Goal: Task Accomplishment & Management: Complete application form

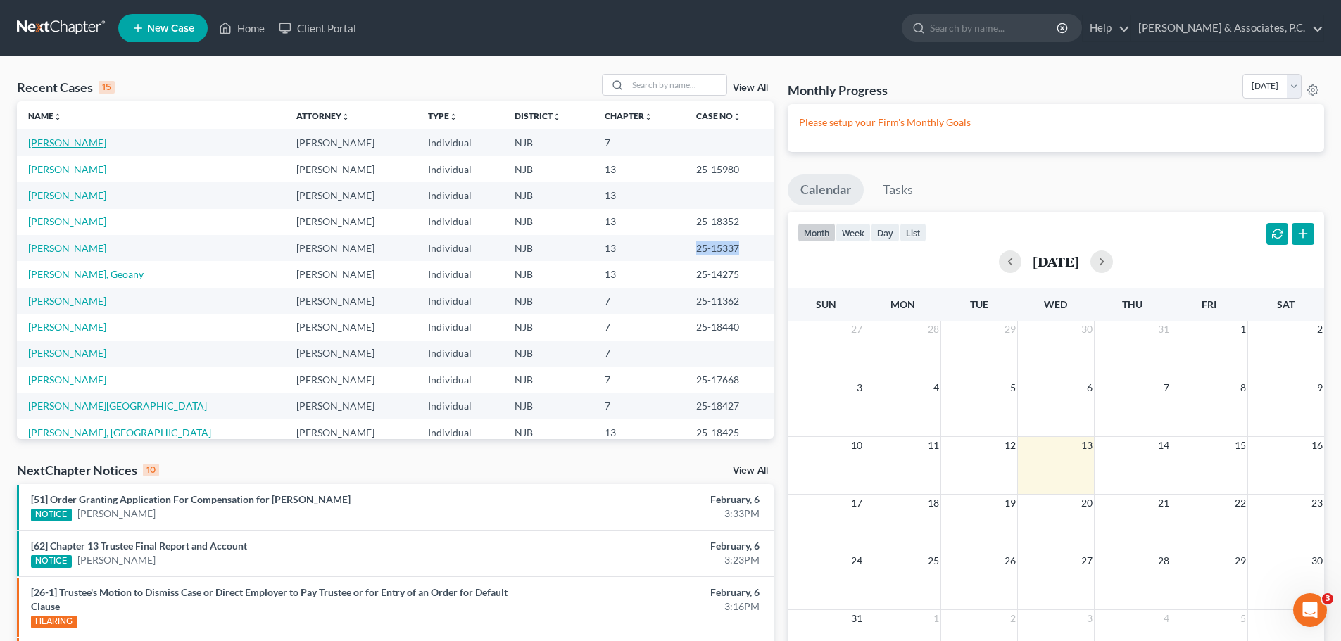
drag, startPoint x: 52, startPoint y: 139, endPoint x: 115, endPoint y: 148, distance: 63.3
click at [51, 139] on link "[PERSON_NAME]" at bounding box center [67, 143] width 78 height 12
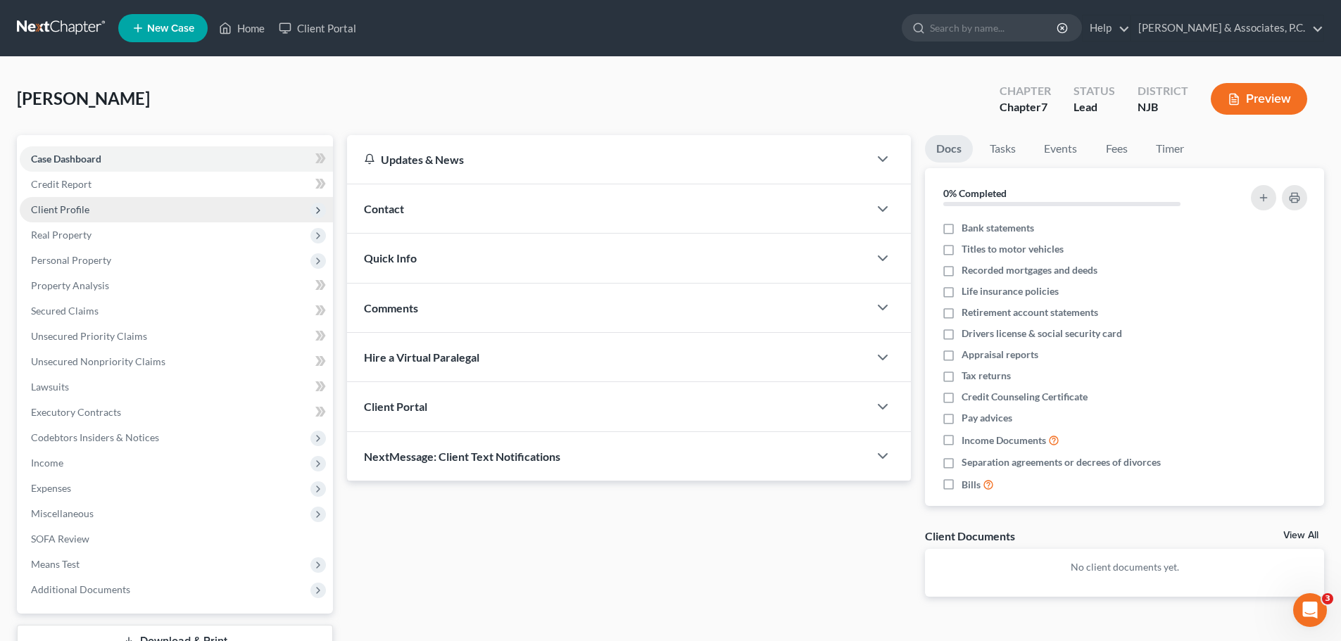
click at [101, 215] on span "Client Profile" at bounding box center [176, 209] width 313 height 25
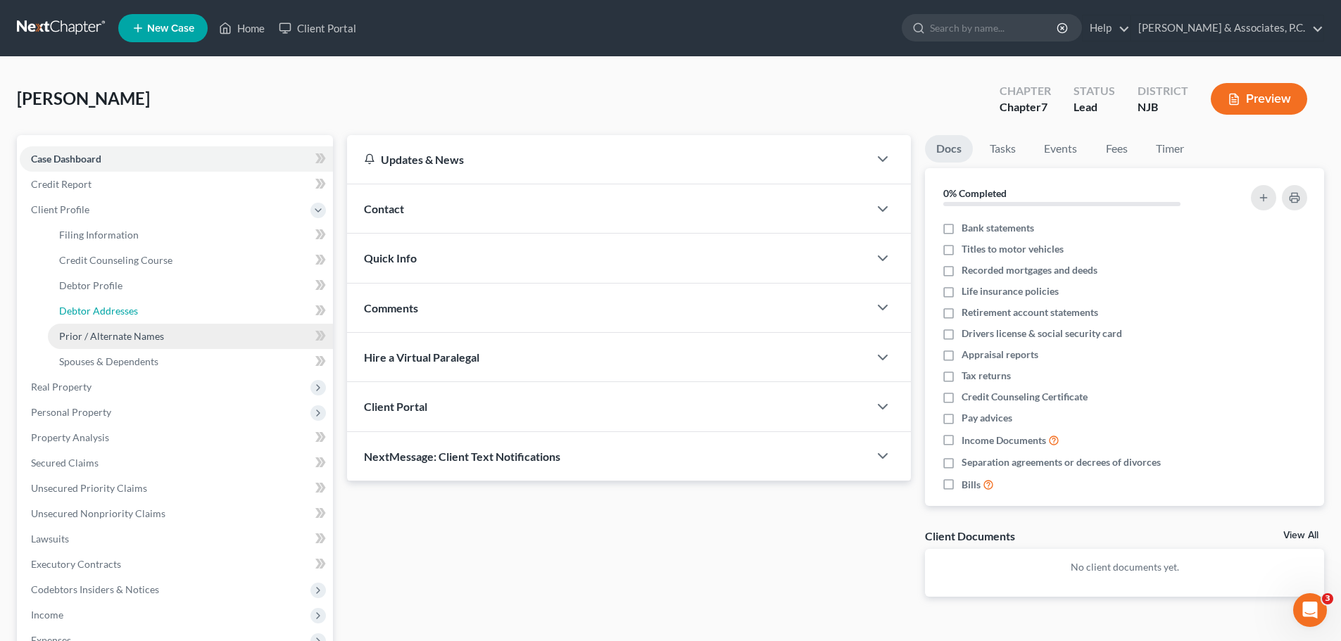
drag, startPoint x: 135, startPoint y: 316, endPoint x: 210, endPoint y: 331, distance: 76.0
click at [136, 316] on span "Debtor Addresses" at bounding box center [98, 311] width 79 height 12
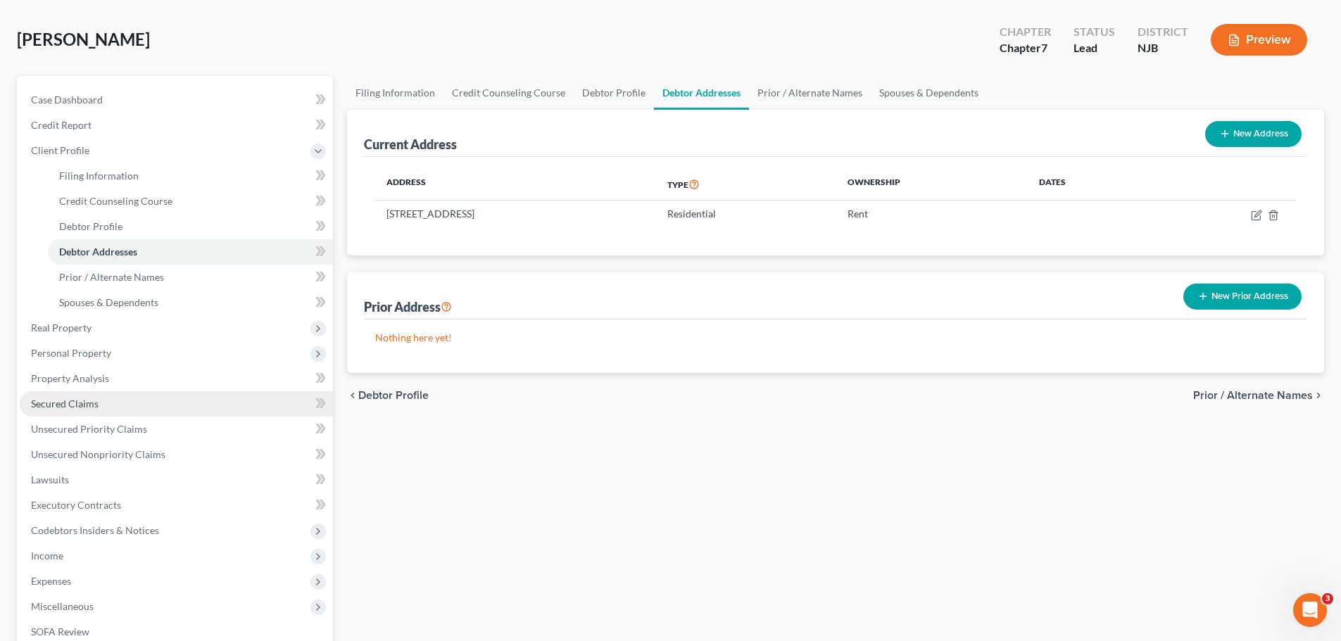
scroll to position [141, 0]
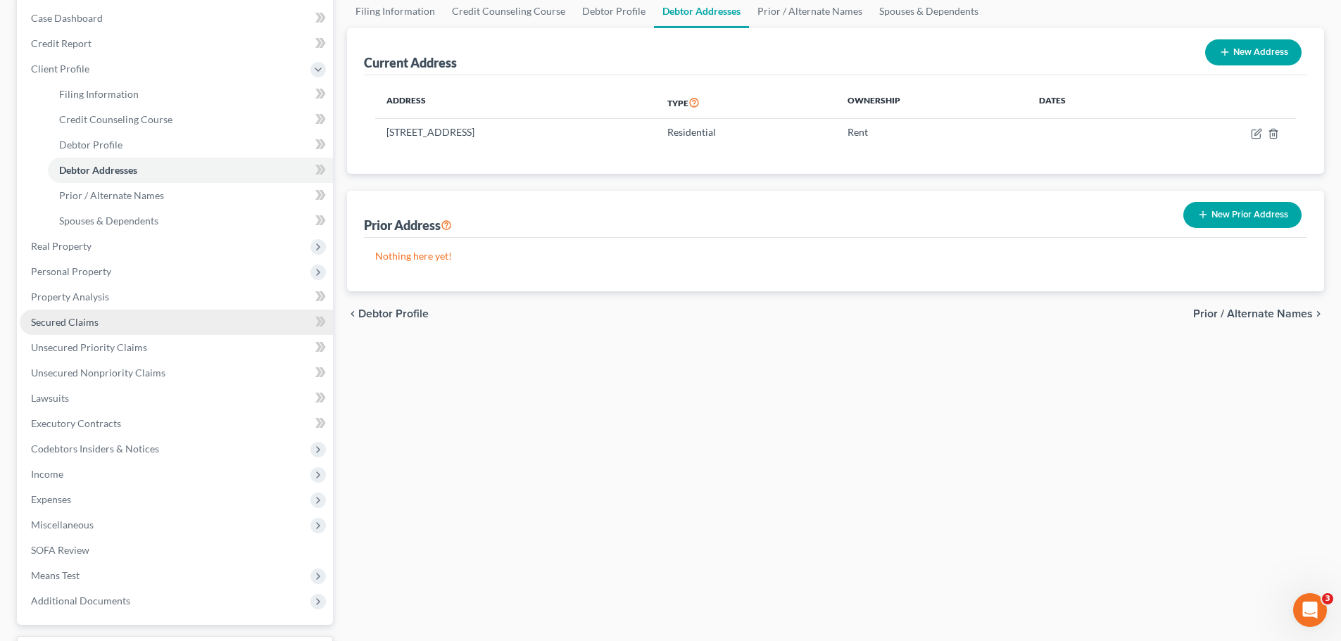
click at [91, 324] on span "Secured Claims" at bounding box center [65, 322] width 68 height 12
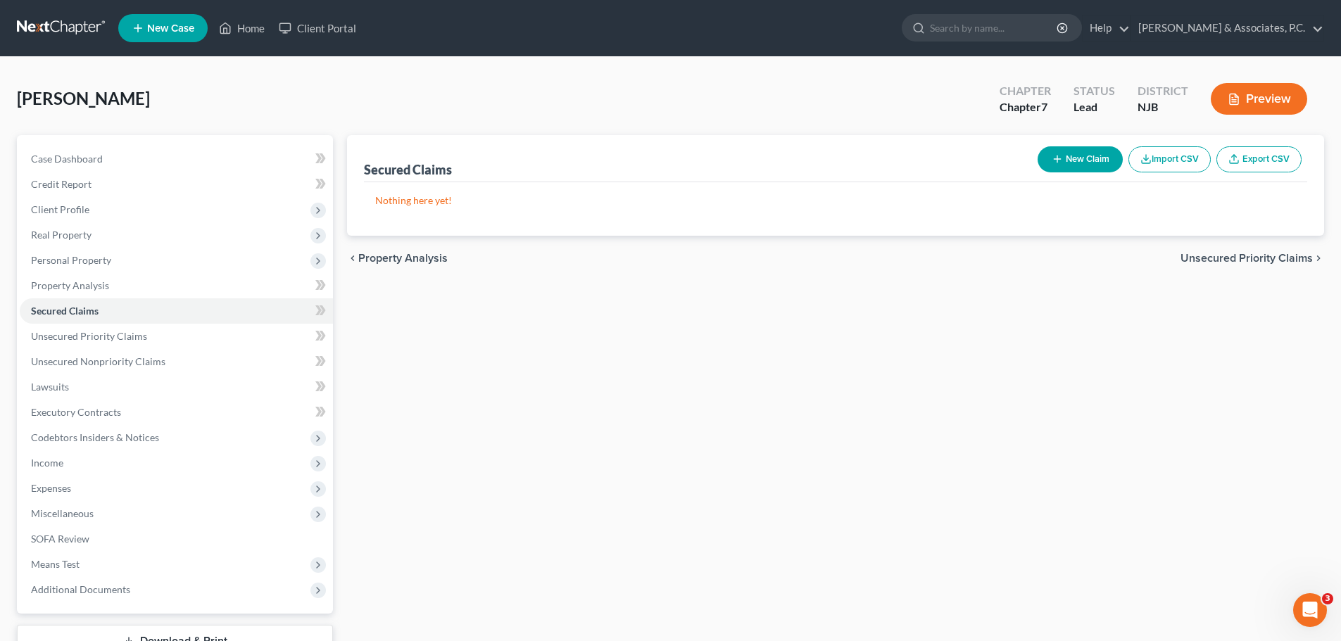
click at [1188, 255] on span "Unsecured Priority Claims" at bounding box center [1246, 258] width 132 height 11
click at [1211, 260] on span "Unsecured Nonpriority Claims" at bounding box center [1236, 258] width 153 height 11
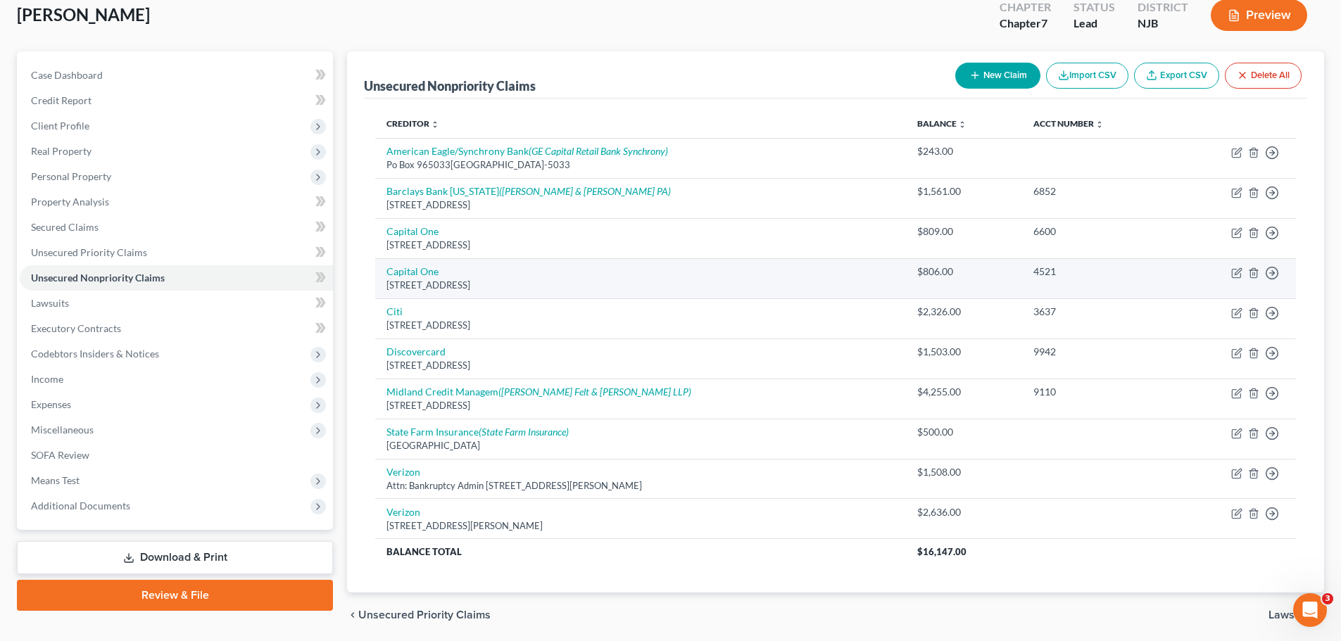
scroll to position [134, 0]
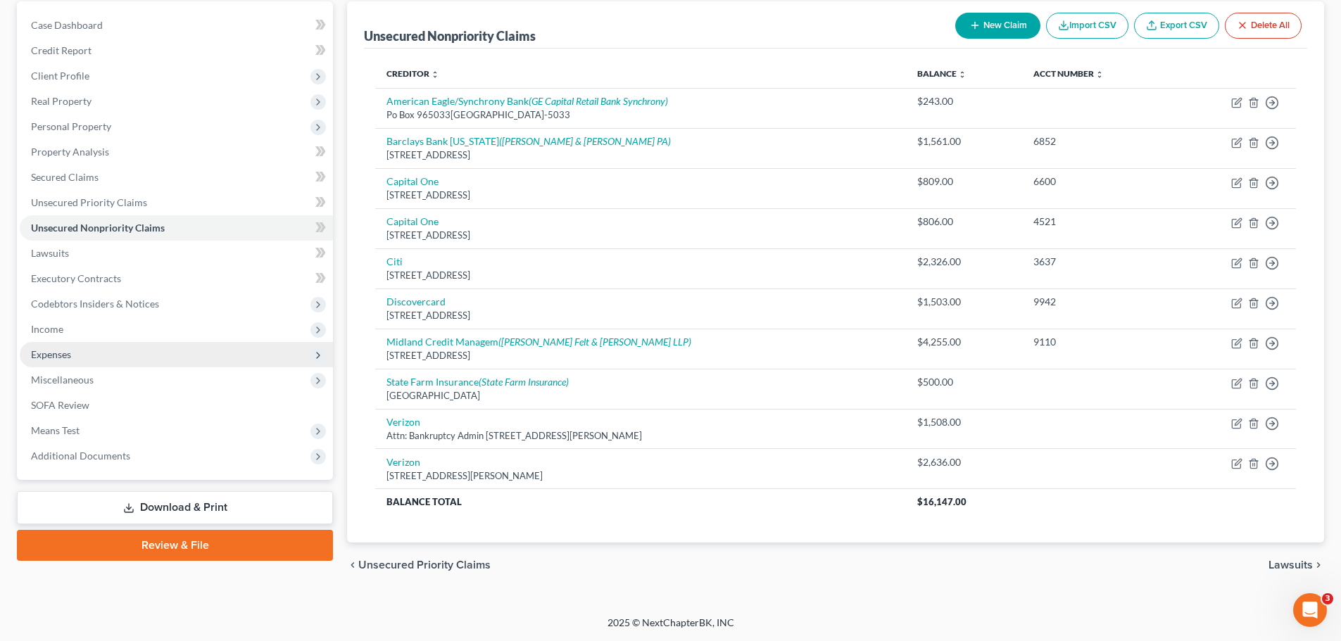
click at [60, 358] on span "Expenses" at bounding box center [51, 354] width 40 height 12
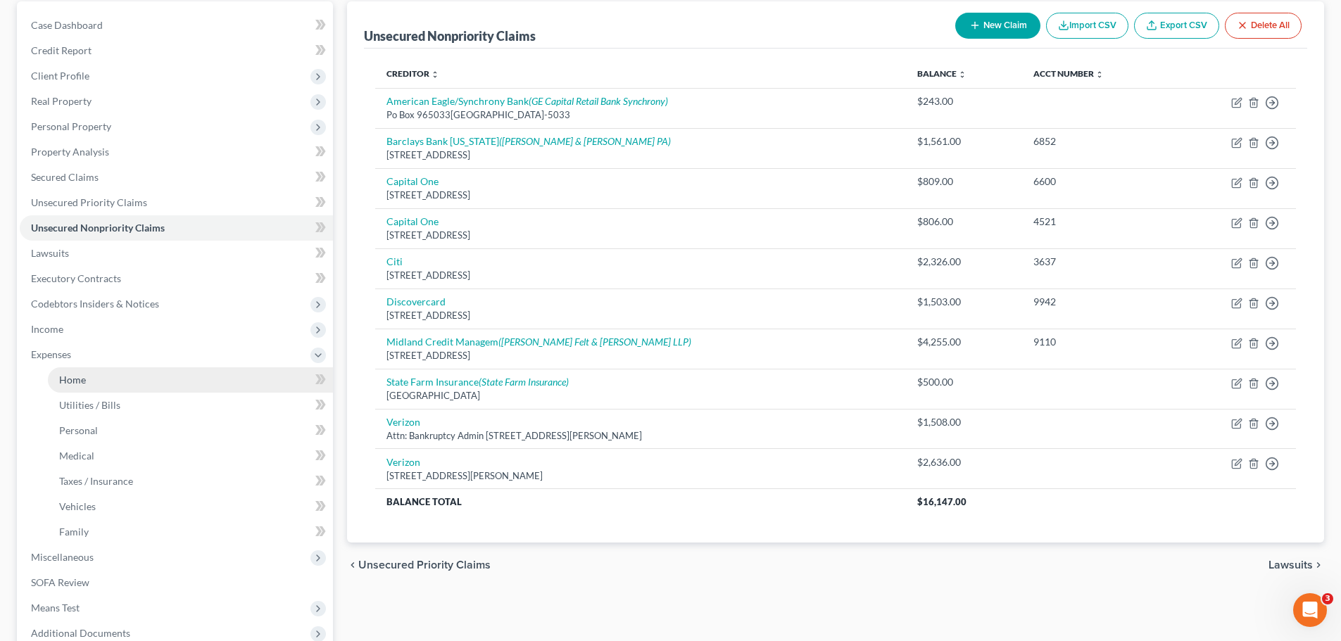
click at [71, 381] on span "Home" at bounding box center [72, 380] width 27 height 12
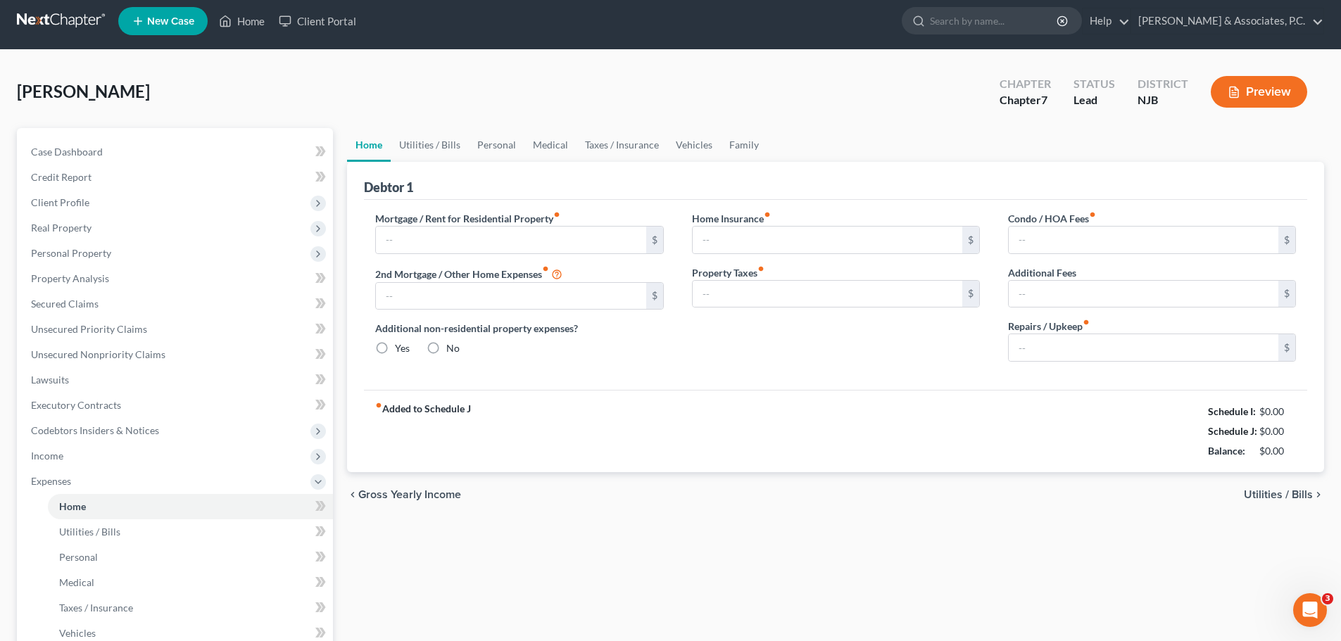
type input "0.00"
radio input "true"
type input "0.00"
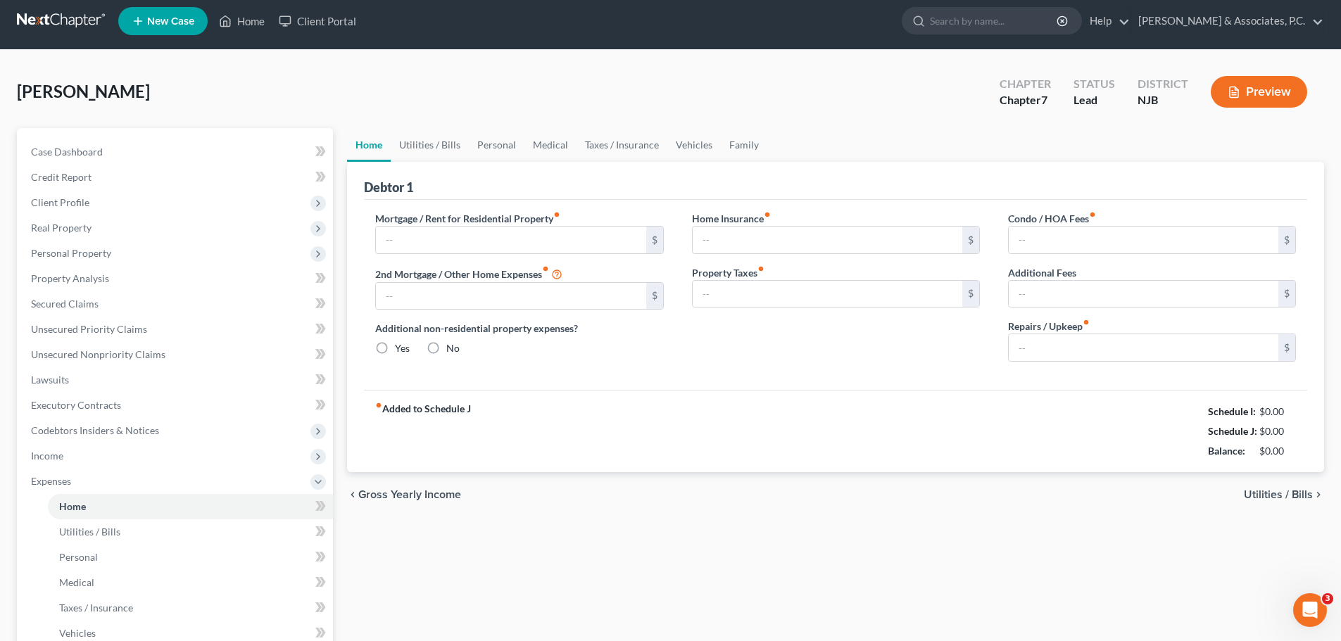
type input "0.00"
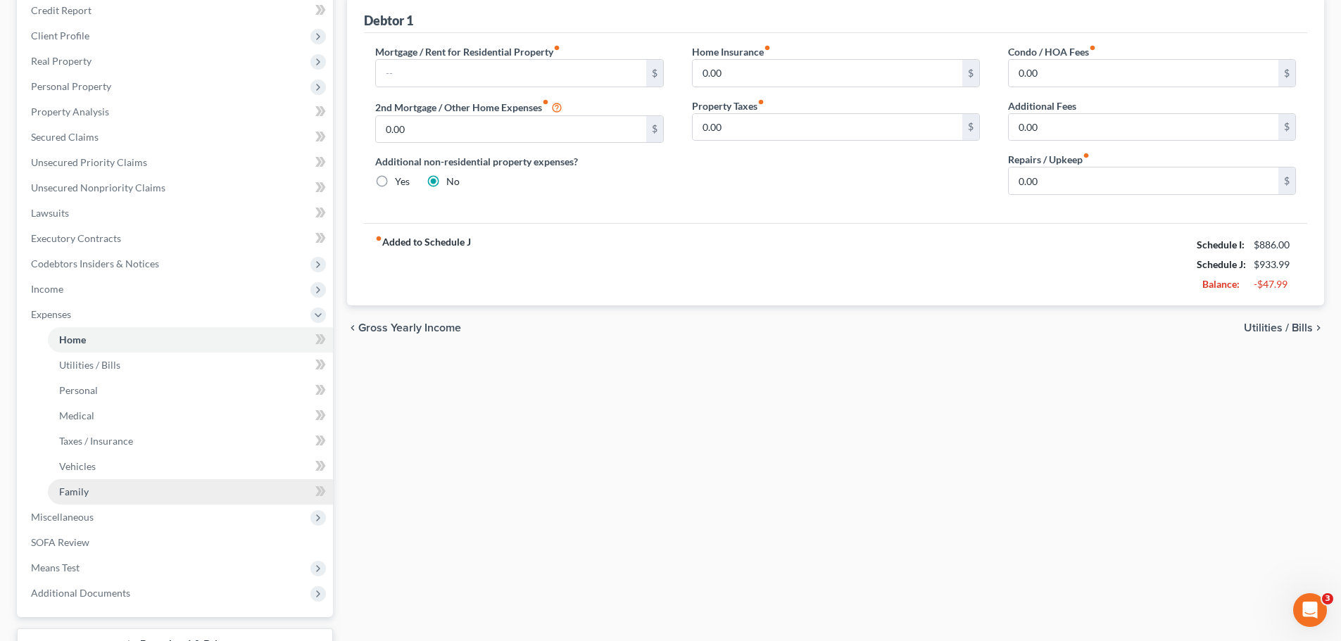
scroll to position [281, 0]
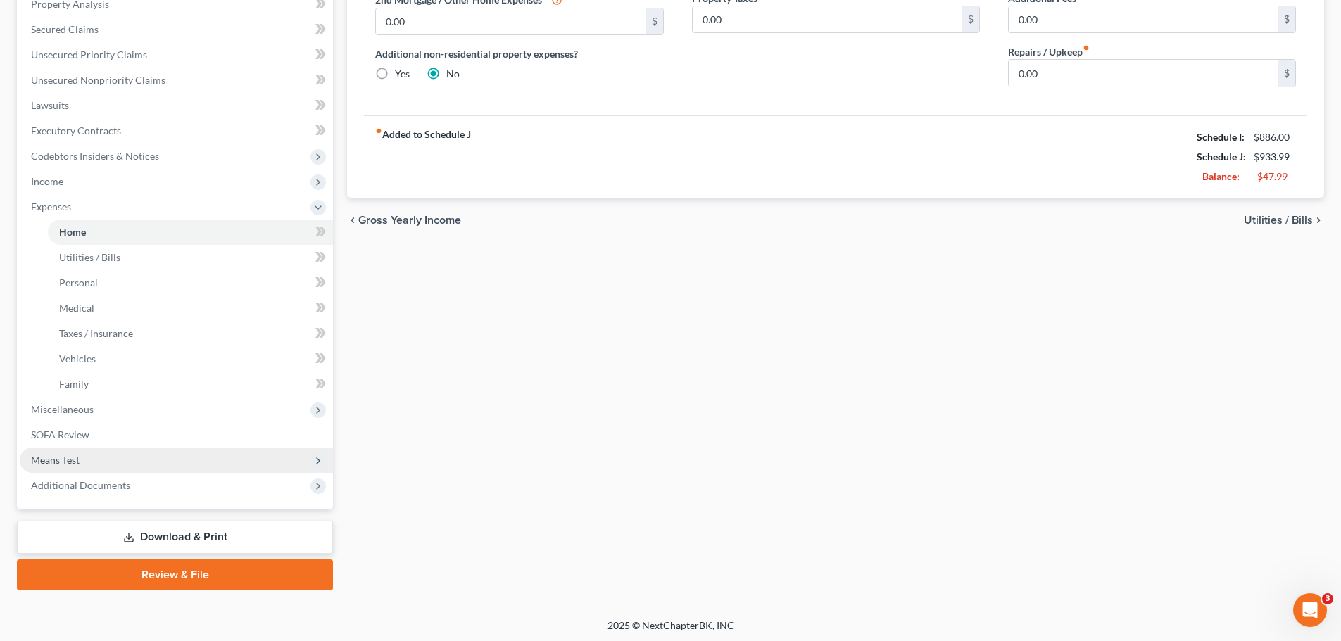
click at [56, 464] on span "Means Test" at bounding box center [55, 460] width 49 height 12
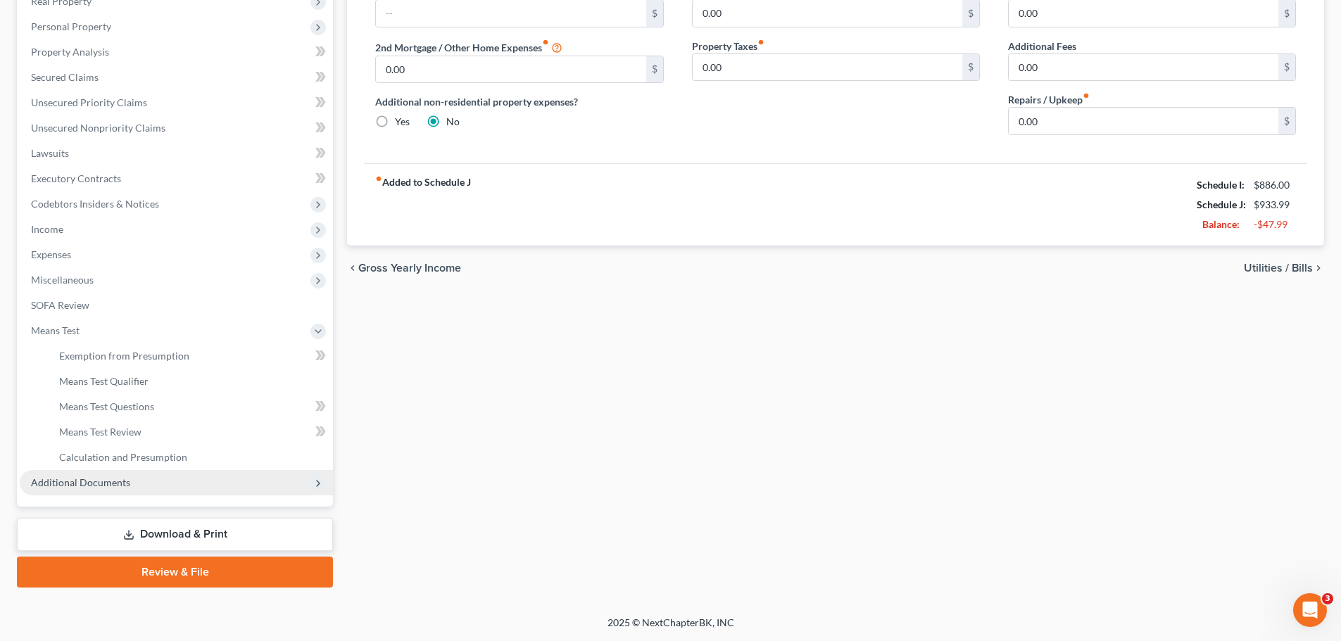
scroll to position [234, 0]
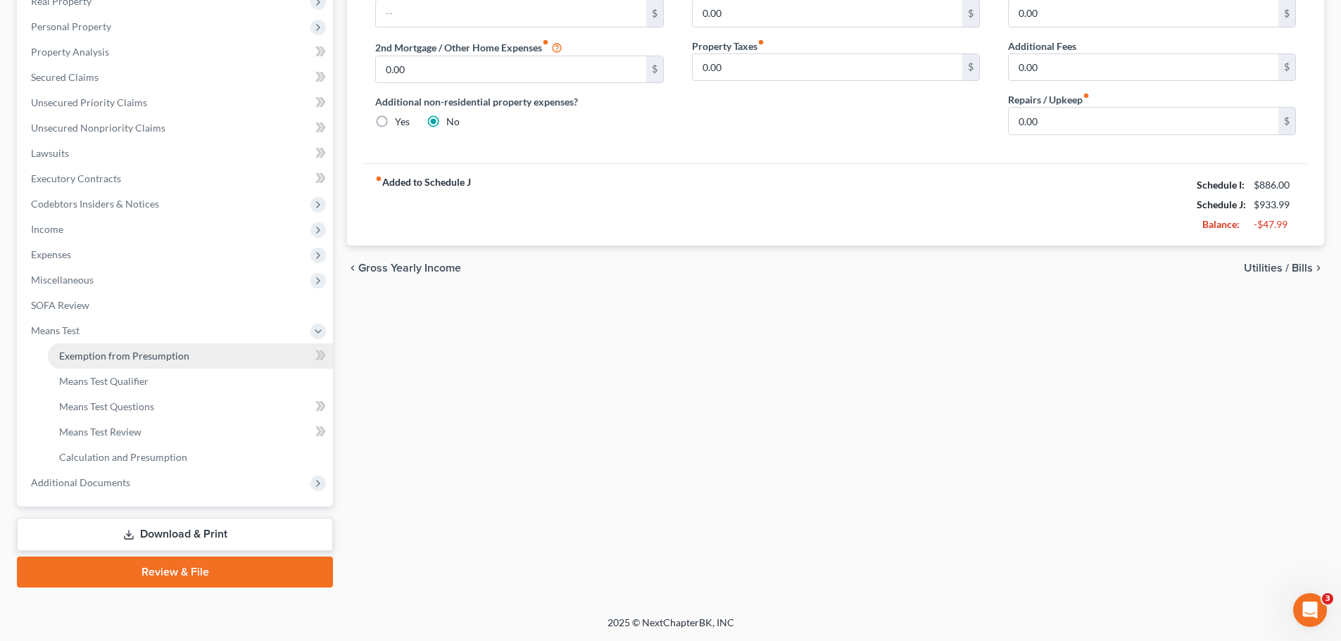
click at [118, 359] on span "Exemption from Presumption" at bounding box center [124, 356] width 130 height 12
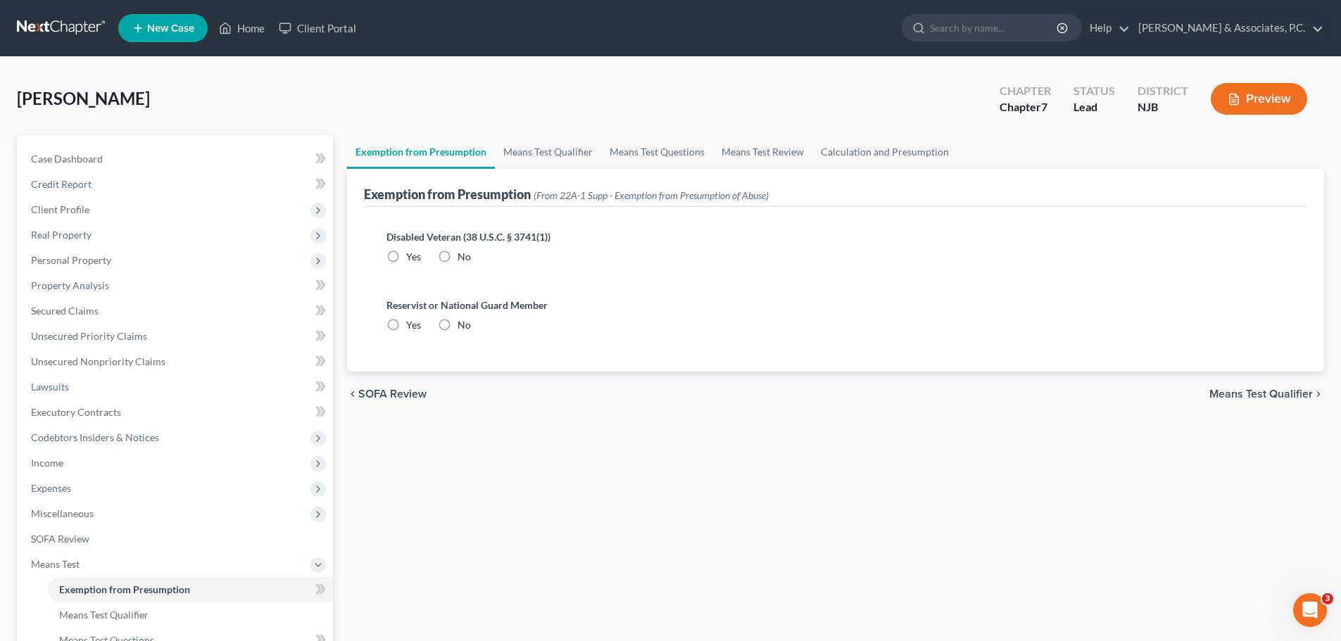
click at [457, 254] on label "No" at bounding box center [463, 257] width 13 height 14
click at [463, 254] on input "No" at bounding box center [467, 254] width 9 height 9
radio input "true"
click at [457, 325] on label "No" at bounding box center [463, 325] width 13 height 14
click at [463, 325] on input "No" at bounding box center [467, 322] width 9 height 9
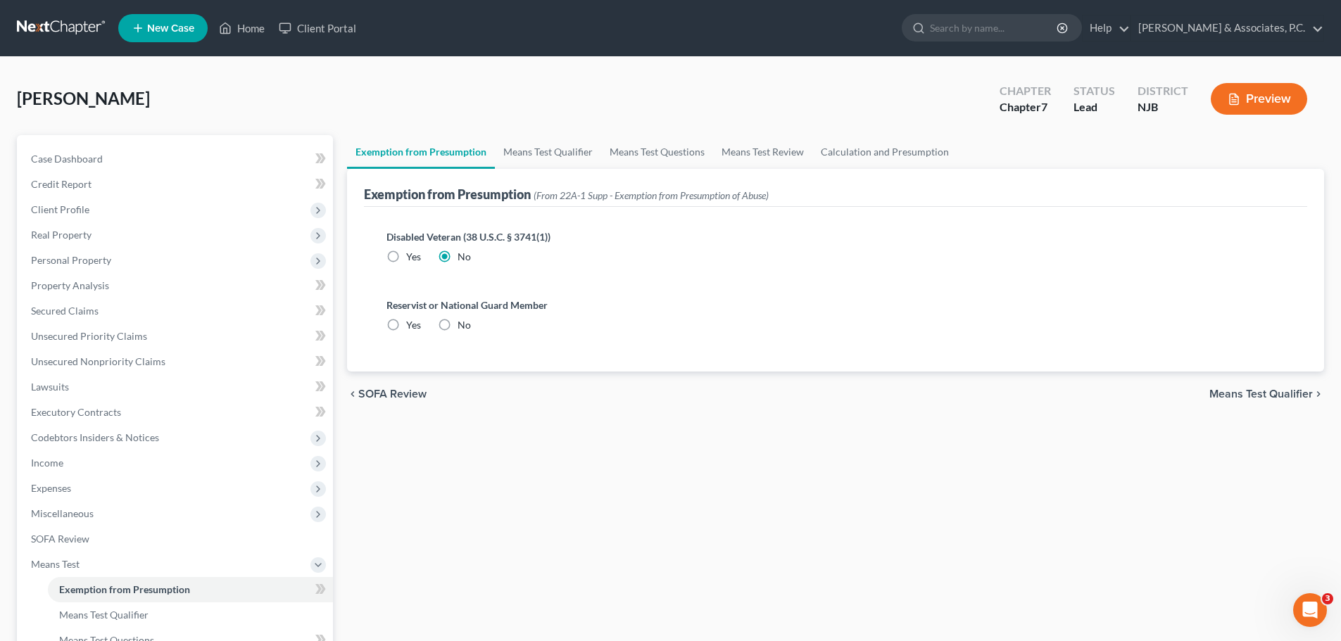
radio input "true"
click at [564, 142] on link "Means Test Qualifier" at bounding box center [548, 152] width 106 height 34
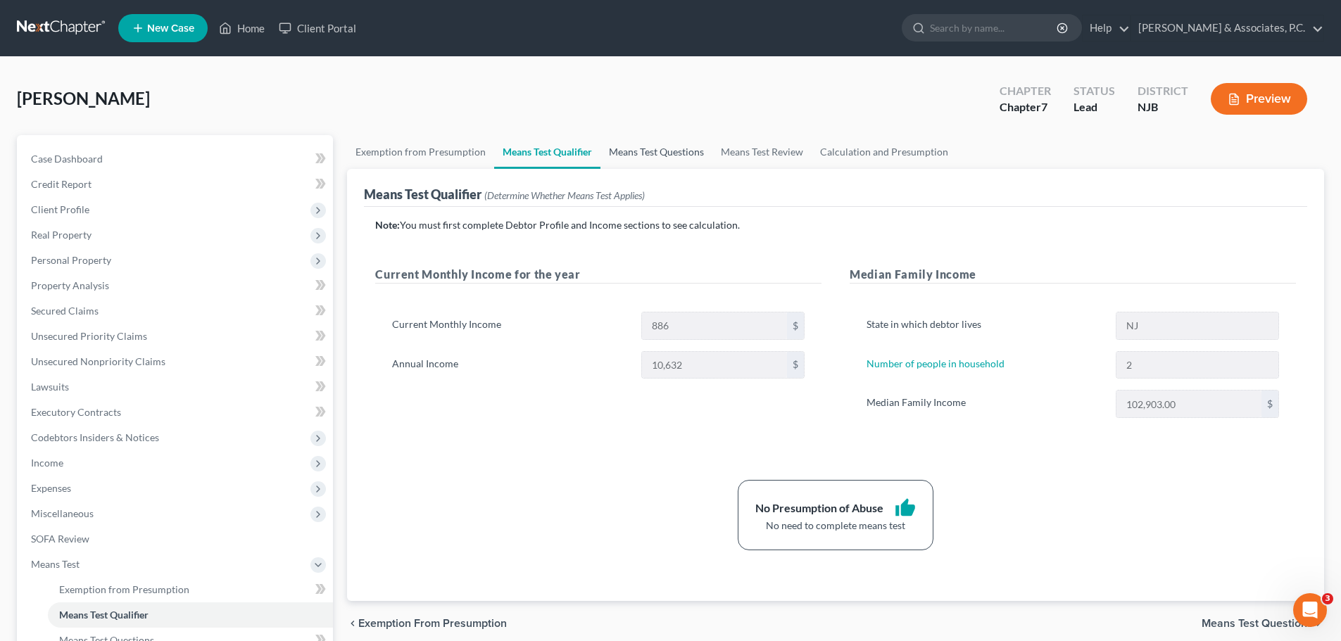
click at [664, 141] on link "Means Test Questions" at bounding box center [656, 152] width 112 height 34
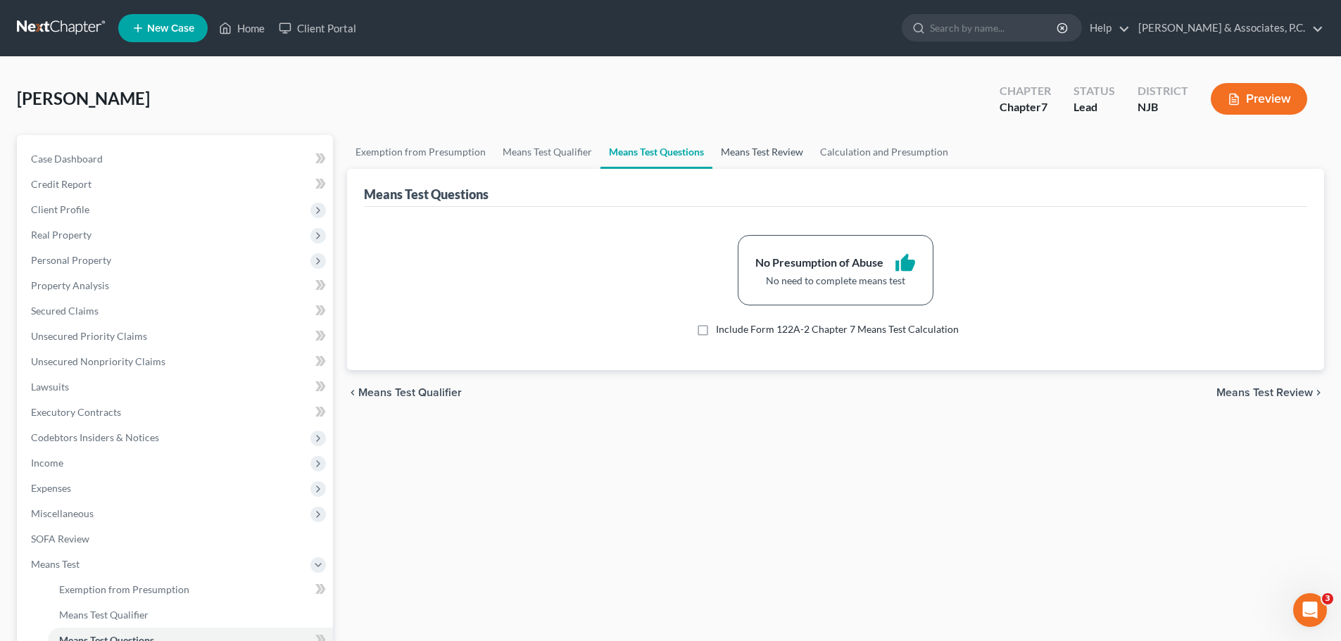
click at [767, 142] on link "Means Test Review" at bounding box center [761, 152] width 99 height 34
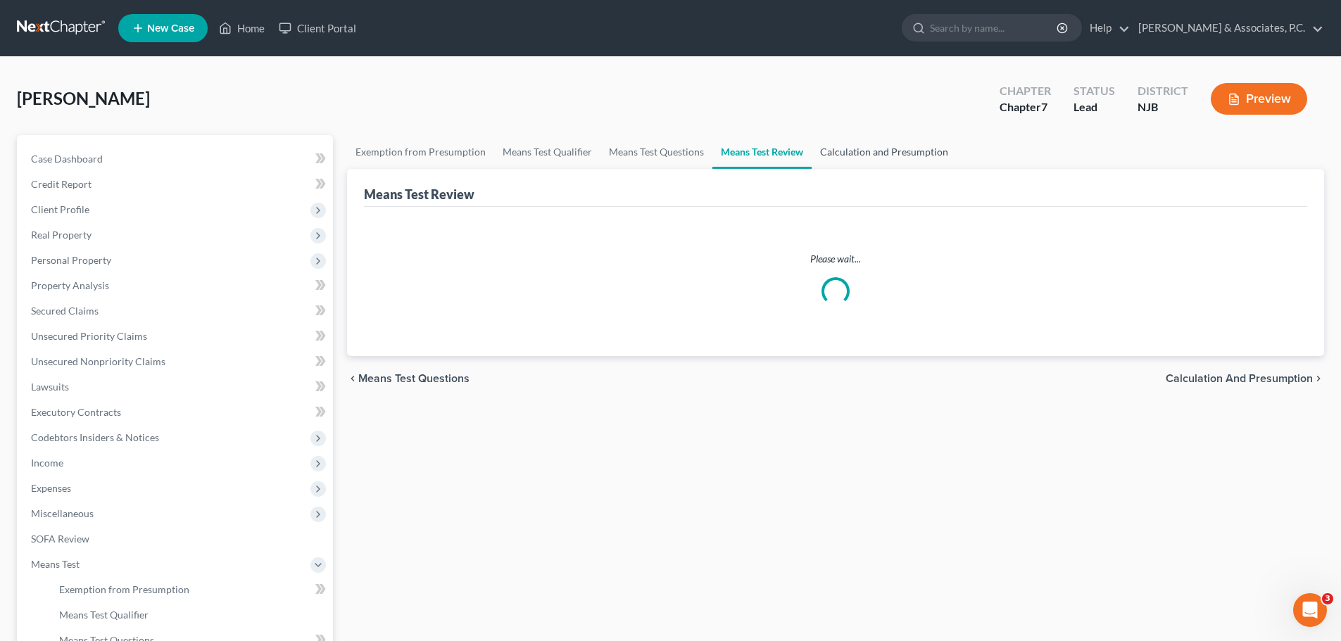
click at [895, 149] on link "Calculation and Presumption" at bounding box center [883, 152] width 145 height 34
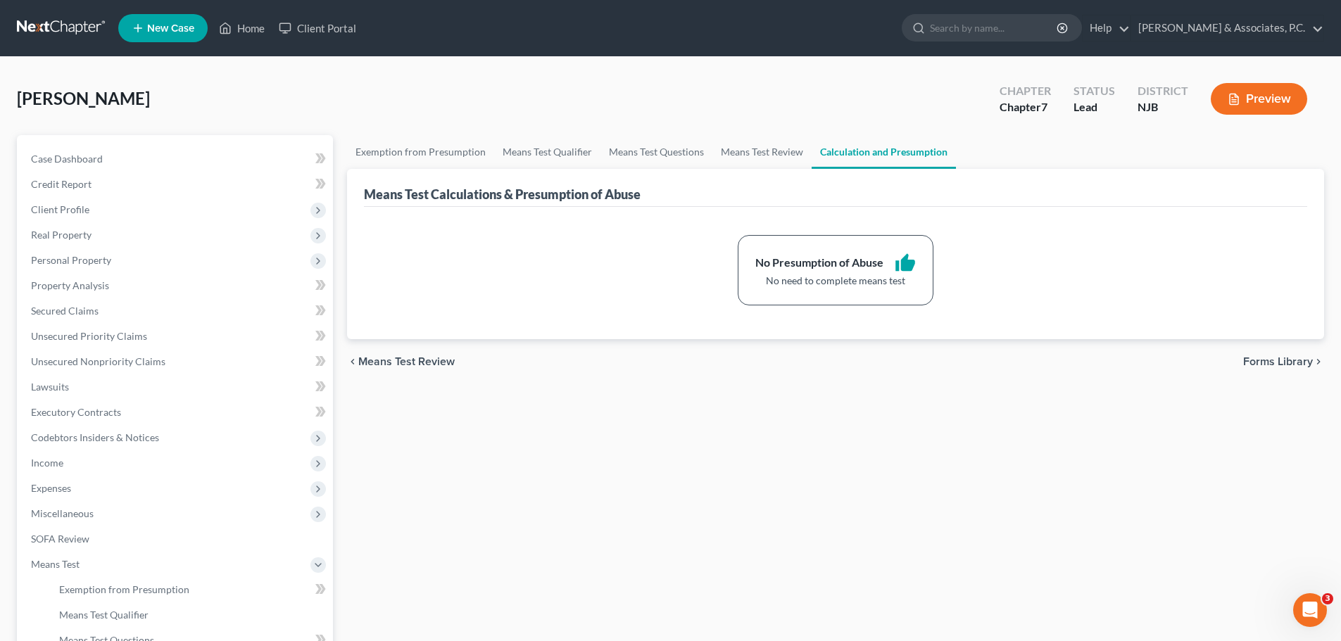
click at [1290, 358] on span "Forms Library" at bounding box center [1278, 361] width 70 height 11
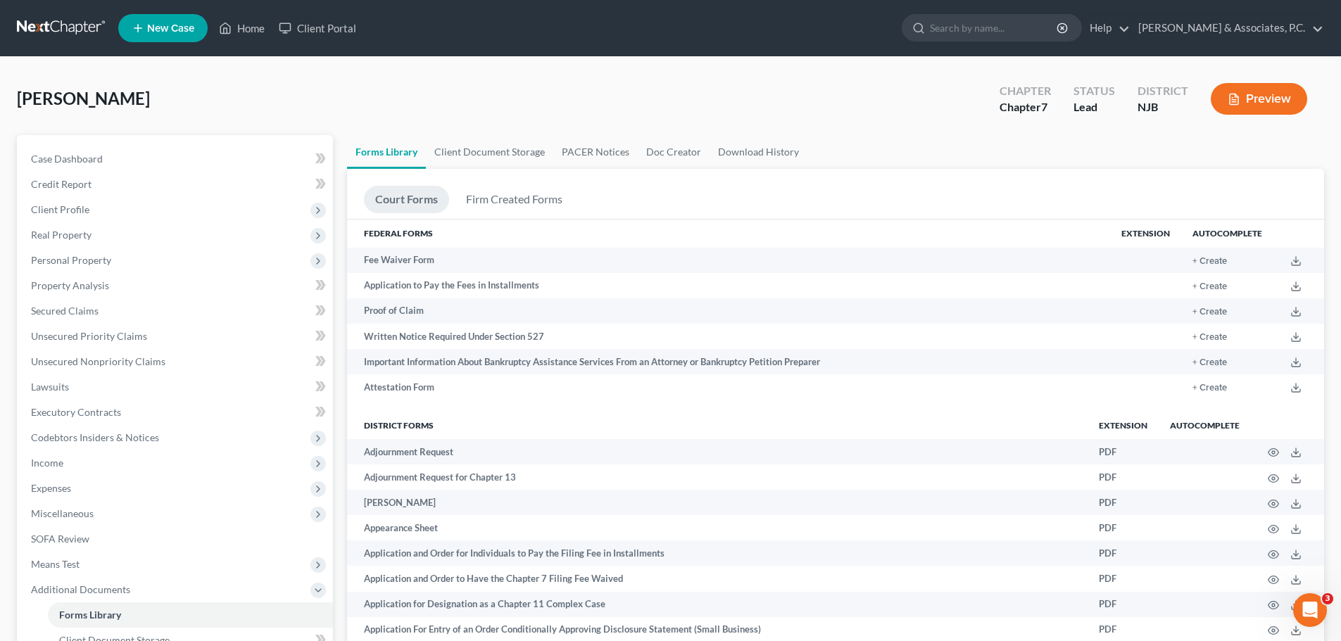
scroll to position [422, 0]
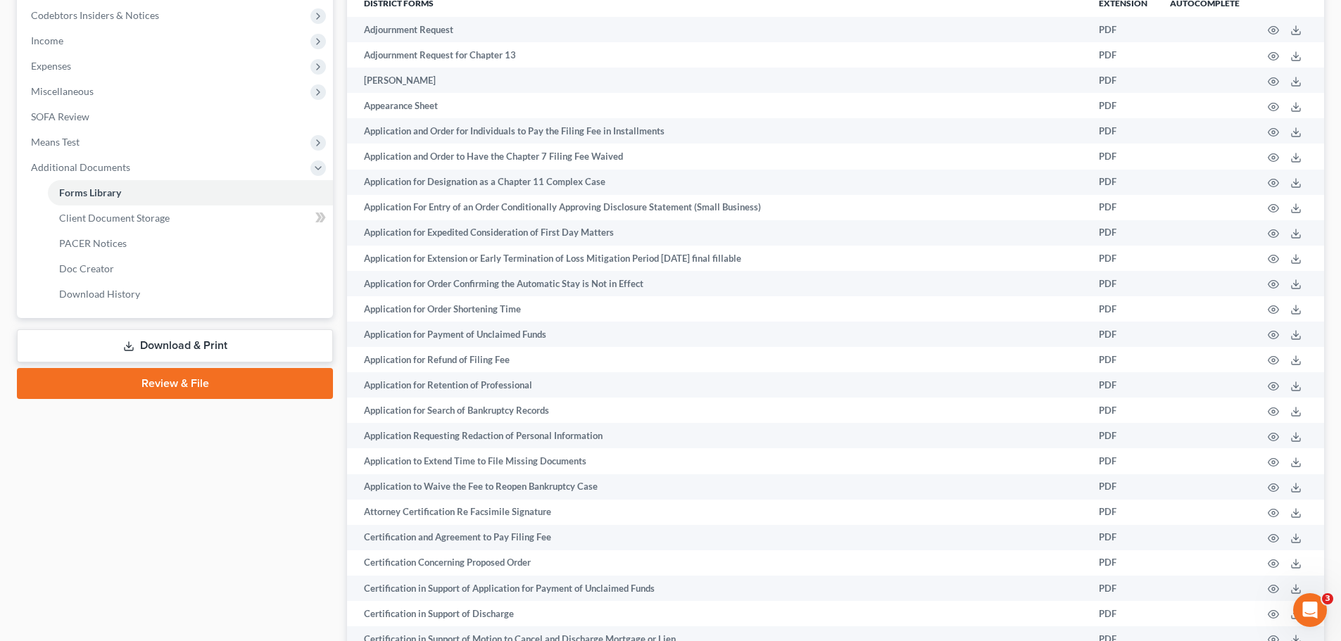
click at [257, 386] on link "Review & File" at bounding box center [175, 383] width 316 height 31
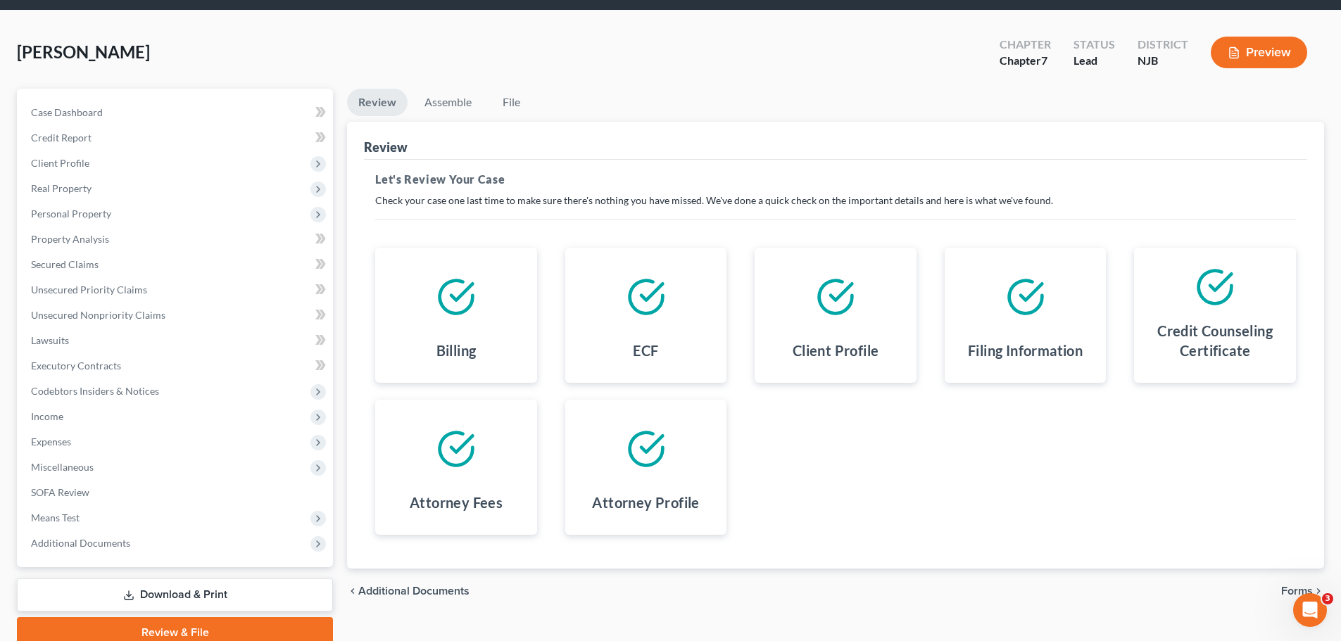
scroll to position [107, 0]
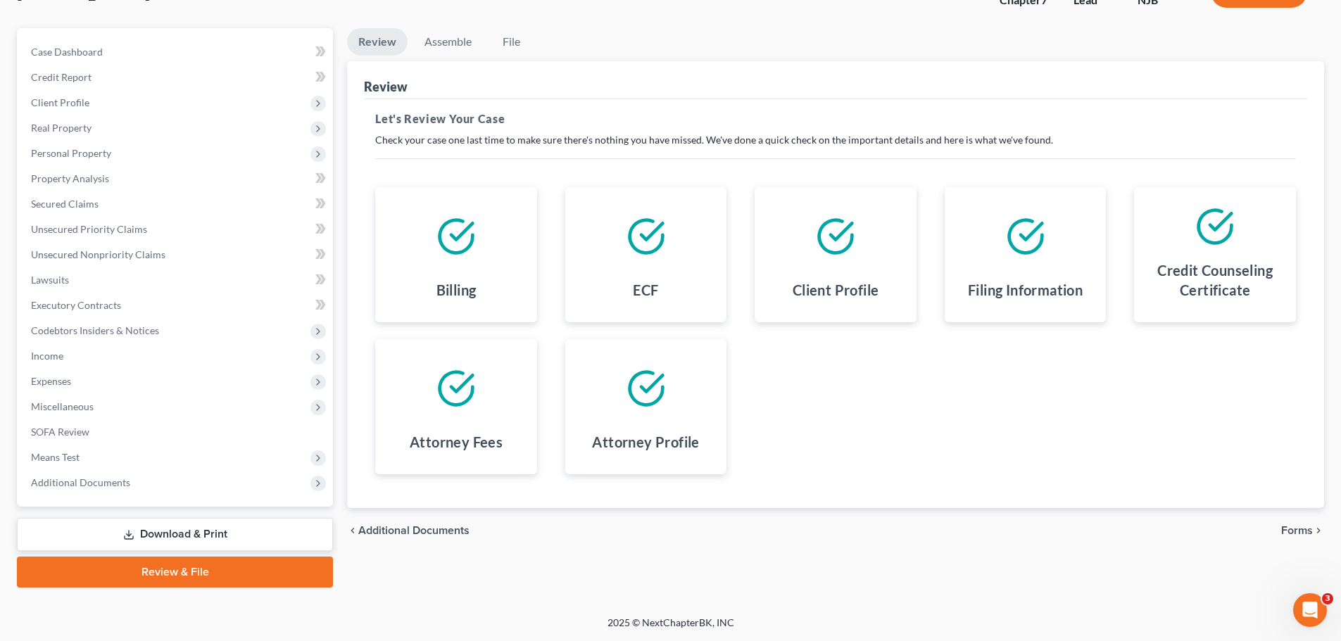
click at [1303, 523] on div "chevron_left Additional Documents Forms chevron_right" at bounding box center [835, 530] width 977 height 45
click at [1315, 533] on icon "chevron_right" at bounding box center [1317, 530] width 11 height 11
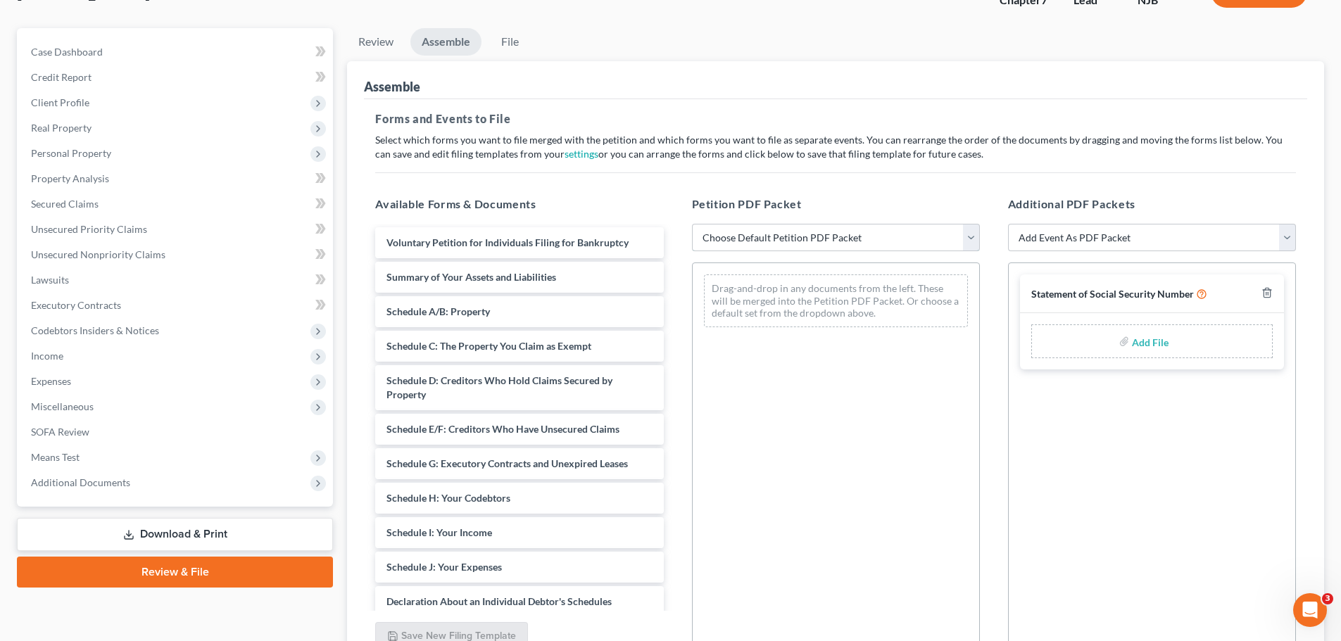
drag, startPoint x: 950, startPoint y: 237, endPoint x: 943, endPoint y: 251, distance: 15.1
click at [950, 237] on select "Choose Default Petition PDF Packet Complete Bankruptcy Petition (all forms and …" at bounding box center [836, 238] width 288 height 28
select select "0"
click at [692, 224] on select "Choose Default Petition PDF Packet Complete Bankruptcy Petition (all forms and …" at bounding box center [836, 238] width 288 height 28
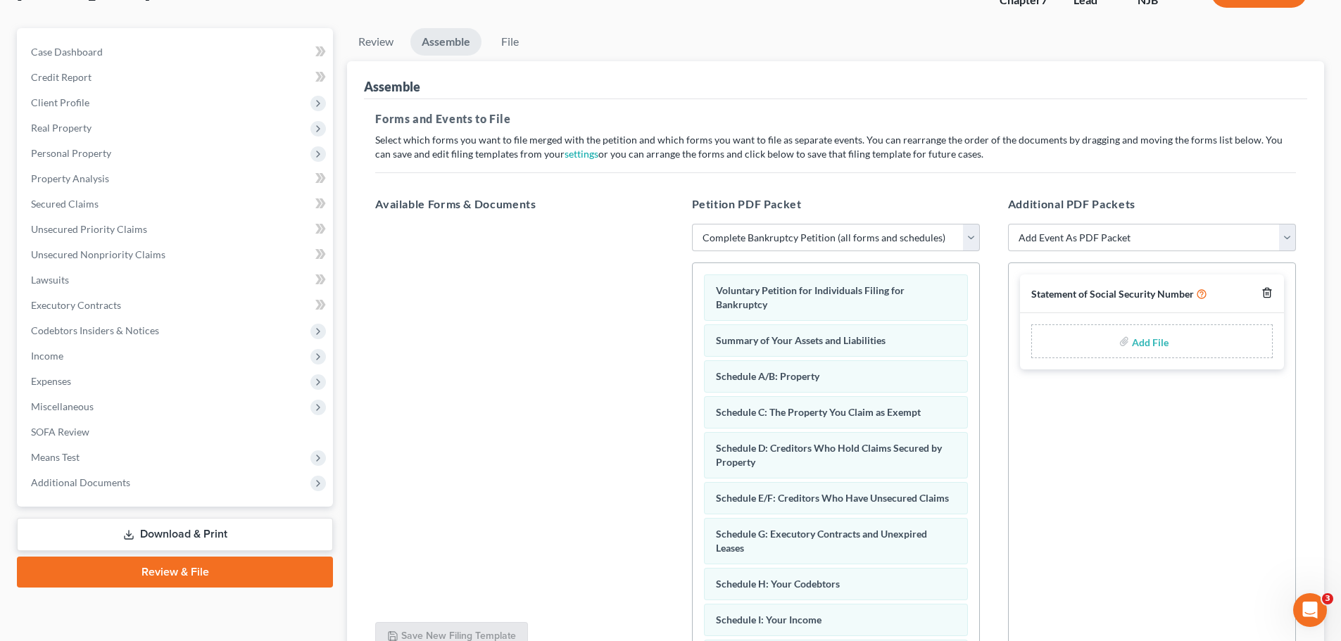
click at [1270, 288] on icon "button" at bounding box center [1266, 292] width 11 height 11
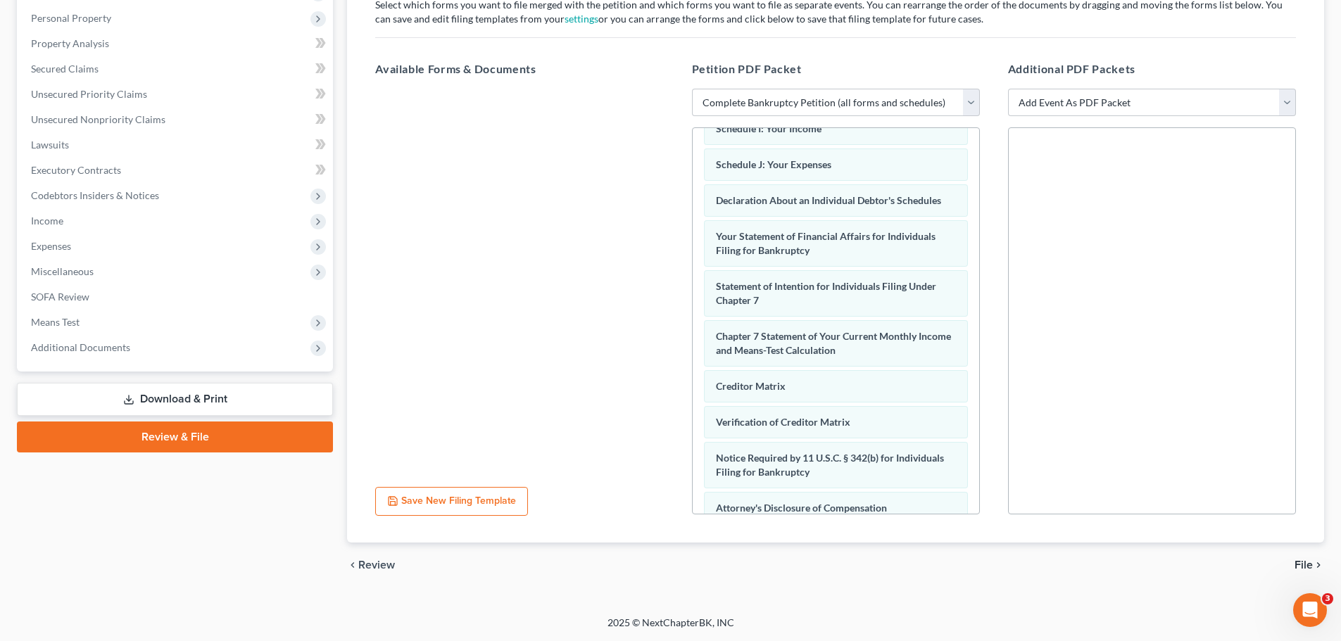
scroll to position [448, 0]
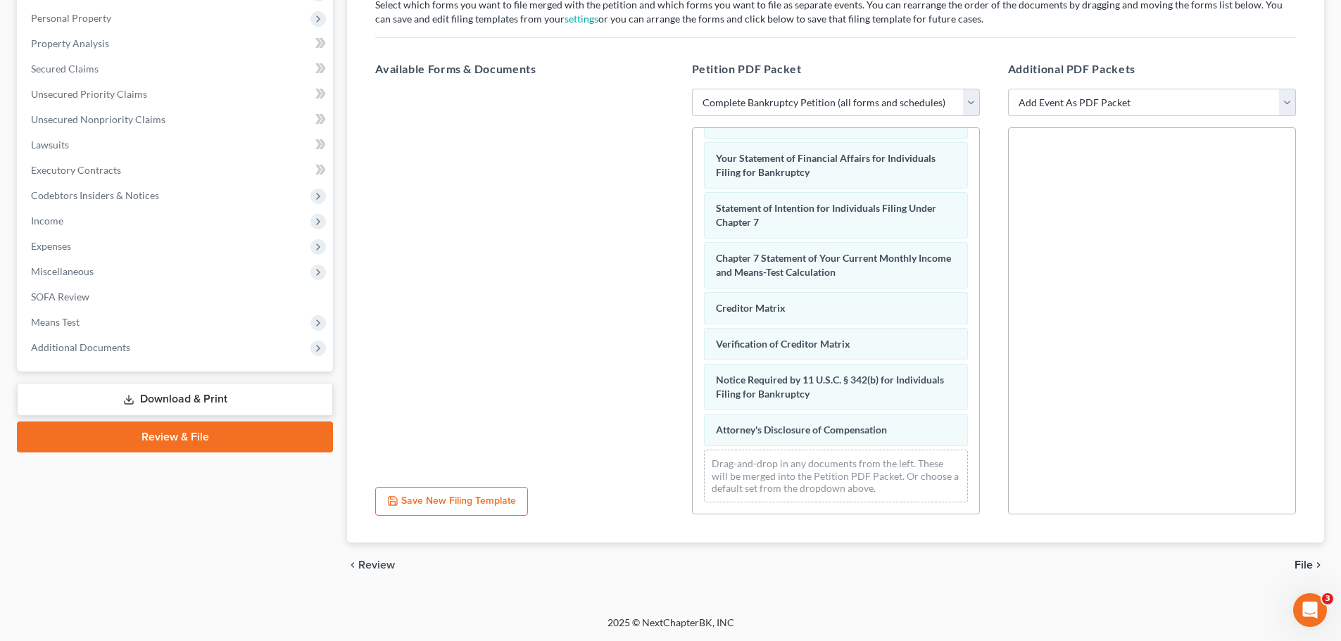
click at [1305, 562] on span "File" at bounding box center [1303, 564] width 18 height 11
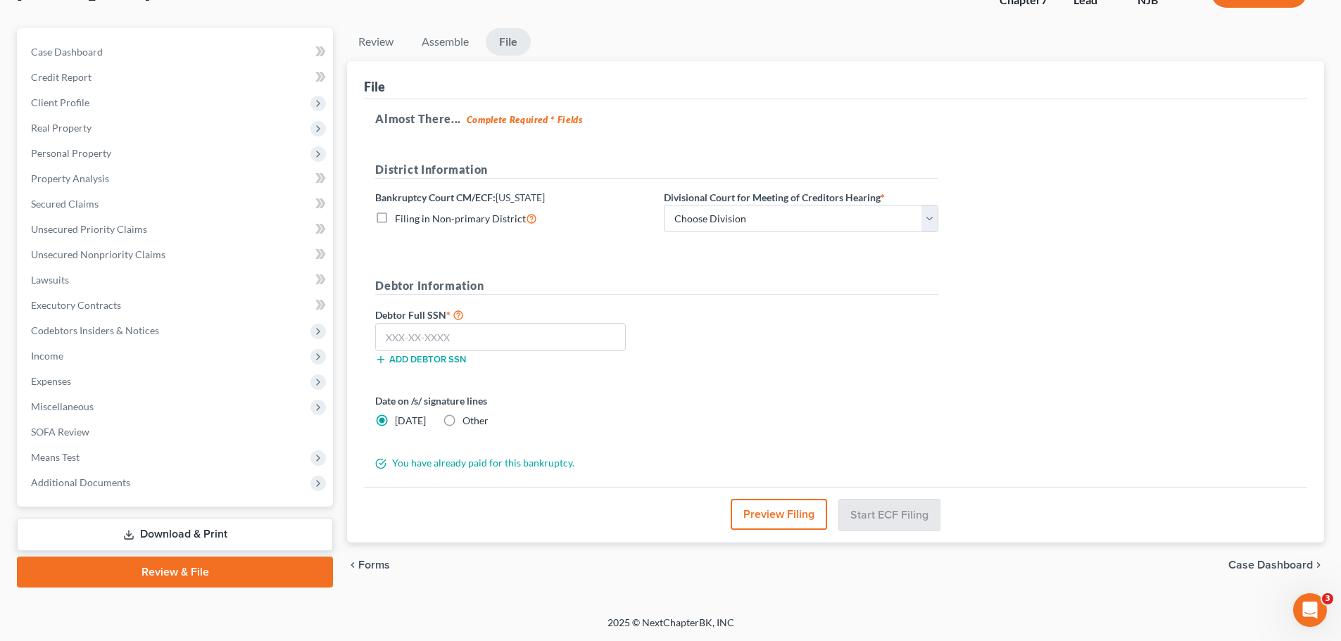
scroll to position [107, 0]
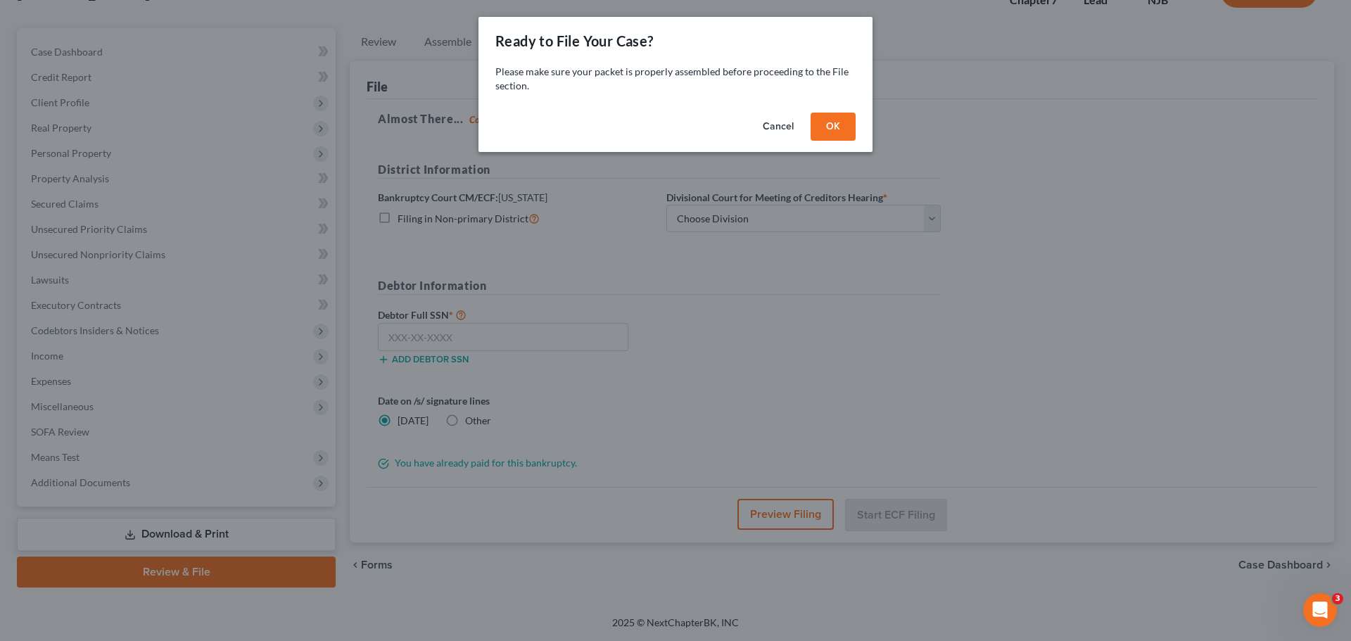
drag, startPoint x: 853, startPoint y: 123, endPoint x: 809, endPoint y: 149, distance: 50.8
click at [852, 124] on button "OK" at bounding box center [833, 127] width 45 height 28
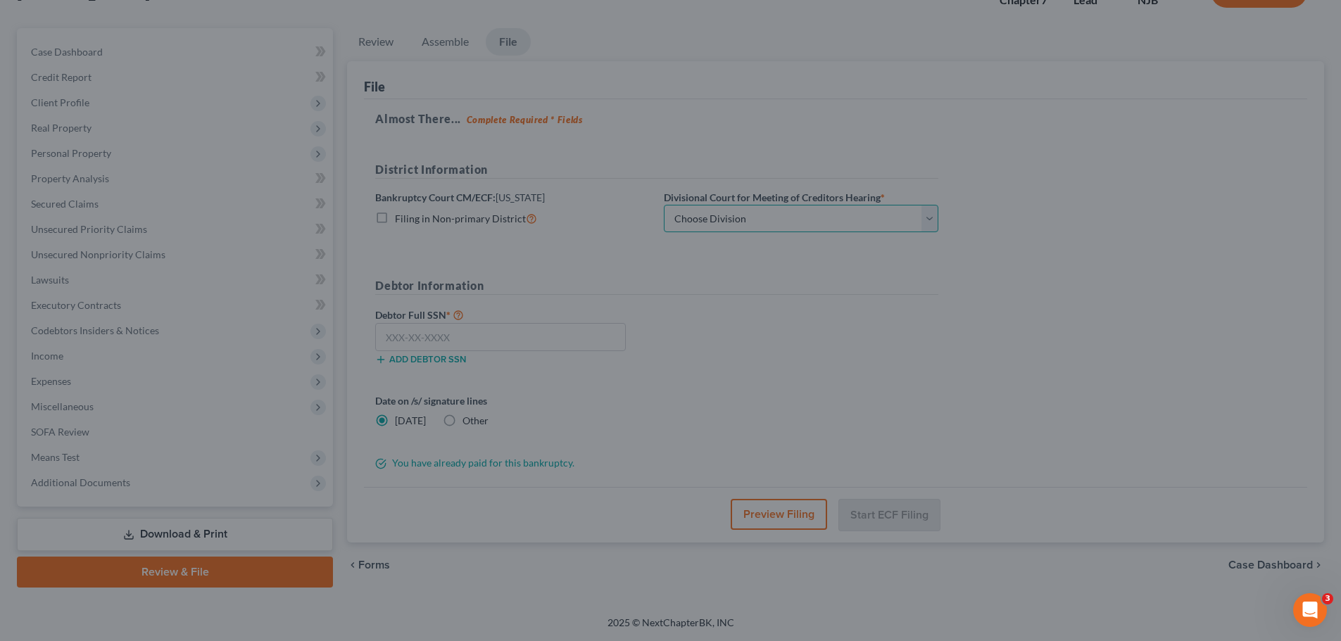
click at [778, 208] on select "Choose Division Camden Camden/Trenton Newark Trenton" at bounding box center [801, 219] width 274 height 28
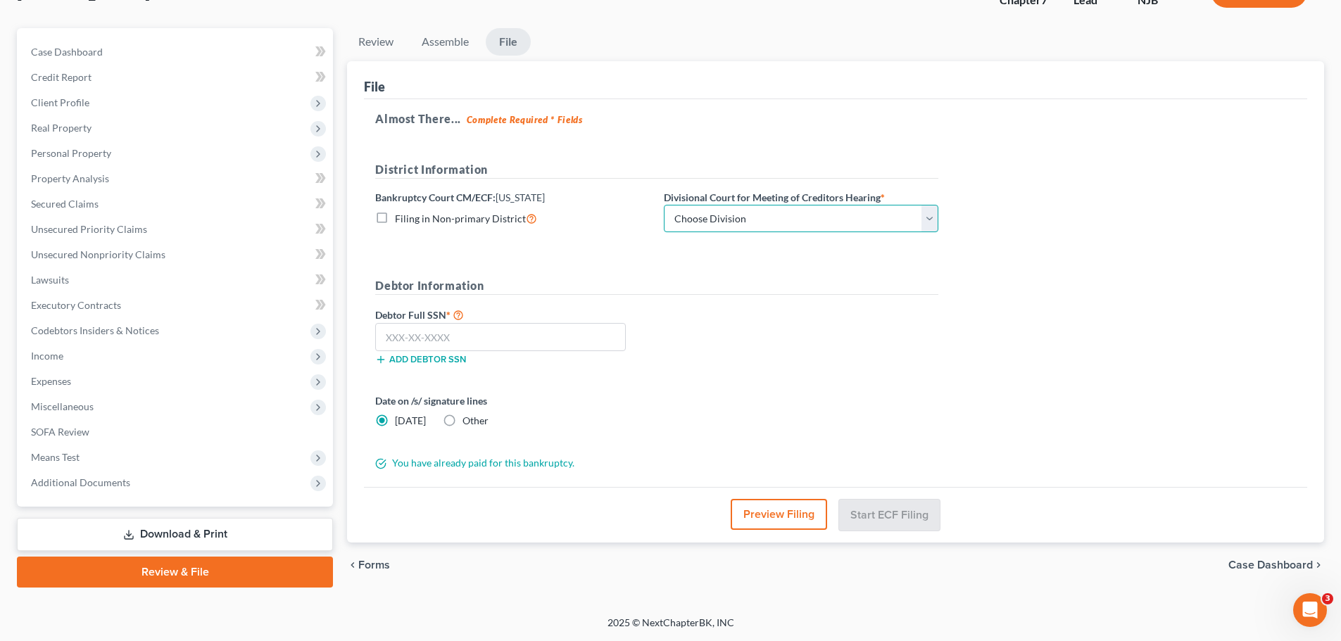
select select "2"
click at [664, 205] on select "Choose Division Camden Camden/Trenton Newark Trenton" at bounding box center [801, 219] width 274 height 28
click at [754, 277] on form "District Information Bankruptcy Court CM/ECF: New Jersey Filing in Non-primary …" at bounding box center [656, 316] width 563 height 310
click at [574, 331] on input "text" at bounding box center [500, 337] width 251 height 28
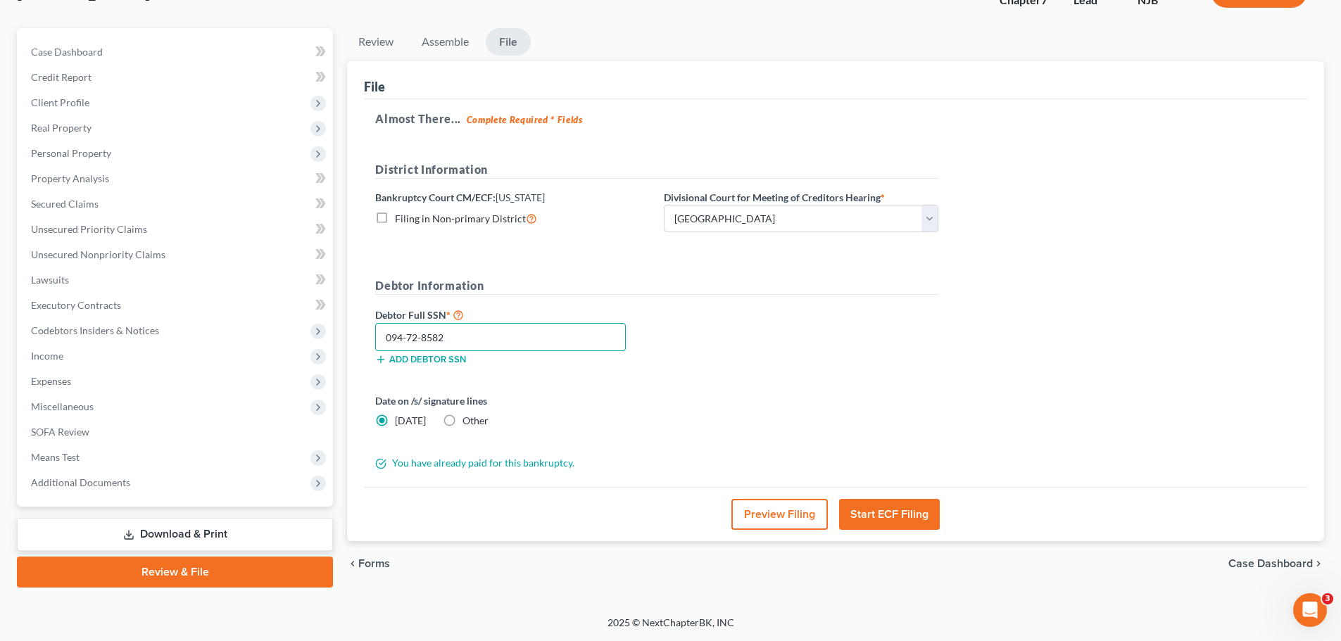
type input "094-72-8582"
click at [462, 418] on label "Other" at bounding box center [475, 421] width 26 height 14
click at [468, 418] on input "Other" at bounding box center [472, 418] width 9 height 9
radio input "true"
radio input "false"
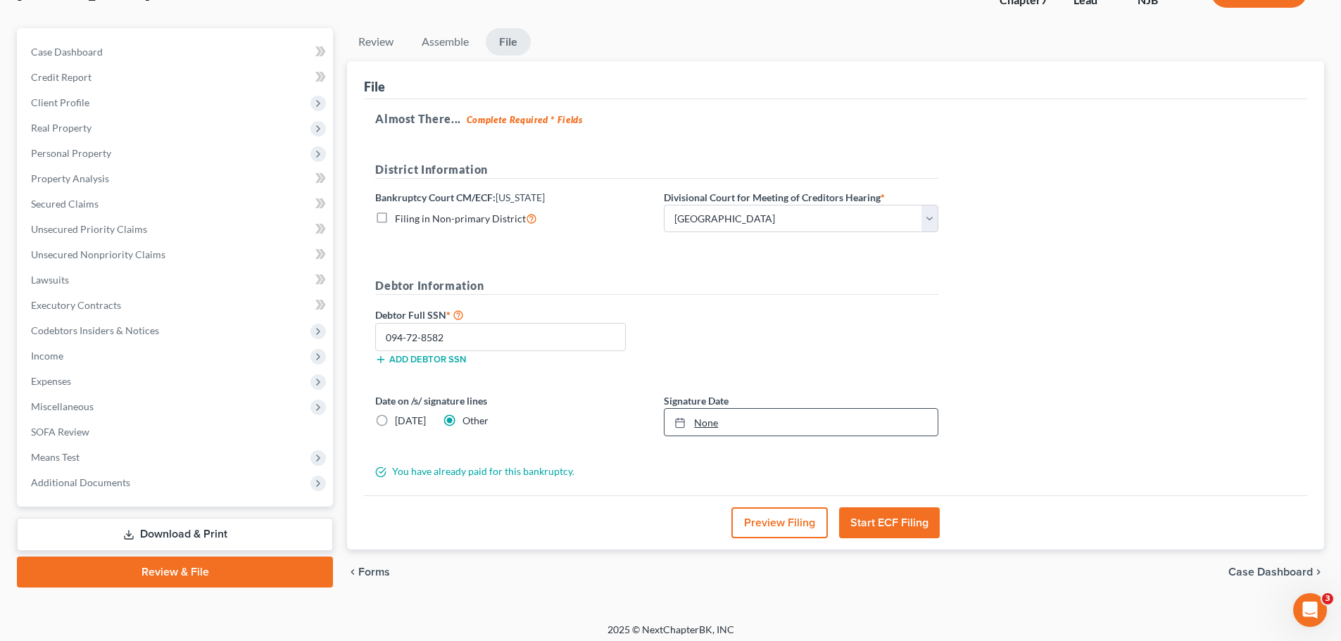
type input "8/13/2025"
click at [678, 426] on icon at bounding box center [679, 422] width 11 height 11
click at [854, 332] on div "Debtor Full SSN * 094-72-8582 Add debtor SSN" at bounding box center [656, 341] width 577 height 70
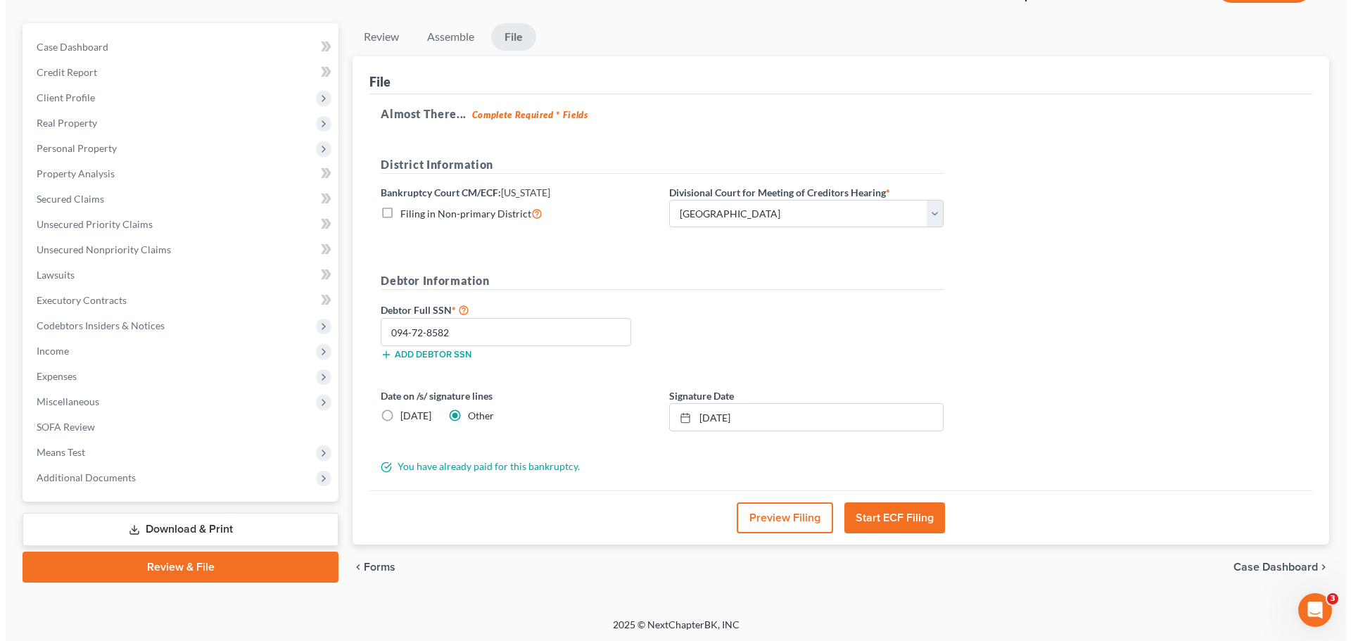
scroll to position [114, 0]
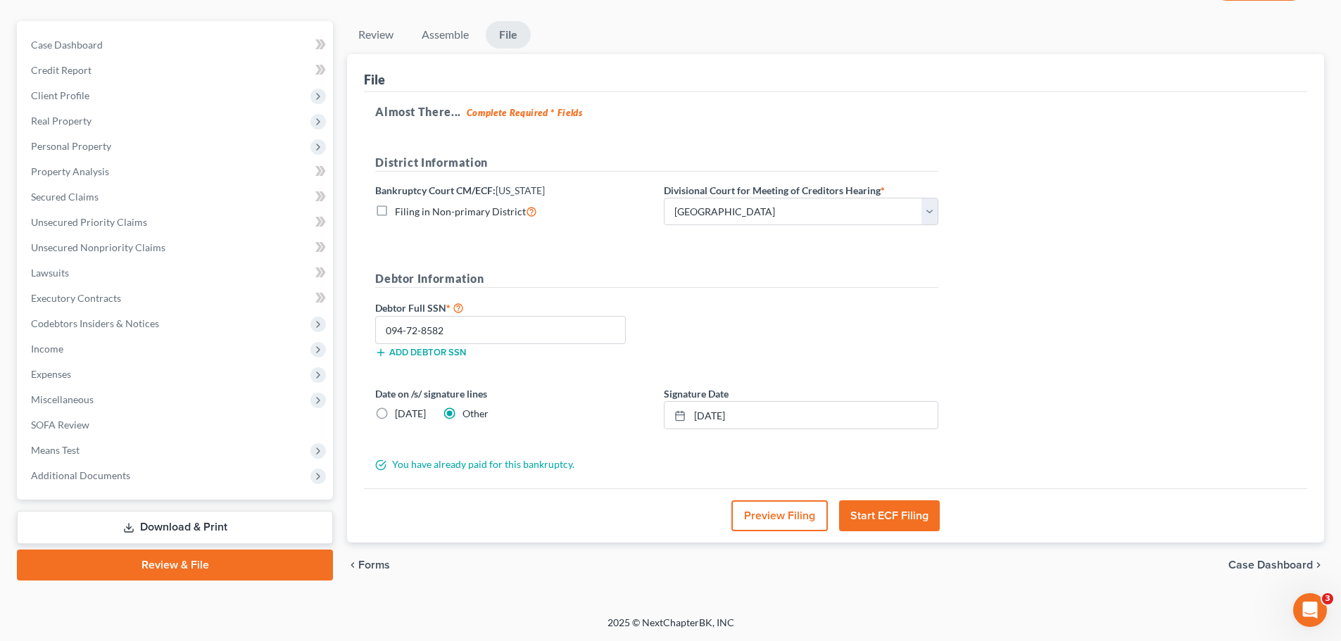
click at [913, 515] on button "Start ECF Filing" at bounding box center [889, 515] width 101 height 31
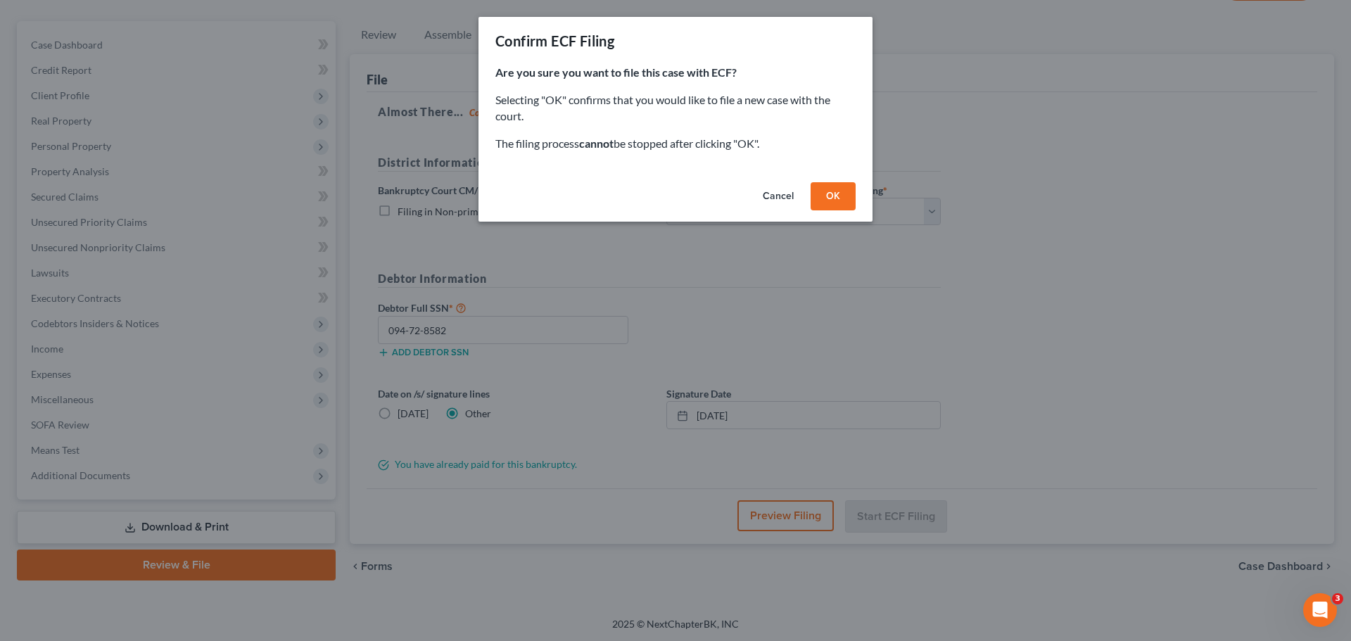
click at [840, 201] on button "OK" at bounding box center [833, 196] width 45 height 28
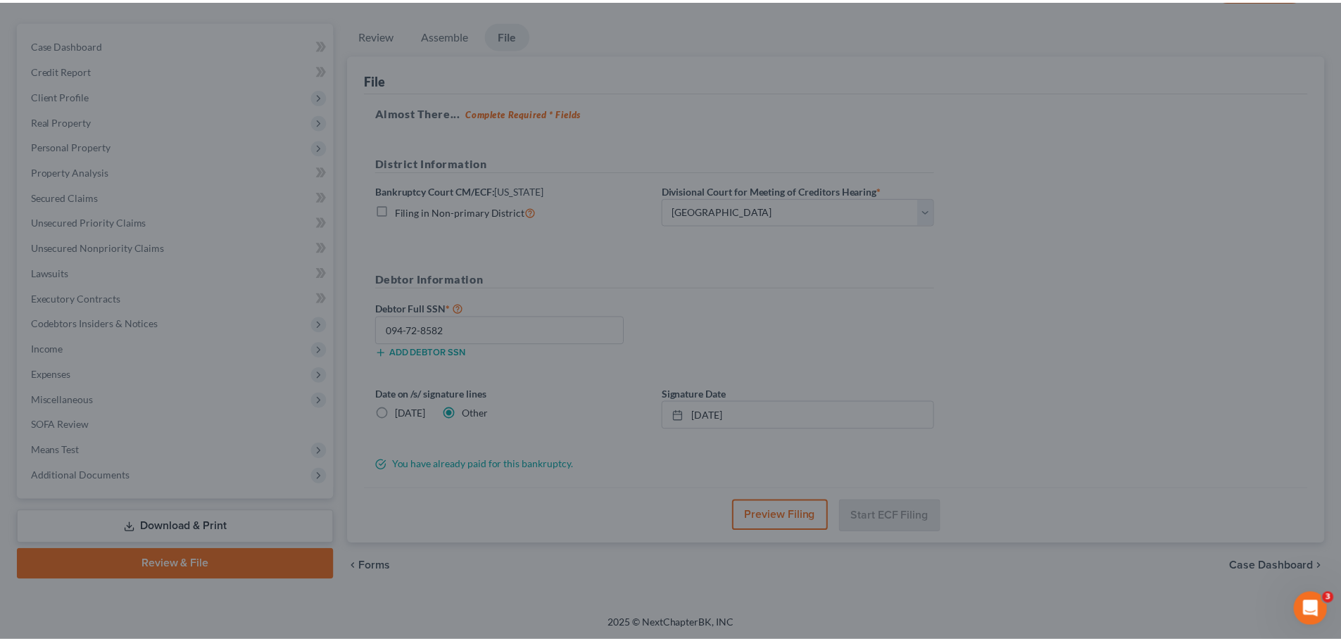
scroll to position [107, 0]
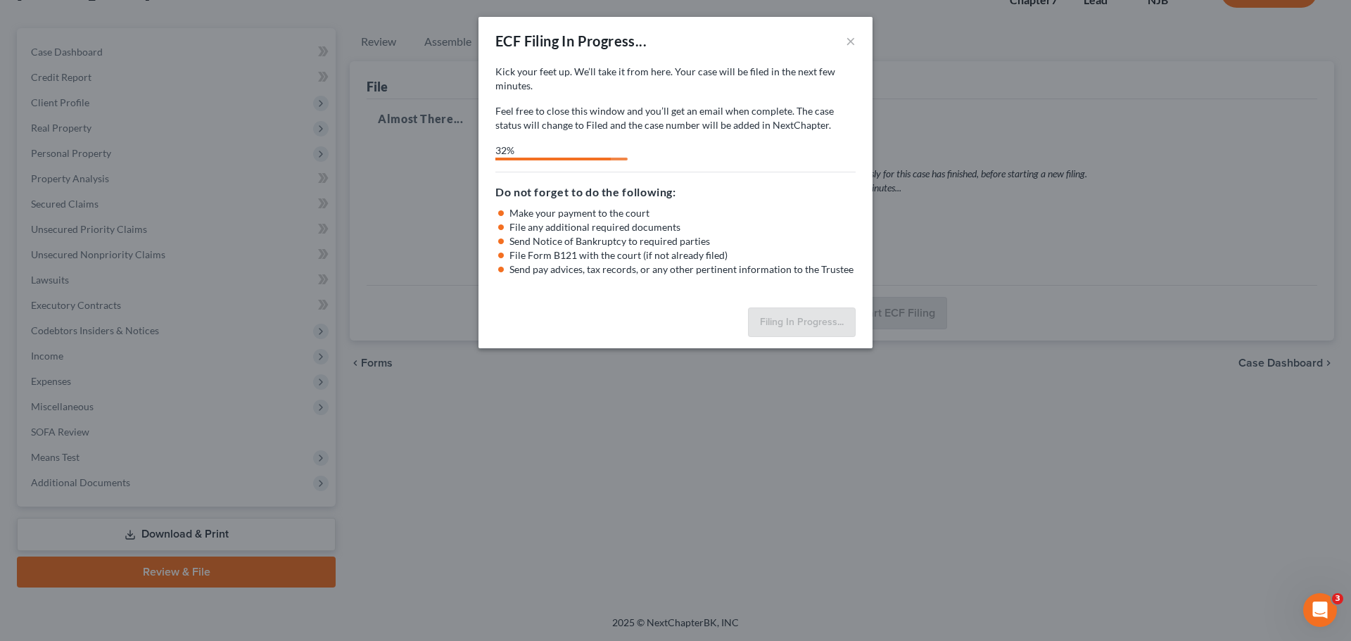
select select "2"
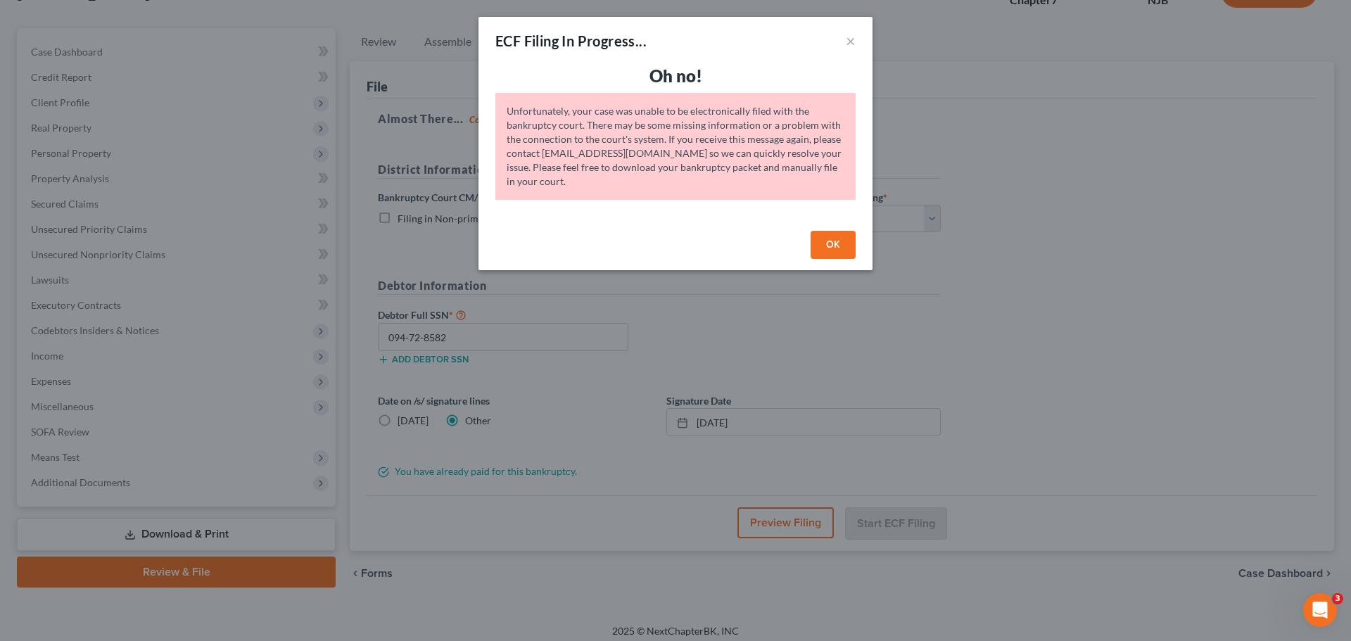
click at [828, 254] on button "OK" at bounding box center [833, 245] width 45 height 28
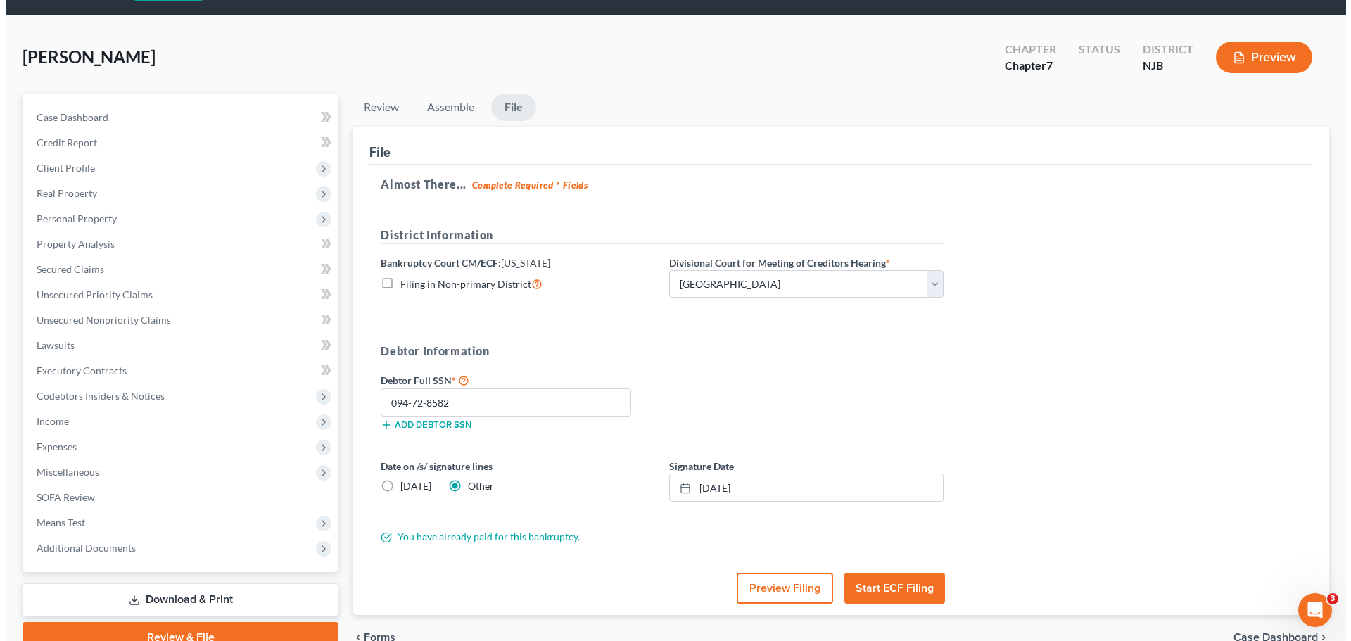
scroll to position [114, 0]
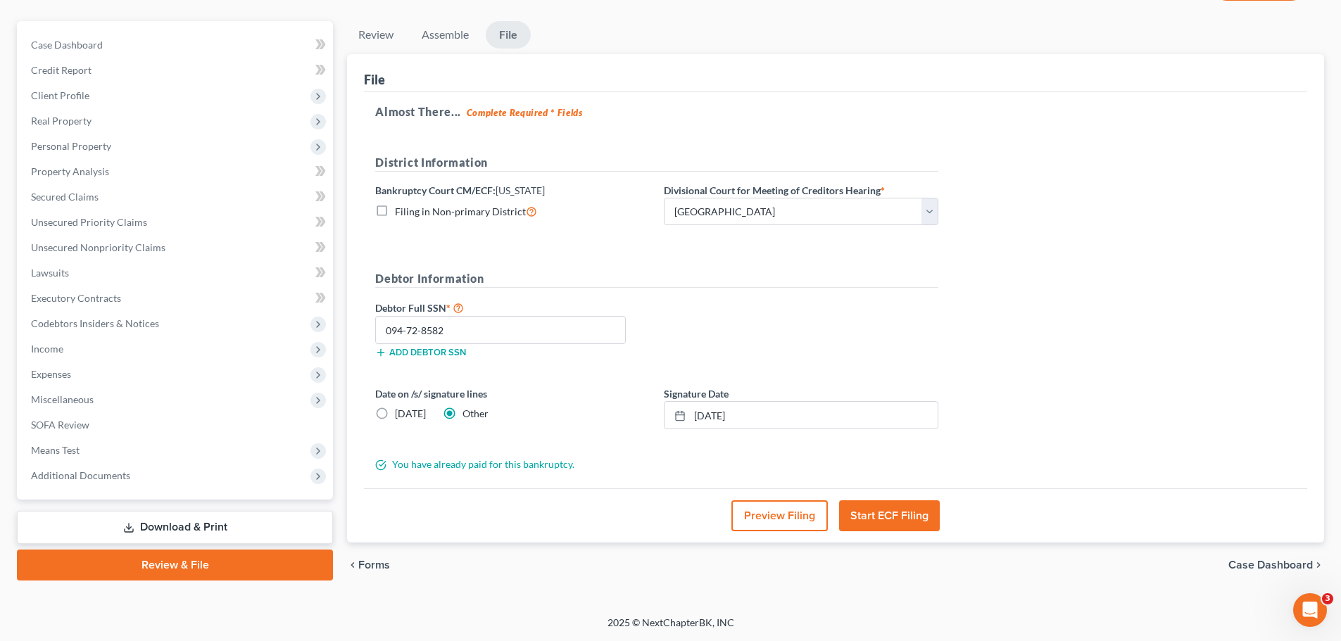
click at [913, 515] on button "Start ECF Filing" at bounding box center [889, 515] width 101 height 31
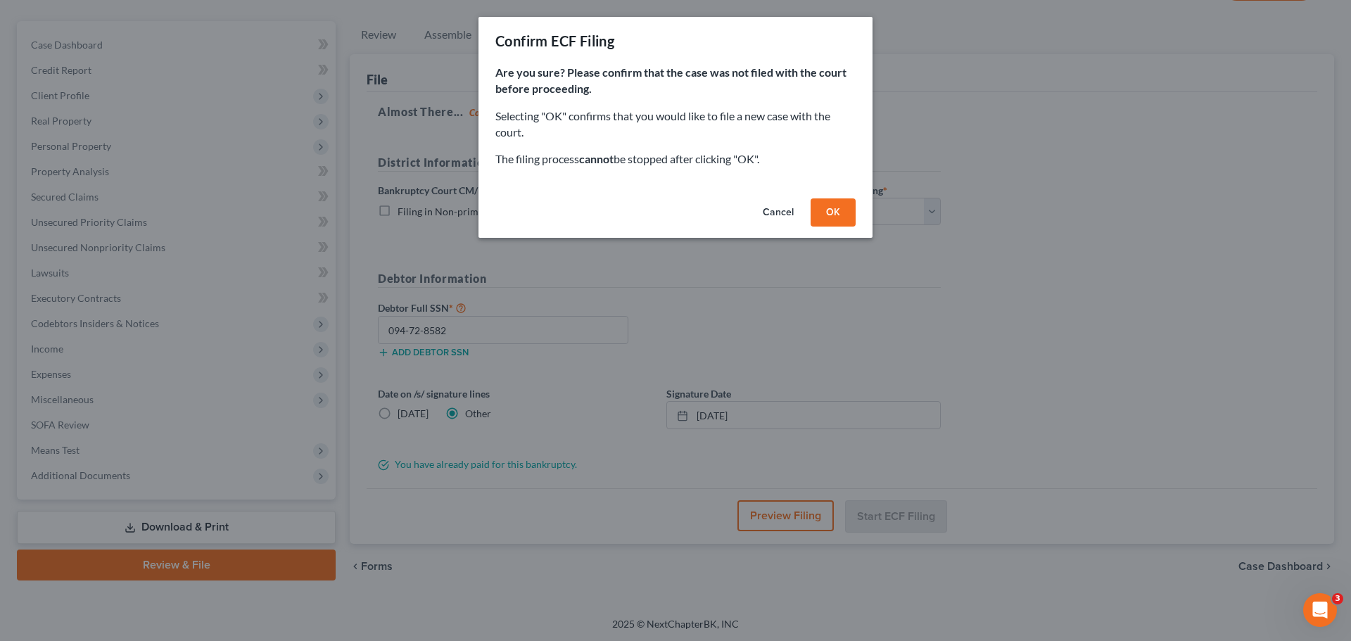
click at [840, 213] on button "OK" at bounding box center [833, 212] width 45 height 28
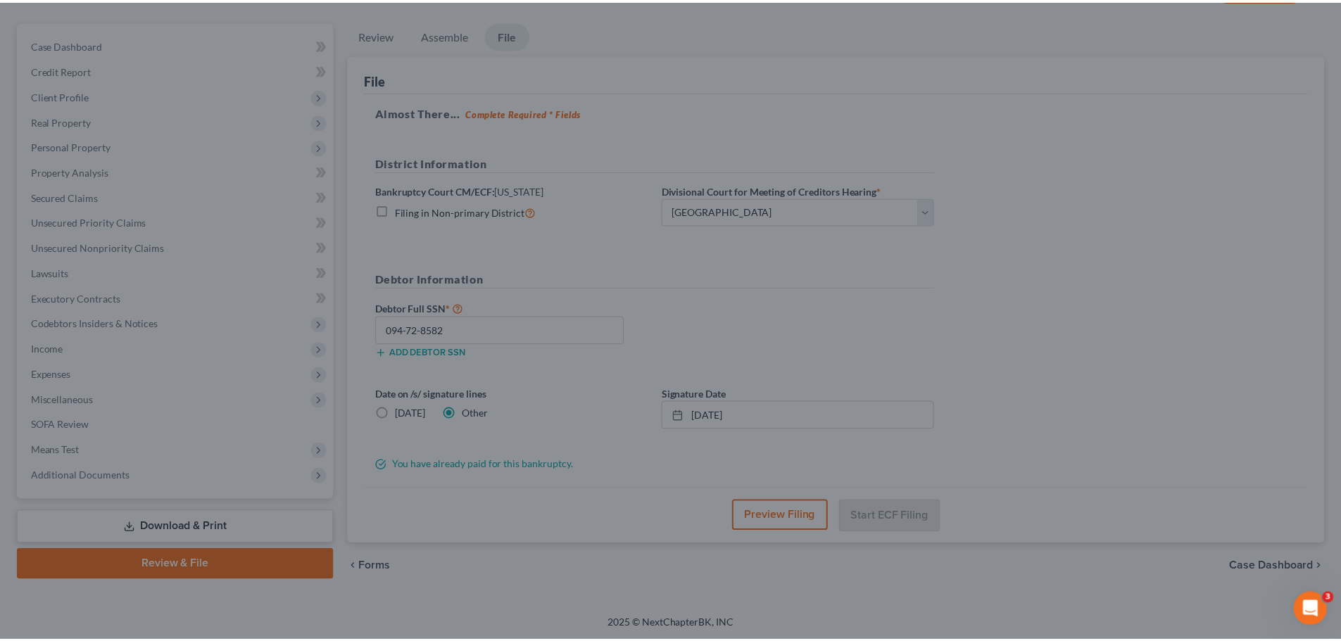
scroll to position [107, 0]
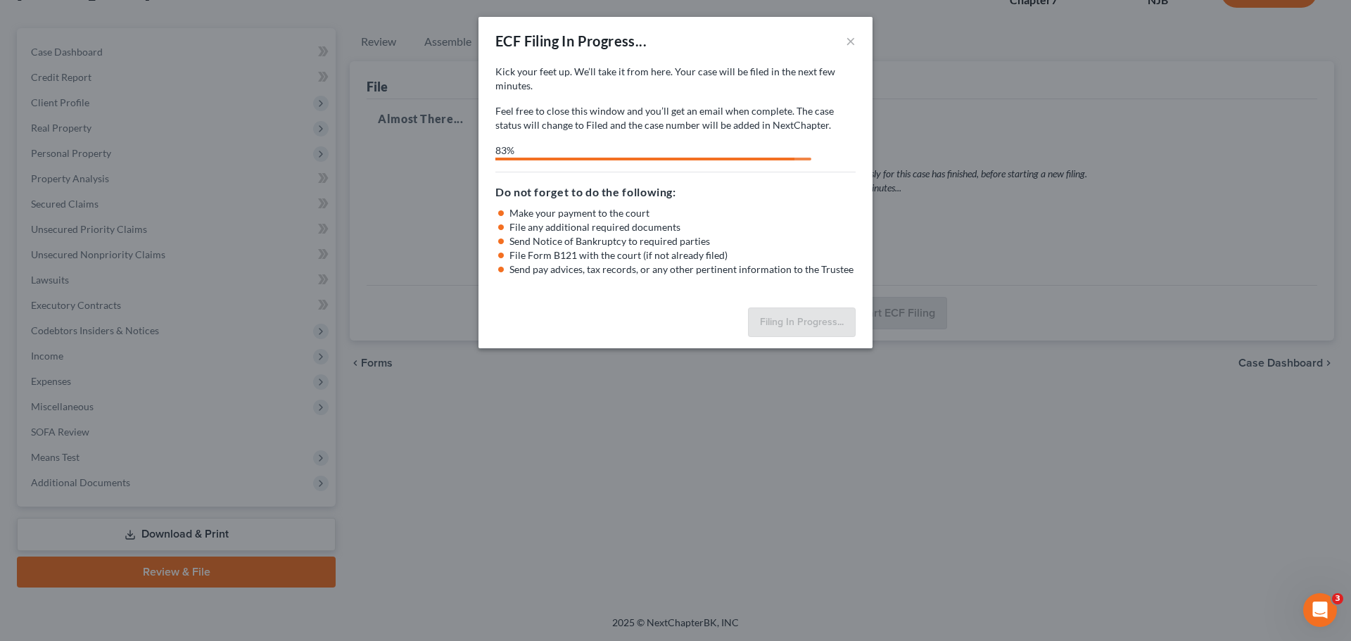
select select "2"
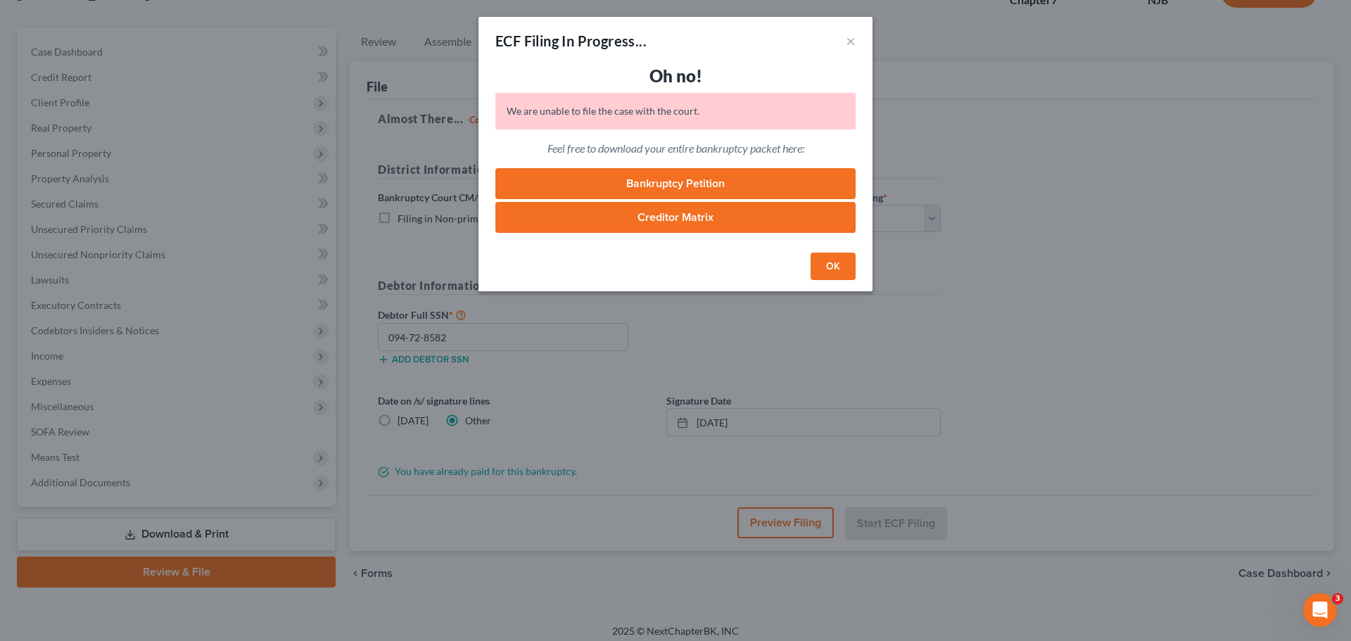
drag, startPoint x: 829, startPoint y: 262, endPoint x: 842, endPoint y: 277, distance: 19.9
click at [830, 262] on button "OK" at bounding box center [833, 267] width 45 height 28
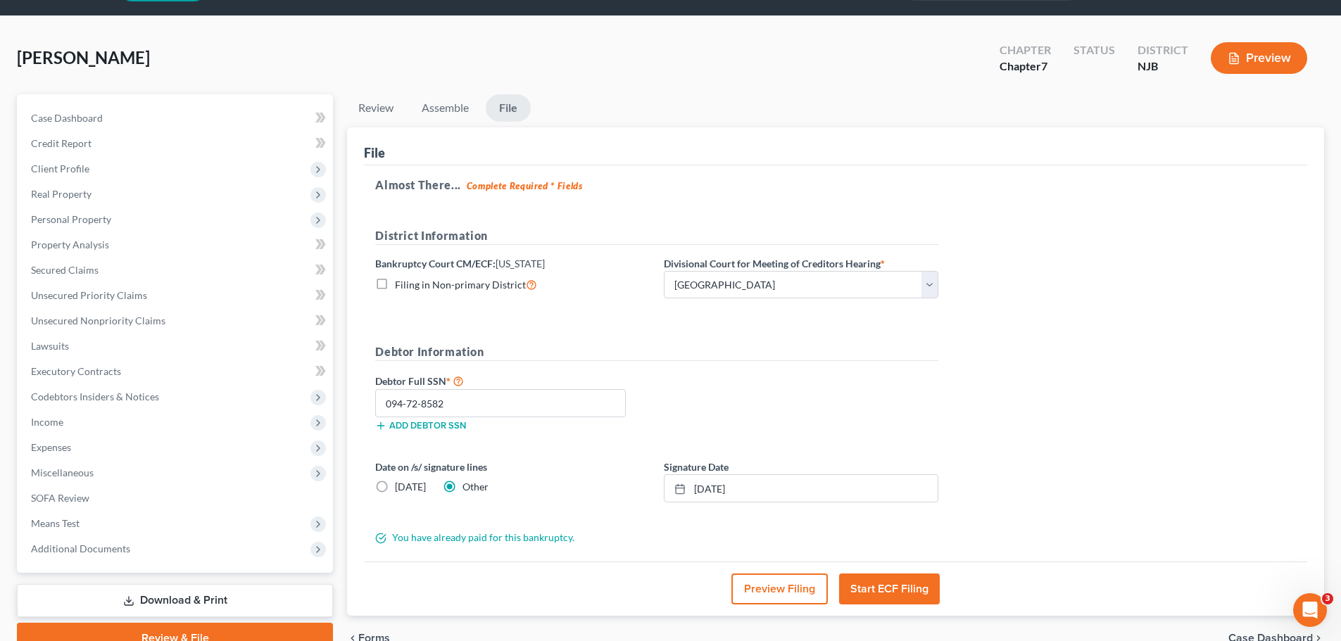
scroll to position [0, 0]
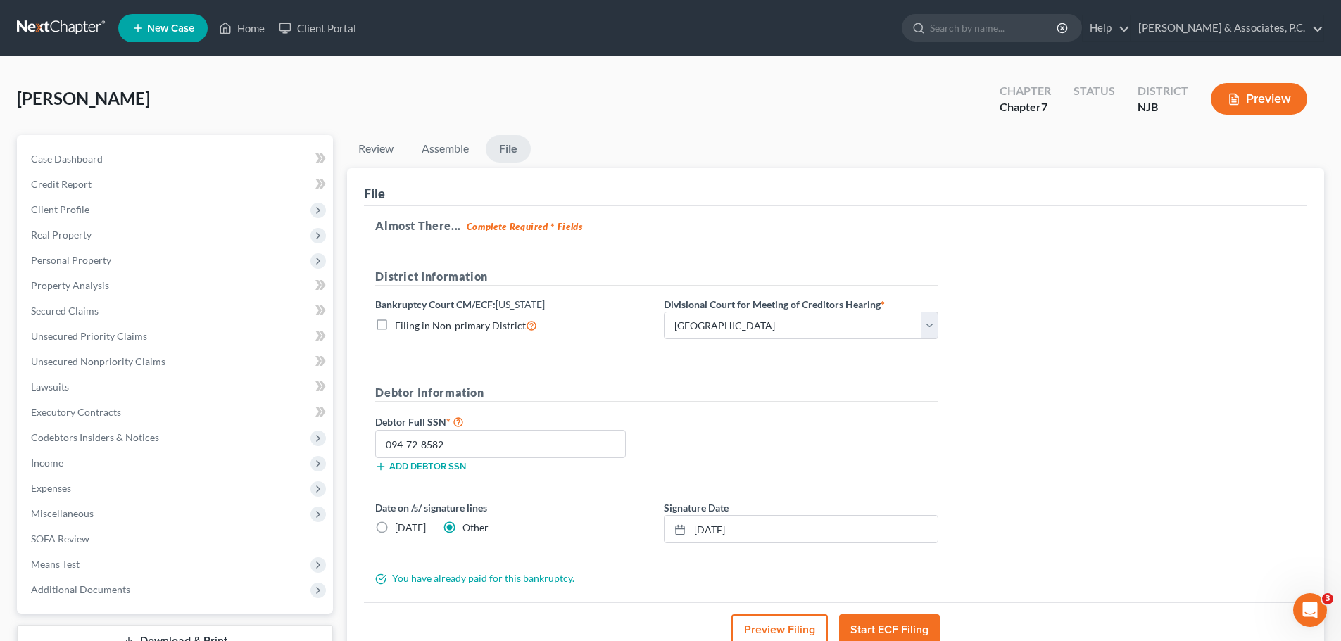
click at [64, 29] on link at bounding box center [62, 27] width 90 height 25
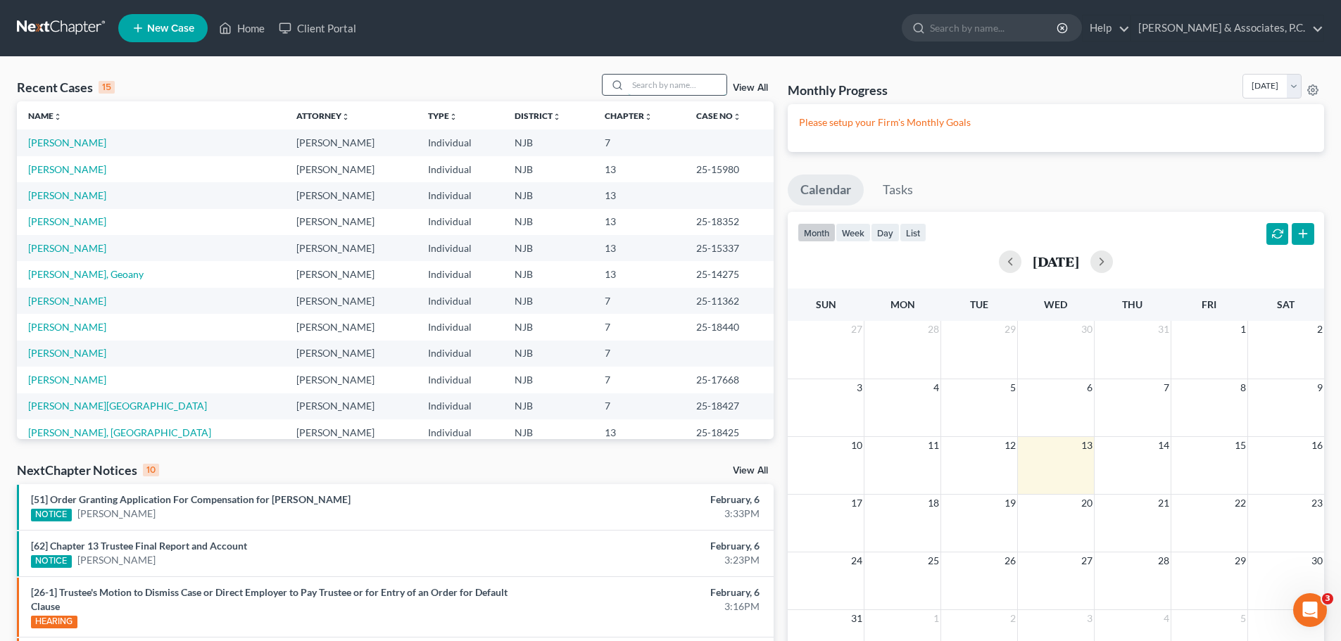
click at [692, 79] on input "search" at bounding box center [677, 85] width 99 height 20
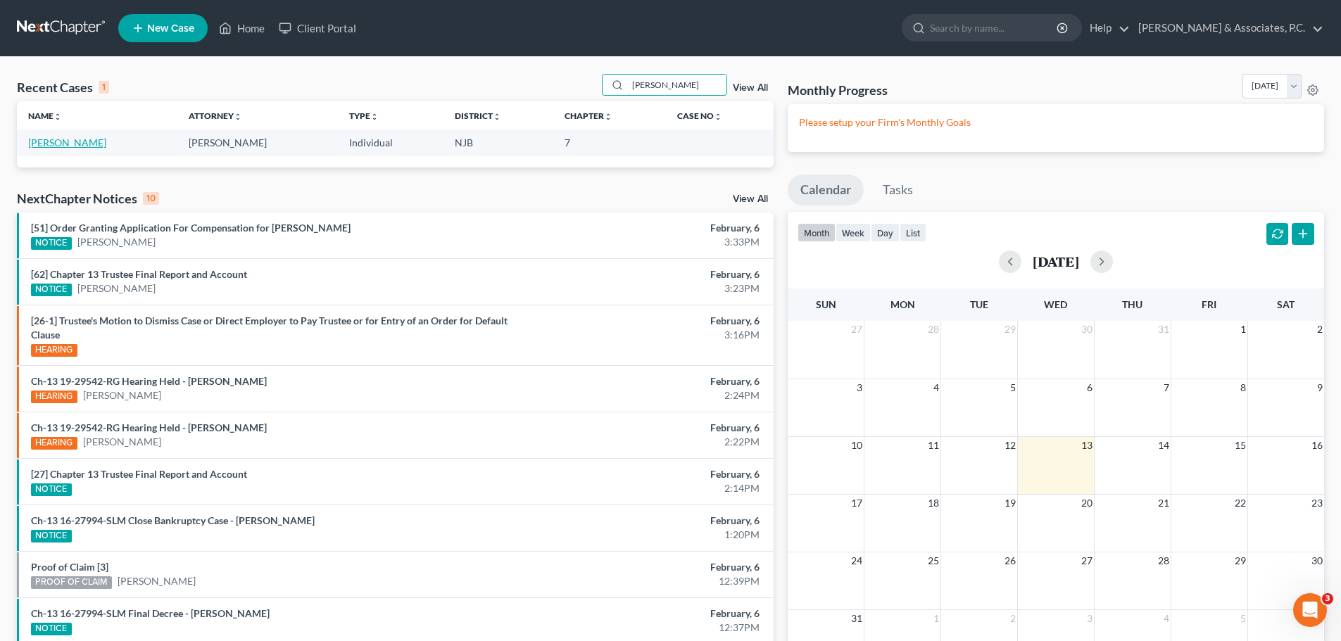
type input "[PERSON_NAME]"
click at [72, 137] on link "[PERSON_NAME]" at bounding box center [67, 143] width 78 height 12
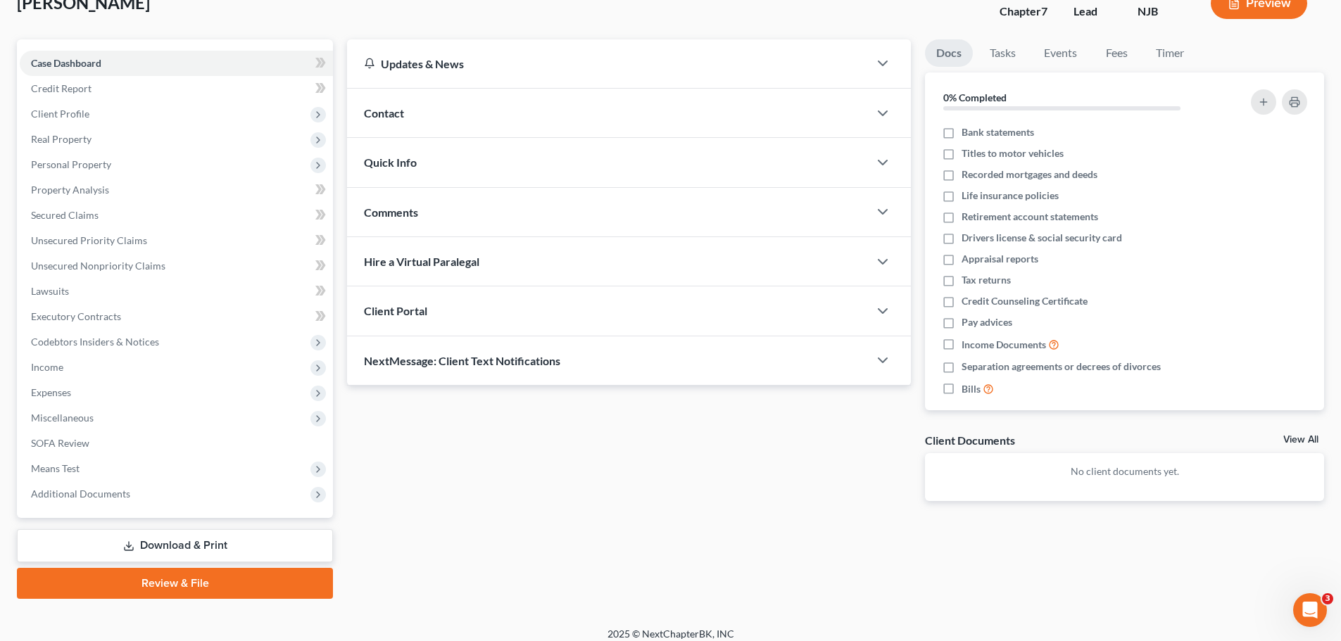
scroll to position [107, 0]
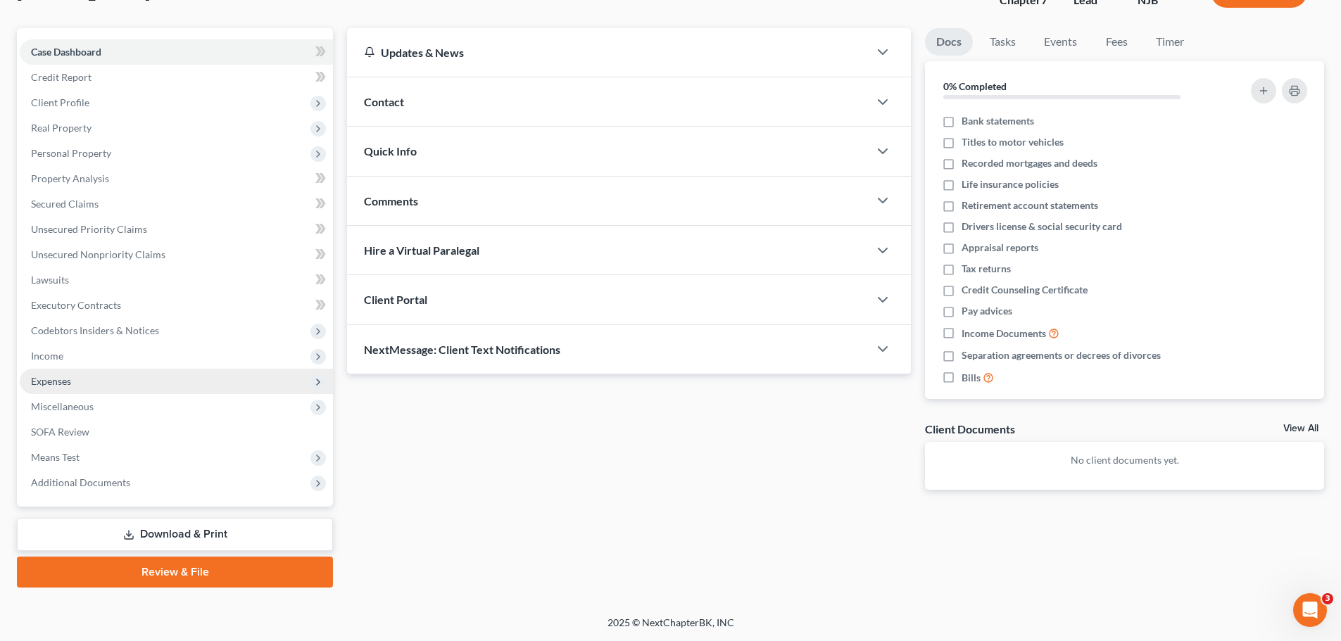
click at [69, 381] on span "Expenses" at bounding box center [51, 381] width 40 height 12
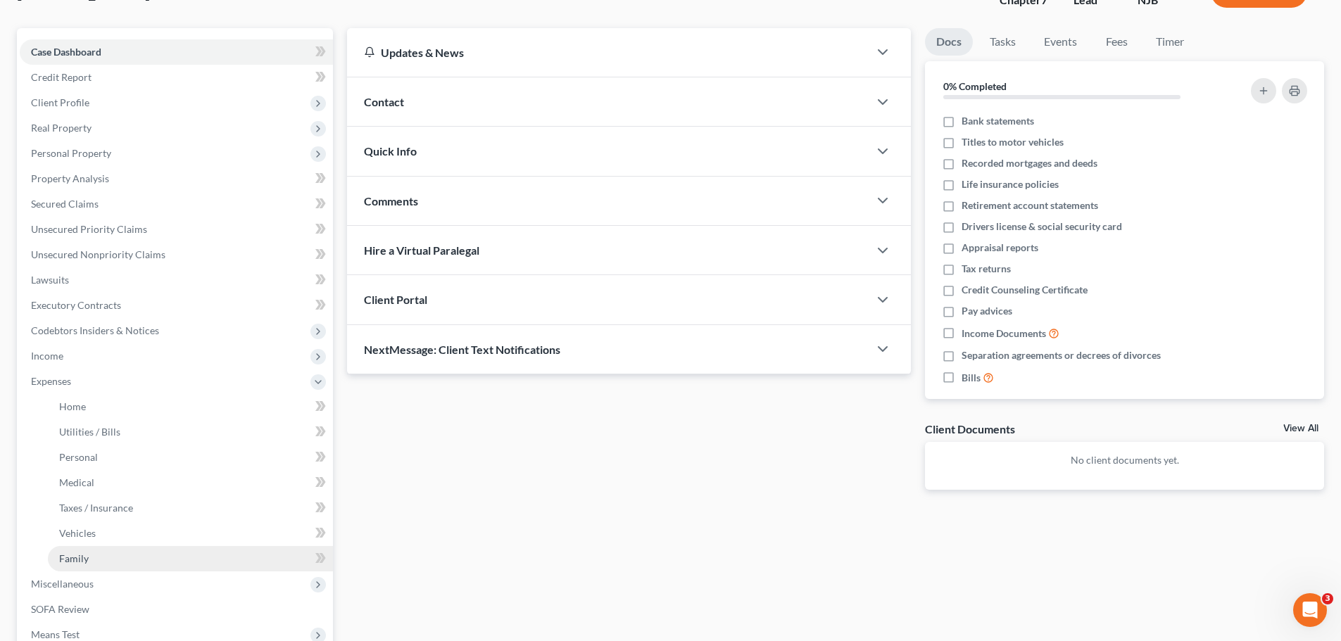
drag, startPoint x: 115, startPoint y: 558, endPoint x: 365, endPoint y: 529, distance: 252.2
click at [115, 557] on link "Family" at bounding box center [190, 558] width 285 height 25
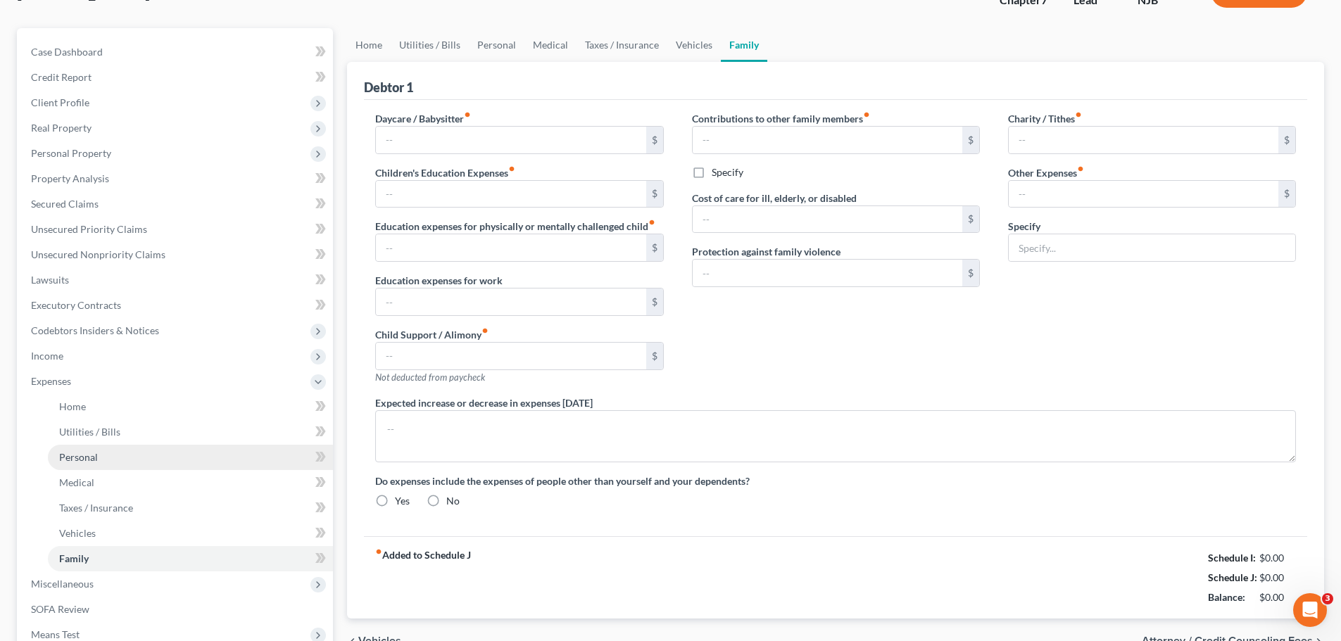
scroll to position [6, 0]
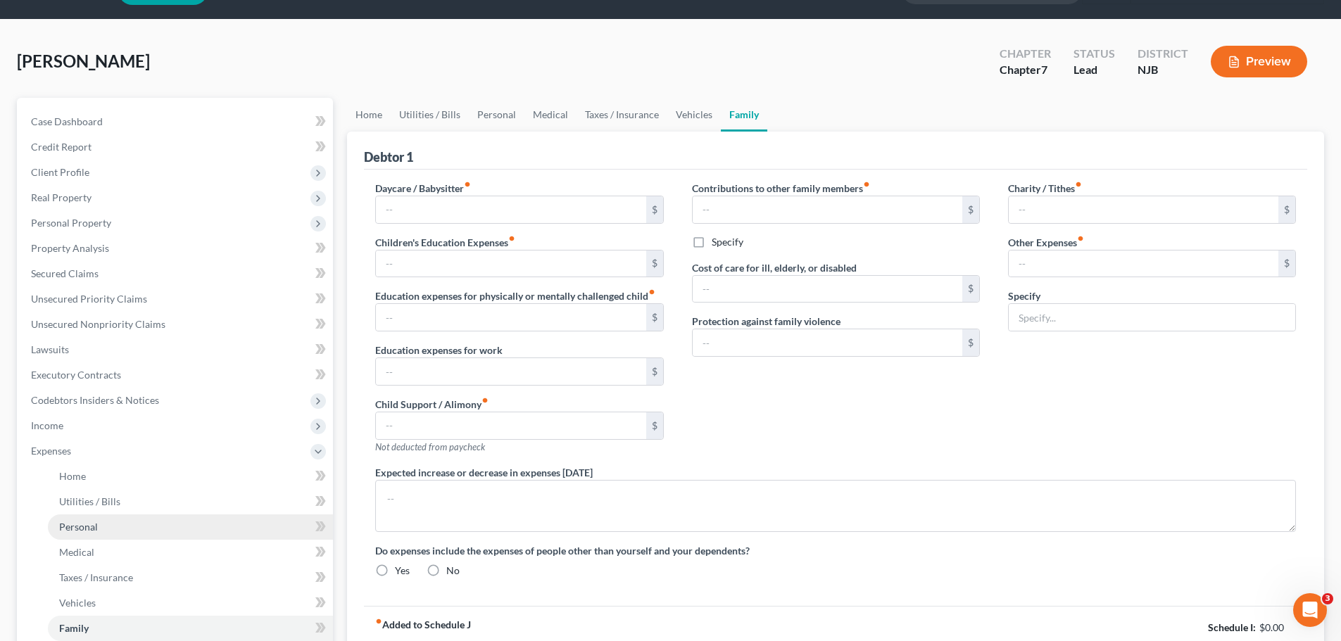
type input "0.00"
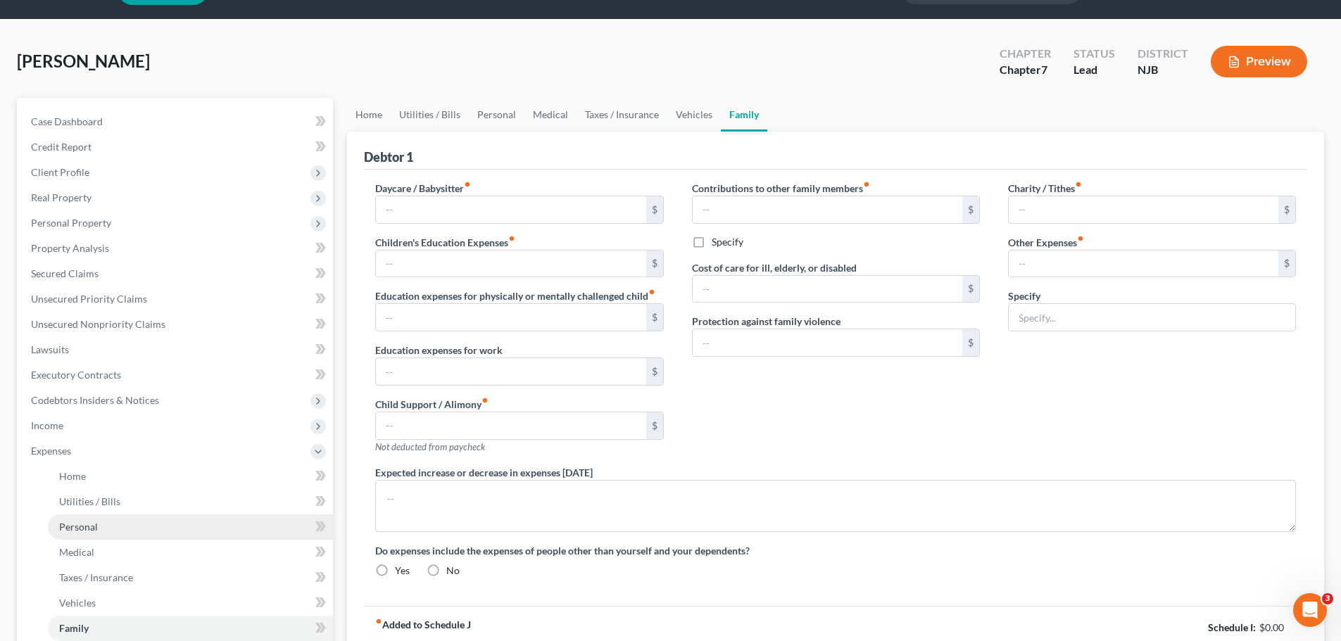
type input "0.00"
type input "483.00"
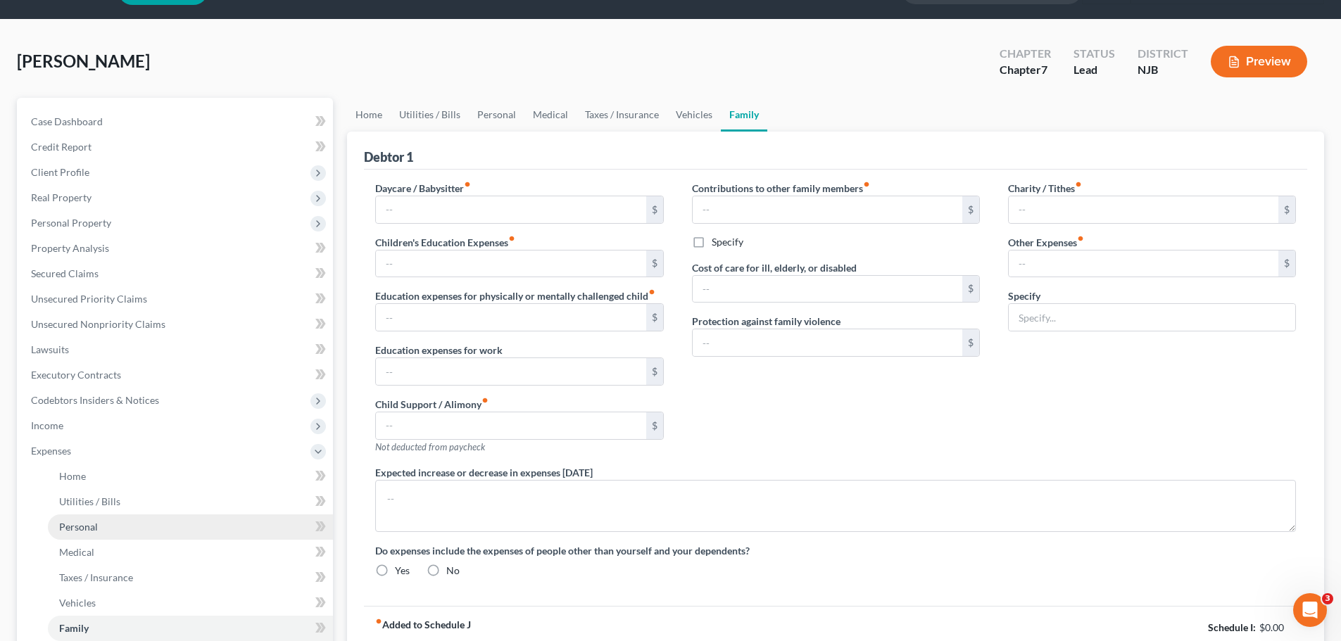
type input "Non Filing Spouse Life Insurance ($38) & Car Repairs (42.00) Storage ($403)"
radio input "true"
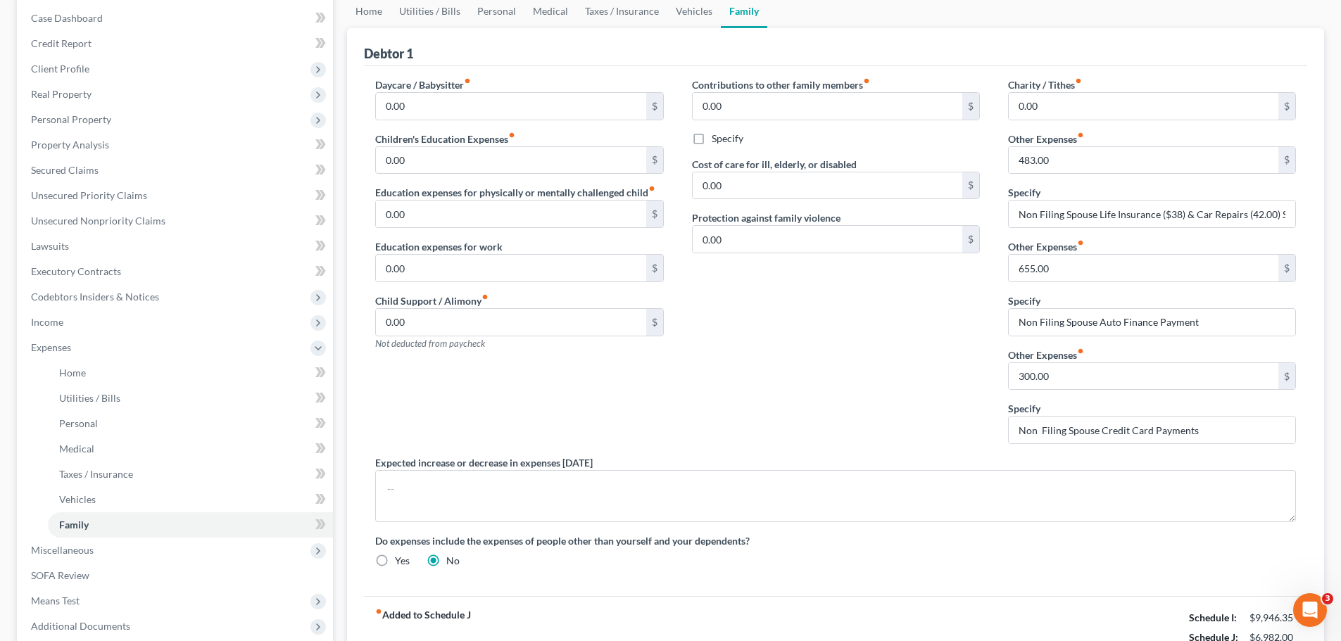
scroll to position [70, 0]
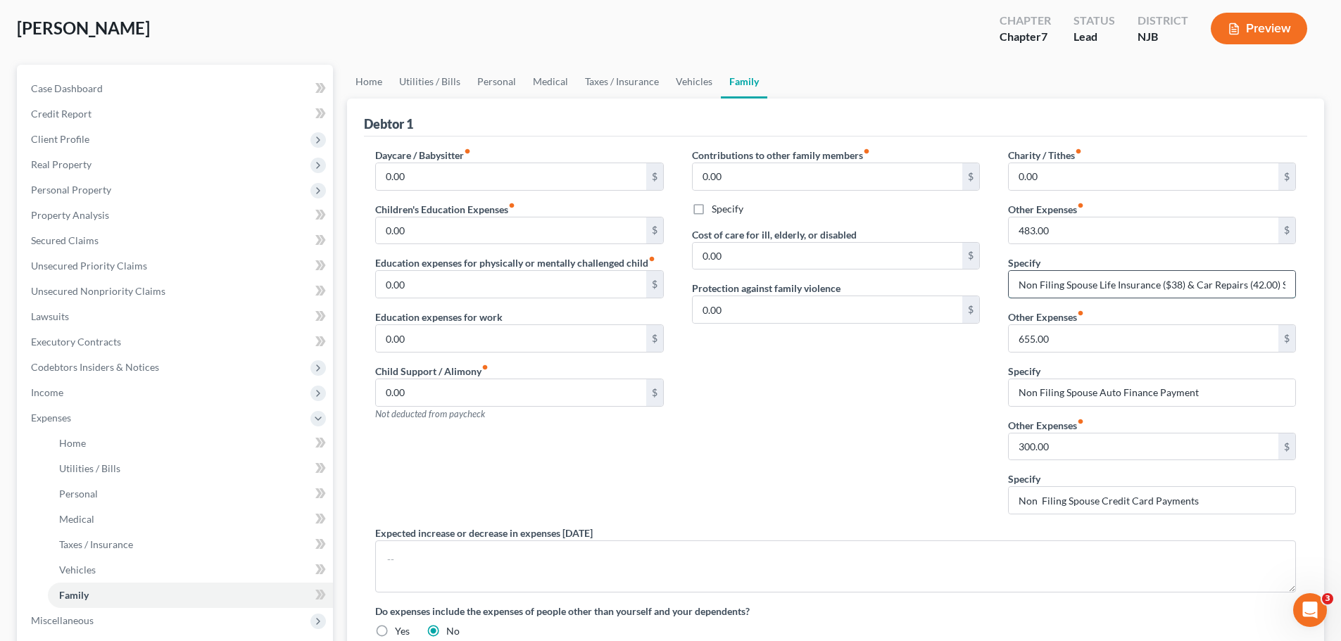
click at [1179, 285] on input "Non Filing Spouse Life Insurance ($38) & Car Repairs (42.00) Storage ($403)" at bounding box center [1151, 284] width 286 height 27
click at [1108, 355] on div "Charity / Tithes fiber_manual_record 0.00 $ Other Expenses fiber_manual_record …" at bounding box center [1152, 337] width 316 height 378
click at [1109, 351] on input "655.00" at bounding box center [1143, 338] width 270 height 27
click at [945, 410] on div "Contributions to other family members fiber_manual_record 0.00 $ Specify Cost o…" at bounding box center [836, 337] width 316 height 378
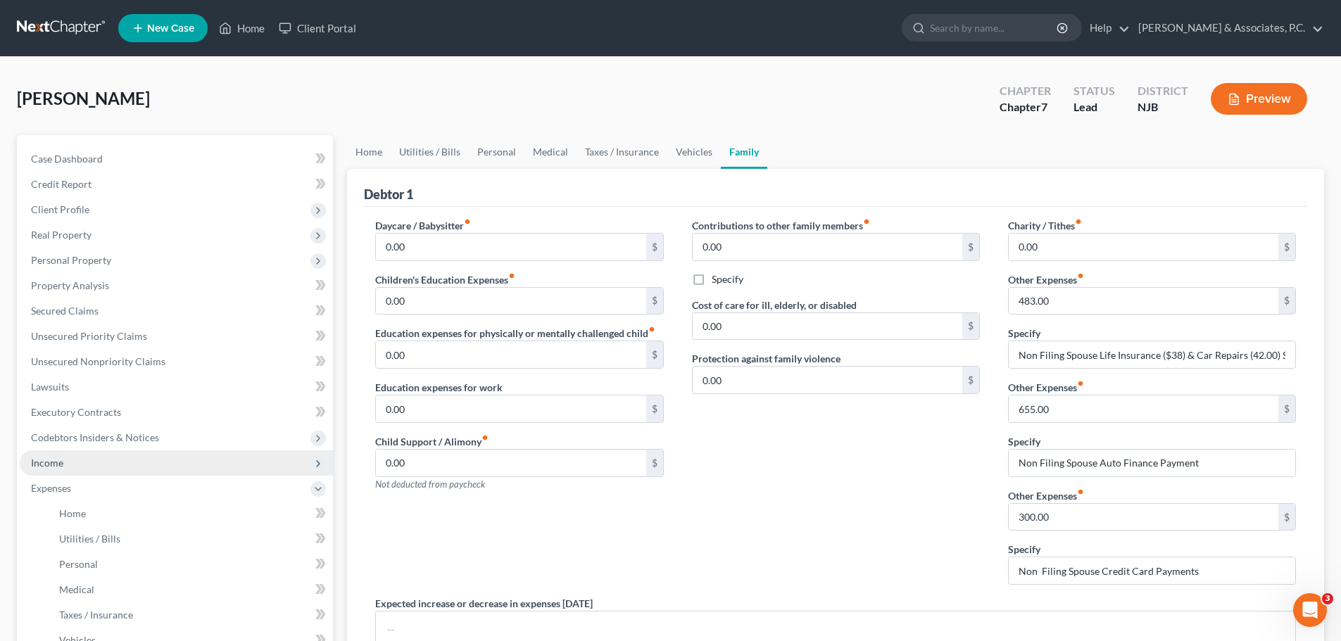
click at [64, 469] on span "Income" at bounding box center [176, 462] width 313 height 25
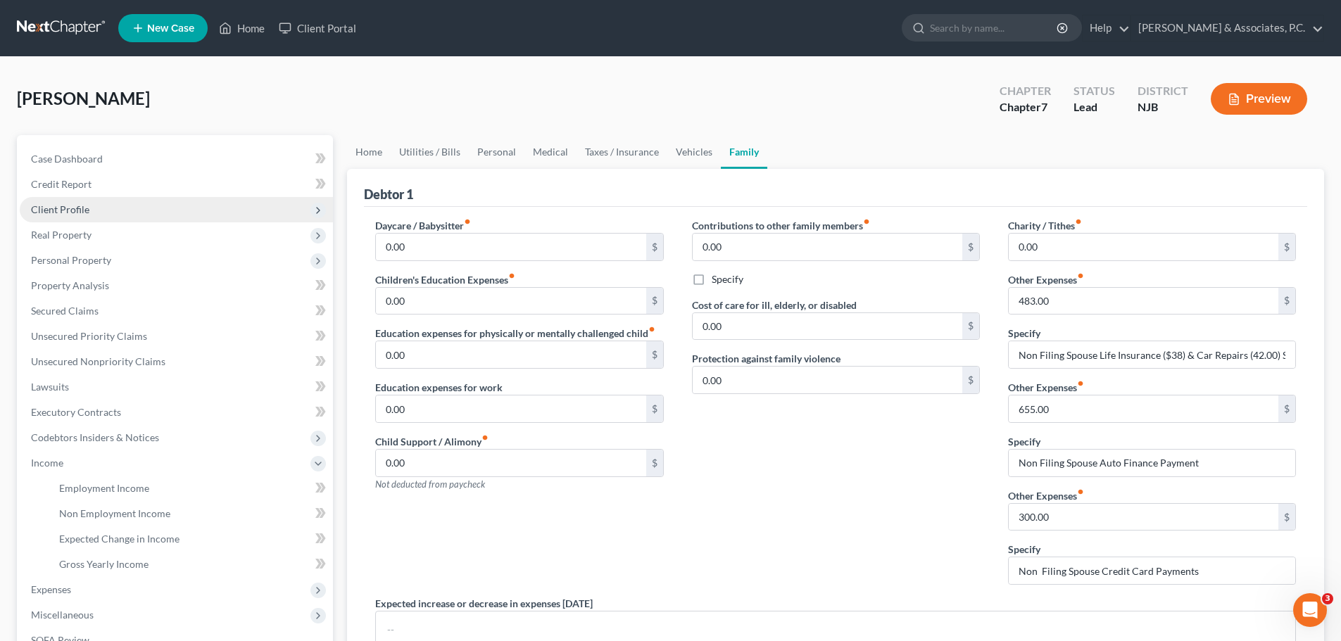
click at [75, 209] on span "Client Profile" at bounding box center [60, 209] width 58 height 12
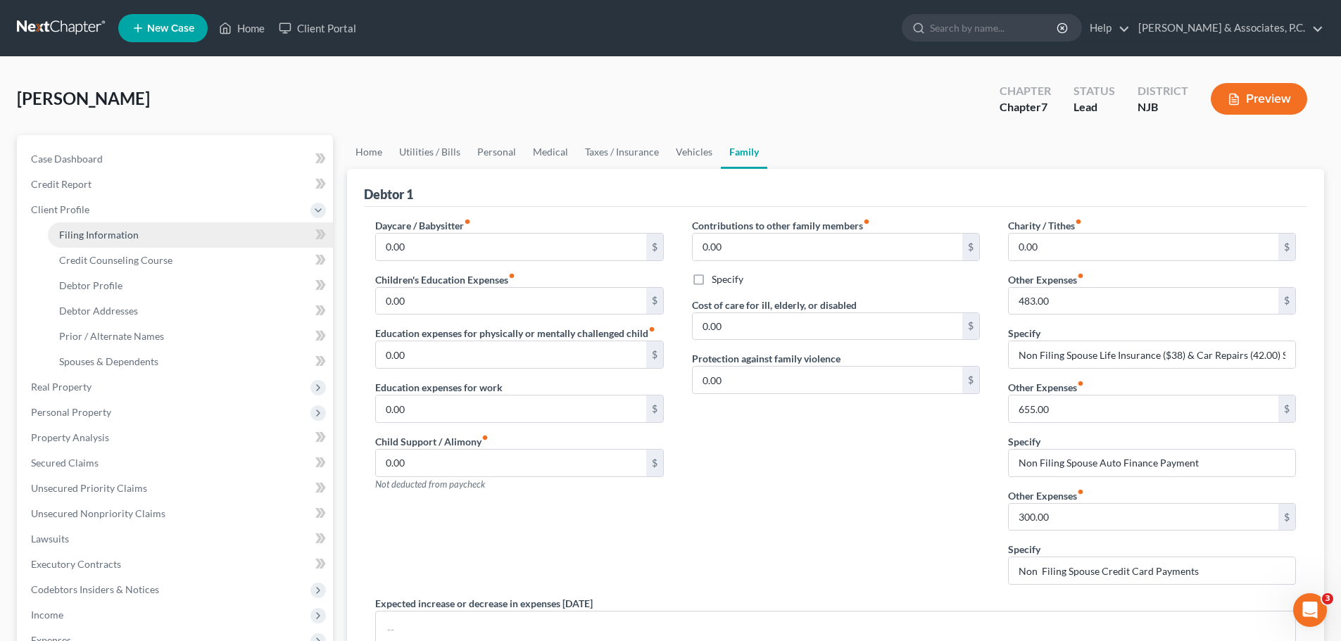
click at [79, 239] on span "Filing Information" at bounding box center [99, 235] width 80 height 12
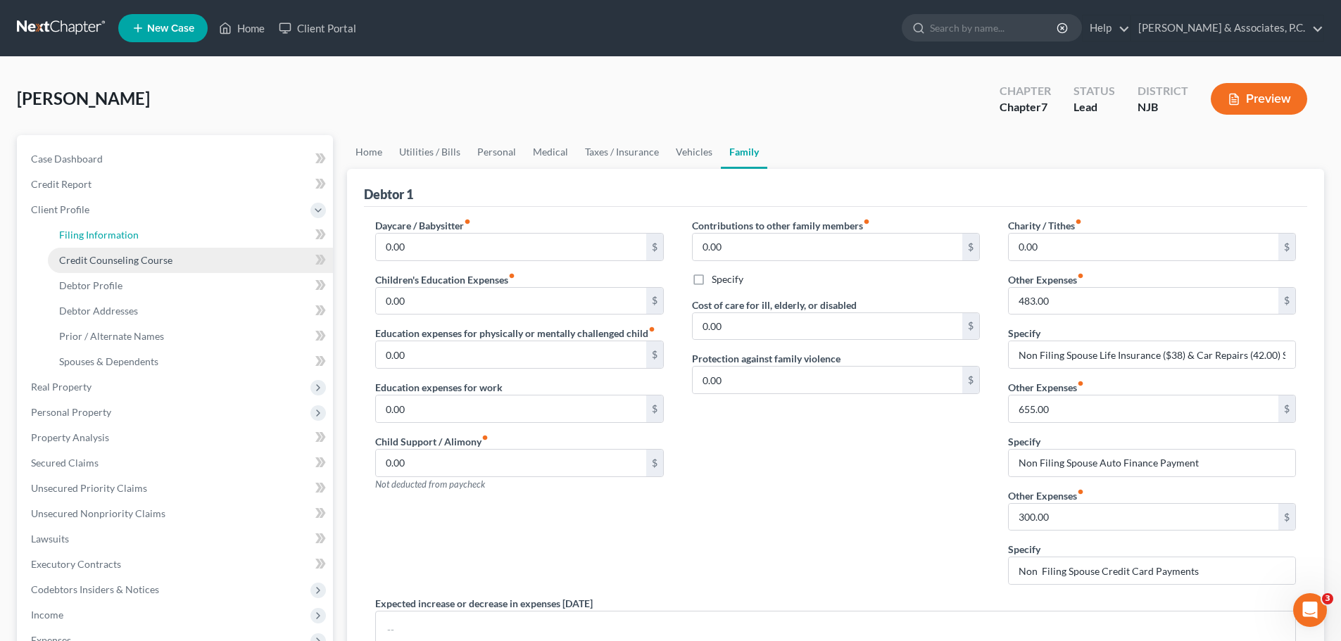
select select "1"
select select "0"
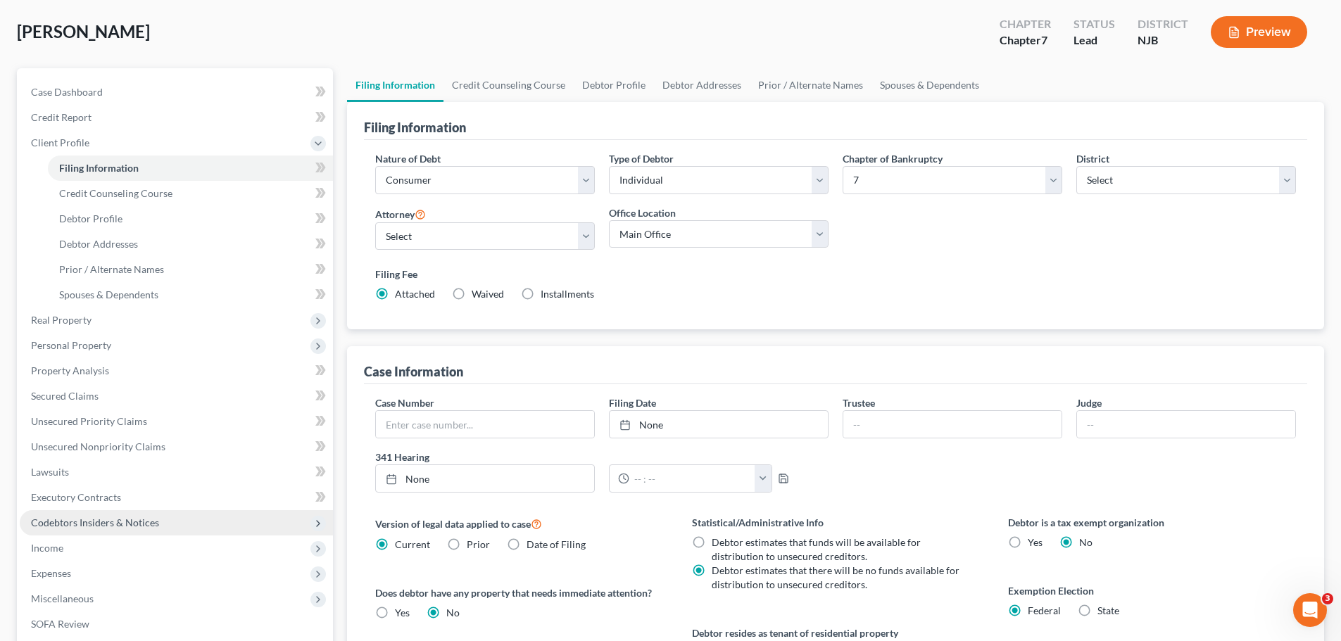
scroll to position [211, 0]
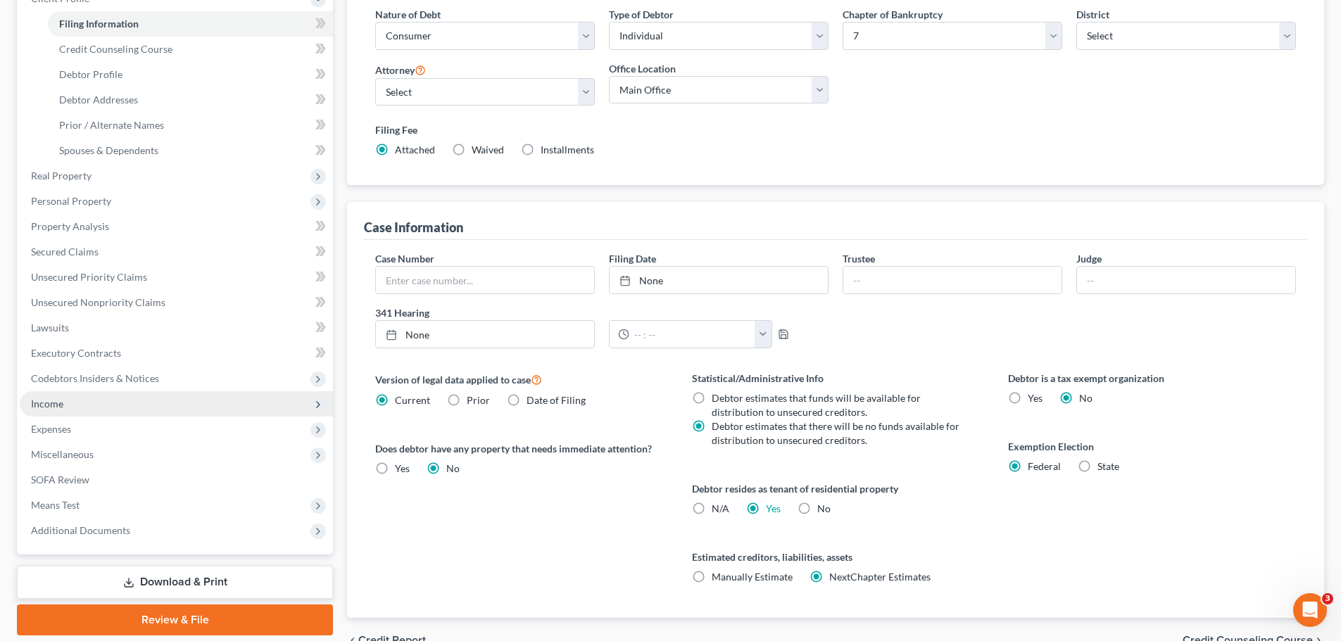
drag, startPoint x: 63, startPoint y: 401, endPoint x: 65, endPoint y: 415, distance: 14.2
click at [63, 400] on span "Income" at bounding box center [47, 404] width 32 height 12
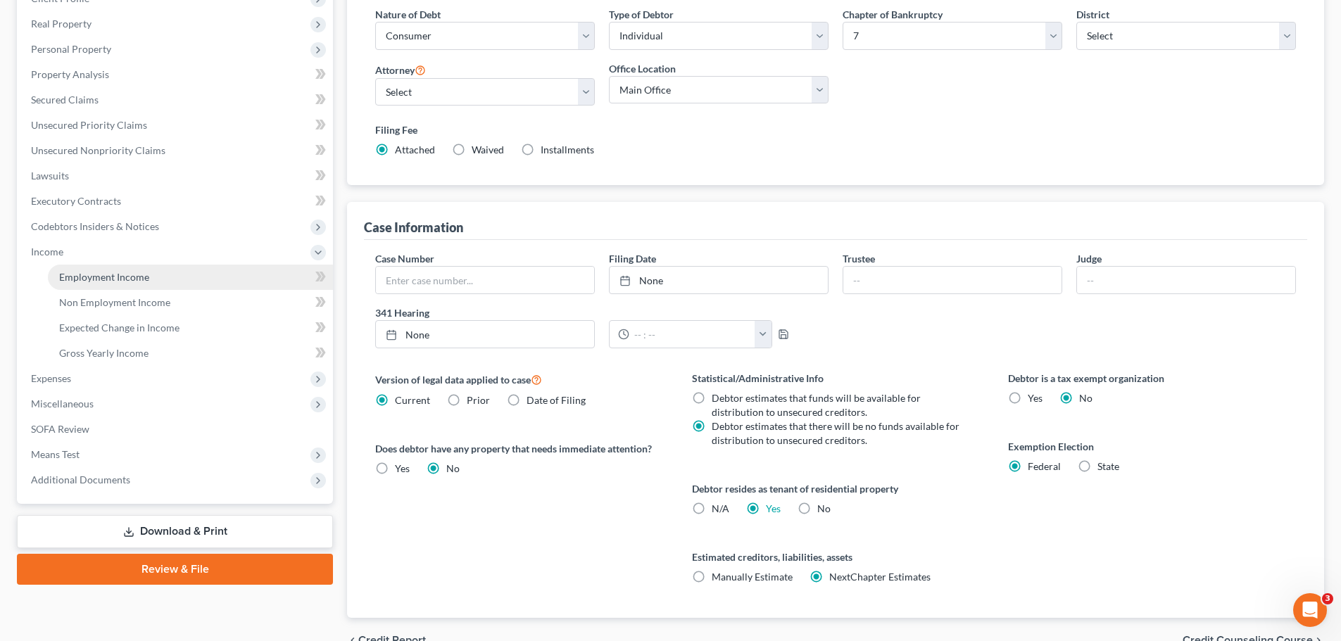
click at [115, 275] on span "Employment Income" at bounding box center [104, 277] width 90 height 12
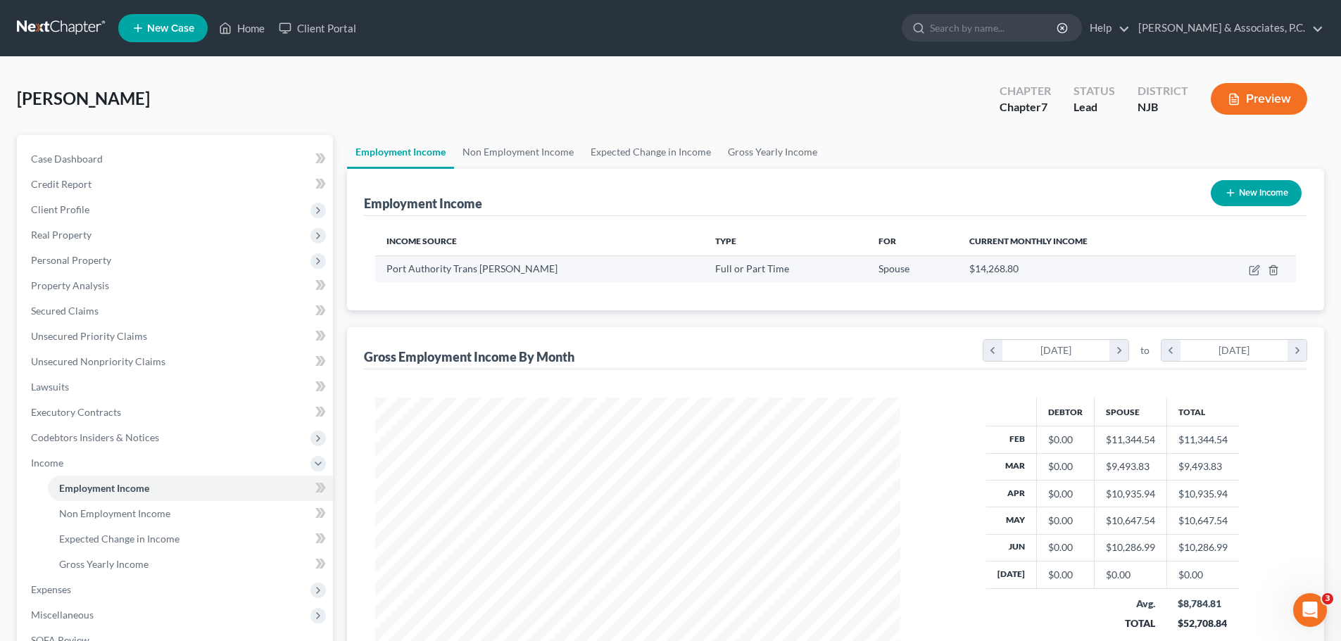
scroll to position [262, 553]
click at [524, 151] on link "Non Employment Income" at bounding box center [518, 152] width 128 height 34
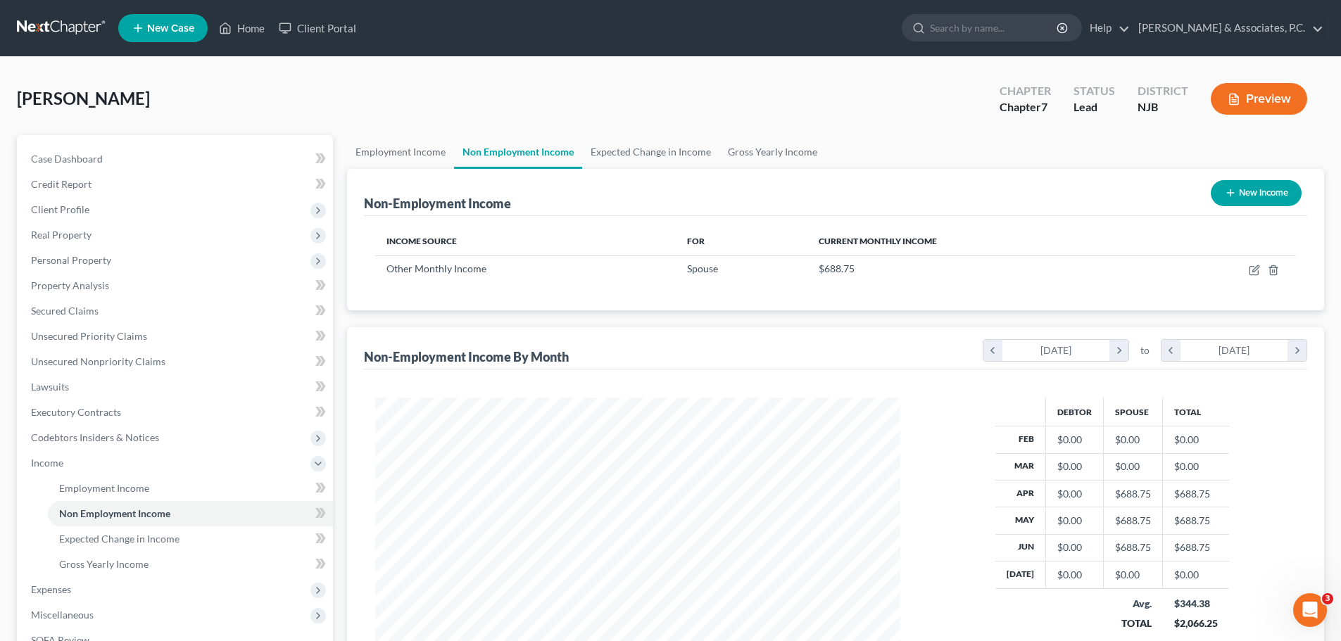
scroll to position [262, 553]
drag, startPoint x: 631, startPoint y: 149, endPoint x: 639, endPoint y: 153, distance: 8.8
click at [632, 149] on link "Expected Change in Income" at bounding box center [650, 152] width 137 height 34
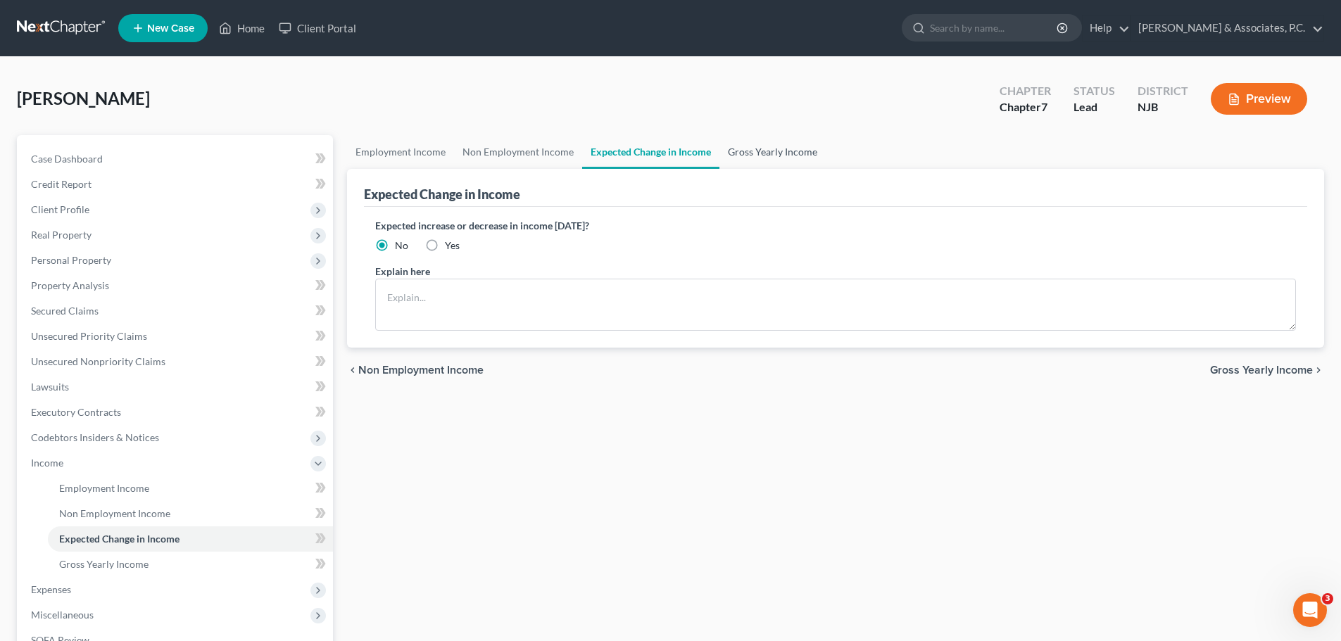
click at [790, 161] on link "Gross Yearly Income" at bounding box center [772, 152] width 106 height 34
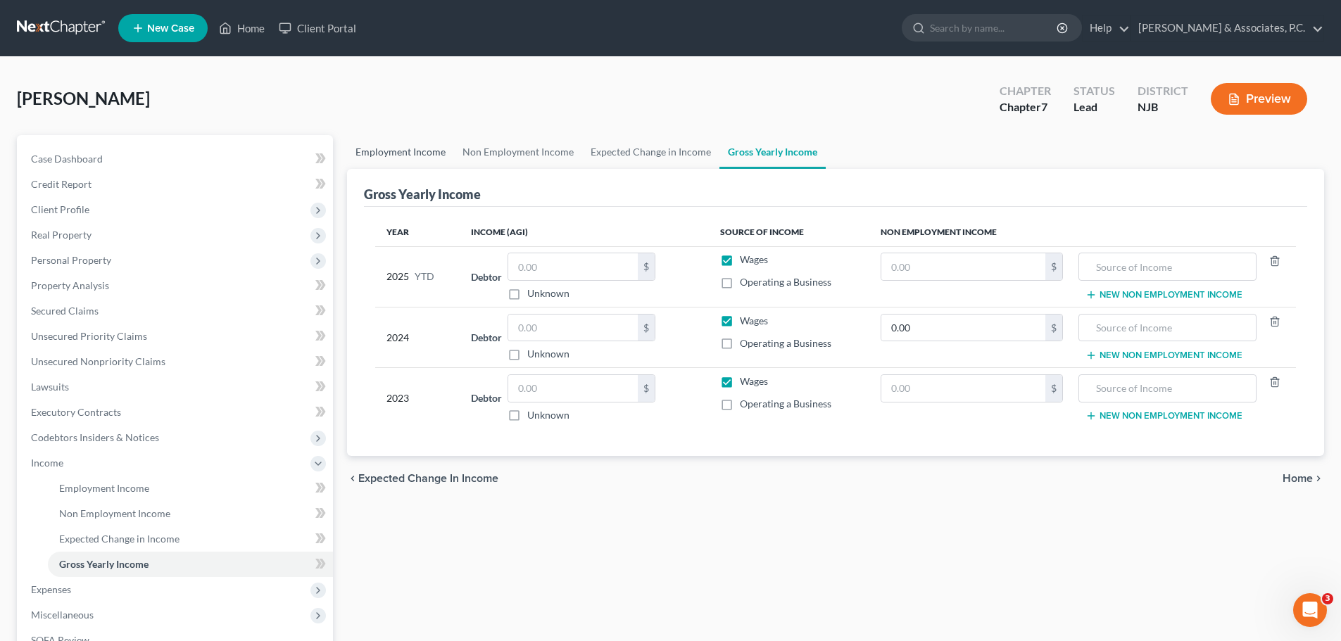
click at [417, 163] on link "Employment Income" at bounding box center [400, 152] width 107 height 34
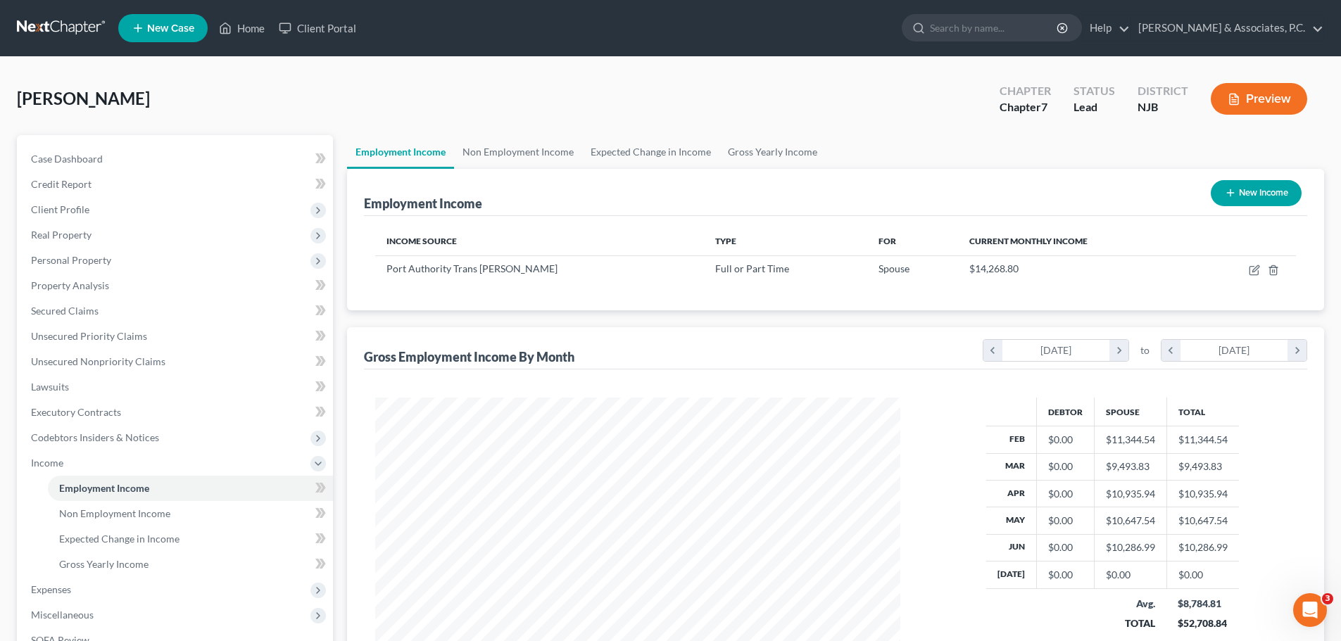
scroll to position [262, 553]
click at [534, 151] on link "Non Employment Income" at bounding box center [518, 152] width 128 height 34
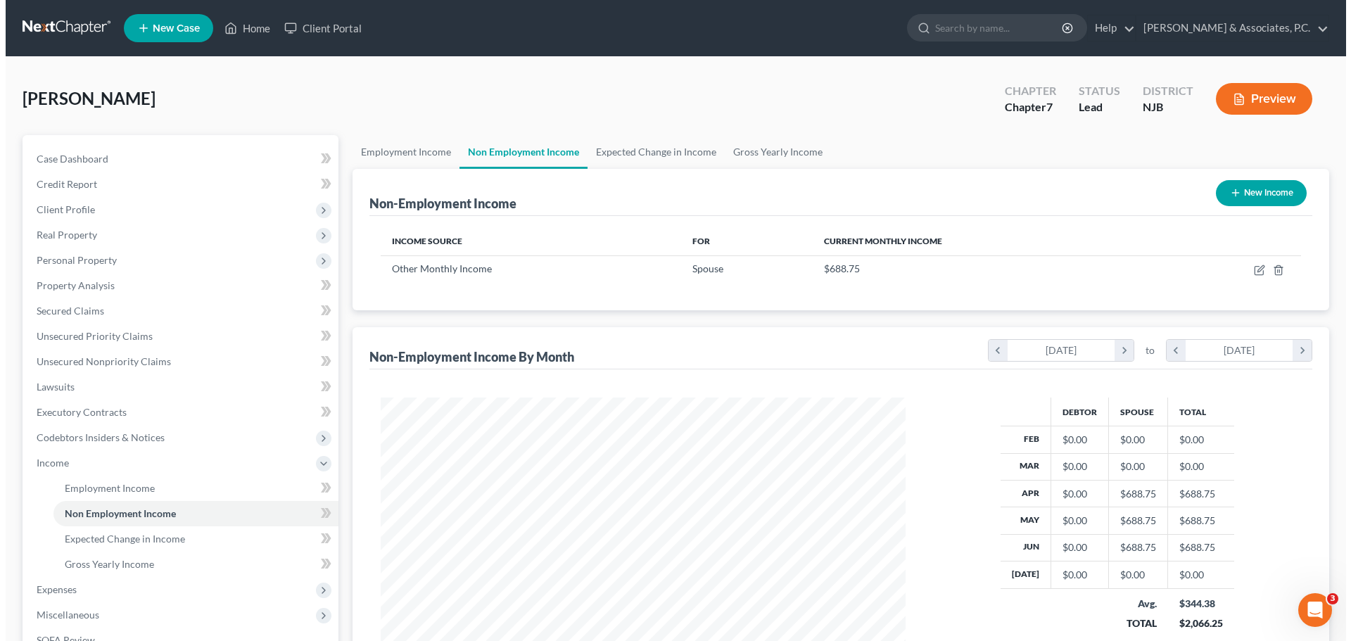
scroll to position [262, 553]
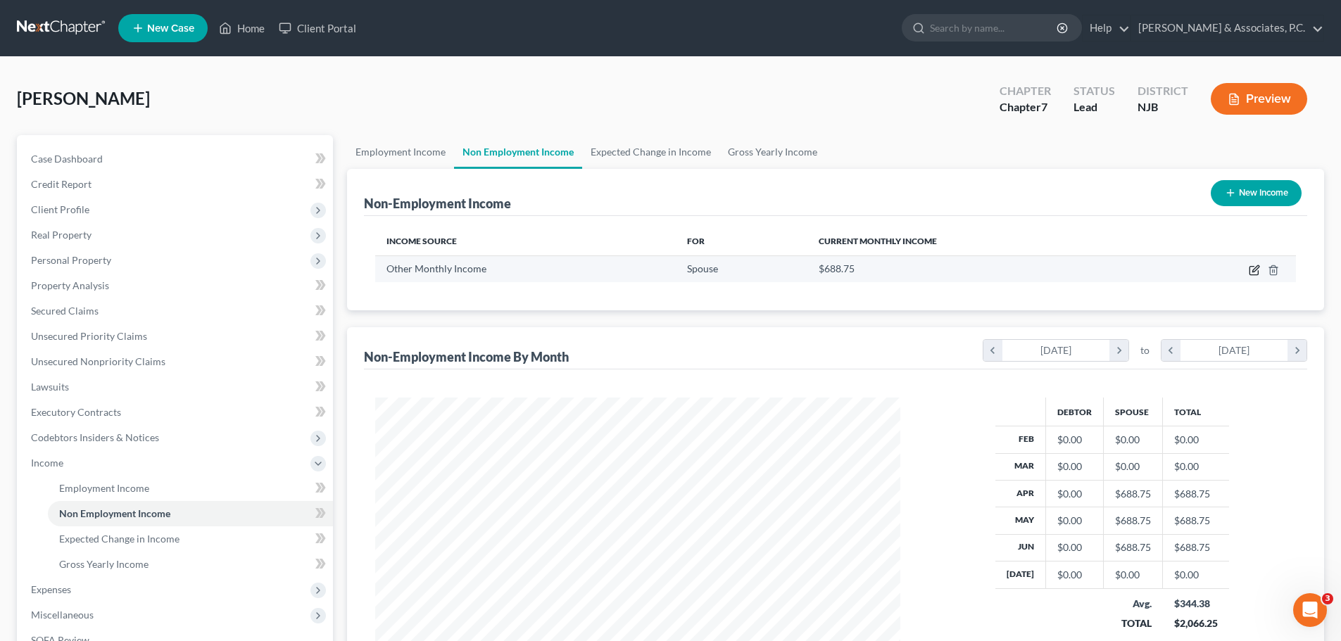
click at [1251, 268] on icon "button" at bounding box center [1253, 270] width 11 height 11
select select "13"
select select "0"
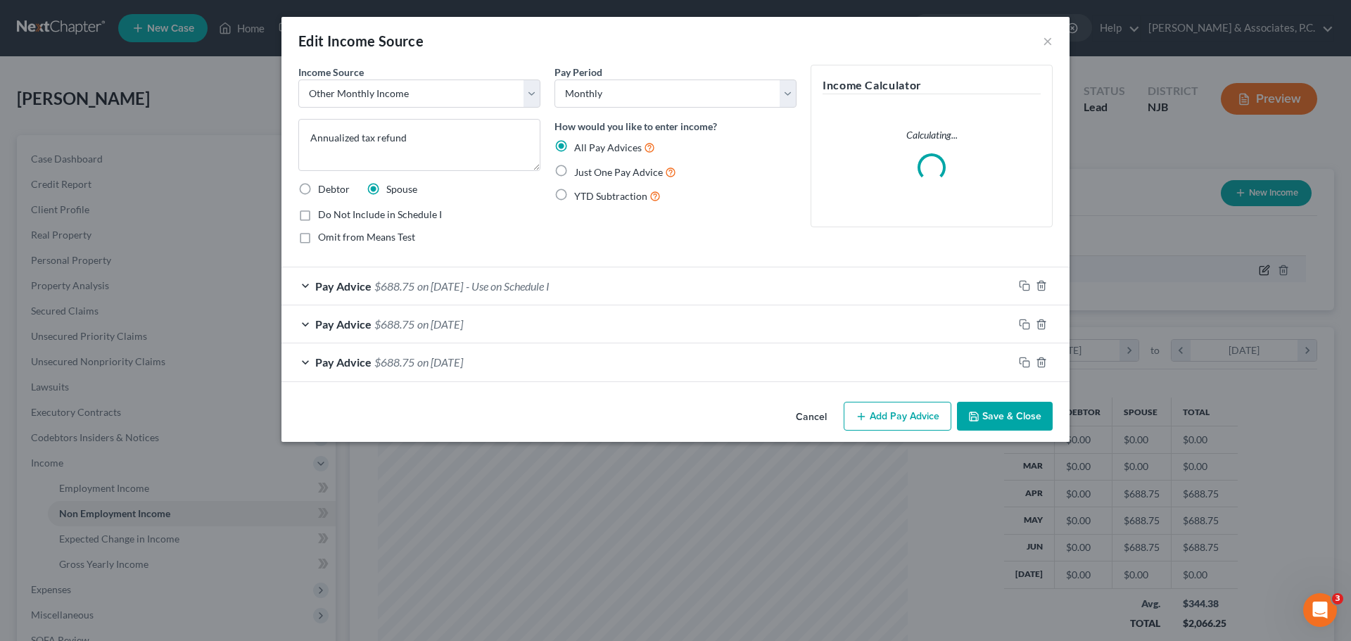
scroll to position [265, 558]
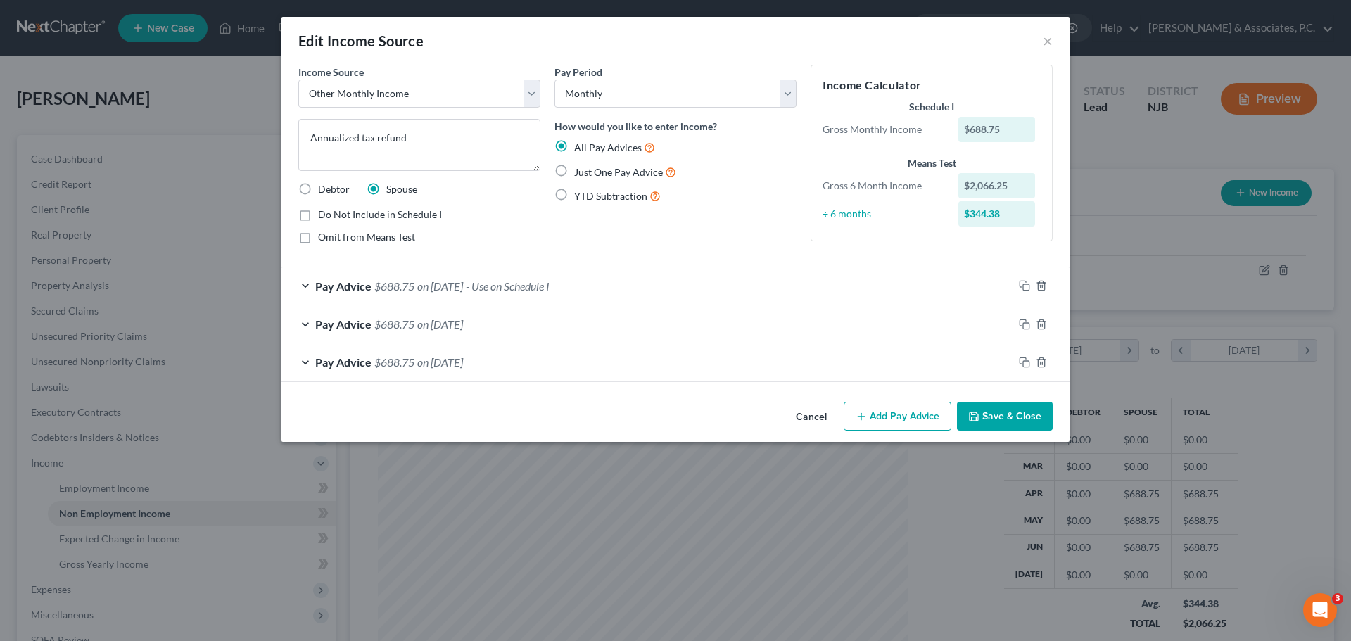
click at [768, 286] on div "Pay Advice $688.75 on 06/01/2025 - Use on Schedule I" at bounding box center [647, 285] width 732 height 37
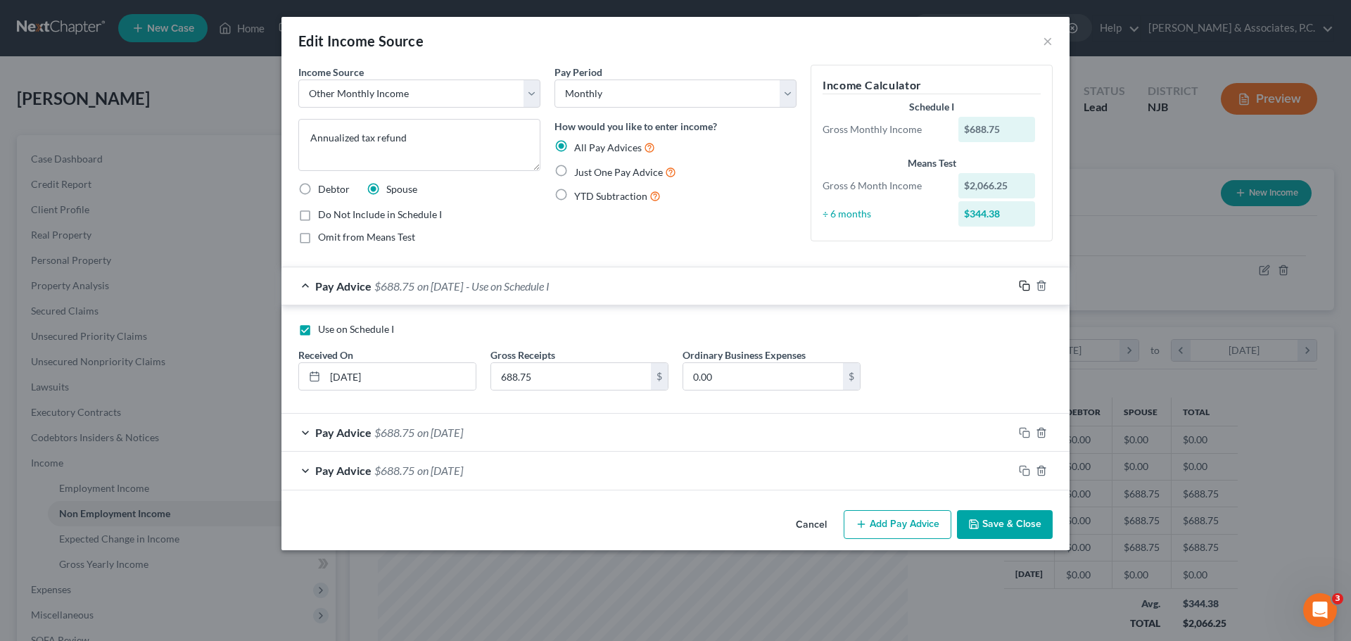
click at [1023, 283] on icon "button" at bounding box center [1024, 285] width 11 height 11
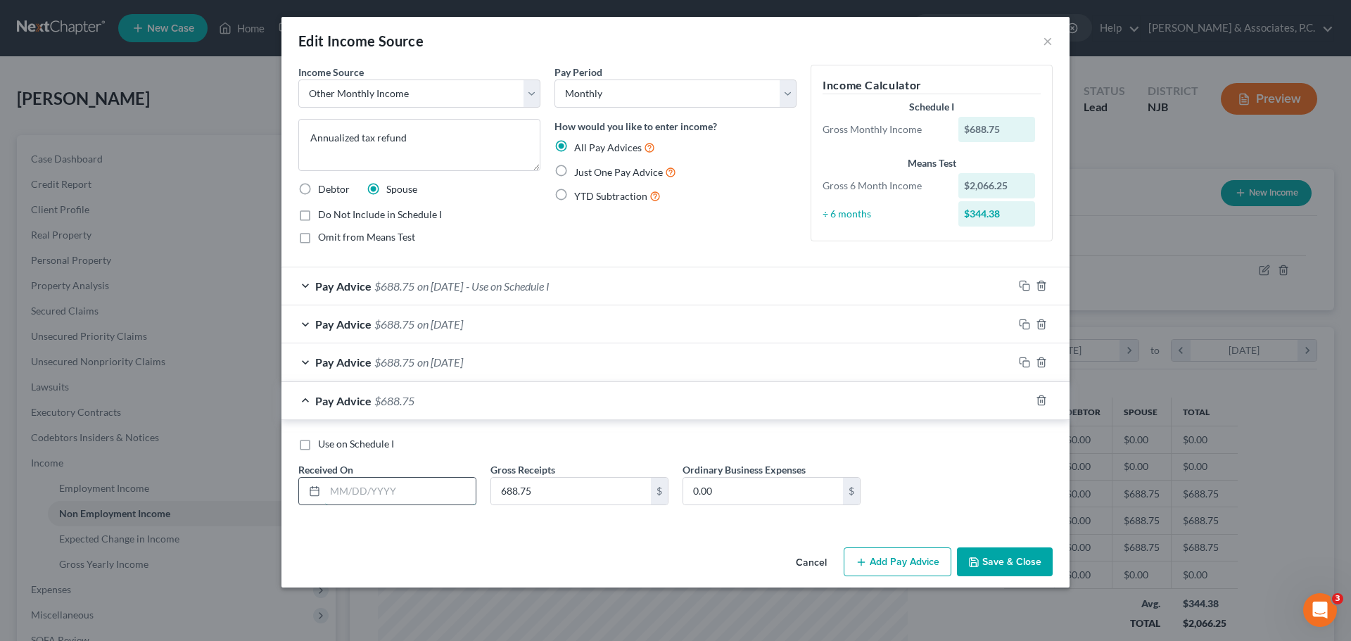
drag, startPoint x: 453, startPoint y: 488, endPoint x: 457, endPoint y: 477, distance: 11.6
click at [453, 488] on input "text" at bounding box center [400, 491] width 151 height 27
type input "07/01/2025"
click at [583, 289] on div "Pay Advice $688.75 on 06/01/2025 - Use on Schedule I" at bounding box center [647, 285] width 732 height 37
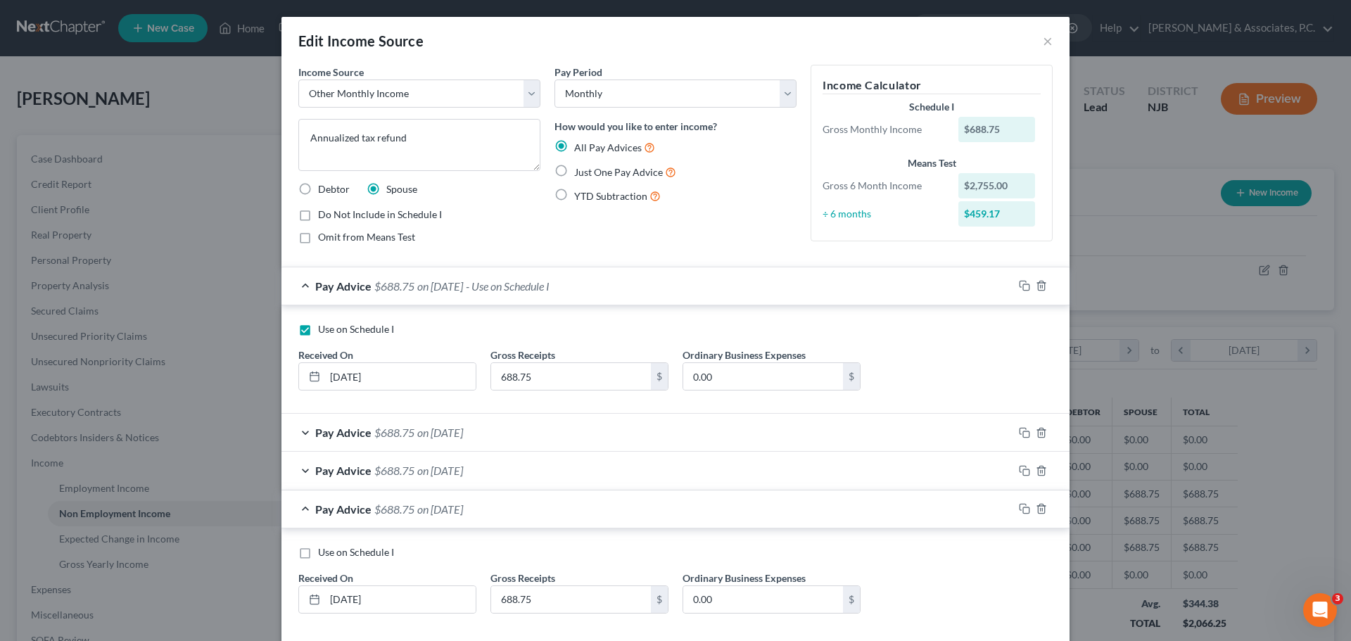
click at [318, 332] on label "Use on Schedule I" at bounding box center [356, 329] width 76 height 14
click at [324, 331] on input "Use on Schedule I" at bounding box center [328, 326] width 9 height 9
checkbox input "false"
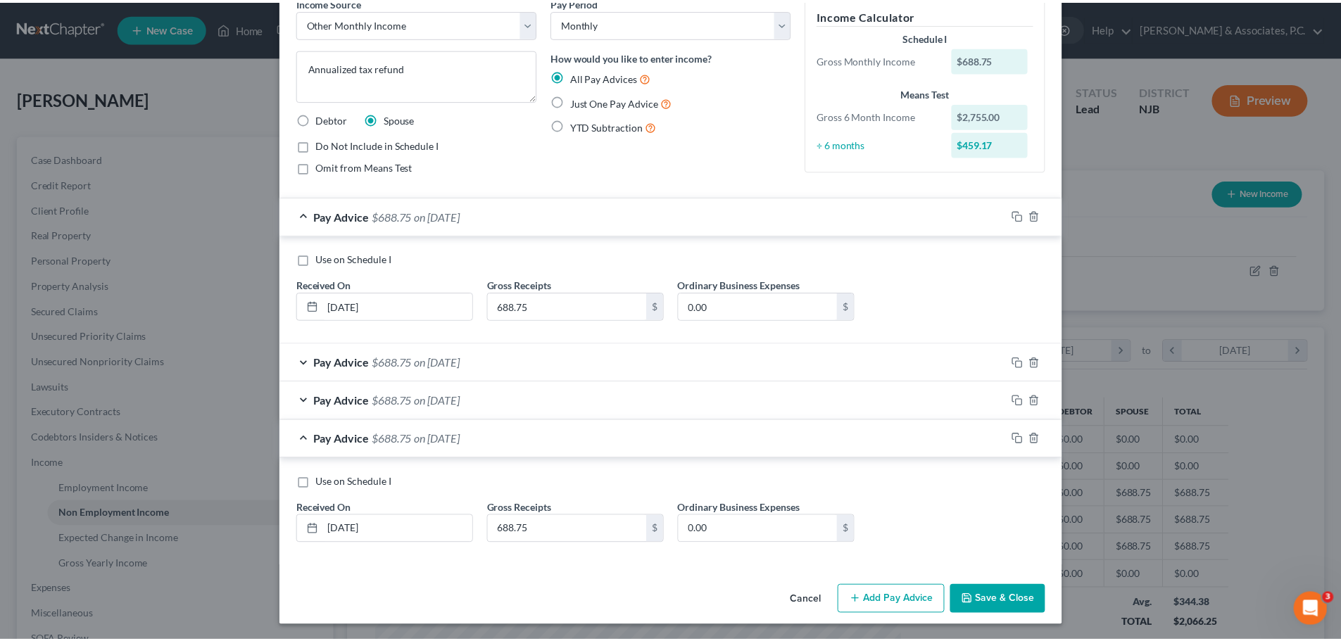
scroll to position [72, 0]
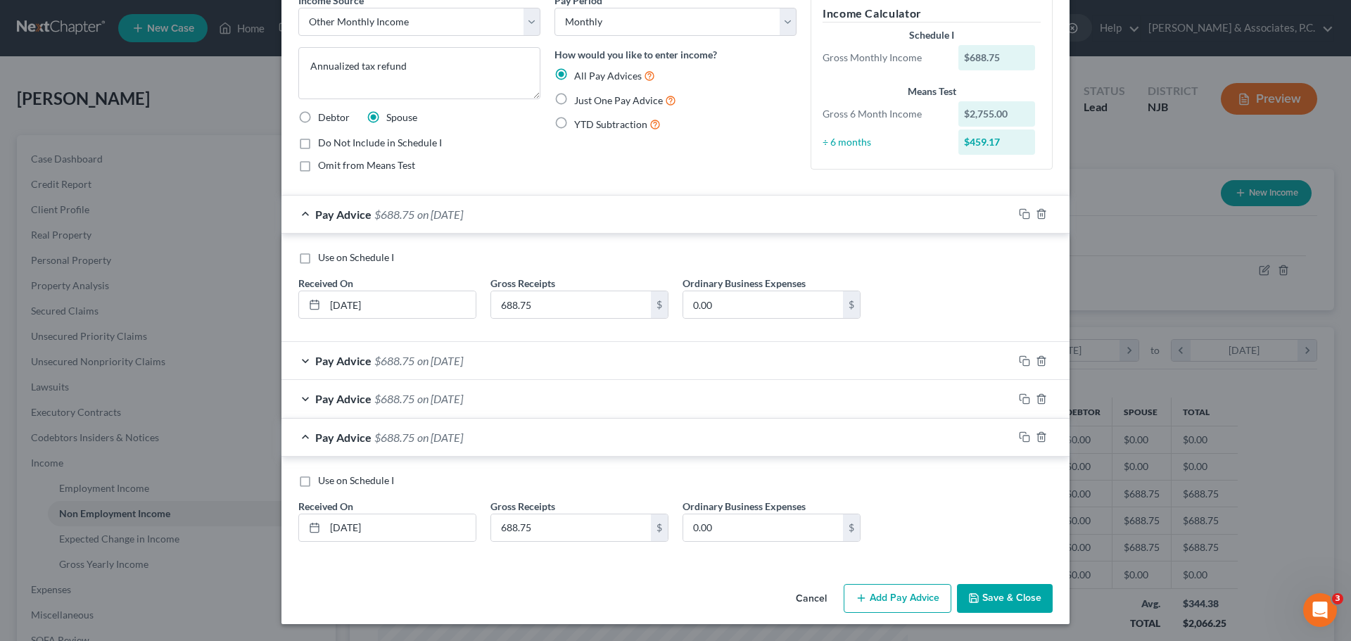
click at [318, 479] on label "Use on Schedule I" at bounding box center [356, 481] width 76 height 14
click at [324, 479] on input "Use on Schedule I" at bounding box center [328, 478] width 9 height 9
checkbox input "true"
click at [994, 593] on button "Save & Close" at bounding box center [1005, 599] width 96 height 30
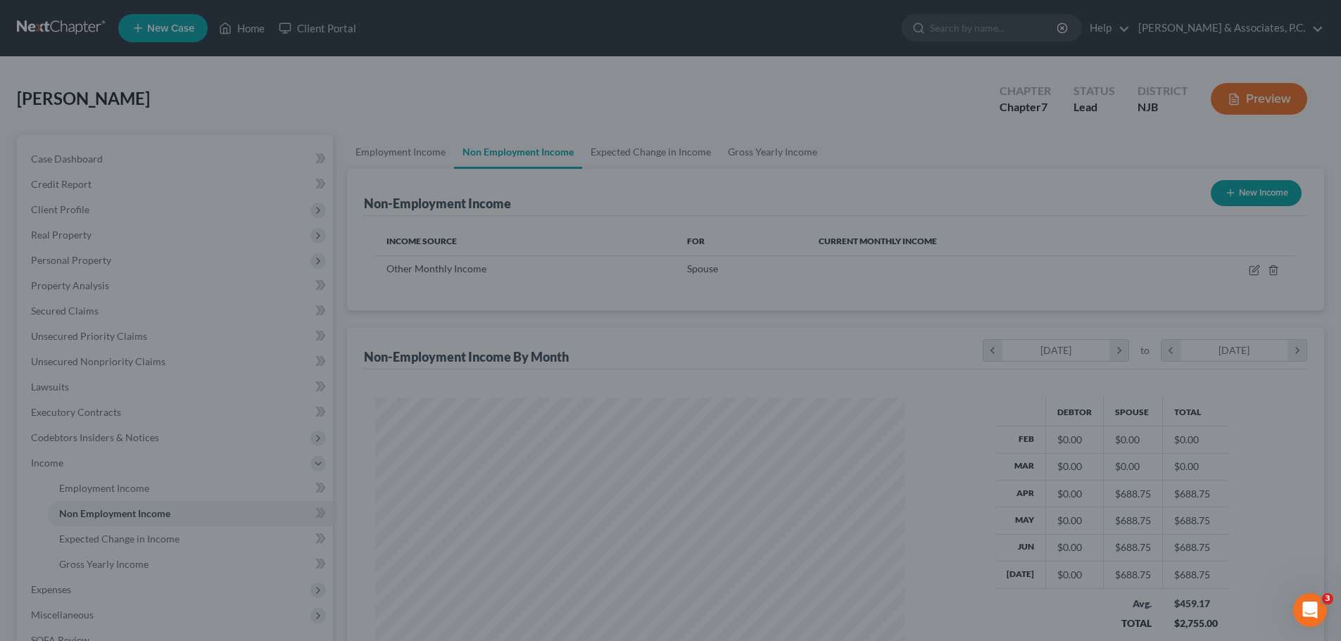
scroll to position [703485, 703194]
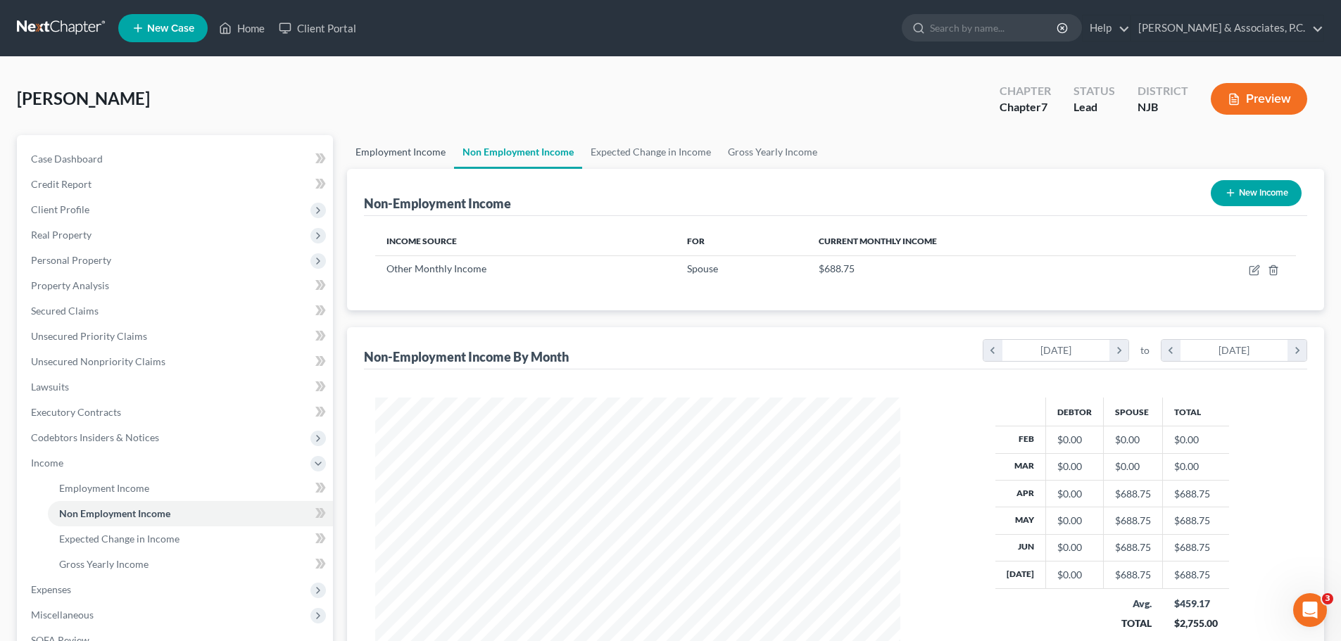
click at [409, 148] on link "Employment Income" at bounding box center [400, 152] width 107 height 34
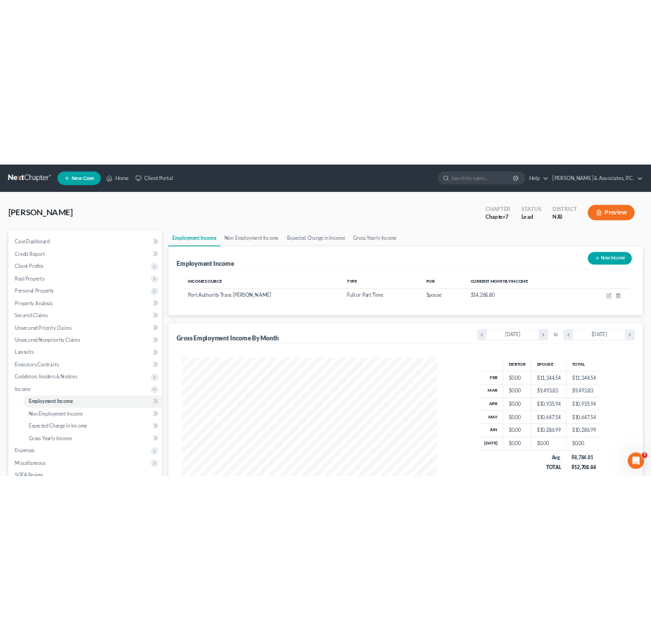
scroll to position [262, 553]
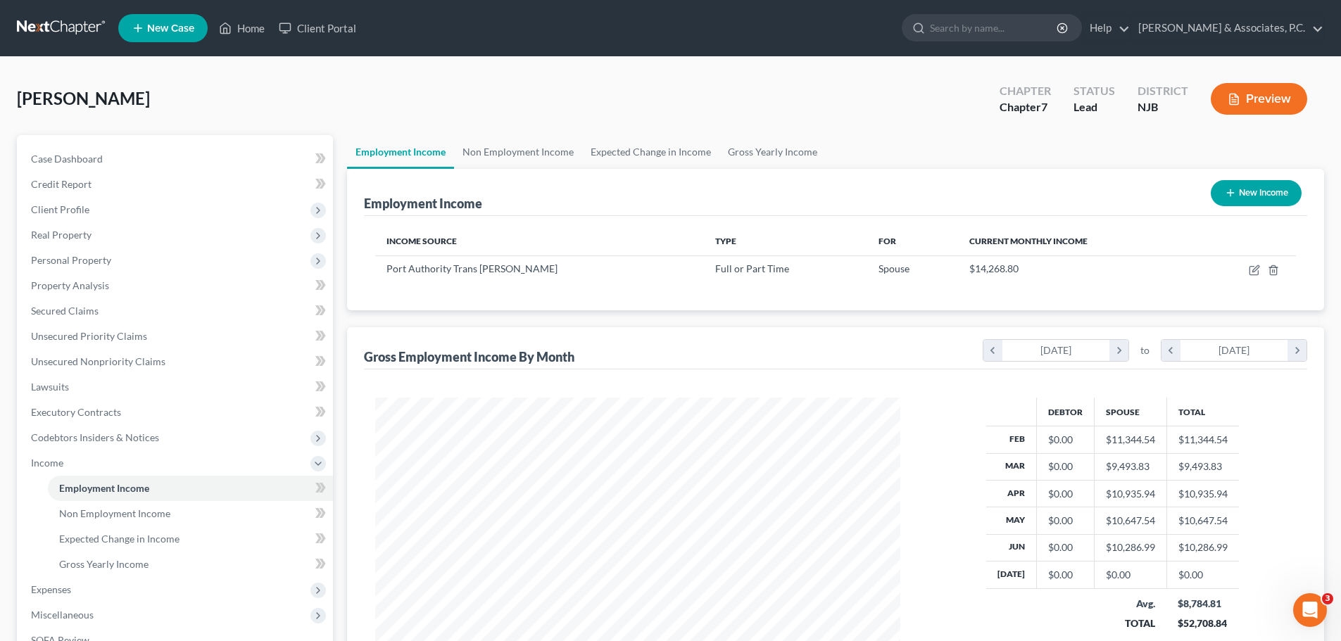
drag, startPoint x: 925, startPoint y: 65, endPoint x: 968, endPoint y: 54, distance: 44.2
click at [927, 65] on div "Santiago, Amy Upgraded Chapter Chapter 7 Status Lead District NJB Preview Petit…" at bounding box center [670, 440] width 1341 height 767
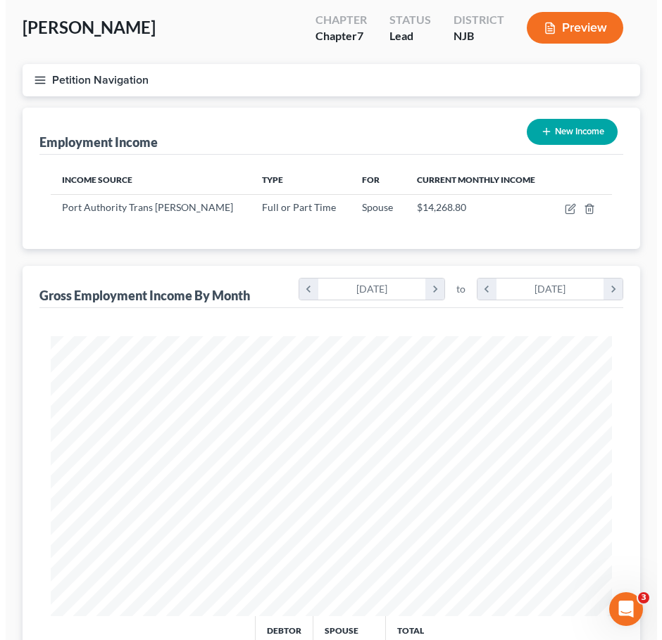
scroll to position [70, 0]
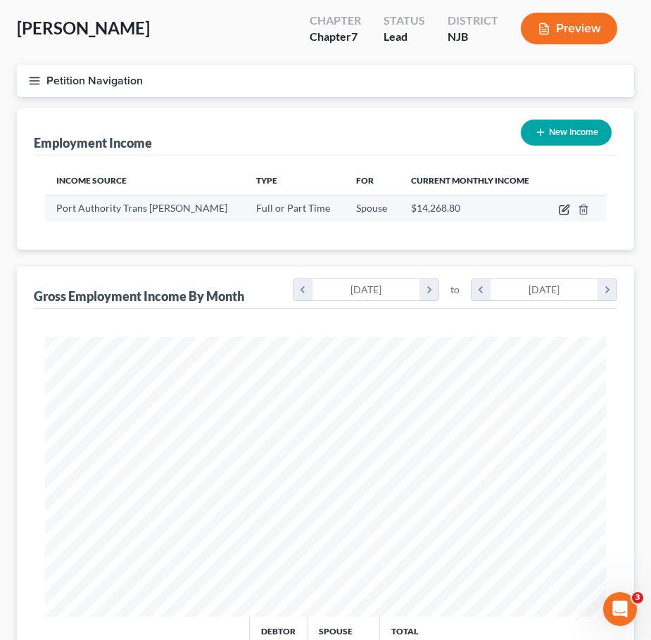
click at [563, 206] on icon "button" at bounding box center [563, 210] width 8 height 8
select select "0"
select select "33"
select select "3"
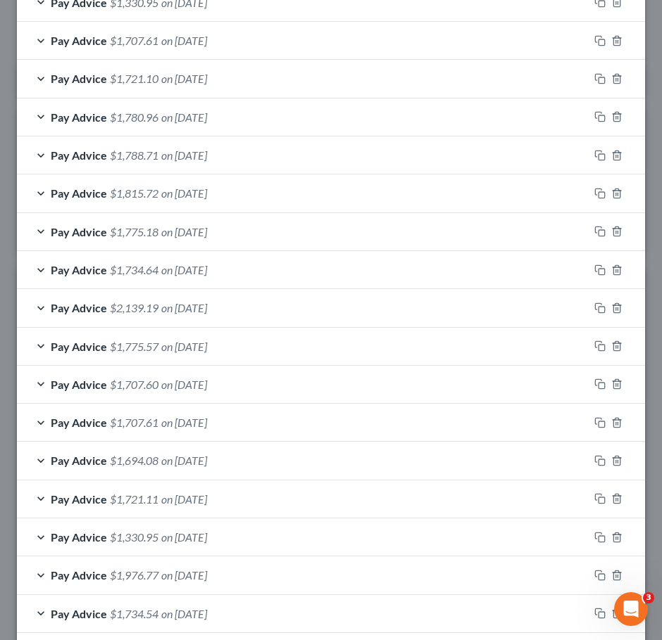
scroll to position [117, 0]
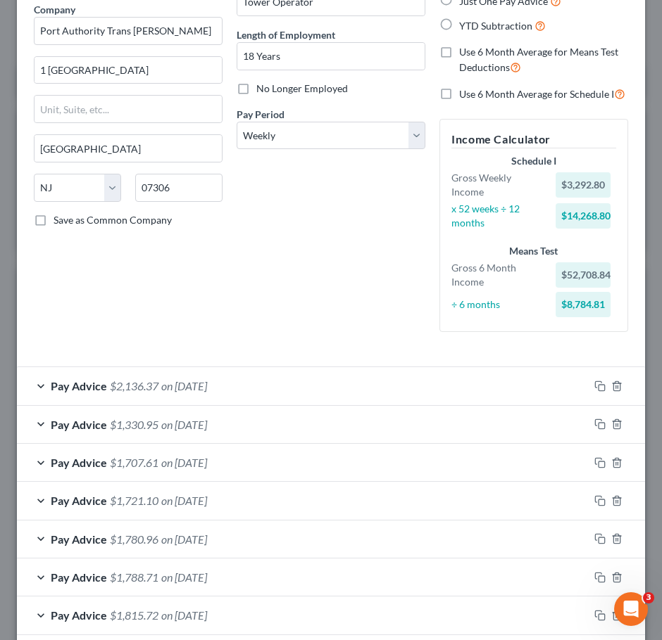
click at [365, 19] on div "Debtor Spouse Occupation Tower Operator Length of Employment 18 Years No Longer…" at bounding box center [330, 146] width 203 height 396
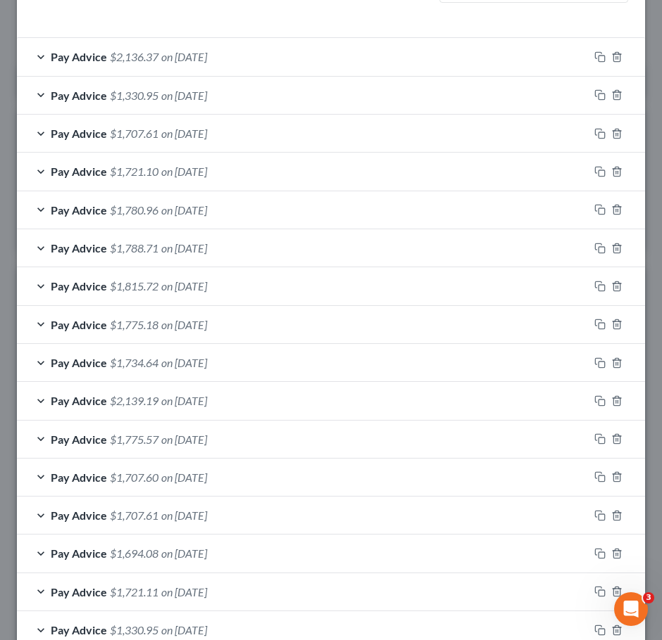
scroll to position [469, 0]
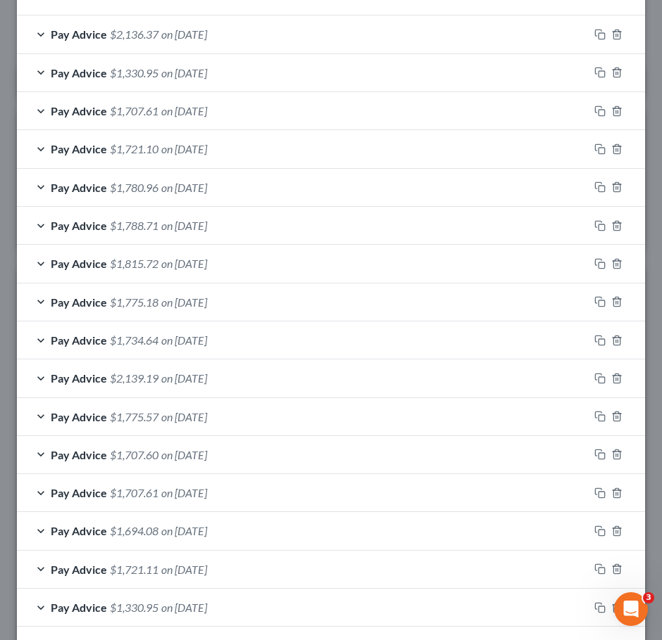
click at [207, 41] on span "on 06/26/2025" at bounding box center [184, 33] width 46 height 13
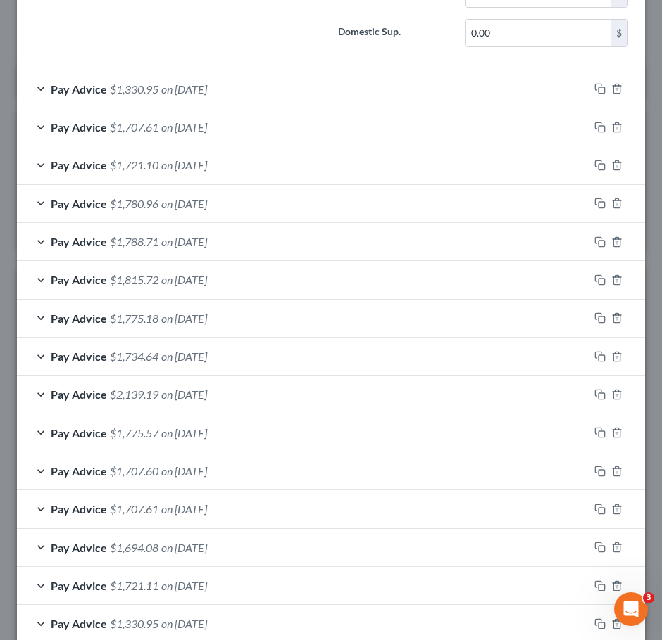
scroll to position [1611, 0]
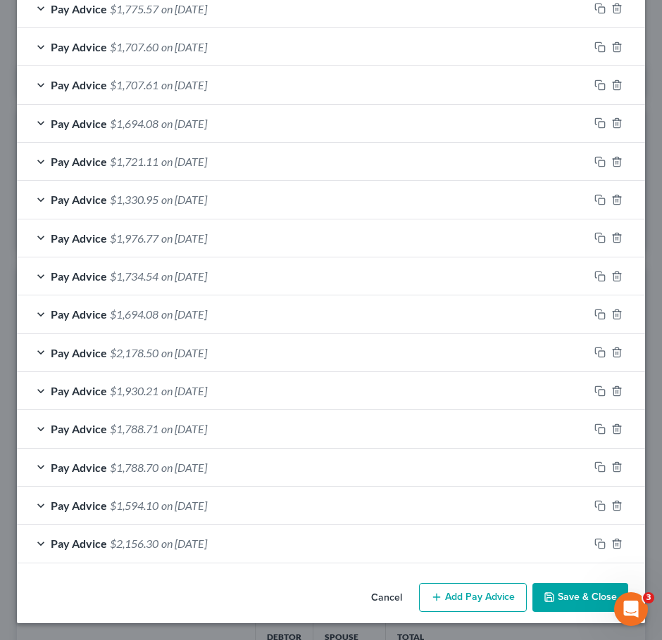
click at [480, 590] on button "Add Pay Advice" at bounding box center [473, 598] width 108 height 30
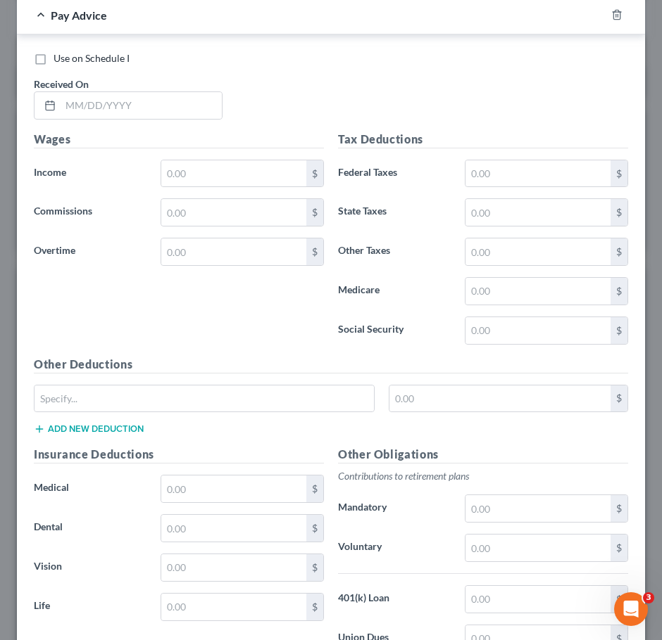
scroll to position [2158, 0]
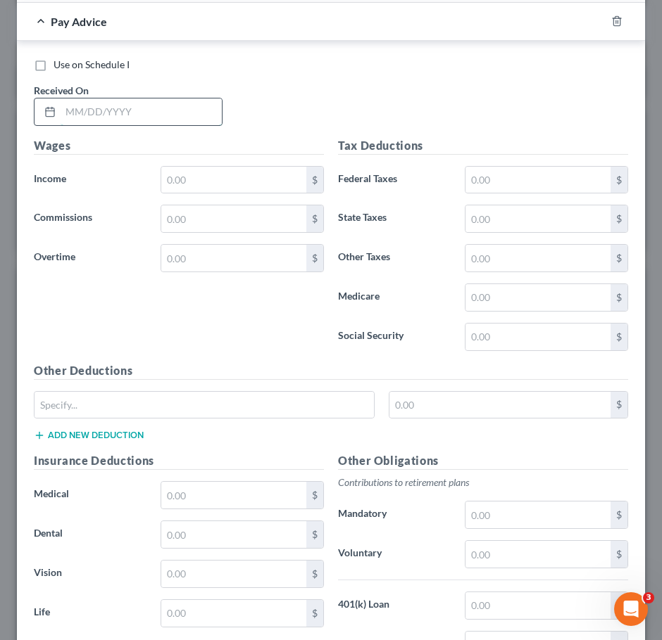
click at [139, 120] on input "text" at bounding box center [141, 112] width 161 height 27
type input "07/03/2025"
click at [218, 193] on input "text" at bounding box center [233, 180] width 145 height 27
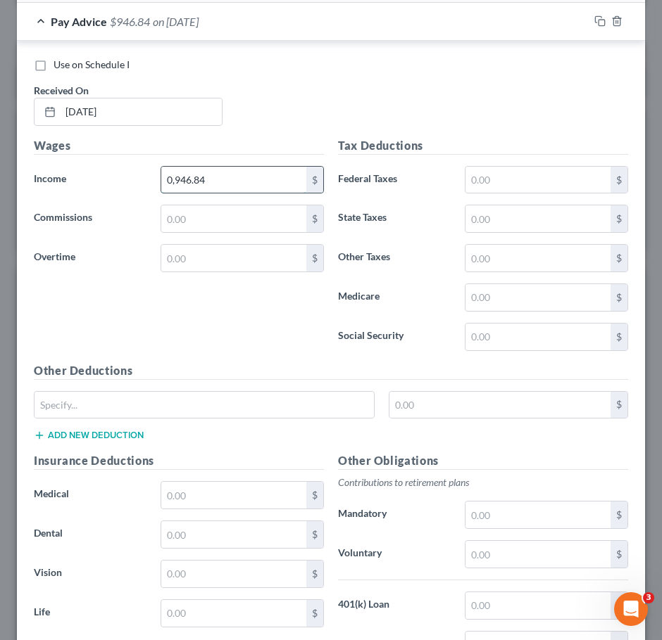
click at [173, 191] on input "0,946.84" at bounding box center [233, 180] width 145 height 27
type input "1,946.84"
drag, startPoint x: 493, startPoint y: 195, endPoint x: 328, endPoint y: 223, distance: 167.8
click at [493, 194] on input "text" at bounding box center [537, 180] width 145 height 27
type input "170.80"
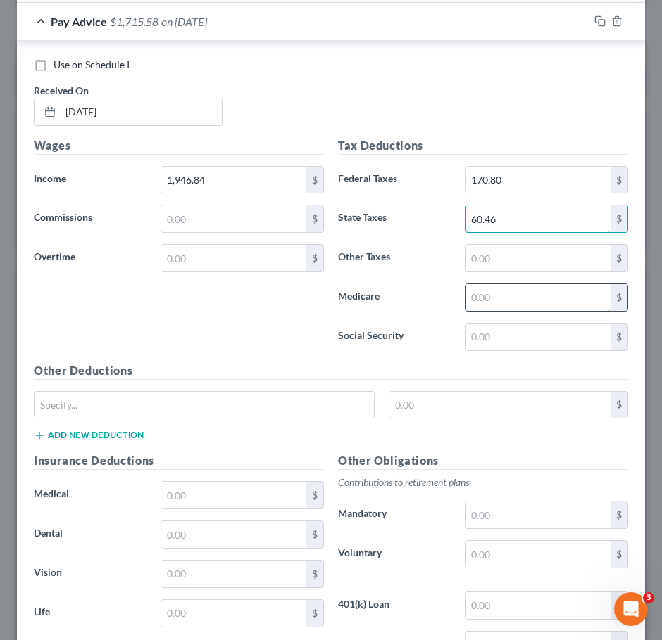
type input "60.46"
click at [497, 311] on input "text" at bounding box center [537, 297] width 145 height 27
type input "27.61"
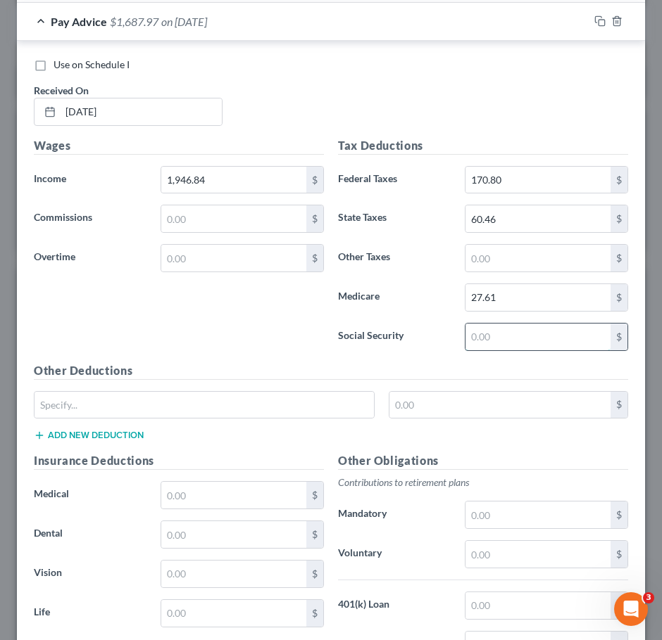
click at [496, 350] on input "text" at bounding box center [537, 337] width 145 height 27
type input "118.08"
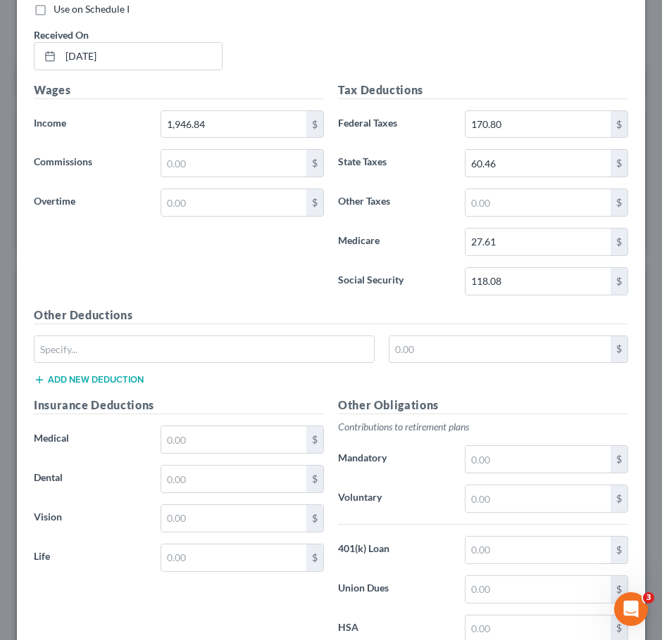
scroll to position [2298, 0]
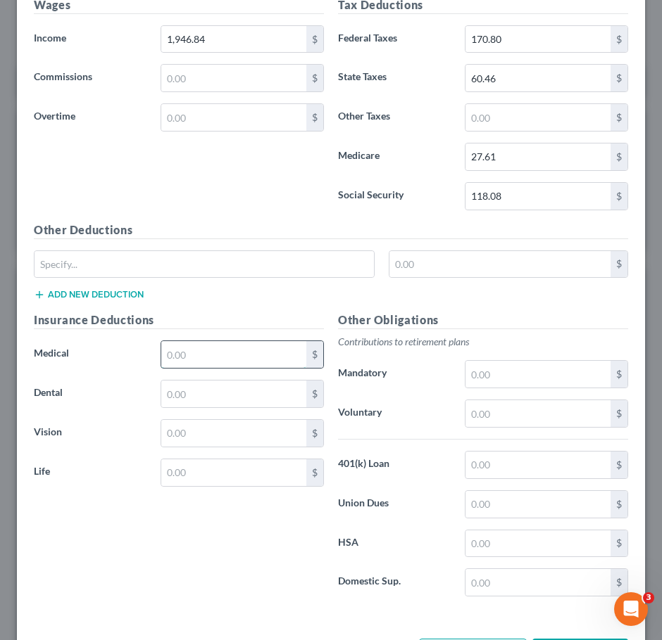
drag, startPoint x: 229, startPoint y: 362, endPoint x: 241, endPoint y: 364, distance: 12.0
click at [229, 362] on input "text" at bounding box center [233, 354] width 145 height 27
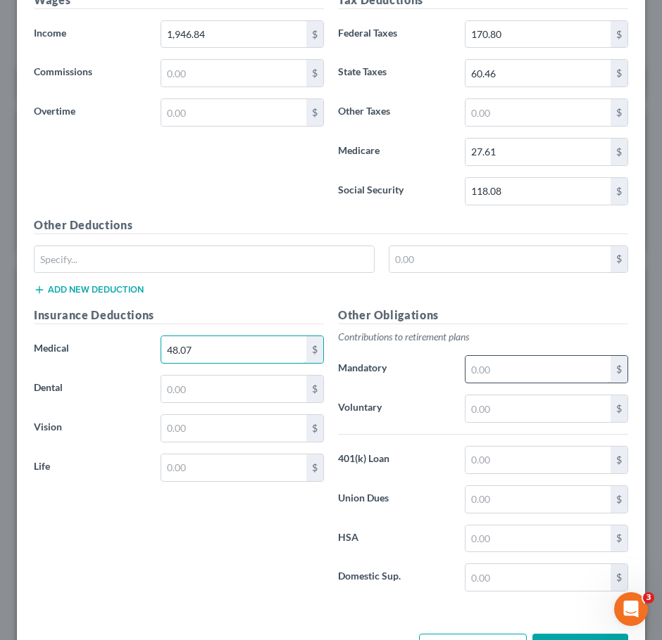
scroll to position [2369, 0]
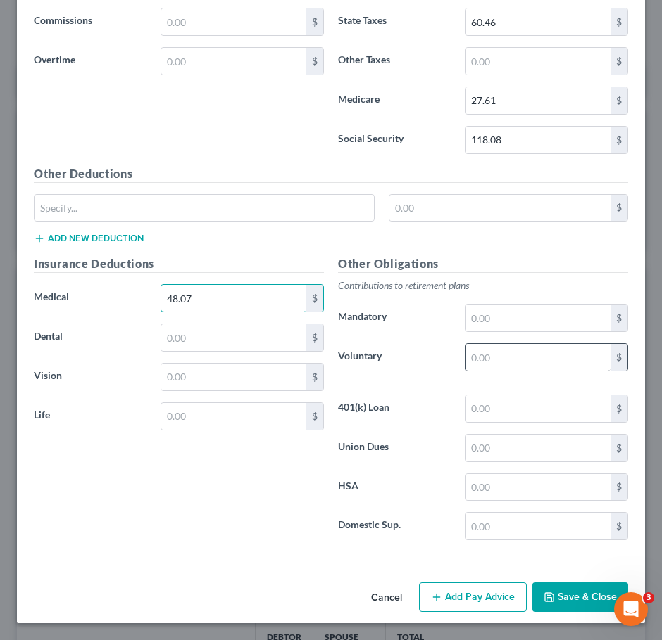
type input "48.07"
click at [493, 360] on input "text" at bounding box center [537, 357] width 145 height 27
type input "75.95"
click at [497, 312] on input "text" at bounding box center [537, 318] width 145 height 27
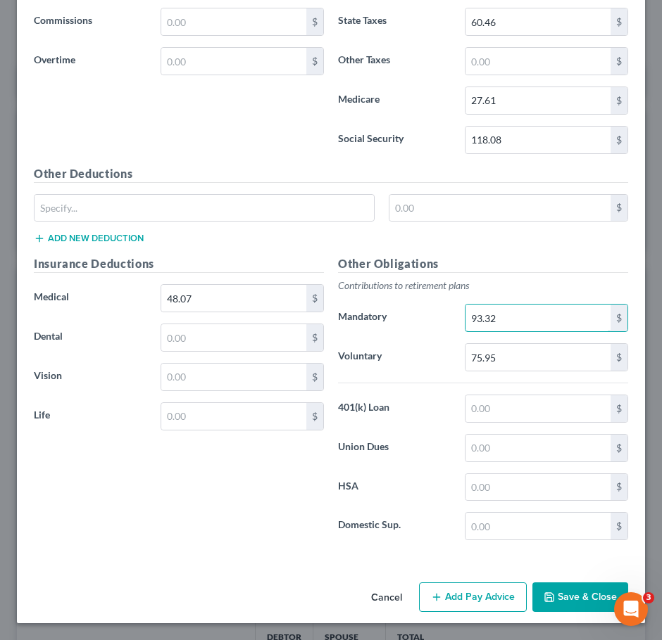
type input "93.32"
click at [229, 417] on input "text" at bounding box center [233, 416] width 145 height 27
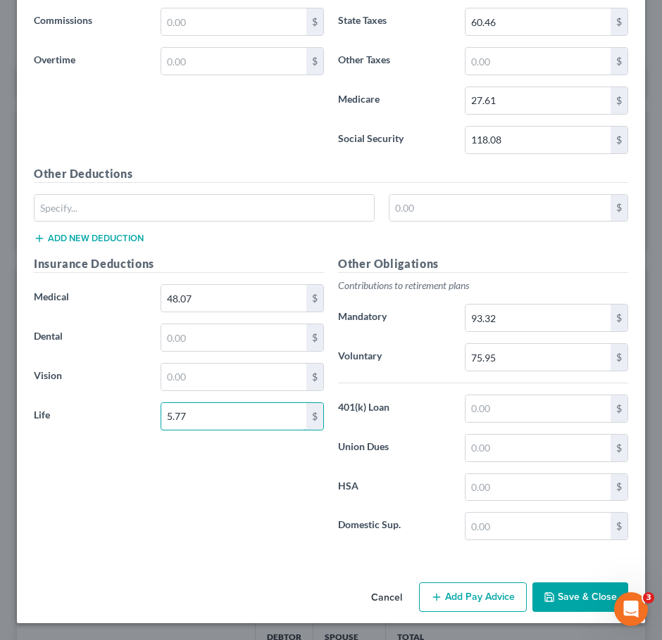
type input "5.77"
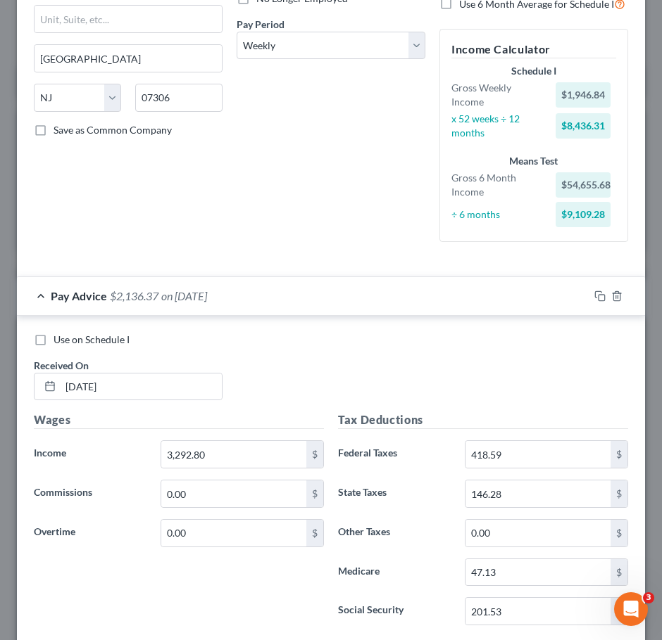
scroll to position [328, 0]
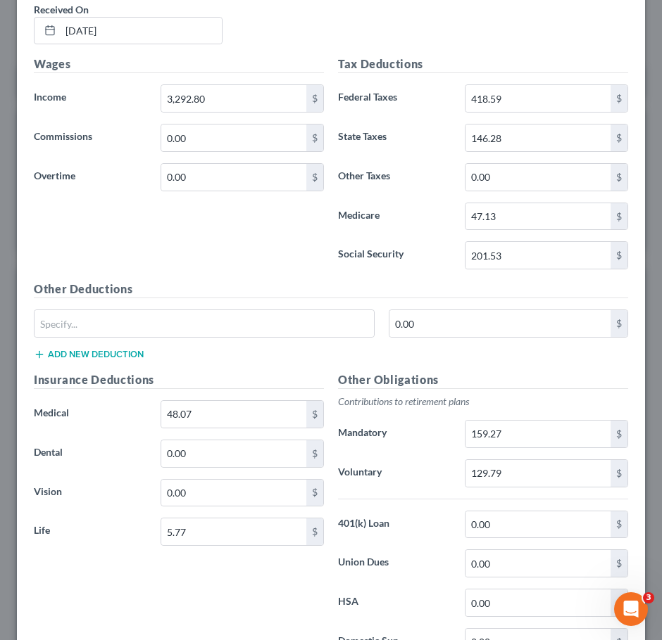
scroll to position [422, 0]
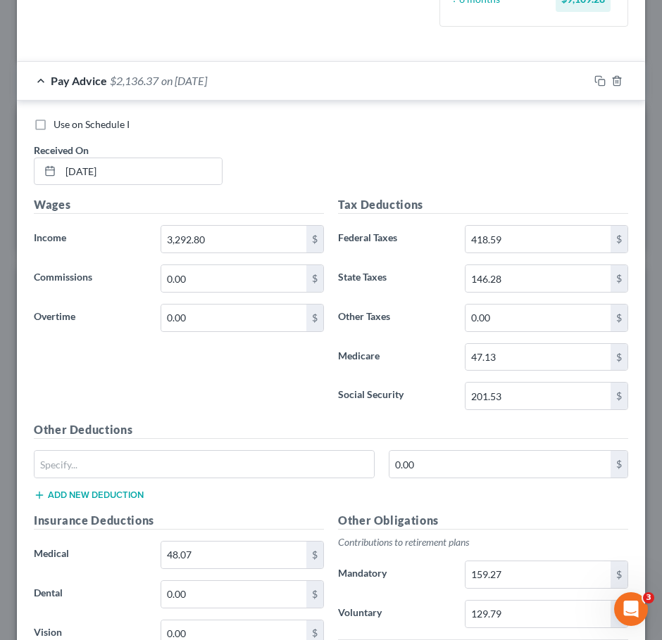
click at [175, 374] on div "Wages Income * 3,292.80 $ Commissions 0.00 $ Overtime 0.00 $" at bounding box center [179, 308] width 304 height 225
drag, startPoint x: 306, startPoint y: 148, endPoint x: 312, endPoint y: 165, distance: 17.8
click at [311, 160] on div "Use on Schedule I Received On * 06/26/2025" at bounding box center [331, 158] width 608 height 80
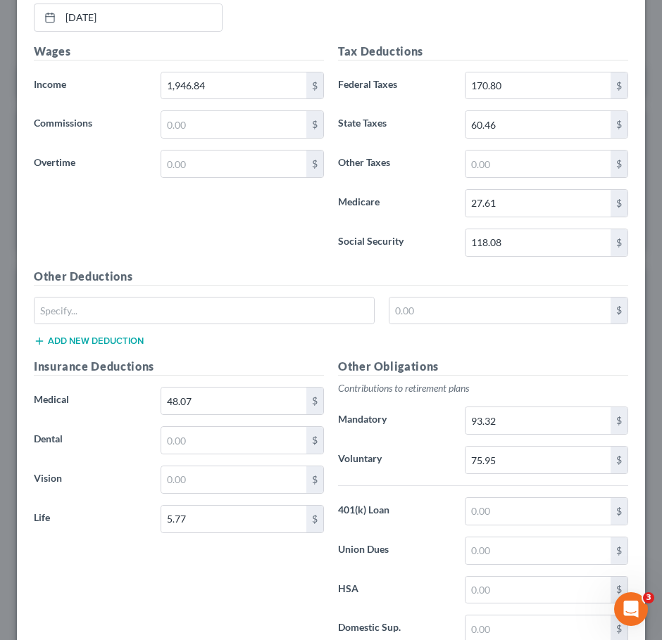
scroll to position [2087, 0]
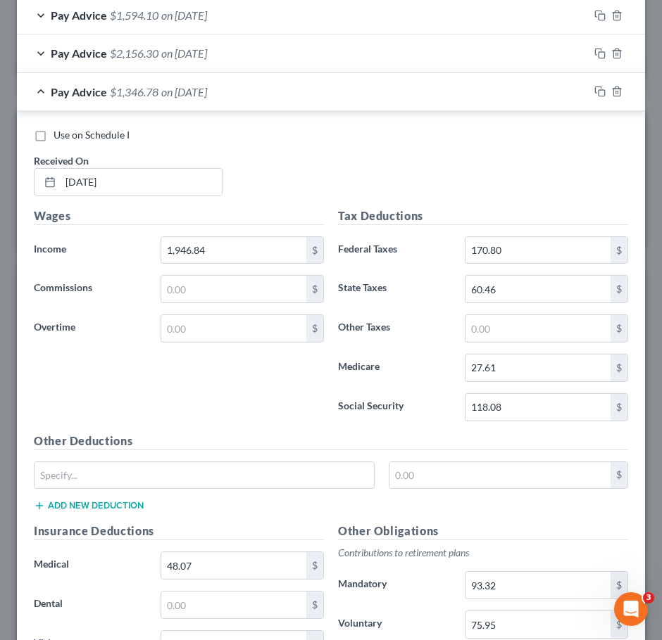
click at [320, 172] on div "Use on Schedule I Received On * 07/03/2025" at bounding box center [331, 168] width 608 height 80
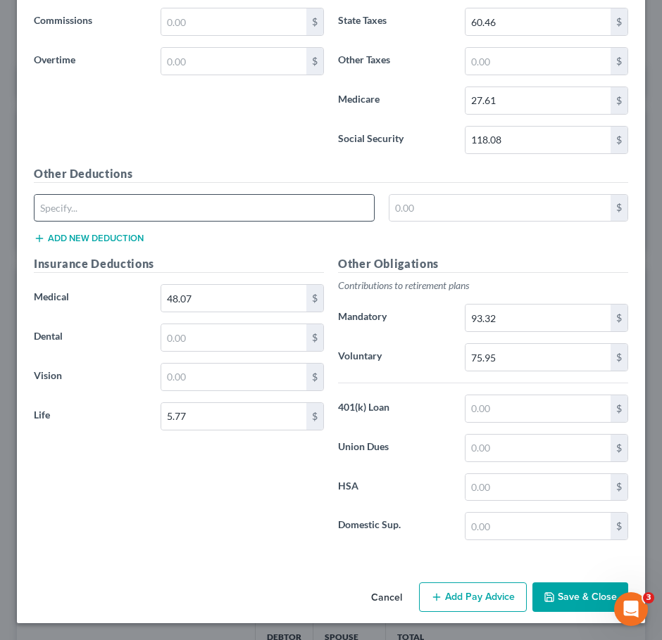
scroll to position [2369, 0]
click at [473, 593] on button "Add Pay Advice" at bounding box center [473, 598] width 108 height 30
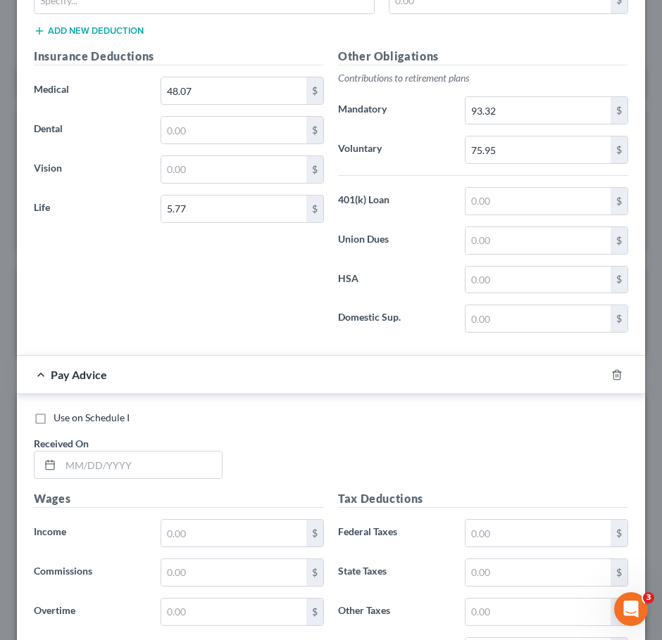
scroll to position [2762, 0]
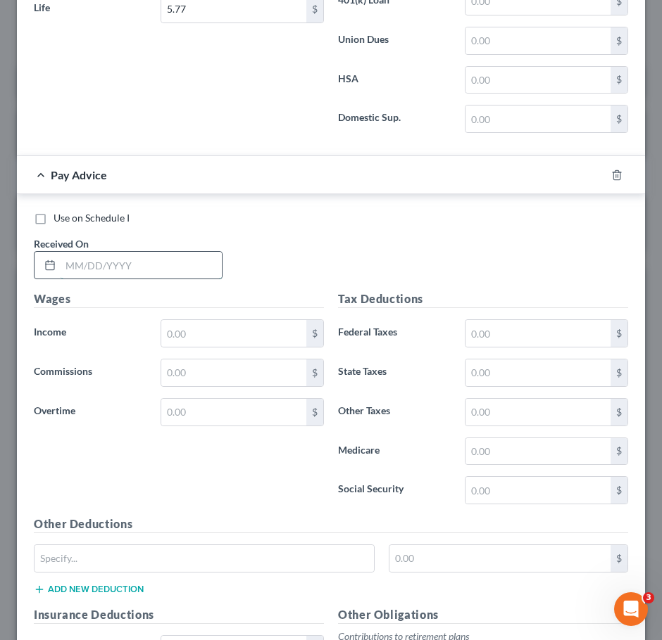
click at [117, 279] on input "text" at bounding box center [141, 265] width 161 height 27
type input "07/10/2025"
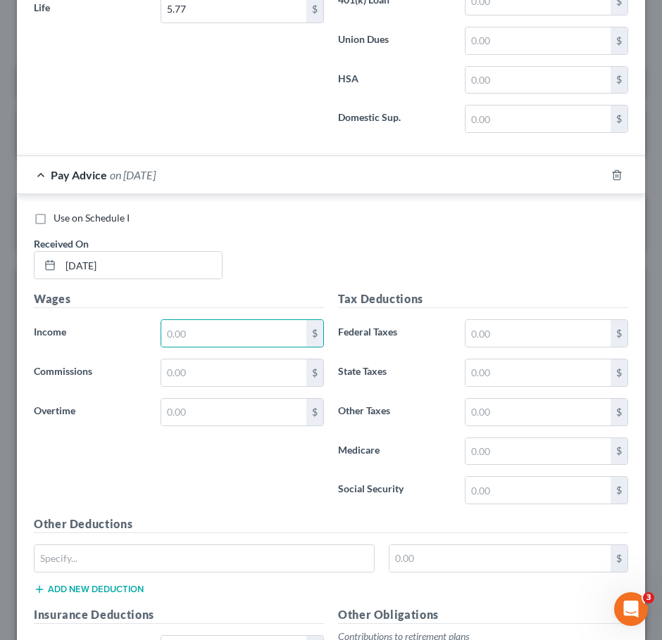
click at [189, 328] on div "Wages Income * $ Commissions $ Overtime $" at bounding box center [179, 403] width 304 height 225
click at [182, 342] on input "text" at bounding box center [233, 333] width 145 height 27
type input "2,595.79"
click at [517, 347] on input "text" at bounding box center [537, 333] width 145 height 27
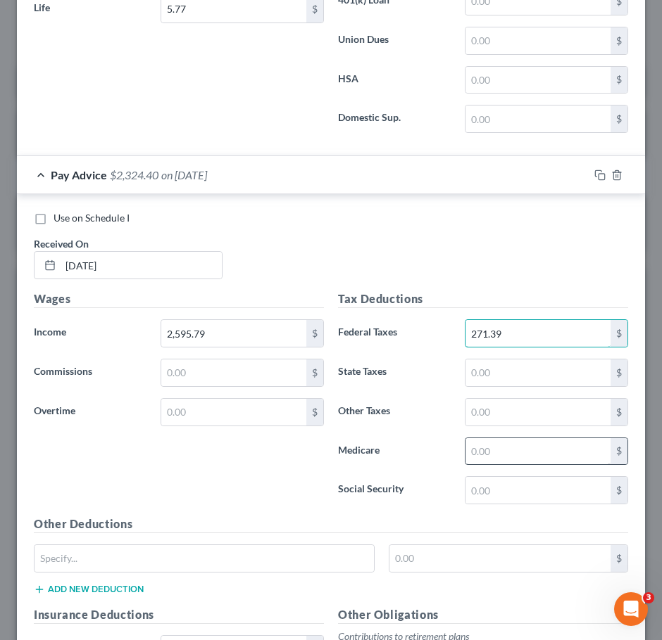
type input "271.39"
drag, startPoint x: 485, startPoint y: 462, endPoint x: 476, endPoint y: 465, distance: 9.6
click at [486, 460] on input "text" at bounding box center [537, 451] width 145 height 27
click at [503, 459] on input "37.03" at bounding box center [537, 451] width 145 height 27
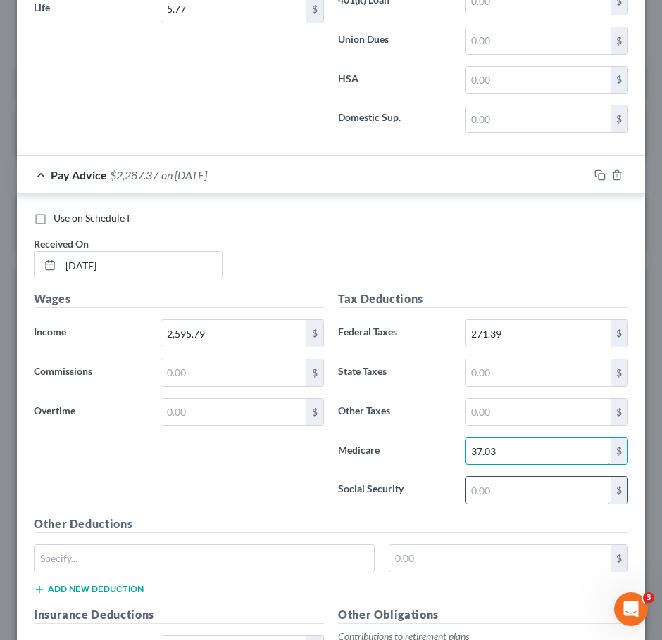
type input "37.03"
click at [509, 495] on input "text" at bounding box center [537, 490] width 145 height 27
type input "158.32"
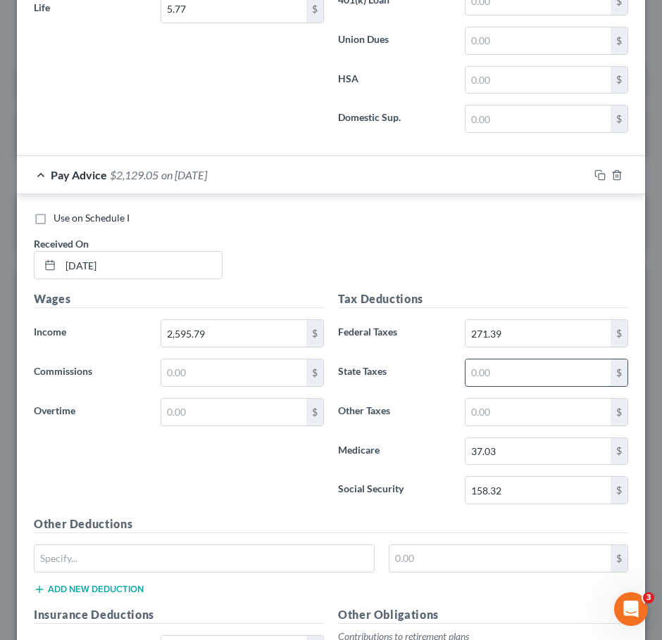
click at [511, 386] on input "text" at bounding box center [537, 373] width 145 height 27
drag, startPoint x: 513, startPoint y: 396, endPoint x: 402, endPoint y: 415, distance: 112.8
click at [409, 406] on div "Tax Deductions Federal Taxes 271.39 $ State Taxes 10.00 $ Other Taxes $ Medicar…" at bounding box center [483, 403] width 304 height 225
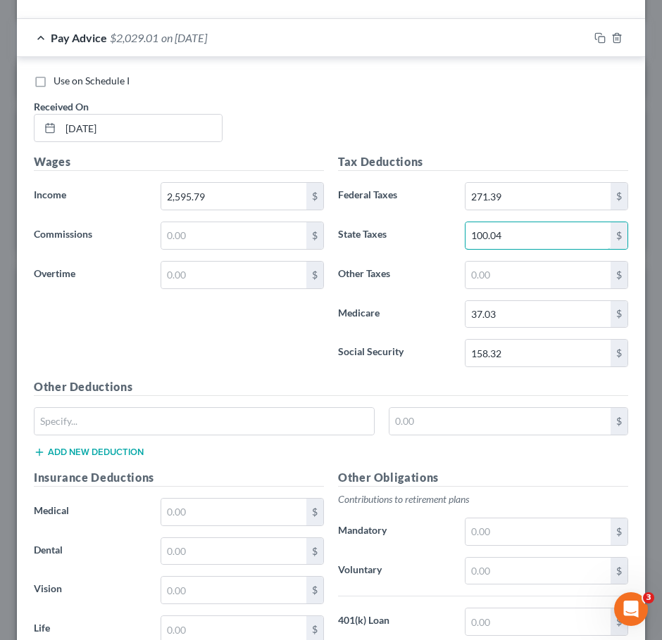
scroll to position [3044, 0]
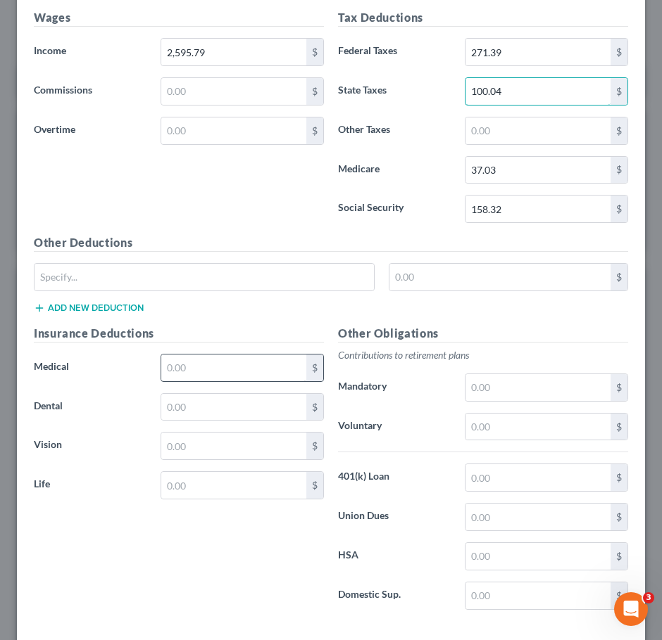
type input "100.04"
click at [215, 374] on input "text" at bounding box center [233, 368] width 145 height 27
type input "48.07"
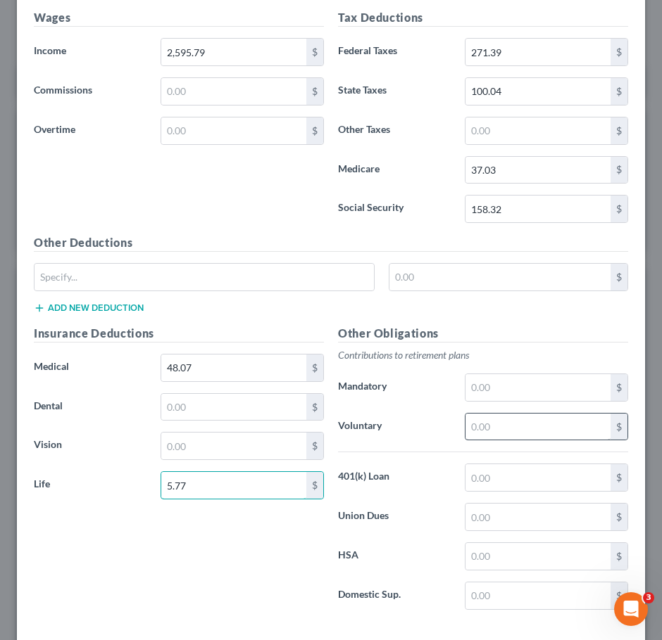
type input "5.77"
click at [500, 432] on input "text" at bounding box center [537, 427] width 145 height 27
type input "101.91"
drag, startPoint x: 507, startPoint y: 403, endPoint x: 519, endPoint y: 403, distance: 12.0
click at [507, 401] on input "text" at bounding box center [537, 387] width 145 height 27
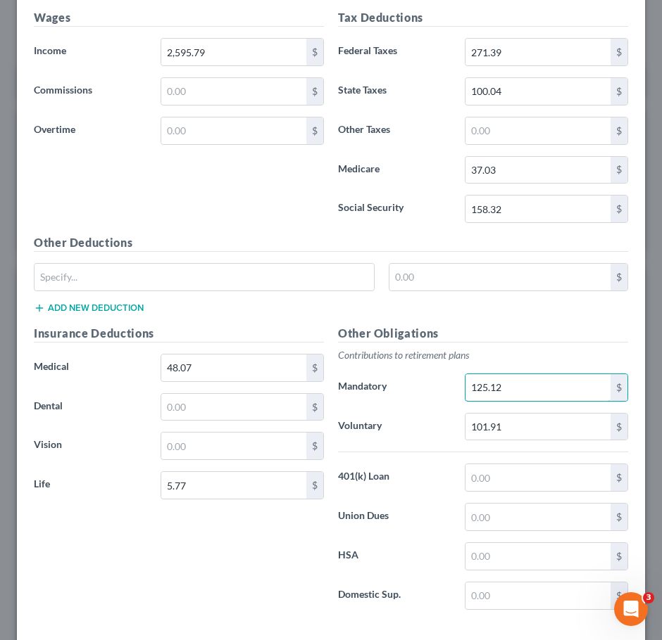
type input "125.12"
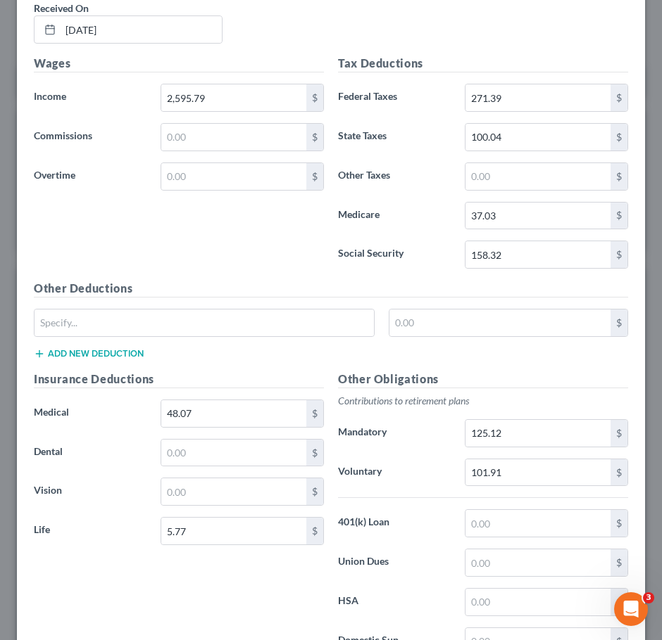
scroll to position [2973, 0]
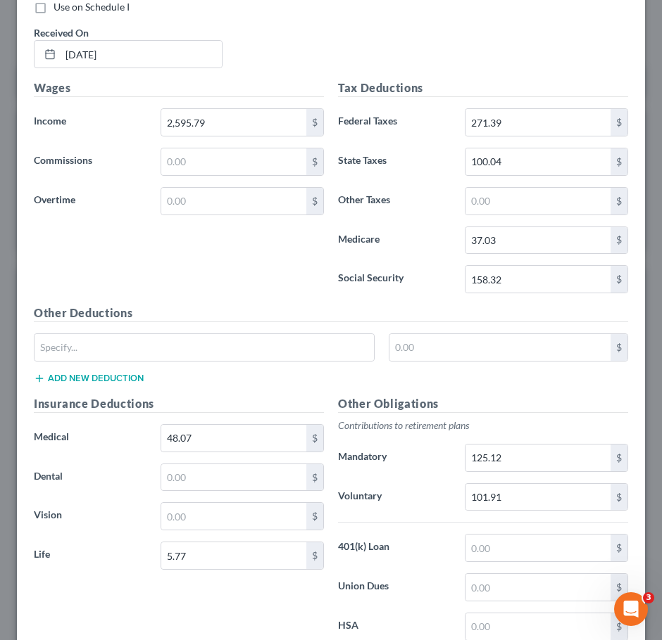
click at [196, 275] on div "Wages Income * 2,595.79 $ Commissions $ Overtime $" at bounding box center [179, 192] width 304 height 225
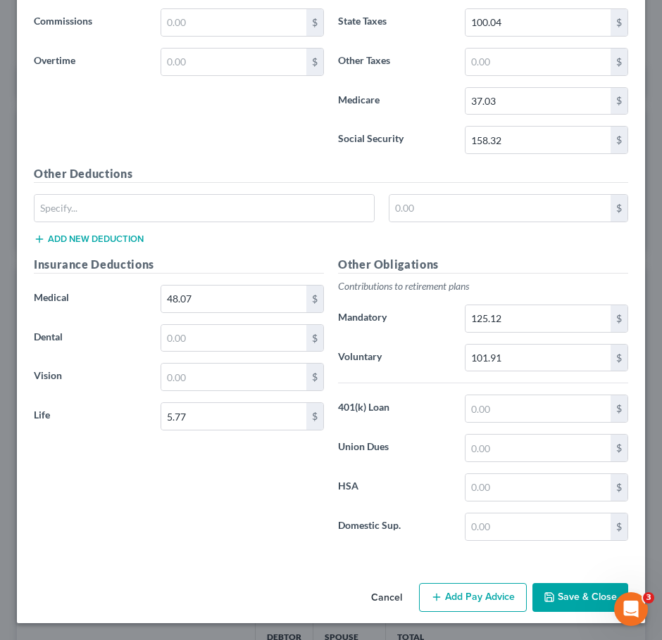
scroll to position [3127, 0]
click at [460, 593] on button "Add Pay Advice" at bounding box center [473, 598] width 108 height 30
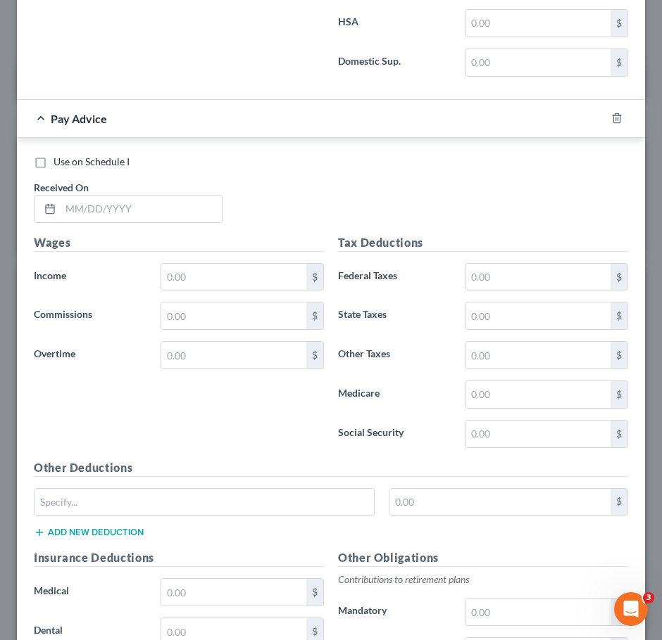
scroll to position [3602, 0]
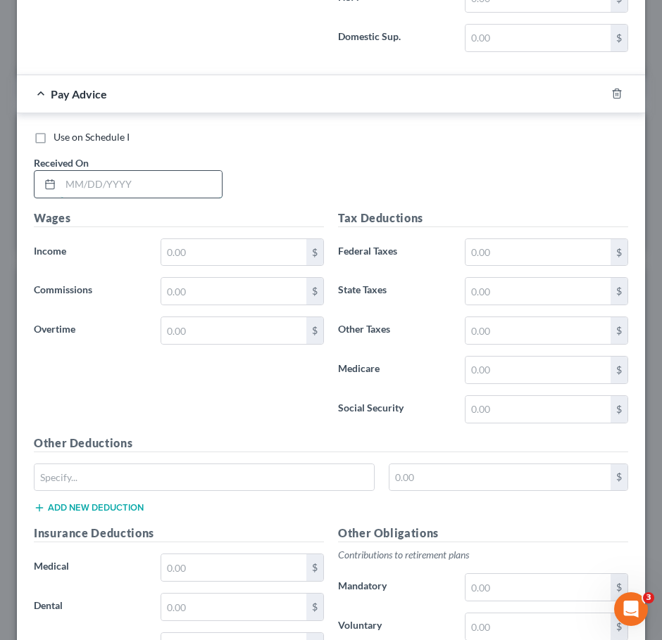
click at [149, 198] on input "text" at bounding box center [141, 184] width 161 height 27
click at [136, 198] on input "text" at bounding box center [141, 184] width 161 height 27
type input "07/17/2025"
drag, startPoint x: 215, startPoint y: 260, endPoint x: 215, endPoint y: 272, distance: 12.7
click at [215, 260] on input "text" at bounding box center [233, 252] width 145 height 27
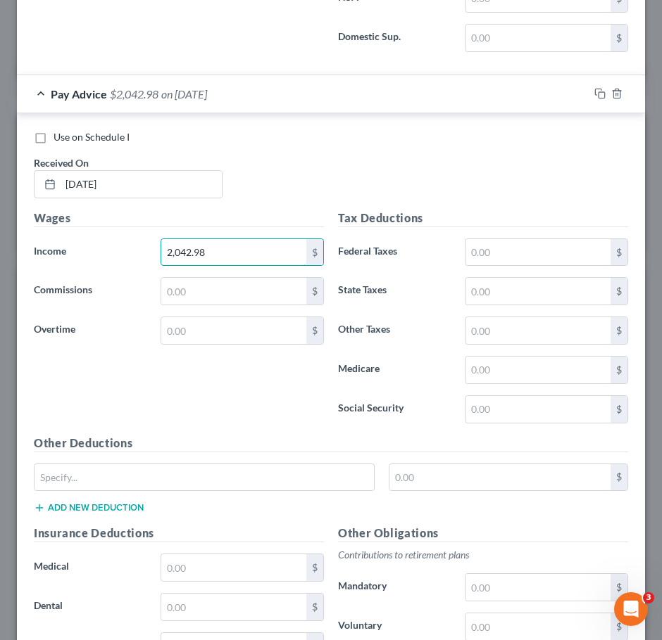
type input "2,042.98"
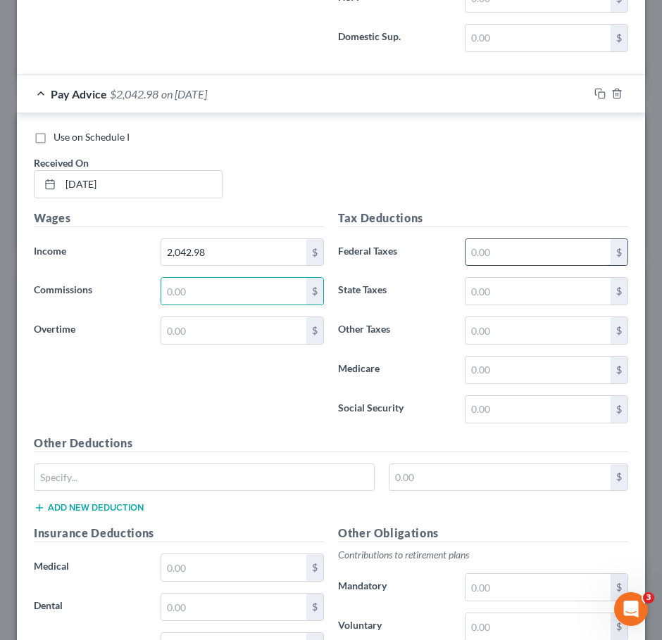
drag, startPoint x: 521, startPoint y: 255, endPoint x: 519, endPoint y: 270, distance: 15.6
click at [519, 258] on input "text" at bounding box center [537, 252] width 145 height 27
type input "181.87"
click at [526, 344] on input "text" at bounding box center [537, 330] width 145 height 27
type input "7.88"
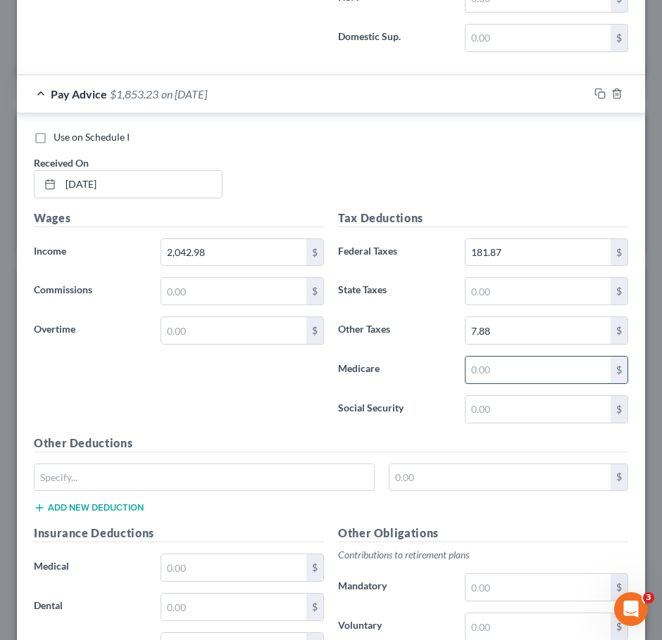
click at [475, 384] on input "text" at bounding box center [537, 370] width 145 height 27
drag, startPoint x: 505, startPoint y: 359, endPoint x: 441, endPoint y: 355, distance: 63.4
click at [441, 355] on div "Tax Deductions Federal Taxes 181.87 $ State Taxes $ Other Taxes 7.88 $ Medicare…" at bounding box center [483, 322] width 304 height 225
type input "20.01"
type input "124.04"
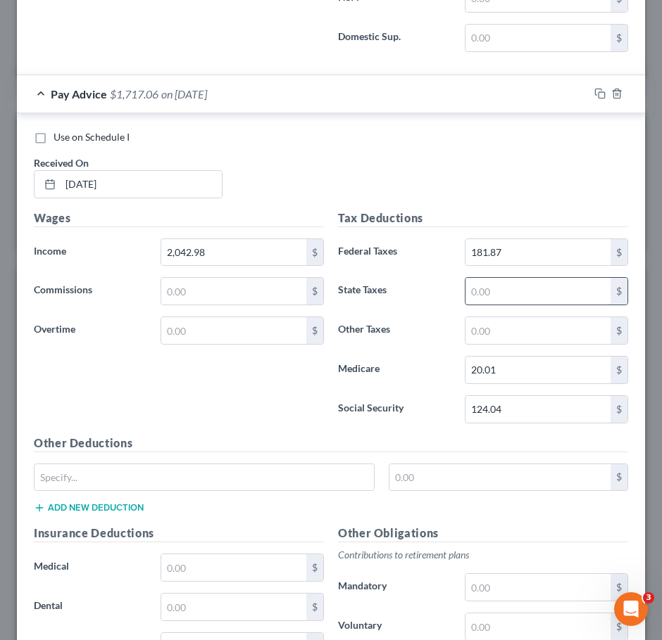
click at [487, 305] on input "text" at bounding box center [537, 291] width 145 height 27
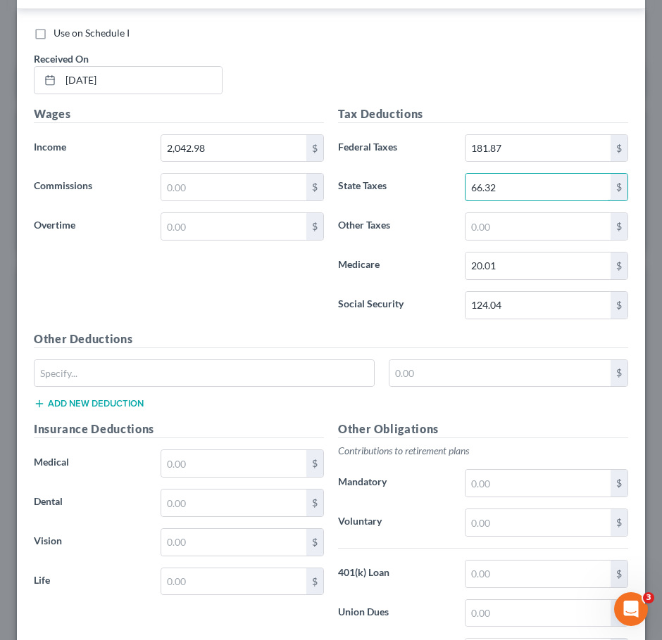
scroll to position [3813, 0]
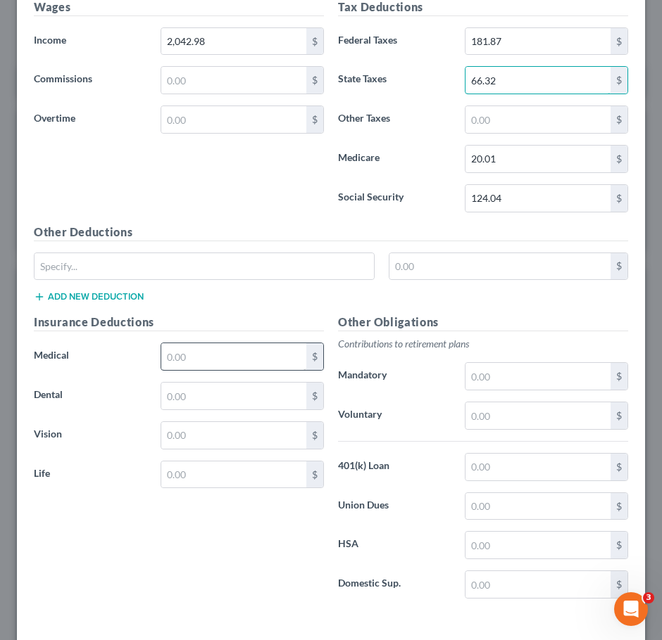
type input "66.32"
click at [179, 368] on input "text" at bounding box center [233, 356] width 145 height 27
type input "48.07"
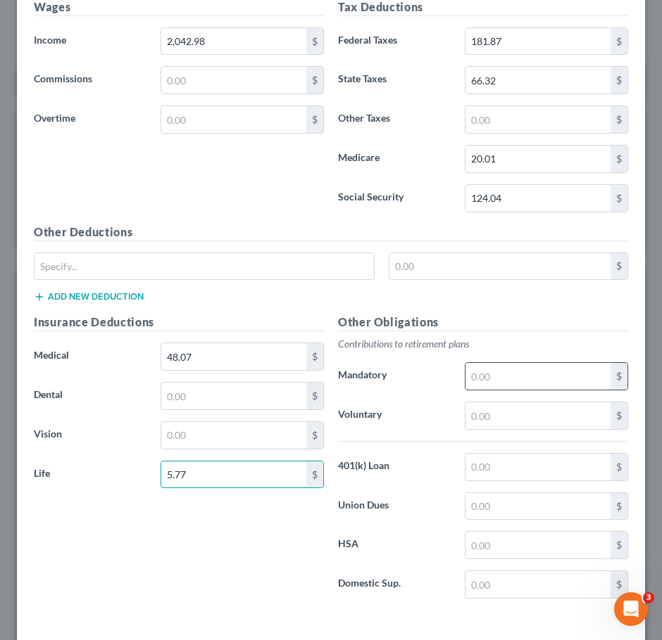
type input "5.77"
click at [513, 387] on input "text" at bounding box center [537, 376] width 145 height 27
type input "98.03"
click at [510, 386] on input "98.03" at bounding box center [537, 376] width 145 height 27
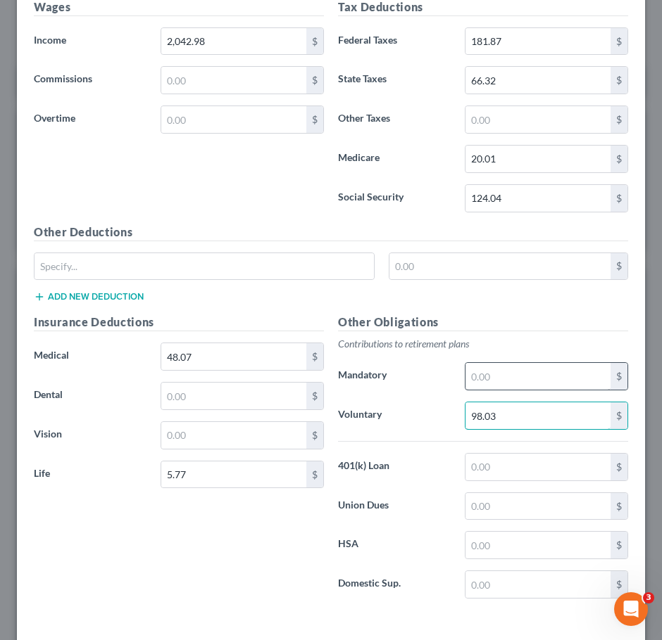
type input "98.03"
type input "79.80"
click at [512, 390] on input "text" at bounding box center [537, 376] width 145 height 27
type input "98.03"
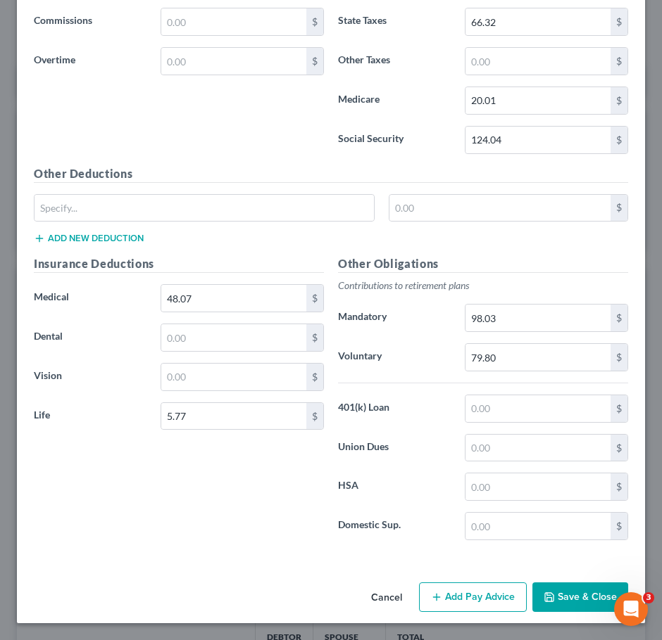
scroll to position [3885, 0]
click at [479, 581] on div "Cancel Add Pay Advice Save & Close" at bounding box center [331, 600] width 628 height 46
click at [479, 585] on button "Add Pay Advice" at bounding box center [473, 598] width 108 height 30
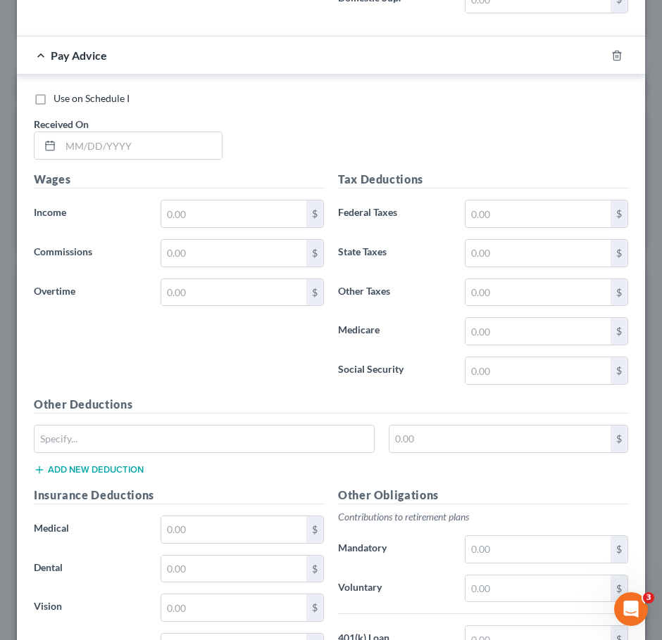
scroll to position [4500, 0]
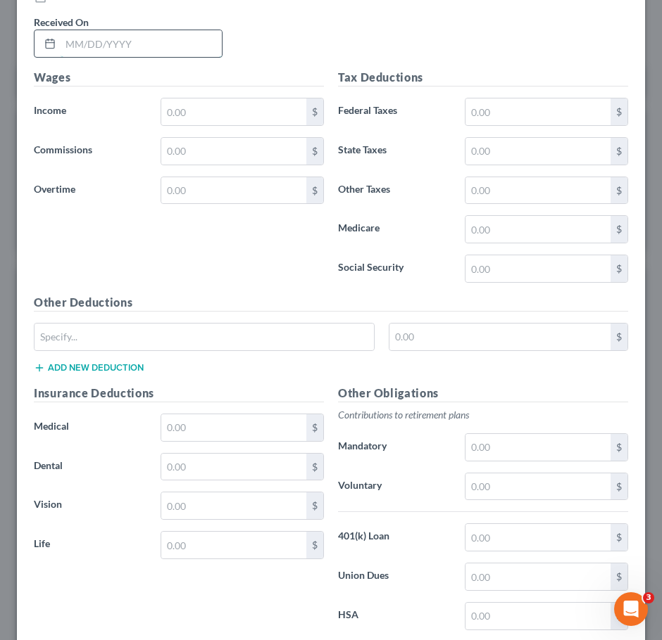
click at [160, 54] on input "text" at bounding box center [141, 43] width 161 height 27
type input "07/24/2025"
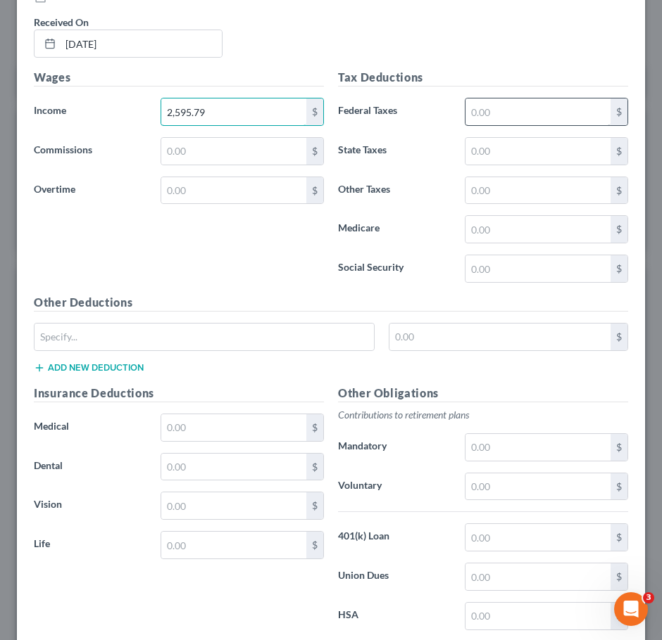
type input "2,595.79"
drag, startPoint x: 530, startPoint y: 129, endPoint x: 514, endPoint y: 128, distance: 16.2
click at [528, 125] on input "text" at bounding box center [537, 112] width 145 height 27
type input "271.39"
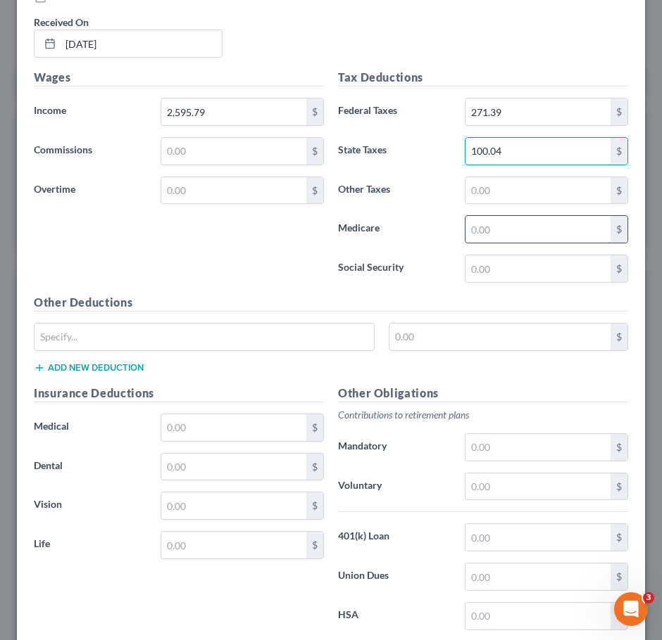
type input "100.04"
click at [482, 231] on input "text" at bounding box center [537, 229] width 145 height 27
type input "37.03"
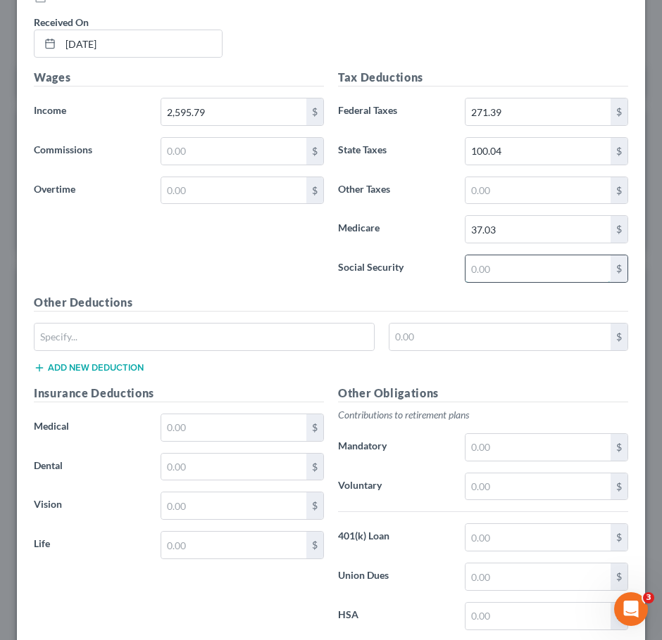
click at [465, 282] on input "text" at bounding box center [537, 268] width 145 height 27
type input "158.32"
click at [203, 436] on input "text" at bounding box center [233, 428] width 145 height 27
type input "48.07"
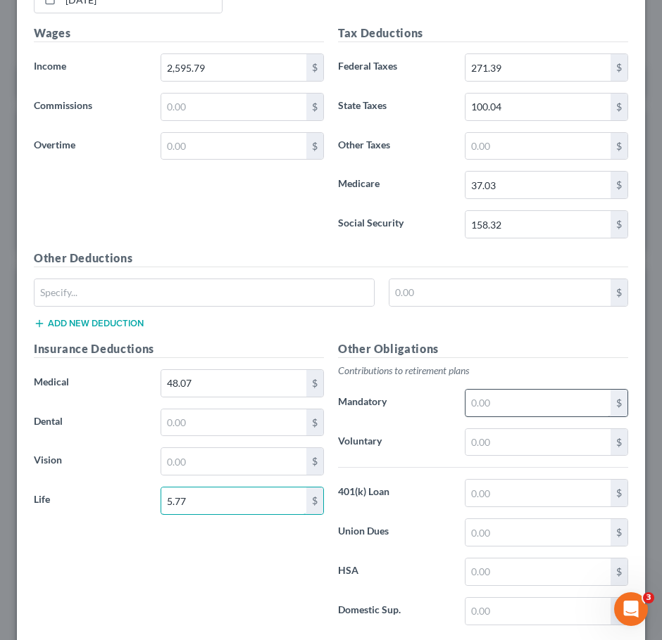
scroll to position [4641, 0]
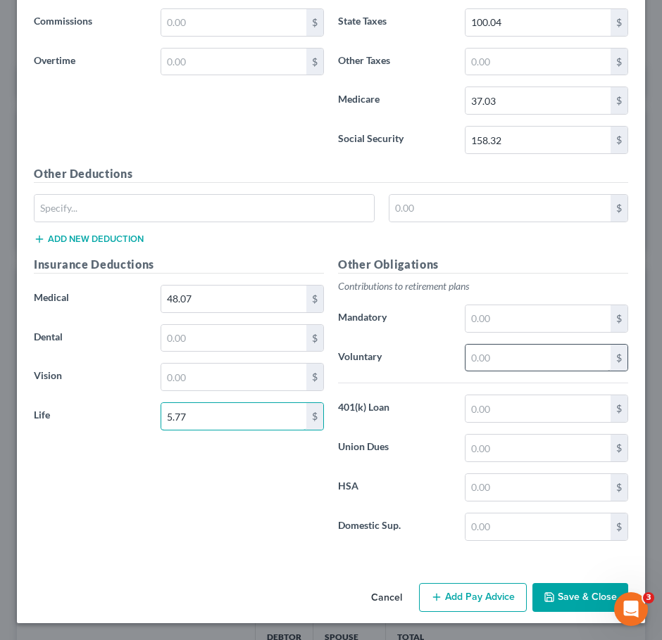
type input "5.77"
click at [499, 365] on input "text" at bounding box center [537, 358] width 145 height 27
type input "101.91"
drag, startPoint x: 536, startPoint y: 326, endPoint x: 528, endPoint y: 334, distance: 11.9
click at [536, 328] on input "text" at bounding box center [537, 318] width 145 height 27
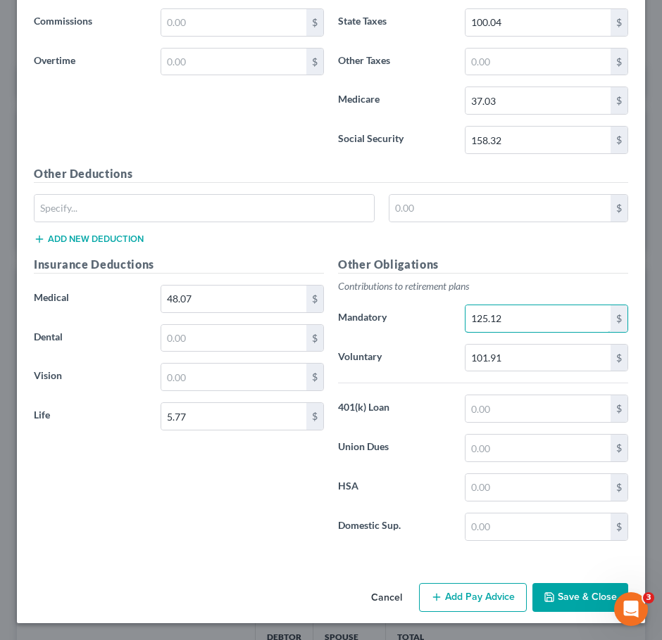
type input "125.12"
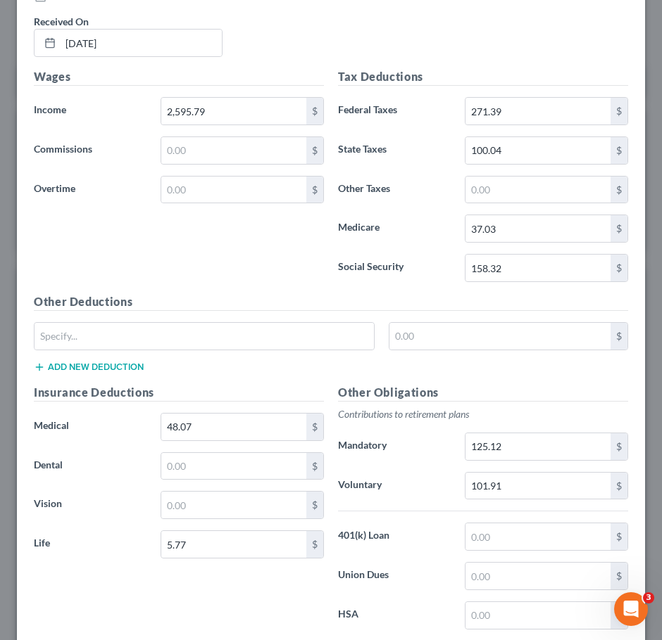
scroll to position [4500, 0]
click at [166, 252] on div "Wages Income * 2,595.79 $ Commissions $ Overtime $" at bounding box center [179, 181] width 304 height 225
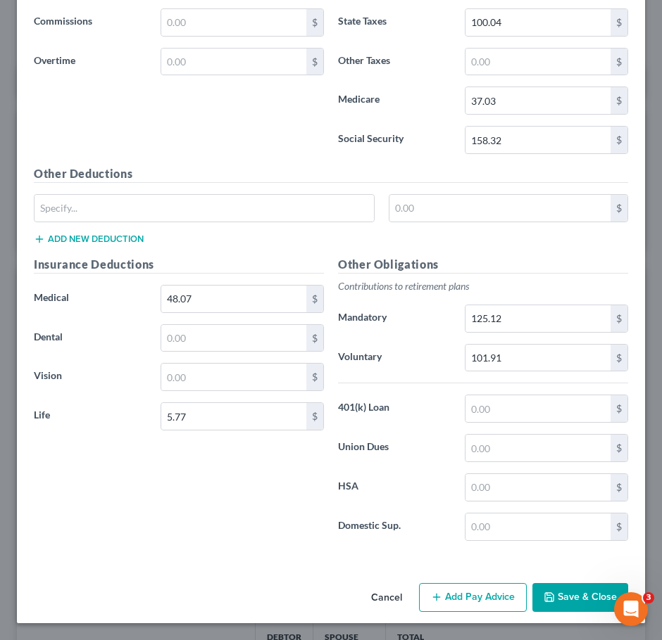
click at [487, 586] on button "Add Pay Advice" at bounding box center [473, 598] width 108 height 30
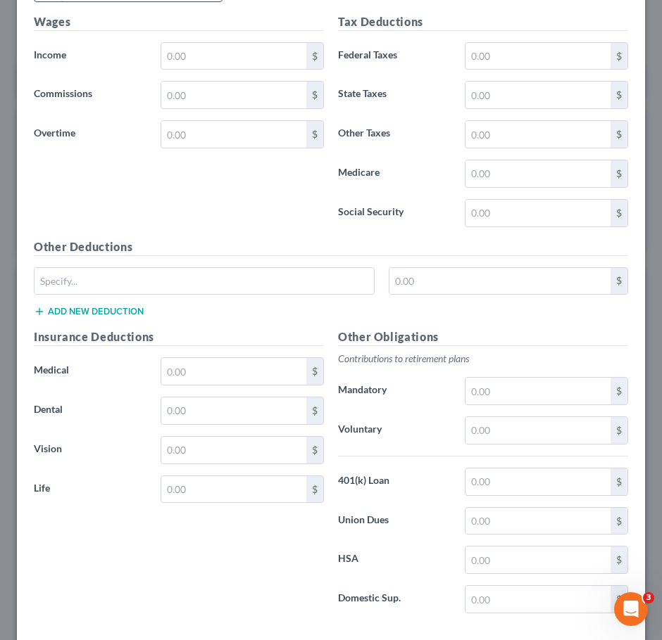
scroll to position [5185, 0]
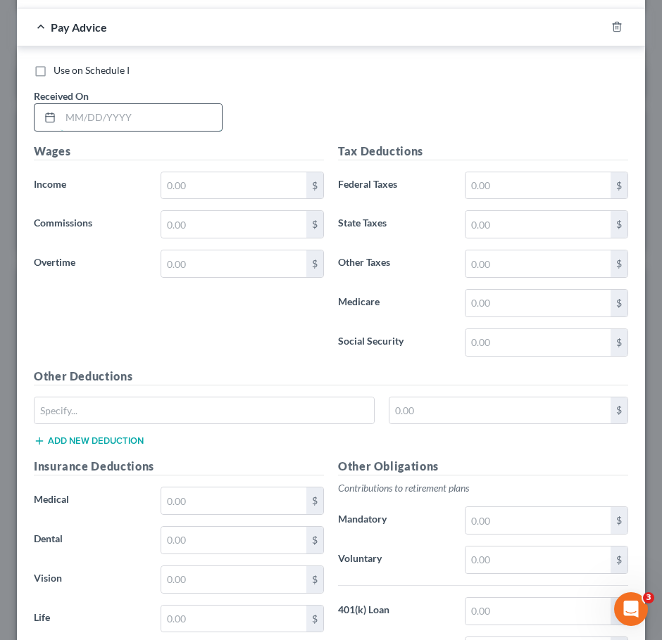
click at [172, 125] on input "text" at bounding box center [141, 117] width 161 height 27
type input "07/31/2025"
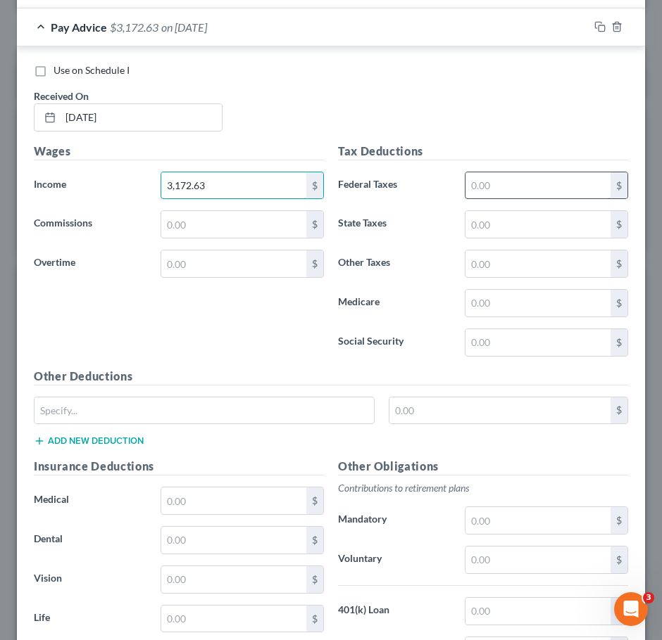
type input "3,172.63"
drag, startPoint x: 502, startPoint y: 201, endPoint x: 495, endPoint y: 203, distance: 7.3
click at [501, 199] on input "text" at bounding box center [537, 185] width 145 height 27
type input "386.34"
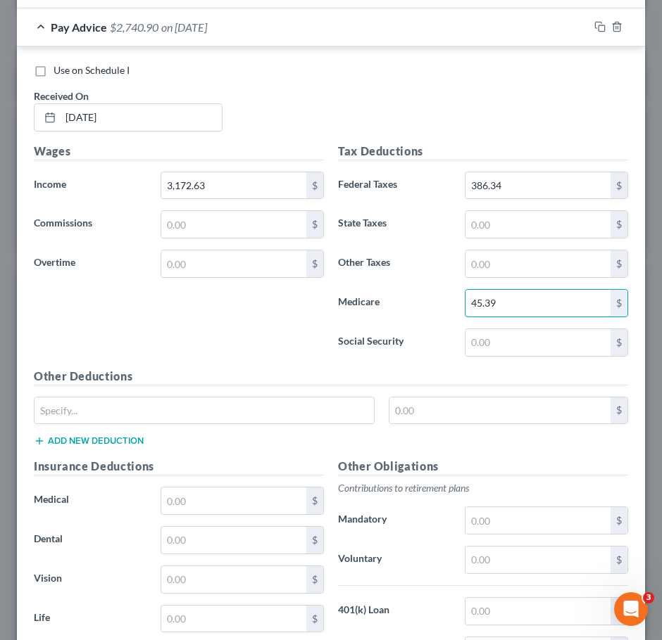
type input "45.39"
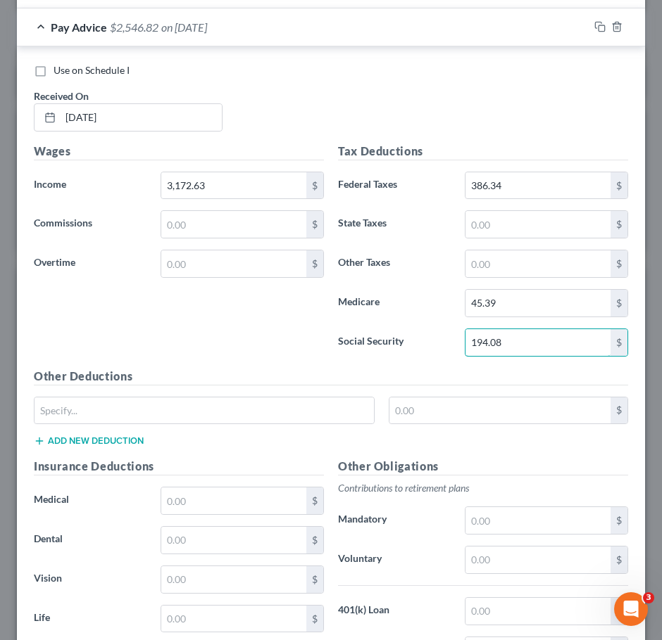
type input "194.08"
click at [490, 229] on input "text" at bounding box center [537, 224] width 145 height 27
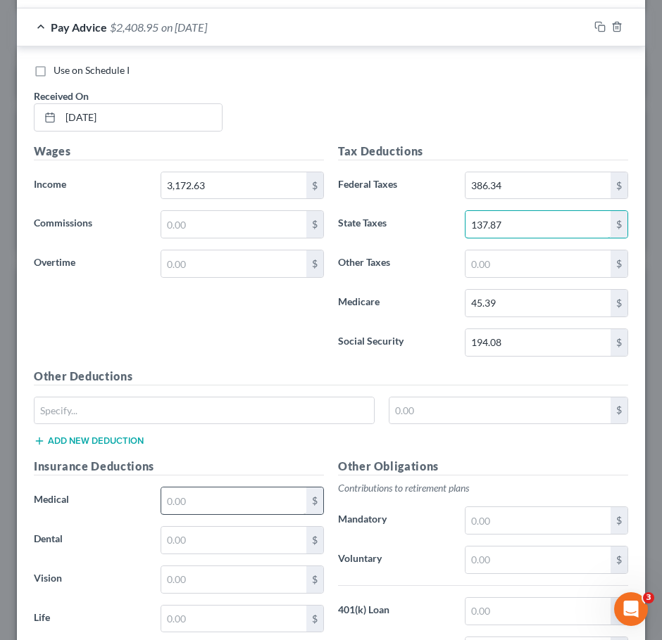
type input "137.87"
click at [219, 510] on input "text" at bounding box center [233, 501] width 145 height 27
type input "48.07"
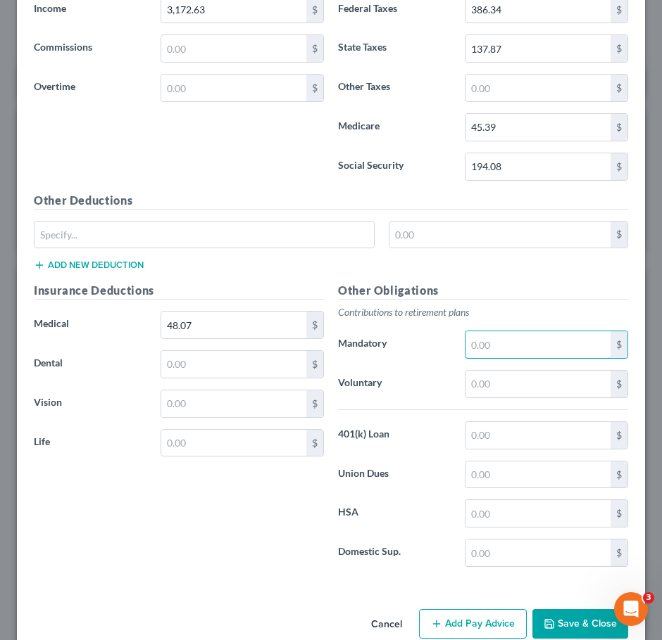
scroll to position [5402, 0]
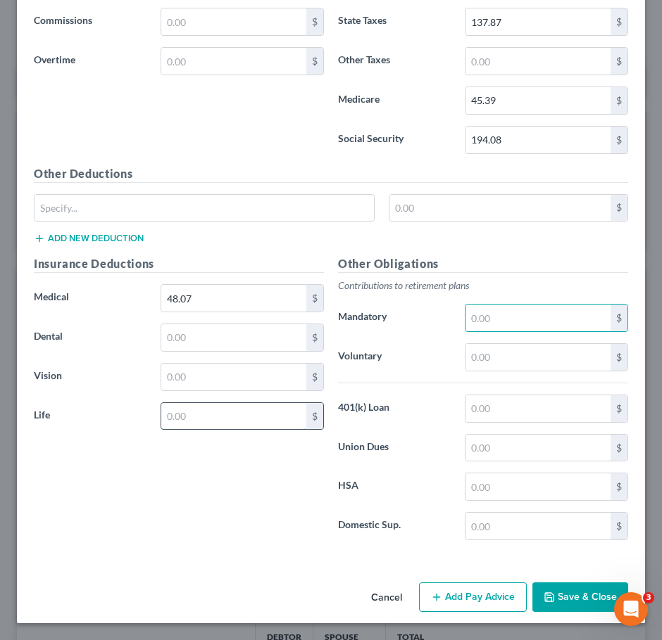
click at [215, 412] on input "text" at bounding box center [233, 416] width 145 height 27
type input "5.77"
click at [510, 345] on input "text" at bounding box center [537, 357] width 145 height 27
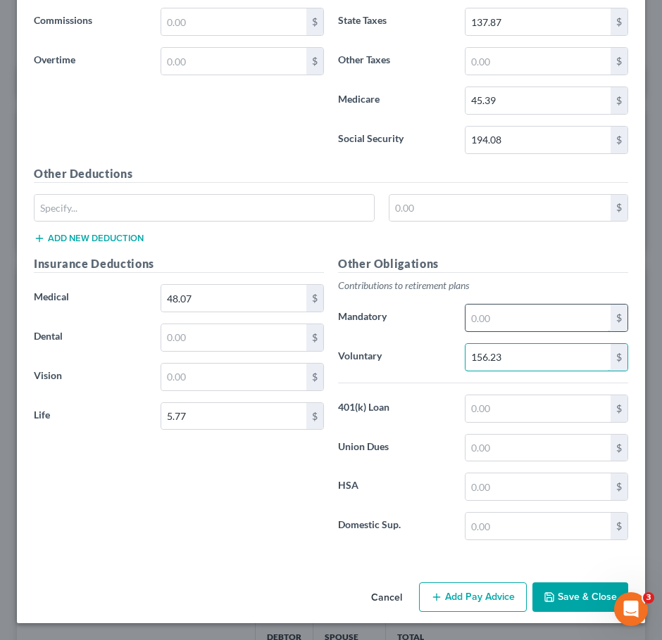
type input "156.23"
click at [506, 317] on input "text" at bounding box center [537, 318] width 145 height 27
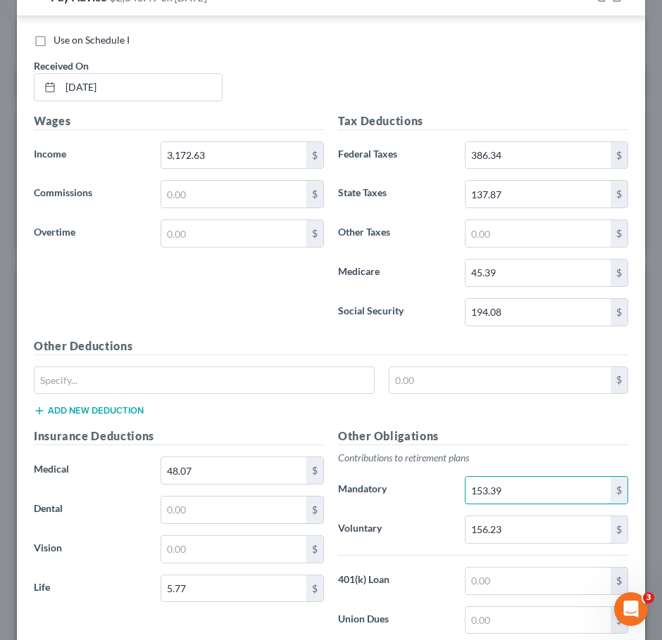
scroll to position [5191, 0]
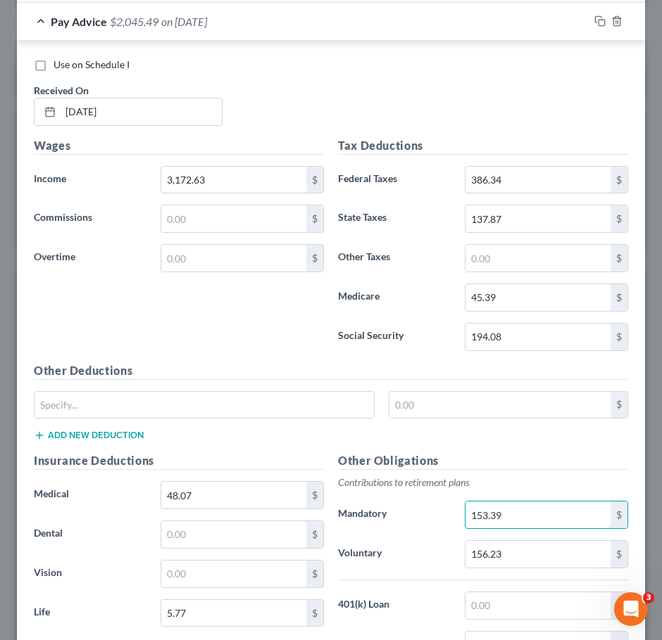
type input "153.39"
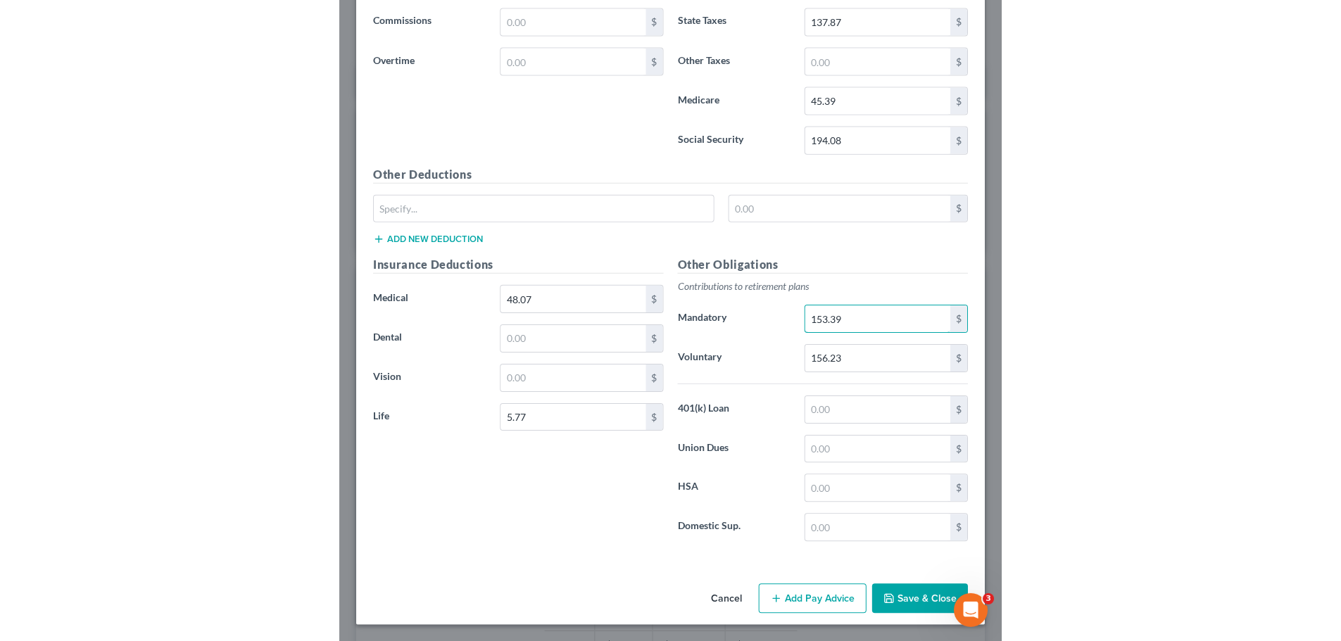
scroll to position [703483, 703189]
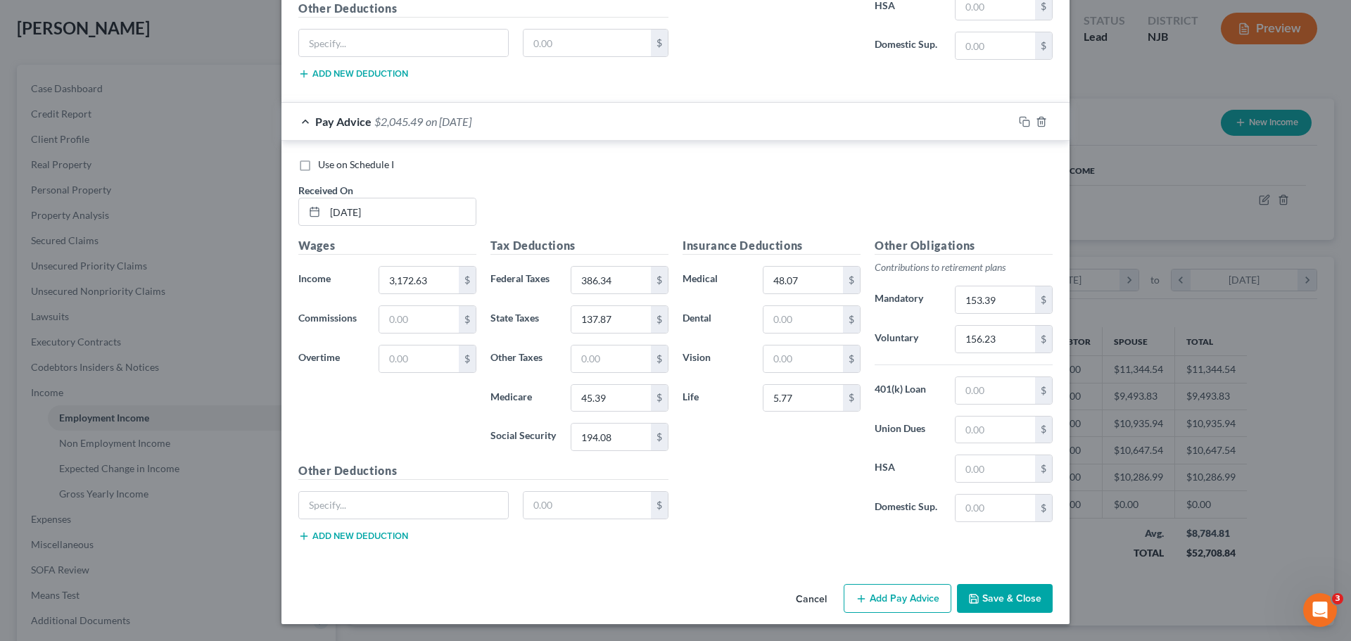
click at [841, 189] on div "Use on Schedule I Received On * 07/31/2025" at bounding box center [675, 198] width 768 height 80
click at [1019, 606] on button "Save & Close" at bounding box center [1005, 599] width 96 height 30
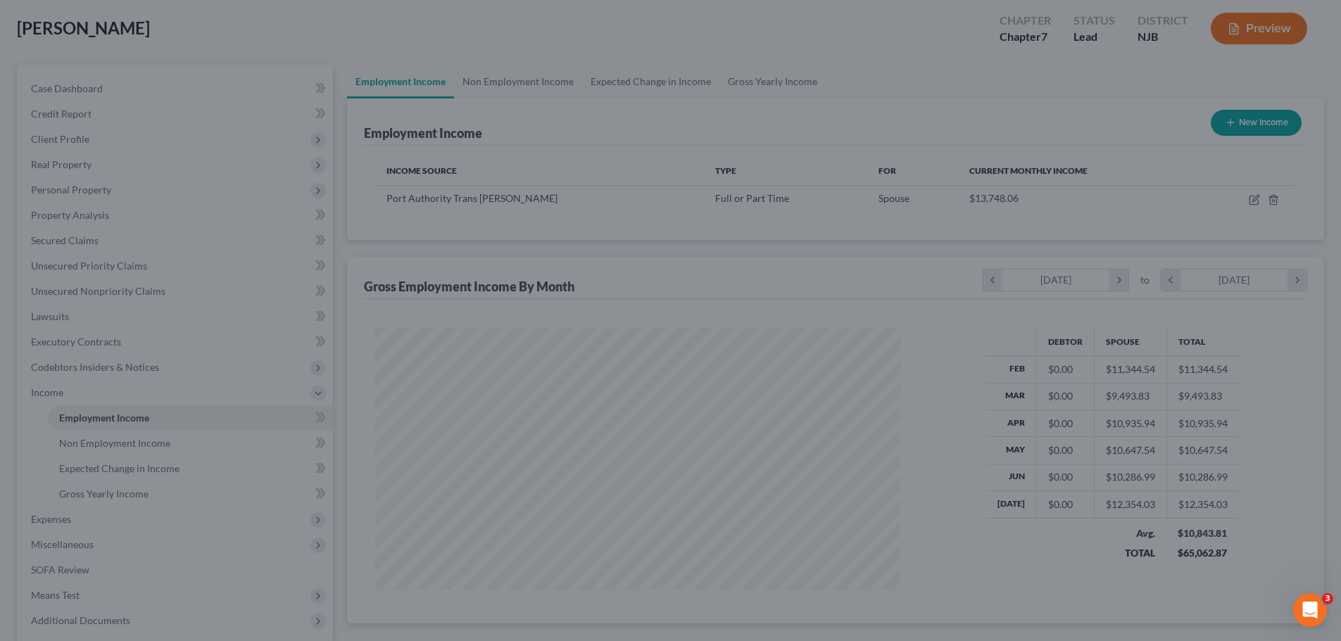
scroll to position [703485, 703194]
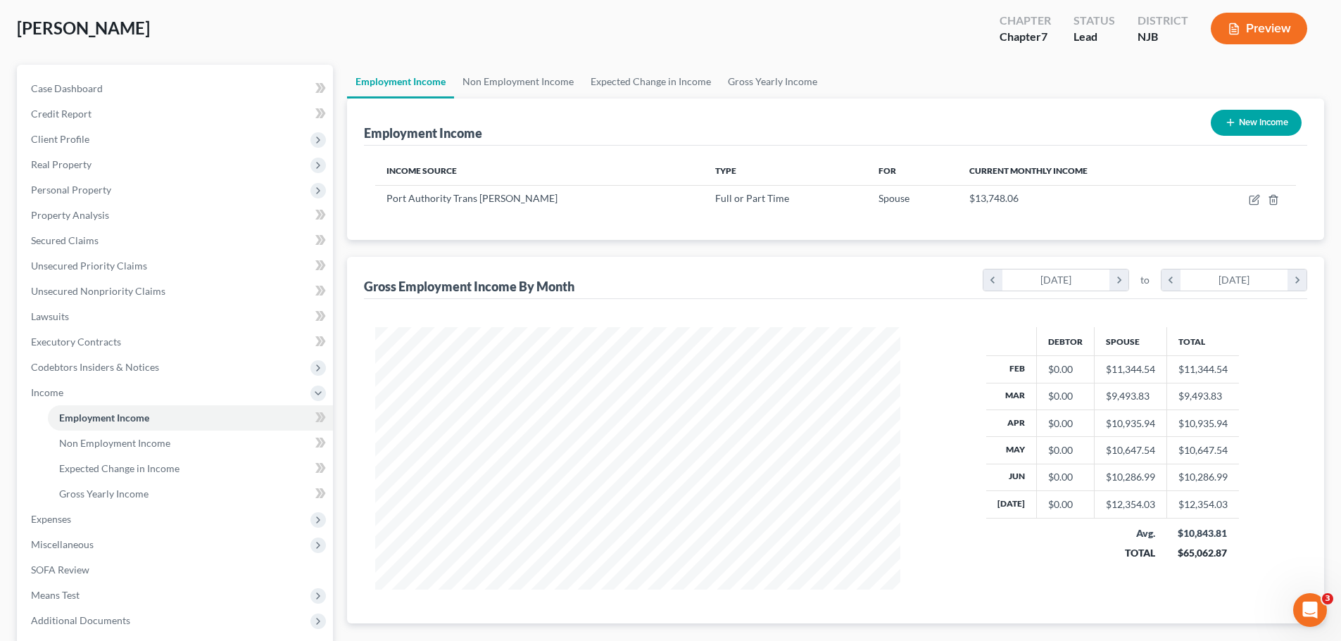
click at [918, 86] on ul "Employment Income Non Employment Income Expected Change in Income Gross Yearly …" at bounding box center [835, 82] width 977 height 34
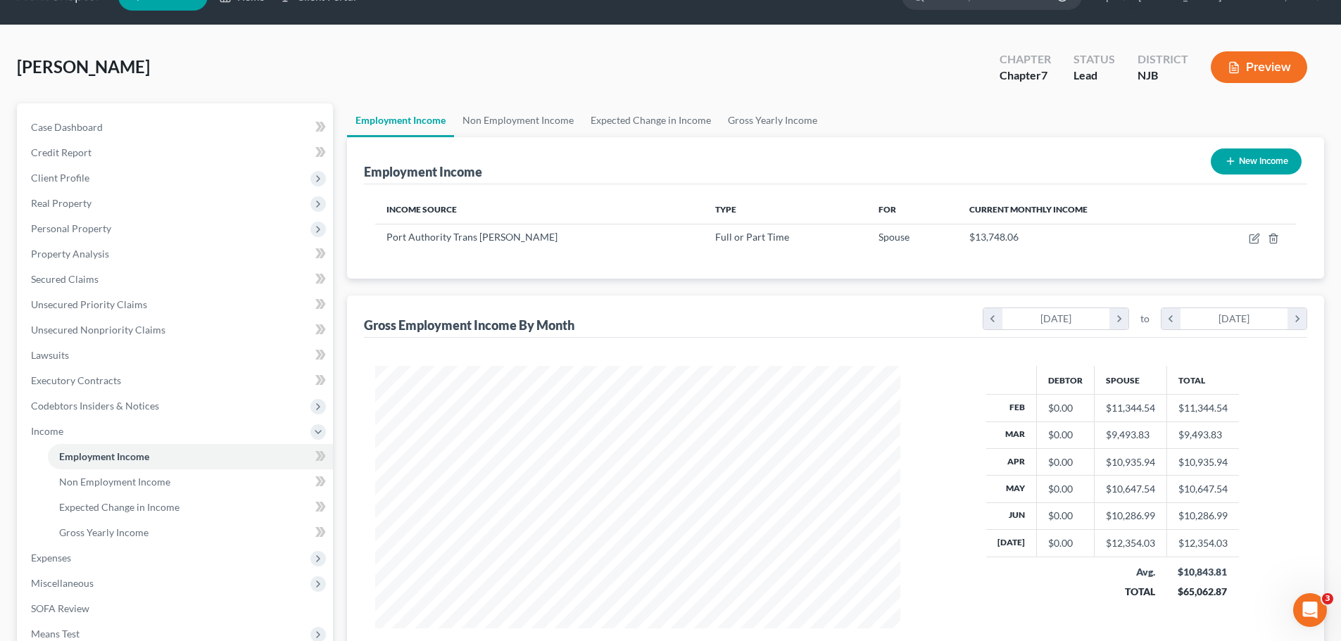
scroll to position [0, 0]
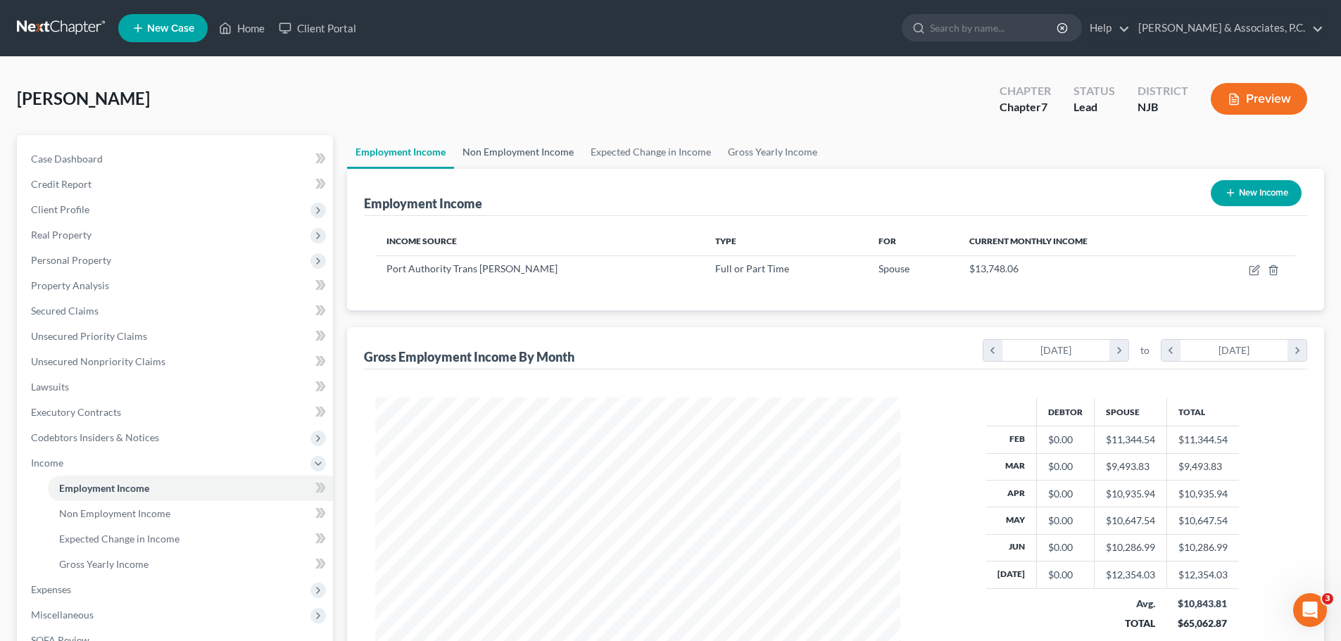
click at [516, 151] on link "Non Employment Income" at bounding box center [518, 152] width 128 height 34
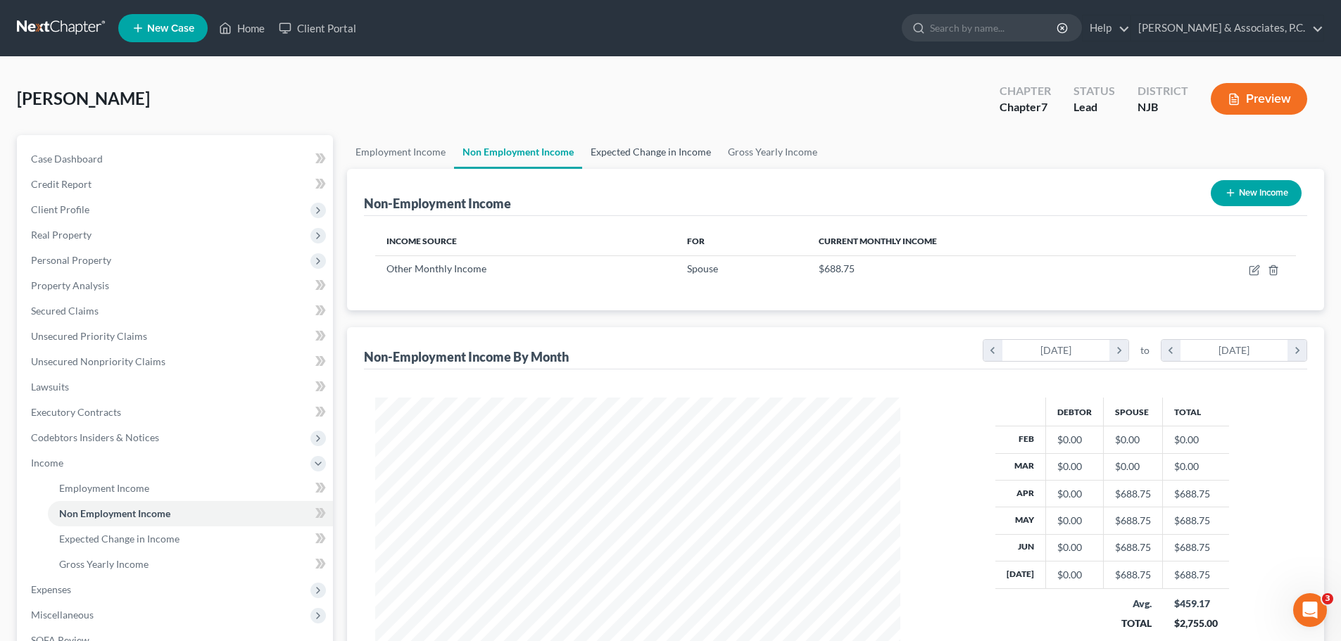
click at [633, 151] on link "Expected Change in Income" at bounding box center [650, 152] width 137 height 34
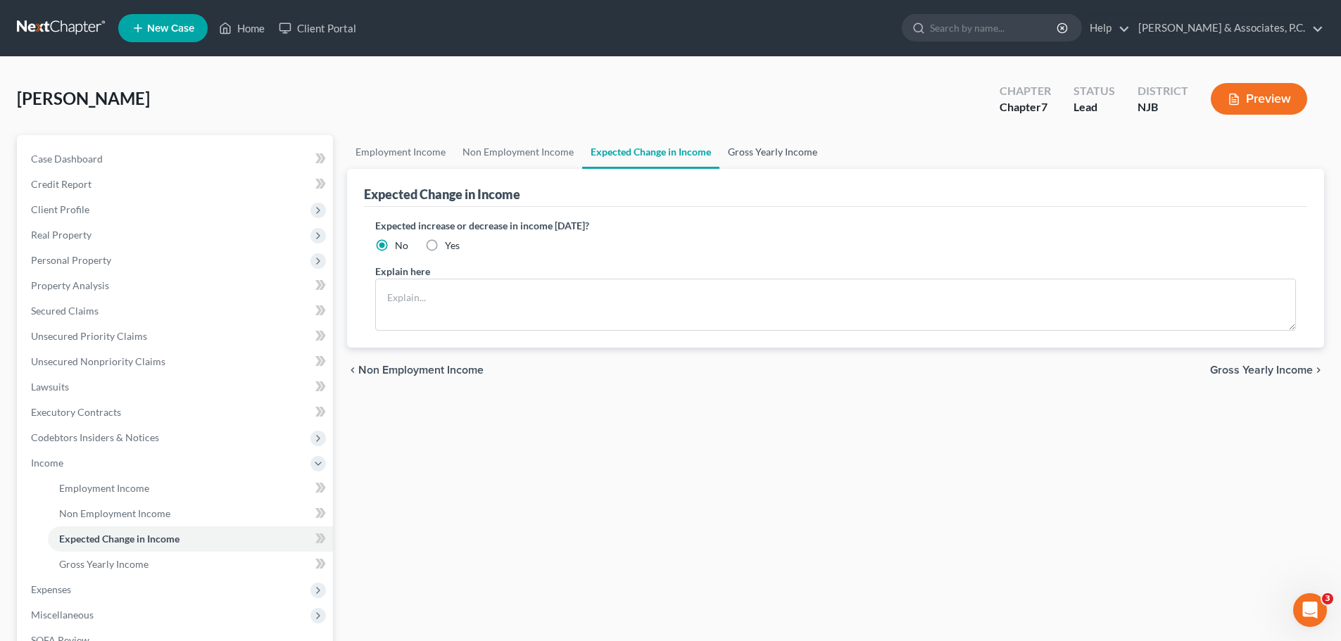
click at [755, 139] on link "Gross Yearly Income" at bounding box center [772, 152] width 106 height 34
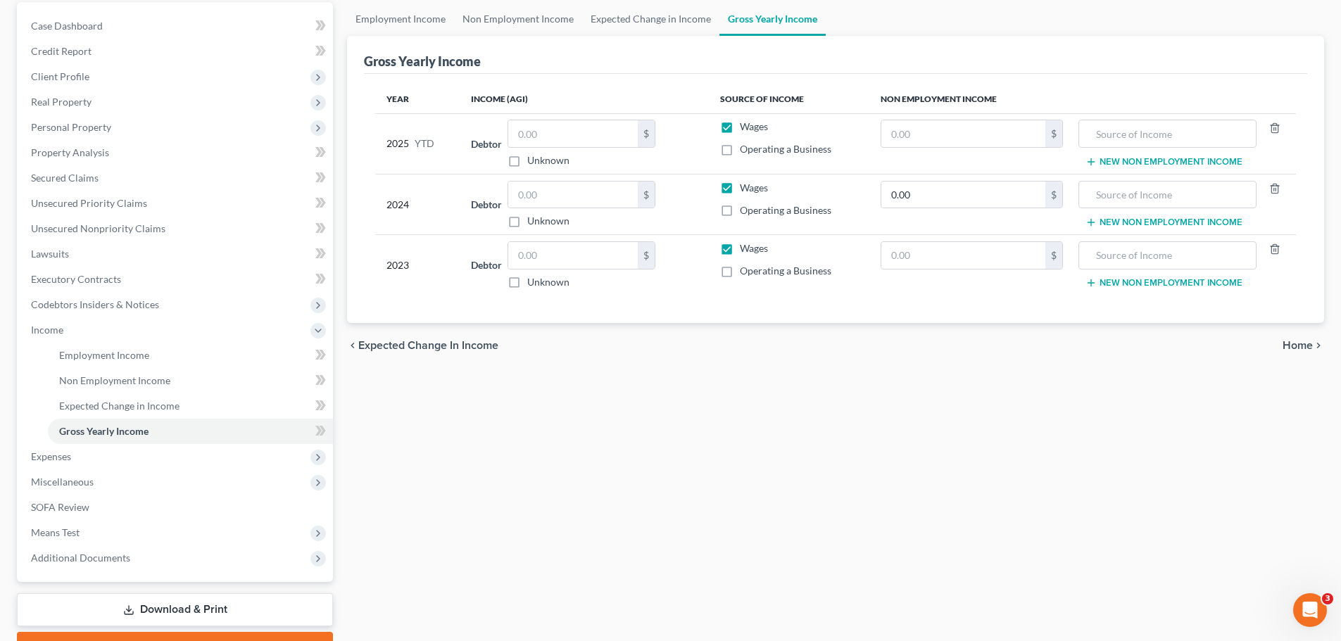
scroll to position [208, 0]
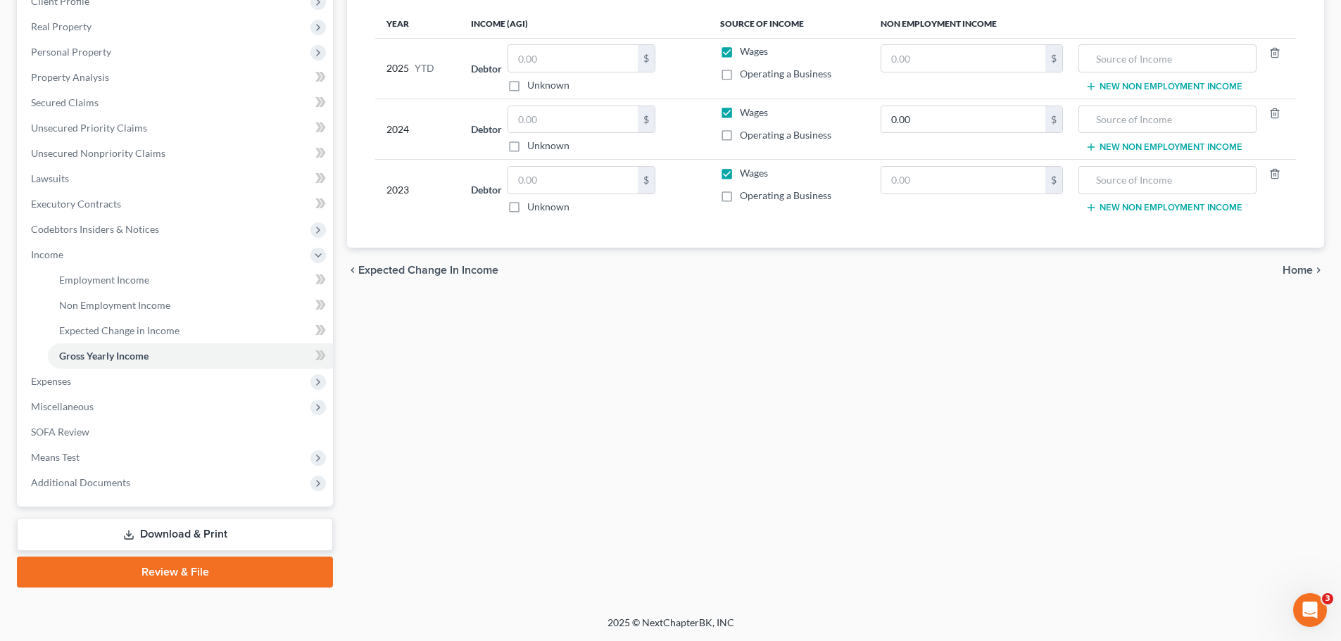
click at [1292, 266] on span "Home" at bounding box center [1297, 270] width 30 height 11
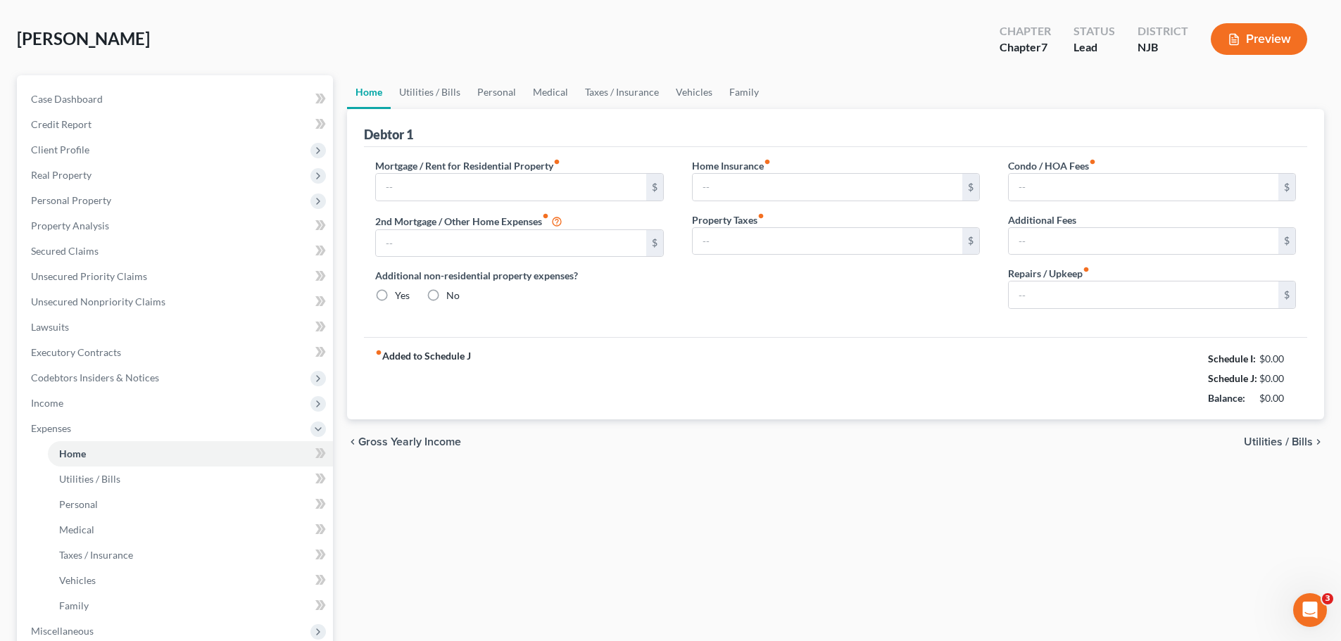
type input "1,350.00"
type input "0.00"
radio input "true"
type input "17.00"
type input "0.00"
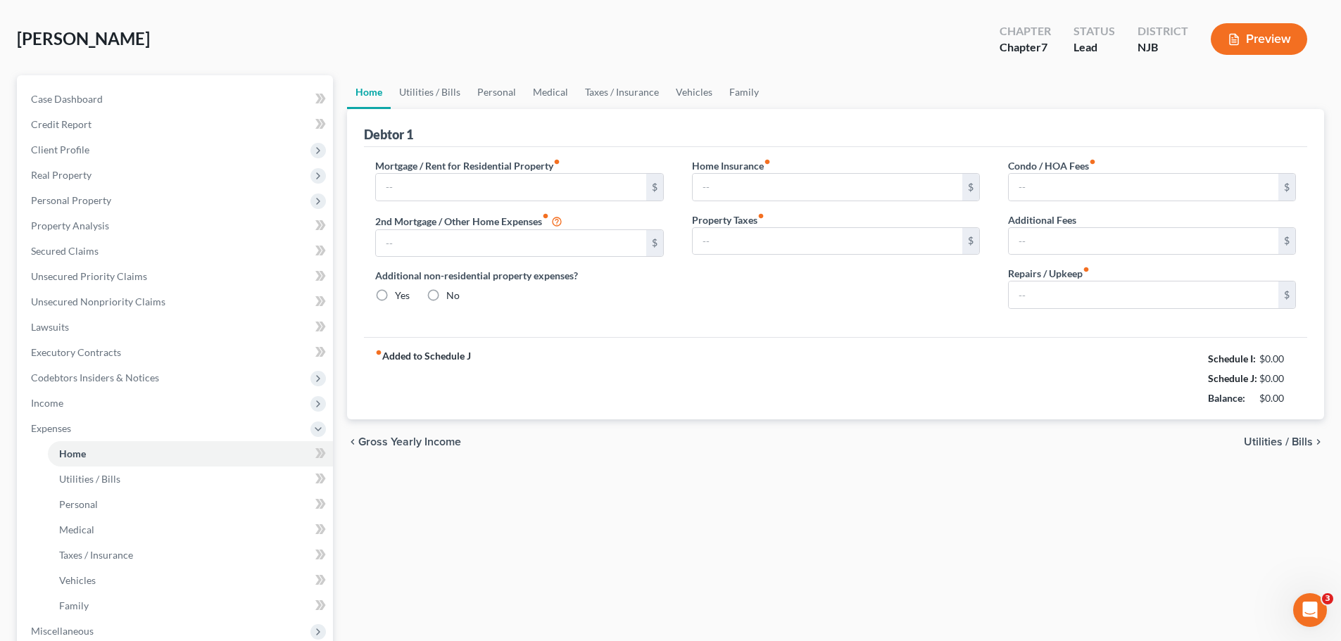
type input "0.00"
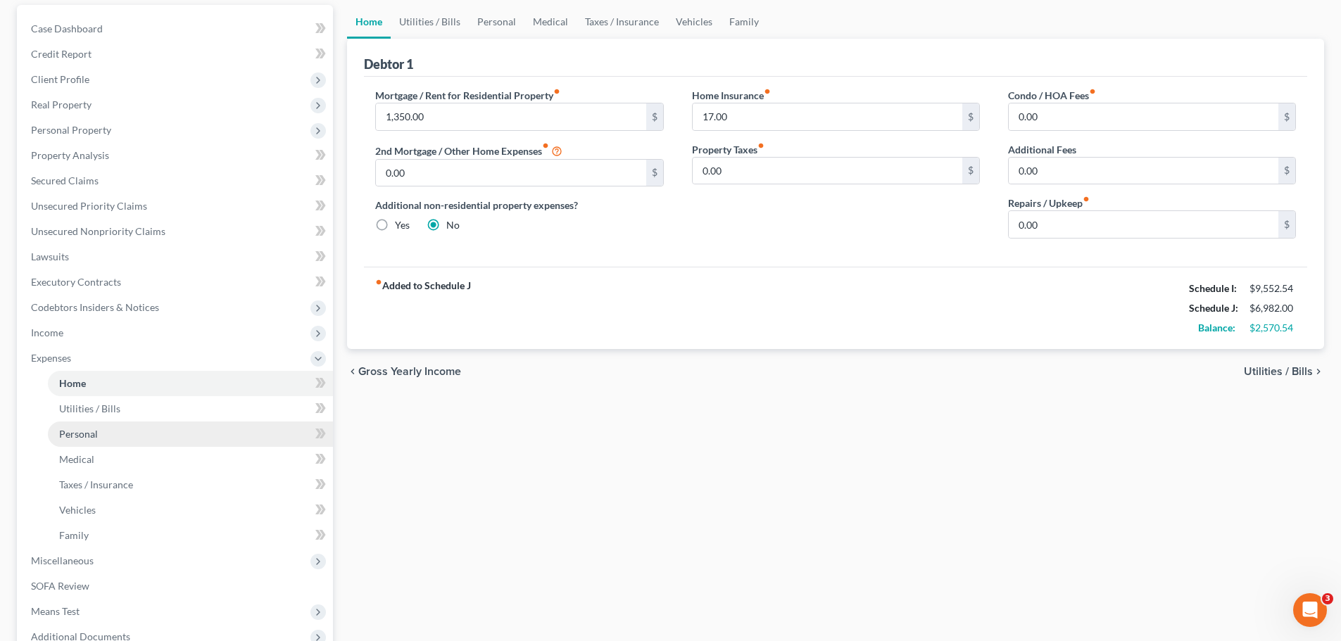
scroll to position [284, 0]
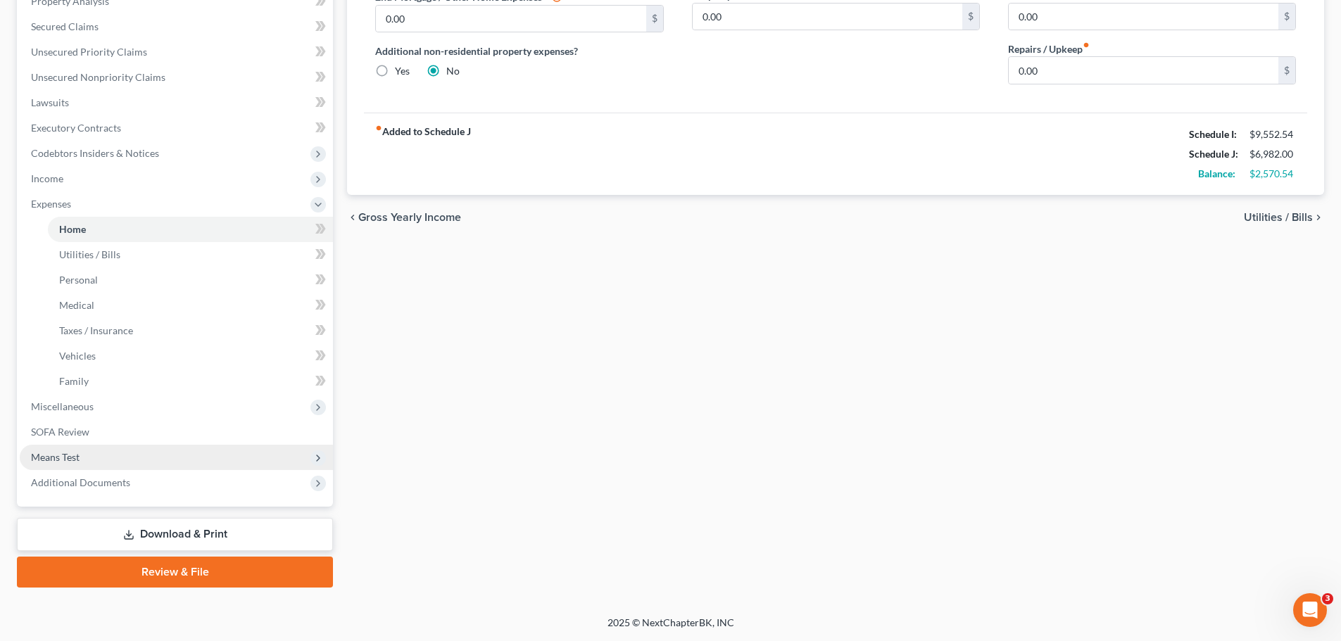
click at [77, 455] on span "Means Test" at bounding box center [55, 457] width 49 height 12
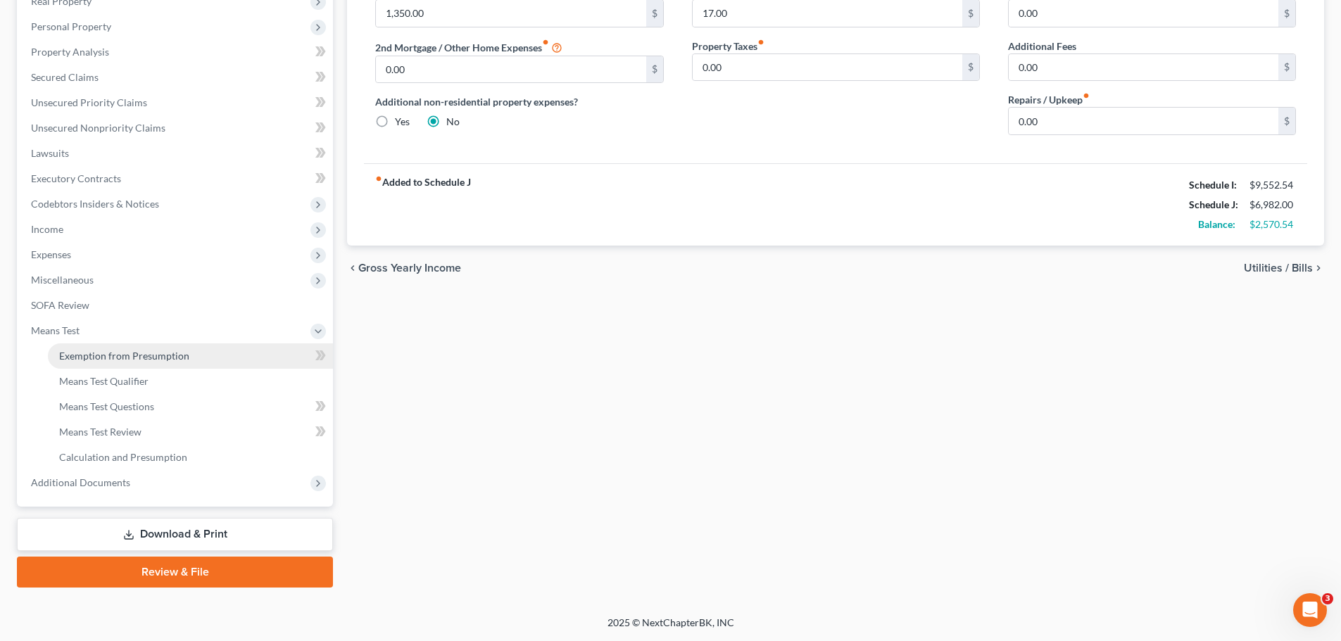
click at [156, 350] on span "Exemption from Presumption" at bounding box center [124, 356] width 130 height 12
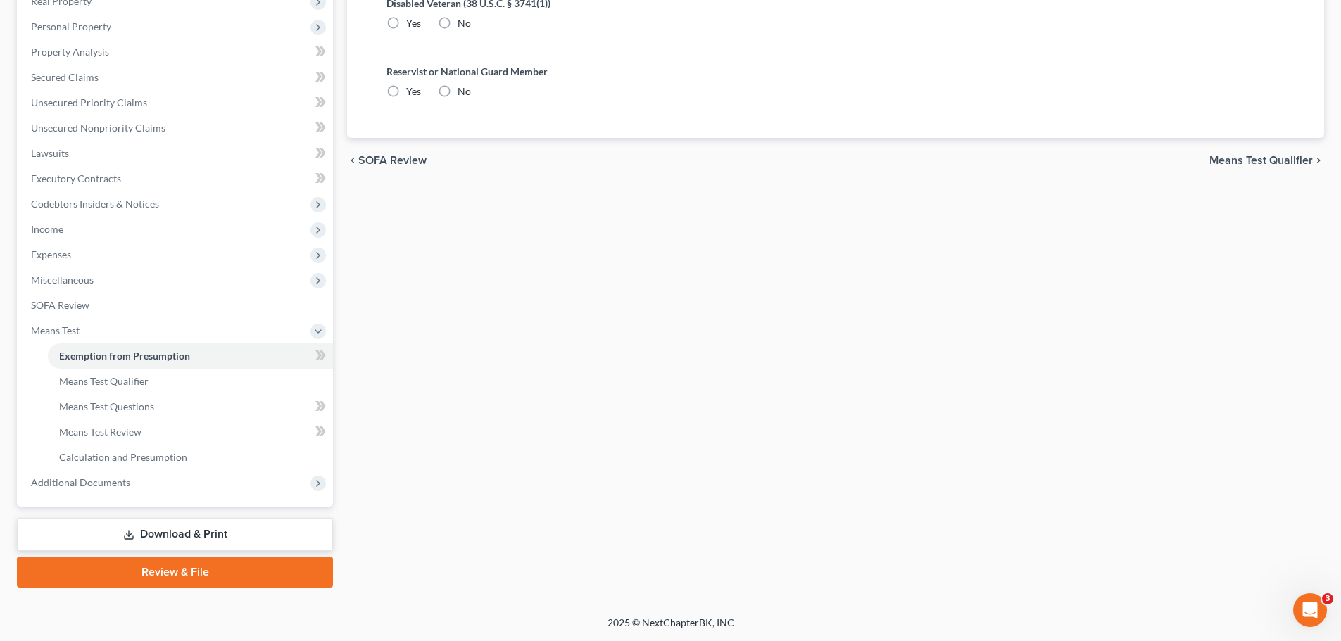
radio input "true"
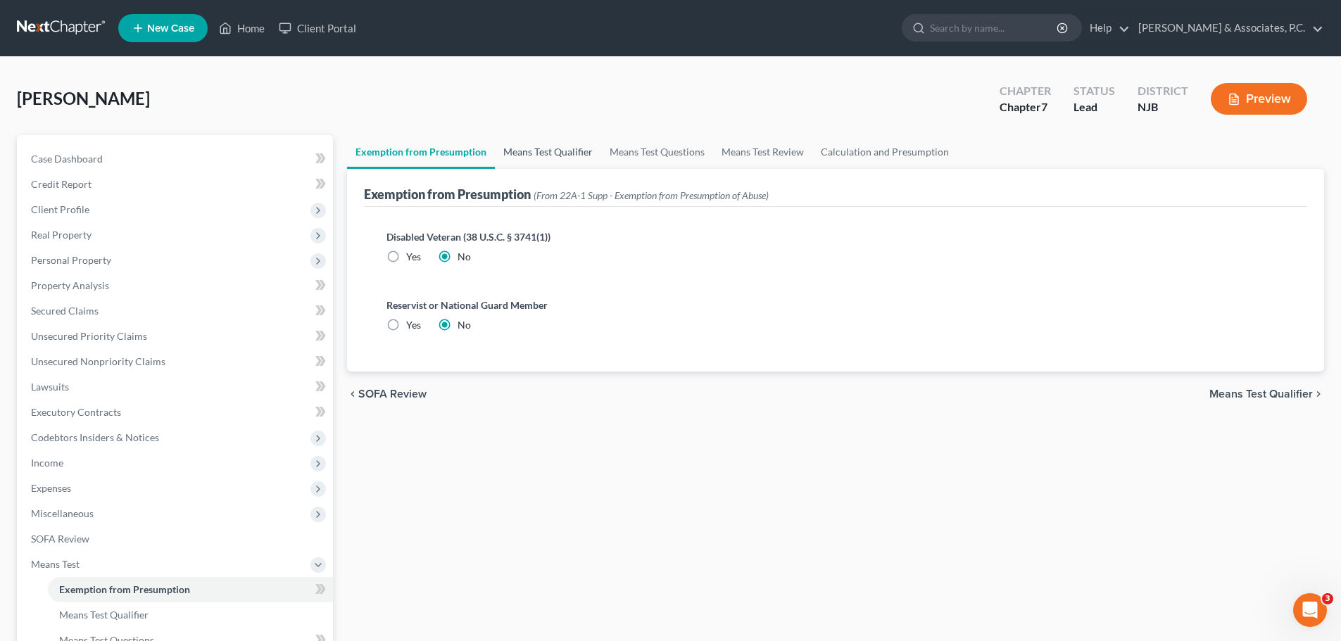
click at [547, 150] on link "Means Test Qualifier" at bounding box center [548, 152] width 106 height 34
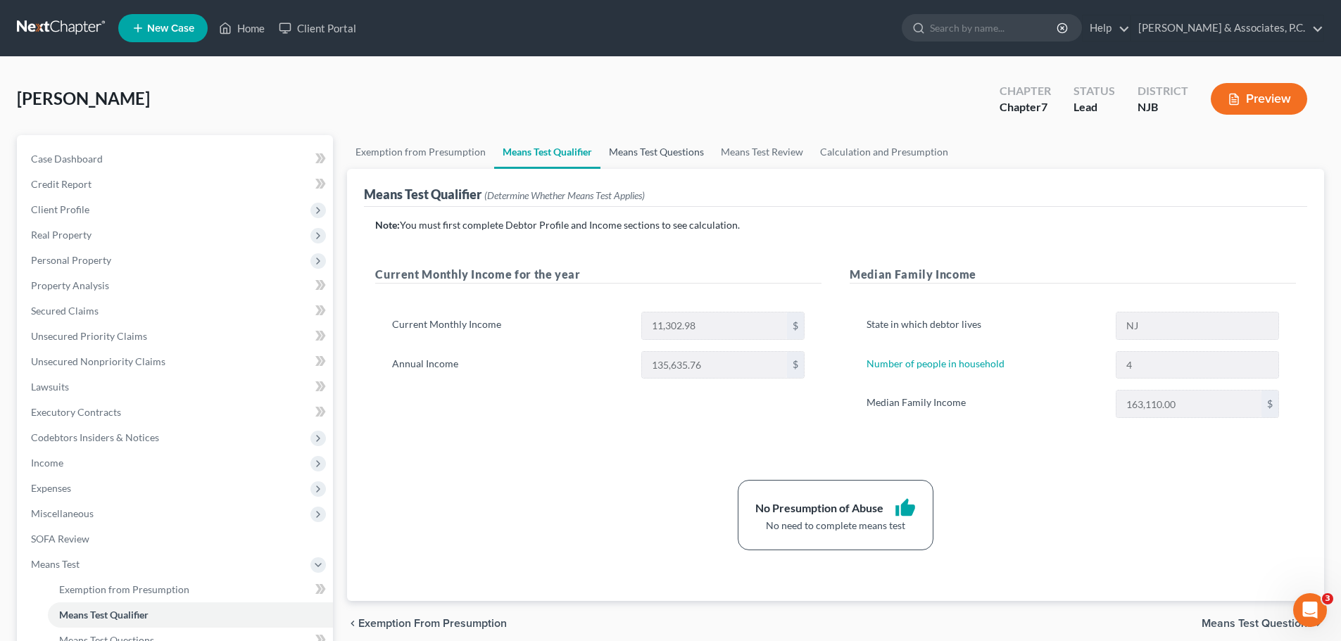
click at [648, 157] on link "Means Test Questions" at bounding box center [656, 152] width 112 height 34
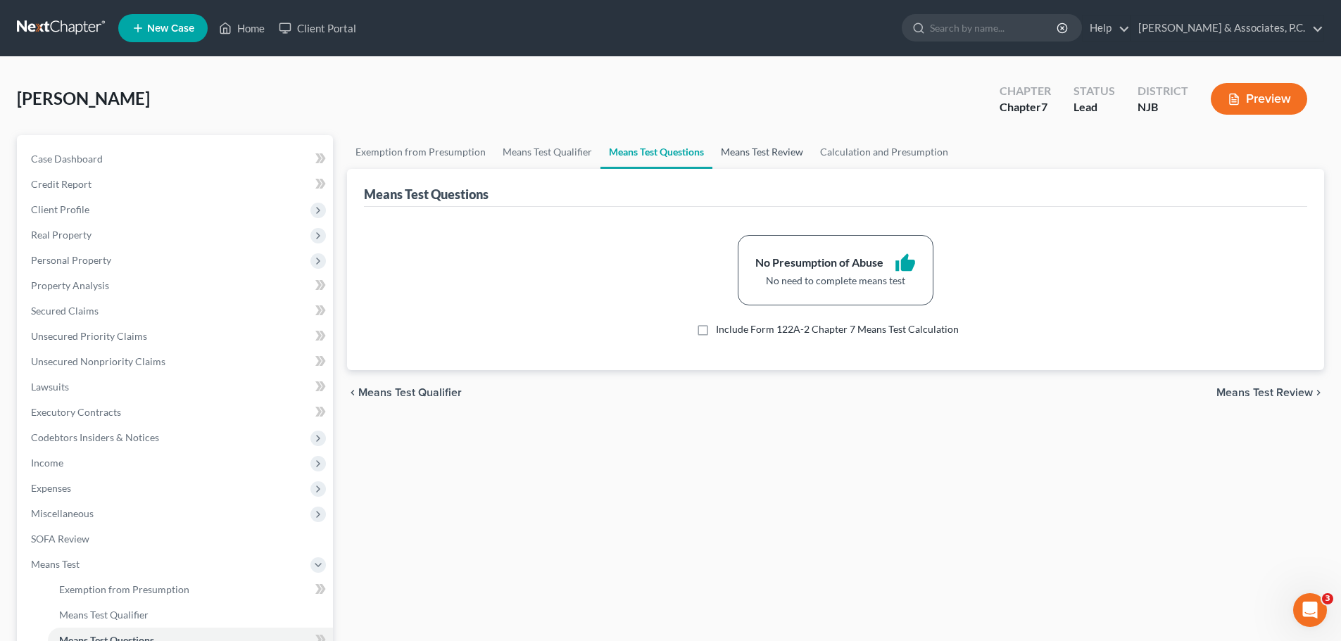
click at [778, 151] on link "Means Test Review" at bounding box center [761, 152] width 99 height 34
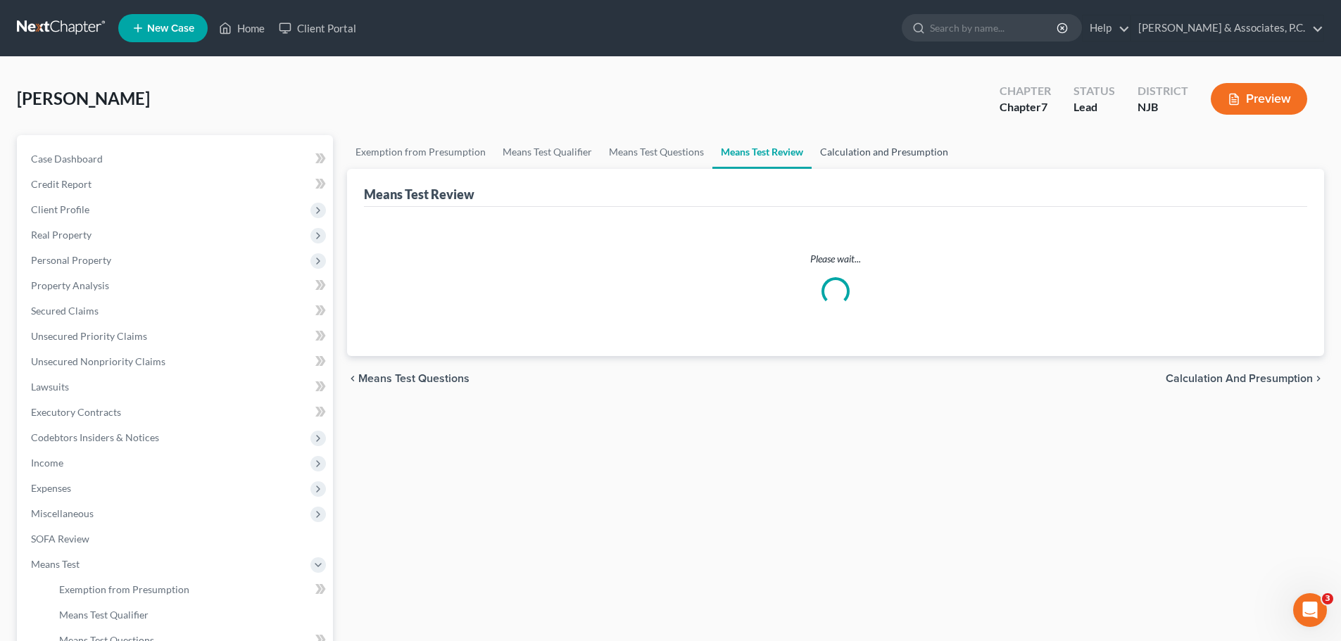
click at [896, 153] on link "Calculation and Presumption" at bounding box center [883, 152] width 145 height 34
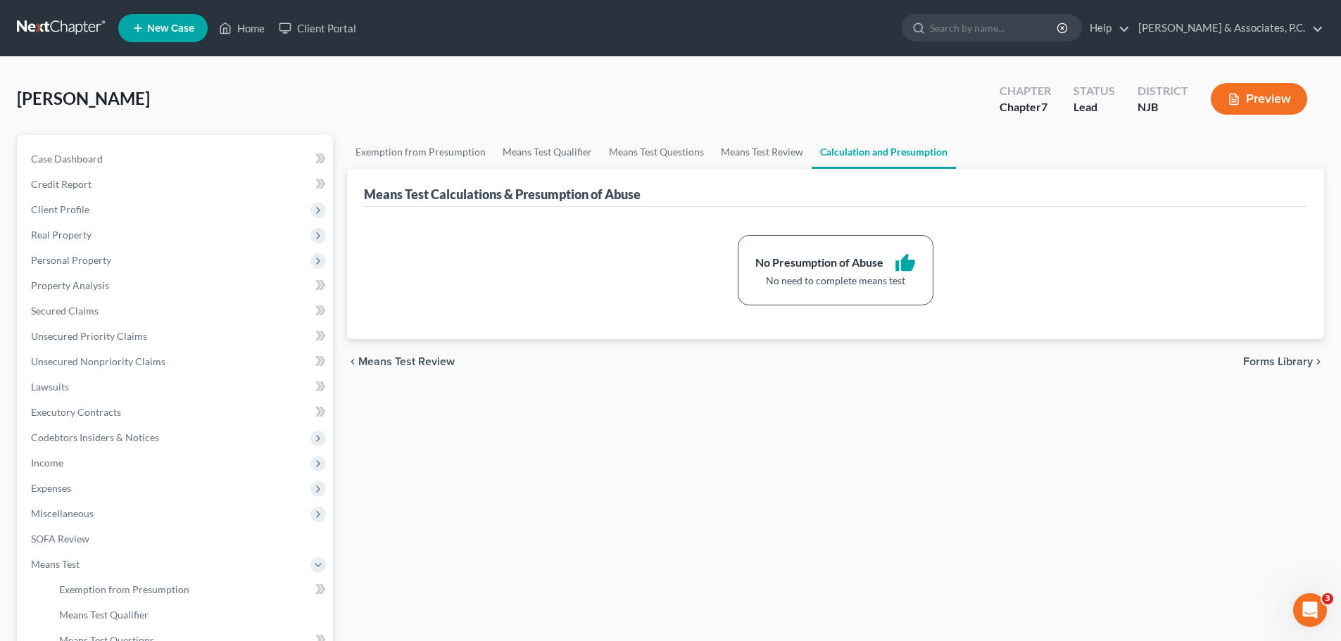
drag, startPoint x: 1279, startPoint y: 361, endPoint x: 1293, endPoint y: 367, distance: 15.2
click at [1279, 360] on span "Forms Library" at bounding box center [1278, 361] width 70 height 11
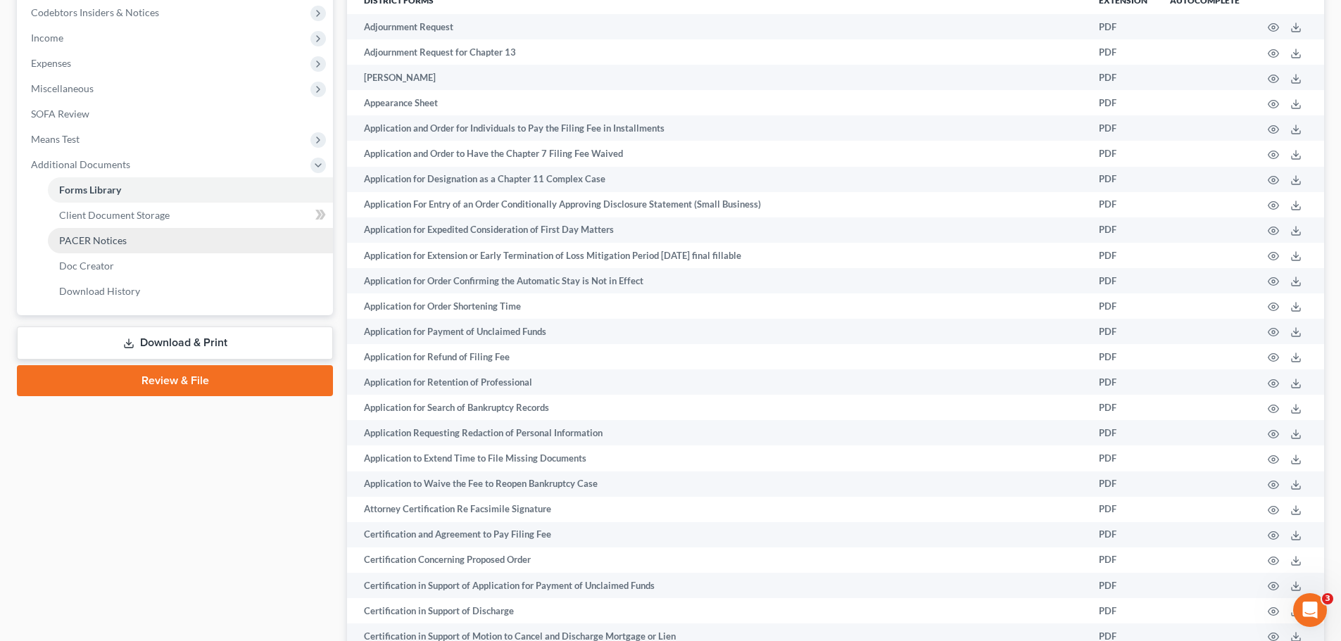
scroll to position [422, 0]
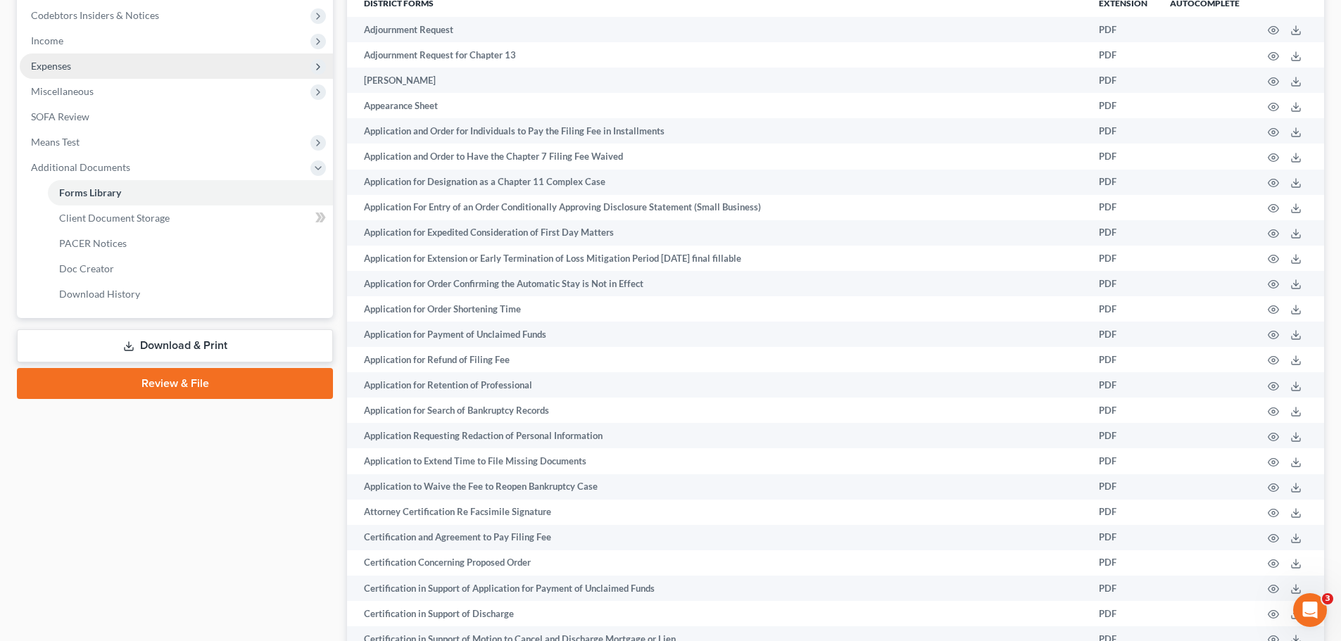
click at [65, 70] on span "Expenses" at bounding box center [51, 66] width 40 height 12
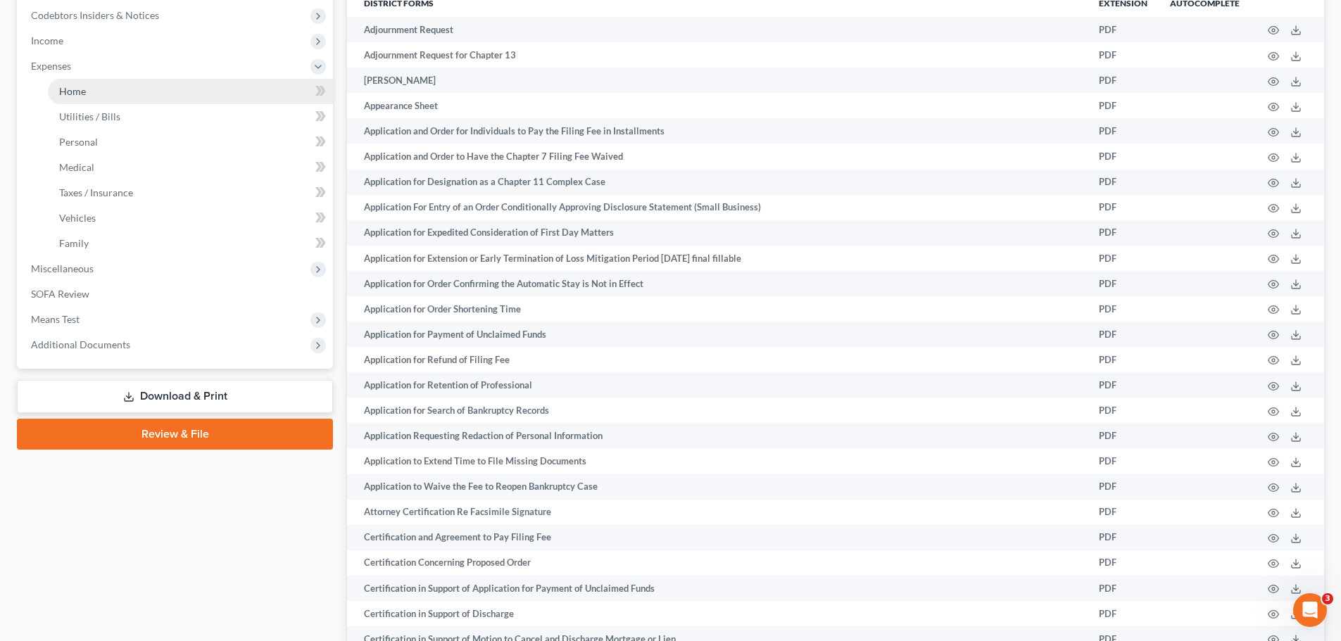
click at [108, 89] on link "Home" at bounding box center [190, 91] width 285 height 25
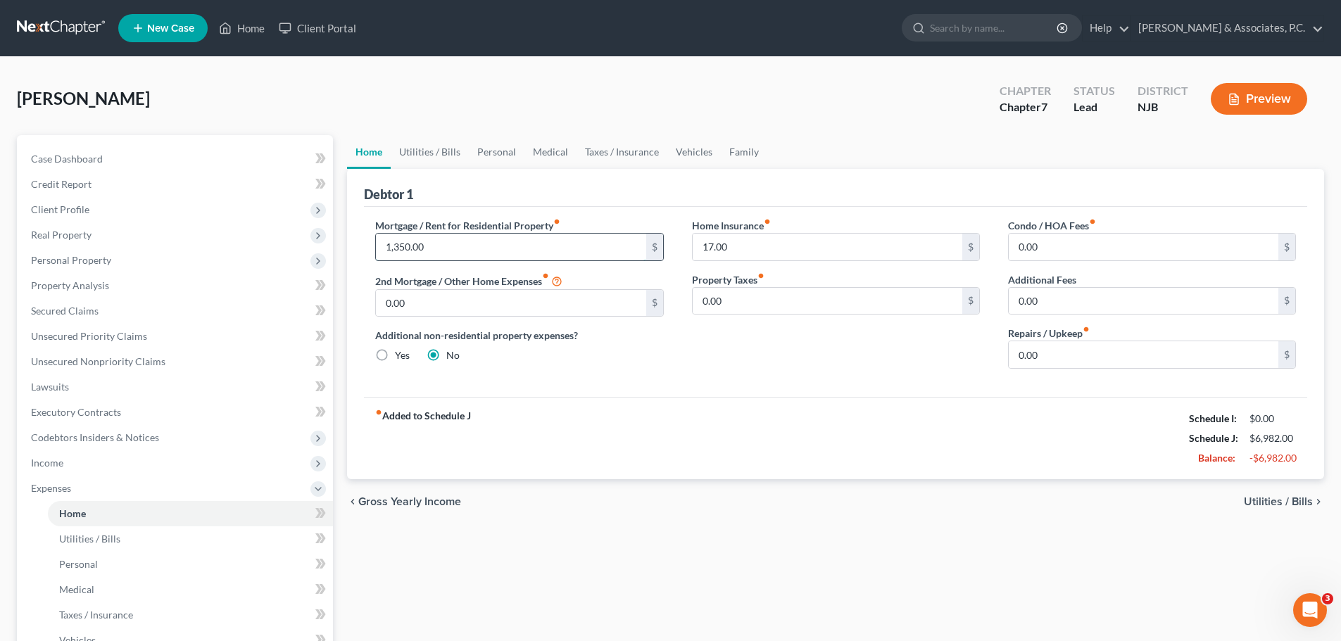
click at [479, 238] on input "1,350.00" at bounding box center [511, 247] width 270 height 27
click at [795, 367] on div "Home Insurance fiber_manual_record 17.00 $ Property Taxes fiber_manual_record 0…" at bounding box center [836, 299] width 316 height 162
click at [790, 250] on input "17.00" at bounding box center [827, 247] width 270 height 27
drag, startPoint x: 795, startPoint y: 369, endPoint x: 787, endPoint y: 371, distance: 8.0
click at [797, 357] on div "Home Insurance fiber_manual_record 17.00 $ Property Taxes fiber_manual_record 0…" at bounding box center [836, 299] width 316 height 162
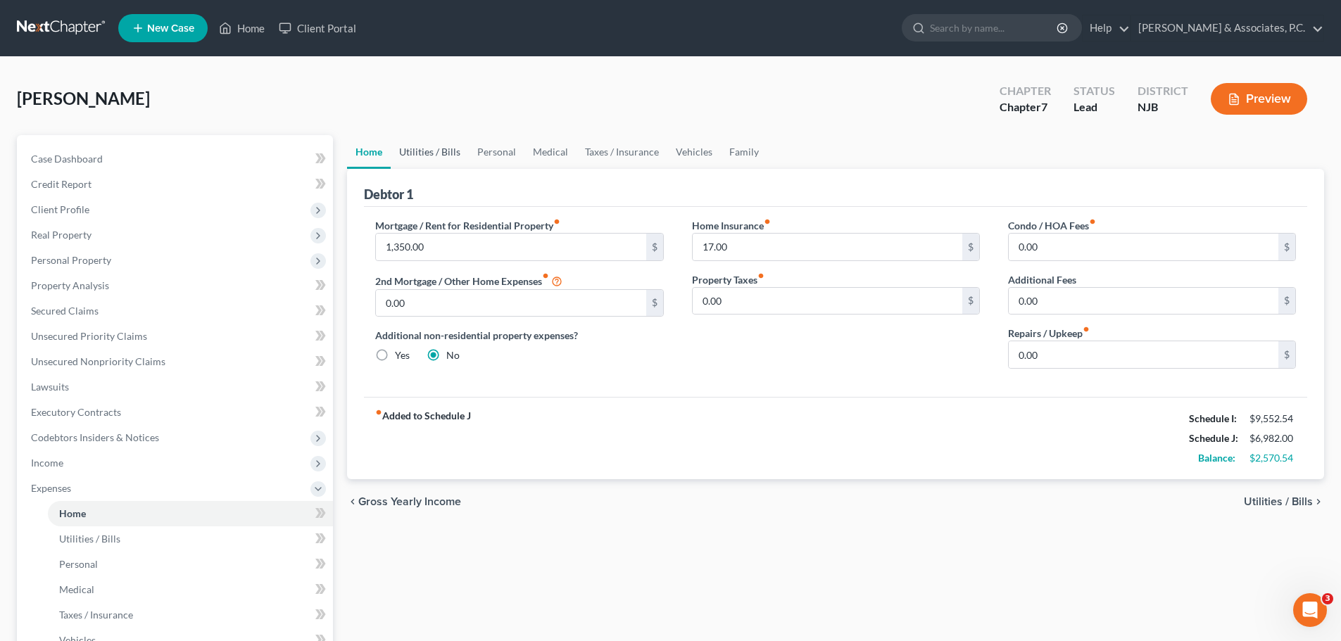
click at [444, 149] on link "Utilities / Bills" at bounding box center [430, 152] width 78 height 34
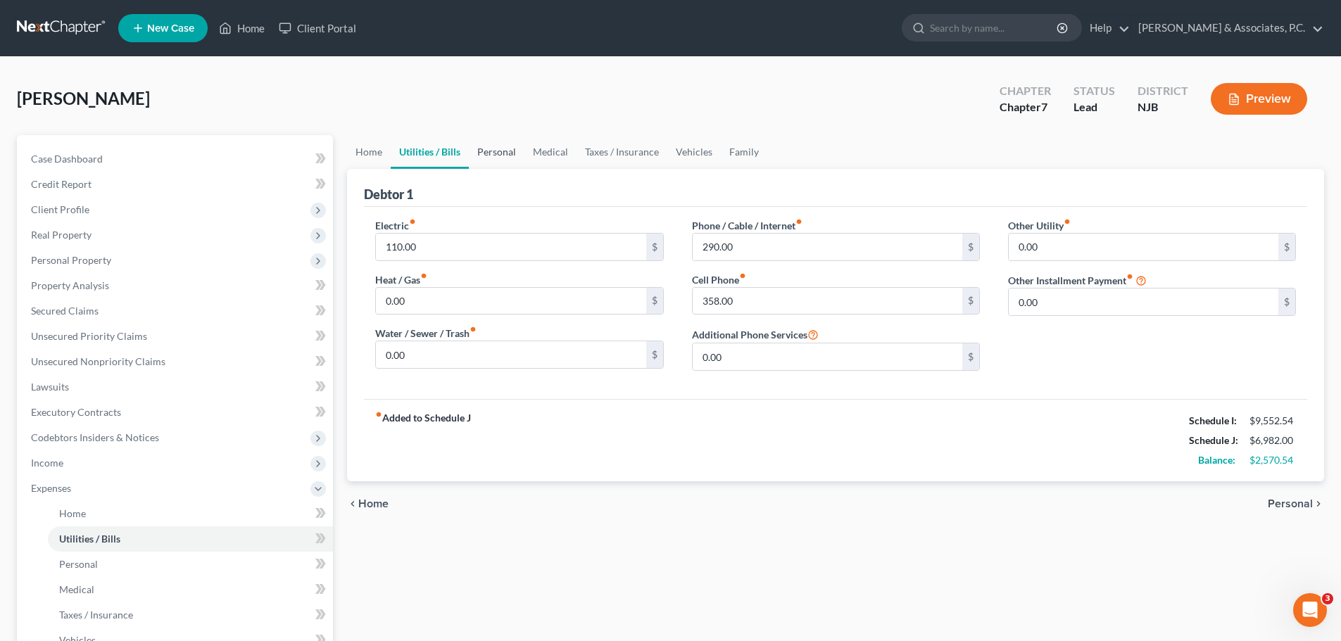
click at [479, 146] on link "Personal" at bounding box center [497, 152] width 56 height 34
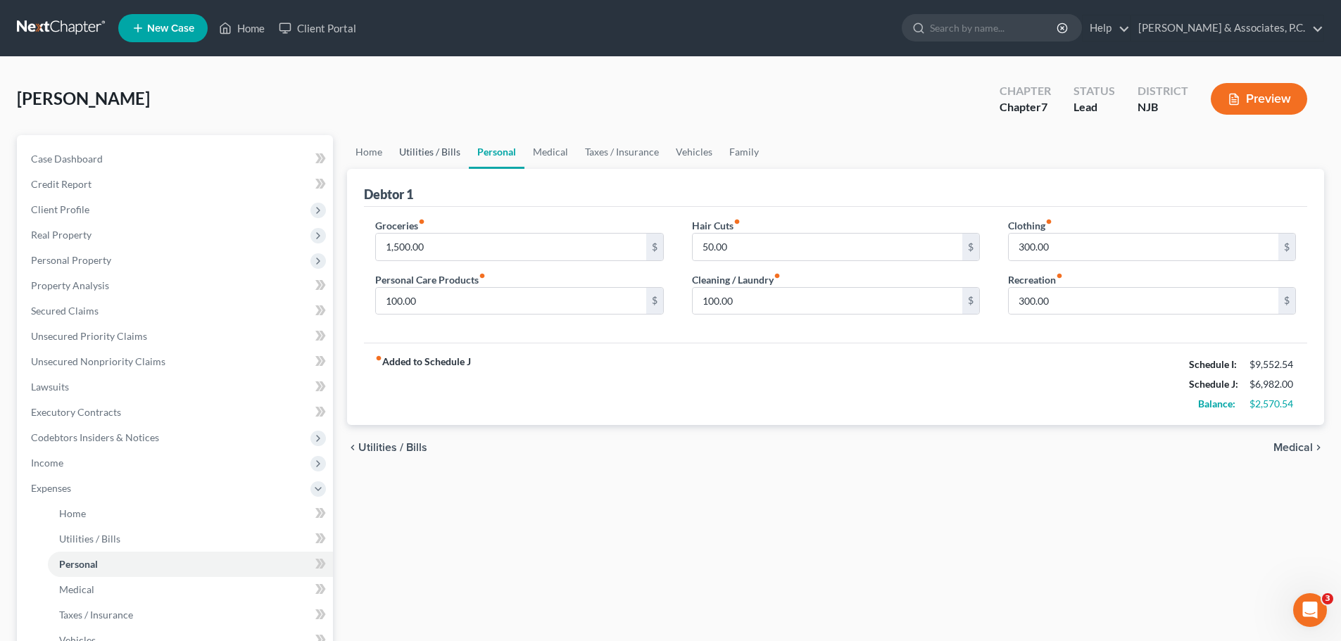
click at [448, 154] on link "Utilities / Bills" at bounding box center [430, 152] width 78 height 34
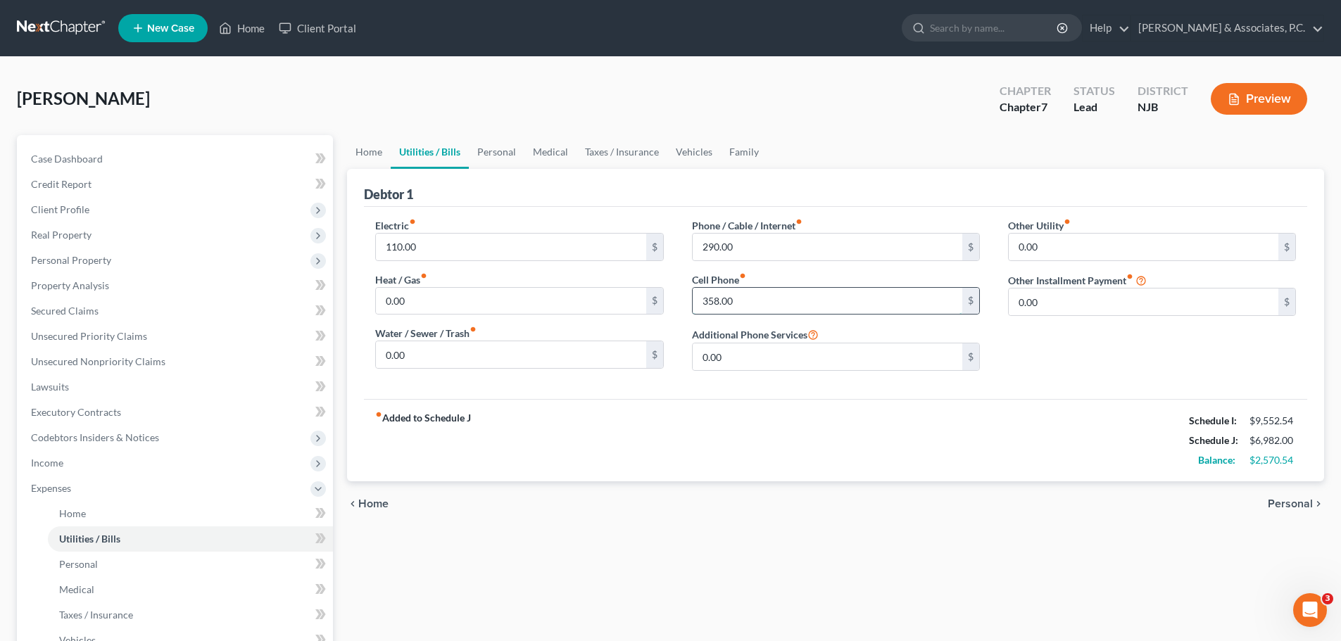
click at [837, 298] on input "358.00" at bounding box center [827, 301] width 270 height 27
click at [502, 150] on link "Personal" at bounding box center [497, 152] width 56 height 34
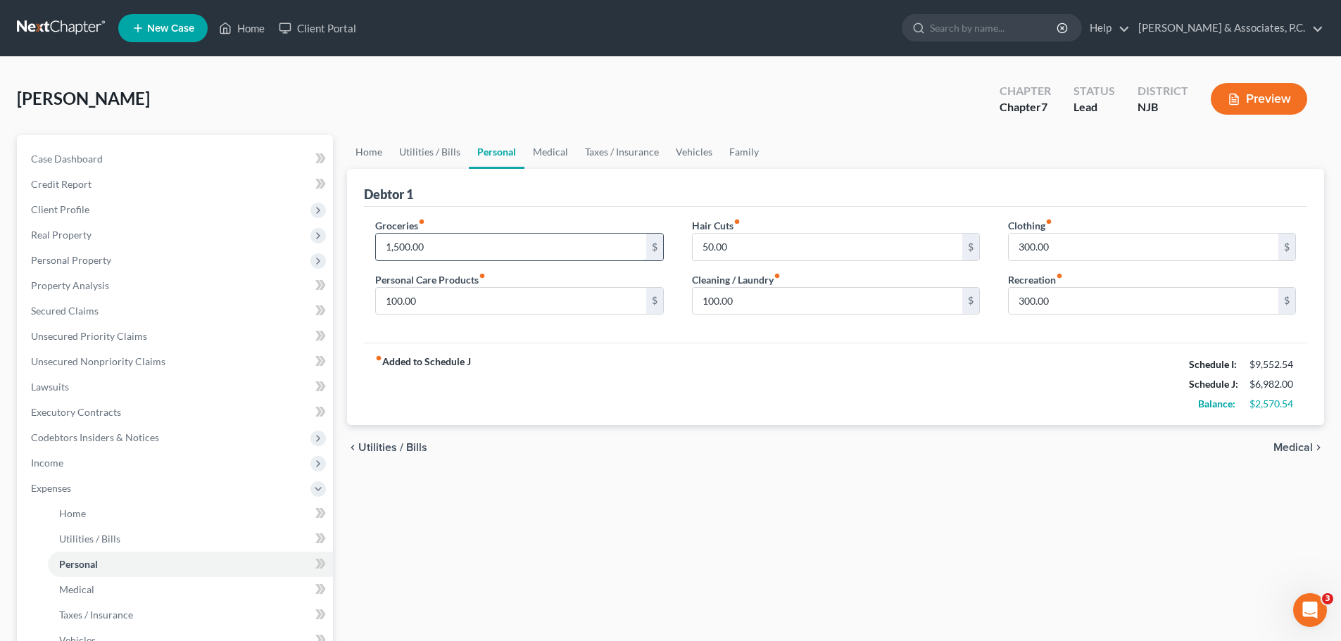
click at [500, 239] on input "1,500.00" at bounding box center [511, 247] width 270 height 27
click at [1095, 244] on input "300.00" at bounding box center [1143, 247] width 270 height 27
click at [1085, 305] on input "300.00" at bounding box center [1143, 301] width 270 height 27
click at [555, 153] on link "Medical" at bounding box center [550, 152] width 52 height 34
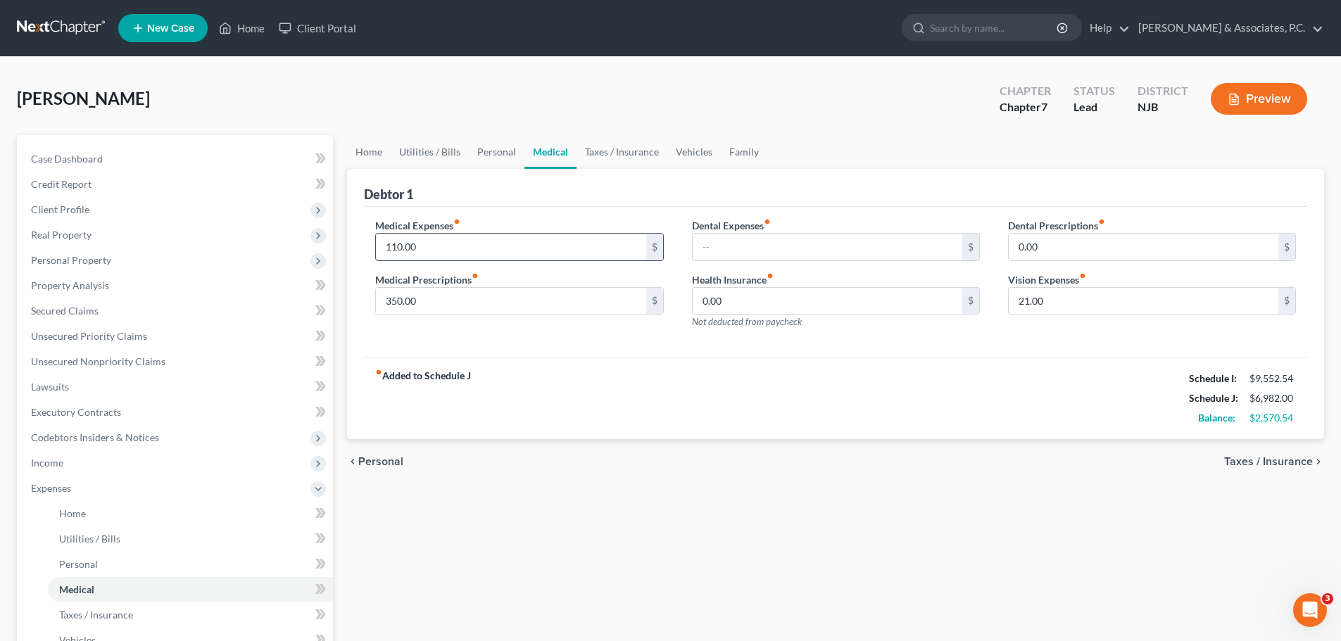
click at [472, 241] on input "110.00" at bounding box center [511, 247] width 270 height 27
click at [514, 303] on input "350.00" at bounding box center [511, 301] width 270 height 27
click at [1057, 297] on input "21.00" at bounding box center [1143, 301] width 270 height 27
click at [618, 158] on link "Taxes / Insurance" at bounding box center [621, 152] width 91 height 34
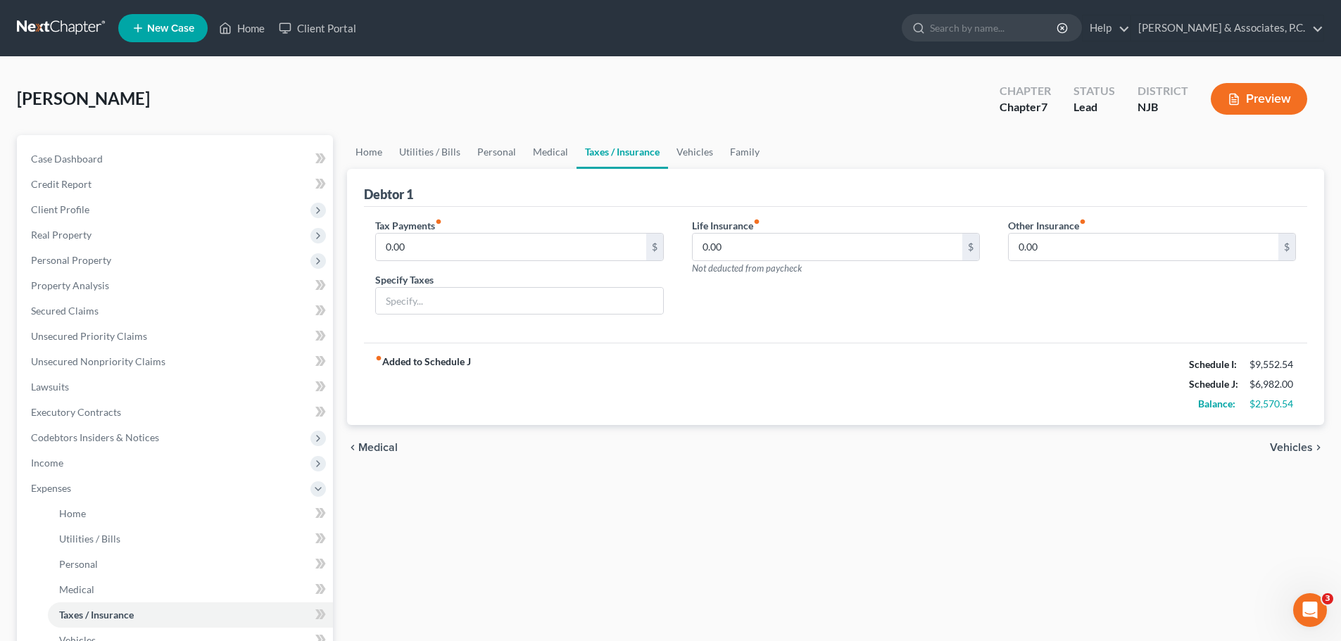
click at [654, 153] on link "Taxes / Insurance" at bounding box center [621, 152] width 91 height 34
click at [697, 156] on link "Vehicles" at bounding box center [694, 152] width 53 height 34
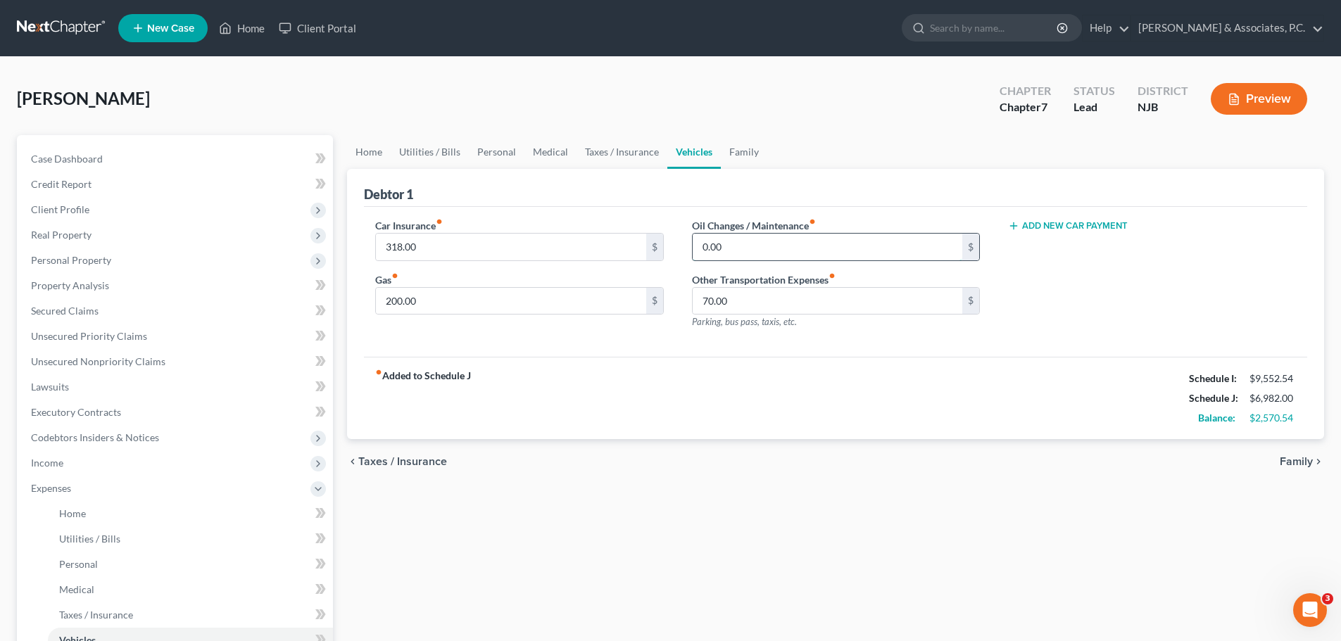
click at [814, 250] on input "0.00" at bounding box center [827, 247] width 270 height 27
click at [746, 297] on input "70.00" at bounding box center [827, 301] width 270 height 27
click at [768, 367] on div "fiber_manual_record Added to Schedule J Schedule I: $9,552.54 Schedule J: $6,98…" at bounding box center [835, 398] width 943 height 82
click at [776, 298] on input "70.00" at bounding box center [827, 301] width 270 height 27
click at [790, 371] on div "fiber_manual_record Added to Schedule J Schedule I: $9,552.54 Schedule J: $6,98…" at bounding box center [835, 398] width 943 height 82
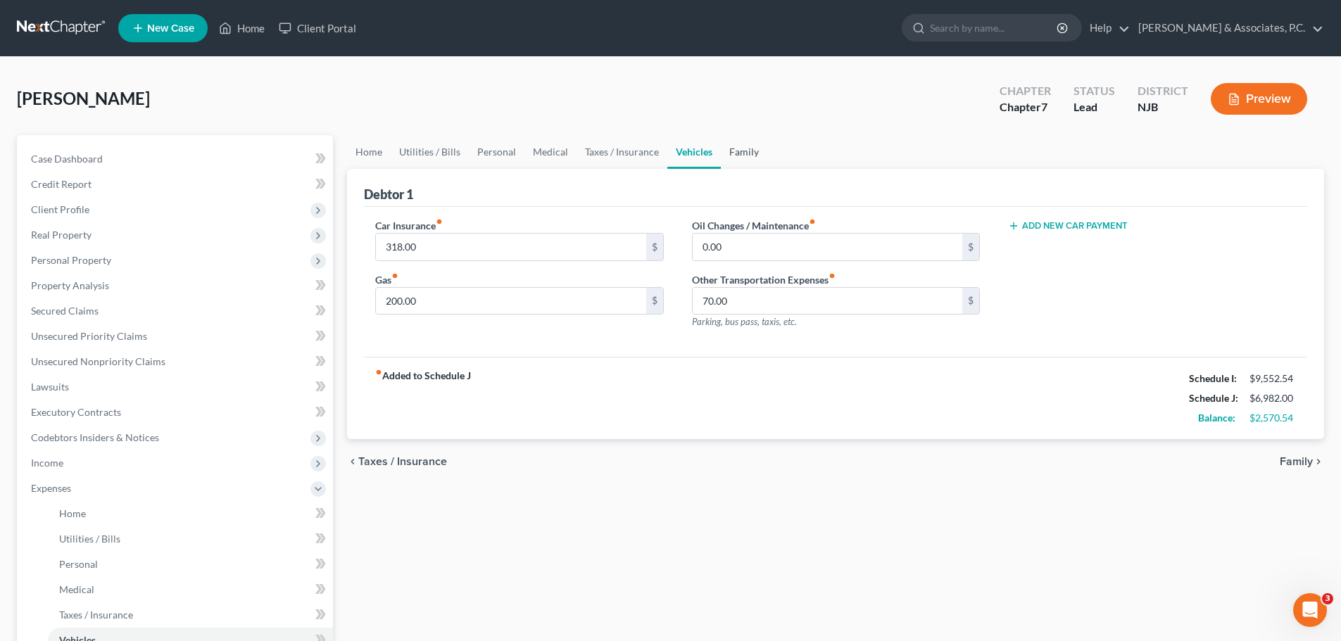
click at [743, 149] on link "Family" at bounding box center [744, 152] width 46 height 34
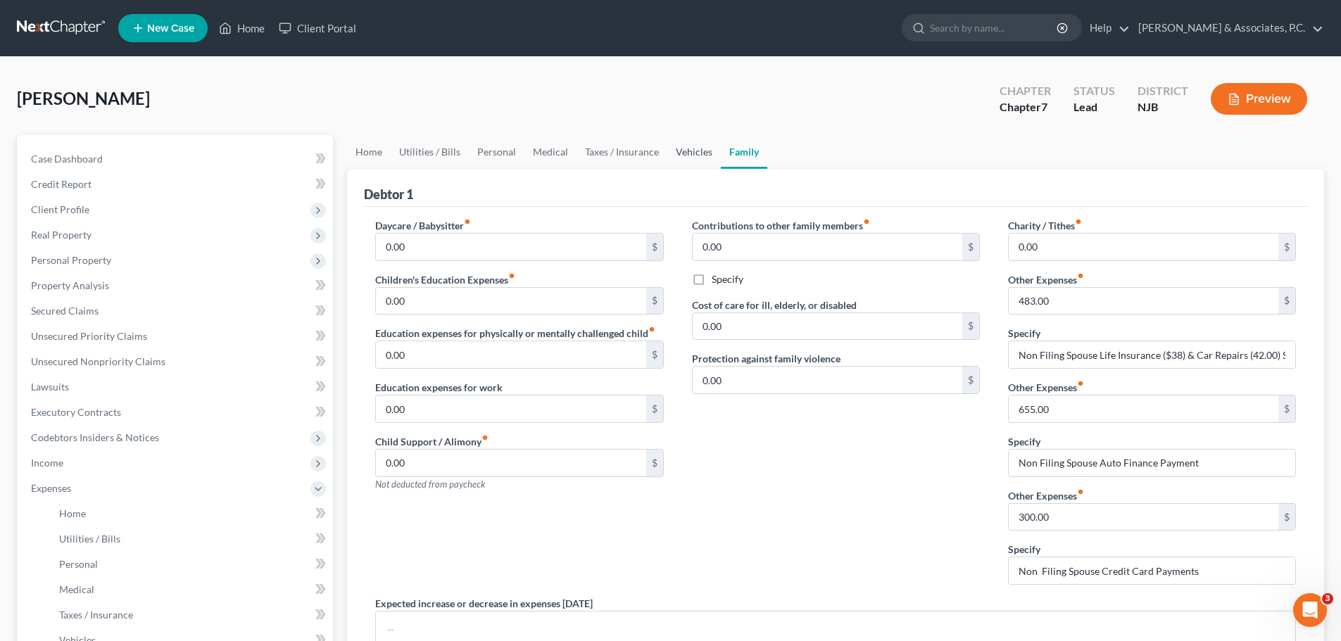
click at [692, 145] on link "Vehicles" at bounding box center [693, 152] width 53 height 34
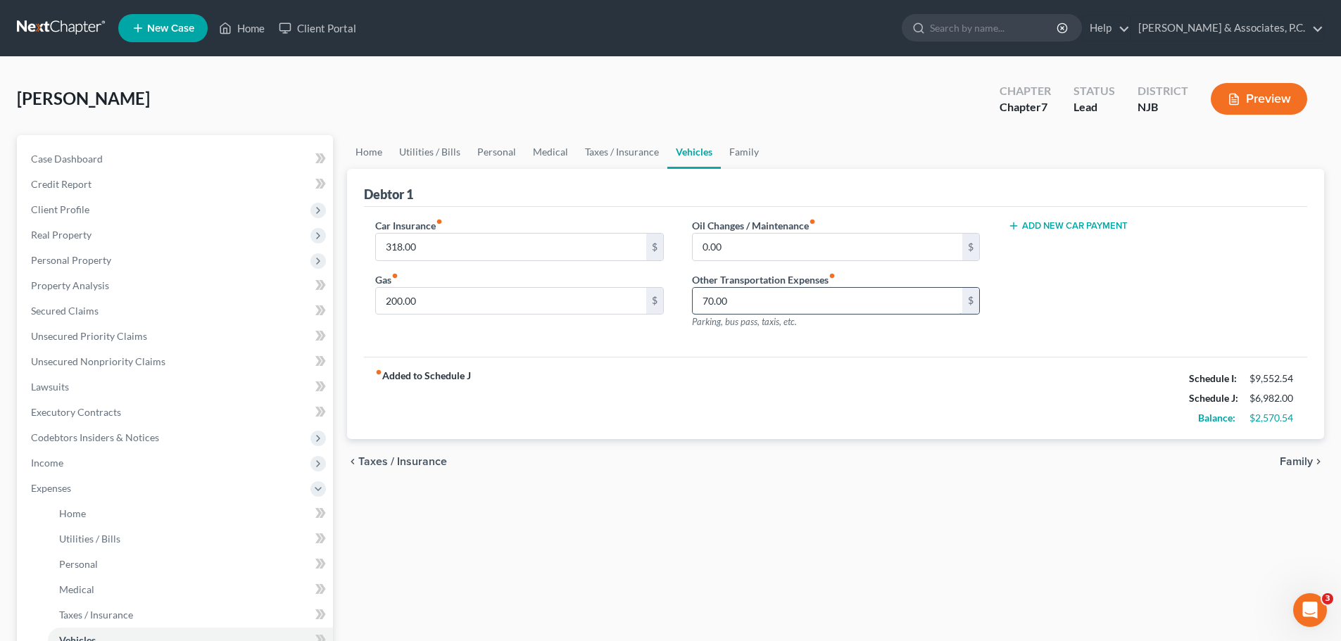
click at [757, 299] on input "70.00" at bounding box center [827, 301] width 270 height 27
type input "300.00"
click at [742, 152] on link "Family" at bounding box center [744, 152] width 46 height 34
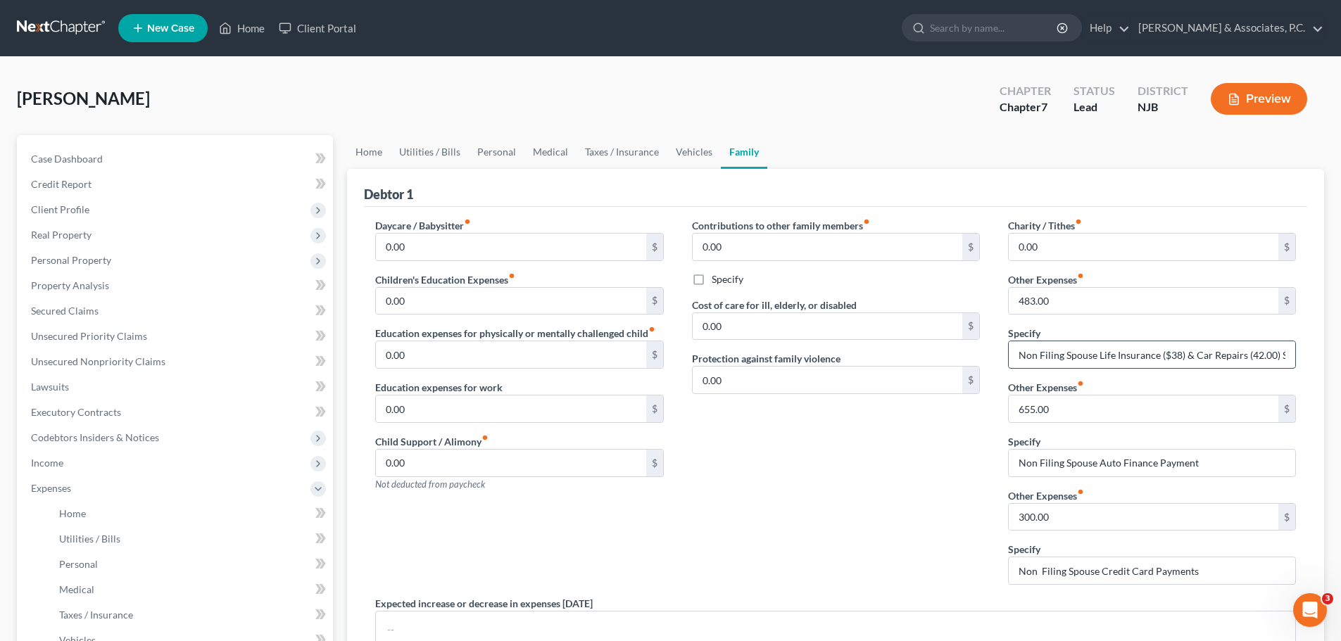
click at [1070, 359] on input "Non Filing Spouse Life Insurance ($38) & Car Repairs (42.00) Storage ($403)" at bounding box center [1151, 354] width 286 height 27
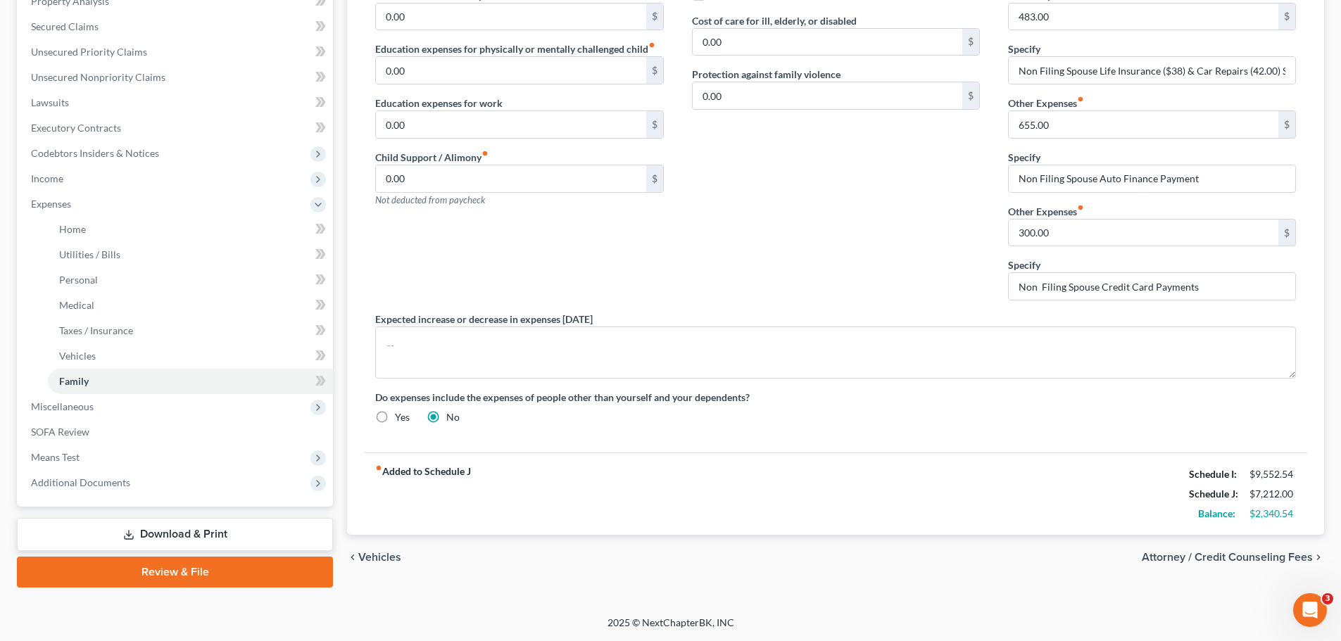
click at [1179, 557] on span "Attorney / Credit Counseling Fees" at bounding box center [1226, 557] width 171 height 11
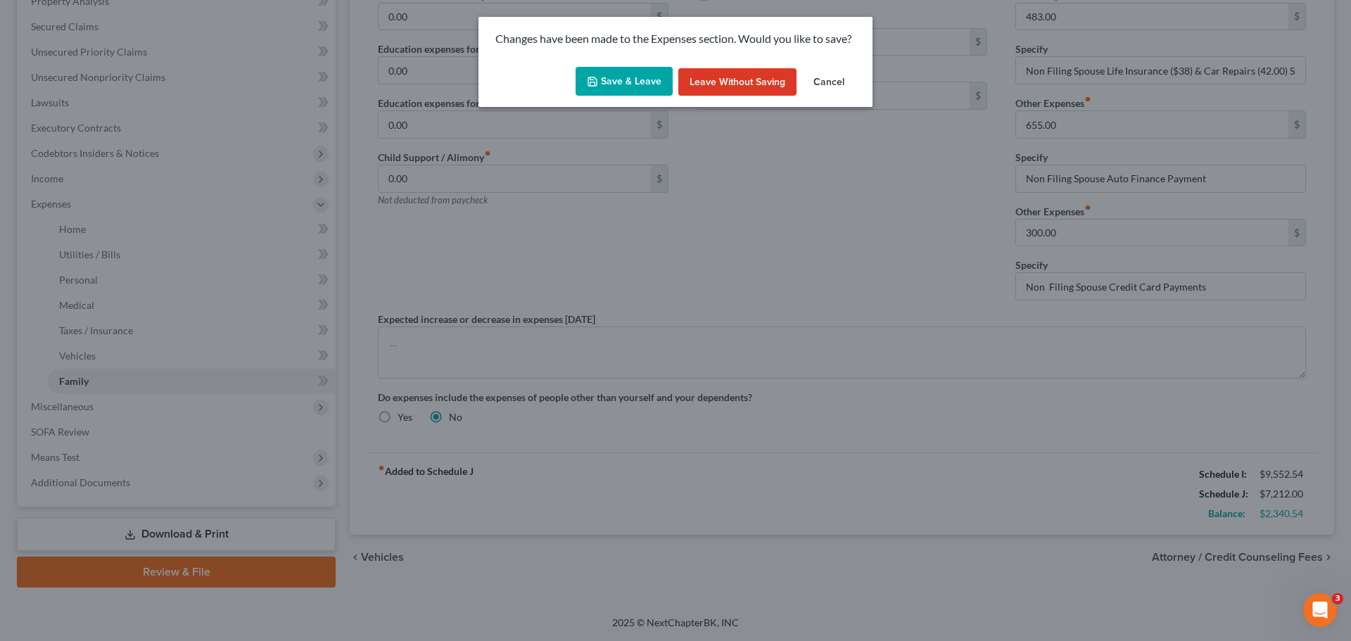
drag, startPoint x: 625, startPoint y: 84, endPoint x: 621, endPoint y: 97, distance: 14.0
click at [625, 83] on button "Save & Leave" at bounding box center [624, 82] width 97 height 30
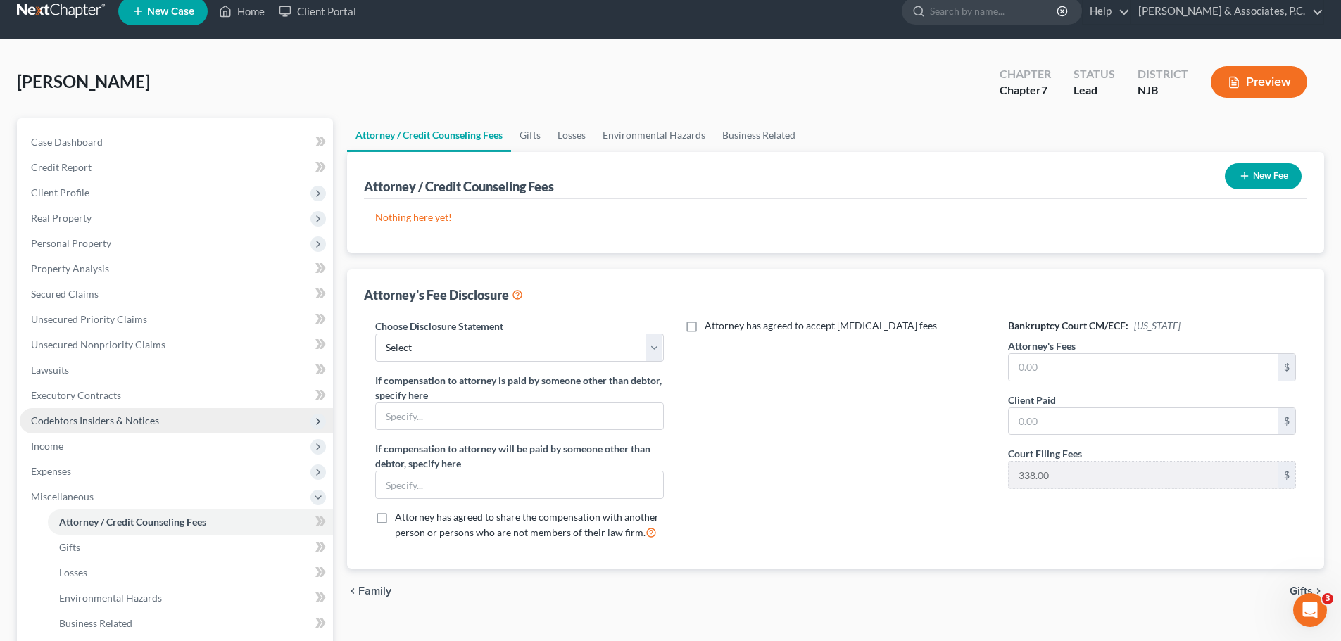
scroll to position [70, 0]
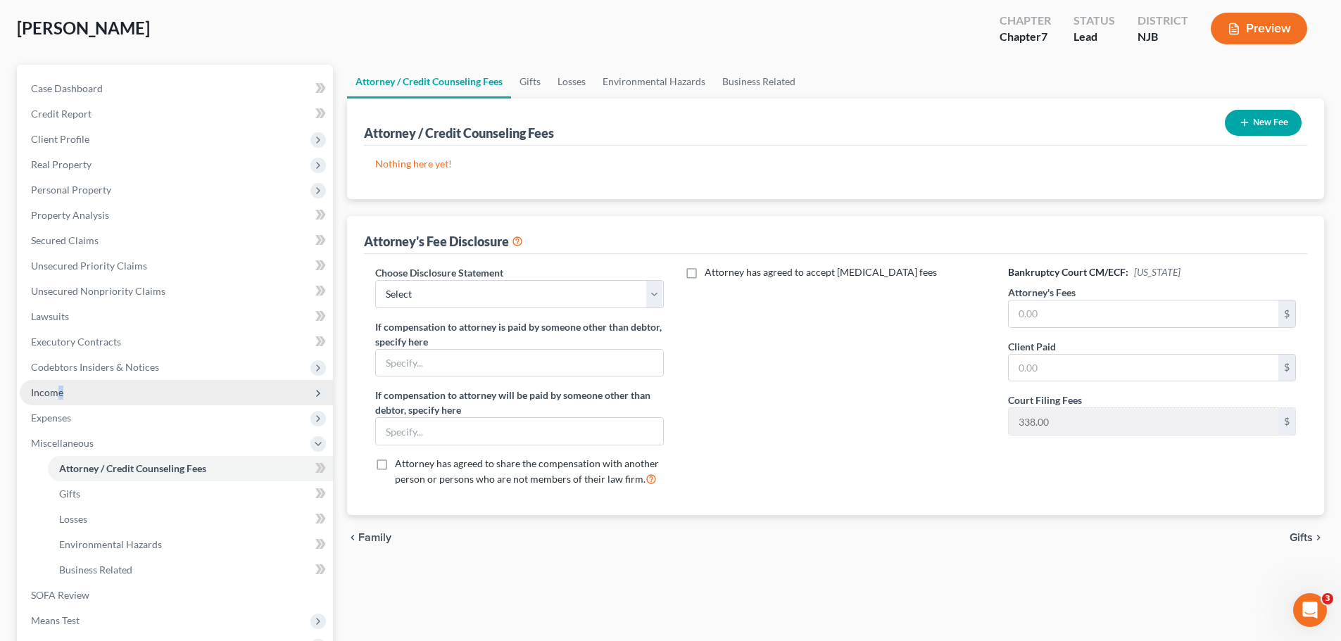
click at [61, 390] on span "Income" at bounding box center [47, 392] width 32 height 12
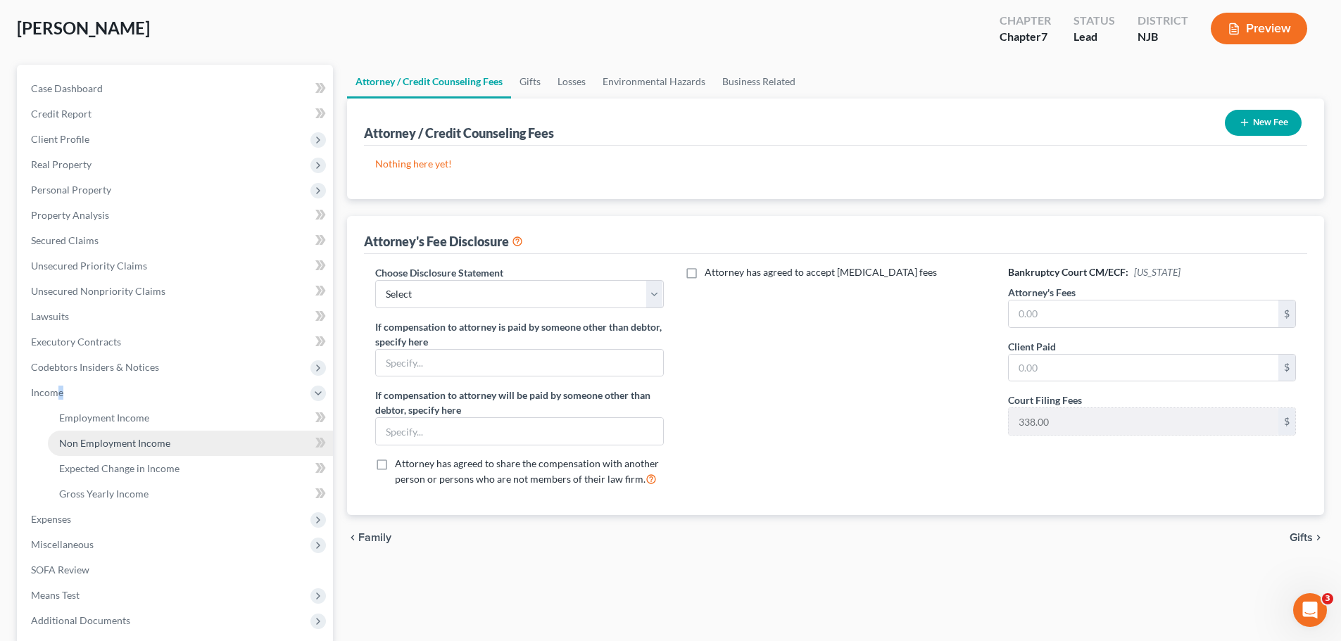
click at [134, 444] on span "Non Employment Income" at bounding box center [114, 443] width 111 height 12
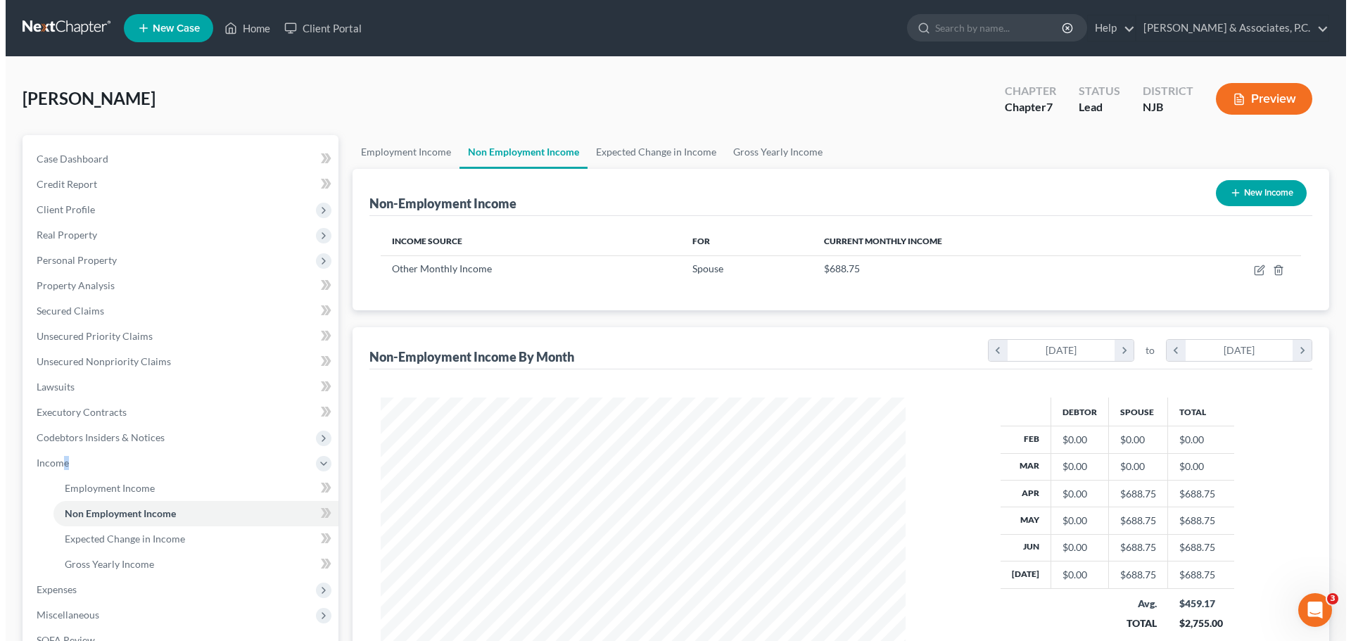
scroll to position [262, 553]
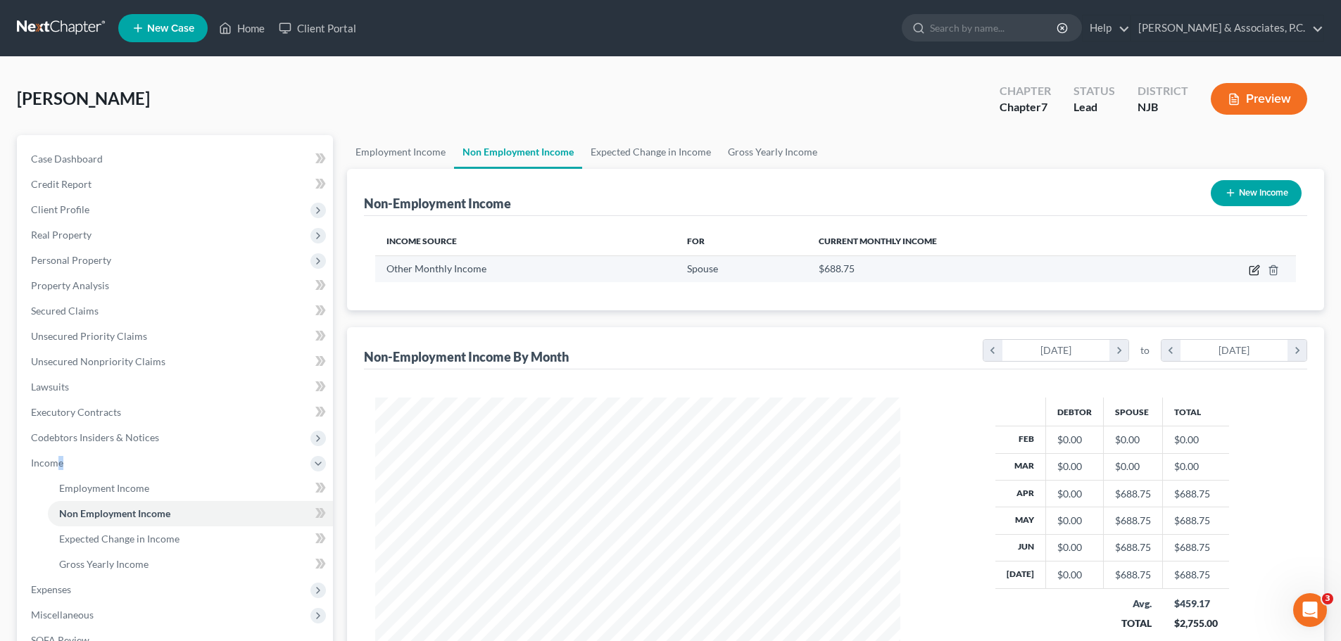
click at [1253, 265] on icon "button" at bounding box center [1253, 270] width 11 height 11
select select "13"
select select "0"
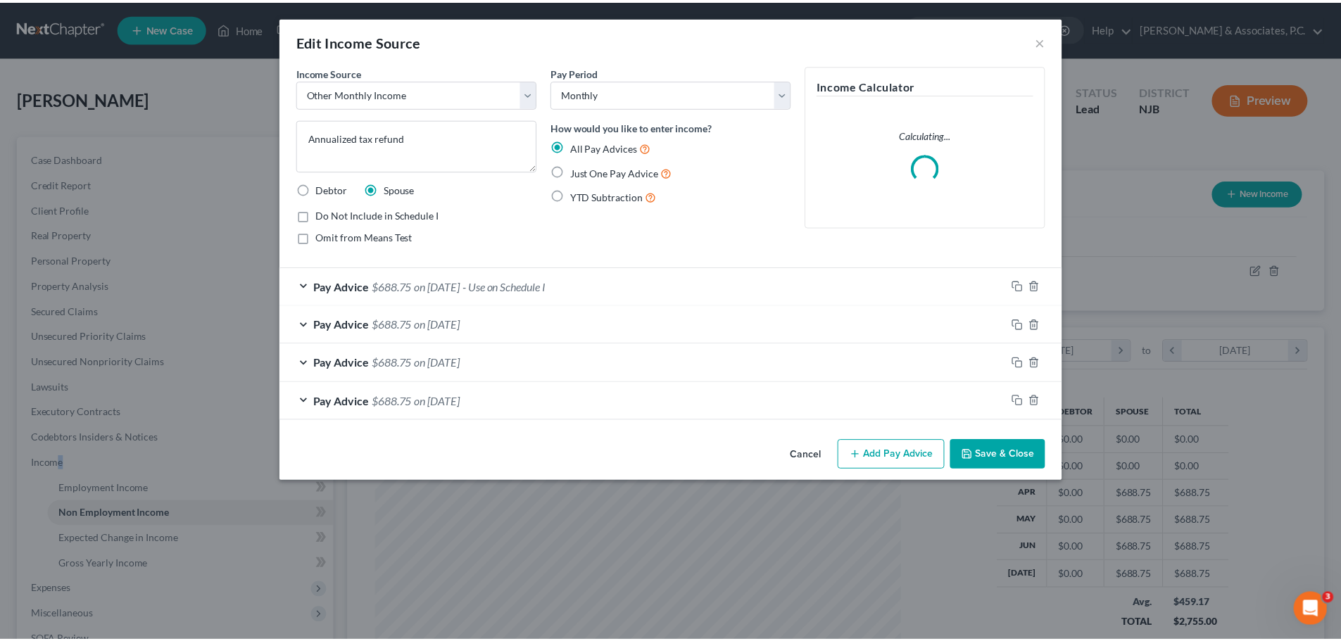
scroll to position [265, 558]
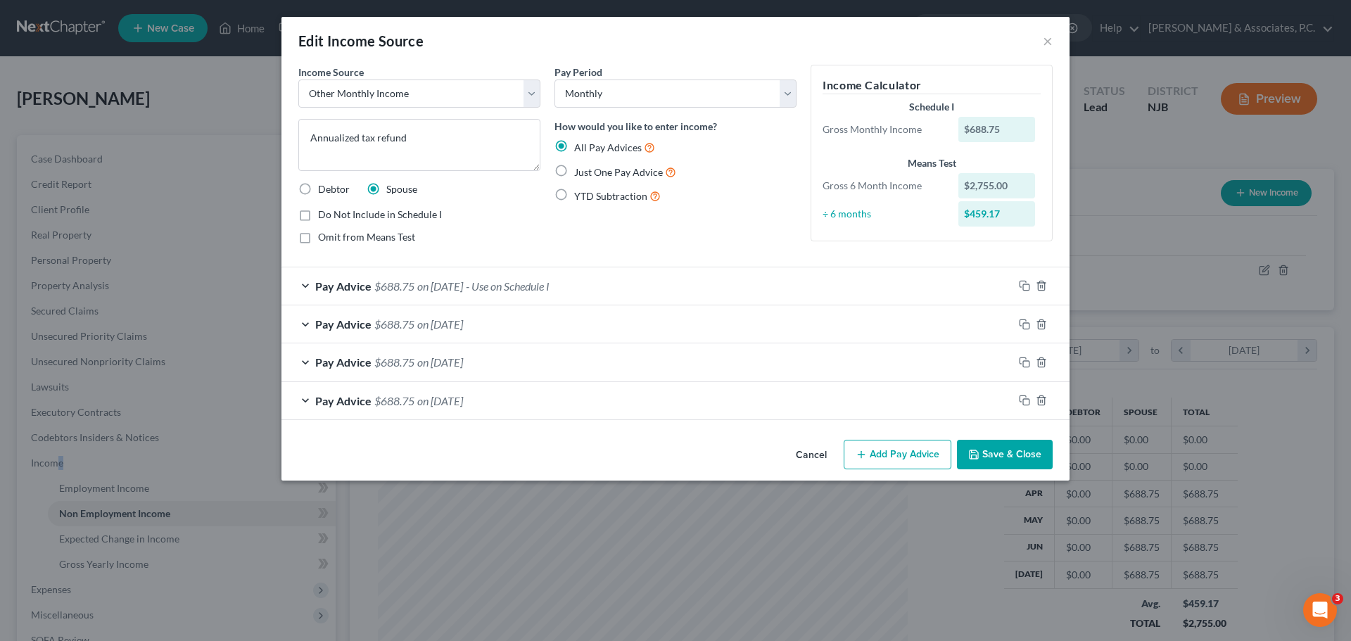
click at [968, 454] on button "Save & Close" at bounding box center [1005, 455] width 96 height 30
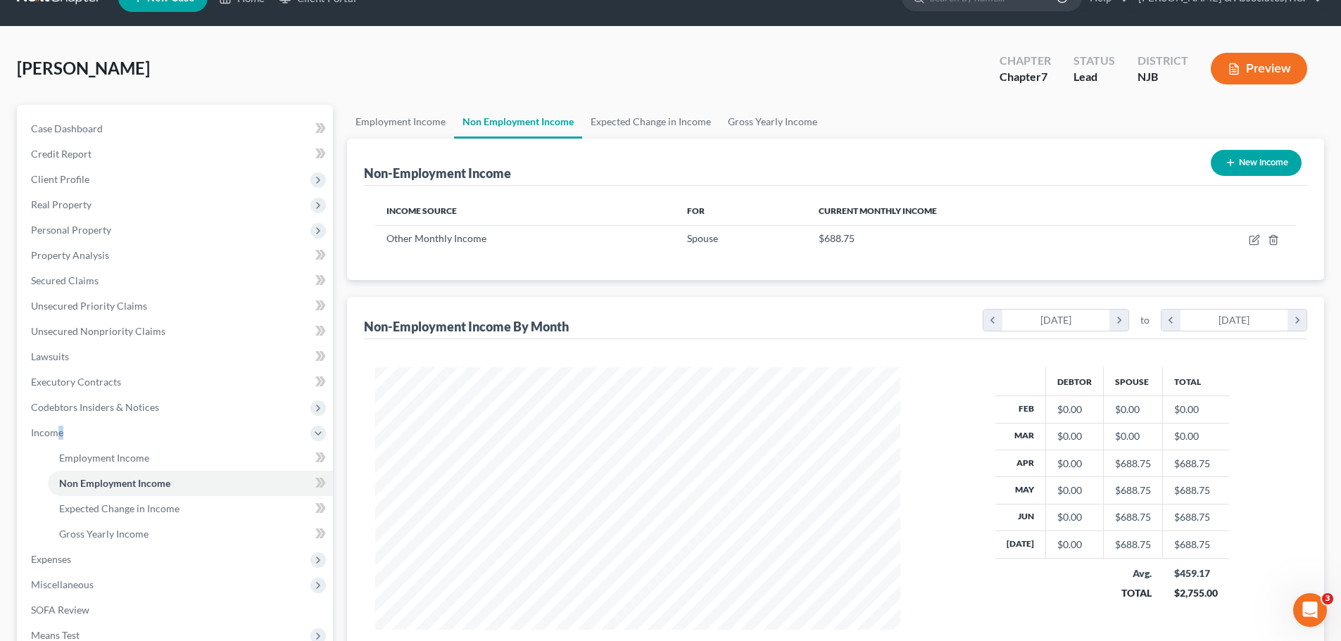
scroll to position [0, 0]
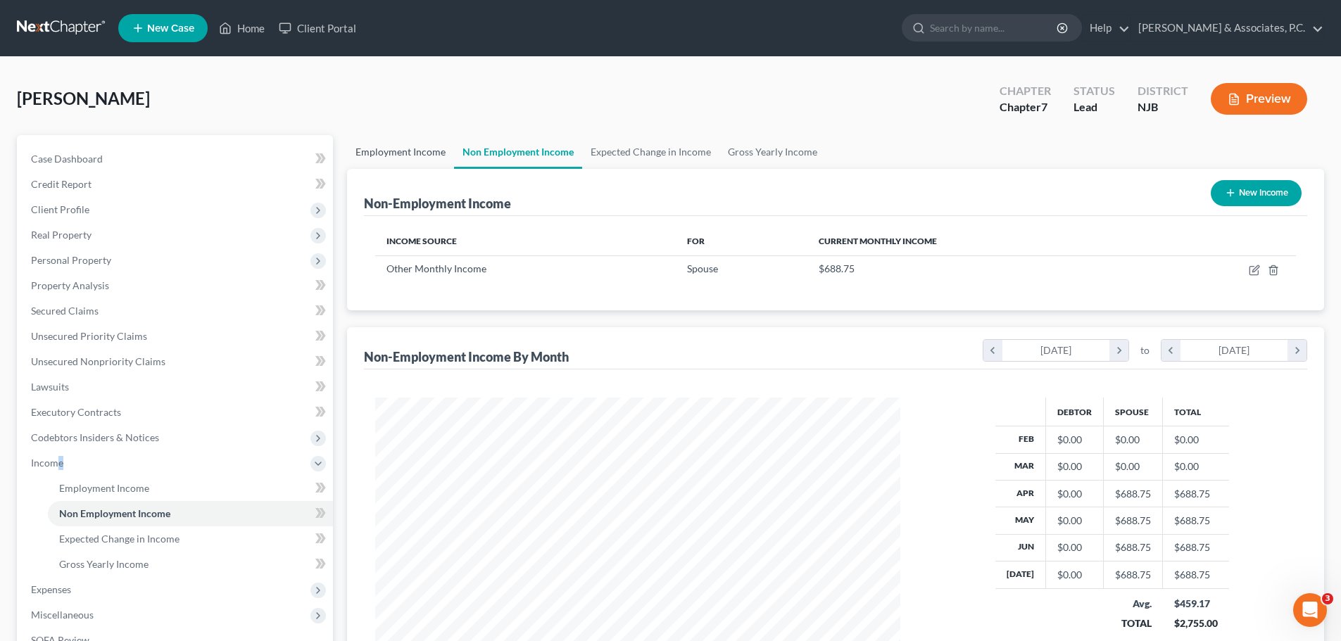
click at [417, 151] on link "Employment Income" at bounding box center [400, 152] width 107 height 34
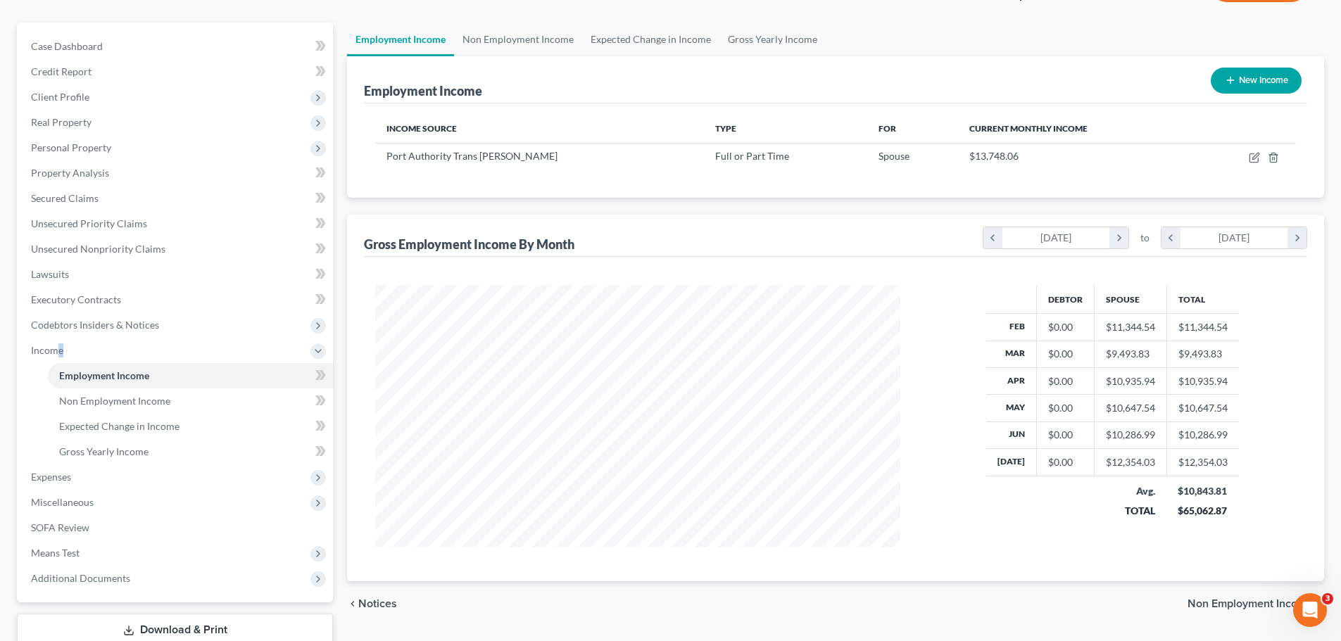
scroll to position [208, 0]
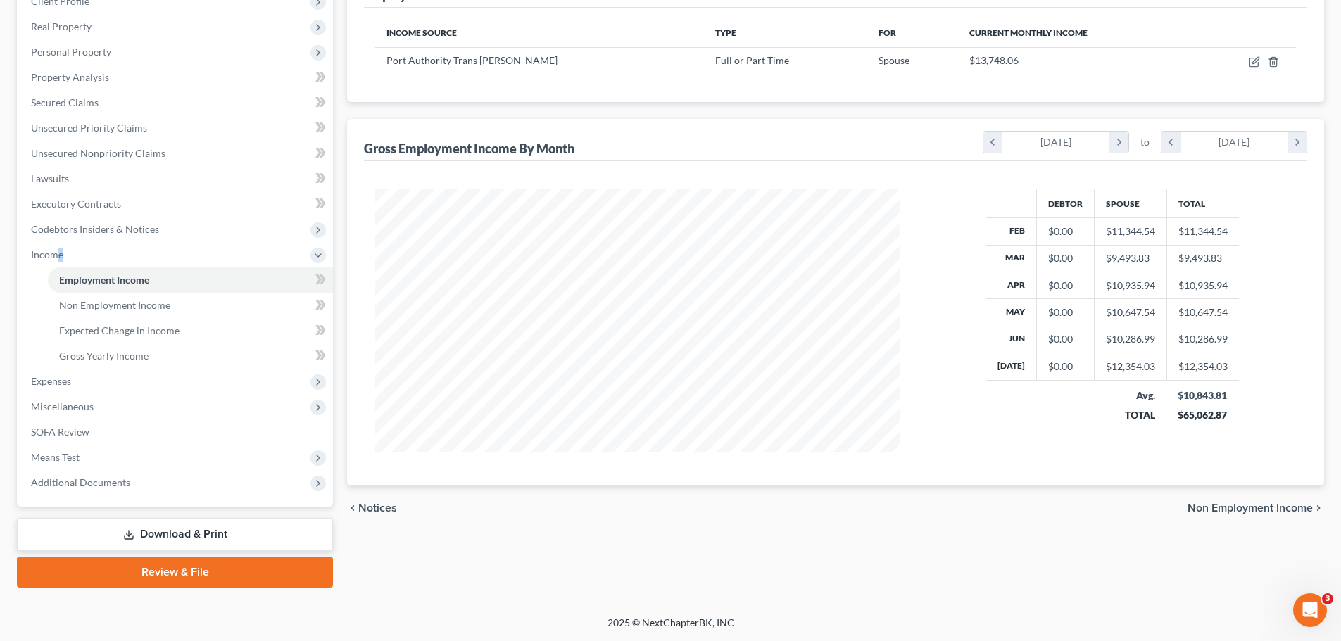
click at [1210, 507] on span "Non Employment Income" at bounding box center [1249, 507] width 125 height 11
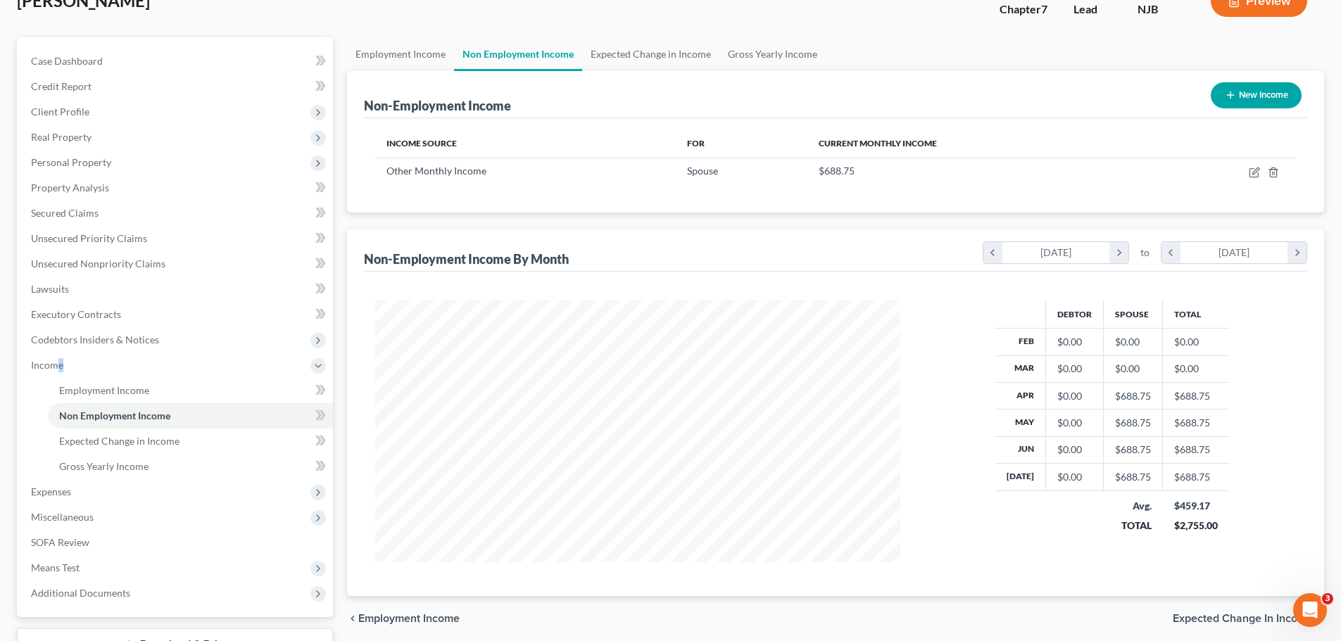
scroll to position [208, 0]
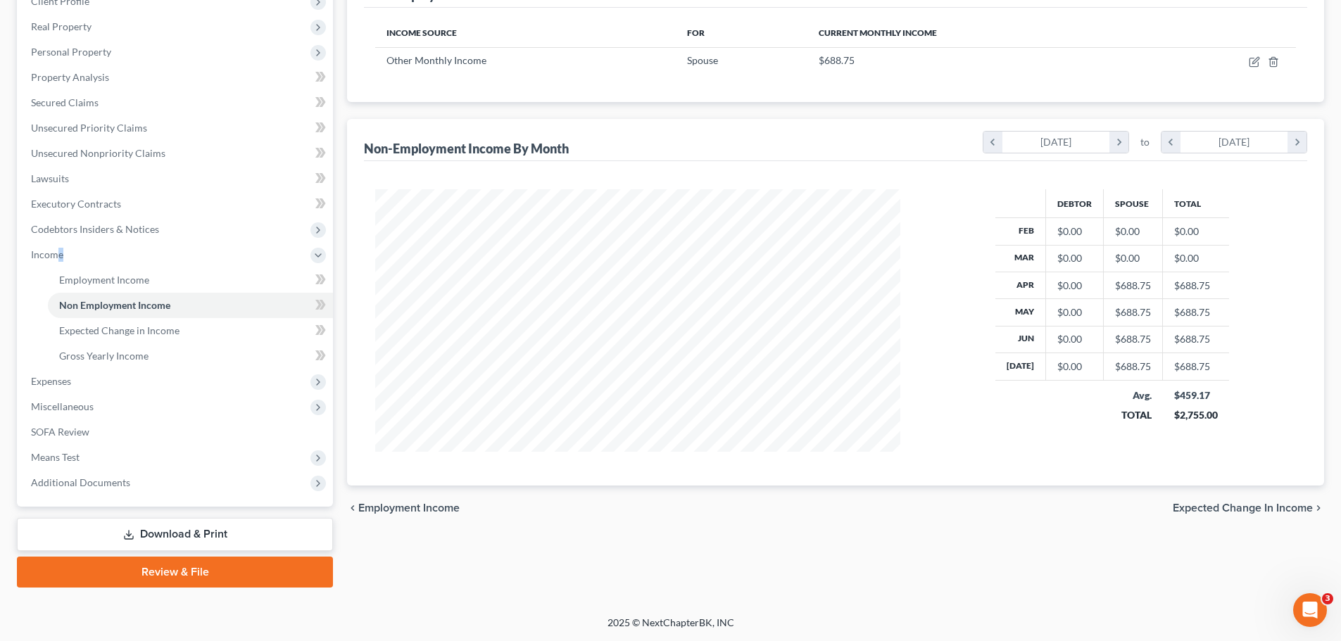
click at [1217, 507] on span "Expected Change in Income" at bounding box center [1242, 507] width 140 height 11
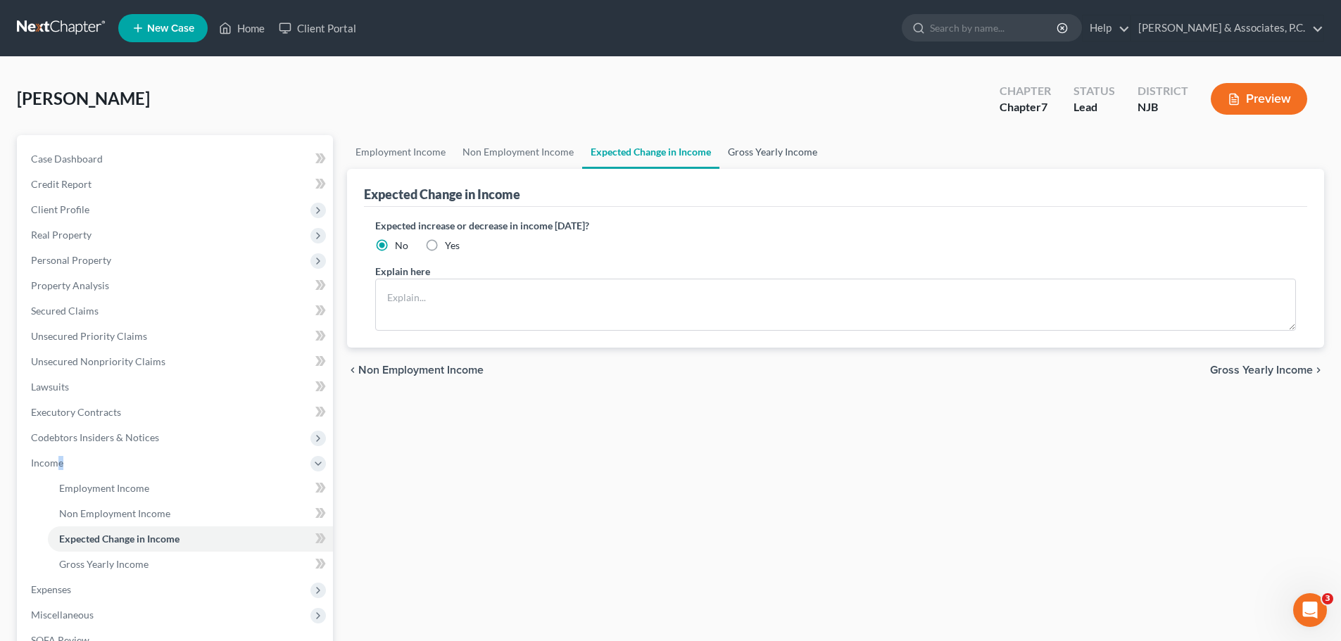
click at [760, 153] on link "Gross Yearly Income" at bounding box center [772, 152] width 106 height 34
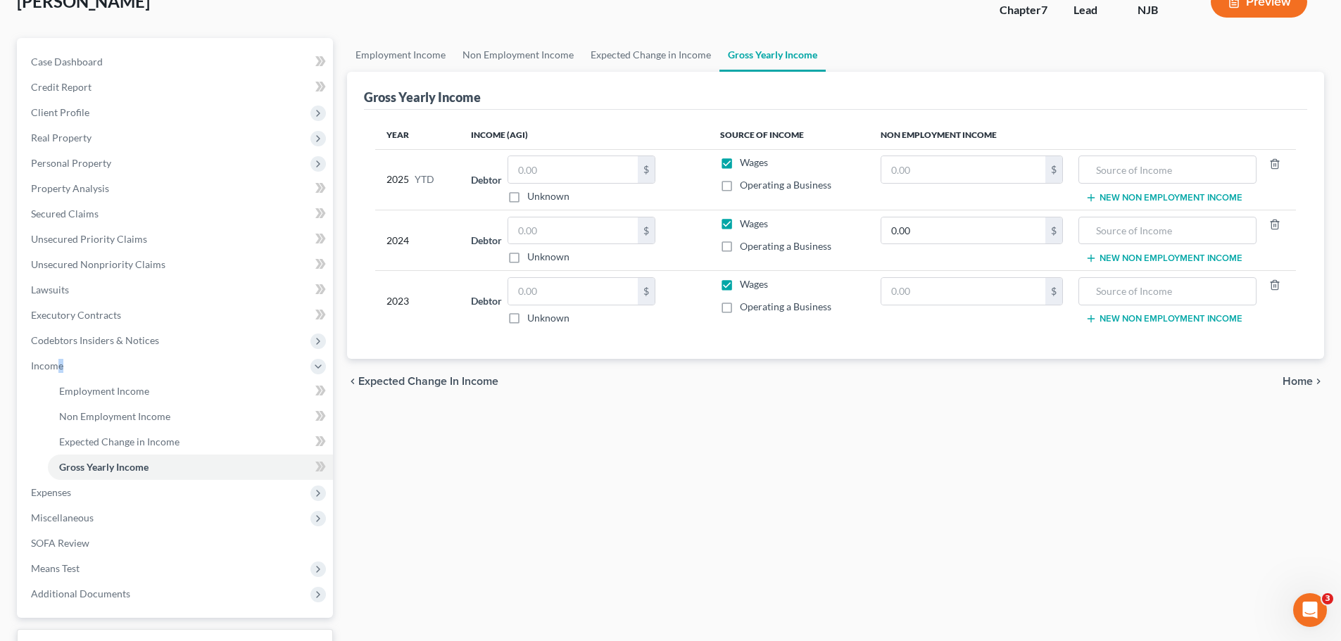
scroll to position [208, 0]
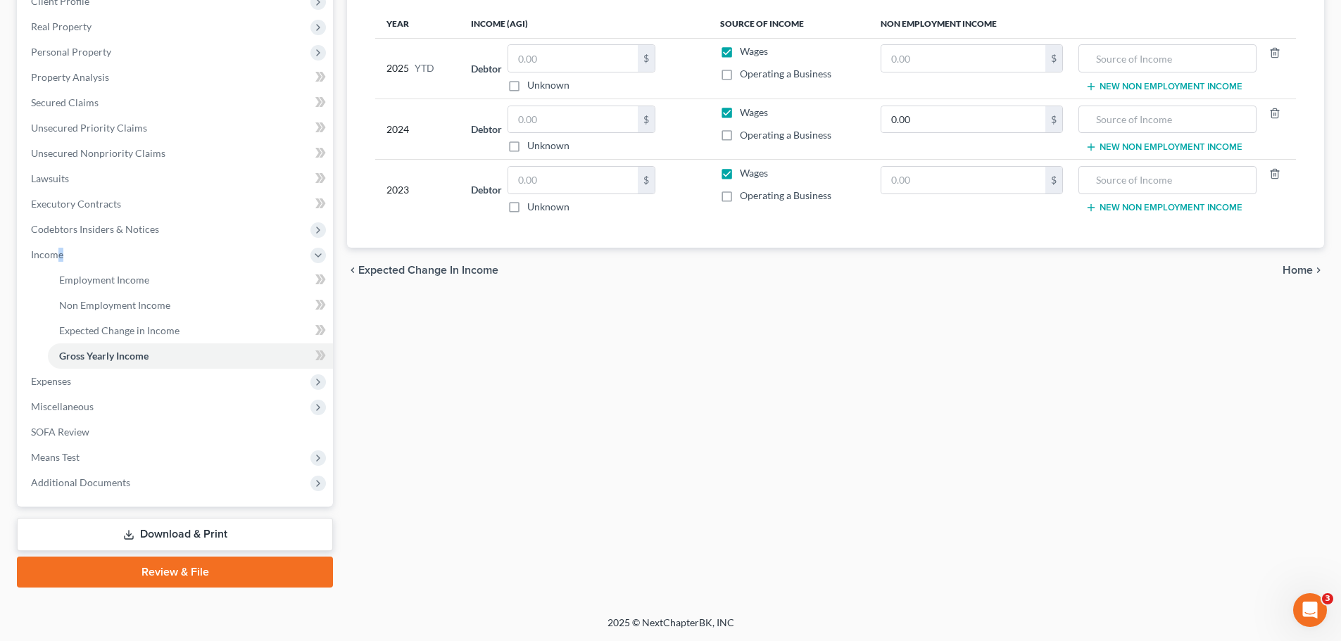
click at [1296, 274] on span "Home" at bounding box center [1297, 270] width 30 height 11
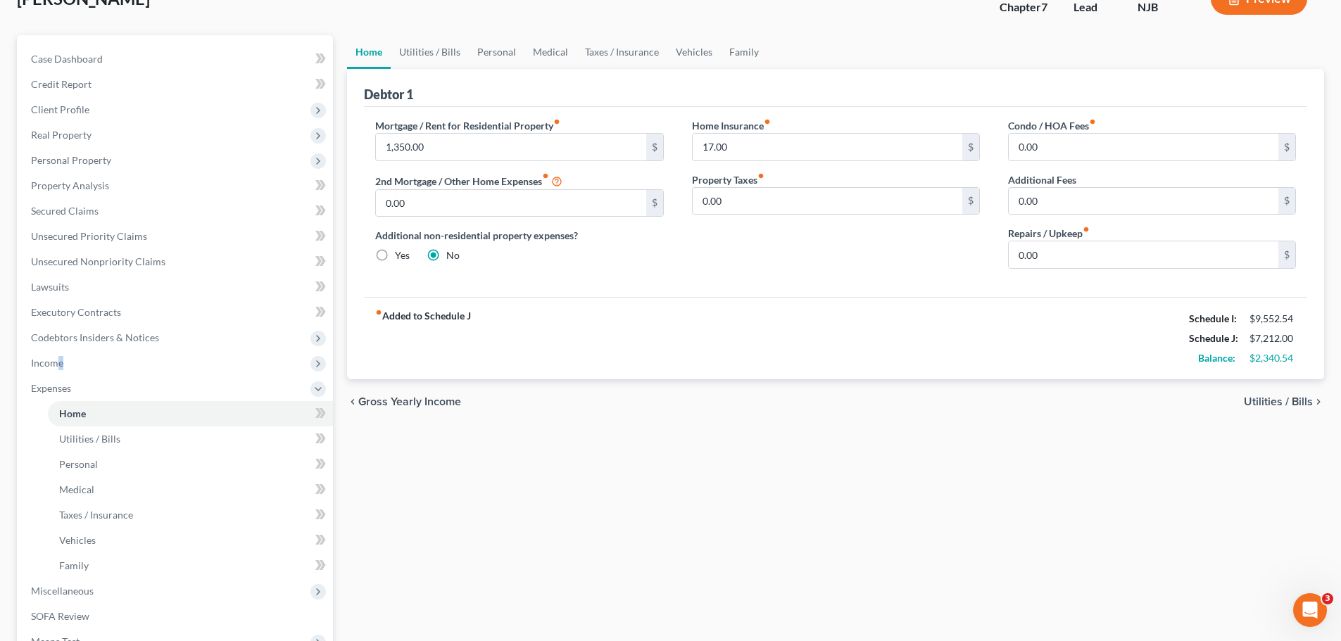
scroll to position [284, 0]
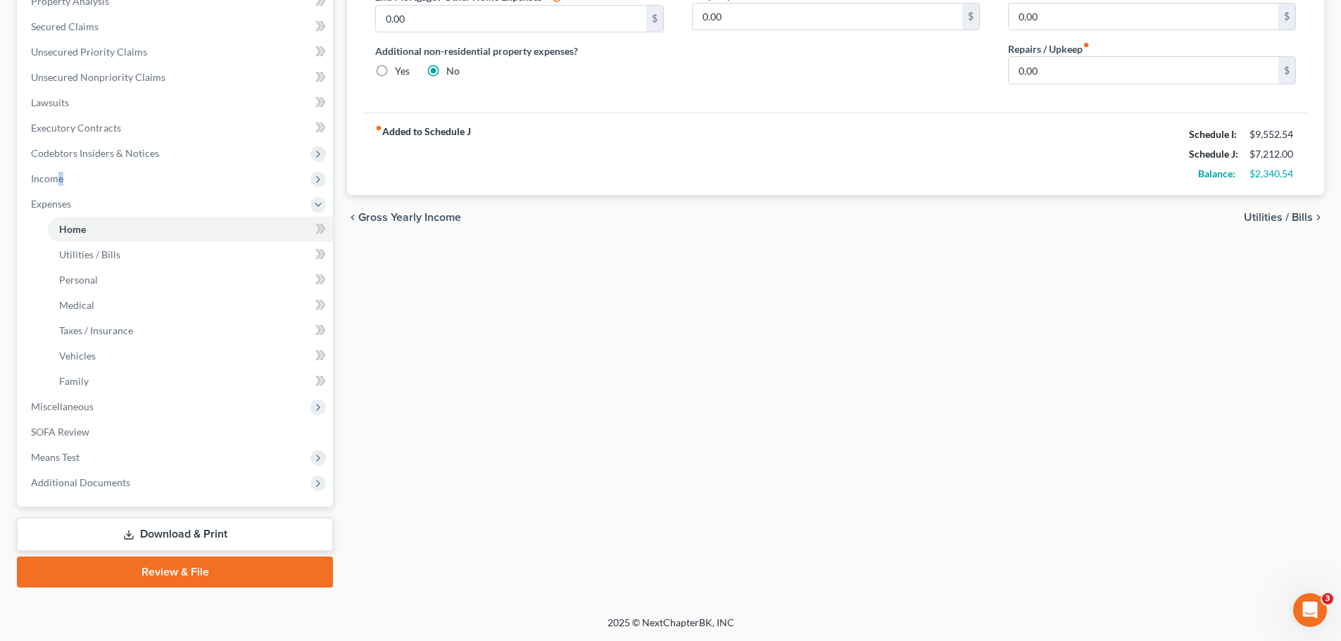
click at [417, 220] on span "Gross Yearly Income" at bounding box center [409, 217] width 103 height 11
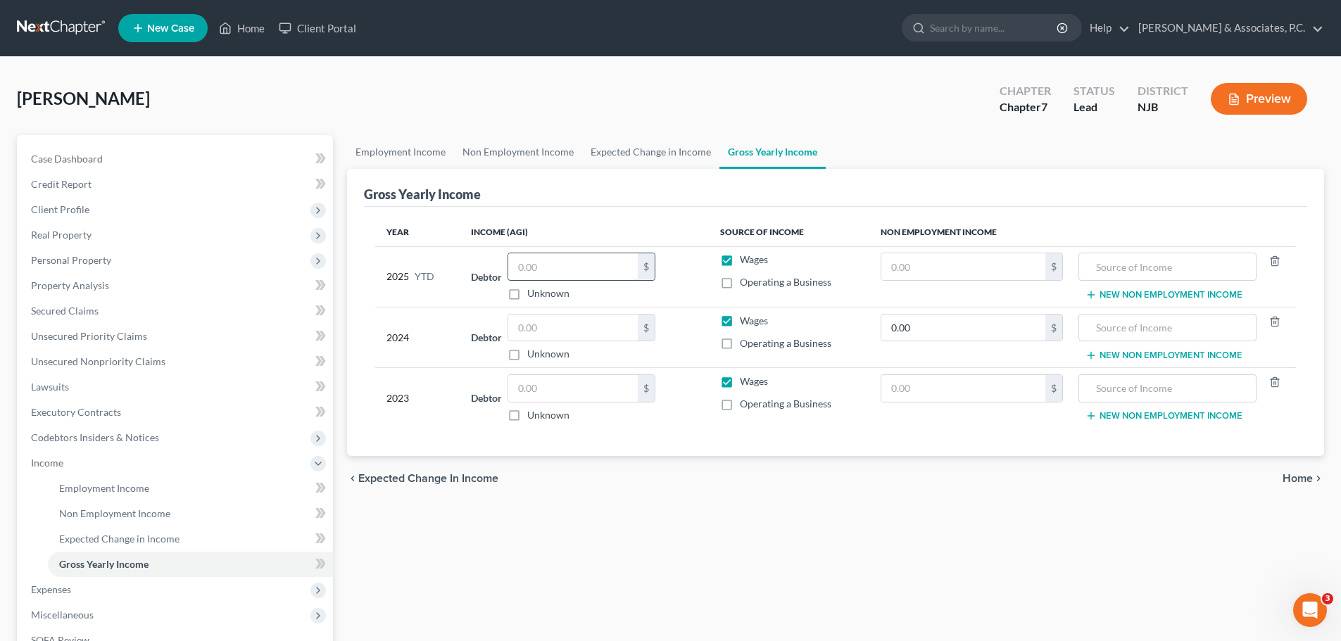
click at [568, 258] on input "text" at bounding box center [572, 266] width 129 height 27
click at [905, 66] on div "Santiago, Amy Upgraded Chapter Chapter 7 Status Lead District NJB Preview Petit…" at bounding box center [670, 440] width 1341 height 767
click at [549, 270] on input "text" at bounding box center [572, 266] width 129 height 27
type input "82,800.71"
click at [554, 323] on input "text" at bounding box center [572, 328] width 129 height 27
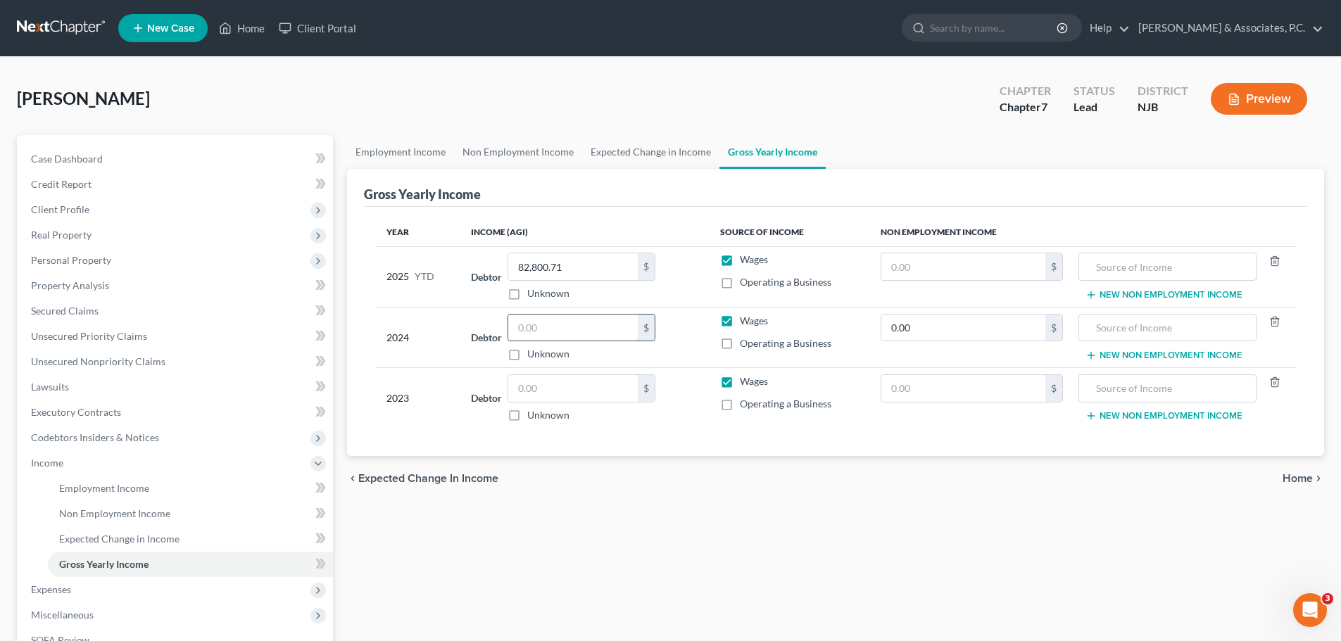
click at [550, 329] on input "text" at bounding box center [572, 328] width 129 height 27
type input "119,432.00"
click at [543, 390] on input "text" at bounding box center [572, 388] width 129 height 27
click at [577, 388] on input "173,505" at bounding box center [572, 388] width 129 height 27
type input "173,505.00"
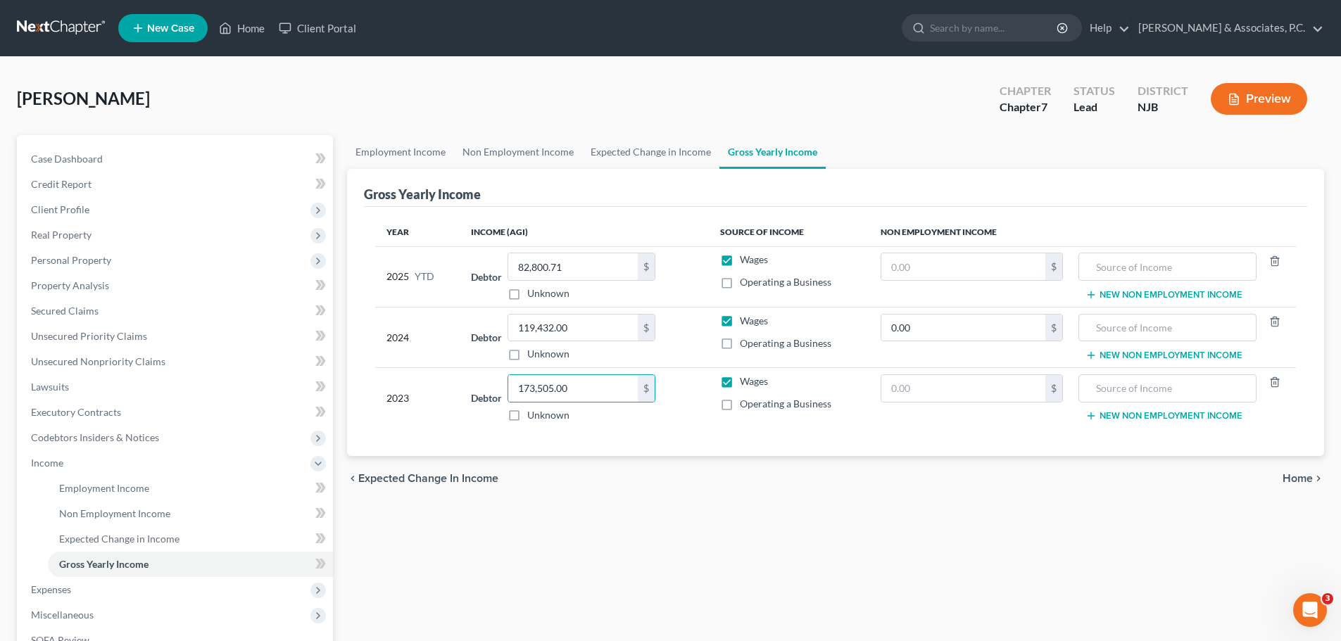
click at [1303, 476] on span "Home" at bounding box center [1297, 478] width 30 height 11
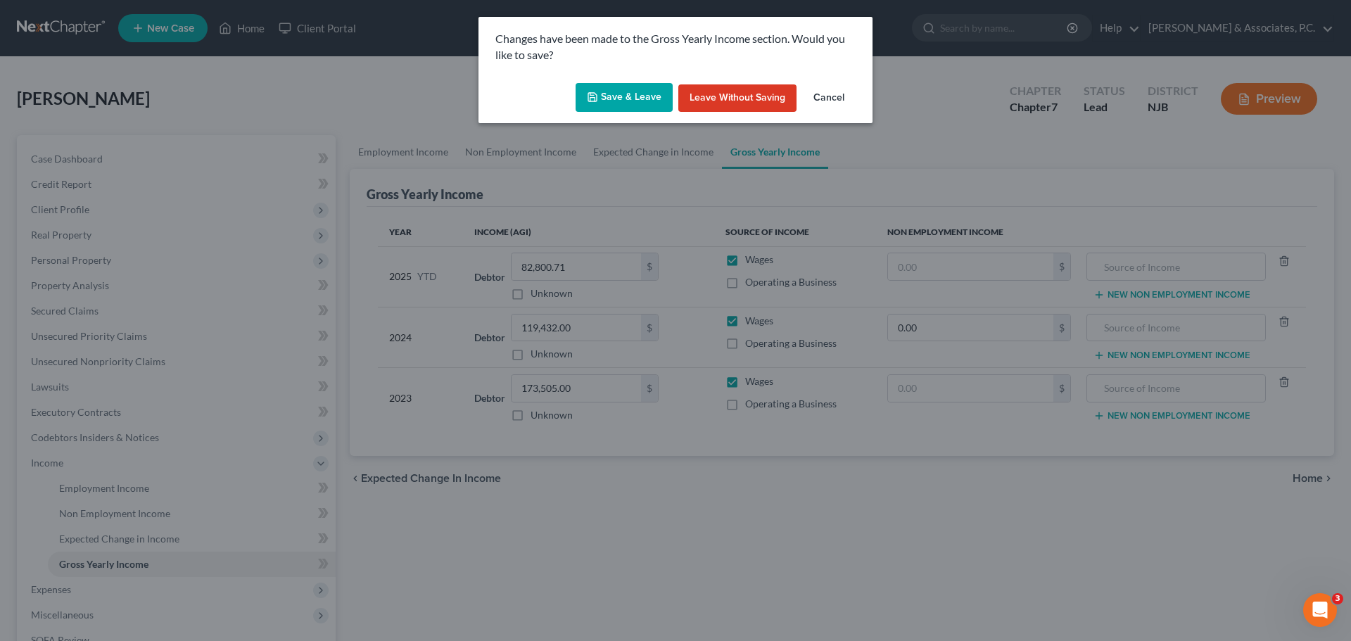
click at [633, 102] on button "Save & Leave" at bounding box center [624, 98] width 97 height 30
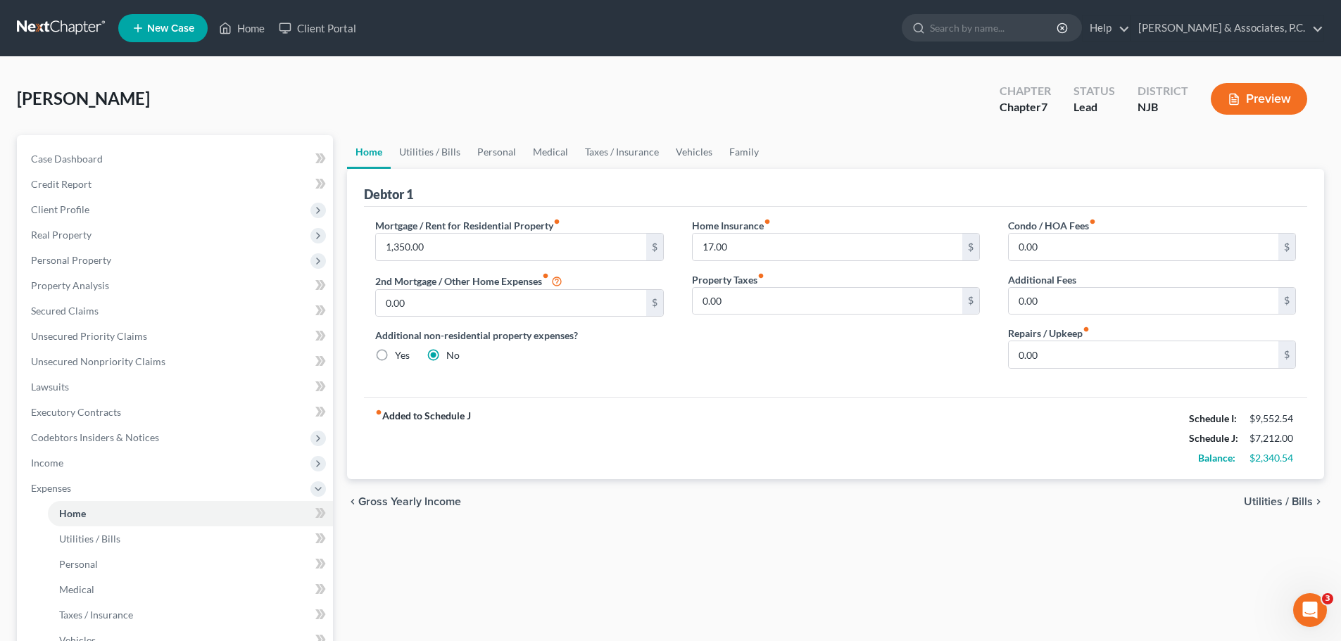
click at [947, 552] on div "Home Utilities / Bills Personal Medical Taxes / Insurance Vehicles Family Debto…" at bounding box center [835, 503] width 991 height 737
click at [1256, 500] on span "Utilities / Bills" at bounding box center [1278, 501] width 69 height 11
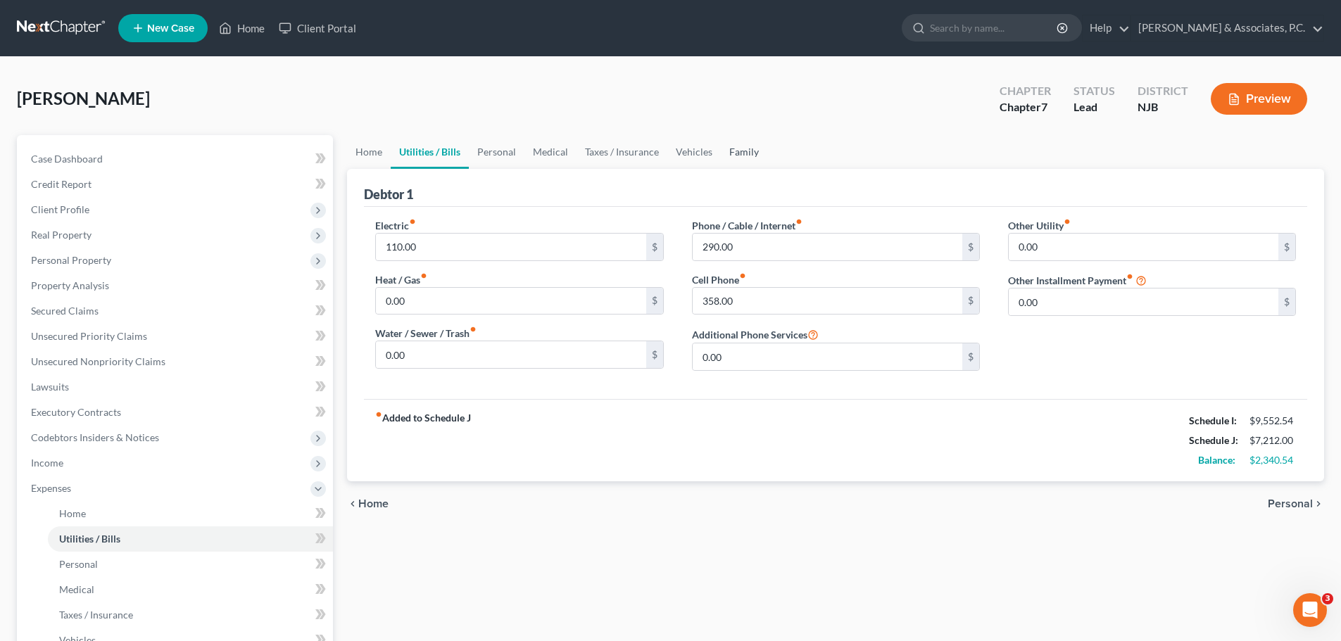
click at [734, 150] on link "Family" at bounding box center [744, 152] width 46 height 34
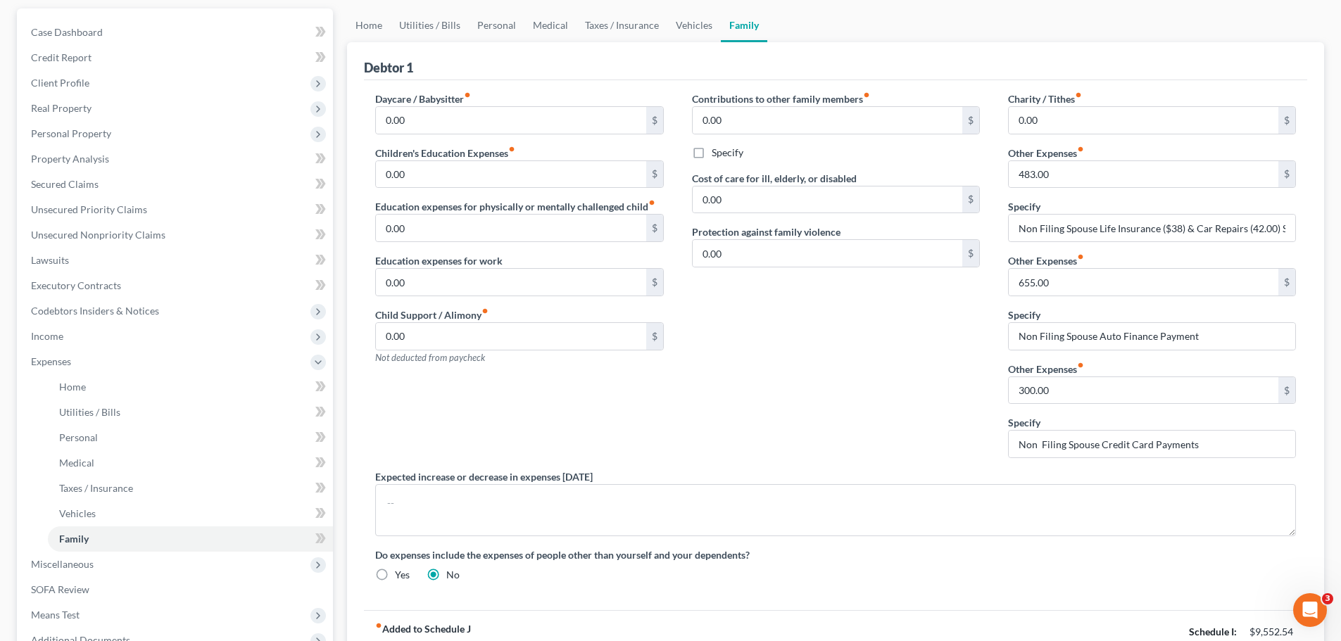
scroll to position [284, 0]
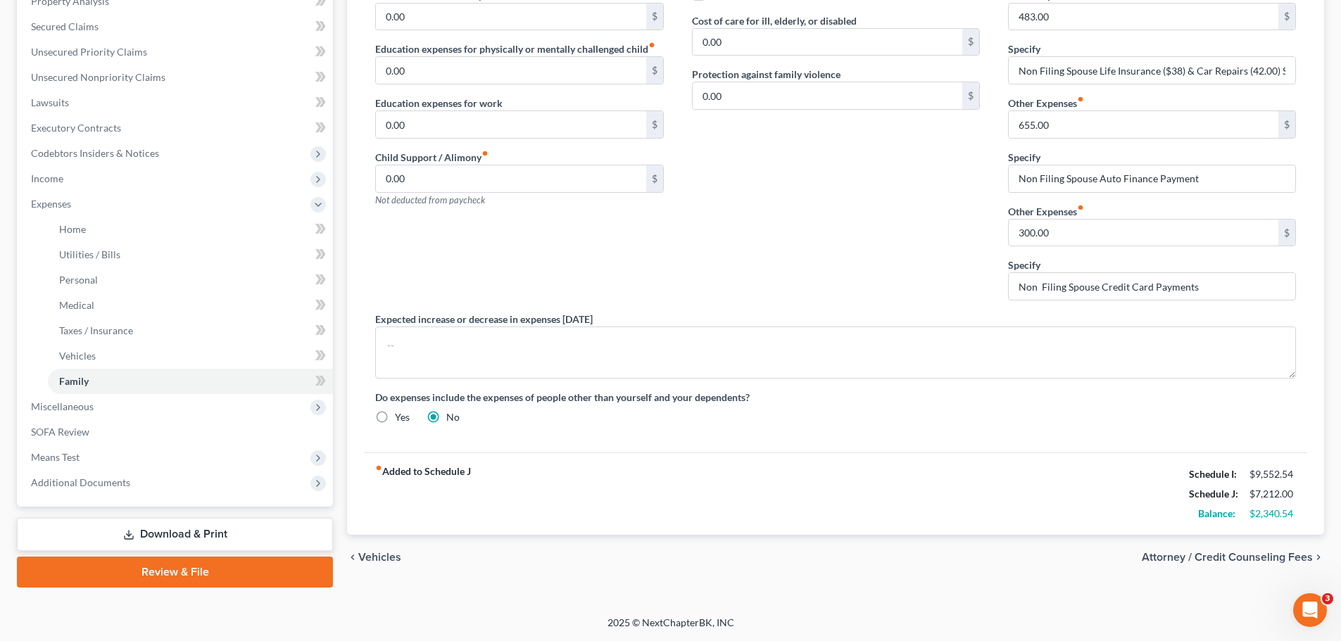
click at [1235, 555] on span "Attorney / Credit Counseling Fees" at bounding box center [1226, 557] width 171 height 11
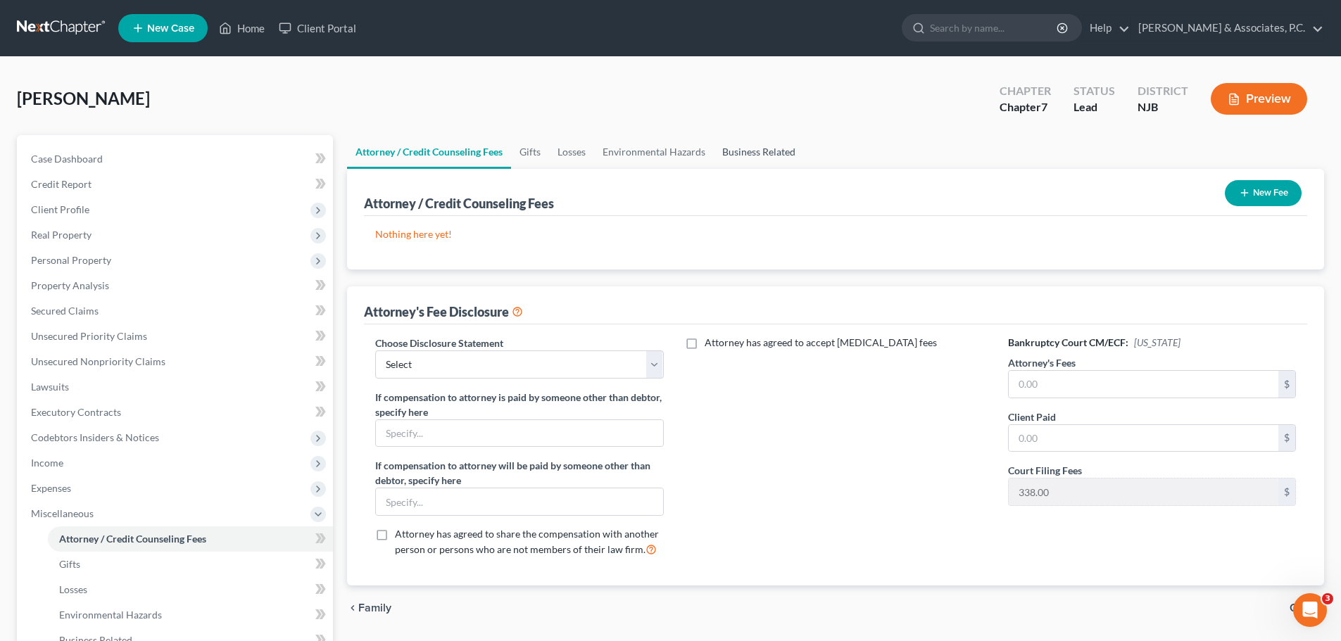
click at [769, 150] on link "Business Related" at bounding box center [759, 152] width 90 height 34
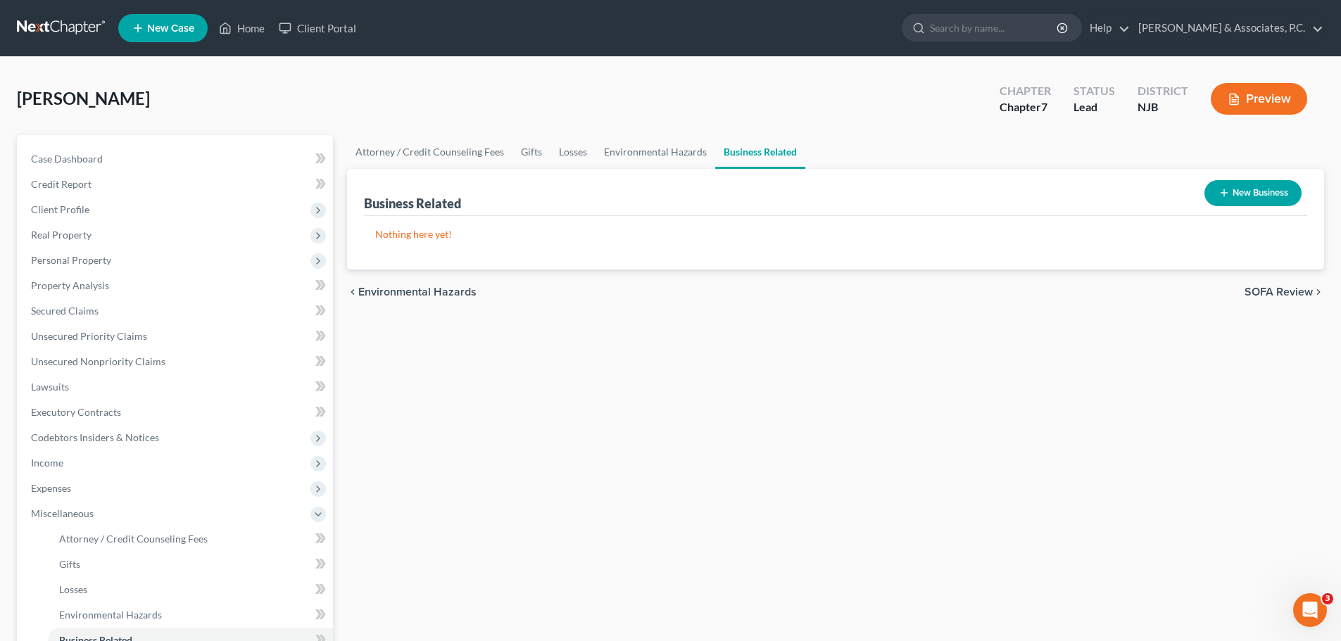
click at [1288, 292] on span "SOFA Review" at bounding box center [1278, 291] width 68 height 11
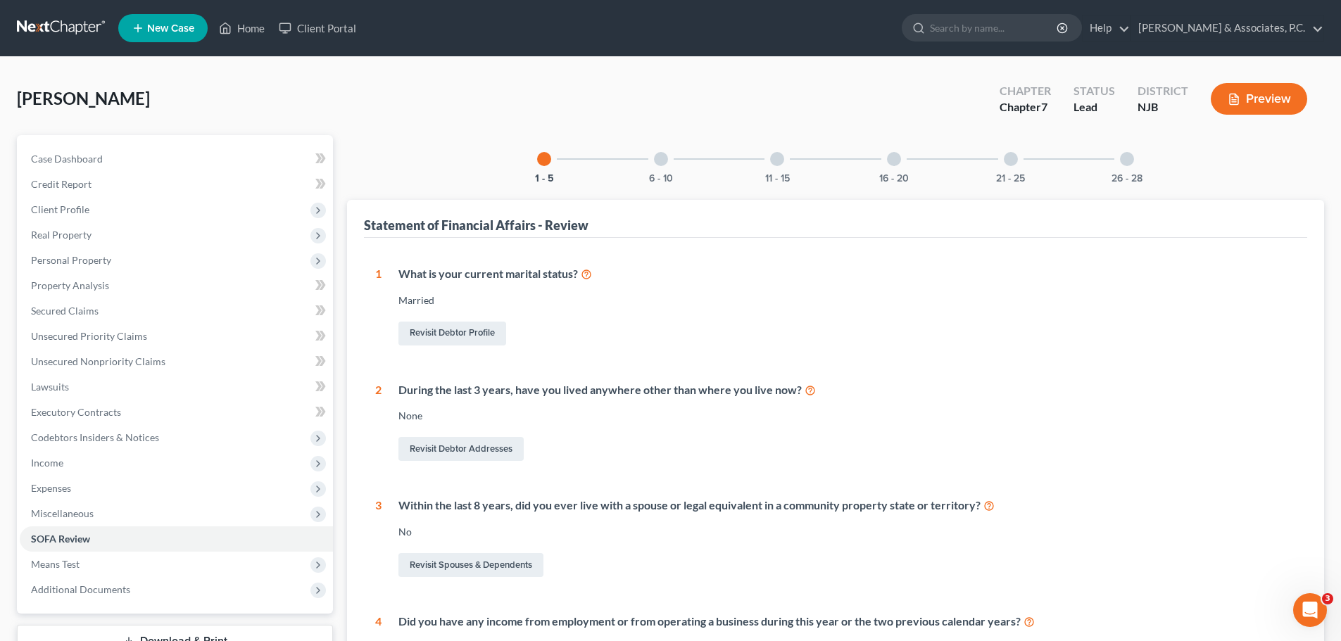
click at [1122, 158] on div at bounding box center [1127, 159] width 14 height 14
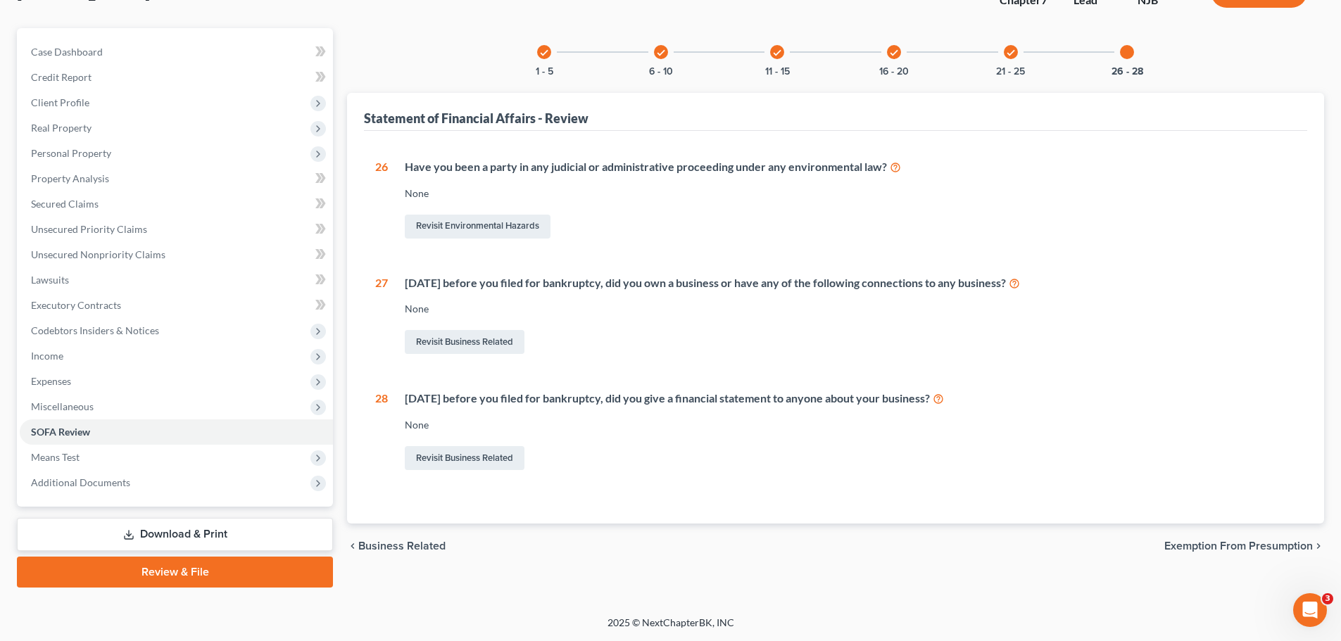
click at [1239, 545] on span "Exemption from Presumption" at bounding box center [1238, 545] width 148 height 11
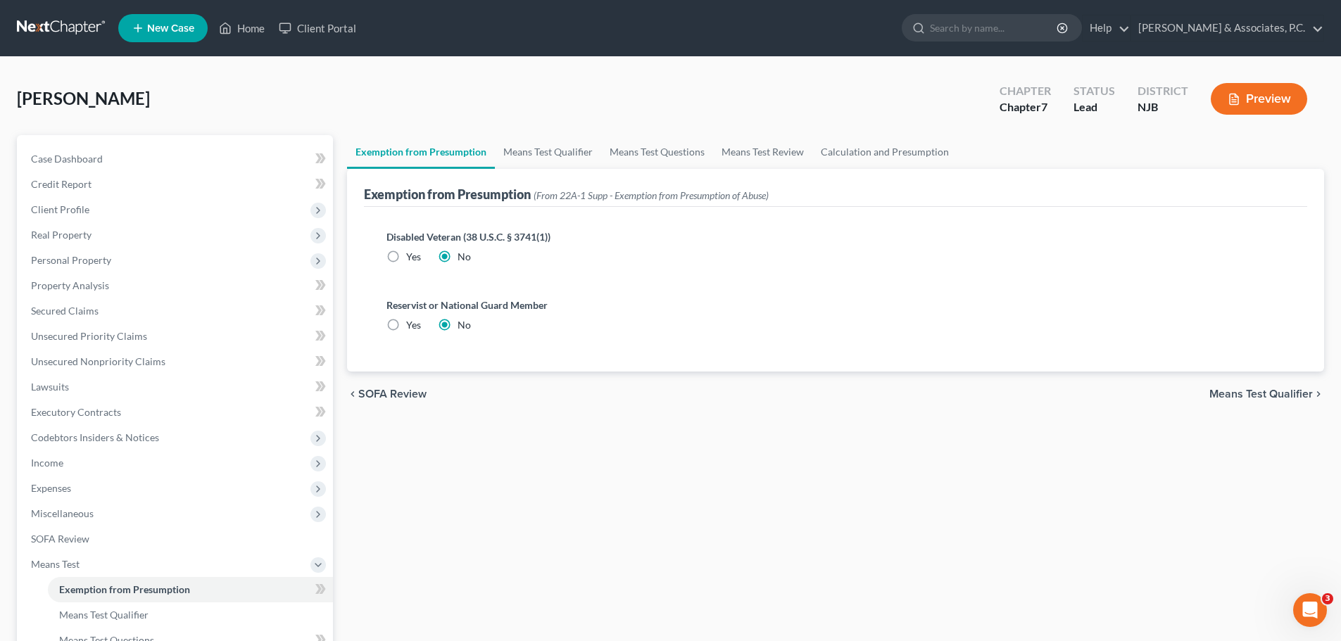
click at [1251, 395] on span "Means Test Qualifier" at bounding box center [1260, 393] width 103 height 11
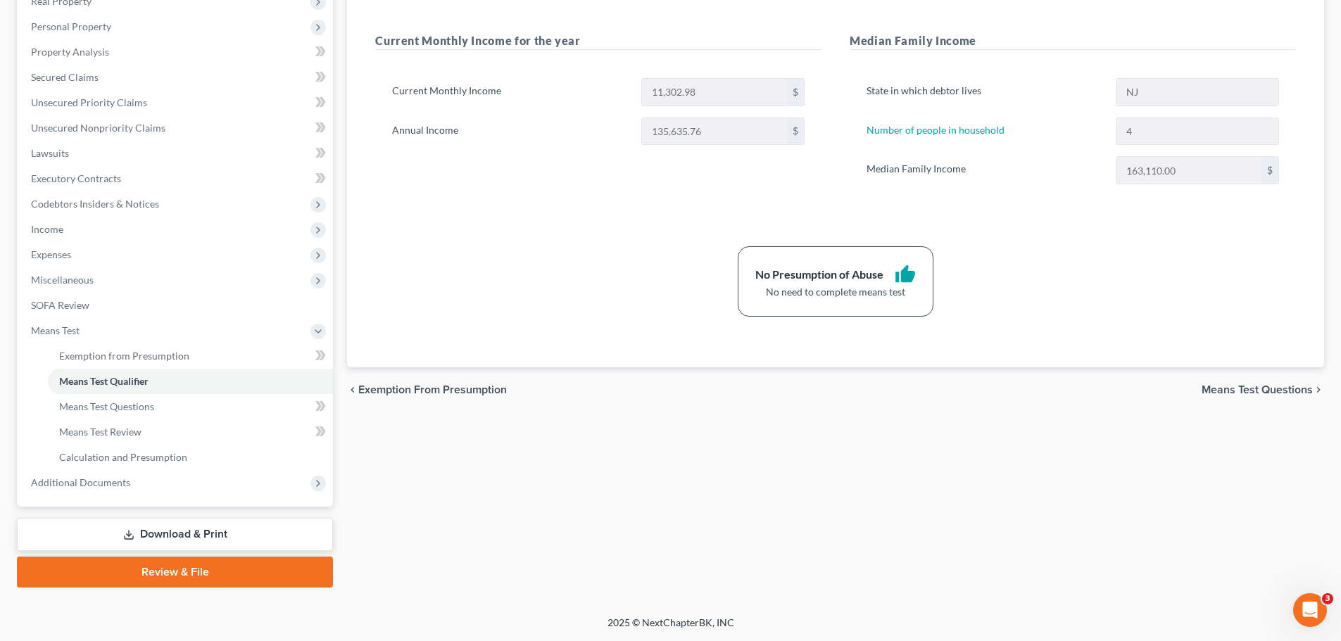
click at [1239, 389] on span "Means Test Questions" at bounding box center [1256, 389] width 111 height 11
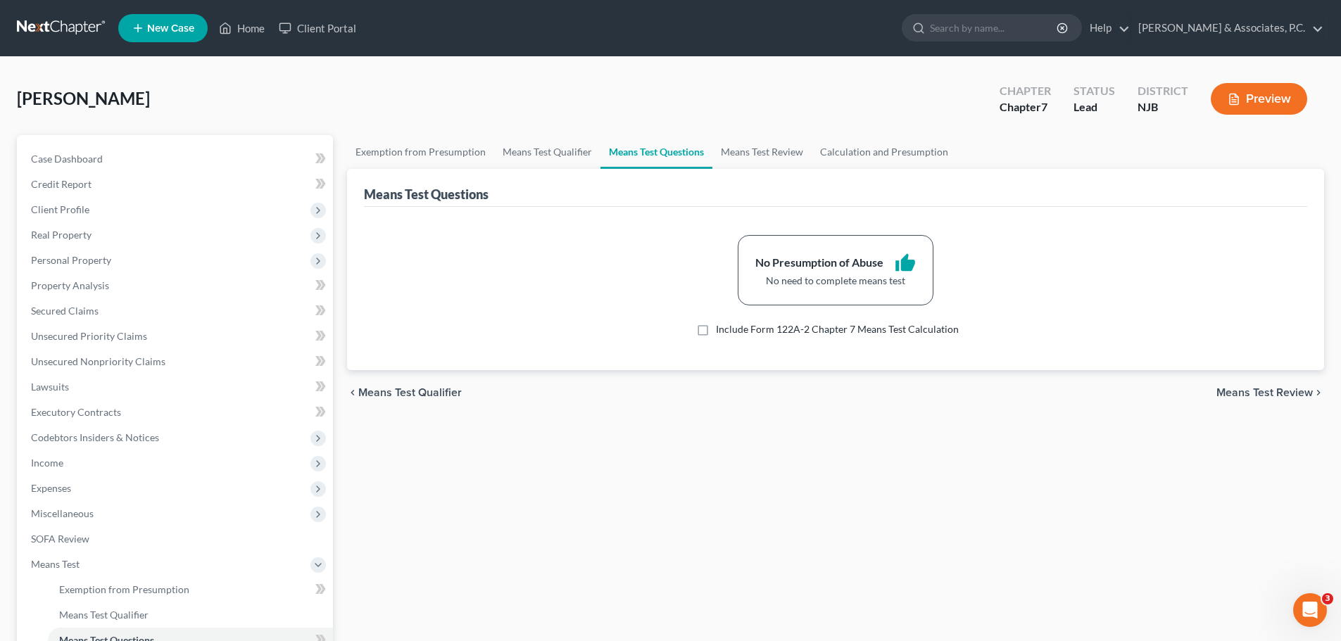
click at [1253, 391] on span "Means Test Review" at bounding box center [1264, 392] width 96 height 11
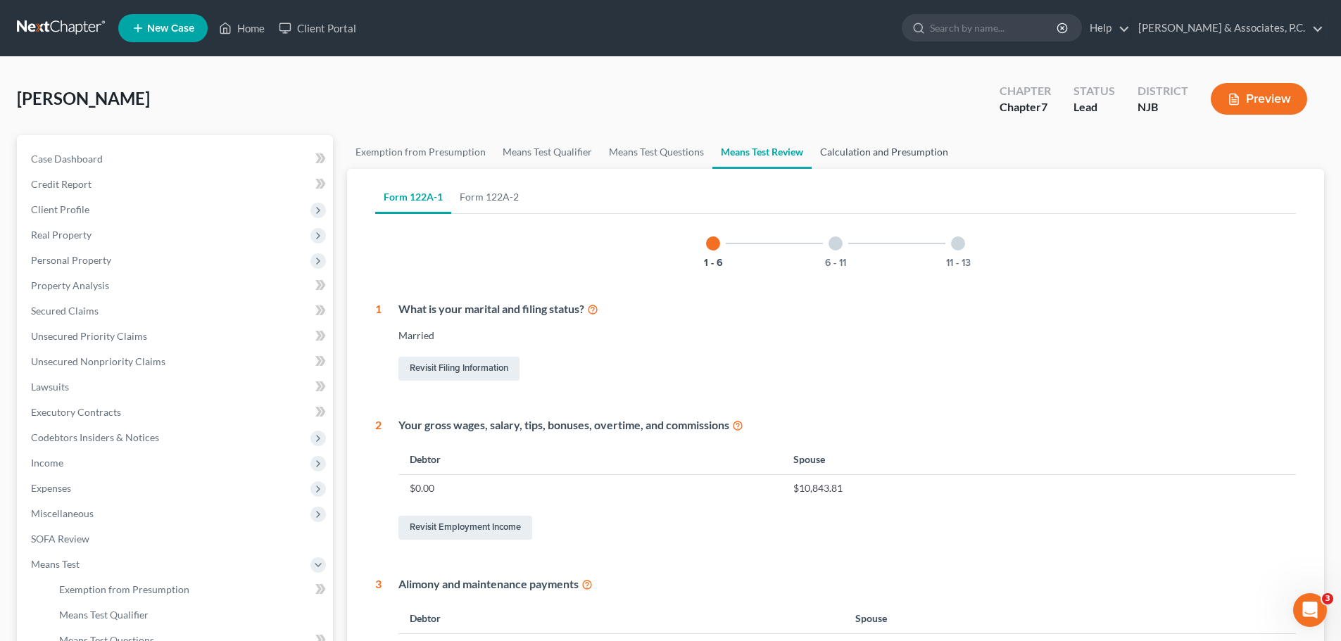
click at [892, 149] on link "Calculation and Presumption" at bounding box center [883, 152] width 145 height 34
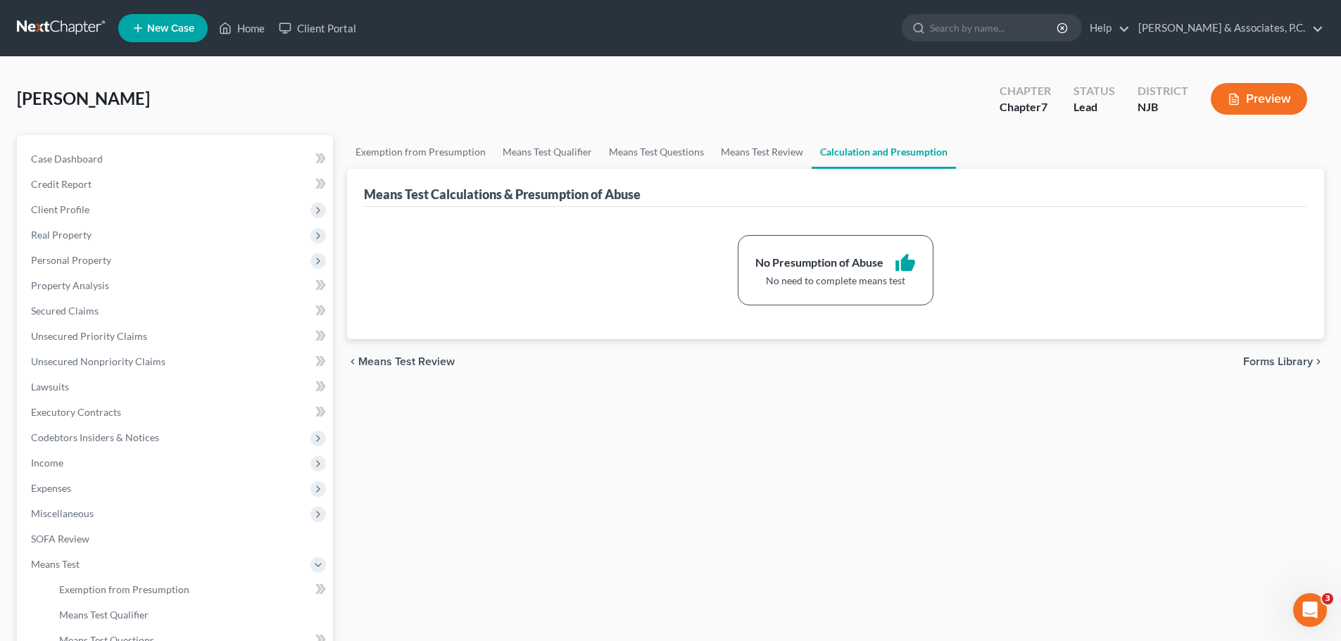
click at [1263, 362] on span "Forms Library" at bounding box center [1278, 361] width 70 height 11
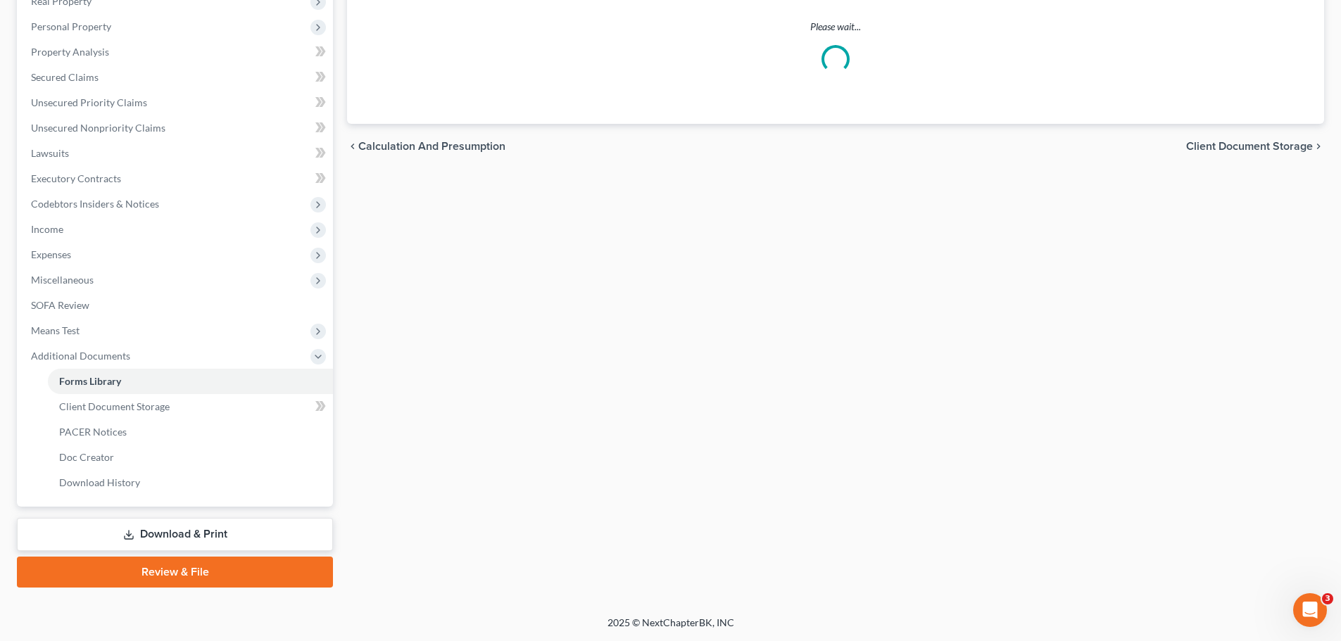
scroll to position [234, 0]
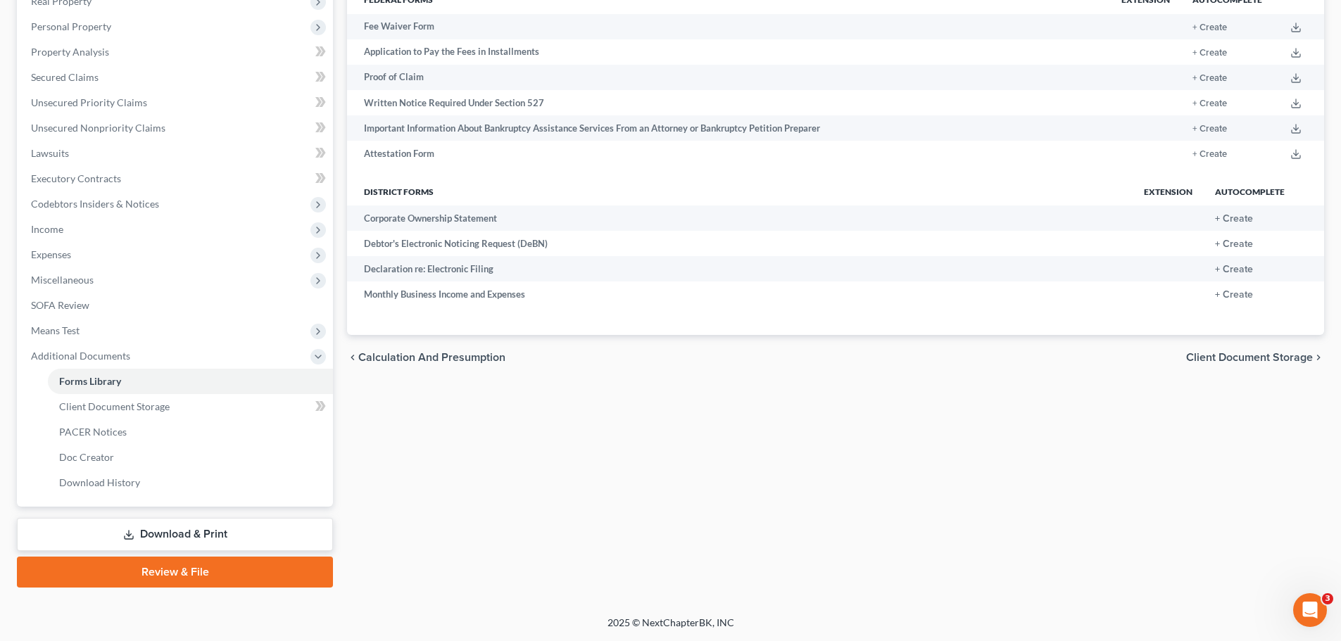
click at [228, 531] on link "Download & Print" at bounding box center [175, 534] width 316 height 33
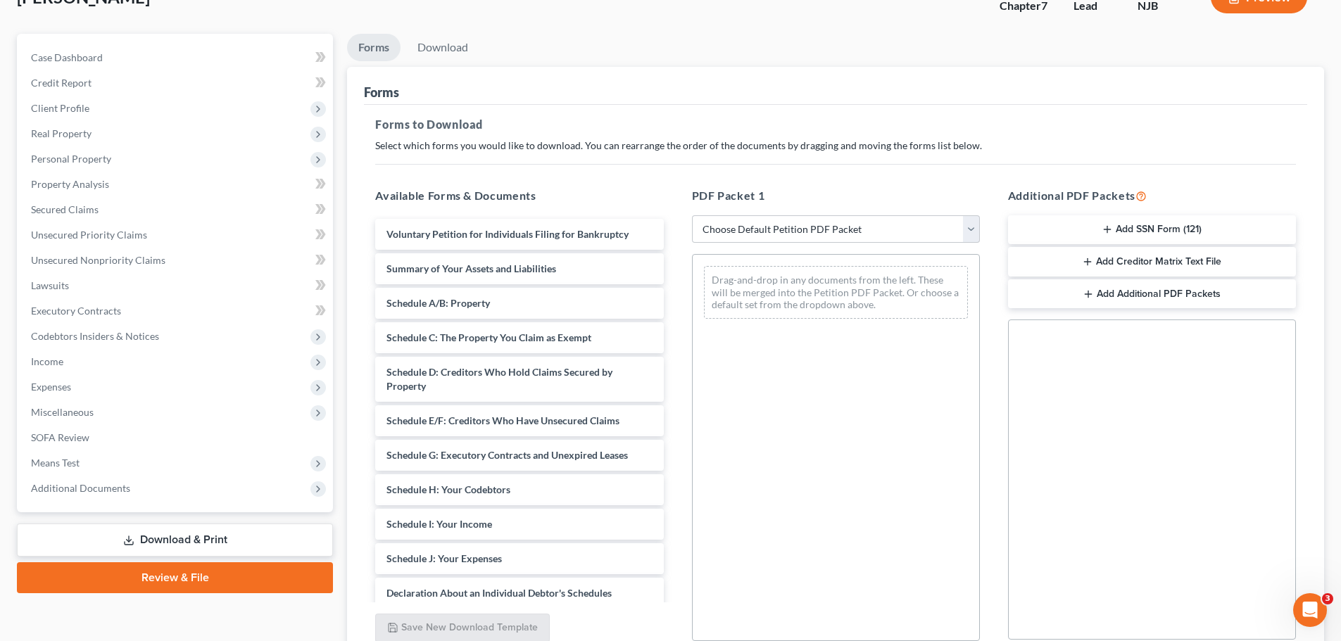
scroll to position [228, 0]
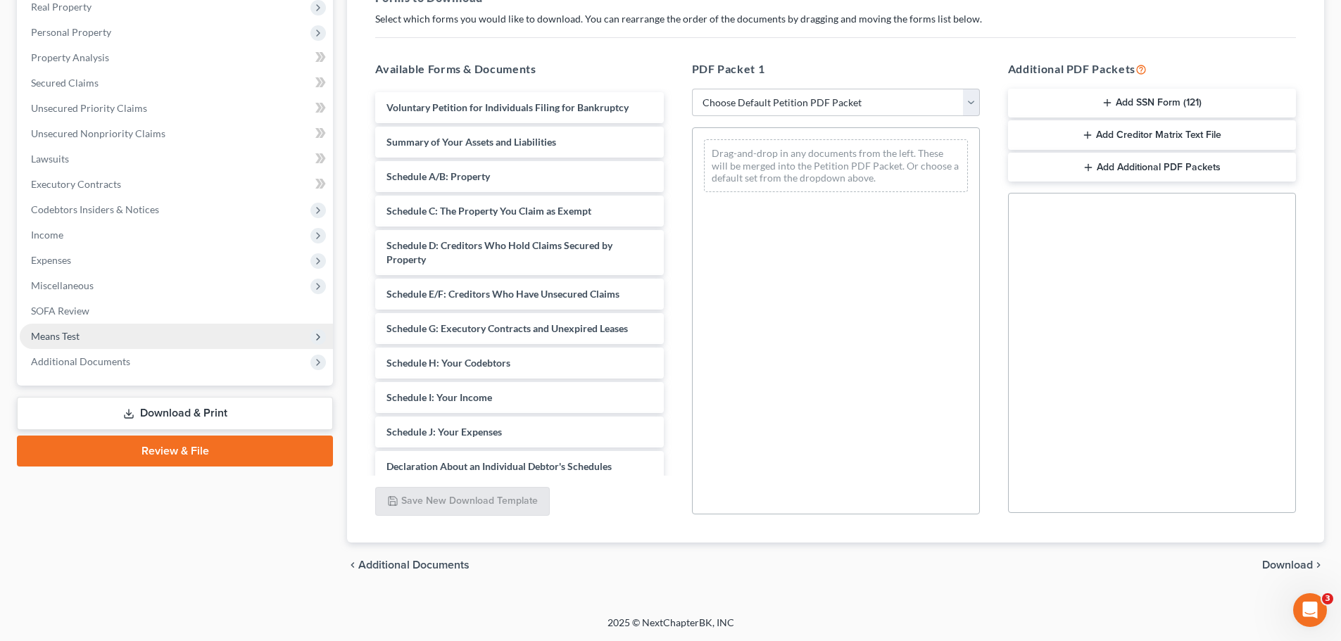
drag, startPoint x: 53, startPoint y: 334, endPoint x: 84, endPoint y: 346, distance: 33.2
click at [53, 334] on span "Means Test" at bounding box center [55, 336] width 49 height 12
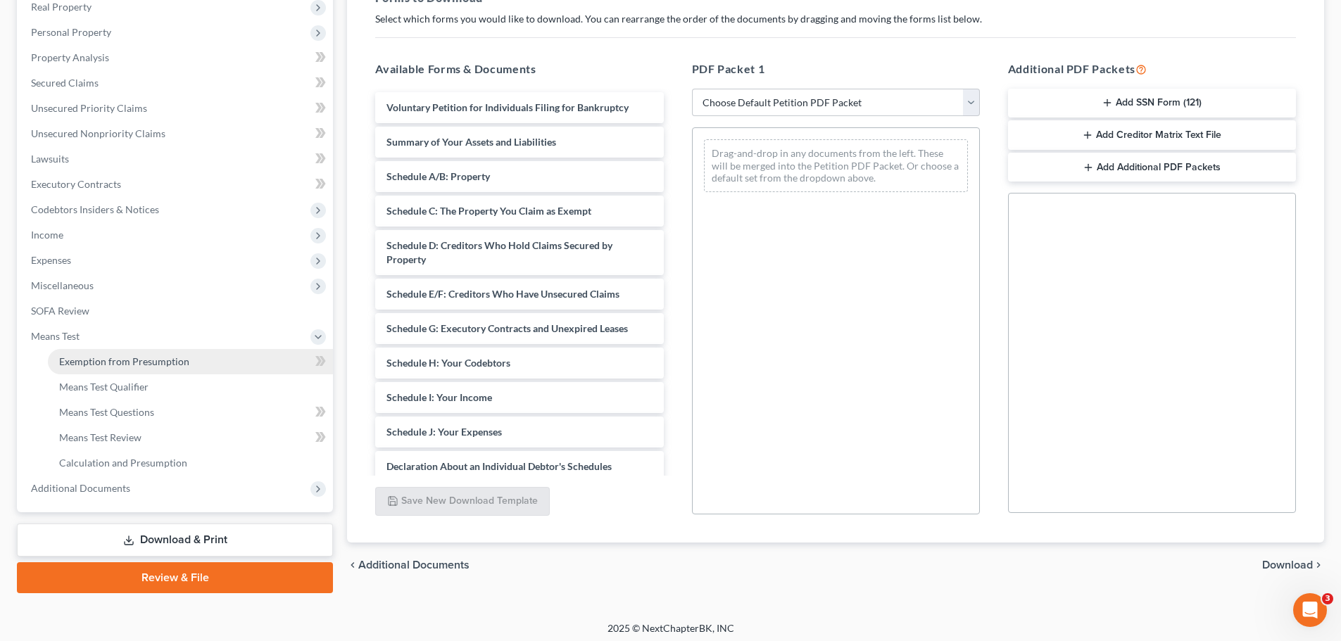
click at [110, 365] on span "Exemption from Presumption" at bounding box center [124, 361] width 130 height 12
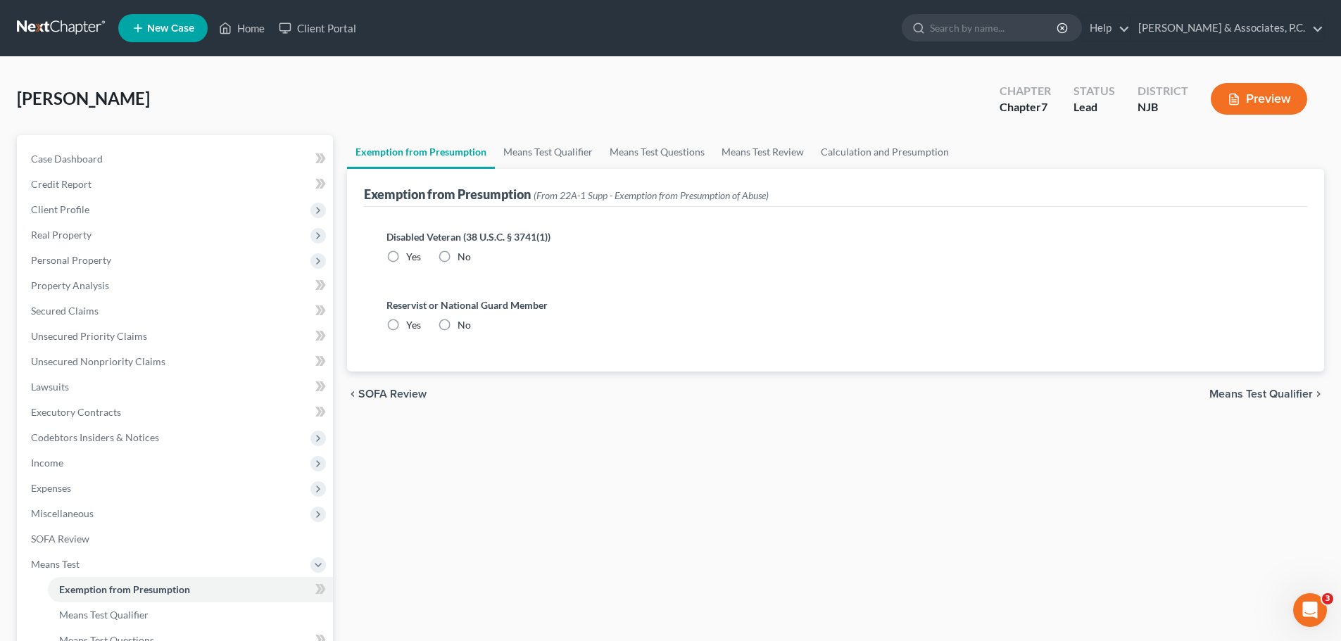
radio input "true"
click at [548, 153] on link "Means Test Qualifier" at bounding box center [548, 152] width 106 height 34
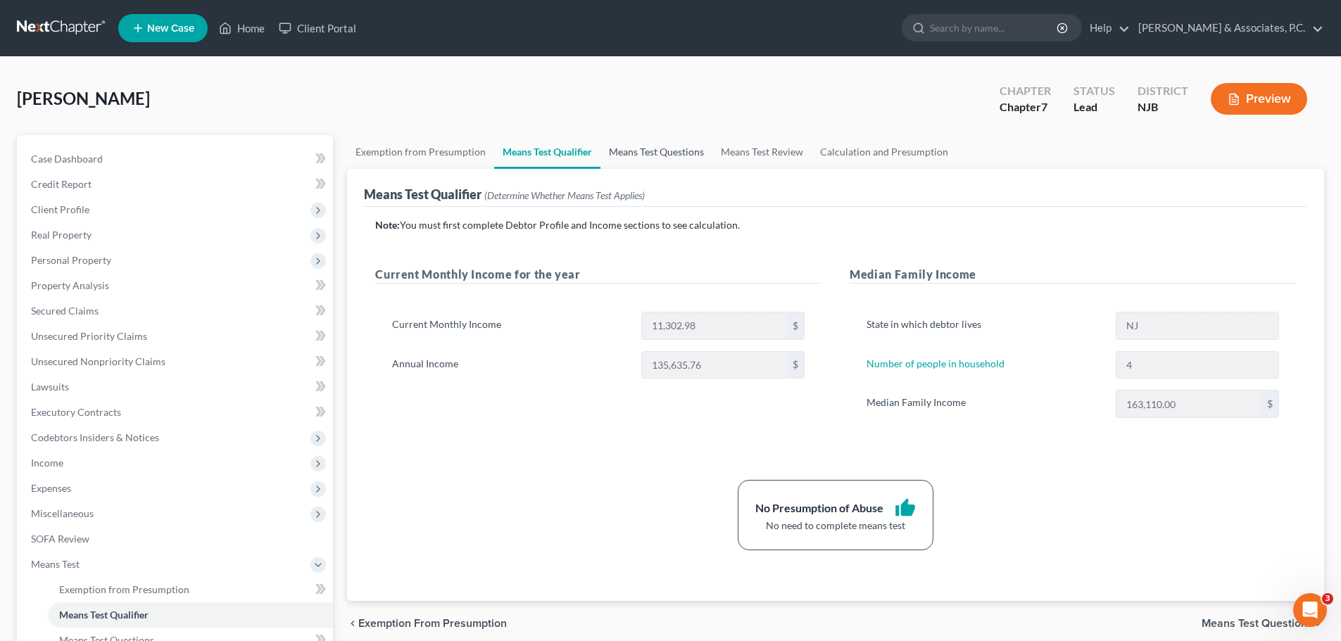
click at [678, 155] on link "Means Test Questions" at bounding box center [656, 152] width 112 height 34
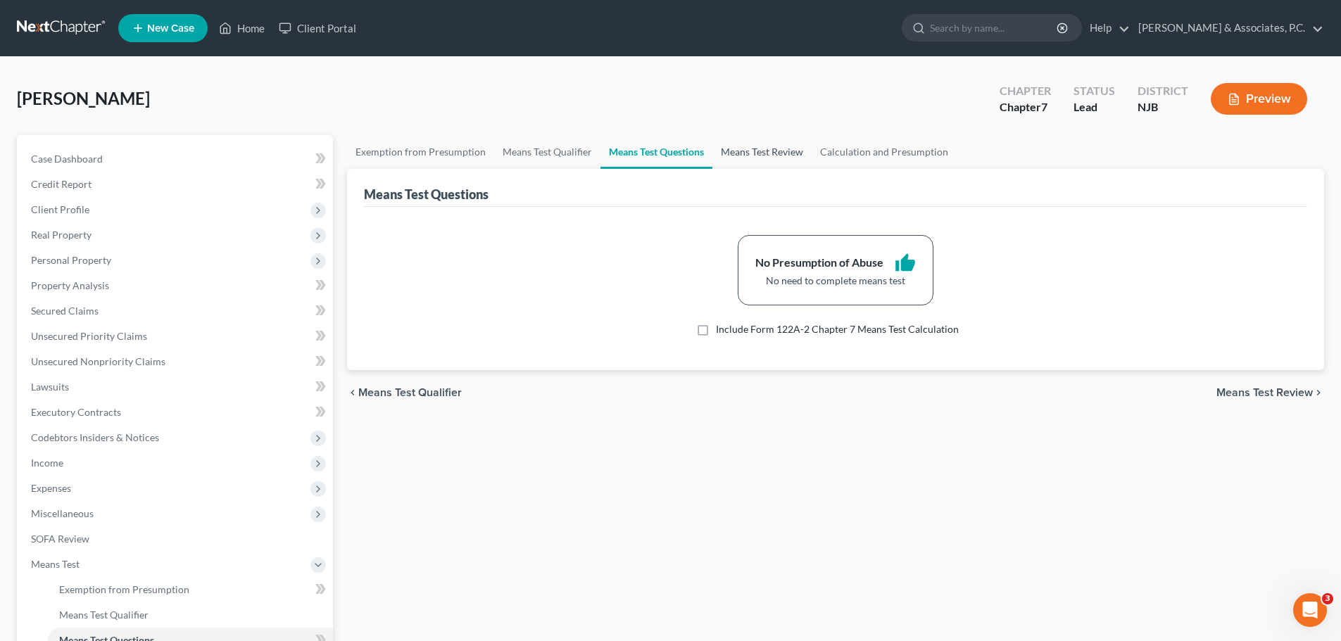
click at [767, 150] on link "Means Test Review" at bounding box center [761, 152] width 99 height 34
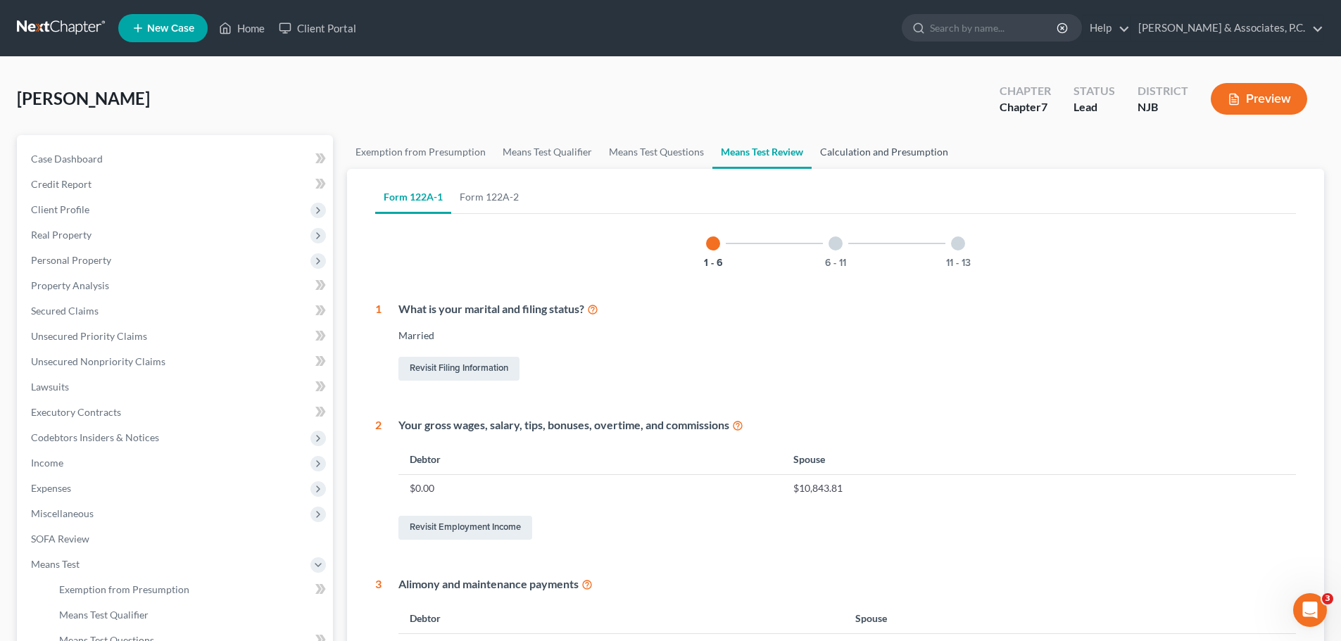
click at [871, 153] on link "Calculation and Presumption" at bounding box center [883, 152] width 145 height 34
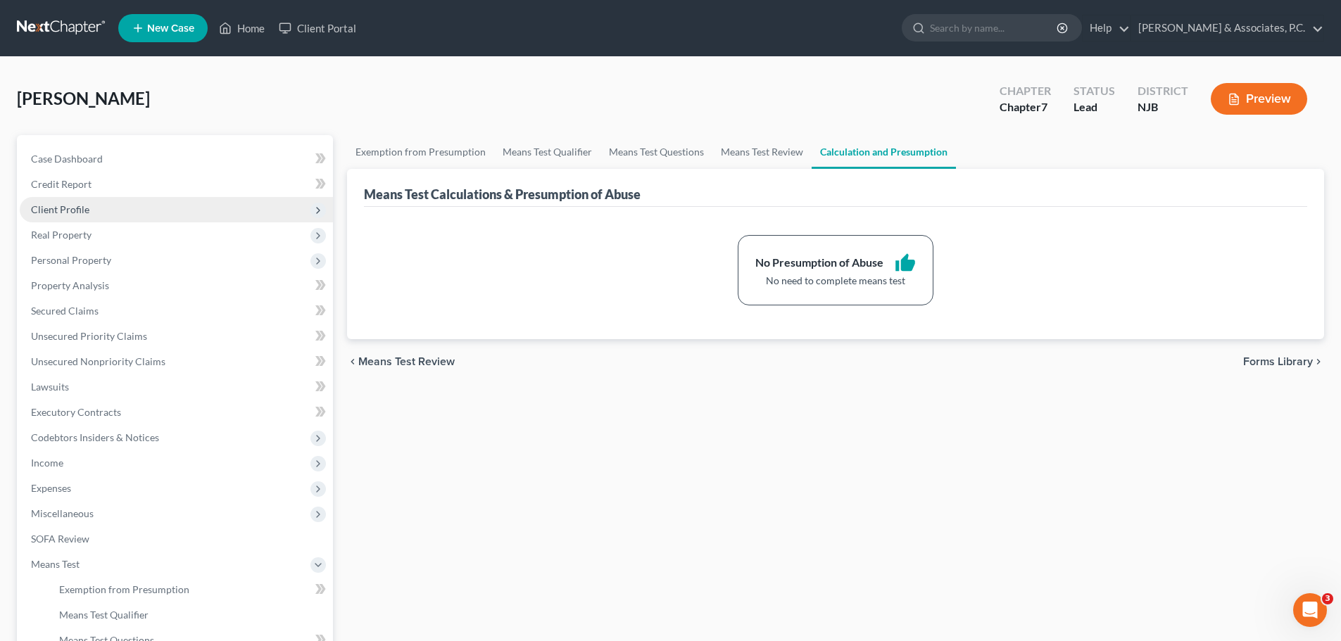
click at [63, 210] on span "Client Profile" at bounding box center [60, 209] width 58 height 12
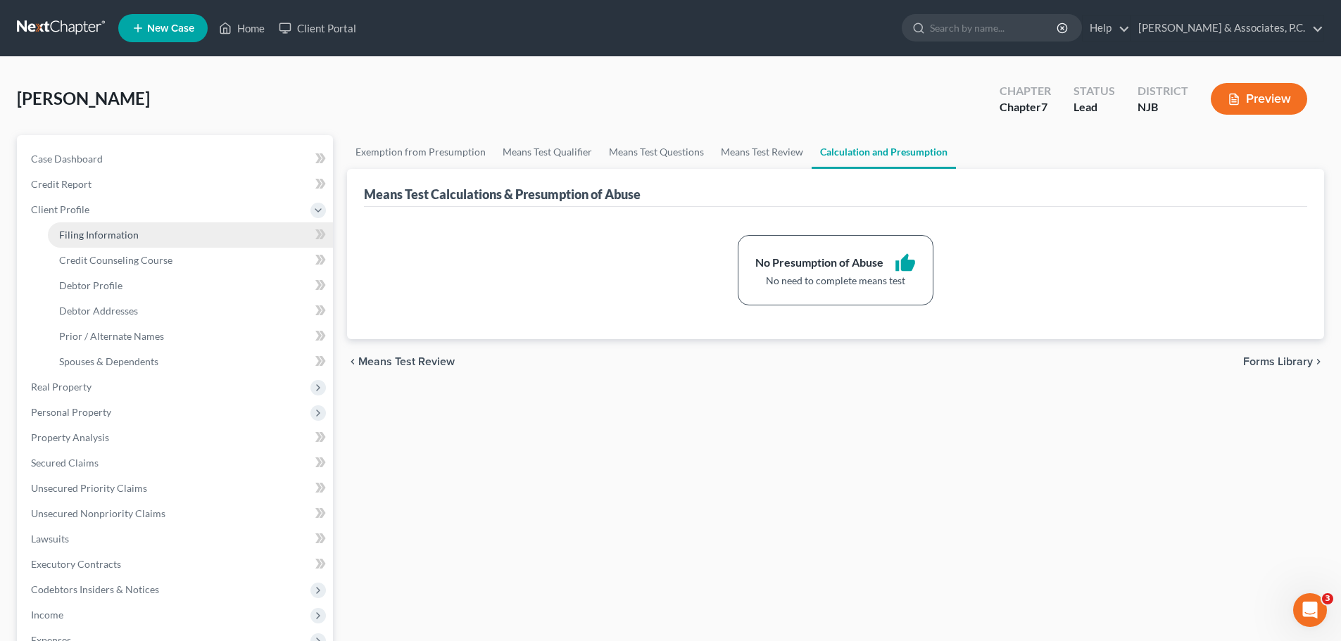
click at [117, 232] on span "Filing Information" at bounding box center [99, 235] width 80 height 12
select select "1"
select select "0"
select select "51"
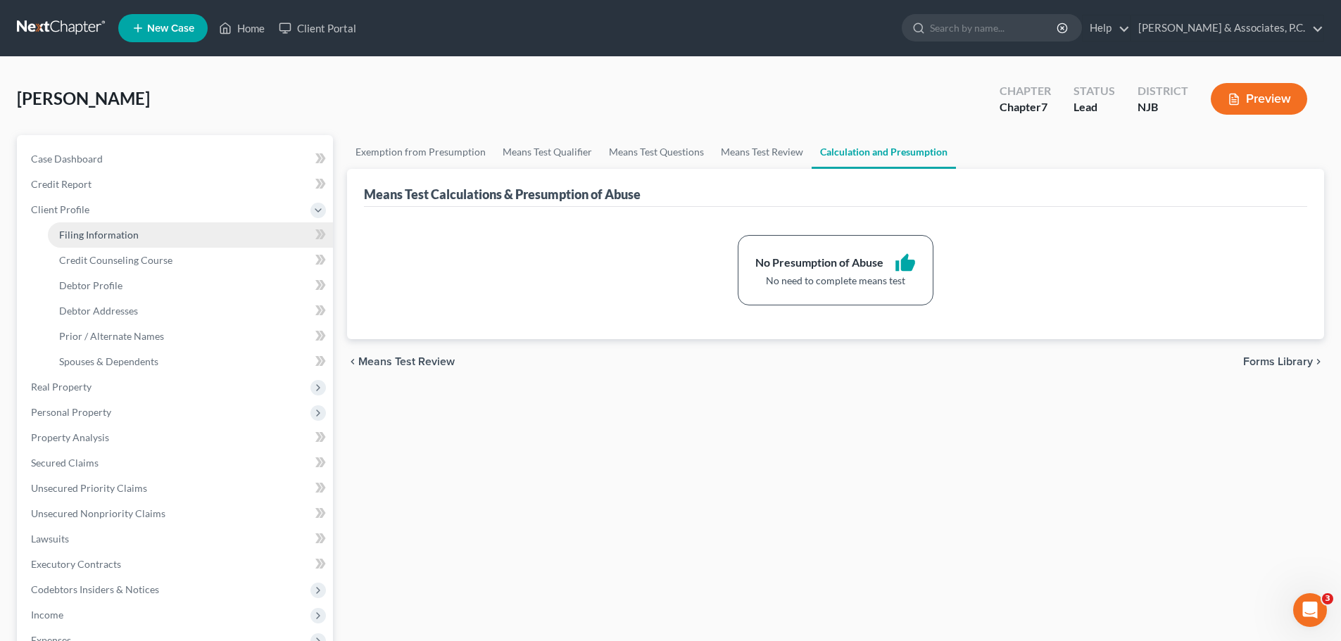
select select "0"
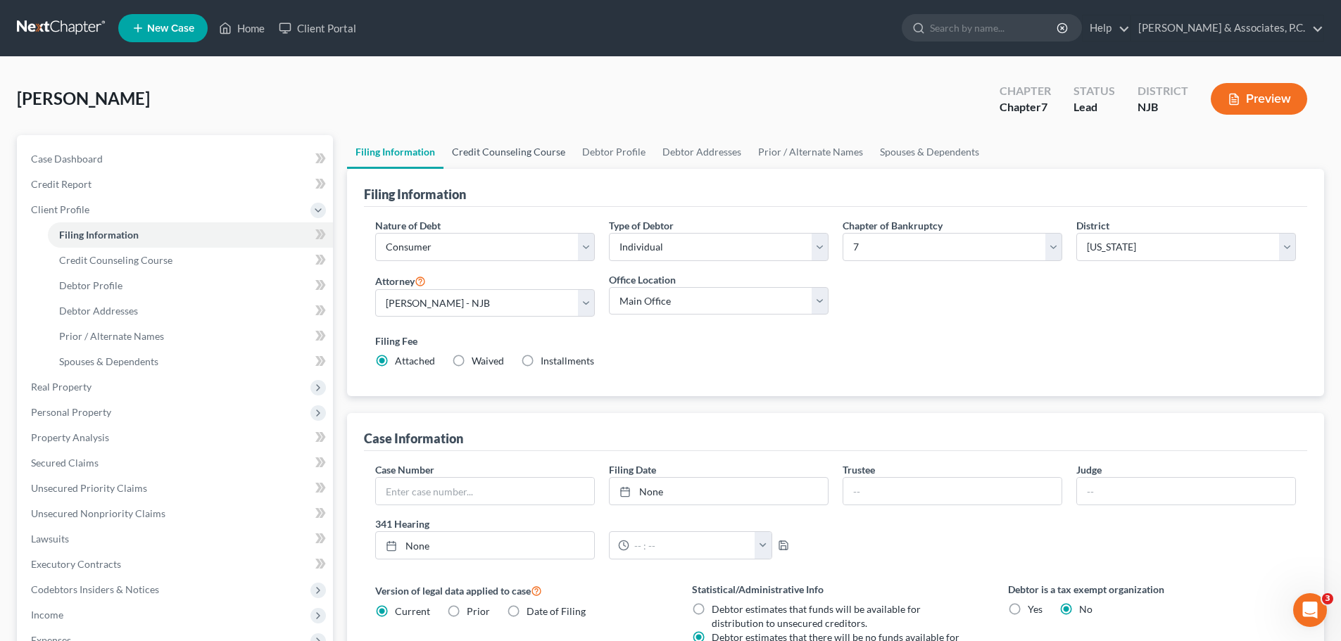
click at [500, 156] on link "Credit Counseling Course" at bounding box center [508, 152] width 130 height 34
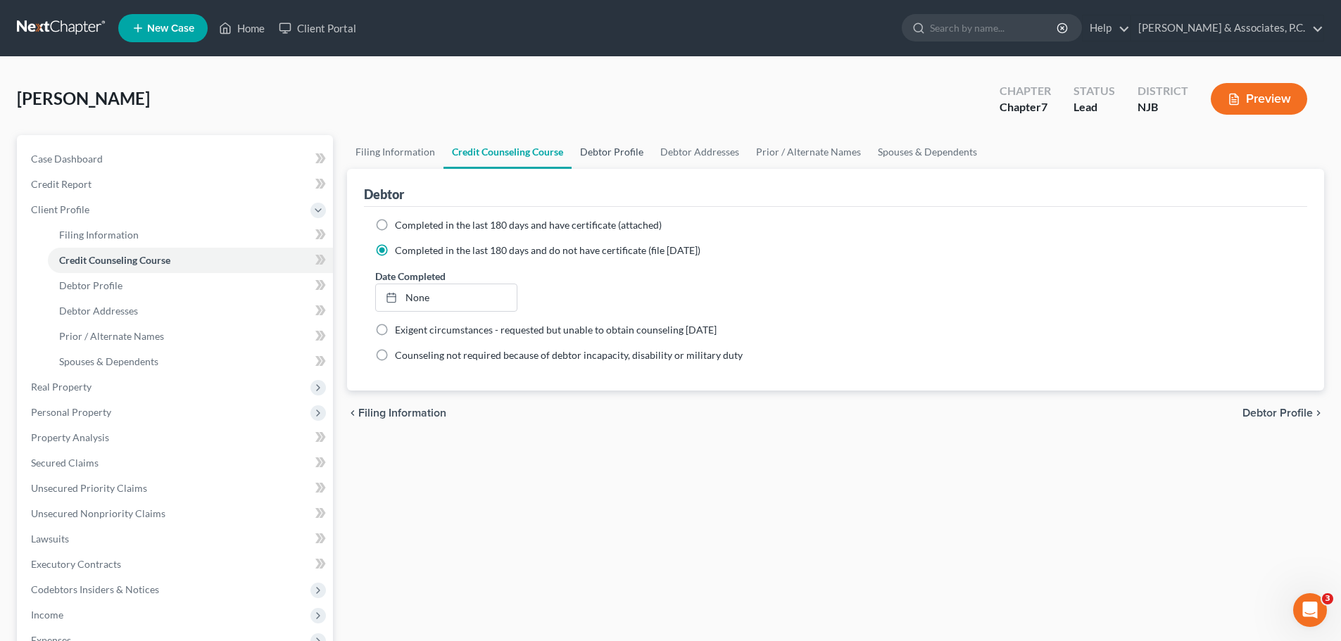
click at [625, 163] on link "Debtor Profile" at bounding box center [611, 152] width 80 height 34
select select "1"
select select "3"
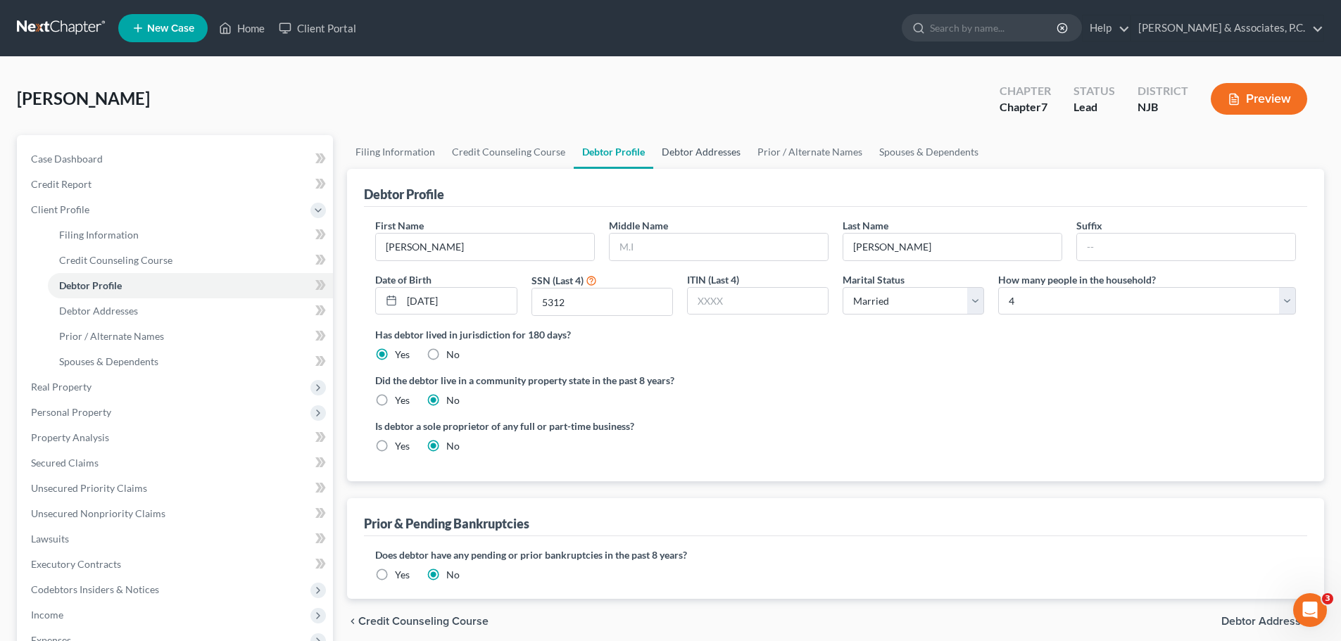
click at [696, 154] on link "Debtor Addresses" at bounding box center [701, 152] width 96 height 34
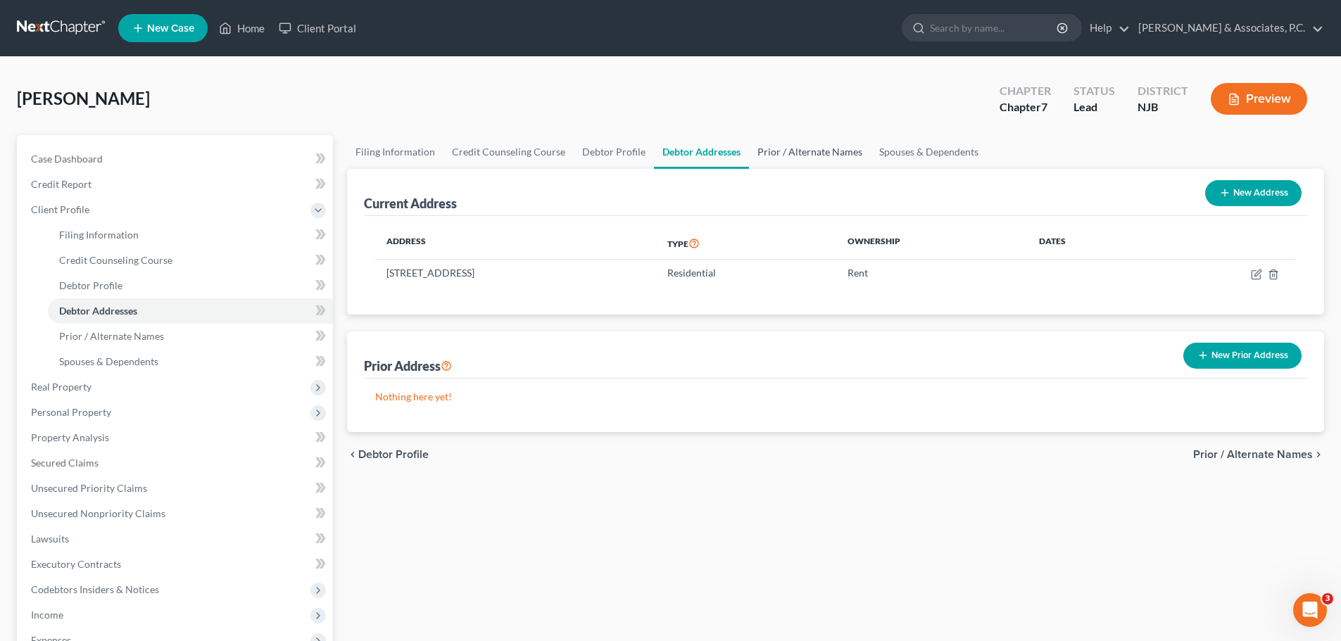
click at [788, 155] on link "Prior / Alternate Names" at bounding box center [810, 152] width 122 height 34
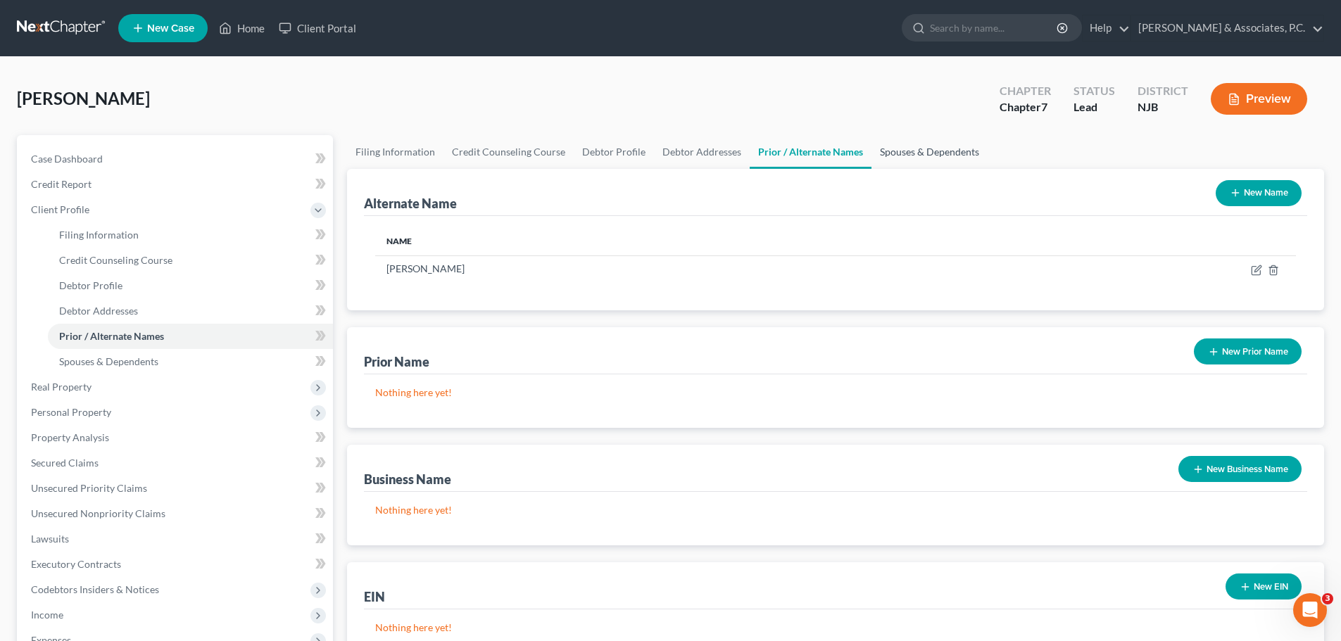
click at [893, 148] on link "Spouses & Dependents" at bounding box center [929, 152] width 116 height 34
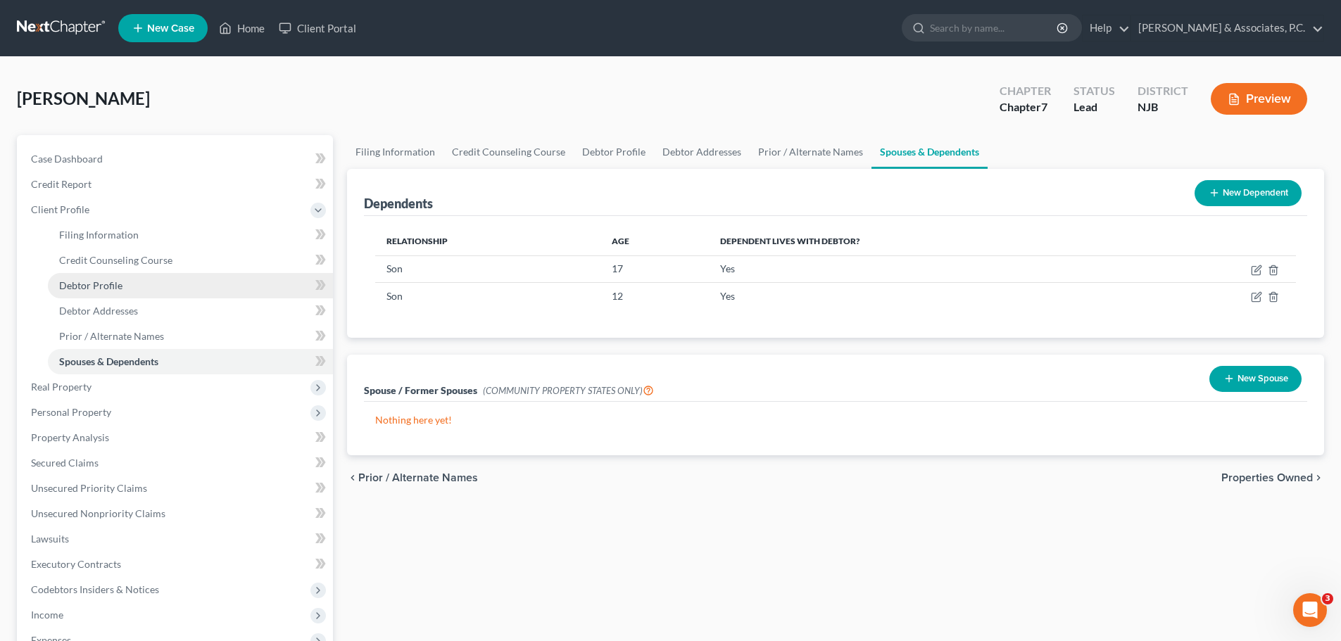
click at [96, 291] on span "Debtor Profile" at bounding box center [90, 285] width 63 height 12
select select "1"
select select "3"
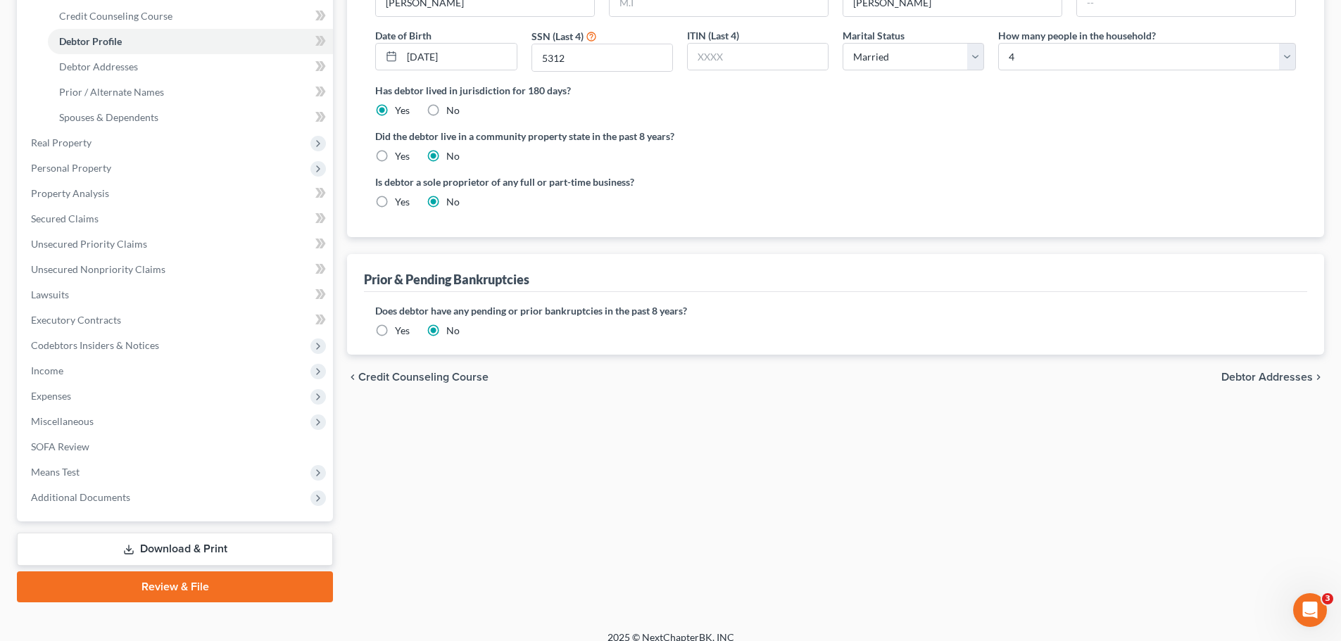
scroll to position [259, 0]
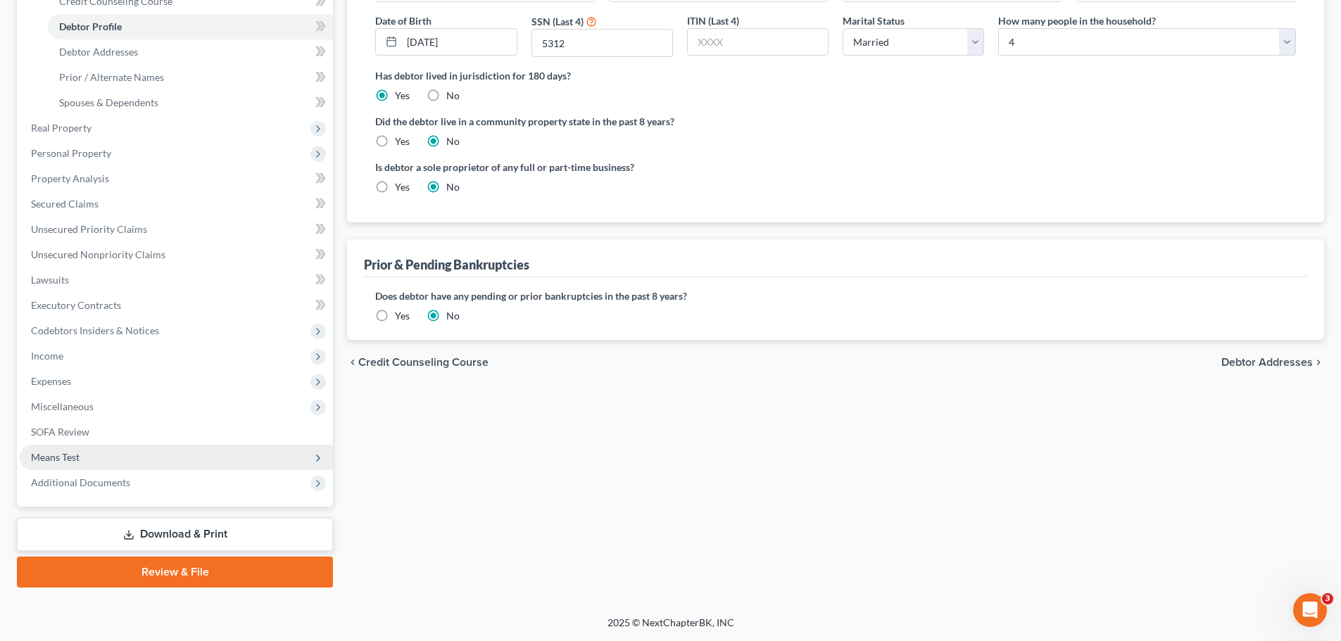
click at [55, 459] on span "Means Test" at bounding box center [55, 457] width 49 height 12
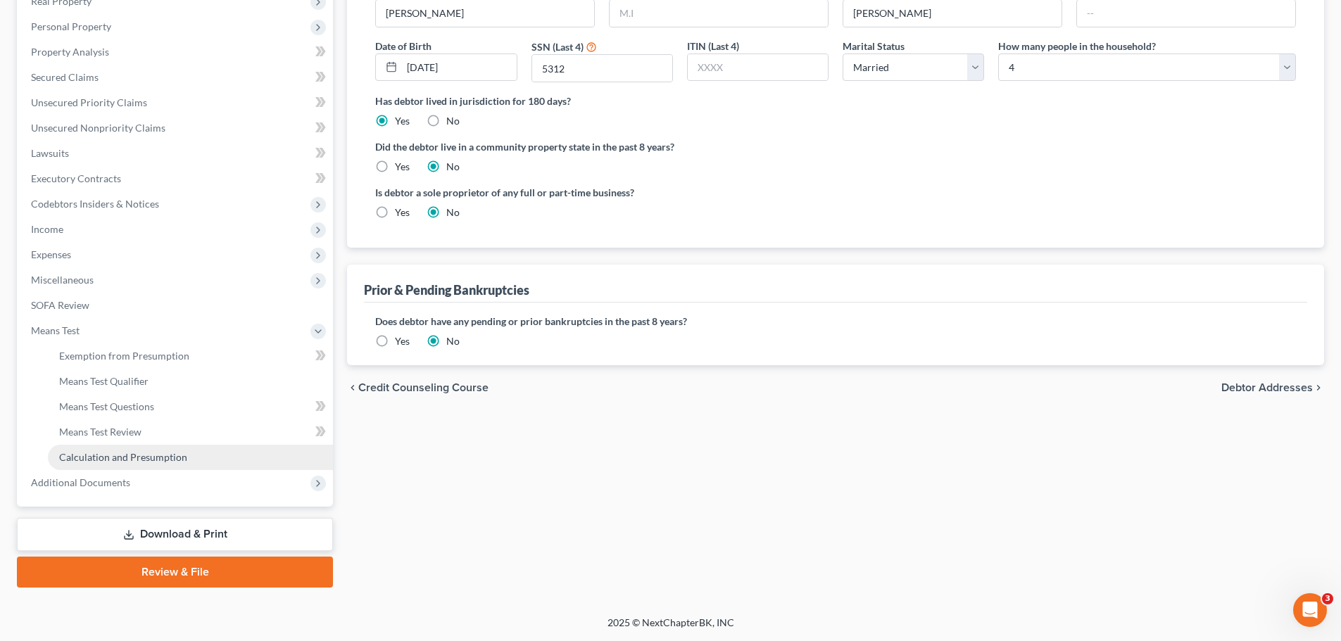
scroll to position [234, 0]
click at [140, 359] on span "Exemption from Presumption" at bounding box center [124, 356] width 130 height 12
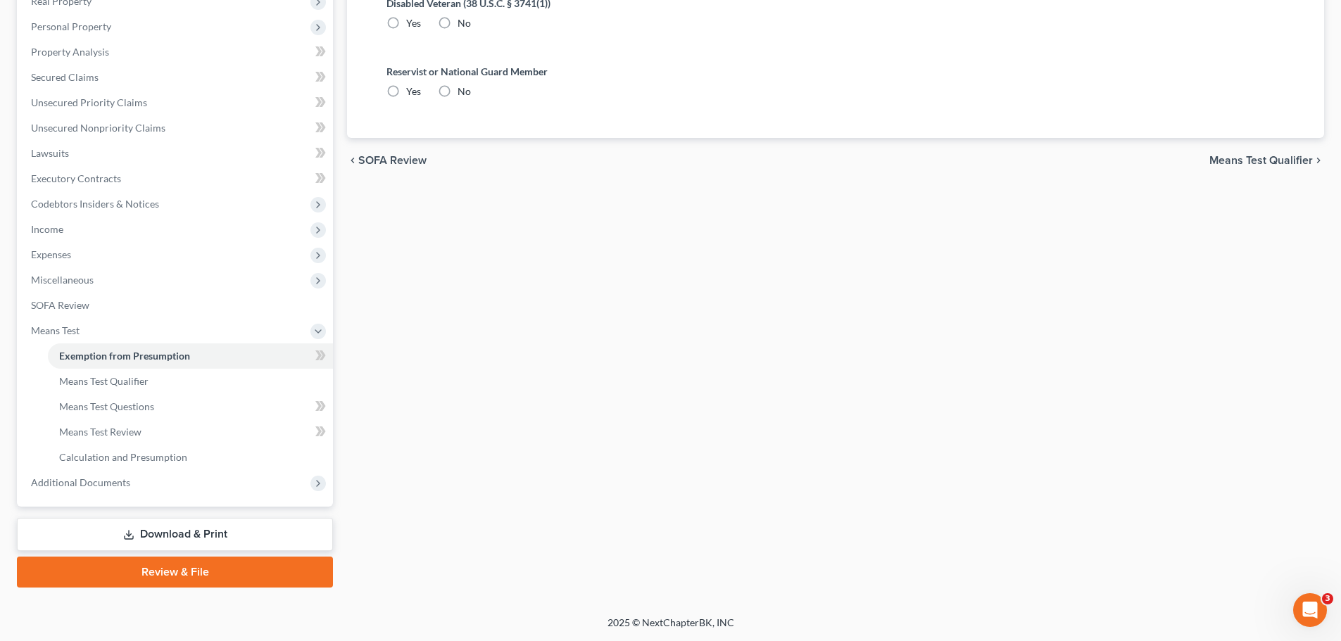
radio input "true"
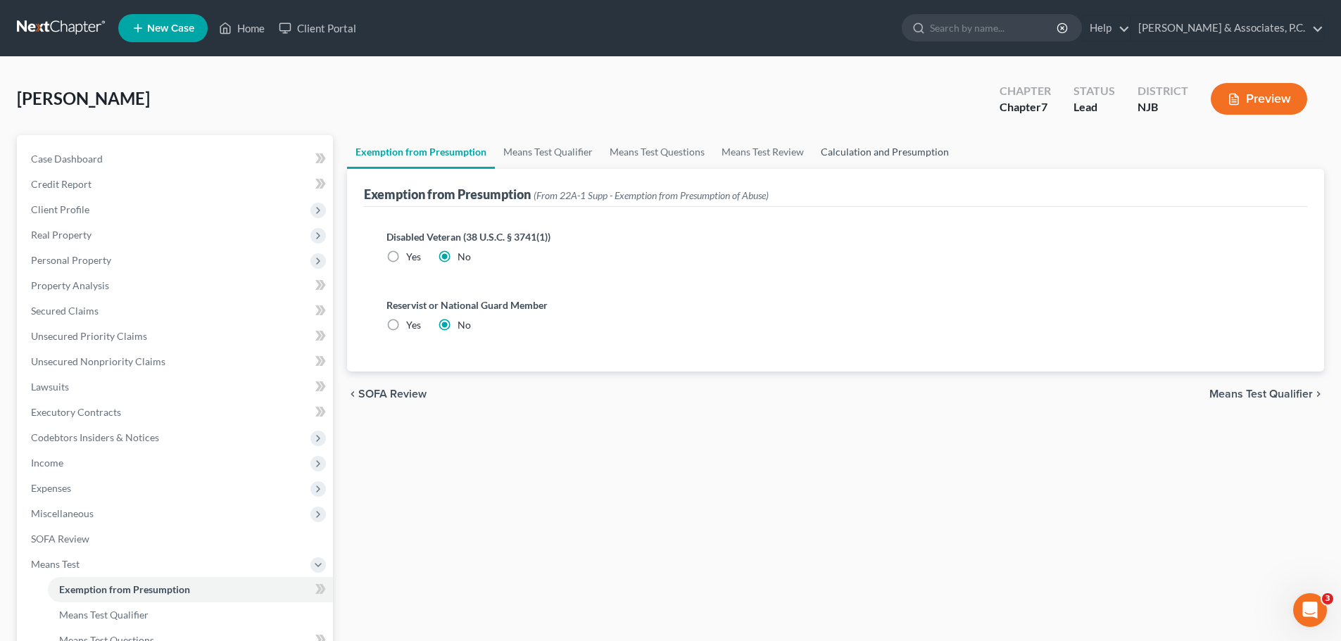
click at [928, 148] on link "Calculation and Presumption" at bounding box center [884, 152] width 145 height 34
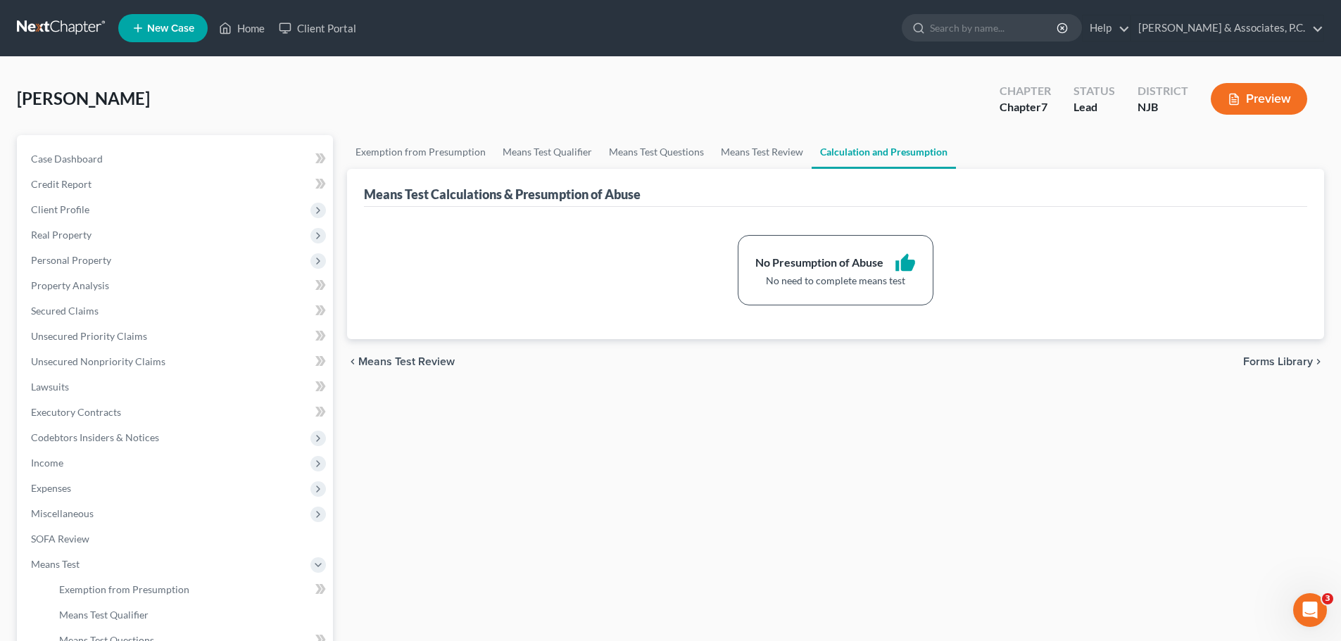
click at [1265, 360] on span "Forms Library" at bounding box center [1278, 361] width 70 height 11
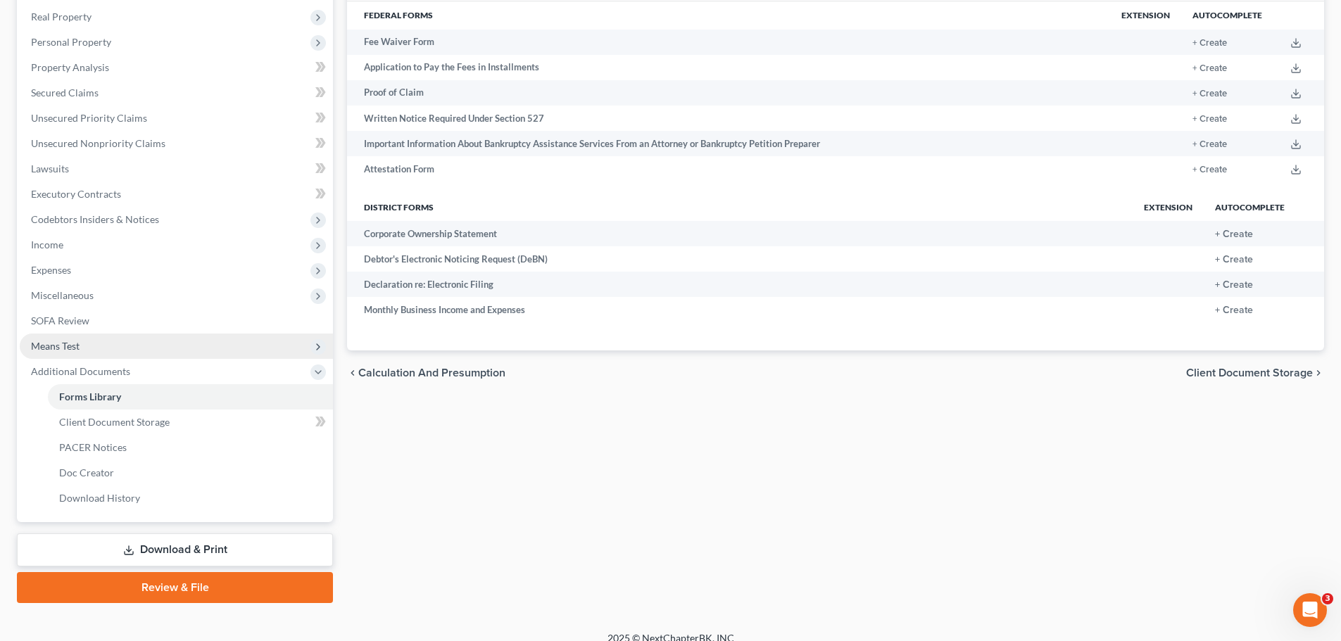
scroll to position [234, 0]
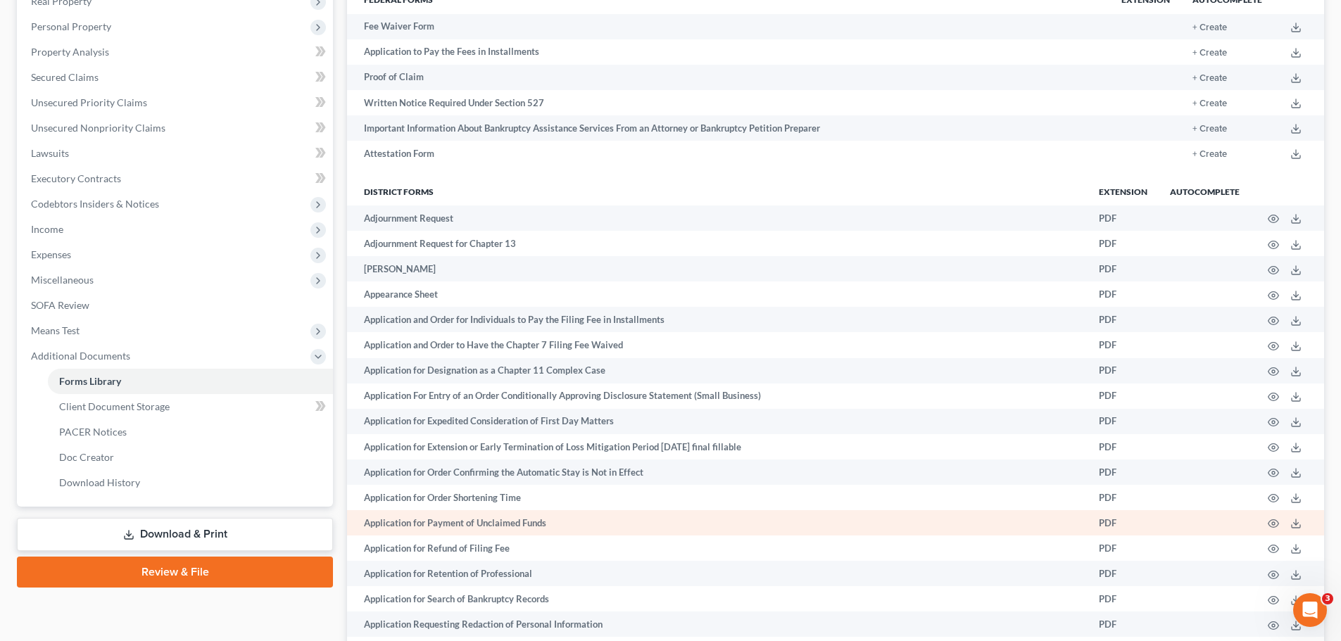
drag, startPoint x: 165, startPoint y: 528, endPoint x: 555, endPoint y: 529, distance: 390.6
click at [165, 529] on link "Download & Print" at bounding box center [175, 534] width 316 height 33
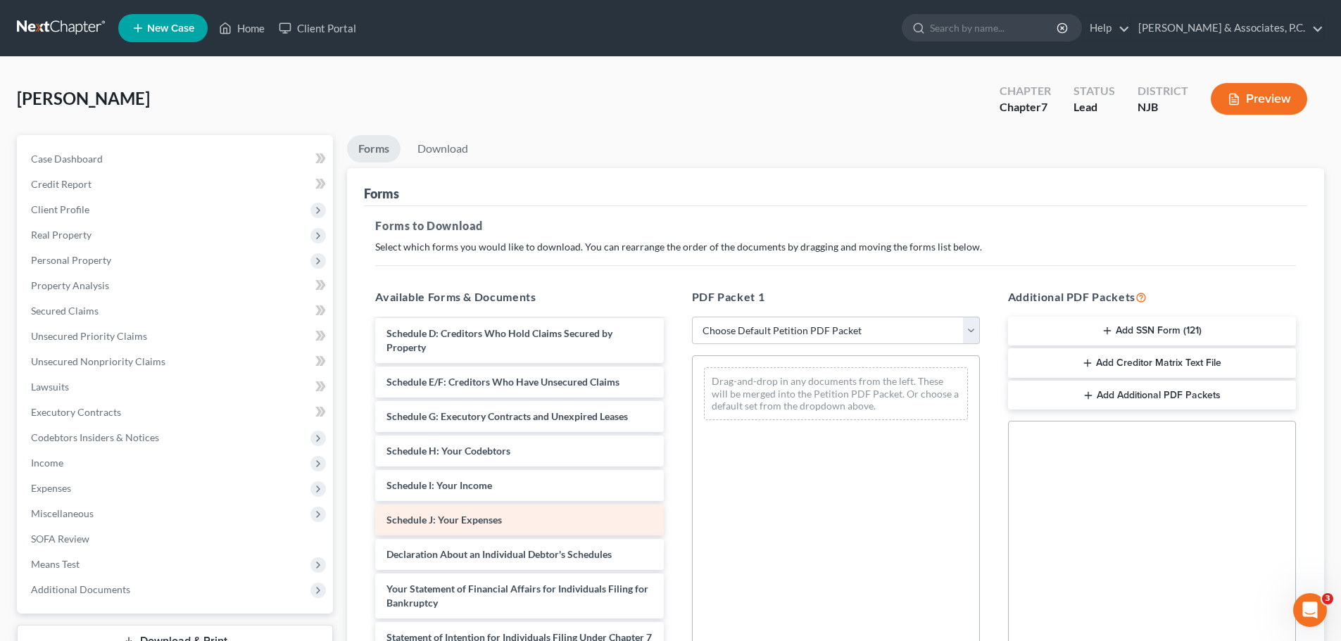
scroll to position [141, 0]
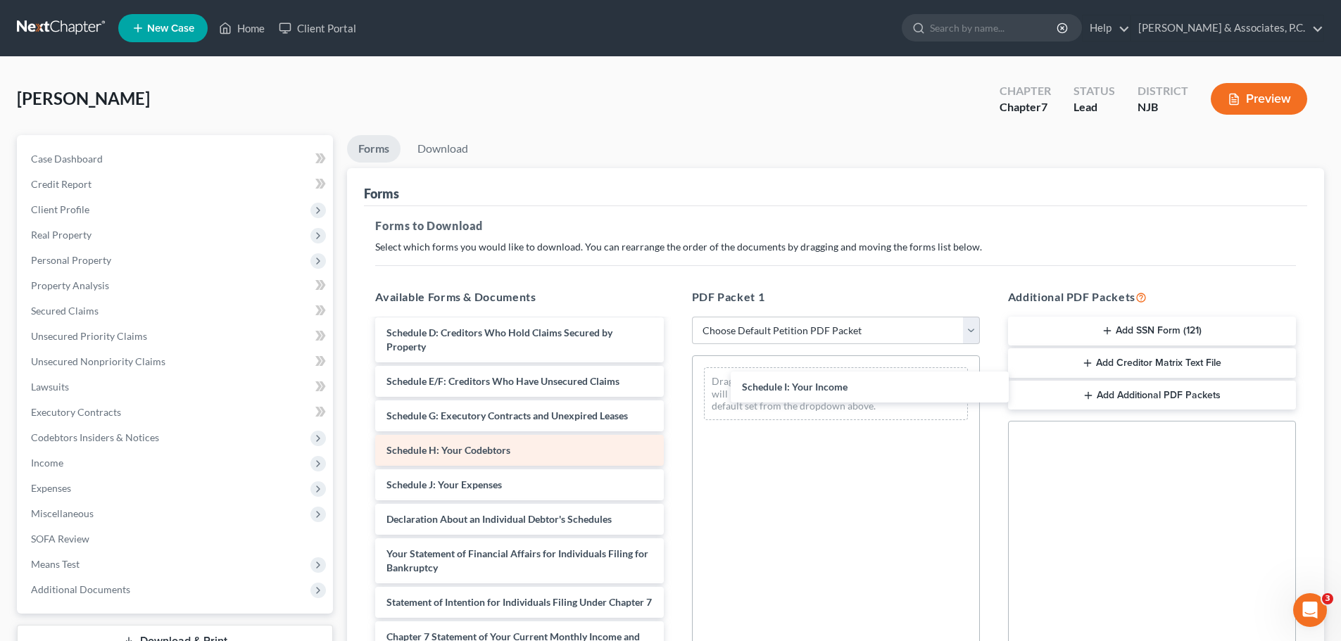
drag, startPoint x: 413, startPoint y: 488, endPoint x: 612, endPoint y: 456, distance: 201.8
click at [674, 381] on div "Schedule I: Your Income Voluntary Petition for Individuals Filing for Bankruptc…" at bounding box center [519, 498] width 310 height 639
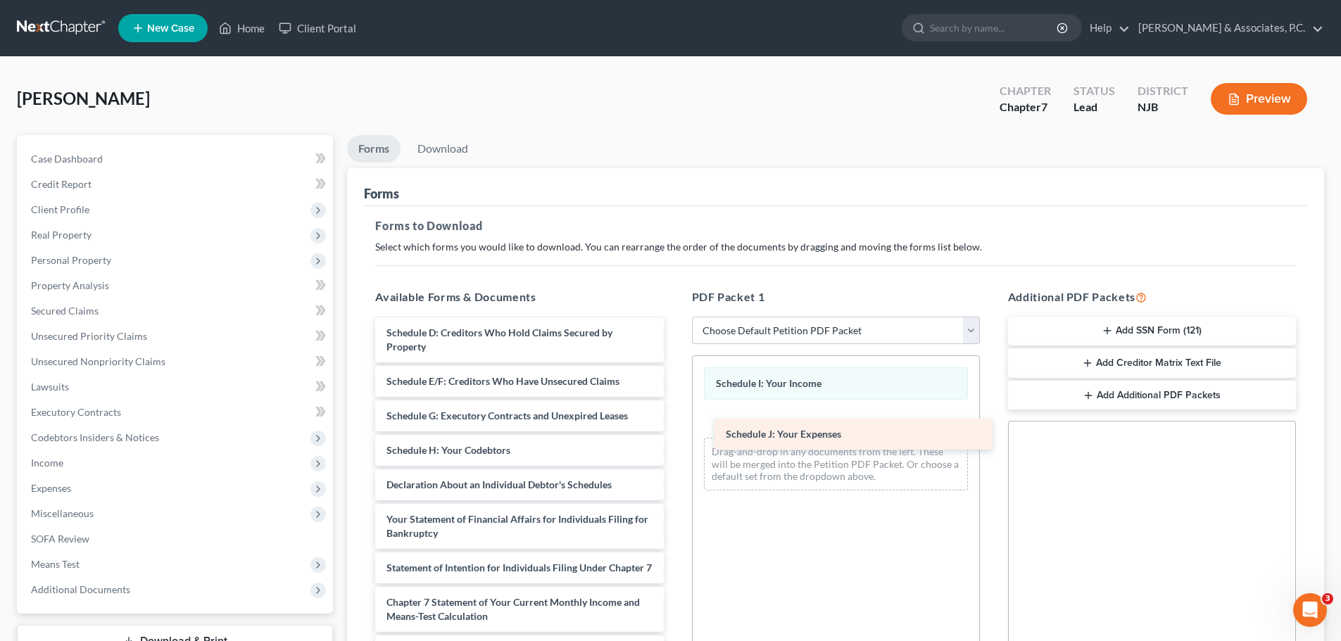
drag, startPoint x: 459, startPoint y: 488, endPoint x: 790, endPoint y: 433, distance: 336.0
click at [674, 436] on div "Schedule J: Your Expenses Voluntary Petition for Individuals Filing for Bankrup…" at bounding box center [519, 481] width 310 height 605
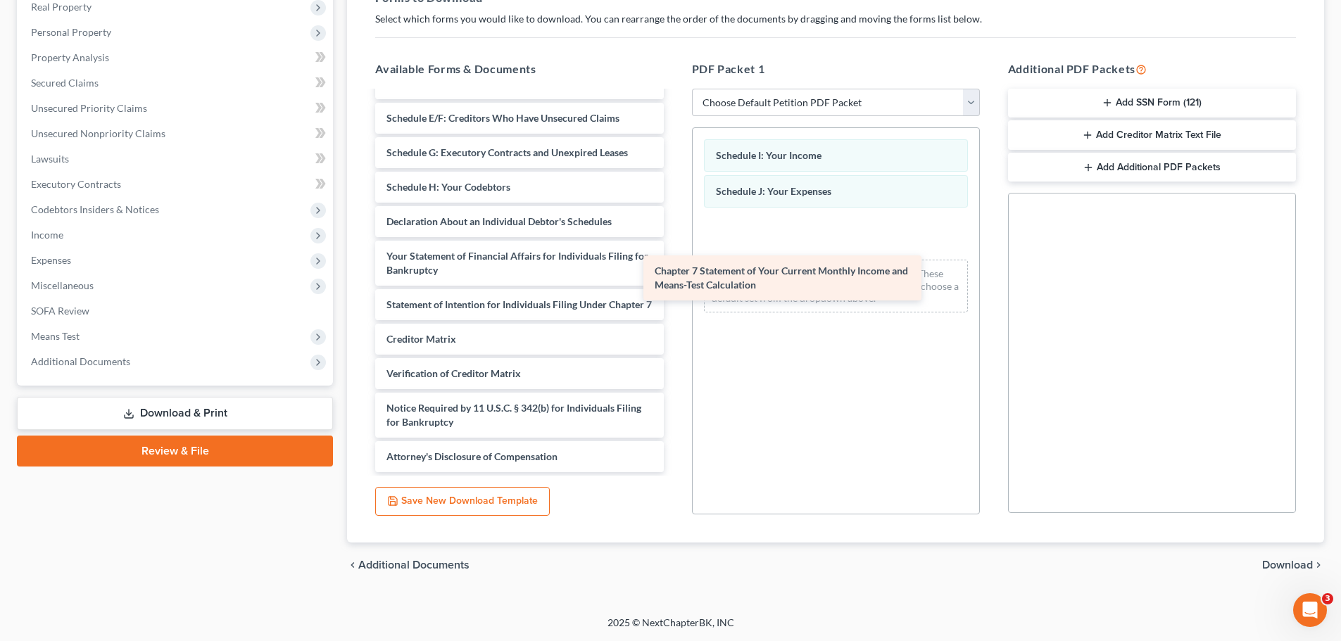
scroll to position [190, 0]
drag, startPoint x: 431, startPoint y: 311, endPoint x: 802, endPoint y: 267, distance: 373.4
click at [674, 264] on div "Chapter 7 Statement of Your Current Monthly Income and Means-Test Calculation V…" at bounding box center [519, 194] width 310 height 556
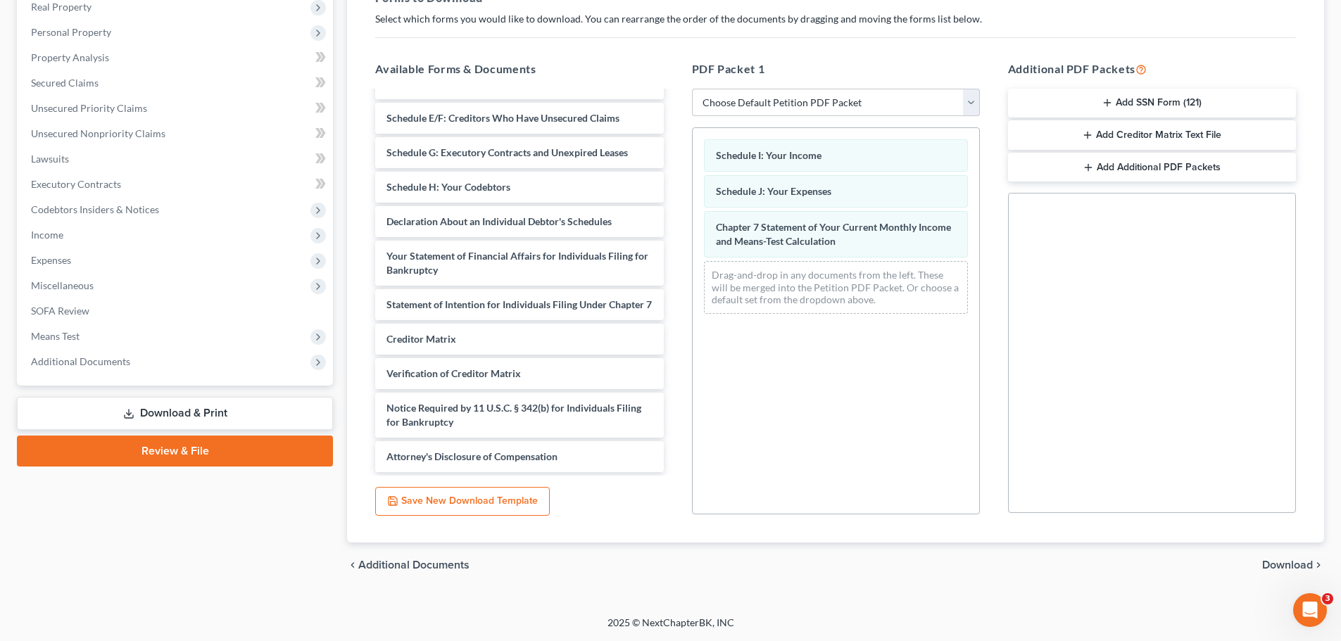
click at [1272, 565] on span "Download" at bounding box center [1287, 564] width 51 height 11
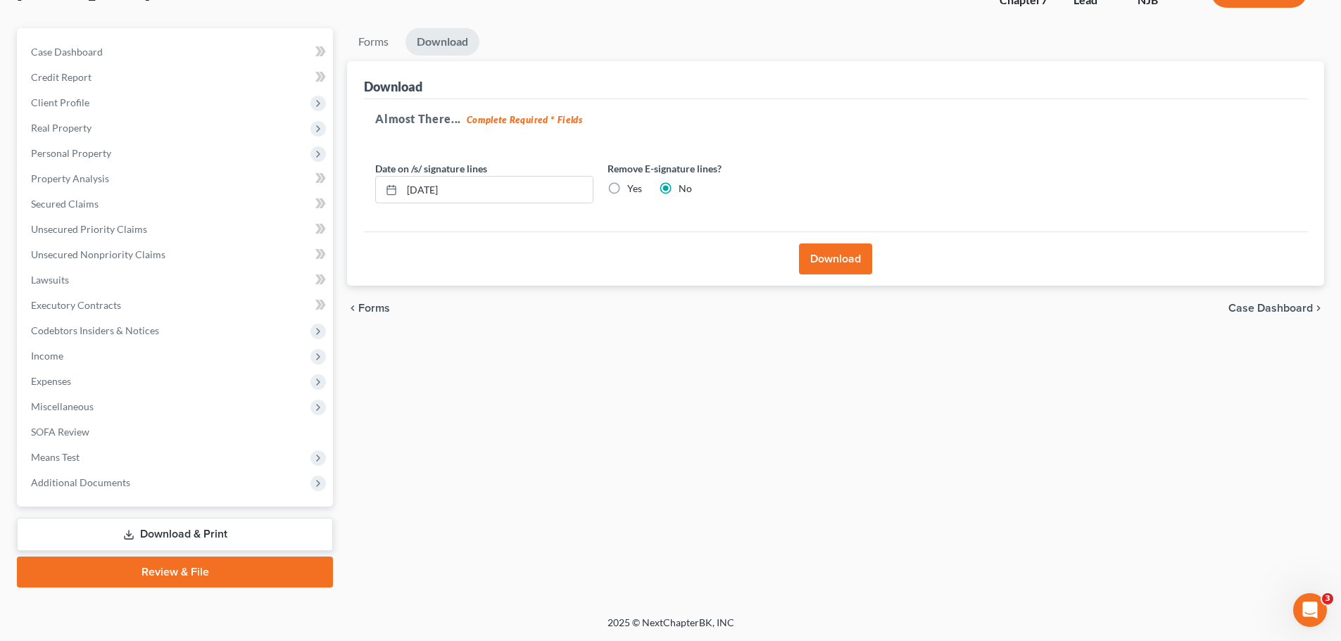
scroll to position [107, 0]
click at [627, 188] on label "Yes" at bounding box center [634, 189] width 15 height 14
click at [633, 188] on input "Yes" at bounding box center [637, 186] width 9 height 9
radio input "true"
radio input "false"
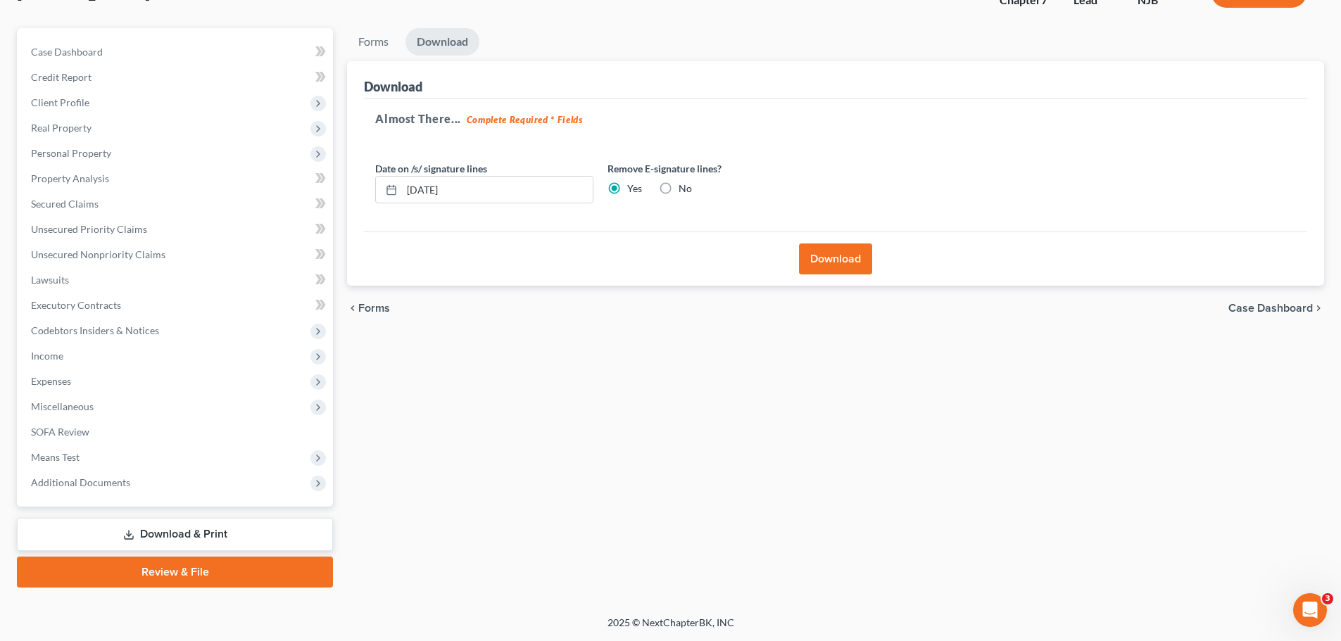
click at [825, 263] on button "Download" at bounding box center [835, 258] width 73 height 31
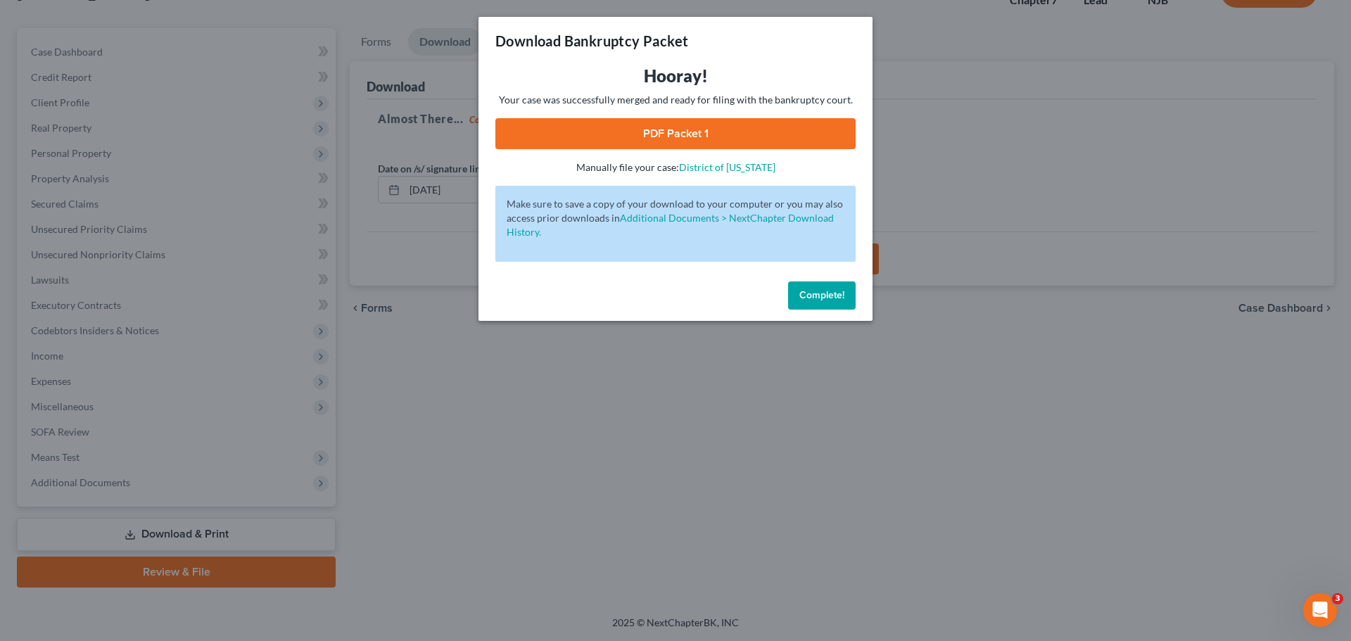
click at [736, 141] on link "PDF Packet 1" at bounding box center [675, 133] width 360 height 31
click at [821, 298] on span "Complete!" at bounding box center [821, 295] width 45 height 12
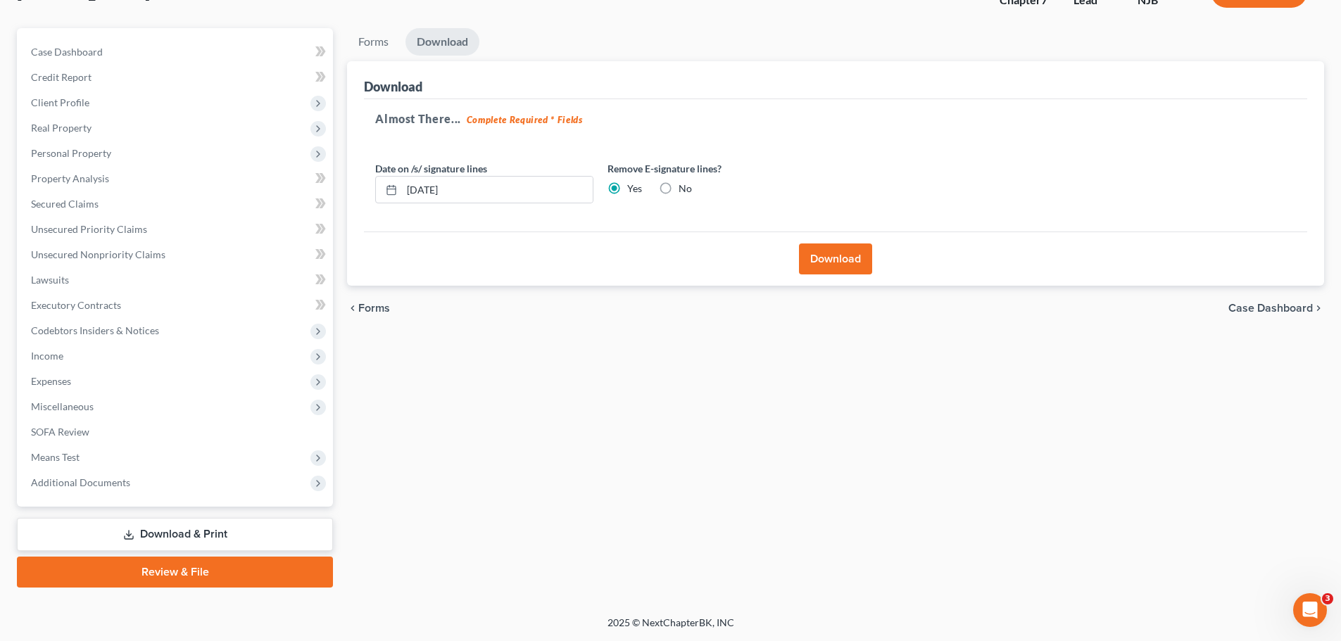
click at [751, 60] on ul "Forms Download" at bounding box center [835, 44] width 977 height 33
click at [87, 382] on span "Expenses" at bounding box center [176, 381] width 313 height 25
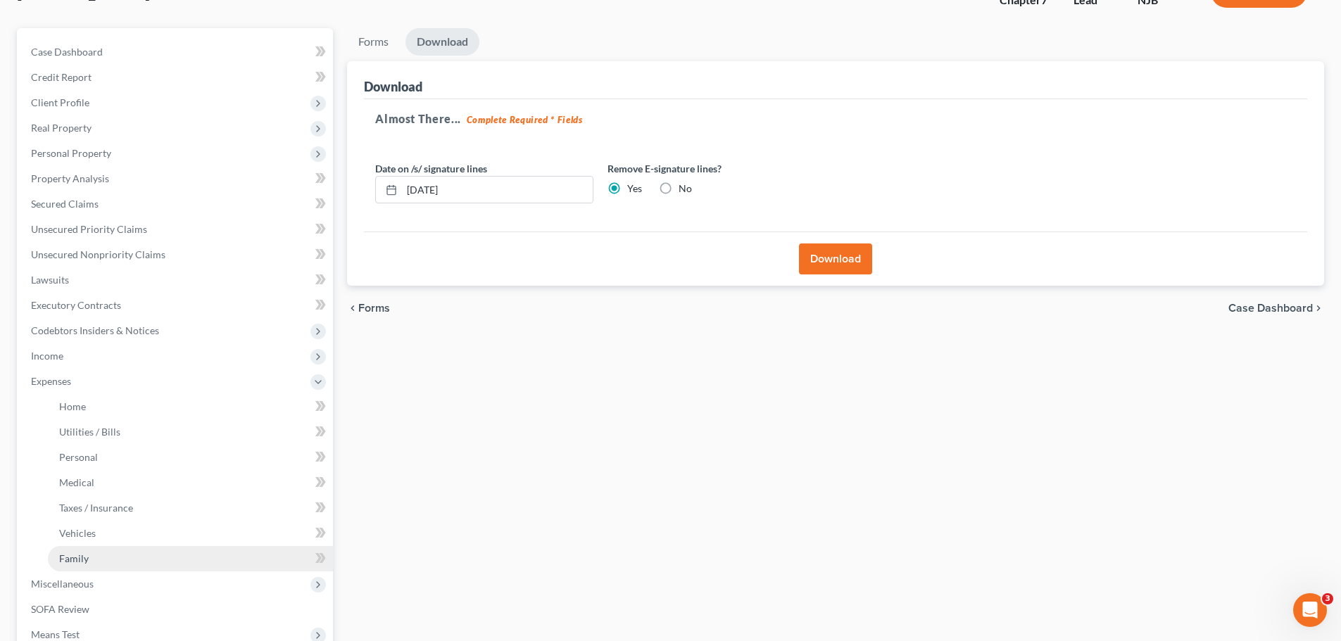
click at [108, 559] on link "Family" at bounding box center [190, 558] width 285 height 25
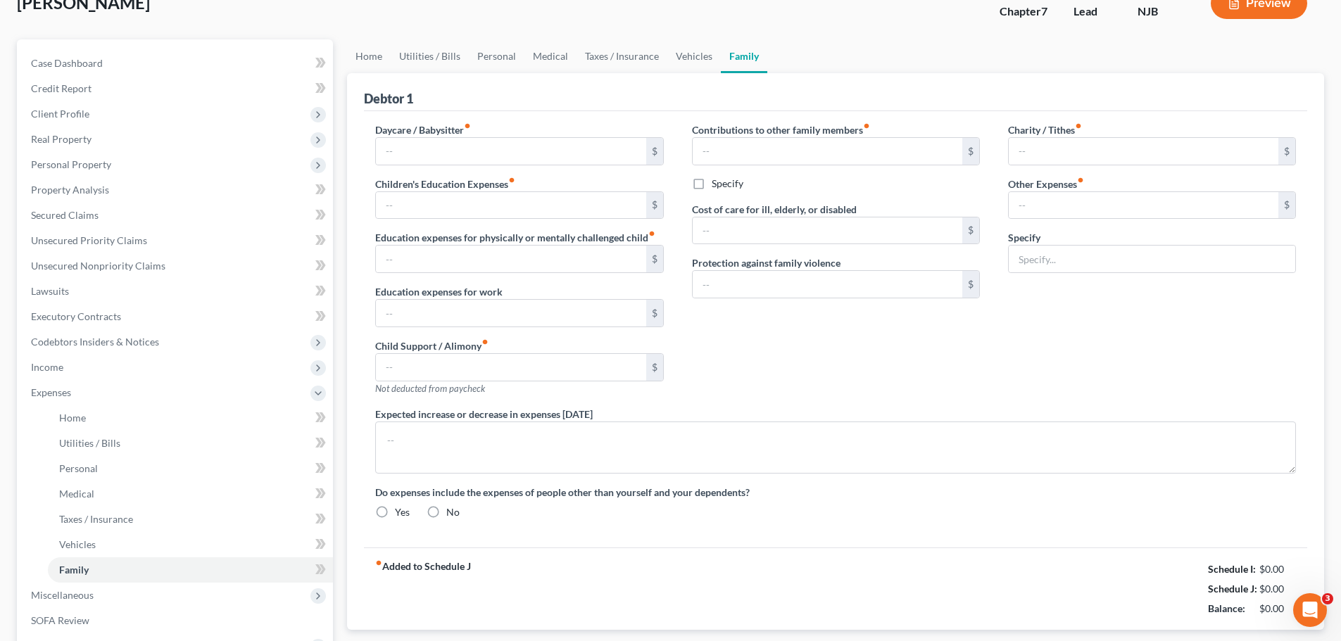
type input "0.00"
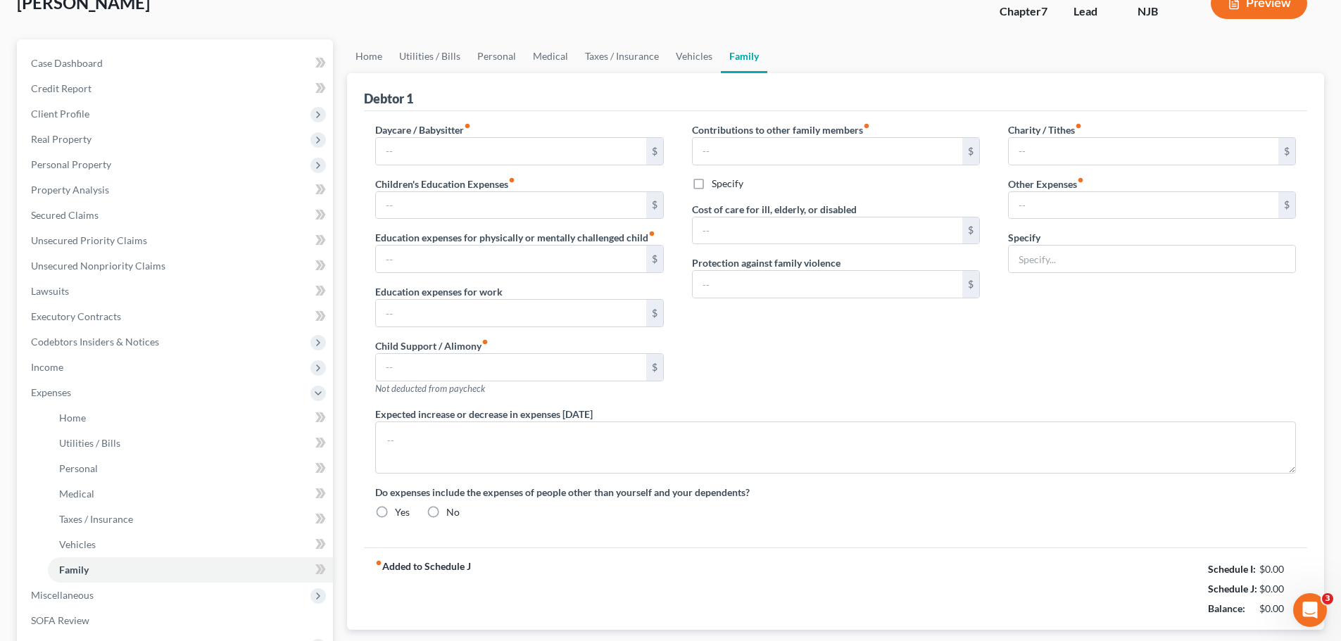
type input "0.00"
type input "483.00"
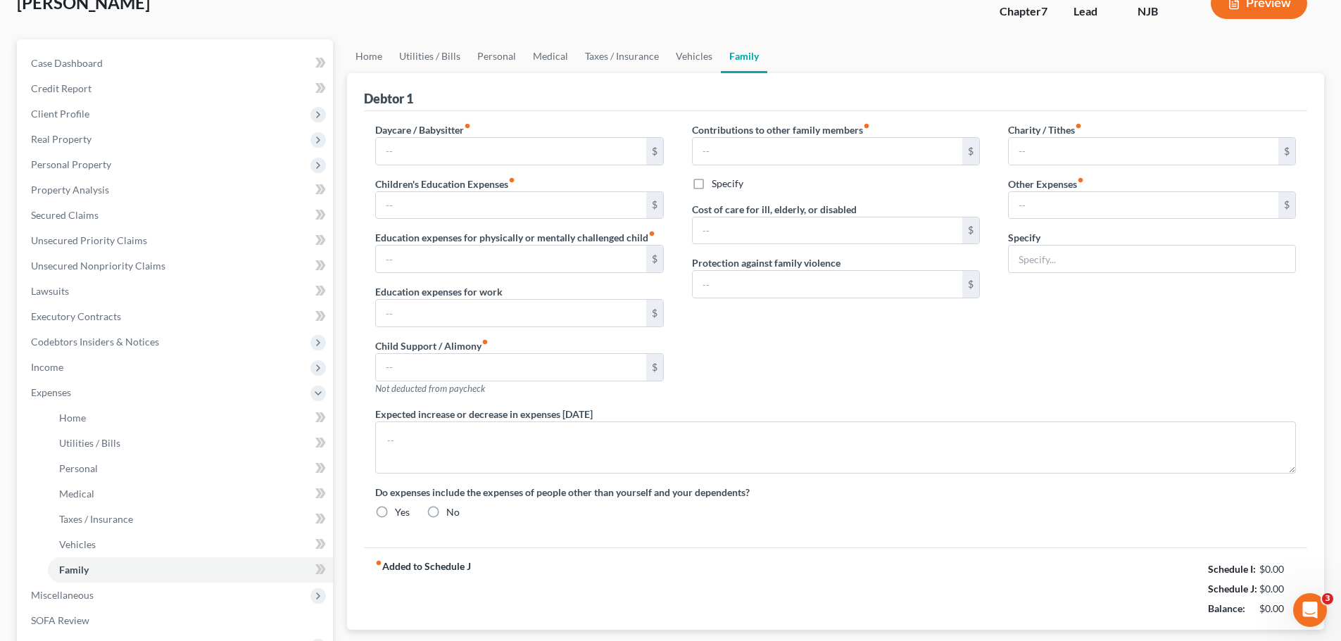
type input "Non Filing Spouse Life Insurance ($38) & Car Repairs (42.00) Storage ($403)"
radio input "true"
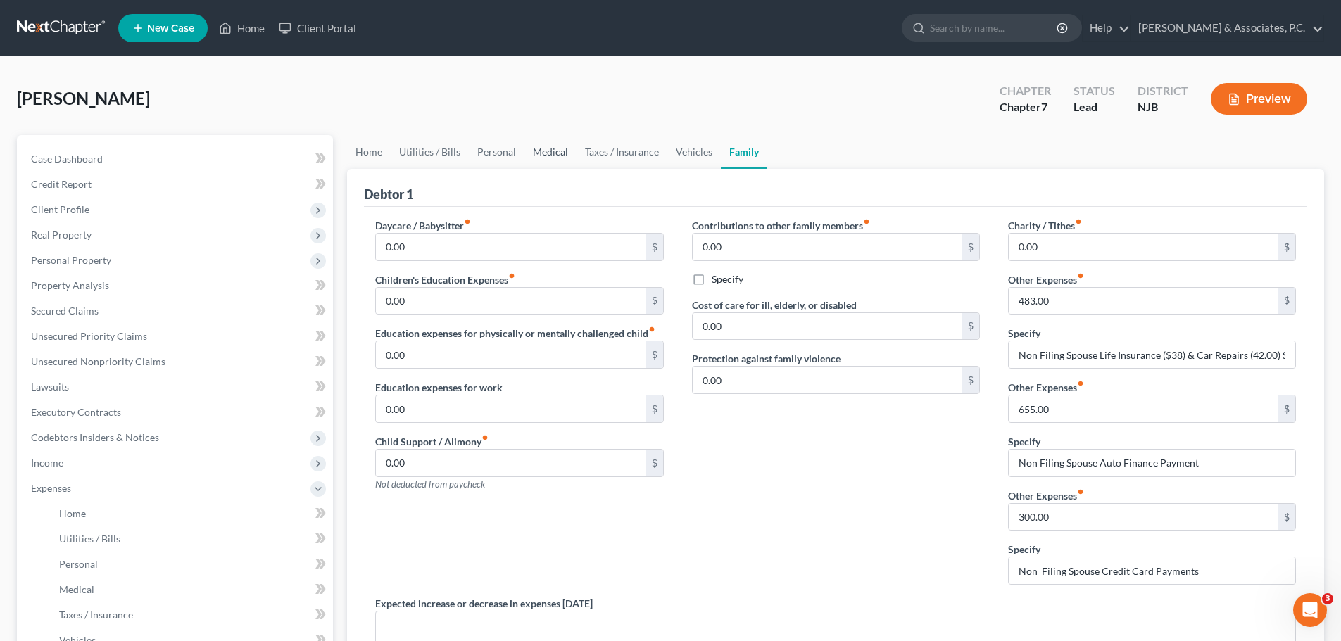
click at [540, 158] on link "Medical" at bounding box center [550, 152] width 52 height 34
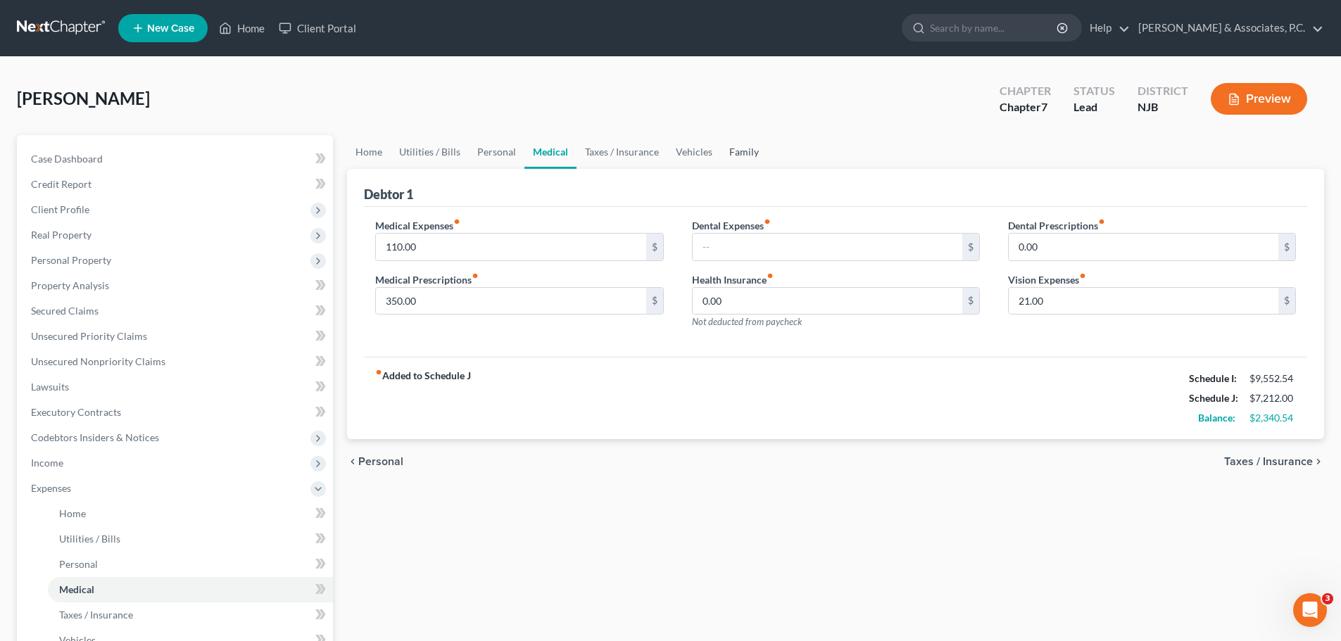
click at [743, 156] on link "Family" at bounding box center [744, 152] width 46 height 34
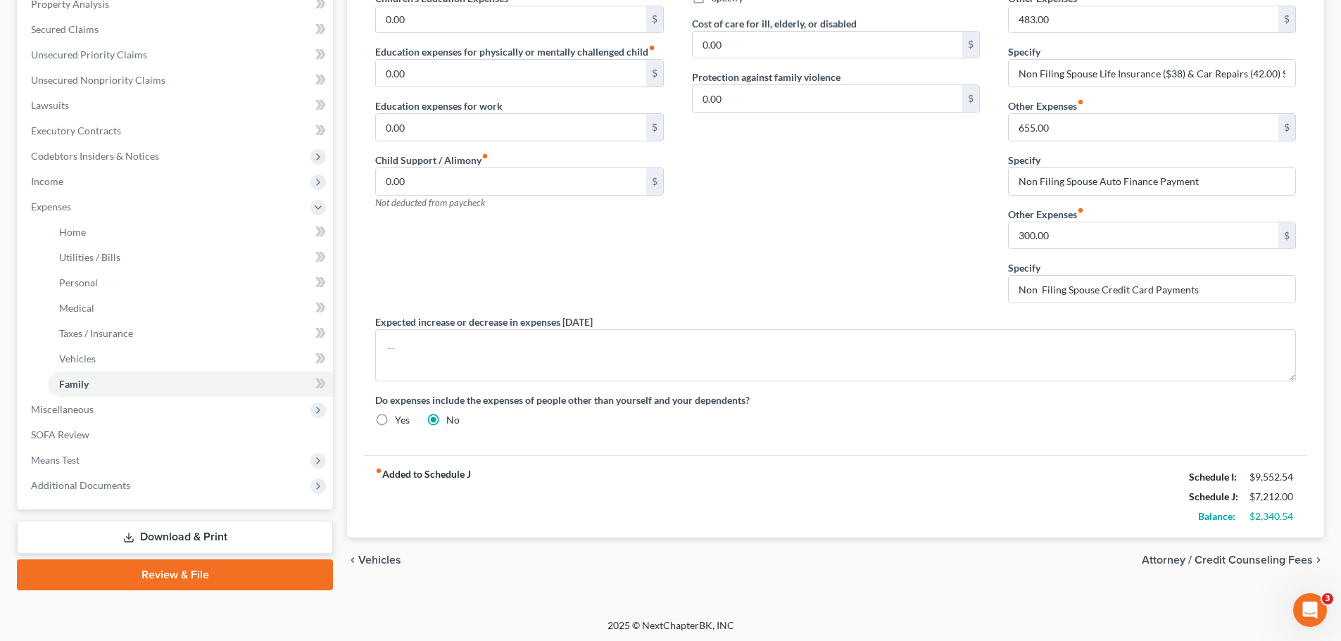
scroll to position [284, 0]
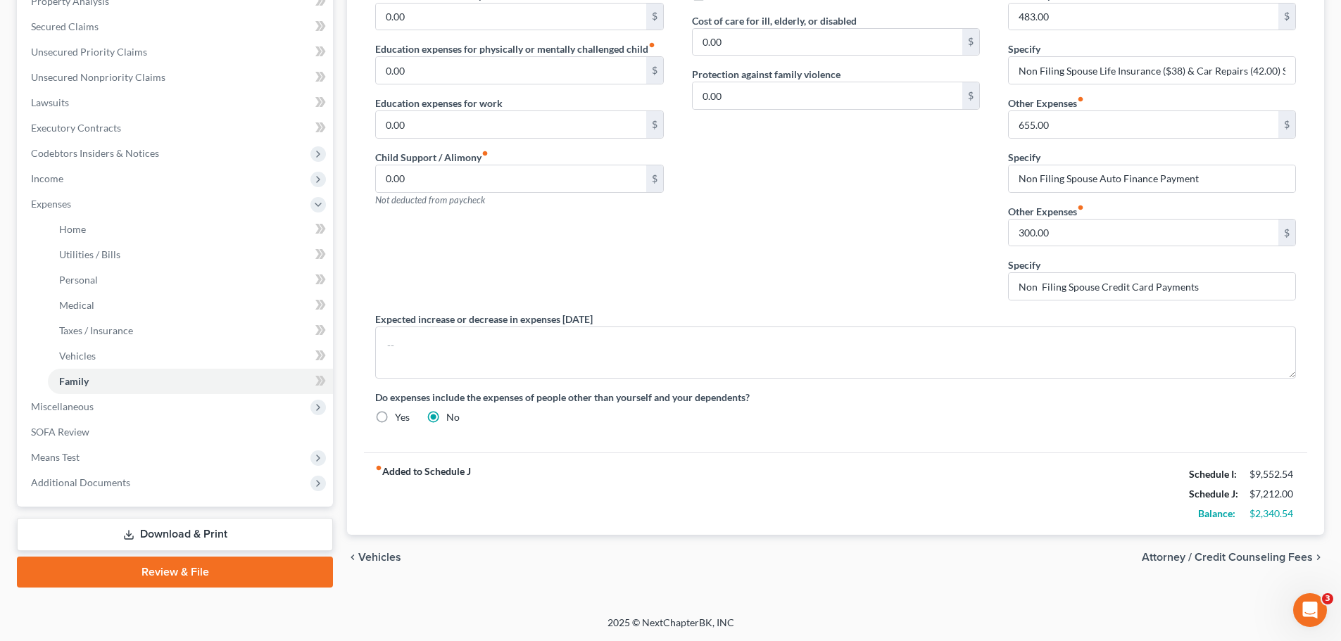
drag, startPoint x: 1184, startPoint y: 559, endPoint x: 1167, endPoint y: 544, distance: 23.4
click at [1184, 559] on span "Attorney / Credit Counseling Fees" at bounding box center [1226, 557] width 171 height 11
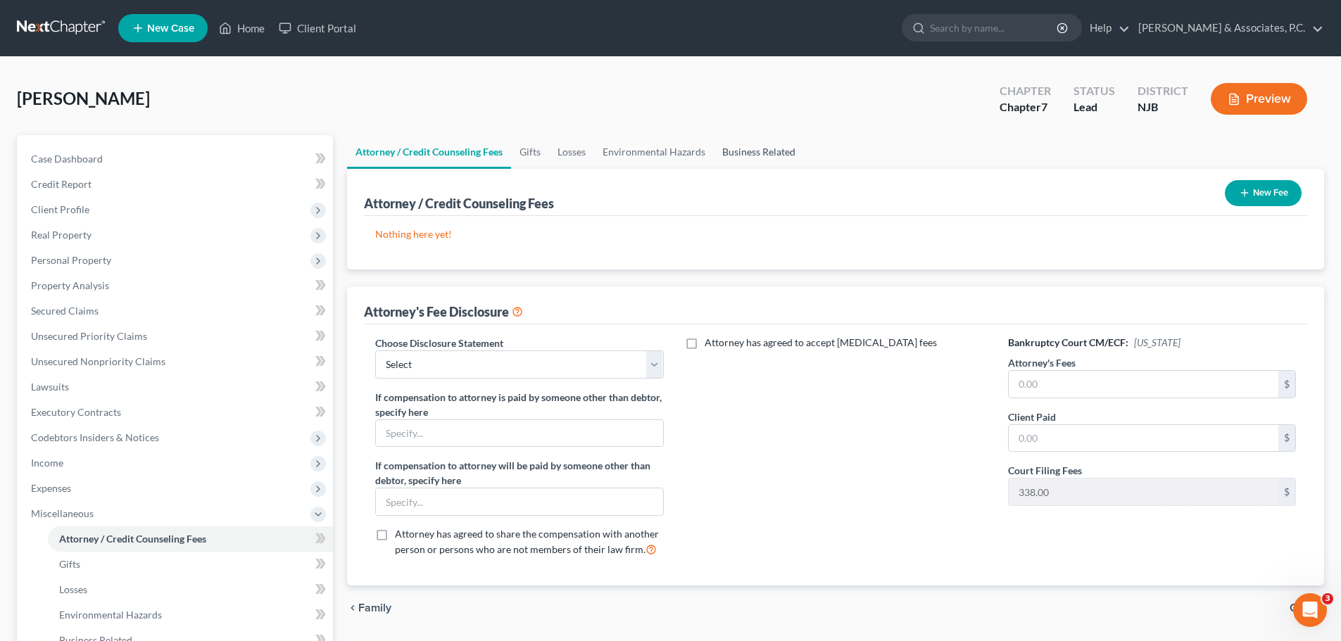
click at [789, 153] on link "Business Related" at bounding box center [759, 152] width 90 height 34
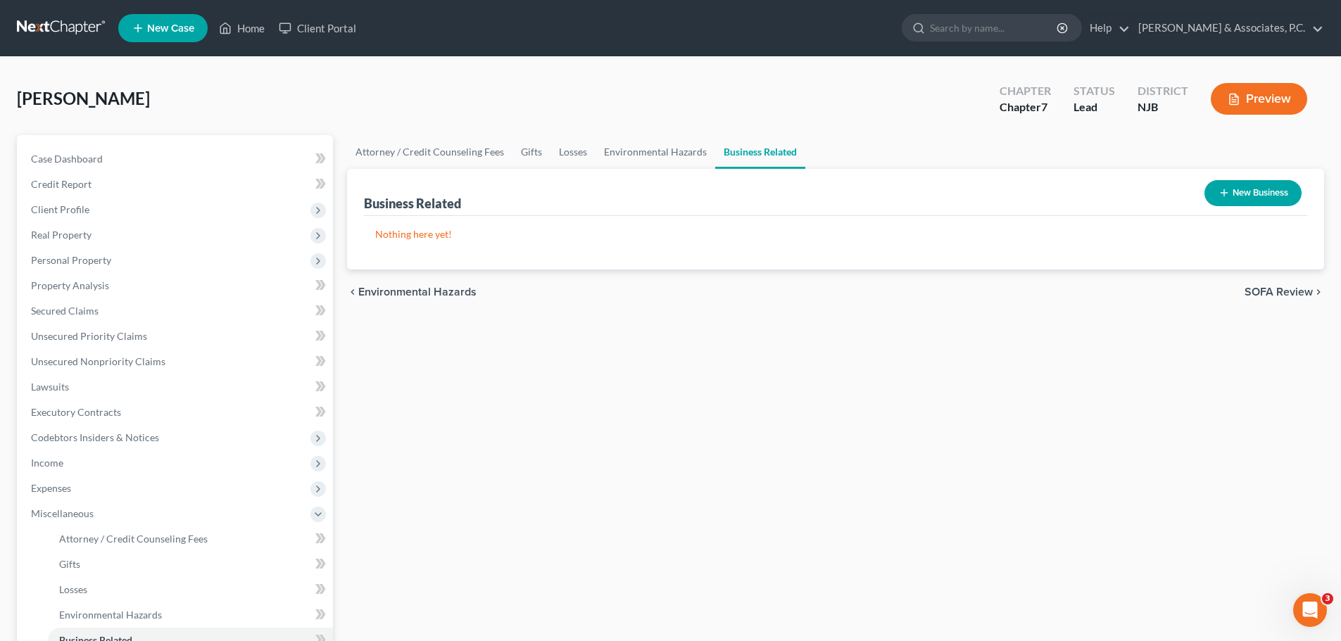
click at [65, 30] on link at bounding box center [62, 27] width 90 height 25
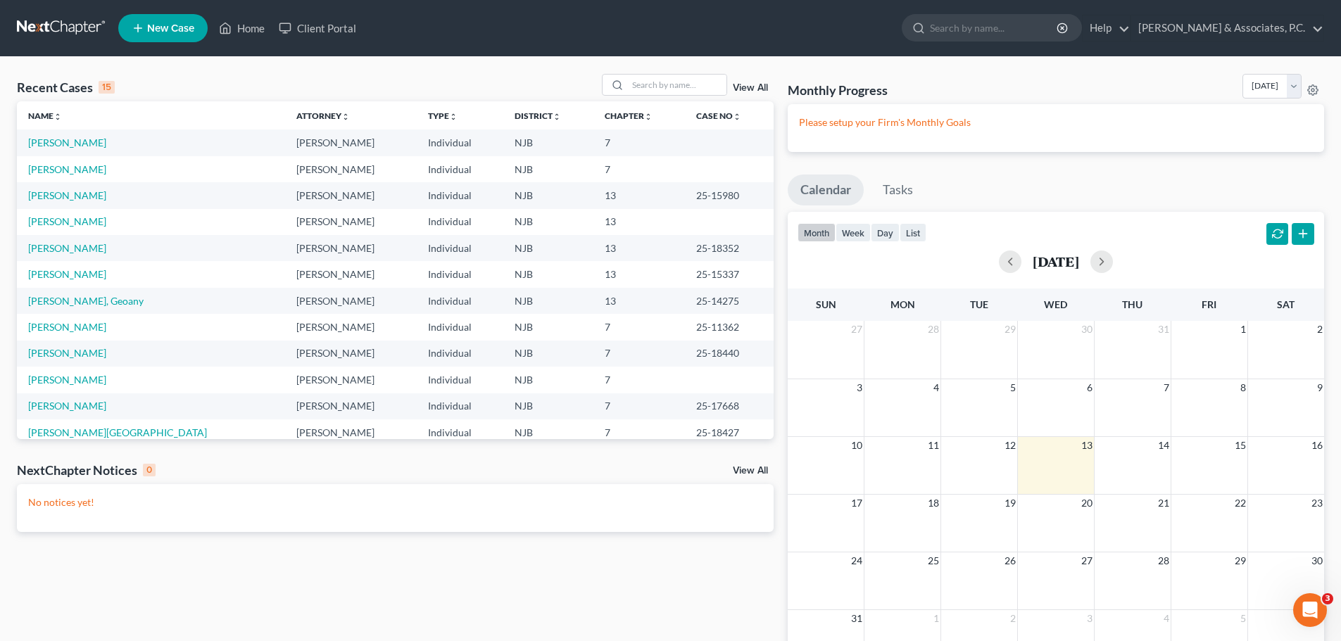
click at [163, 27] on span "New Case" at bounding box center [170, 28] width 47 height 11
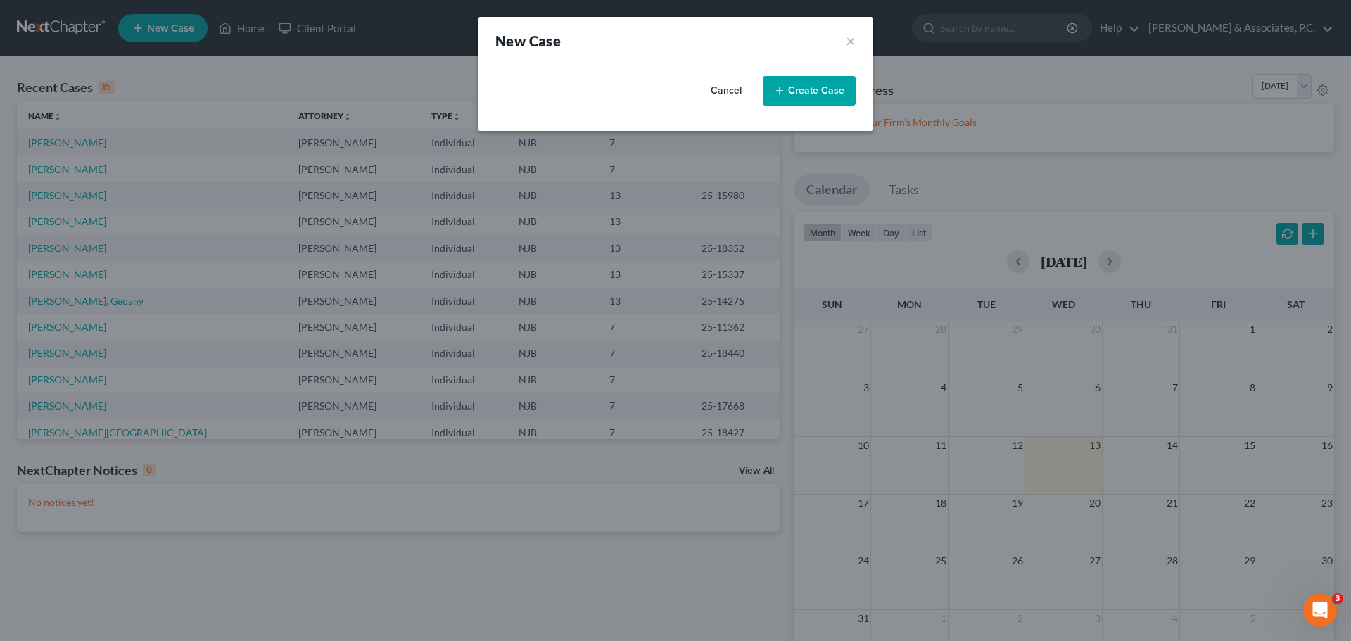
select select "51"
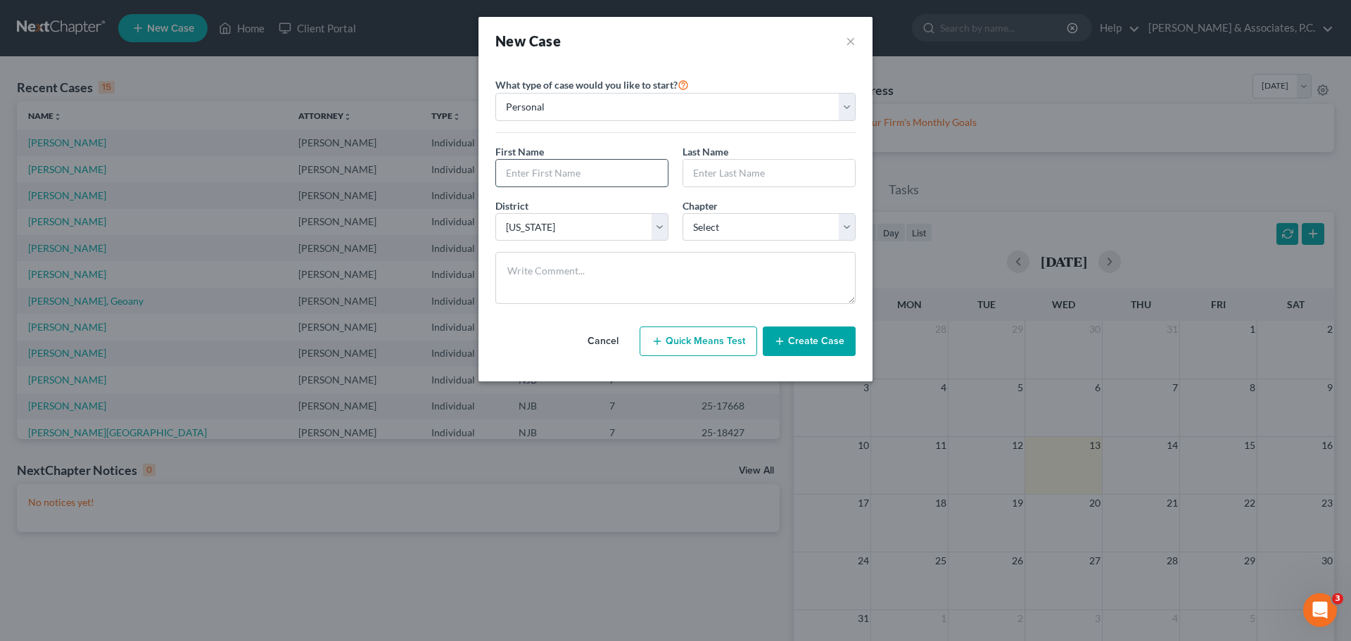
click at [602, 176] on input "text" at bounding box center [582, 173] width 172 height 27
type input "a"
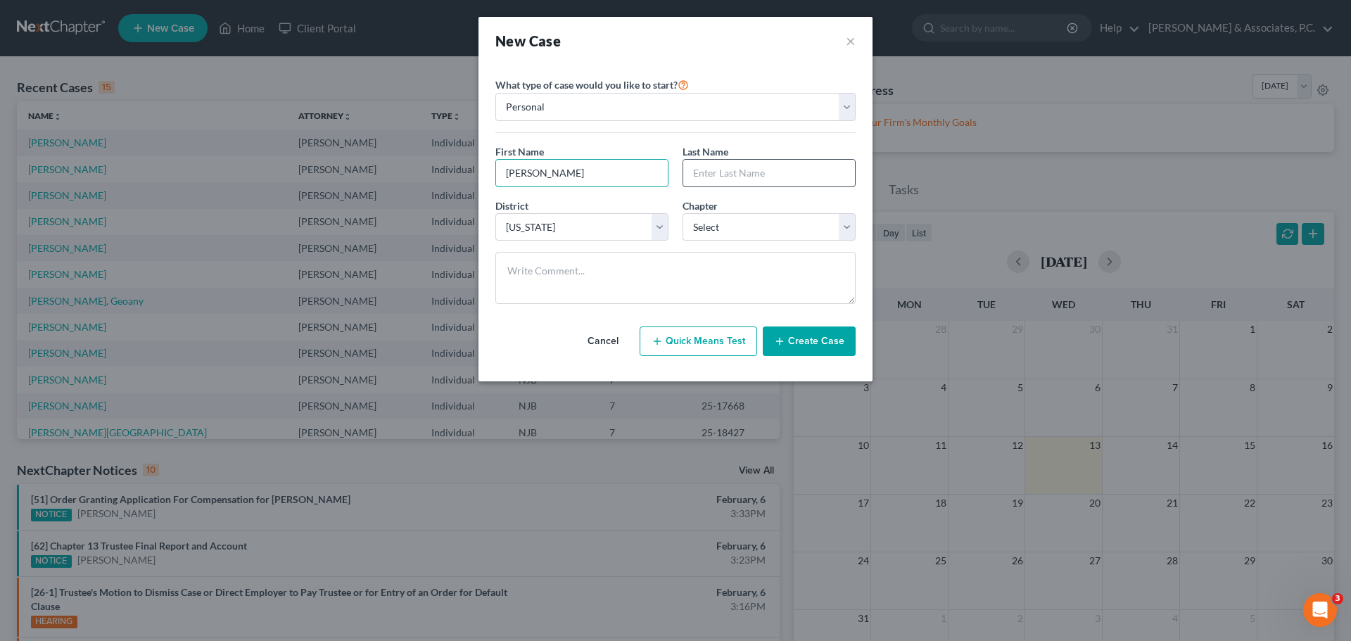
type input "[PERSON_NAME]"
click at [805, 174] on input "text" at bounding box center [769, 173] width 172 height 27
click at [752, 168] on input "text" at bounding box center [769, 173] width 172 height 27
type input "Husband"
click at [792, 224] on select "Select 7 11 12 13" at bounding box center [769, 227] width 173 height 28
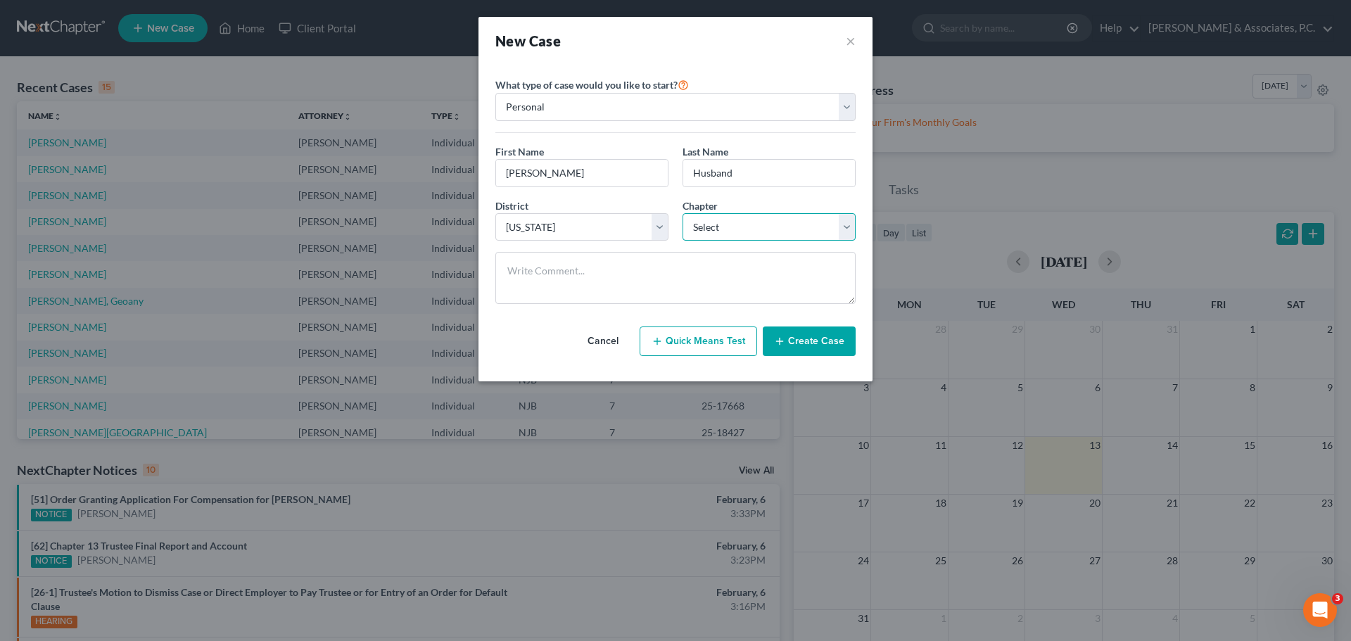
select select "0"
click at [683, 213] on select "Select 7 11 12 13" at bounding box center [769, 227] width 173 height 28
click at [831, 348] on button "Create Case" at bounding box center [809, 342] width 93 height 30
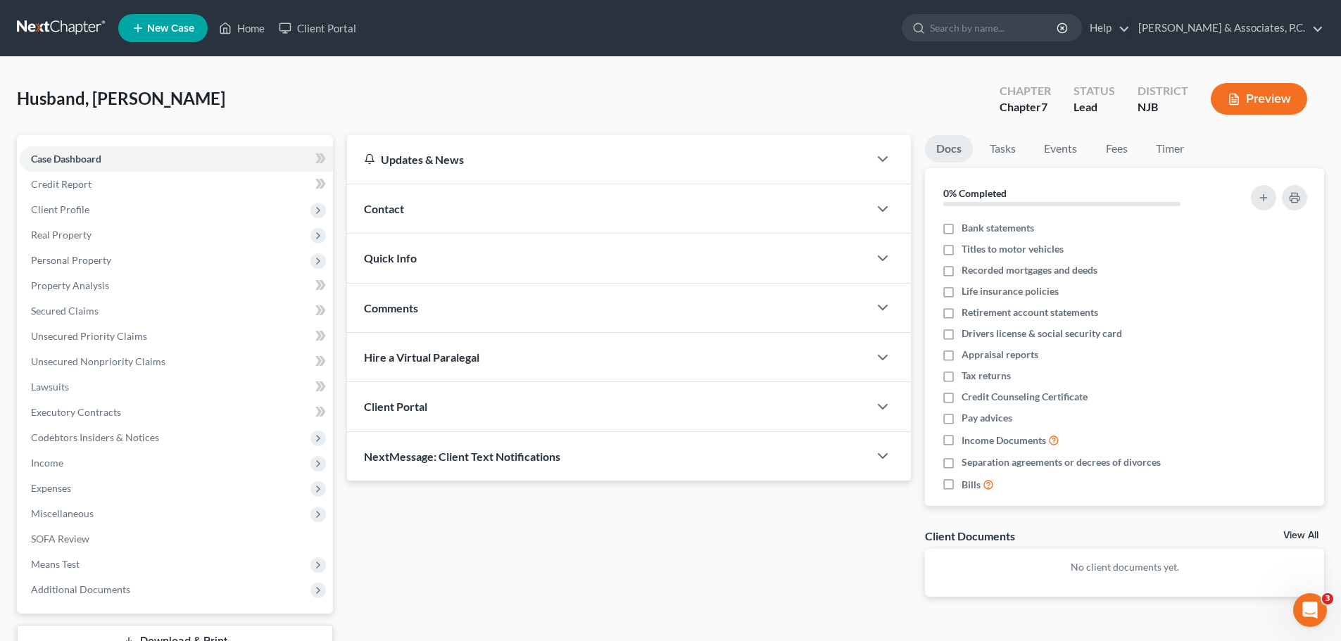
drag, startPoint x: 63, startPoint y: 23, endPoint x: 363, endPoint y: 85, distance: 306.3
click at [63, 25] on link at bounding box center [62, 27] width 90 height 25
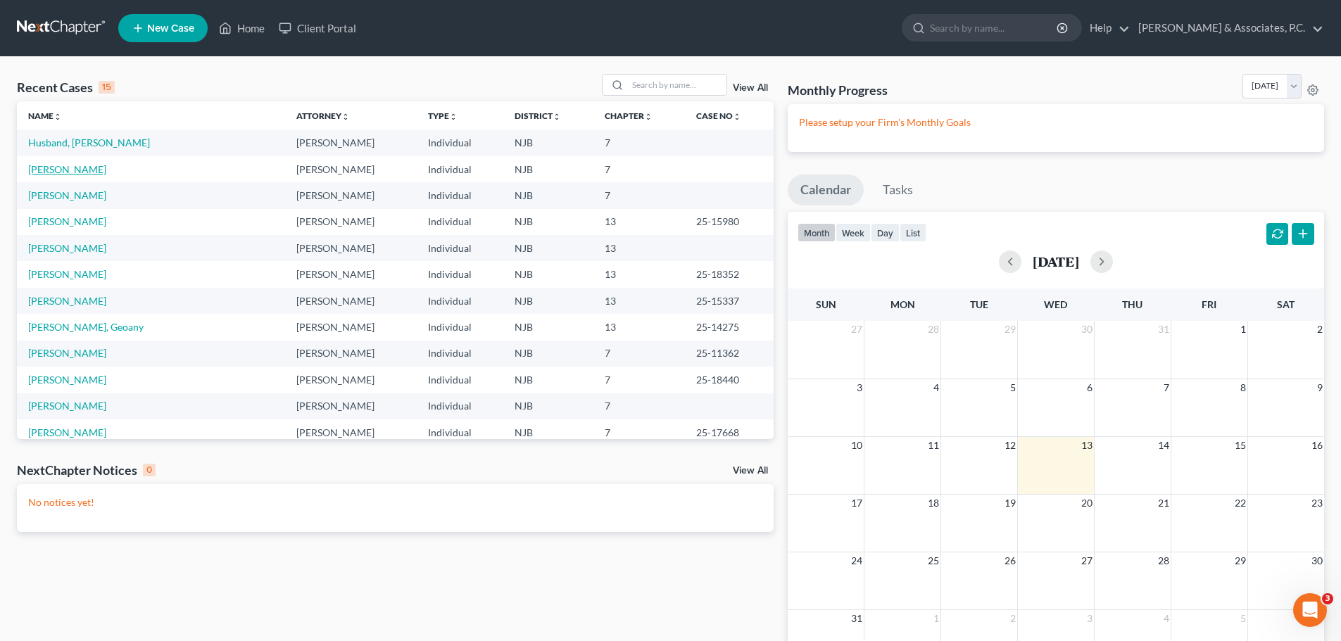
click at [61, 171] on link "[PERSON_NAME]" at bounding box center [67, 169] width 78 height 12
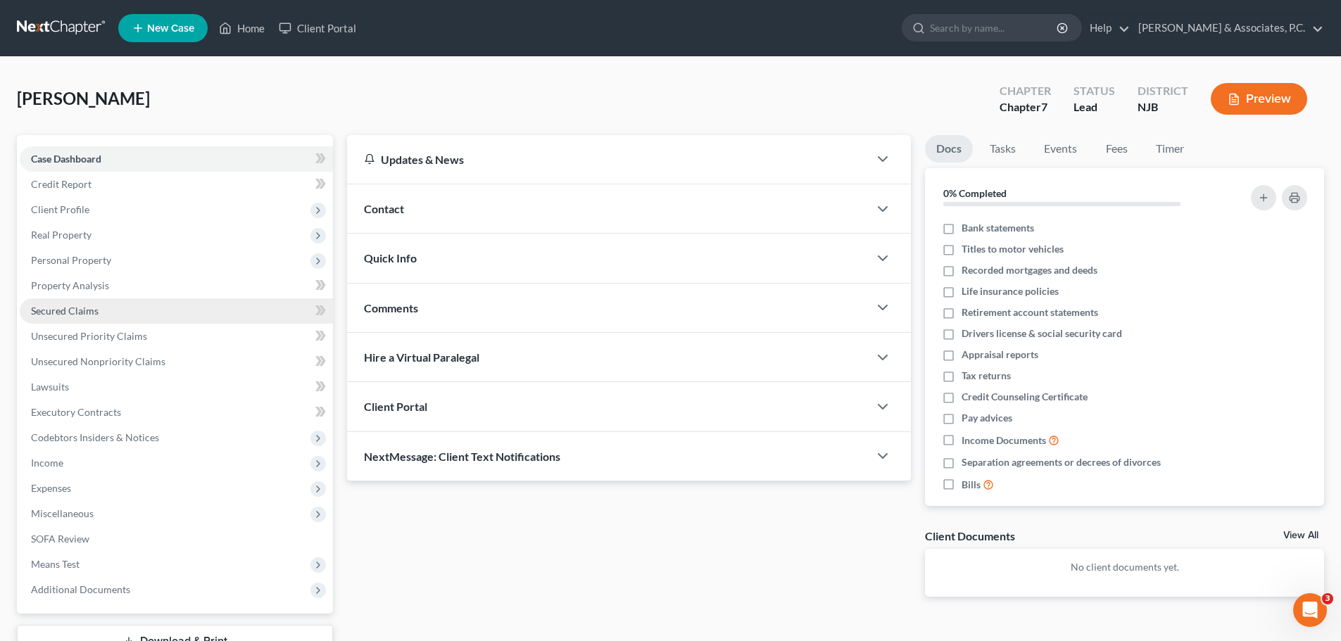
scroll to position [107, 0]
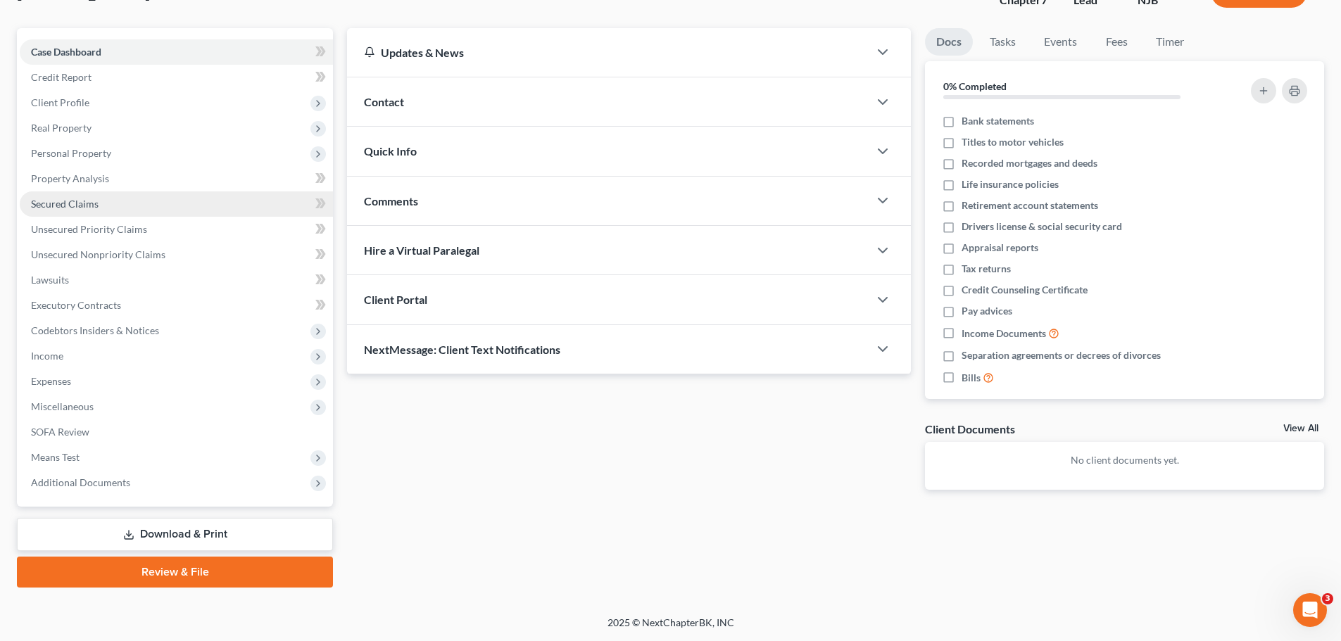
click at [65, 206] on span "Secured Claims" at bounding box center [65, 204] width 68 height 12
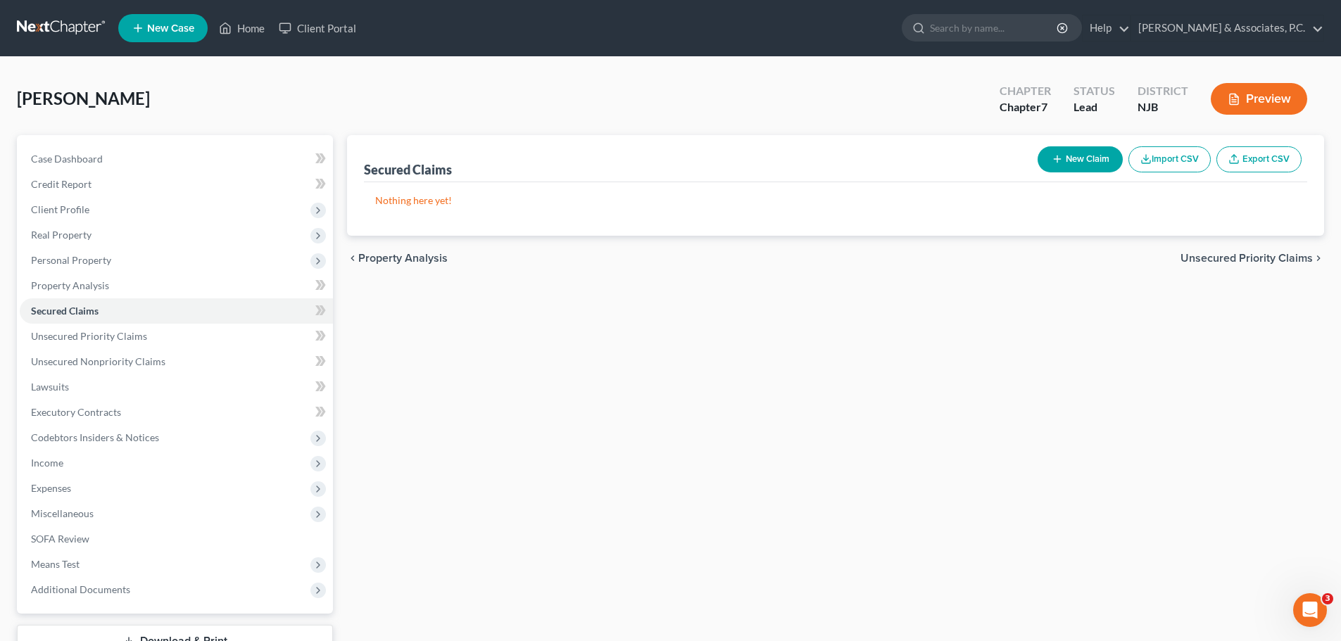
click at [1199, 255] on span "Unsecured Priority Claims" at bounding box center [1246, 258] width 132 height 11
click at [1216, 254] on span "Unsecured Nonpriority Claims" at bounding box center [1236, 258] width 153 height 11
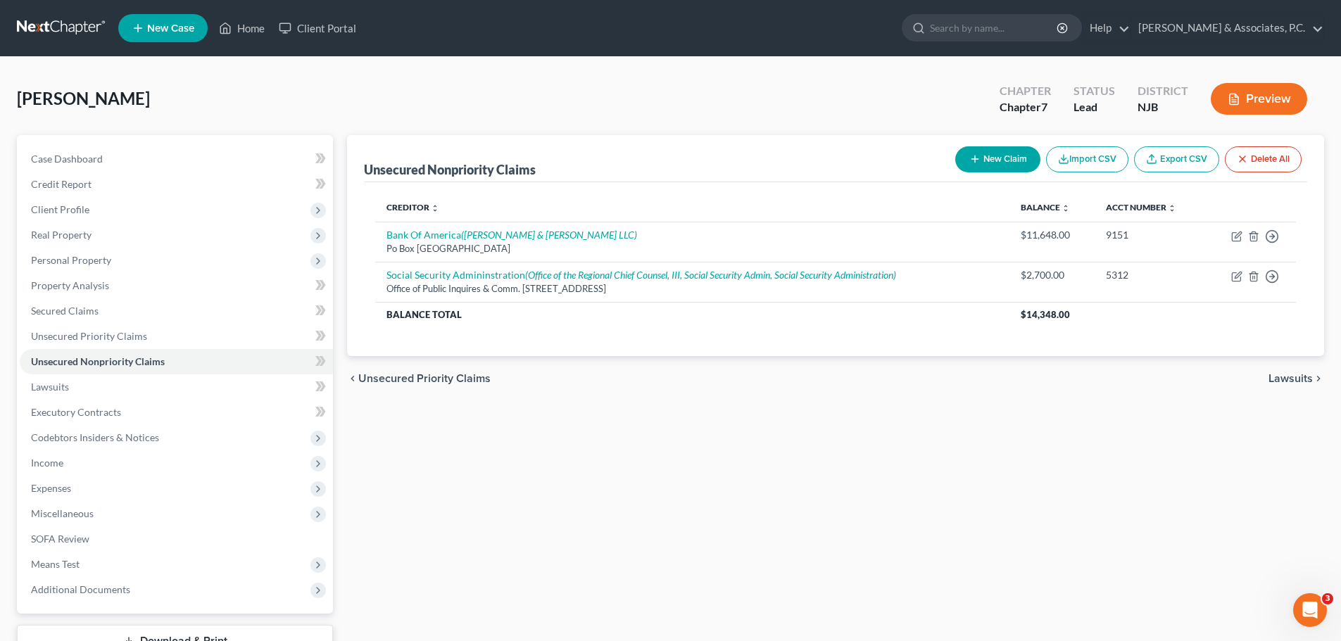
click at [38, 15] on link at bounding box center [62, 27] width 90 height 25
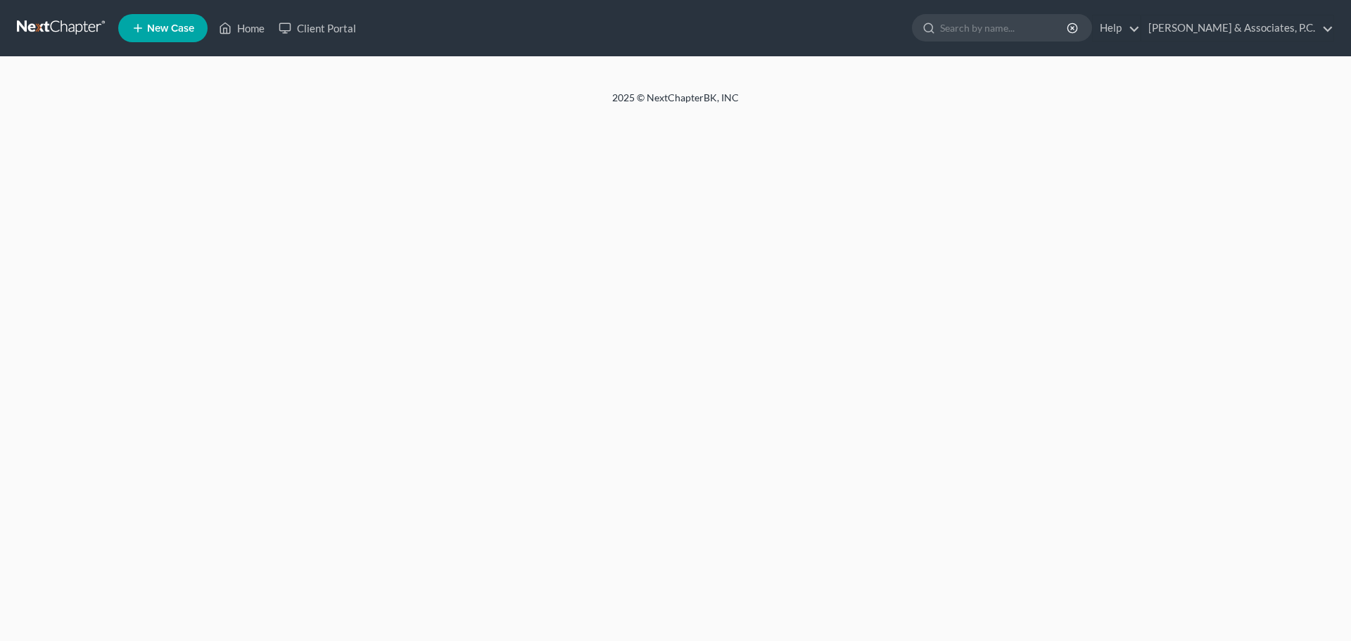
click at [37, 18] on link at bounding box center [62, 27] width 90 height 25
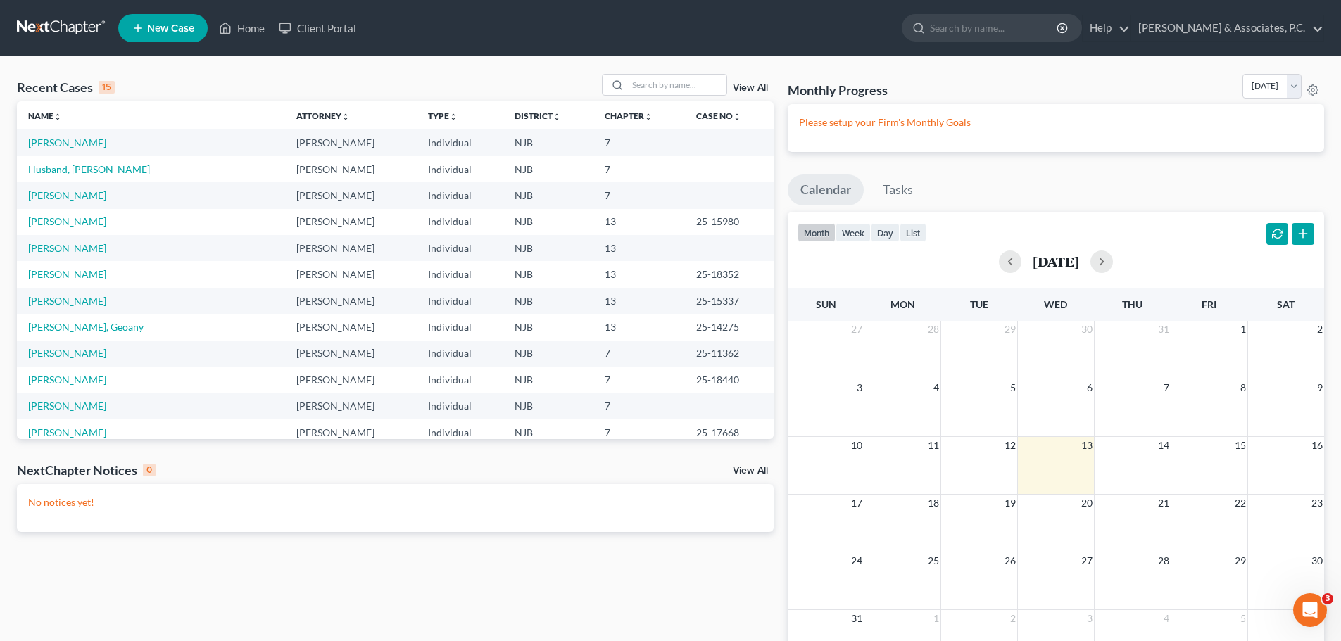
click at [75, 170] on link "Husband, [PERSON_NAME]" at bounding box center [89, 169] width 122 height 12
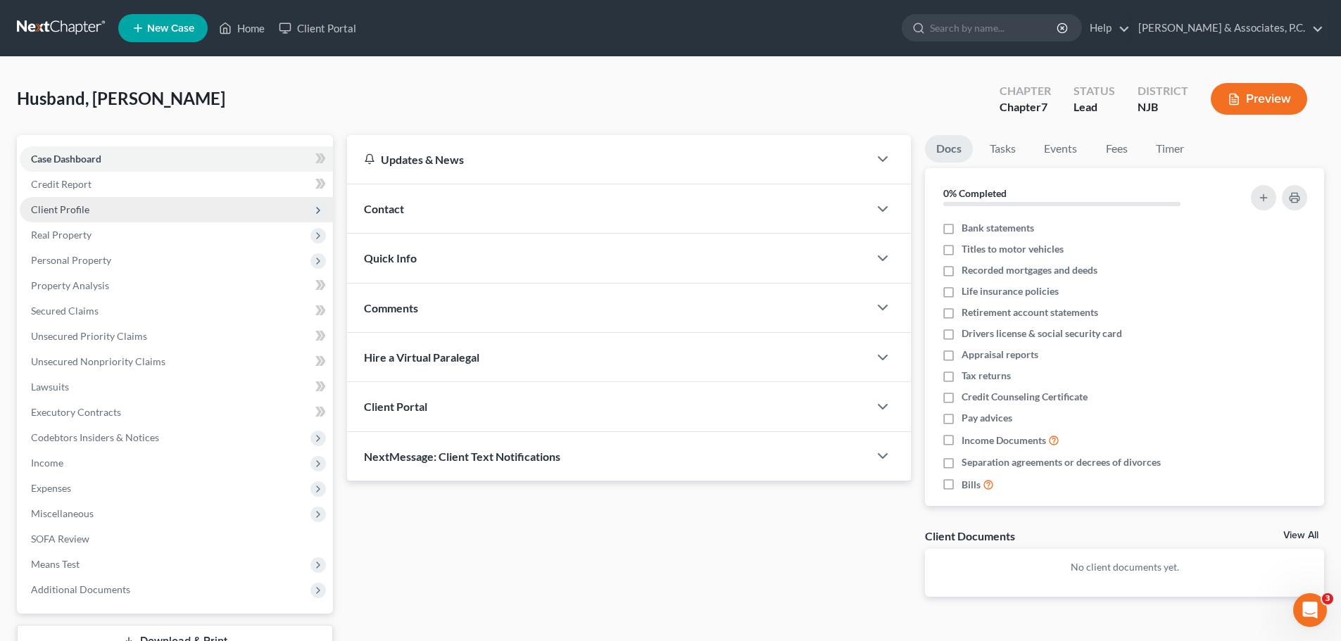
click at [72, 205] on span "Client Profile" at bounding box center [60, 209] width 58 height 12
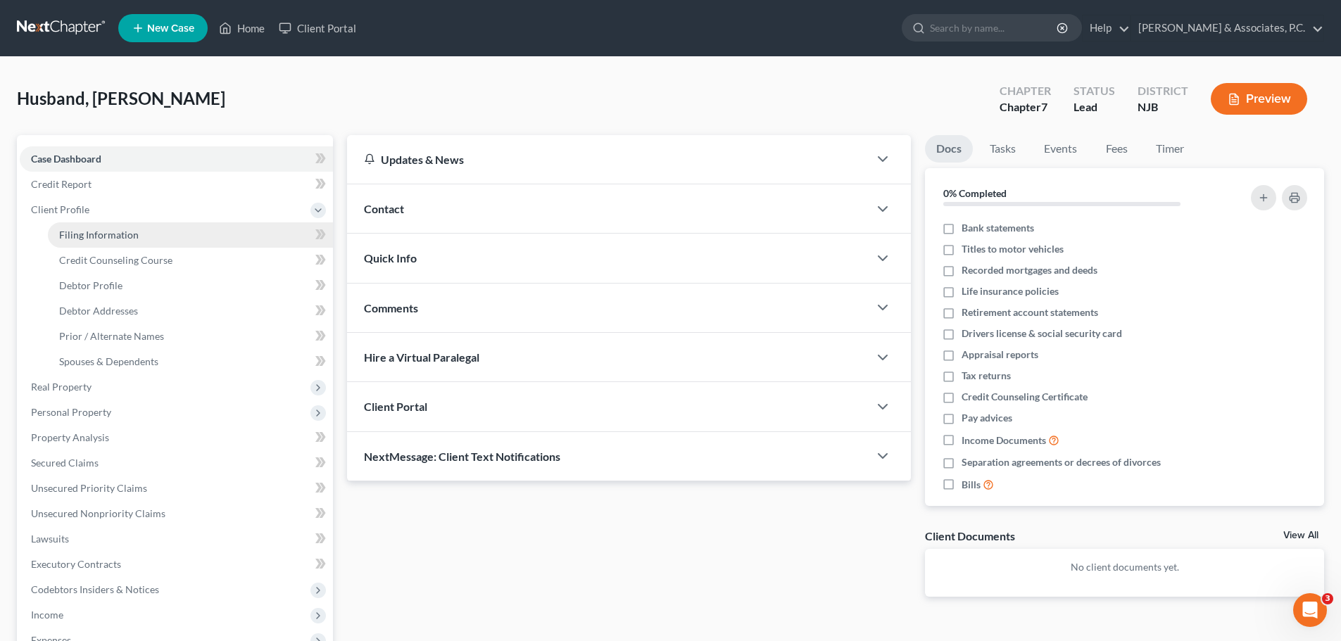
drag, startPoint x: 108, startPoint y: 235, endPoint x: 227, endPoint y: 241, distance: 119.1
click at [108, 234] on span "Filing Information" at bounding box center [99, 235] width 80 height 12
select select "1"
select select "0"
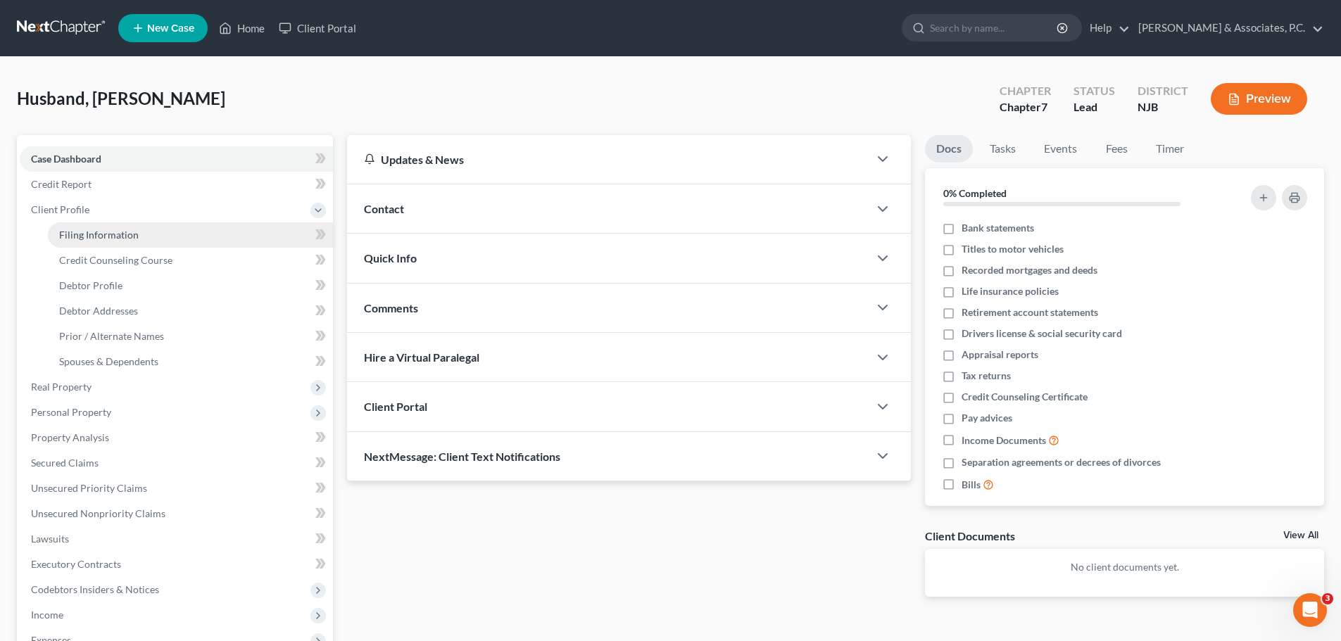
select select "0"
select select "33"
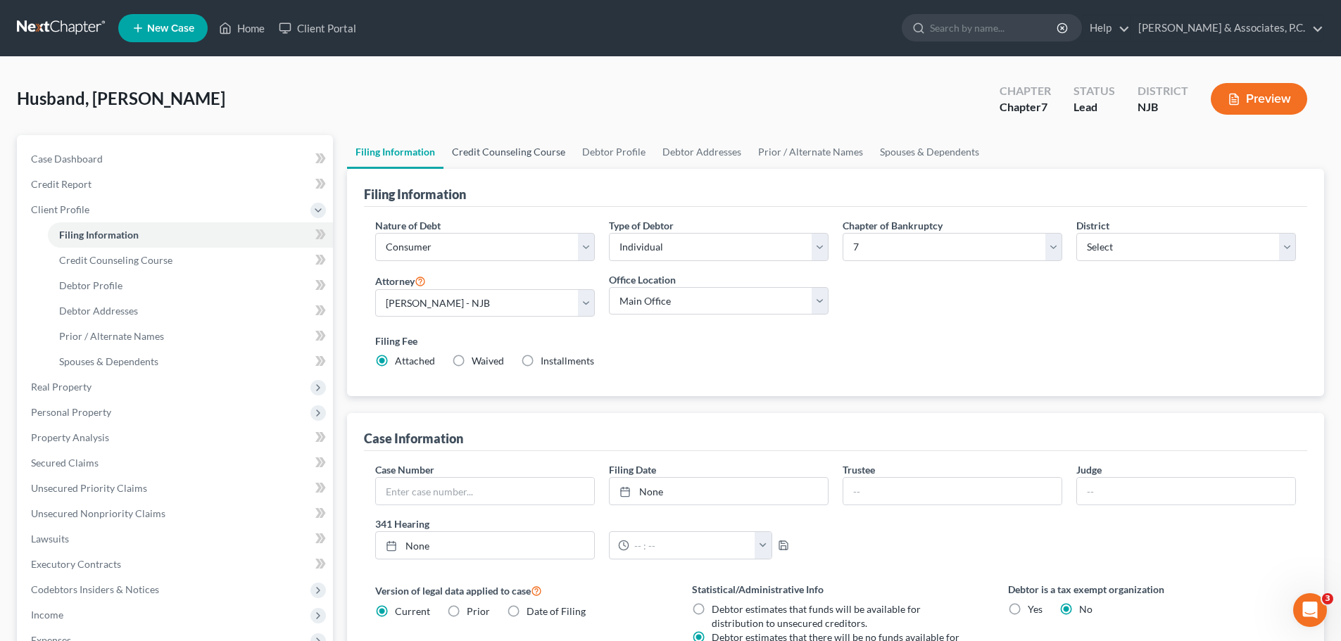
click at [506, 141] on link "Credit Counseling Course" at bounding box center [508, 152] width 130 height 34
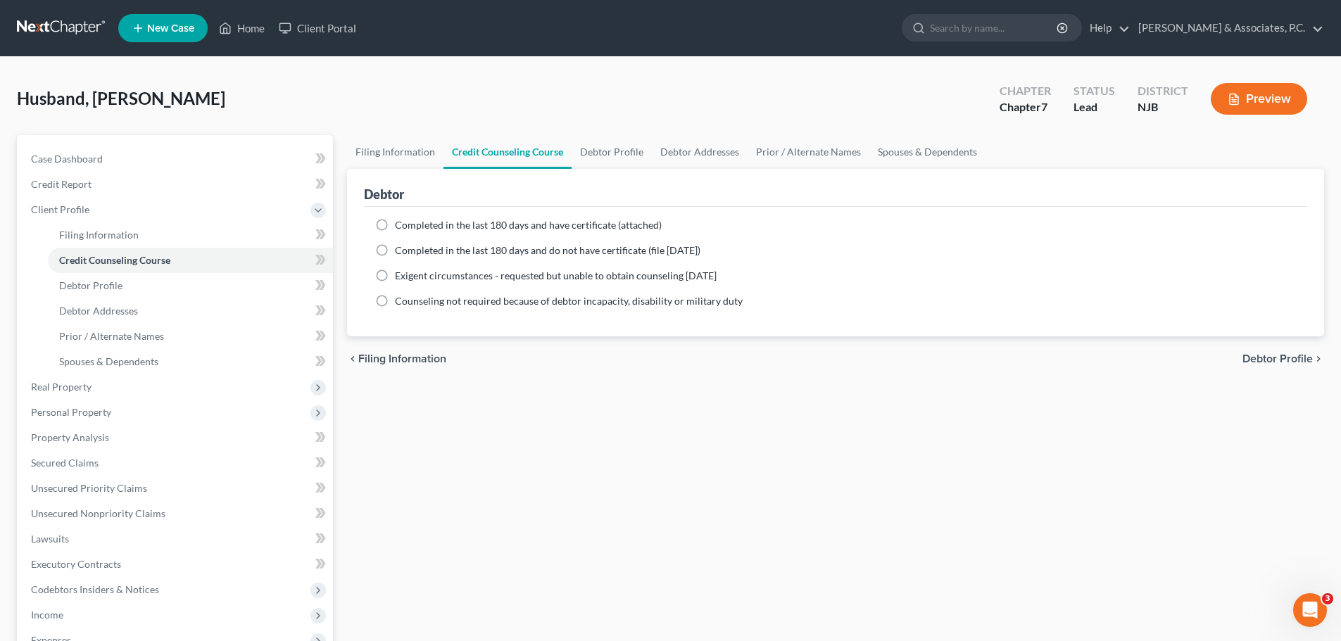
click at [495, 242] on ng-include "Completed in the last 180 days and have certificate (attached) Date Completed N…" at bounding box center [835, 263] width 921 height 90
click at [497, 251] on span "Completed in the last 180 days and do not have certificate (file within 14 days)" at bounding box center [547, 250] width 305 height 12
click at [394, 250] on div "Completed in the last 180 days and do not have certificate (file within 14 days)" at bounding box center [835, 250] width 921 height 14
click at [395, 249] on label "Completed in the last 180 days and do not have certificate (file within 14 days)" at bounding box center [547, 250] width 305 height 14
click at [400, 249] on input "Completed in the last 180 days and do not have certificate (file within 14 days)" at bounding box center [404, 247] width 9 height 9
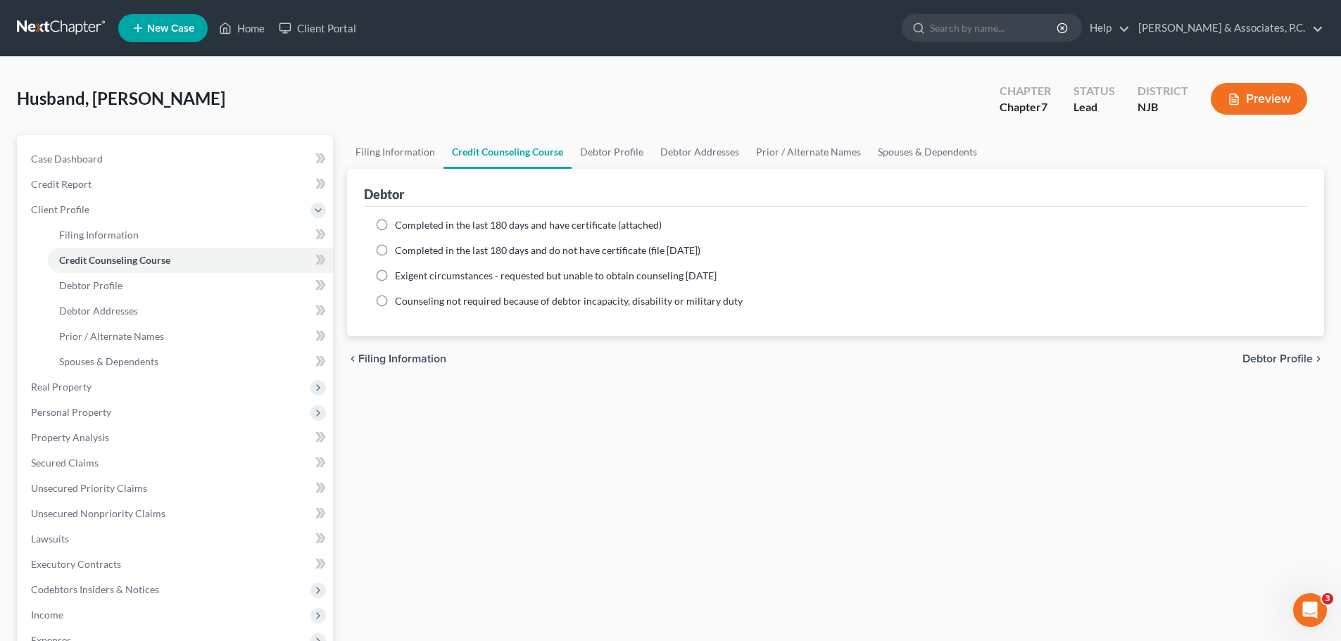
radio input "true"
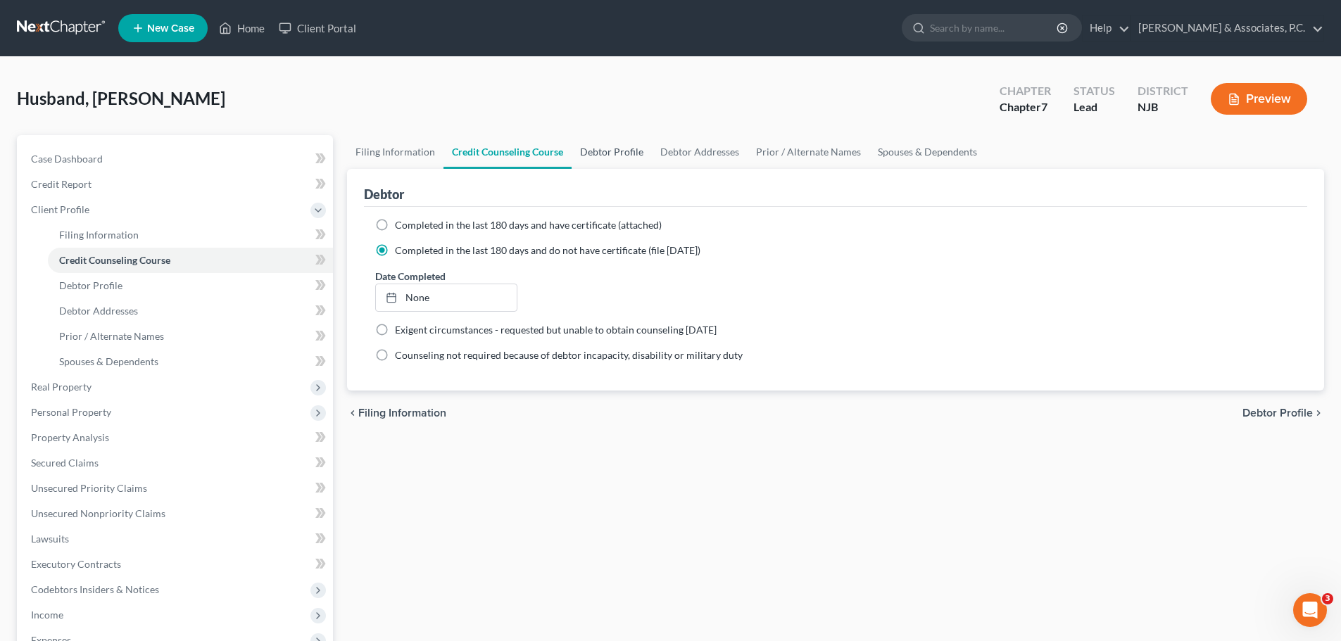
click at [603, 144] on link "Debtor Profile" at bounding box center [611, 152] width 80 height 34
select select "0"
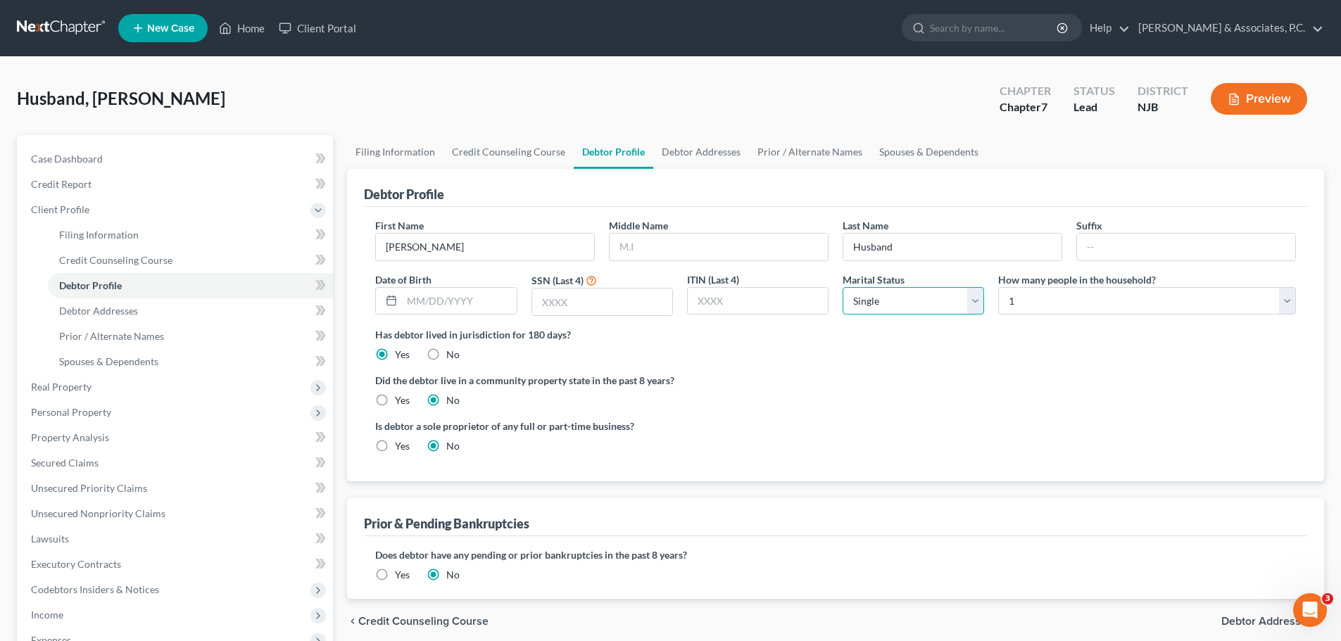
drag, startPoint x: 982, startPoint y: 303, endPoint x: 972, endPoint y: 305, distance: 10.0
click at [982, 303] on select "Select Single Married Separated Divorced Widowed" at bounding box center [912, 301] width 141 height 28
select select "1"
click at [842, 287] on select "Select Single Married Separated Divorced Widowed" at bounding box center [912, 301] width 141 height 28
click at [1069, 289] on select "Select 1 2 3 4 5 6 7 8 9 10 11 12 13 14 15 16 17 18 19 20" at bounding box center [1147, 301] width 298 height 28
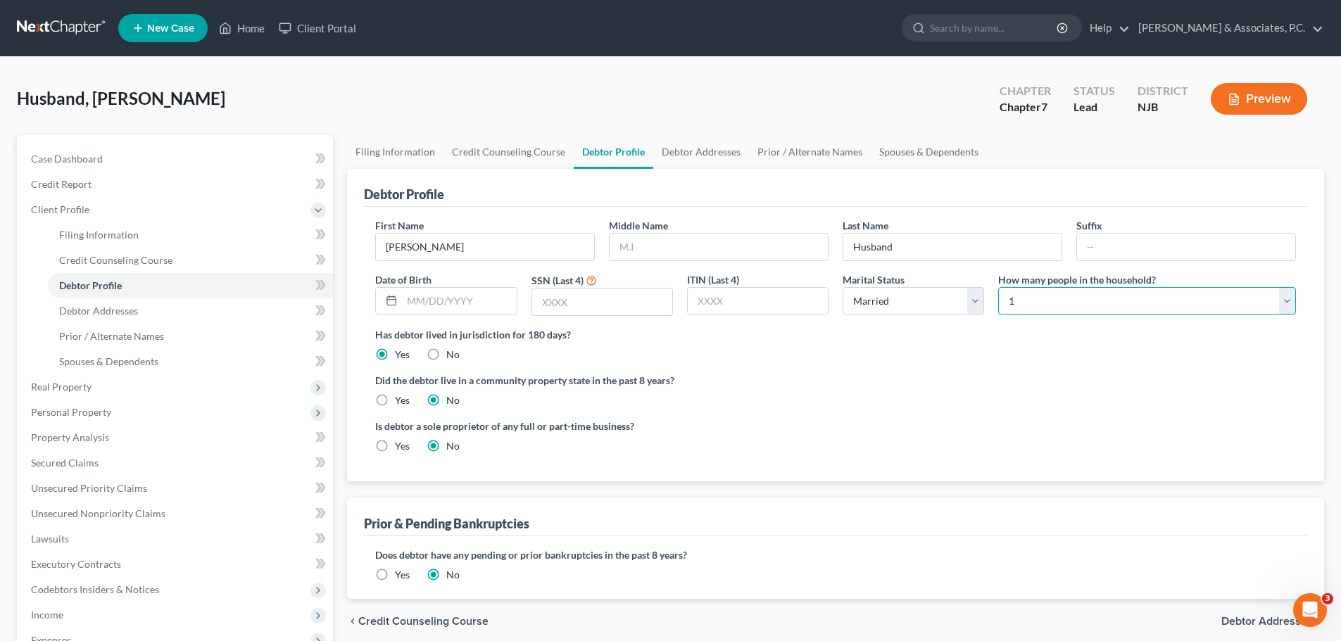
select select "3"
click at [998, 287] on select "Select 1 2 3 4 5 6 7 8 9 10 11 12 13 14 15 16 17 18 19 20" at bounding box center [1147, 301] width 298 height 28
click at [681, 141] on link "Debtor Addresses" at bounding box center [701, 152] width 96 height 34
select select "0"
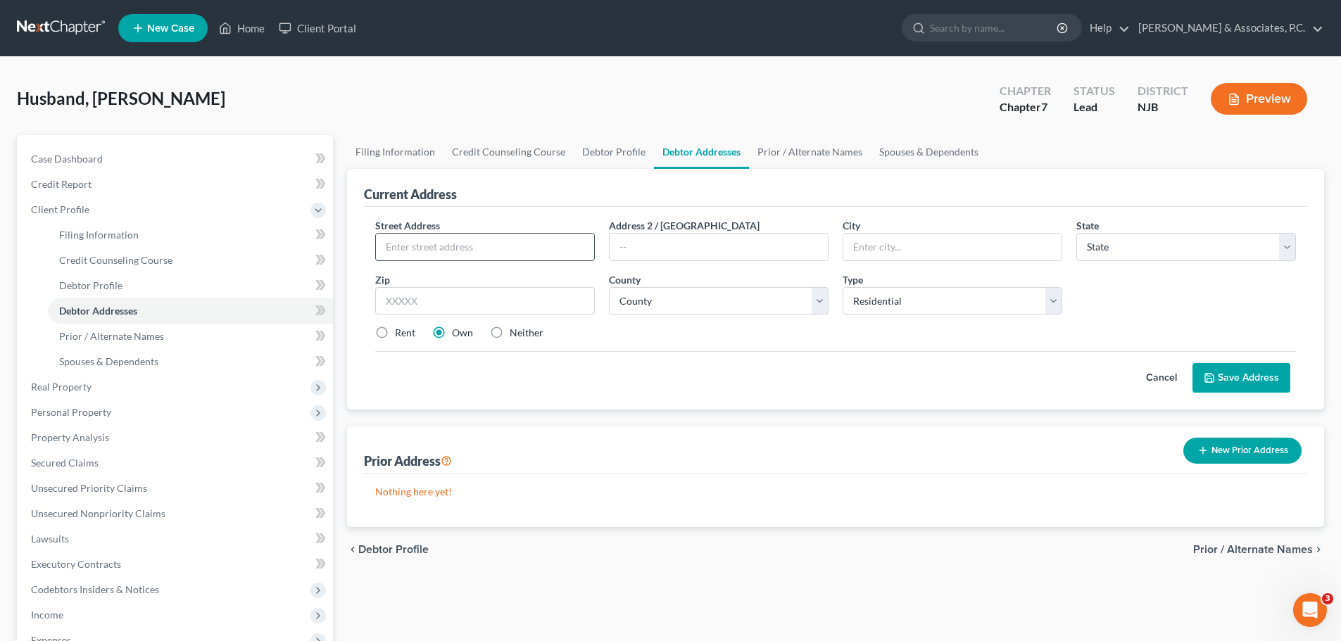
click at [472, 244] on input "text" at bounding box center [485, 247] width 218 height 27
type input "147 West 58th Street"
type input "07002"
type input "Bayonne"
select select "33"
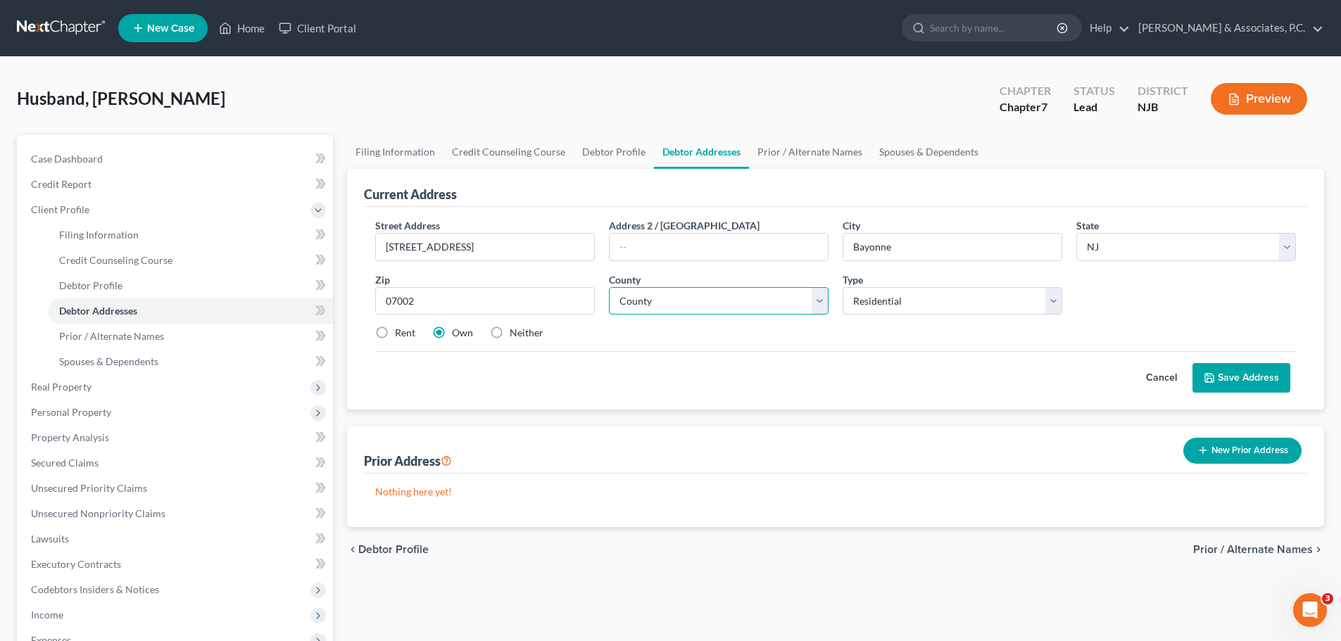
click at [778, 306] on select "County" at bounding box center [719, 301] width 220 height 28
select select "8"
click at [609, 287] on select "County Atlantic County Bergen County Burlington County Camden County Cape May C…" at bounding box center [719, 301] width 220 height 28
drag, startPoint x: 390, startPoint y: 330, endPoint x: 393, endPoint y: 337, distance: 7.6
click at [395, 330] on label "Rent" at bounding box center [405, 333] width 20 height 14
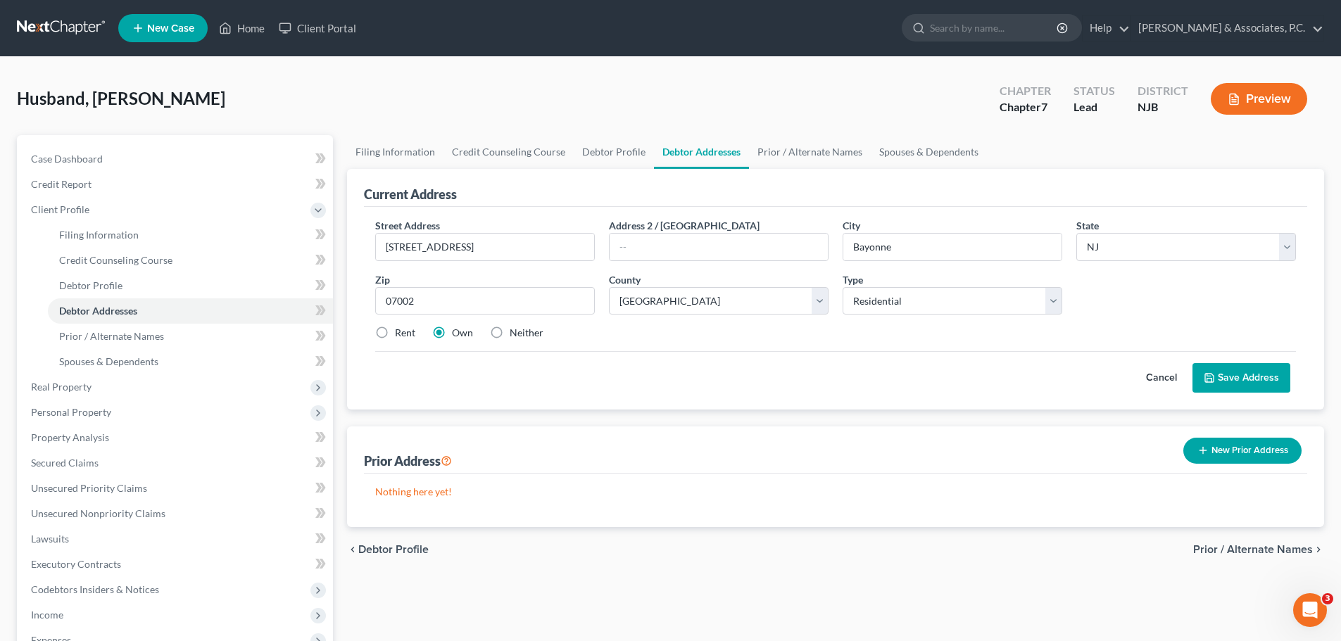
click at [400, 330] on input "Rent" at bounding box center [404, 330] width 9 height 9
radio input "true"
click at [1256, 379] on button "Save Address" at bounding box center [1241, 378] width 98 height 30
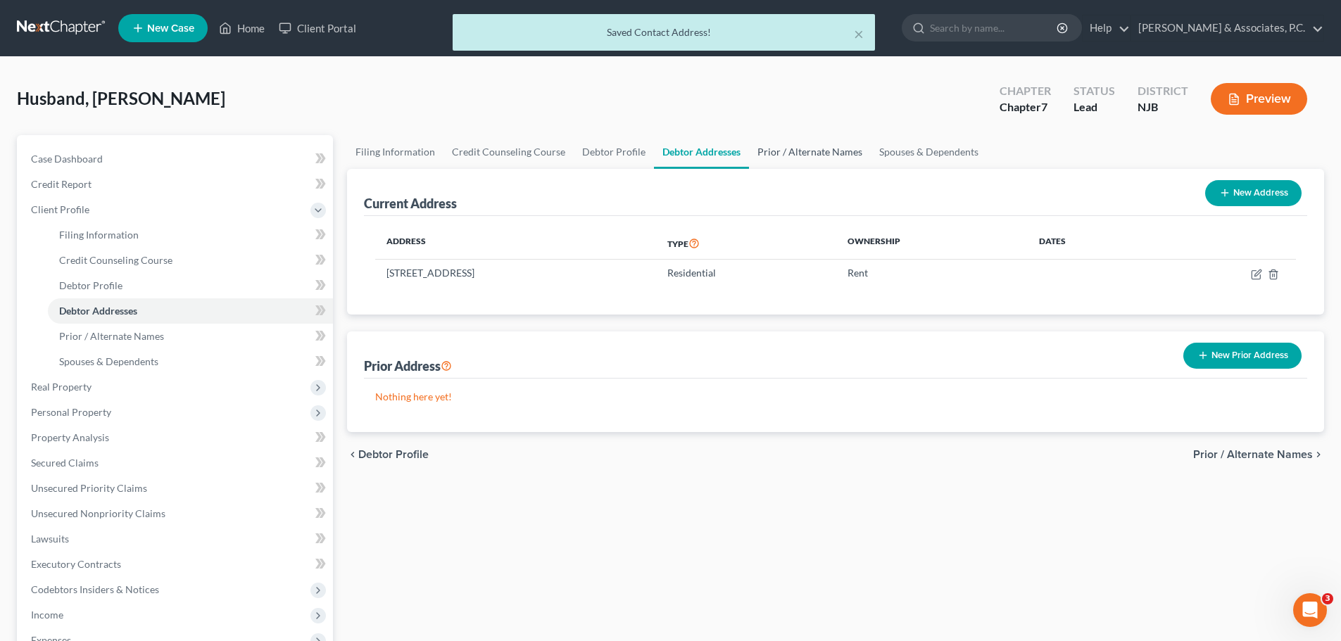
click at [789, 151] on link "Prior / Alternate Names" at bounding box center [810, 152] width 122 height 34
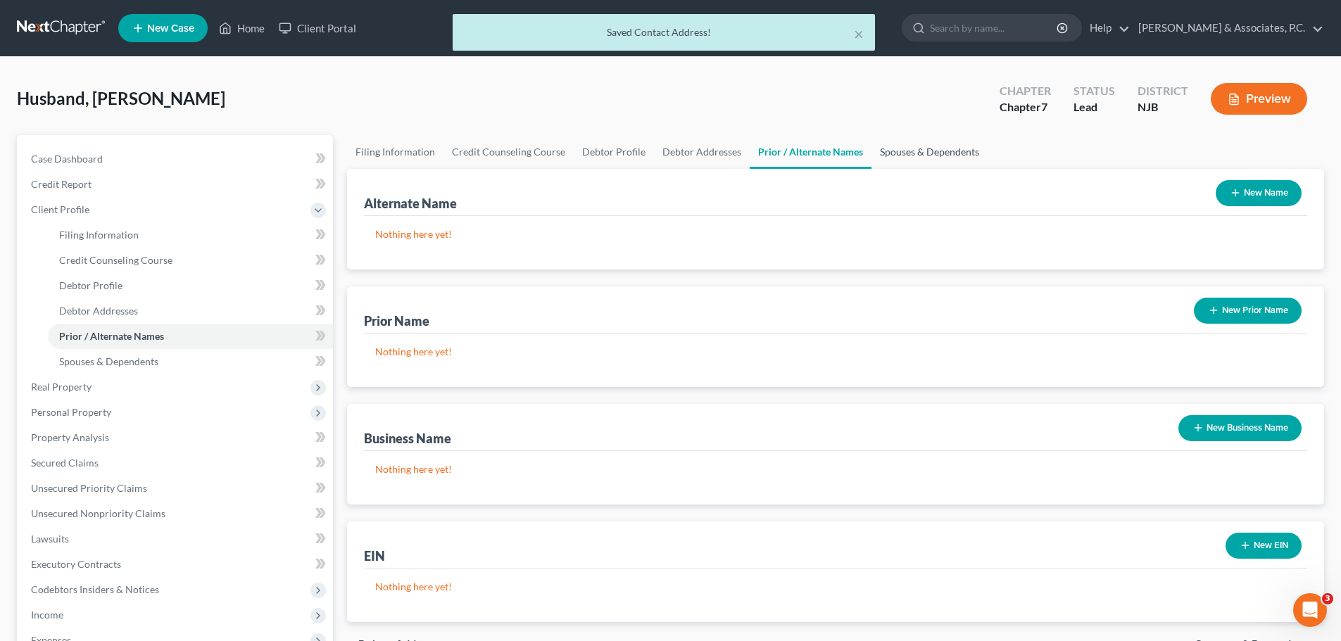
click at [897, 151] on link "Spouses & Dependents" at bounding box center [929, 152] width 116 height 34
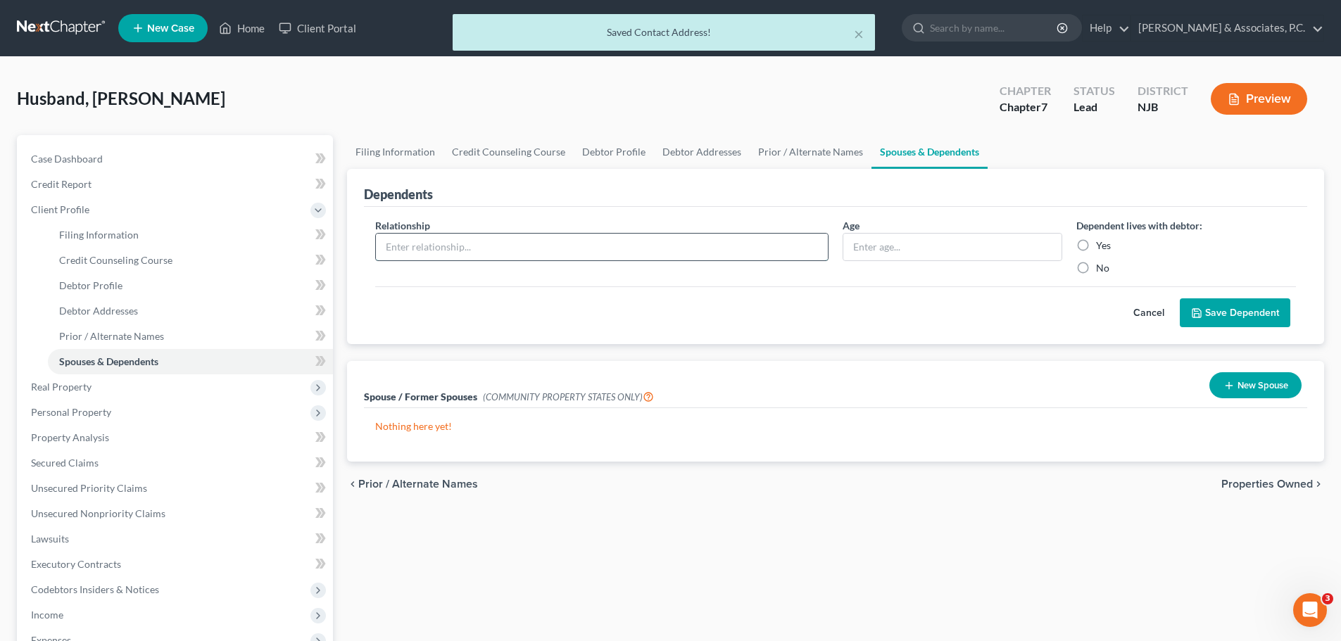
click at [702, 237] on input "text" at bounding box center [602, 247] width 452 height 27
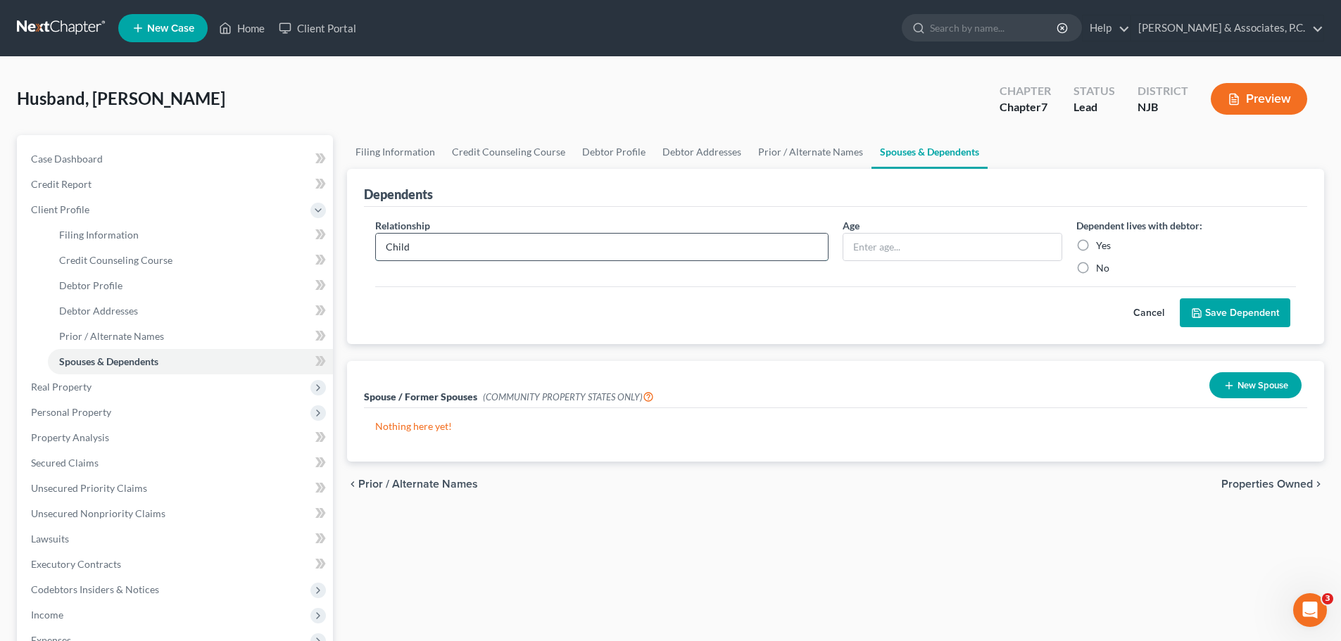
type input "Child"
type input "17"
click at [1096, 248] on label "Yes" at bounding box center [1103, 246] width 15 height 14
click at [1101, 248] on input "Yes" at bounding box center [1105, 243] width 9 height 9
radio input "true"
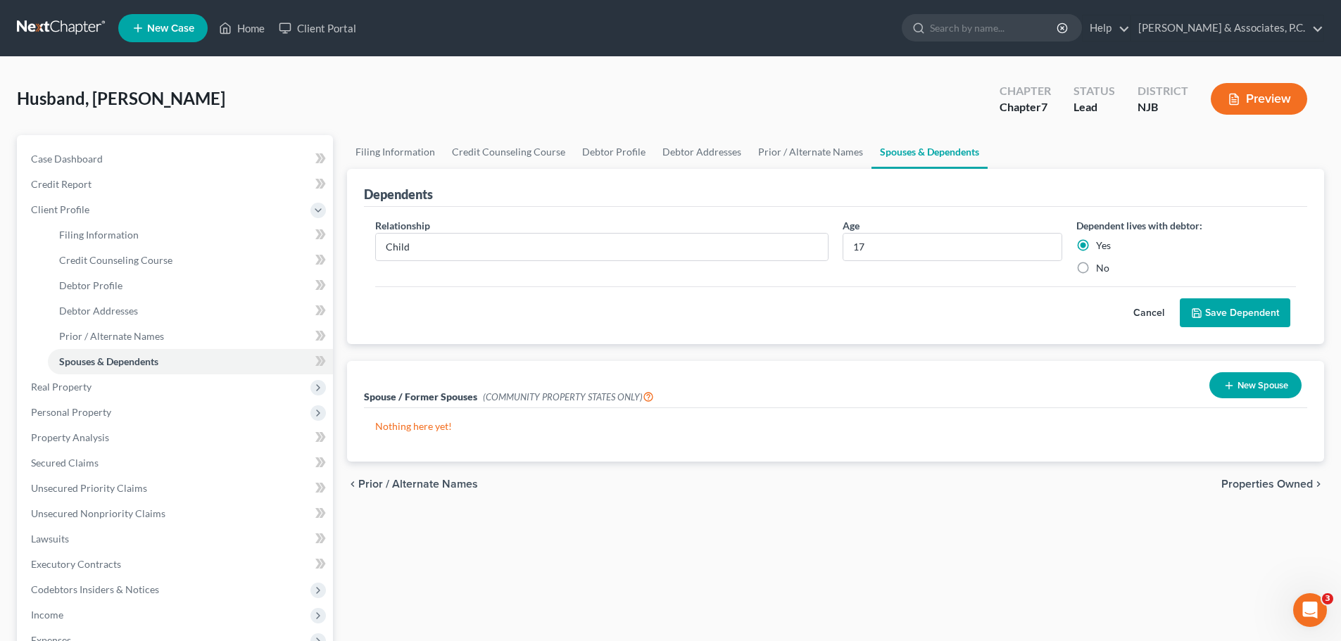
drag, startPoint x: 1229, startPoint y: 301, endPoint x: 1229, endPoint y: 313, distance: 12.7
click at [1229, 303] on button "Save Dependent" at bounding box center [1234, 313] width 110 height 30
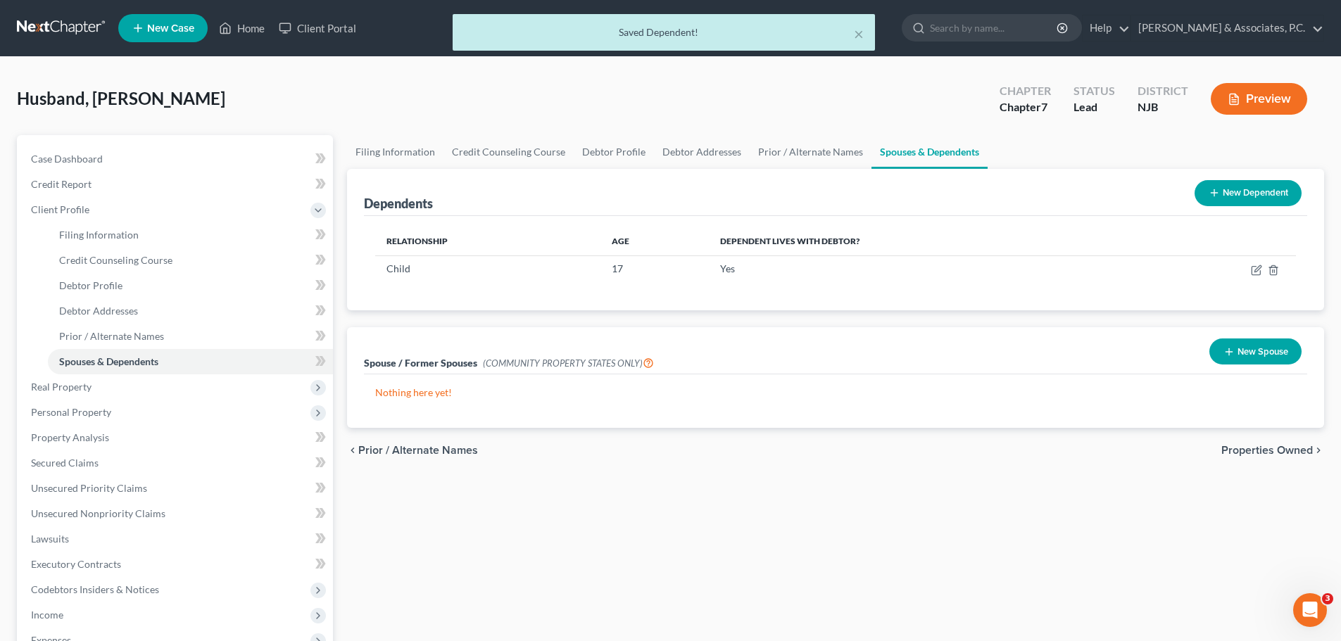
drag, startPoint x: 1260, startPoint y: 203, endPoint x: 1213, endPoint y: 202, distance: 47.9
click at [1260, 202] on button "New Dependent" at bounding box center [1247, 193] width 107 height 26
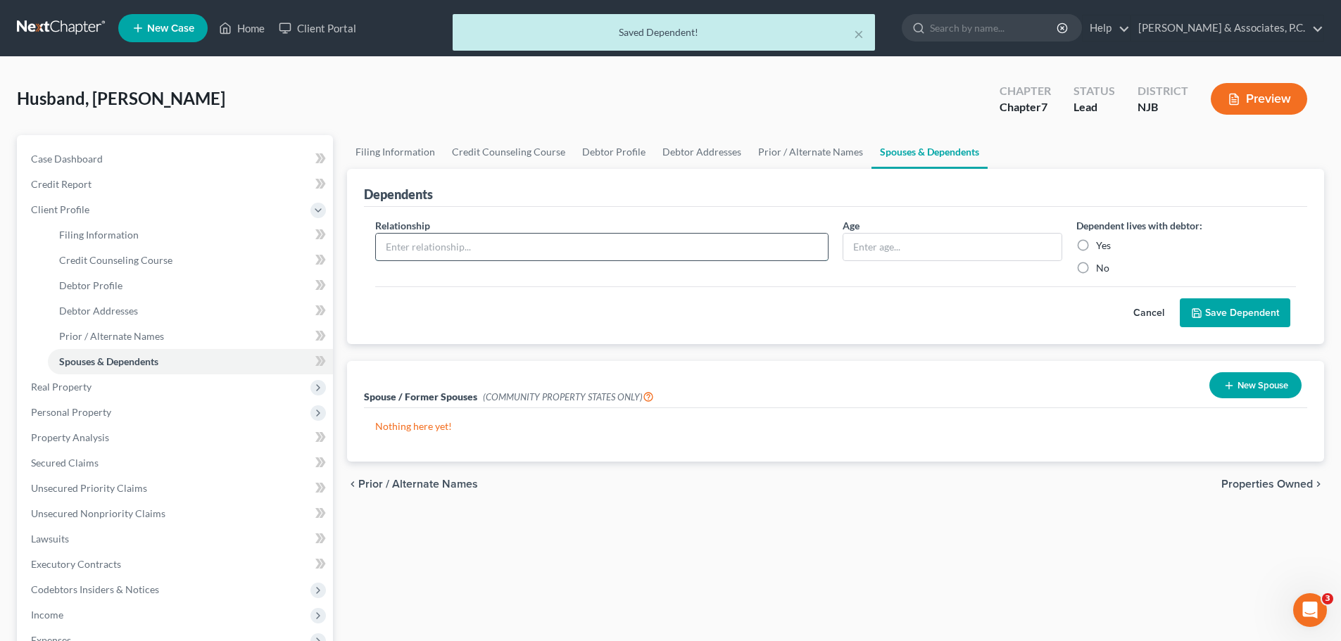
click at [493, 246] on input "text" at bounding box center [602, 247] width 452 height 27
type input "Child"
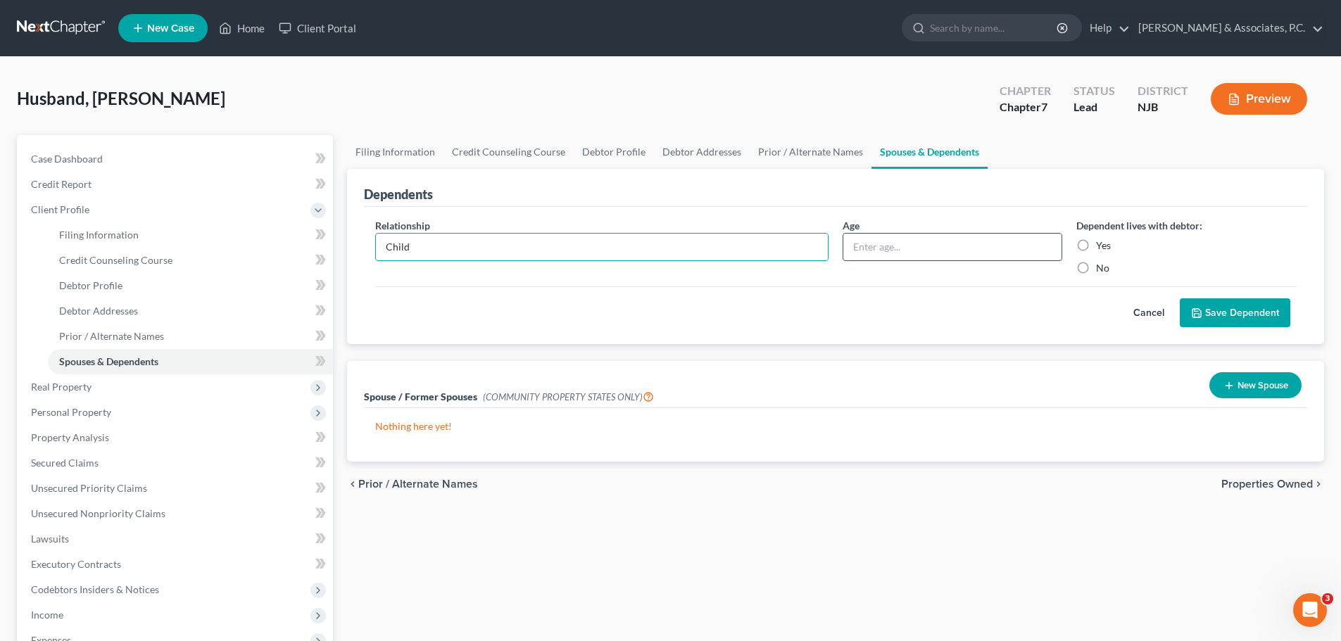
click at [893, 247] on input "text" at bounding box center [952, 247] width 218 height 27
type input "14"
drag, startPoint x: 1086, startPoint y: 248, endPoint x: 1134, endPoint y: 258, distance: 48.7
click at [1096, 248] on label "Yes" at bounding box center [1103, 246] width 15 height 14
click at [1101, 248] on input "Yes" at bounding box center [1105, 243] width 9 height 9
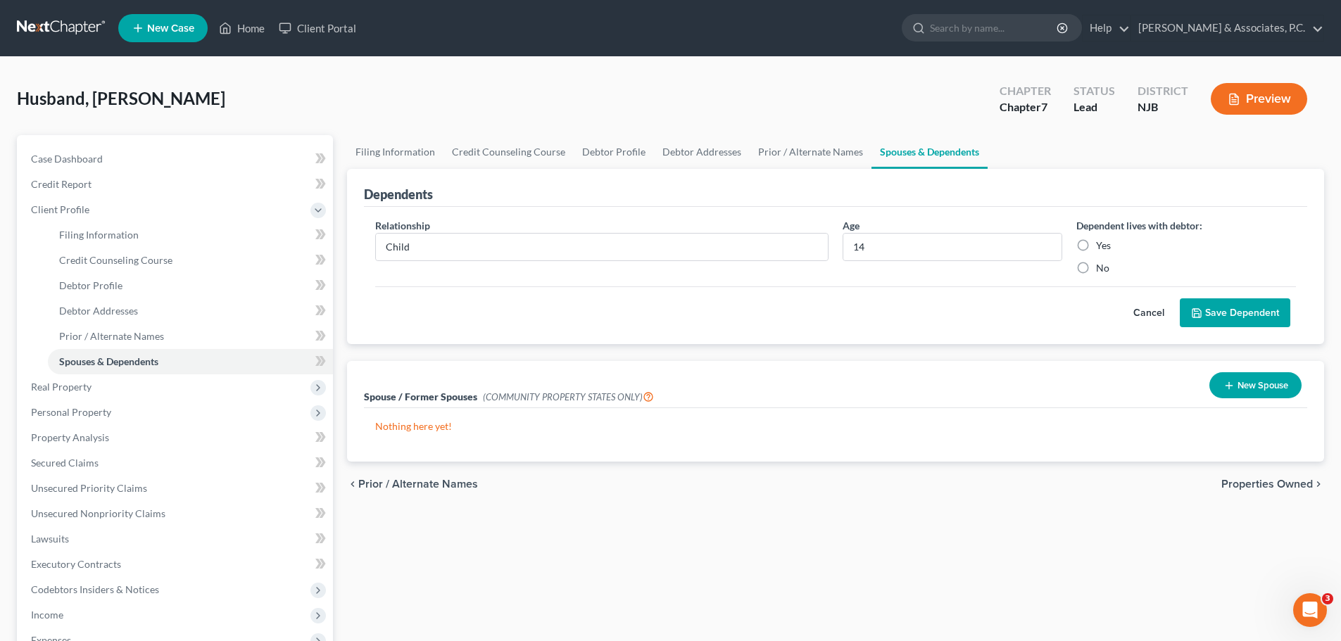
radio input "true"
click at [1259, 306] on button "Save Dependent" at bounding box center [1234, 313] width 110 height 30
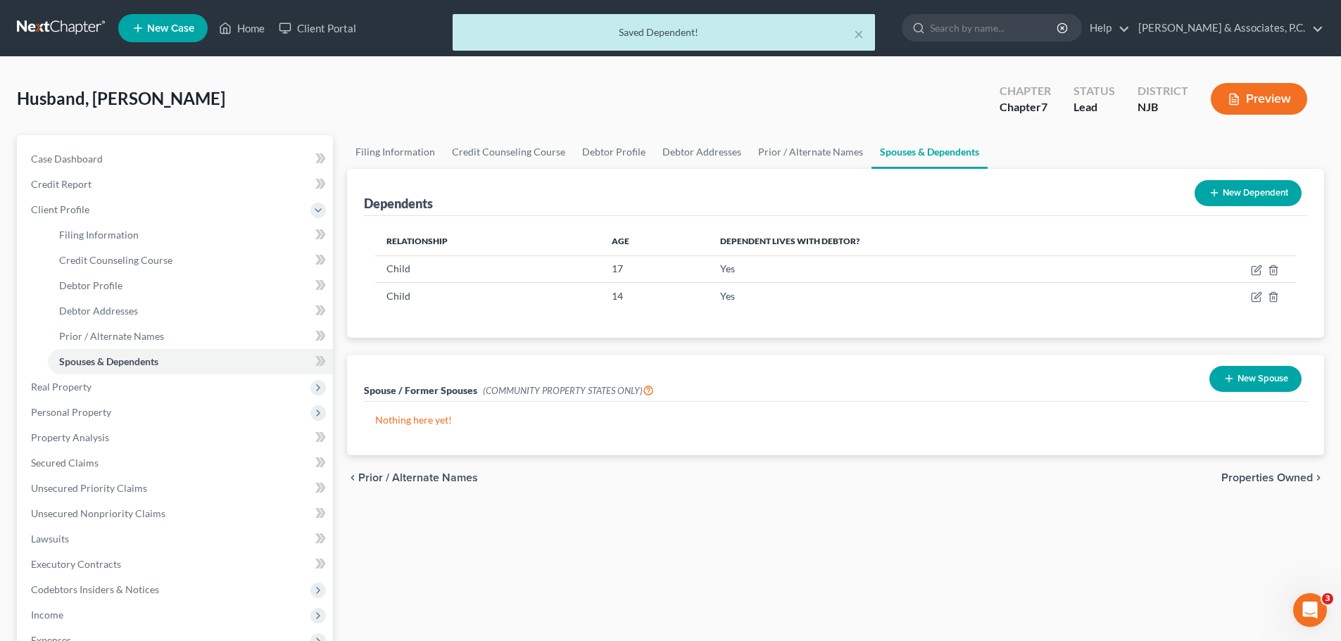
click at [1260, 472] on span "Properties Owned" at bounding box center [1266, 477] width 91 height 11
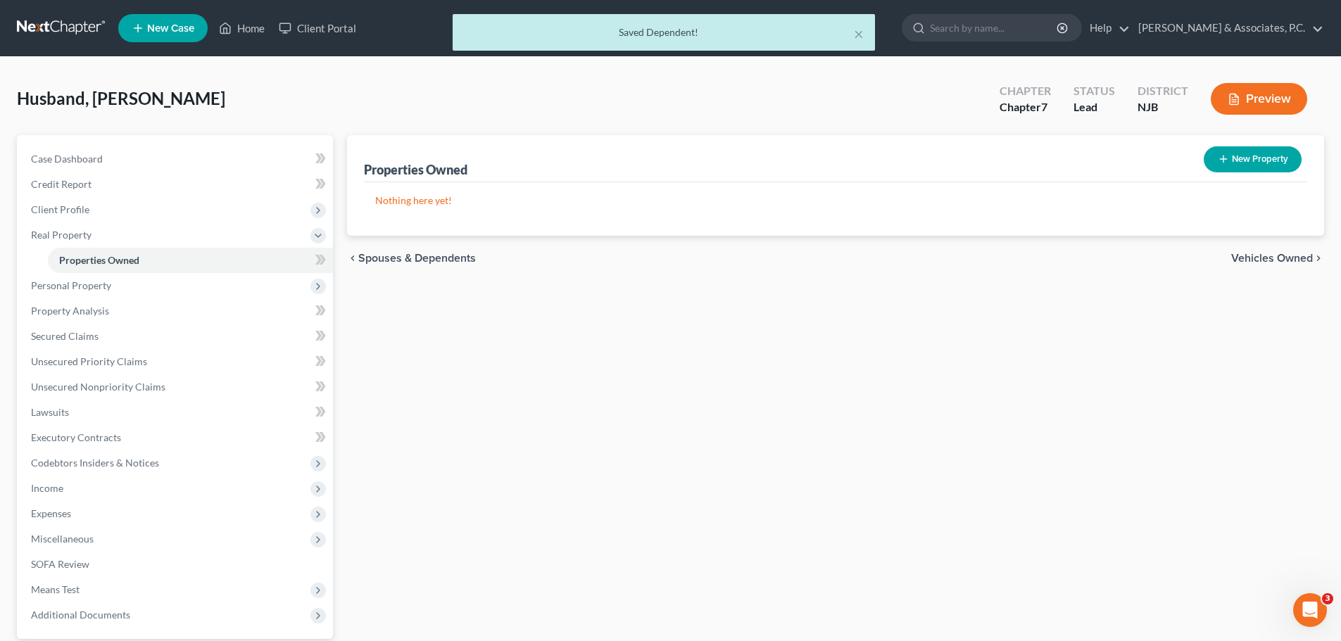
click at [1272, 260] on span "Vehicles Owned" at bounding box center [1272, 258] width 82 height 11
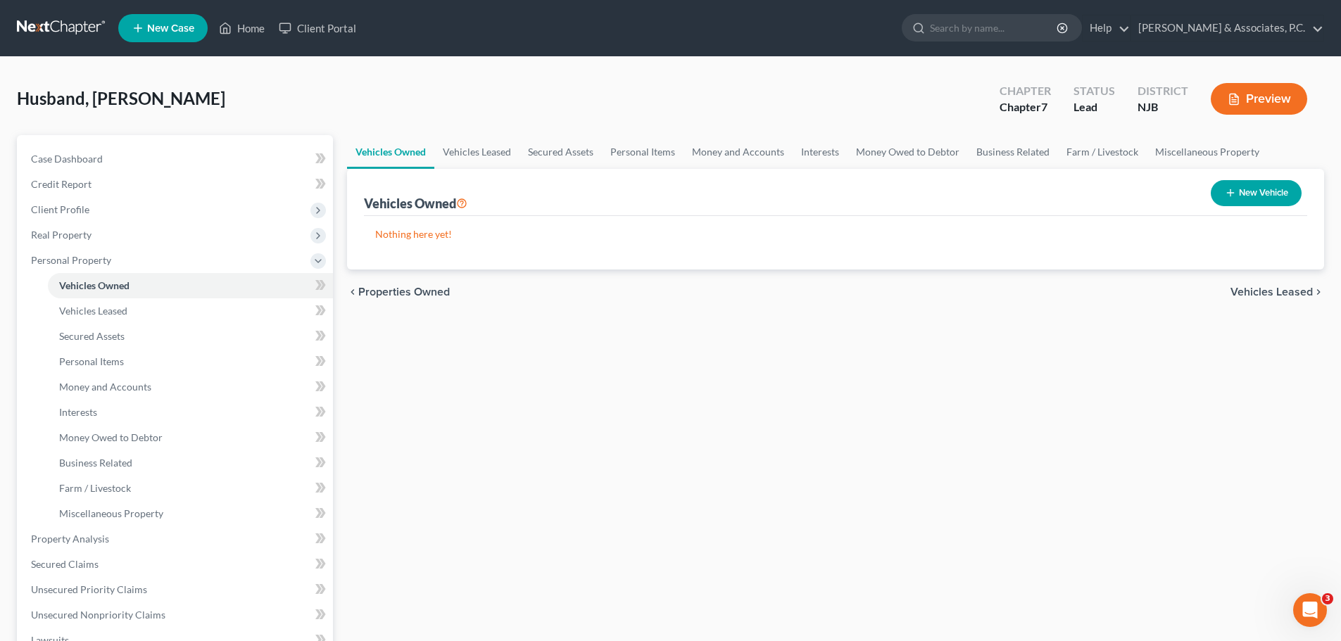
click at [70, 30] on link at bounding box center [62, 27] width 90 height 25
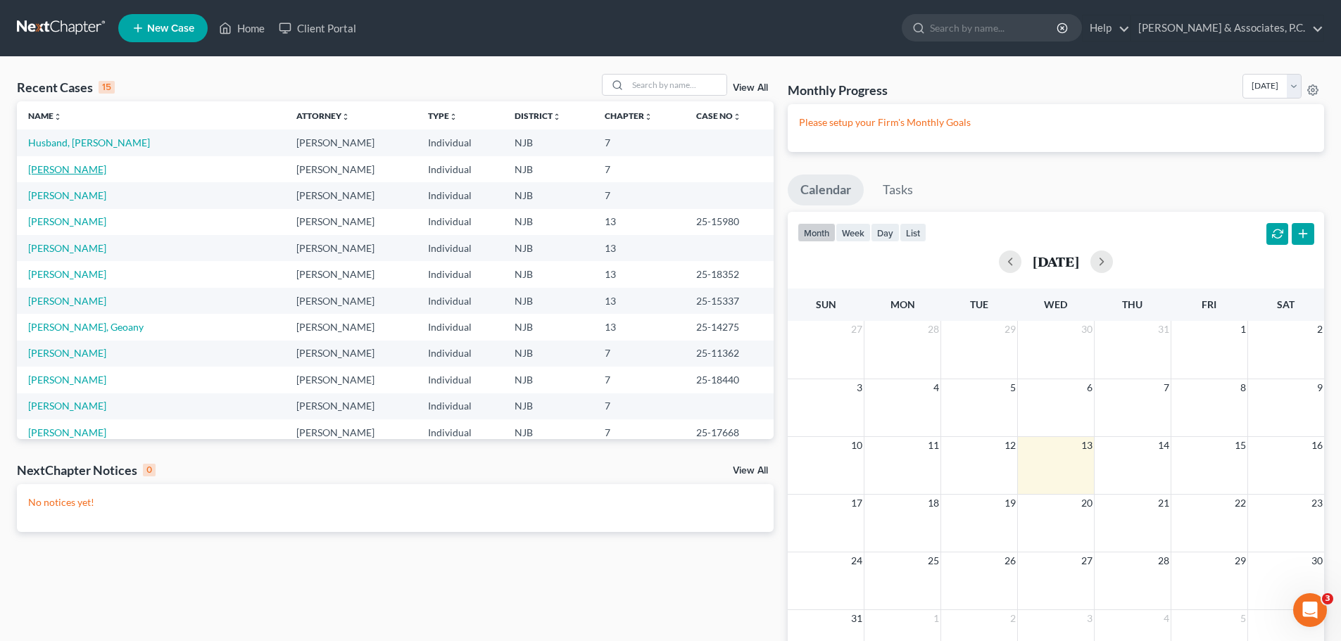
click at [49, 170] on link "[PERSON_NAME]" at bounding box center [67, 169] width 78 height 12
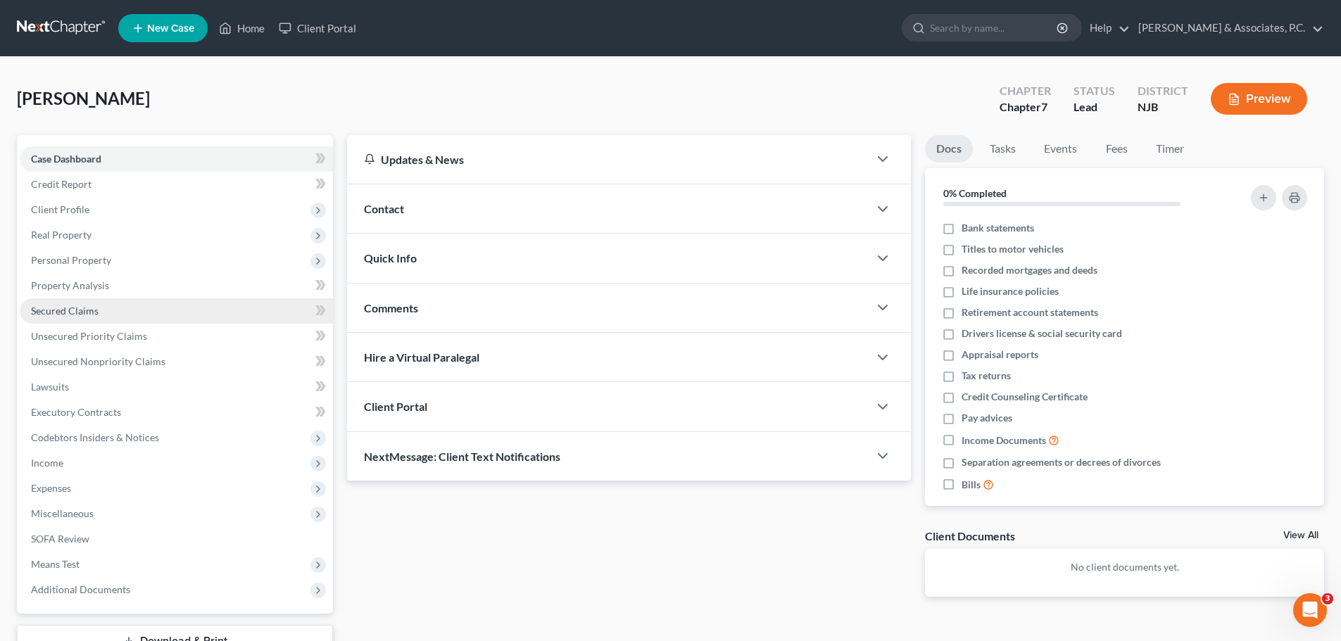
click at [41, 313] on span "Secured Claims" at bounding box center [65, 311] width 68 height 12
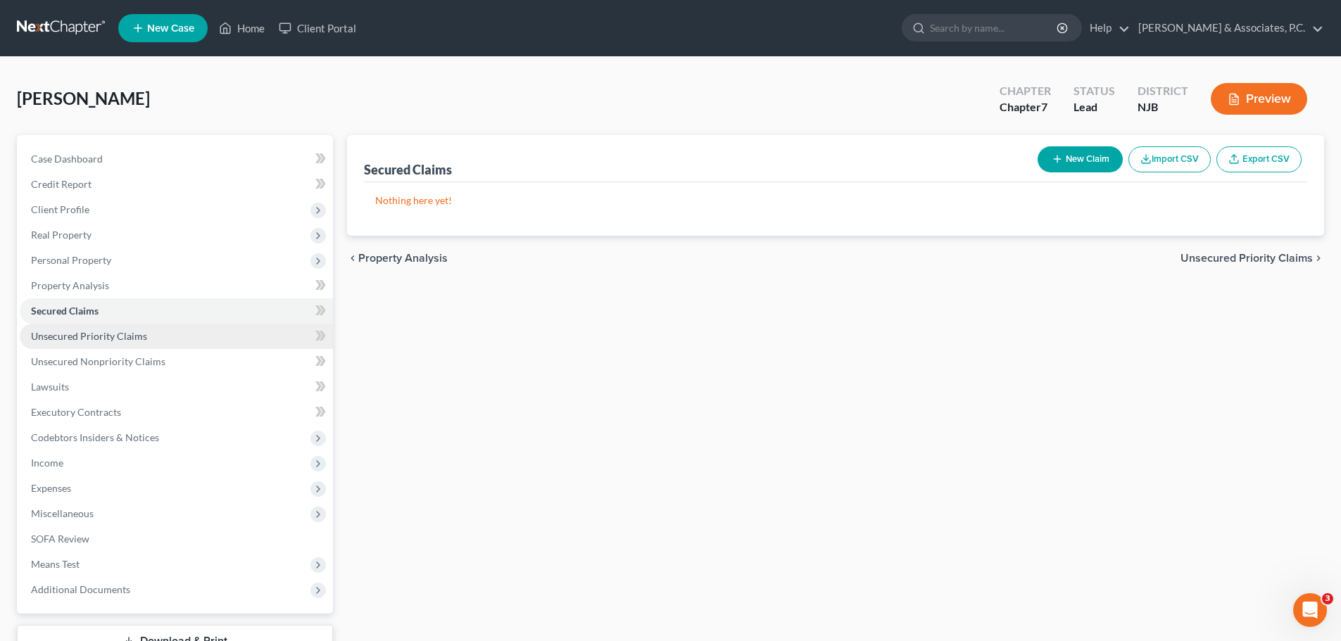
click at [91, 341] on span "Unsecured Priority Claims" at bounding box center [89, 336] width 116 height 12
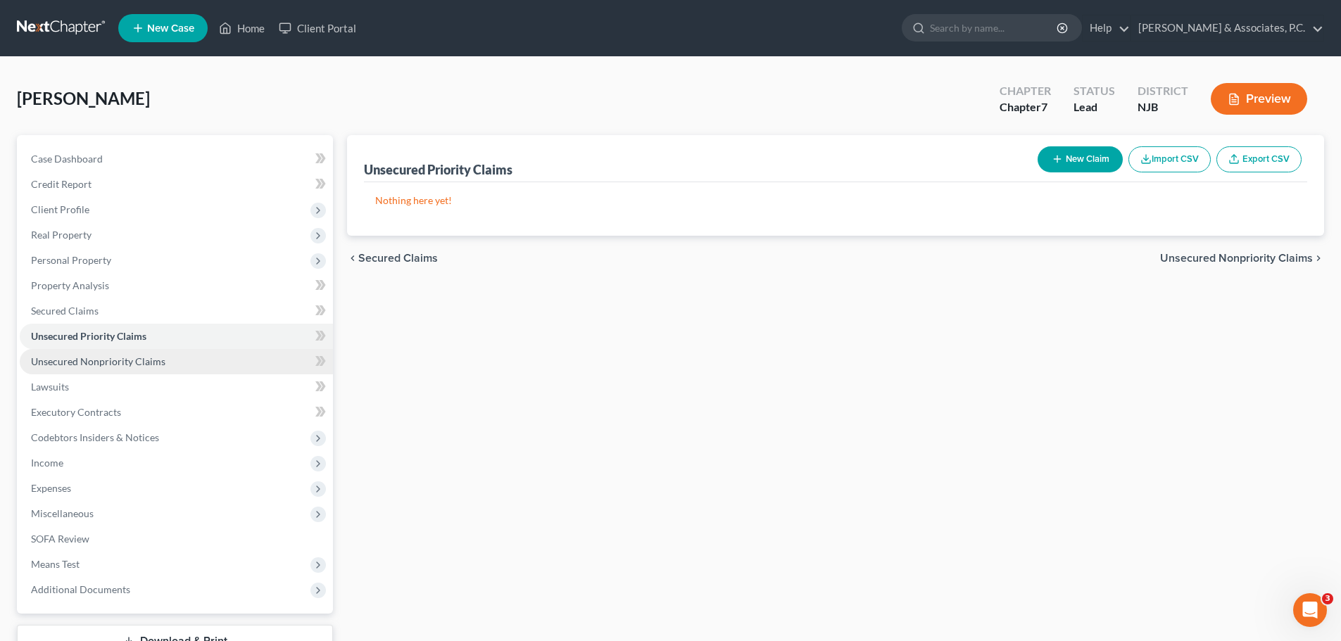
click at [100, 360] on span "Unsecured Nonpriority Claims" at bounding box center [98, 361] width 134 height 12
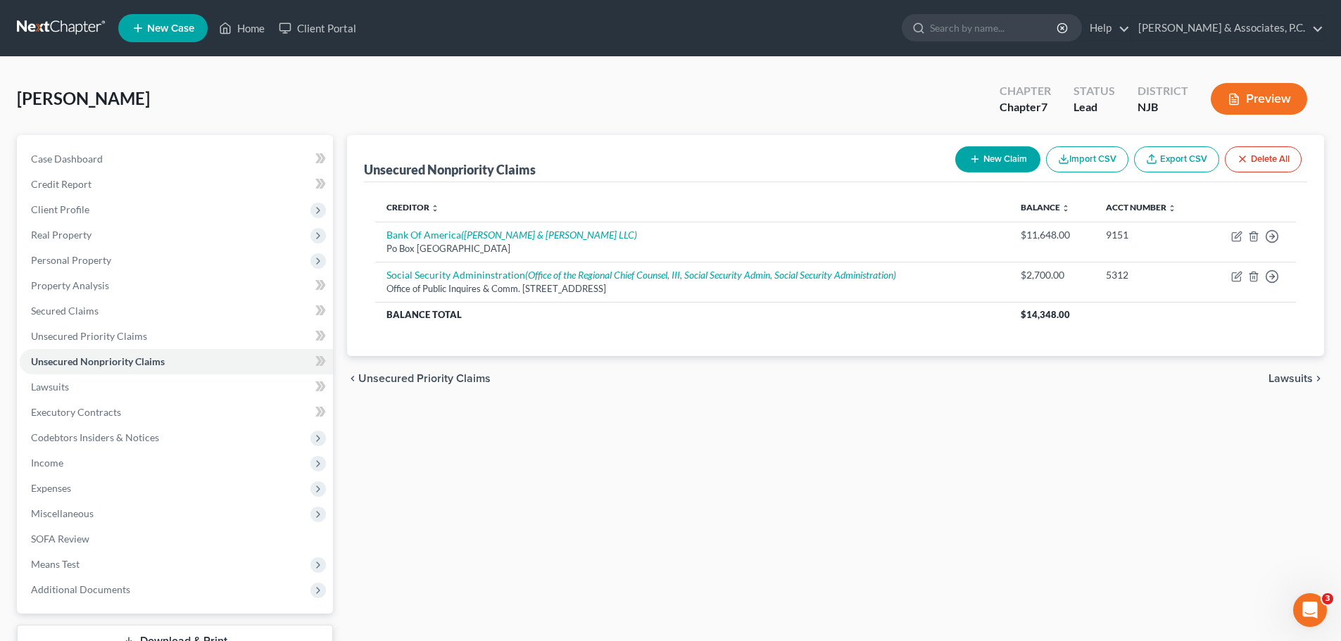
drag, startPoint x: 56, startPoint y: 23, endPoint x: 353, endPoint y: 78, distance: 302.0
click at [56, 24] on link at bounding box center [62, 27] width 90 height 25
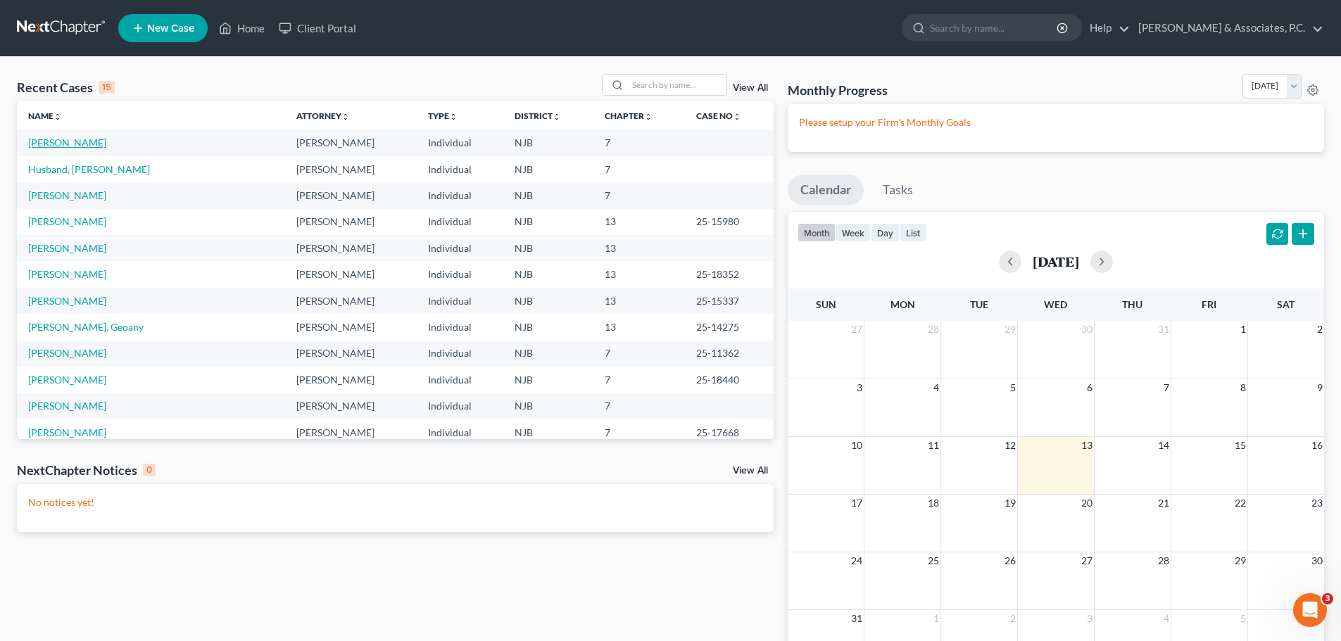
click at [79, 144] on link "[PERSON_NAME]" at bounding box center [67, 143] width 78 height 12
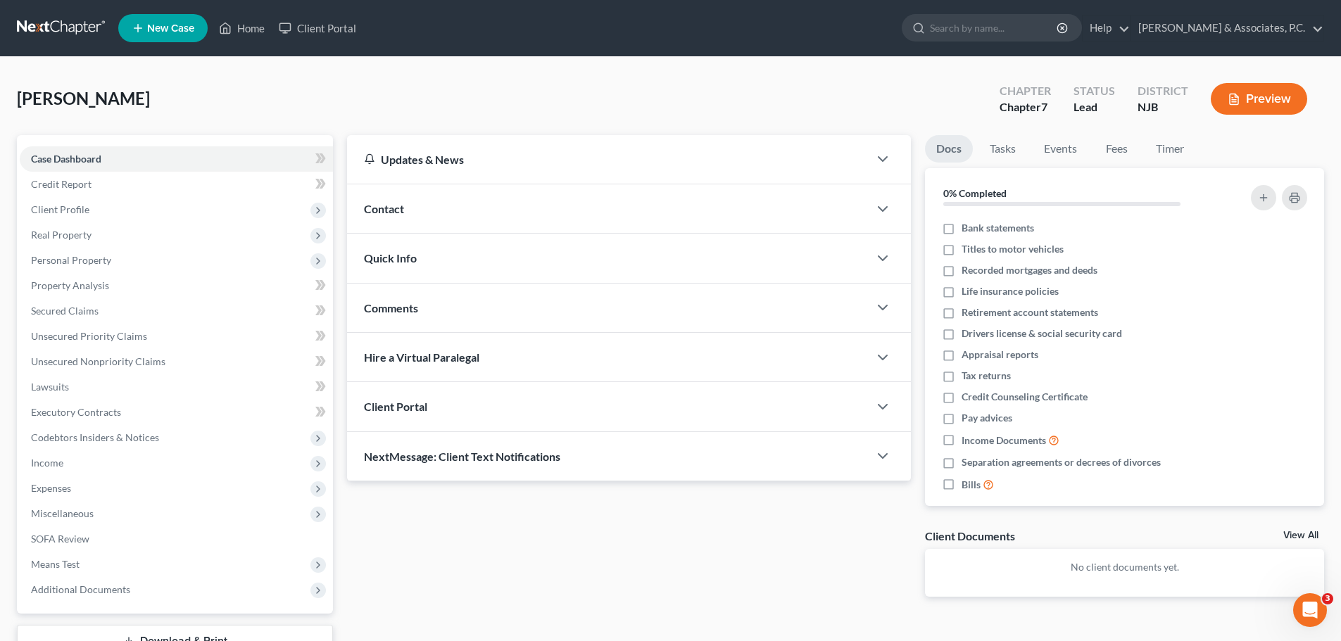
click at [44, 29] on link at bounding box center [62, 27] width 90 height 25
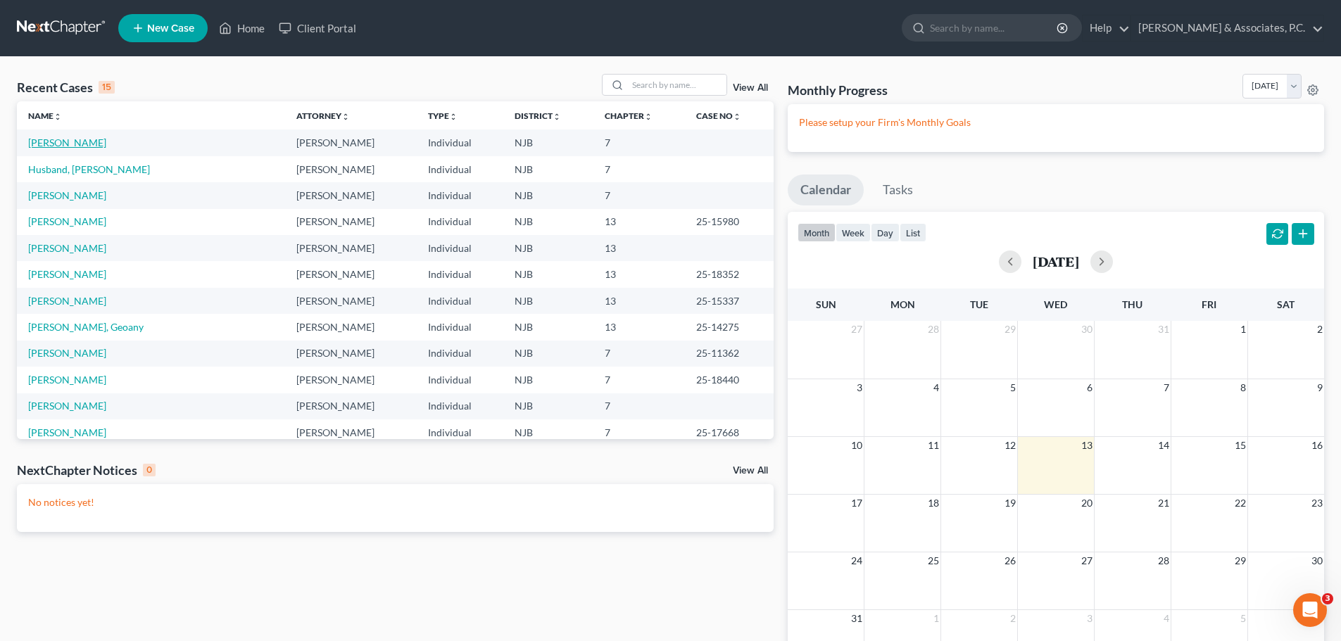
click at [65, 141] on link "[PERSON_NAME]" at bounding box center [67, 143] width 78 height 12
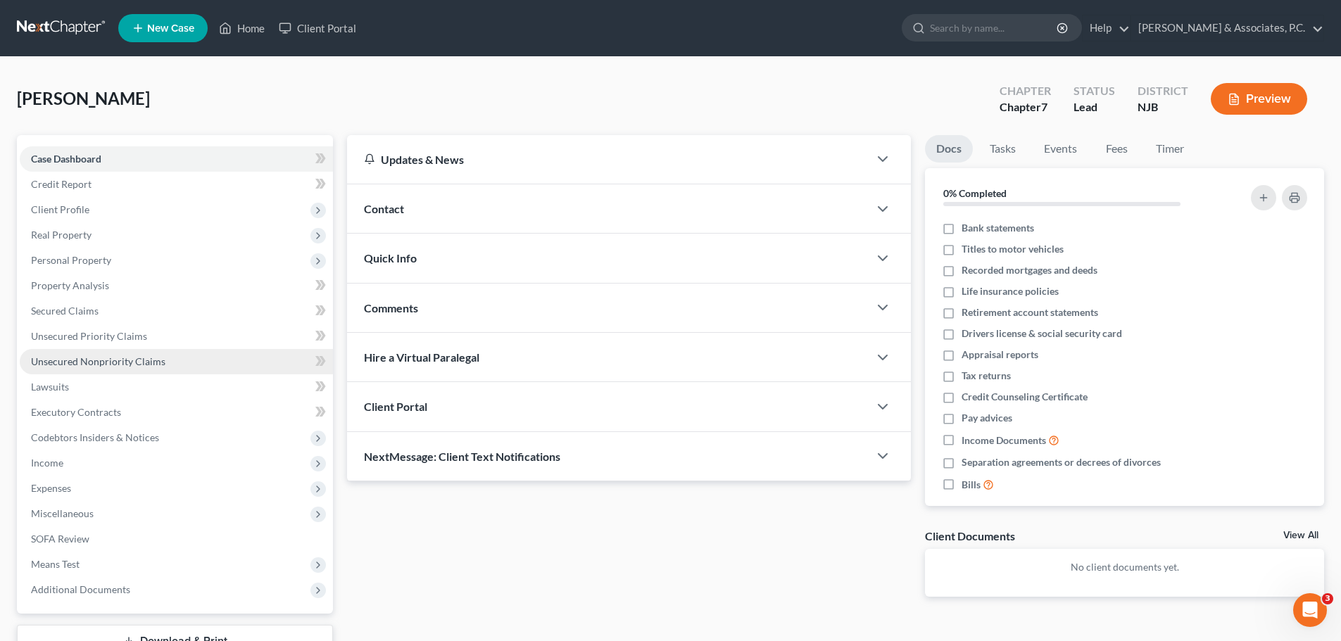
click at [100, 365] on span "Unsecured Nonpriority Claims" at bounding box center [98, 361] width 134 height 12
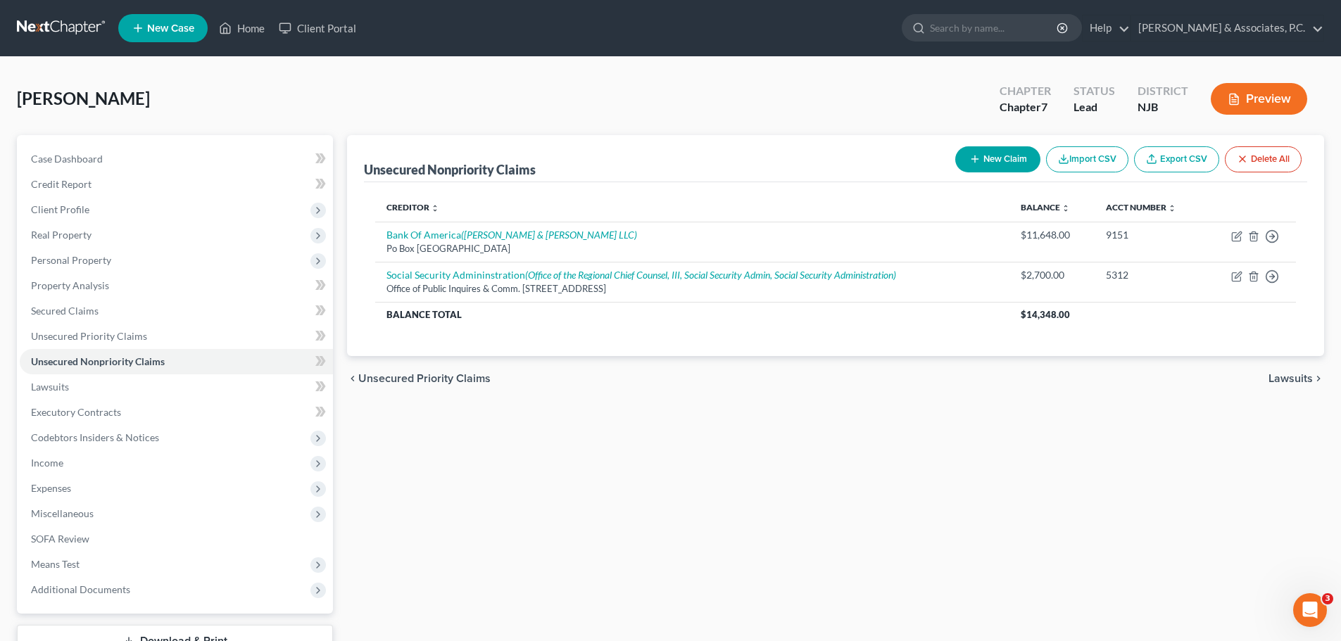
drag, startPoint x: 68, startPoint y: 19, endPoint x: 381, endPoint y: 85, distance: 320.8
click at [66, 19] on link at bounding box center [62, 27] width 90 height 25
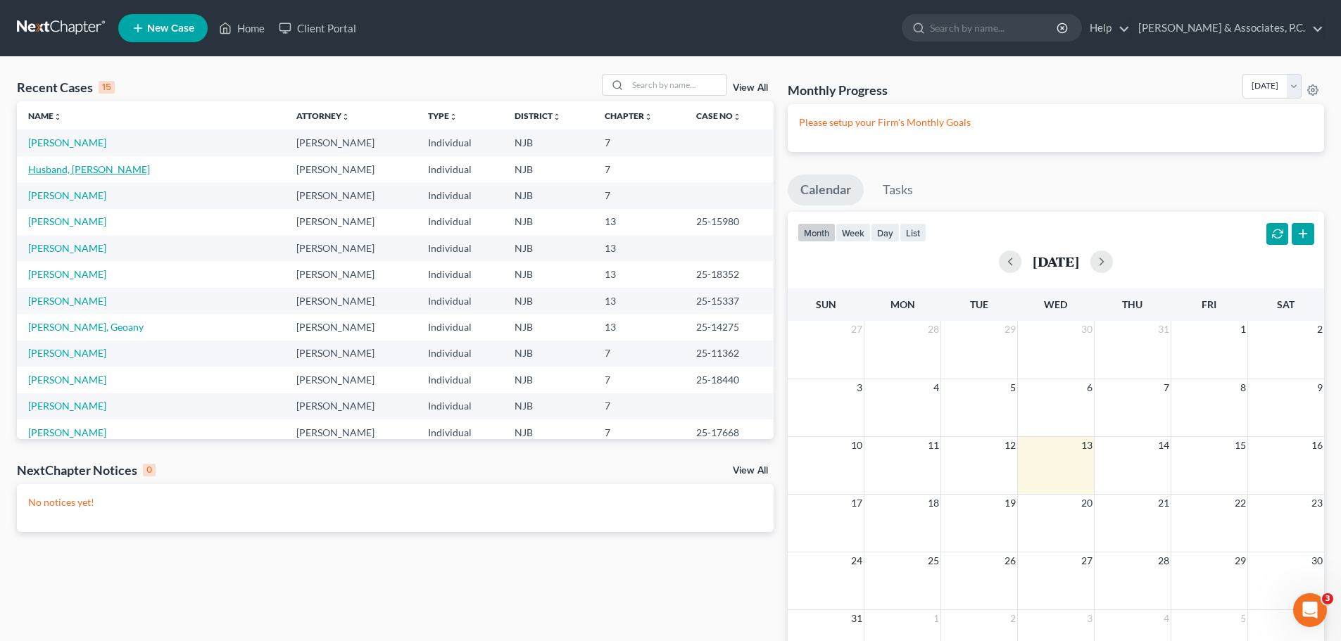
click at [80, 173] on link "Husband, [PERSON_NAME]" at bounding box center [89, 169] width 122 height 12
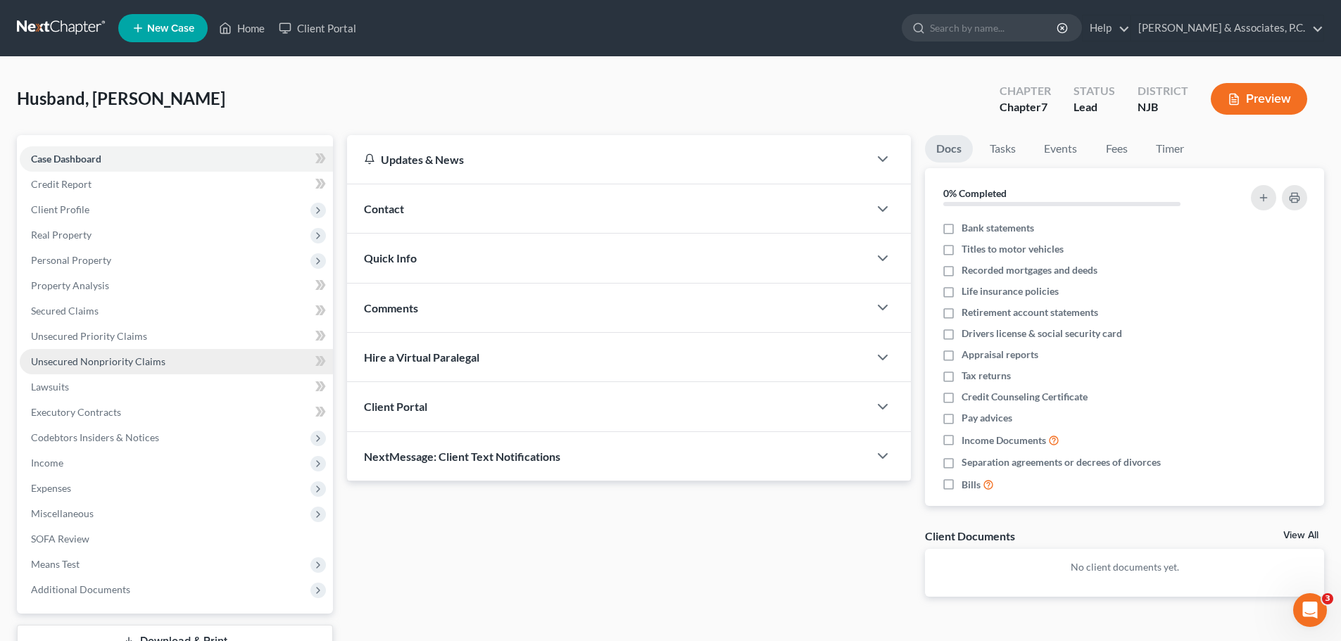
drag, startPoint x: 77, startPoint y: 361, endPoint x: 696, endPoint y: 308, distance: 620.8
click at [77, 360] on span "Unsecured Nonpriority Claims" at bounding box center [98, 361] width 134 height 12
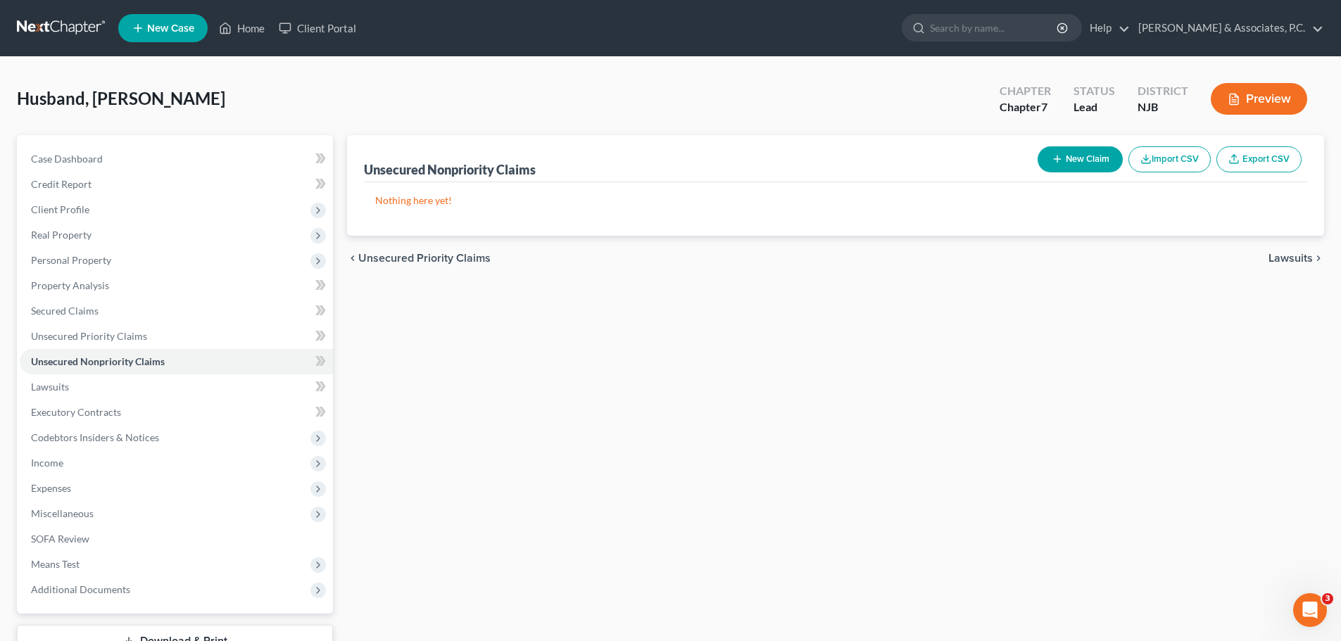
click at [1058, 162] on icon "button" at bounding box center [1056, 158] width 11 height 11
select select "0"
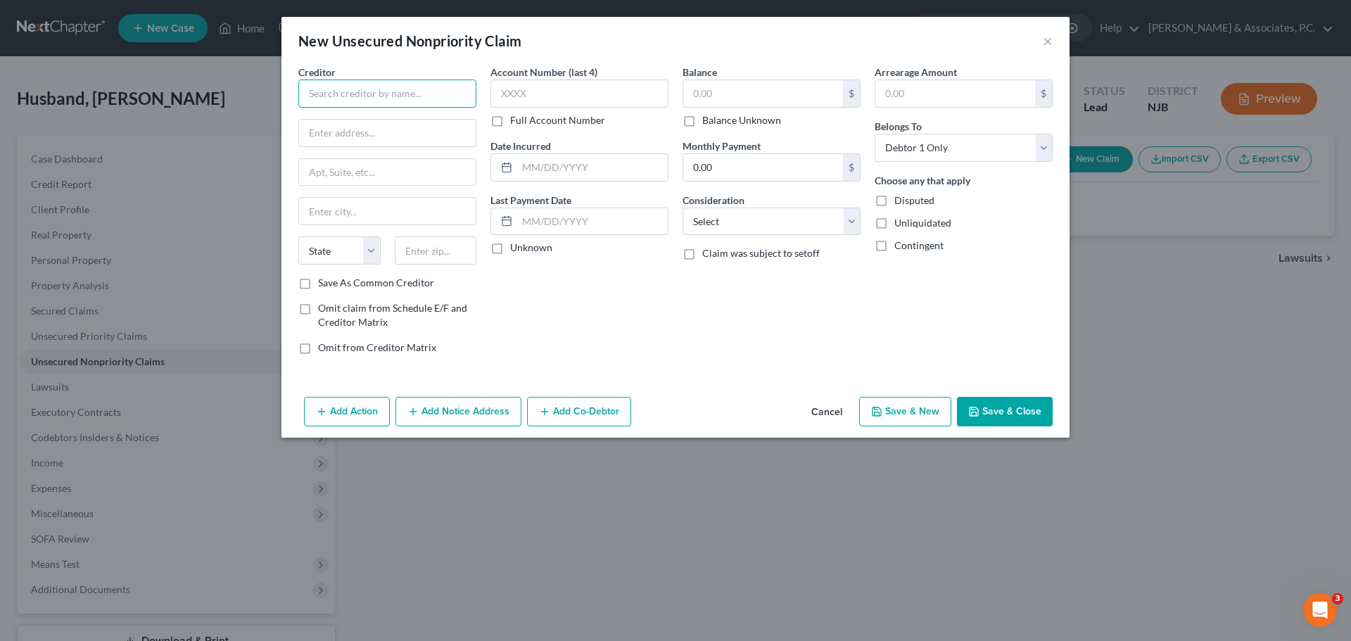
click at [383, 89] on input "text" at bounding box center [387, 94] width 178 height 28
type input "Credit Cards"
type input "11,684.00"
click at [719, 215] on select "Select Cable / Satellite Services Collection Agency Credit Card Debt Debt Couns…" at bounding box center [772, 222] width 178 height 28
select select "2"
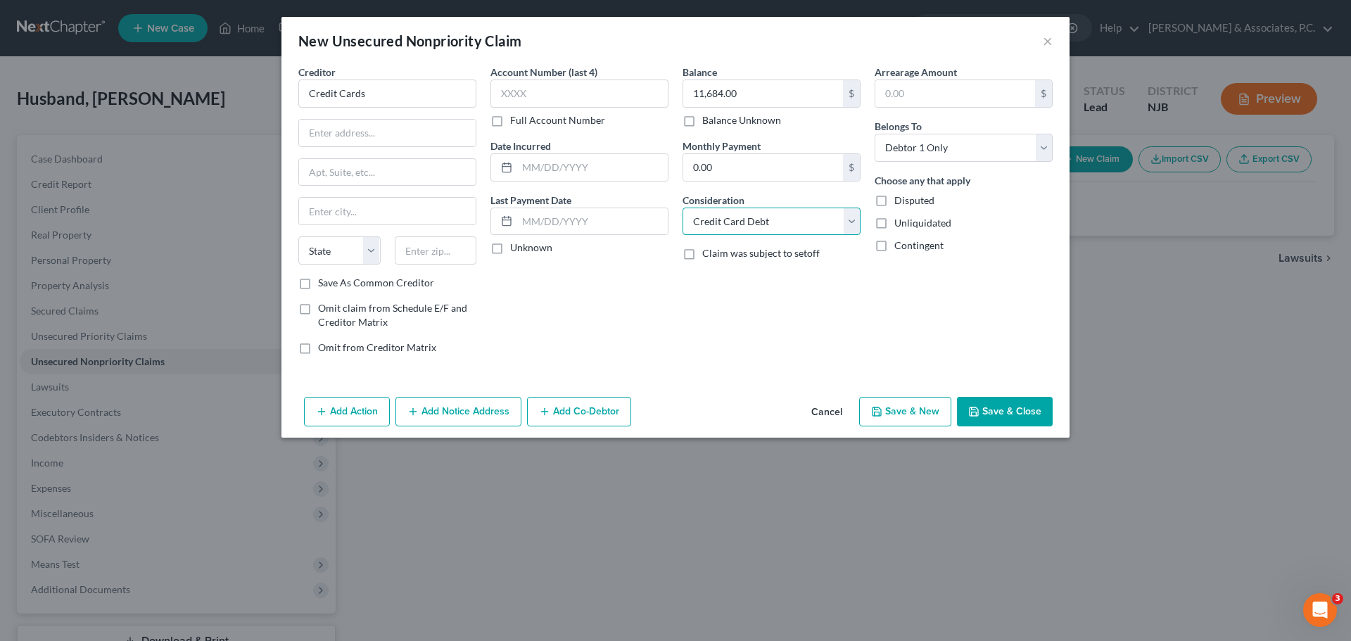
click at [683, 208] on select "Select Cable / Satellite Services Collection Agency Credit Card Debt Debt Couns…" at bounding box center [772, 222] width 178 height 28
click at [1026, 412] on button "Save & Close" at bounding box center [1005, 412] width 96 height 30
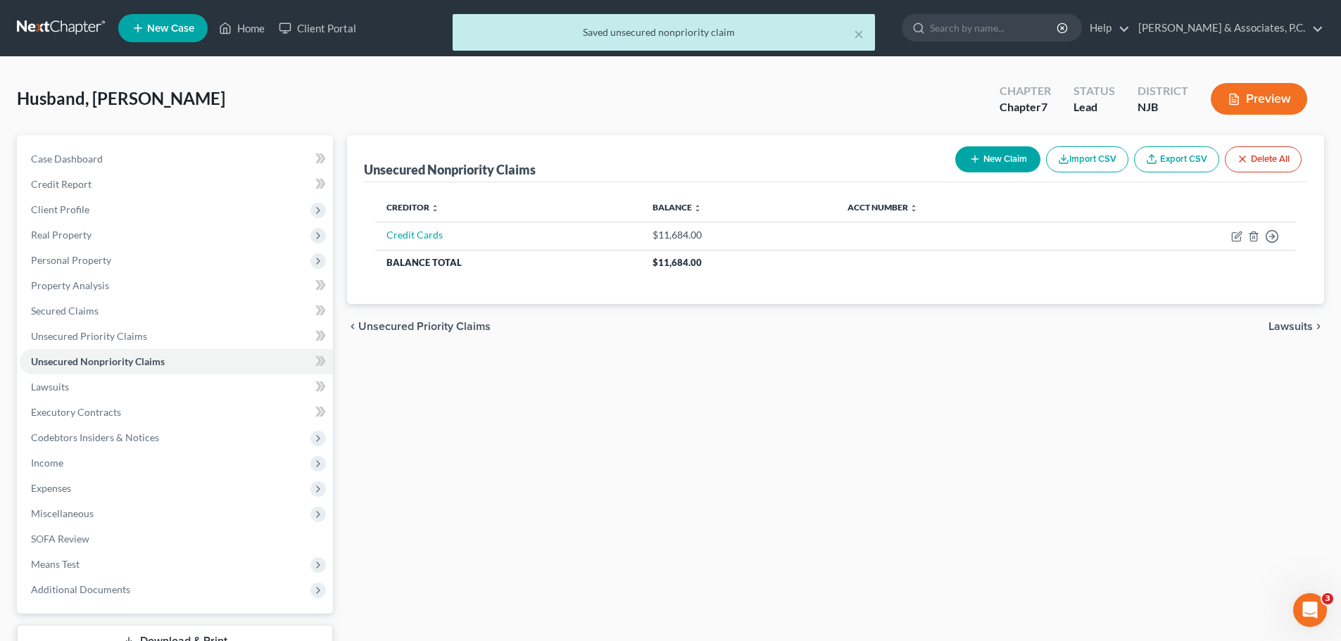
click at [42, 20] on div "× Saved unsecured nonpriority claim" at bounding box center [663, 36] width 1341 height 44
click at [39, 30] on div "× Saved unsecured nonpriority claim" at bounding box center [663, 36] width 1341 height 44
click at [50, 32] on div "× Saved unsecured nonpriority claim" at bounding box center [663, 36] width 1341 height 44
click at [34, 23] on div "× Saved unsecured nonpriority claim" at bounding box center [663, 36] width 1341 height 44
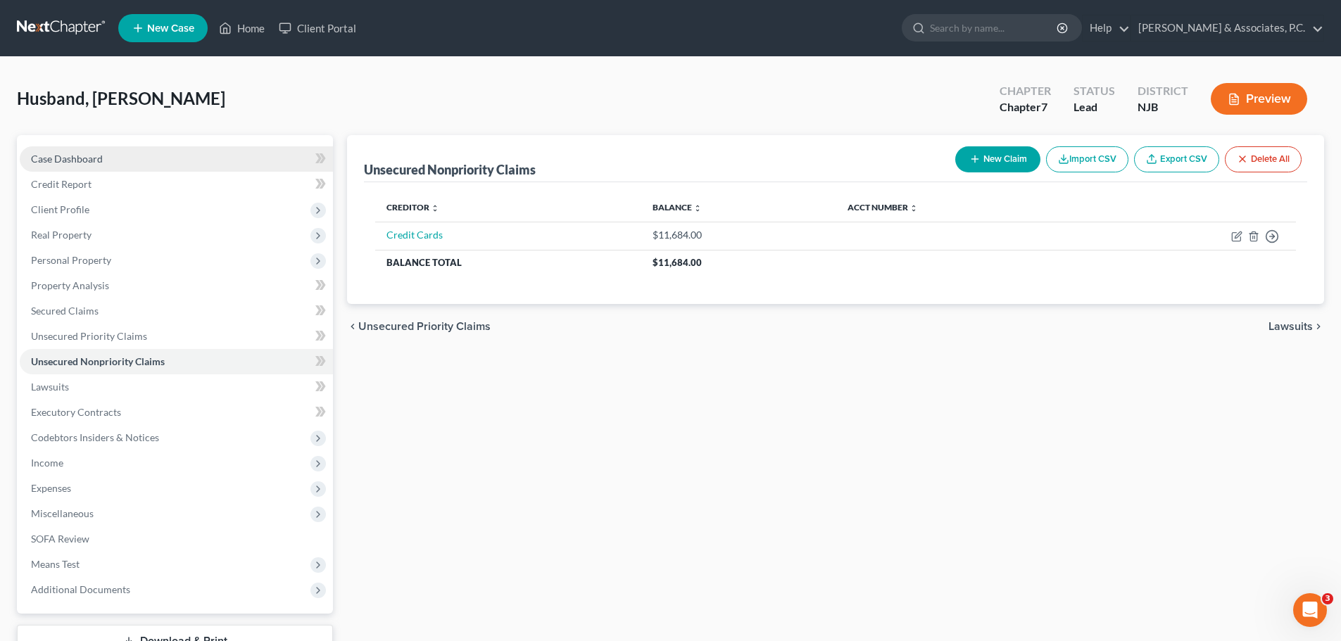
drag, startPoint x: 85, startPoint y: 155, endPoint x: 137, endPoint y: 157, distance: 52.1
click at [86, 155] on span "Case Dashboard" at bounding box center [67, 159] width 72 height 12
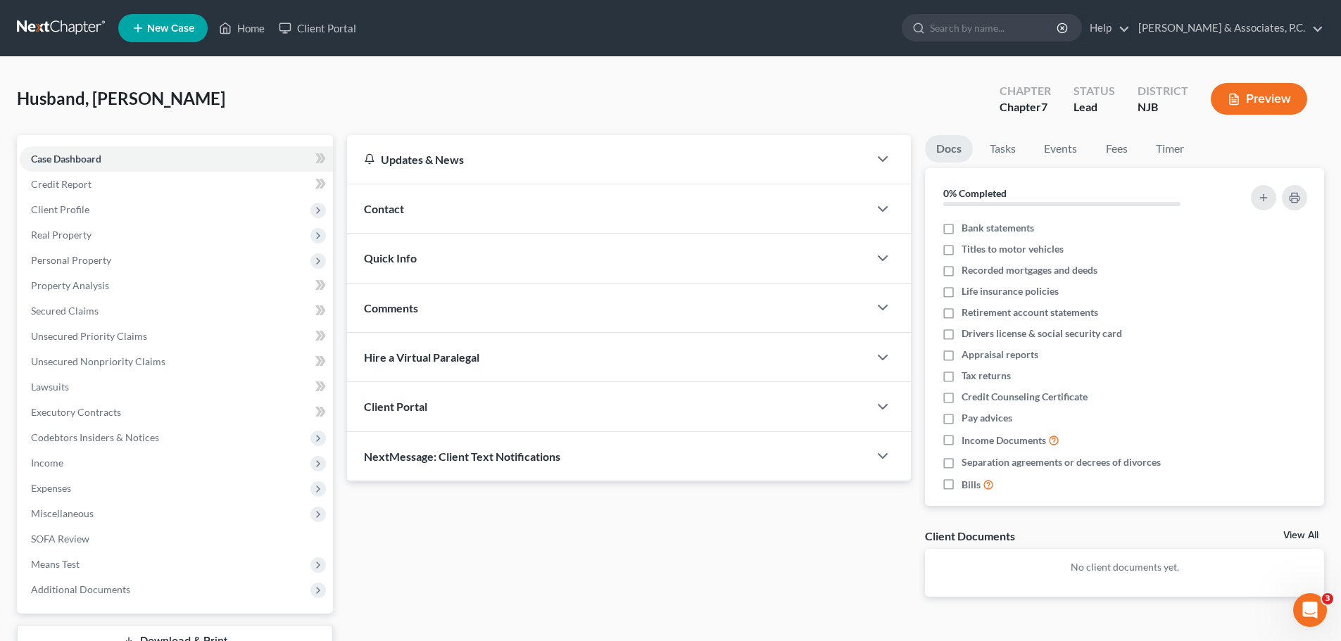
click at [59, 27] on link at bounding box center [62, 27] width 90 height 25
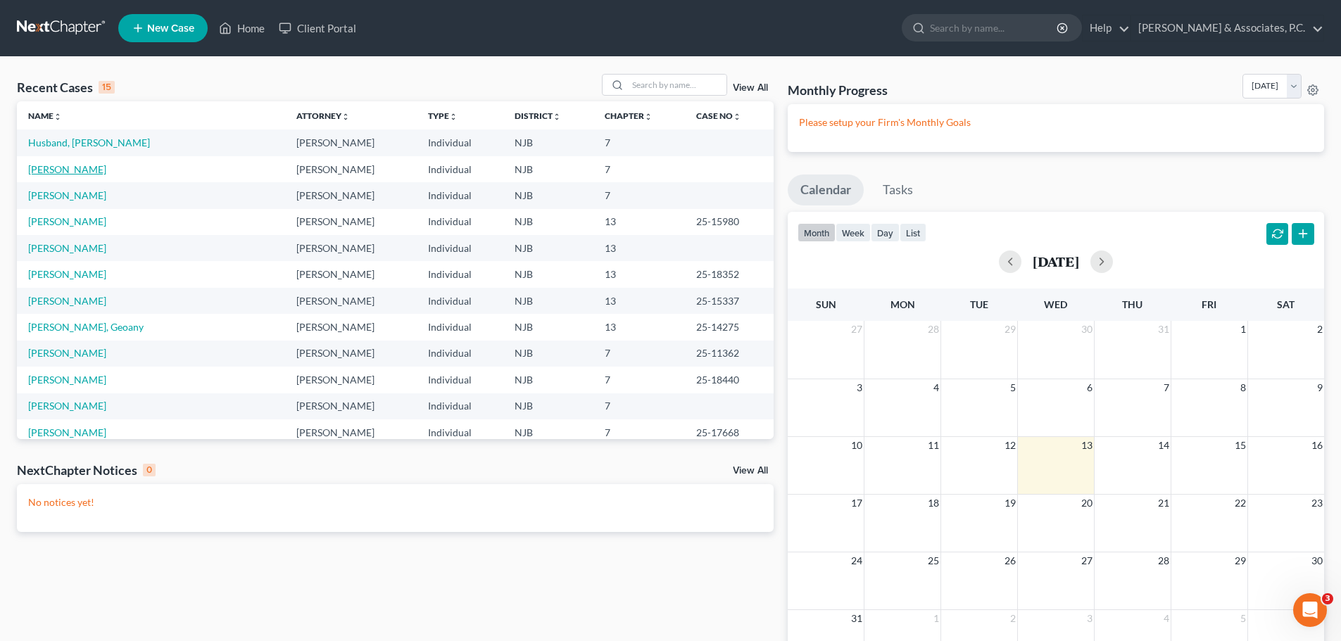
click at [56, 173] on link "[PERSON_NAME]" at bounding box center [67, 169] width 78 height 12
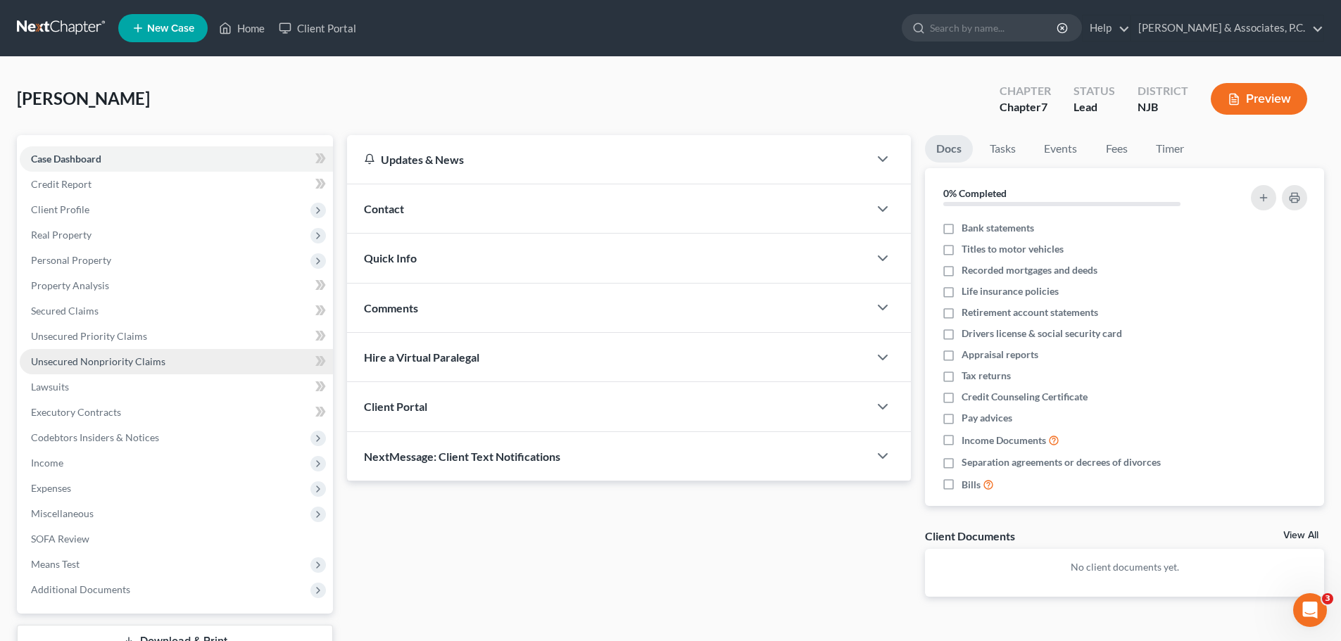
drag, startPoint x: 79, startPoint y: 363, endPoint x: 95, endPoint y: 362, distance: 16.2
click at [79, 362] on span "Unsecured Nonpriority Claims" at bounding box center [98, 361] width 134 height 12
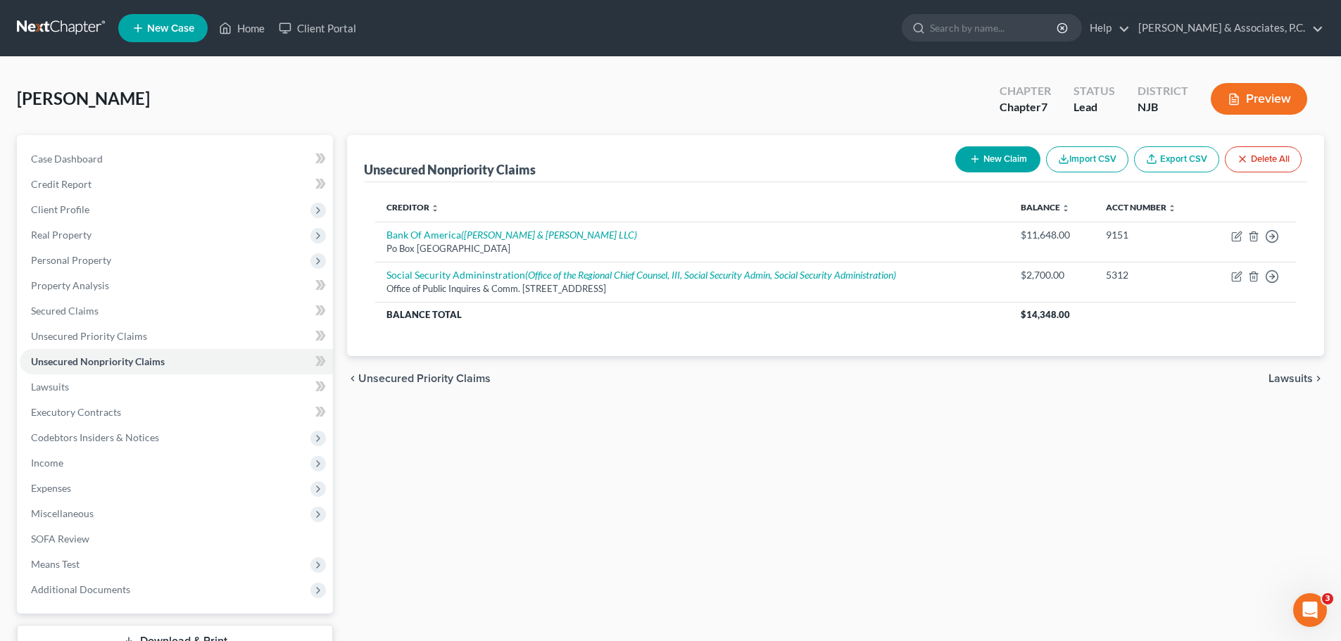
click at [51, 19] on link at bounding box center [62, 27] width 90 height 25
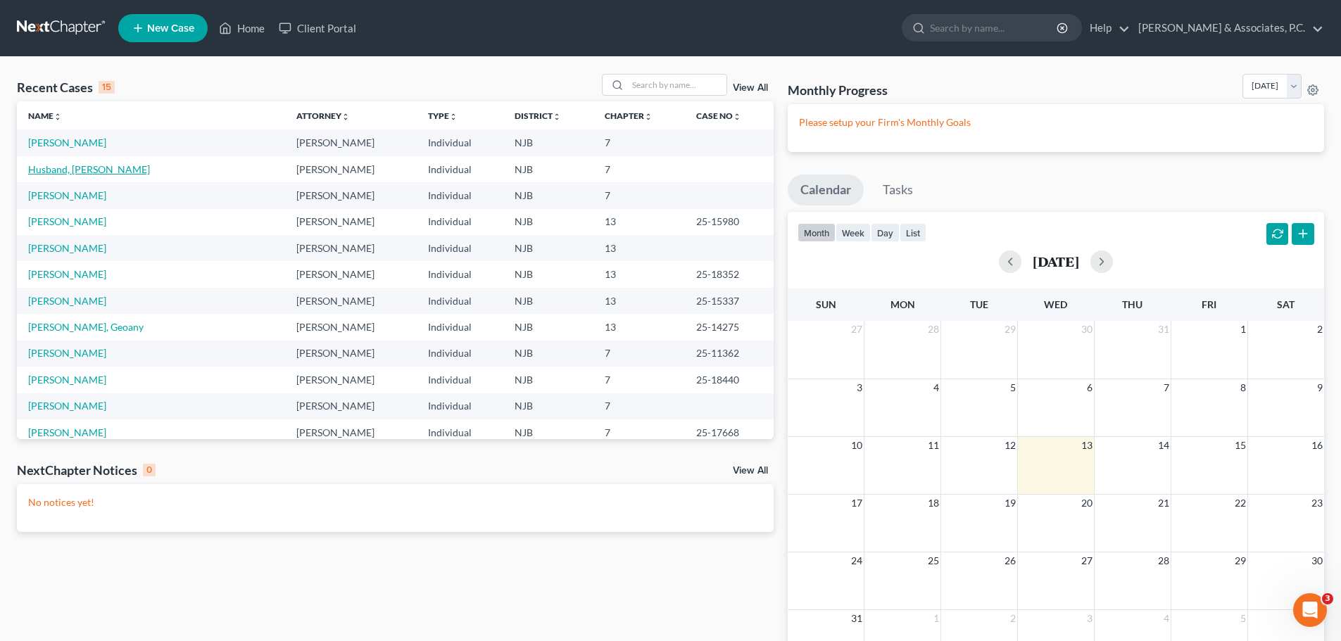
click at [64, 173] on link "Husband, [PERSON_NAME]" at bounding box center [89, 169] width 122 height 12
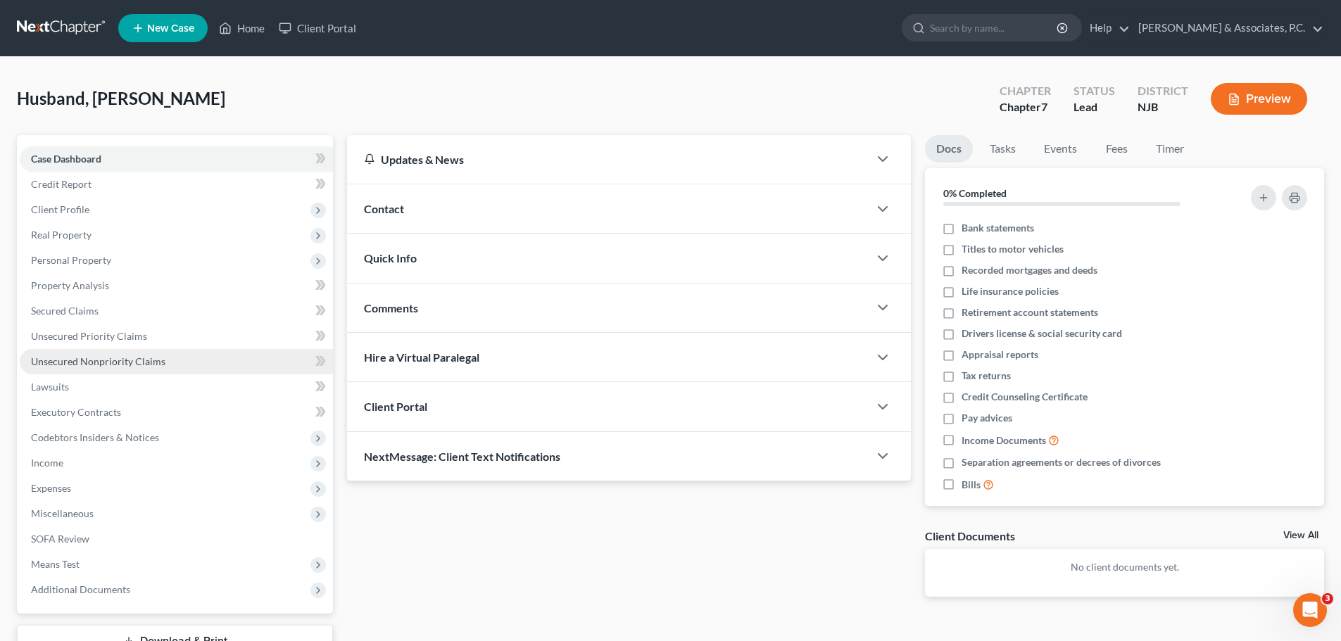
click at [177, 356] on link "Unsecured Nonpriority Claims" at bounding box center [176, 361] width 313 height 25
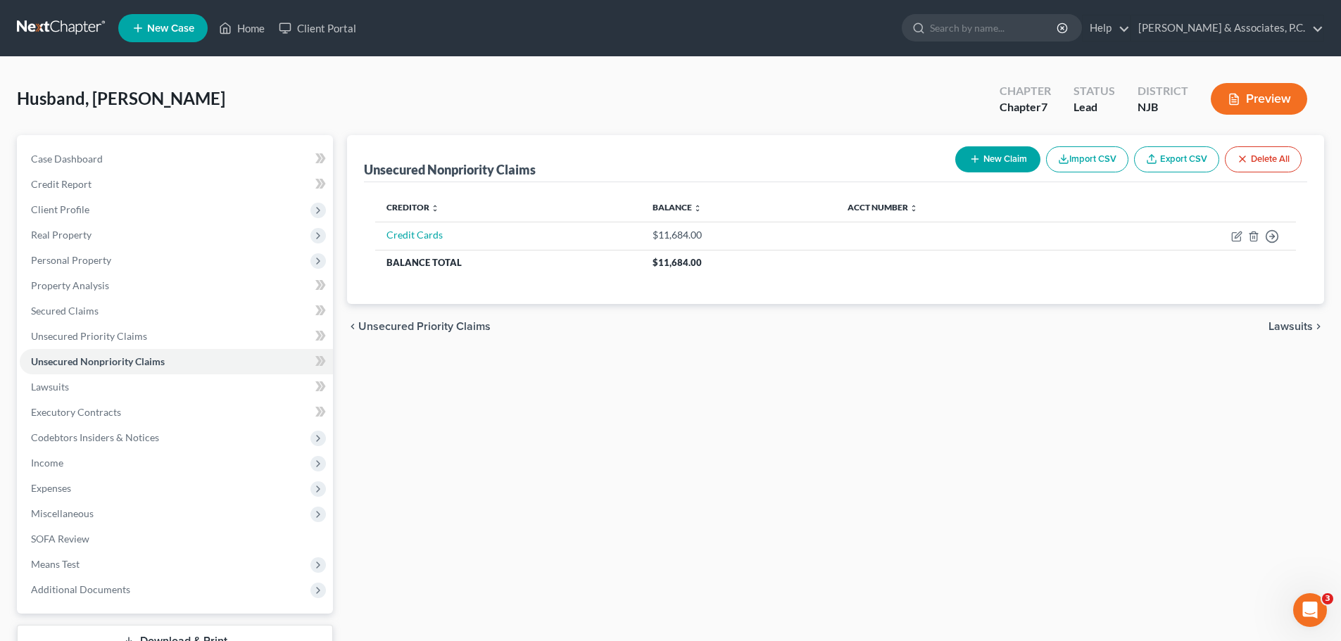
click at [997, 159] on button "New Claim" at bounding box center [997, 159] width 85 height 26
select select "0"
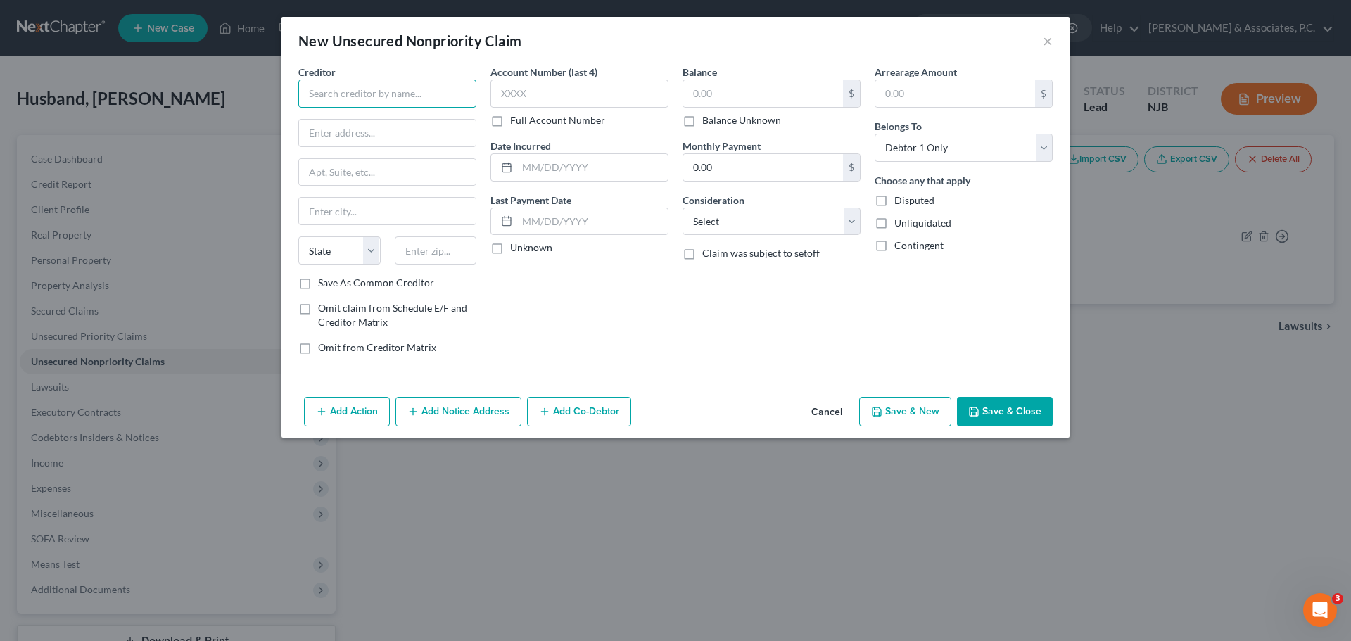
click at [391, 93] on input "text" at bounding box center [387, 94] width 178 height 28
type input "Social Security Admin"
type input "2,700.00"
drag, startPoint x: 822, startPoint y: 231, endPoint x: 807, endPoint y: 232, distance: 14.8
click at [821, 230] on select "Select Cable / Satellite Services Collection Agency Credit Card Debt Debt Couns…" at bounding box center [772, 222] width 178 height 28
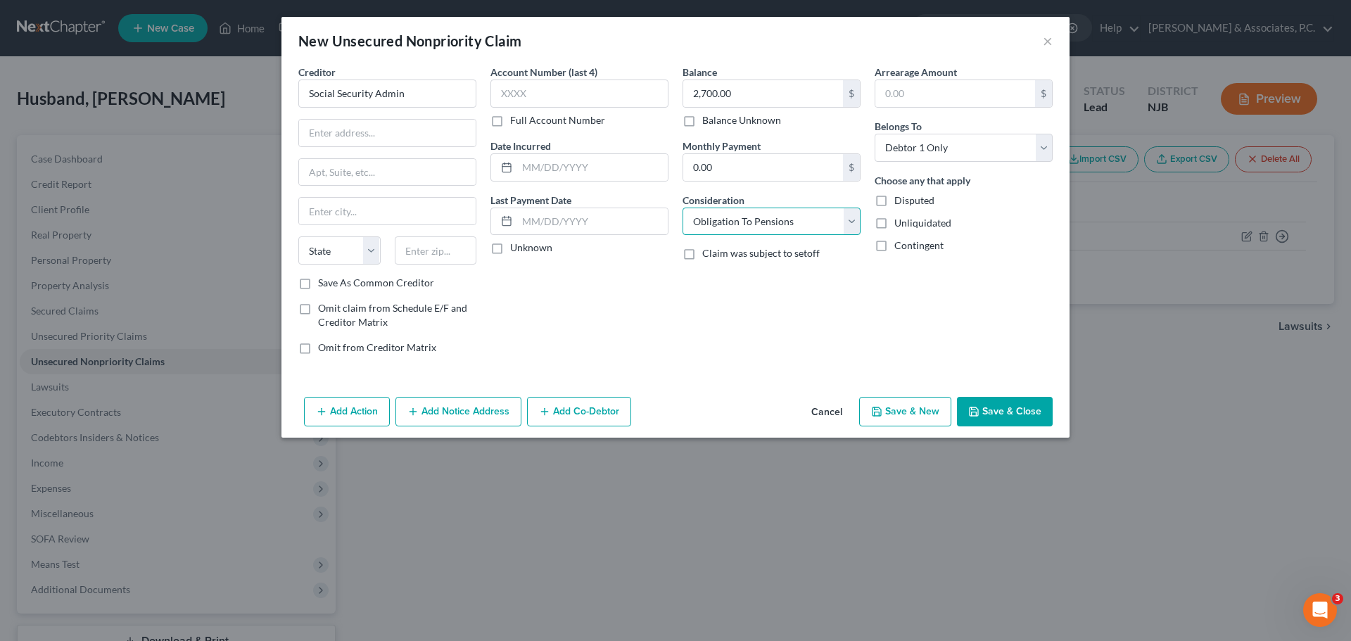
click at [683, 208] on select "Select Cable / Satellite Services Collection Agency Credit Card Debt Debt Couns…" at bounding box center [772, 222] width 178 height 28
drag, startPoint x: 780, startPoint y: 220, endPoint x: 773, endPoint y: 227, distance: 10.0
click at [780, 220] on select "Select Cable / Satellite Services Collection Agency Credit Card Debt Debt Couns…" at bounding box center [772, 222] width 178 height 28
select select "14"
click at [683, 208] on select "Select Cable / Satellite Services Collection Agency Credit Card Debt Debt Couns…" at bounding box center [772, 222] width 178 height 28
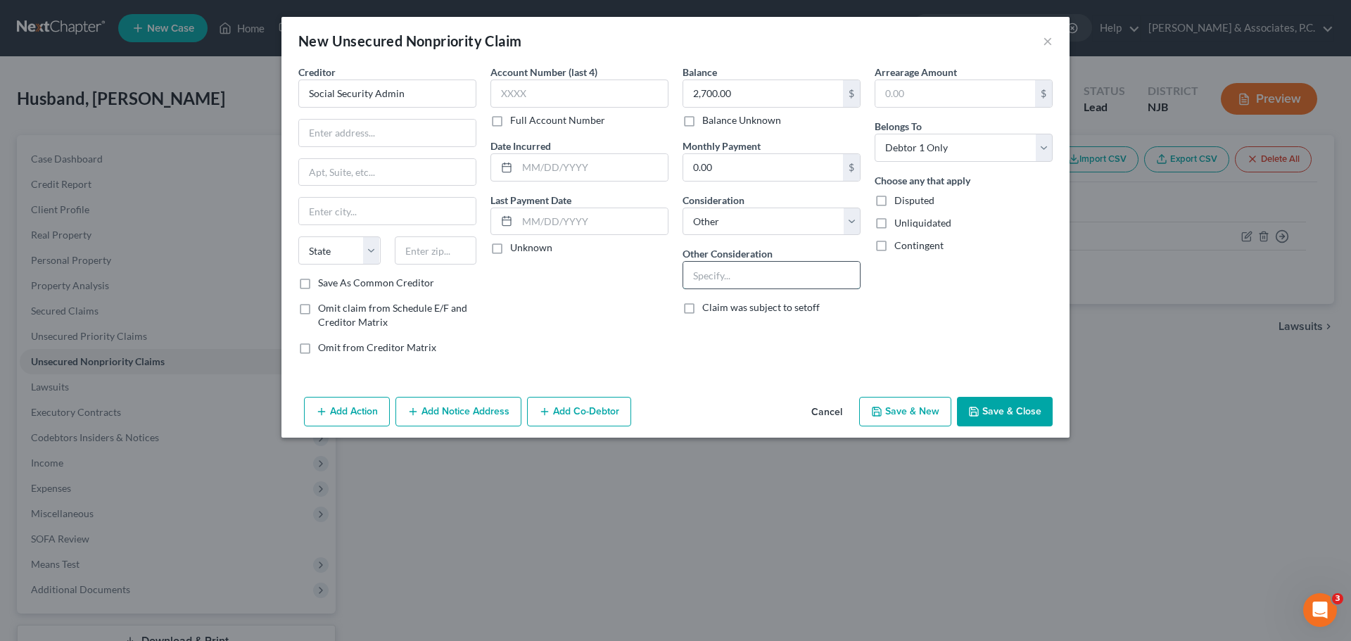
click at [797, 279] on input "text" at bounding box center [771, 275] width 177 height 27
type input "Over payment of Benefits"
click at [438, 124] on input "text" at bounding box center [387, 133] width 177 height 27
type input "Address"
click at [390, 167] on input "text" at bounding box center [387, 172] width 177 height 27
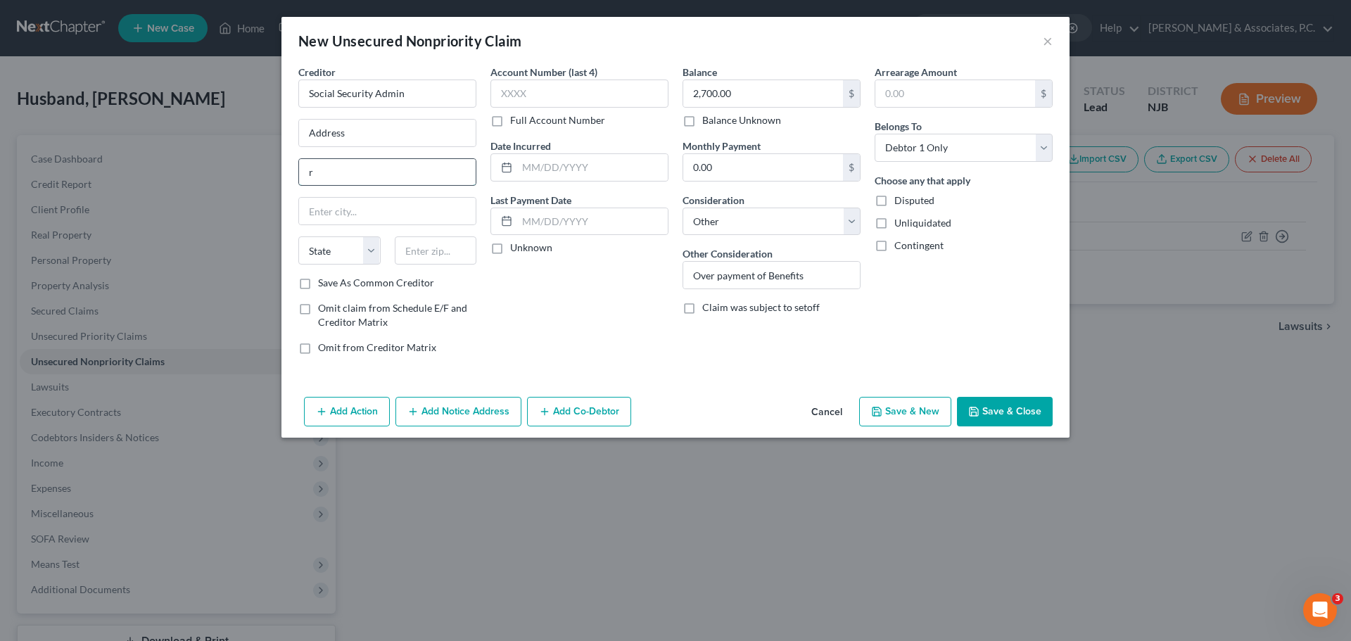
type input "Required"
click at [420, 254] on input "text" at bounding box center [436, 250] width 82 height 28
type input "07306"
type input "[GEOGRAPHIC_DATA]"
select select "33"
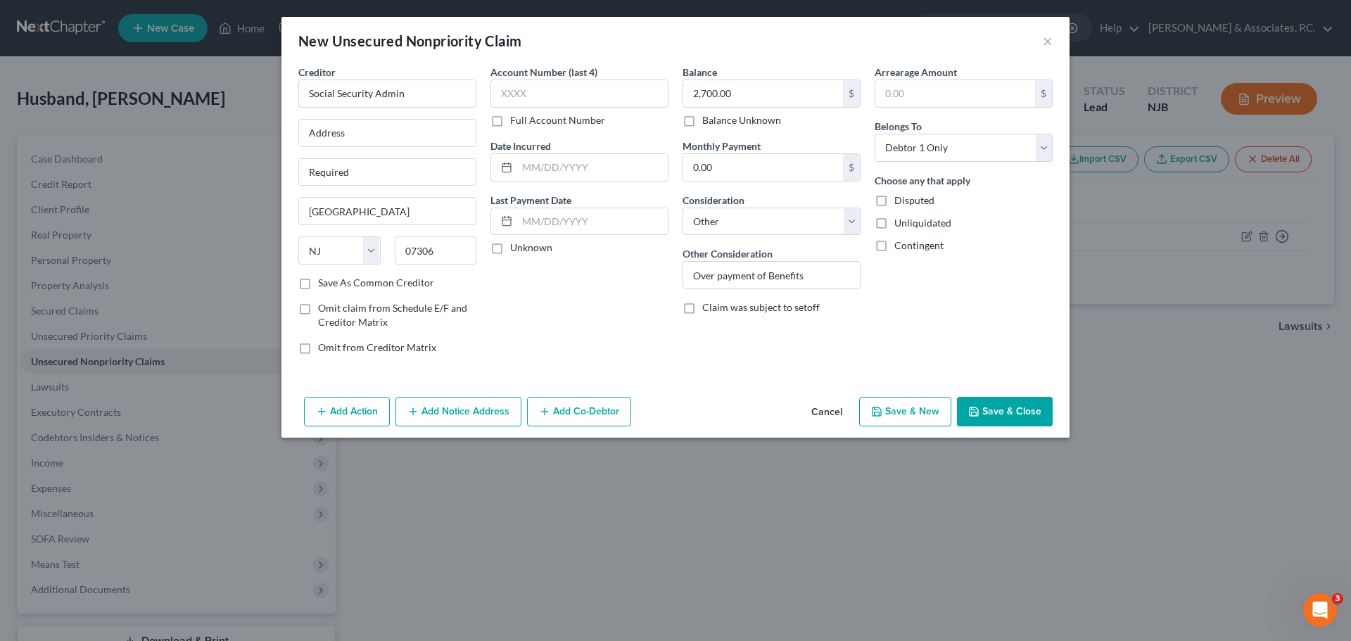
click at [986, 412] on button "Save & Close" at bounding box center [1005, 412] width 96 height 30
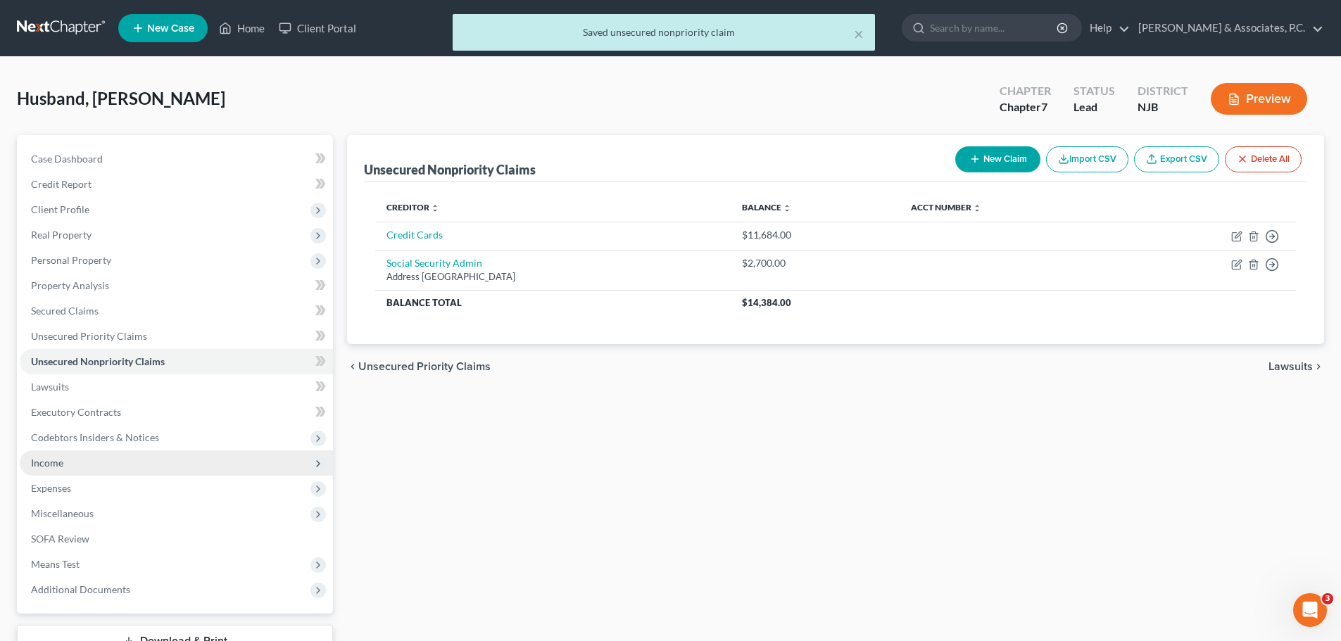
click at [55, 465] on span "Income" at bounding box center [47, 463] width 32 height 12
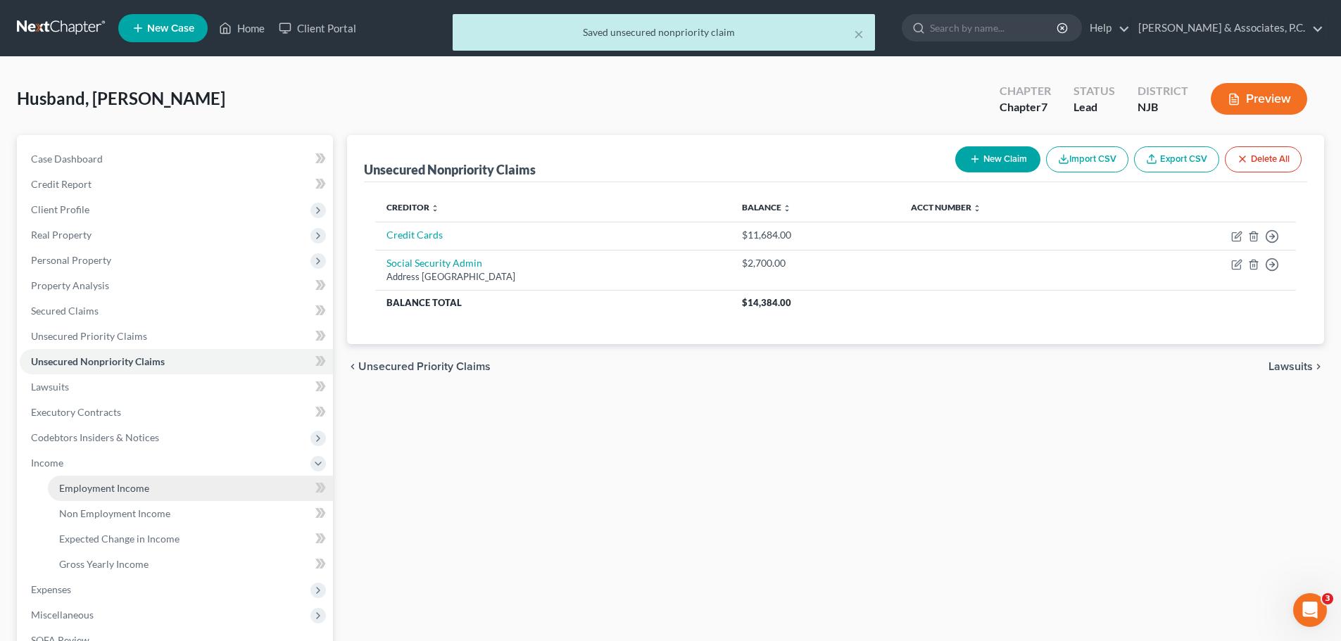
drag, startPoint x: 148, startPoint y: 489, endPoint x: 198, endPoint y: 483, distance: 51.1
click at [148, 487] on link "Employment Income" at bounding box center [190, 488] width 285 height 25
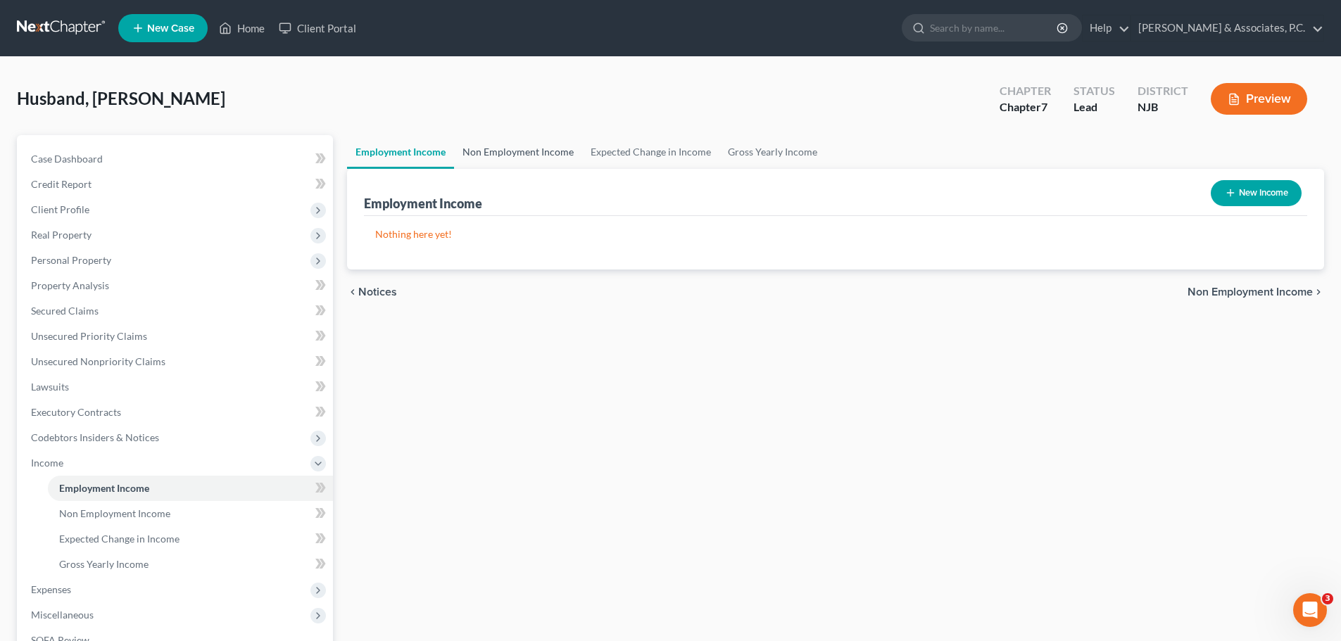
click at [535, 158] on link "Non Employment Income" at bounding box center [518, 152] width 128 height 34
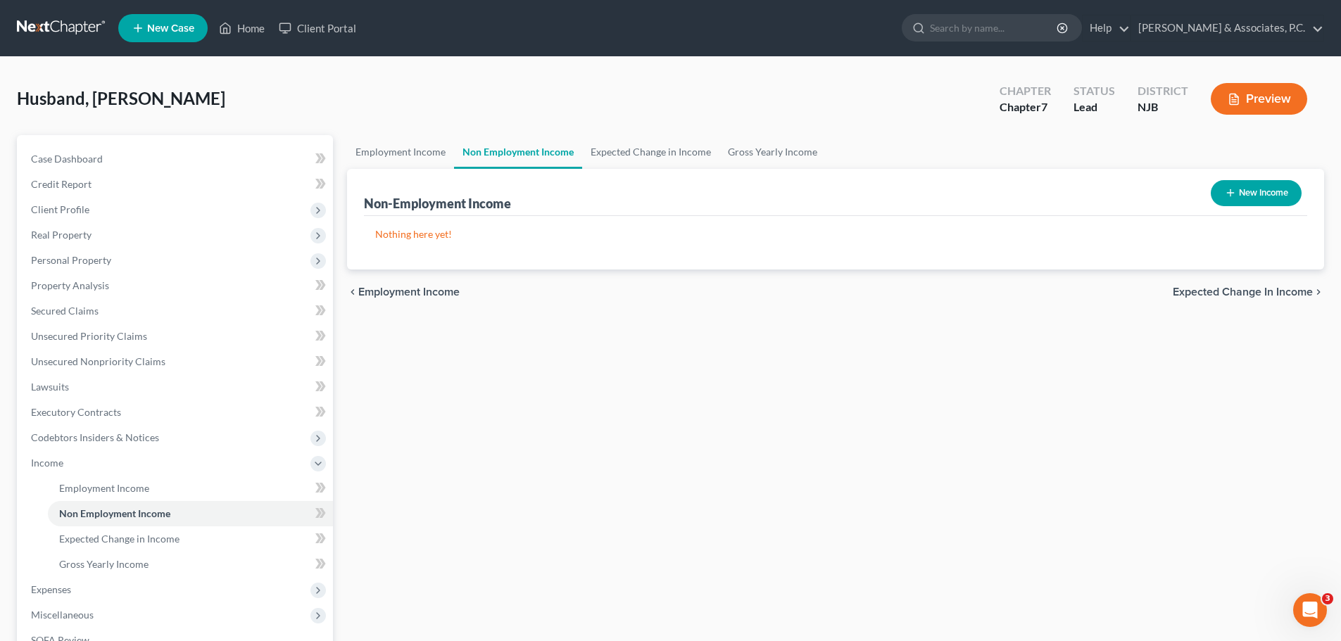
click at [1247, 186] on button "New Income" at bounding box center [1255, 193] width 91 height 26
select select "0"
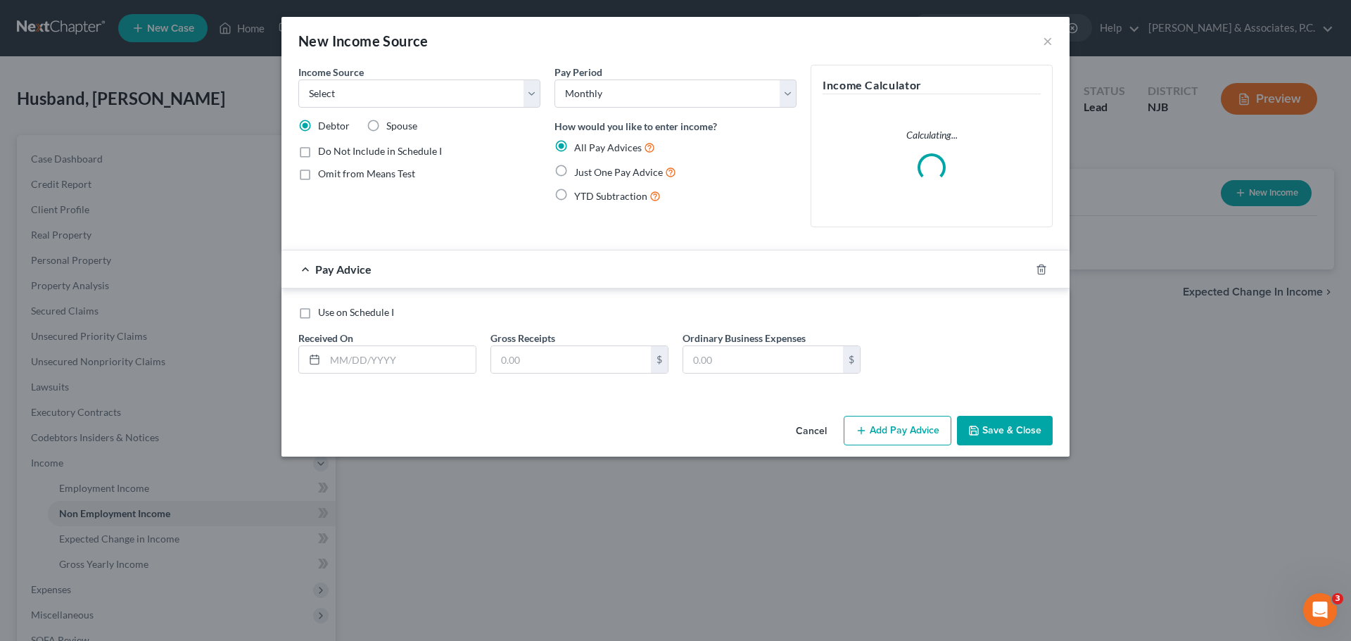
click at [386, 125] on label "Spouse" at bounding box center [401, 126] width 31 height 14
click at [392, 125] on input "Spouse" at bounding box center [396, 123] width 9 height 9
radio input "true"
click at [463, 96] on select "Select Unemployment Disability (from employer) Pension Retirement Social Securi…" at bounding box center [419, 94] width 242 height 28
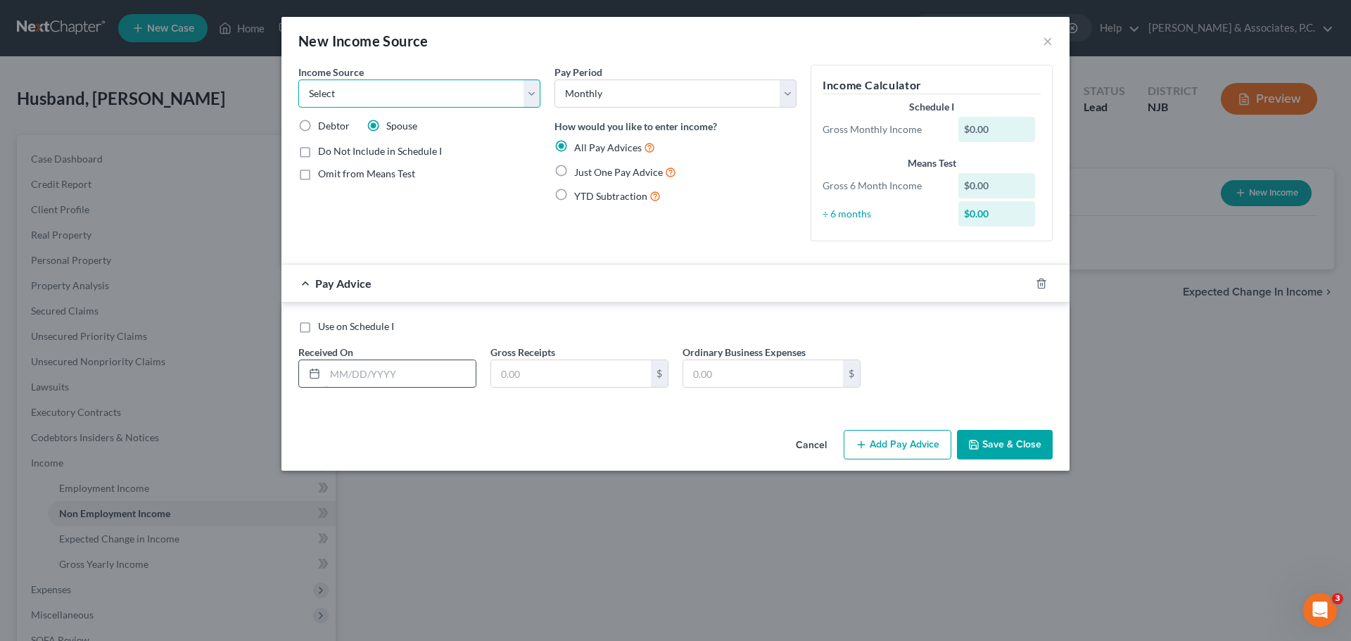
select select "13"
click at [298, 80] on select "Select Unemployment Disability (from employer) Pension Retirement Social Securi…" at bounding box center [419, 94] width 242 height 28
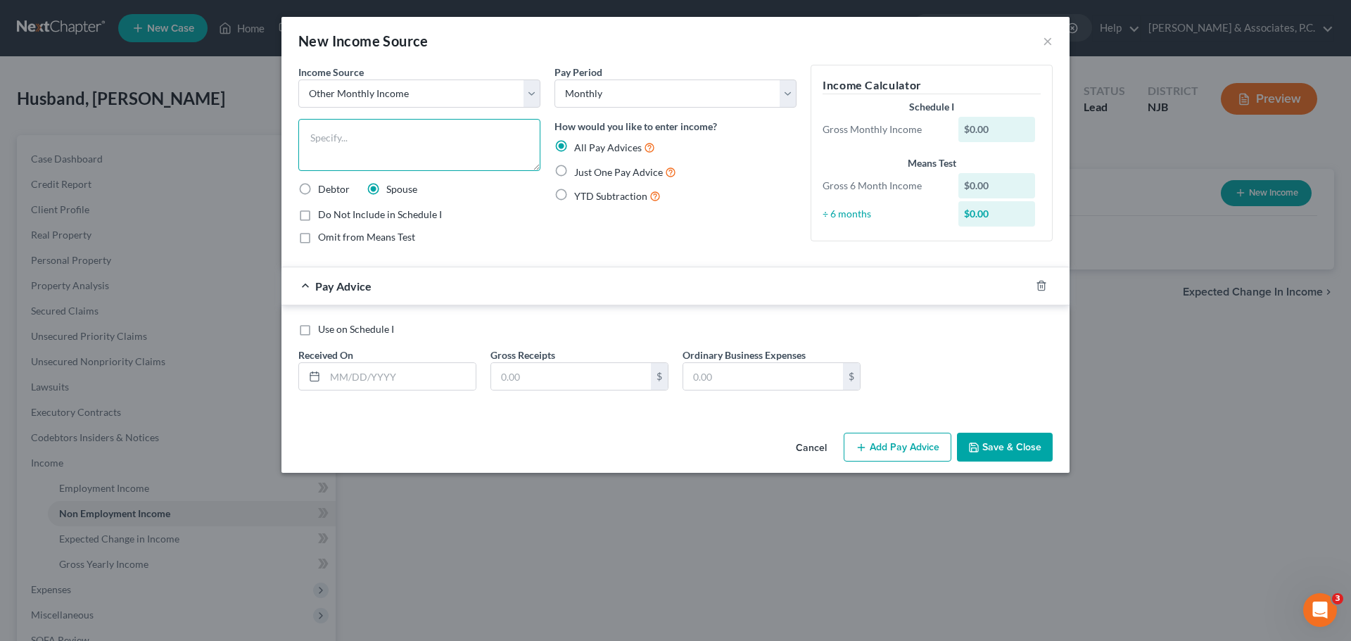
drag, startPoint x: 441, startPoint y: 127, endPoint x: 433, endPoint y: 146, distance: 20.8
click at [441, 128] on textarea at bounding box center [419, 145] width 242 height 52
type textarea "Annualized Tax Refund"
click at [543, 378] on input "text" at bounding box center [571, 376] width 160 height 27
type input "688.00"
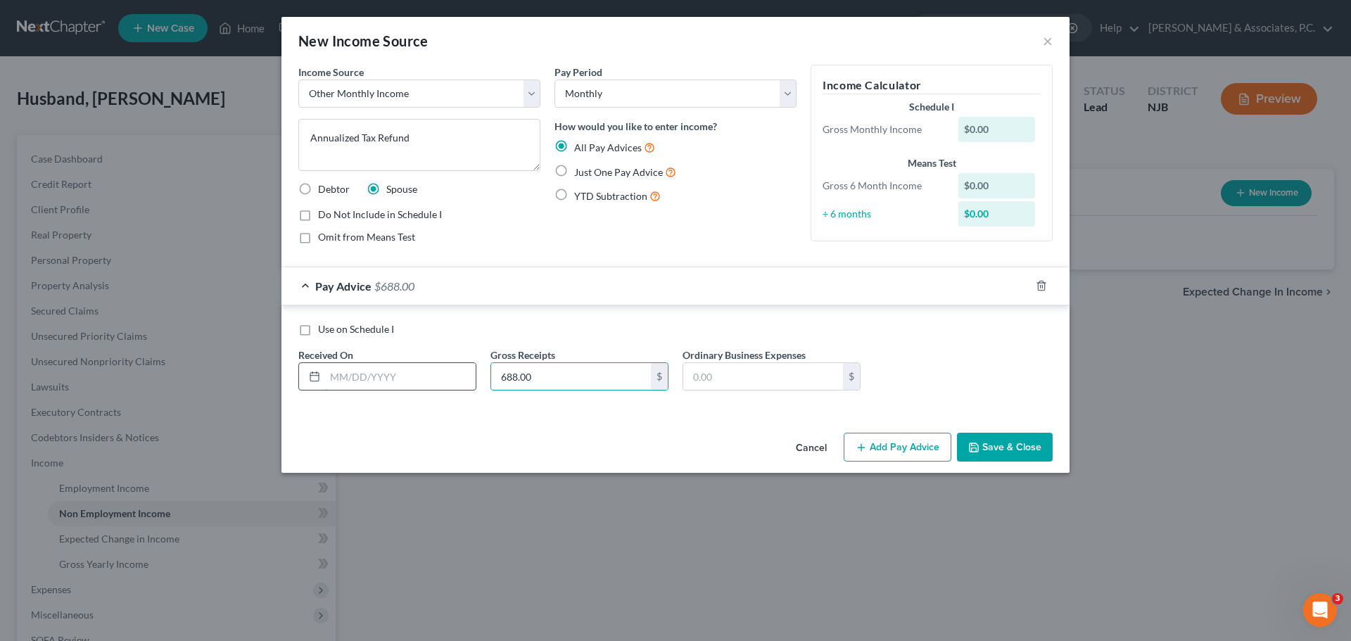
click at [381, 379] on input "text" at bounding box center [400, 376] width 151 height 27
type input "[DATE]"
click at [318, 328] on label "Use on Schedule I" at bounding box center [356, 329] width 76 height 14
click at [318, 332] on label "Use on Schedule I" at bounding box center [356, 329] width 76 height 14
click at [324, 331] on input "Use on Schedule I" at bounding box center [328, 326] width 9 height 9
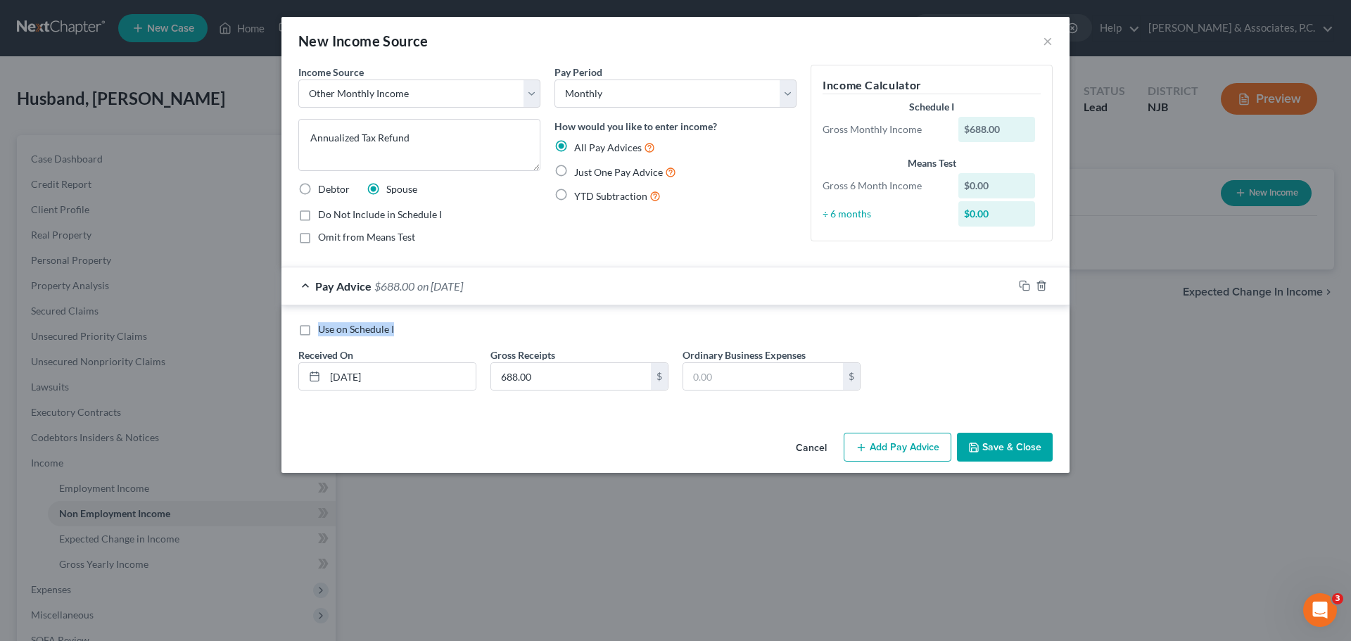
checkbox input "true"
click at [997, 444] on button "Save & Close" at bounding box center [1005, 448] width 96 height 30
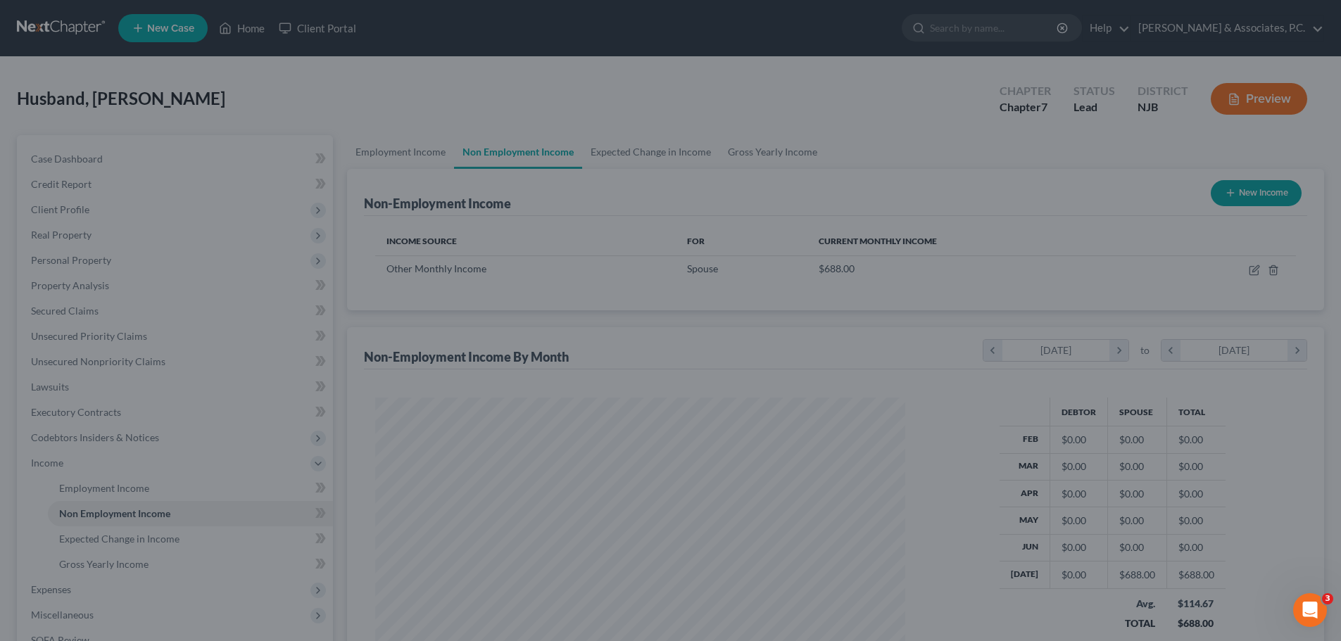
scroll to position [703485, 703194]
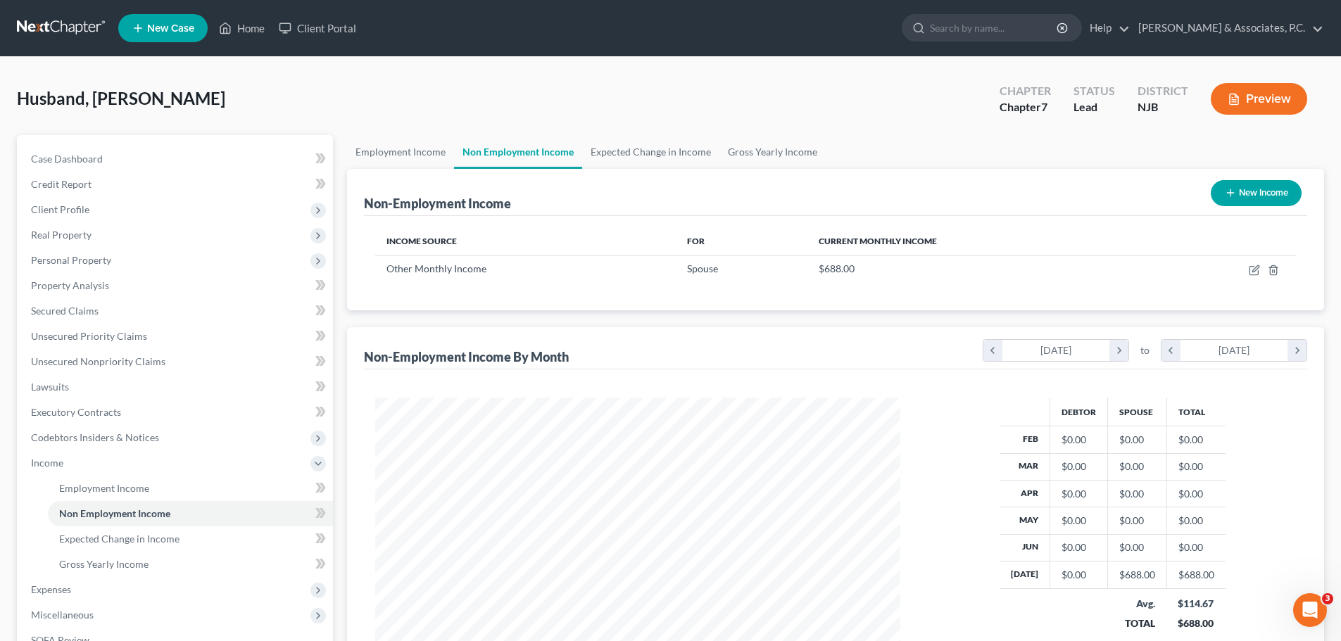
click at [47, 26] on link at bounding box center [62, 27] width 90 height 25
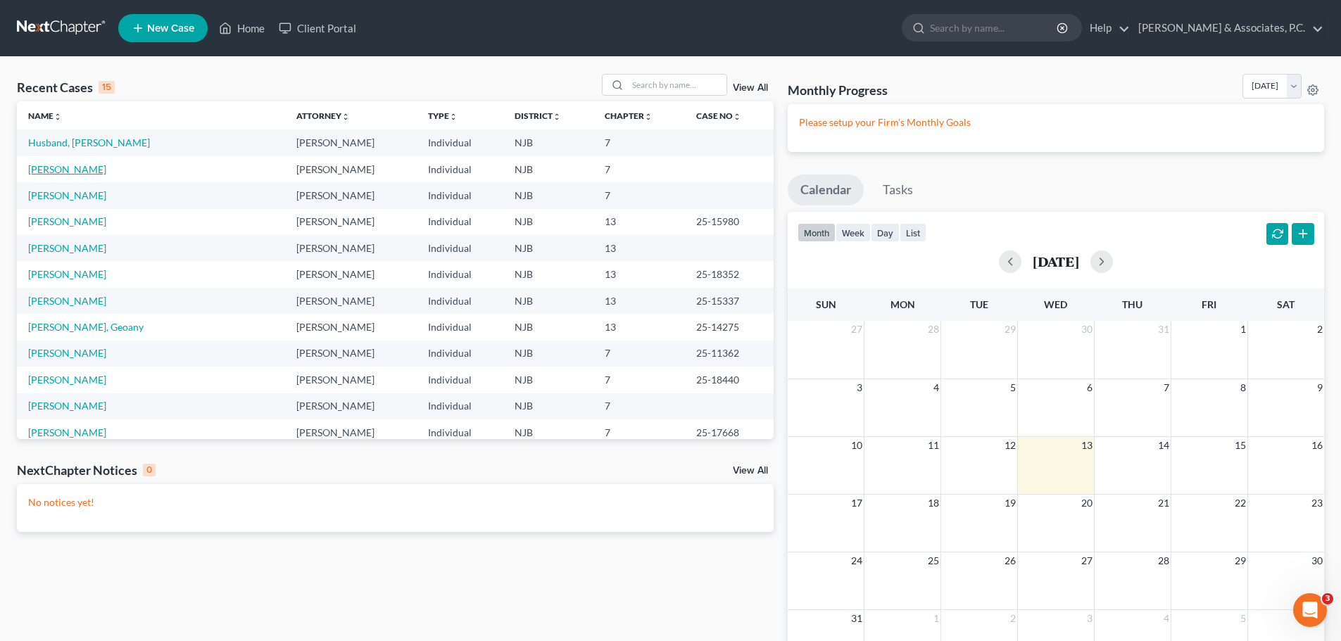
click at [49, 171] on link "[PERSON_NAME]" at bounding box center [67, 169] width 78 height 12
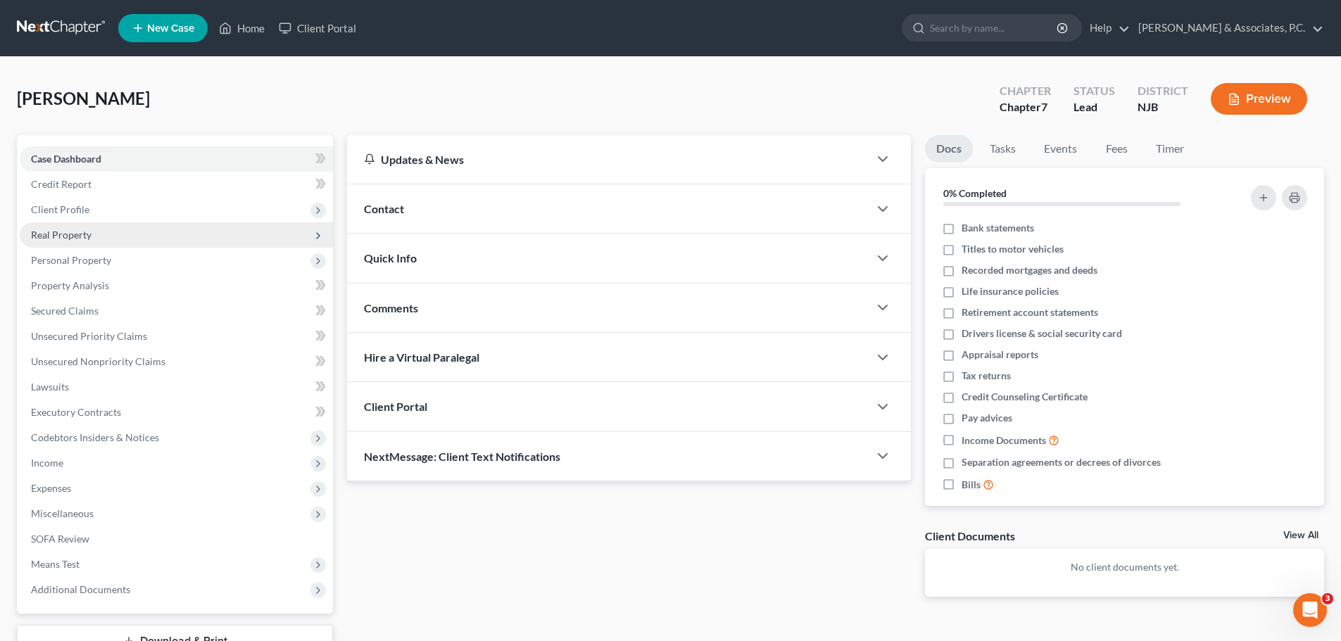
click at [70, 238] on span "Real Property" at bounding box center [61, 235] width 61 height 12
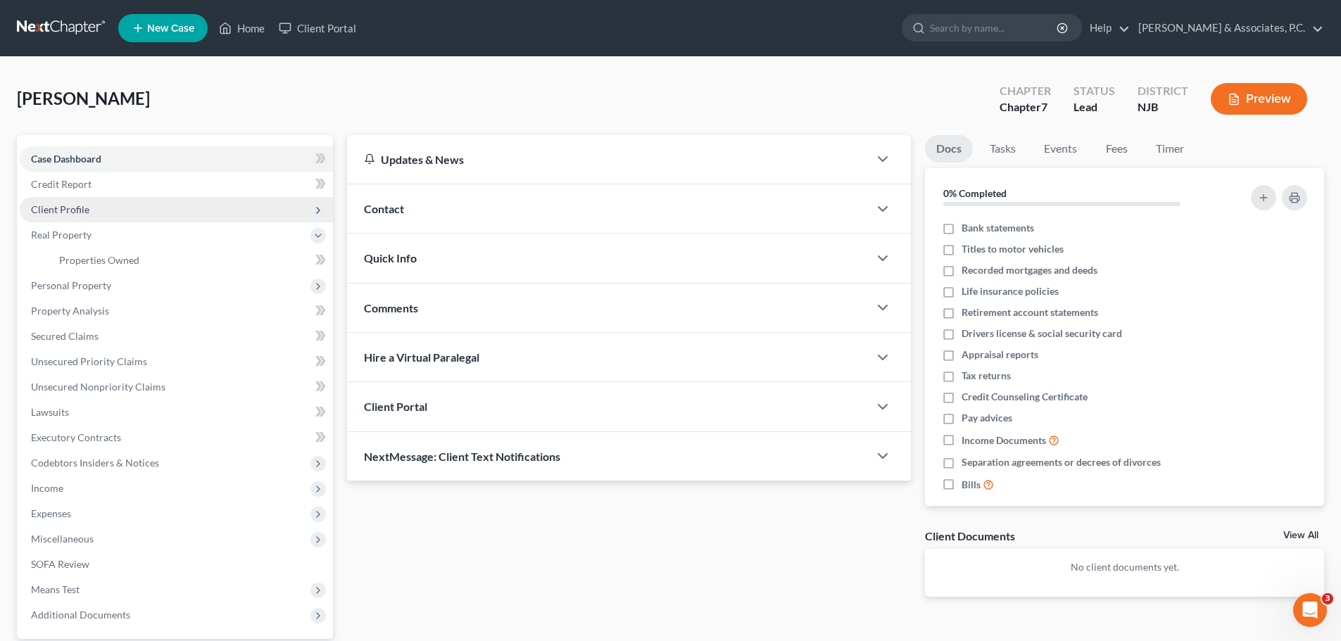
click at [72, 211] on span "Client Profile" at bounding box center [60, 209] width 58 height 12
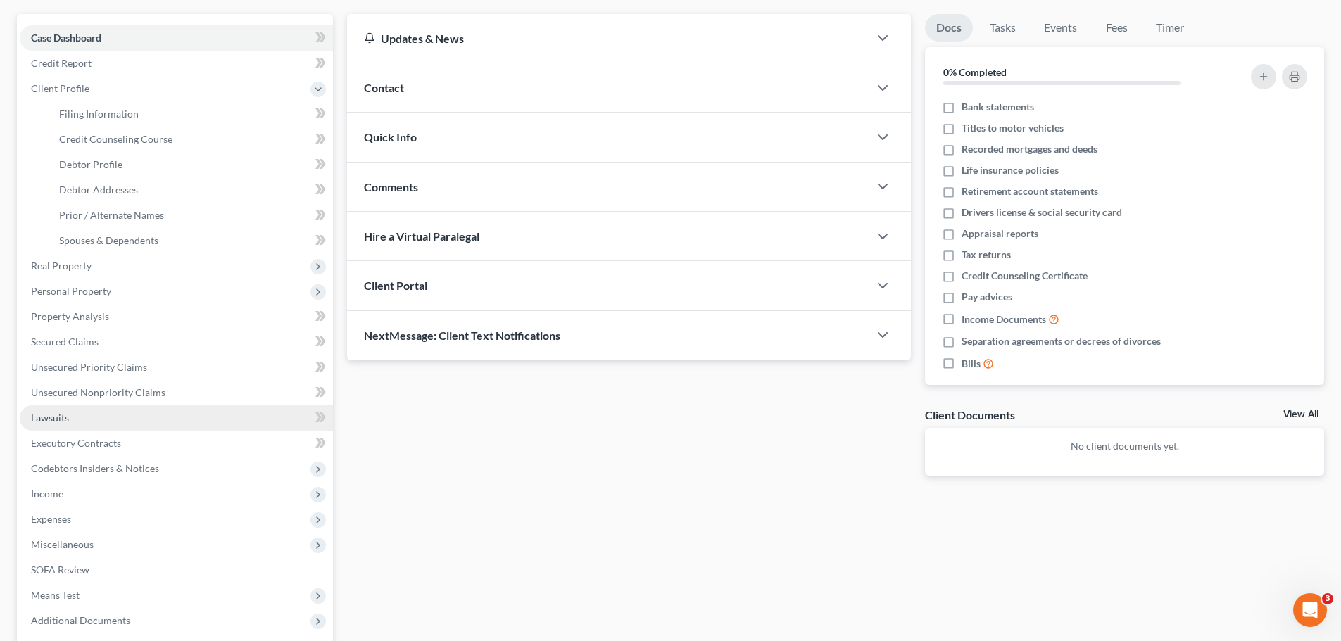
scroll to position [259, 0]
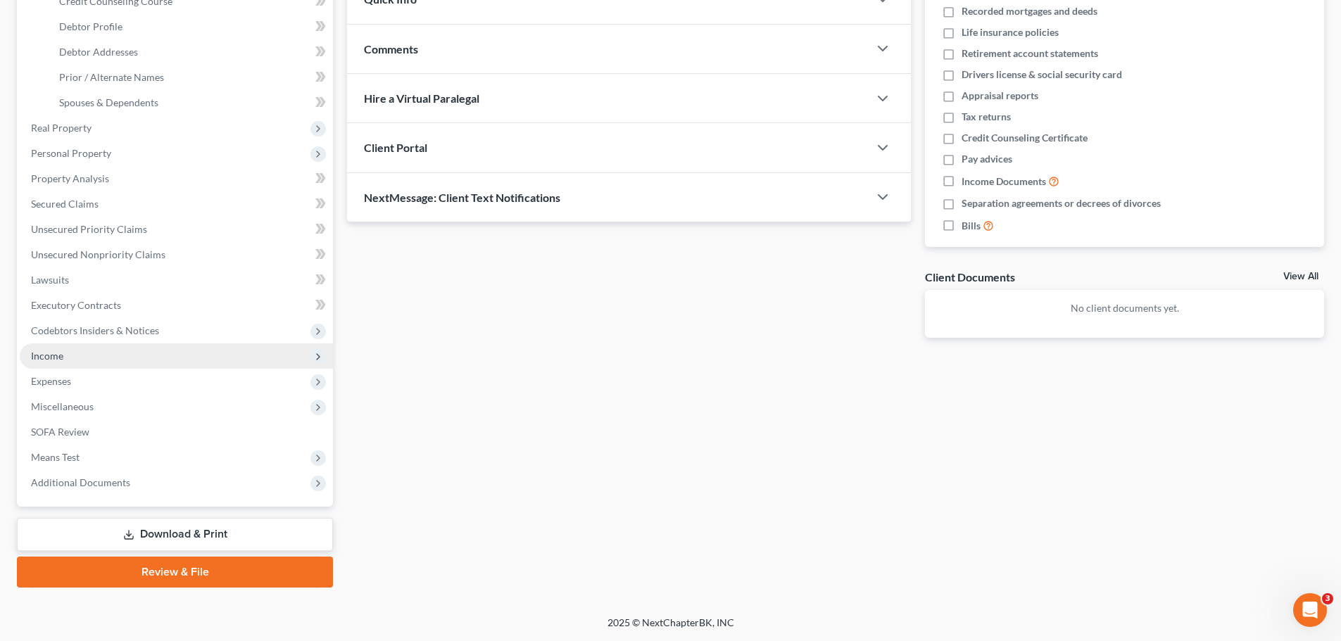
click at [61, 360] on span "Income" at bounding box center [47, 356] width 32 height 12
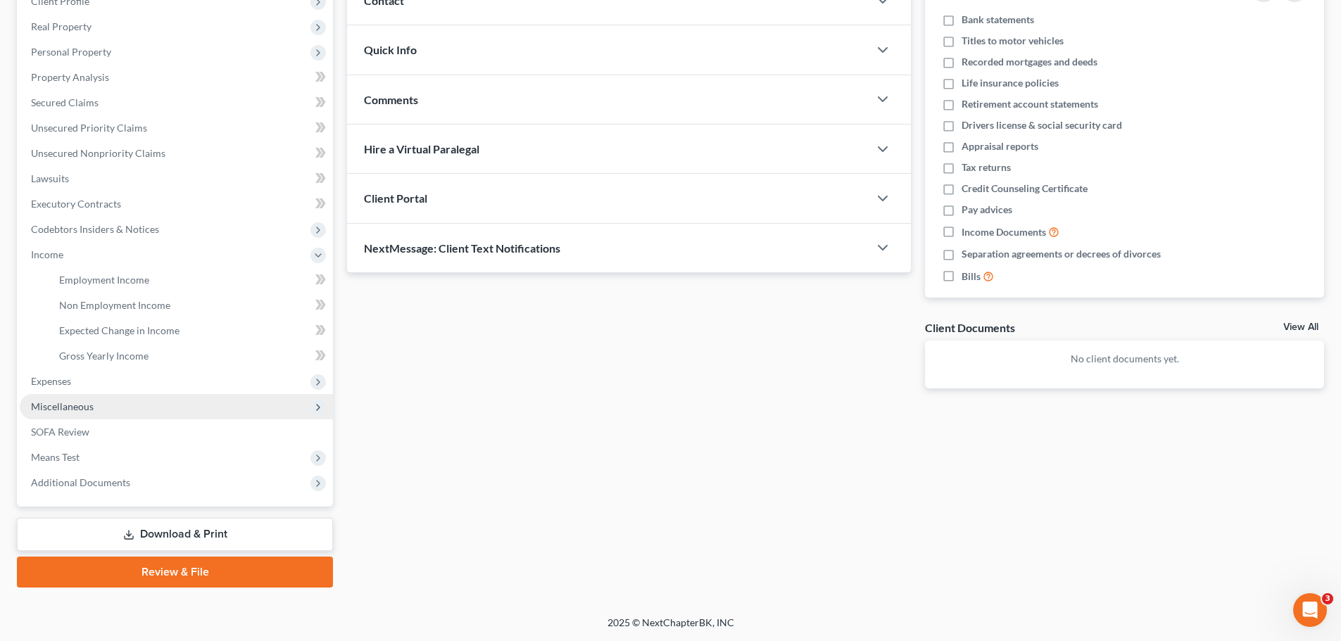
scroll to position [208, 0]
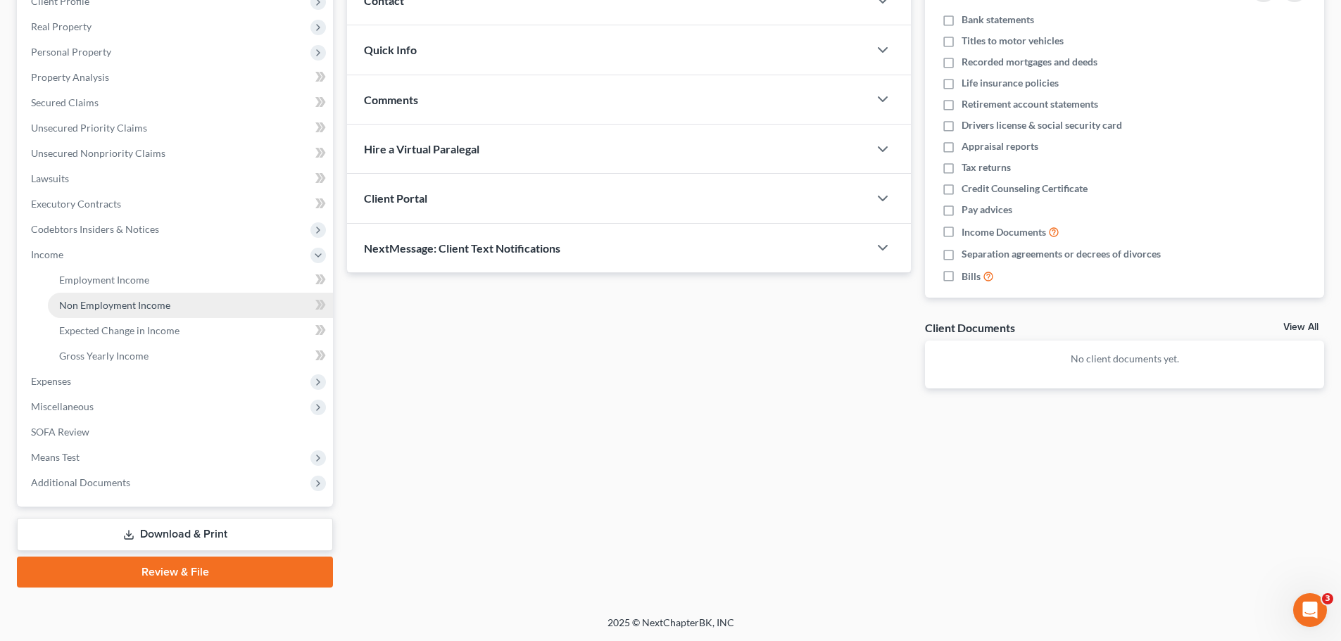
click at [114, 305] on span "Non Employment Income" at bounding box center [114, 305] width 111 height 12
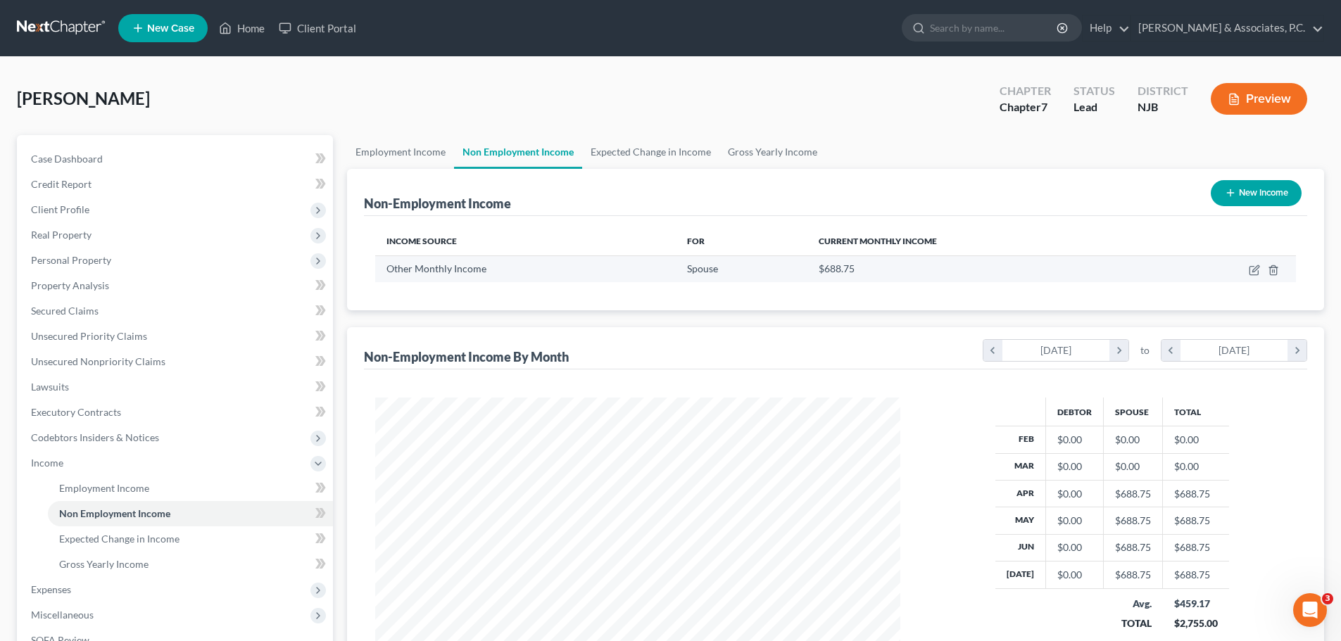
scroll to position [262, 553]
click at [62, 23] on link at bounding box center [62, 27] width 90 height 25
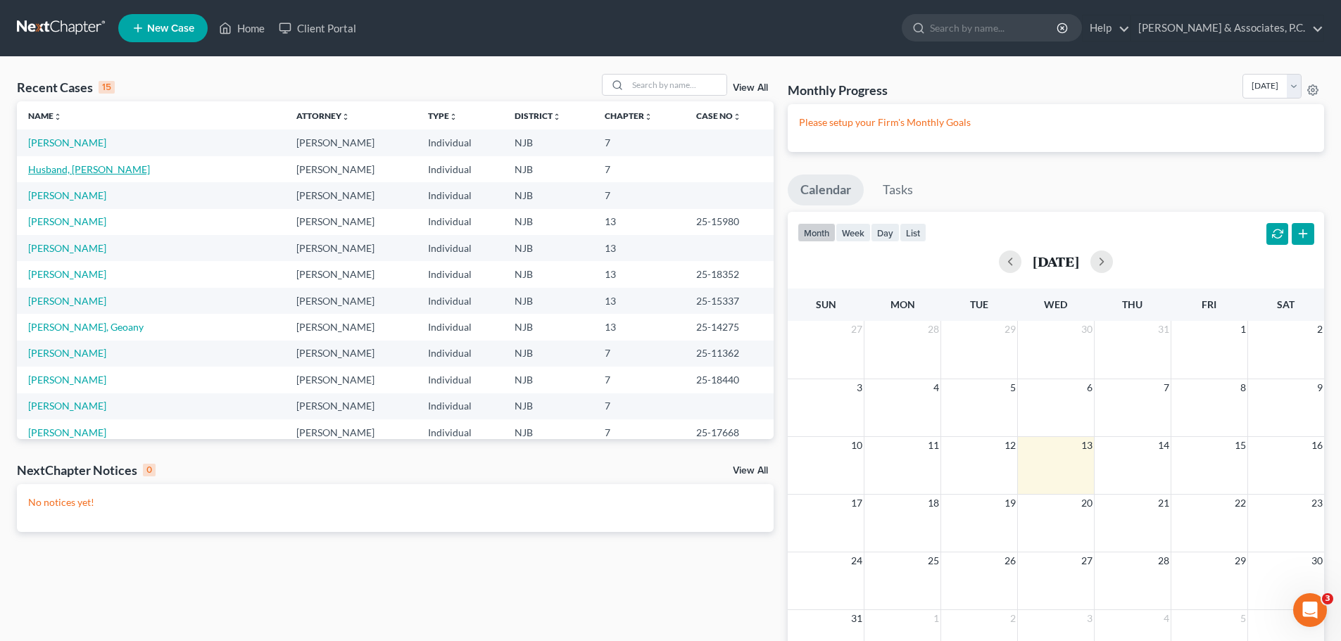
click at [48, 171] on link "Husband, [PERSON_NAME]" at bounding box center [89, 169] width 122 height 12
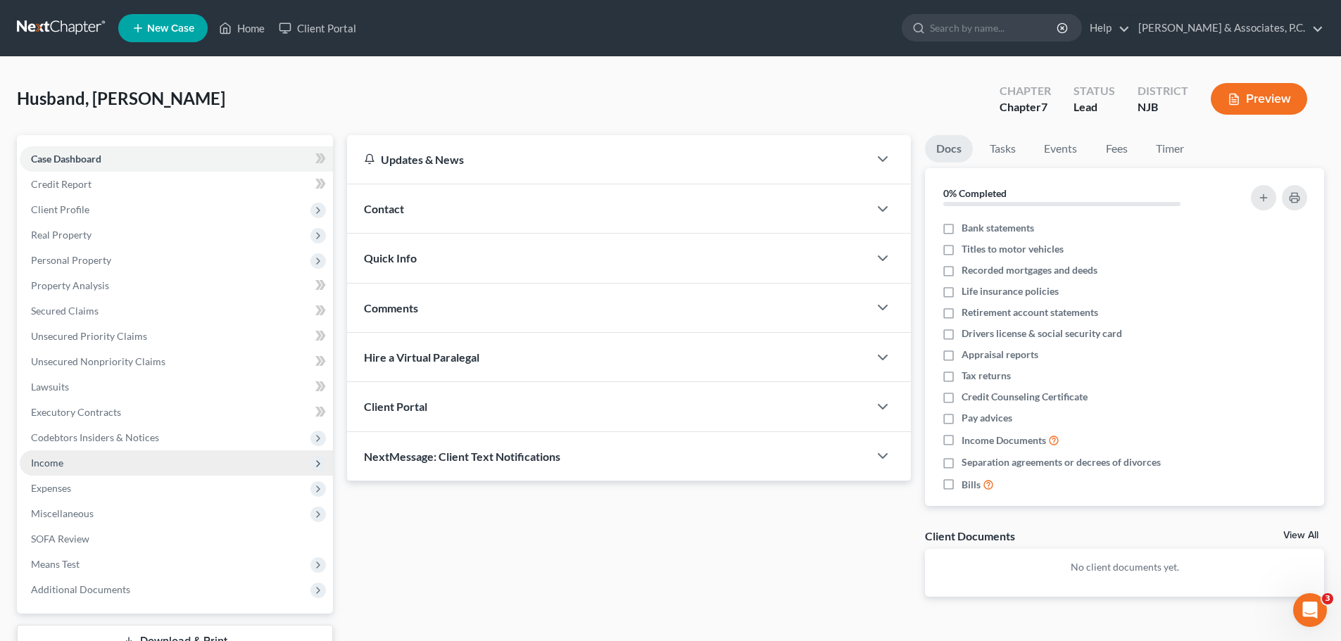
click at [61, 457] on span "Income" at bounding box center [47, 463] width 32 height 12
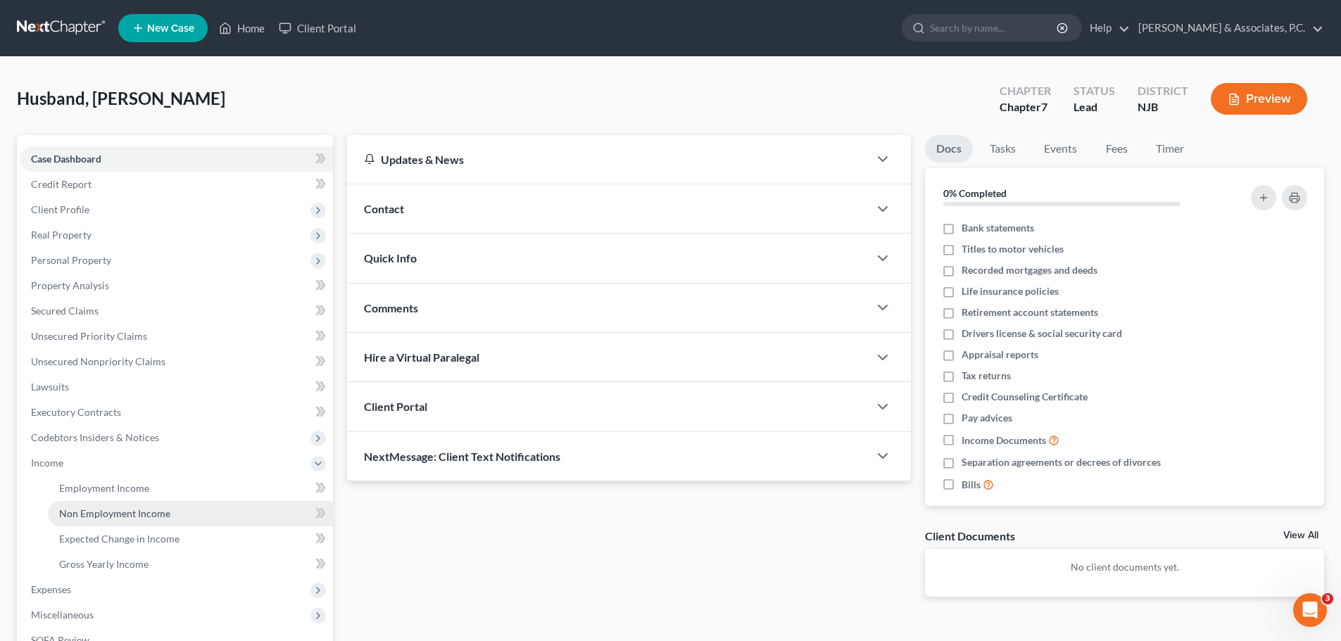
click at [132, 514] on span "Non Employment Income" at bounding box center [114, 513] width 111 height 12
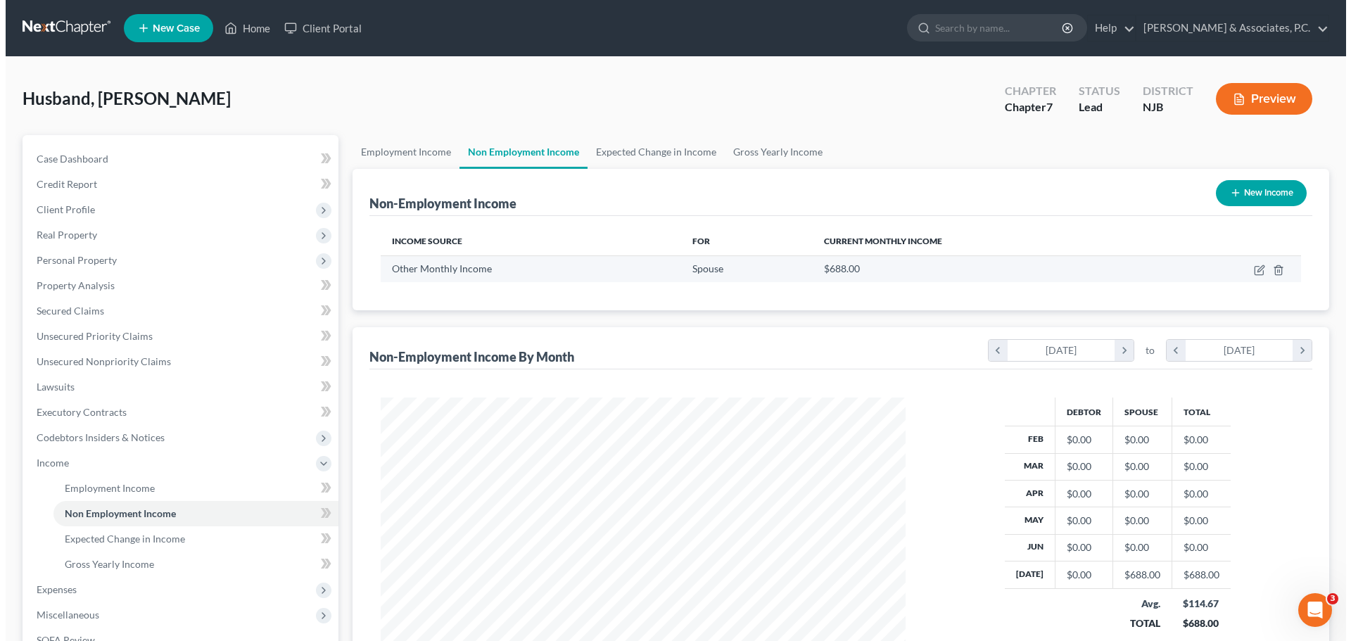
scroll to position [262, 553]
click at [1251, 268] on icon "button" at bounding box center [1253, 270] width 11 height 11
select select "13"
select select "0"
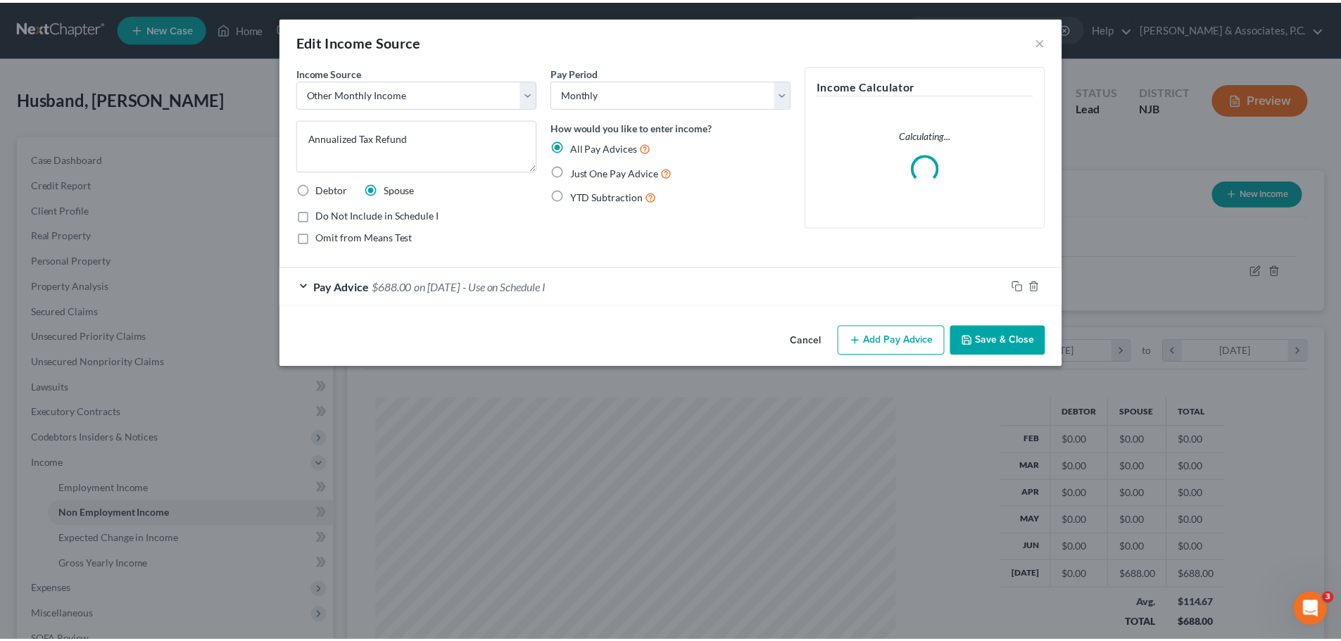
scroll to position [265, 558]
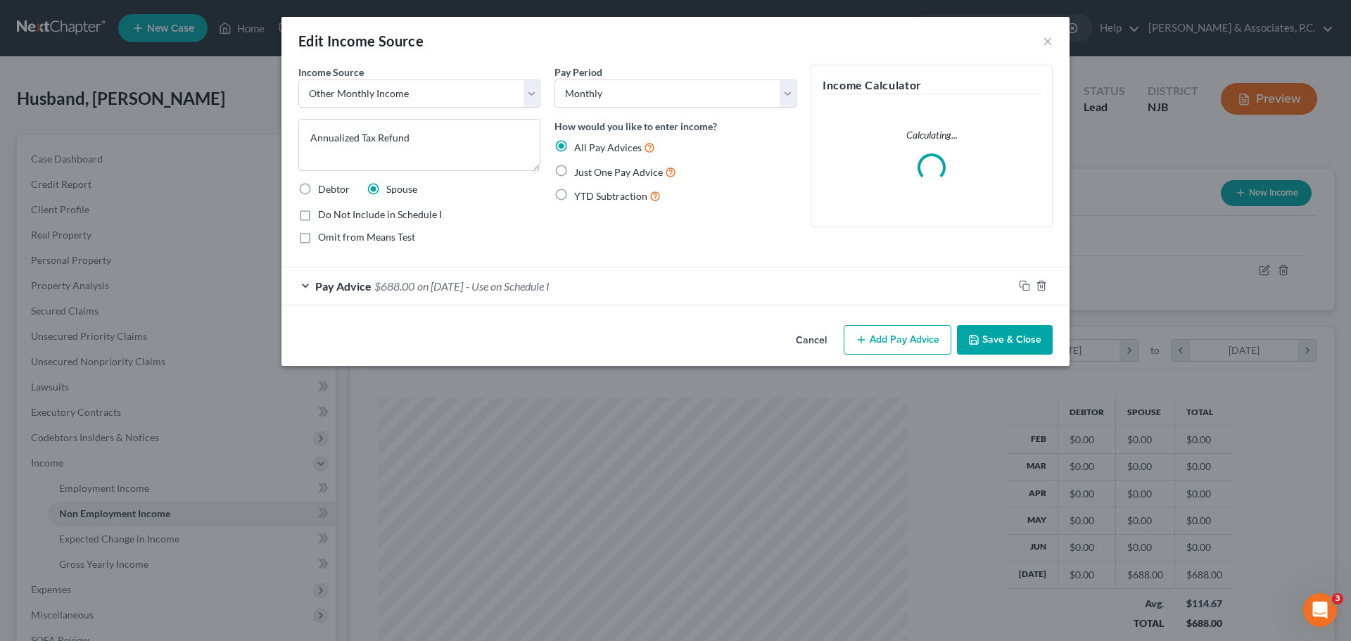
click at [590, 290] on div "Pay Advice $688.00 on [DATE] - Use on Schedule I" at bounding box center [647, 285] width 732 height 37
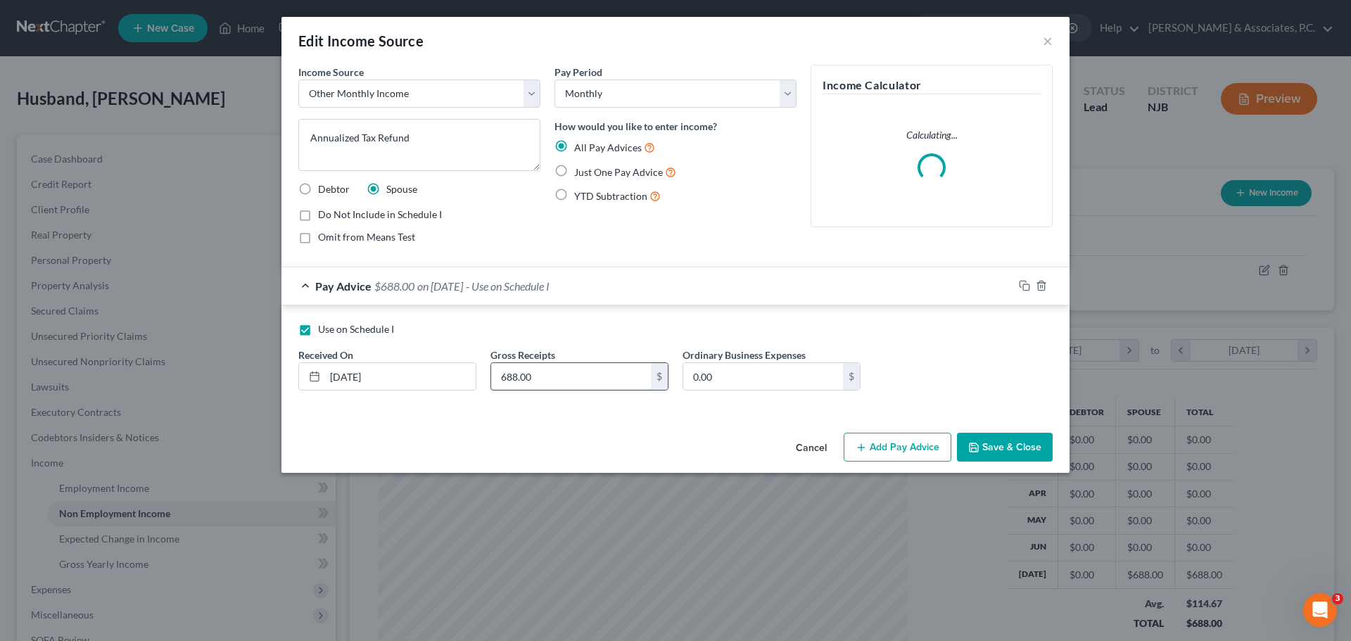
click at [585, 373] on input "688.00" at bounding box center [571, 376] width 160 height 27
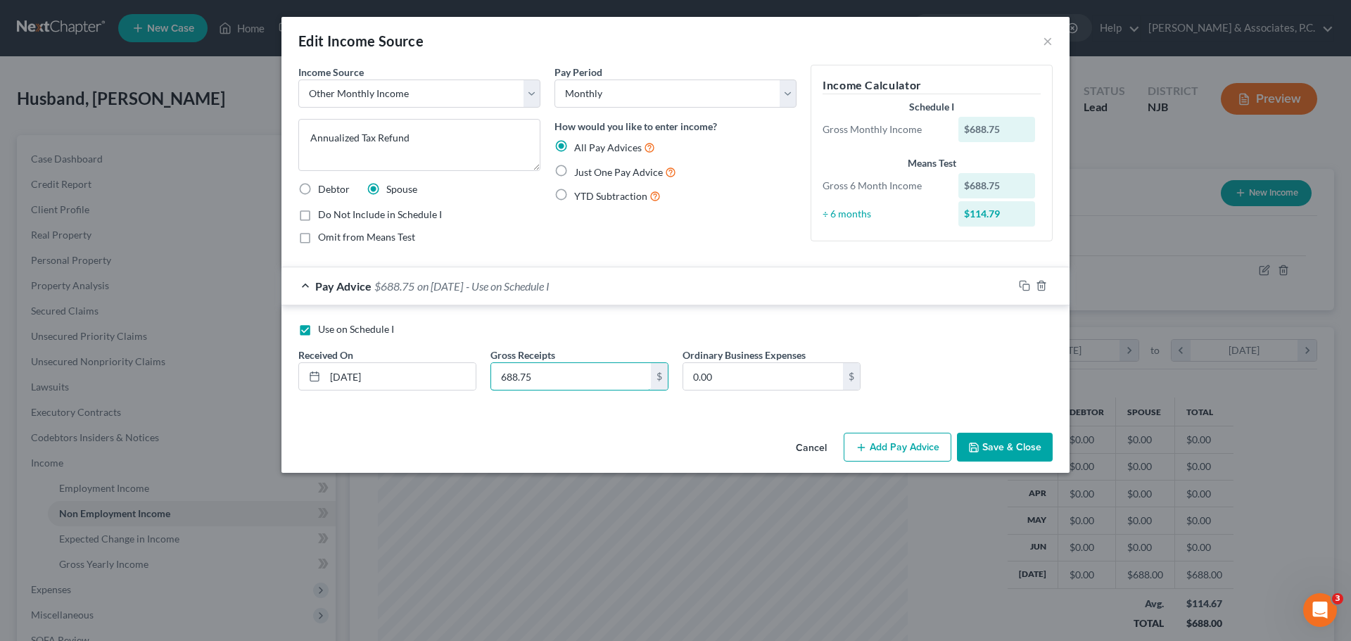
type input "688.75"
click at [1020, 452] on button "Save & Close" at bounding box center [1005, 448] width 96 height 30
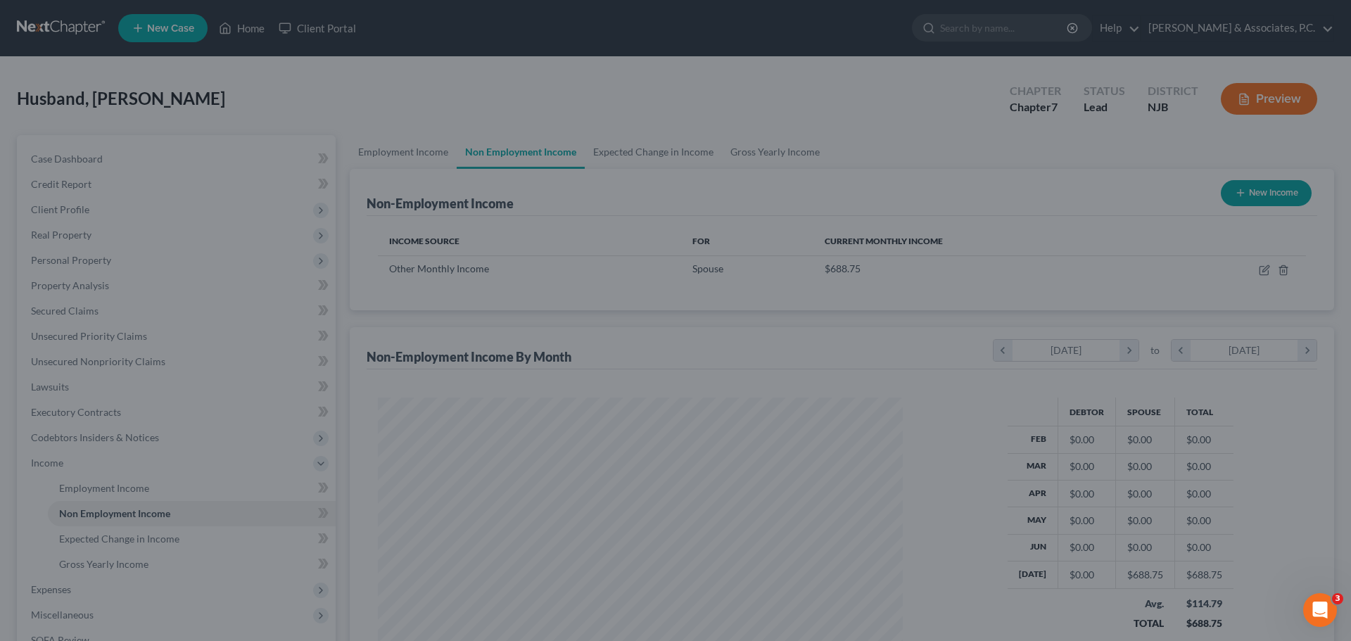
scroll to position [703485, 703194]
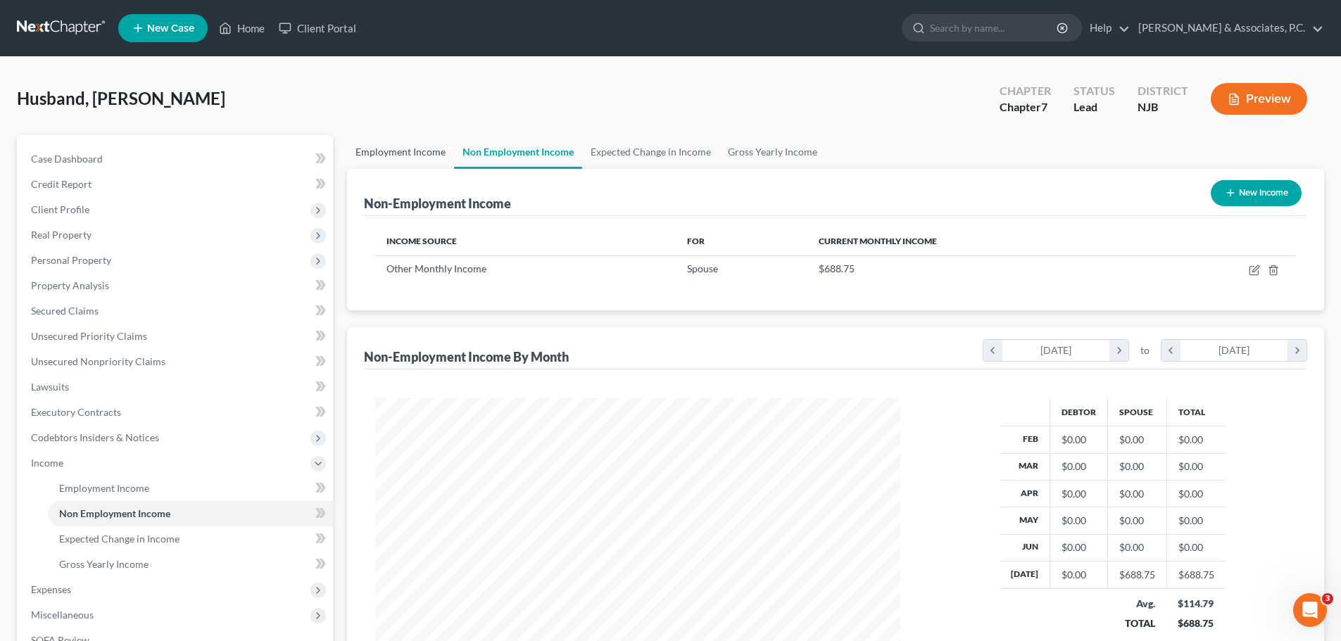
click at [400, 147] on link "Employment Income" at bounding box center [400, 152] width 107 height 34
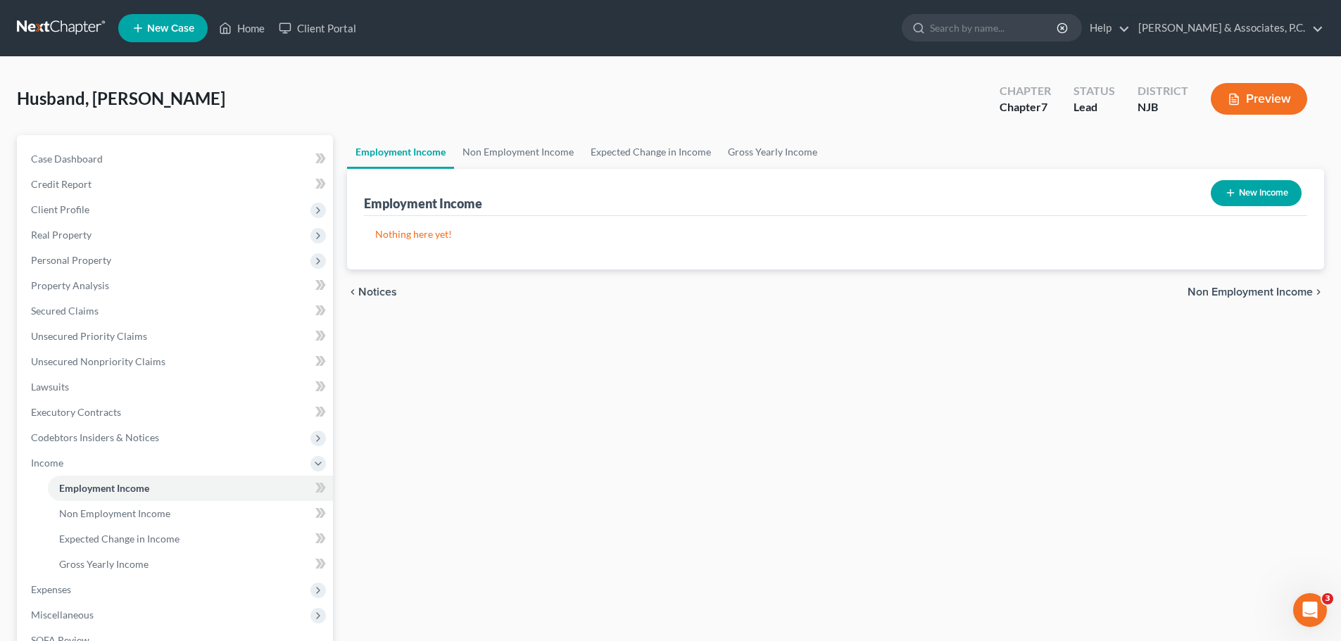
click at [1260, 178] on div "New Income" at bounding box center [1256, 193] width 102 height 37
click at [1259, 188] on button "New Income" at bounding box center [1255, 193] width 91 height 26
select select "0"
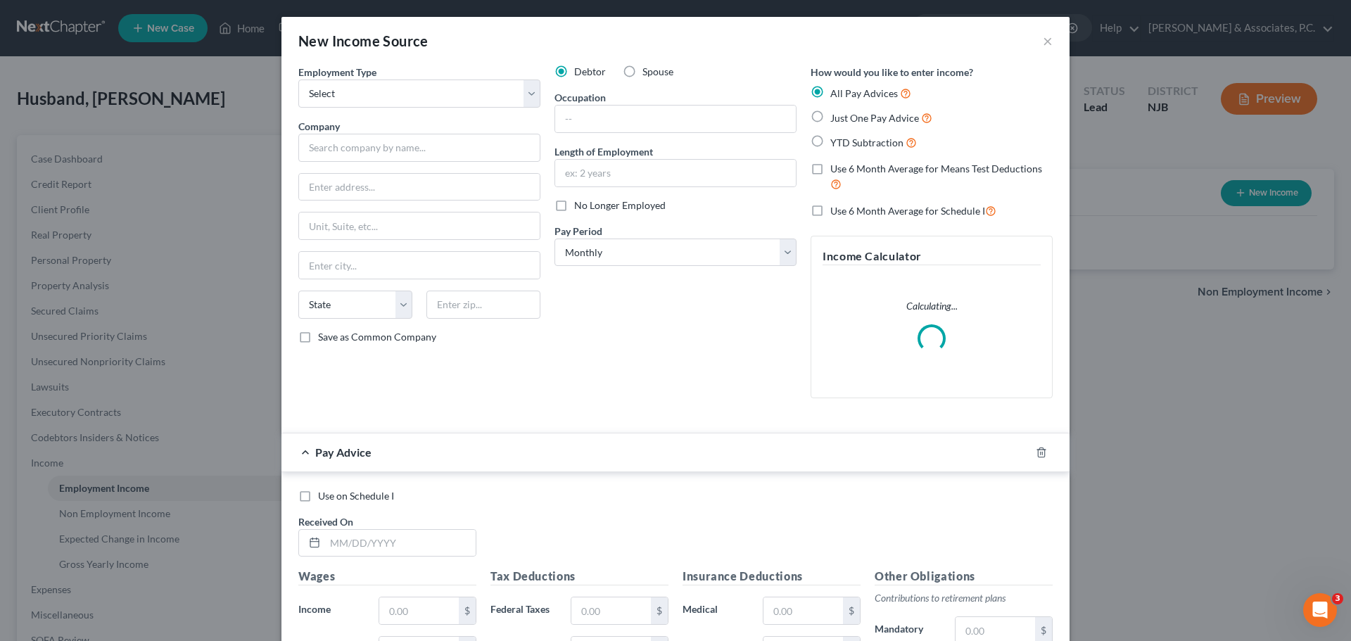
drag, startPoint x: 631, startPoint y: 63, endPoint x: 630, endPoint y: 71, distance: 7.8
click at [643, 66] on label "Spouse" at bounding box center [658, 72] width 31 height 14
click at [643, 77] on label "Spouse" at bounding box center [658, 72] width 31 height 14
click at [648, 74] on input "Spouse" at bounding box center [652, 69] width 9 height 9
radio input "true"
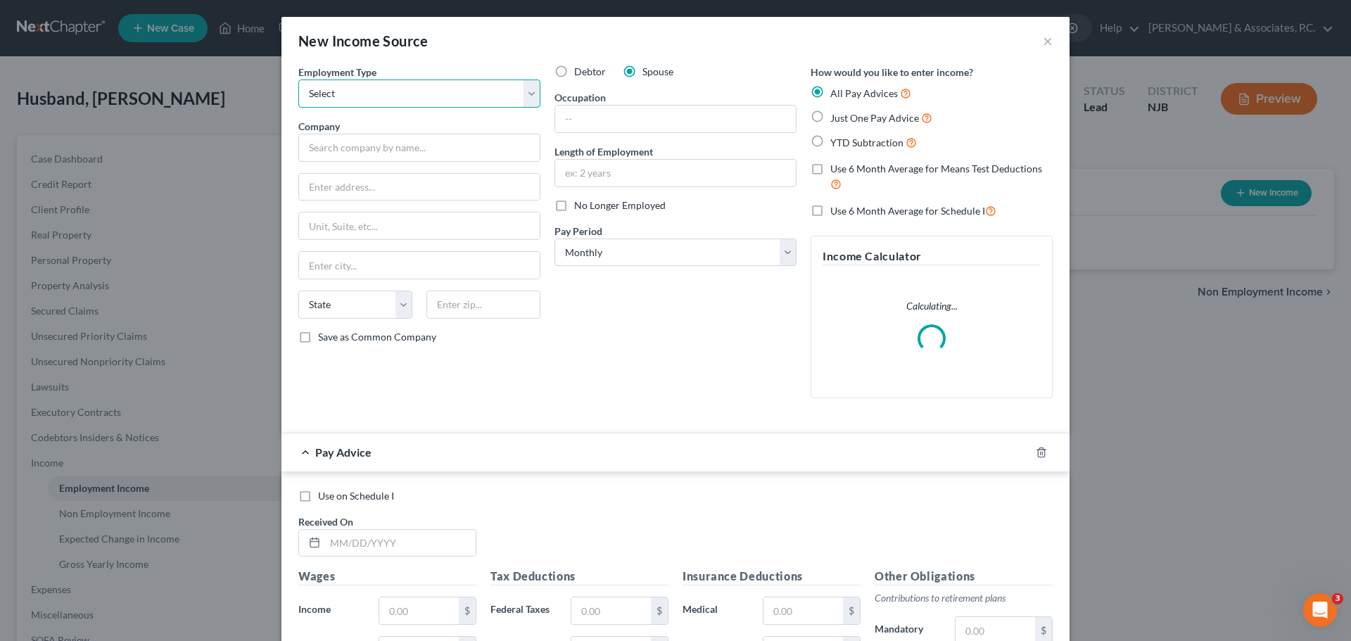
click at [523, 92] on select "Select Full or [DEMOGRAPHIC_DATA] Employment Self Employment" at bounding box center [419, 94] width 242 height 28
select select "0"
click at [298, 80] on select "Select Full or [DEMOGRAPHIC_DATA] Employment Self Employment" at bounding box center [419, 94] width 242 height 28
click at [440, 145] on input "text" at bounding box center [419, 148] width 242 height 28
type input "W"
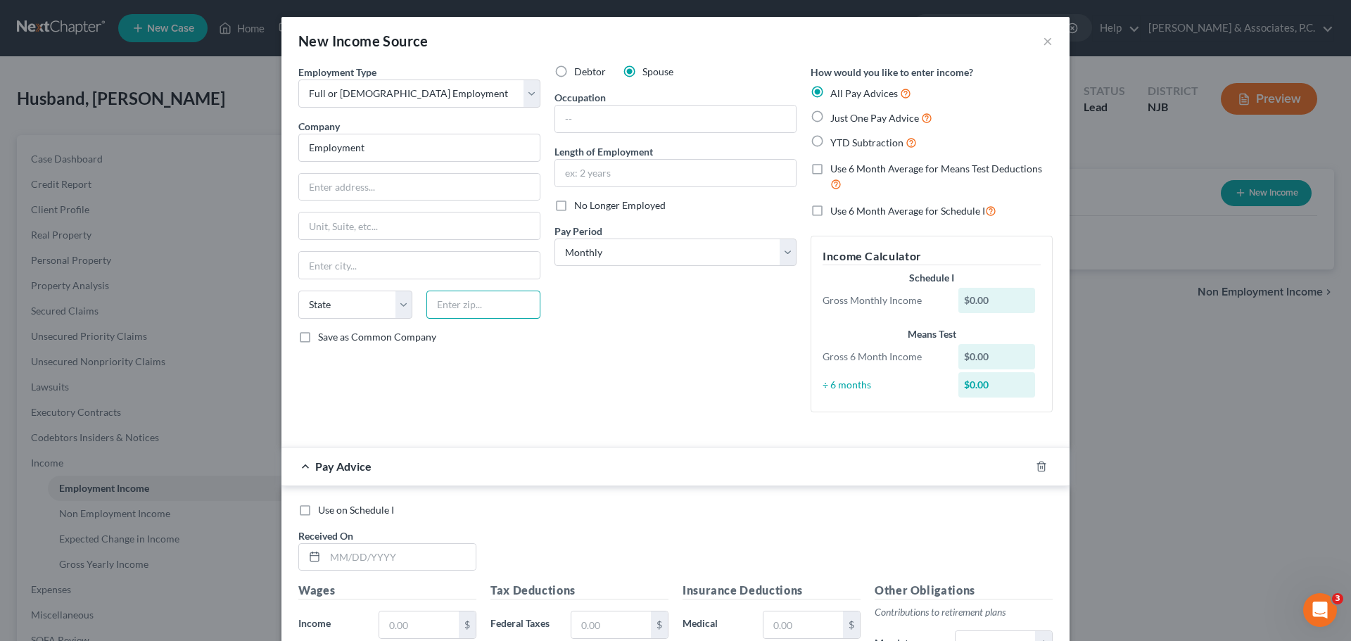
click at [491, 303] on input "text" at bounding box center [483, 305] width 114 height 28
type input "Employment"
type input "07306"
type input "[GEOGRAPHIC_DATA]"
select select "33"
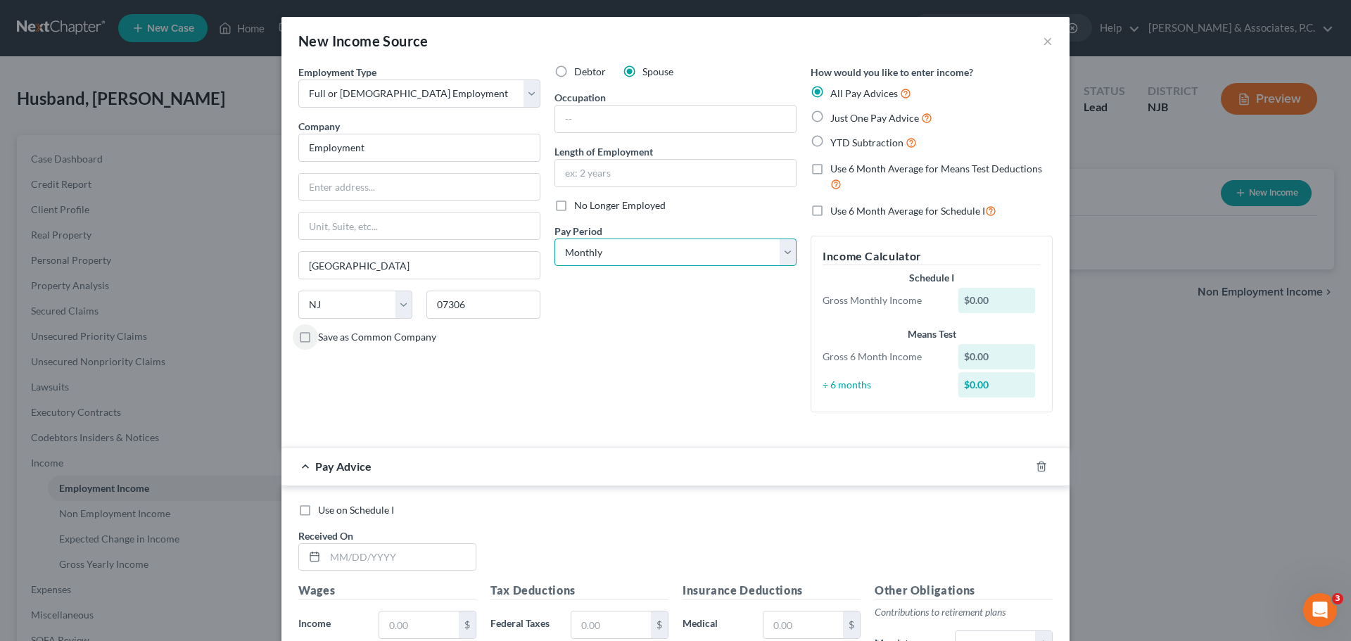
click at [756, 259] on select "Select Monthly Twice Monthly Every Other Week Weekly" at bounding box center [676, 253] width 242 height 28
select select "3"
click at [555, 239] on select "Select Monthly Twice Monthly Every Other Week Weekly" at bounding box center [676, 253] width 242 height 28
click at [688, 313] on div "Debtor Spouse Occupation Length of Employment No Longer Employed Pay Period * S…" at bounding box center [676, 244] width 256 height 359
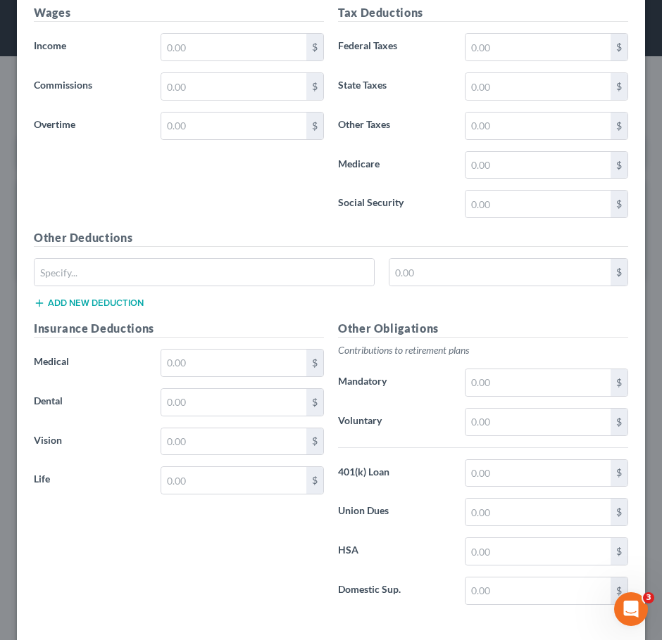
scroll to position [692, 0]
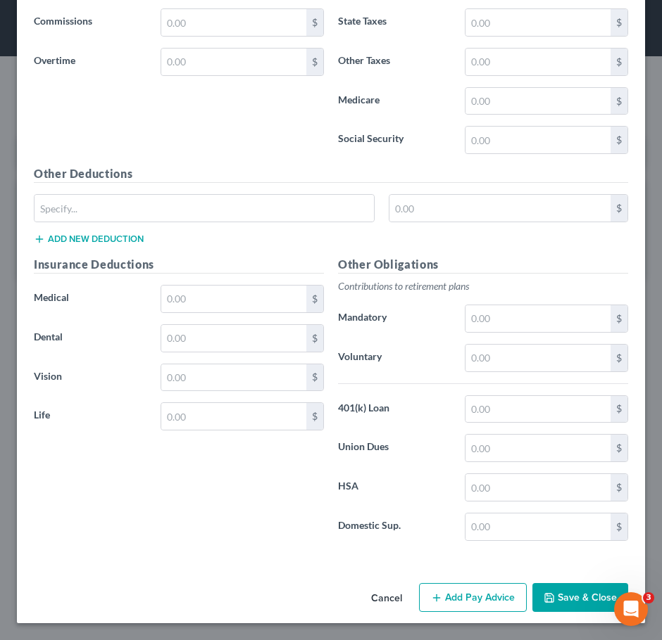
click at [595, 588] on button "Save & Close" at bounding box center [580, 598] width 96 height 30
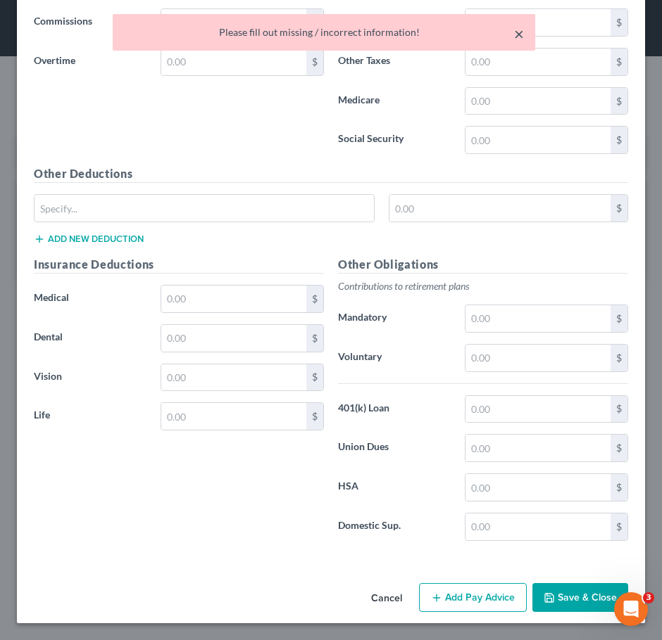
click at [517, 36] on button "×" at bounding box center [519, 33] width 10 height 17
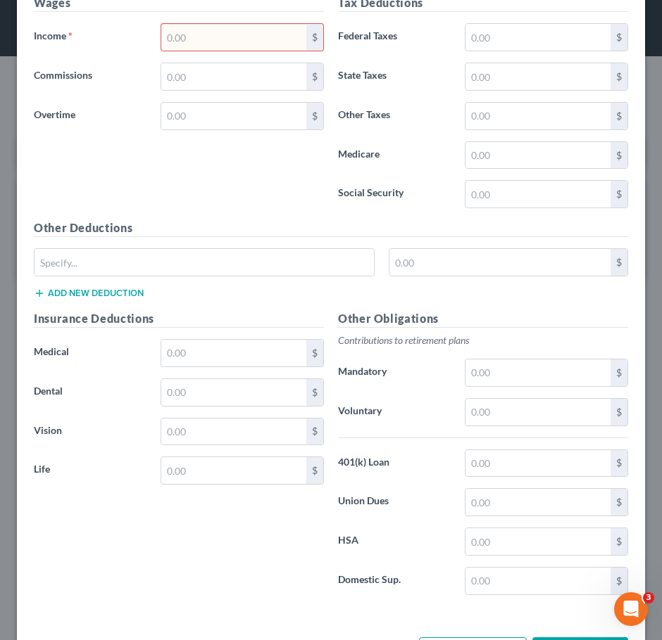
scroll to position [481, 0]
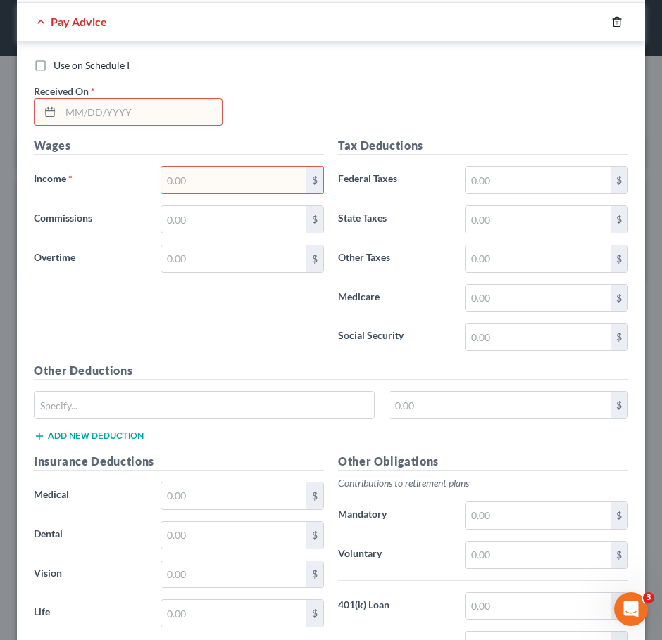
click at [611, 27] on icon "button" at bounding box center [616, 21] width 11 height 11
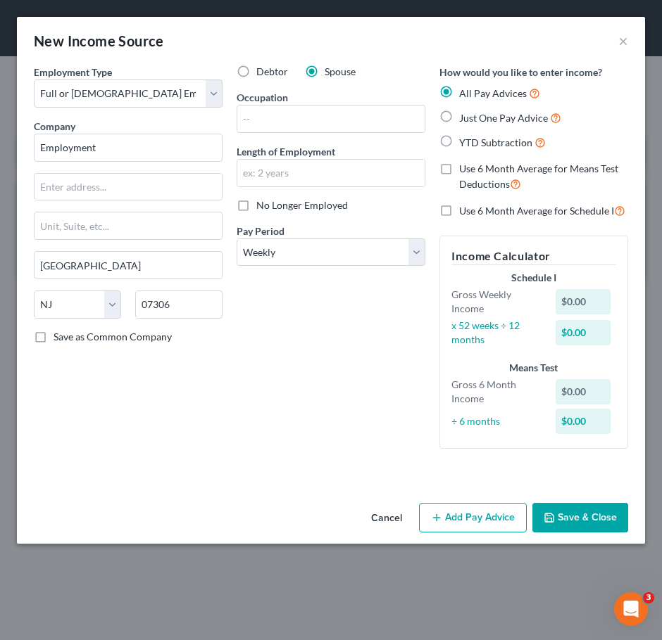
click at [597, 514] on button "Save & Close" at bounding box center [580, 518] width 96 height 30
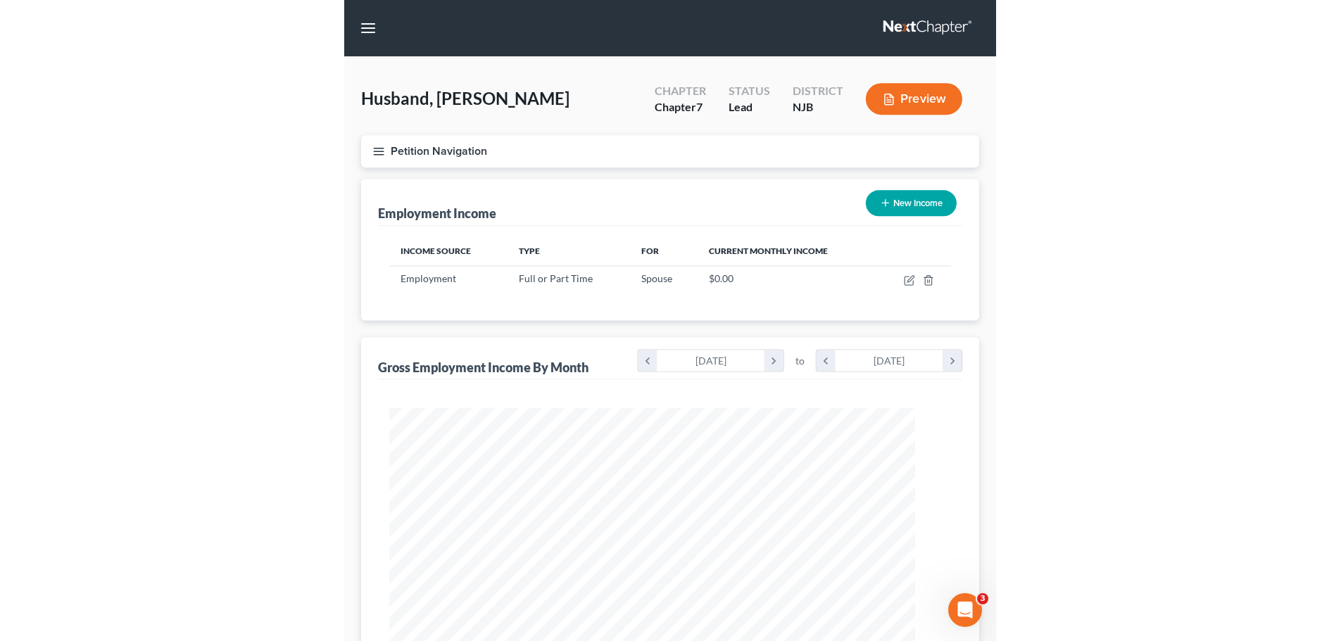
scroll to position [703485, 703194]
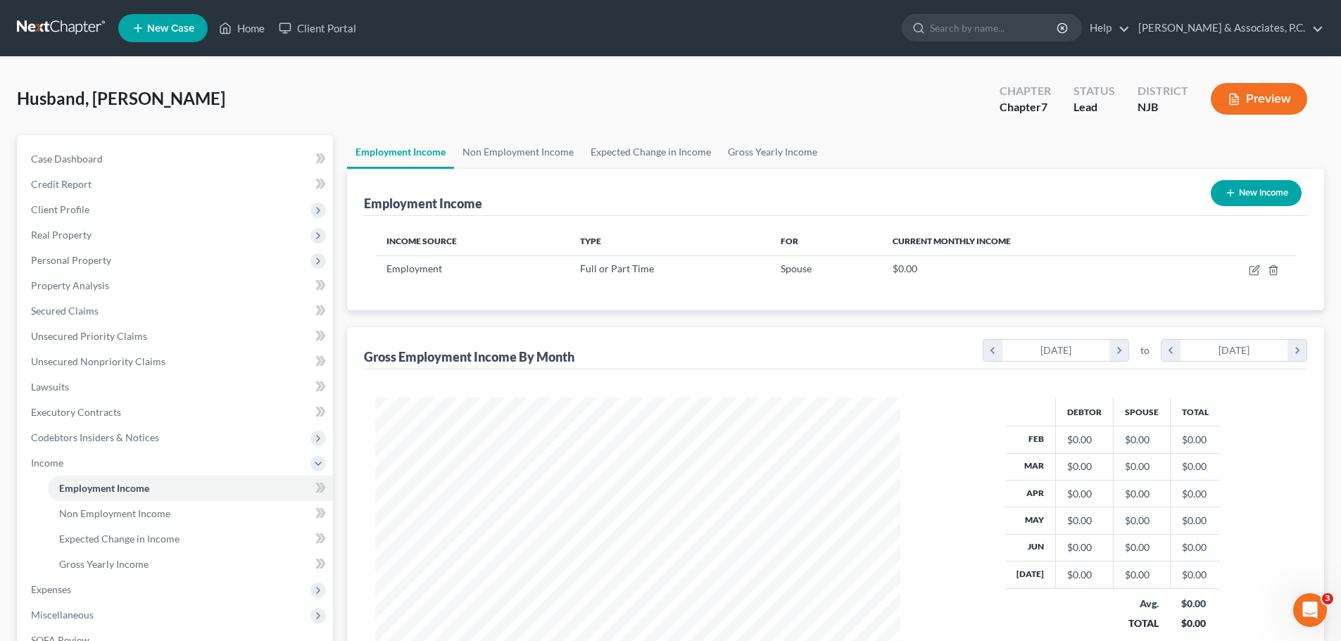
click at [51, 15] on link at bounding box center [62, 27] width 90 height 25
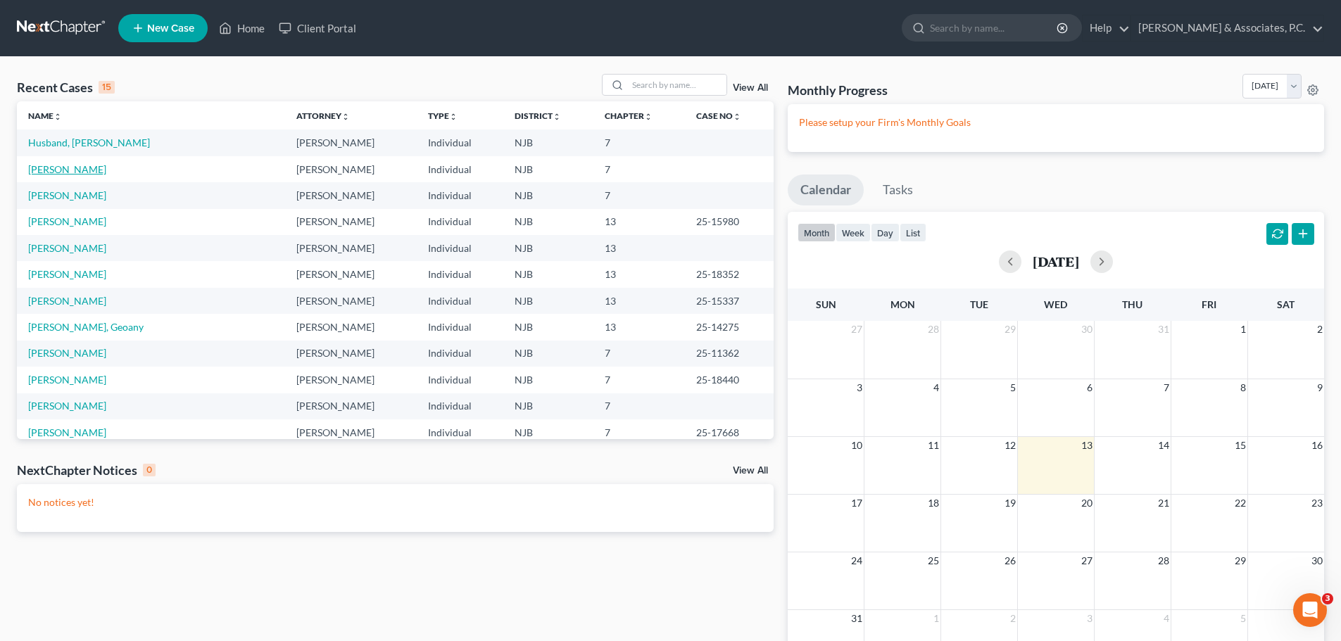
click at [53, 172] on link "[PERSON_NAME]" at bounding box center [67, 169] width 78 height 12
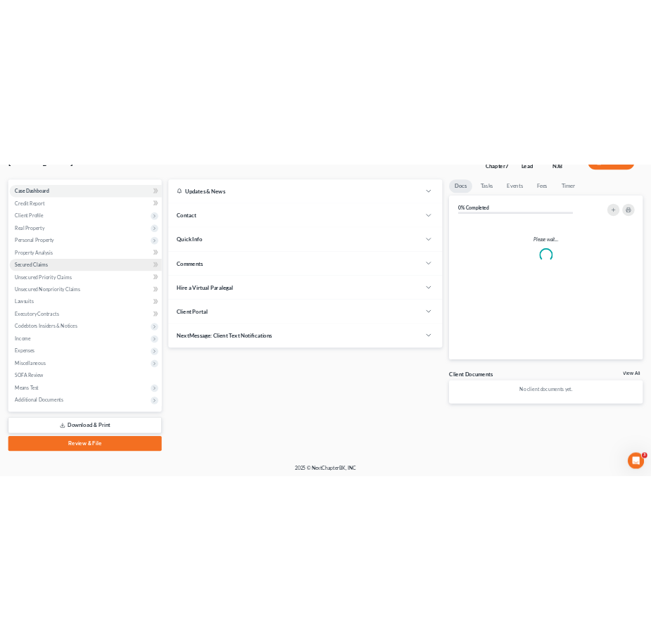
scroll to position [107, 0]
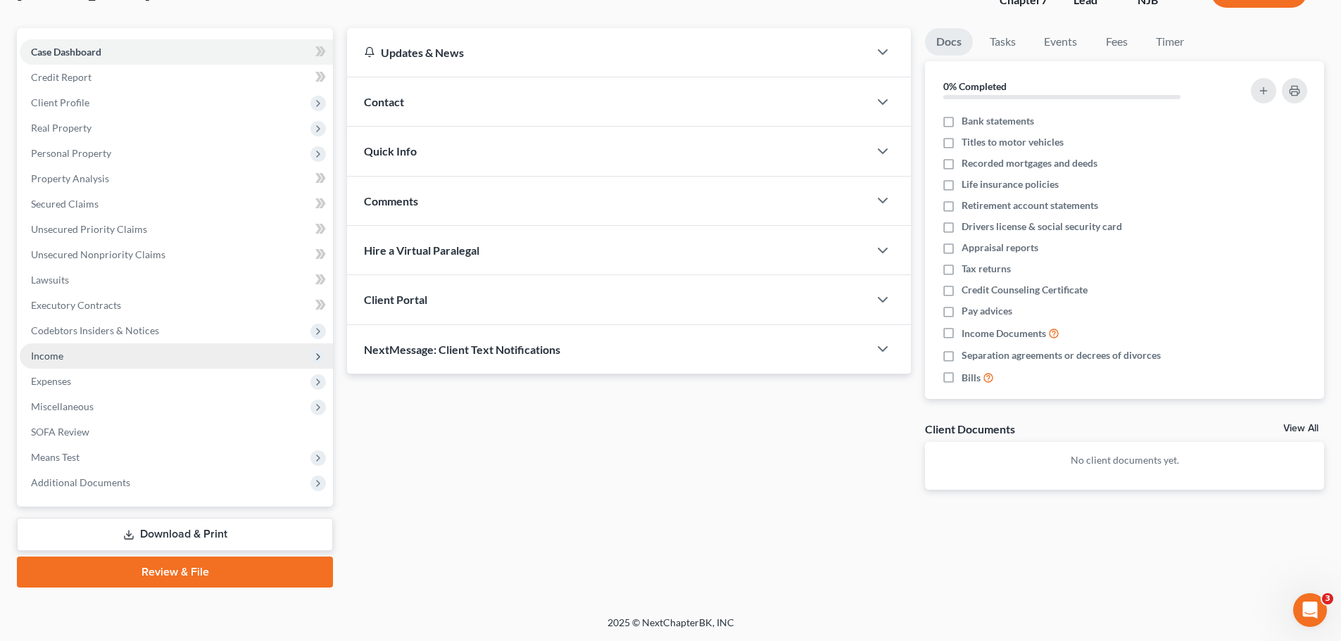
click at [61, 360] on span "Income" at bounding box center [47, 356] width 32 height 12
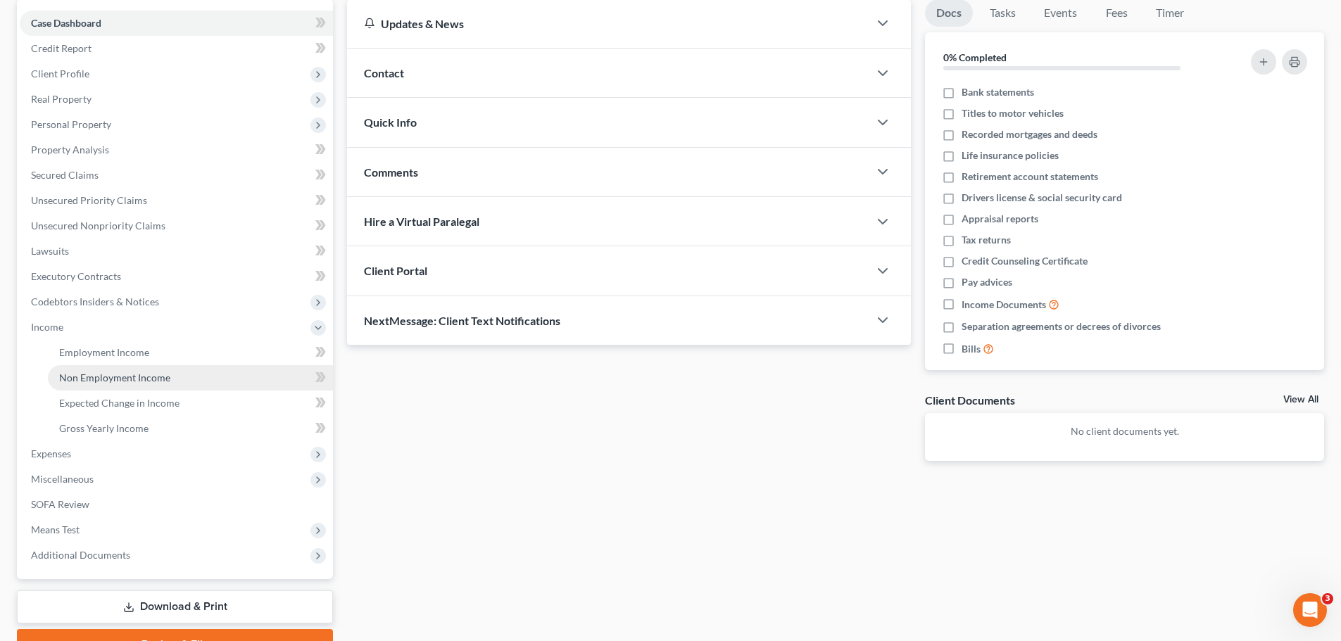
scroll to position [208, 0]
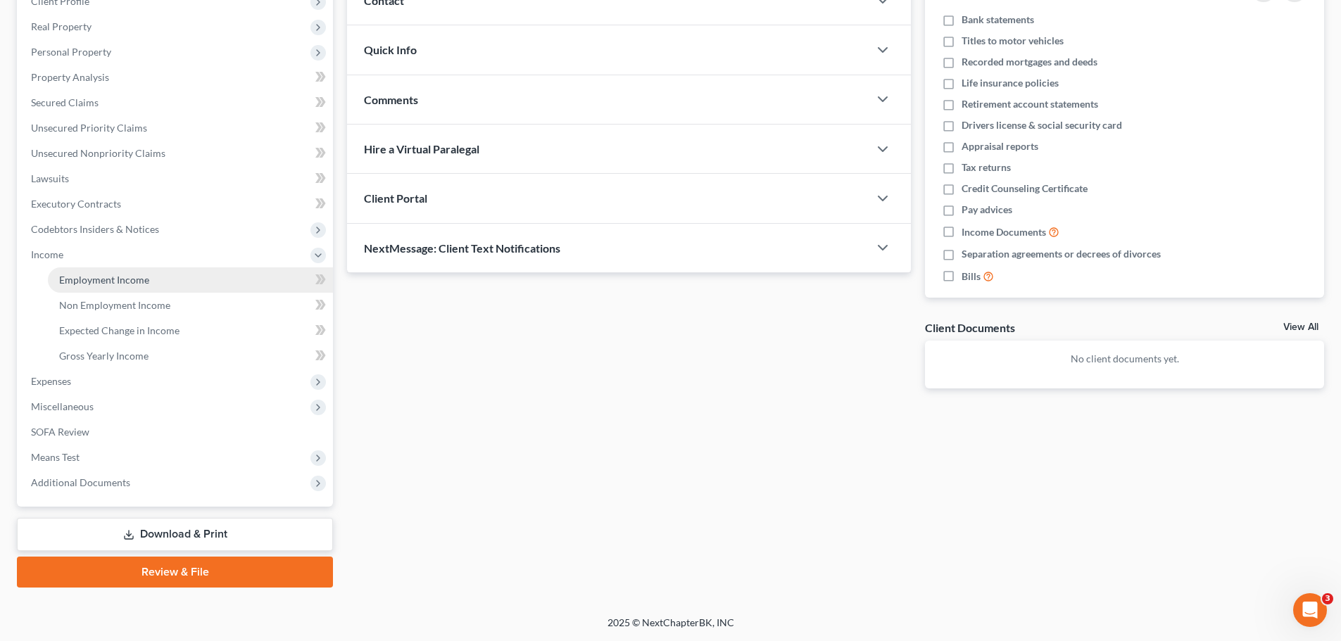
click at [108, 281] on span "Employment Income" at bounding box center [104, 280] width 90 height 12
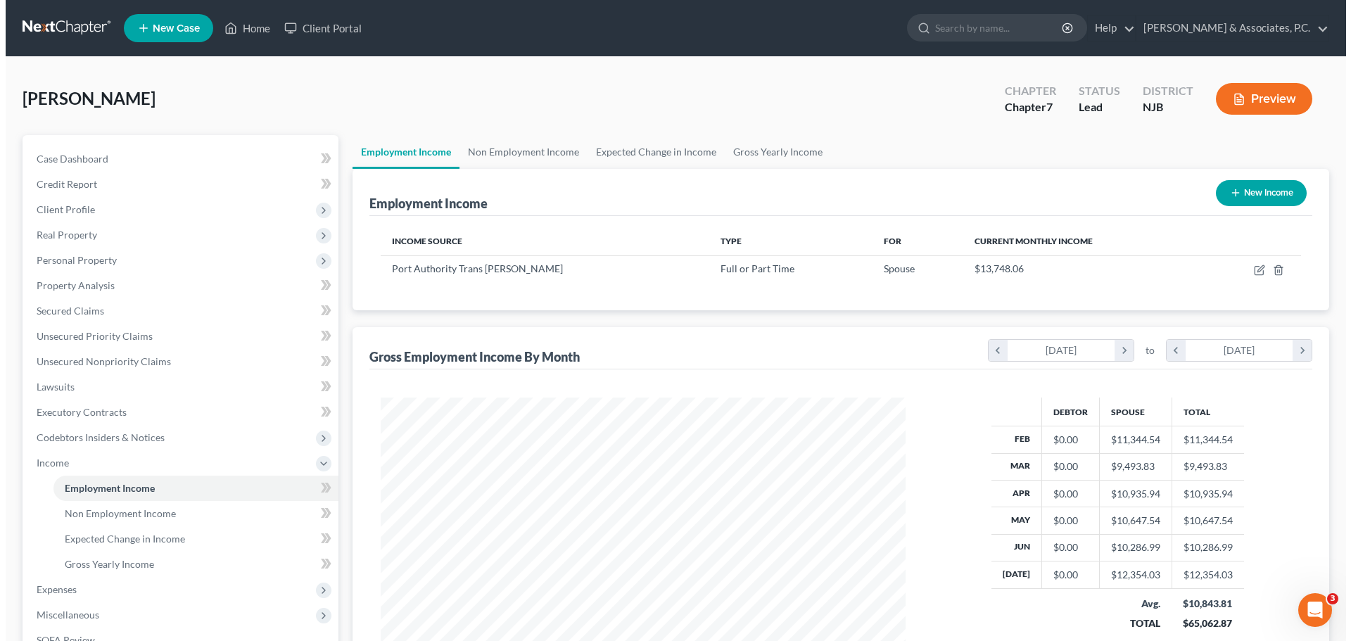
scroll to position [262, 553]
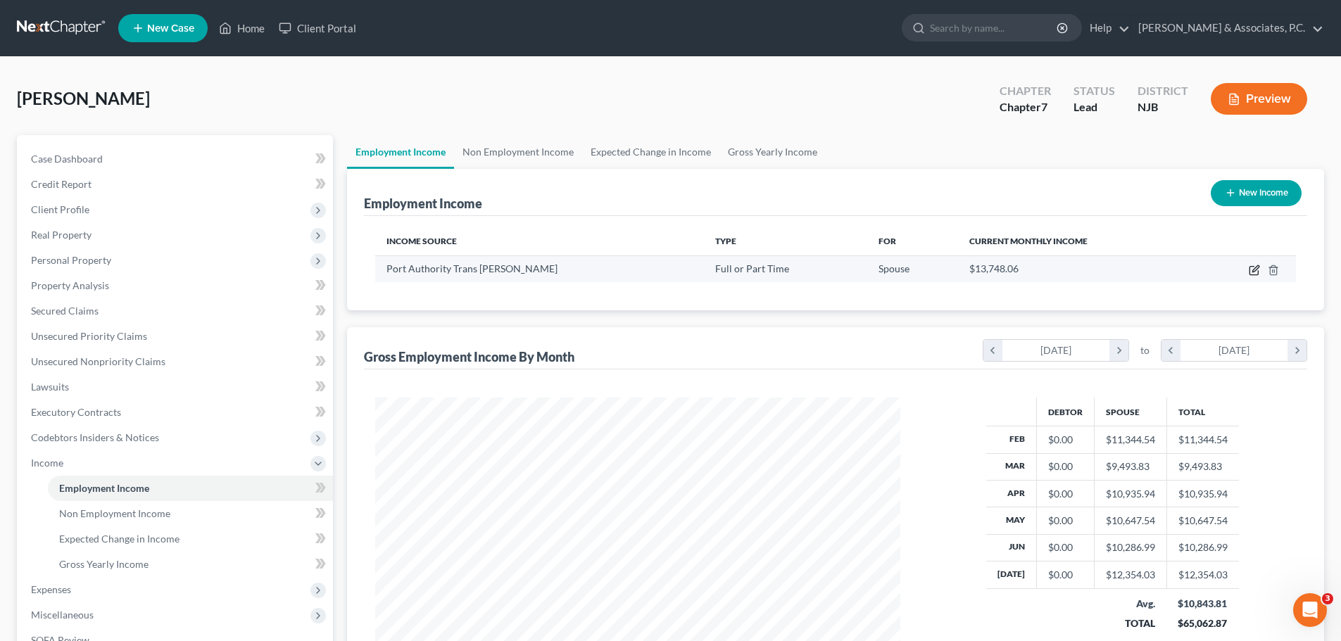
click at [1256, 267] on icon "button" at bounding box center [1255, 268] width 6 height 6
select select "0"
select select "33"
select select "3"
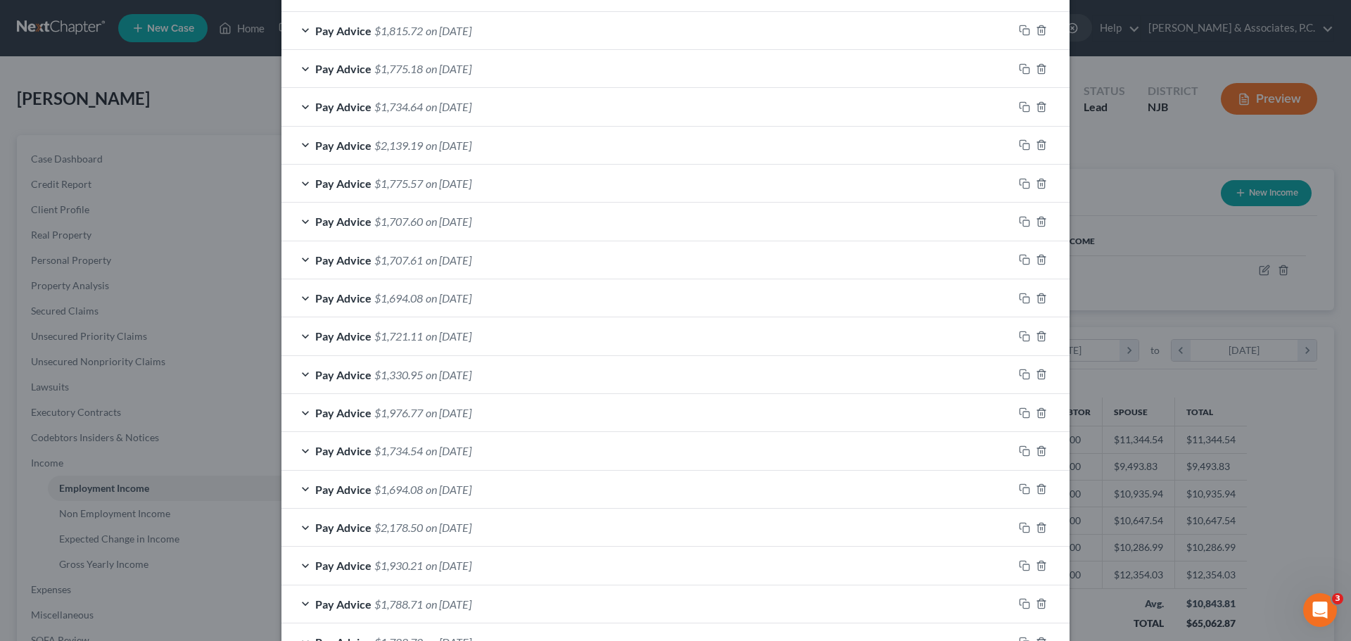
scroll to position [1059, 0]
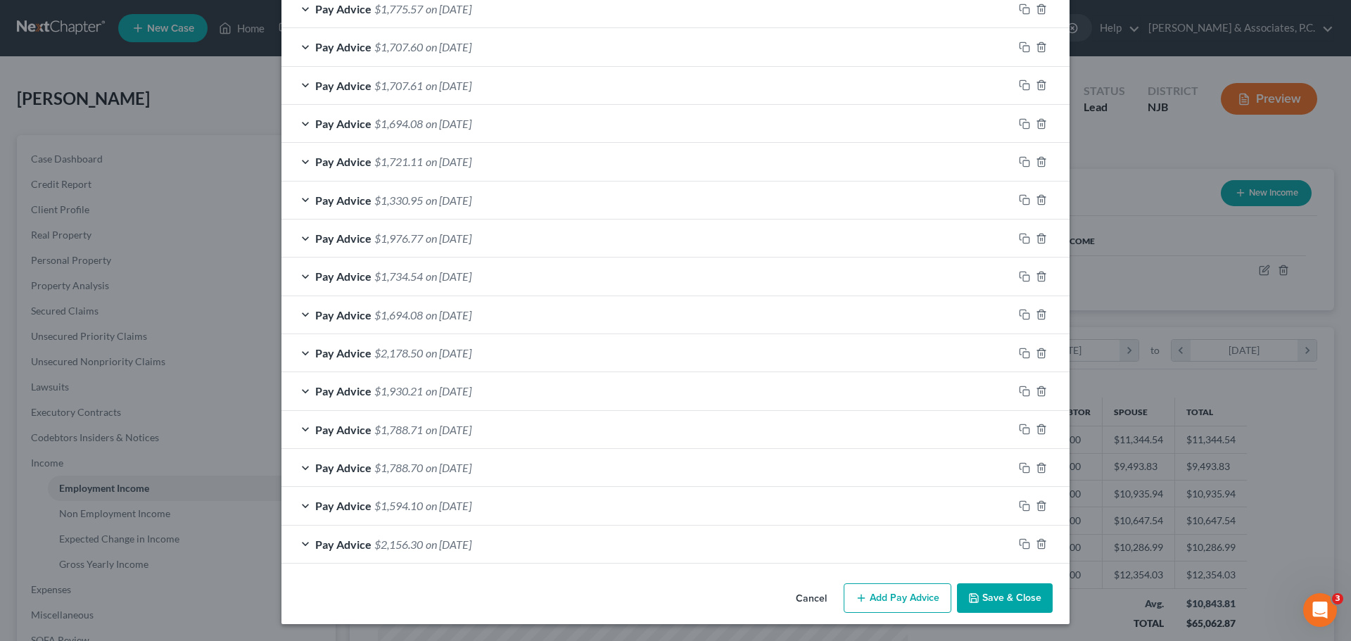
click at [897, 596] on button "Add Pay Advice" at bounding box center [898, 598] width 108 height 30
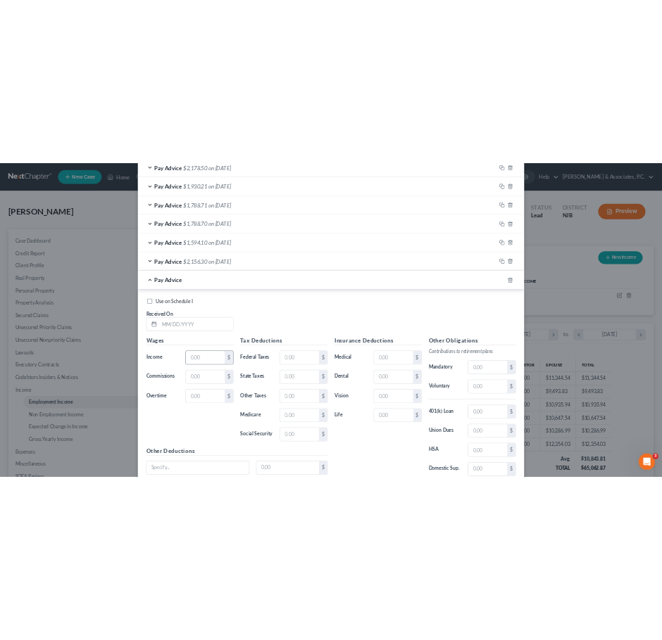
scroll to position [1520, 0]
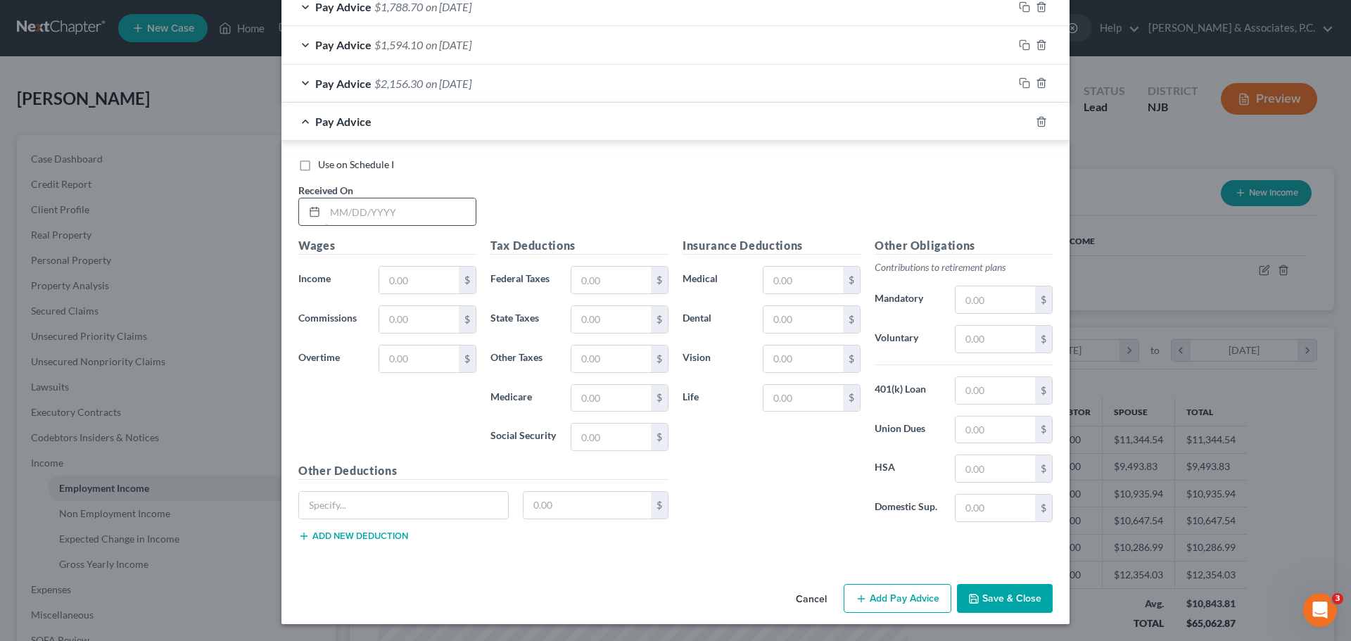
click at [429, 209] on input "text" at bounding box center [400, 211] width 151 height 27
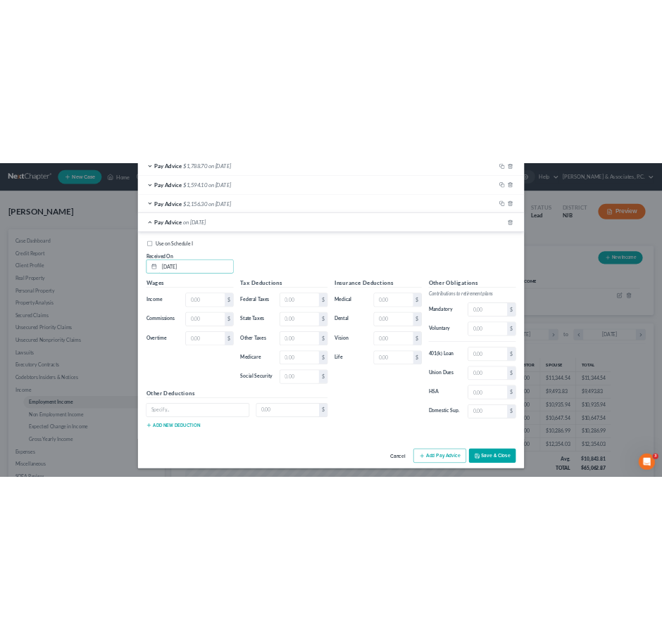
scroll to position [286, 600]
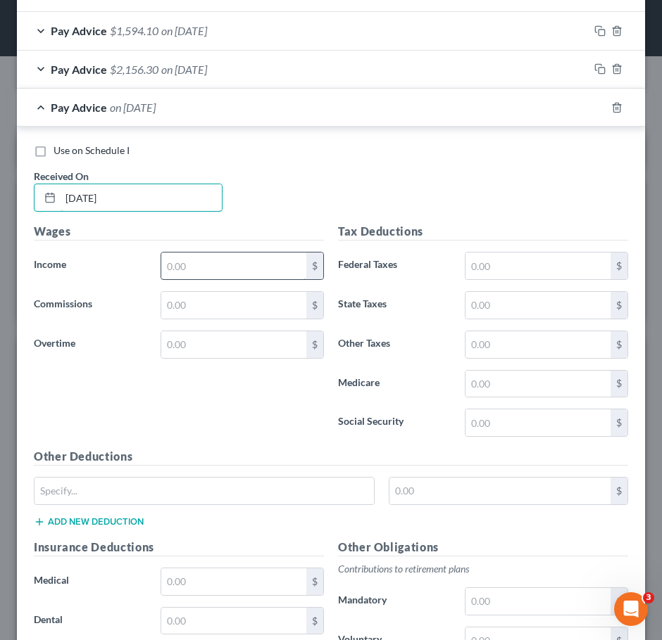
type input "[DATE]"
click at [222, 275] on input "text" at bounding box center [233, 266] width 145 height 27
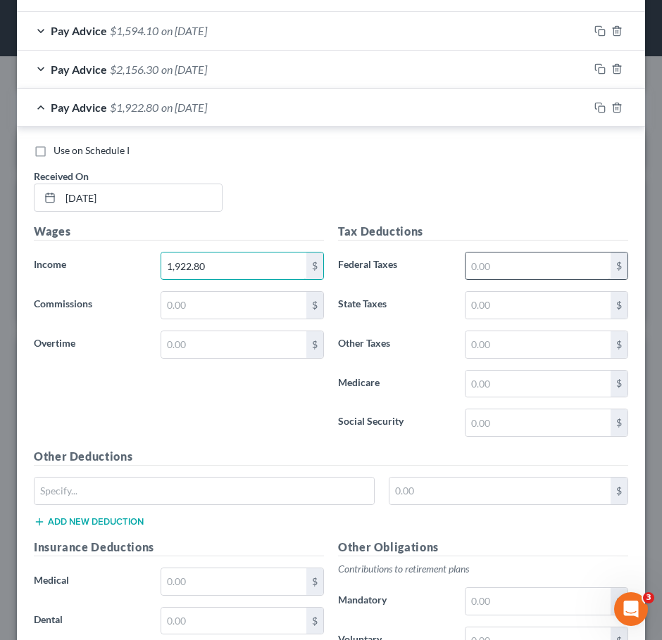
type input "1,922.80"
drag, startPoint x: 492, startPoint y: 279, endPoint x: 145, endPoint y: 227, distance: 350.9
click at [492, 279] on input "text" at bounding box center [537, 266] width 145 height 27
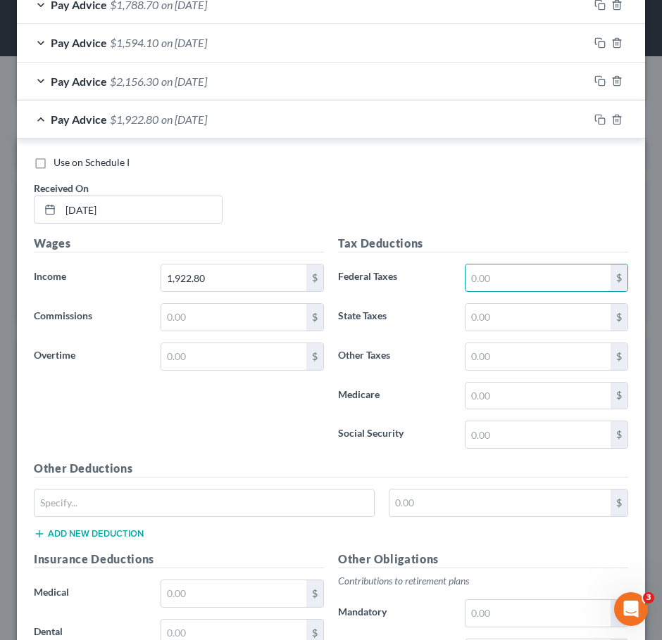
scroll to position [1619, 0]
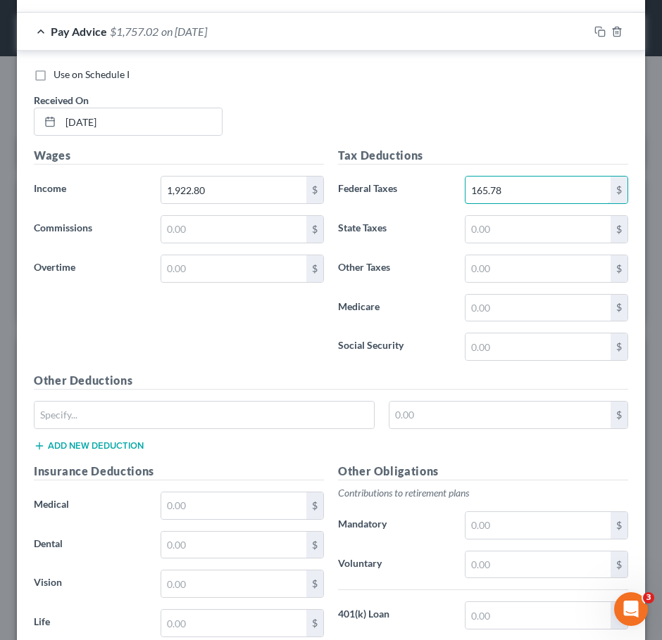
type input "165.78"
type input "58.99"
type input "27.26"
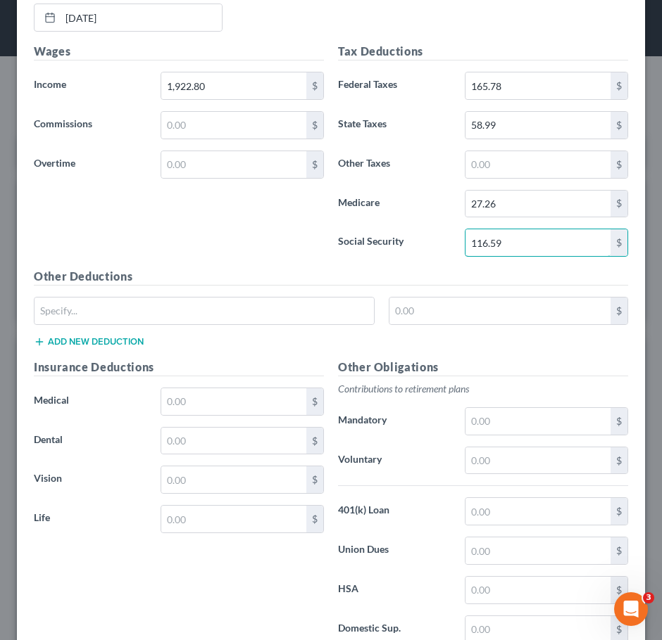
scroll to position [1840, 0]
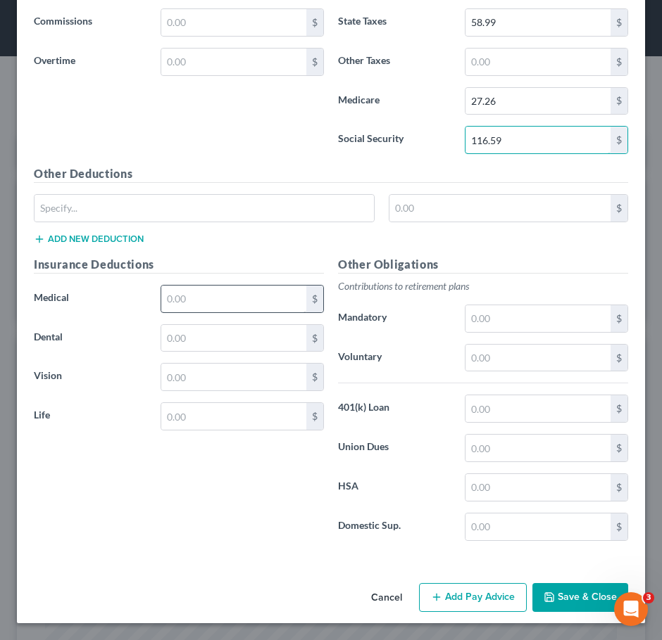
type input "116.59"
click at [186, 298] on input "text" at bounding box center [233, 299] width 145 height 27
type input "48.07"
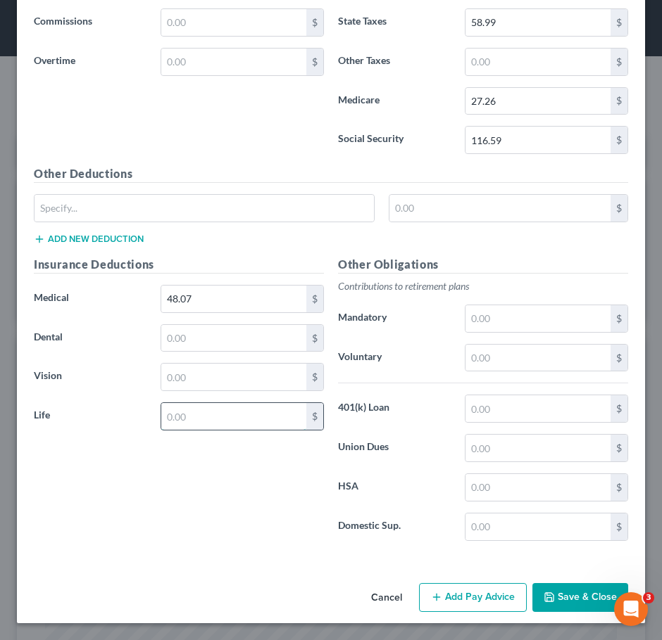
click at [221, 413] on input "text" at bounding box center [233, 416] width 145 height 27
click at [227, 419] on input "text" at bounding box center [233, 416] width 145 height 27
type input "5.77"
click at [498, 348] on input "text" at bounding box center [537, 358] width 145 height 27
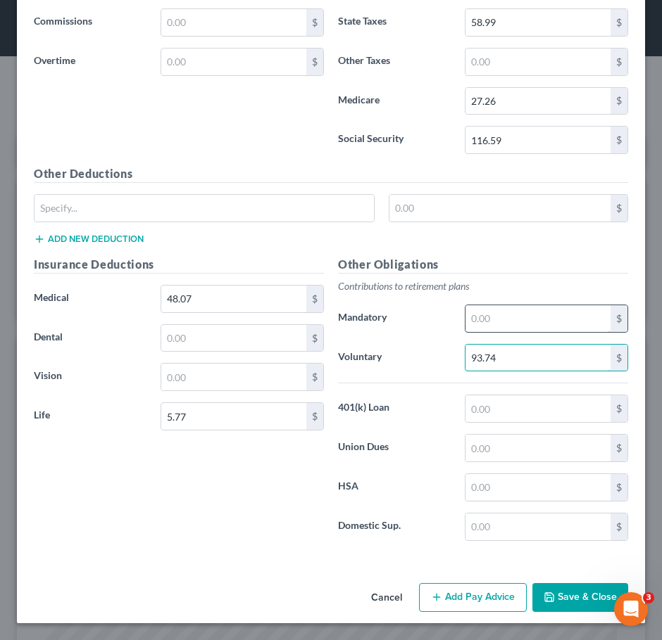
type input "93.74"
drag, startPoint x: 488, startPoint y: 322, endPoint x: 479, endPoint y: 327, distance: 11.3
click at [488, 320] on input "text" at bounding box center [537, 318] width 145 height 27
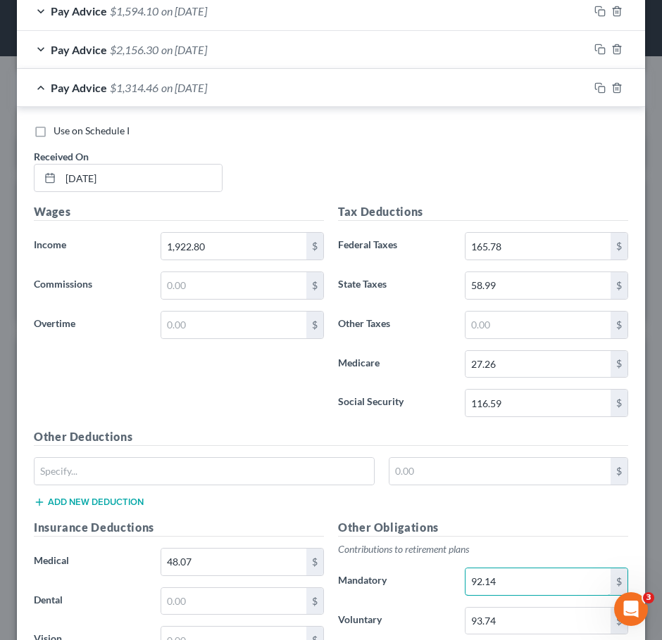
scroll to position [1558, 0]
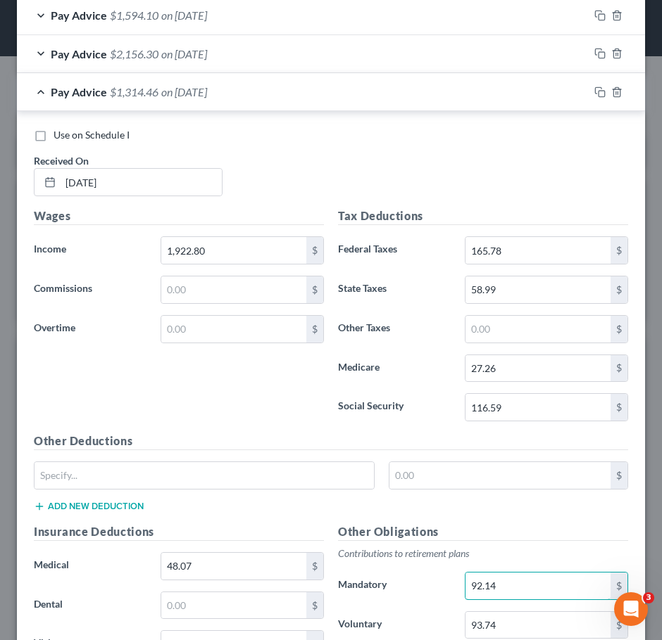
type input "92.14"
click at [334, 142] on div "Use on Schedule I" at bounding box center [331, 135] width 594 height 14
click at [445, 170] on div "Use on Schedule I Received On * [DATE]" at bounding box center [331, 168] width 608 height 80
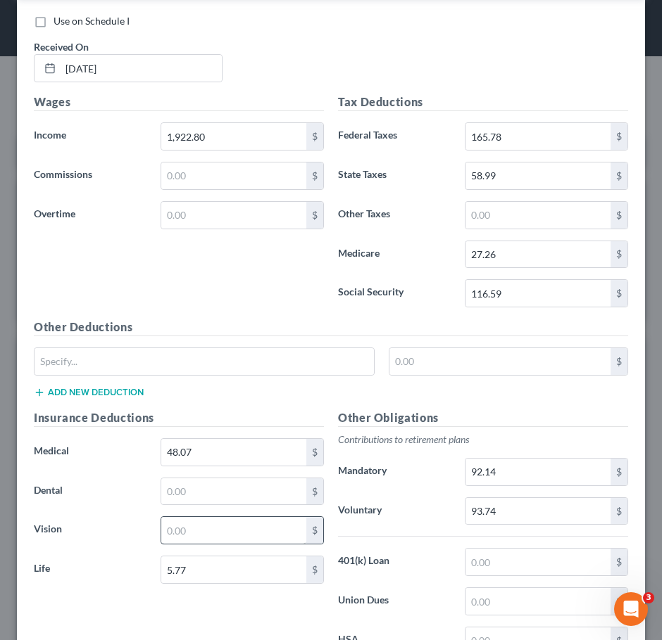
scroll to position [1840, 0]
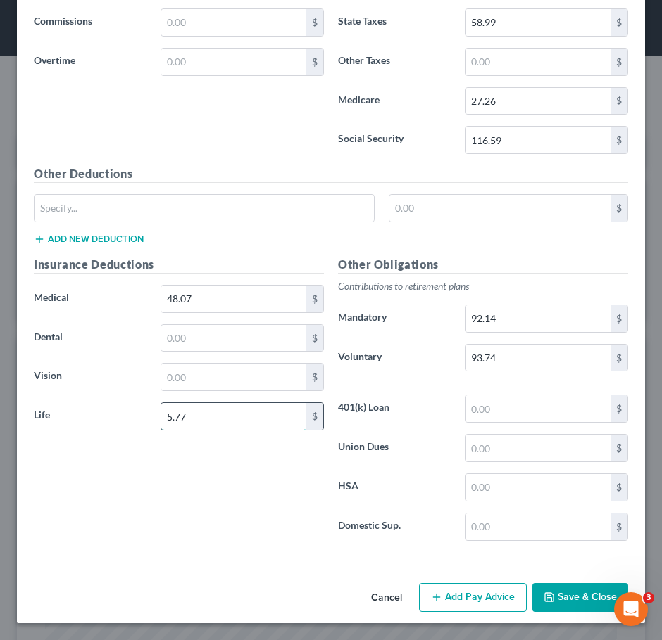
click at [233, 421] on input "5.77" at bounding box center [233, 416] width 145 height 27
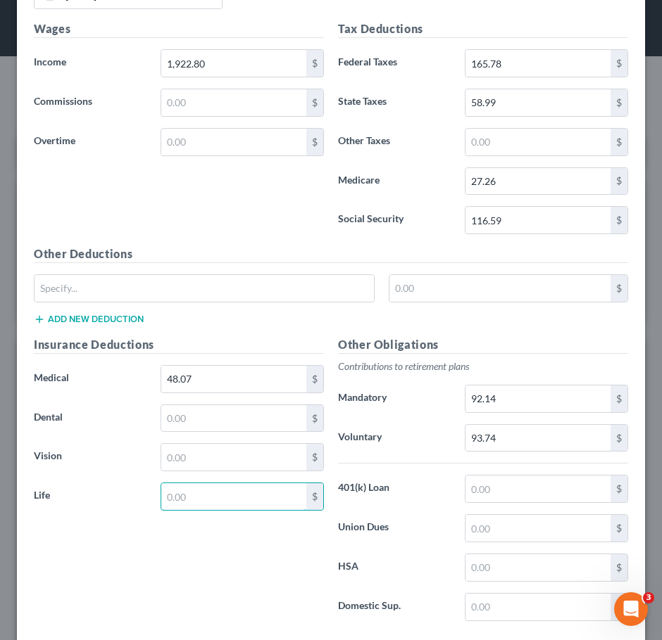
scroll to position [1558, 0]
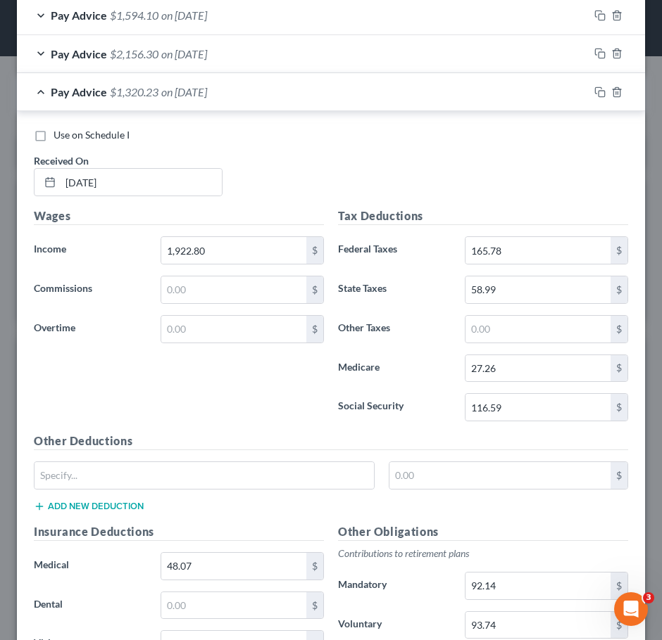
click at [428, 164] on div "Use on Schedule I Received On * [DATE]" at bounding box center [331, 168] width 608 height 80
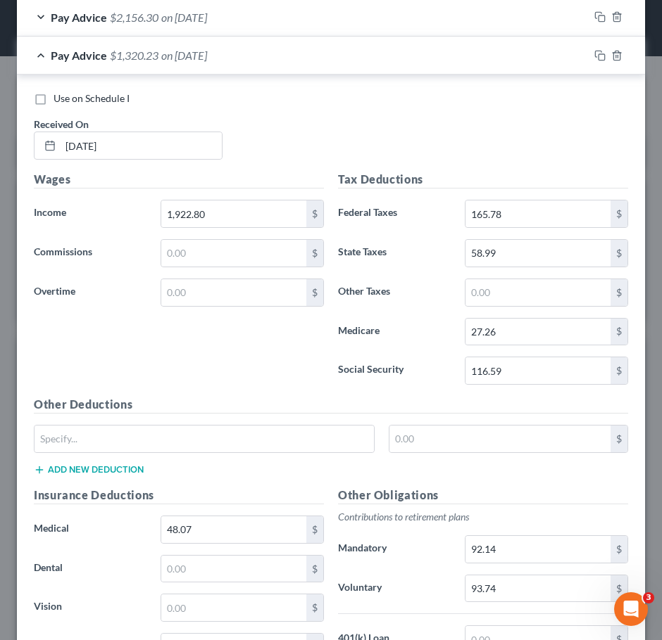
scroll to position [1488, 0]
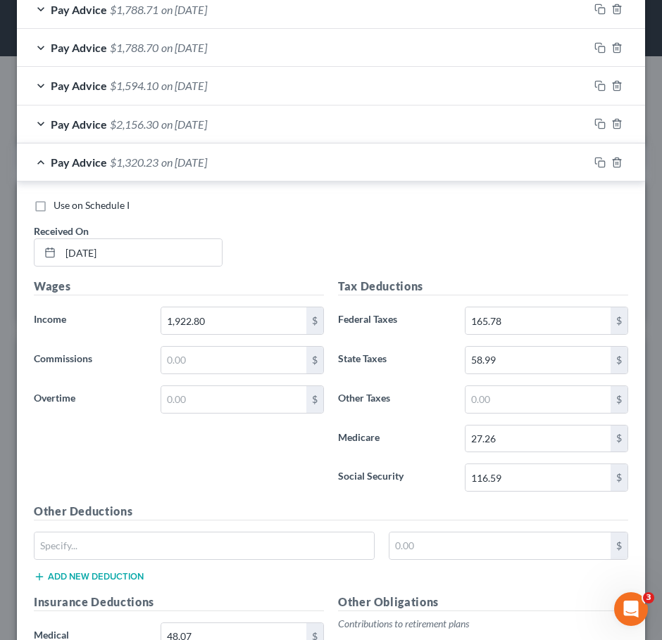
click at [53, 213] on label "Use on Schedule I" at bounding box center [91, 205] width 76 height 14
click at [59, 208] on input "Use on Schedule I" at bounding box center [63, 202] width 9 height 9
checkbox input "true"
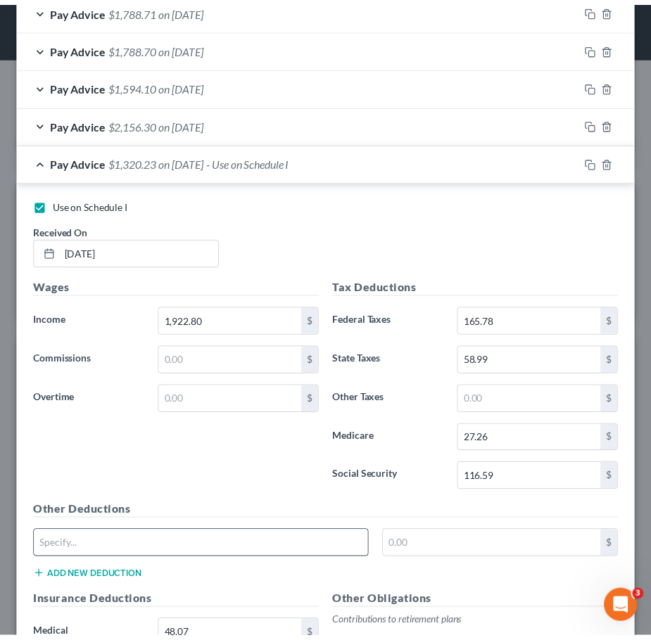
scroll to position [1840, 0]
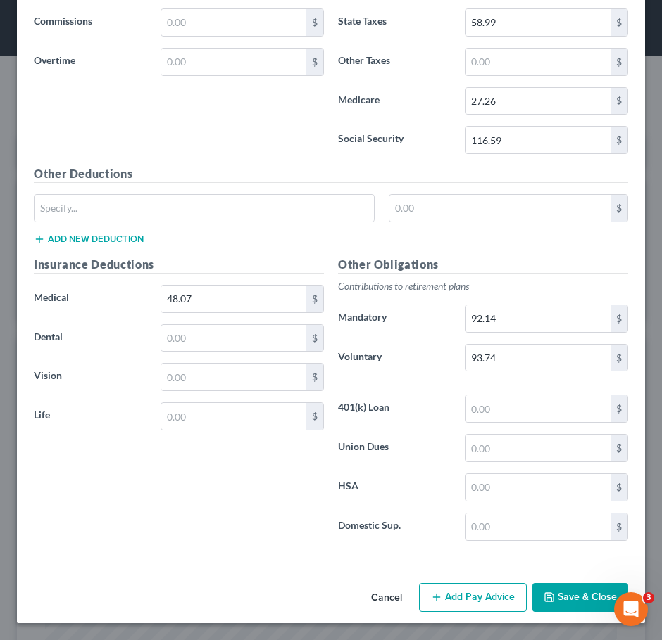
click at [578, 590] on button "Save & Close" at bounding box center [580, 598] width 96 height 30
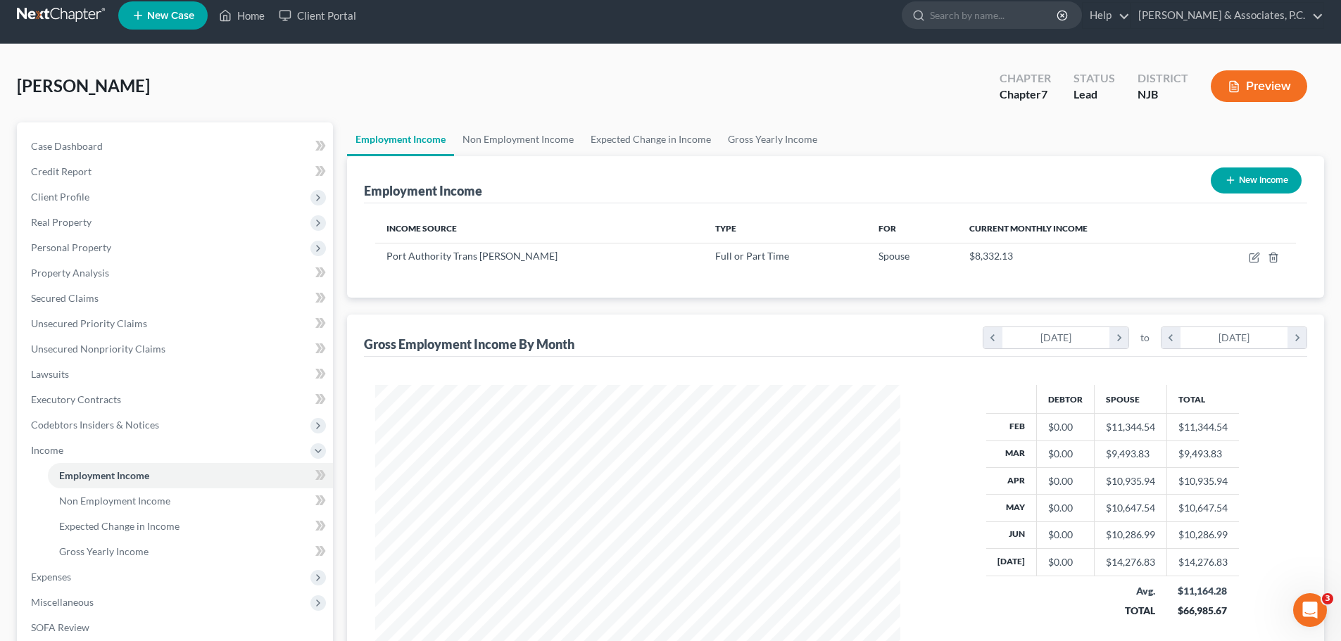
scroll to position [0, 0]
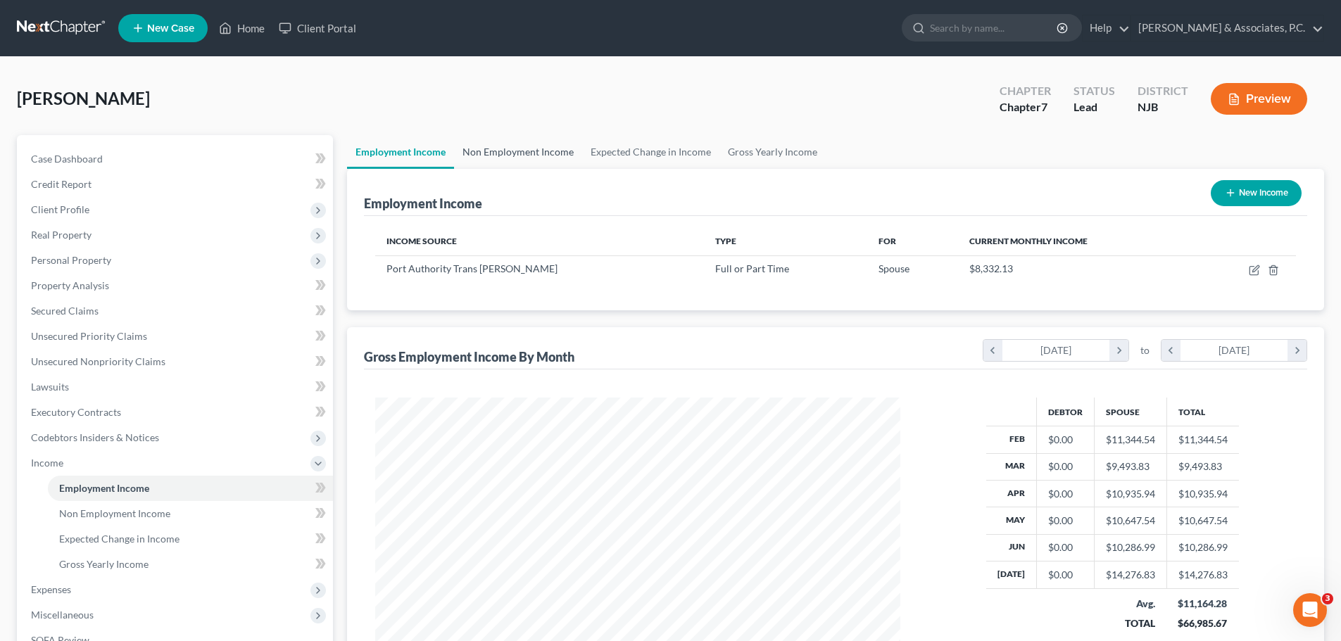
drag, startPoint x: 533, startPoint y: 152, endPoint x: 555, endPoint y: 153, distance: 21.1
click at [534, 152] on link "Non Employment Income" at bounding box center [518, 152] width 128 height 34
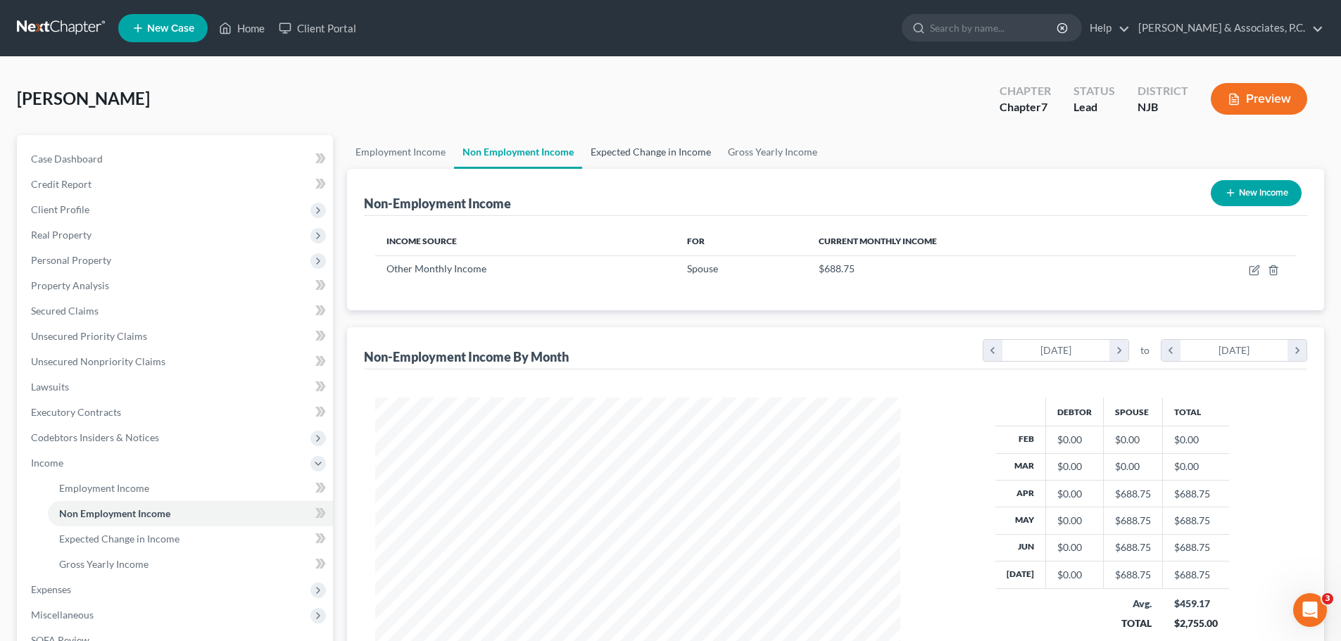
click at [638, 145] on link "Expected Change in Income" at bounding box center [650, 152] width 137 height 34
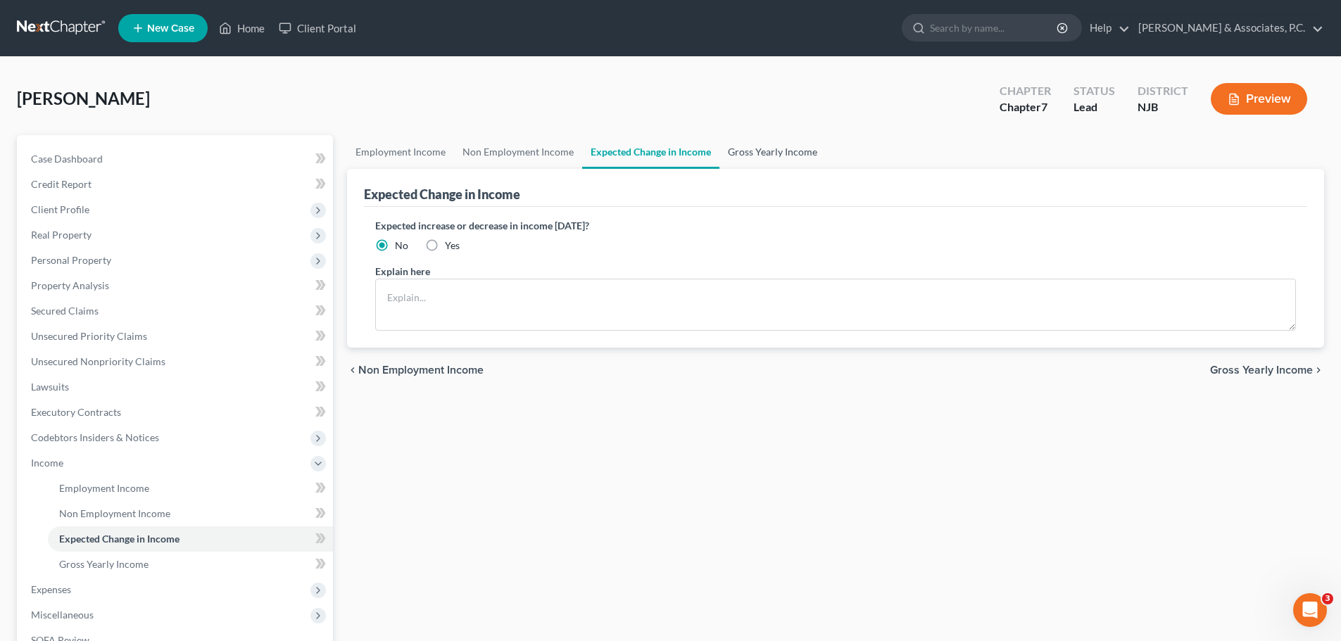
click at [773, 152] on link "Gross Yearly Income" at bounding box center [772, 152] width 106 height 34
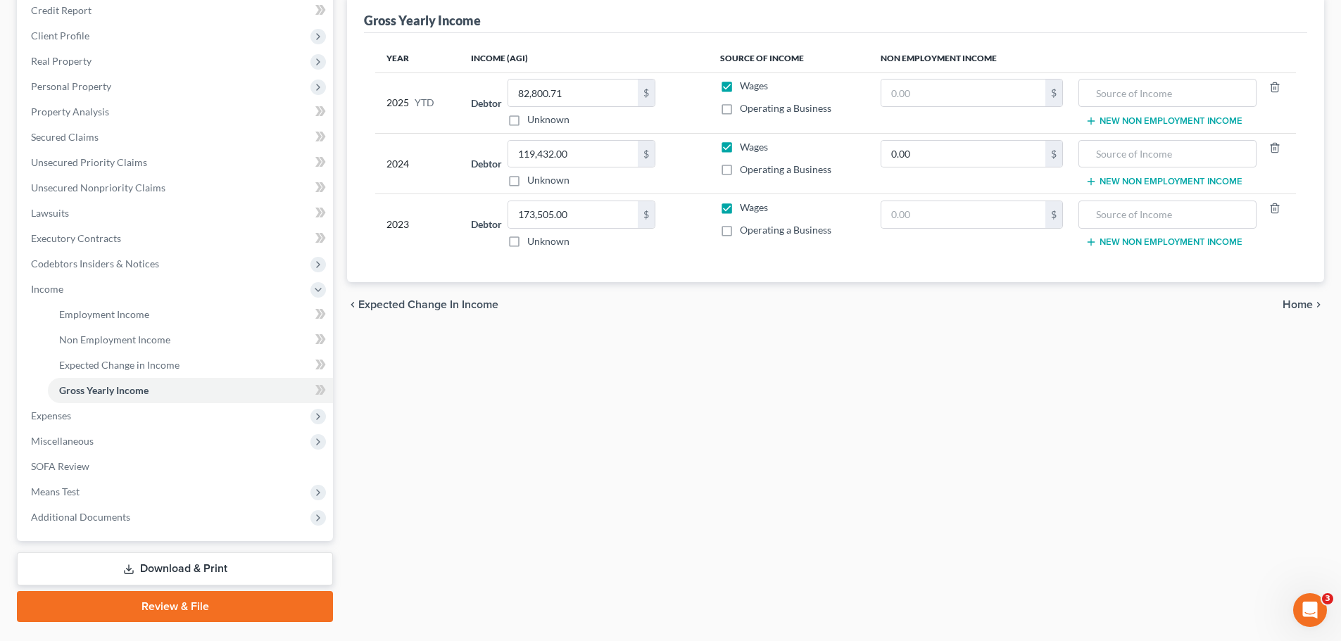
scroll to position [208, 0]
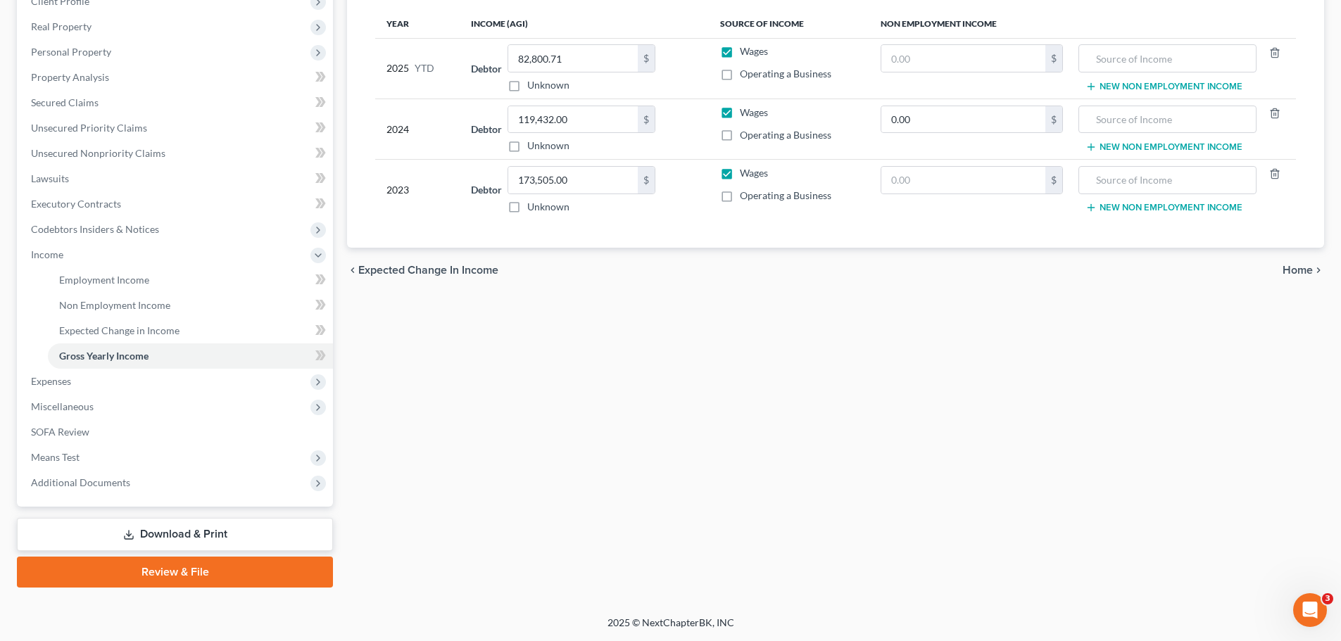
click at [1302, 268] on span "Home" at bounding box center [1297, 270] width 30 height 11
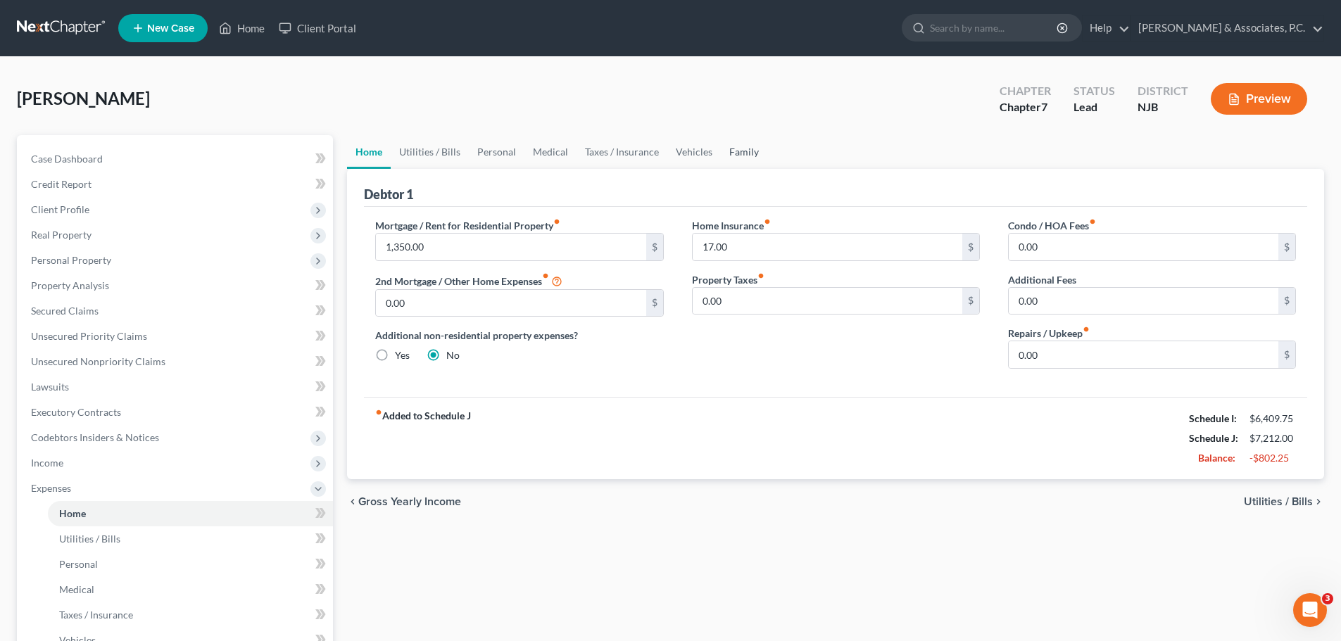
click at [745, 152] on link "Family" at bounding box center [744, 152] width 46 height 34
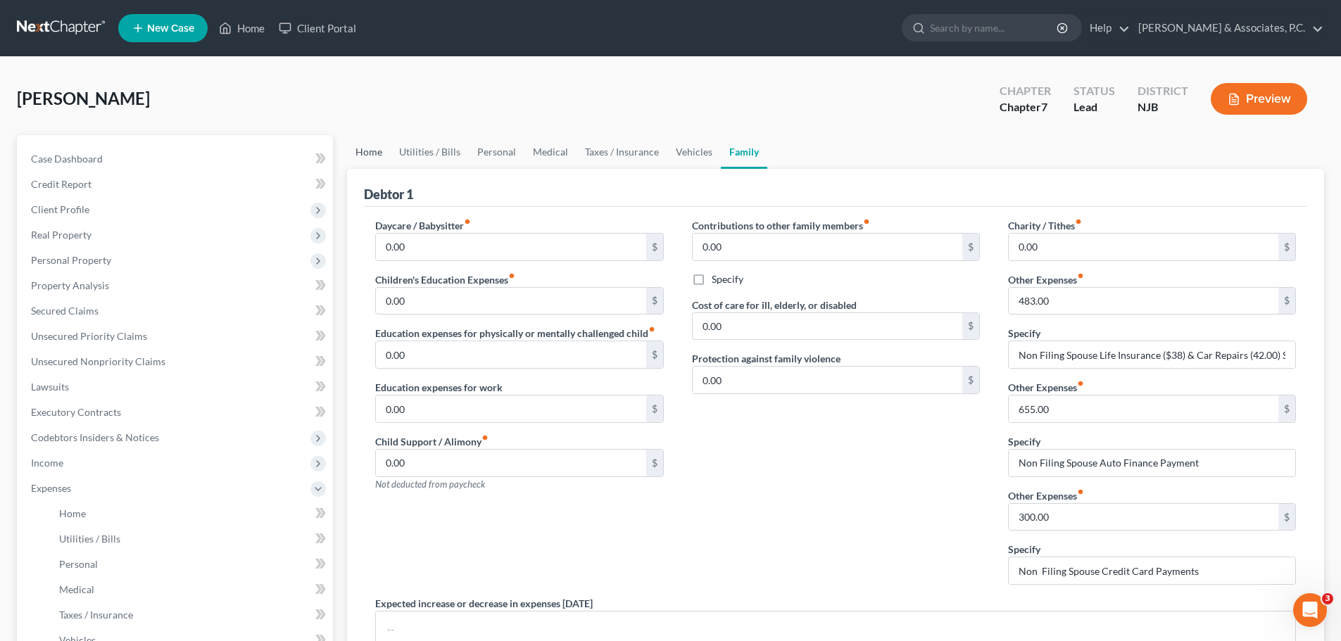
click at [368, 153] on link "Home" at bounding box center [369, 152] width 44 height 34
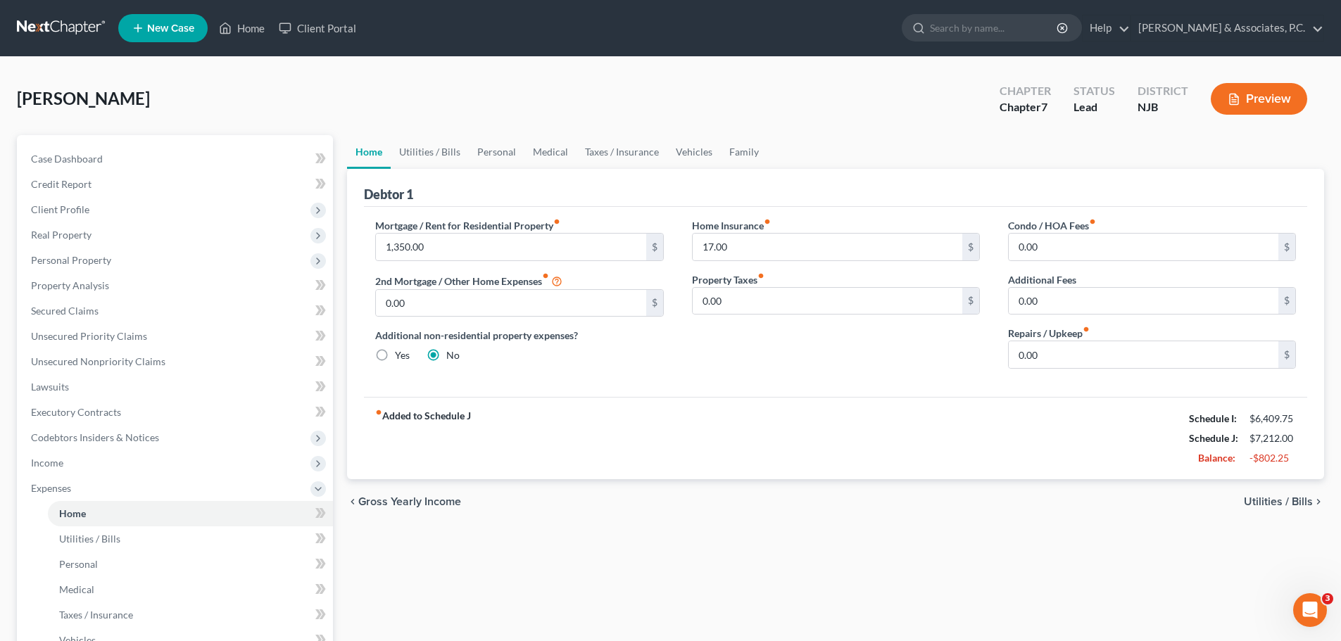
click at [854, 107] on div "[PERSON_NAME] Upgraded Chapter Chapter 7 Status Lead District NJB Preview" at bounding box center [670, 104] width 1307 height 61
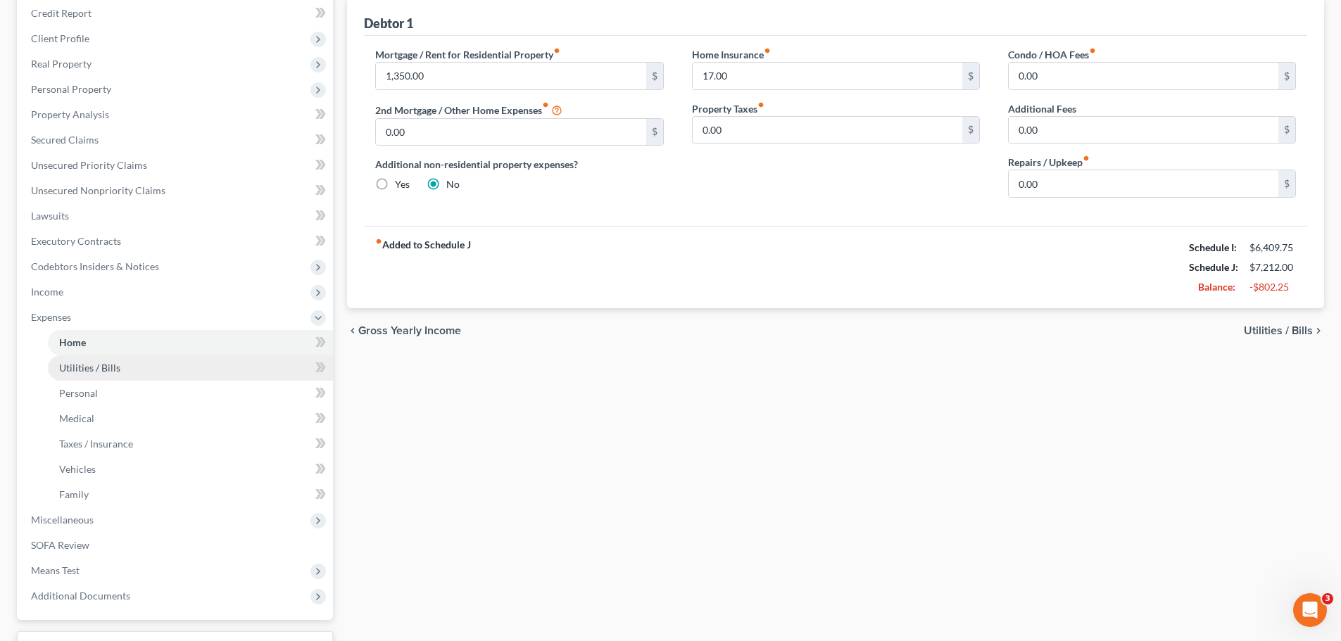
scroll to position [284, 0]
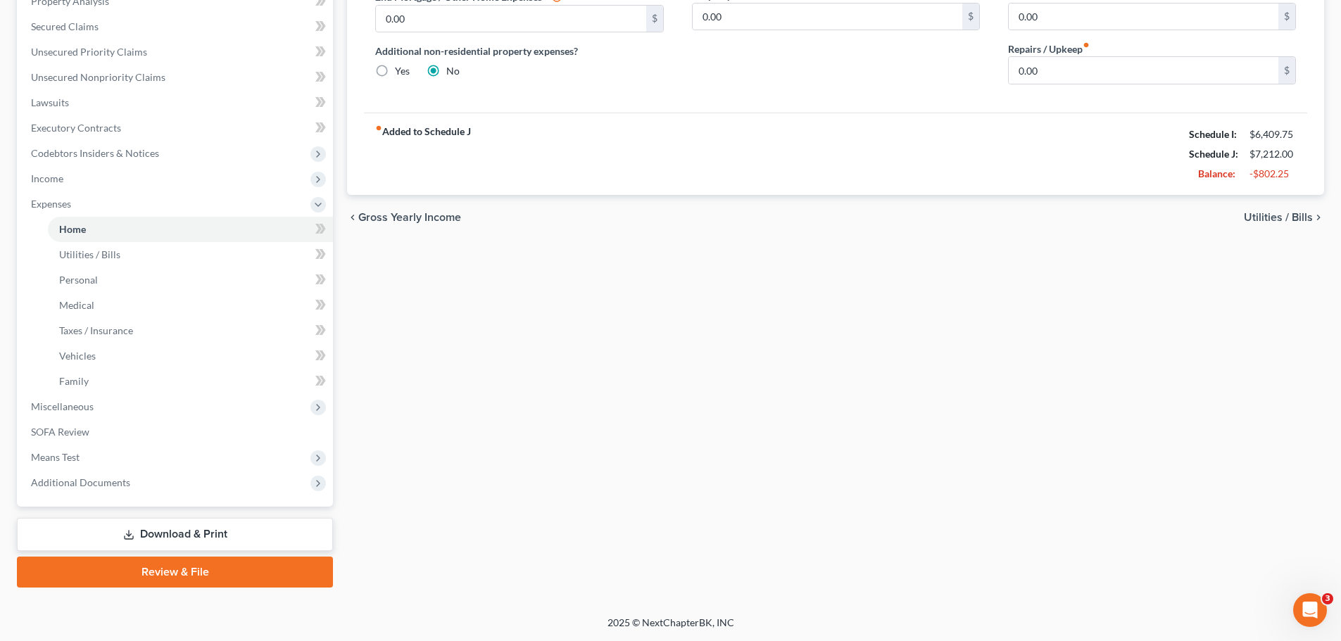
click at [234, 536] on link "Download & Print" at bounding box center [175, 534] width 316 height 33
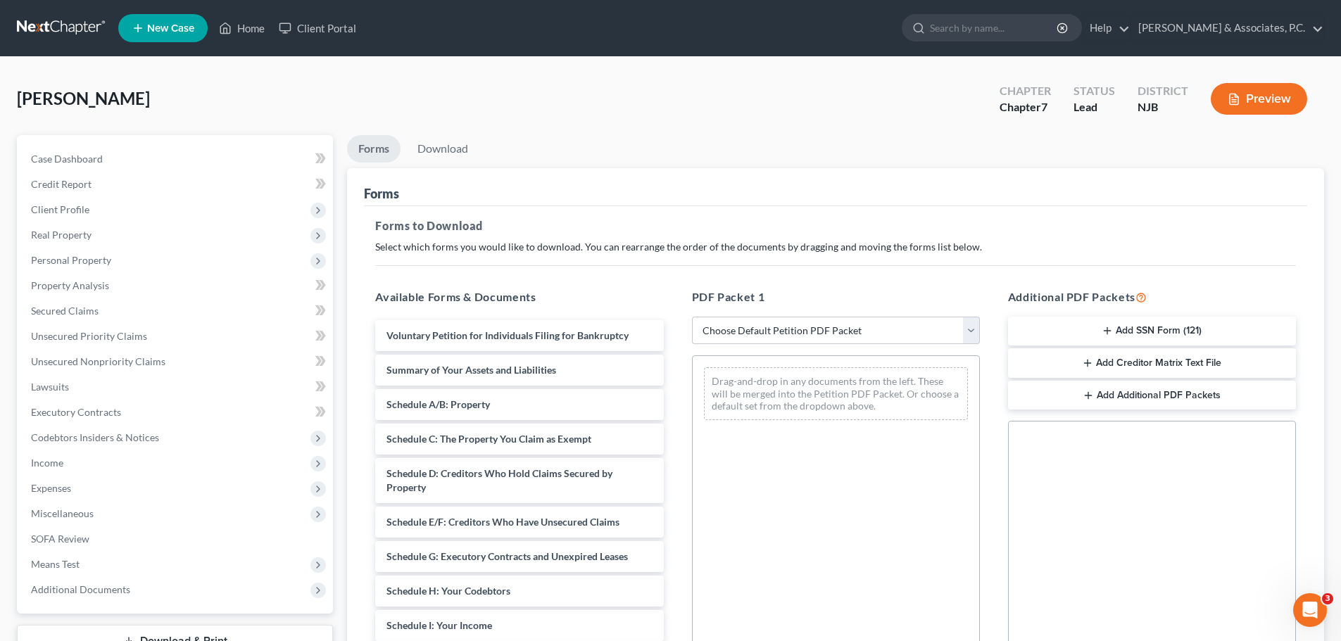
drag, startPoint x: 945, startPoint y: 85, endPoint x: 936, endPoint y: 106, distance: 23.0
click at [945, 84] on div "[PERSON_NAME] Upgraded Chapter Chapter 7 Status Lead District NJB Preview" at bounding box center [670, 104] width 1307 height 61
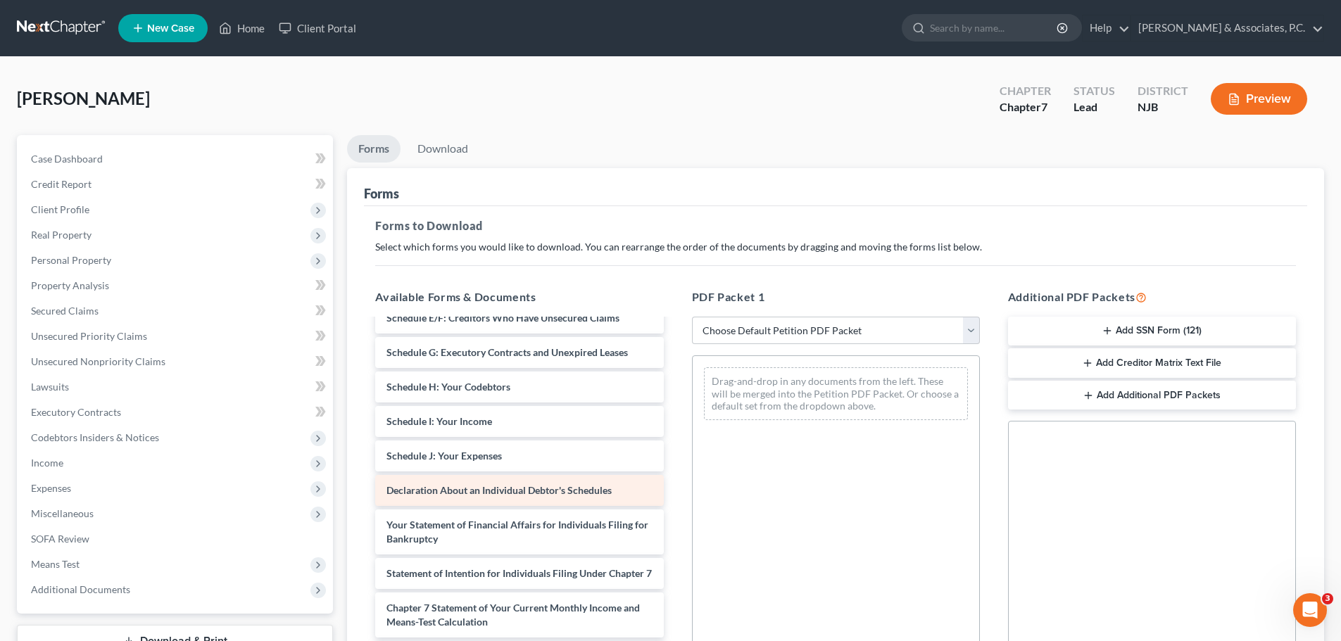
scroll to position [211, 0]
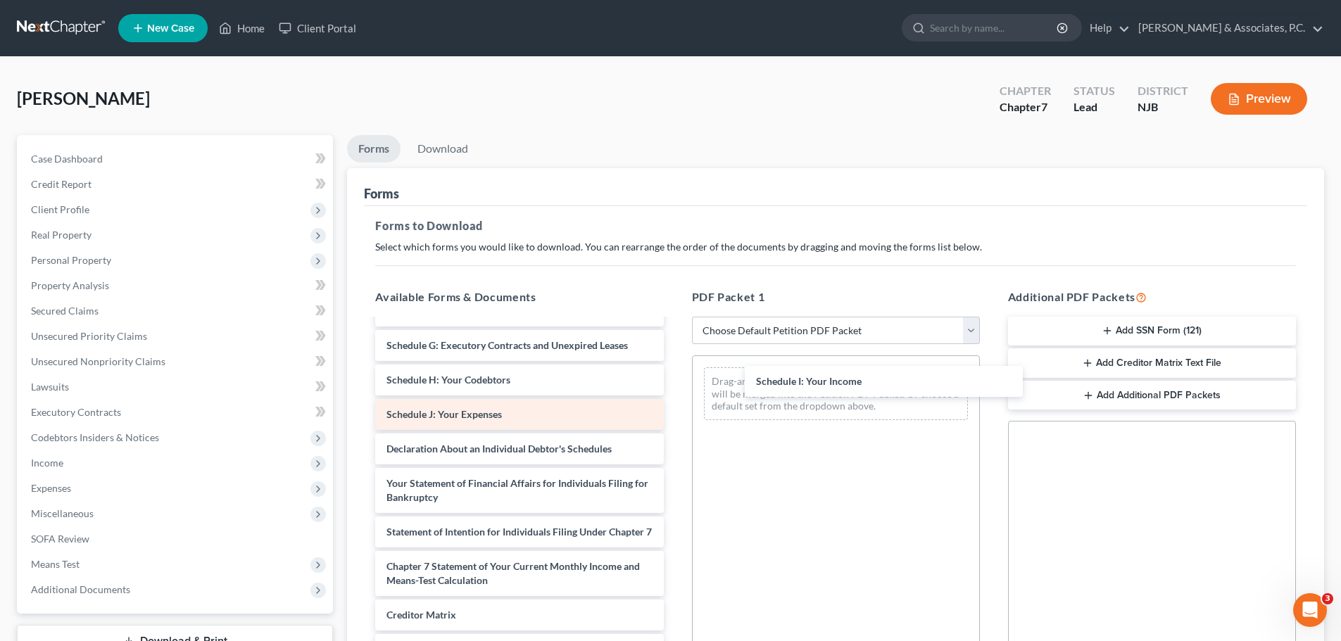
drag, startPoint x: 410, startPoint y: 422, endPoint x: 617, endPoint y: 424, distance: 206.9
click at [674, 380] on div "Schedule I: Your Income Voluntary Petition for Individuals Filing for Bankruptc…" at bounding box center [519, 428] width 310 height 639
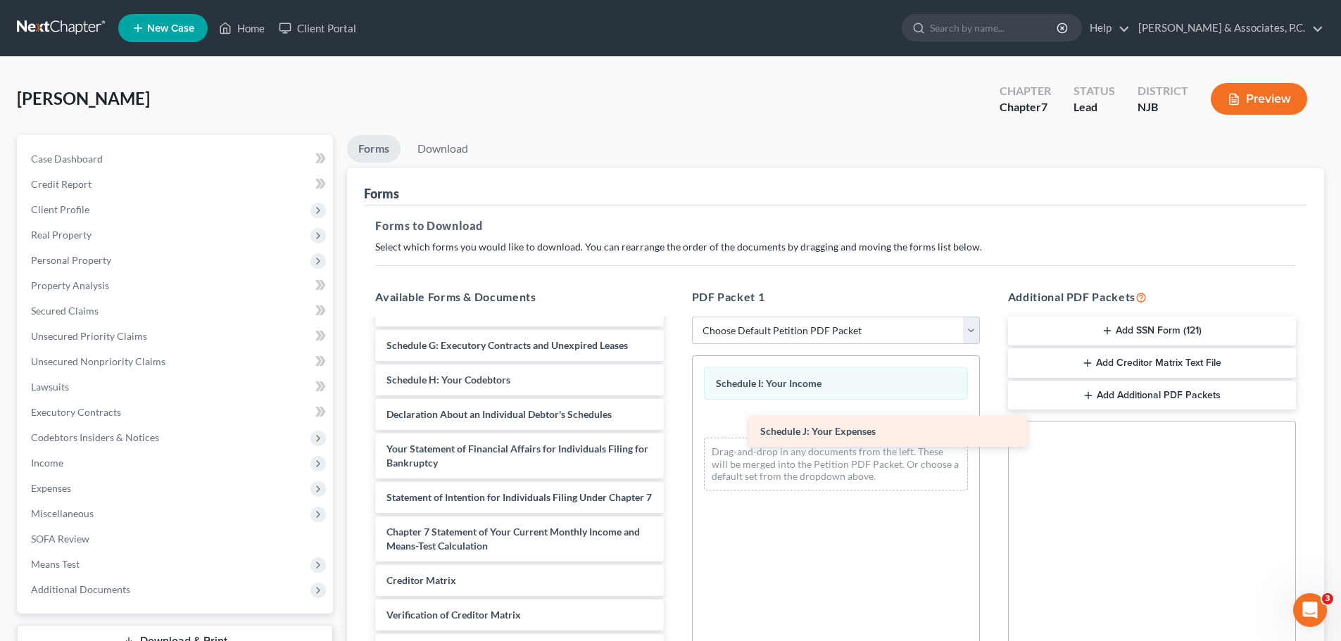
drag, startPoint x: 455, startPoint y: 424, endPoint x: 825, endPoint y: 441, distance: 370.6
click at [674, 441] on div "Schedule J: Your Expenses Voluntary Petition for Individuals Filing for Bankrup…" at bounding box center [519, 411] width 310 height 605
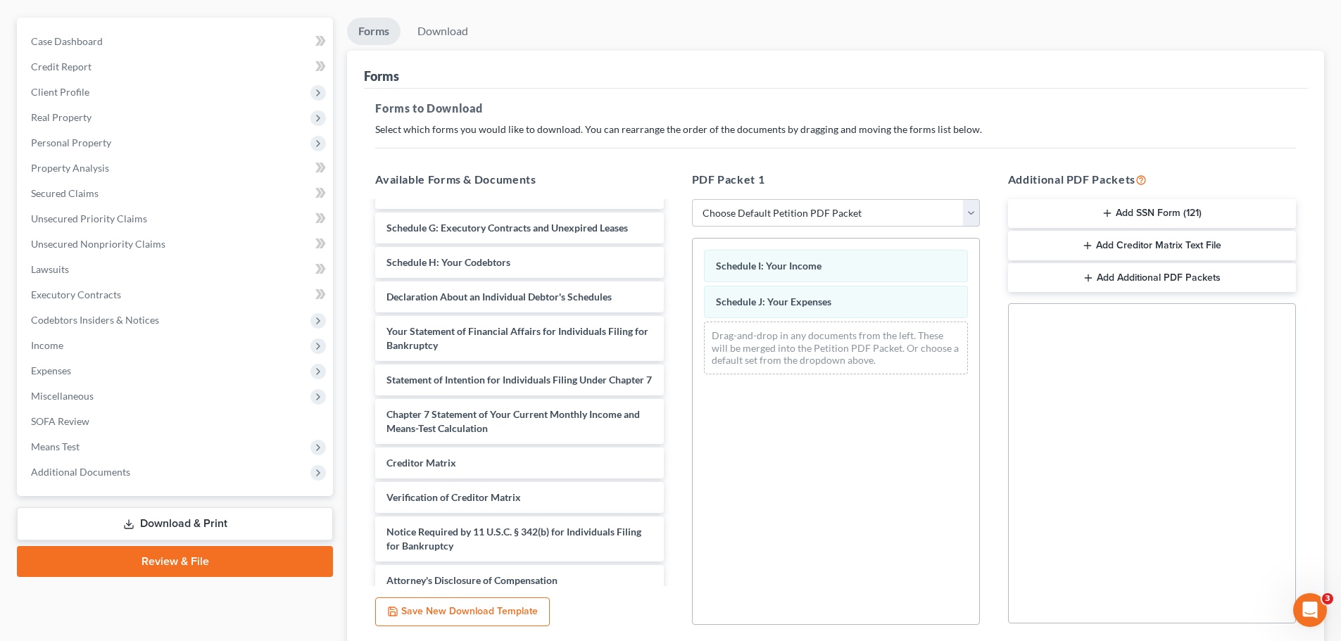
scroll to position [228, 0]
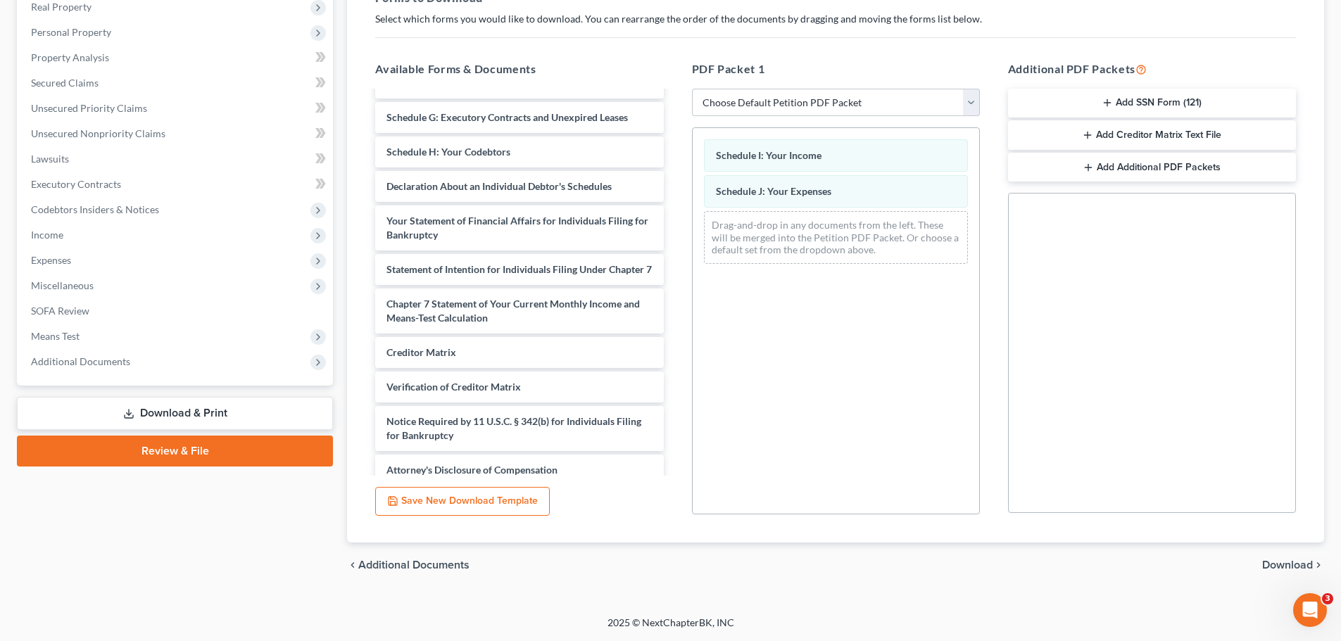
drag, startPoint x: 1279, startPoint y: 562, endPoint x: 1271, endPoint y: 561, distance: 8.6
click at [1278, 562] on span "Download" at bounding box center [1287, 564] width 51 height 11
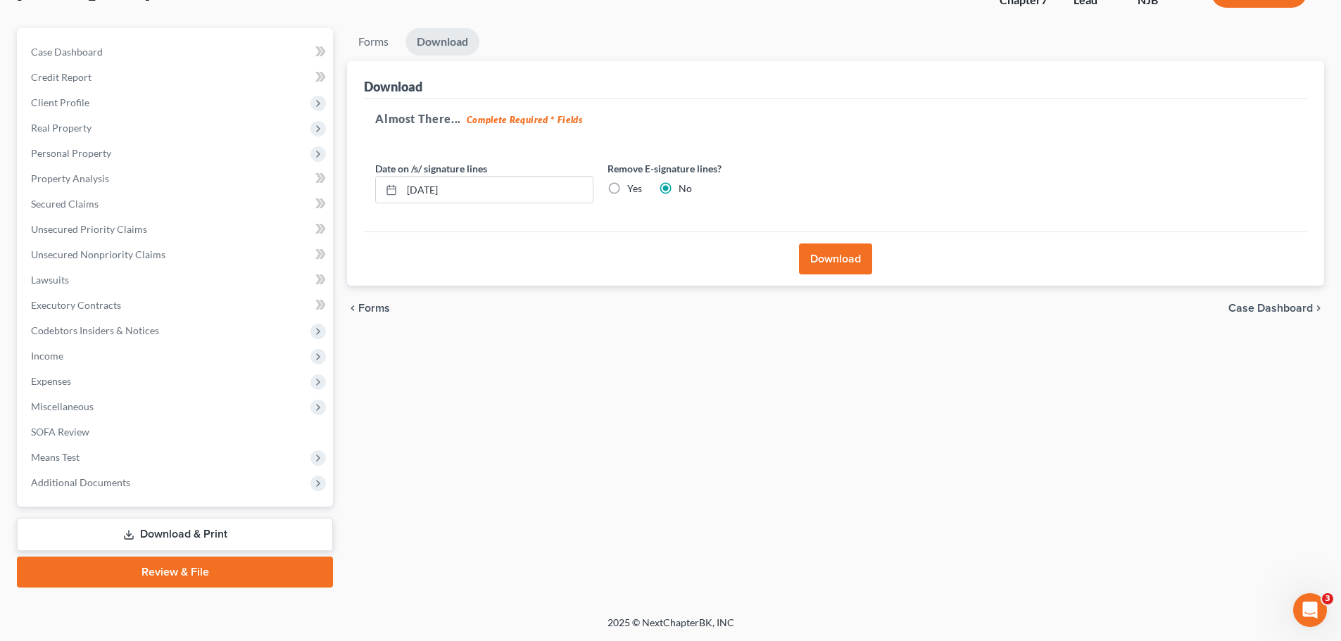
scroll to position [107, 0]
drag, startPoint x: 614, startPoint y: 186, endPoint x: 626, endPoint y: 215, distance: 30.3
click at [627, 186] on label "Yes" at bounding box center [634, 189] width 15 height 14
click at [633, 186] on input "Yes" at bounding box center [637, 186] width 9 height 9
radio input "true"
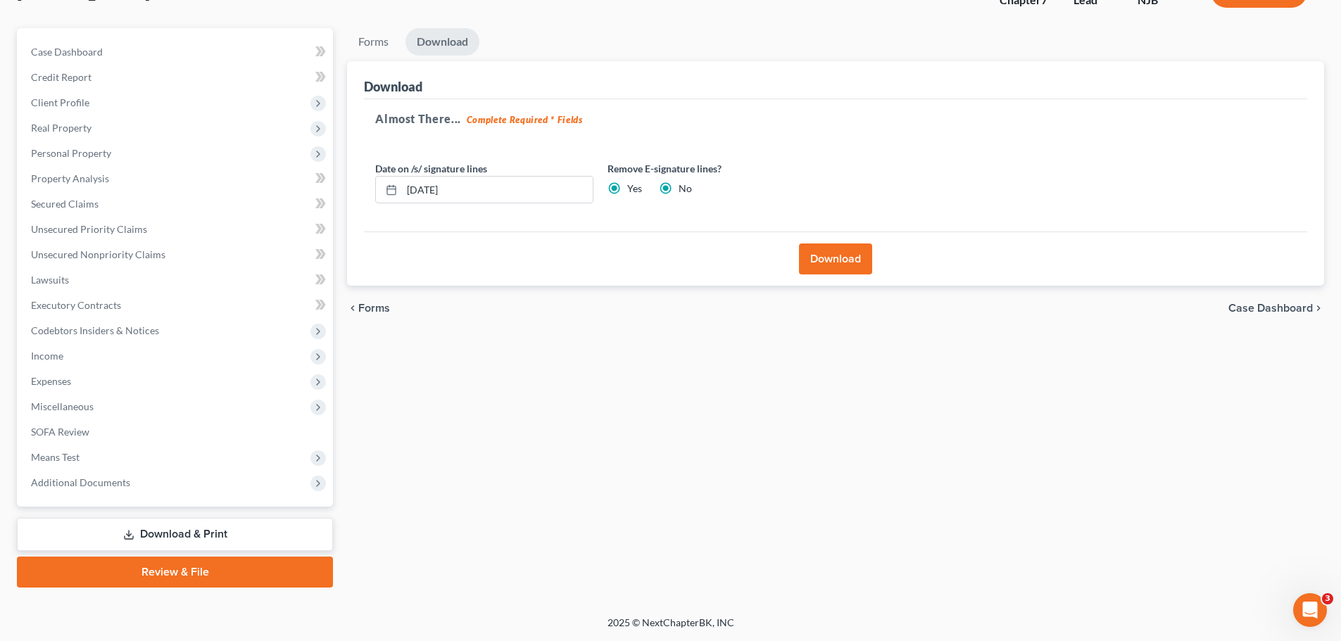
radio input "false"
click at [820, 260] on button "Download" at bounding box center [835, 258] width 73 height 31
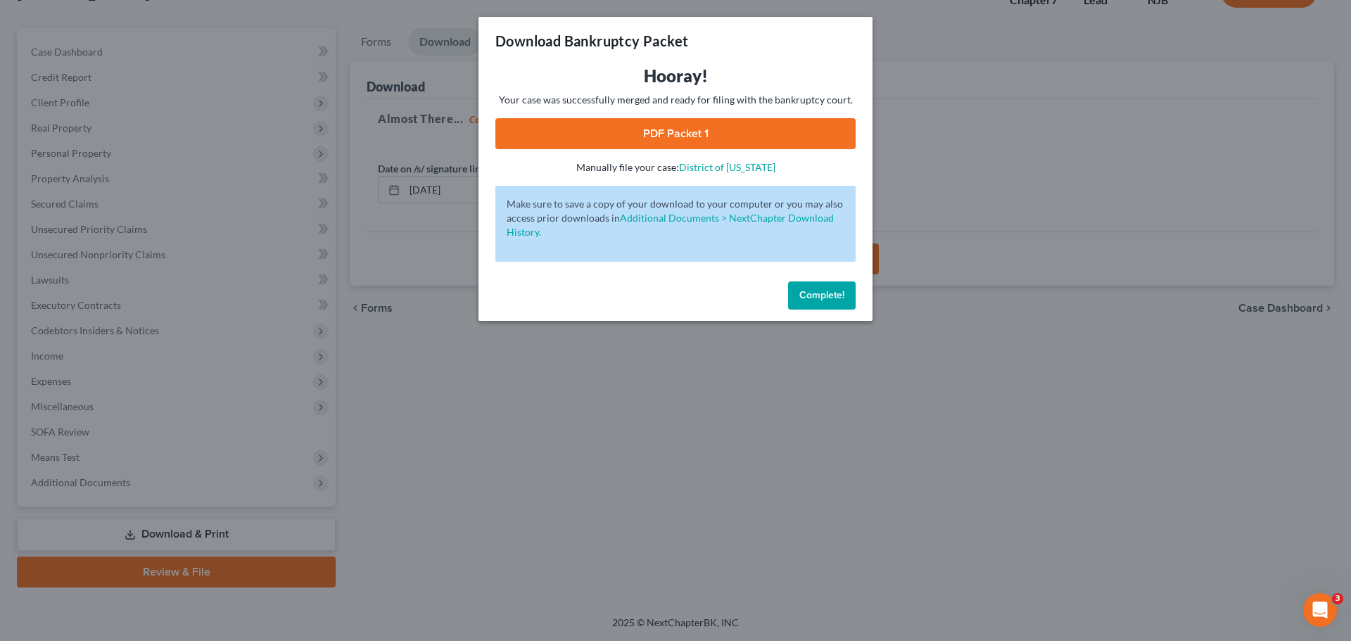
click at [721, 132] on link "PDF Packet 1" at bounding box center [675, 133] width 360 height 31
drag, startPoint x: 816, startPoint y: 292, endPoint x: 827, endPoint y: 290, distance: 11.5
click at [814, 292] on span "Complete!" at bounding box center [821, 295] width 45 height 12
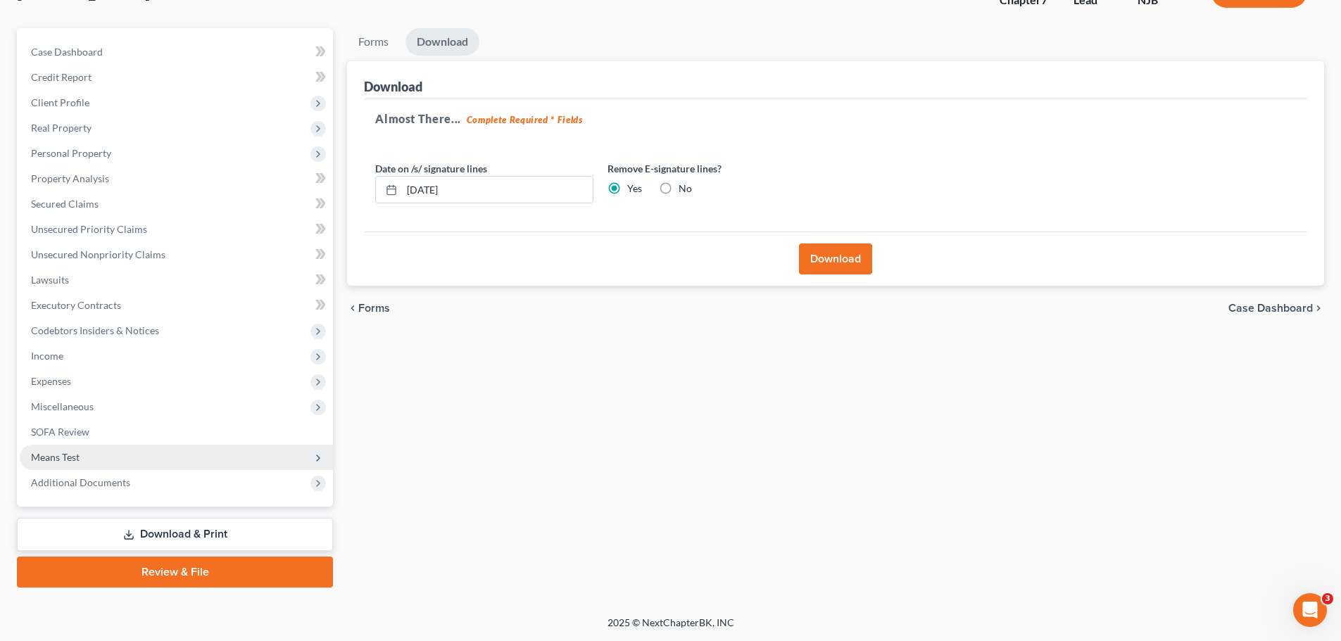
click at [42, 448] on span "Means Test" at bounding box center [176, 457] width 313 height 25
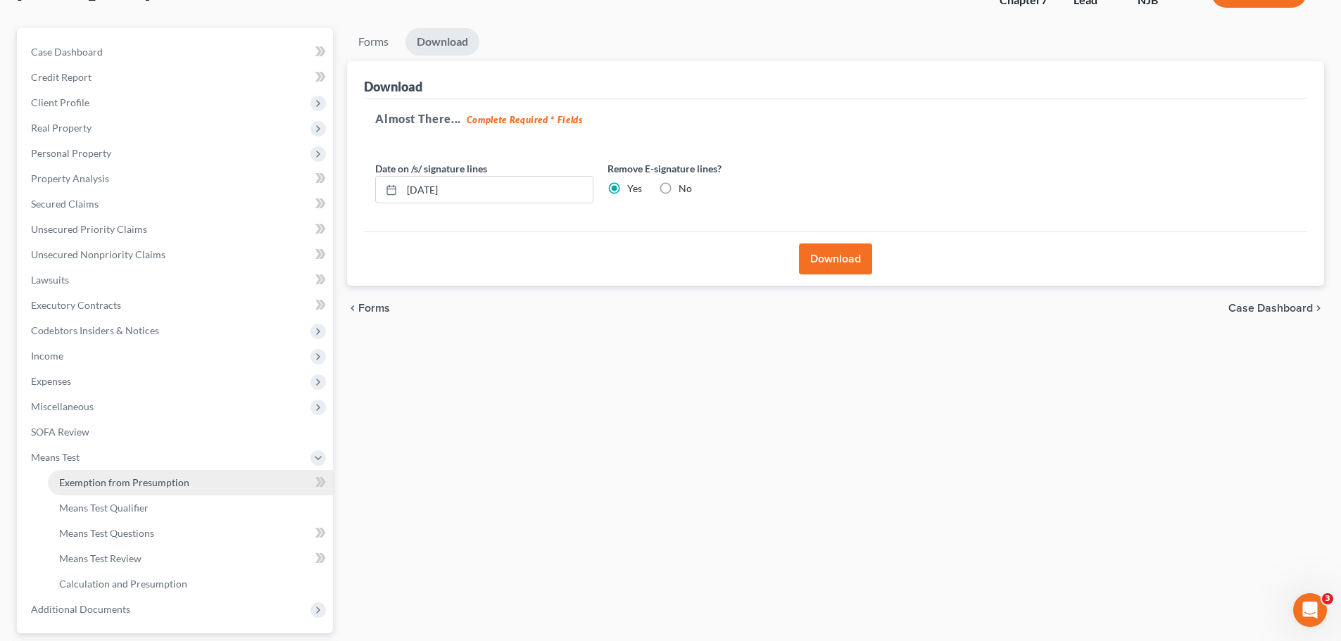
click at [147, 483] on span "Exemption from Presumption" at bounding box center [124, 482] width 130 height 12
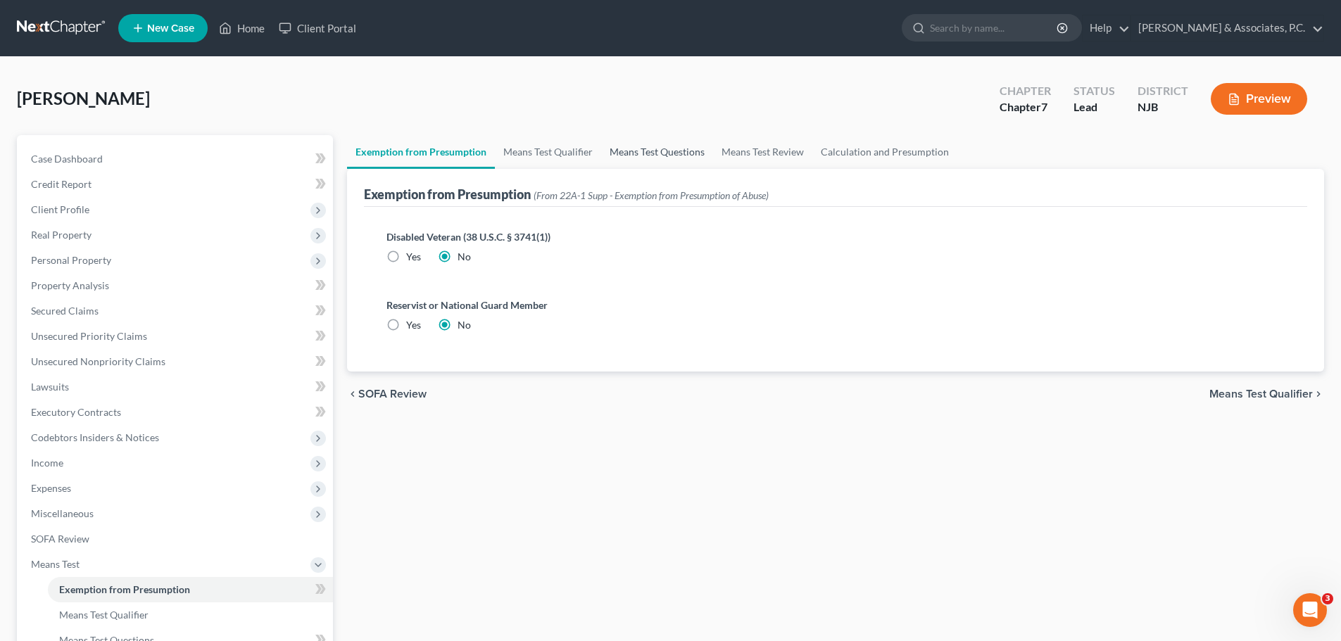
click at [651, 143] on link "Means Test Questions" at bounding box center [657, 152] width 112 height 34
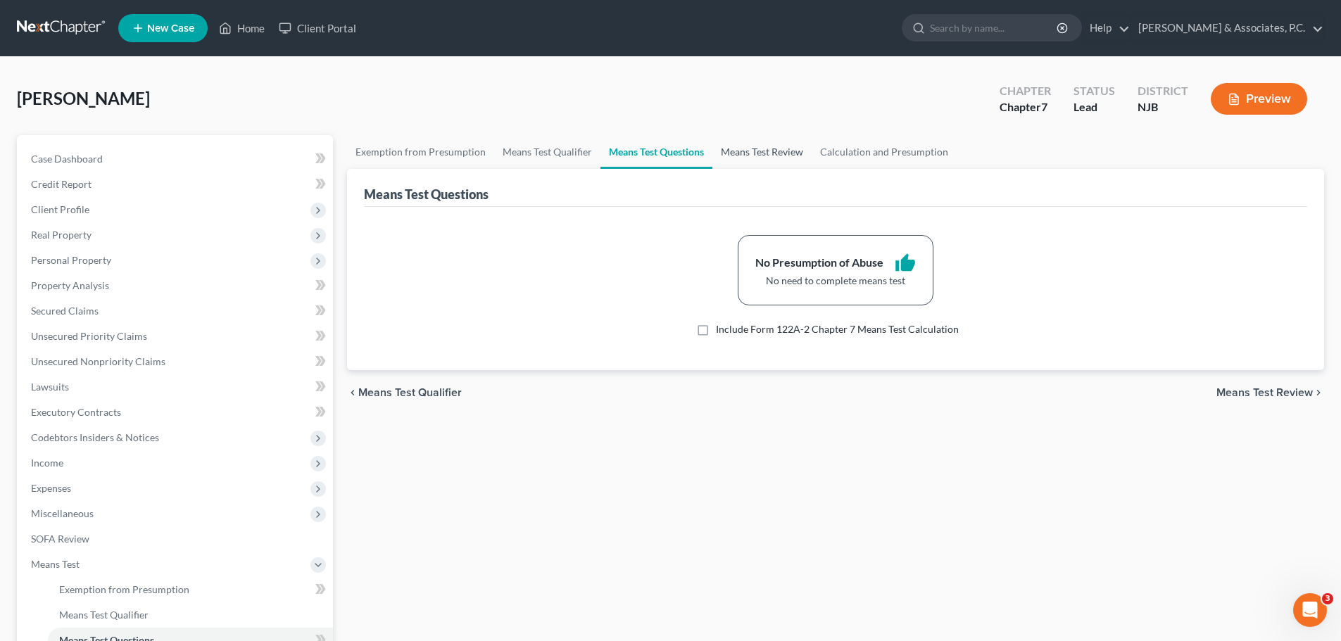
click at [765, 154] on link "Means Test Review" at bounding box center [761, 152] width 99 height 34
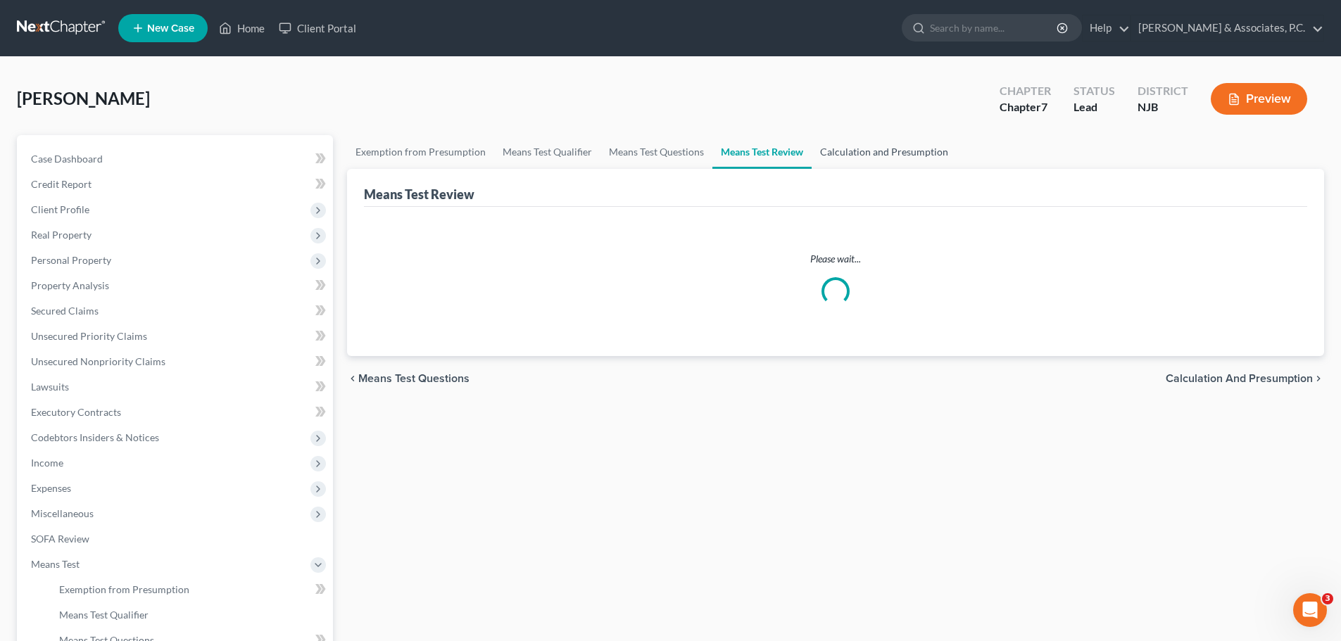
click at [871, 153] on link "Calculation and Presumption" at bounding box center [883, 152] width 145 height 34
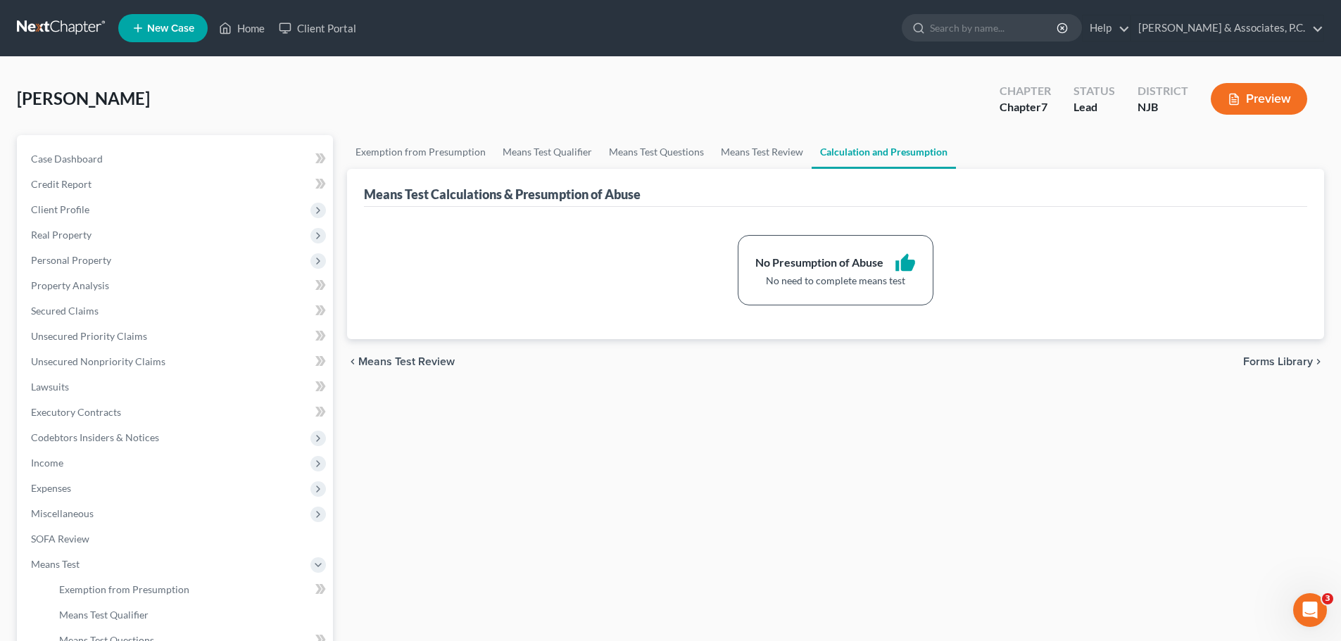
click at [1293, 364] on span "Forms Library" at bounding box center [1278, 361] width 70 height 11
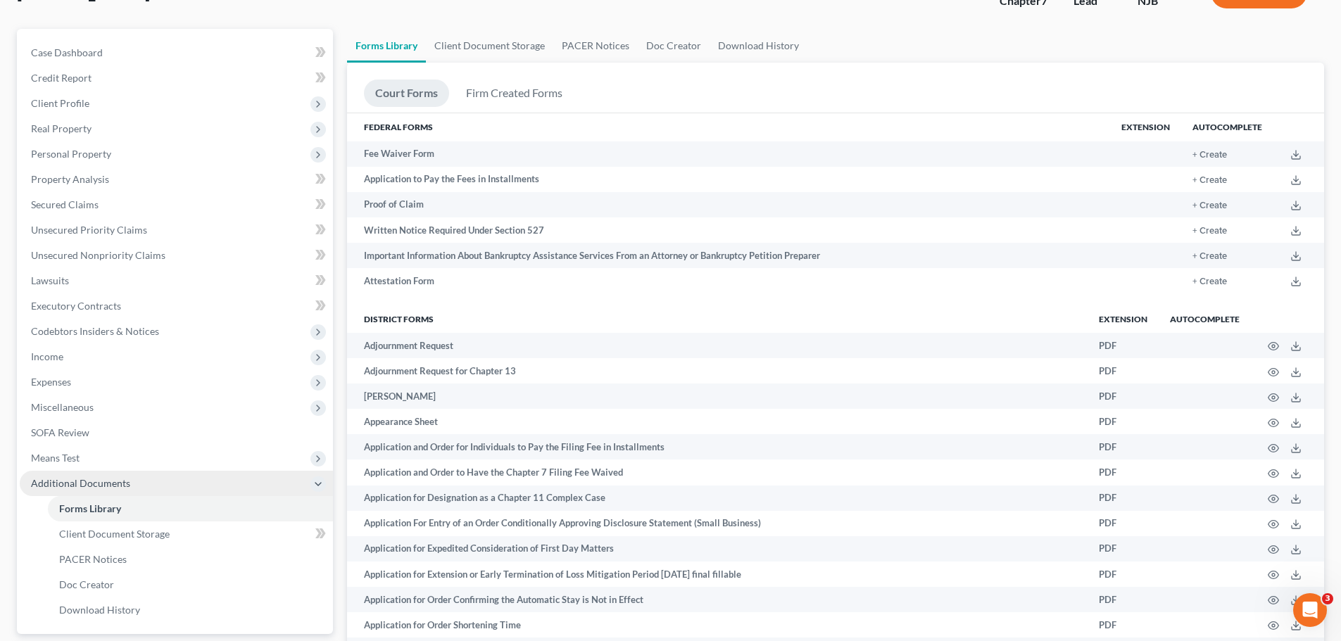
scroll to position [211, 0]
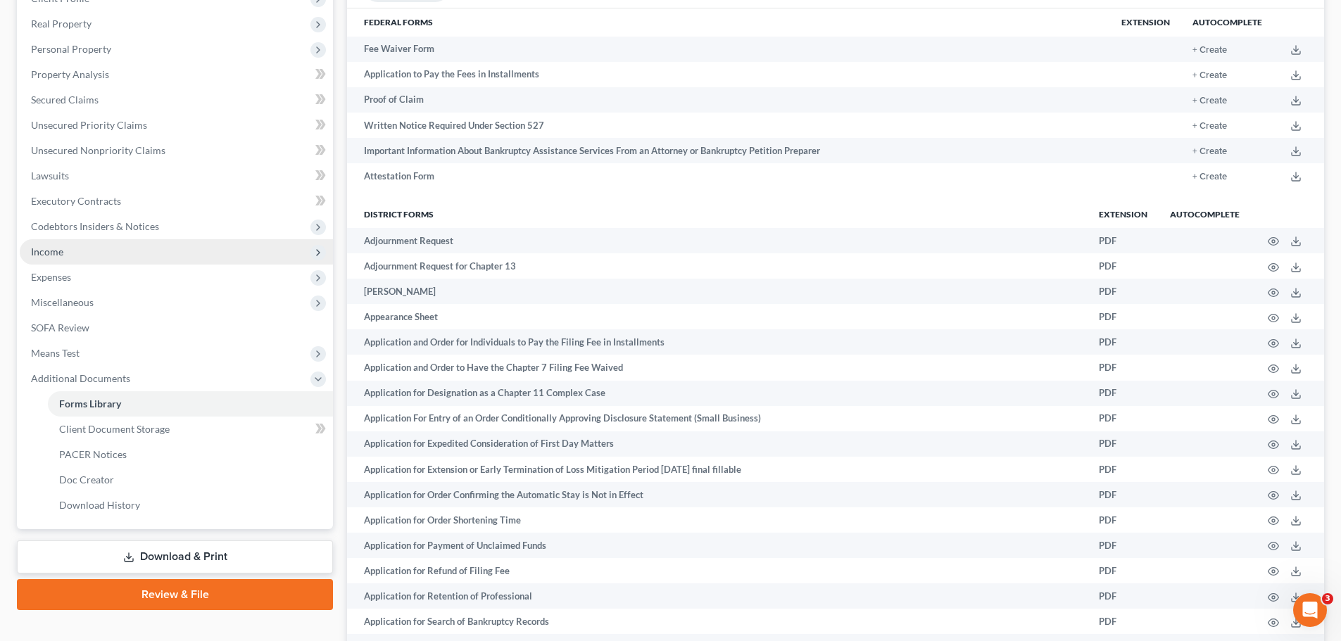
click at [63, 250] on span "Income" at bounding box center [176, 251] width 313 height 25
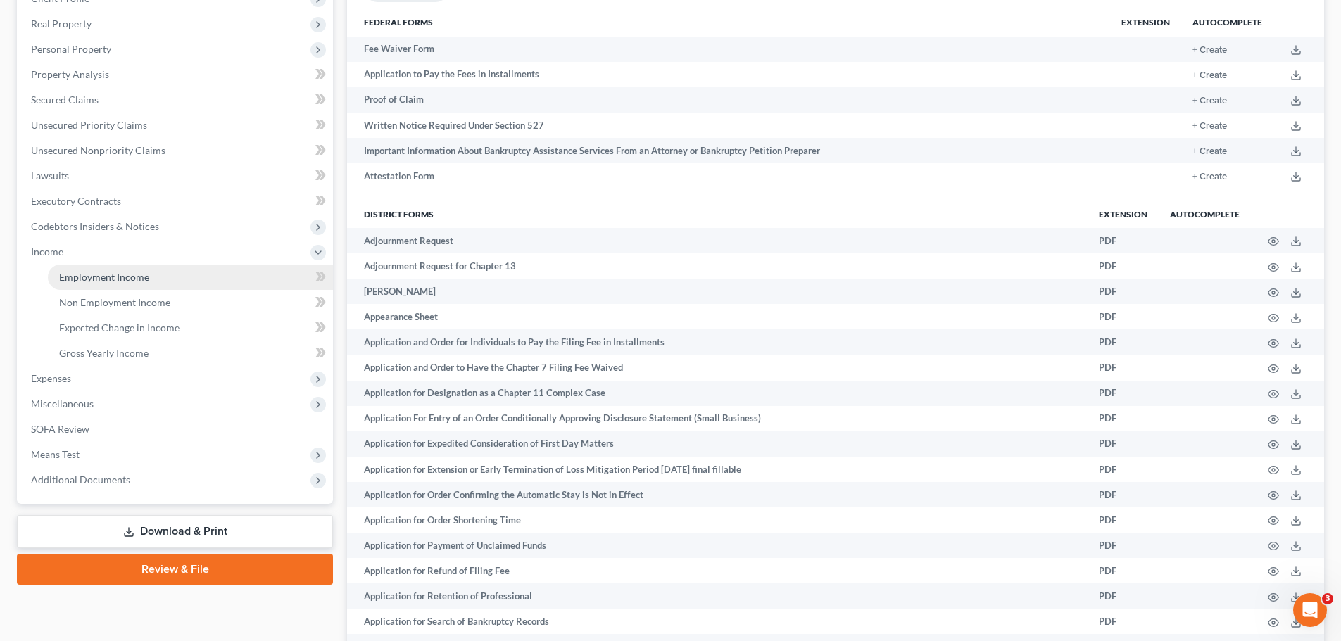
click at [84, 274] on span "Employment Income" at bounding box center [104, 277] width 90 height 12
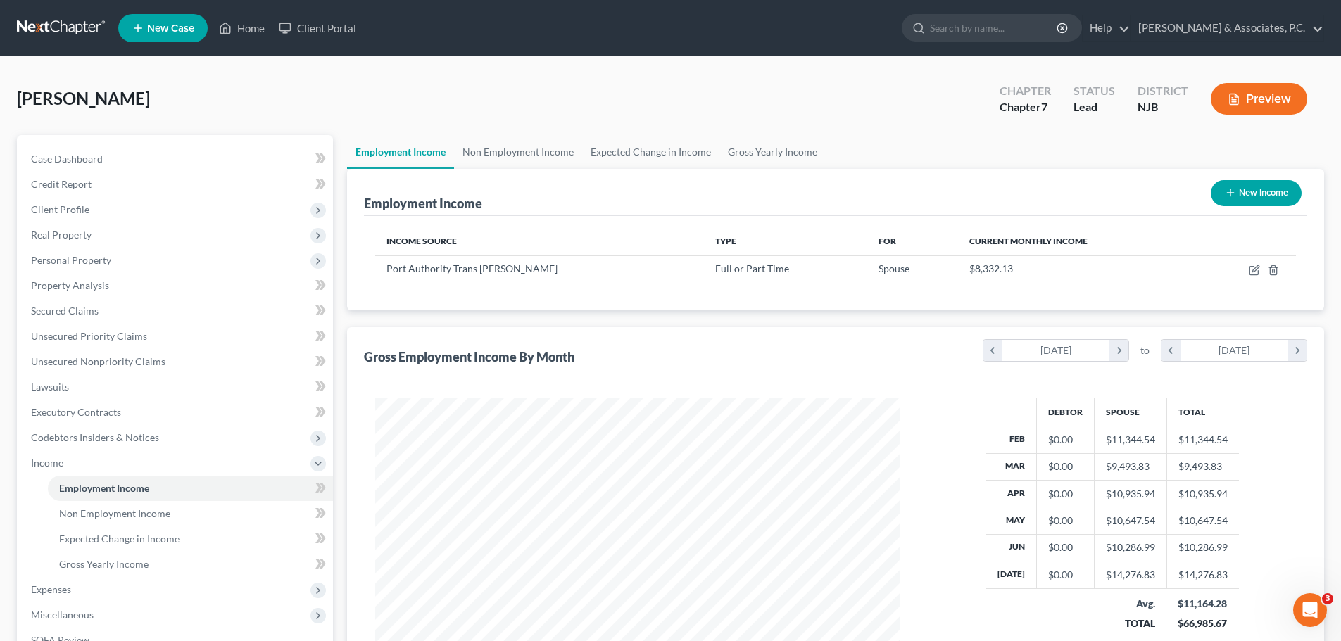
scroll to position [262, 553]
click at [58, 30] on link at bounding box center [62, 27] width 90 height 25
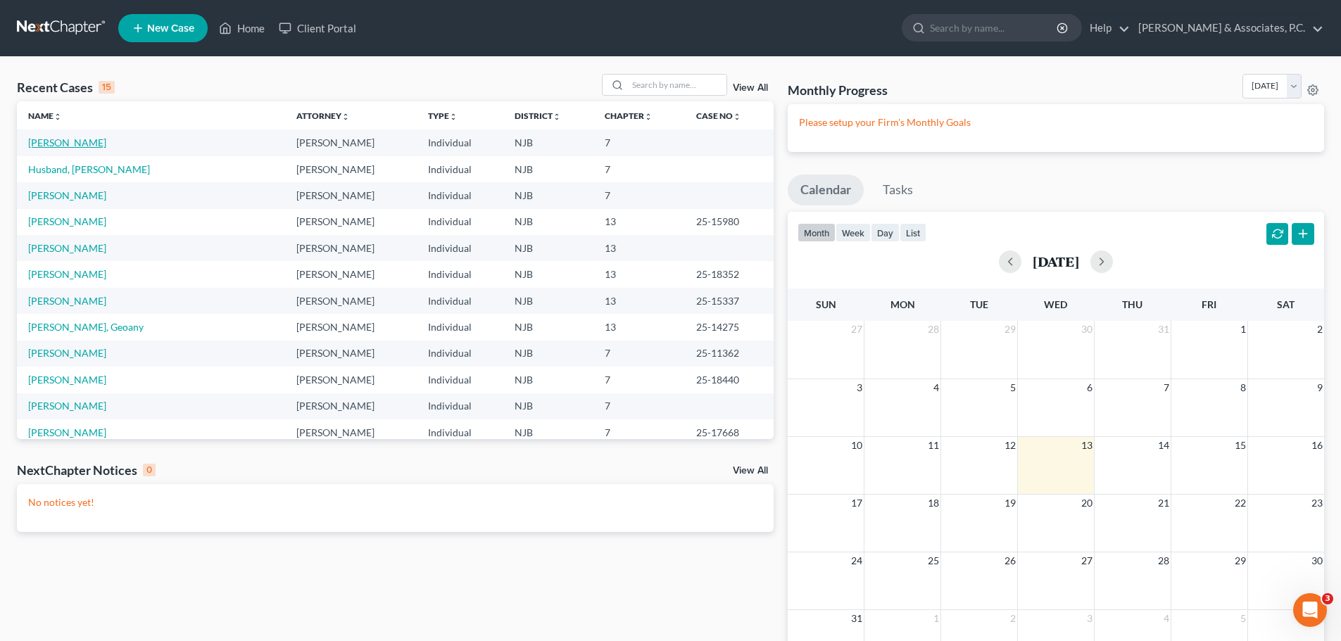
click at [71, 139] on link "[PERSON_NAME]" at bounding box center [67, 143] width 78 height 12
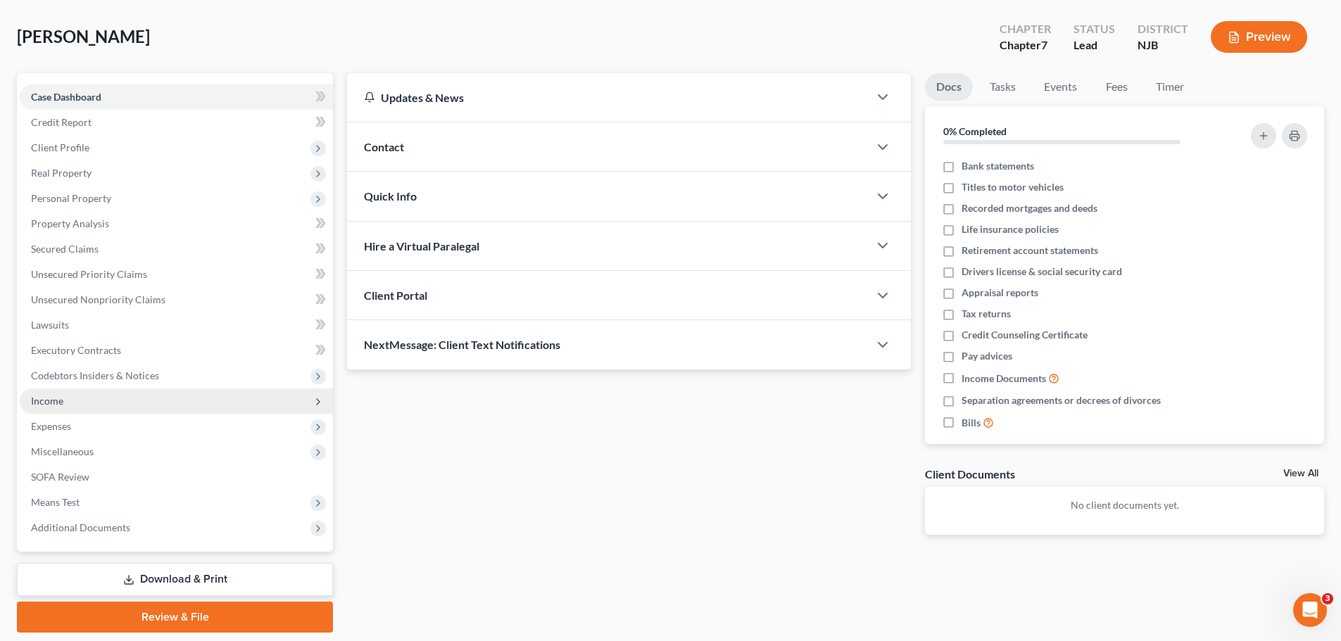
scroll to position [107, 0]
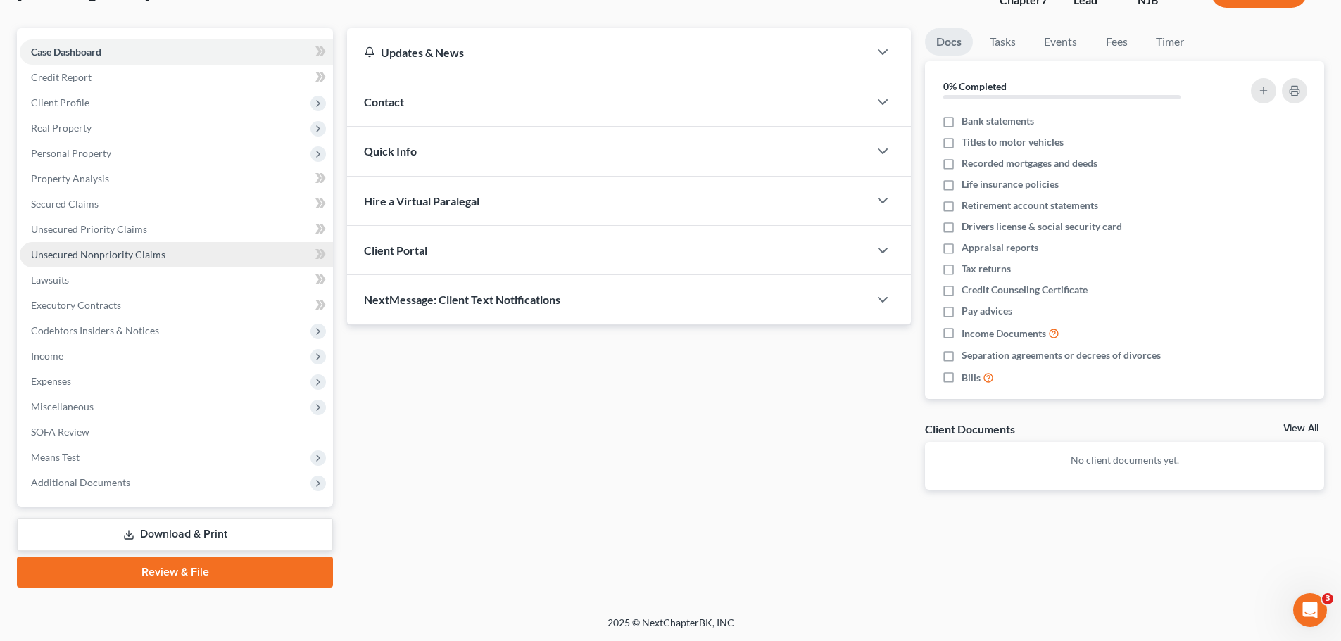
click at [79, 257] on span "Unsecured Nonpriority Claims" at bounding box center [98, 254] width 134 height 12
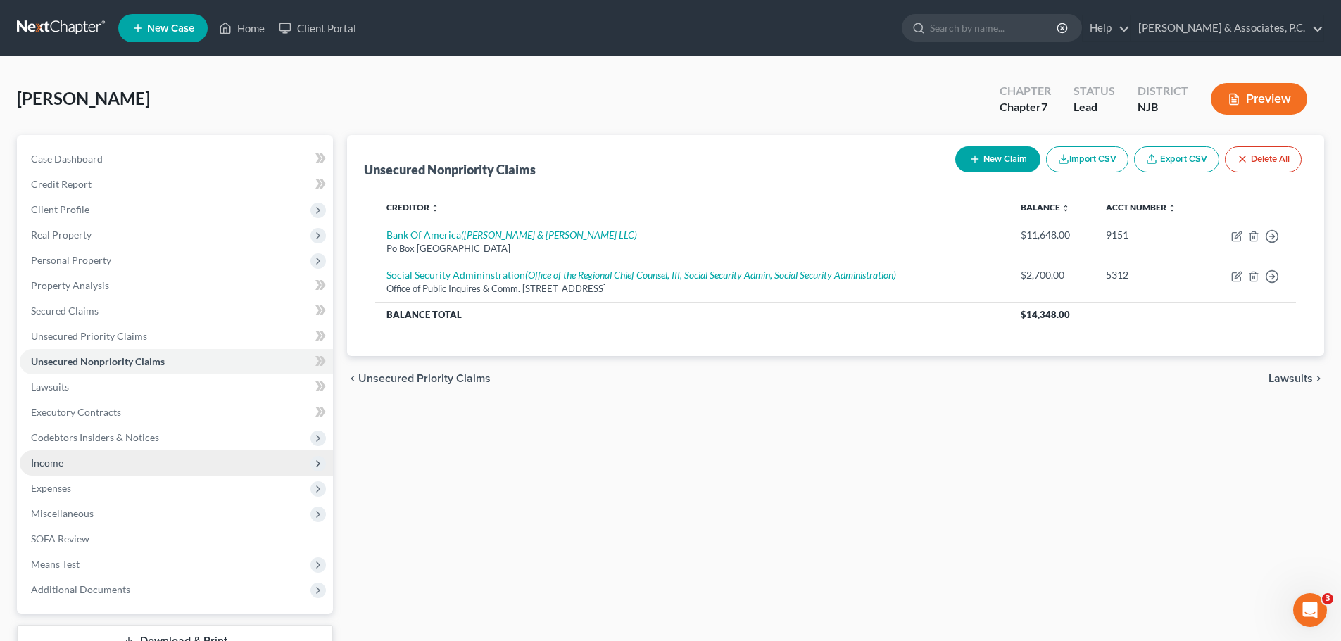
click at [66, 461] on span "Income" at bounding box center [176, 462] width 313 height 25
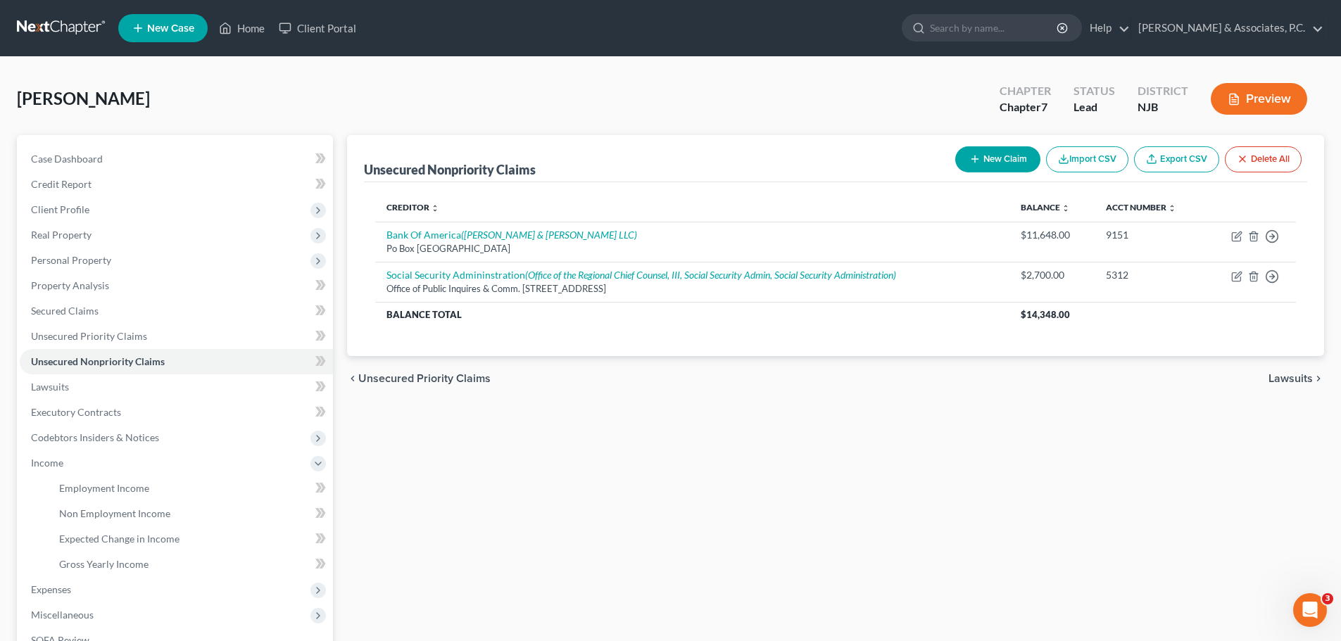
click at [1169, 422] on div "Unsecured Nonpriority Claims New Claim Import CSV Export CSV Delete All Credito…" at bounding box center [835, 465] width 991 height 661
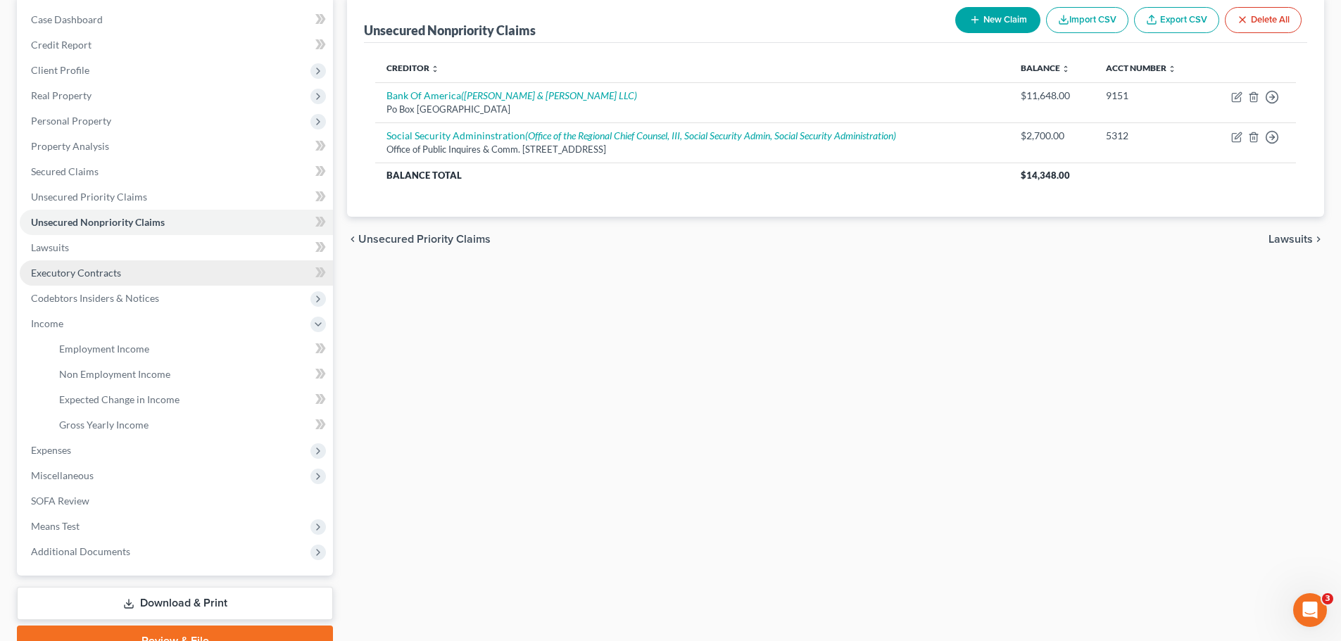
scroll to position [141, 0]
click at [124, 222] on span "Unsecured Nonpriority Claims" at bounding box center [98, 221] width 134 height 12
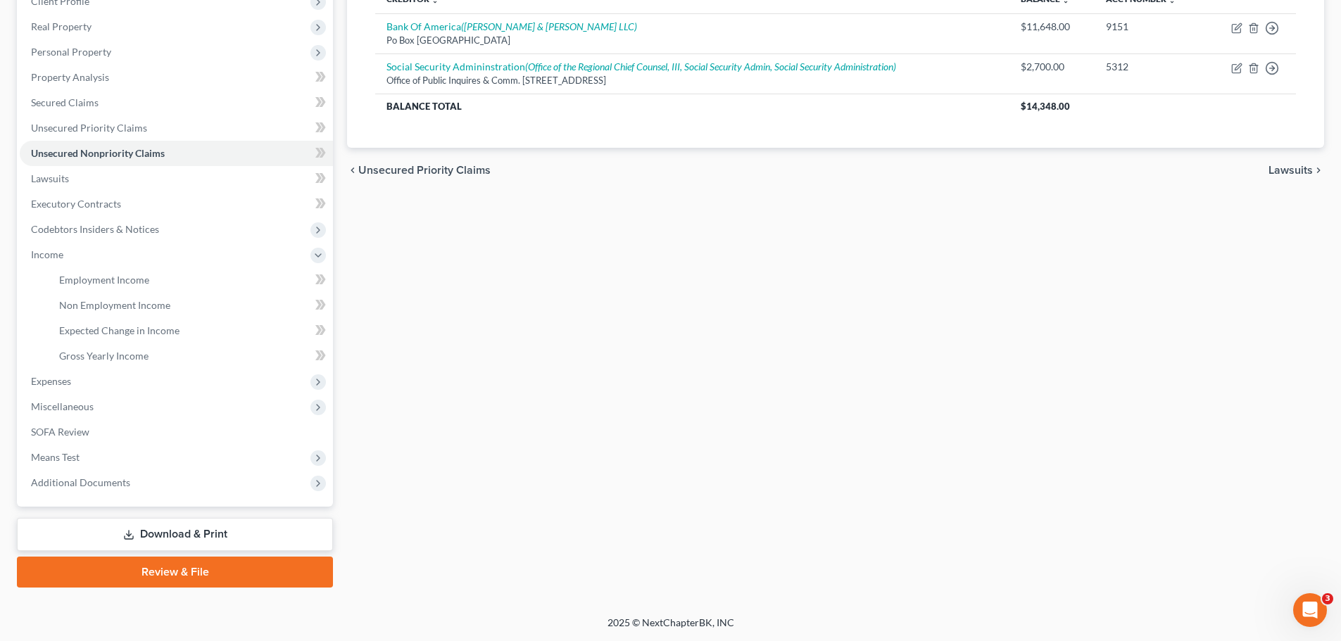
click at [223, 530] on link "Download & Print" at bounding box center [175, 534] width 316 height 33
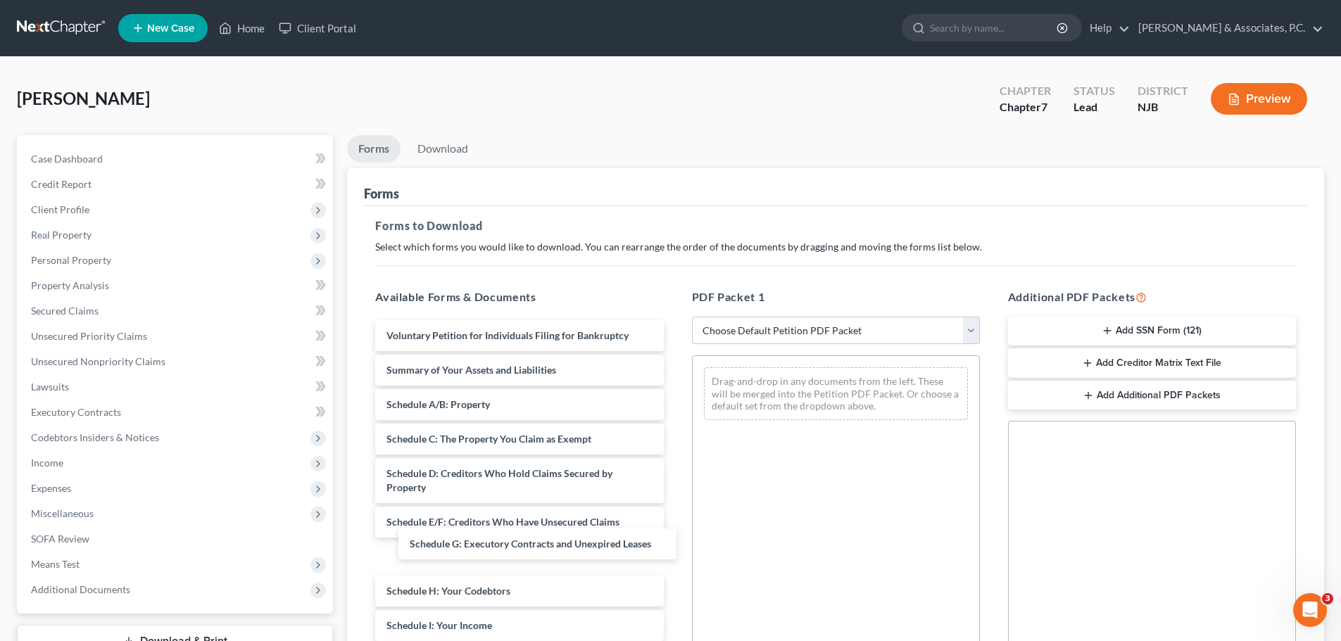
drag, startPoint x: 434, startPoint y: 562, endPoint x: 409, endPoint y: 560, distance: 24.7
drag, startPoint x: 428, startPoint y: 524, endPoint x: 742, endPoint y: 403, distance: 337.3
click at [674, 405] on div "Schedule E/F: Creditors Who Have Unsecured Claims Voluntary Petition for Indivi…" at bounding box center [519, 639] width 310 height 639
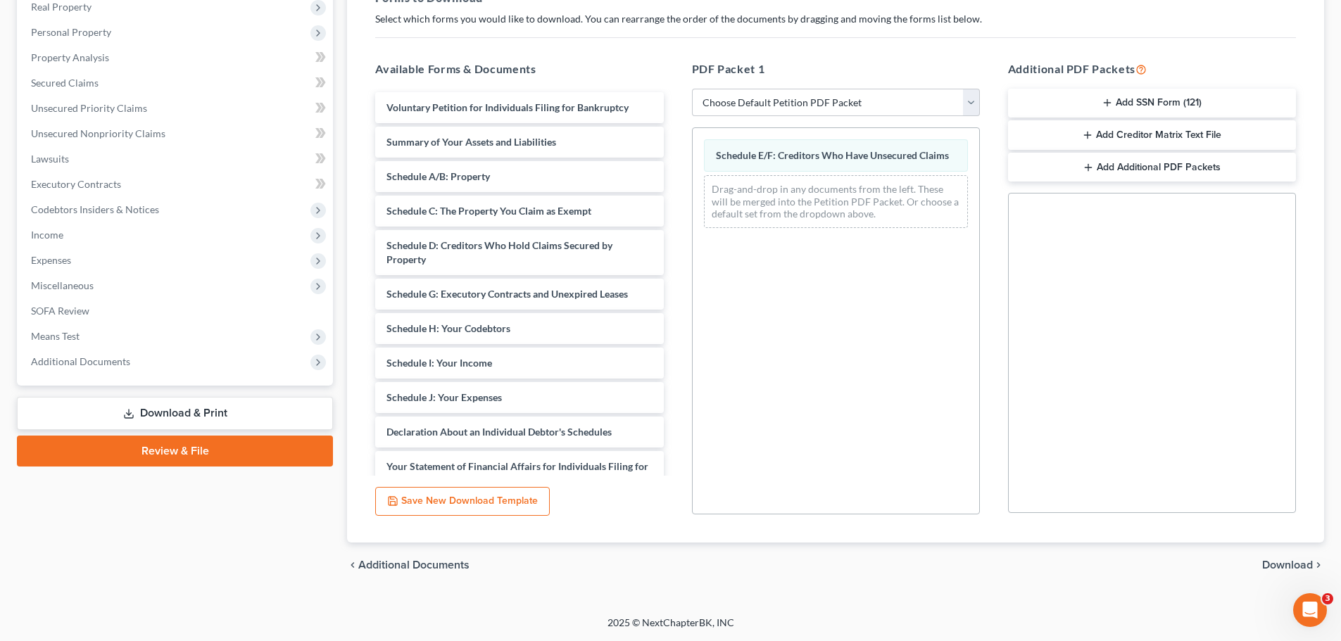
click at [1282, 563] on span "Download" at bounding box center [1287, 564] width 51 height 11
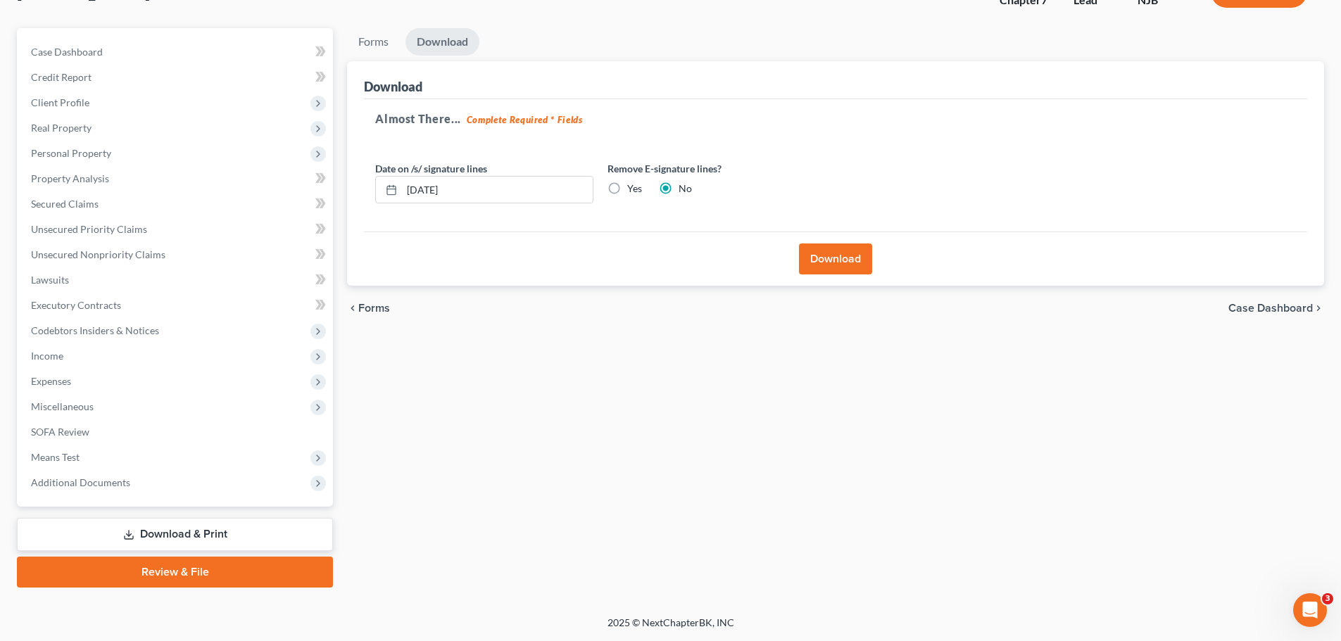
scroll to position [107, 0]
click at [627, 189] on label "Yes" at bounding box center [634, 189] width 15 height 14
click at [633, 189] on input "Yes" at bounding box center [637, 186] width 9 height 9
radio input "true"
radio input "false"
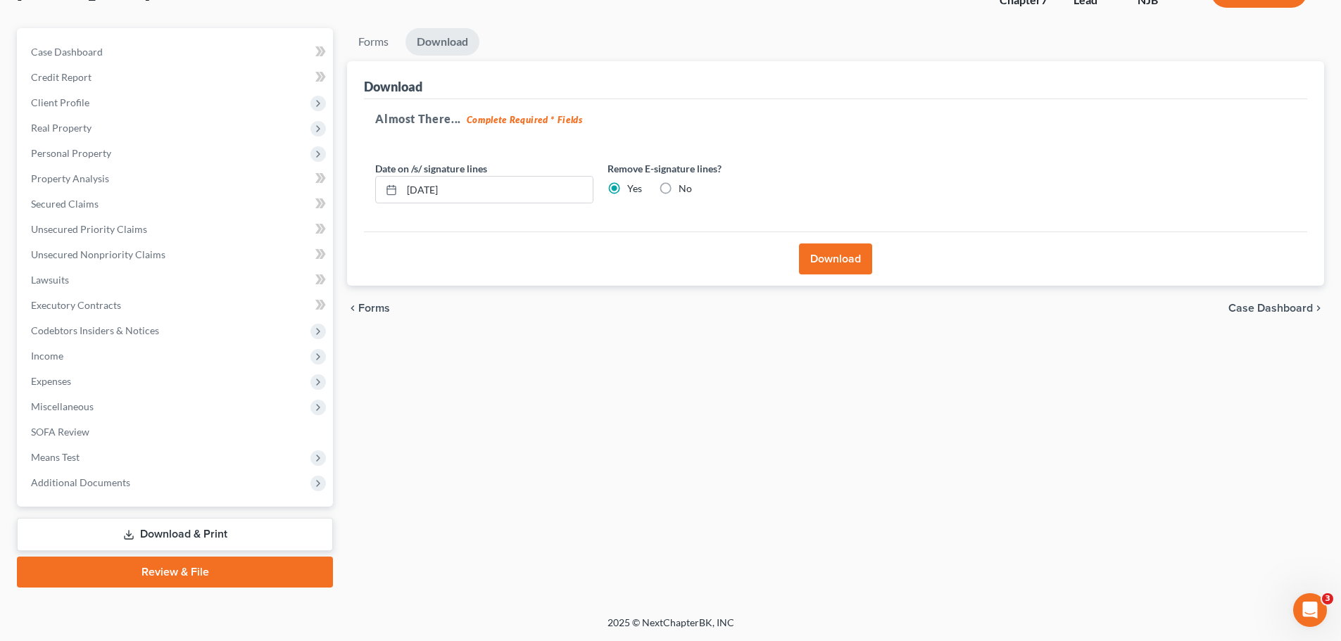
click at [826, 258] on button "Download" at bounding box center [835, 258] width 73 height 31
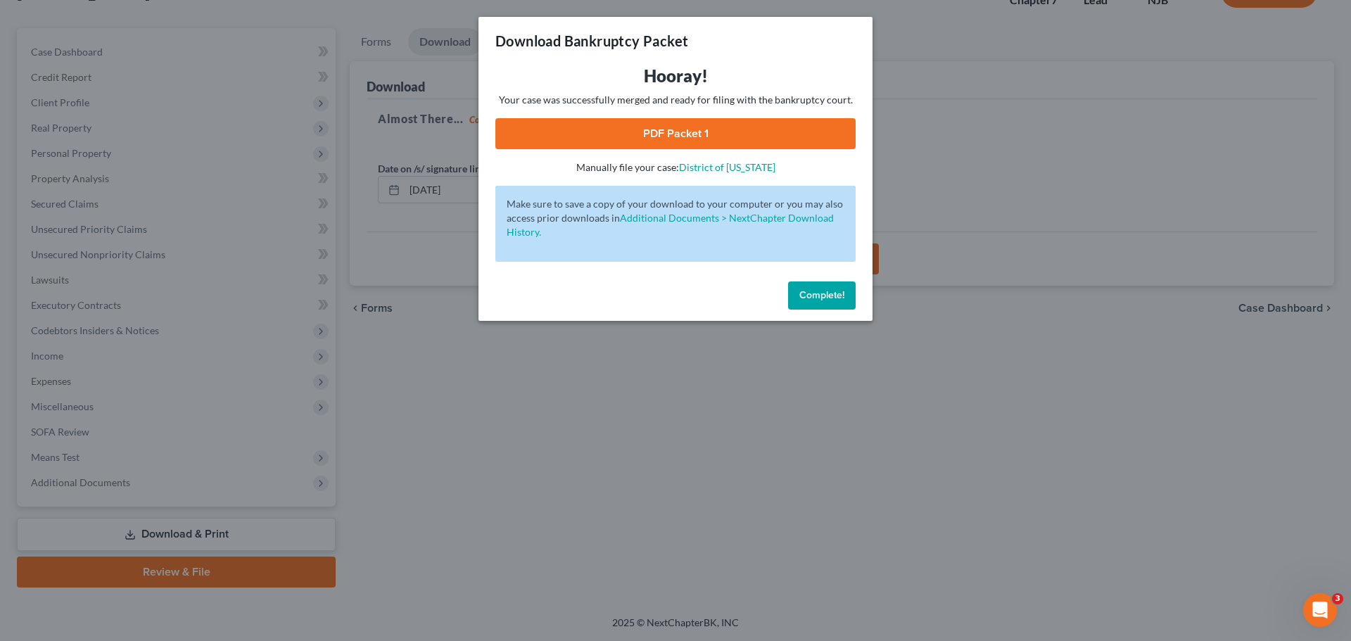
click at [735, 137] on link "PDF Packet 1" at bounding box center [675, 133] width 360 height 31
click at [809, 298] on span "Complete!" at bounding box center [821, 295] width 45 height 12
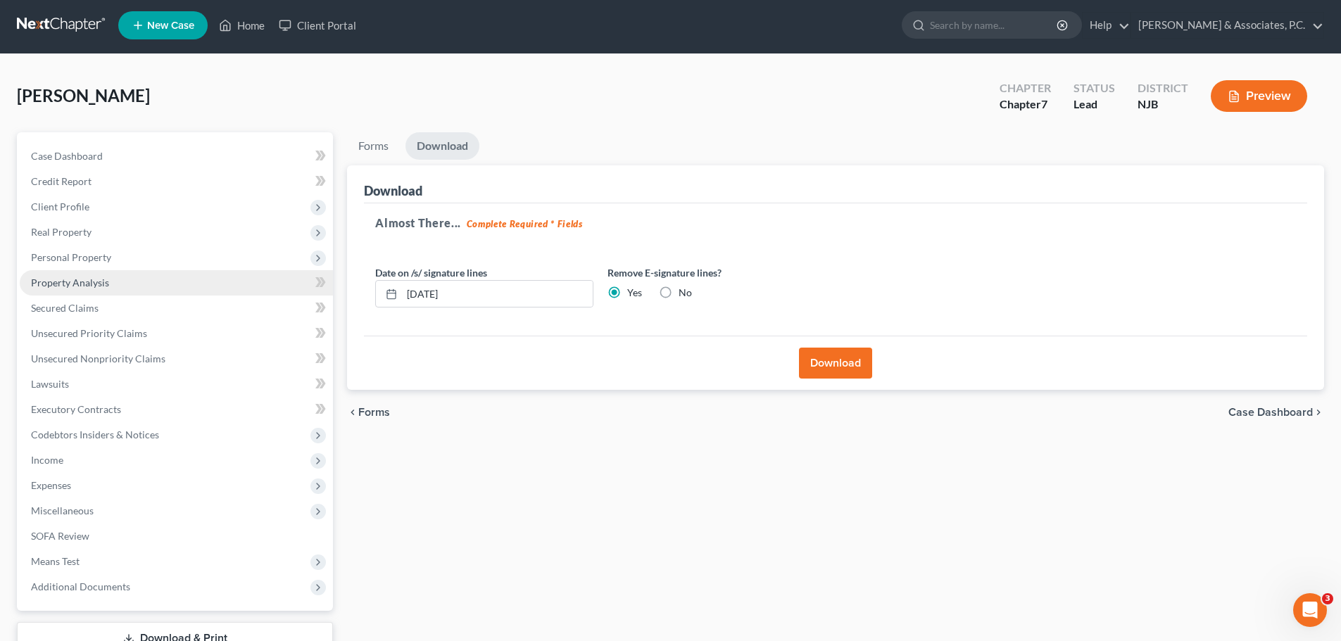
scroll to position [0, 0]
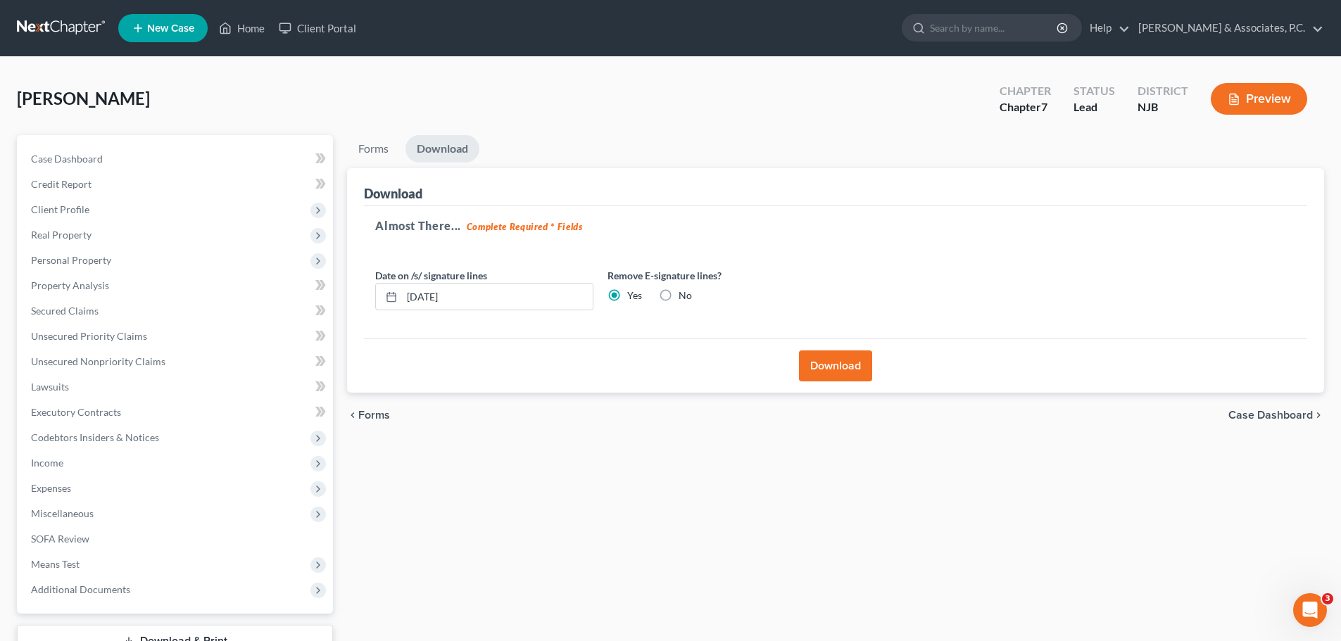
click at [932, 82] on div "[PERSON_NAME] Upgraded Chapter Chapter 7 Status Lead District NJB Preview" at bounding box center [670, 104] width 1307 height 61
click at [34, 22] on link at bounding box center [62, 27] width 90 height 25
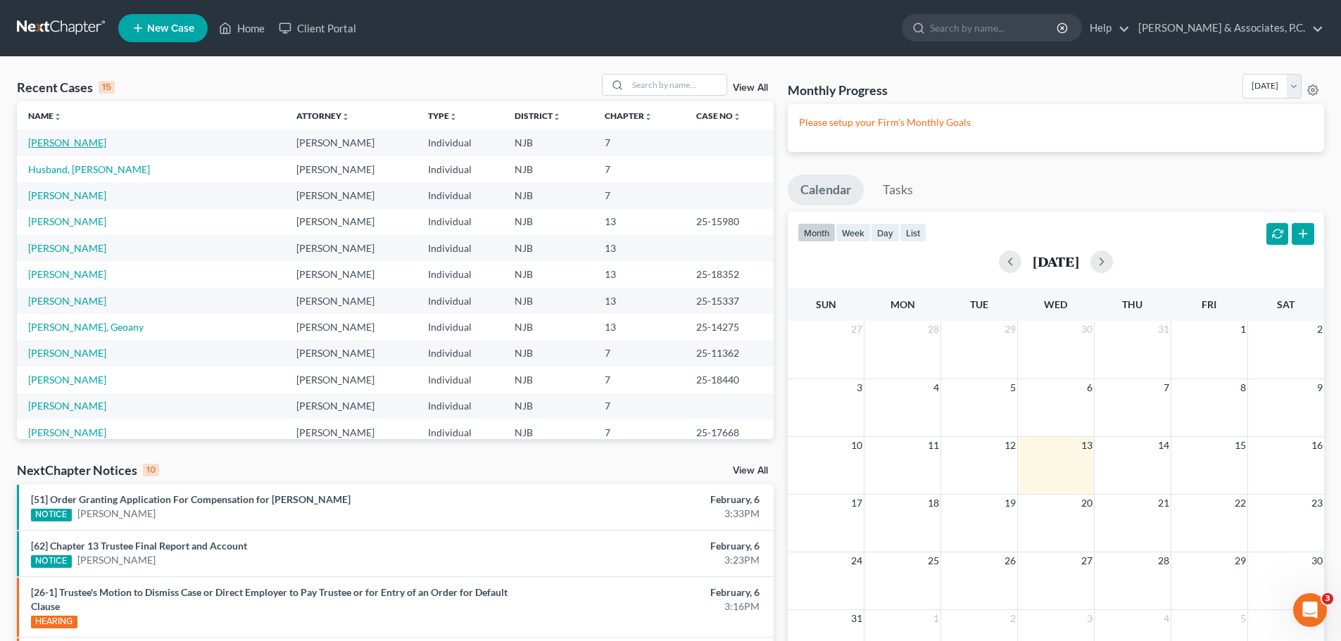
click at [70, 141] on link "[PERSON_NAME]" at bounding box center [67, 143] width 78 height 12
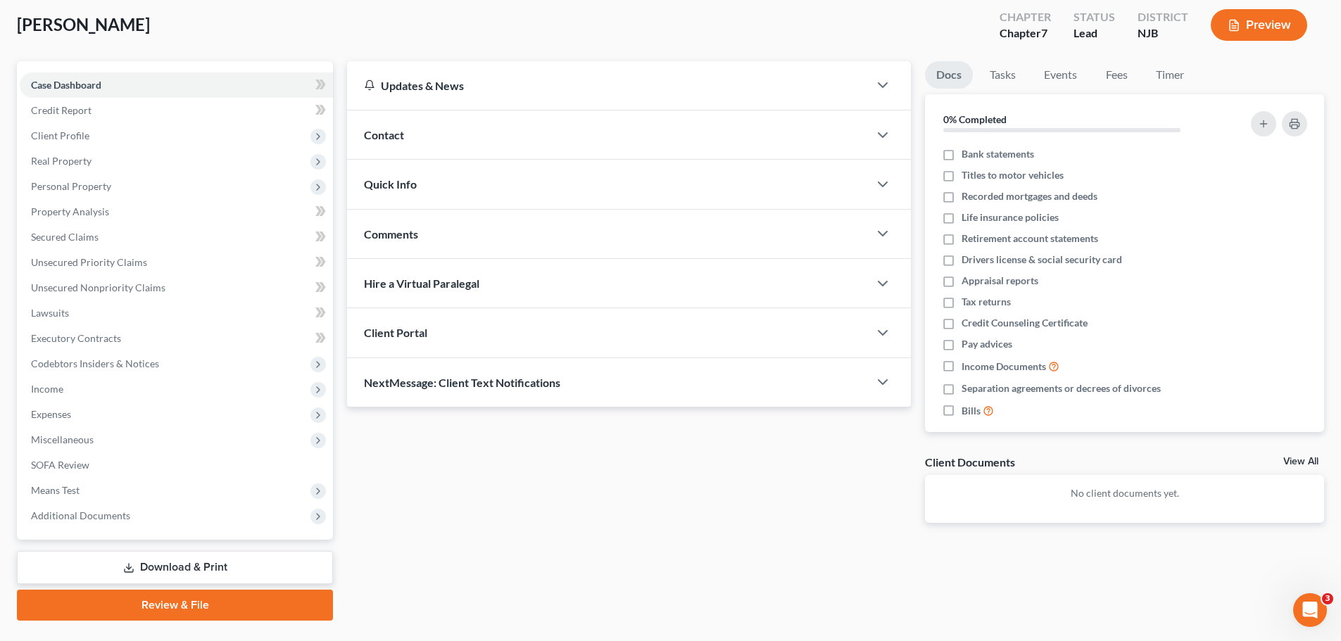
scroll to position [107, 0]
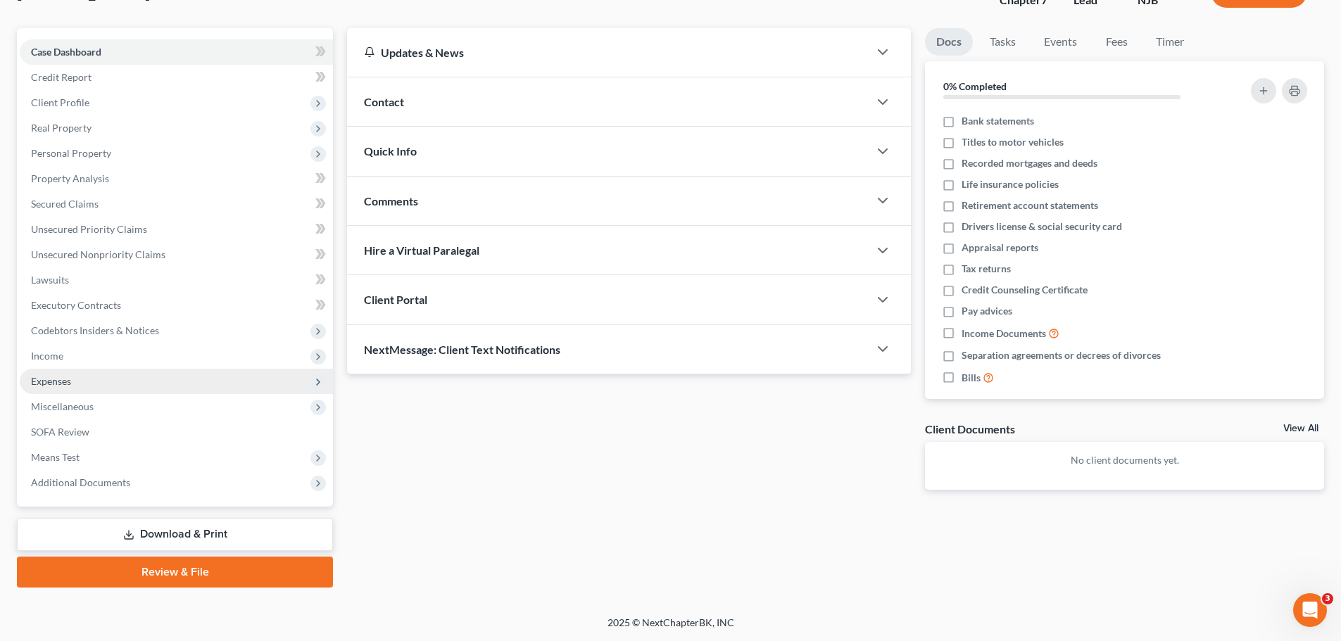
click at [63, 379] on span "Expenses" at bounding box center [51, 381] width 40 height 12
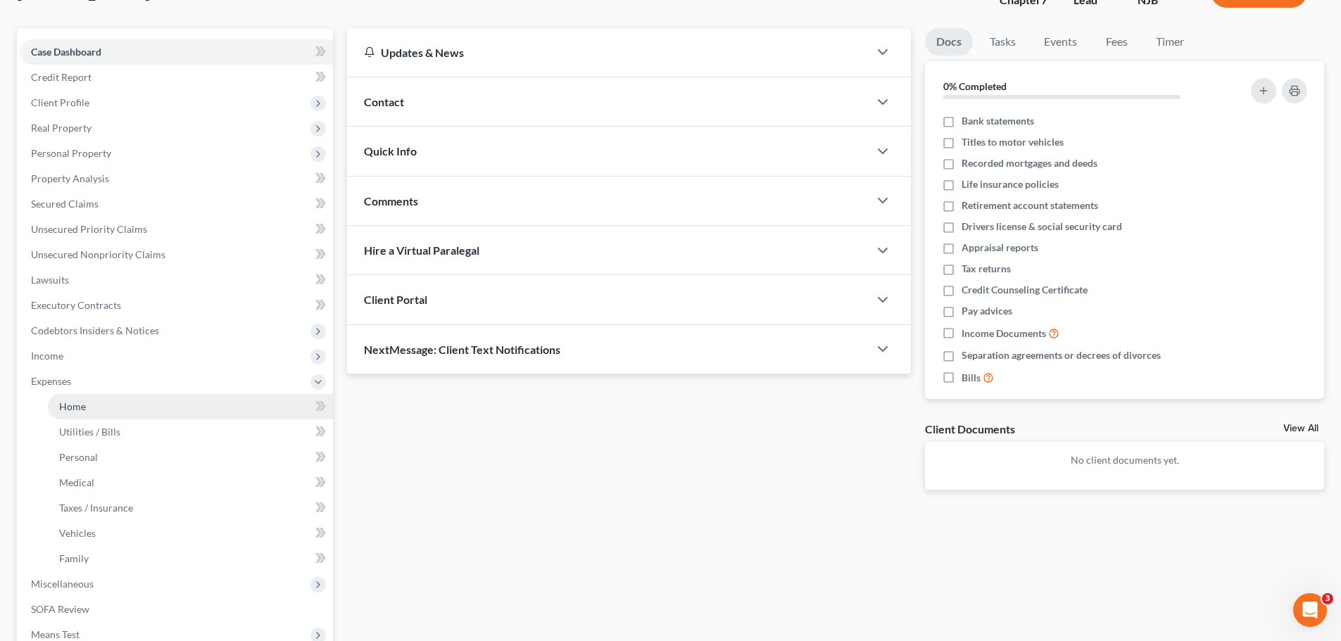
click at [144, 405] on link "Home" at bounding box center [190, 406] width 285 height 25
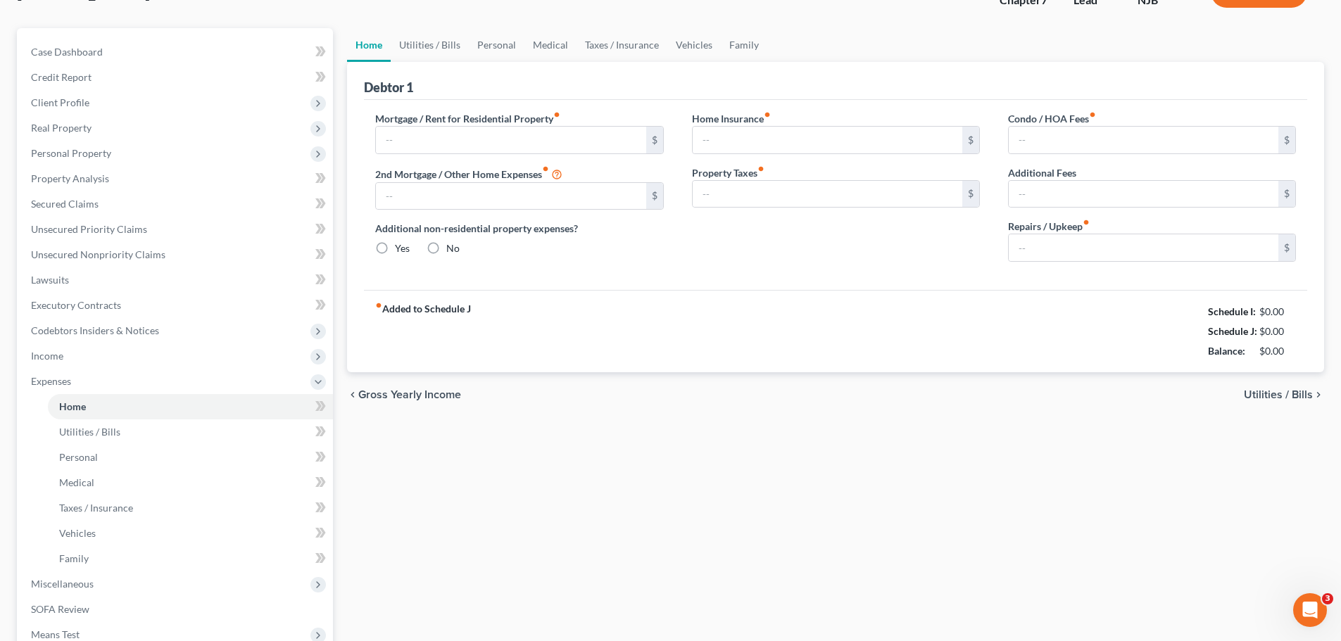
scroll to position [10, 0]
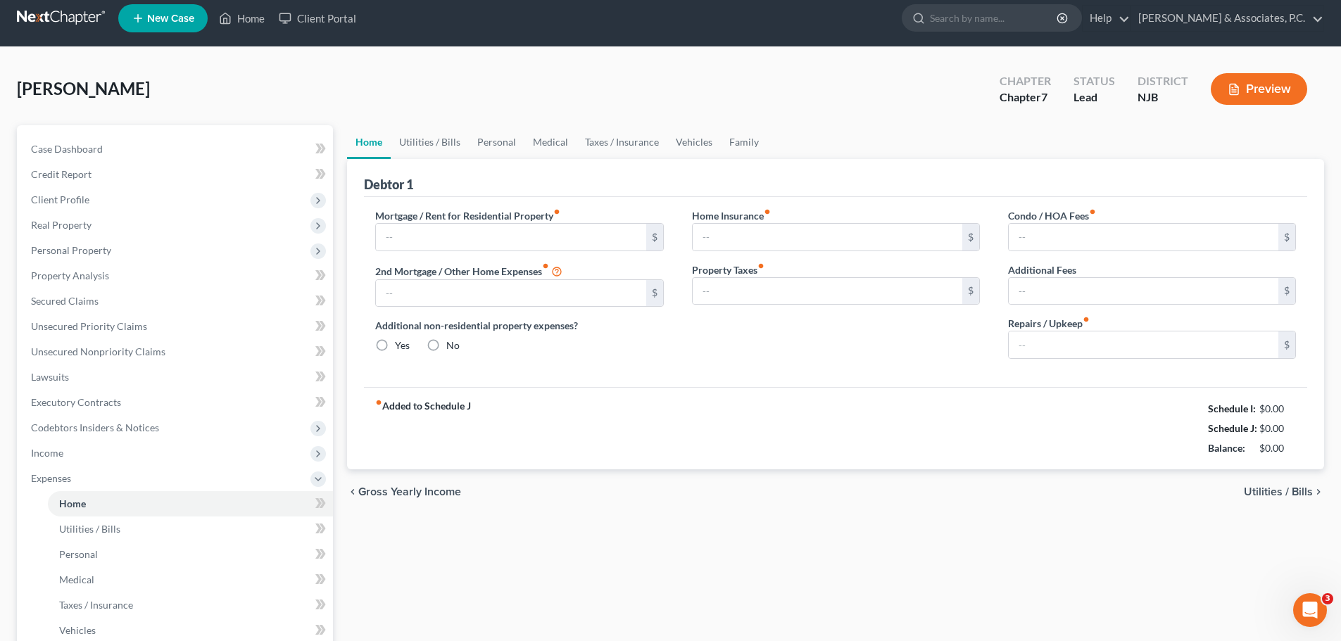
type input "1,350.00"
type input "0.00"
radio input "true"
type input "17.00"
type input "0.00"
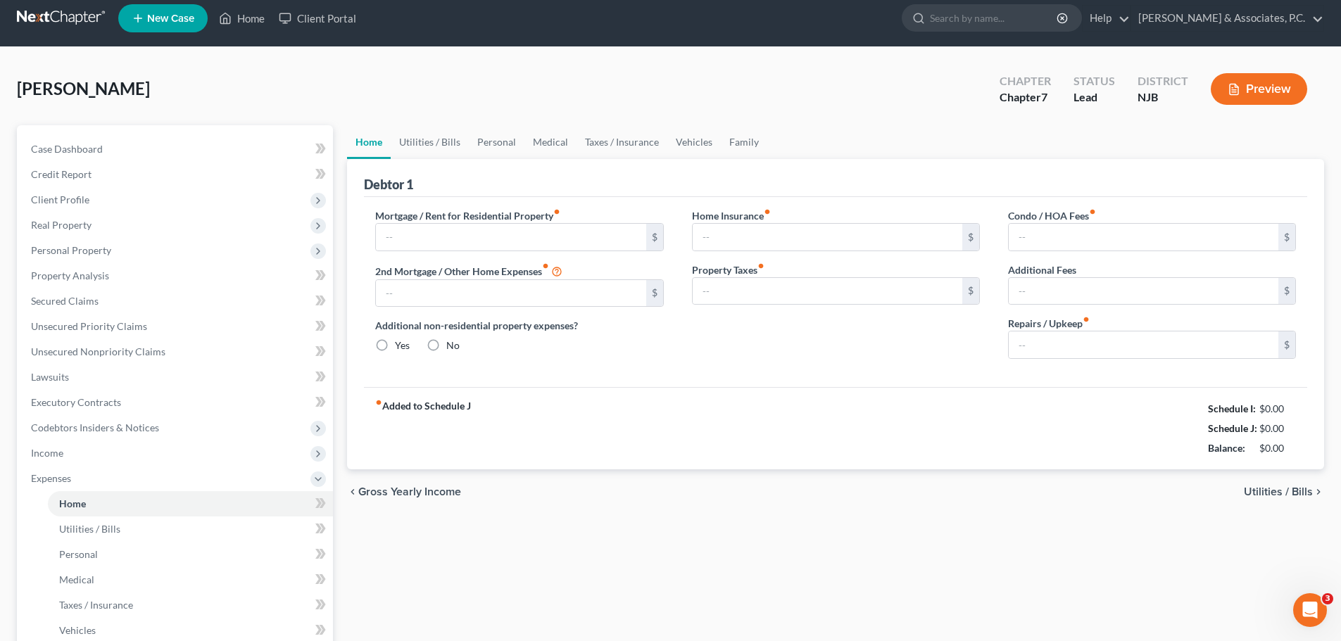
type input "0.00"
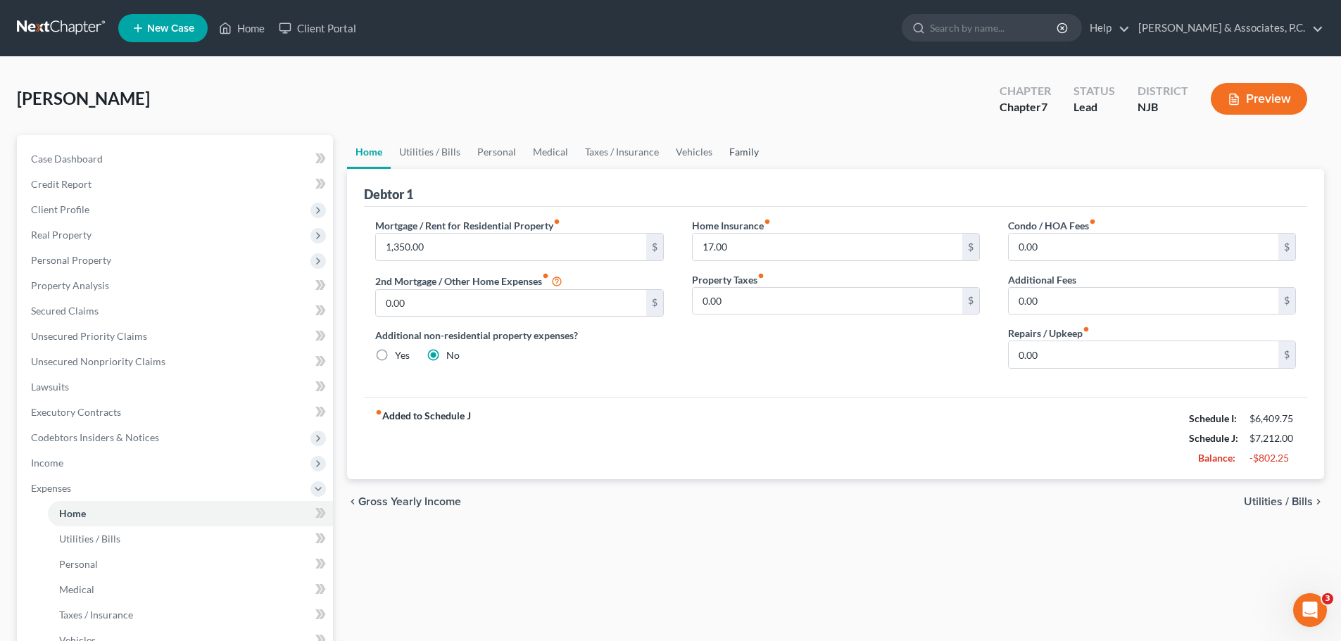
click at [751, 150] on link "Family" at bounding box center [744, 152] width 46 height 34
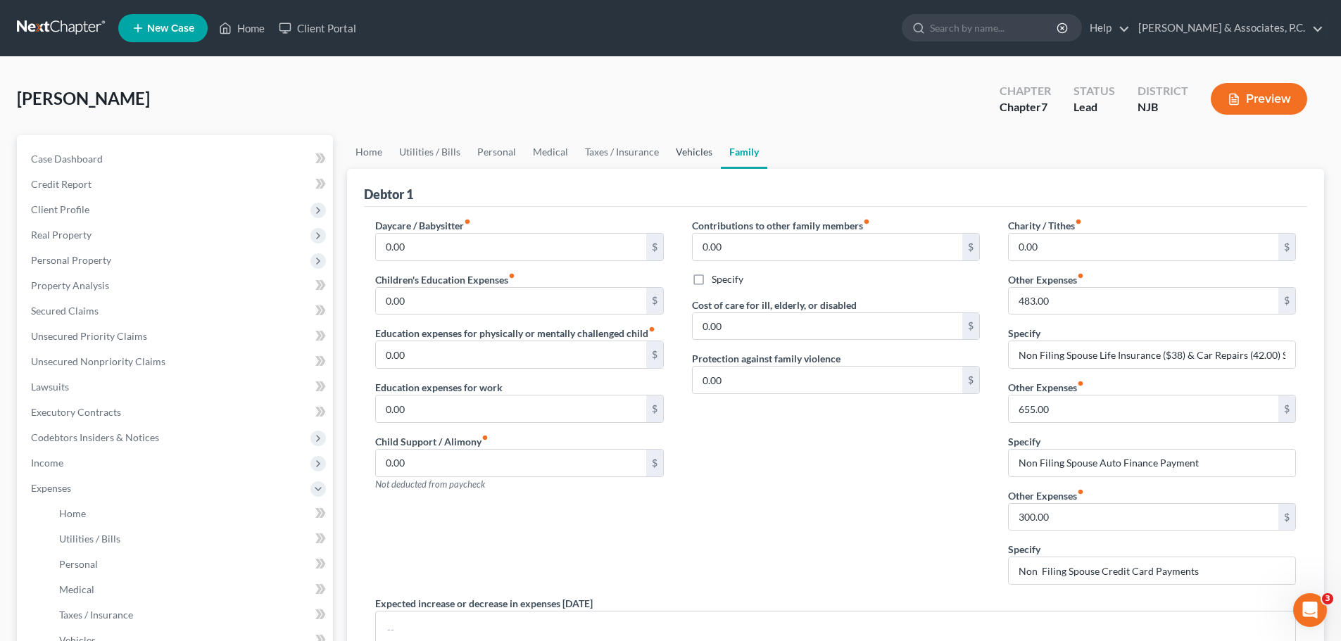
click at [681, 154] on link "Vehicles" at bounding box center [693, 152] width 53 height 34
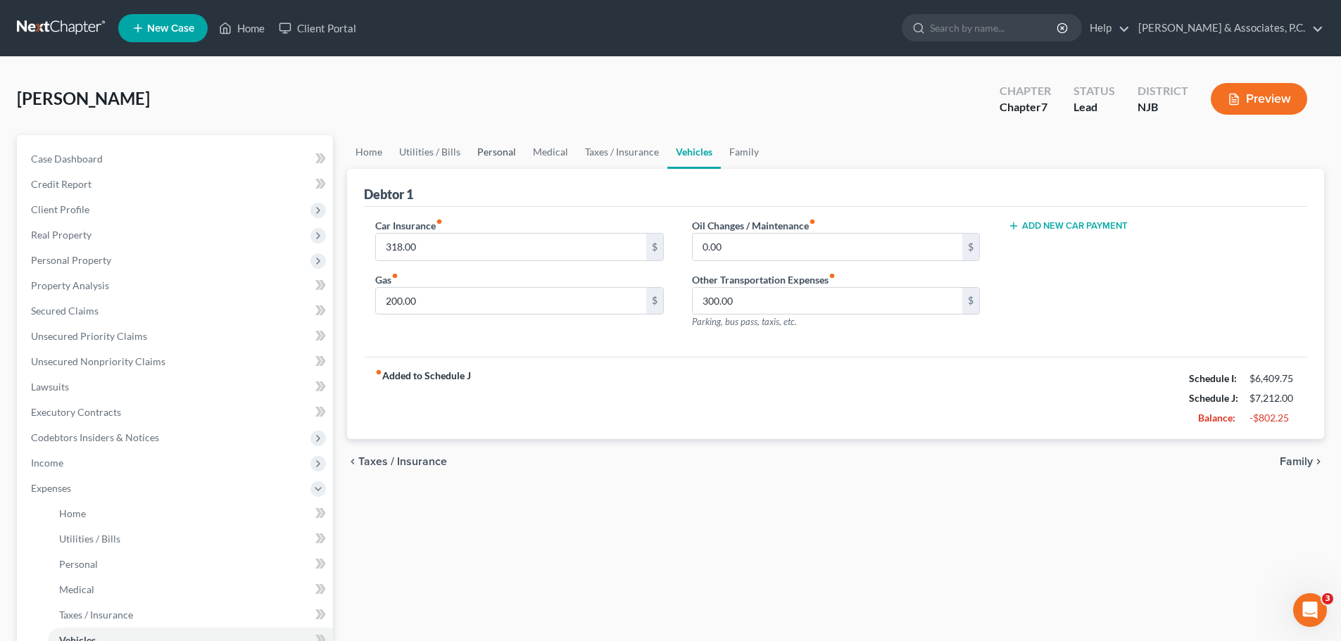
click at [485, 152] on link "Personal" at bounding box center [497, 152] width 56 height 34
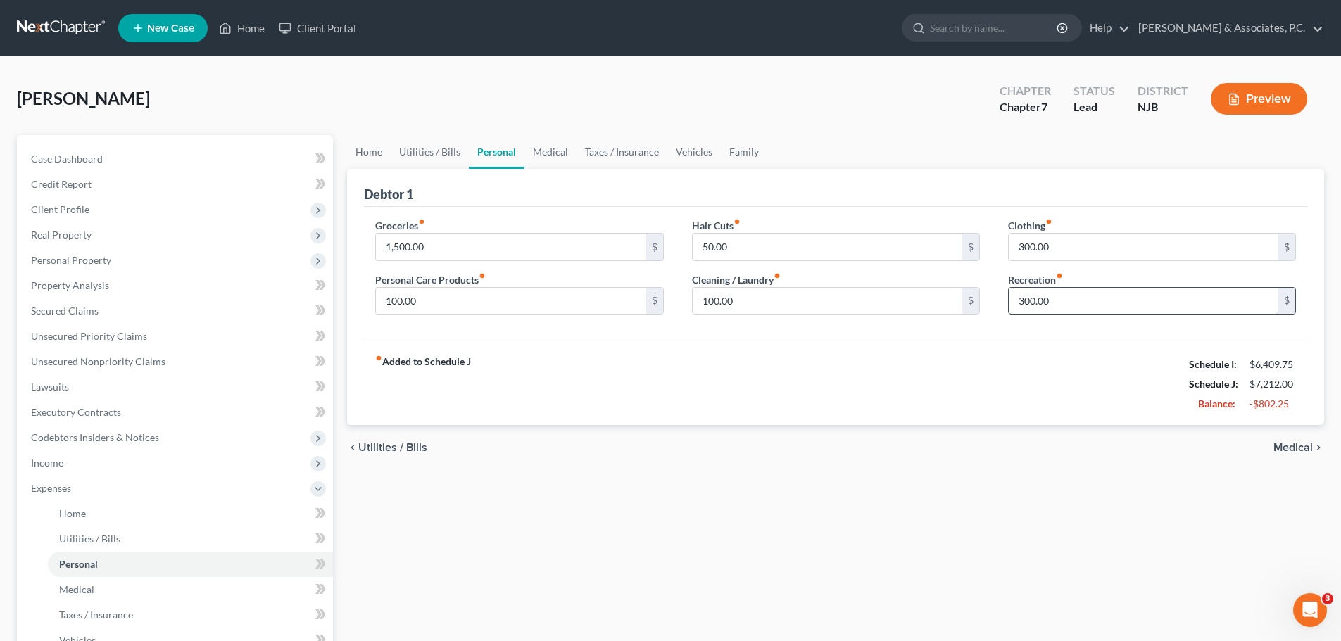
click at [1079, 292] on input "300.00" at bounding box center [1143, 301] width 270 height 27
click at [509, 246] on input "1,500.00" at bounding box center [511, 247] width 270 height 27
type input "3,100.00"
click at [788, 384] on div "fiber_manual_record Added to Schedule J Schedule I: $6,409.75 Schedule J: $8,81…" at bounding box center [835, 384] width 943 height 82
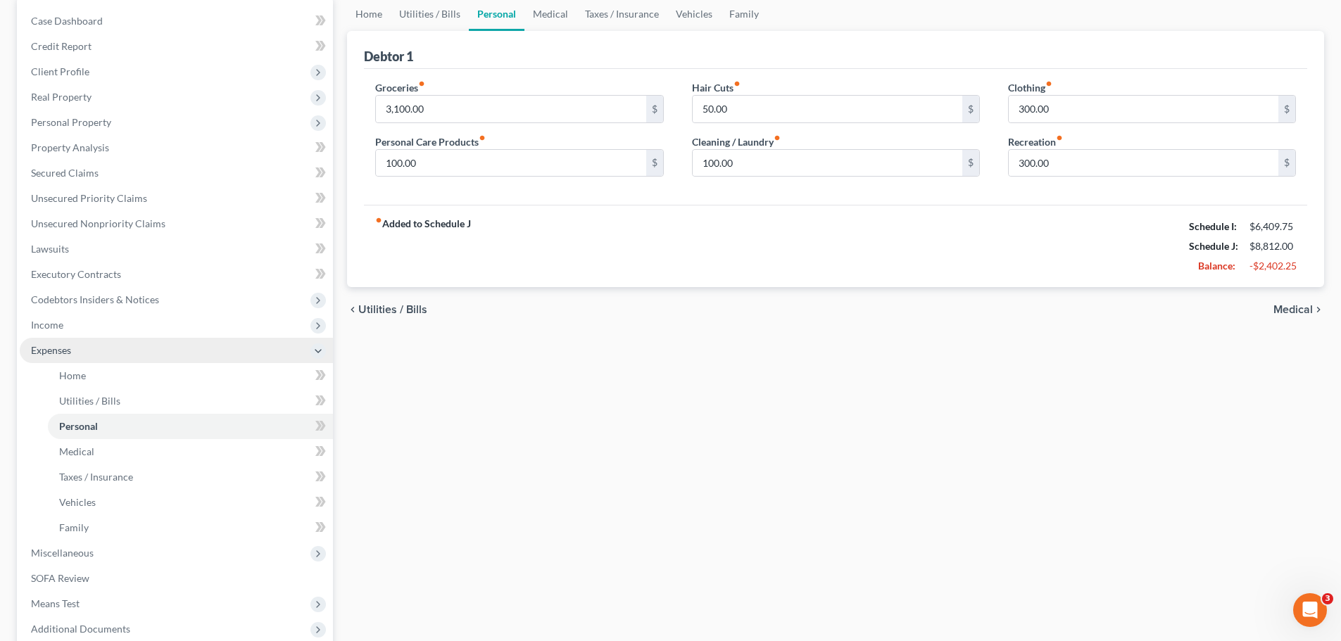
scroll to position [141, 0]
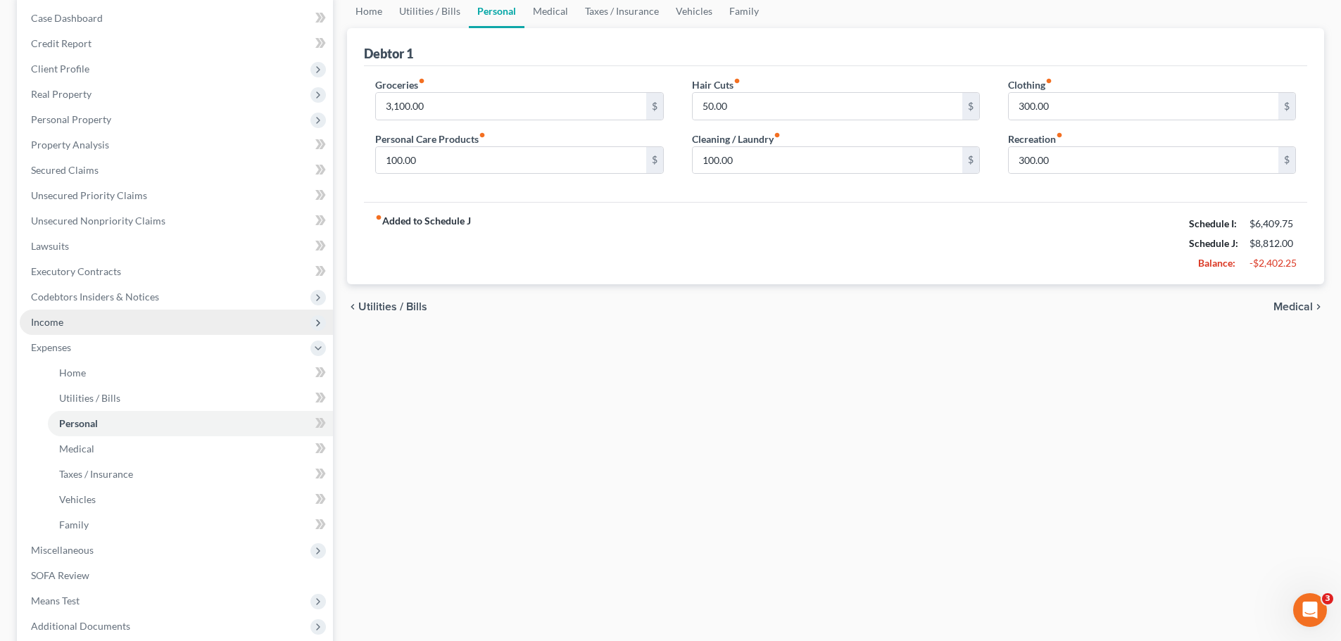
click at [52, 322] on span "Income" at bounding box center [176, 322] width 313 height 25
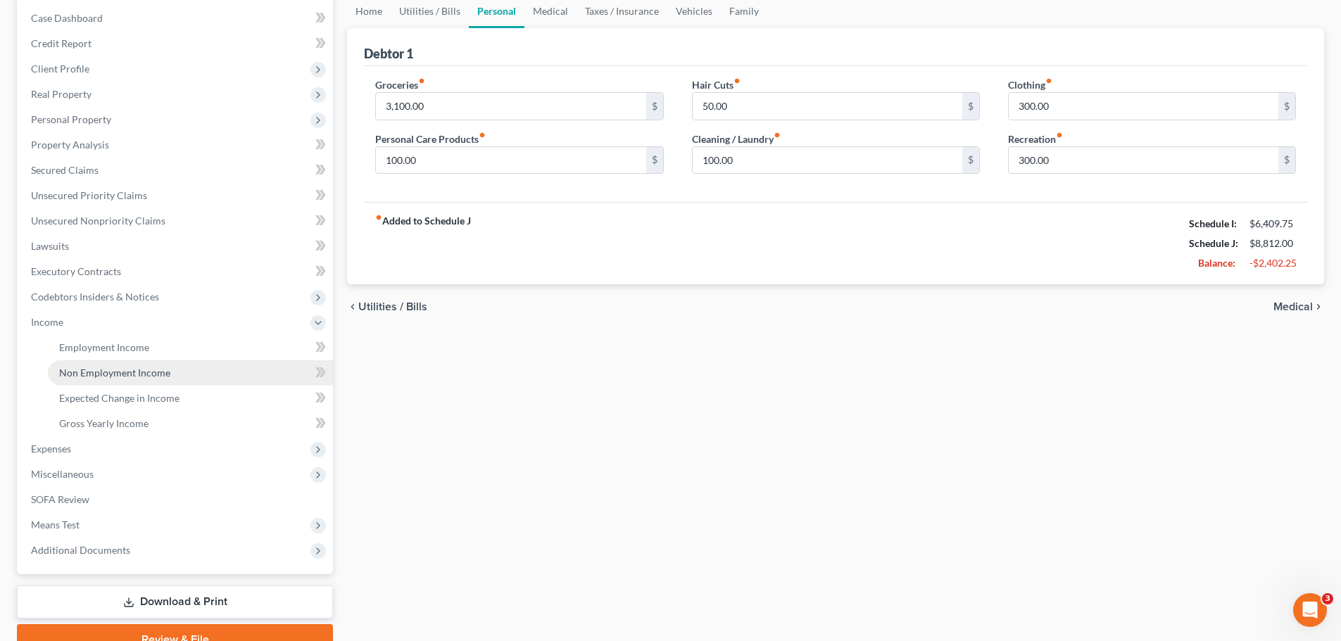
click at [89, 372] on span "Non Employment Income" at bounding box center [114, 373] width 111 height 12
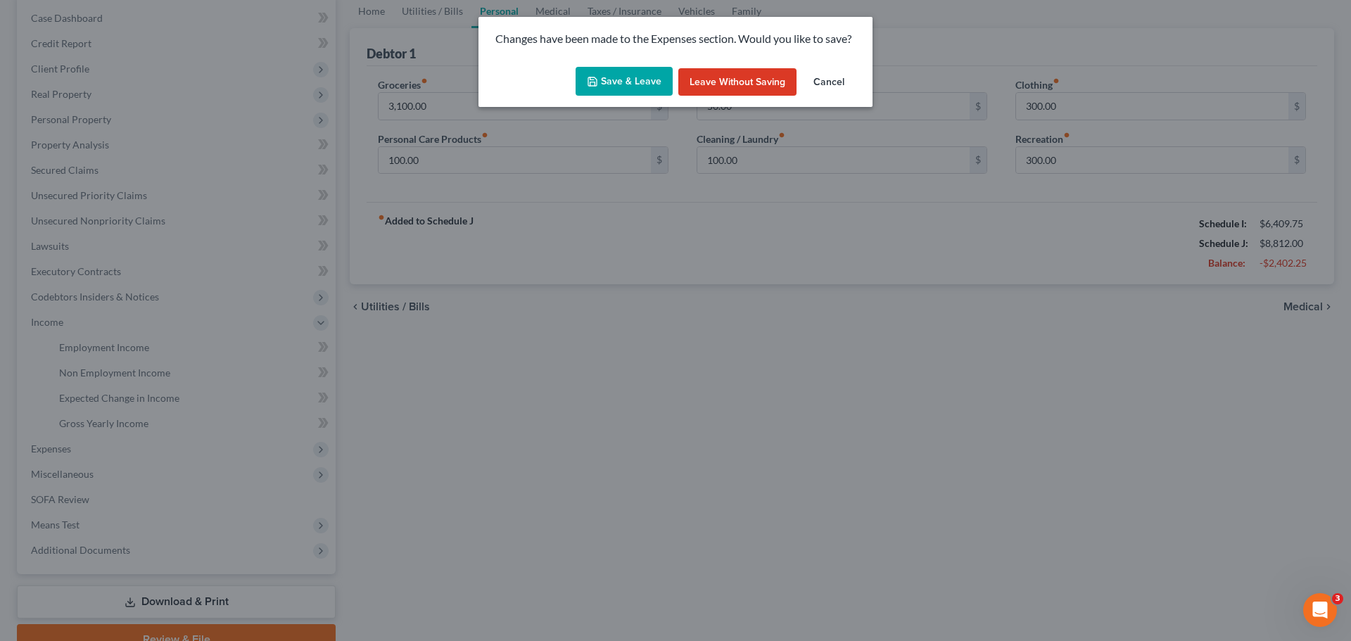
click at [610, 88] on button "Save & Leave" at bounding box center [624, 82] width 97 height 30
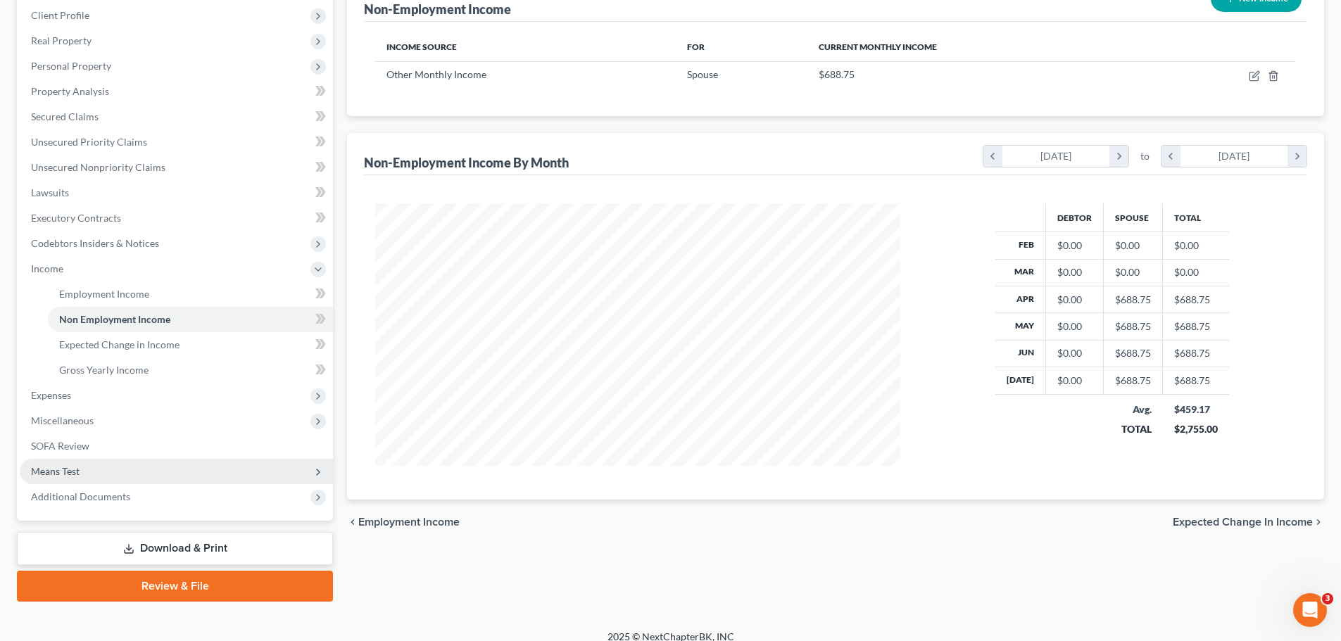
scroll to position [208, 0]
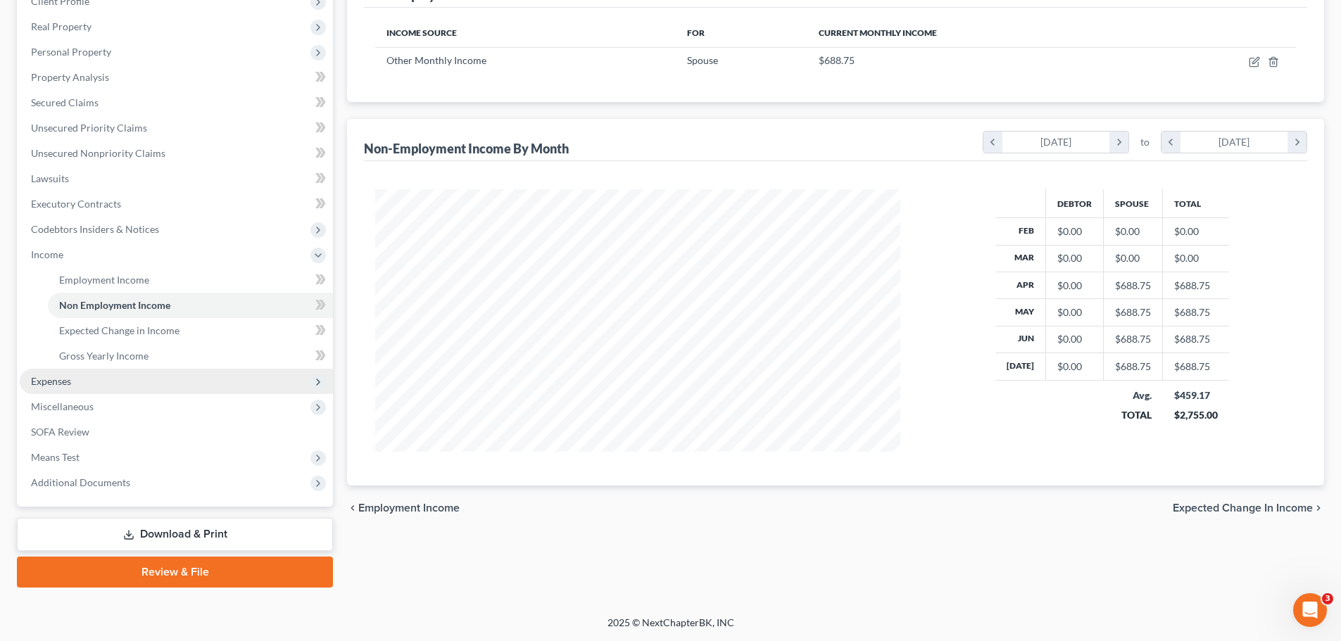
click at [51, 378] on span "Expenses" at bounding box center [176, 381] width 313 height 25
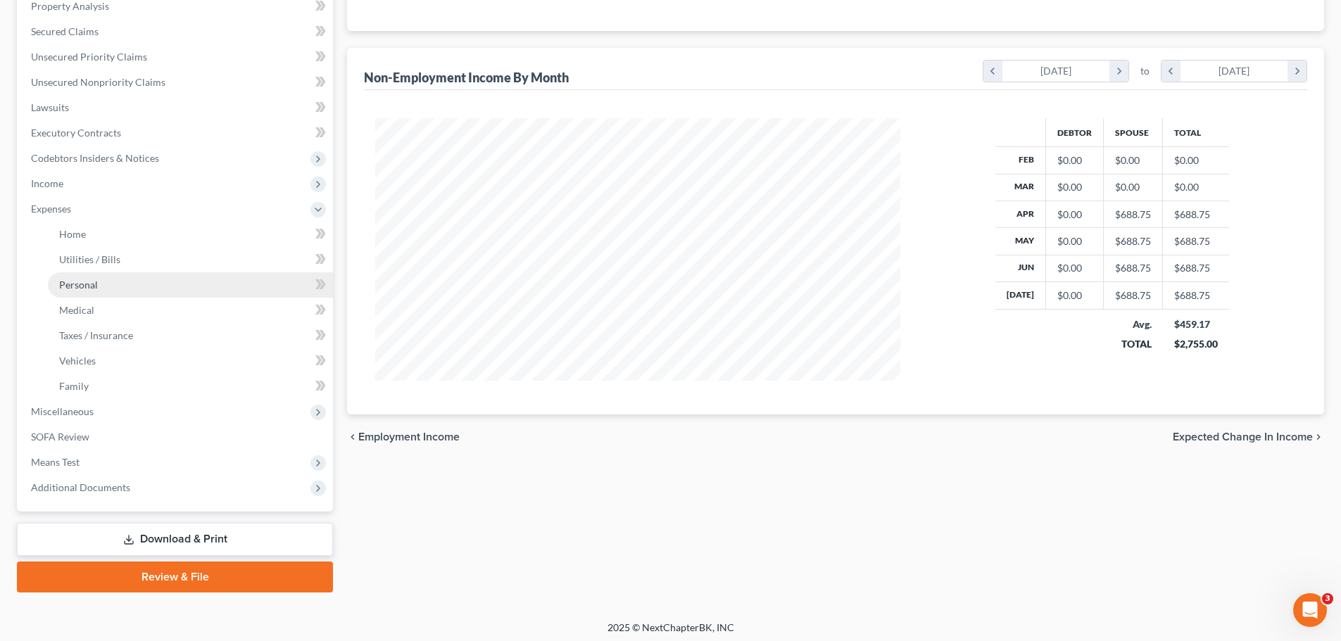
scroll to position [281, 0]
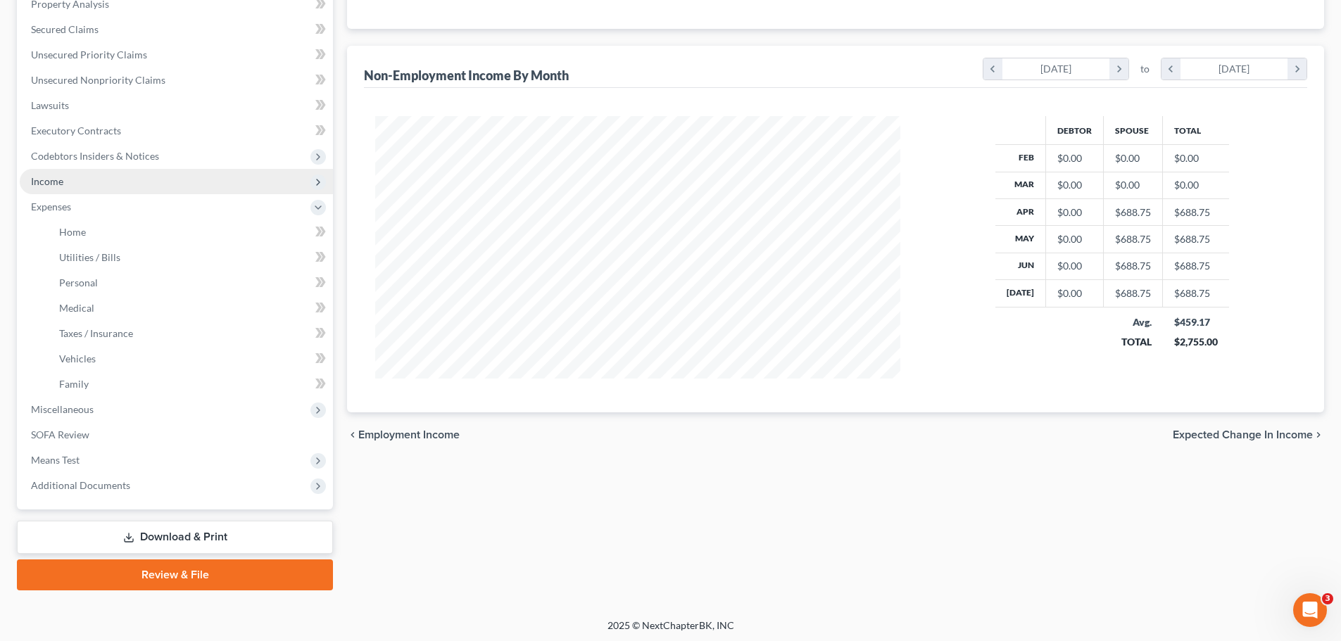
click at [50, 184] on span "Income" at bounding box center [47, 181] width 32 height 12
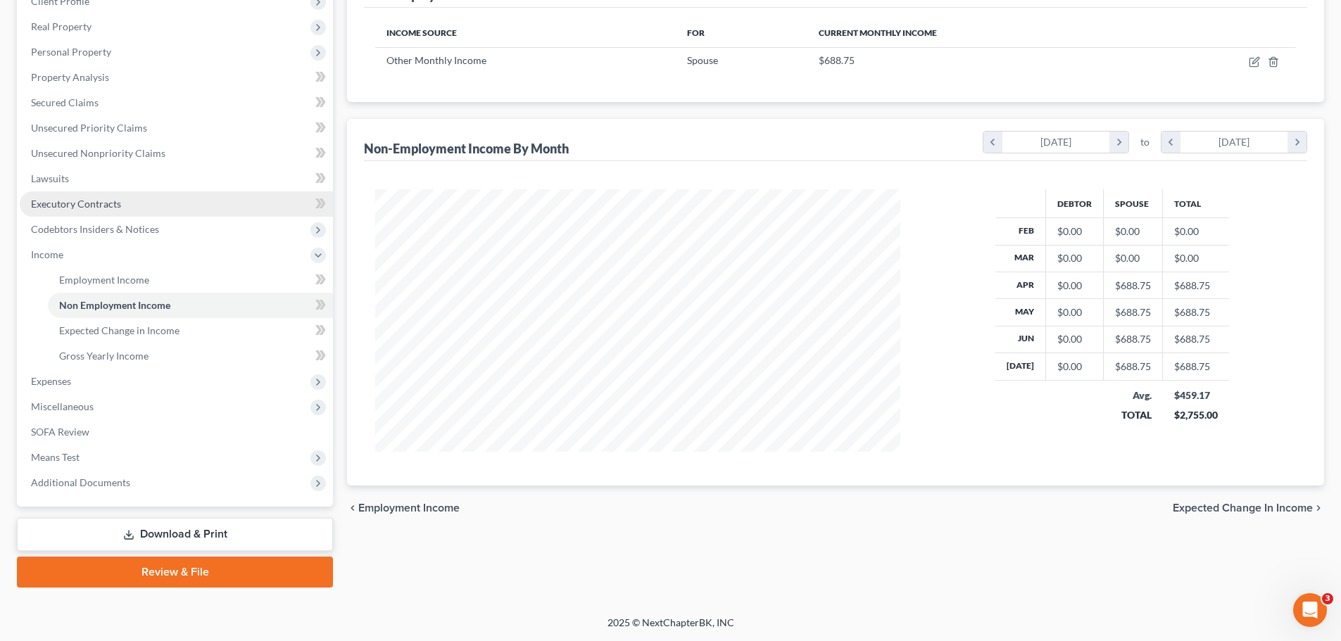
scroll to position [208, 0]
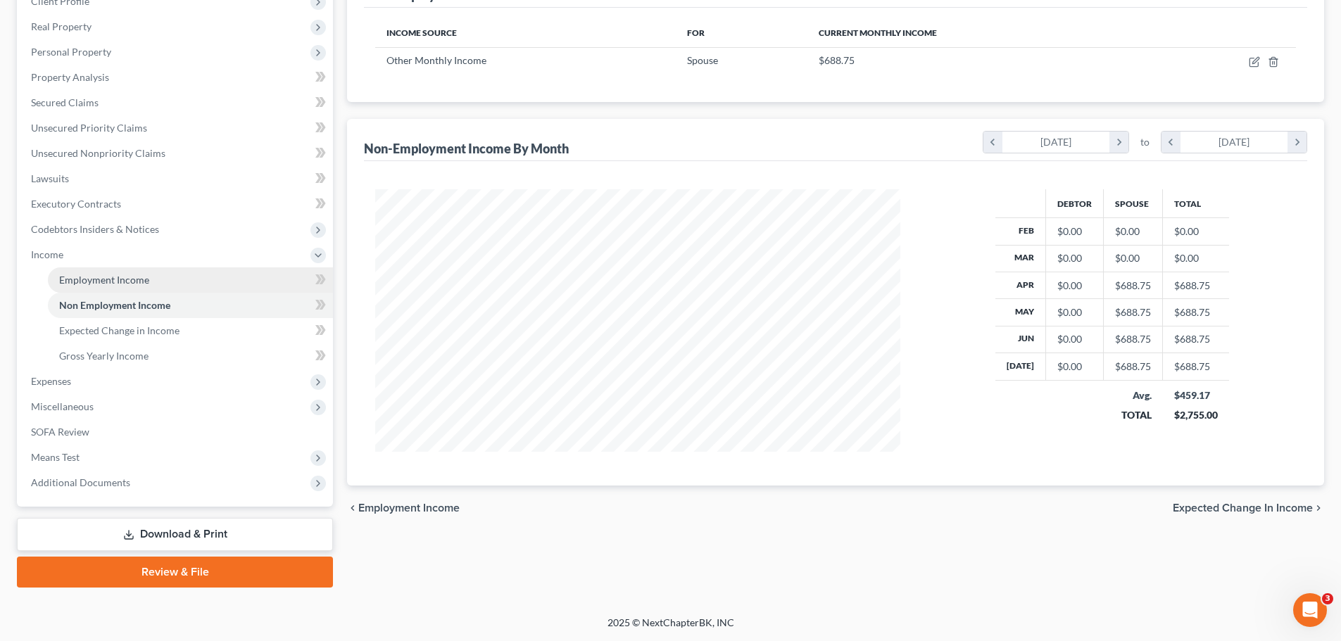
click at [84, 281] on span "Employment Income" at bounding box center [104, 280] width 90 height 12
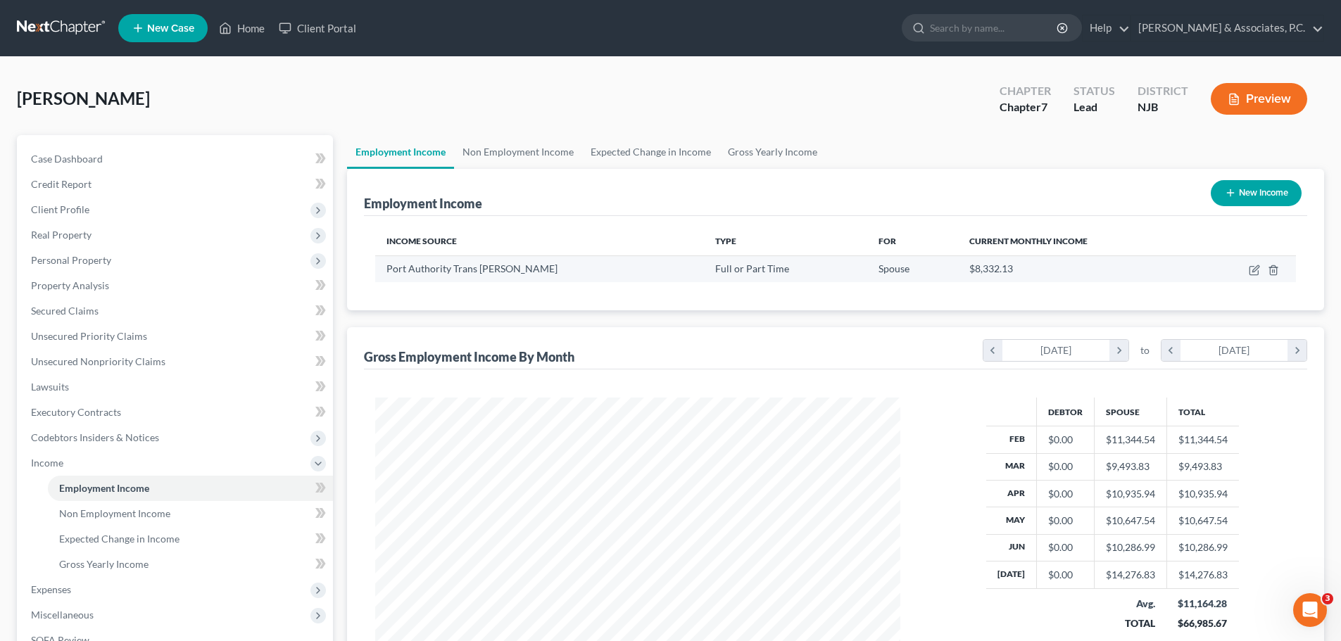
scroll to position [262, 553]
click at [514, 151] on link "Non Employment Income" at bounding box center [518, 152] width 128 height 34
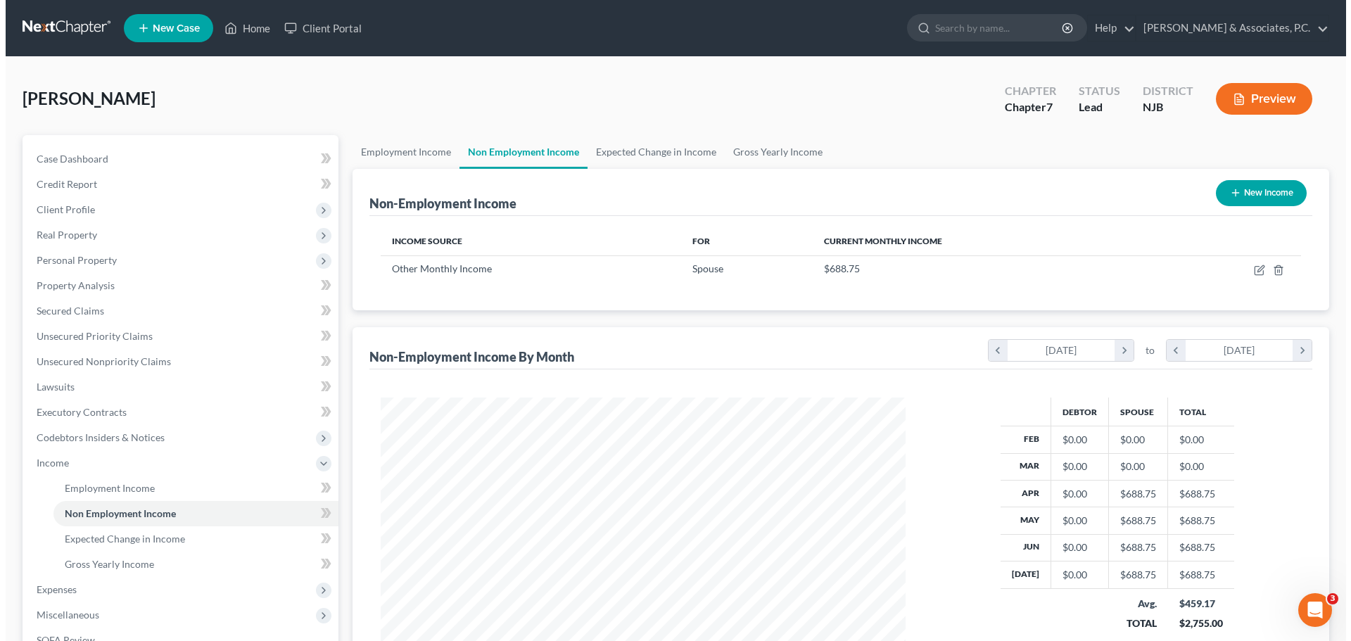
scroll to position [262, 553]
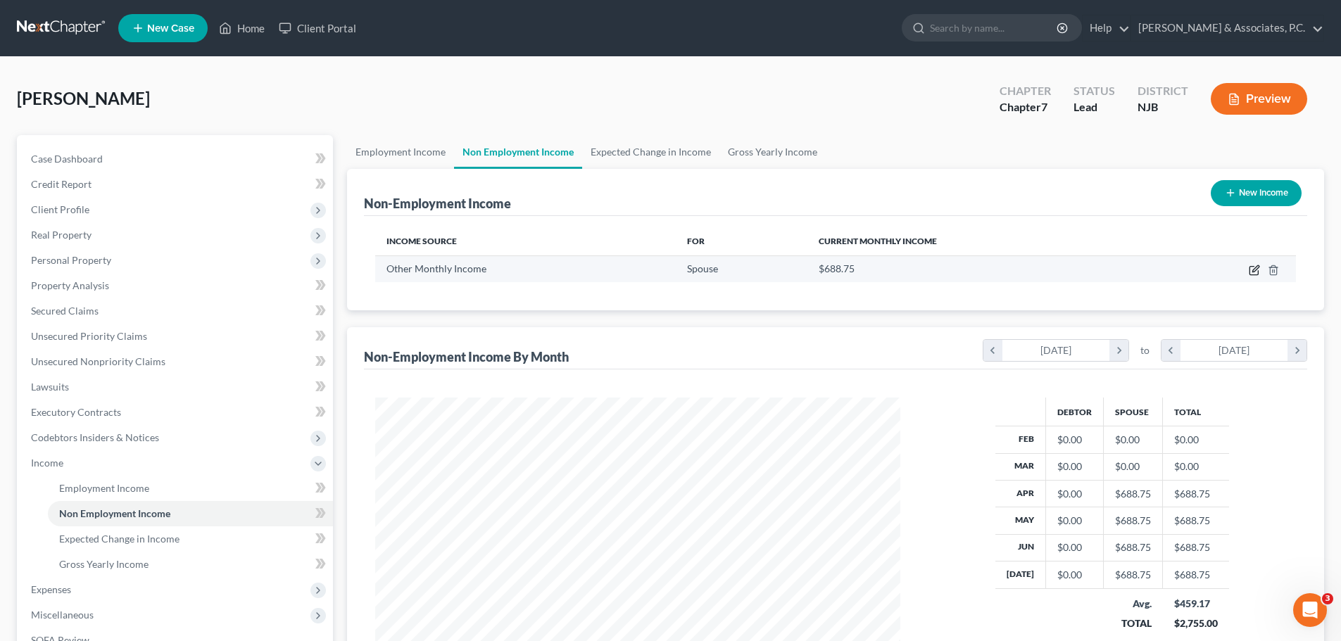
click at [1253, 269] on icon "button" at bounding box center [1253, 270] width 11 height 11
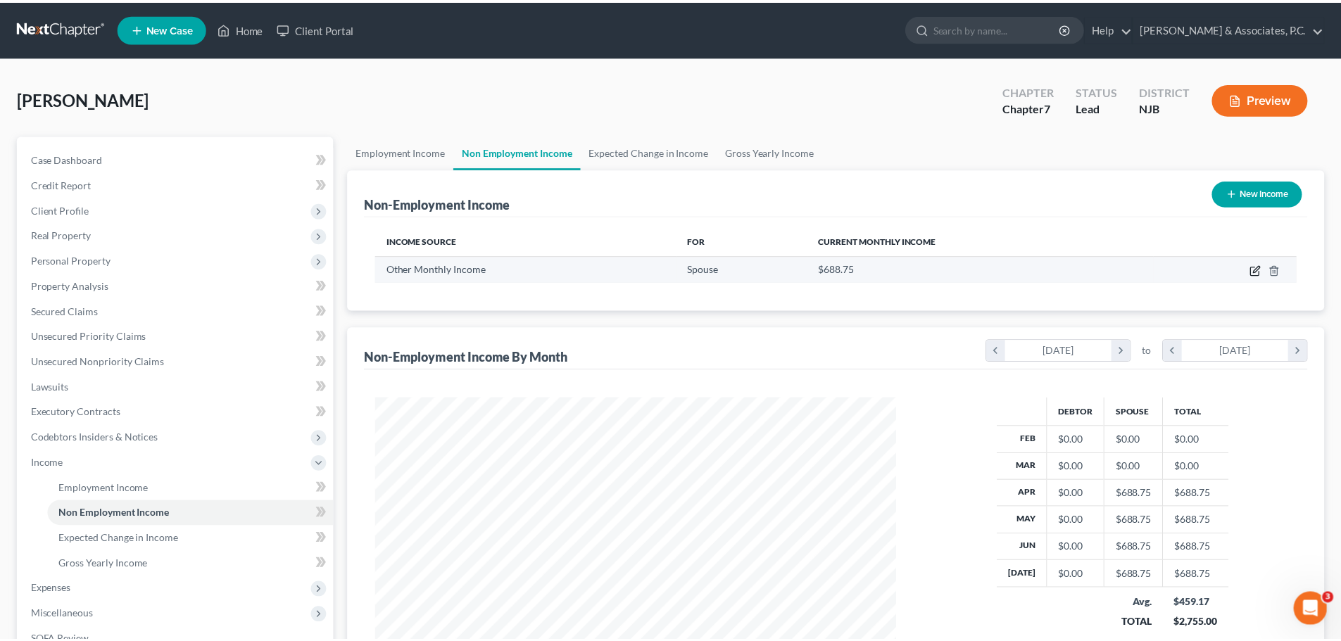
scroll to position [265, 558]
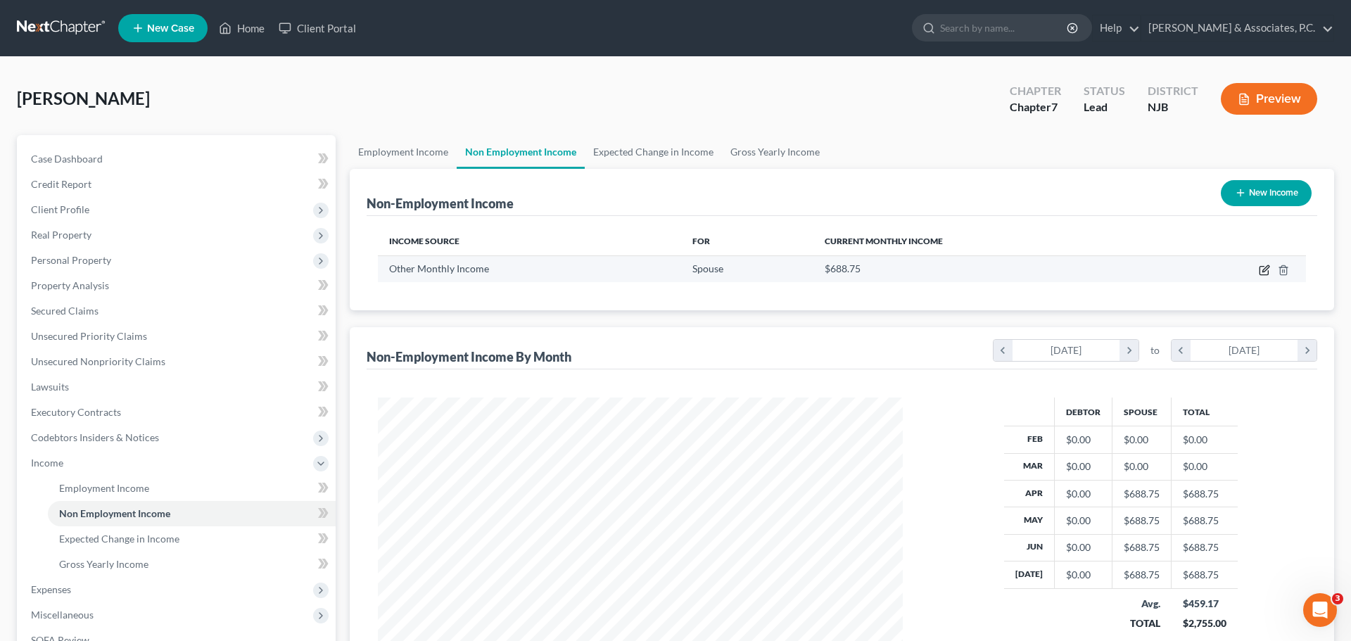
select select "13"
select select "0"
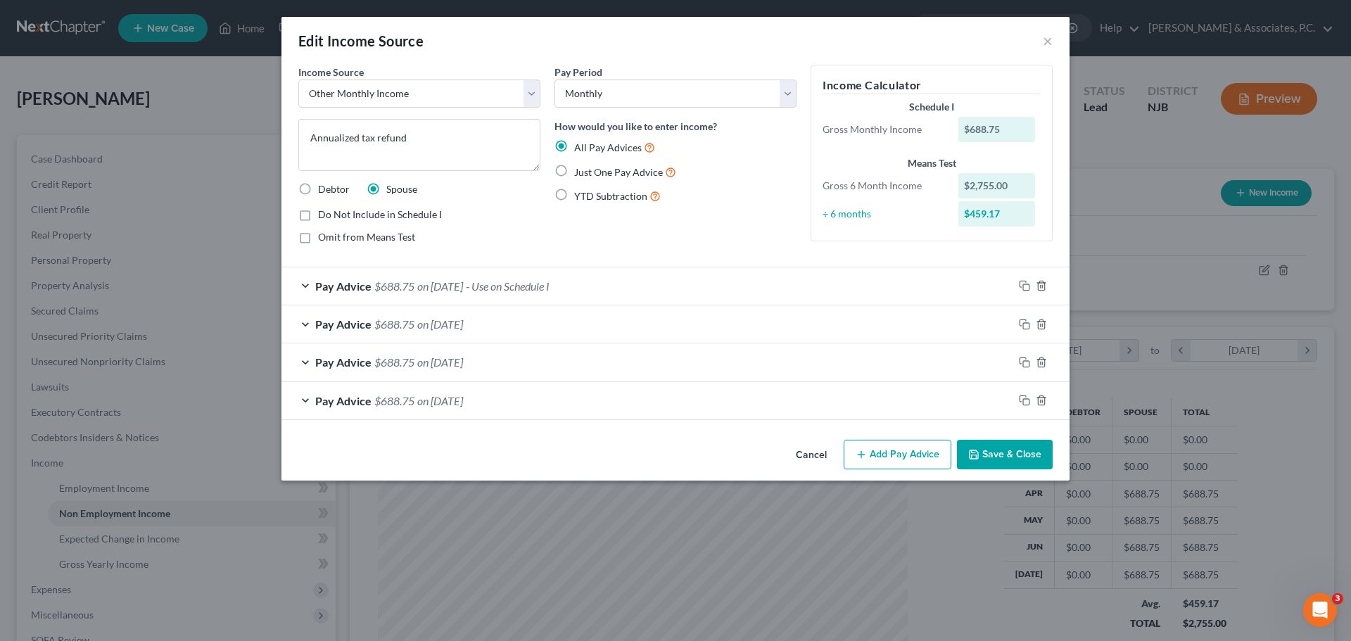
click at [1015, 453] on button "Save & Close" at bounding box center [1005, 455] width 96 height 30
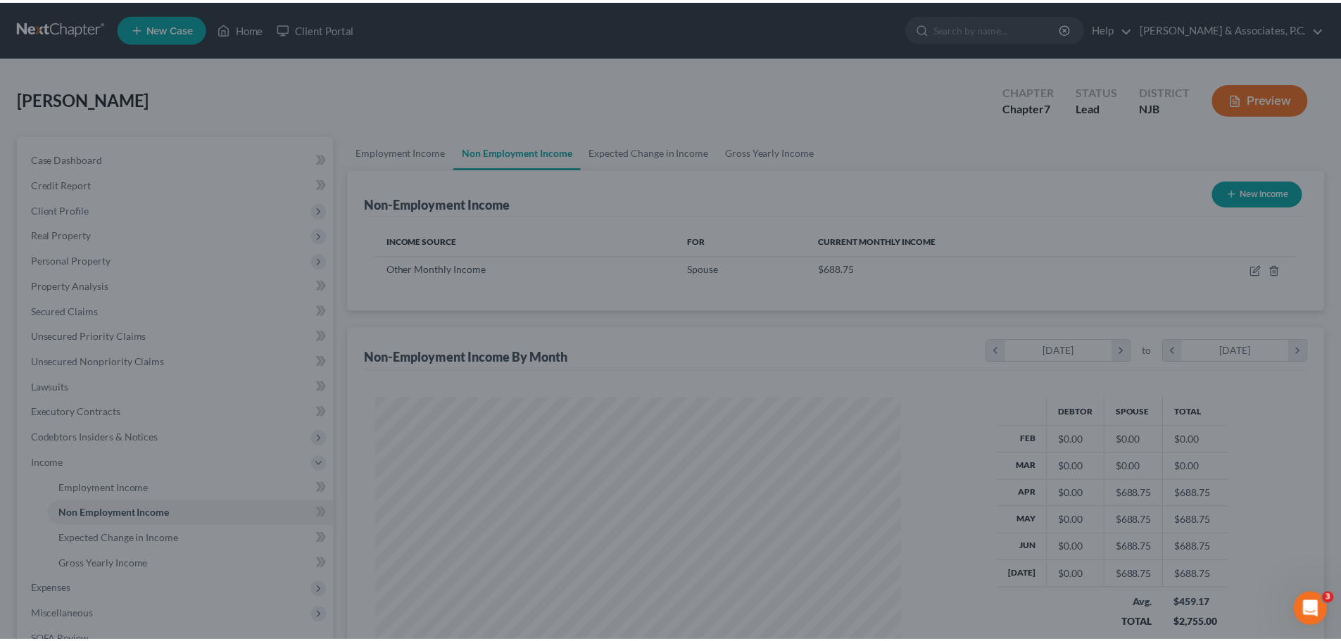
scroll to position [703485, 703194]
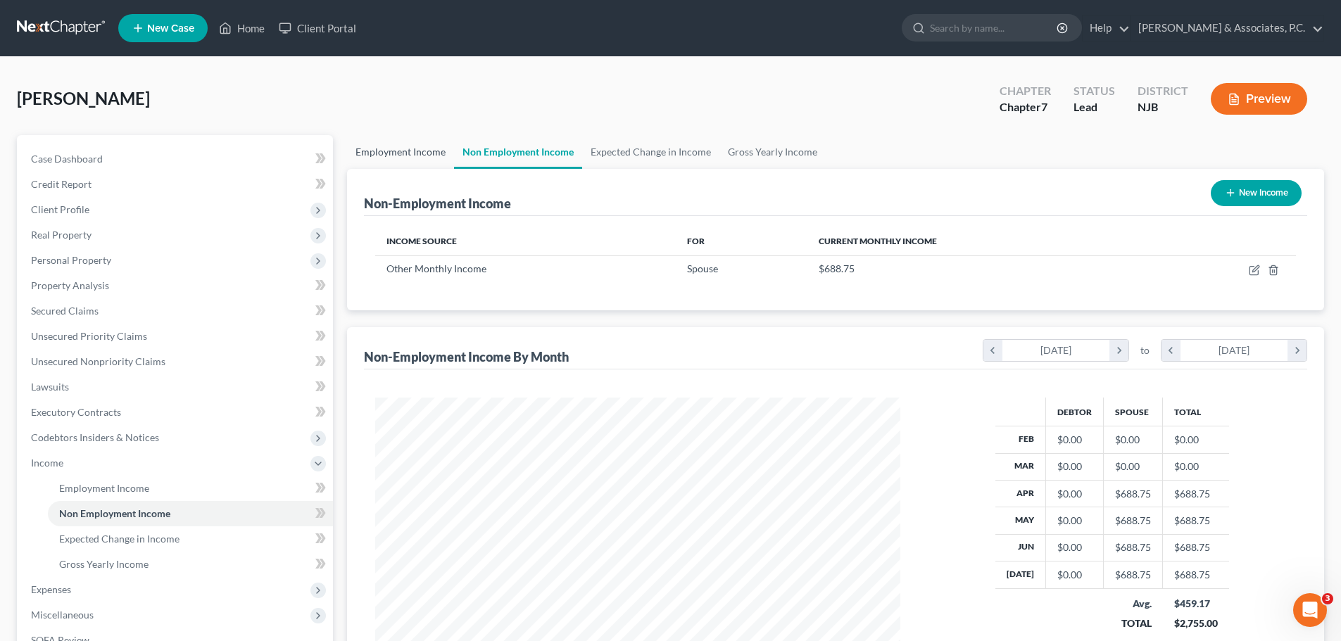
click at [410, 155] on link "Employment Income" at bounding box center [400, 152] width 107 height 34
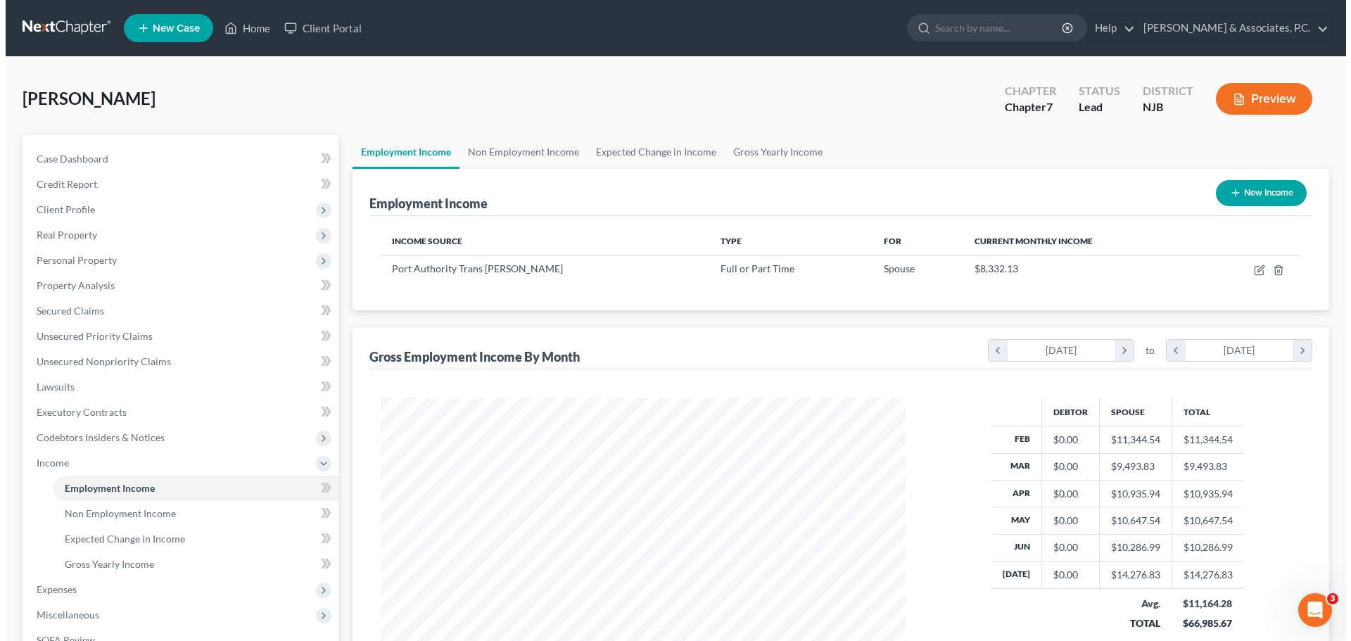
scroll to position [262, 553]
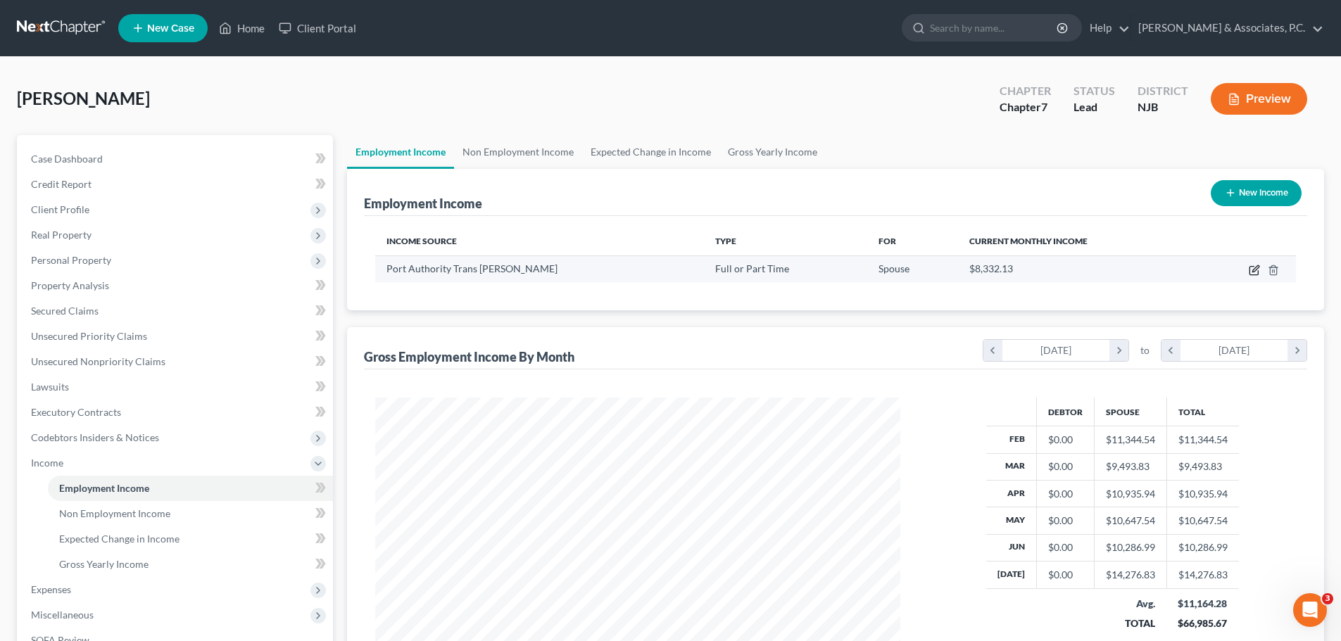
click at [1256, 267] on icon "button" at bounding box center [1255, 268] width 6 height 6
select select "0"
select select "33"
select select "3"
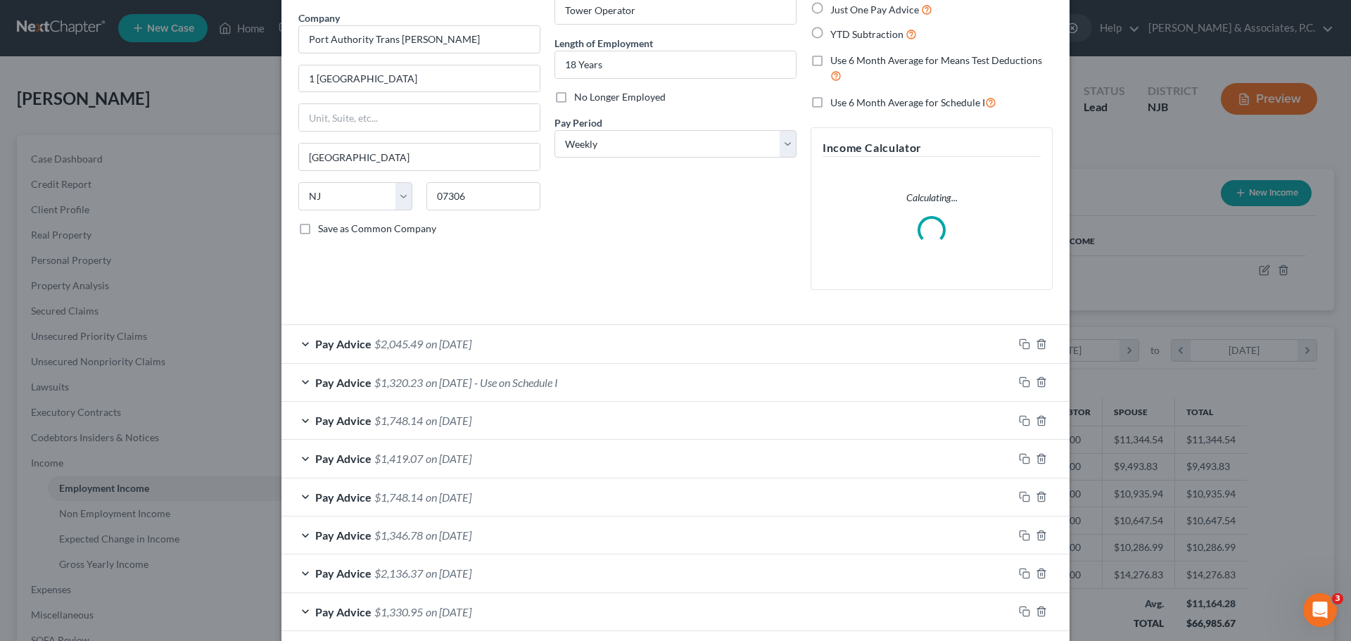
scroll to position [141, 0]
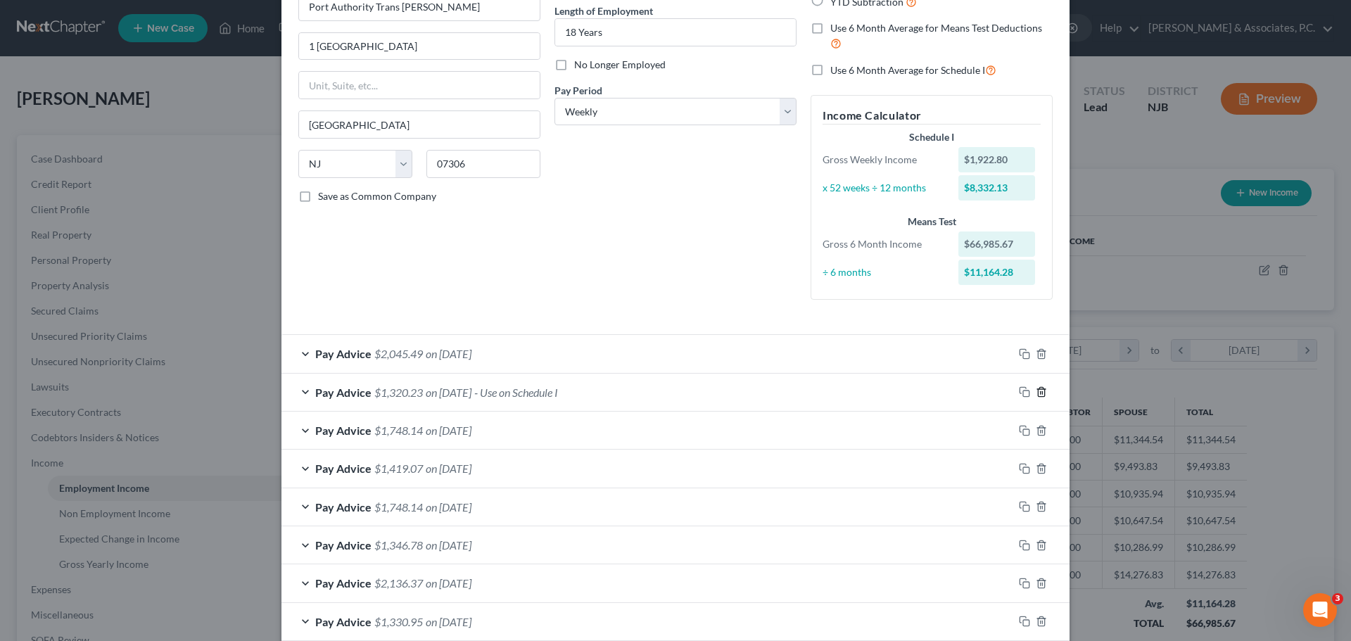
click at [1042, 392] on icon "button" at bounding box center [1041, 391] width 11 height 11
click at [593, 348] on div "Pay Advice $2,045.49 on 07/31/2025" at bounding box center [647, 353] width 732 height 37
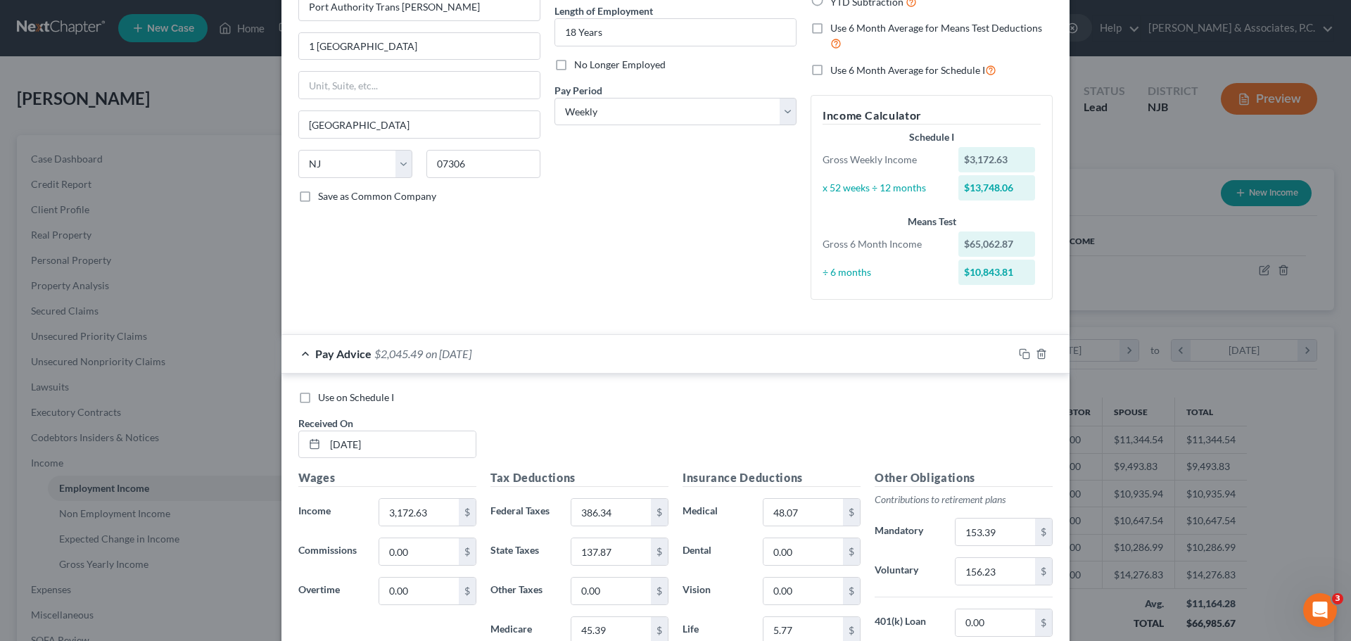
click at [695, 358] on div "Pay Advice $2,045.49 on 07/31/2025" at bounding box center [647, 353] width 732 height 37
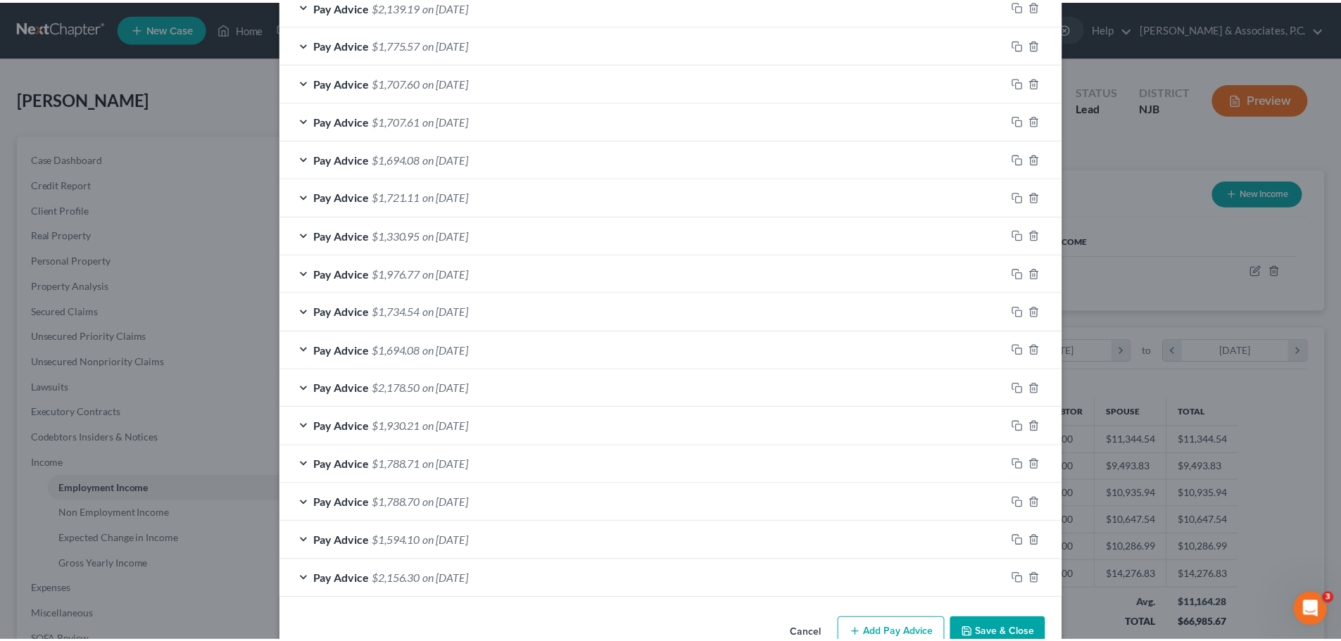
scroll to position [1059, 0]
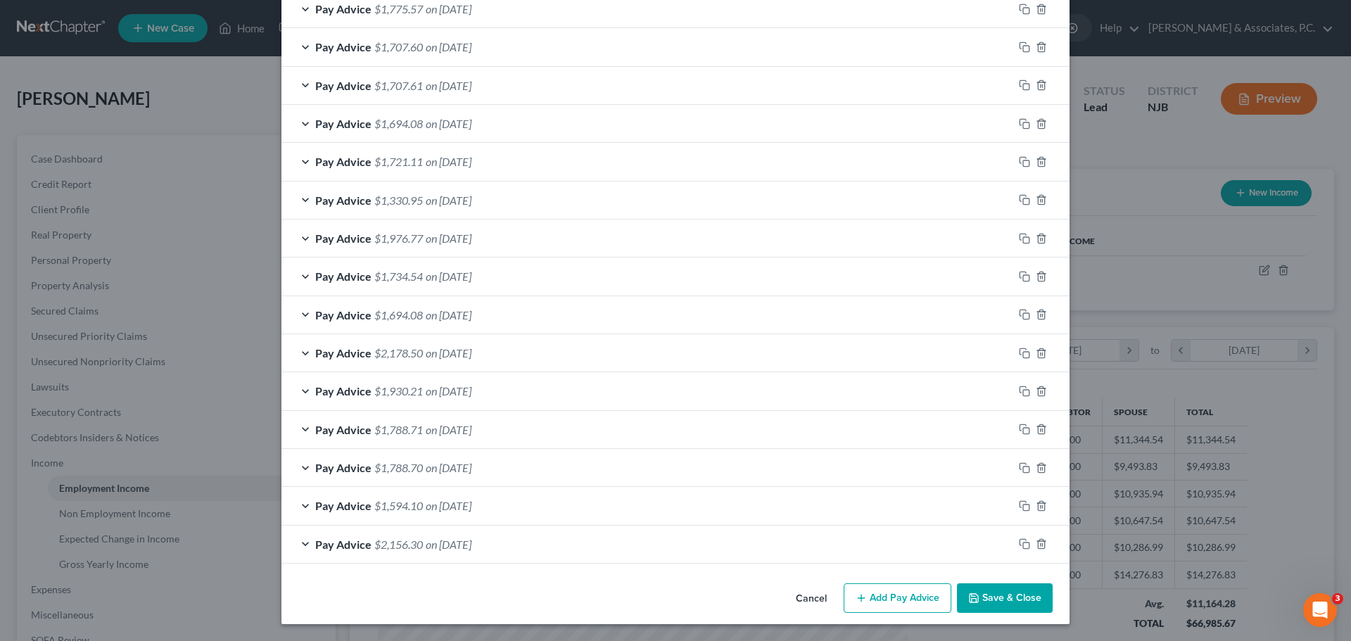
click at [997, 600] on button "Save & Close" at bounding box center [1005, 598] width 96 height 30
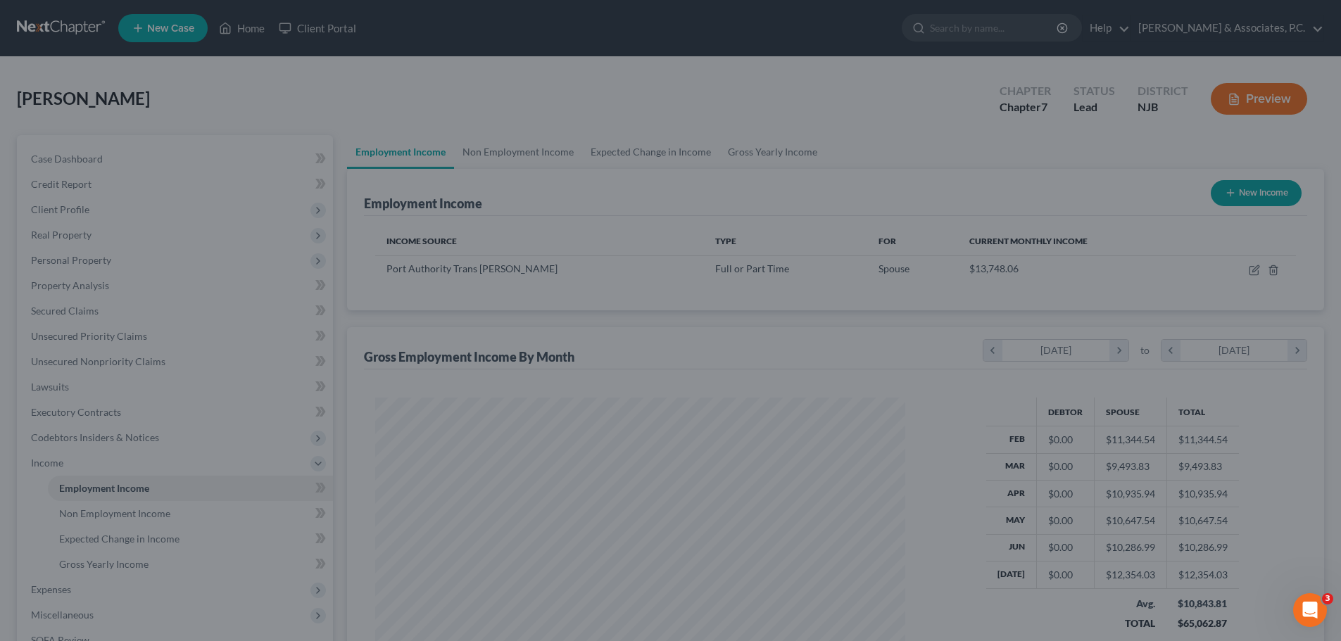
scroll to position [0, 0]
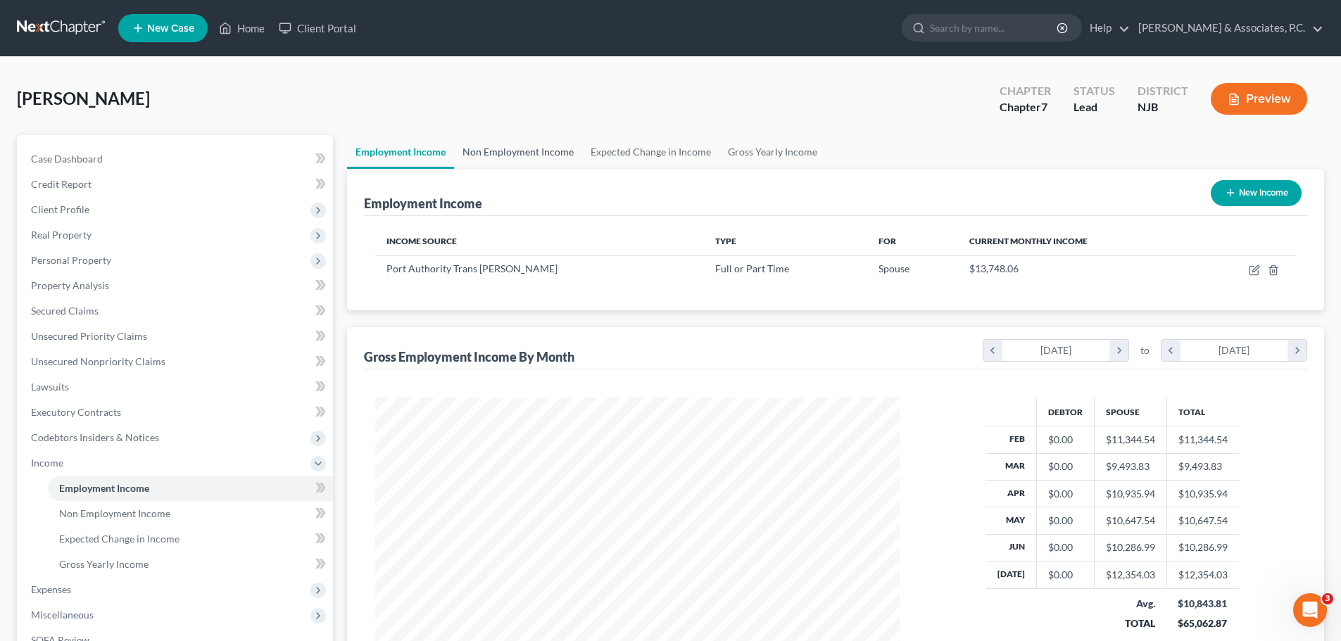
click at [538, 146] on link "Non Employment Income" at bounding box center [518, 152] width 128 height 34
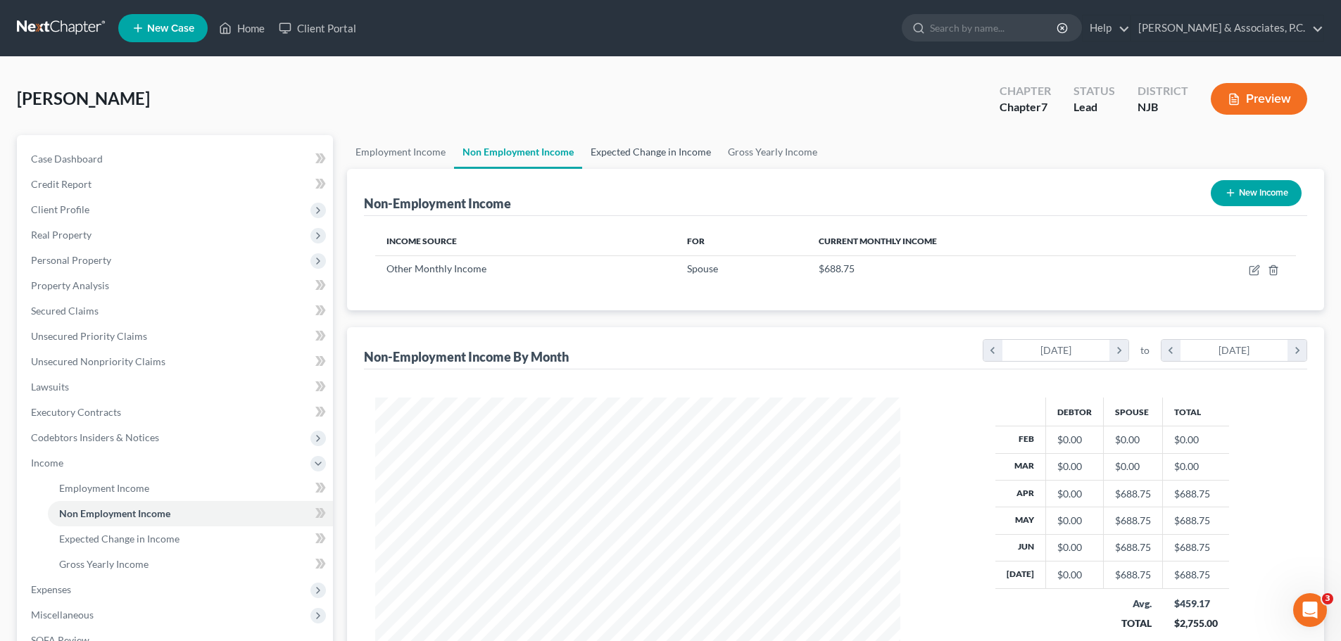
click at [631, 149] on link "Expected Change in Income" at bounding box center [650, 152] width 137 height 34
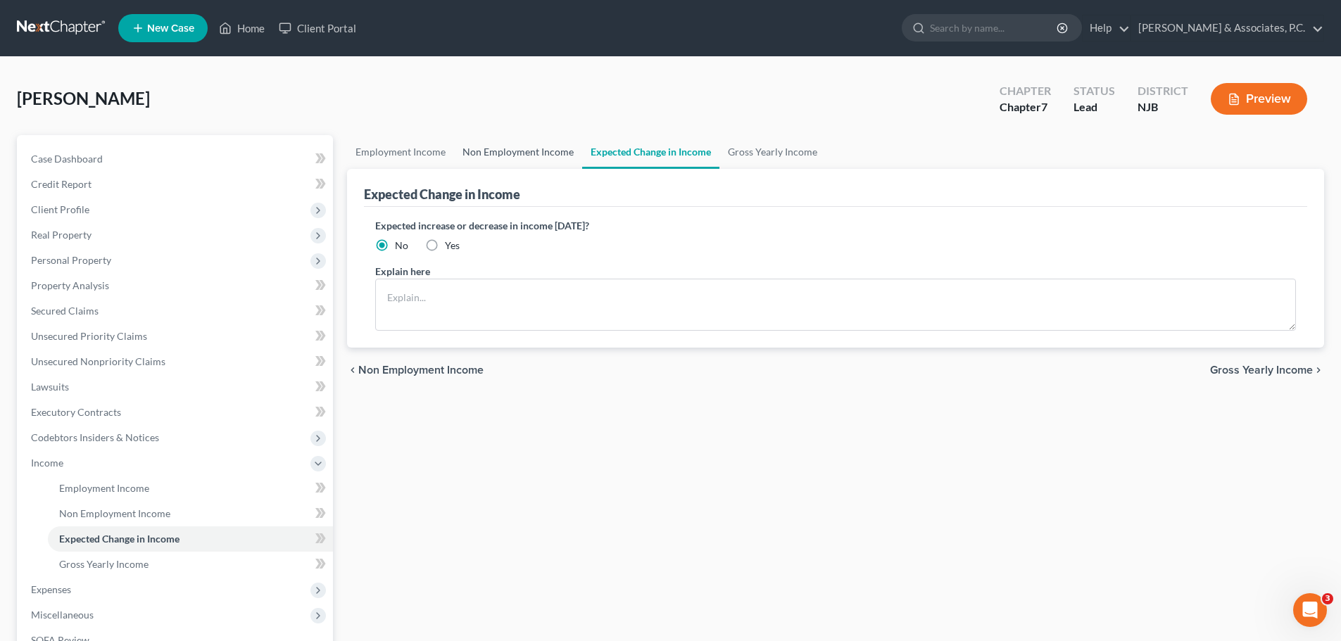
click at [503, 156] on link "Non Employment Income" at bounding box center [518, 152] width 128 height 34
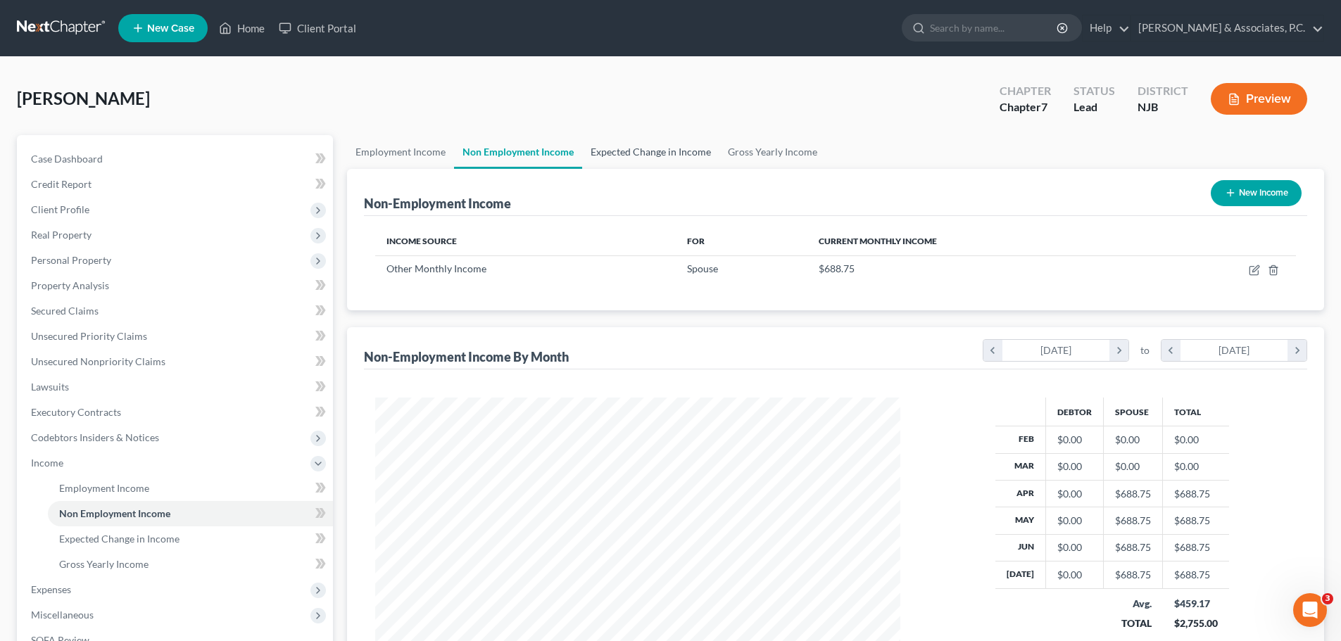
click at [629, 148] on link "Expected Change in Income" at bounding box center [650, 152] width 137 height 34
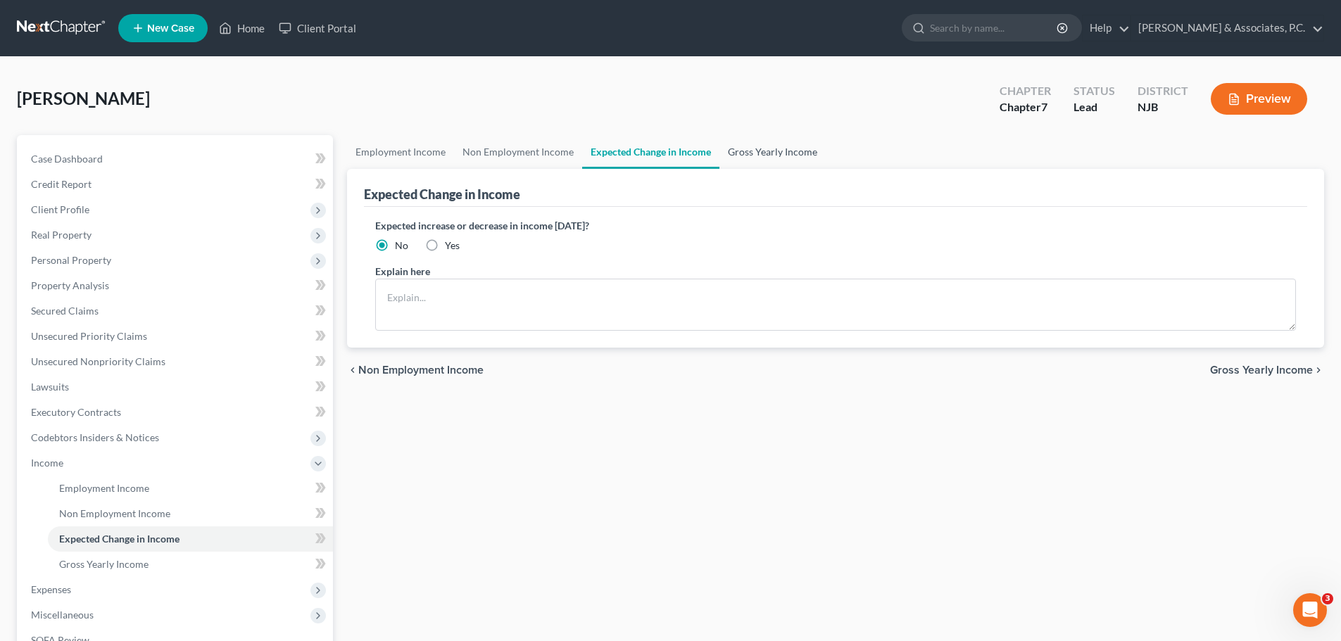
click at [782, 152] on link "Gross Yearly Income" at bounding box center [772, 152] width 106 height 34
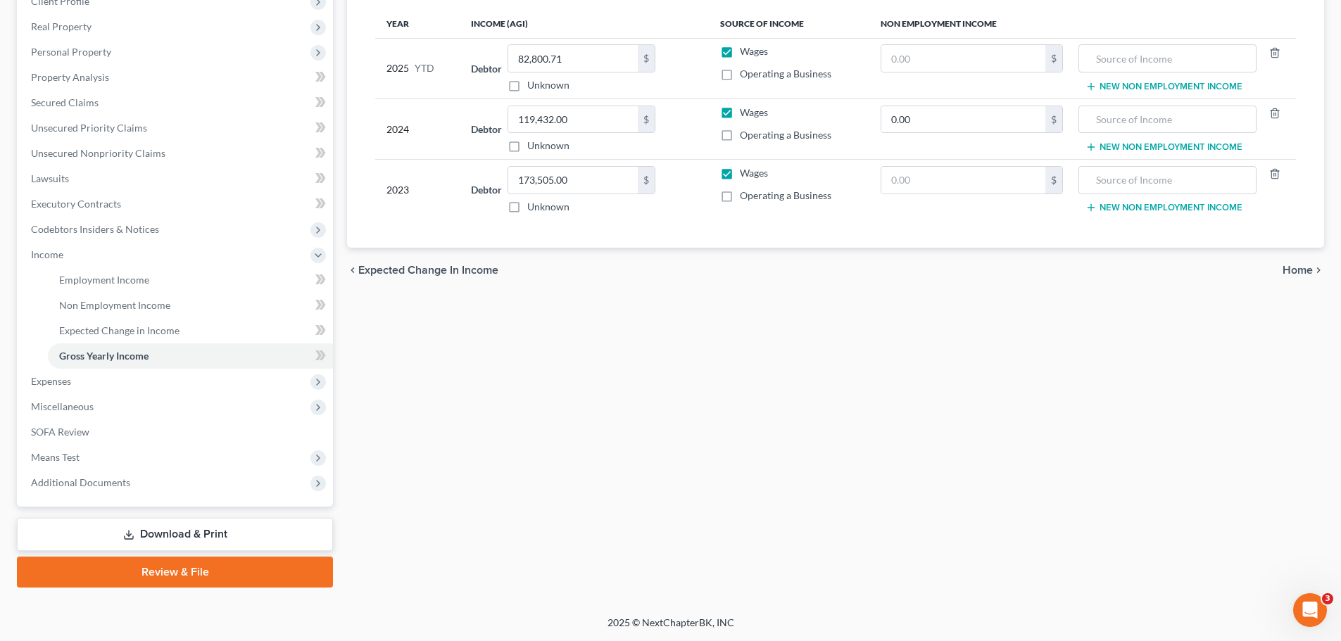
click at [1302, 265] on span "Home" at bounding box center [1297, 270] width 30 height 11
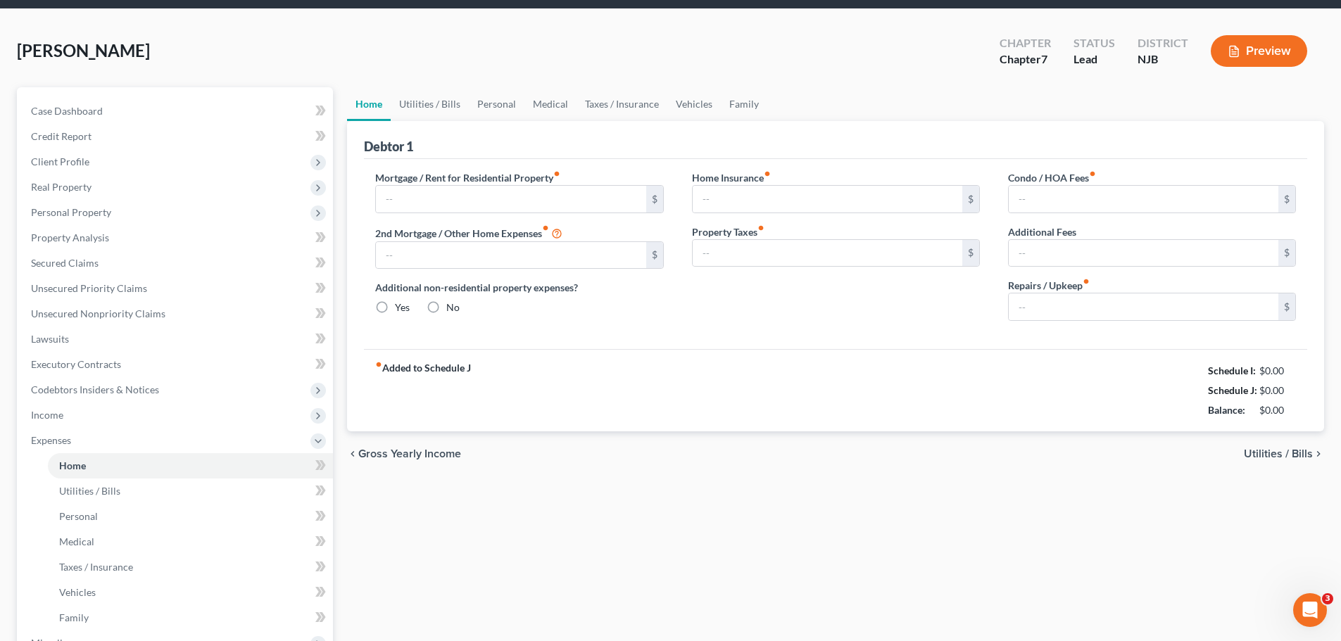
type input "1,350.00"
type input "0.00"
radio input "true"
type input "17.00"
type input "0.00"
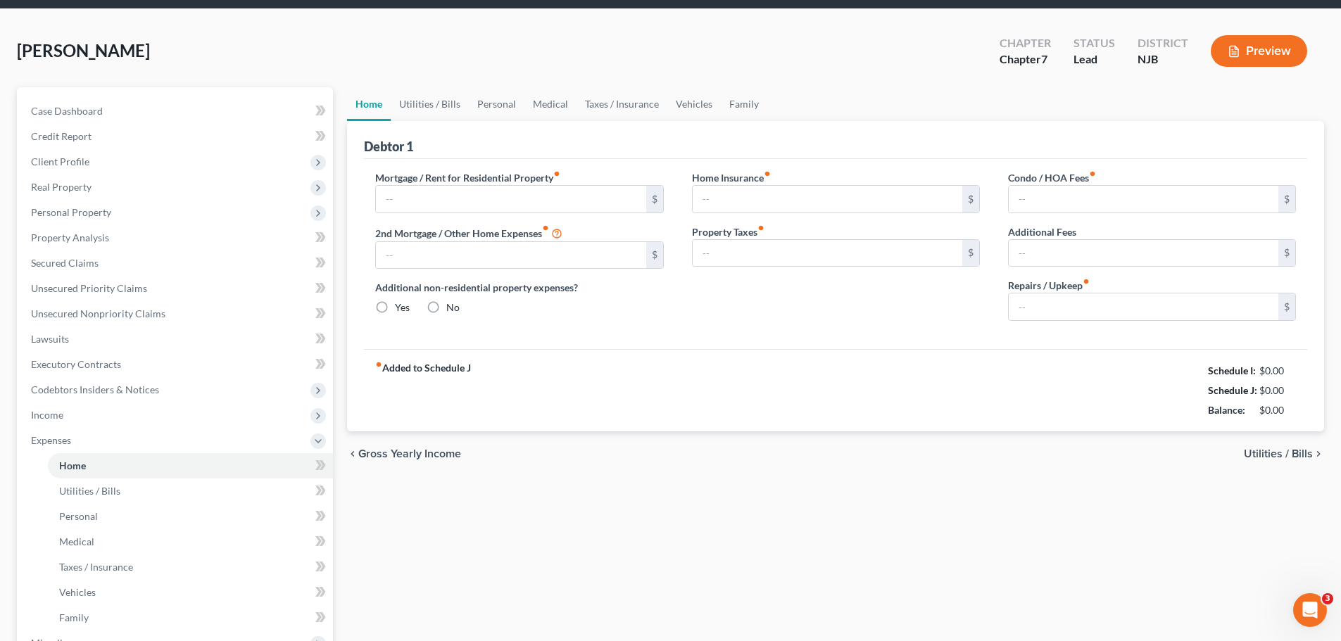
type input "0.00"
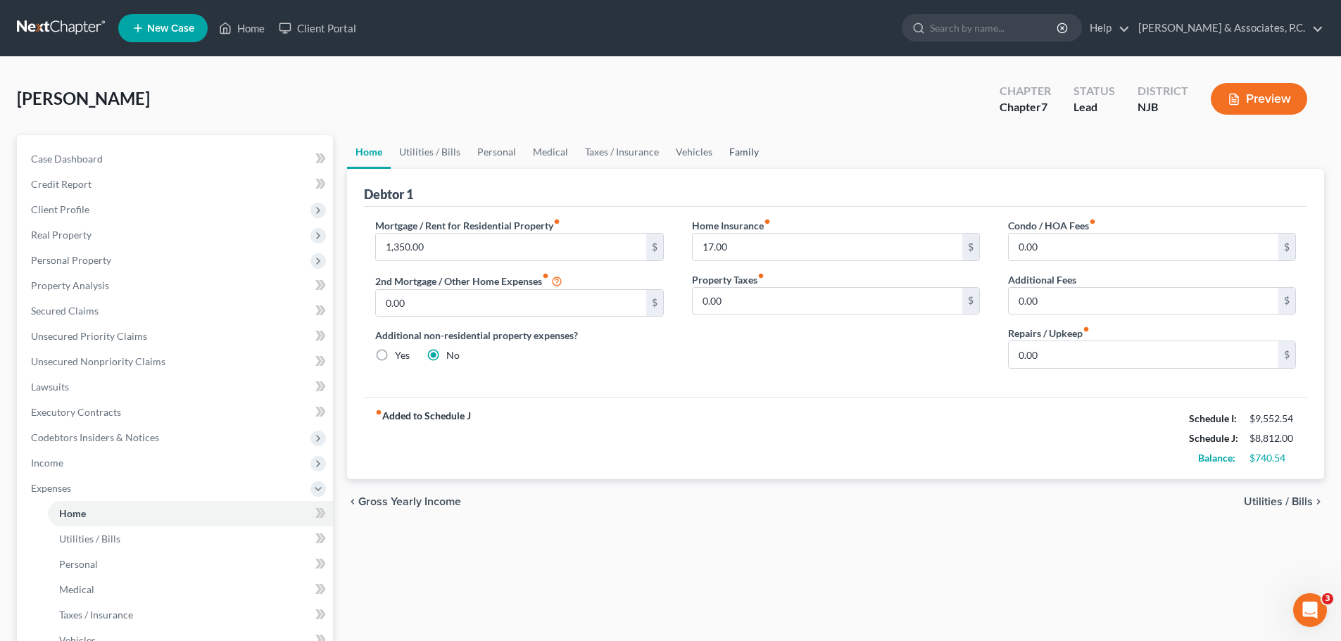
click at [739, 157] on link "Family" at bounding box center [744, 152] width 46 height 34
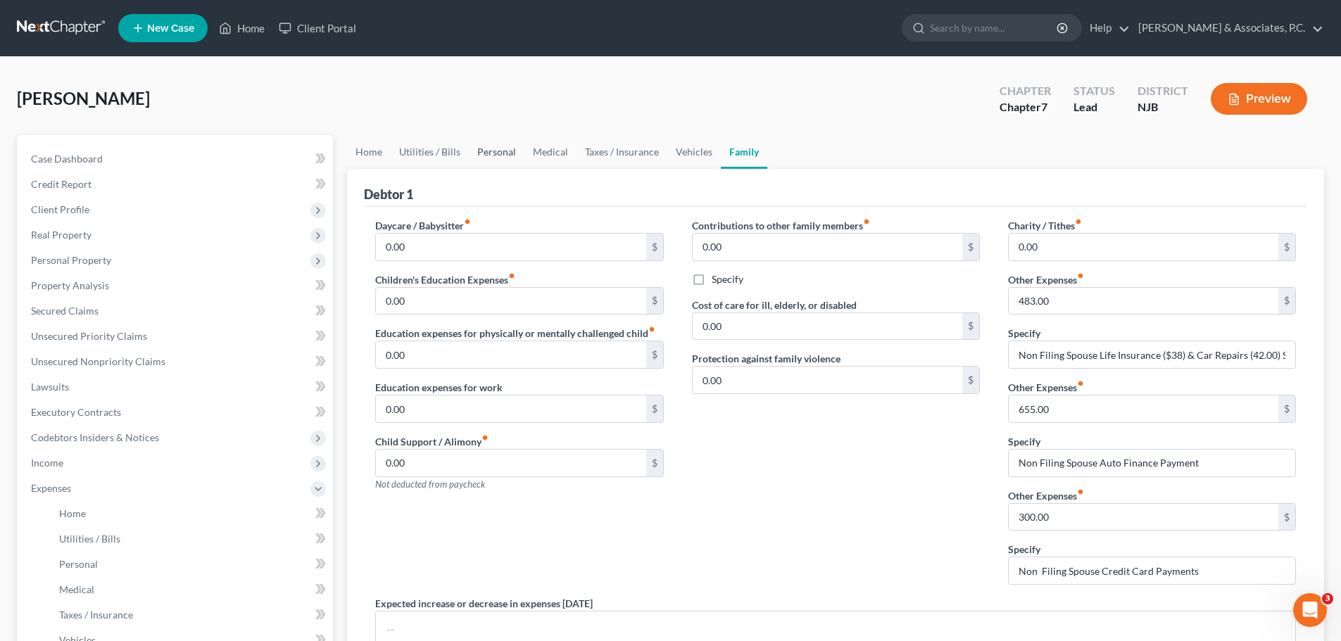
click at [506, 151] on link "Personal" at bounding box center [497, 152] width 56 height 34
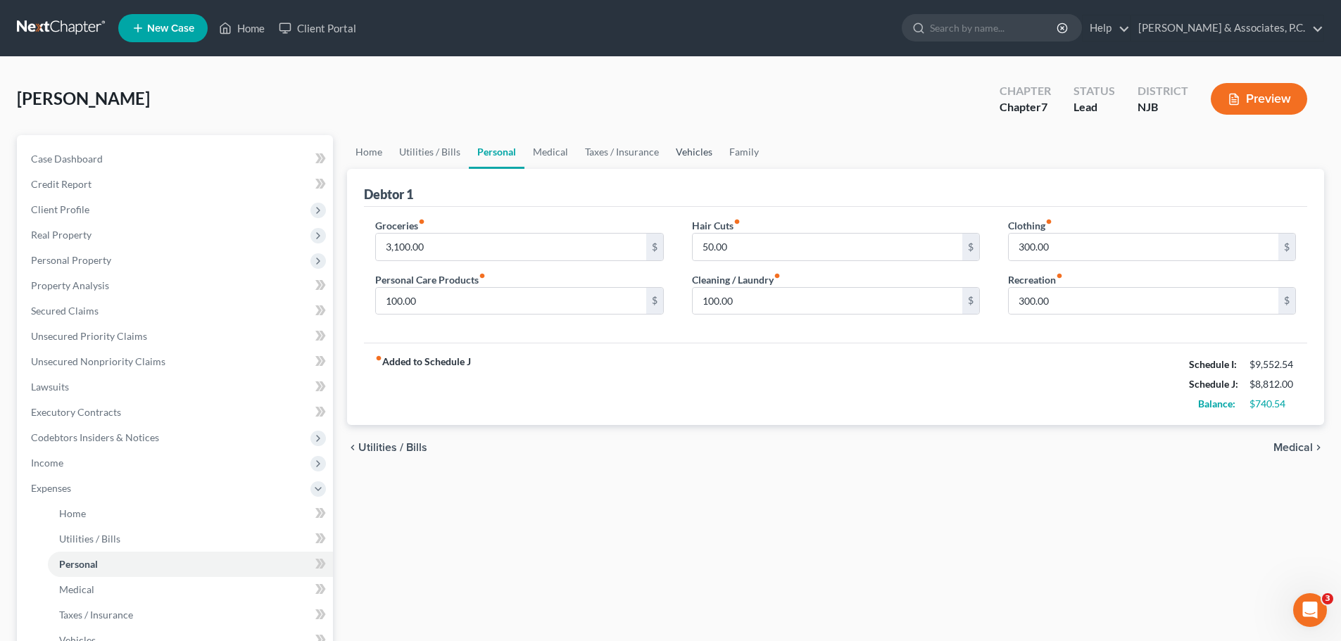
click at [690, 146] on link "Vehicles" at bounding box center [693, 152] width 53 height 34
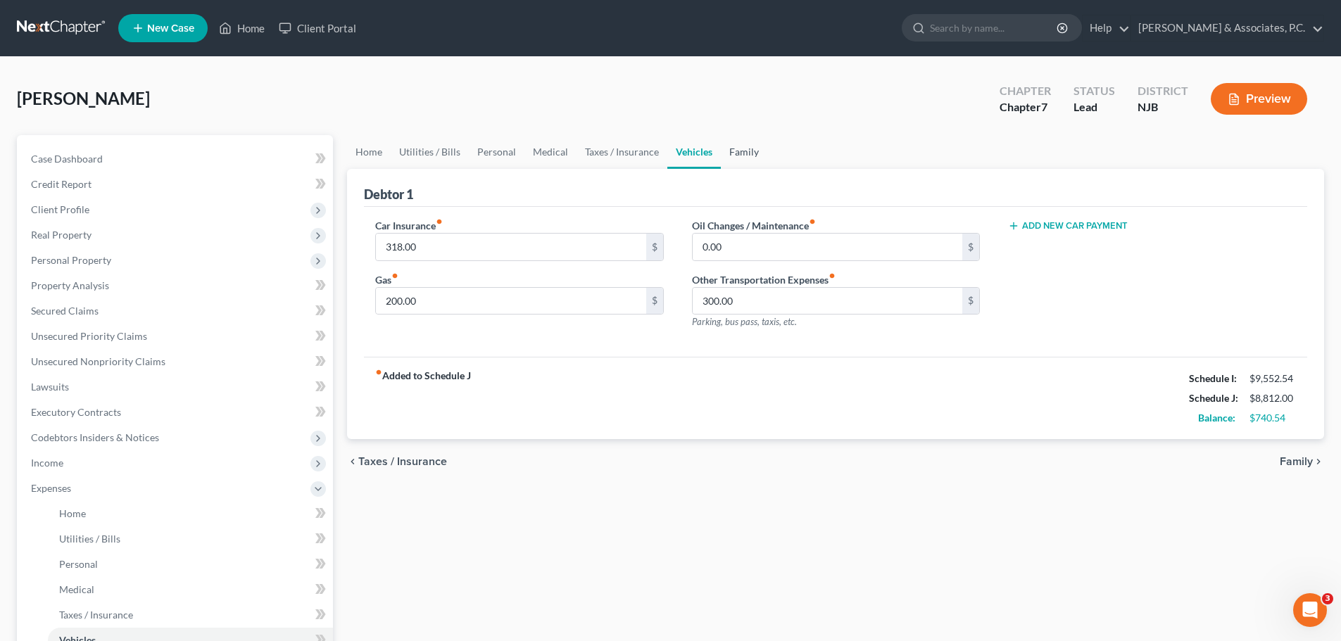
click at [748, 148] on link "Family" at bounding box center [744, 152] width 46 height 34
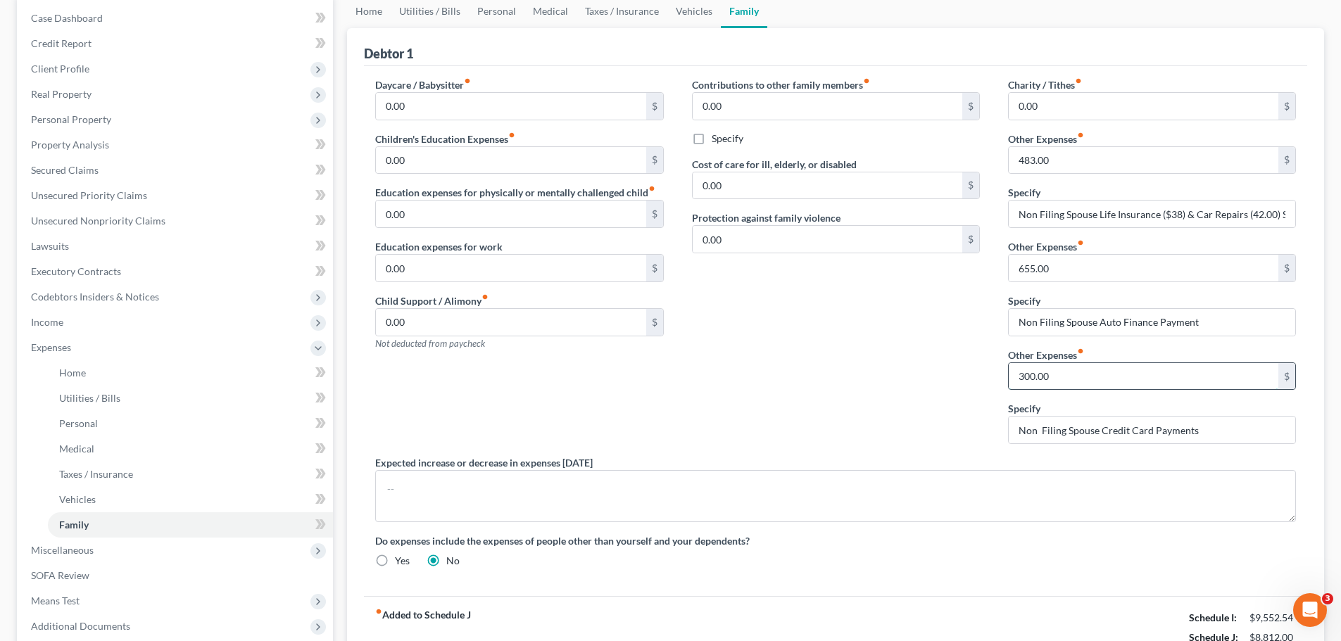
click at [1085, 377] on input "300.00" at bounding box center [1143, 376] width 270 height 27
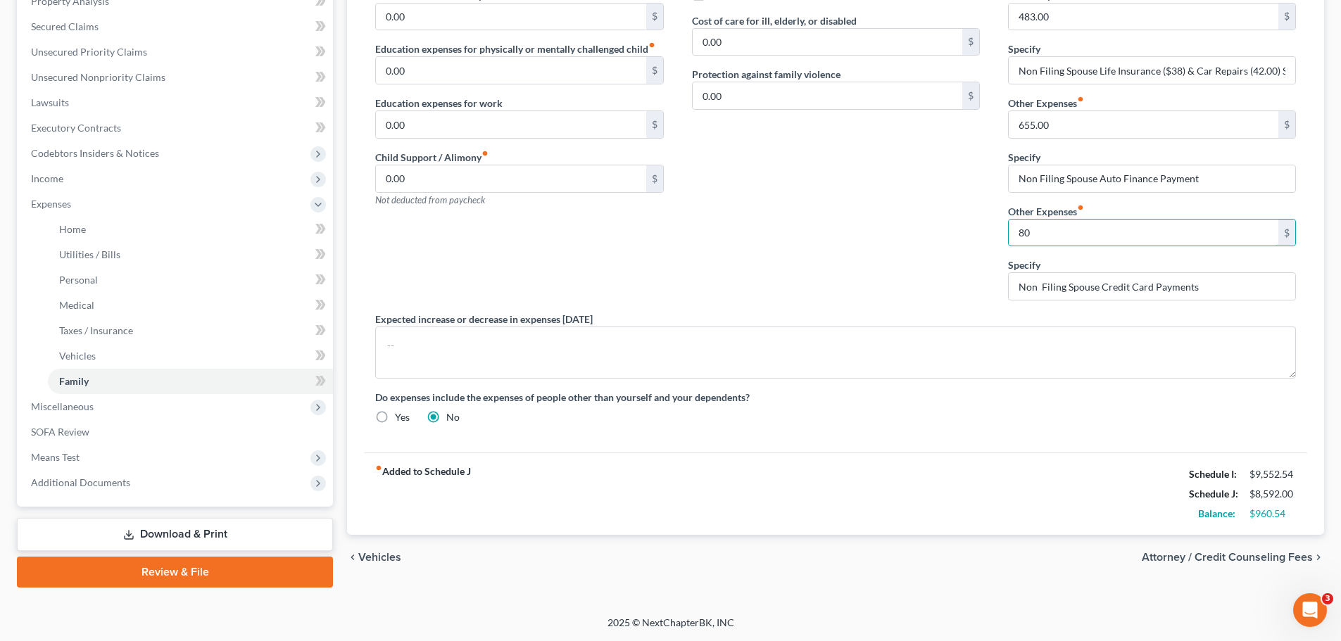
type input "8"
type input "1,100.00"
click at [881, 243] on div "Contributions to other family members fiber_manual_record 0.00 $ Specify Cost o…" at bounding box center [836, 123] width 316 height 378
click at [1191, 558] on span "Attorney / Credit Counseling Fees" at bounding box center [1226, 557] width 171 height 11
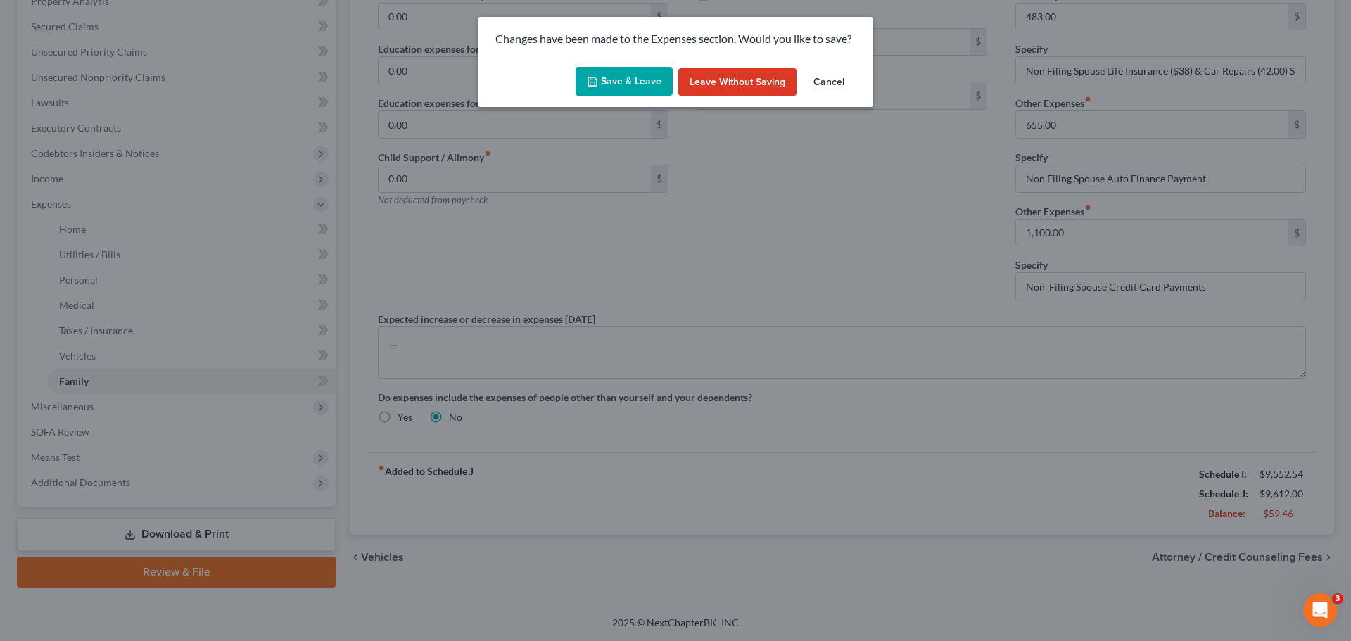
click at [614, 84] on button "Save & Leave" at bounding box center [624, 82] width 97 height 30
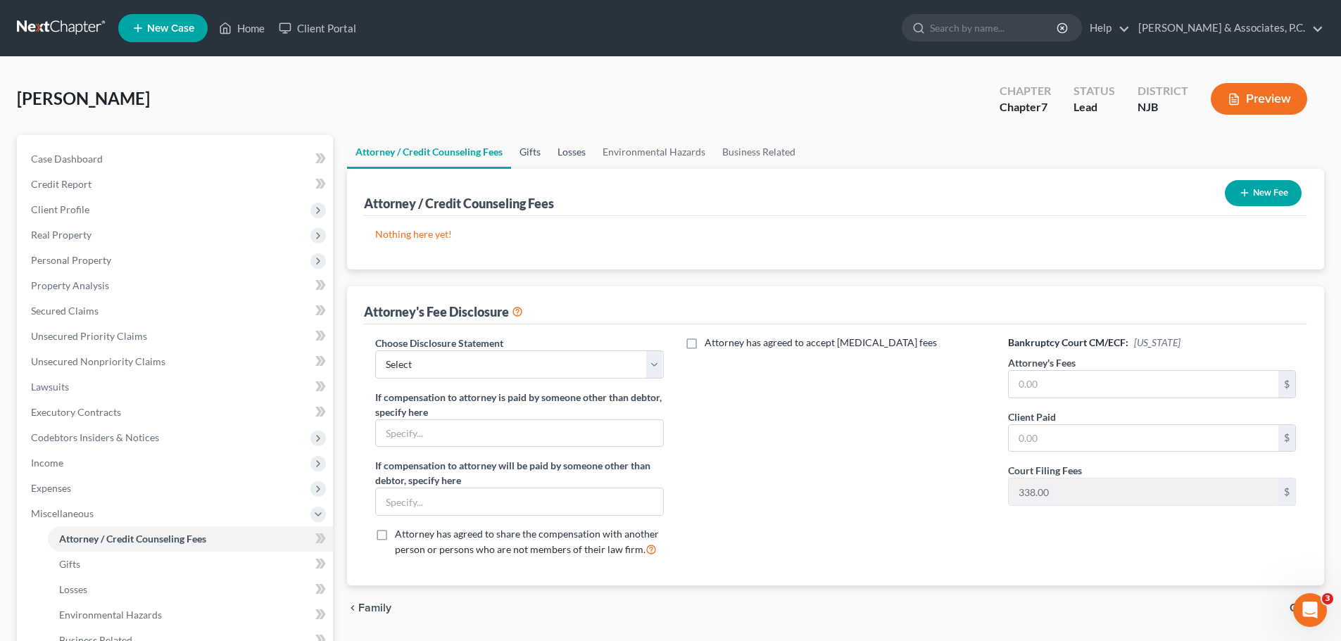
click at [537, 149] on link "Gifts" at bounding box center [530, 152] width 38 height 34
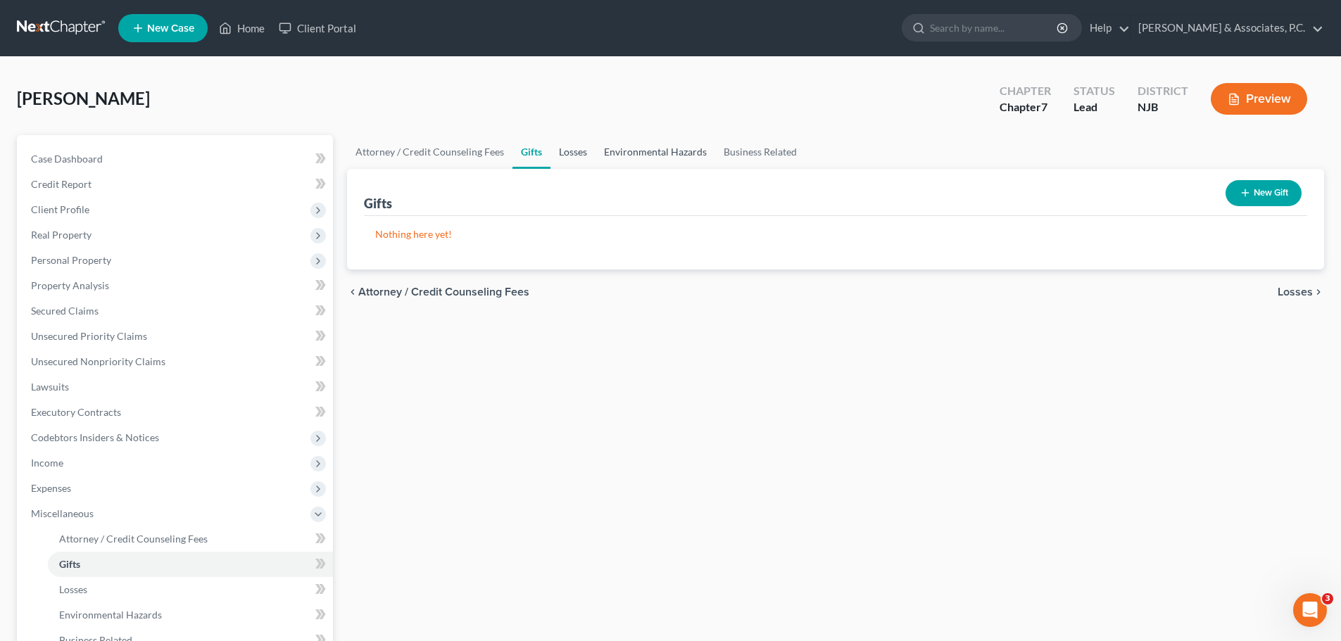
click at [567, 151] on link "Losses" at bounding box center [572, 152] width 45 height 34
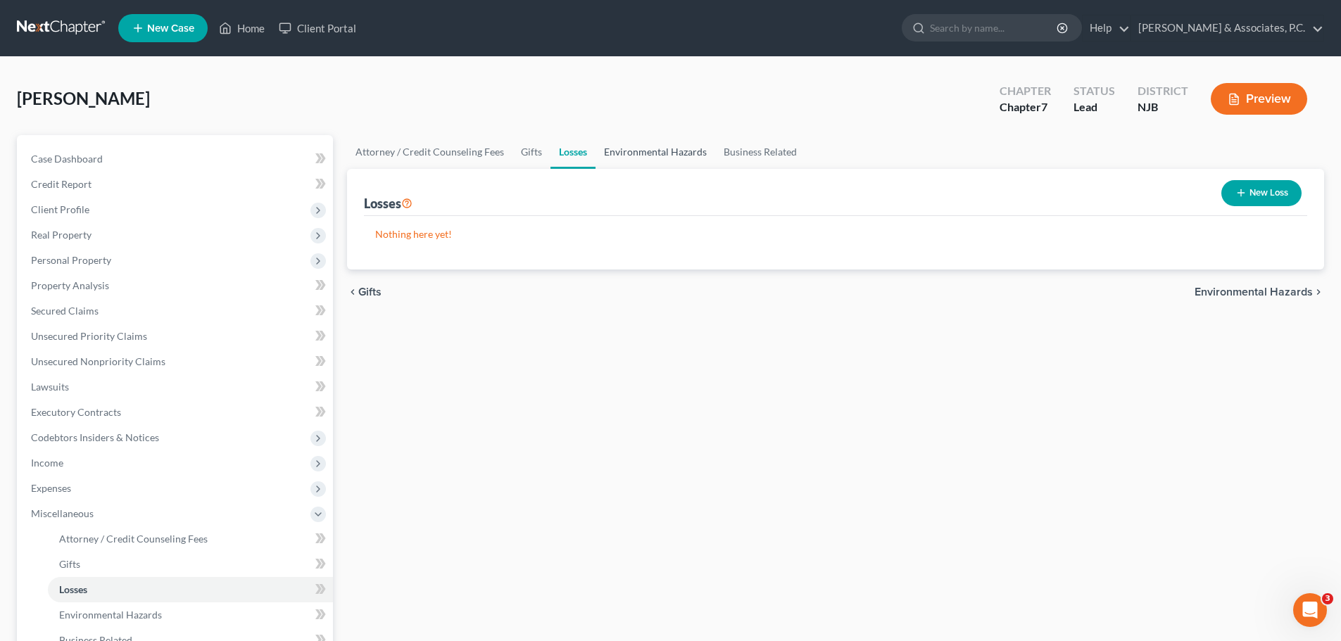
click at [637, 146] on link "Environmental Hazards" at bounding box center [655, 152] width 120 height 34
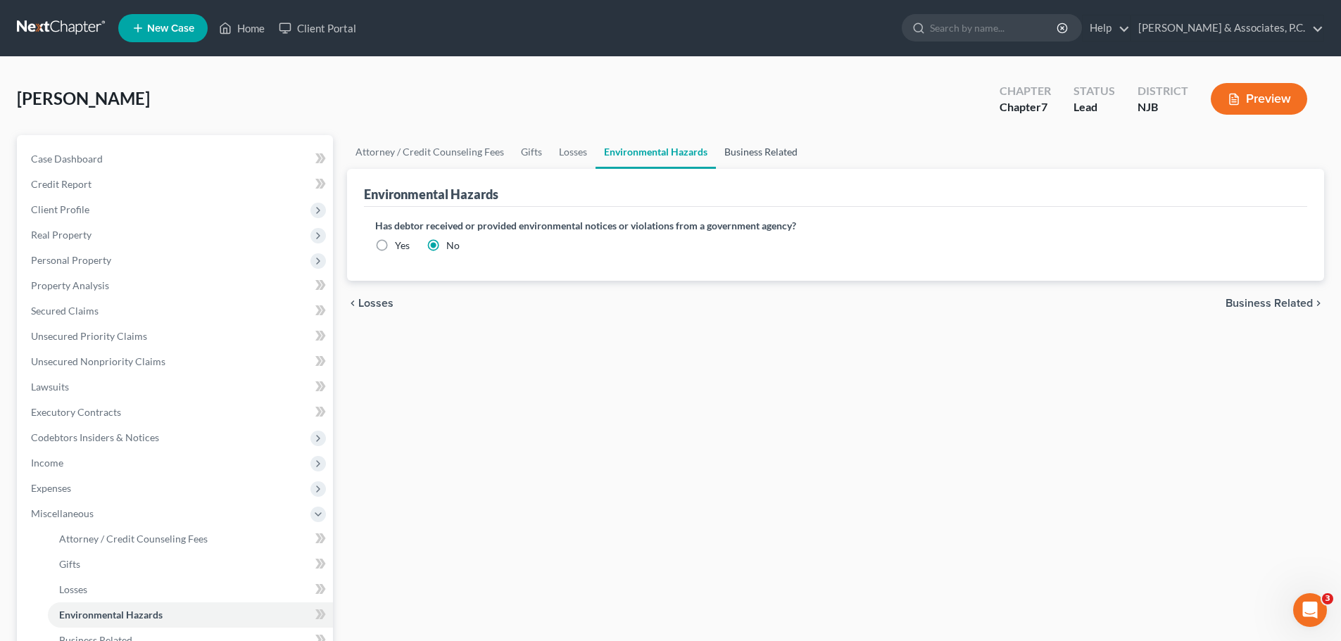
click at [755, 143] on link "Business Related" at bounding box center [761, 152] width 90 height 34
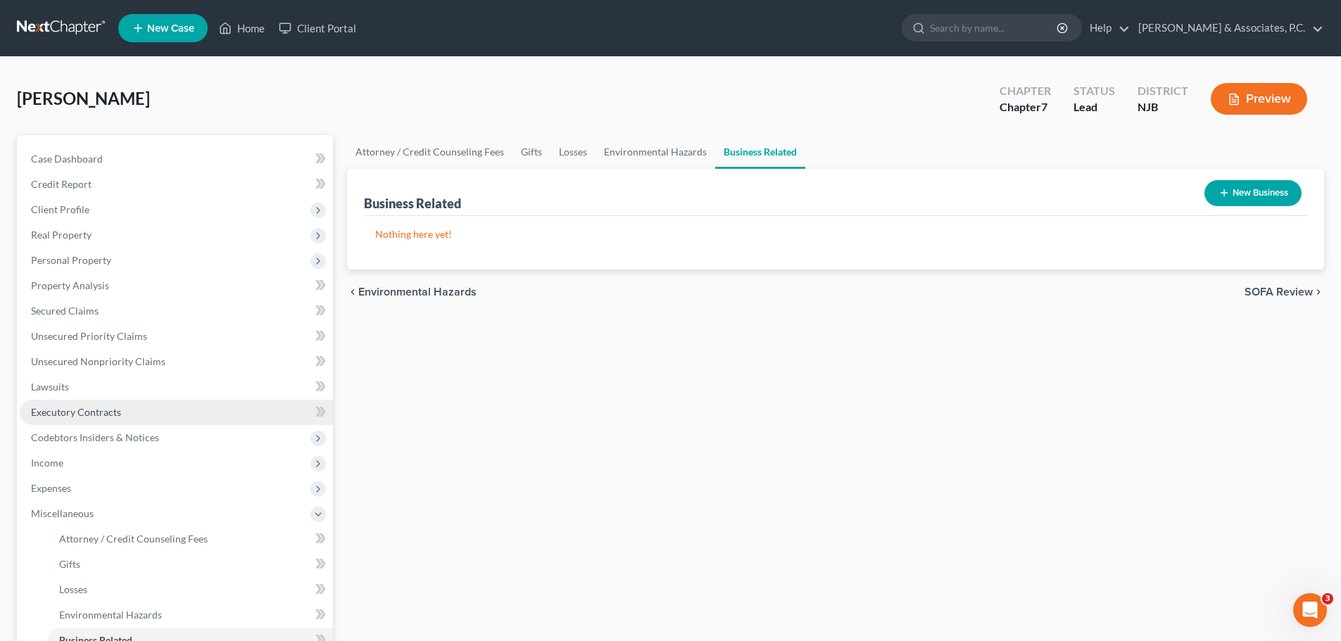
scroll to position [211, 0]
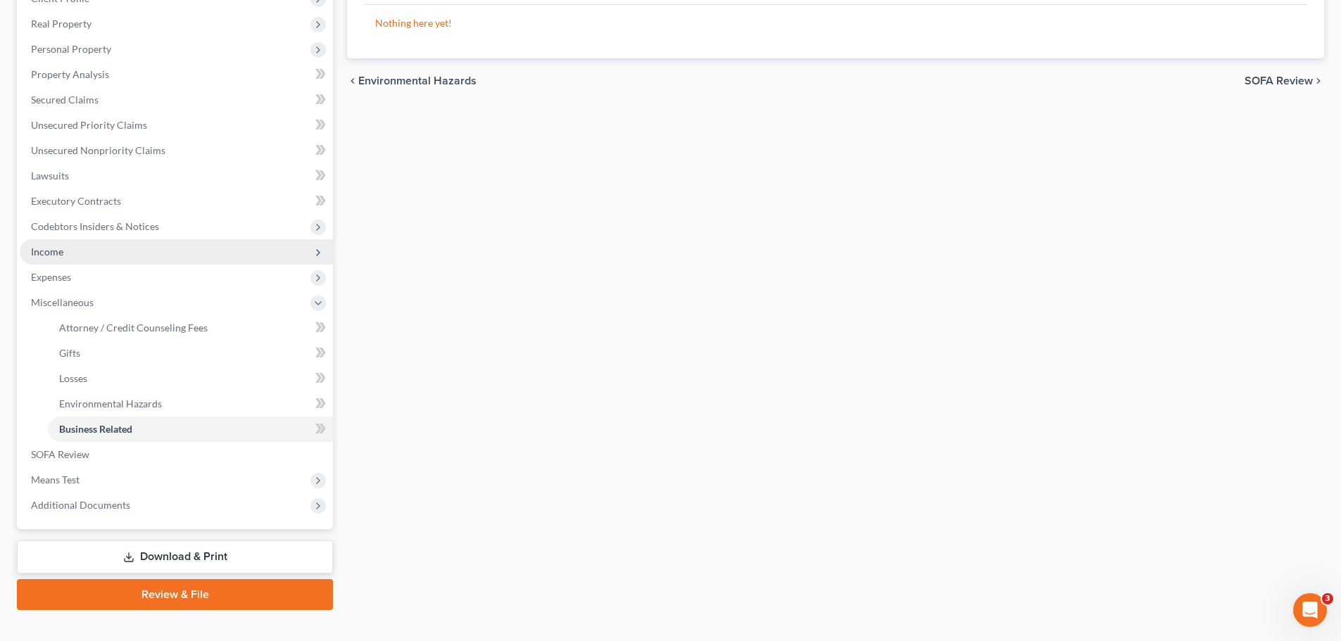
click at [61, 255] on span "Income" at bounding box center [47, 252] width 32 height 12
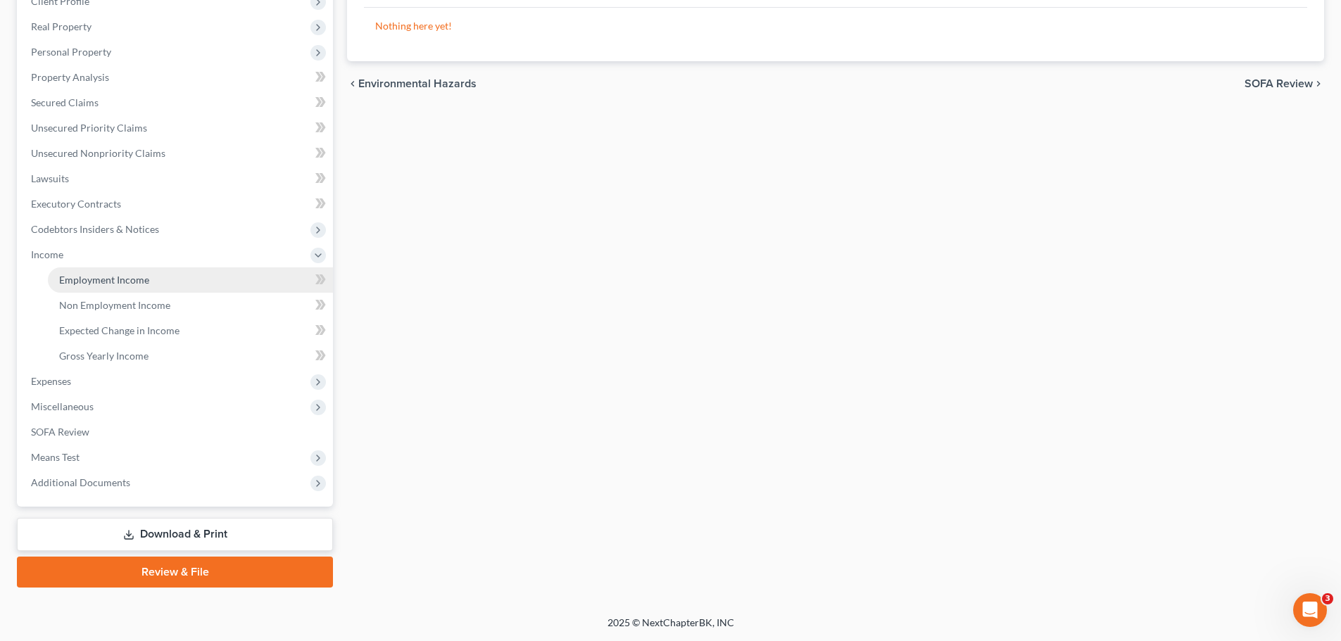
drag, startPoint x: 93, startPoint y: 278, endPoint x: 176, endPoint y: 288, distance: 83.6
click at [94, 277] on span "Employment Income" at bounding box center [104, 280] width 90 height 12
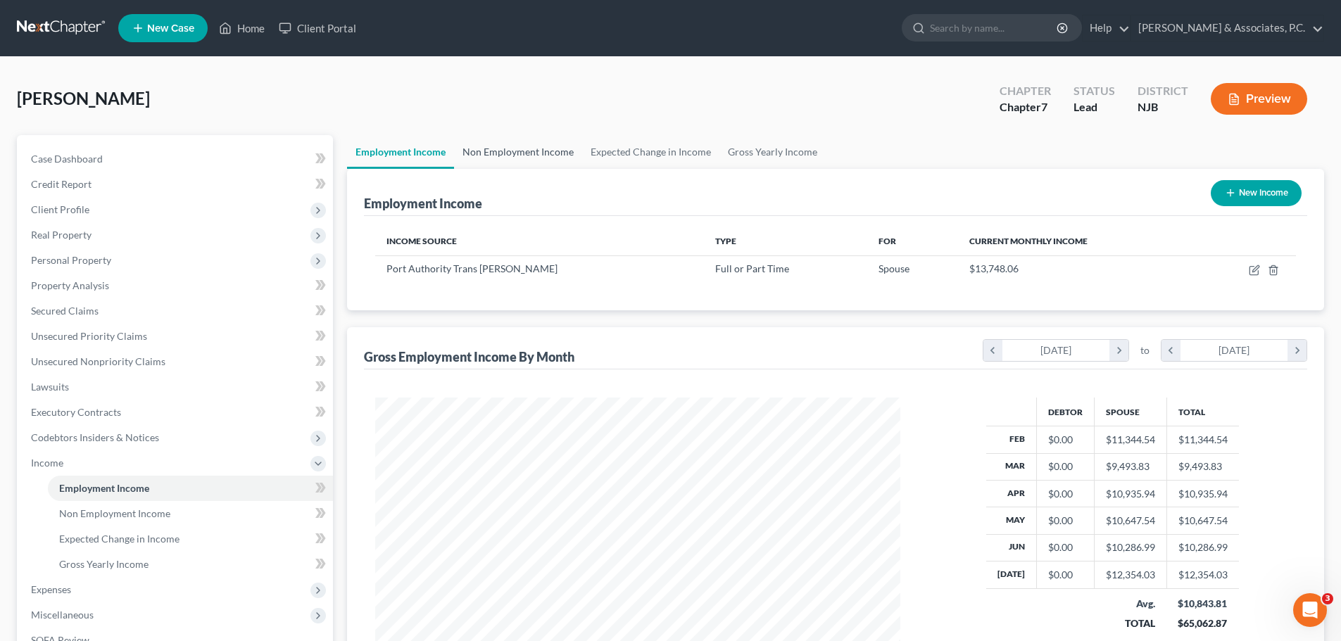
click at [503, 146] on link "Non Employment Income" at bounding box center [518, 152] width 128 height 34
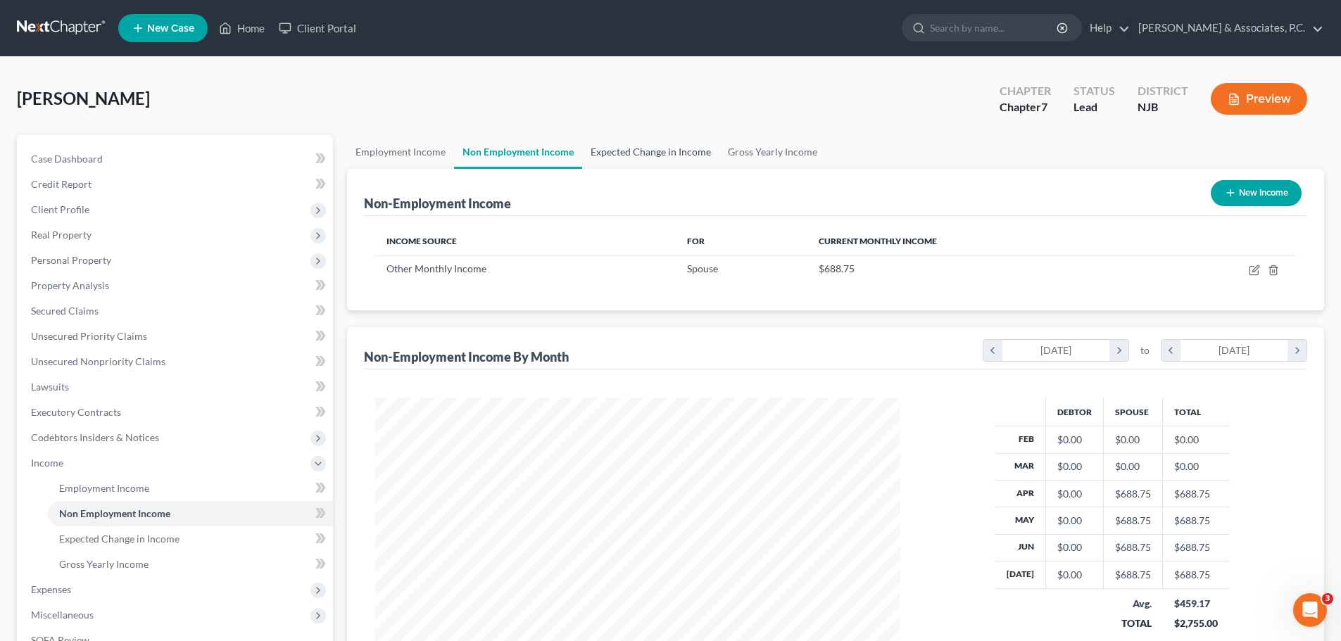
click at [659, 151] on link "Expected Change in Income" at bounding box center [650, 152] width 137 height 34
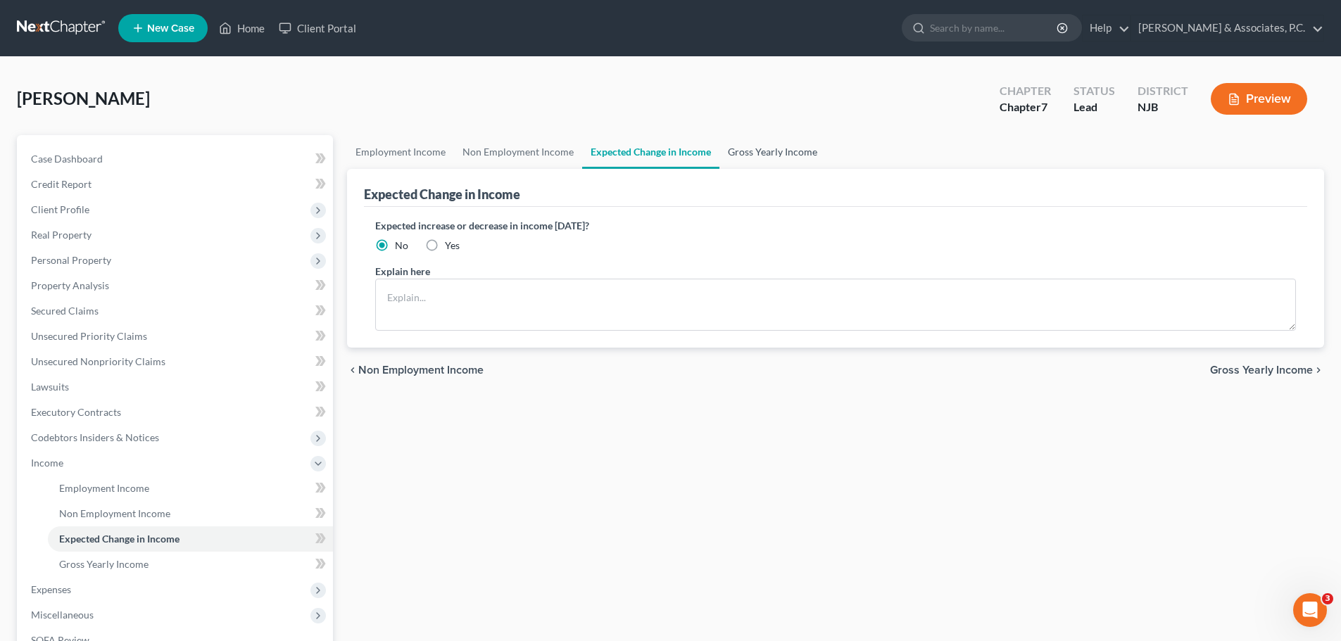
click at [772, 151] on link "Gross Yearly Income" at bounding box center [772, 152] width 106 height 34
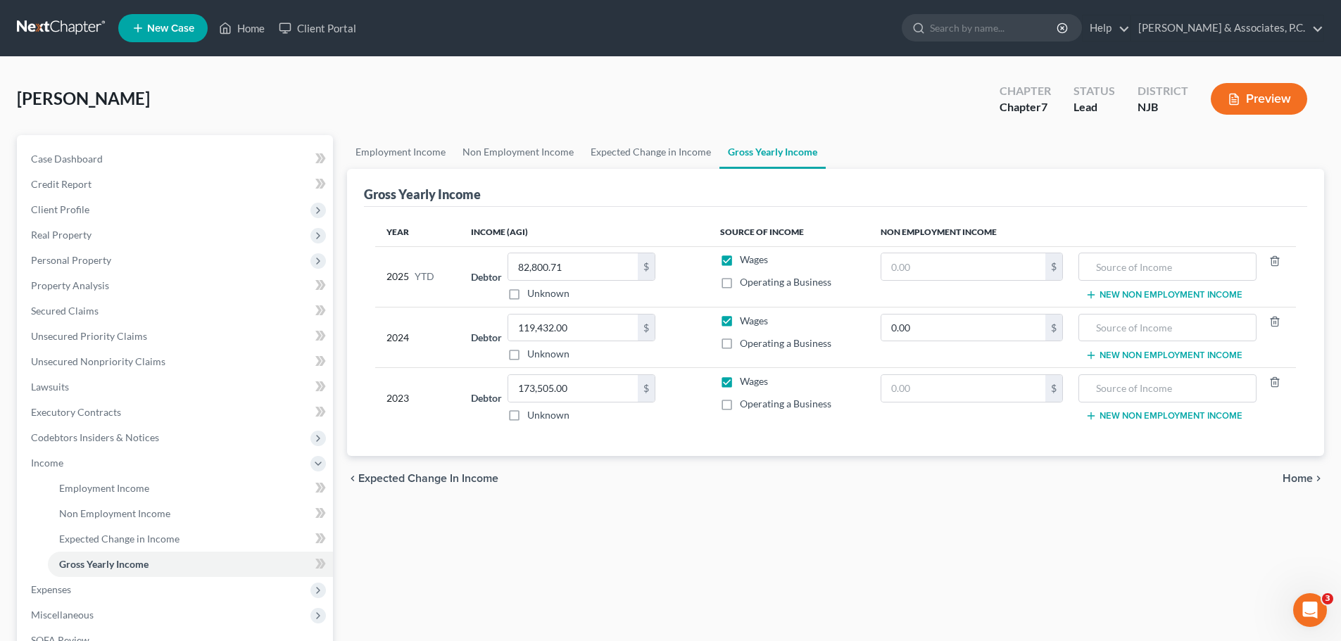
click at [1288, 477] on span "Home" at bounding box center [1297, 478] width 30 height 11
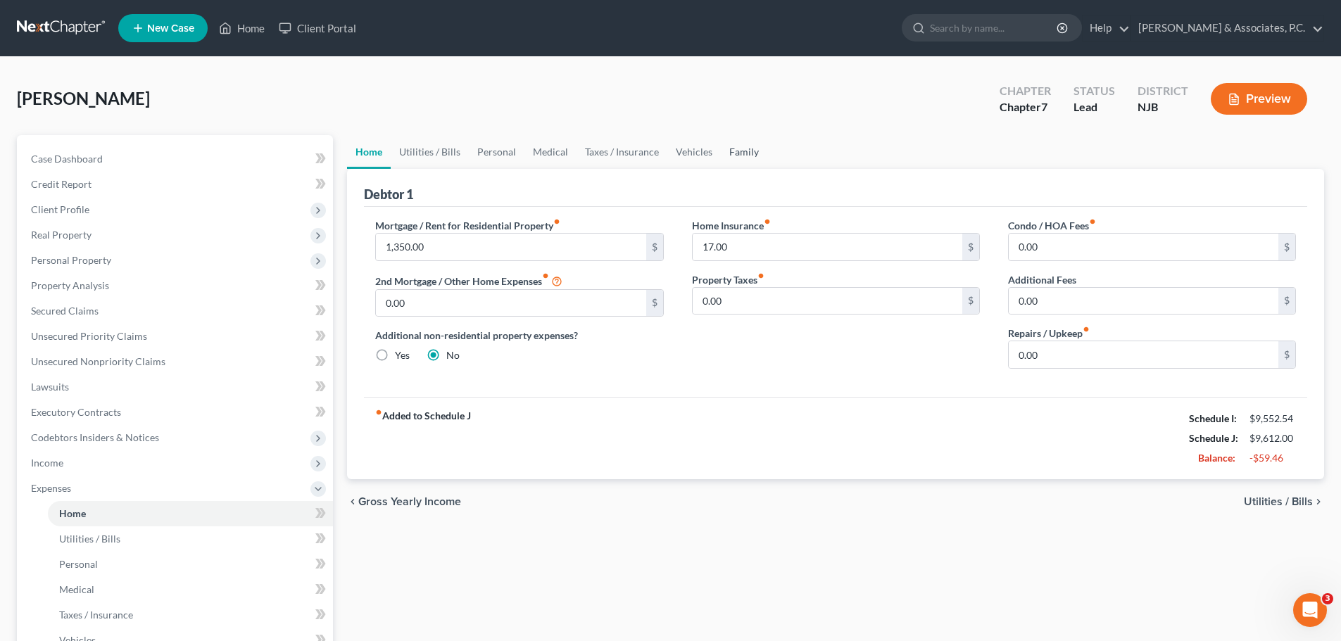
click at [740, 147] on link "Family" at bounding box center [744, 152] width 46 height 34
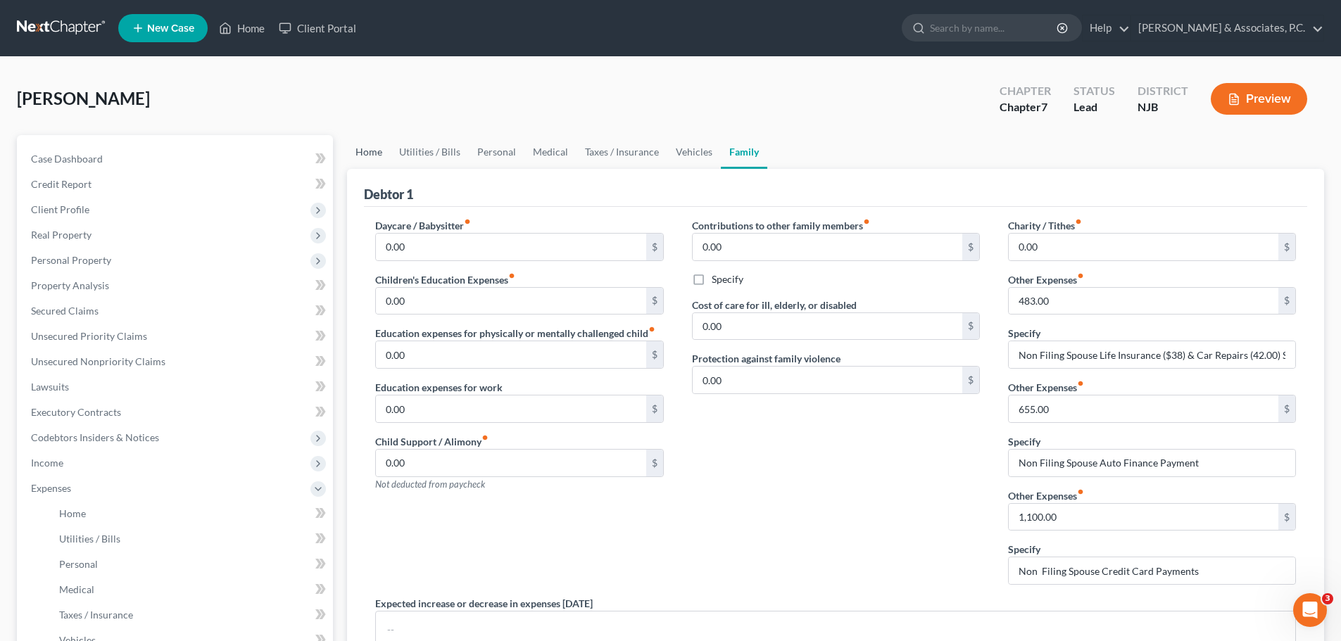
click at [367, 151] on link "Home" at bounding box center [369, 152] width 44 height 34
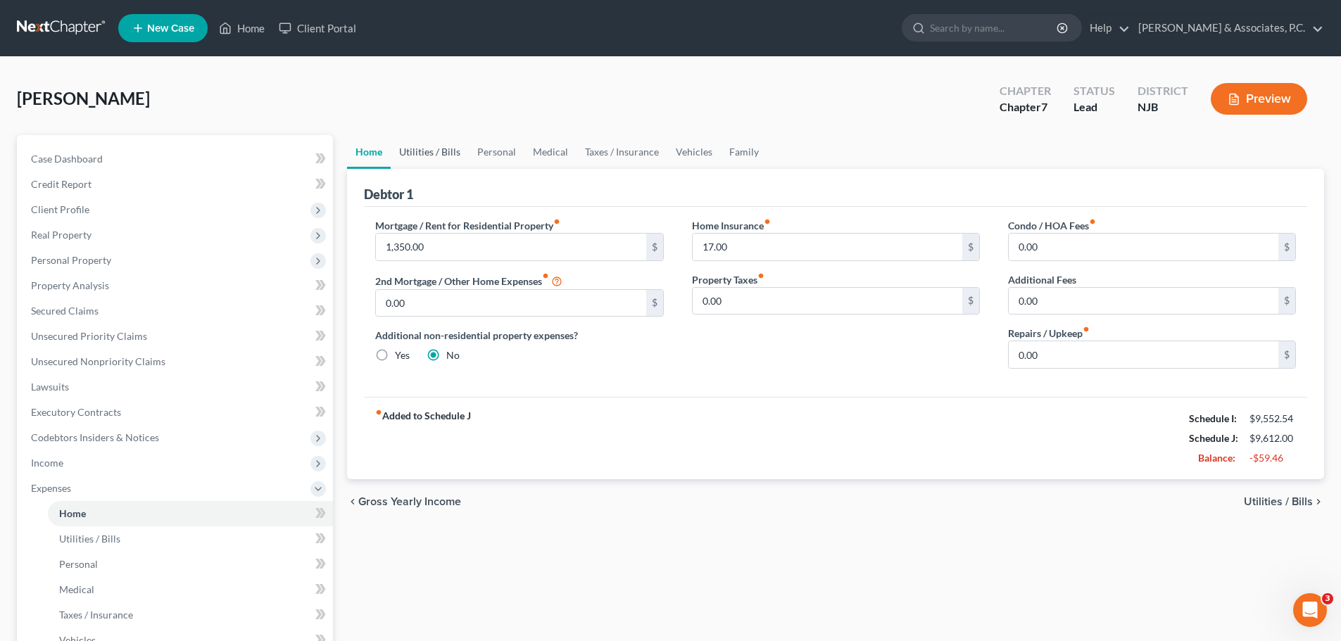
click at [439, 153] on link "Utilities / Bills" at bounding box center [430, 152] width 78 height 34
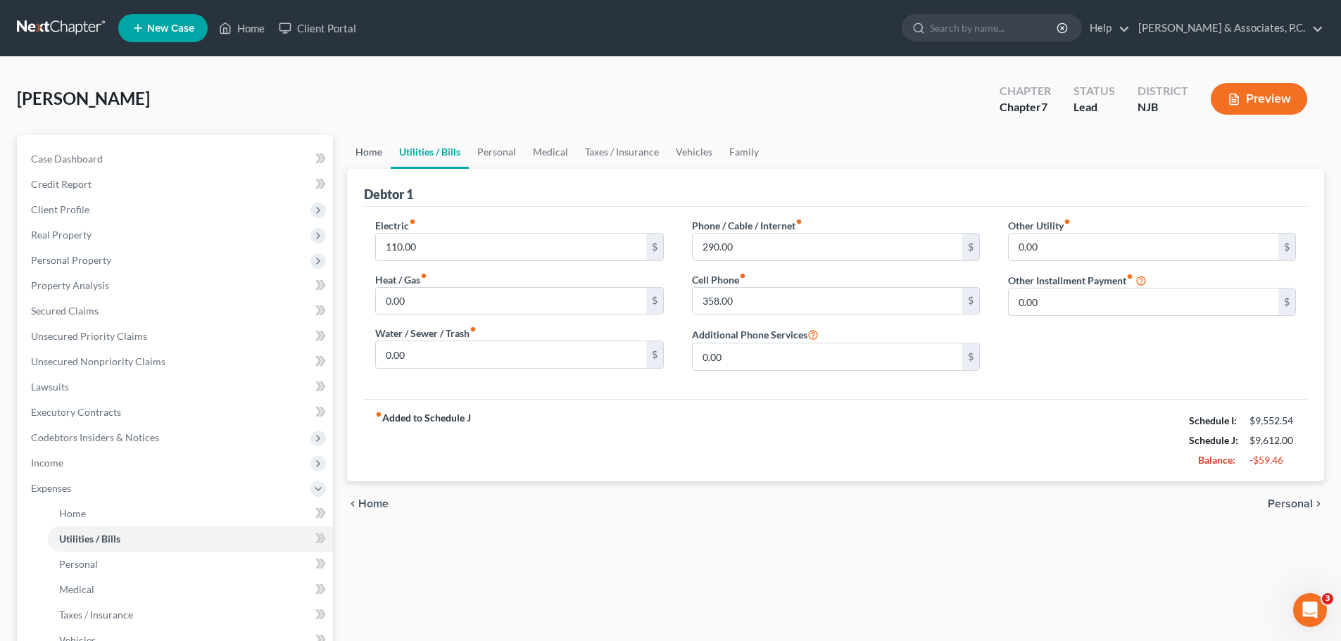
click at [359, 156] on link "Home" at bounding box center [369, 152] width 44 height 34
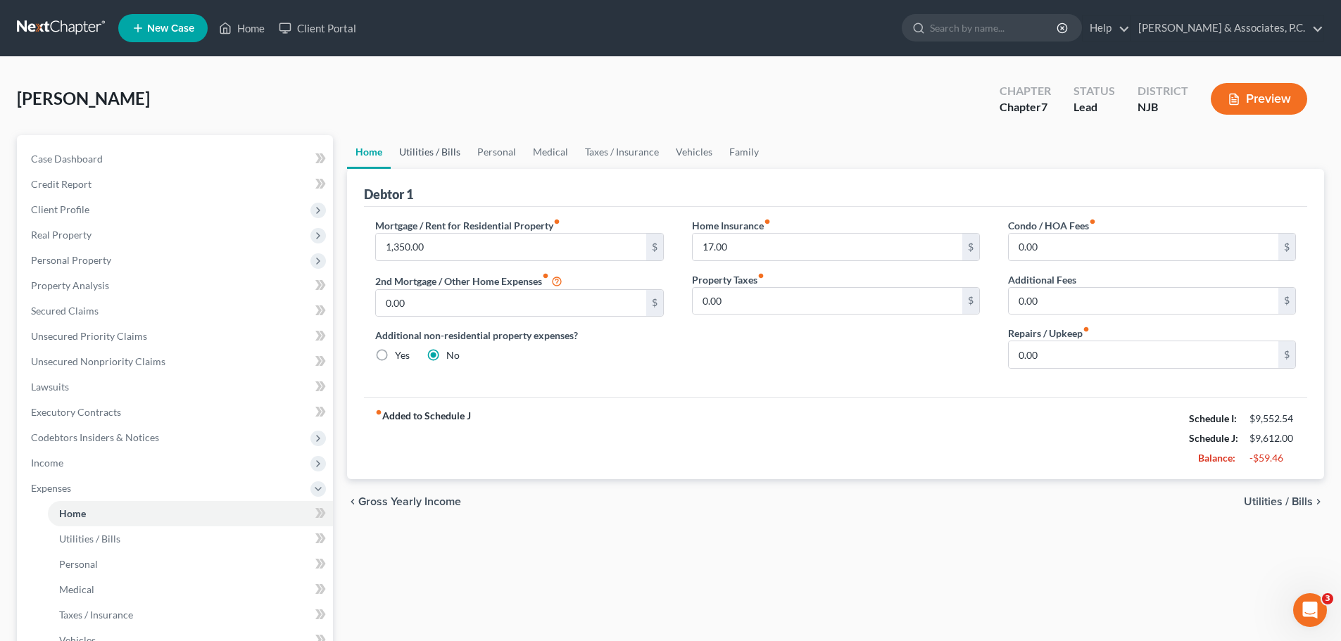
click at [428, 148] on link "Utilities / Bills" at bounding box center [430, 152] width 78 height 34
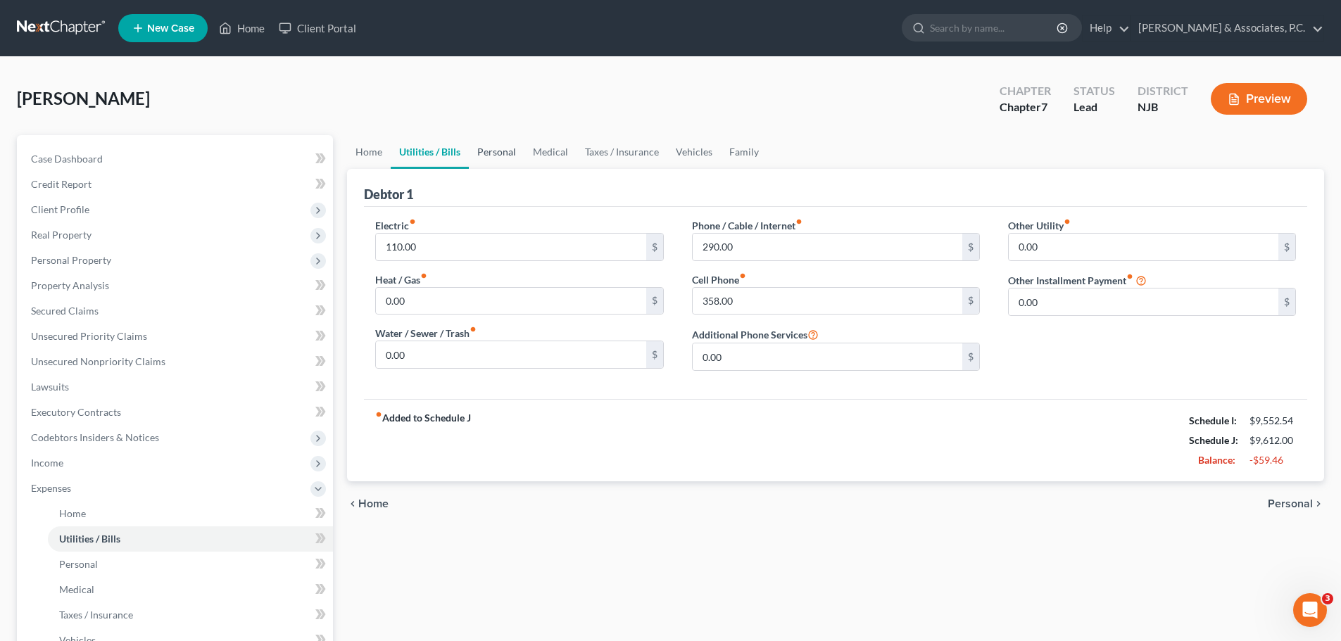
click at [486, 154] on link "Personal" at bounding box center [497, 152] width 56 height 34
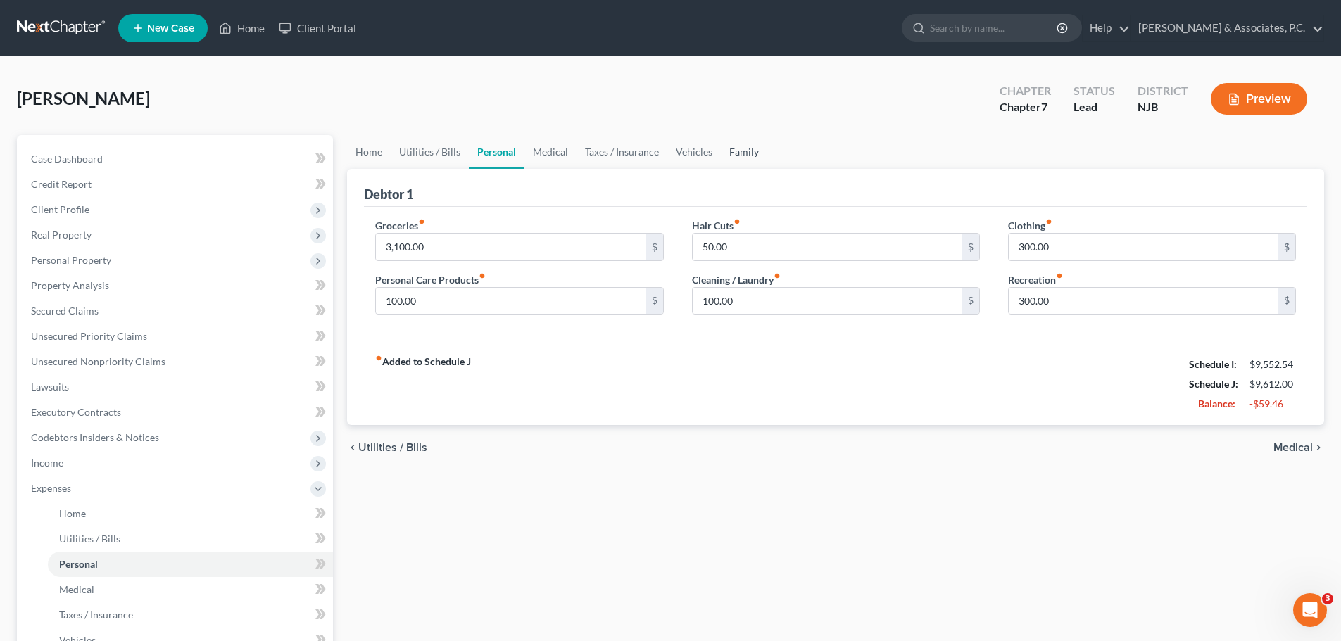
click at [747, 148] on link "Family" at bounding box center [744, 152] width 46 height 34
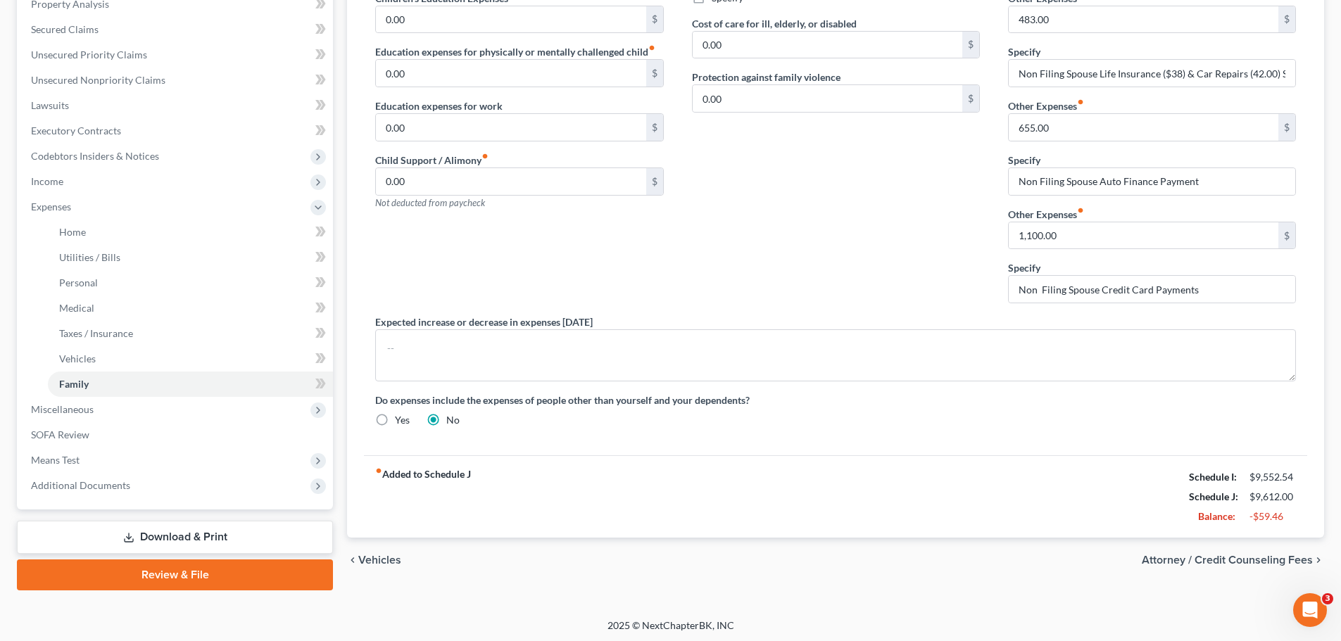
scroll to position [284, 0]
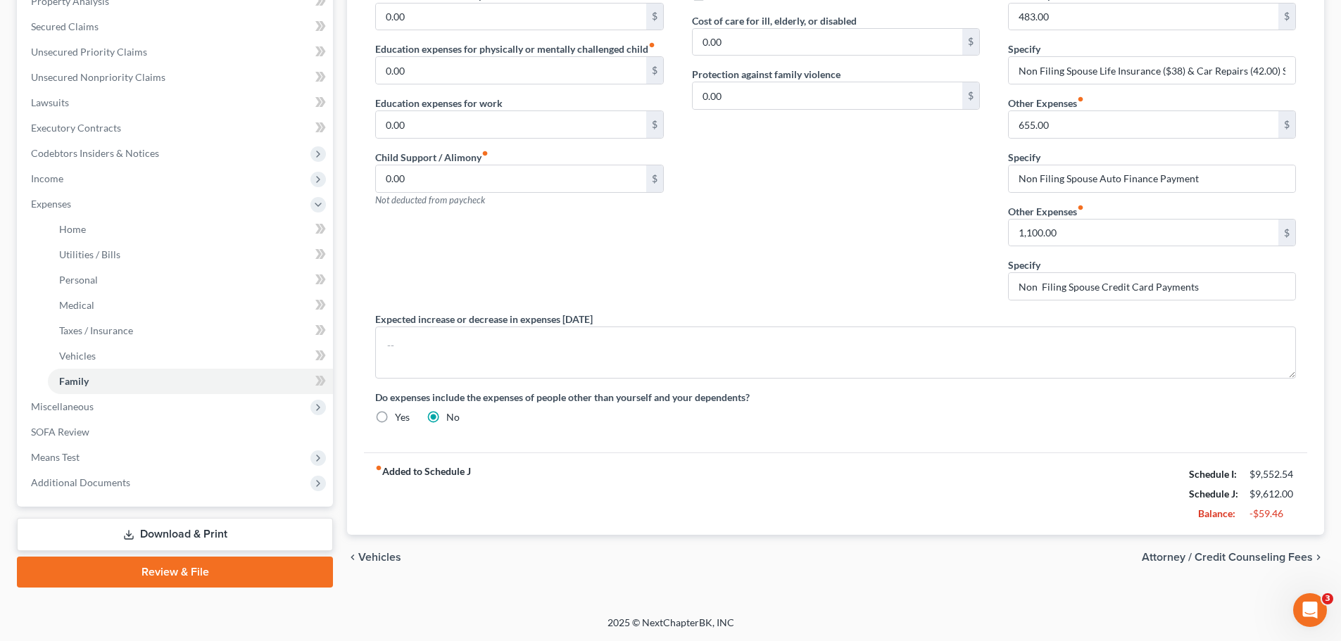
click at [1227, 556] on span "Attorney / Credit Counseling Fees" at bounding box center [1226, 557] width 171 height 11
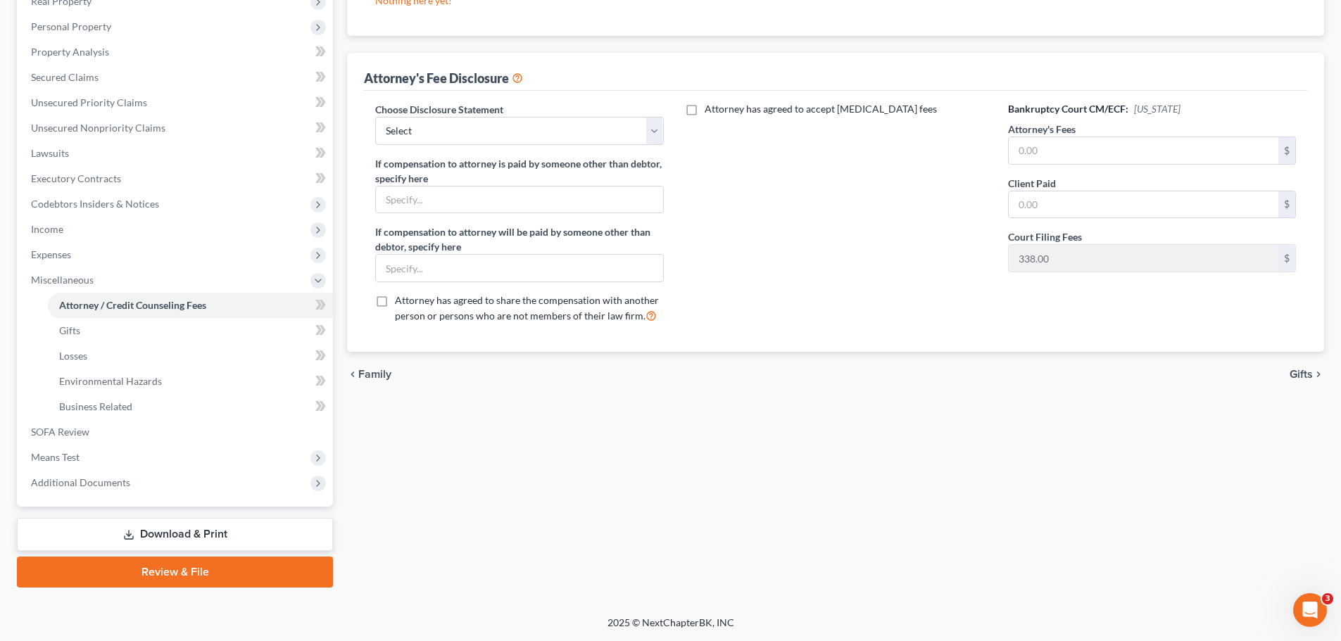
click at [1298, 372] on span "Gifts" at bounding box center [1300, 374] width 23 height 11
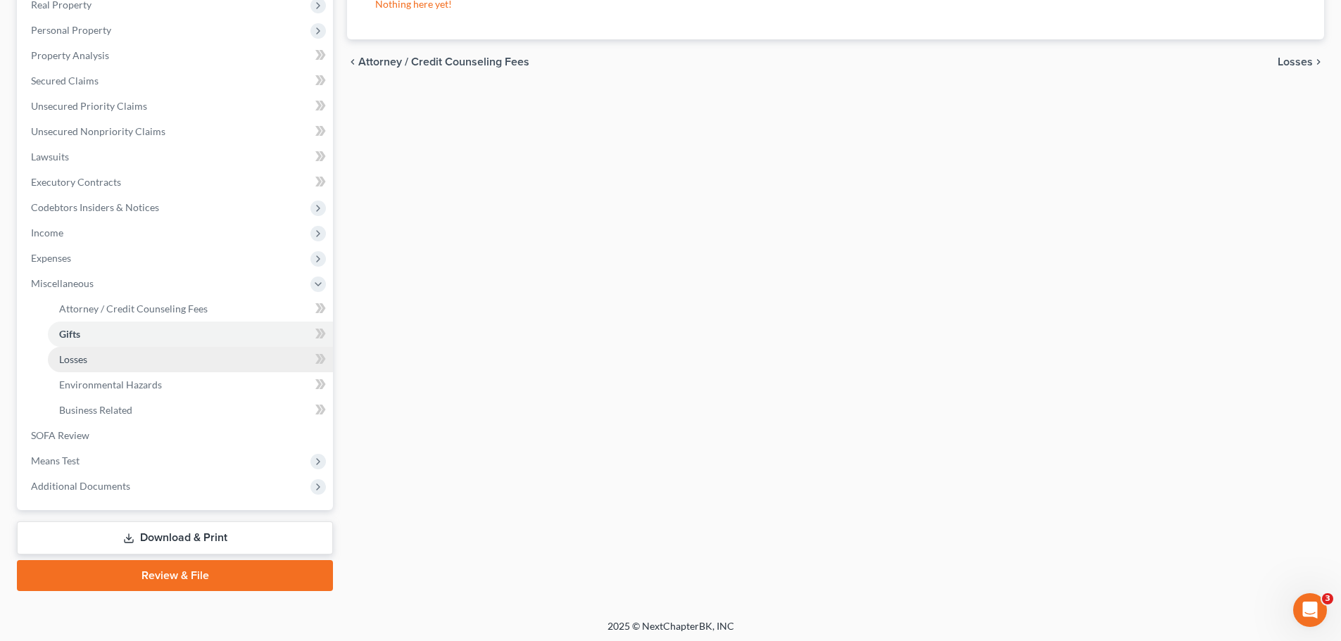
scroll to position [234, 0]
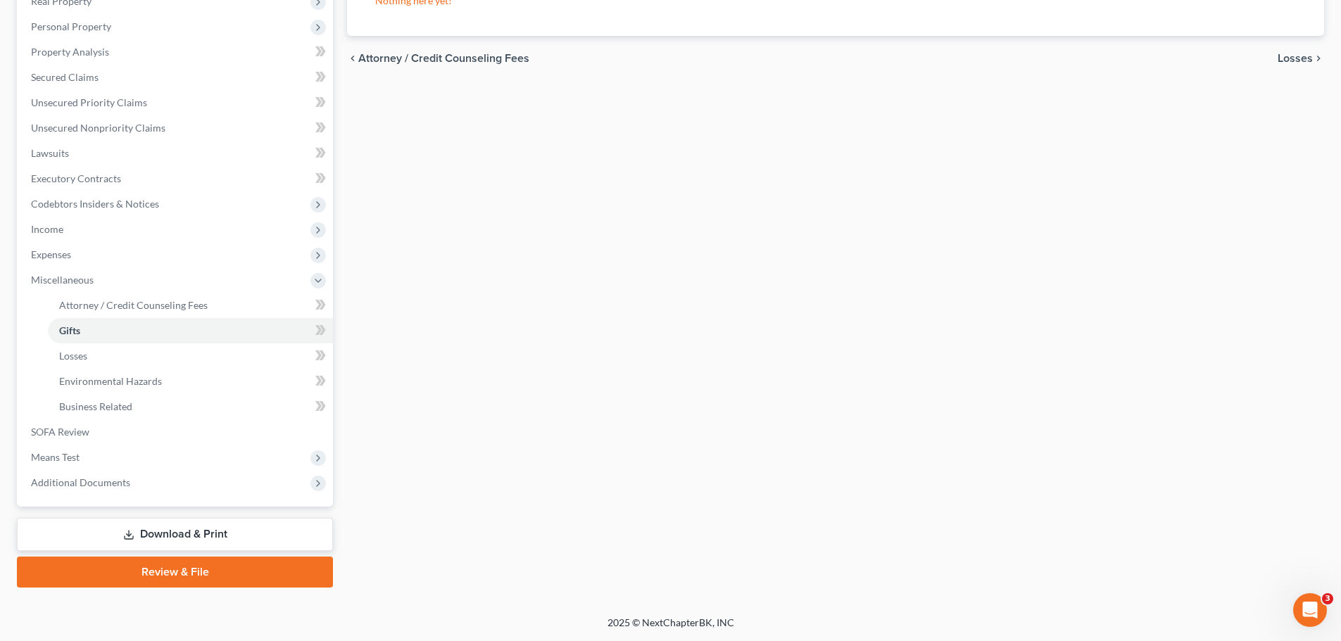
drag, startPoint x: 194, startPoint y: 533, endPoint x: 218, endPoint y: 529, distance: 24.4
click at [194, 532] on link "Download & Print" at bounding box center [175, 534] width 316 height 33
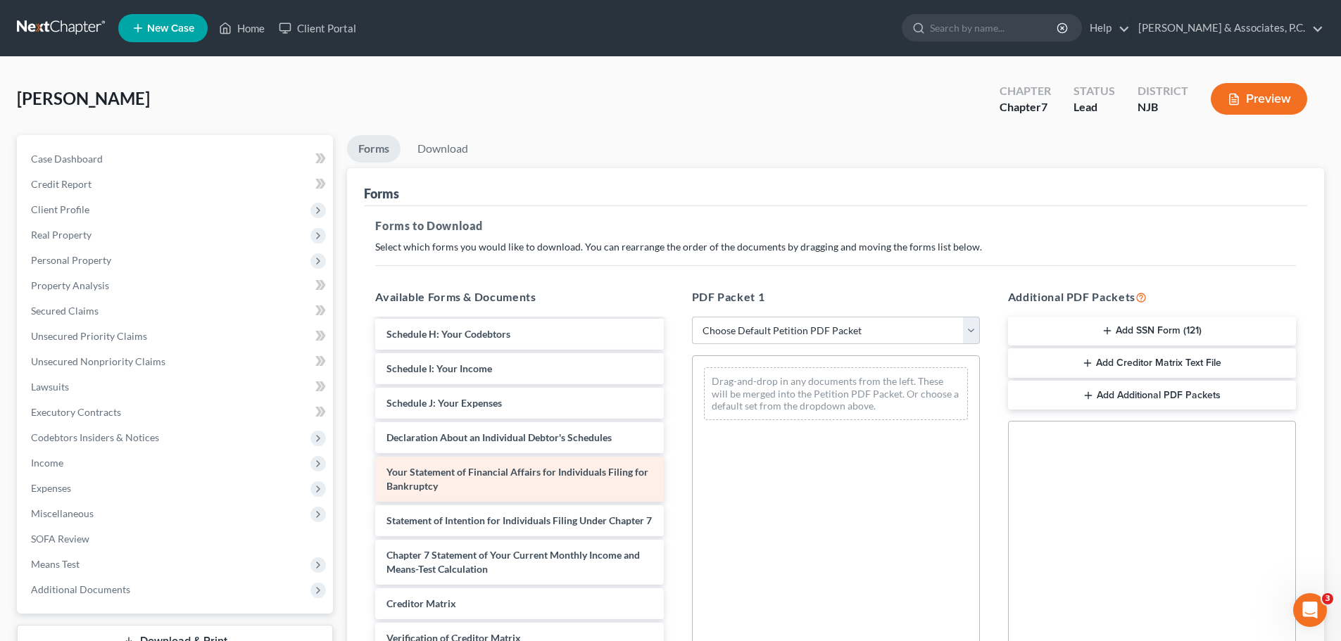
scroll to position [281, 0]
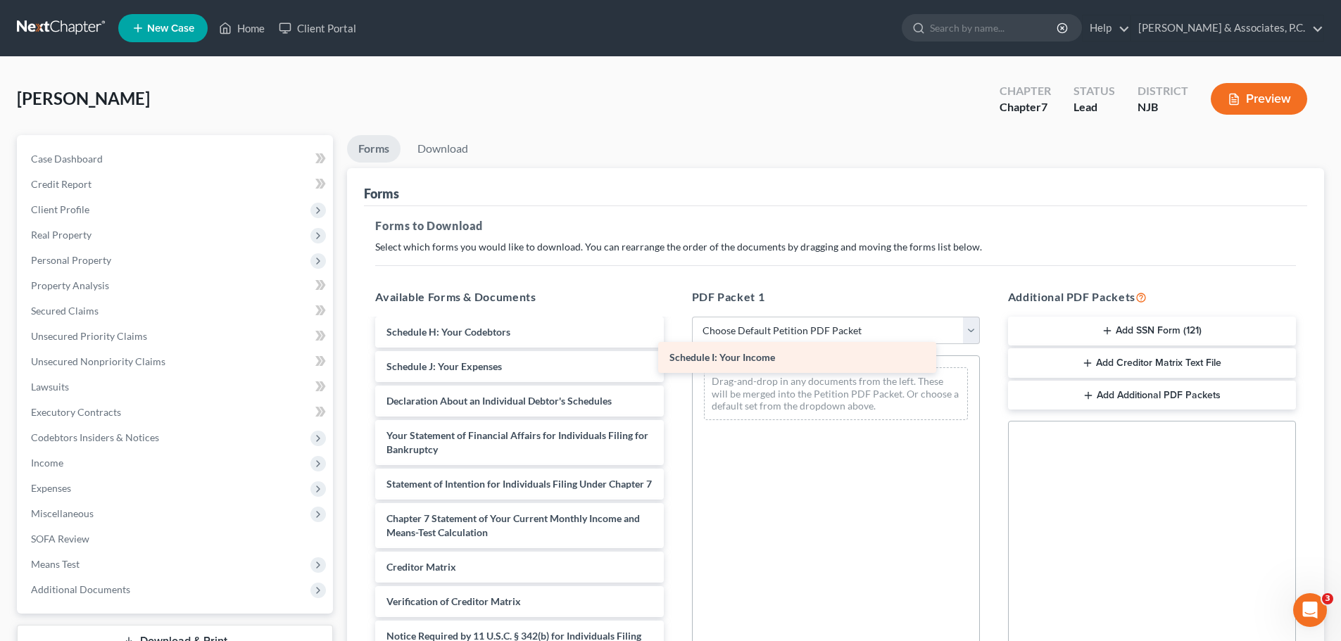
drag, startPoint x: 448, startPoint y: 348, endPoint x: 733, endPoint y: 371, distance: 286.7
click at [674, 367] on div "Schedule I: Your Income Voluntary Petition for Individuals Filing for Bankruptc…" at bounding box center [519, 380] width 310 height 639
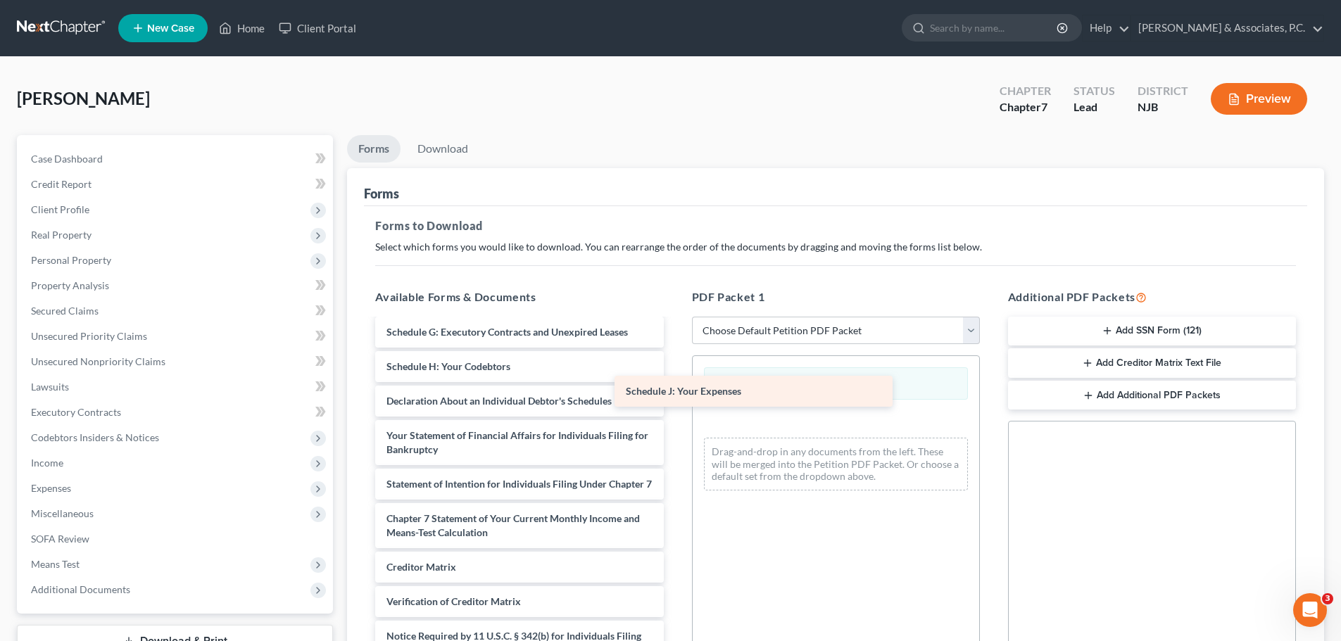
scroll to position [239, 0]
drag, startPoint x: 457, startPoint y: 356, endPoint x: 795, endPoint y: 433, distance: 346.4
click at [674, 428] on div "Schedule J: Your Expenses Voluntary Petition for Individuals Filing for Bankrup…" at bounding box center [519, 398] width 310 height 605
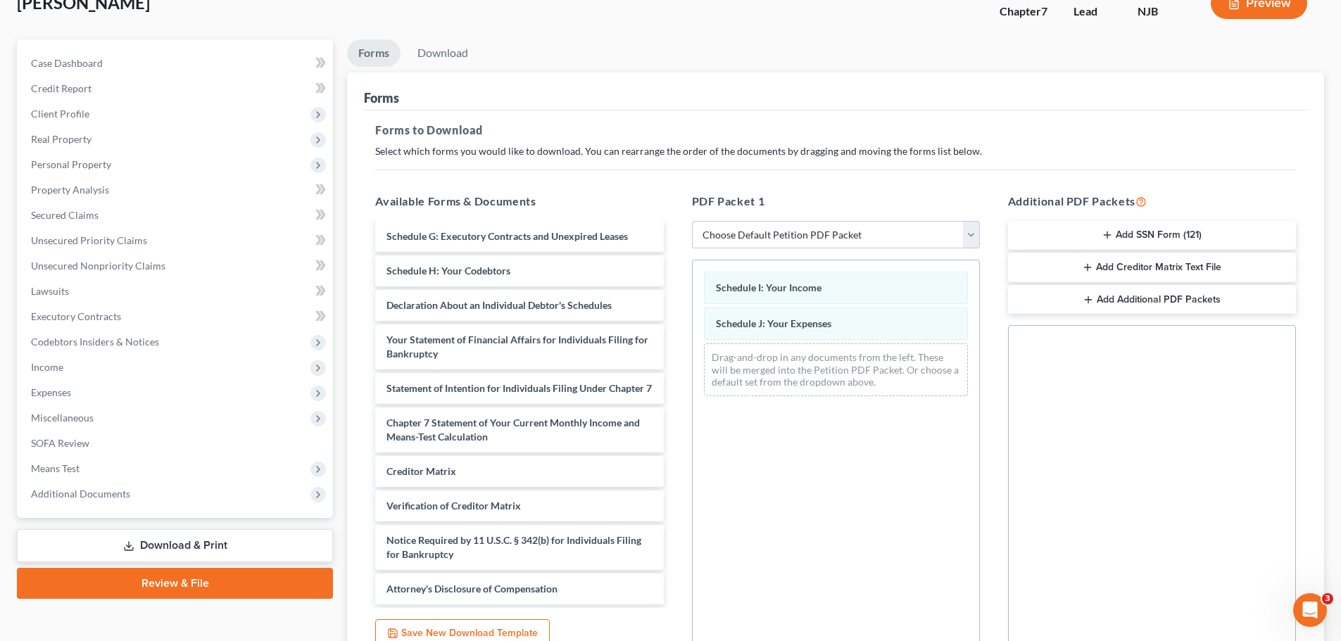
scroll to position [228, 0]
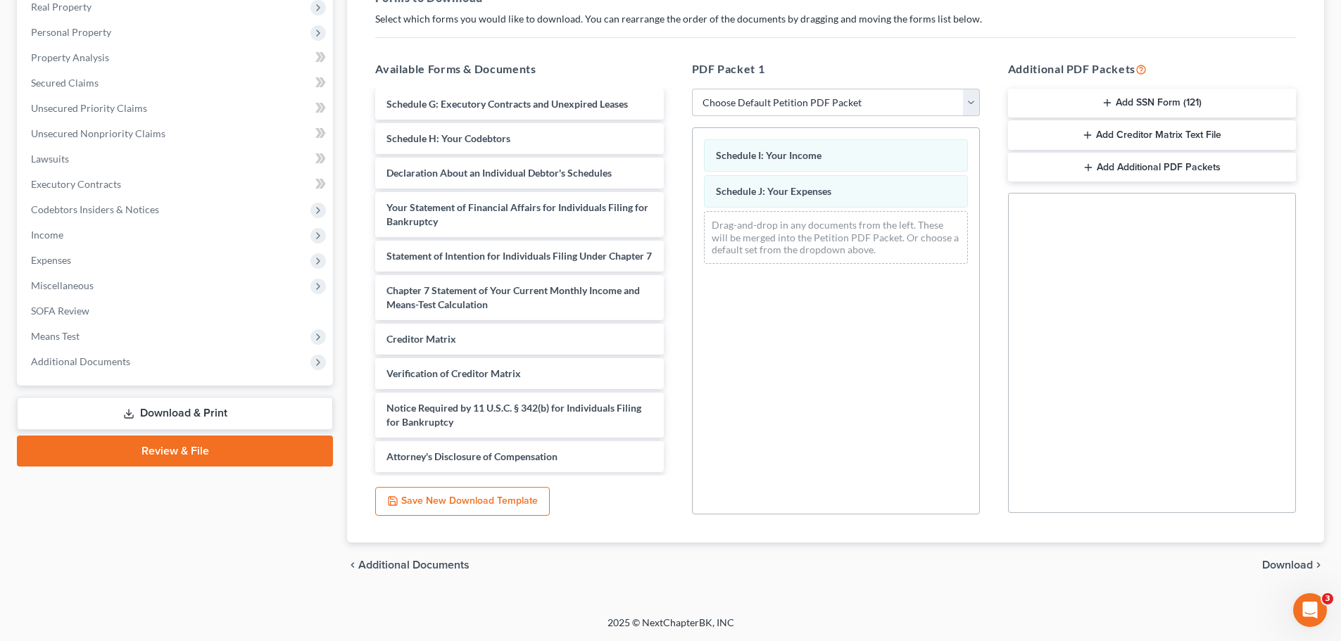
click at [1289, 561] on span "Download" at bounding box center [1287, 564] width 51 height 11
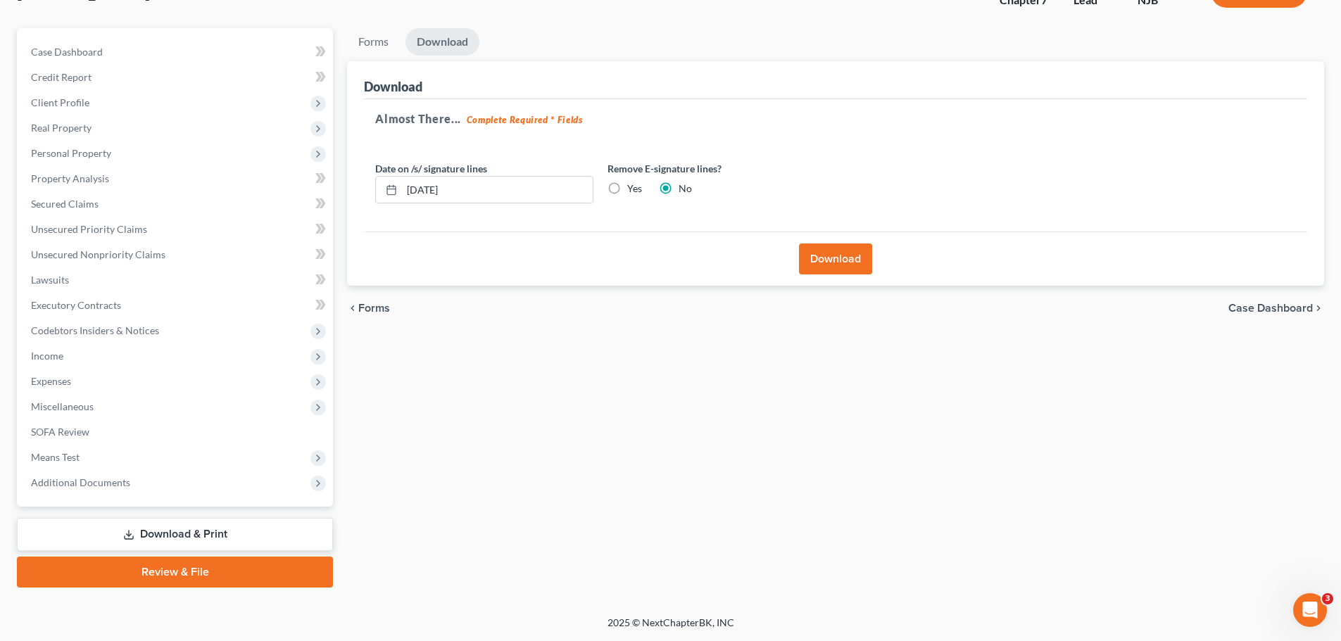
scroll to position [107, 0]
click at [627, 189] on label "Yes" at bounding box center [634, 189] width 15 height 14
click at [633, 189] on input "Yes" at bounding box center [637, 186] width 9 height 9
radio input "true"
radio input "false"
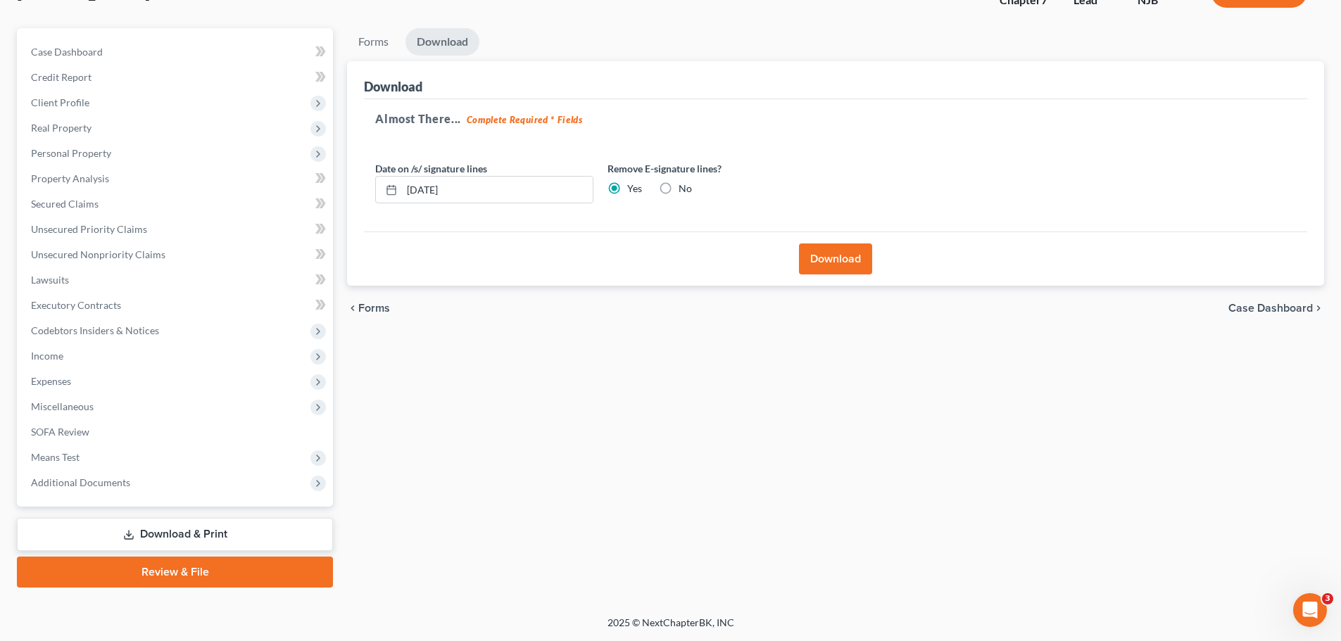
drag, startPoint x: 828, startPoint y: 257, endPoint x: 817, endPoint y: 281, distance: 27.1
click at [829, 257] on button "Download" at bounding box center [835, 258] width 73 height 31
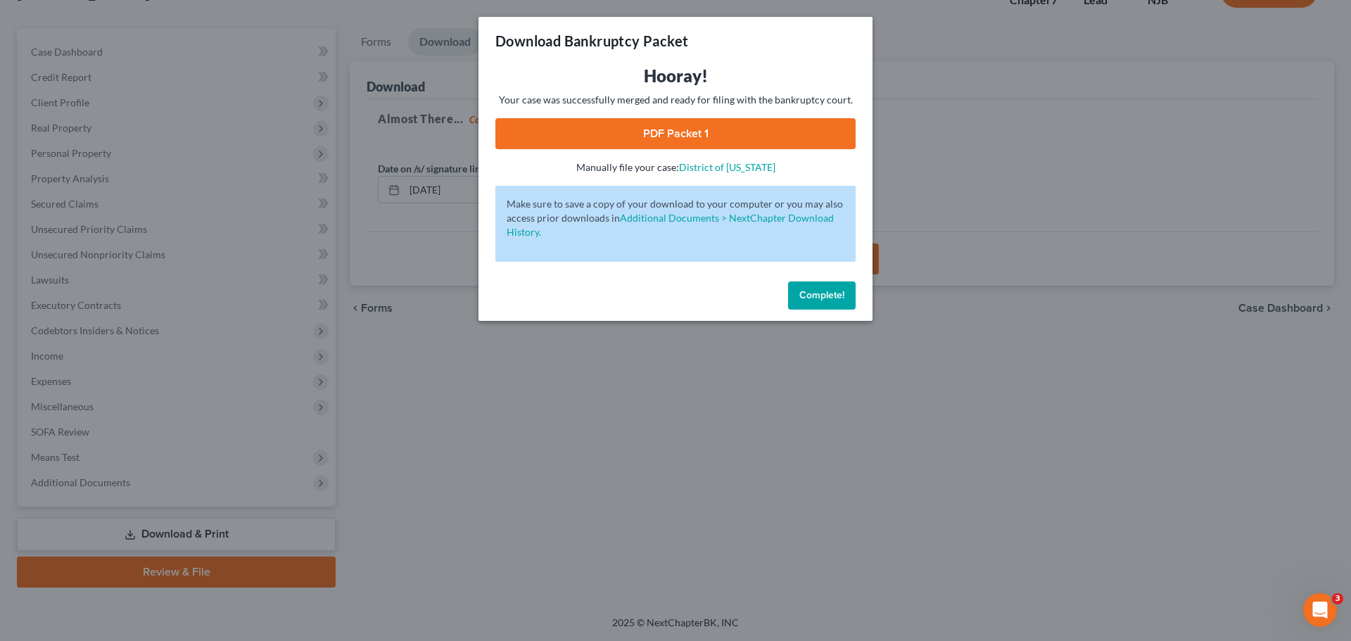
click at [726, 133] on link "PDF Packet 1" at bounding box center [675, 133] width 360 height 31
drag, startPoint x: 825, startPoint y: 299, endPoint x: 841, endPoint y: 301, distance: 15.6
click at [825, 301] on span "Complete!" at bounding box center [821, 295] width 45 height 12
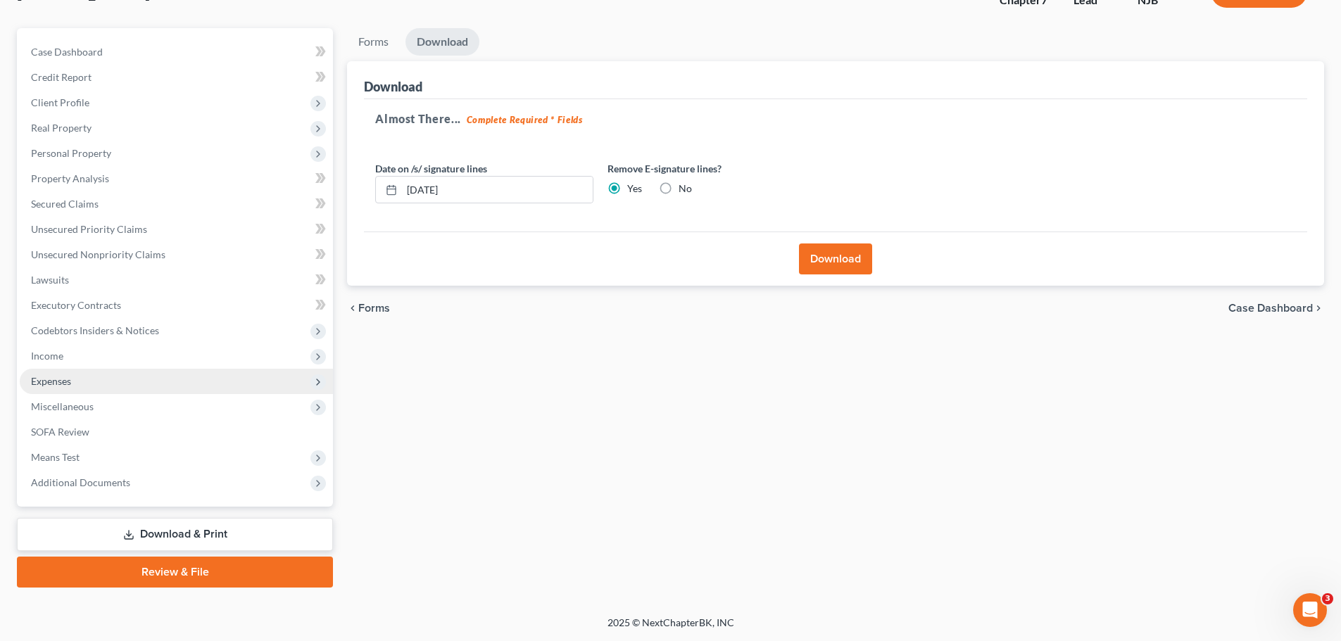
click at [50, 388] on span "Expenses" at bounding box center [176, 381] width 313 height 25
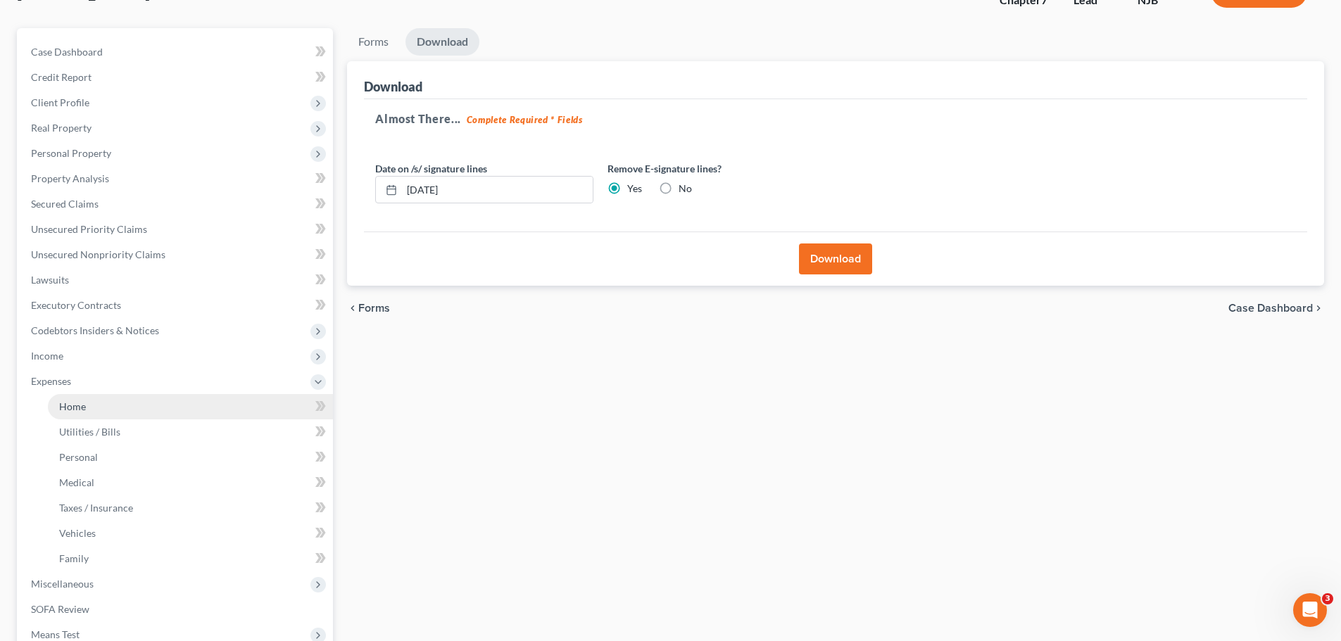
click at [103, 414] on link "Home" at bounding box center [190, 406] width 285 height 25
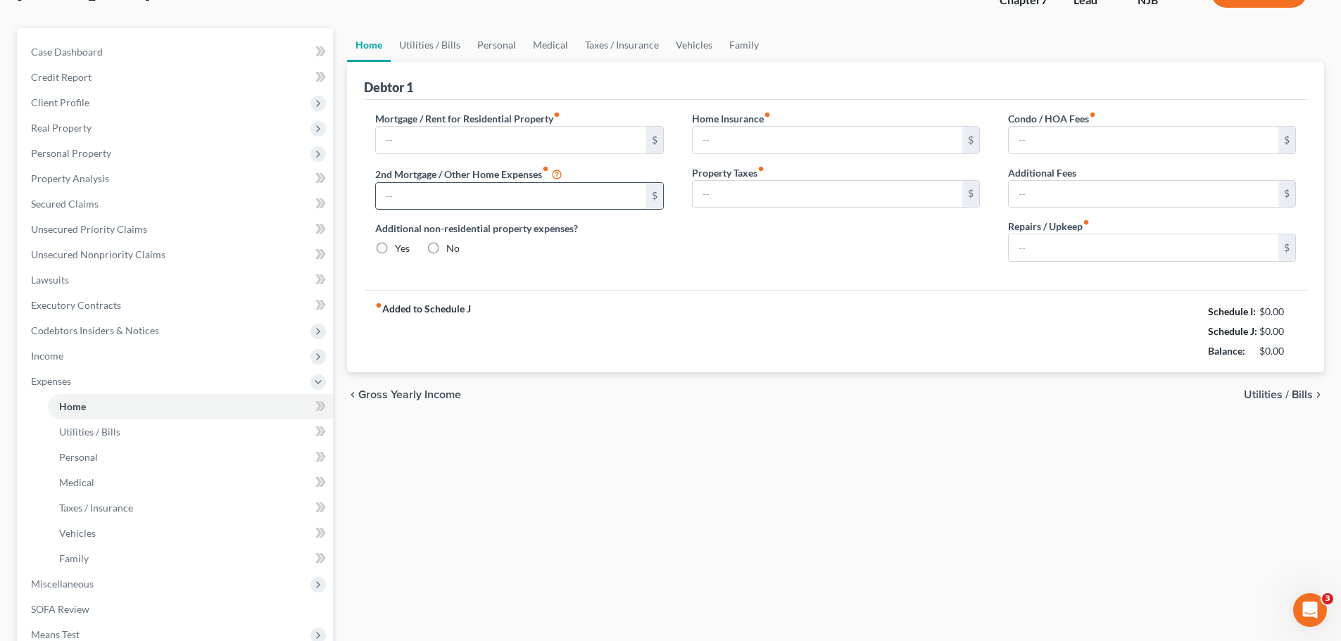
type input "1,350.00"
type input "0.00"
radio input "true"
type input "17.00"
type input "0.00"
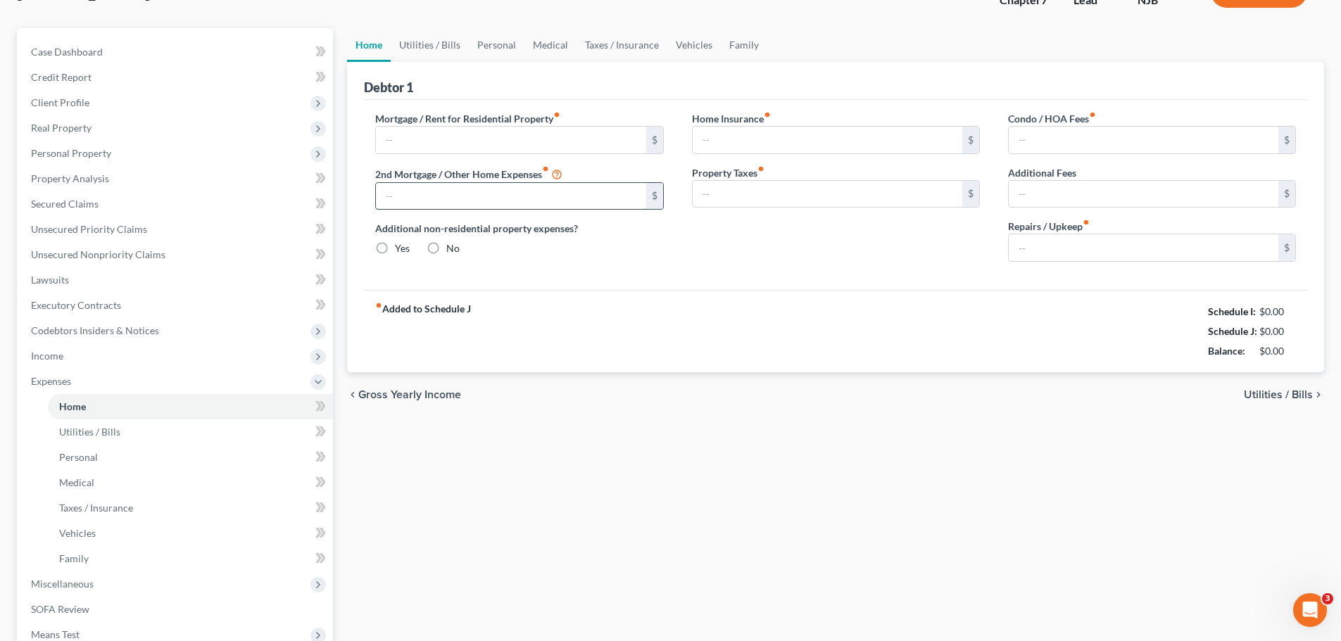
type input "0.00"
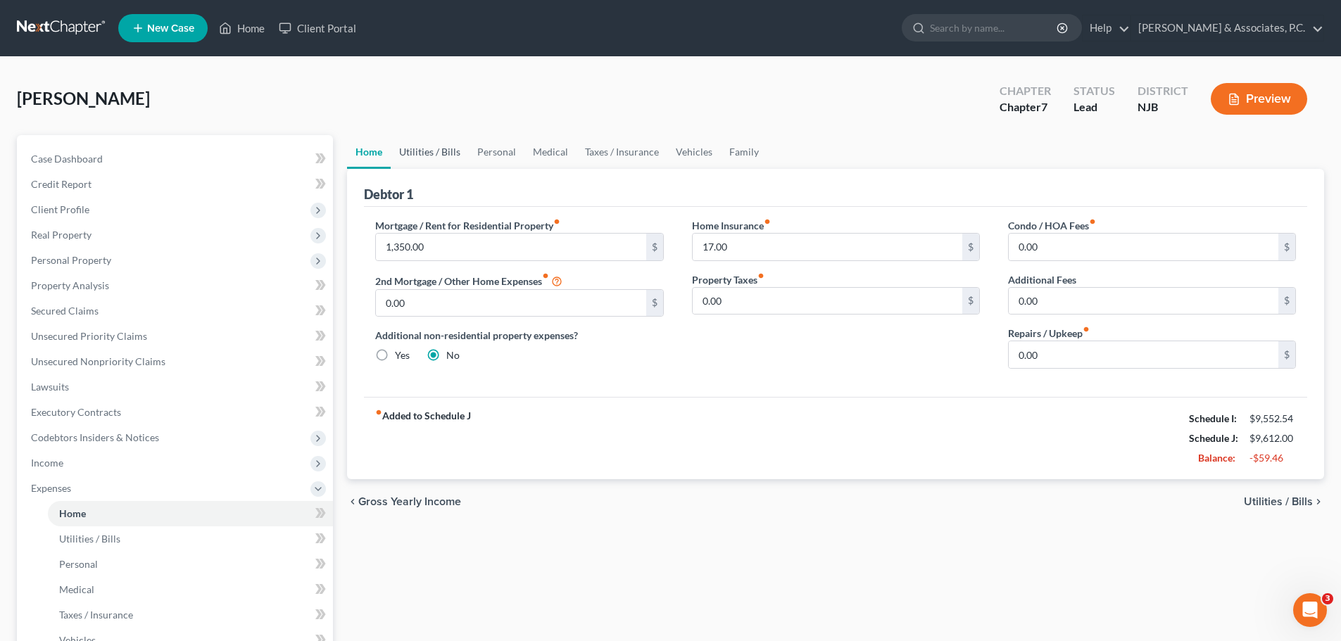
click at [434, 142] on link "Utilities / Bills" at bounding box center [430, 152] width 78 height 34
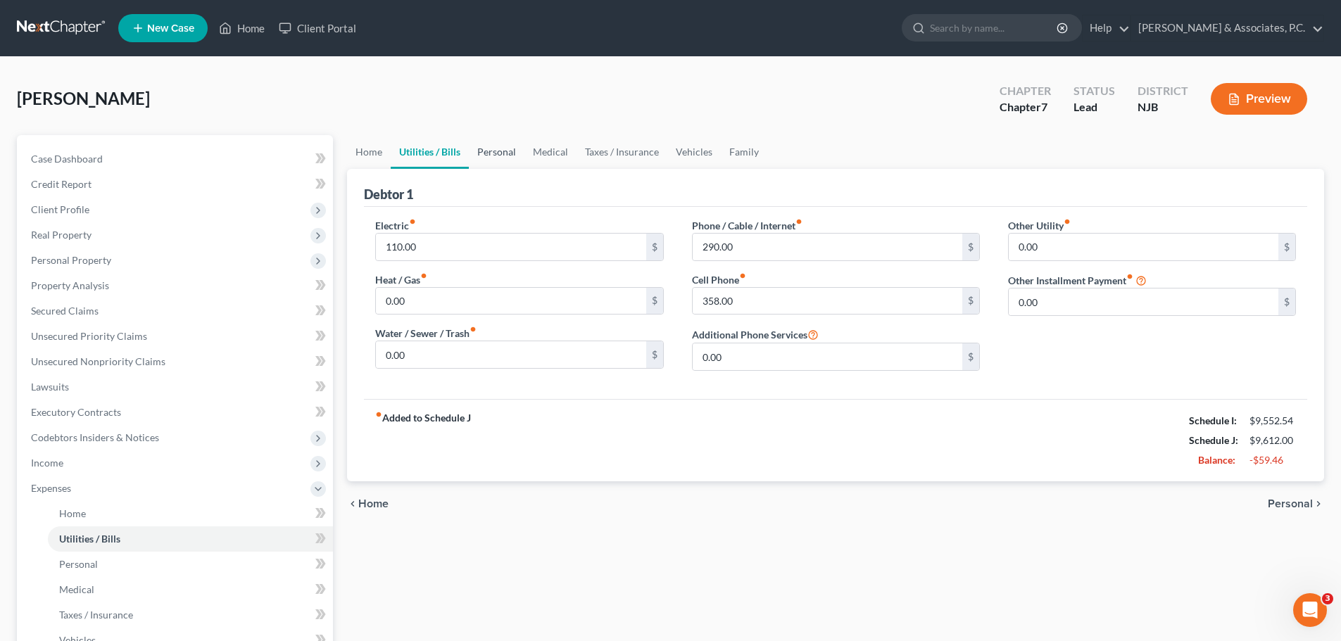
click at [495, 151] on link "Personal" at bounding box center [497, 152] width 56 height 34
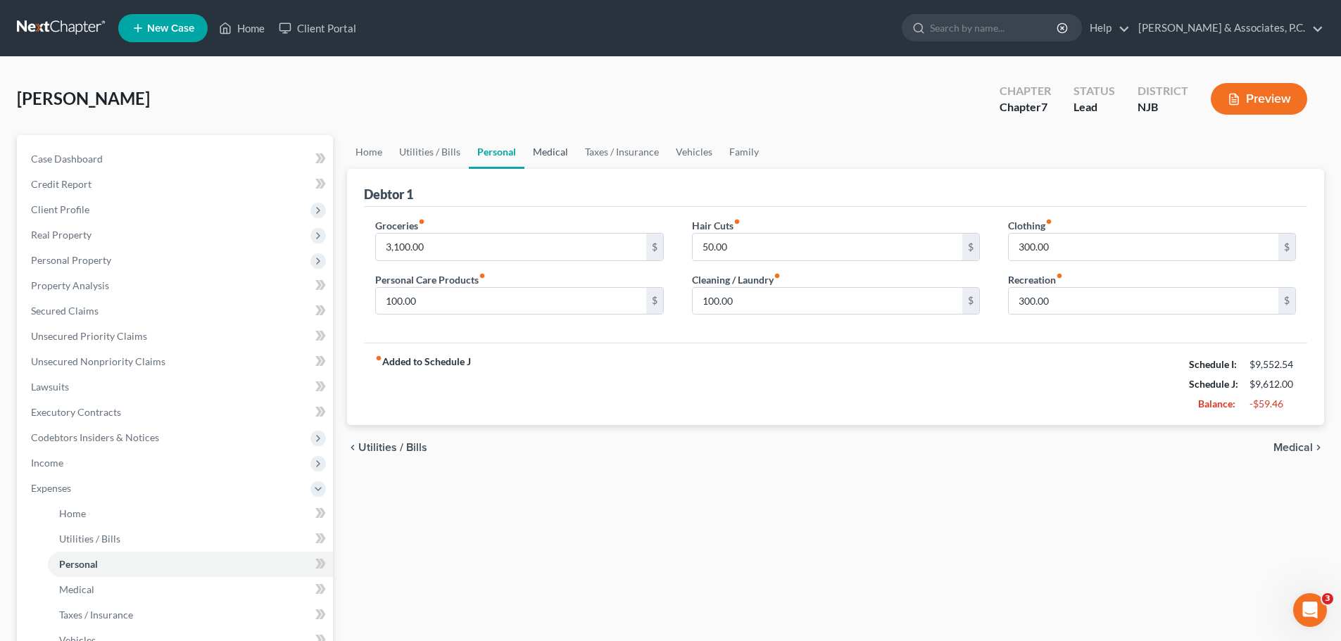
click at [548, 150] on link "Medical" at bounding box center [550, 152] width 52 height 34
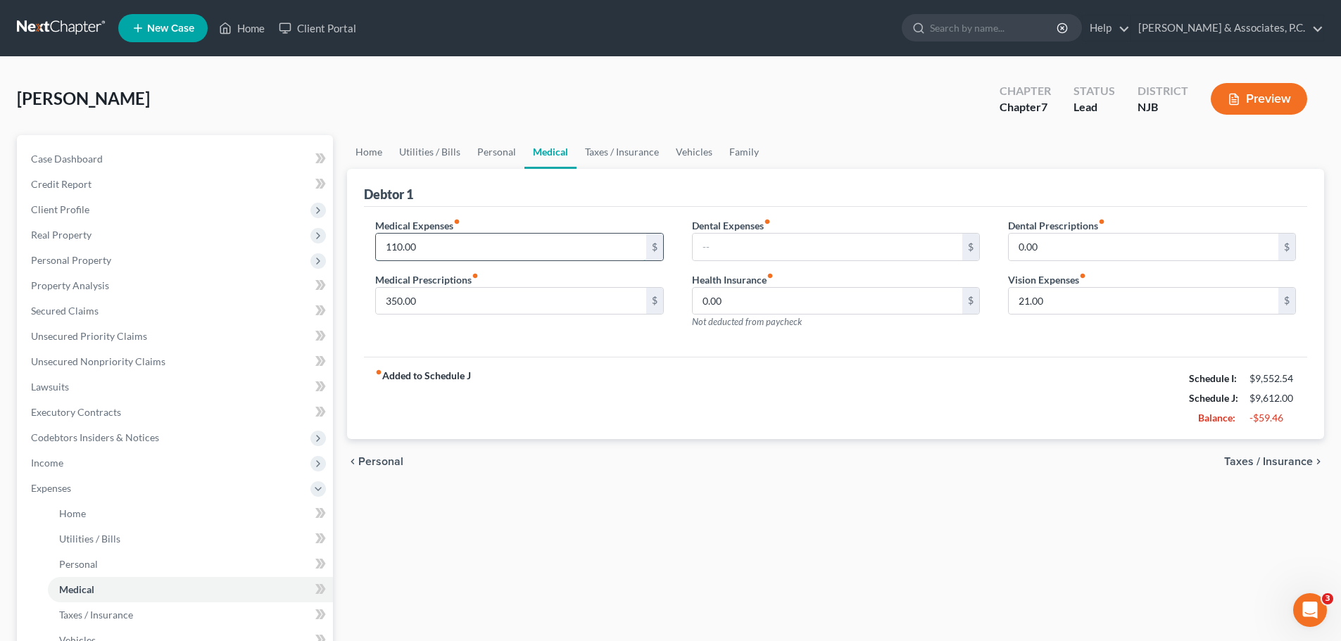
click at [524, 243] on input "110.00" at bounding box center [511, 247] width 270 height 27
click at [518, 303] on input "350.00" at bounding box center [511, 301] width 270 height 27
click at [609, 148] on link "Taxes / Insurance" at bounding box center [621, 152] width 91 height 34
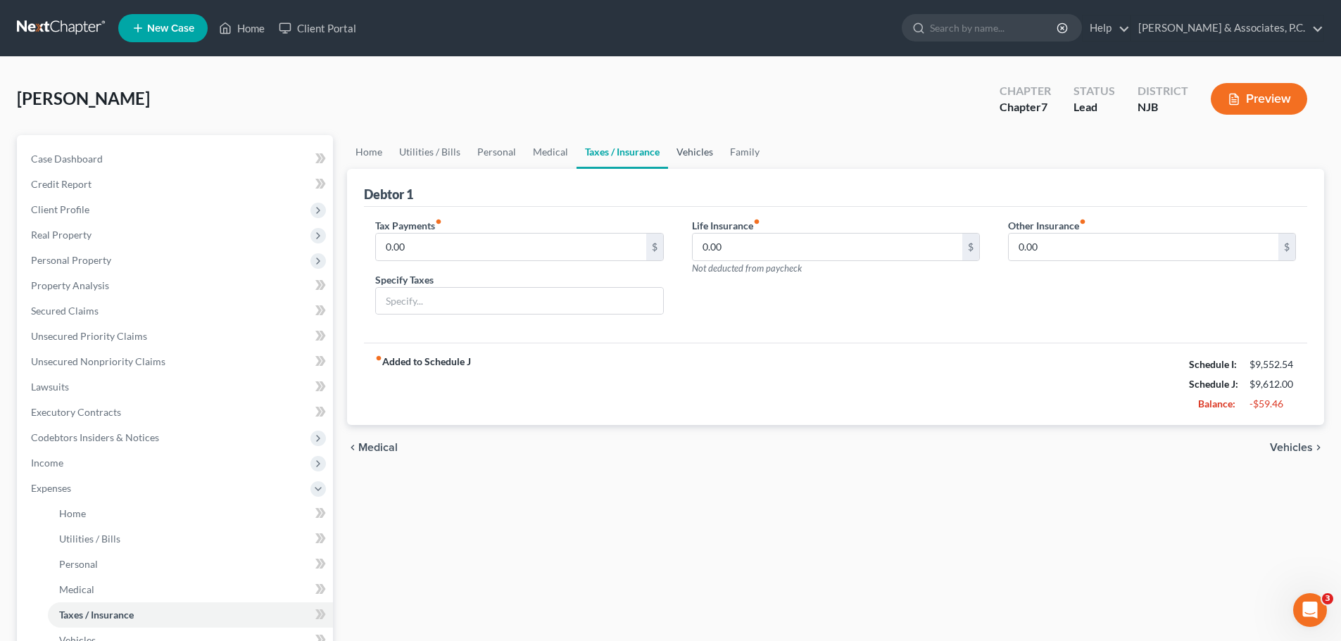
click at [694, 159] on link "Vehicles" at bounding box center [694, 152] width 53 height 34
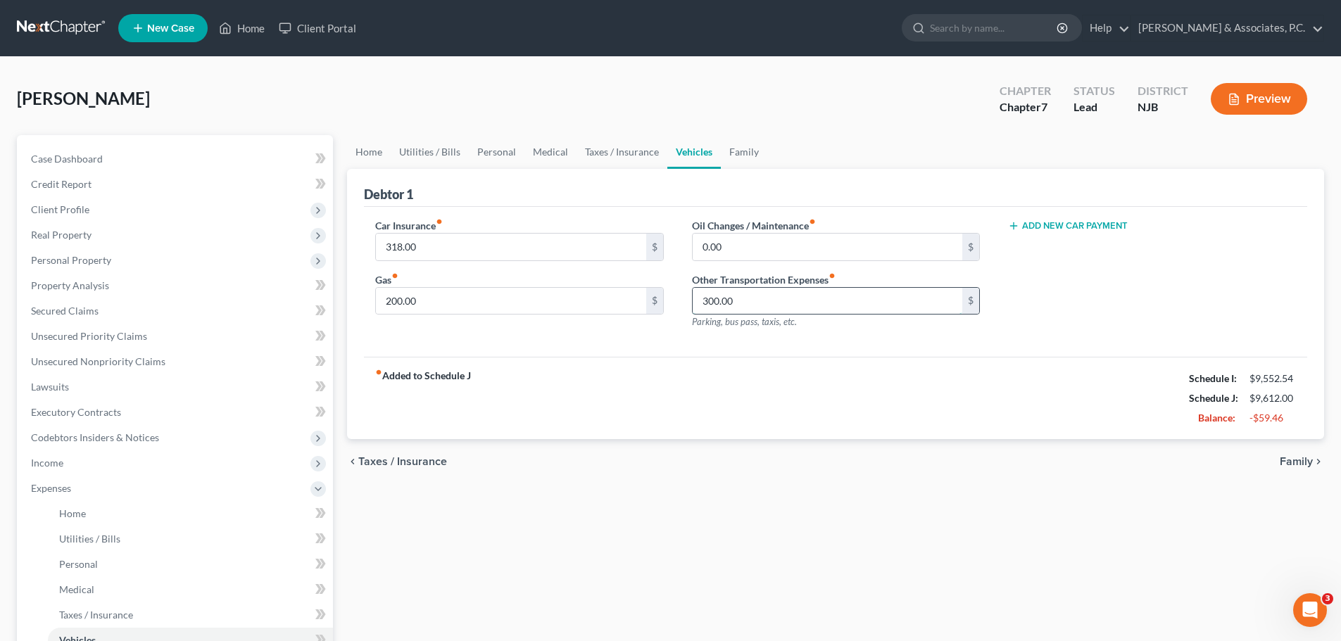
click at [781, 303] on input "300.00" at bounding box center [827, 301] width 270 height 27
click at [768, 239] on input "0.00" at bounding box center [827, 247] width 270 height 27
click at [760, 298] on input "300.00" at bounding box center [827, 301] width 270 height 27
drag, startPoint x: 764, startPoint y: 305, endPoint x: 645, endPoint y: 329, distance: 121.2
click at [652, 324] on div "Car Insurance fiber_manual_record 318.00 $ Gas fiber_manual_record 200.00 $ Oil…" at bounding box center [835, 279] width 949 height 122
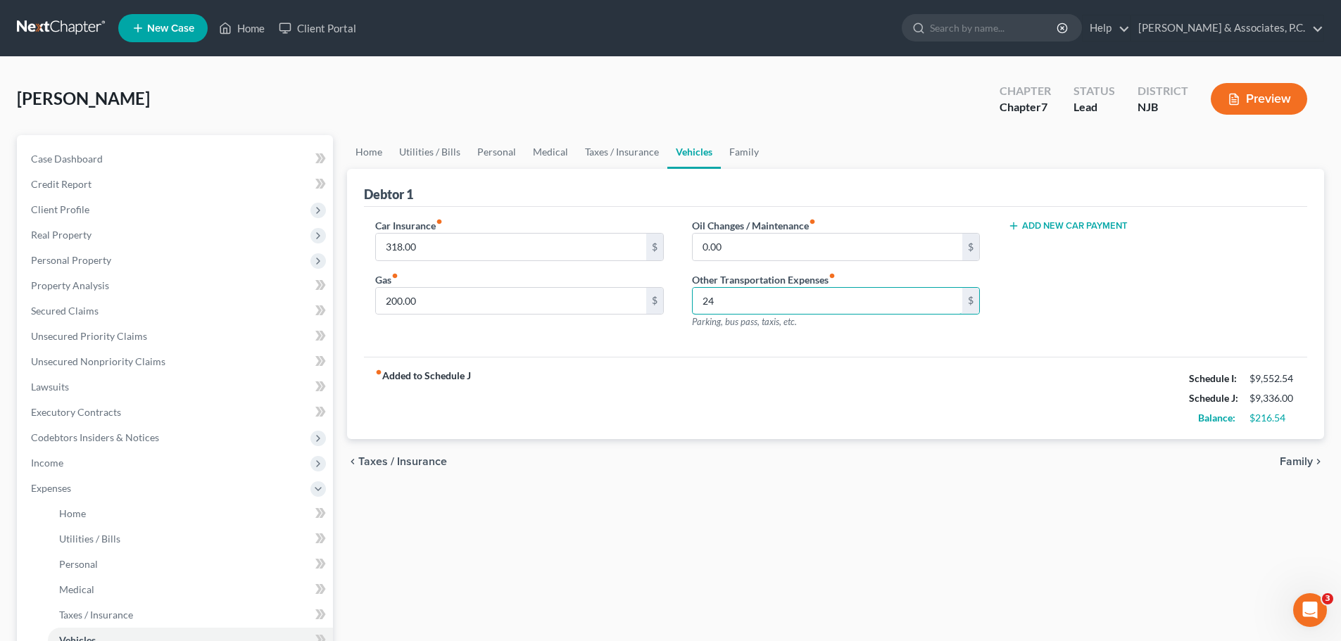
type input "2"
type input "225.00"
click at [802, 250] on input "0.00" at bounding box center [827, 247] width 270 height 27
type input "1"
click at [754, 252] on input "14.00" at bounding box center [827, 247] width 270 height 27
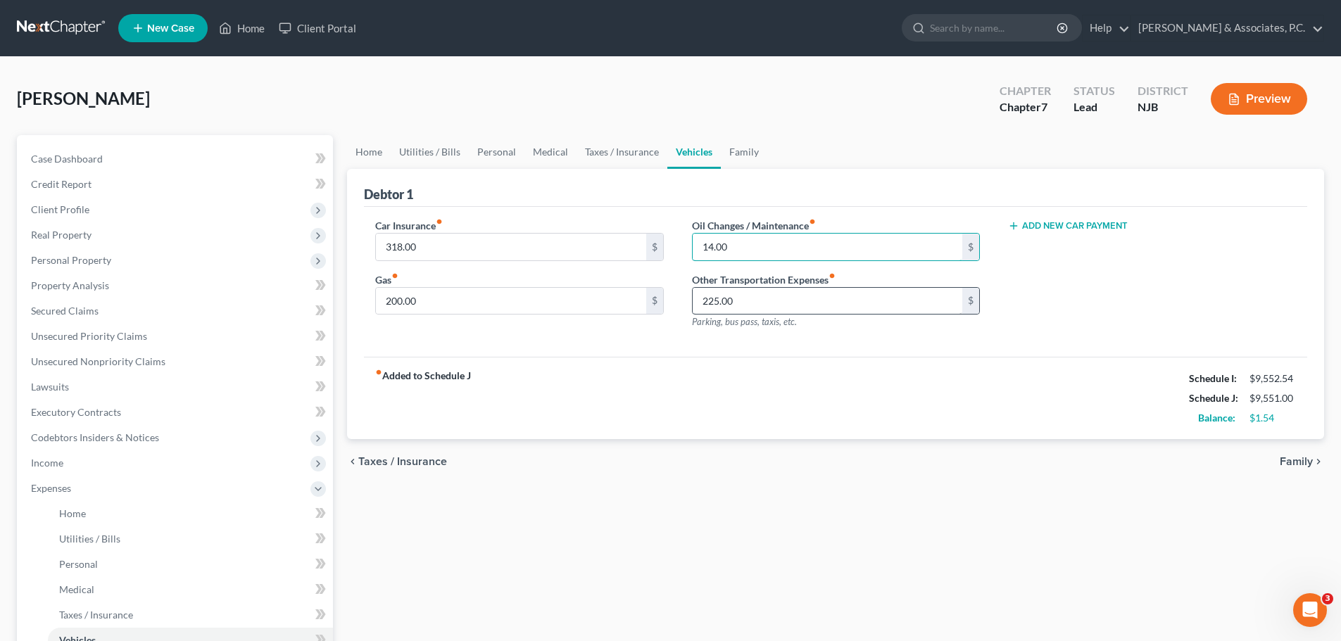
type input "14.00"
click at [759, 301] on input "225.00" at bounding box center [827, 301] width 270 height 27
type input "220.00"
click at [749, 247] on input "14.00" at bounding box center [827, 247] width 270 height 27
type input "15.00"
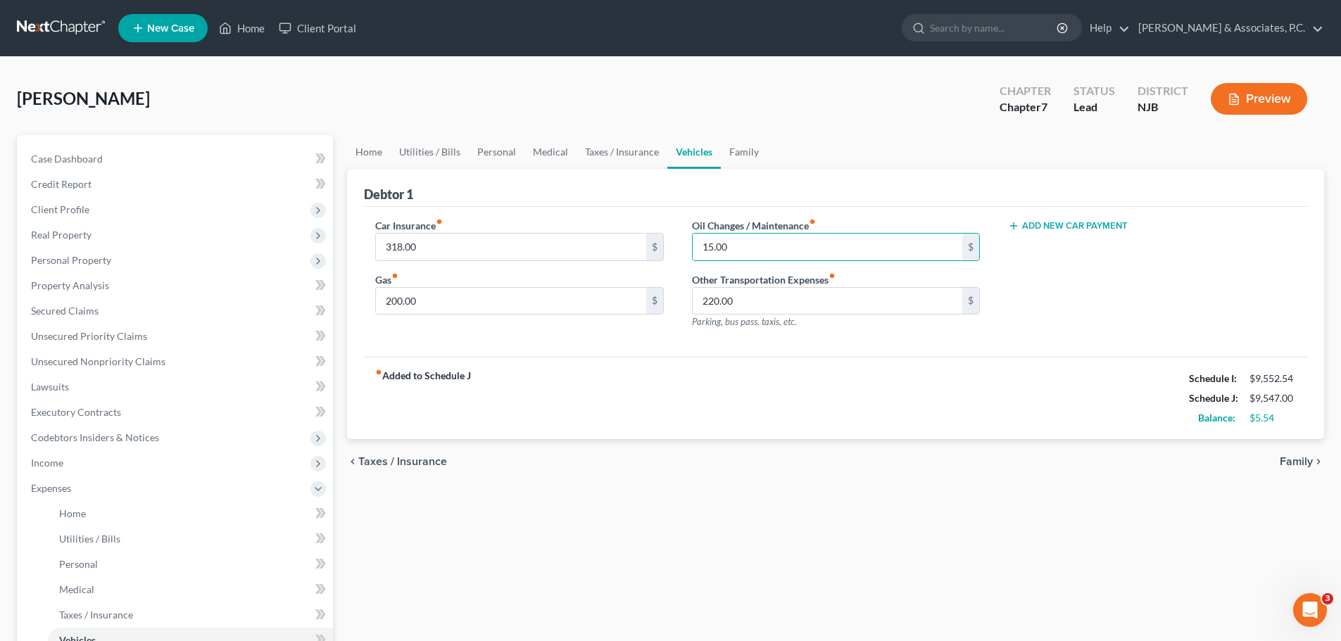
click at [1312, 465] on icon "chevron_right" at bounding box center [1317, 461] width 11 height 11
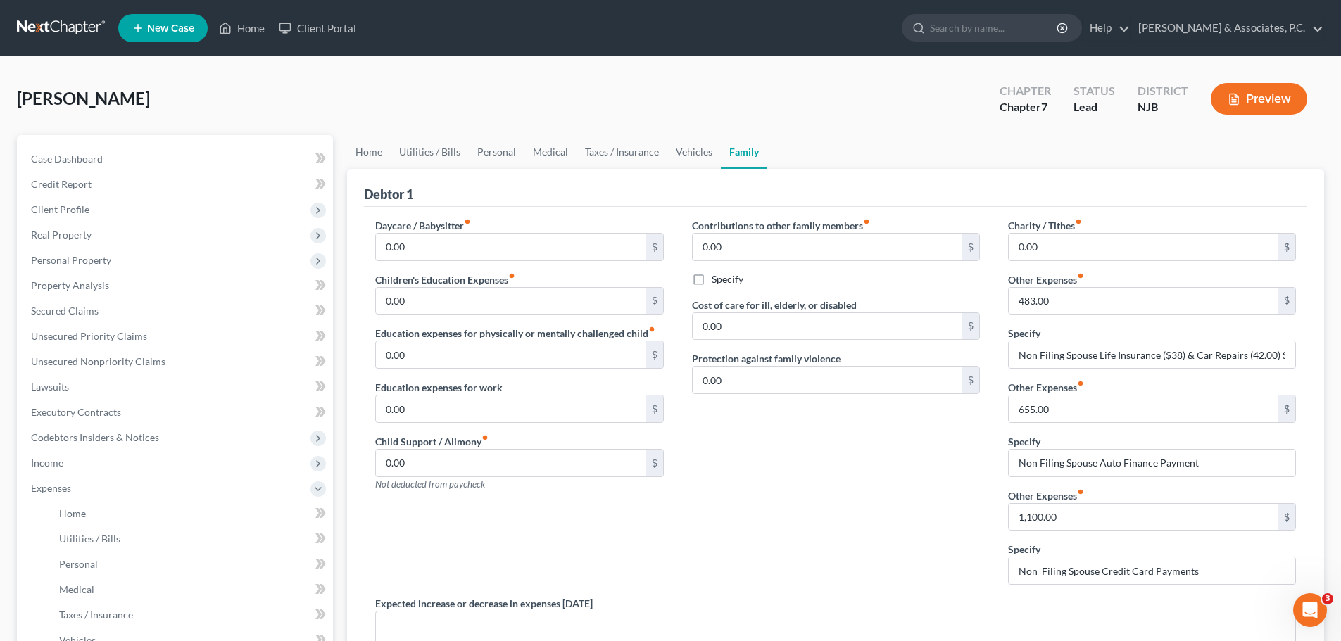
click at [740, 153] on link "Family" at bounding box center [744, 152] width 46 height 34
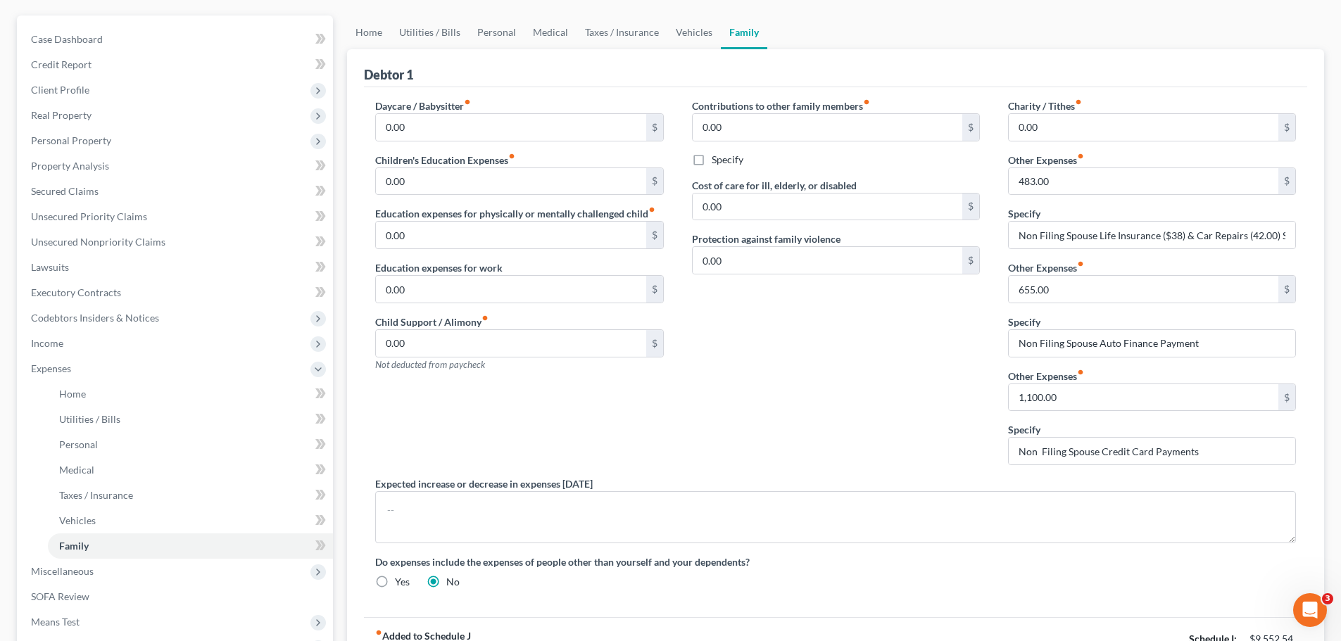
scroll to position [281, 0]
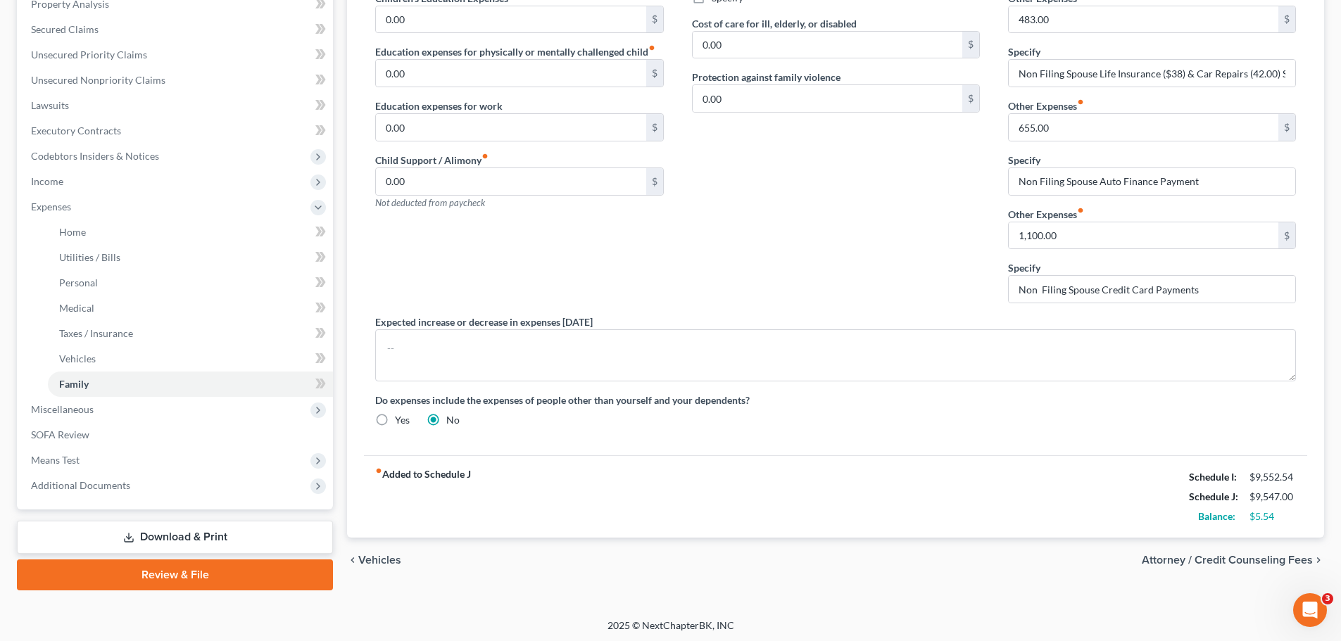
click at [1236, 559] on span "Attorney / Credit Counseling Fees" at bounding box center [1226, 560] width 171 height 11
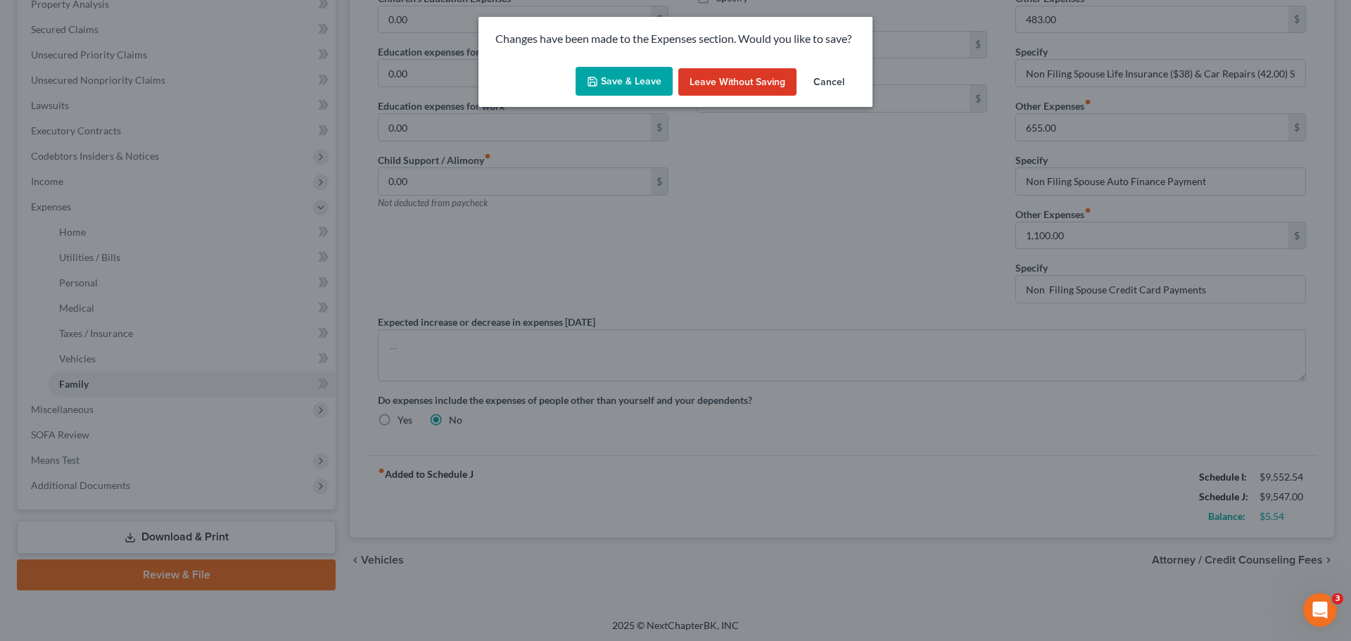
click at [609, 85] on button "Save & Leave" at bounding box center [624, 82] width 97 height 30
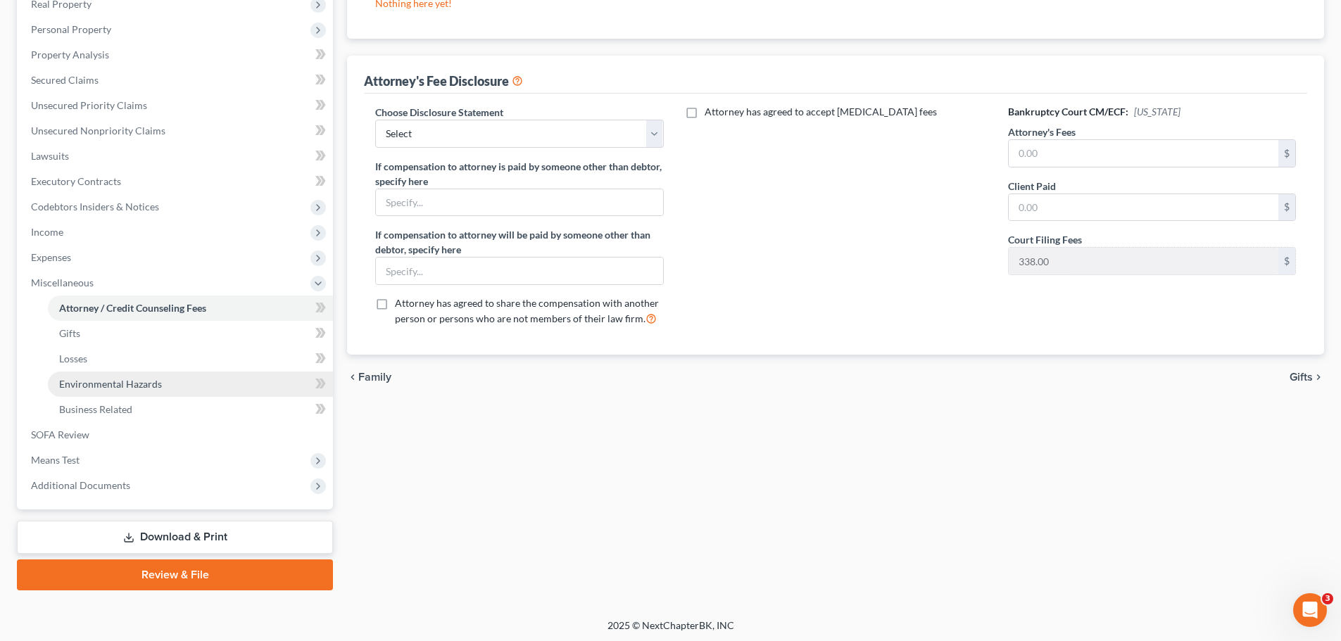
scroll to position [234, 0]
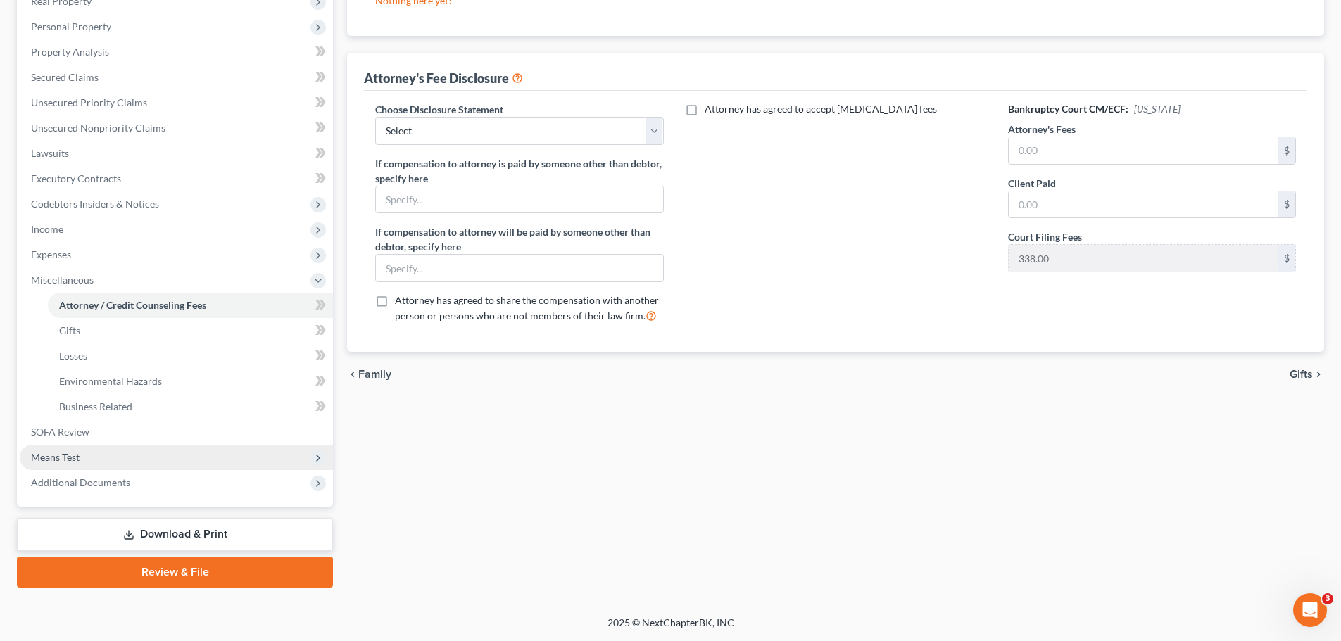
click at [49, 449] on span "Means Test" at bounding box center [176, 457] width 313 height 25
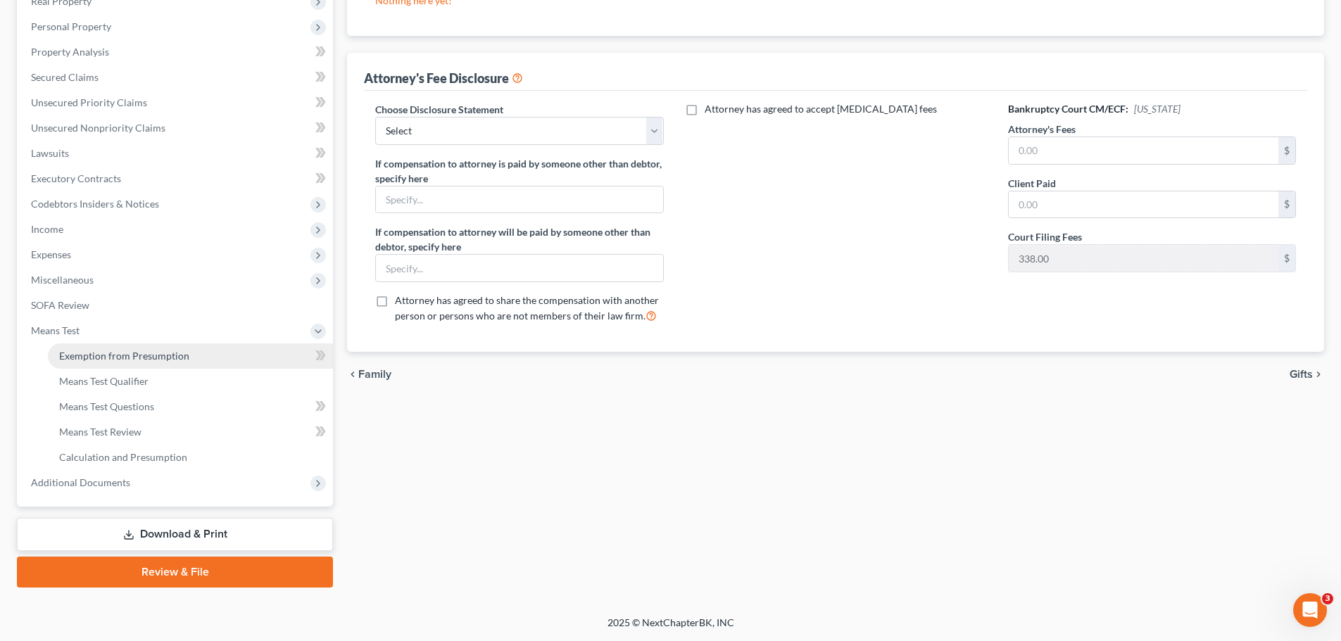
drag, startPoint x: 155, startPoint y: 358, endPoint x: 170, endPoint y: 363, distance: 15.6
click at [156, 358] on span "Exemption from Presumption" at bounding box center [124, 356] width 130 height 12
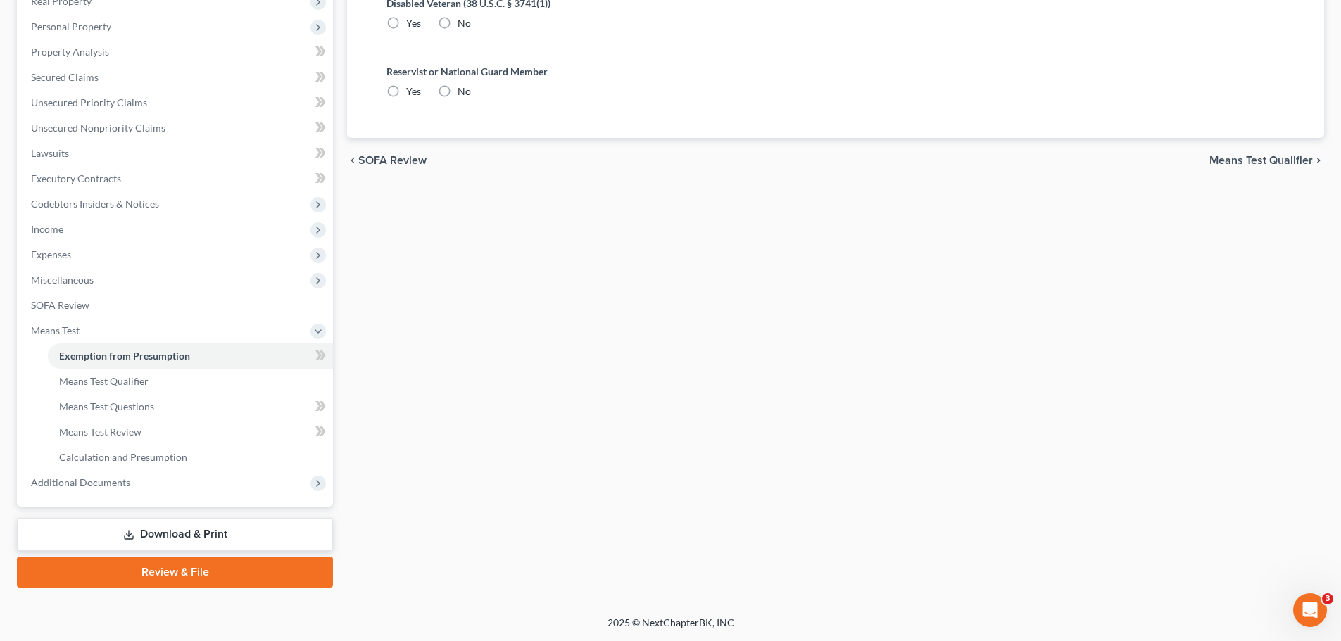
radio input "true"
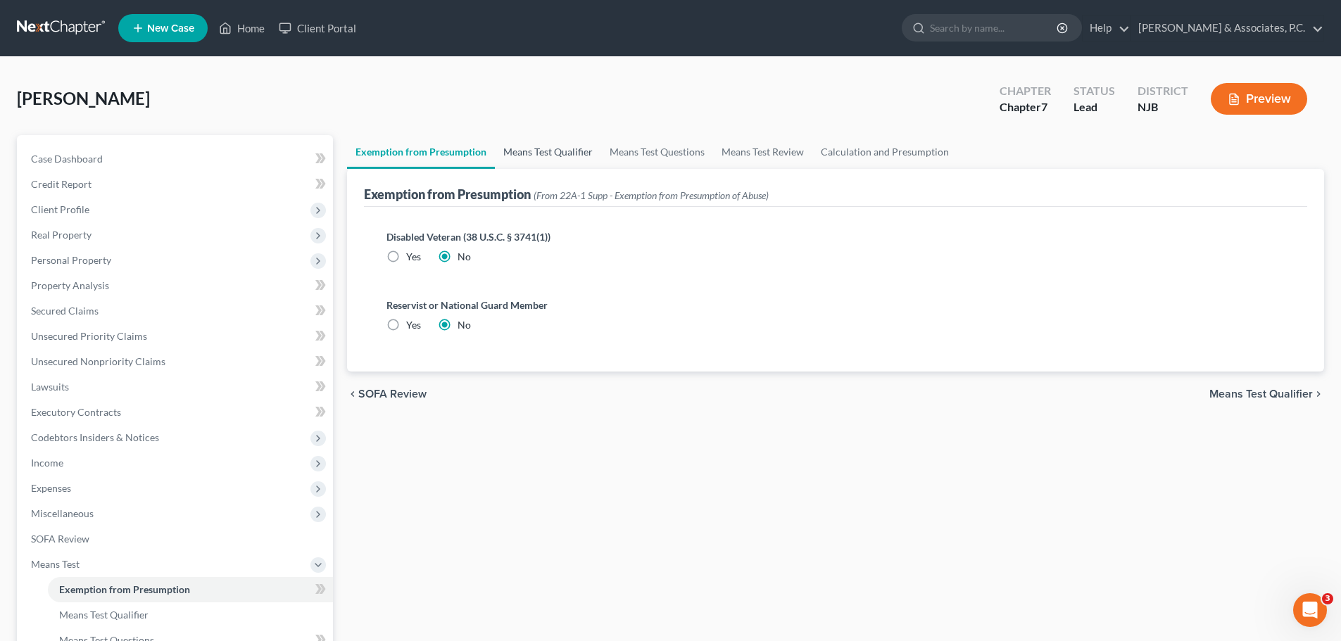
click at [560, 154] on link "Means Test Qualifier" at bounding box center [548, 152] width 106 height 34
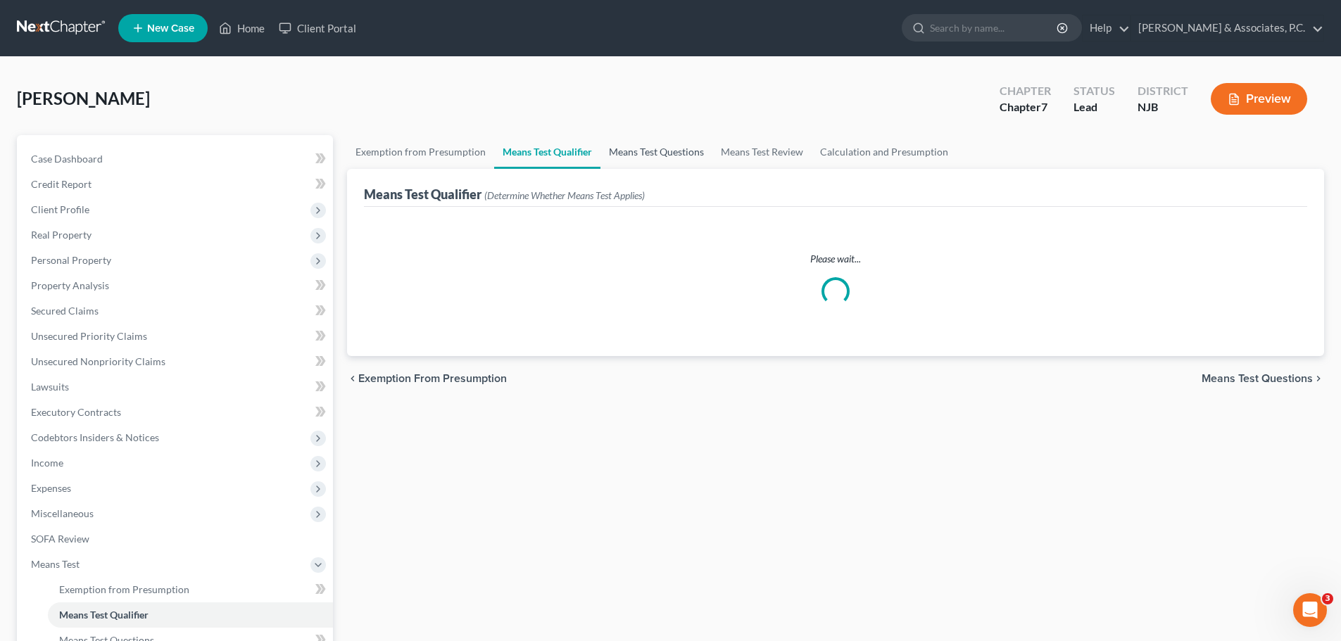
drag, startPoint x: 674, startPoint y: 158, endPoint x: 689, endPoint y: 150, distance: 16.7
click at [674, 156] on link "Means Test Questions" at bounding box center [656, 152] width 112 height 34
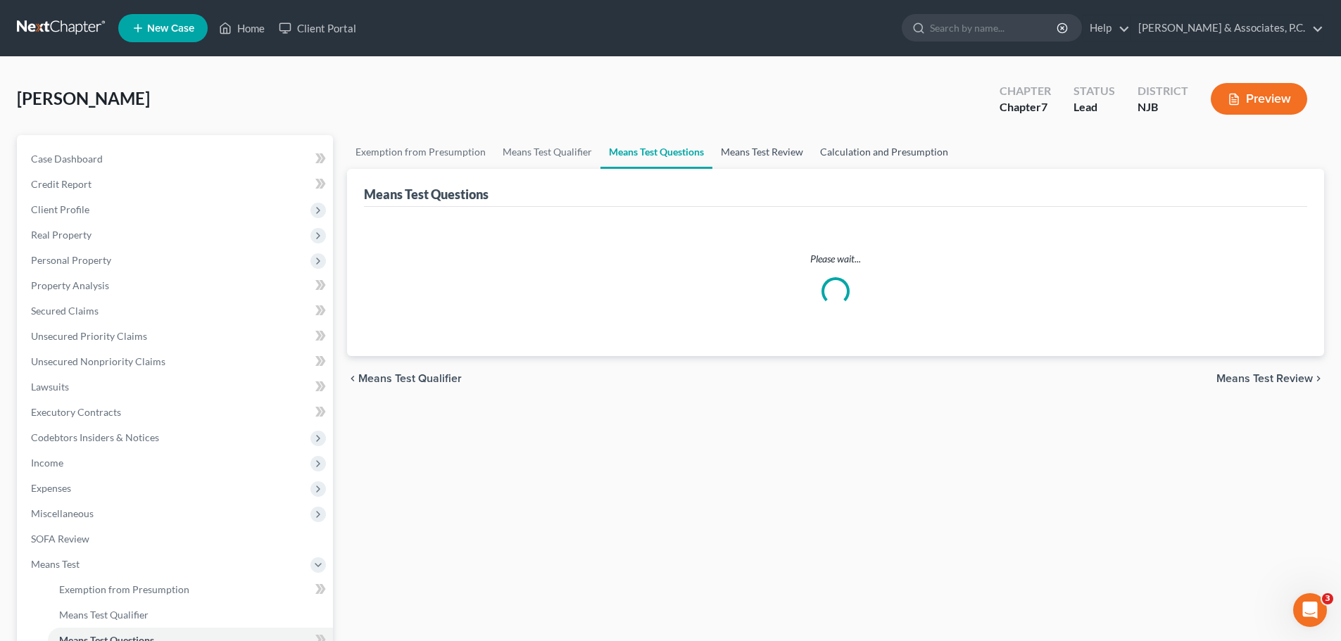
drag, startPoint x: 763, startPoint y: 149, endPoint x: 851, endPoint y: 139, distance: 88.5
click at [765, 149] on link "Means Test Review" at bounding box center [761, 152] width 99 height 34
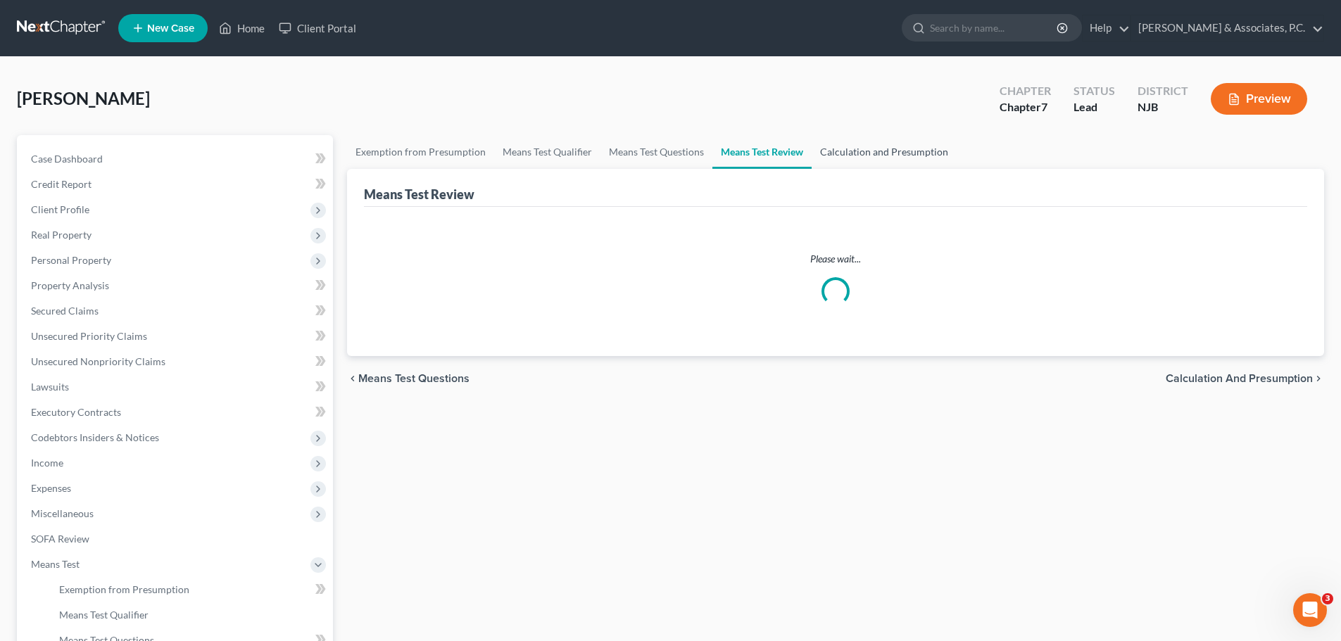
click at [867, 151] on link "Calculation and Presumption" at bounding box center [883, 152] width 145 height 34
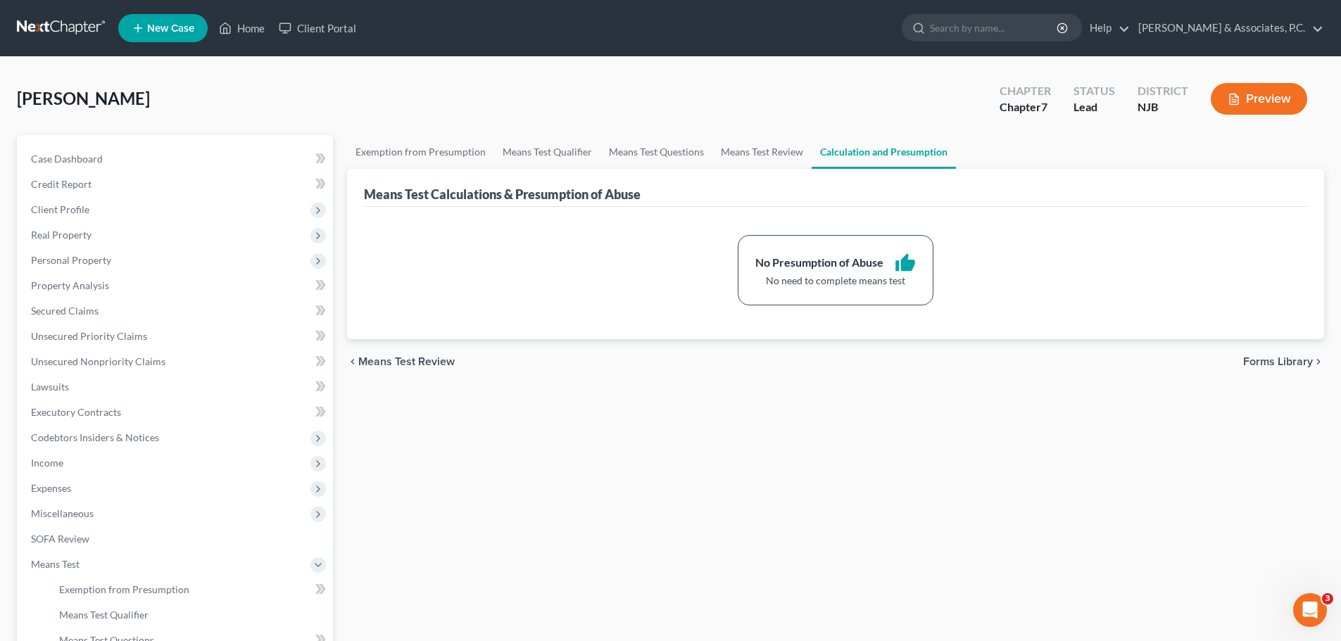
click at [1266, 366] on span "Forms Library" at bounding box center [1278, 361] width 70 height 11
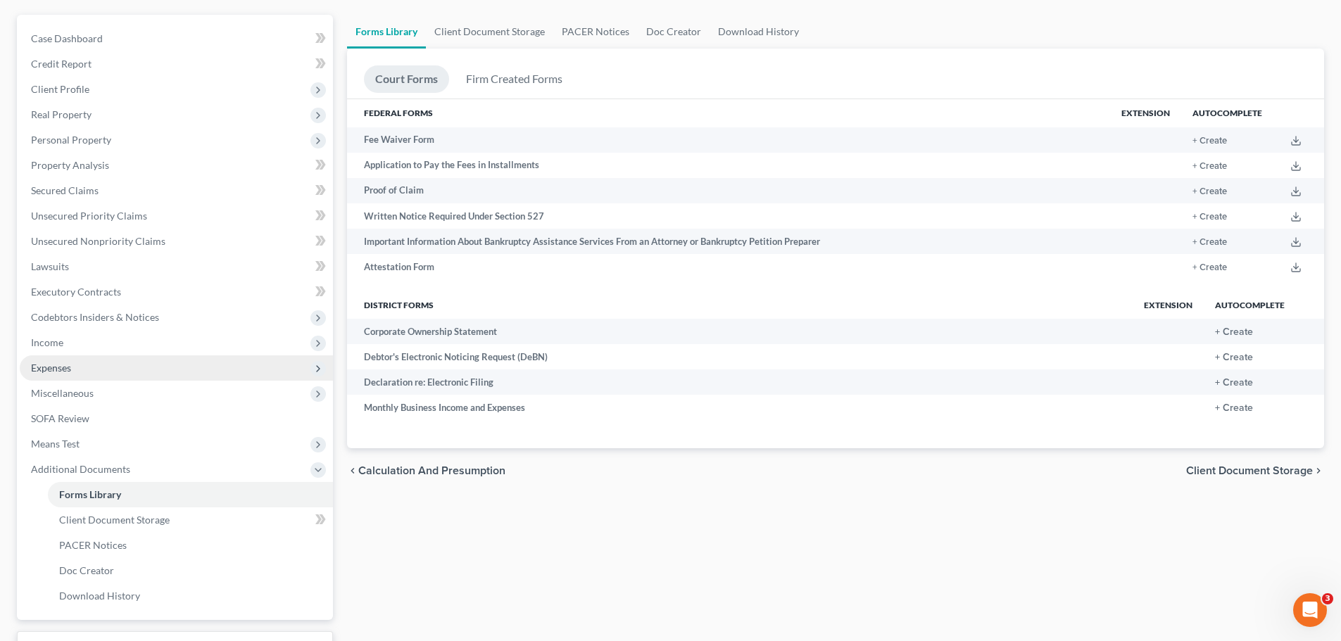
scroll to position [234, 0]
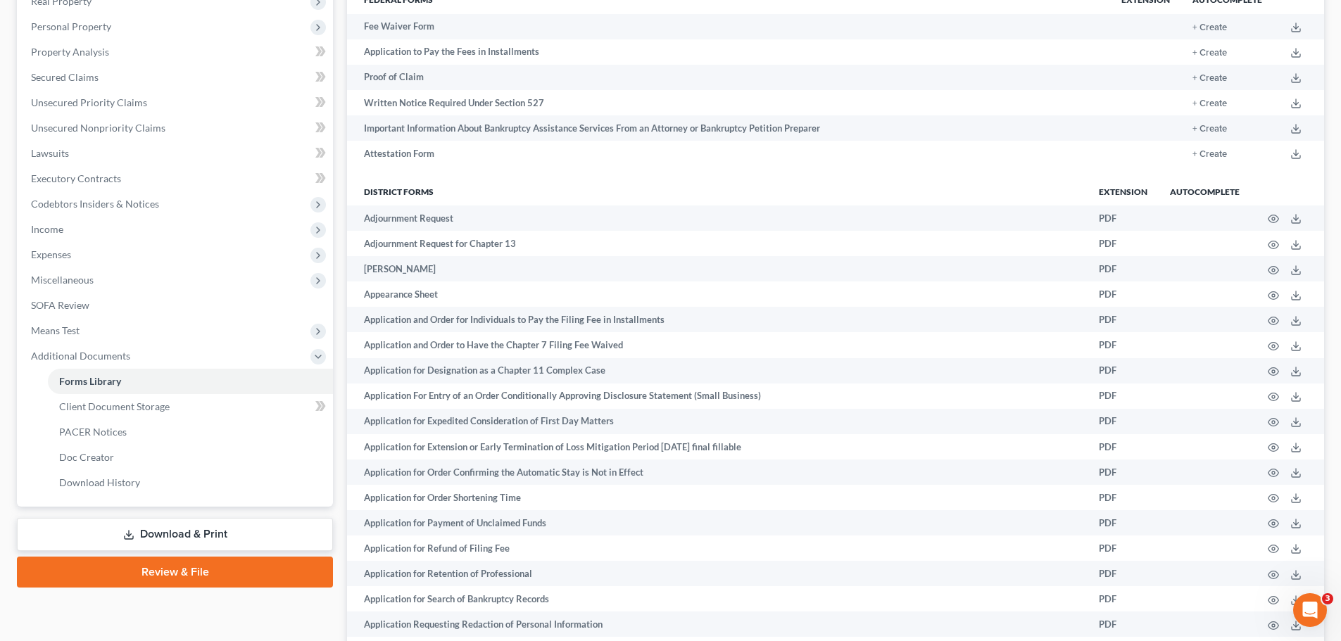
click at [141, 532] on link "Download & Print" at bounding box center [175, 534] width 316 height 33
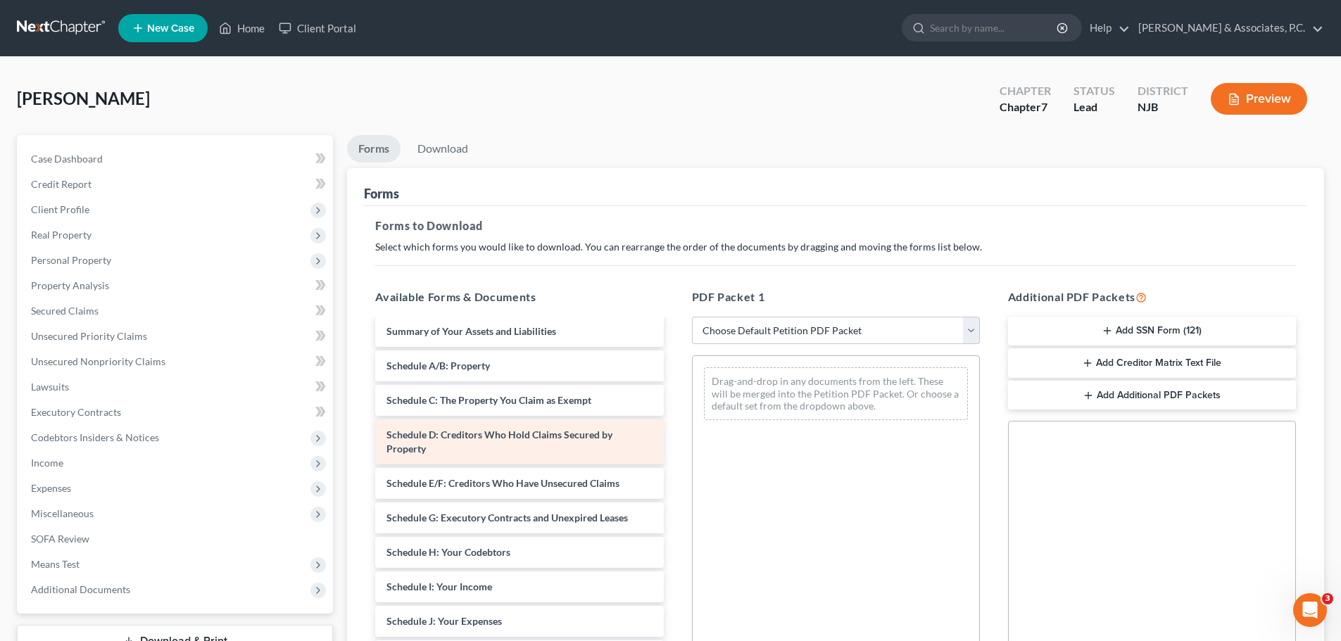
scroll to position [70, 0]
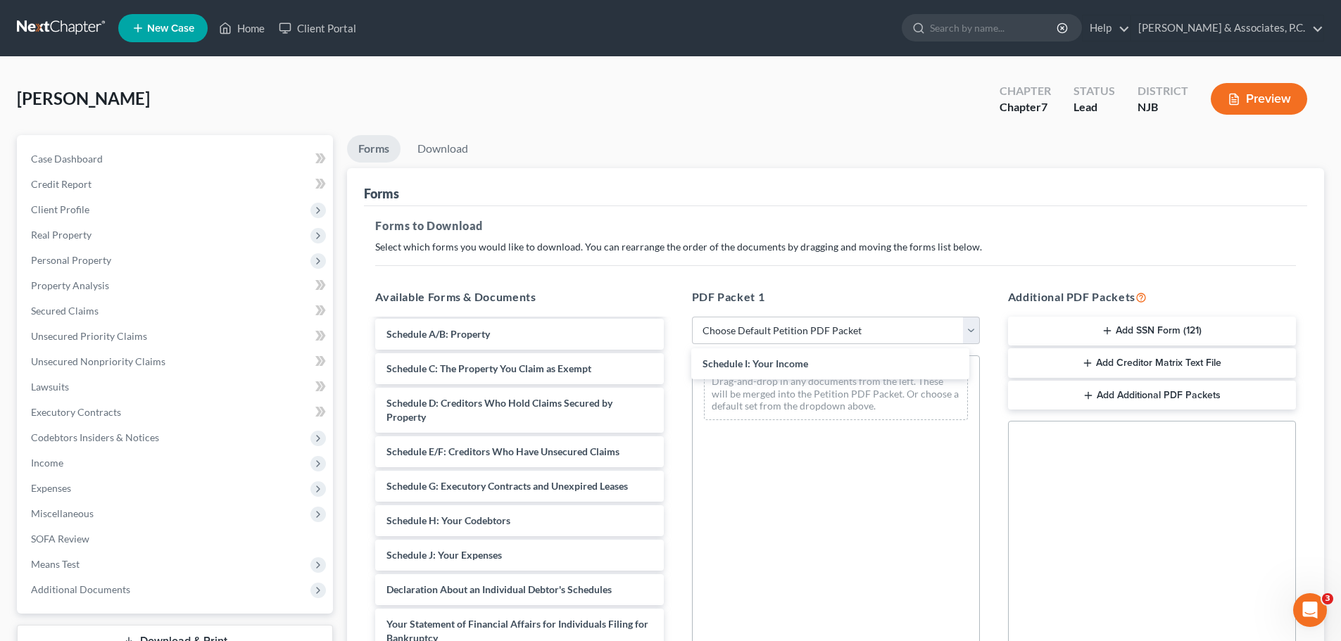
drag, startPoint x: 443, startPoint y: 553, endPoint x: 739, endPoint y: 380, distance: 343.1
click at [674, 362] on div "Schedule I: Your Income Voluntary Petition for Individuals Filing for Bankruptc…" at bounding box center [519, 569] width 310 height 639
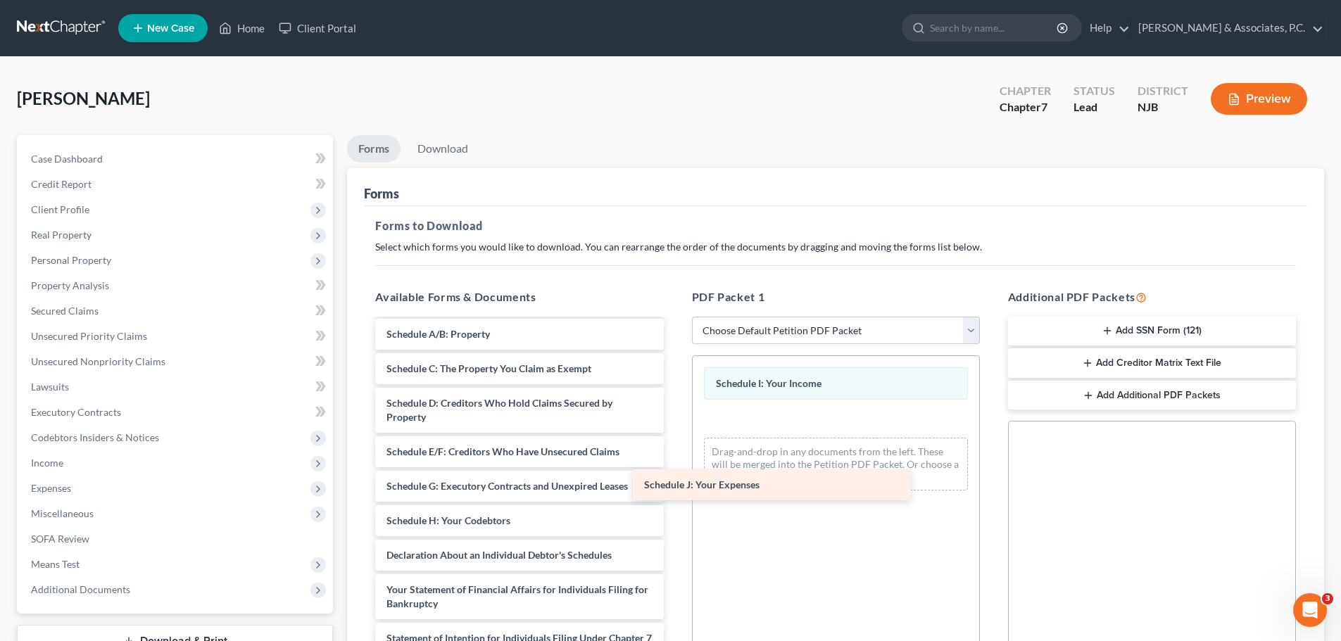
drag, startPoint x: 460, startPoint y: 558, endPoint x: 792, endPoint y: 426, distance: 357.3
click at [674, 433] on div "Schedule J: Your Expenses Voluntary Petition for Individuals Filing for Bankrup…" at bounding box center [519, 552] width 310 height 605
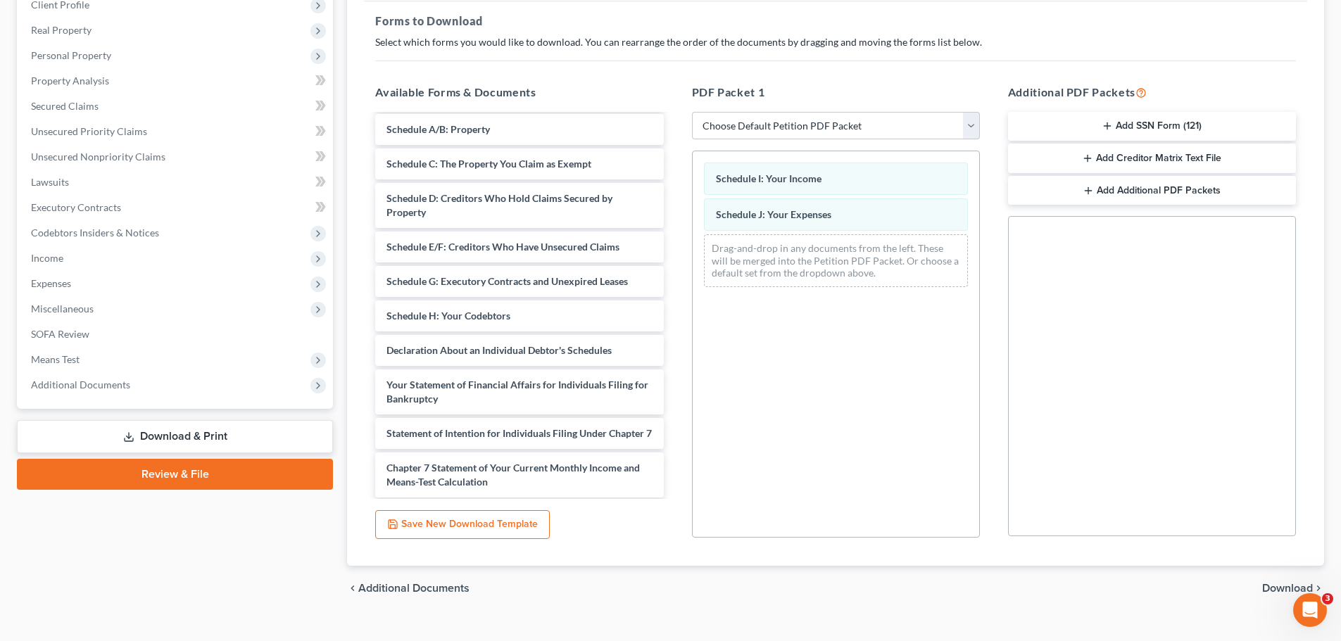
scroll to position [228, 0]
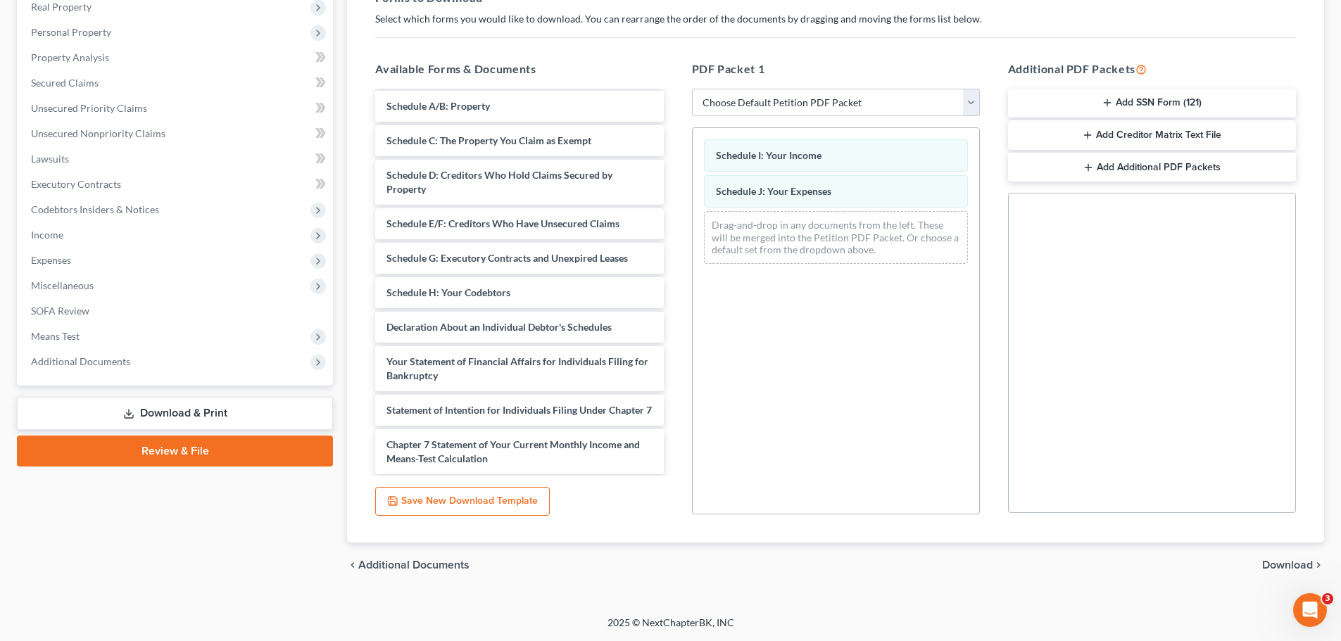
click at [1284, 563] on span "Download" at bounding box center [1287, 564] width 51 height 11
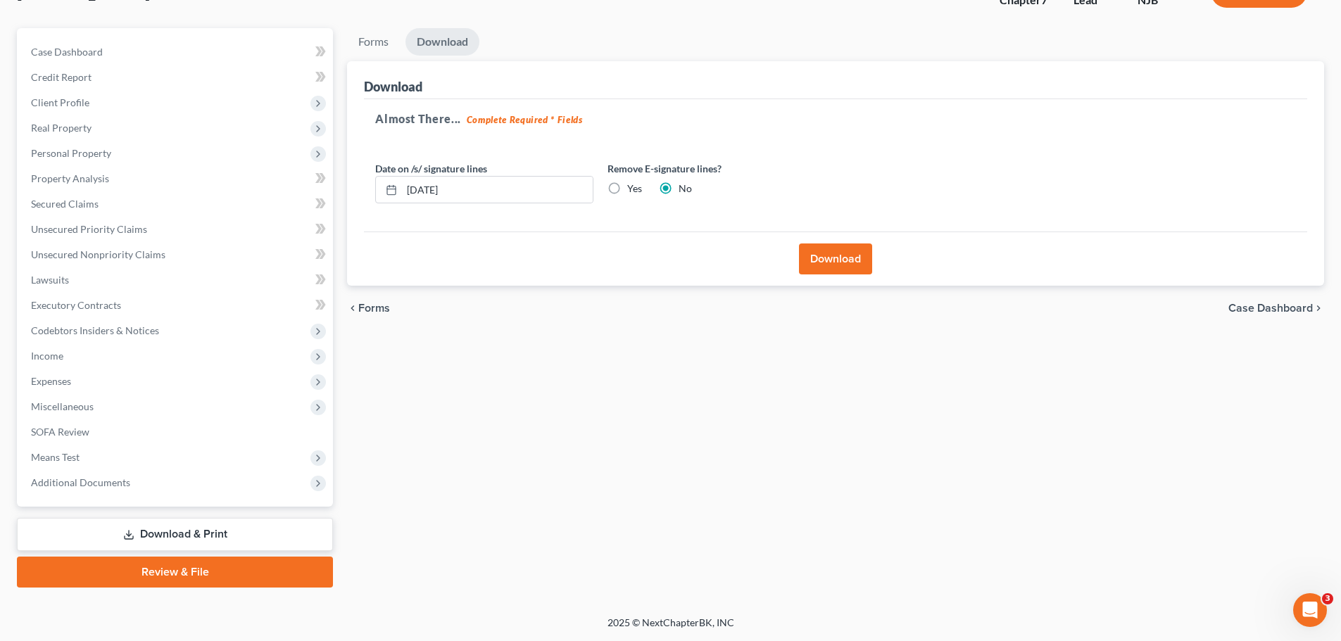
scroll to position [107, 0]
drag, startPoint x: 612, startPoint y: 183, endPoint x: 613, endPoint y: 194, distance: 10.6
click at [627, 183] on label "Yes" at bounding box center [634, 189] width 15 height 14
click at [633, 183] on input "Yes" at bounding box center [637, 186] width 9 height 9
radio input "true"
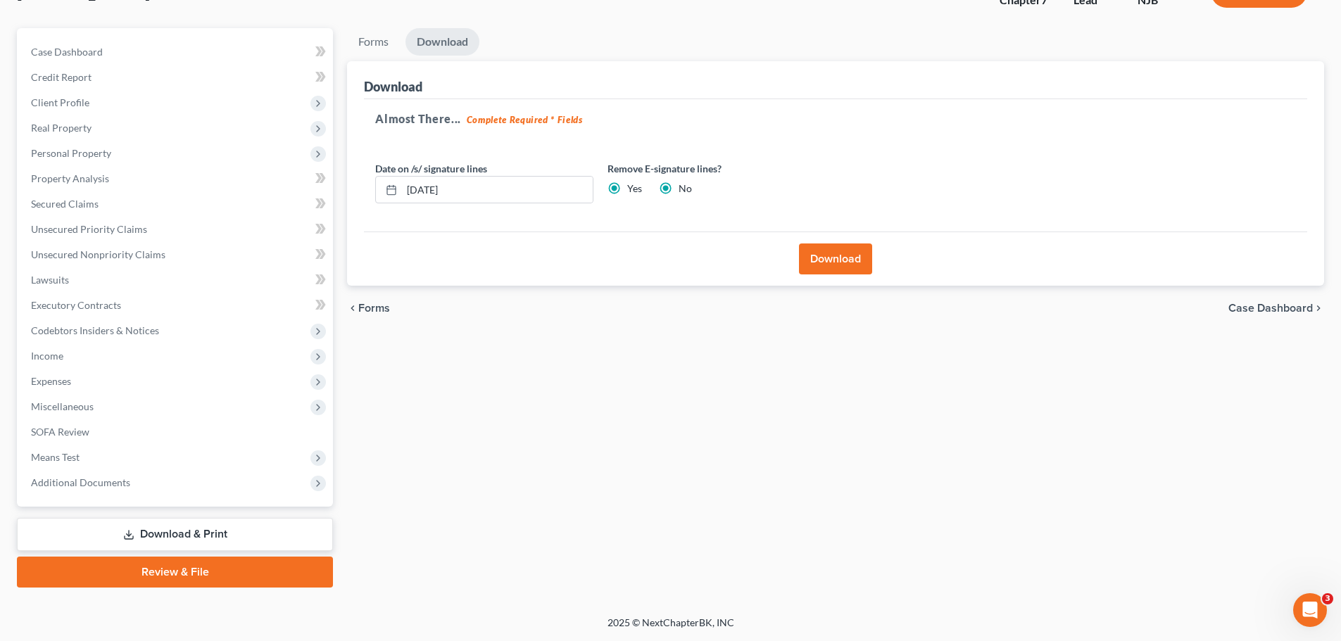
radio input "false"
drag, startPoint x: 828, startPoint y: 262, endPoint x: 838, endPoint y: 265, distance: 10.2
click at [828, 261] on button "Download" at bounding box center [835, 258] width 73 height 31
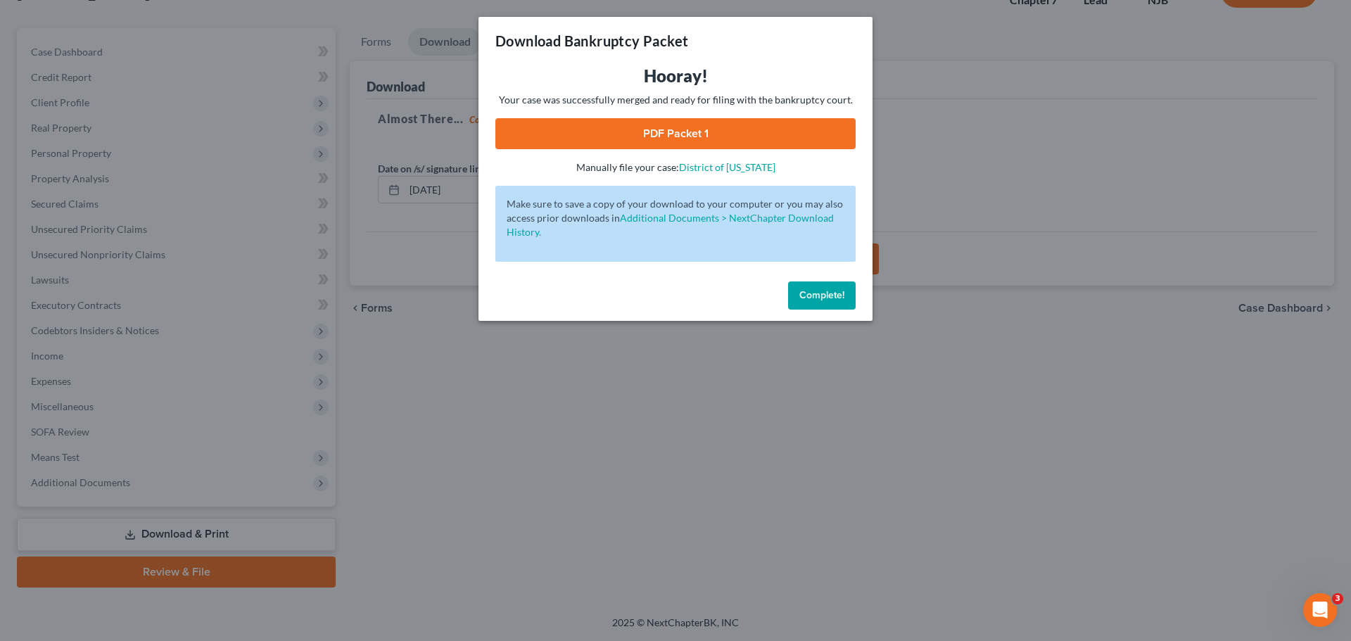
drag, startPoint x: 665, startPoint y: 136, endPoint x: 708, endPoint y: 134, distance: 43.0
click at [665, 135] on link "PDF Packet 1" at bounding box center [675, 133] width 360 height 31
drag, startPoint x: 805, startPoint y: 298, endPoint x: 806, endPoint y: 305, distance: 7.1
click at [805, 300] on span "Complete!" at bounding box center [821, 295] width 45 height 12
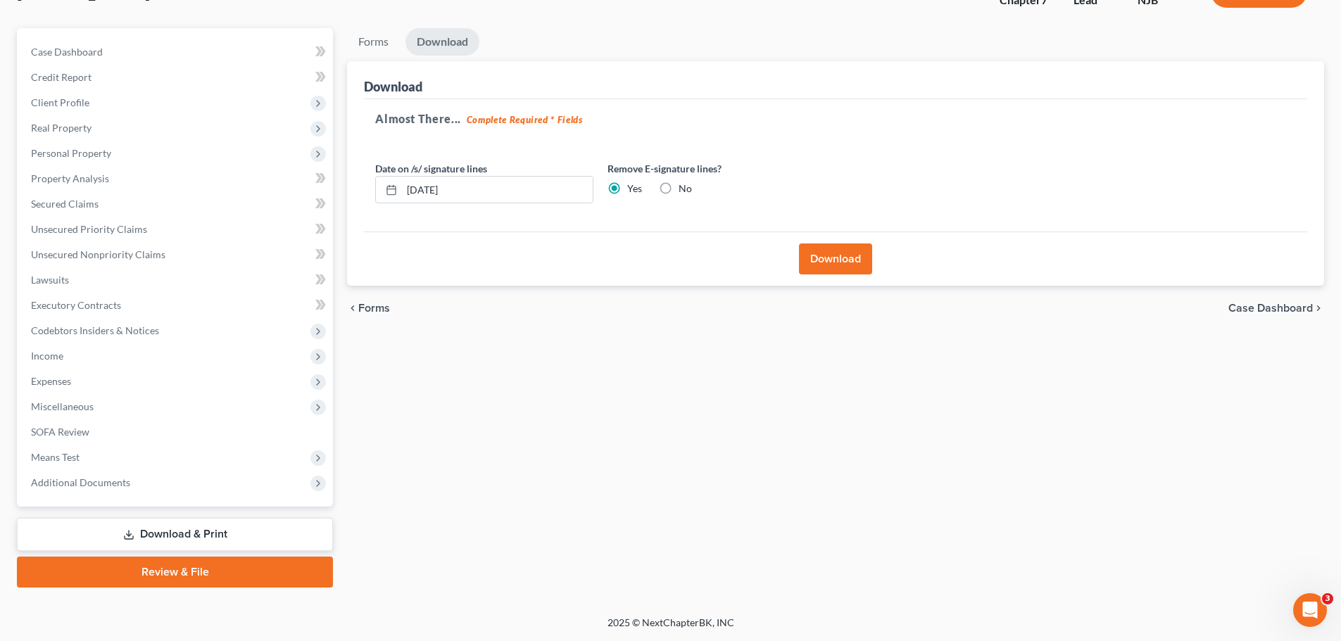
click at [78, 108] on span "Client Profile" at bounding box center [176, 102] width 313 height 25
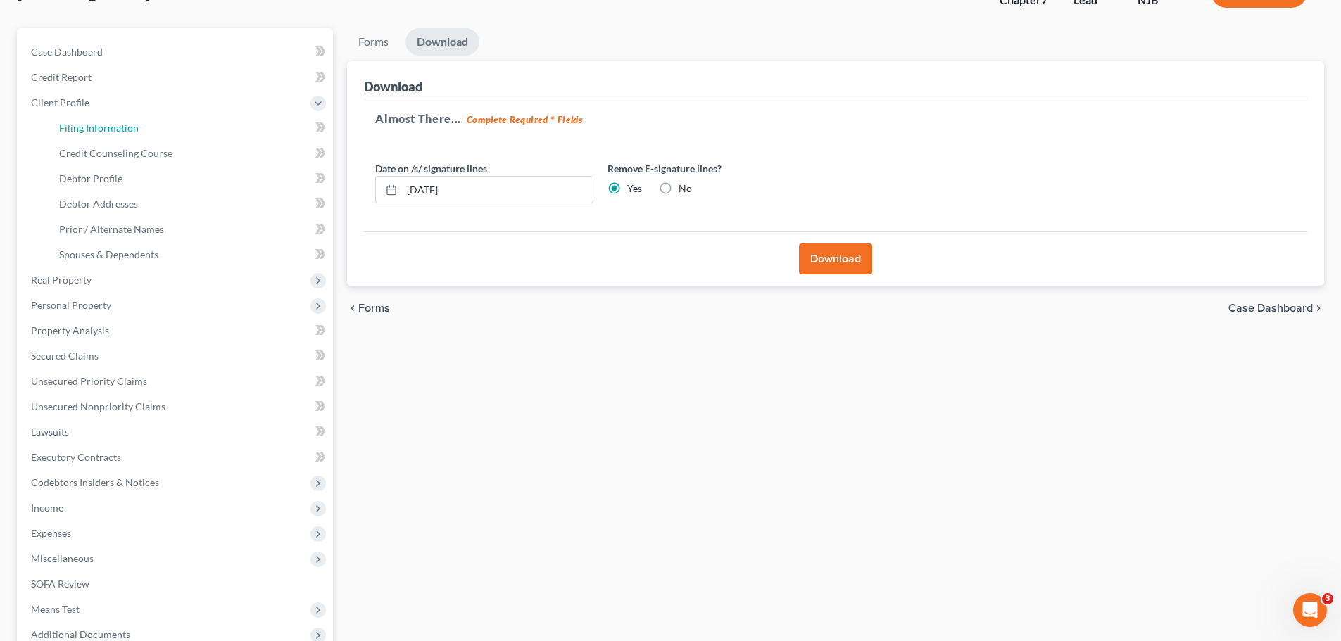
drag, startPoint x: 94, startPoint y: 127, endPoint x: 339, endPoint y: 154, distance: 246.4
click at [94, 129] on span "Filing Information" at bounding box center [99, 128] width 80 height 12
select select "1"
select select "0"
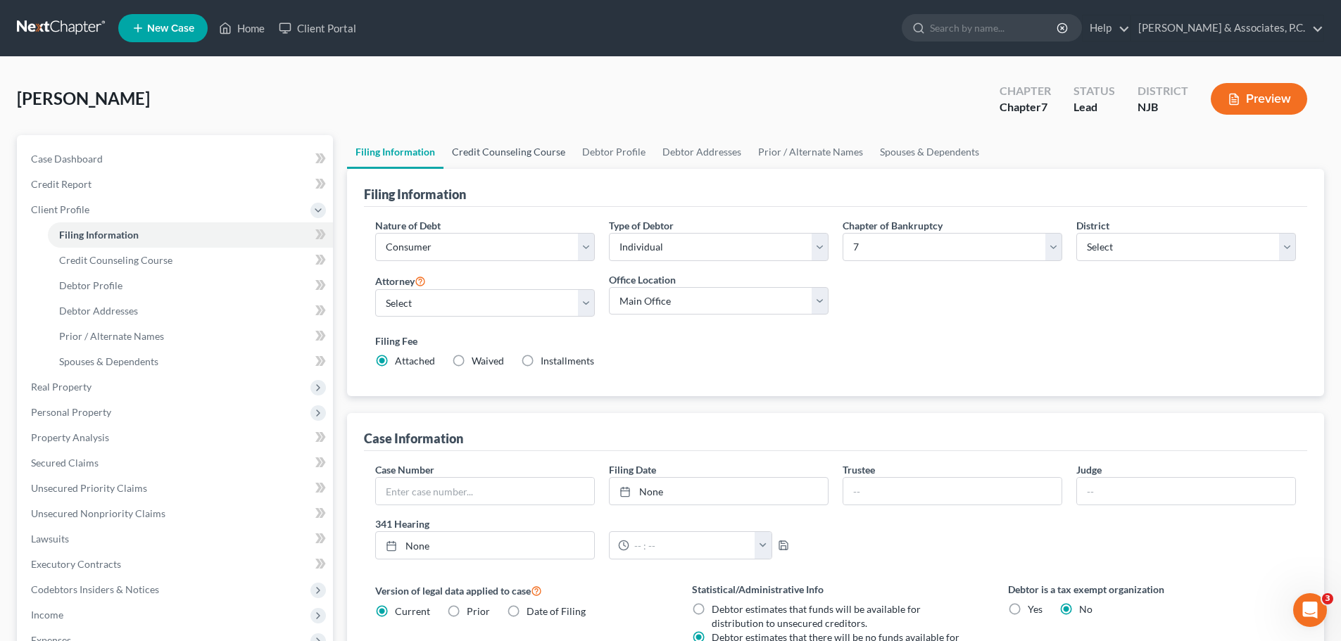
click at [517, 155] on link "Credit Counseling Course" at bounding box center [508, 152] width 130 height 34
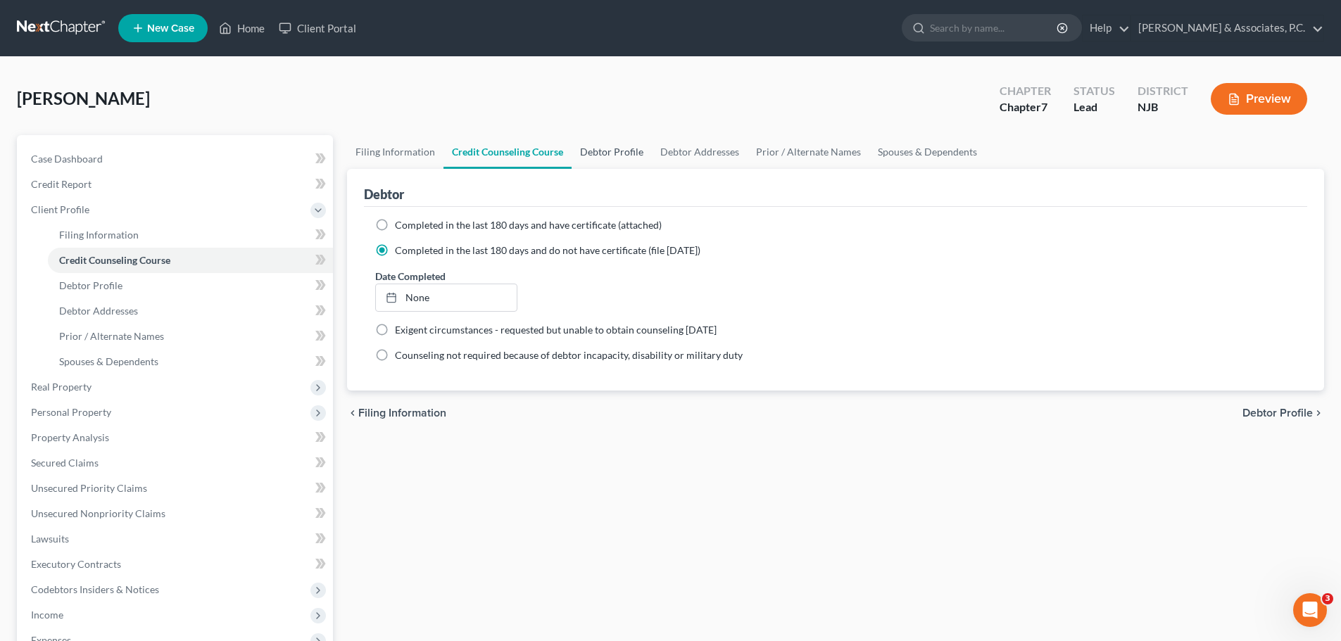
drag, startPoint x: 614, startPoint y: 153, endPoint x: 624, endPoint y: 159, distance: 11.3
click at [614, 153] on link "Debtor Profile" at bounding box center [611, 152] width 80 height 34
select select "1"
select select "3"
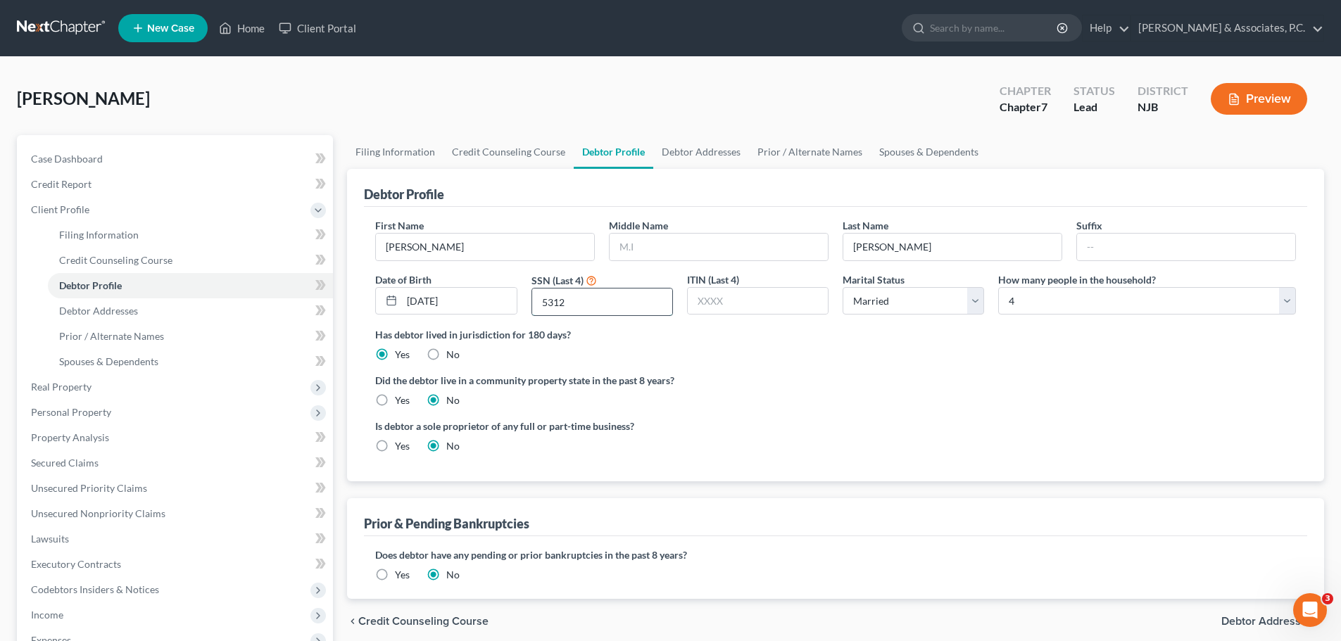
click at [586, 305] on input "5312" at bounding box center [602, 302] width 140 height 27
click at [681, 151] on link "Debtor Addresses" at bounding box center [701, 152] width 96 height 34
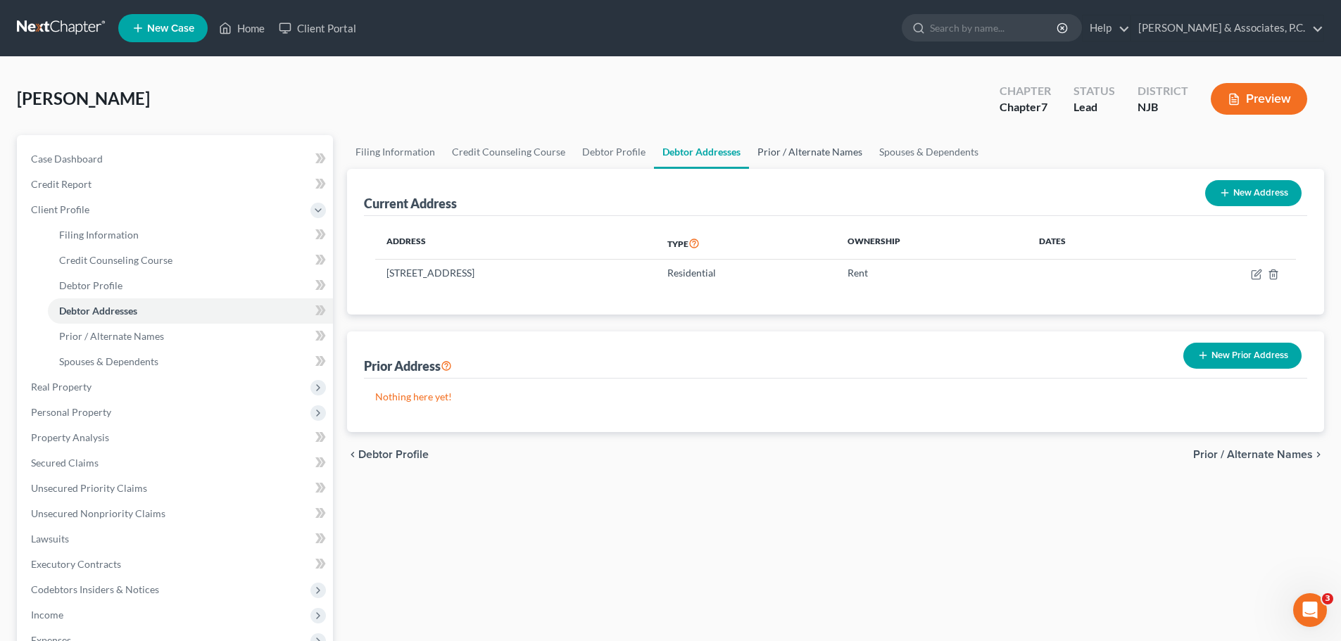
click at [821, 145] on link "Prior / Alternate Names" at bounding box center [810, 152] width 122 height 34
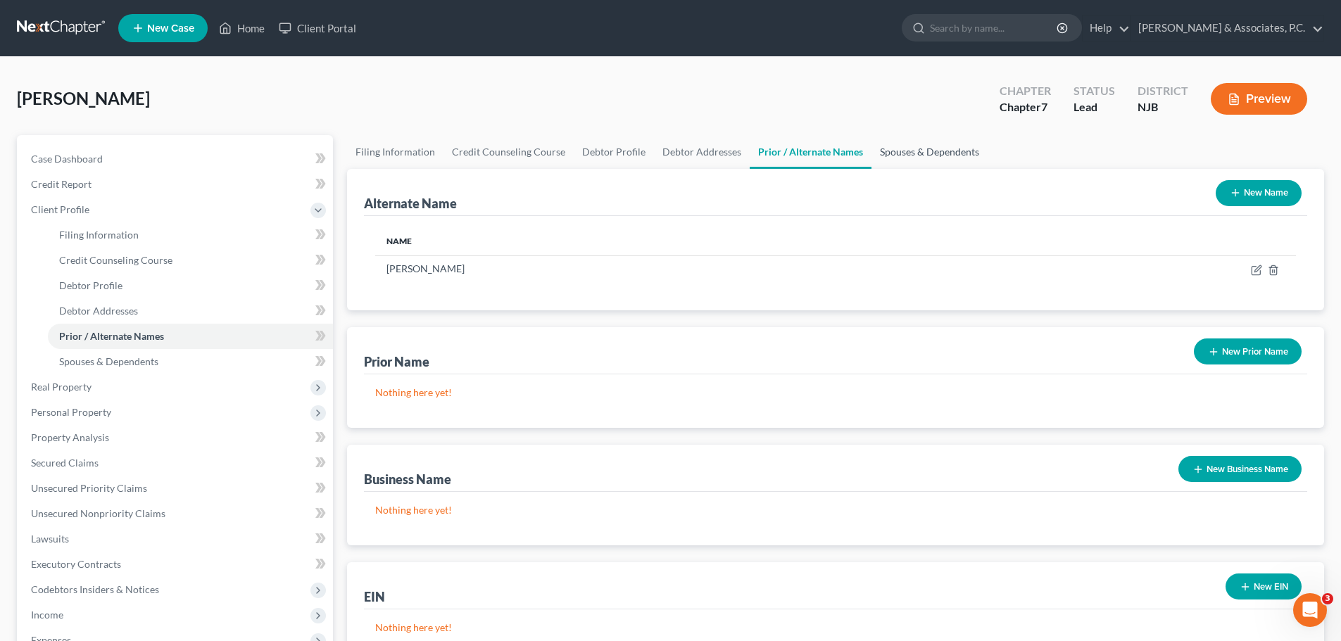
click at [926, 150] on link "Spouses & Dependents" at bounding box center [929, 152] width 116 height 34
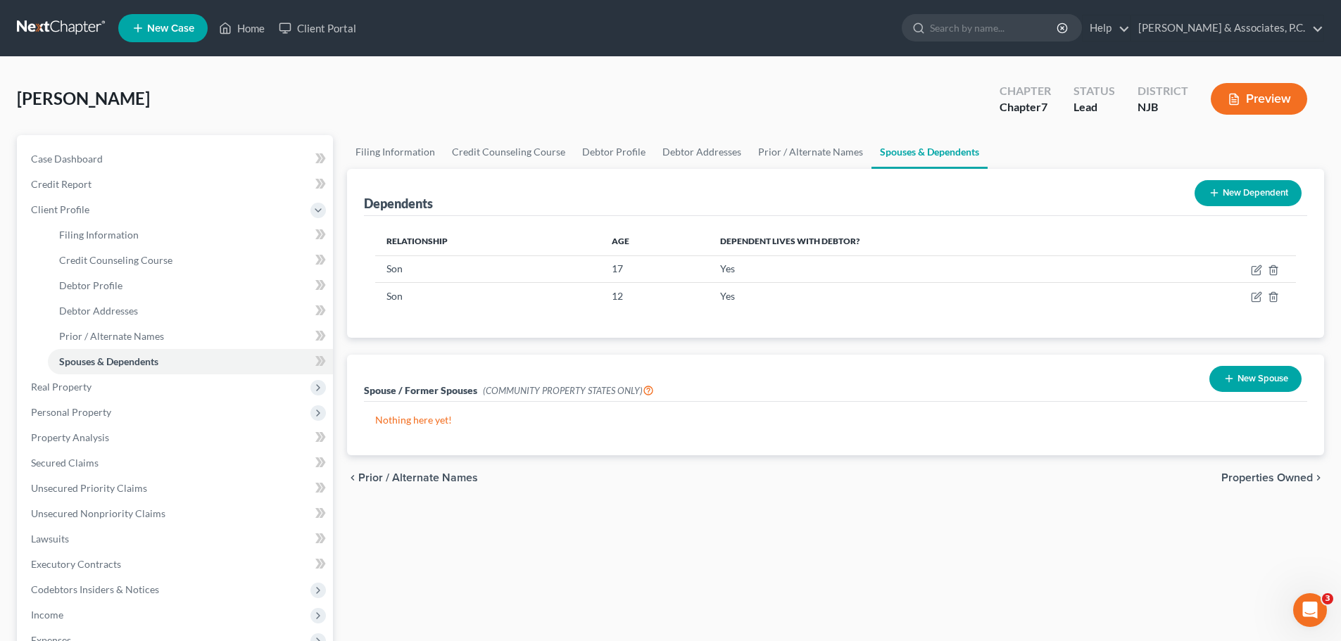
click at [1251, 476] on span "Properties Owned" at bounding box center [1266, 477] width 91 height 11
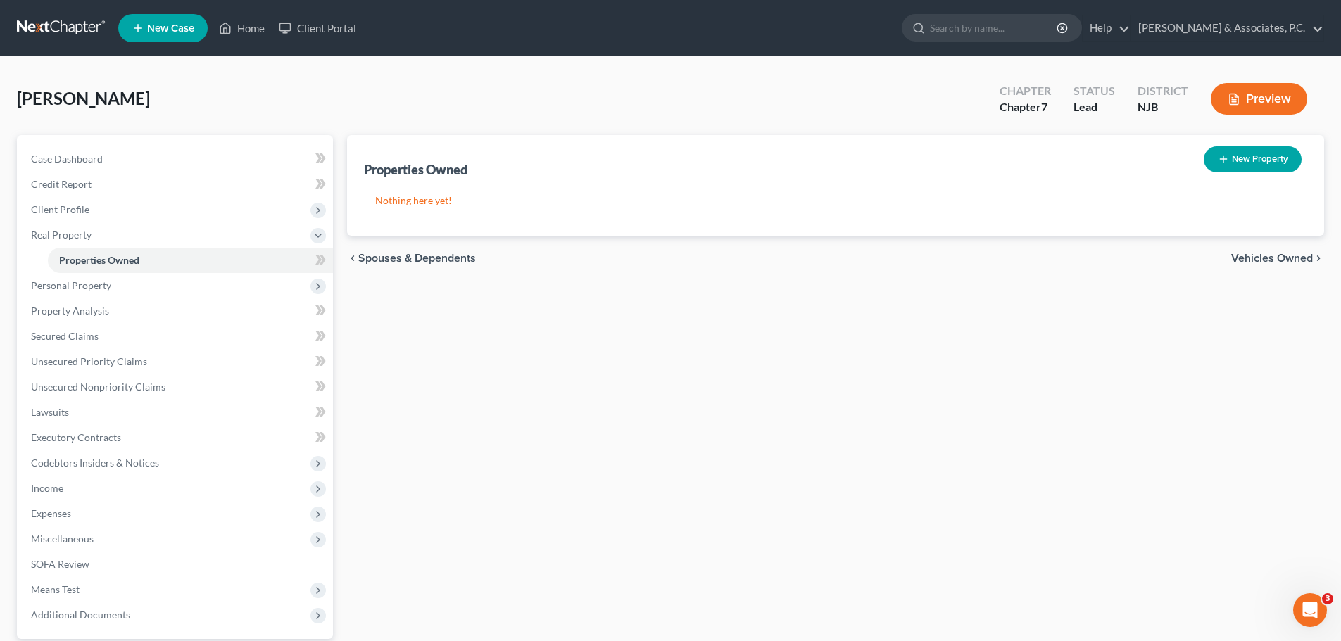
click at [1250, 263] on span "Vehicles Owned" at bounding box center [1272, 258] width 82 height 11
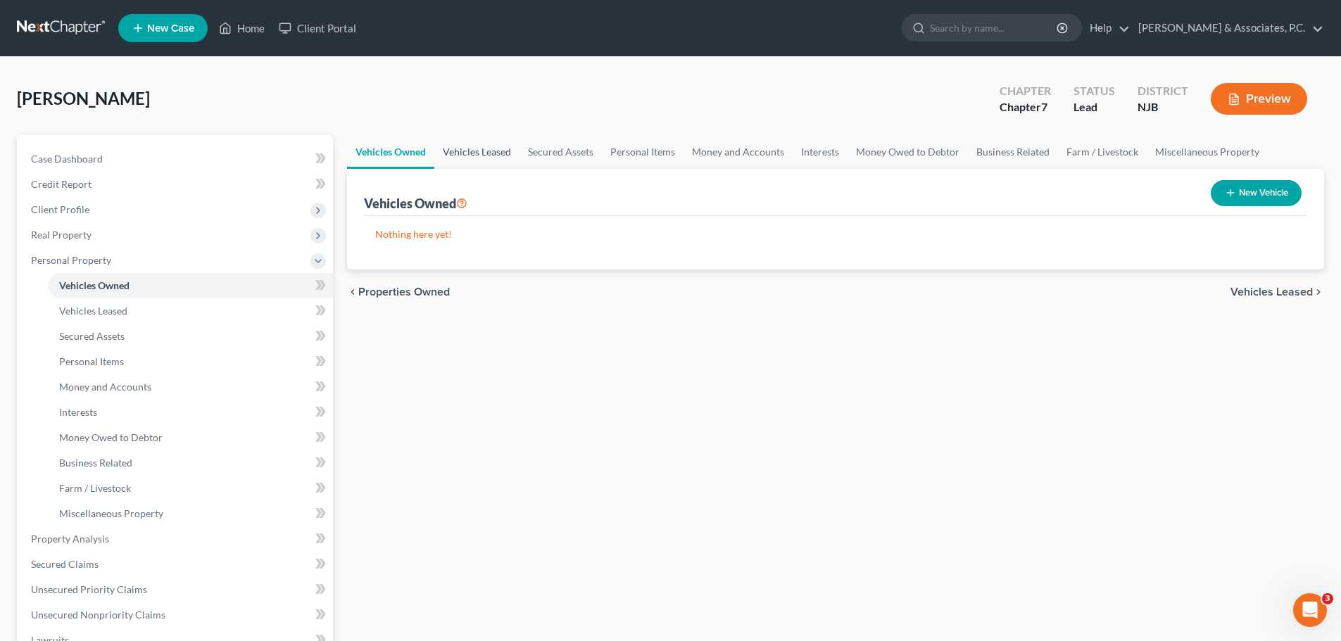
click at [481, 157] on link "Vehicles Leased" at bounding box center [476, 152] width 85 height 34
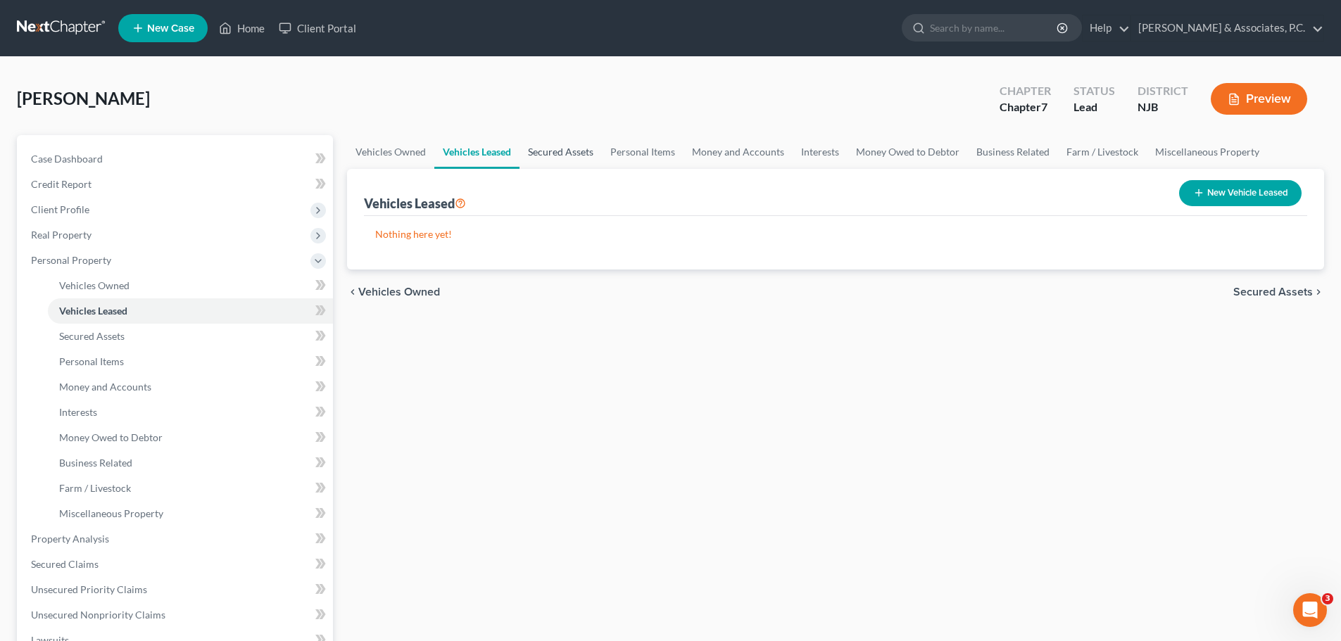
click at [571, 156] on link "Secured Assets" at bounding box center [560, 152] width 82 height 34
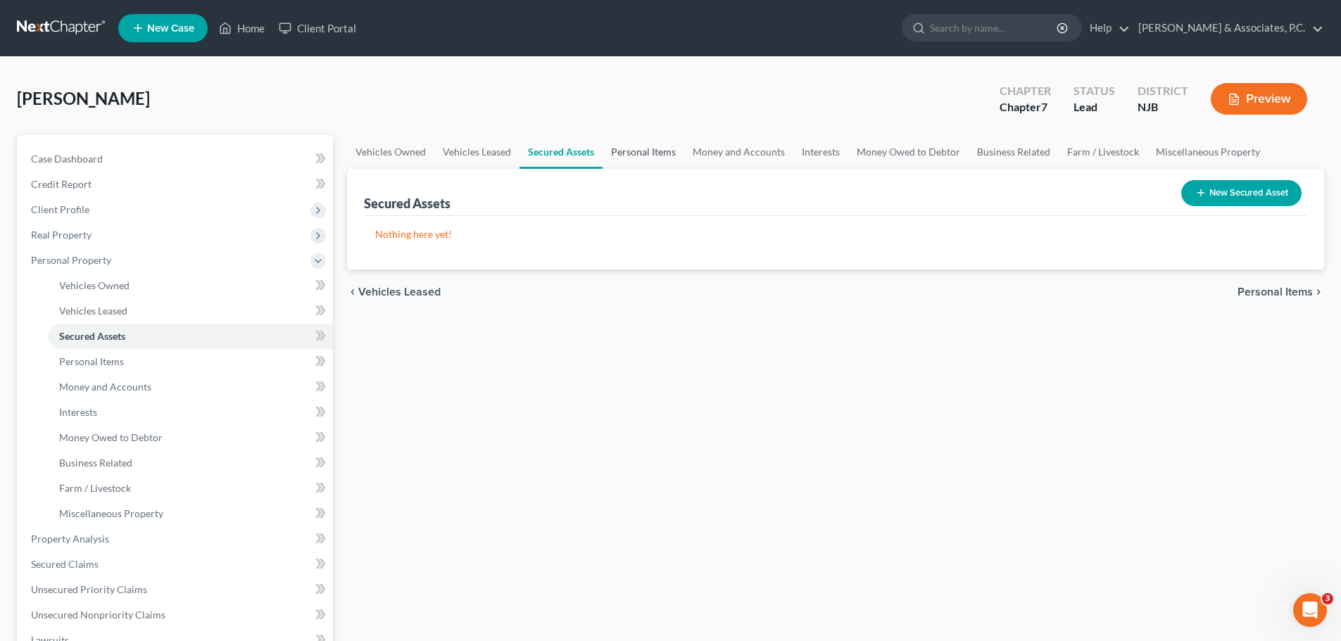
click at [657, 148] on link "Personal Items" at bounding box center [643, 152] width 82 height 34
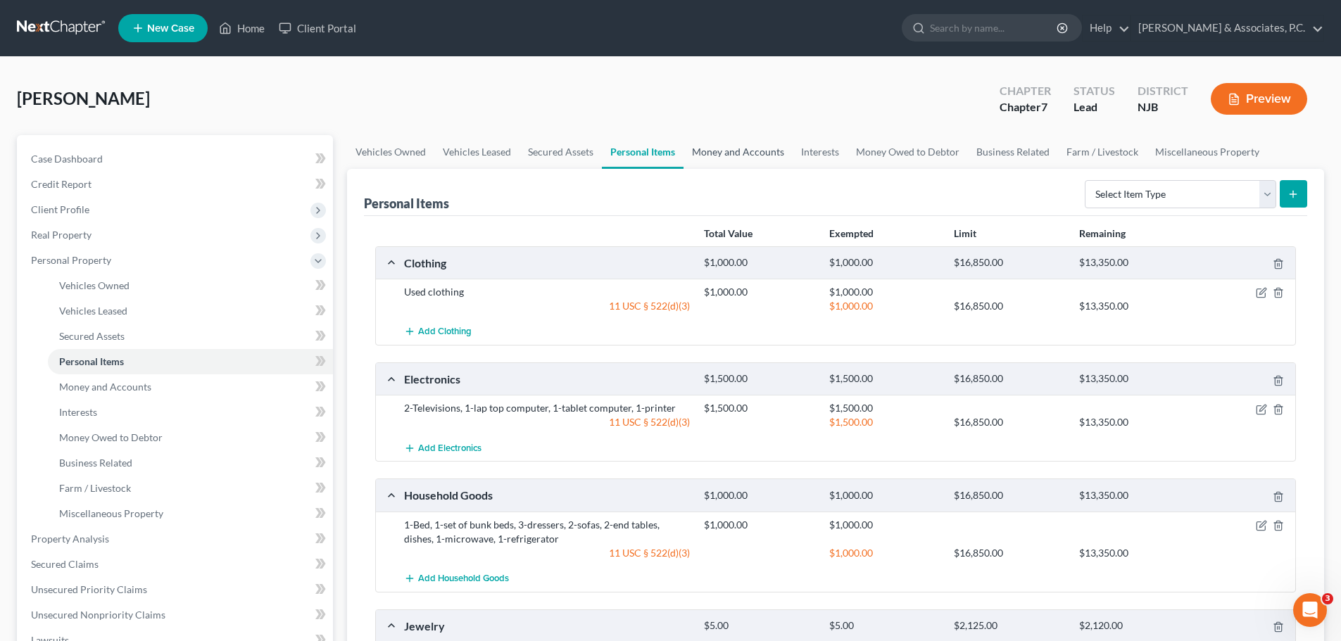
click at [756, 151] on link "Money and Accounts" at bounding box center [737, 152] width 109 height 34
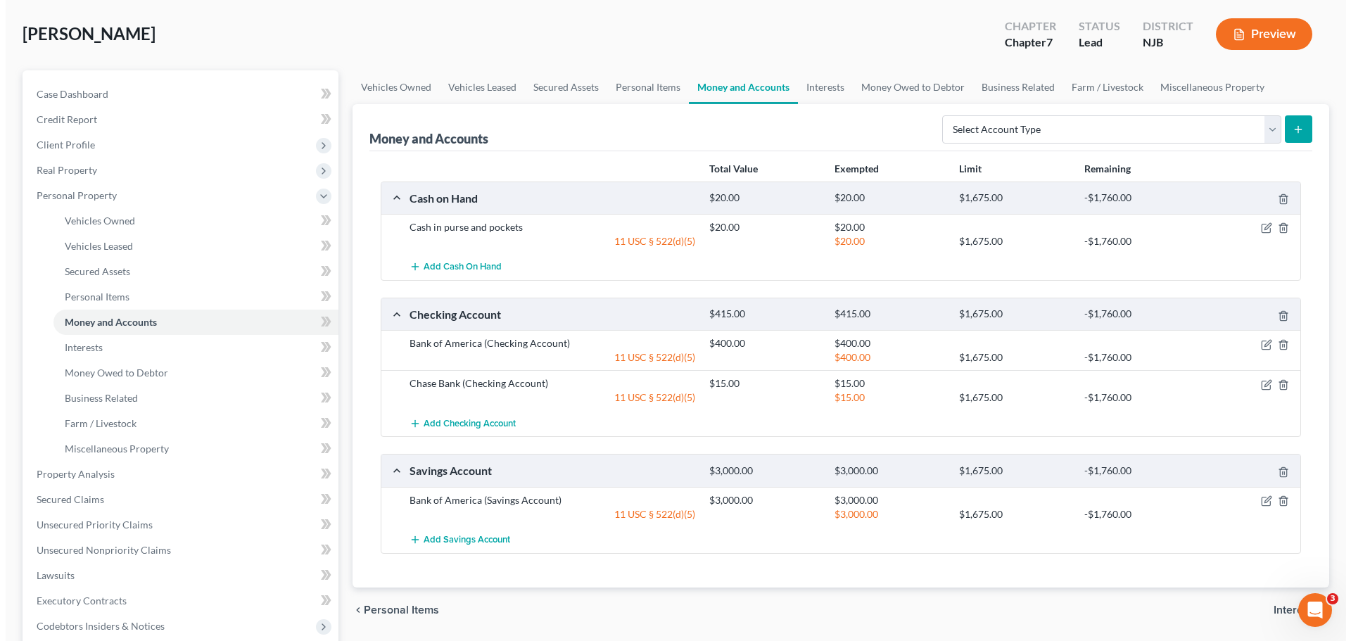
scroll to position [141, 0]
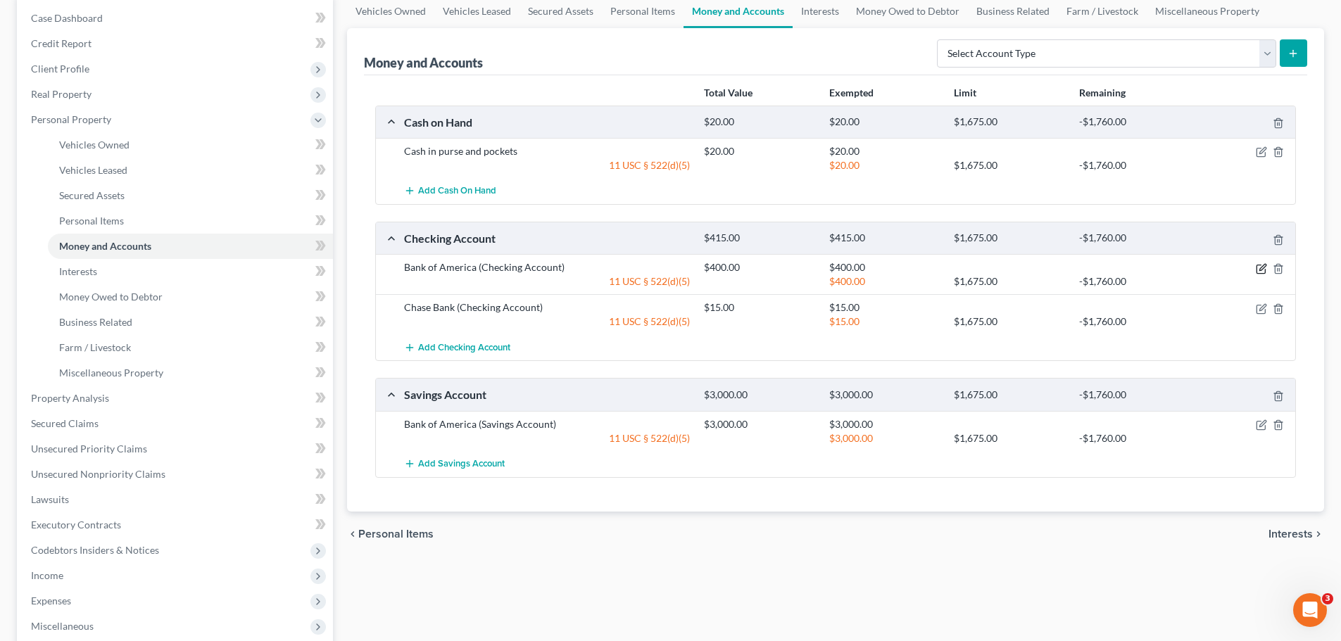
drag, startPoint x: 1261, startPoint y: 271, endPoint x: 1250, endPoint y: 268, distance: 11.6
click at [1260, 271] on icon "button" at bounding box center [1260, 268] width 11 height 11
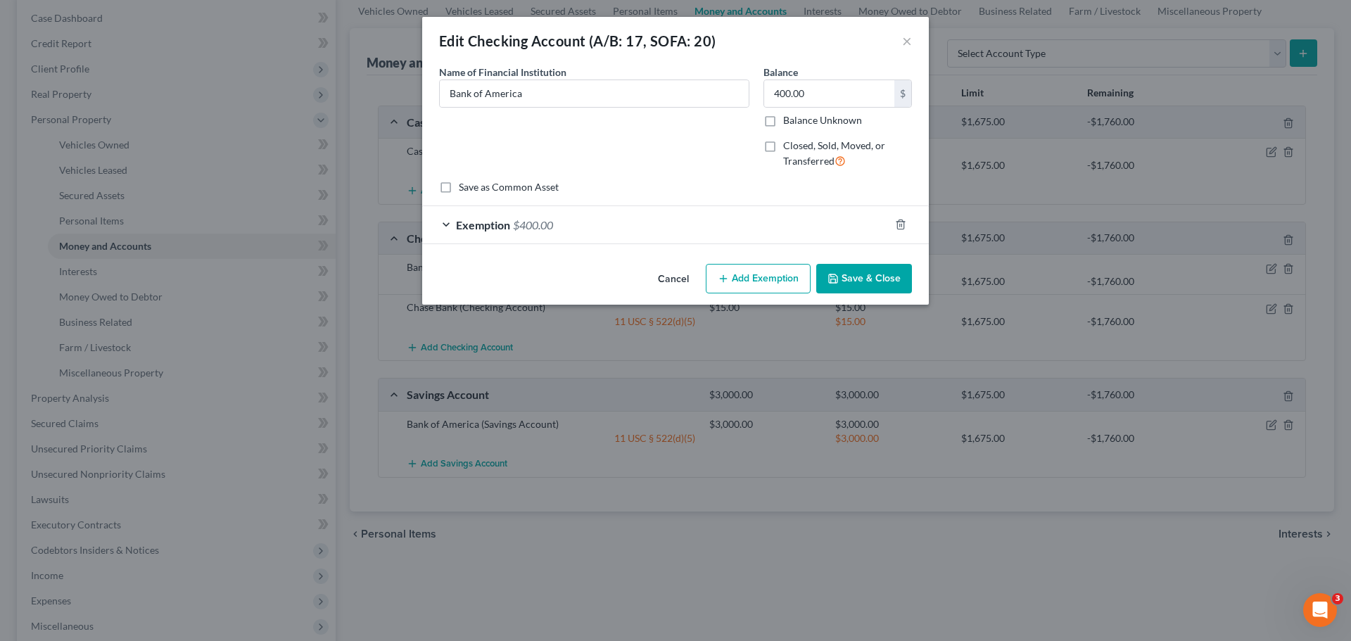
click at [697, 227] on div "Exemption $400.00" at bounding box center [655, 224] width 467 height 37
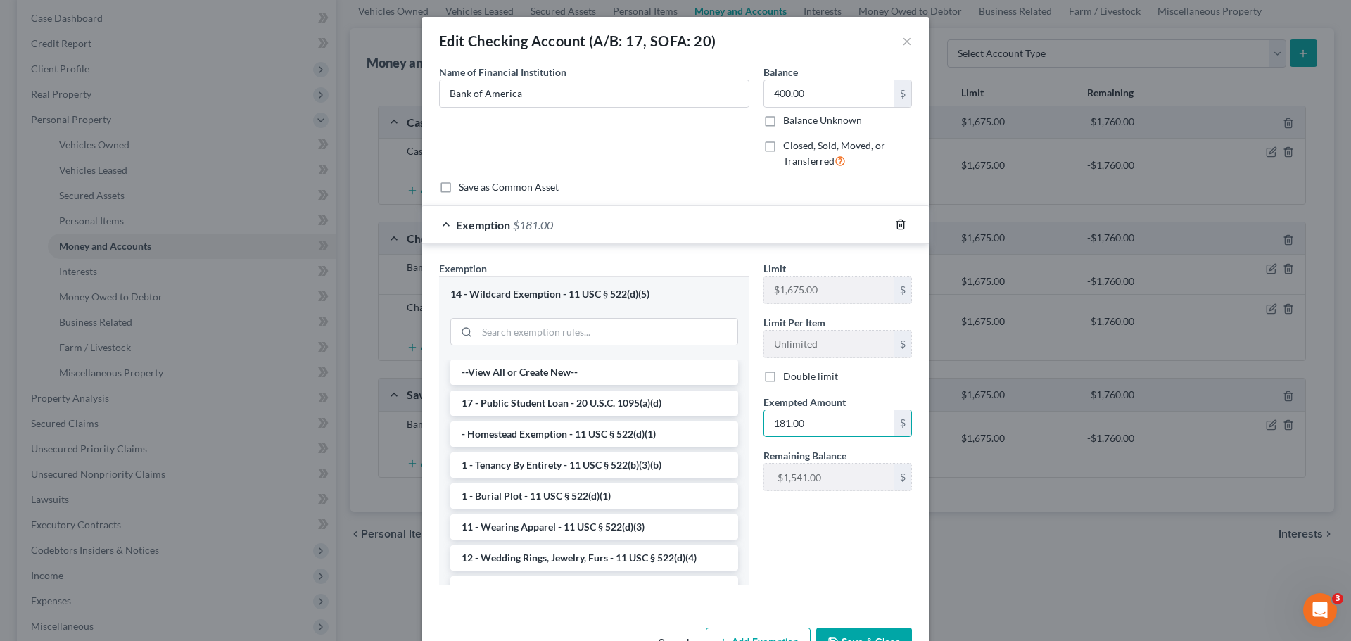
type input "181.00"
click at [897, 224] on icon "button" at bounding box center [900, 224] width 6 height 9
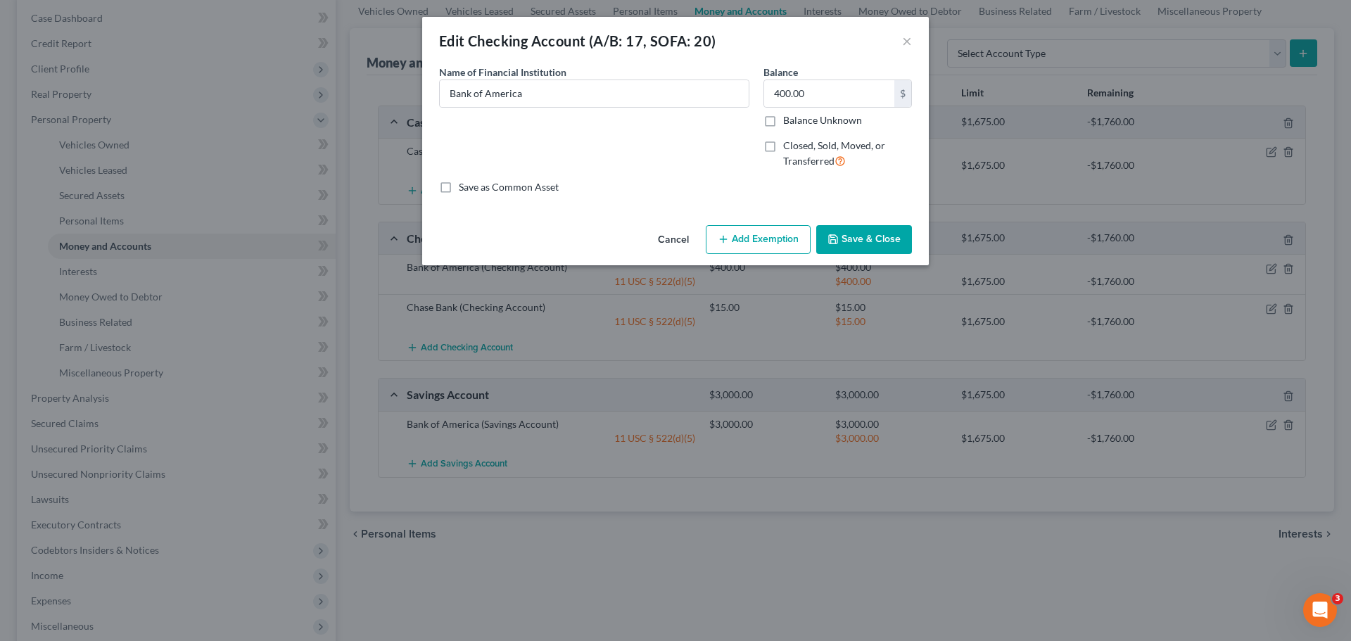
click at [771, 251] on button "Add Exemption" at bounding box center [758, 240] width 105 height 30
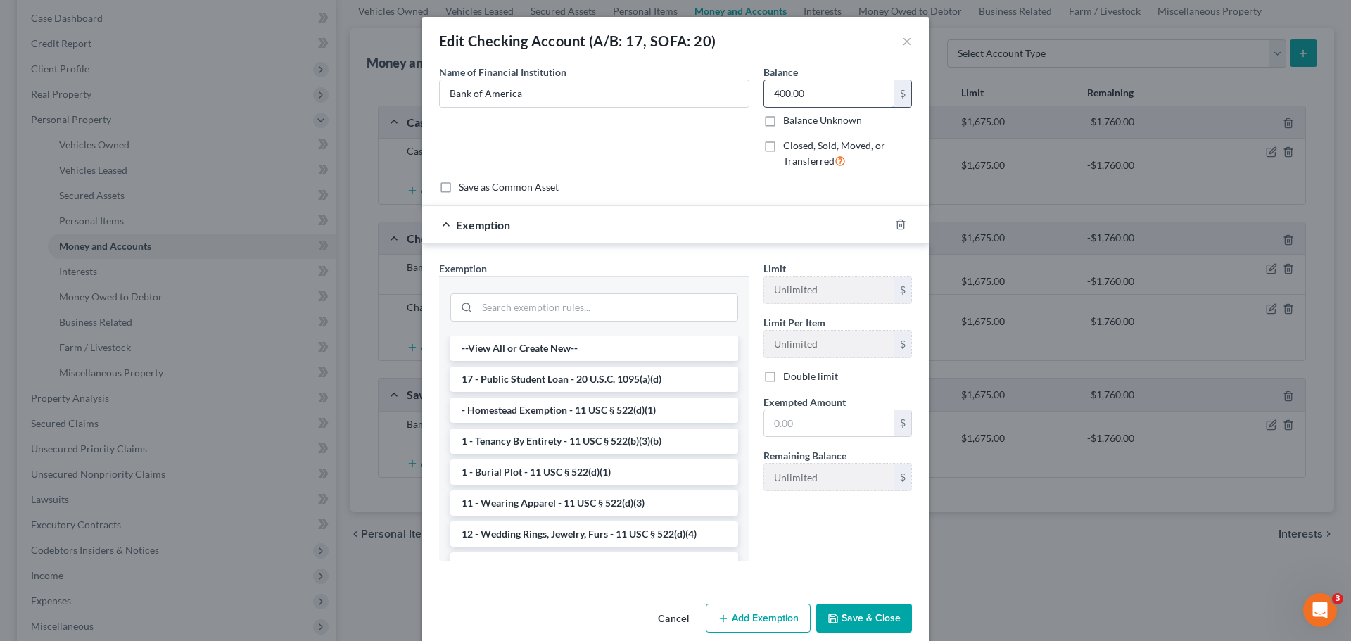
click at [826, 83] on input "400.00" at bounding box center [829, 93] width 130 height 27
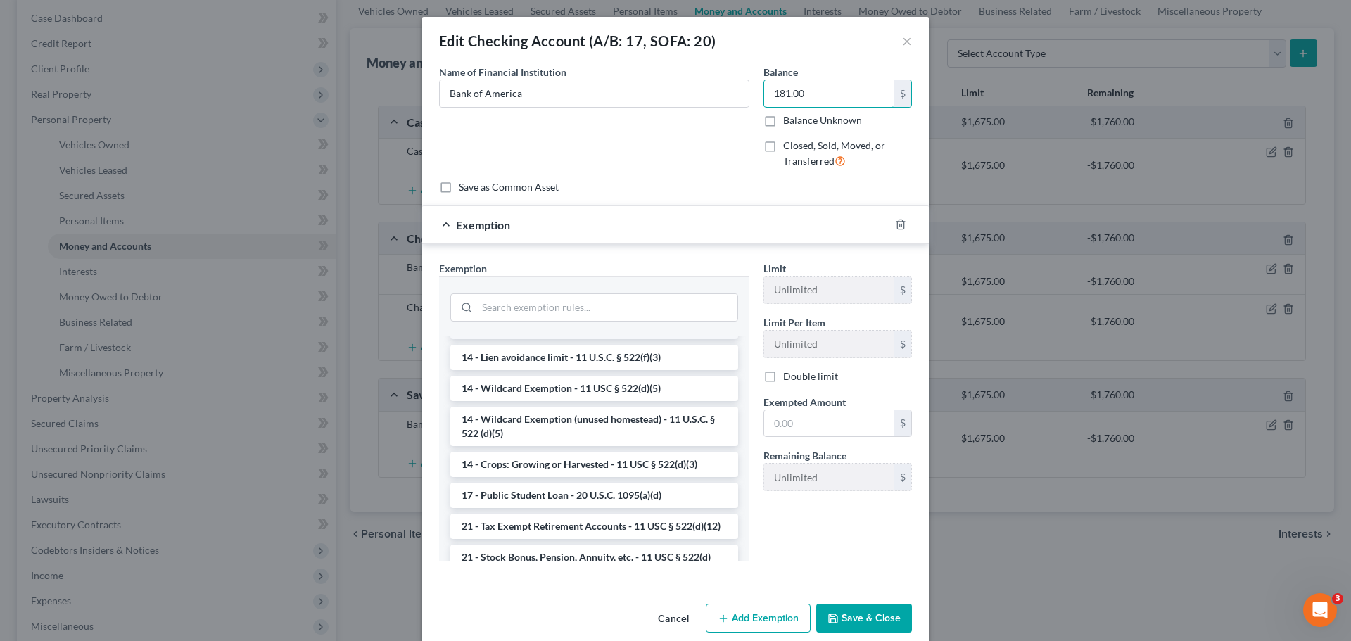
scroll to position [281, 0]
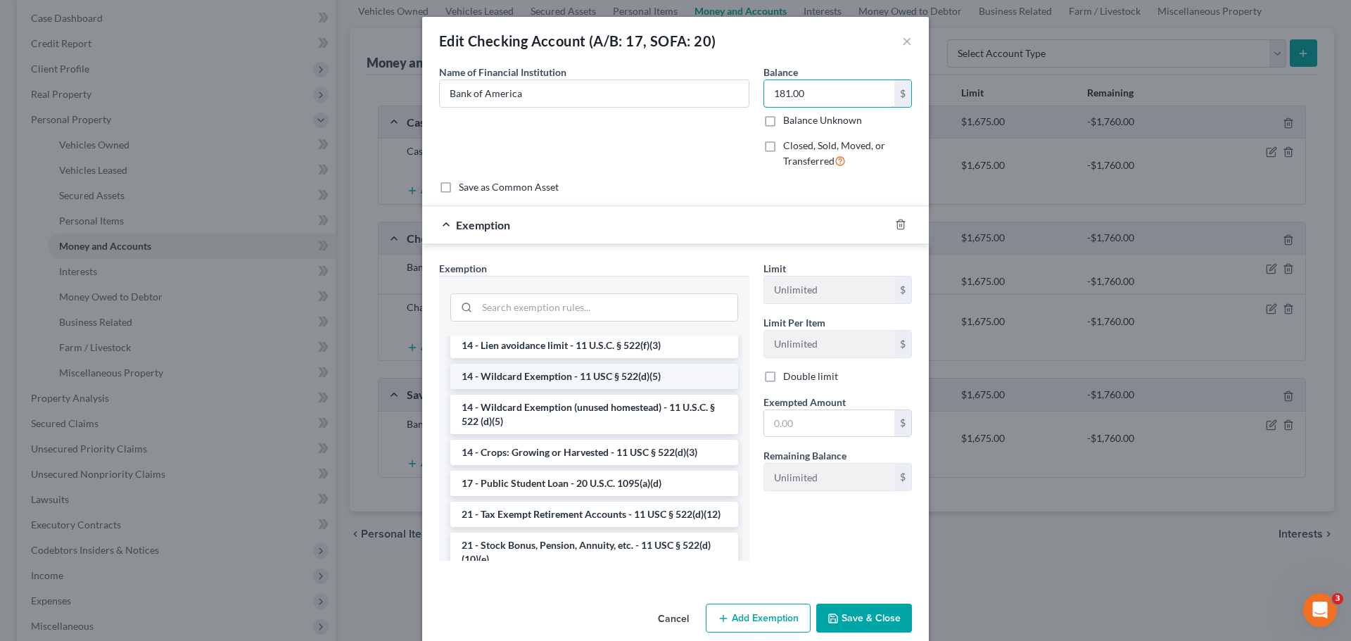
type input "181.00"
drag, startPoint x: 578, startPoint y: 372, endPoint x: 778, endPoint y: 416, distance: 205.3
click at [578, 372] on li "14 - Wildcard Exemption - 11 USC § 522(d)(5)" at bounding box center [594, 376] width 288 height 25
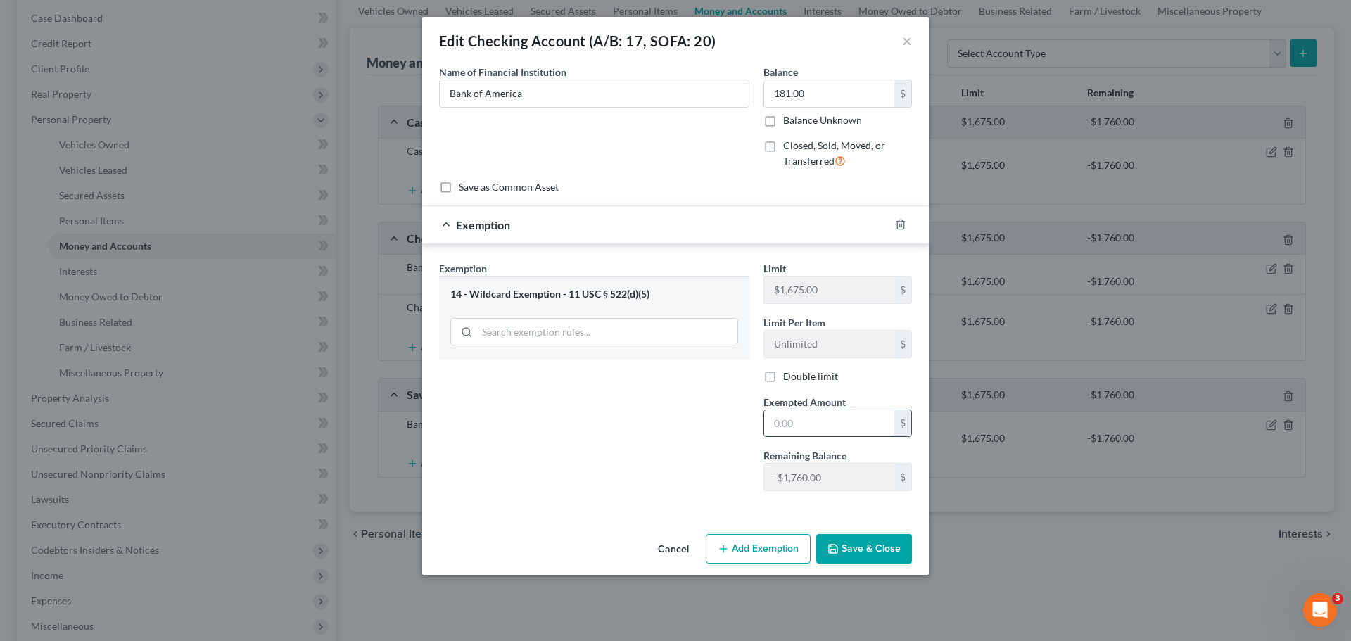
click at [828, 411] on input "text" at bounding box center [829, 423] width 130 height 27
type input "181.00"
click at [878, 550] on button "Save & Close" at bounding box center [864, 549] width 96 height 30
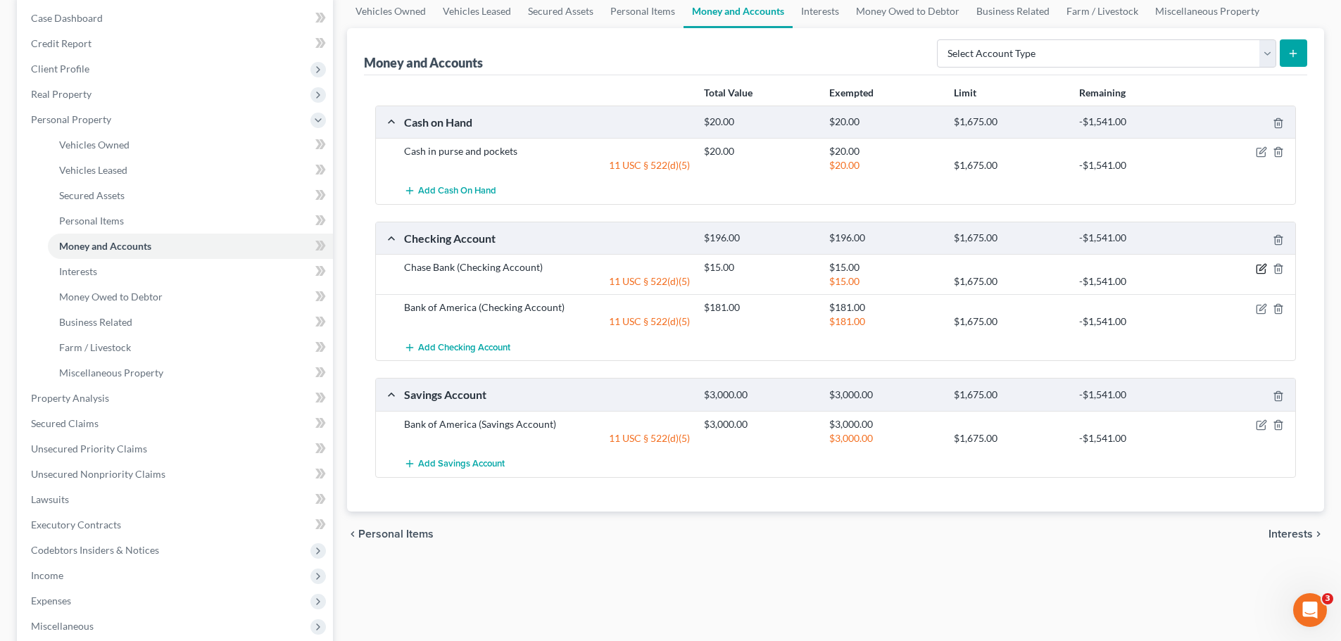
drag, startPoint x: 1263, startPoint y: 267, endPoint x: 1230, endPoint y: 275, distance: 33.5
click at [1263, 267] on icon "button" at bounding box center [1260, 268] width 11 height 11
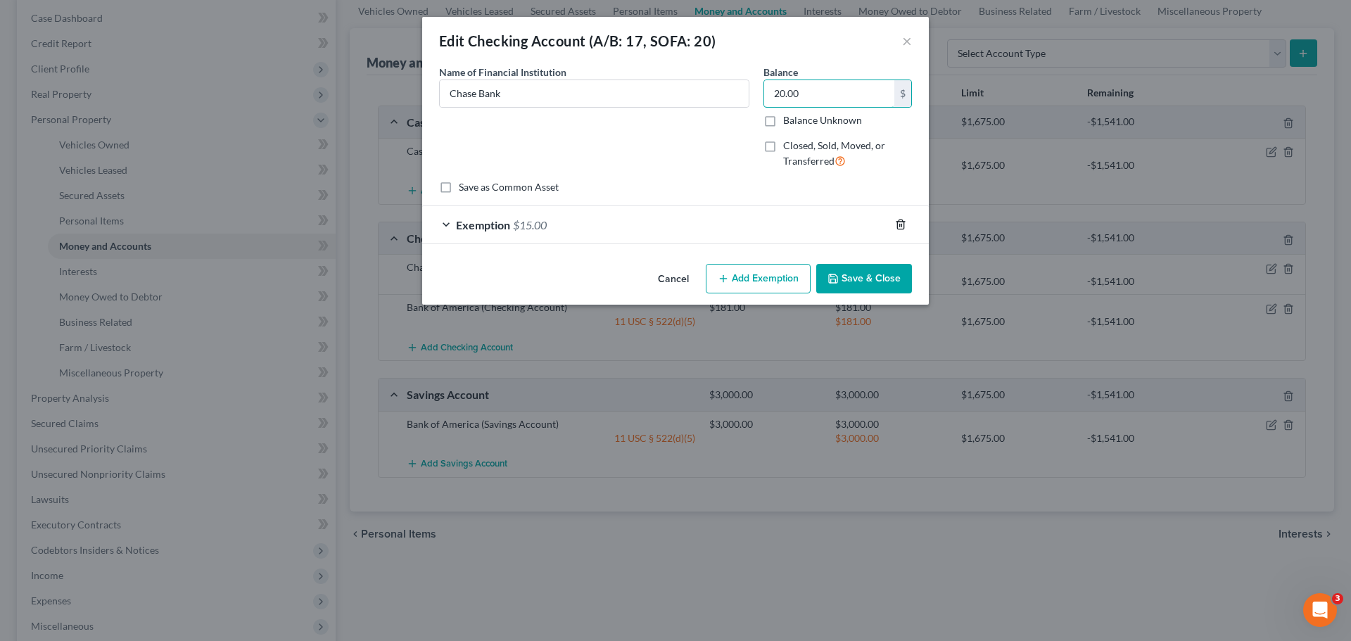
type input "20.00"
drag, startPoint x: 897, startPoint y: 223, endPoint x: 870, endPoint y: 245, distance: 34.5
click at [896, 222] on icon "button" at bounding box center [900, 224] width 11 height 11
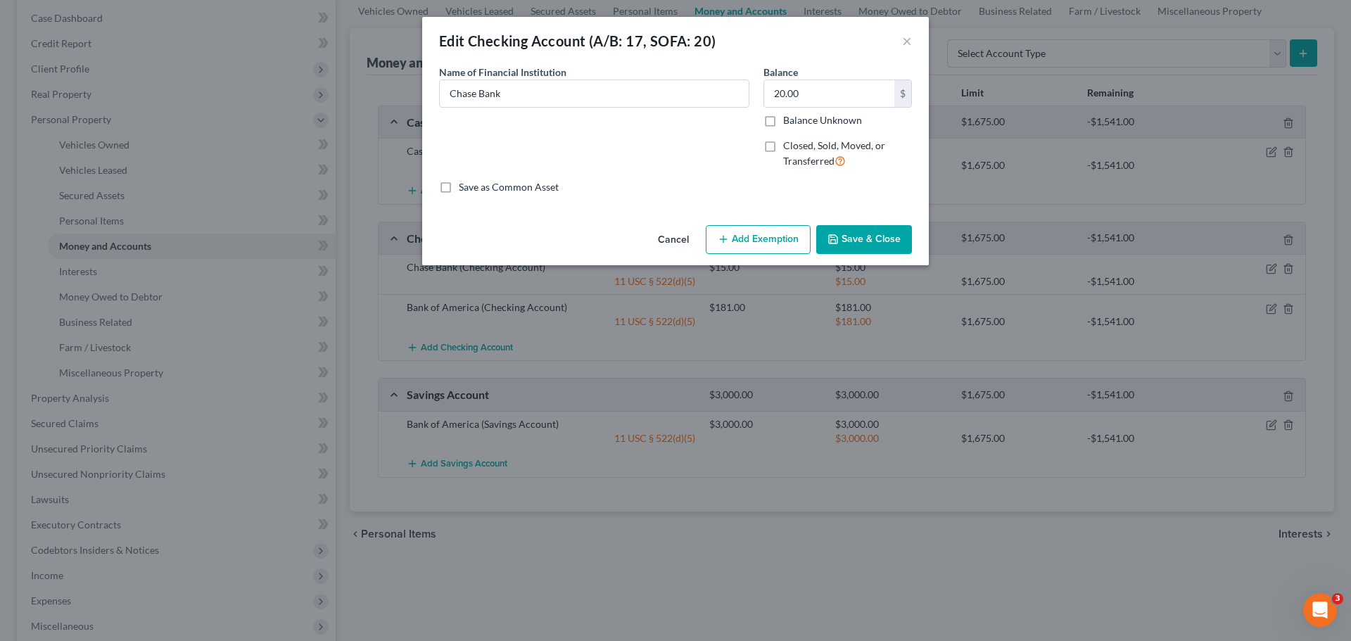
click at [755, 242] on button "Add Exemption" at bounding box center [758, 240] width 105 height 30
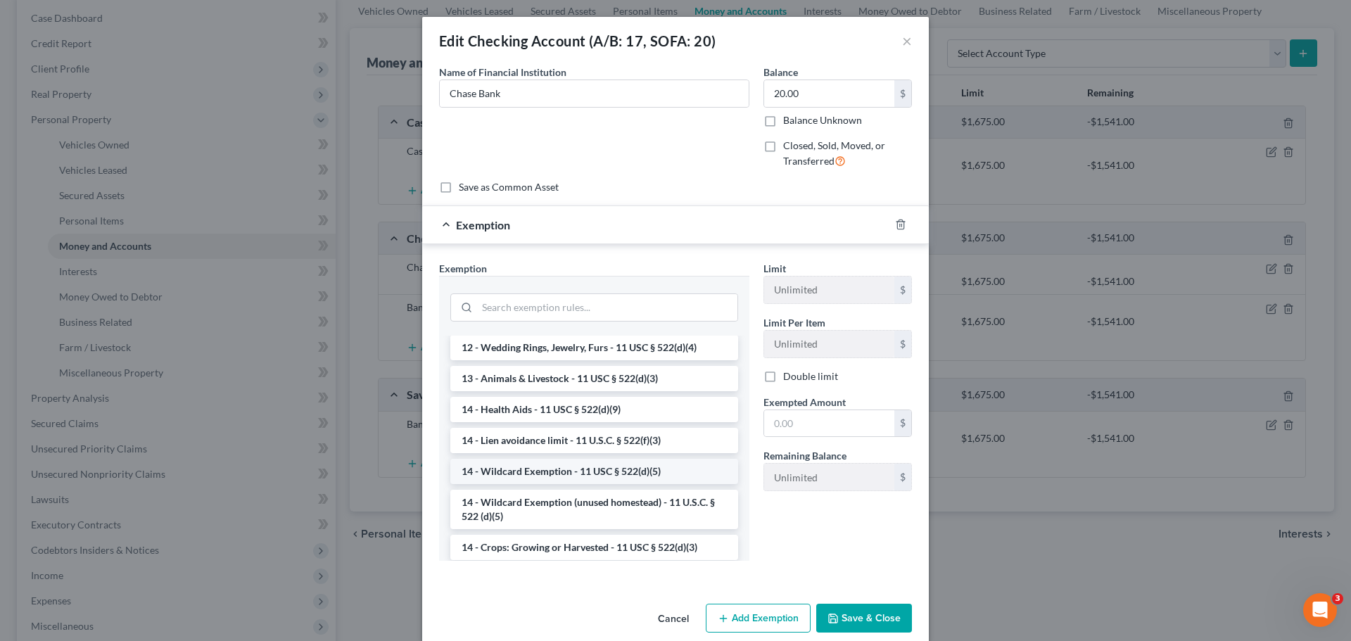
scroll to position [211, 0]
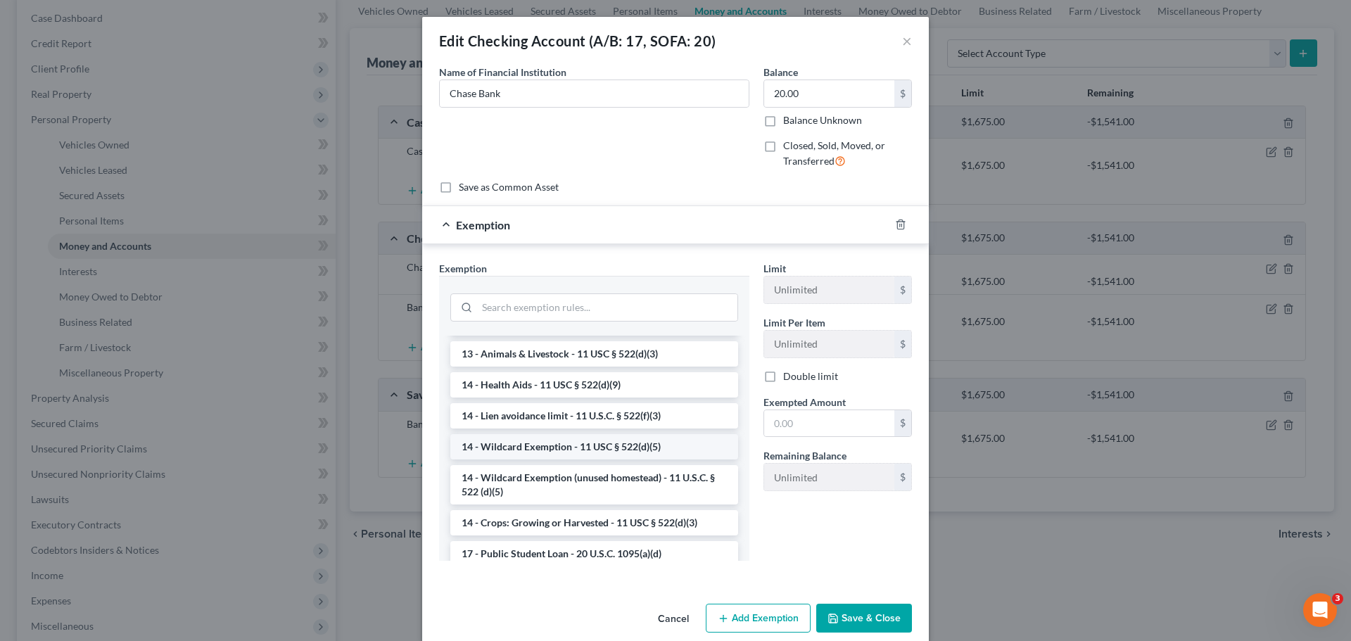
click at [564, 439] on li "14 - Wildcard Exemption - 11 USC § 522(d)(5)" at bounding box center [594, 446] width 288 height 25
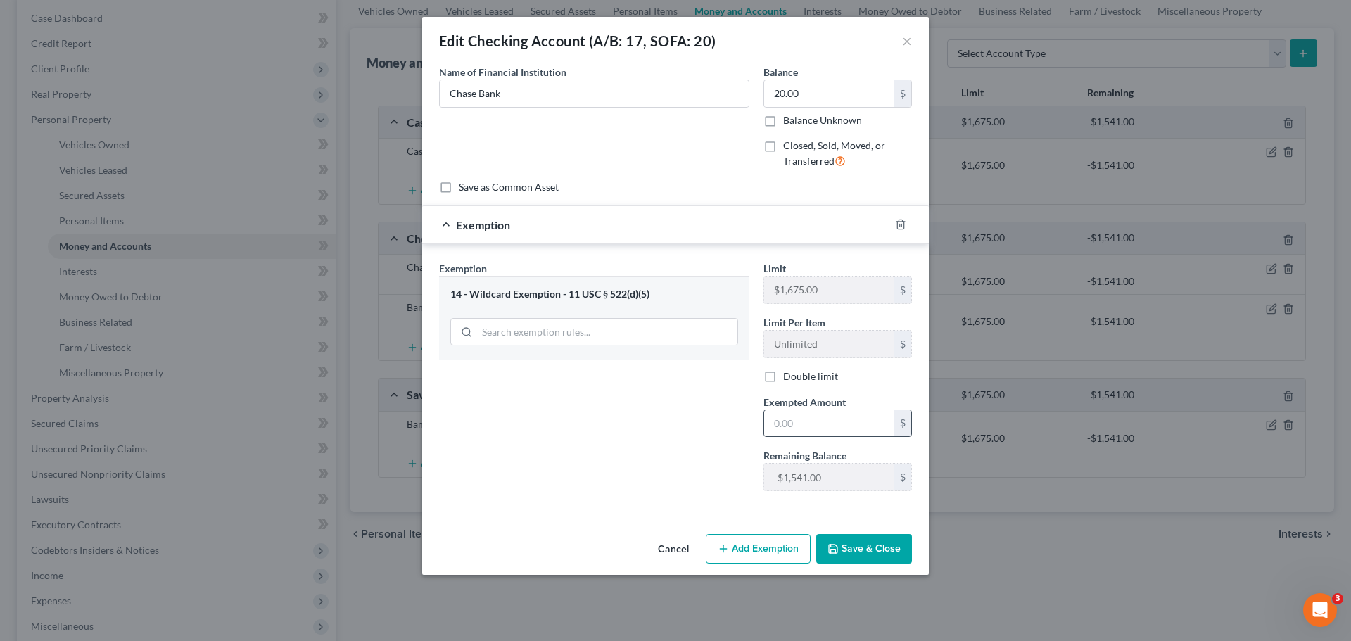
click at [799, 410] on div "$" at bounding box center [838, 424] width 148 height 28
click at [806, 420] on input "text" at bounding box center [829, 423] width 130 height 27
type input "20.00"
click at [865, 555] on button "Save & Close" at bounding box center [864, 549] width 96 height 30
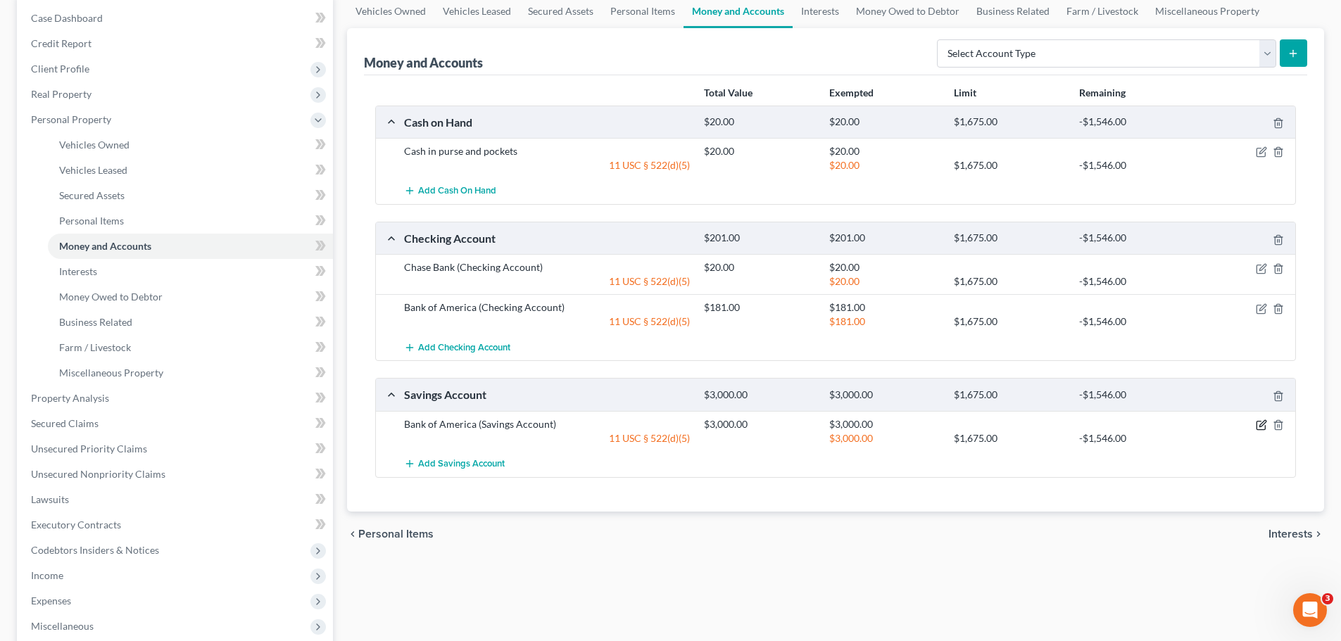
click at [1260, 420] on icon "button" at bounding box center [1260, 424] width 11 height 11
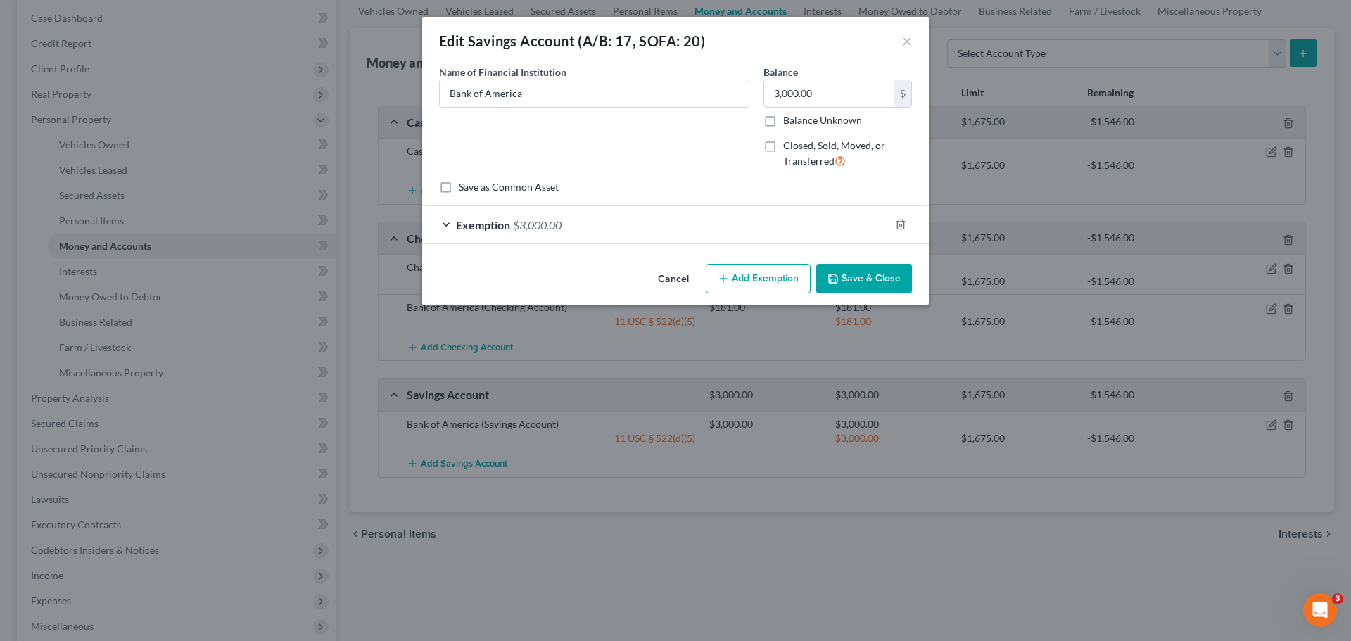
click at [655, 222] on div "Exemption $3,000.00" at bounding box center [655, 224] width 467 height 37
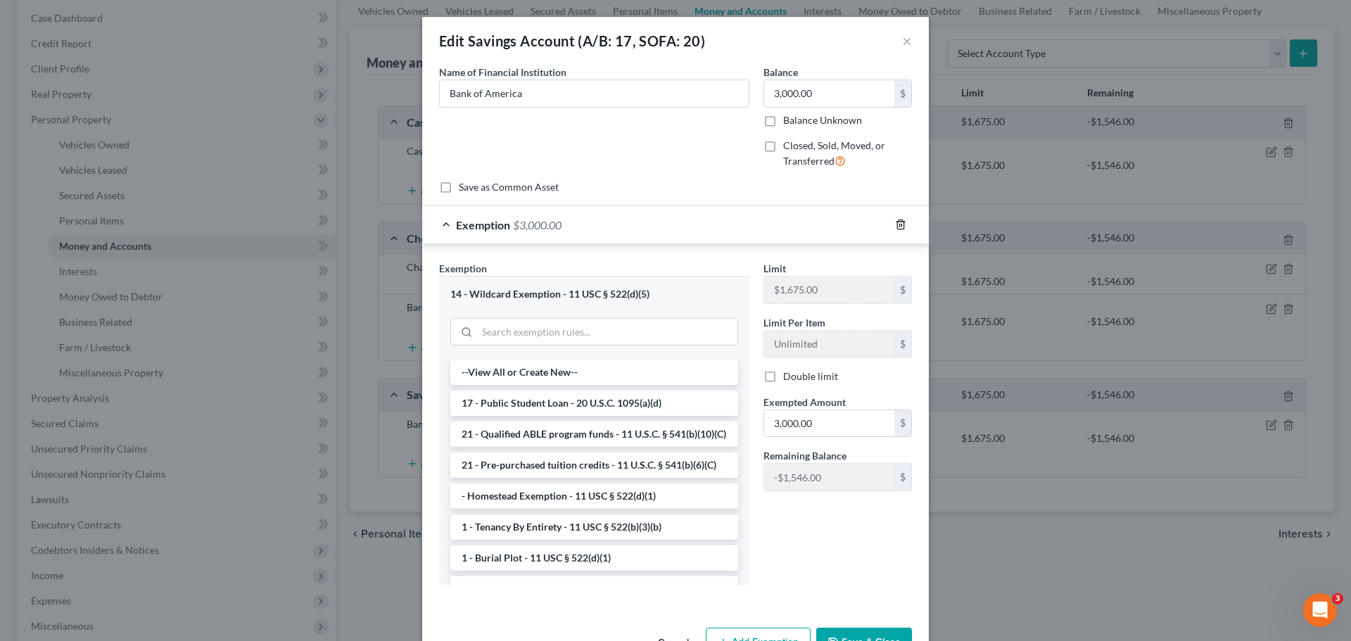
click at [897, 223] on icon "button" at bounding box center [900, 224] width 11 height 11
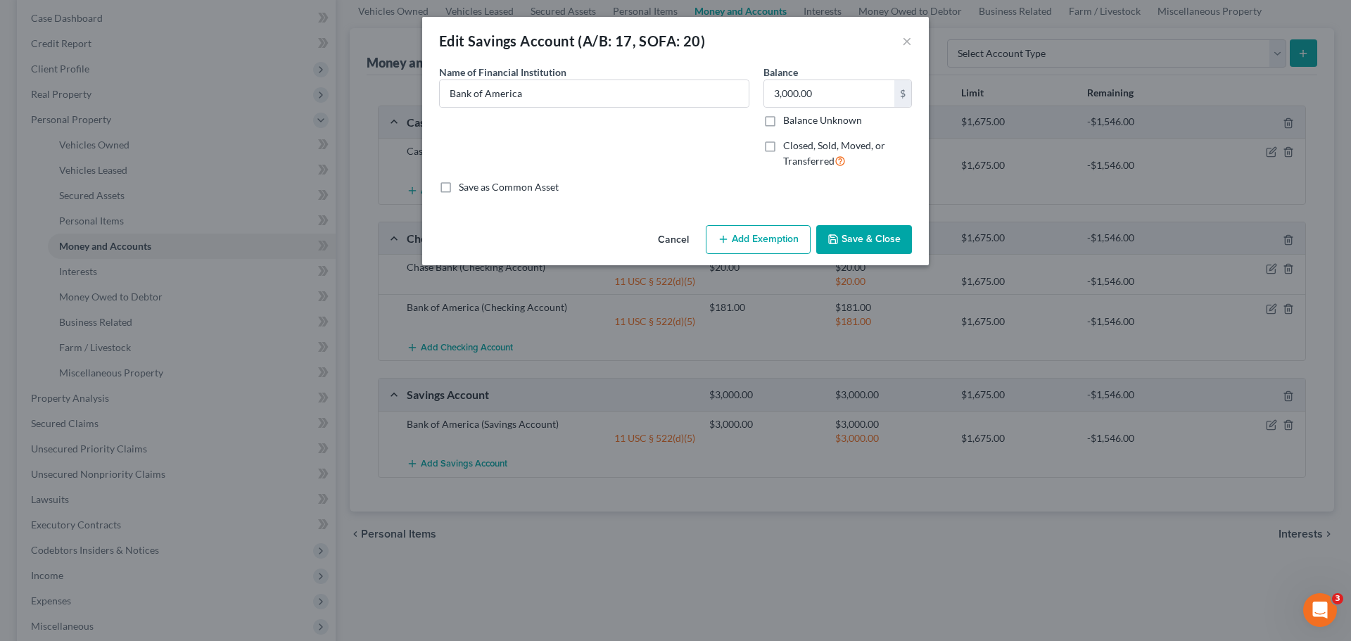
drag, startPoint x: 742, startPoint y: 243, endPoint x: 737, endPoint y: 251, distance: 10.1
click at [742, 241] on button "Add Exemption" at bounding box center [758, 240] width 105 height 30
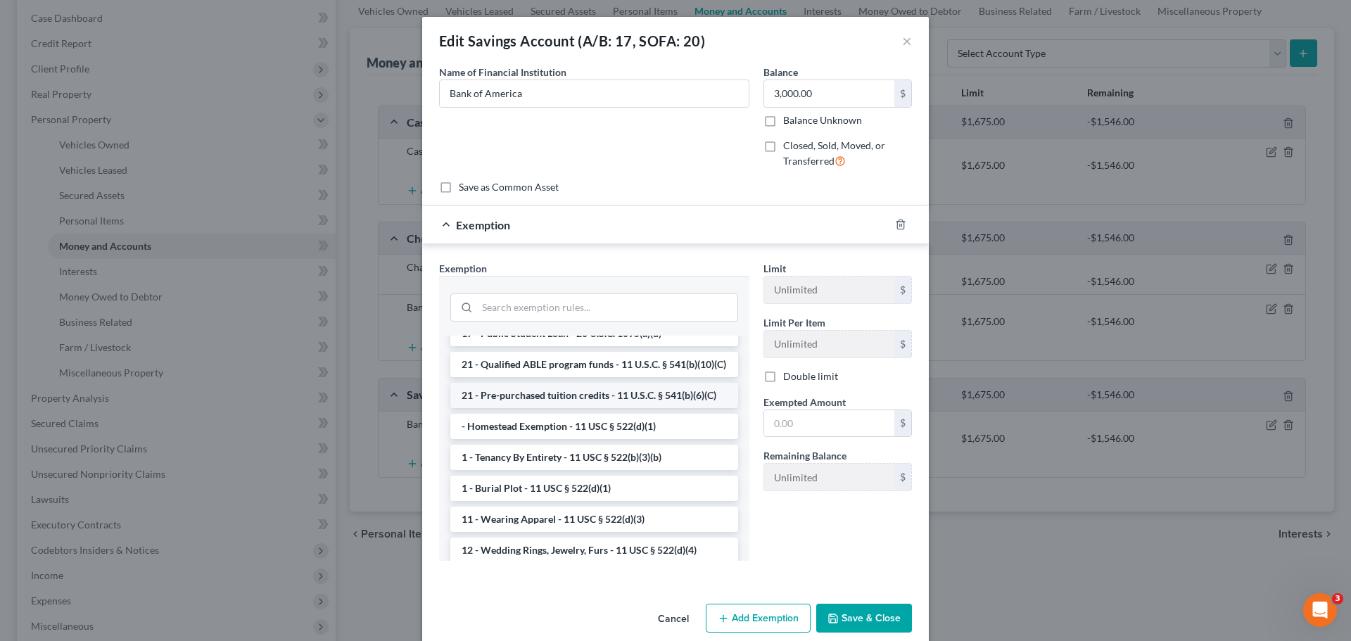
scroll to position [70, 0]
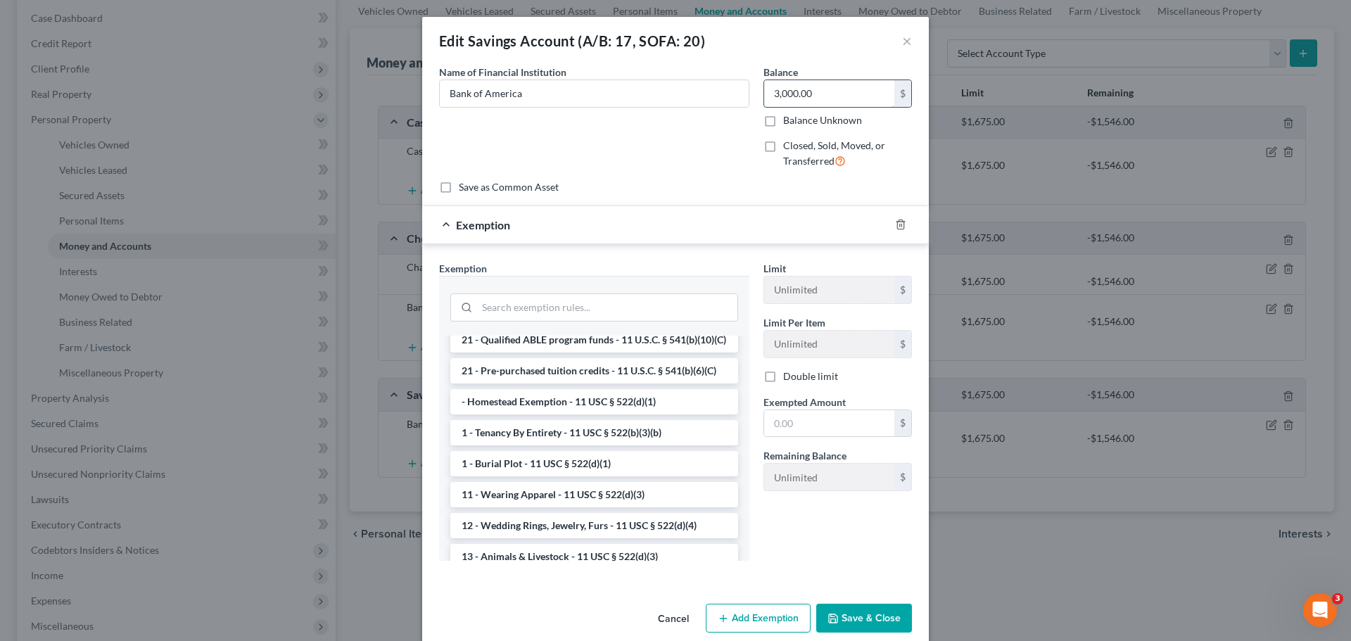
click at [837, 84] on input "3,000.00" at bounding box center [829, 93] width 130 height 27
type input "4,100.00"
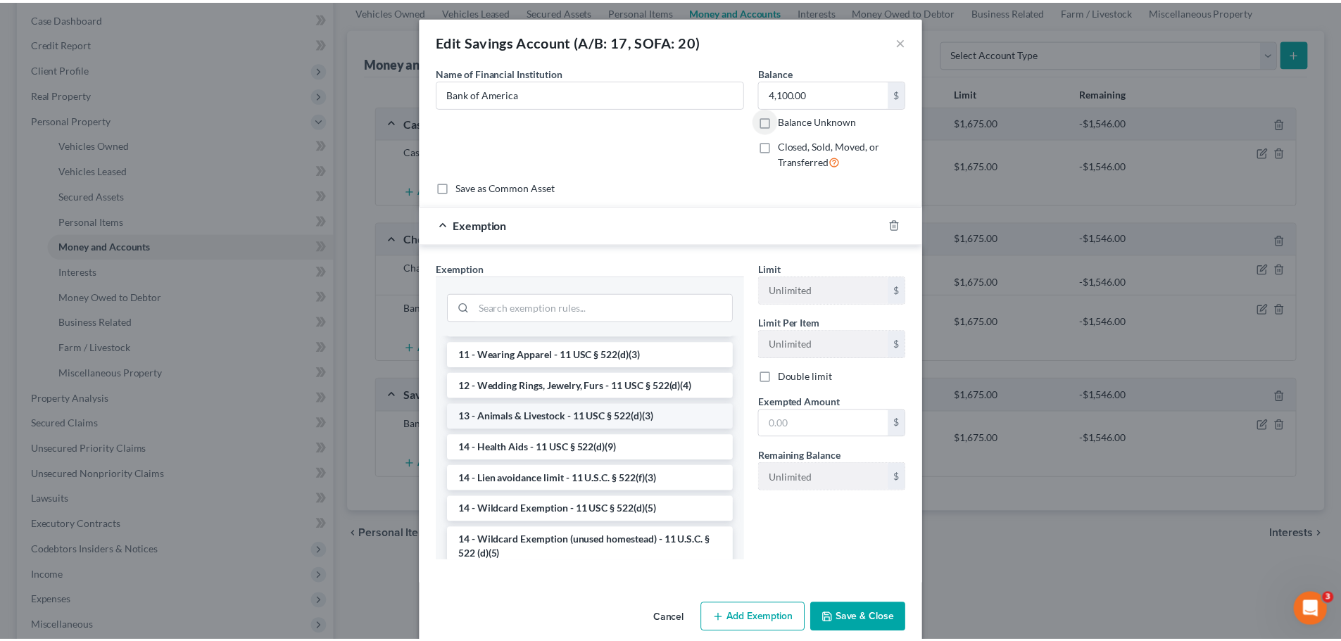
scroll to position [211, 0]
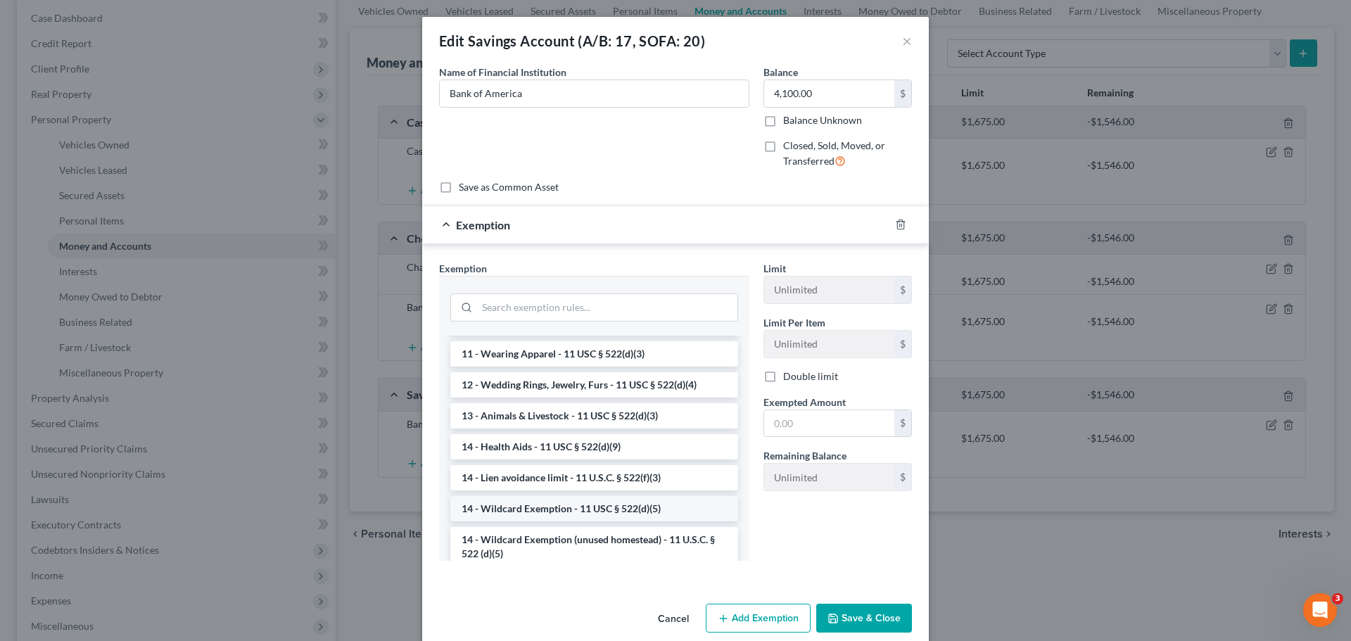
click at [519, 521] on li "14 - Wildcard Exemption - 11 USC § 522(d)(5)" at bounding box center [594, 508] width 288 height 25
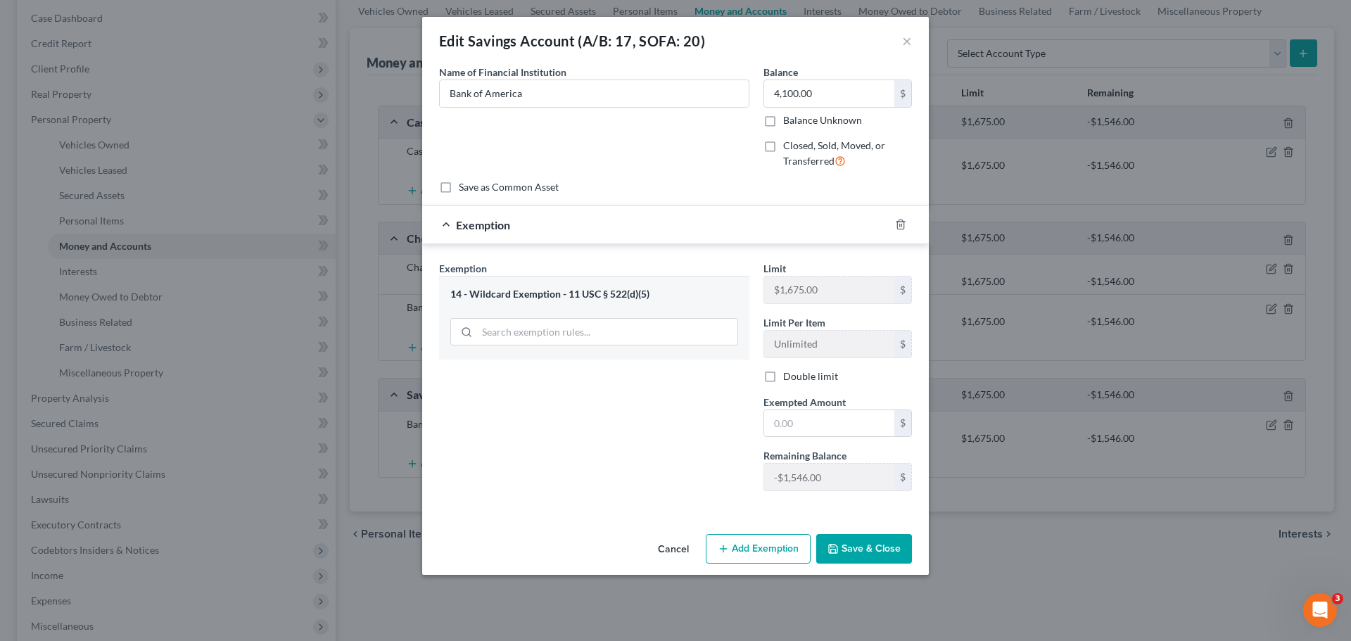
click at [796, 407] on span "Exempted Amount" at bounding box center [805, 402] width 82 height 12
click at [796, 417] on input "text" at bounding box center [829, 423] width 130 height 27
type input "4,100.00"
click at [873, 548] on button "Save & Close" at bounding box center [864, 549] width 96 height 30
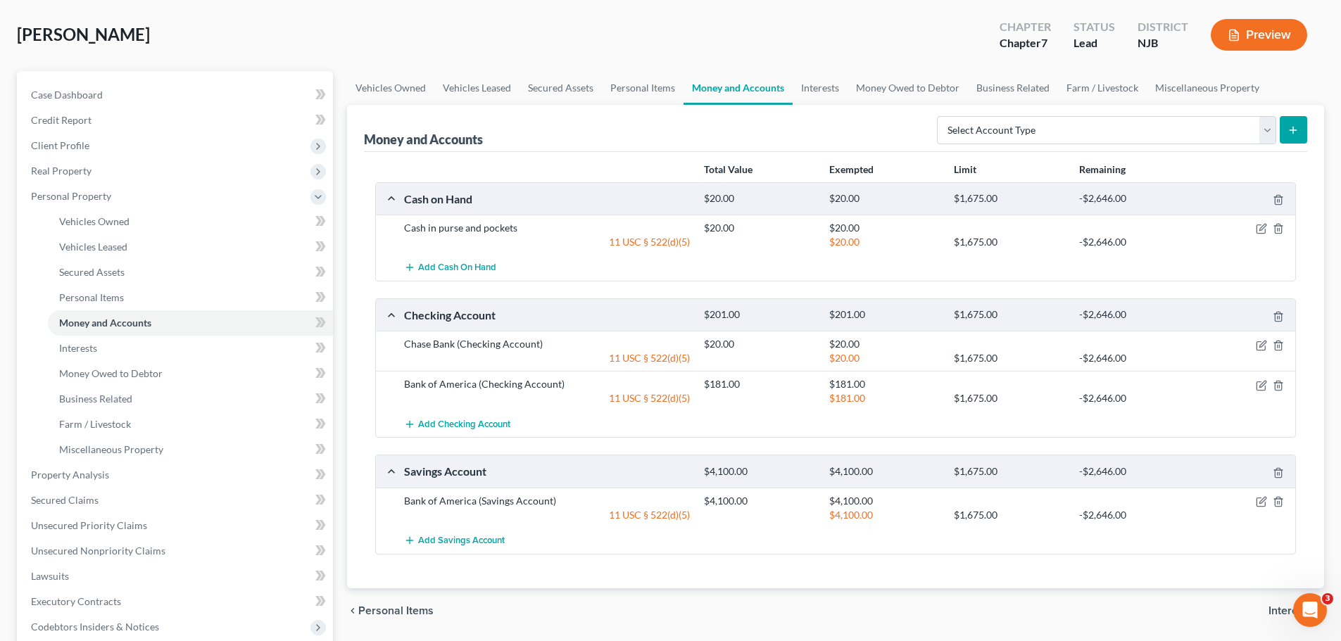
scroll to position [0, 0]
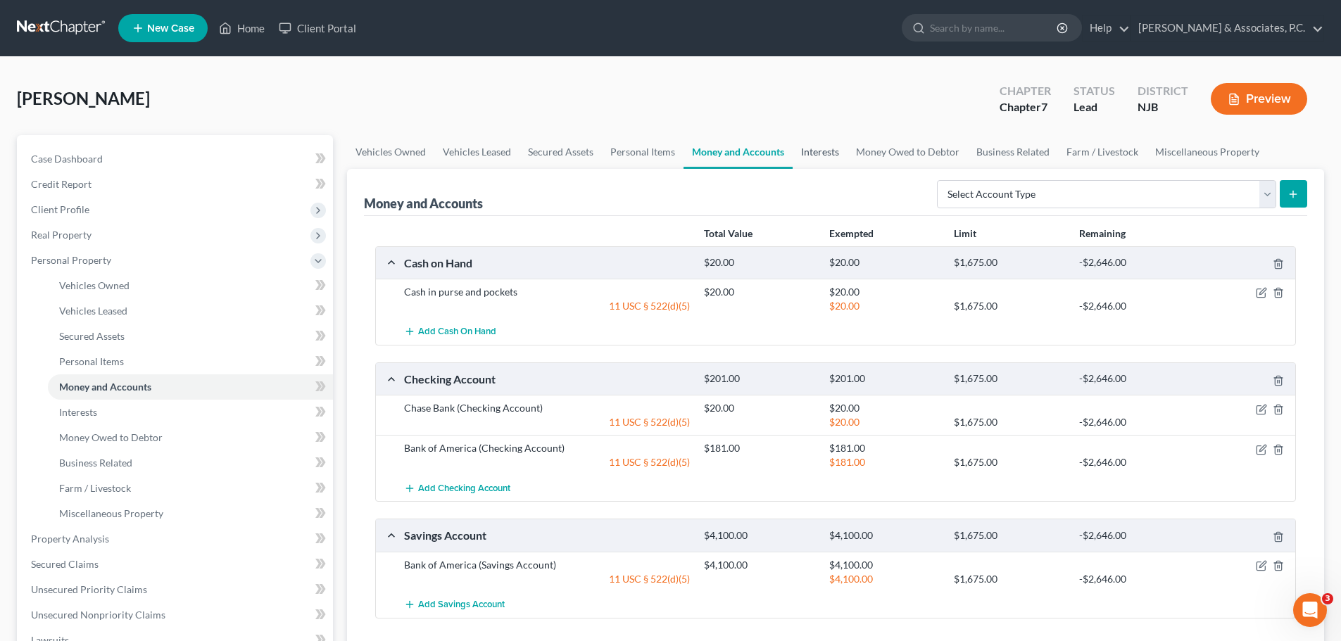
click at [818, 141] on link "Interests" at bounding box center [819, 152] width 55 height 34
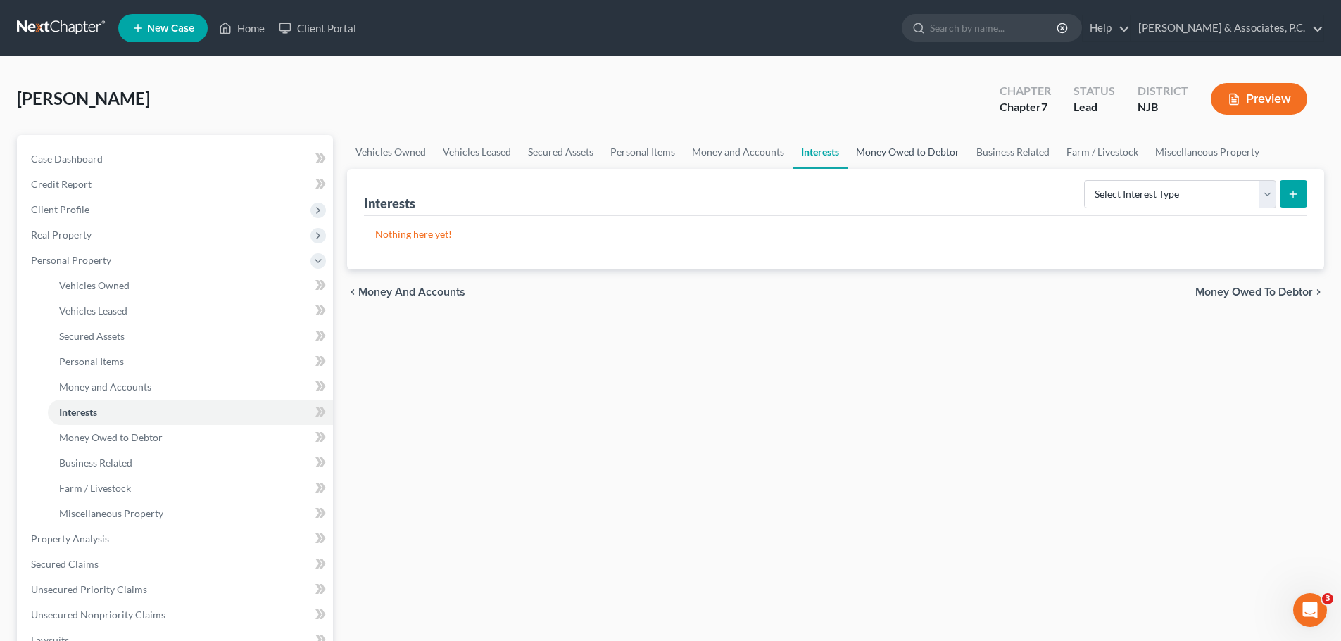
click at [896, 151] on link "Money Owed to Debtor" at bounding box center [907, 152] width 120 height 34
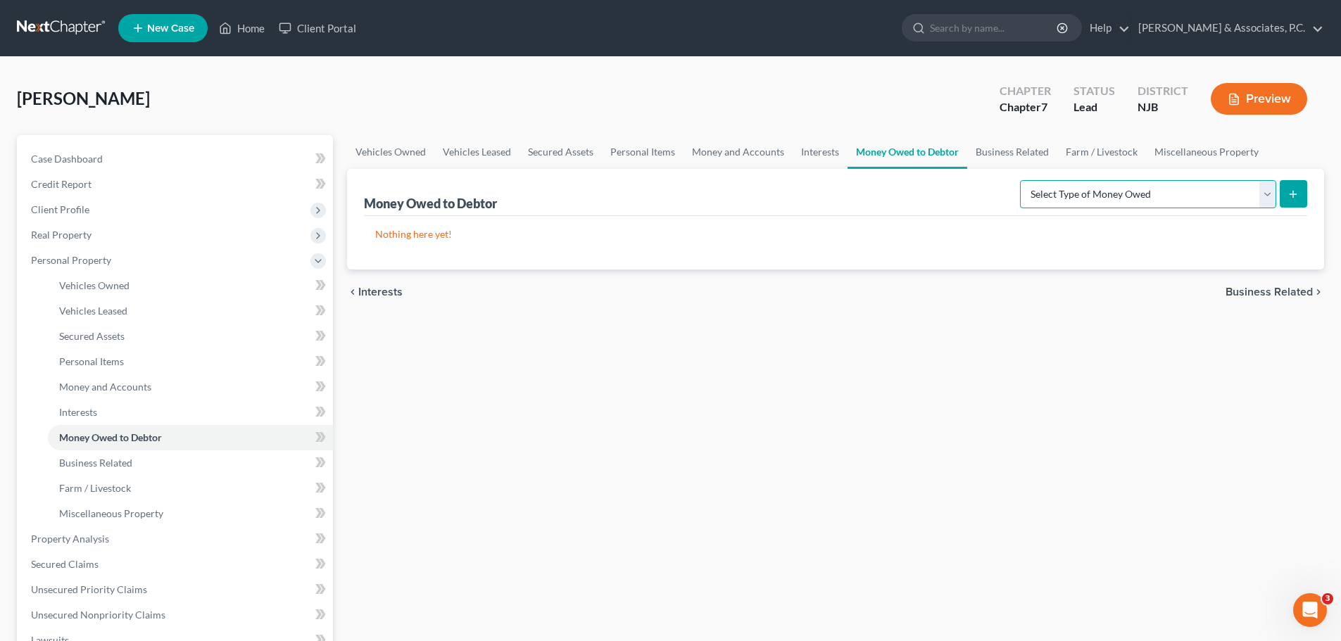
click at [1166, 191] on select "Select Type of Money Owed Accounts Receivable (A/B: 38) Alimony (A/B: 29) Child…" at bounding box center [1148, 194] width 256 height 28
click at [1013, 154] on link "Business Related" at bounding box center [1012, 152] width 90 height 34
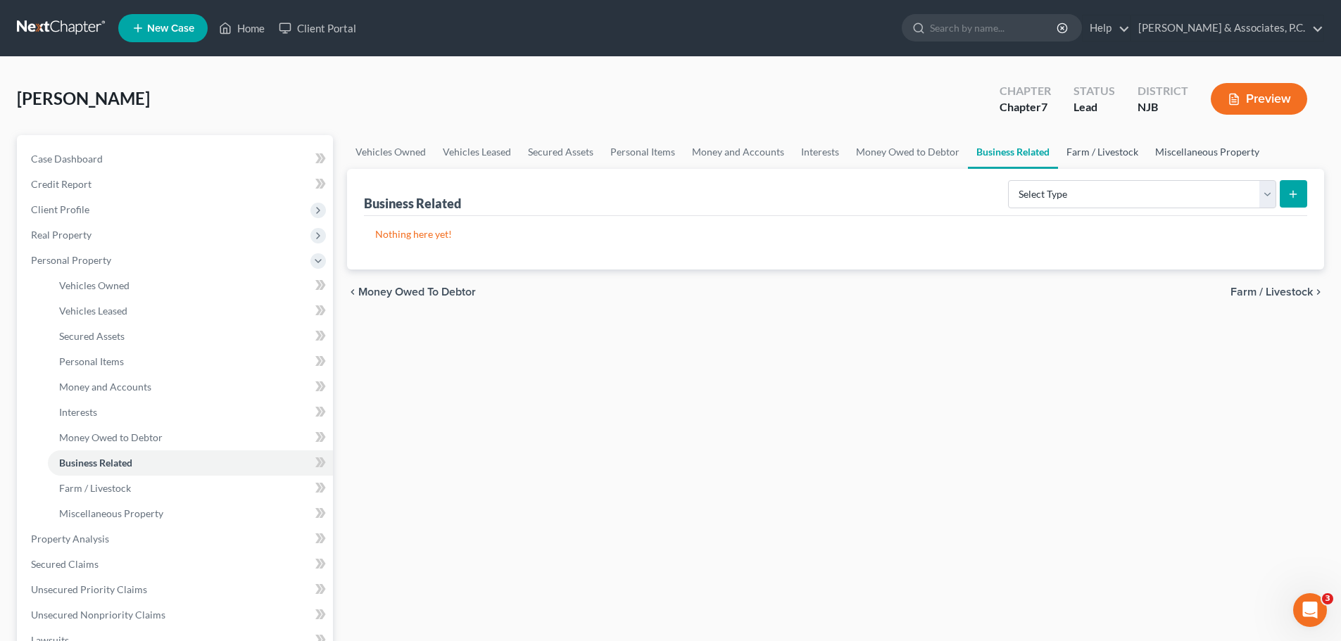
click at [1103, 153] on link "Farm / Livestock" at bounding box center [1102, 152] width 89 height 34
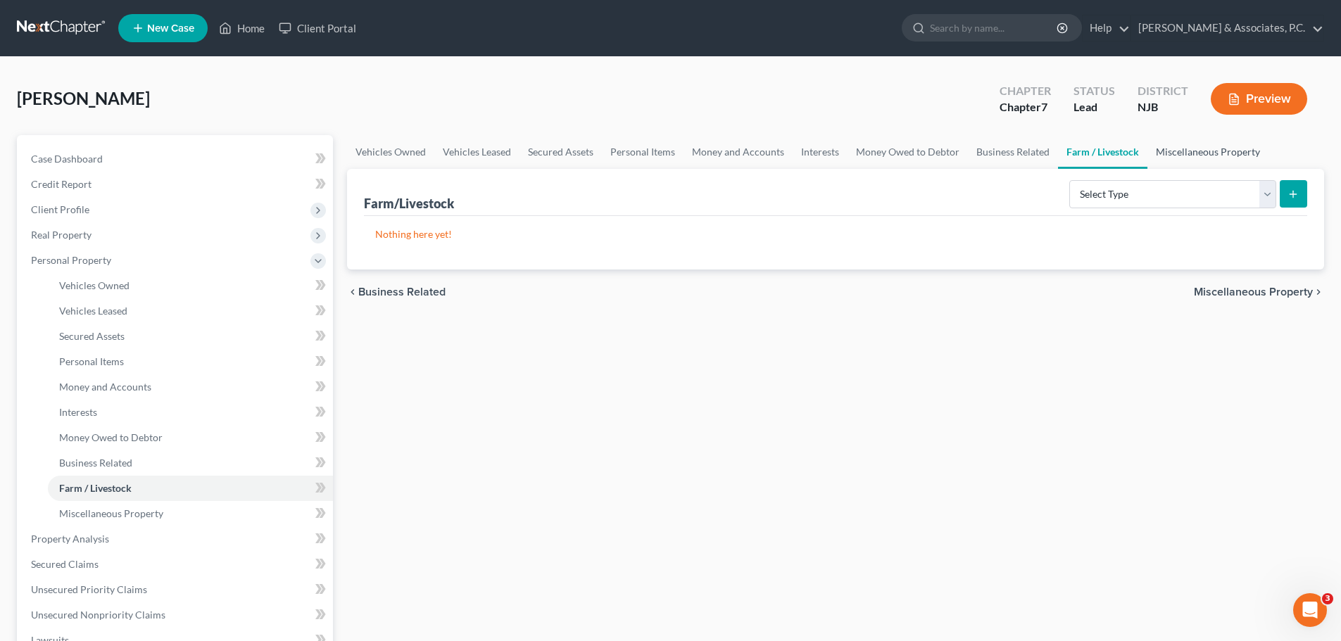
click at [1172, 148] on link "Miscellaneous Property" at bounding box center [1207, 152] width 121 height 34
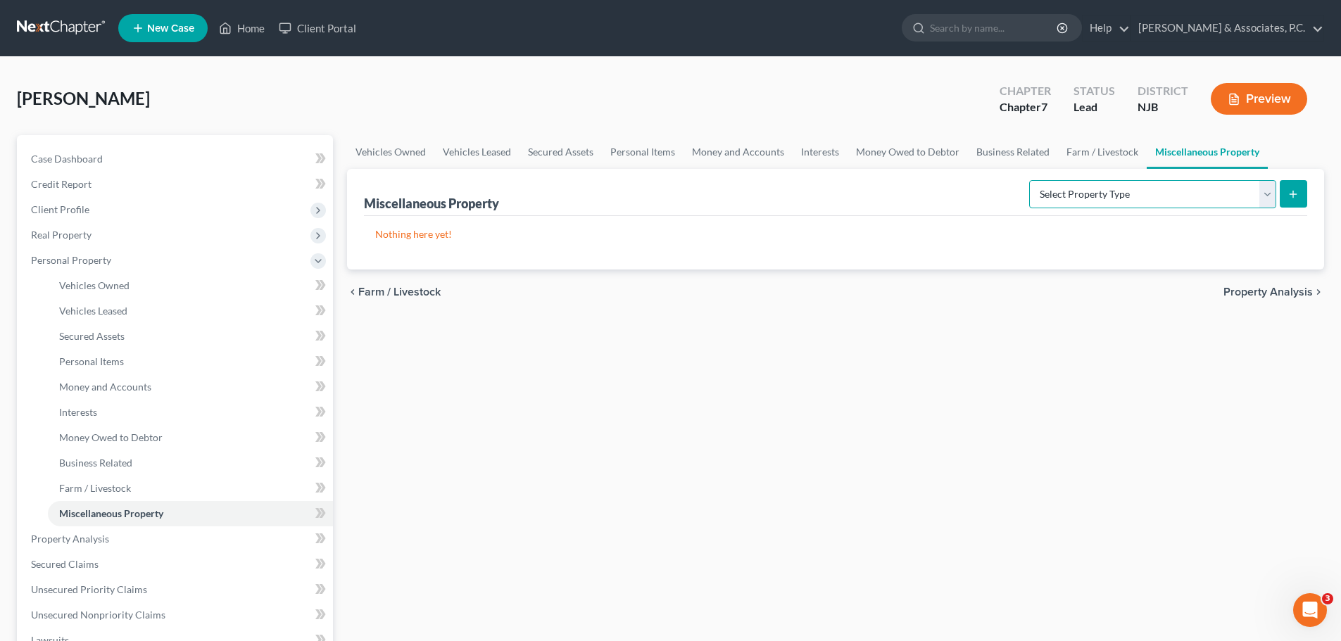
click at [1198, 198] on select "Select Property Type Assigned for Creditor Benefit Within 1 Year (SOFA: 12) Hol…" at bounding box center [1152, 194] width 247 height 28
drag, startPoint x: 1198, startPoint y: 198, endPoint x: 1196, endPoint y: 216, distance: 17.6
click at [1198, 198] on select "Select Property Type Assigned for Creditor Benefit Within 1 Year (SOFA: 12) Hol…" at bounding box center [1152, 194] width 247 height 28
click at [1248, 291] on span "Property Analysis" at bounding box center [1267, 291] width 89 height 11
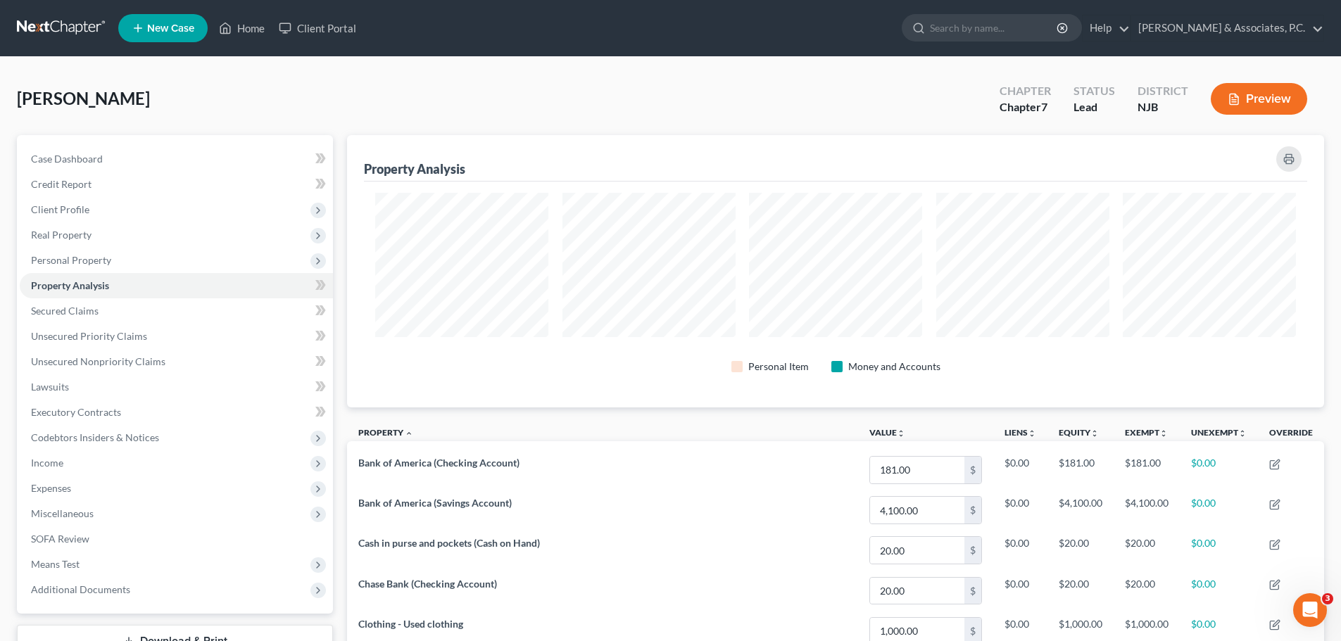
scroll to position [272, 977]
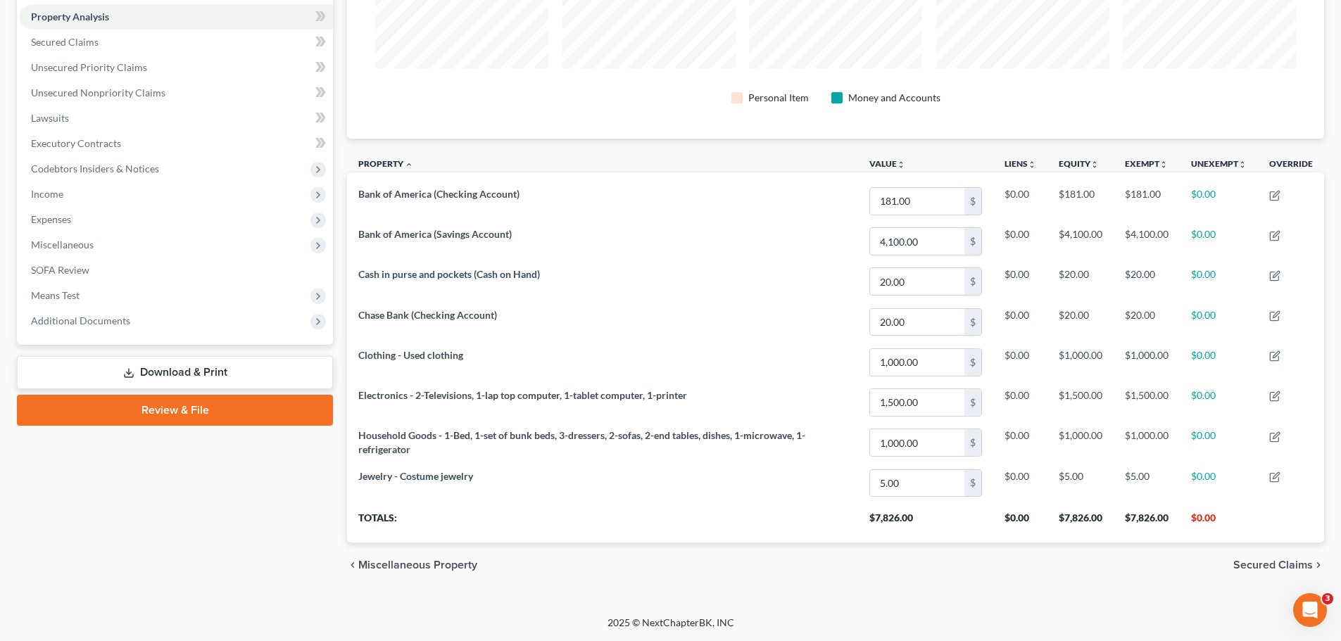
click at [1253, 564] on span "Secured Claims" at bounding box center [1273, 564] width 80 height 11
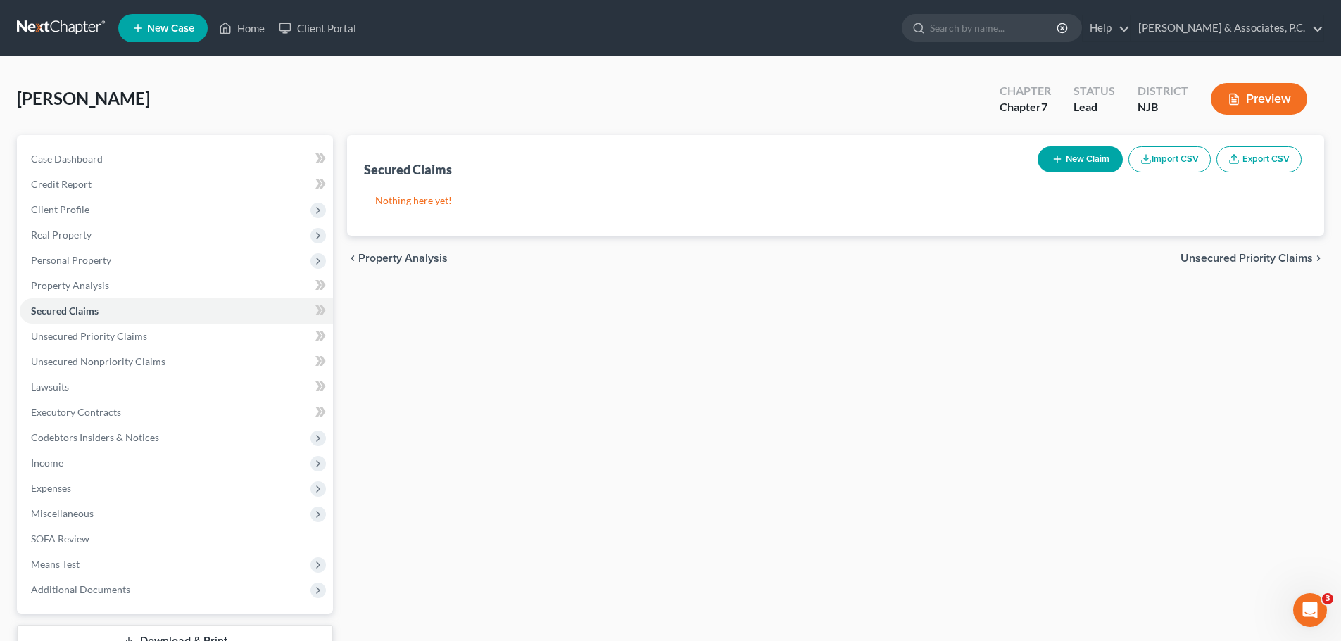
click at [1203, 255] on span "Unsecured Priority Claims" at bounding box center [1246, 258] width 132 height 11
click at [1198, 257] on span "Unsecured Nonpriority Claims" at bounding box center [1236, 258] width 153 height 11
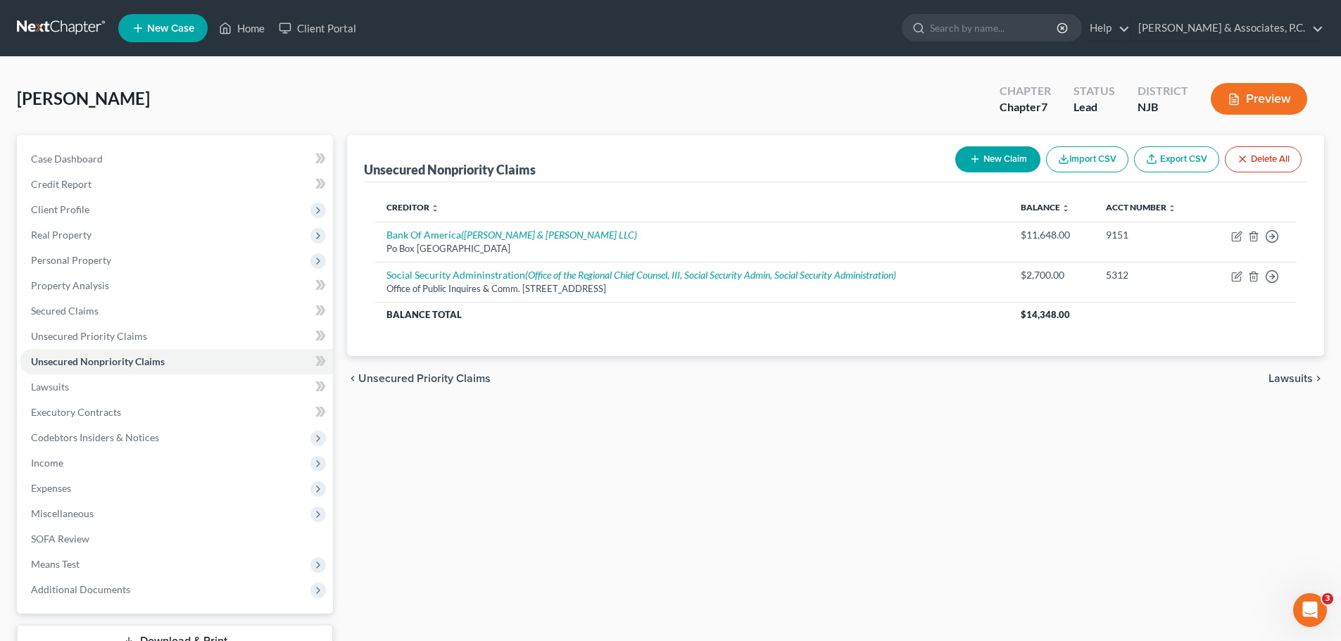
click at [1282, 374] on span "Lawsuits" at bounding box center [1290, 378] width 44 height 11
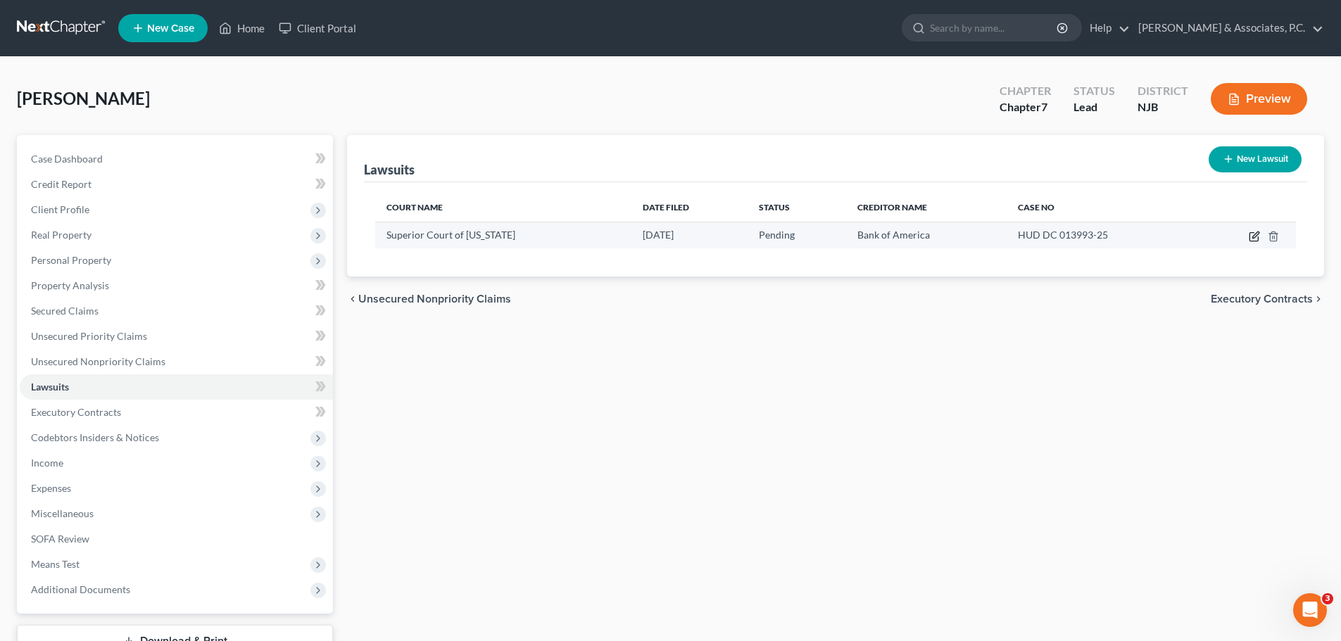
click at [1254, 234] on icon "button" at bounding box center [1253, 236] width 11 height 11
select select "33"
select select "0"
select select "4"
select select "35"
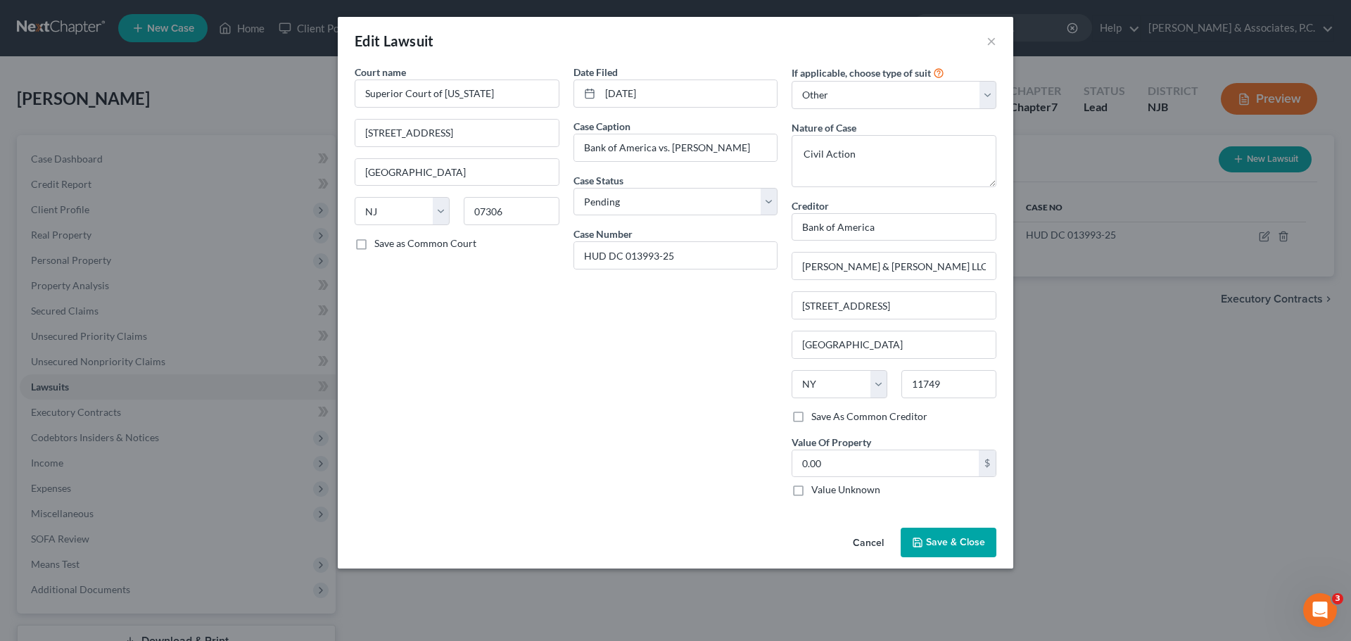
click at [951, 545] on span "Save & Close" at bounding box center [955, 542] width 59 height 12
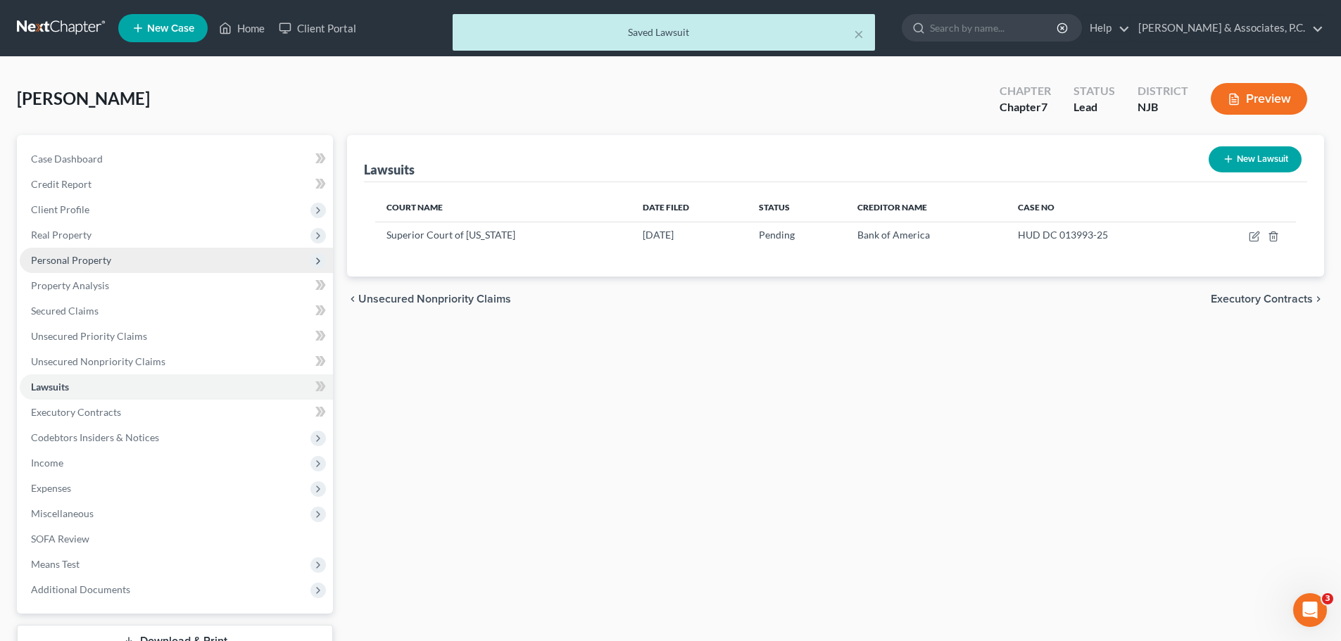
click at [65, 267] on span "Personal Property" at bounding box center [176, 260] width 313 height 25
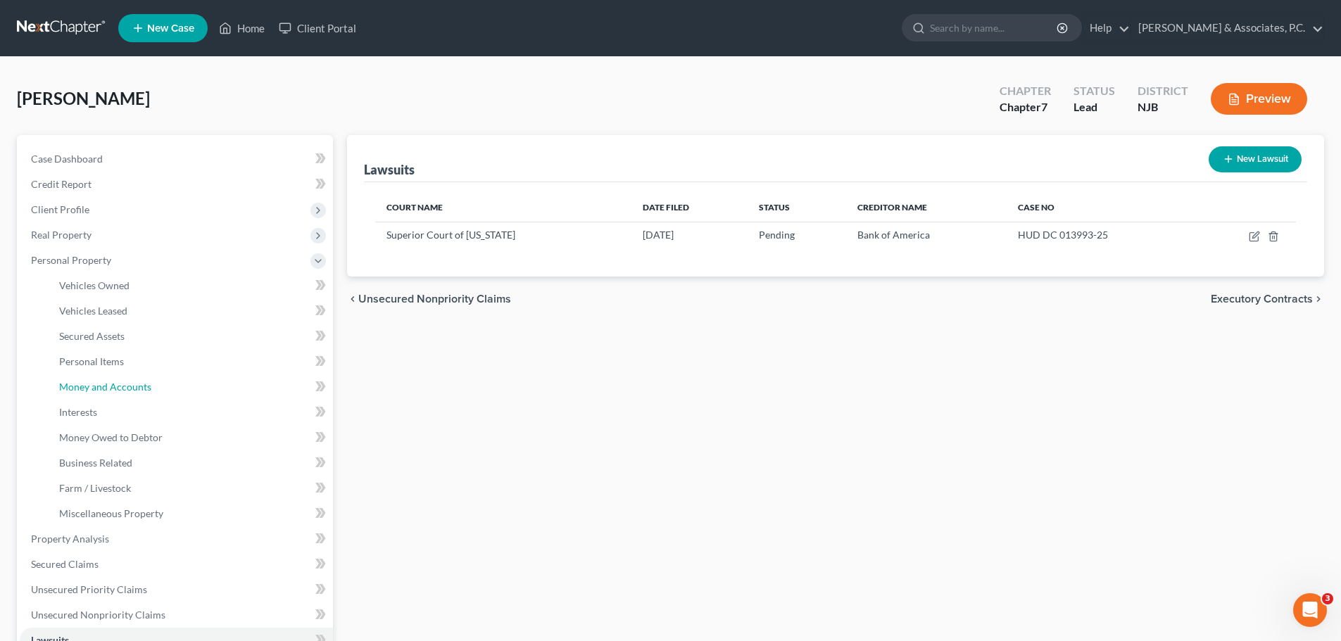
drag, startPoint x: 101, startPoint y: 387, endPoint x: 349, endPoint y: 334, distance: 253.3
click at [102, 387] on span "Money and Accounts" at bounding box center [105, 387] width 92 height 12
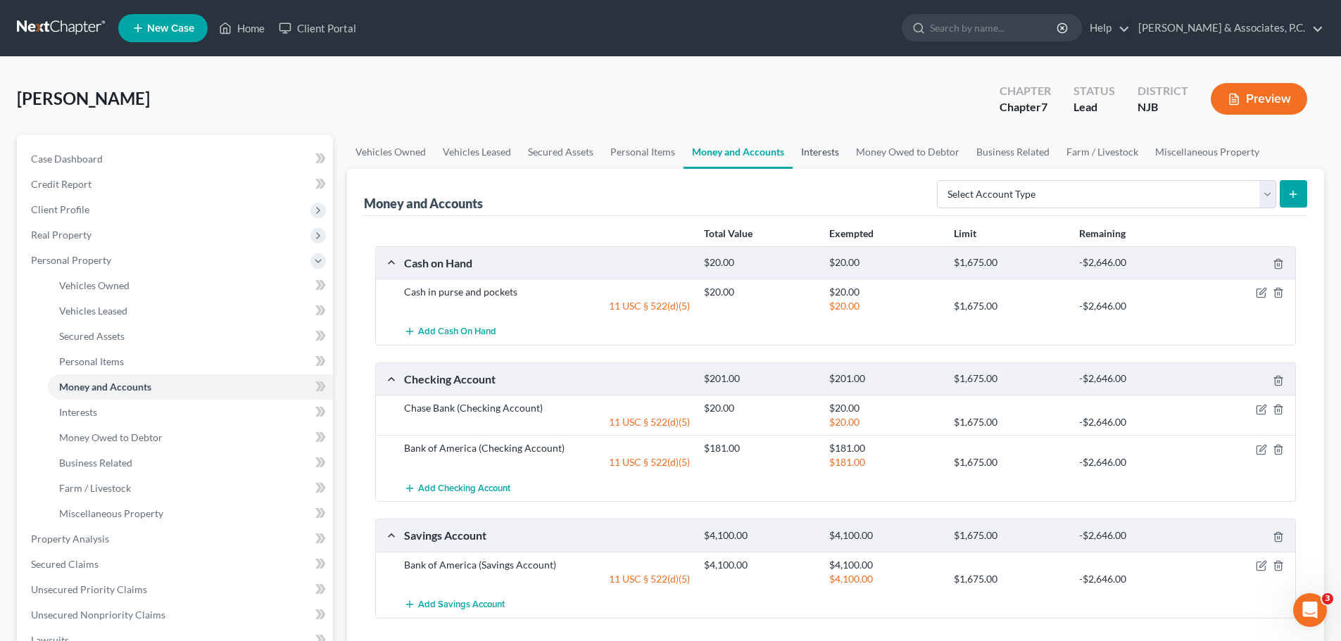
click at [825, 148] on link "Interests" at bounding box center [819, 152] width 55 height 34
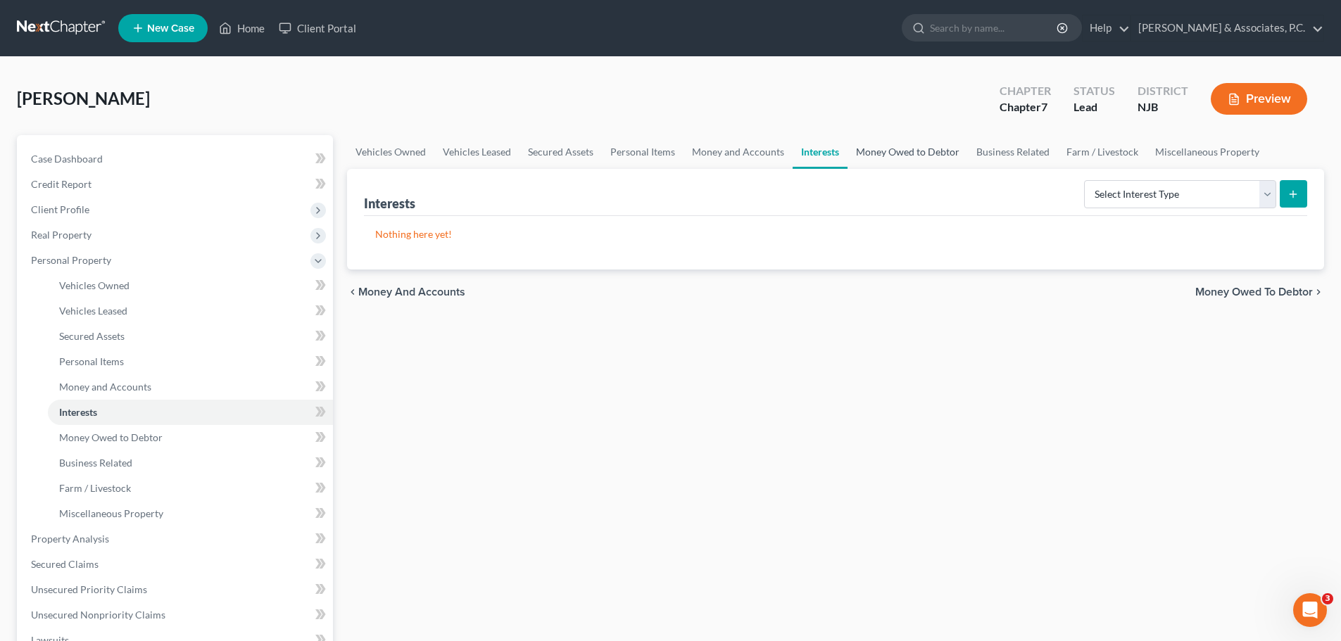
click at [895, 146] on link "Money Owed to Debtor" at bounding box center [907, 152] width 120 height 34
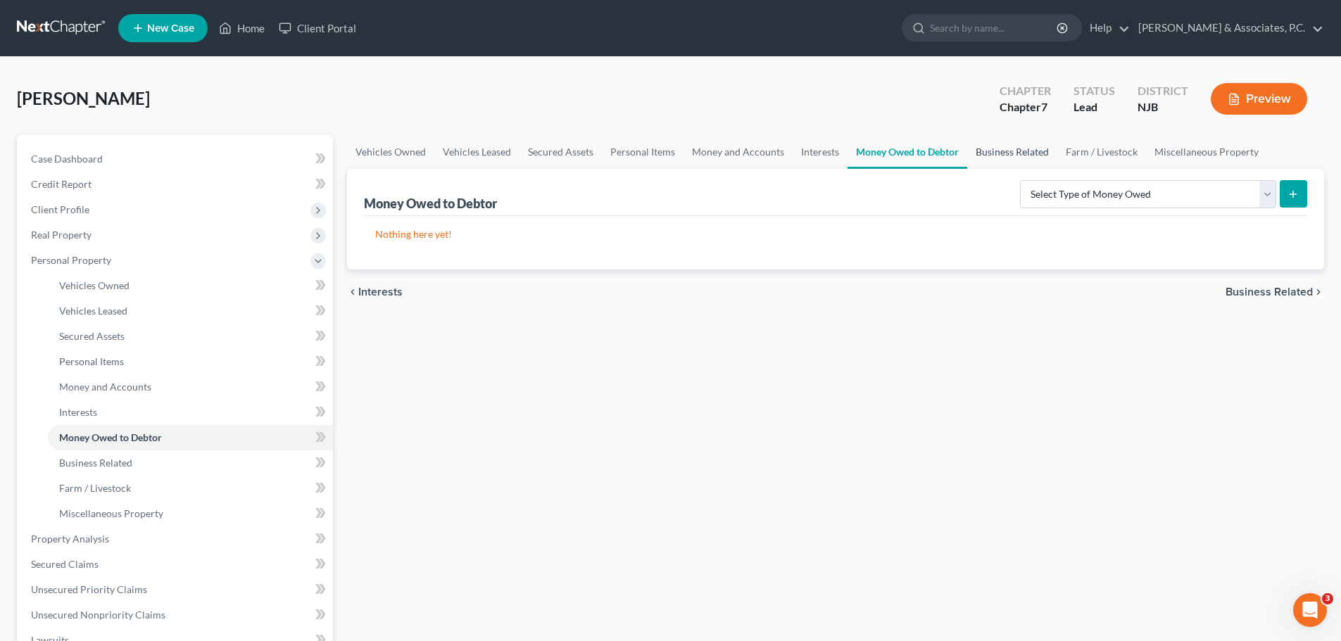
click at [997, 149] on link "Business Related" at bounding box center [1012, 152] width 90 height 34
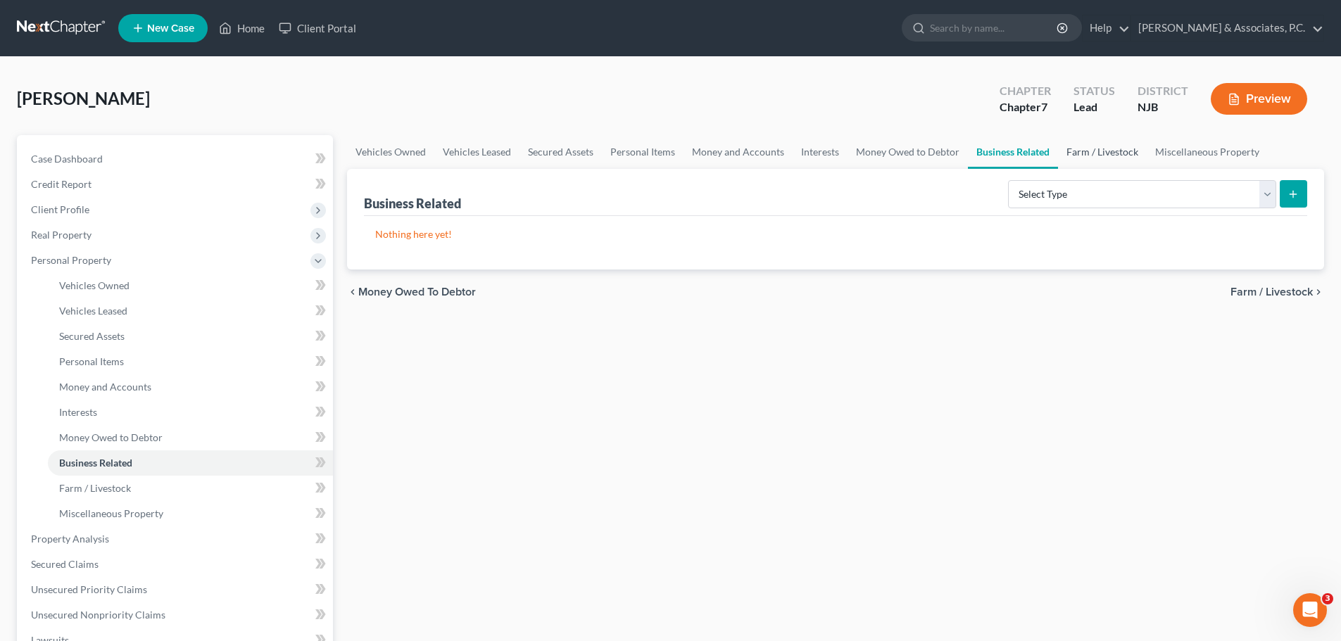
click at [1103, 151] on link "Farm / Livestock" at bounding box center [1102, 152] width 89 height 34
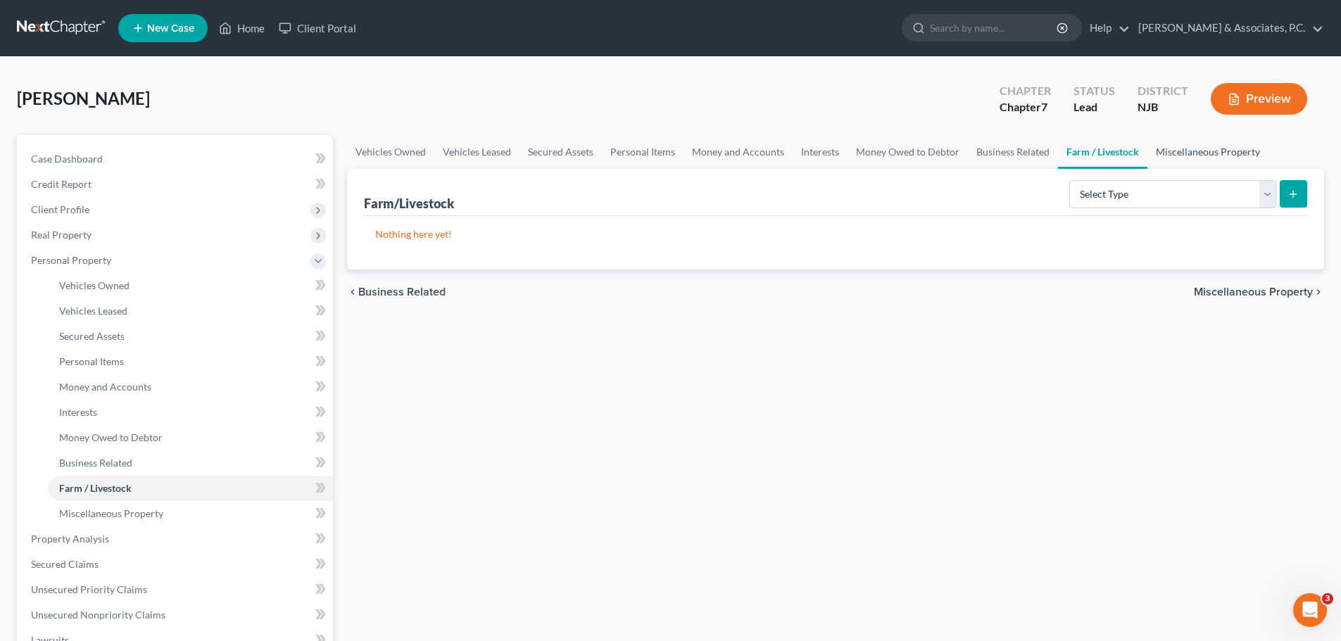
click at [1219, 153] on link "Miscellaneous Property" at bounding box center [1207, 152] width 121 height 34
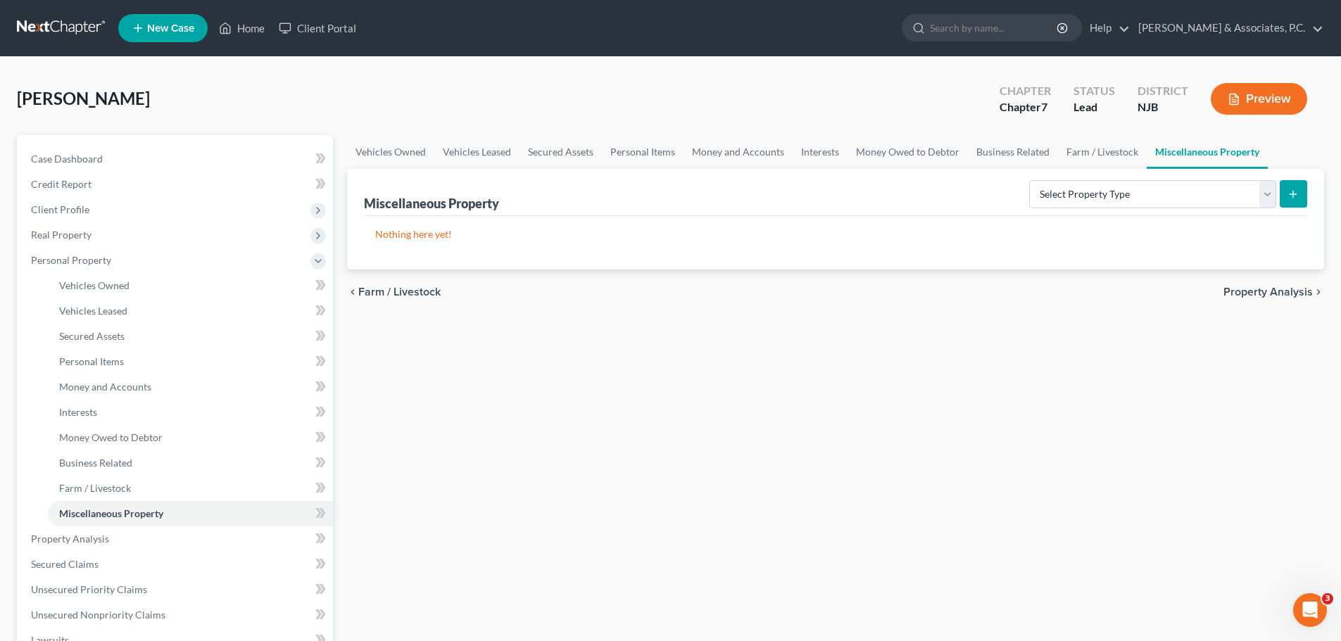
click at [1267, 283] on div "chevron_left Farm / Livestock Property Analysis chevron_right" at bounding box center [835, 292] width 977 height 45
click at [1267, 293] on span "Property Analysis" at bounding box center [1267, 291] width 89 height 11
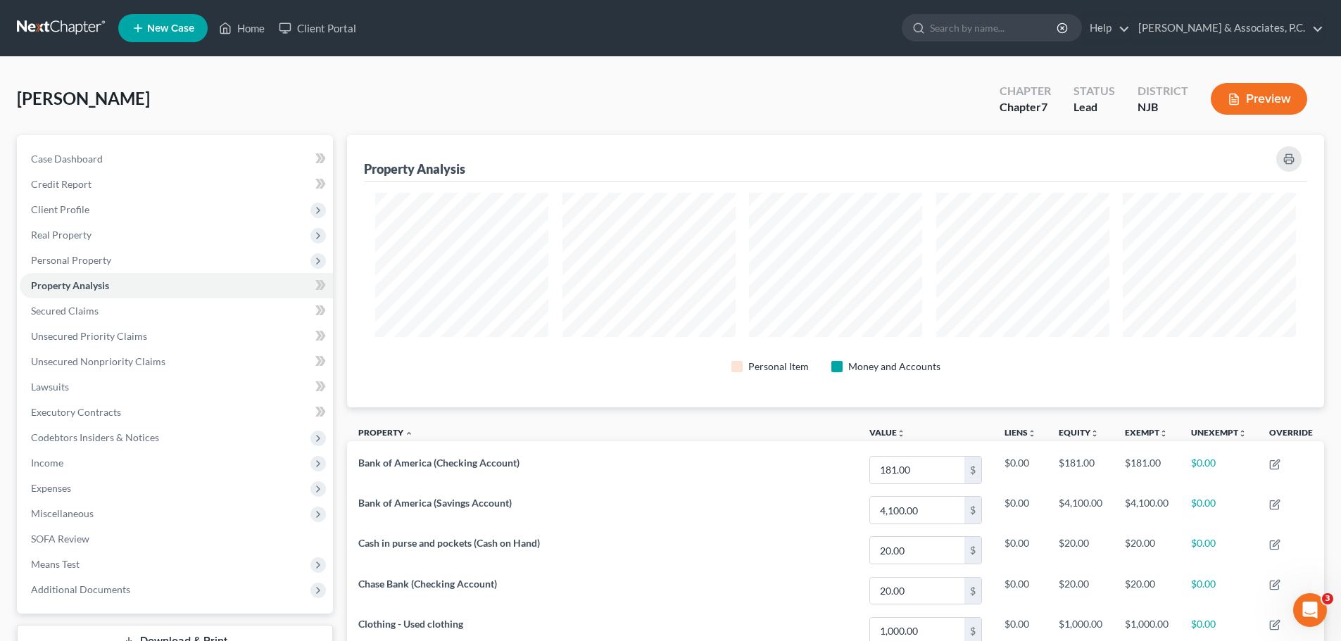
scroll to position [272, 977]
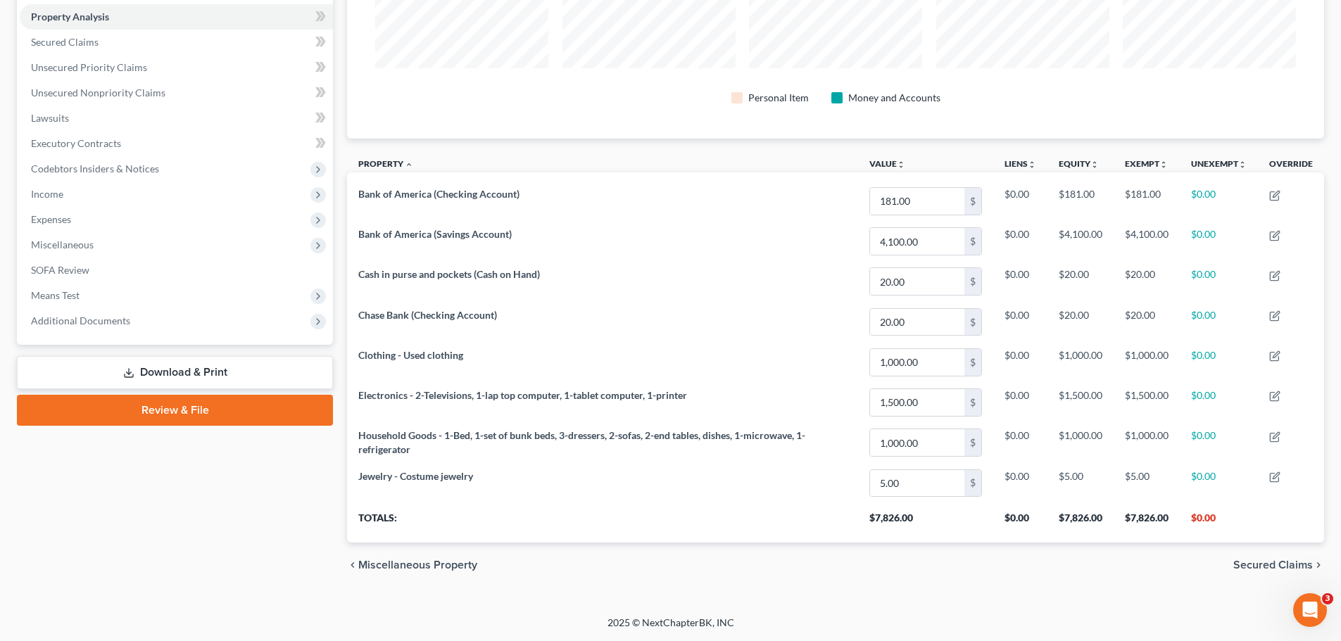
click at [1256, 564] on span "Secured Claims" at bounding box center [1273, 564] width 80 height 11
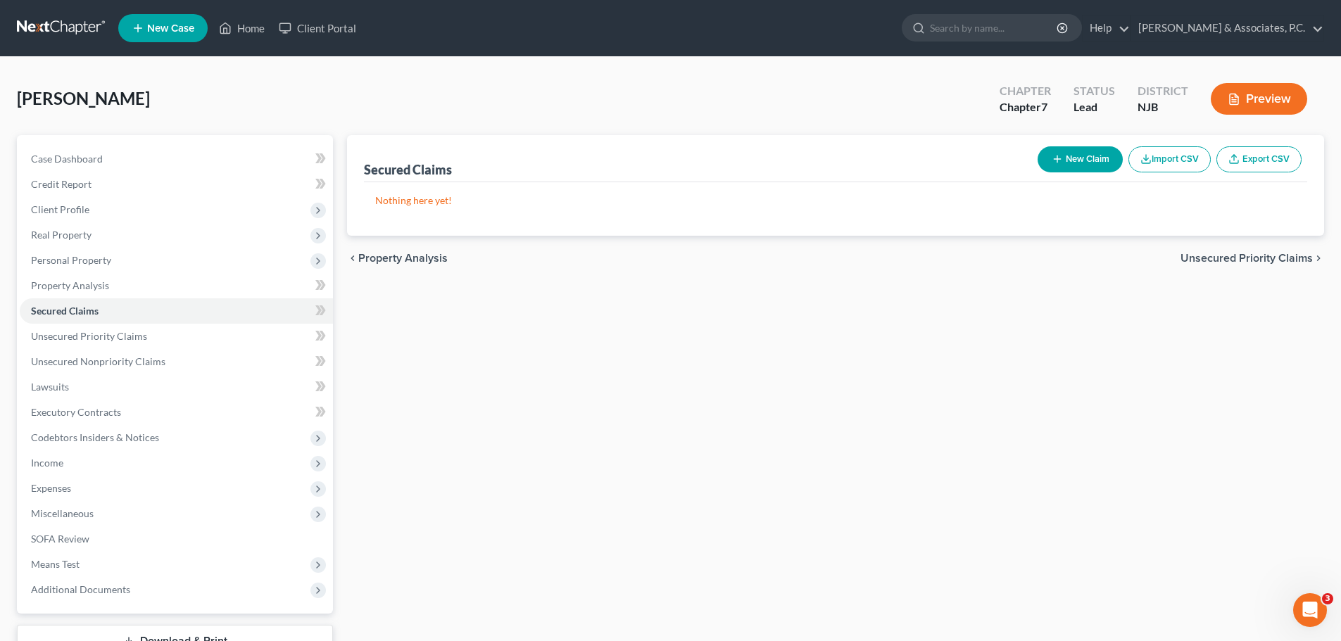
click at [419, 257] on span "Property Analysis" at bounding box center [402, 258] width 89 height 11
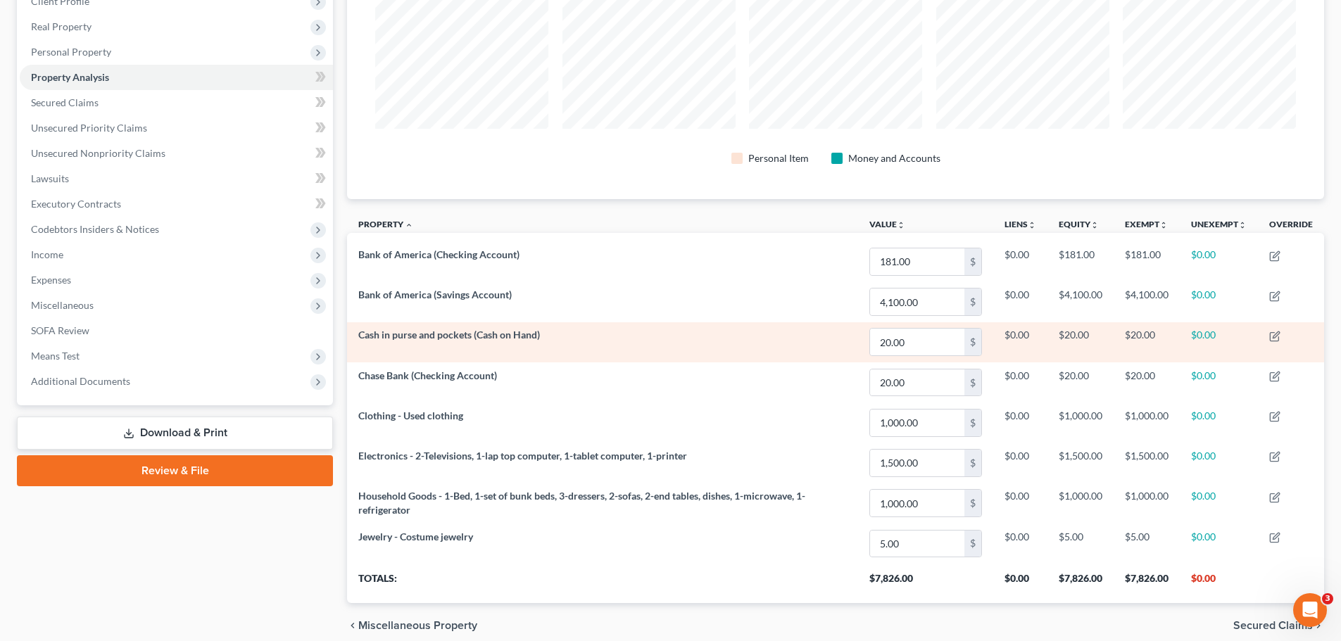
scroll to position [269, 0]
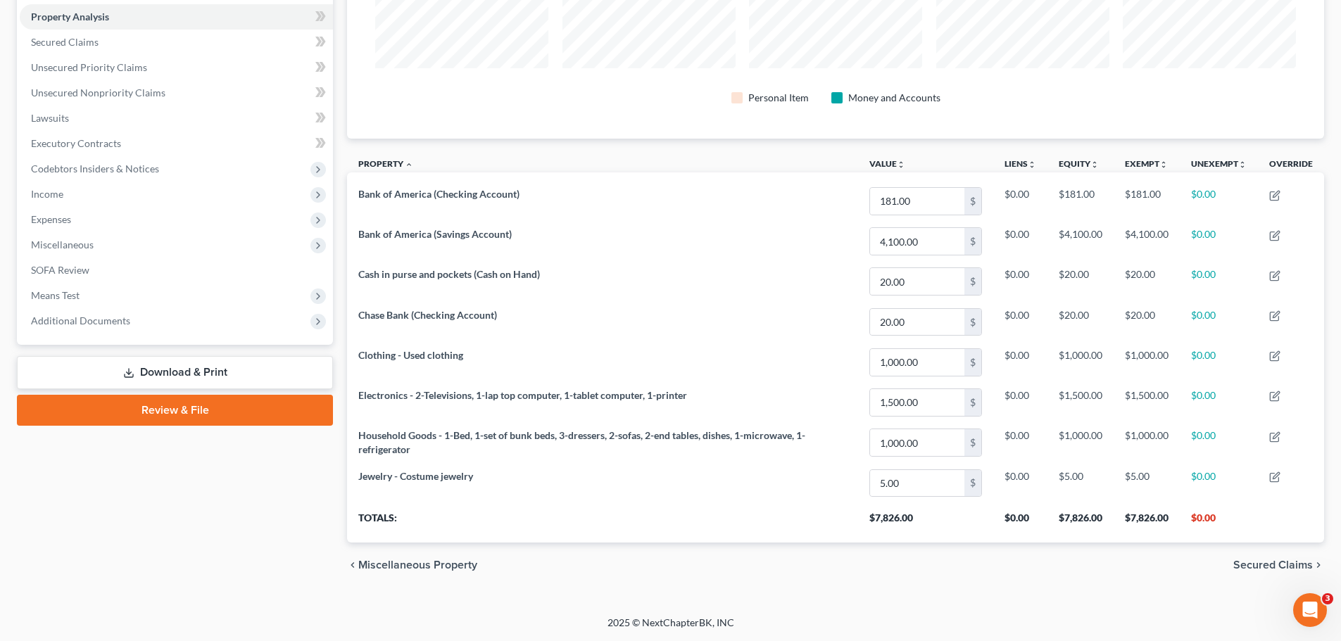
click at [1255, 571] on span "Secured Claims" at bounding box center [1273, 564] width 80 height 11
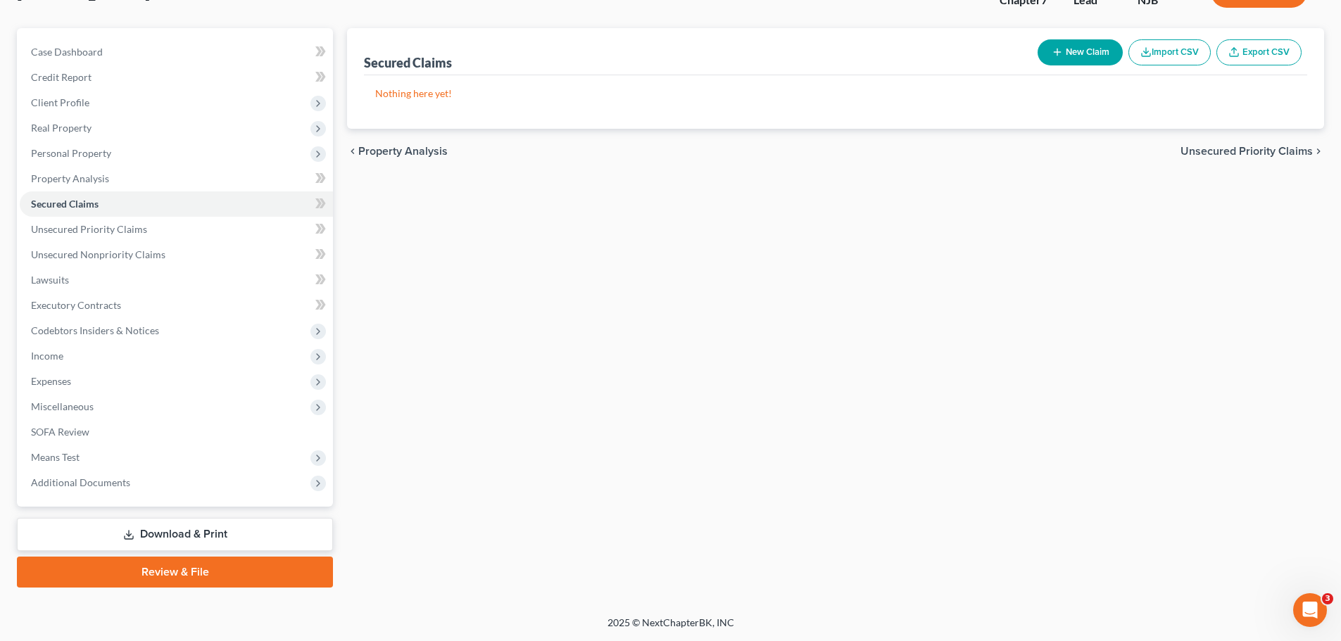
scroll to position [16, 0]
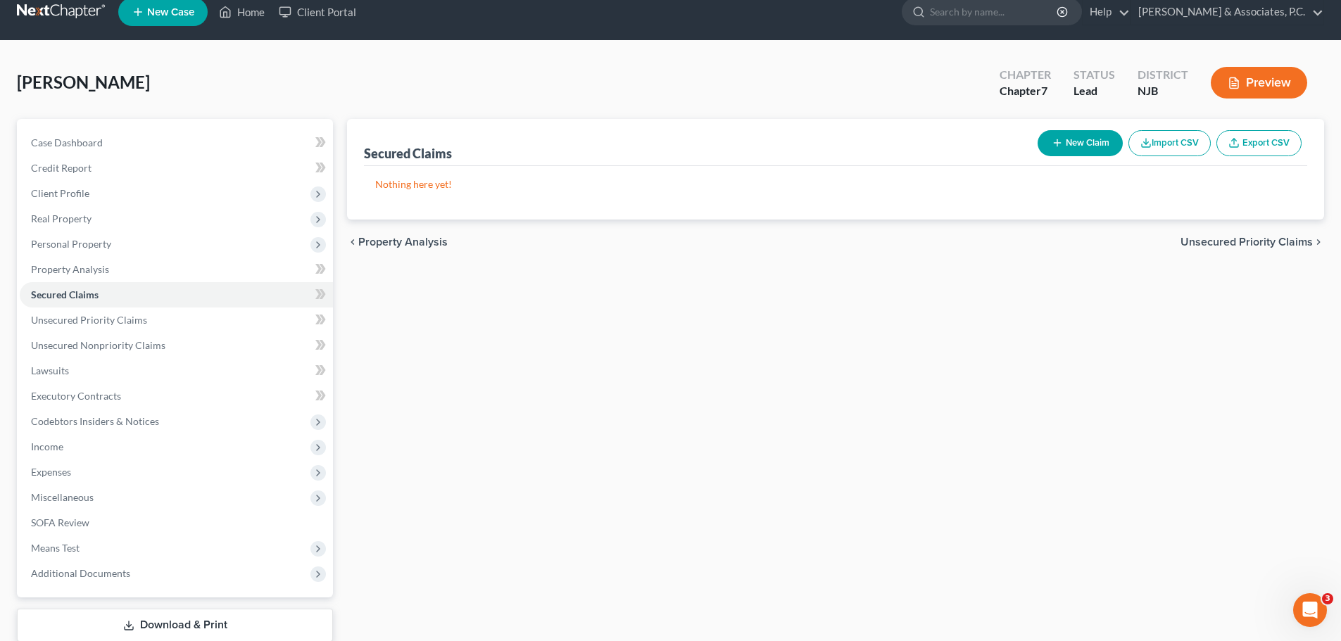
click at [1253, 566] on div "Secured Claims New Claim Import CSV Export CSV Nothing here yet! Previous 1 Nex…" at bounding box center [835, 398] width 991 height 559
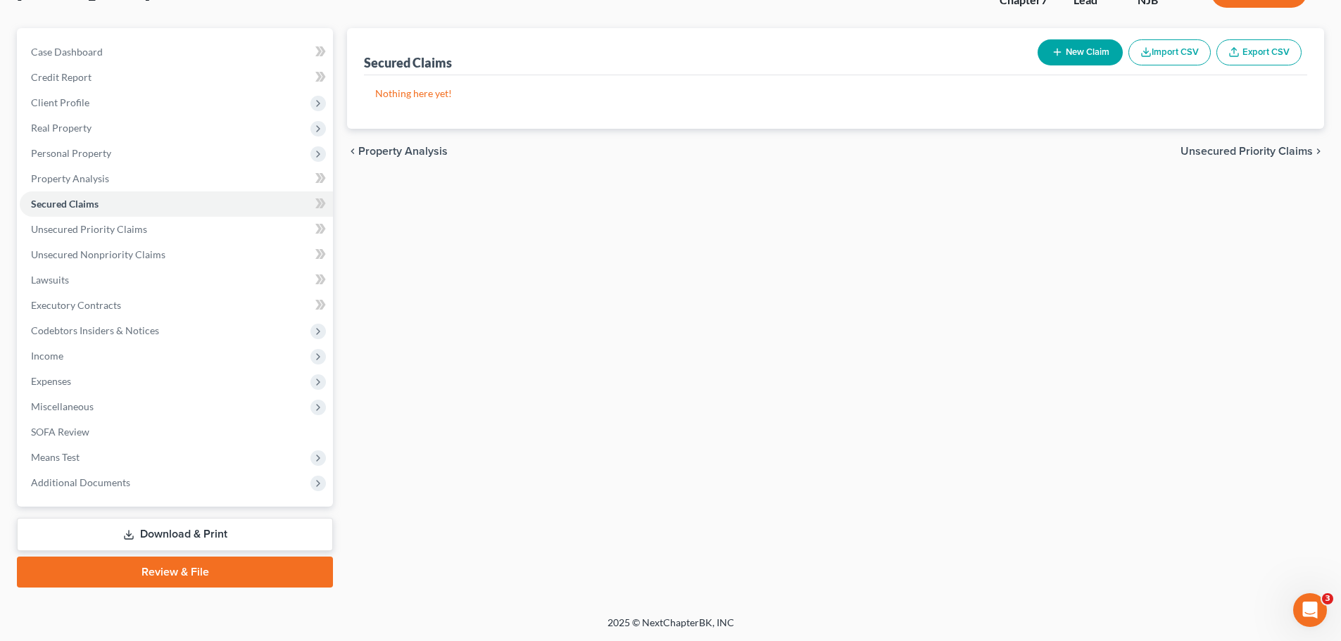
drag, startPoint x: 1259, startPoint y: 147, endPoint x: 1253, endPoint y: 153, distance: 8.0
click at [1258, 148] on span "Unsecured Priority Claims" at bounding box center [1246, 151] width 132 height 11
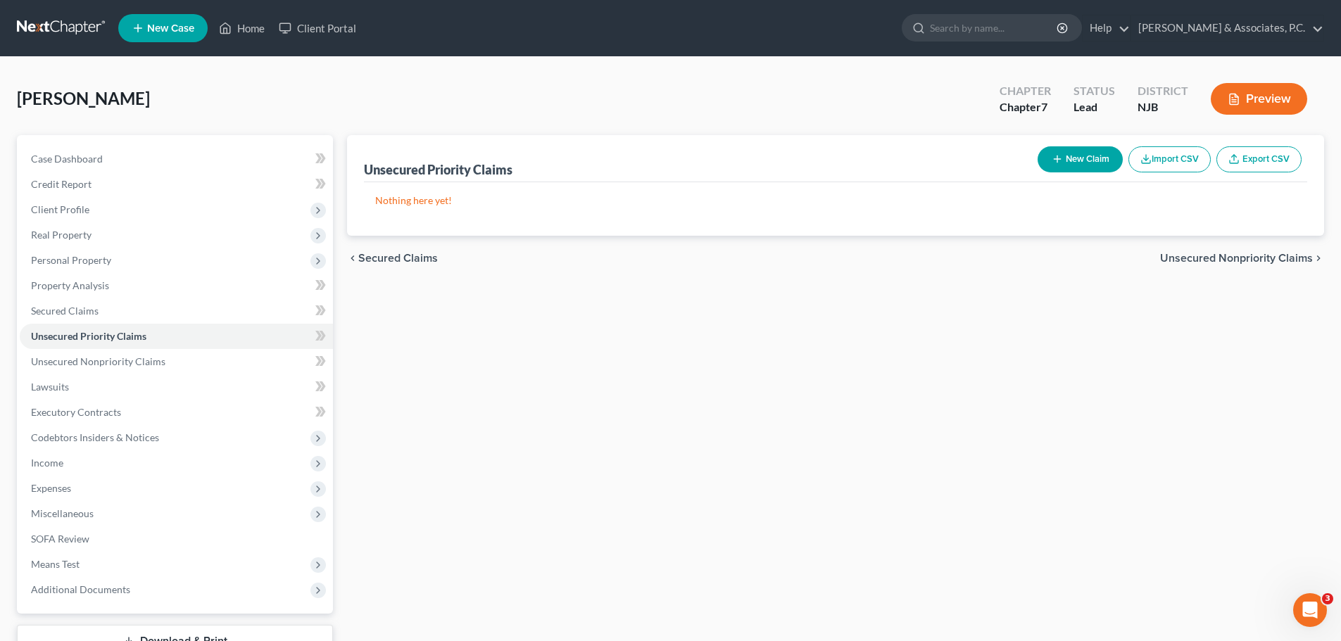
click at [1256, 258] on span "Unsecured Nonpriority Claims" at bounding box center [1236, 258] width 153 height 11
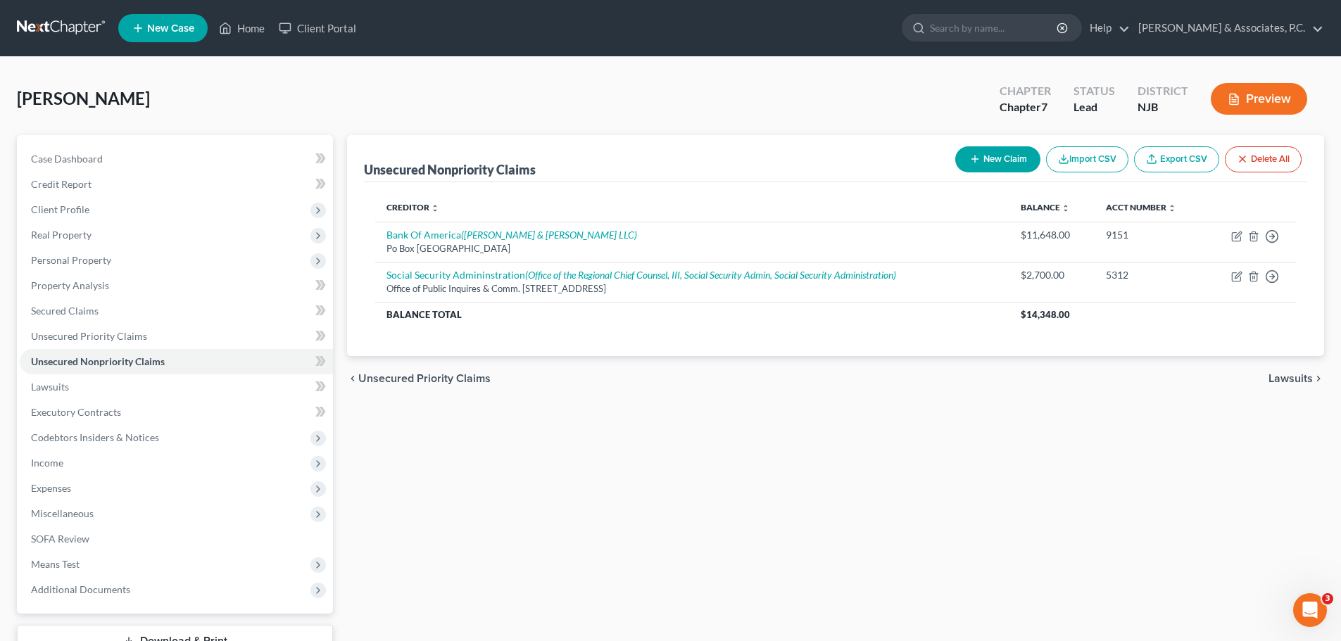
drag, startPoint x: 1293, startPoint y: 374, endPoint x: 1183, endPoint y: 346, distance: 113.5
click at [1293, 375] on span "Lawsuits" at bounding box center [1290, 378] width 44 height 11
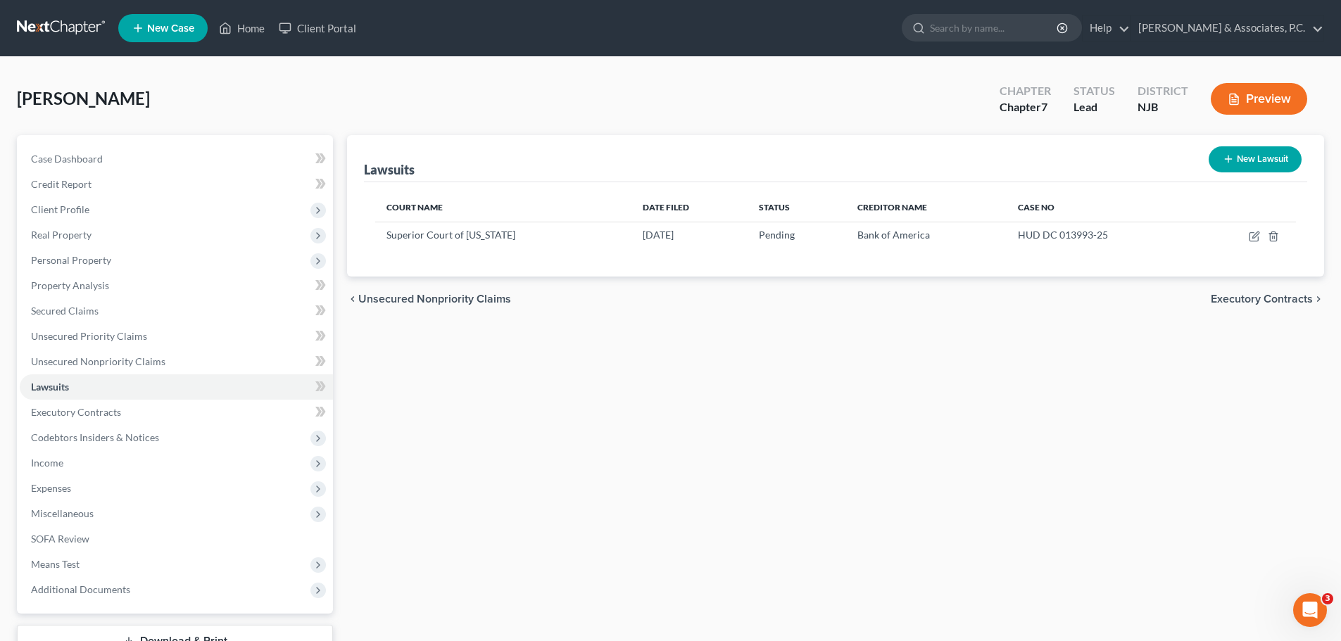
click at [1239, 303] on span "Executory Contracts" at bounding box center [1261, 298] width 102 height 11
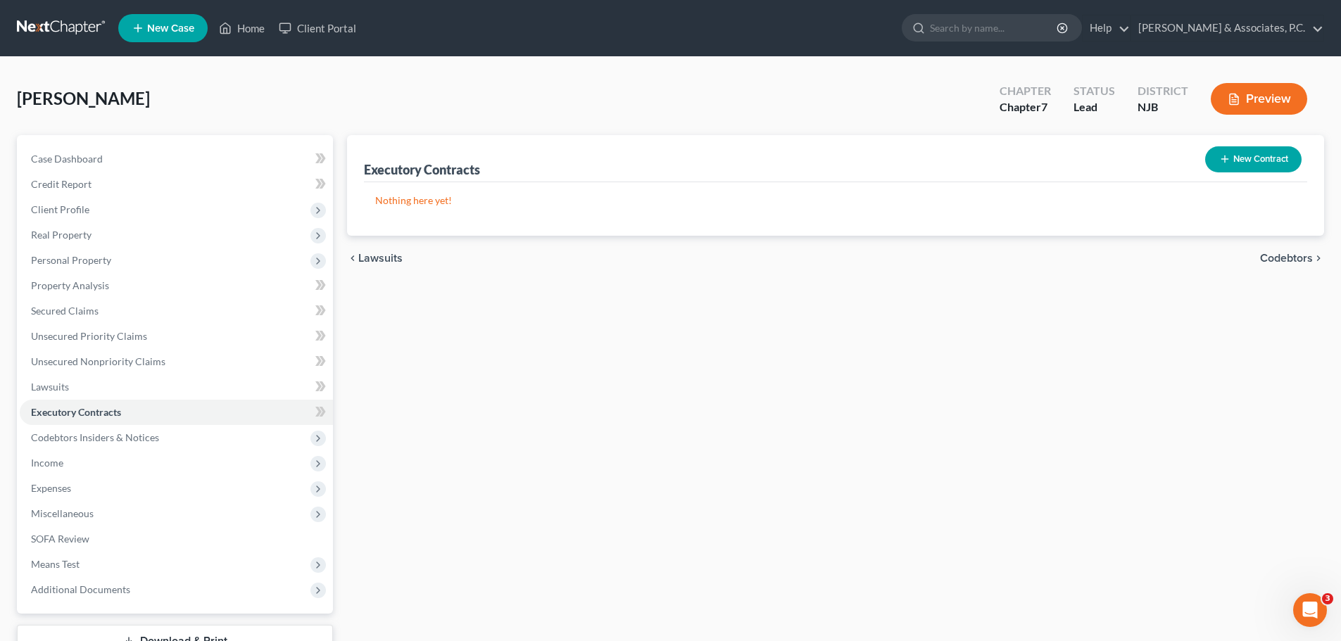
click at [1286, 260] on span "Codebtors" at bounding box center [1286, 258] width 53 height 11
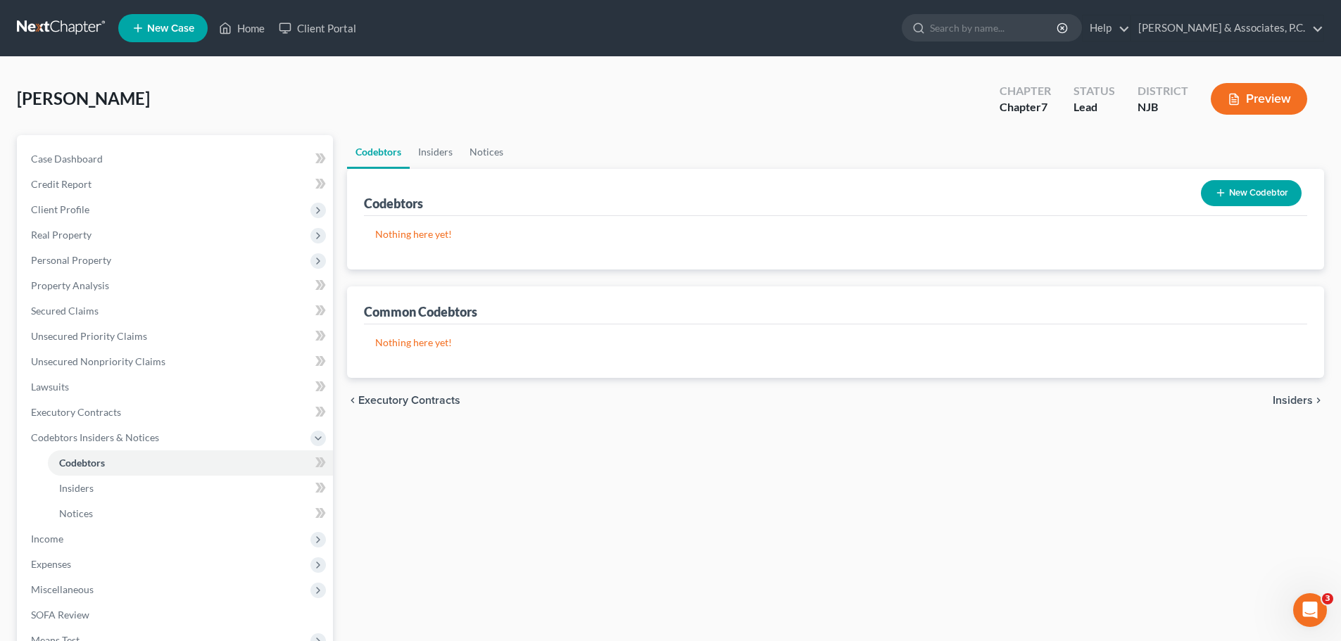
click at [1279, 399] on span "Insiders" at bounding box center [1292, 400] width 40 height 11
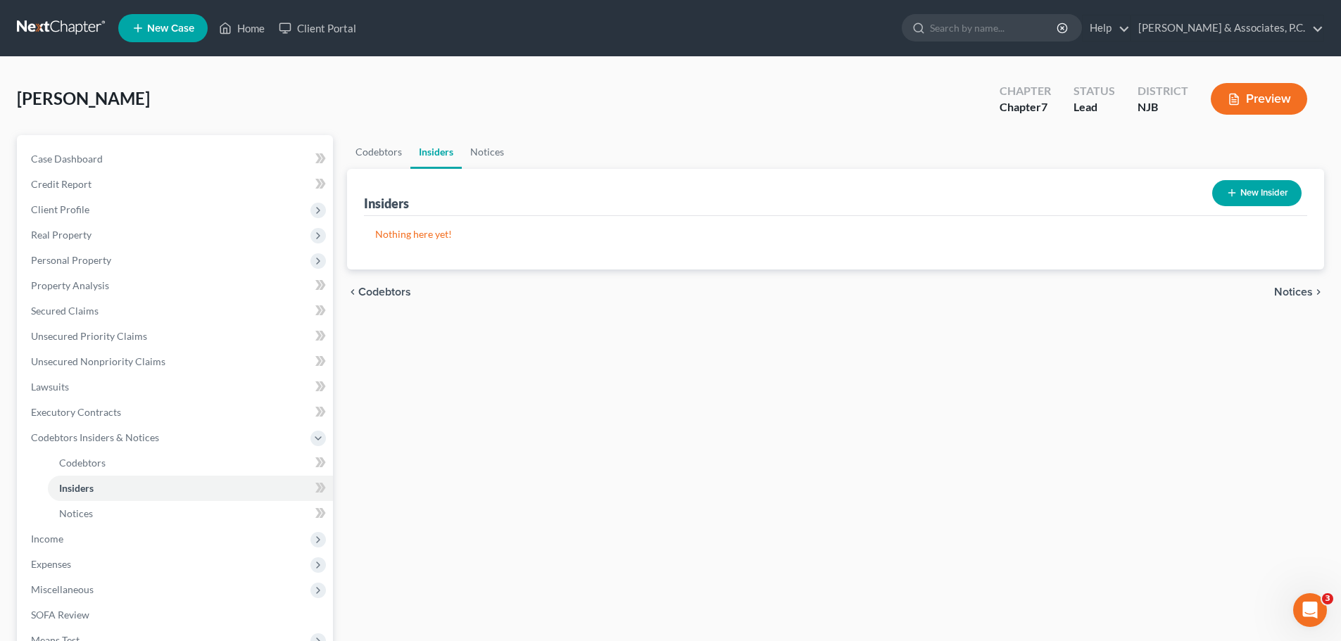
click at [1299, 294] on span "Notices" at bounding box center [1293, 291] width 39 height 11
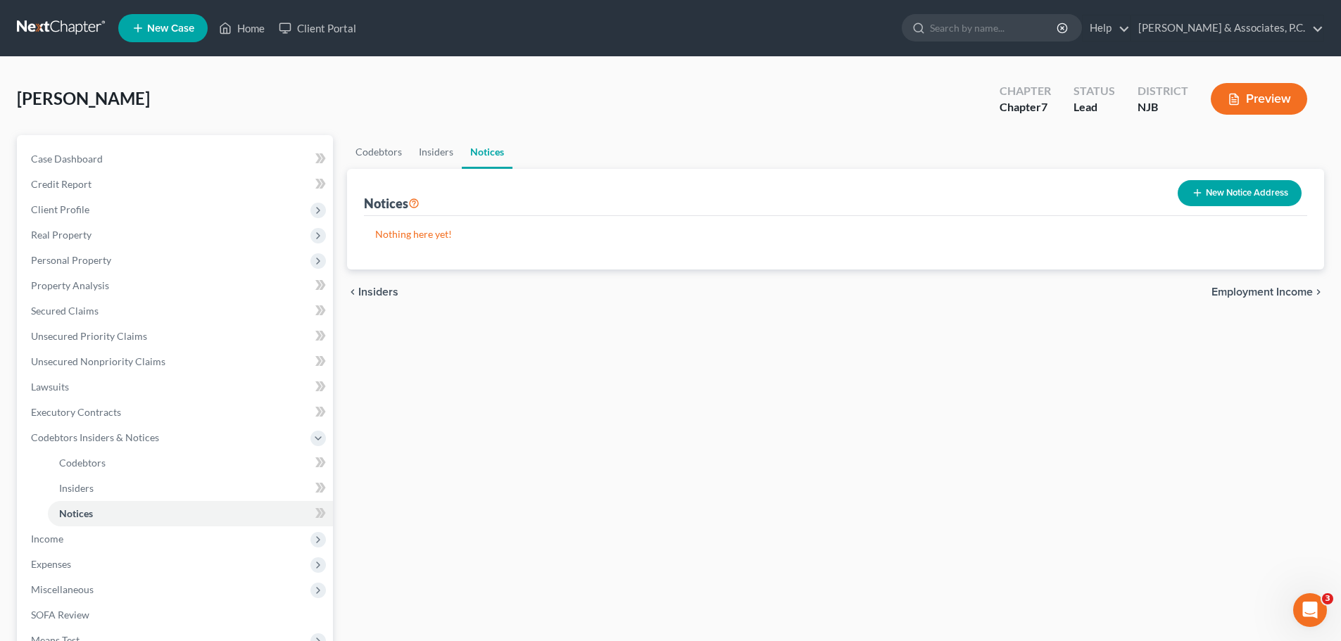
click at [1265, 291] on span "Employment Income" at bounding box center [1261, 291] width 101 height 11
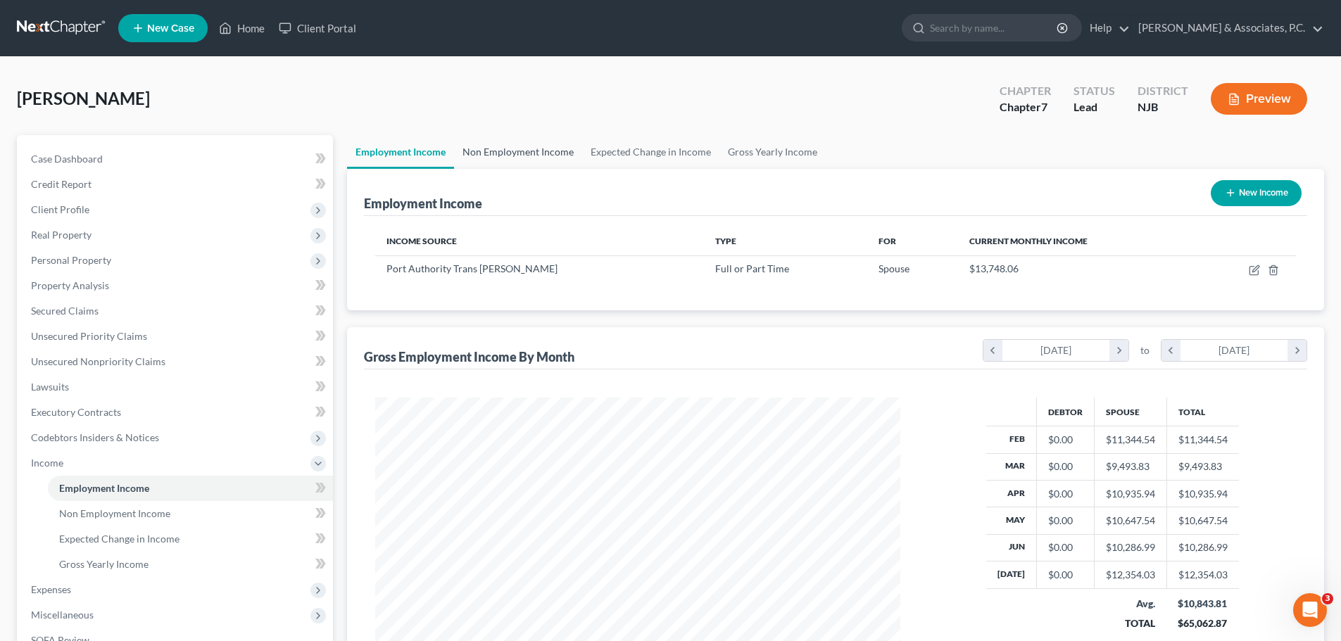
click at [508, 158] on link "Non Employment Income" at bounding box center [518, 152] width 128 height 34
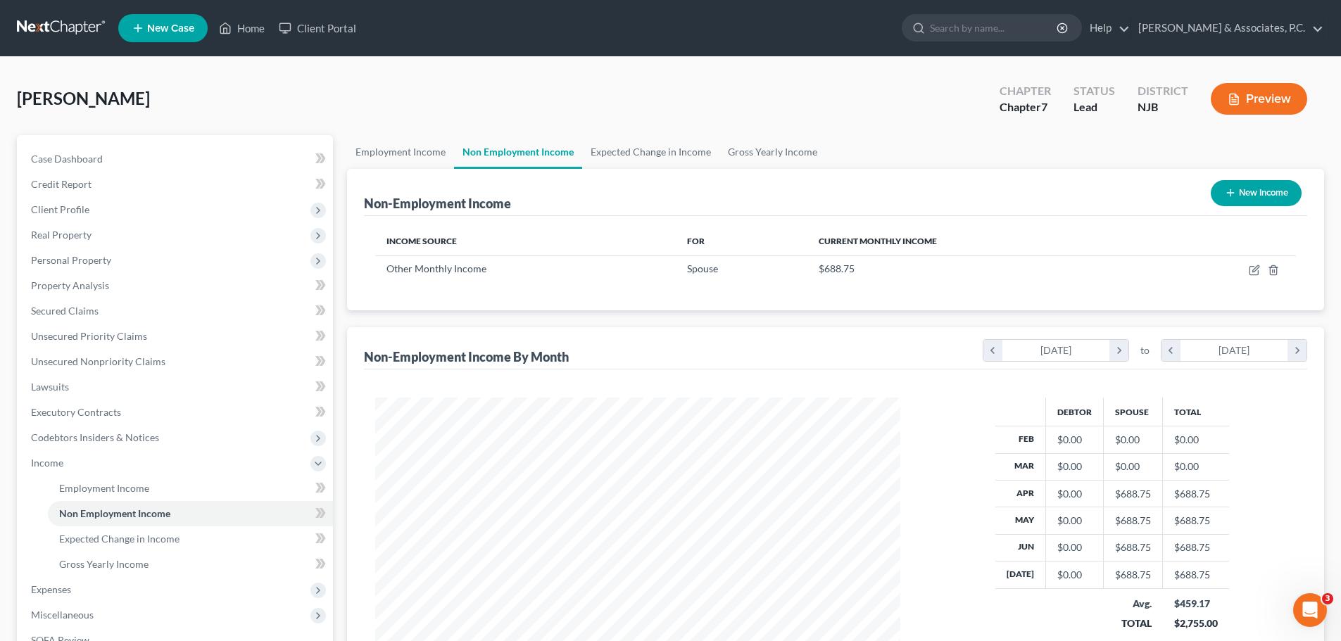
scroll to position [262, 553]
click at [649, 146] on link "Expected Change in Income" at bounding box center [650, 152] width 137 height 34
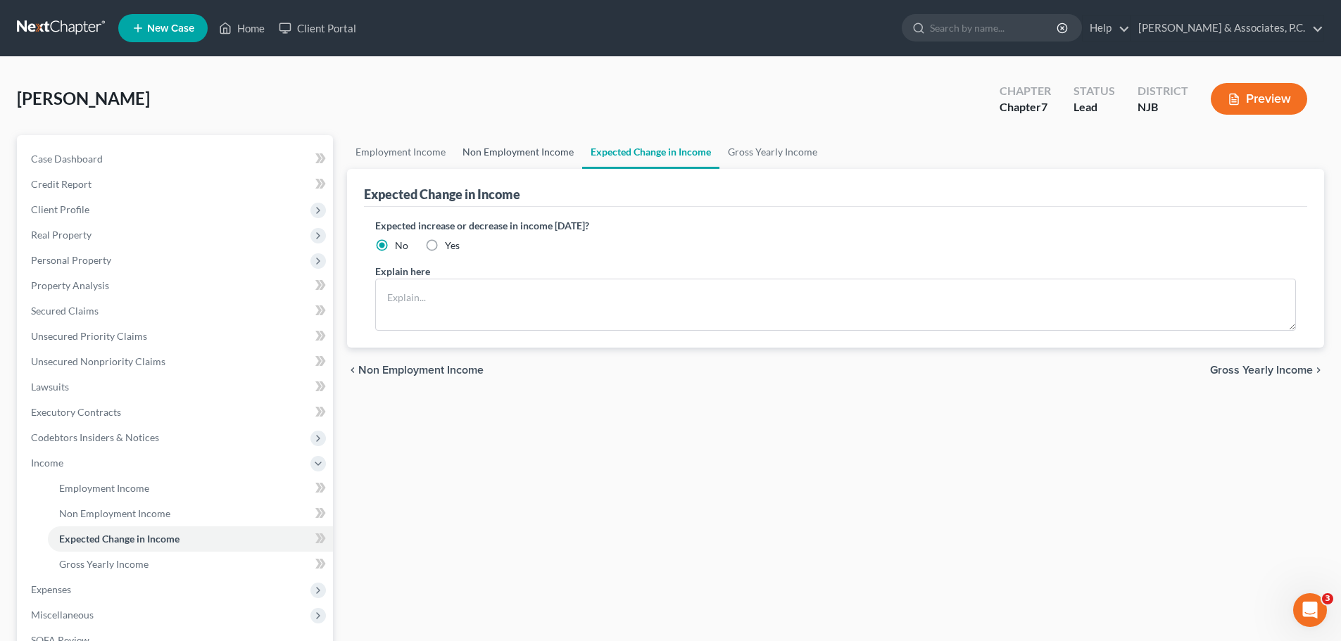
click at [529, 154] on link "Non Employment Income" at bounding box center [518, 152] width 128 height 34
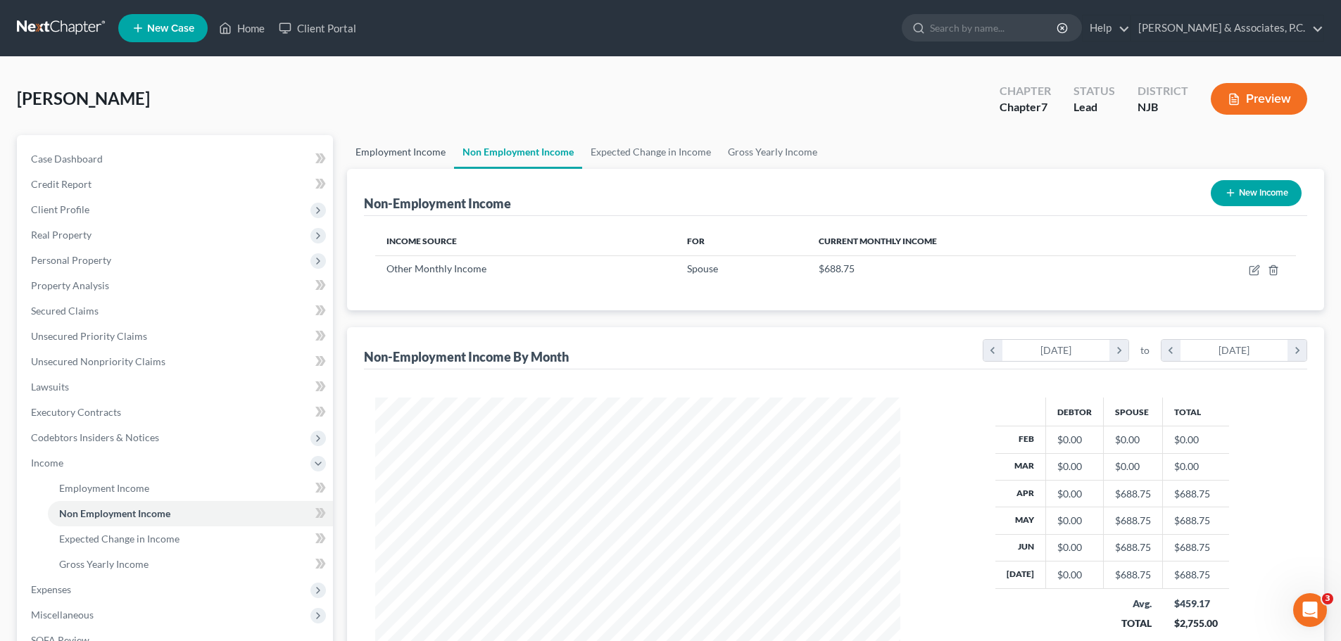
click at [408, 158] on link "Employment Income" at bounding box center [400, 152] width 107 height 34
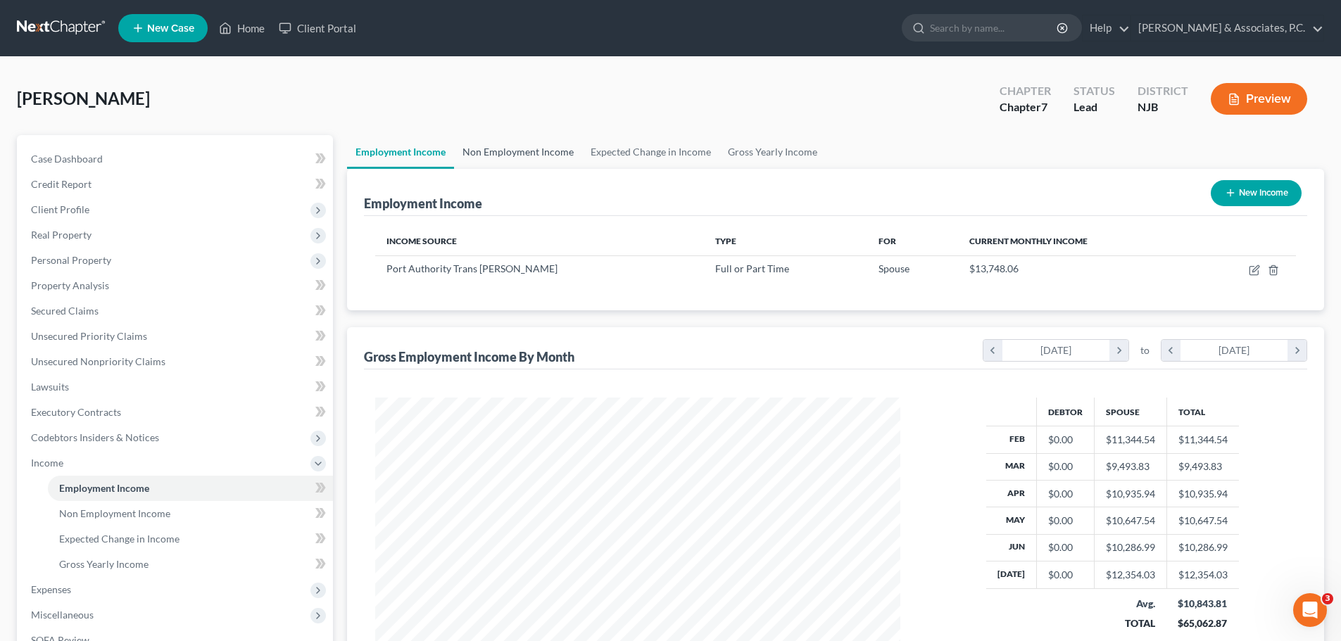
click at [543, 156] on link "Non Employment Income" at bounding box center [518, 152] width 128 height 34
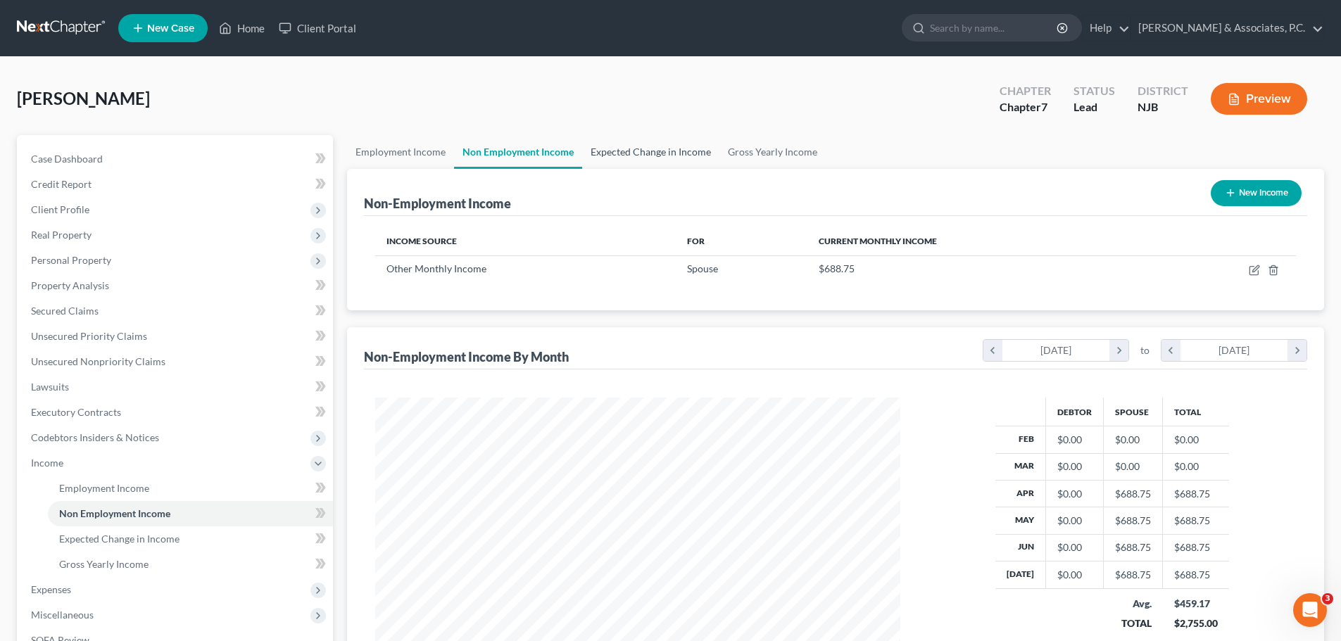
click at [666, 151] on link "Expected Change in Income" at bounding box center [650, 152] width 137 height 34
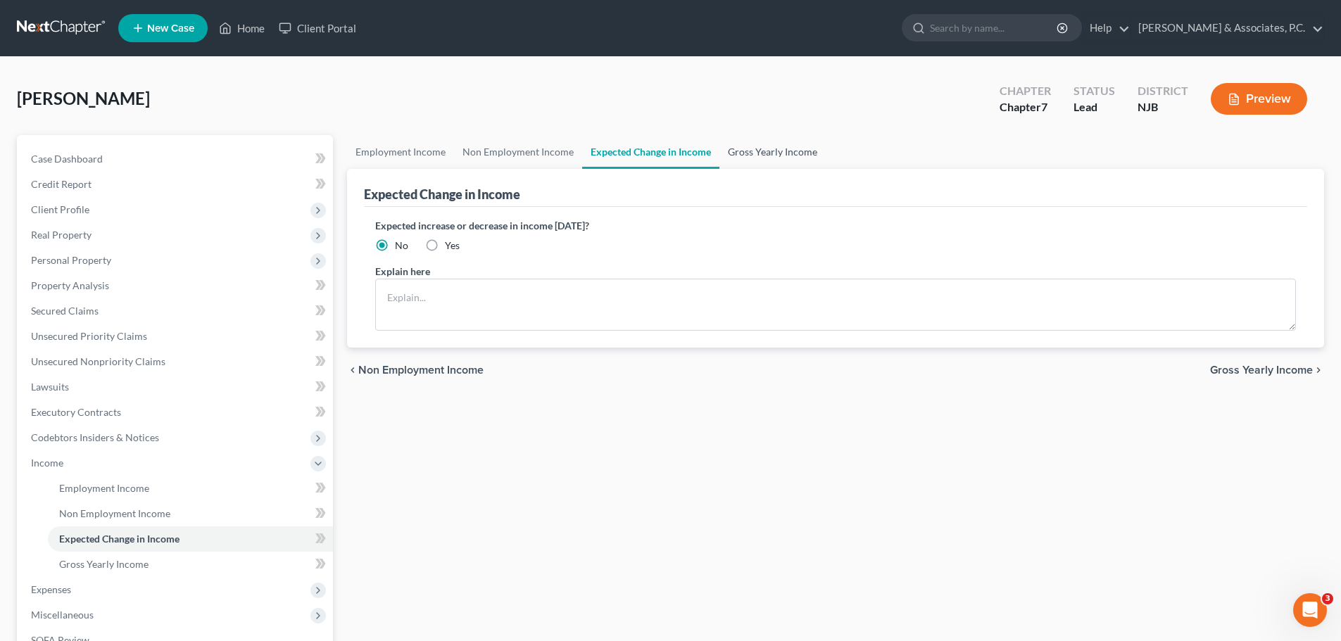
click at [762, 154] on link "Gross Yearly Income" at bounding box center [772, 152] width 106 height 34
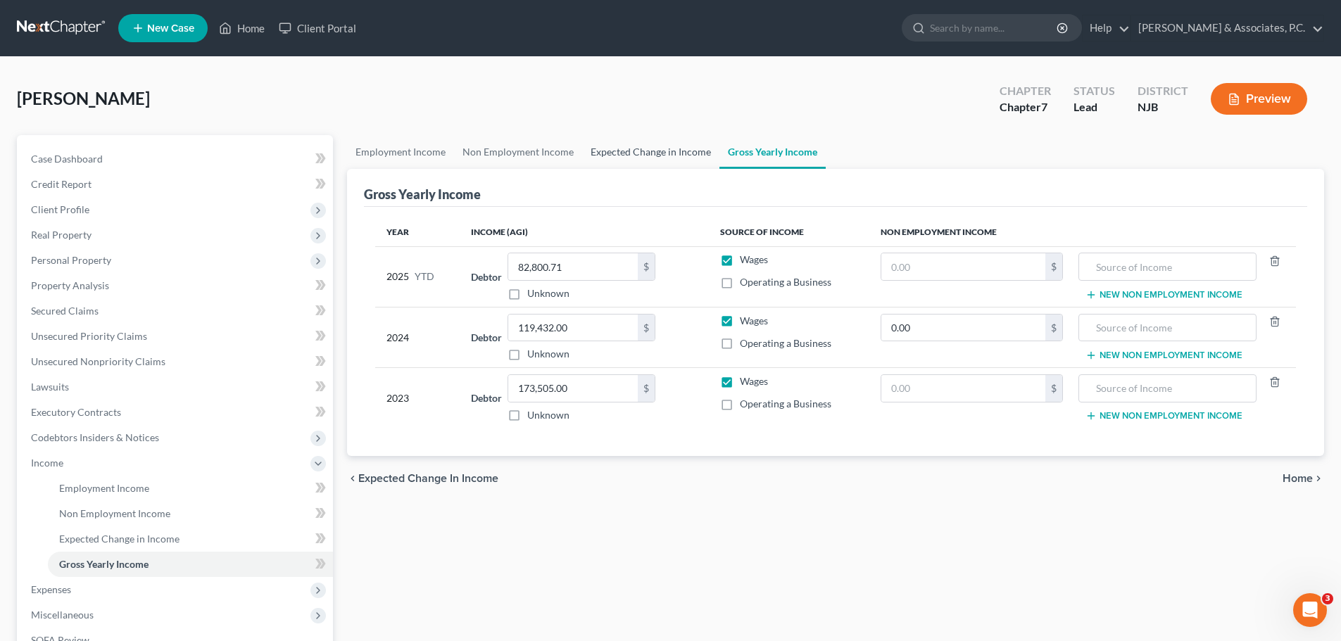
click at [653, 153] on link "Expected Change in Income" at bounding box center [650, 152] width 137 height 34
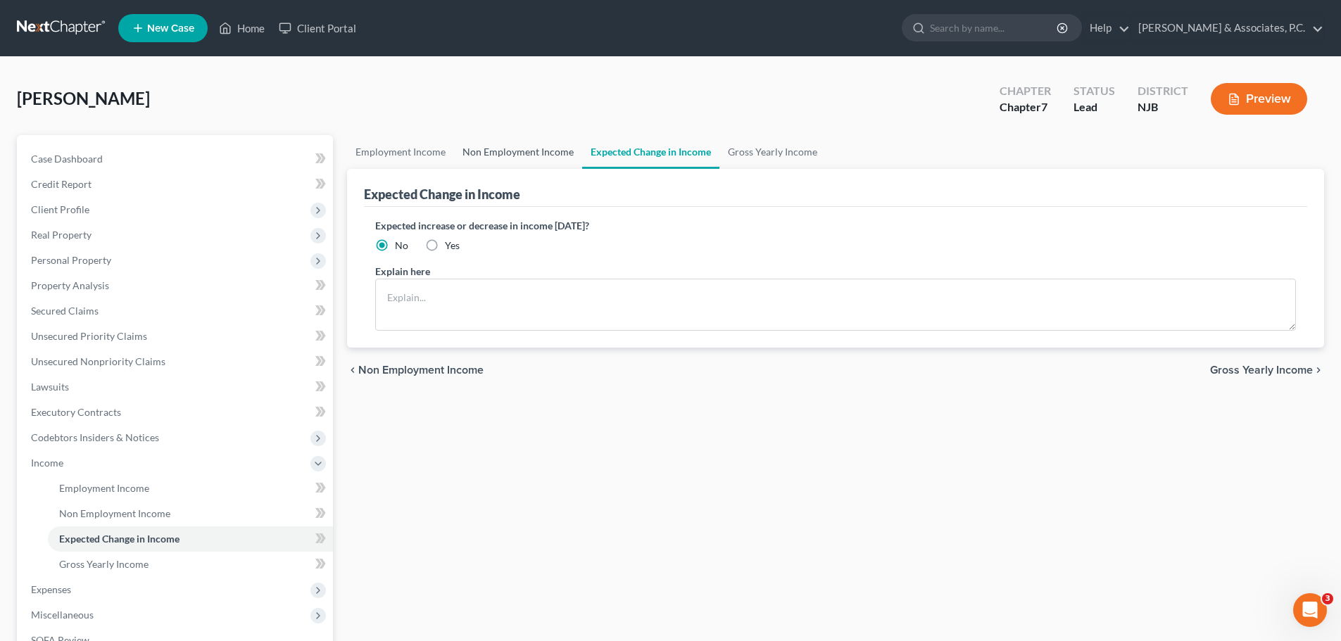
click at [508, 150] on link "Non Employment Income" at bounding box center [518, 152] width 128 height 34
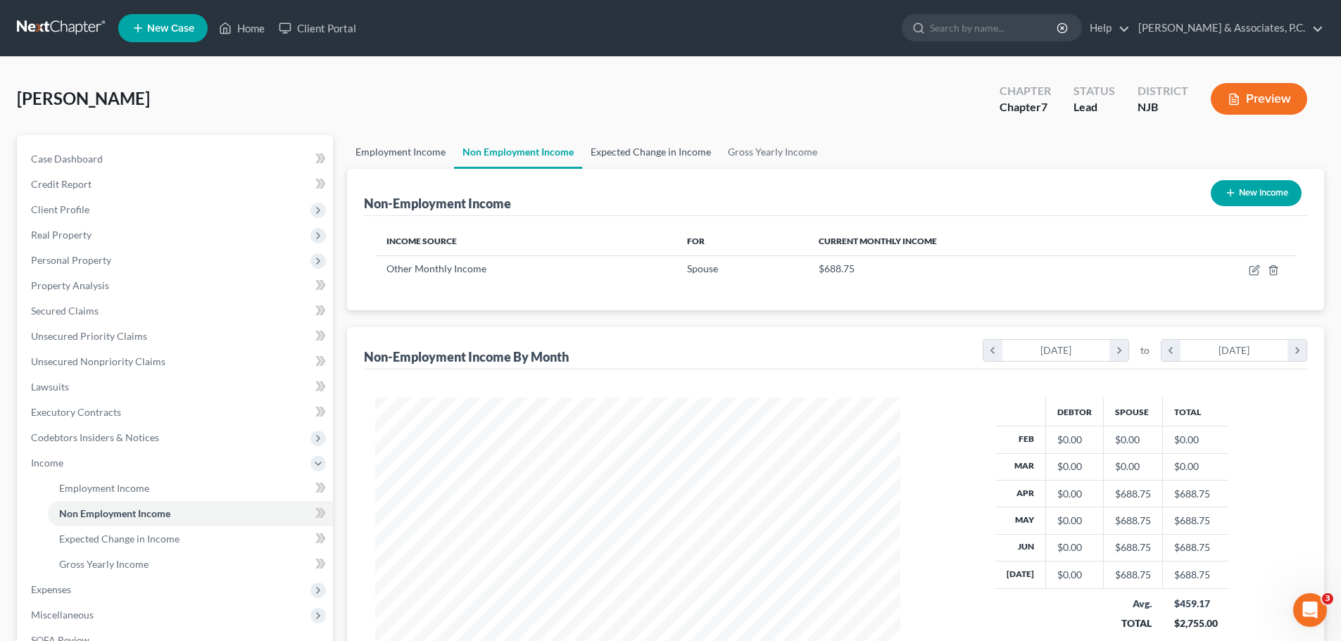
drag, startPoint x: 432, startPoint y: 147, endPoint x: 588, endPoint y: 134, distance: 156.7
click at [431, 148] on link "Employment Income" at bounding box center [400, 152] width 107 height 34
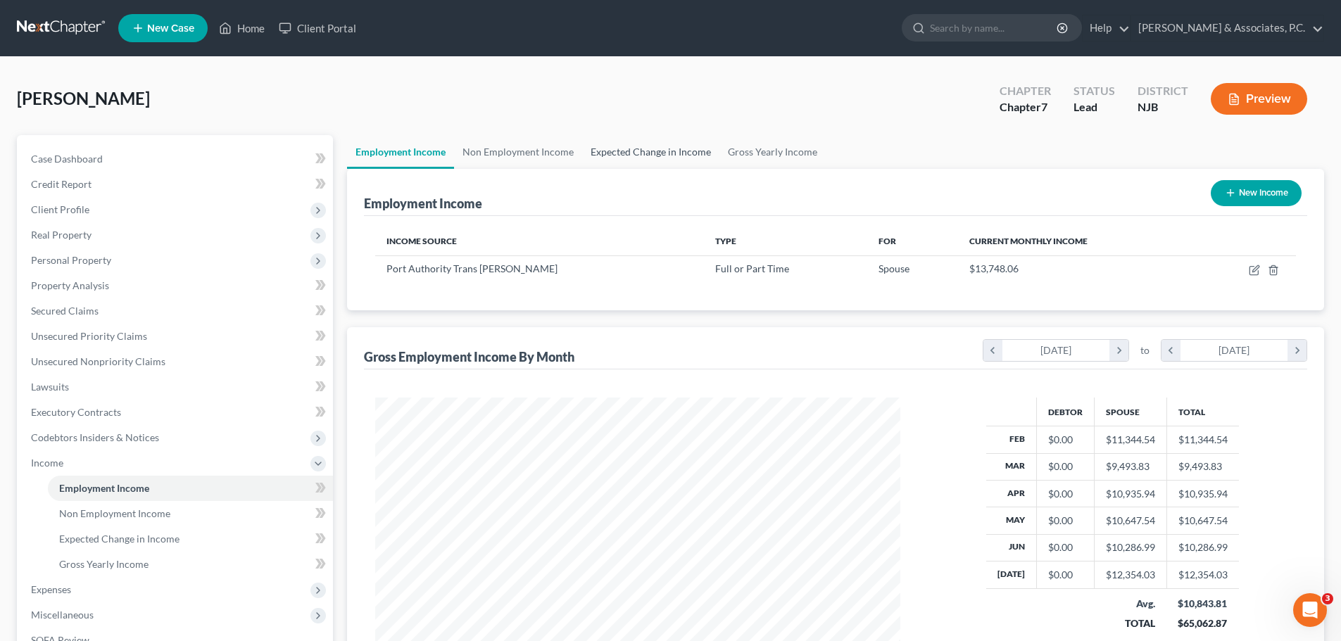
scroll to position [262, 553]
click at [671, 145] on link "Expected Change in Income" at bounding box center [650, 152] width 137 height 34
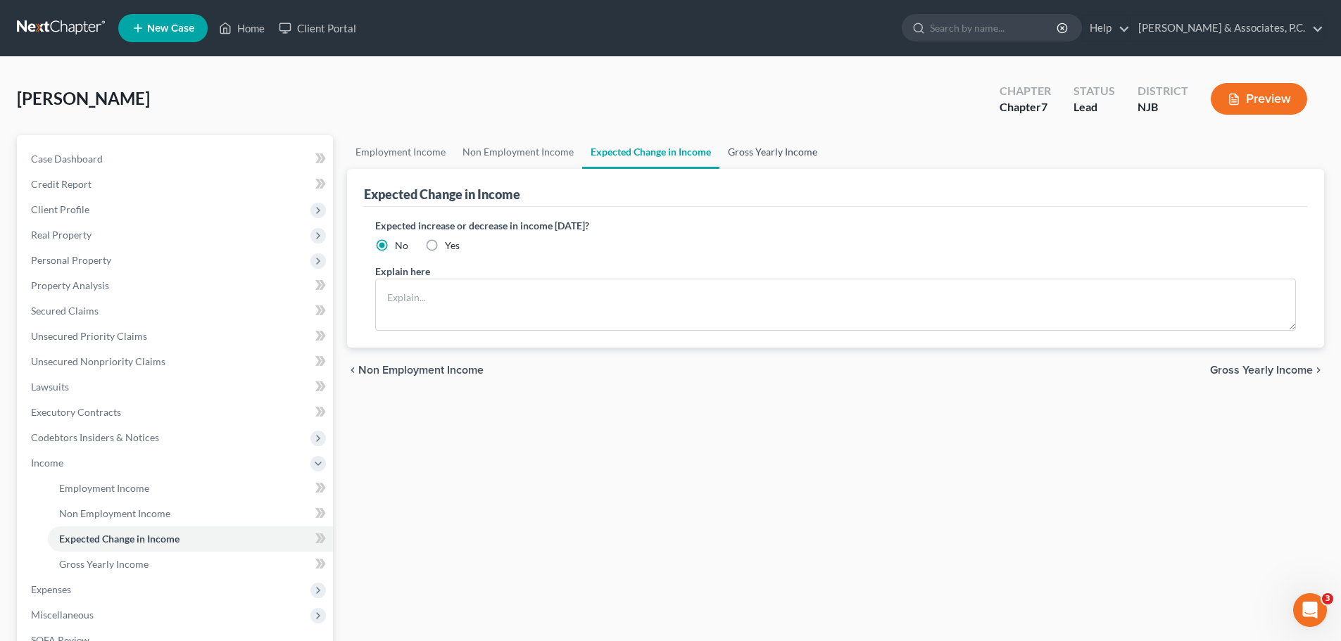
click at [777, 147] on link "Gross Yearly Income" at bounding box center [772, 152] width 106 height 34
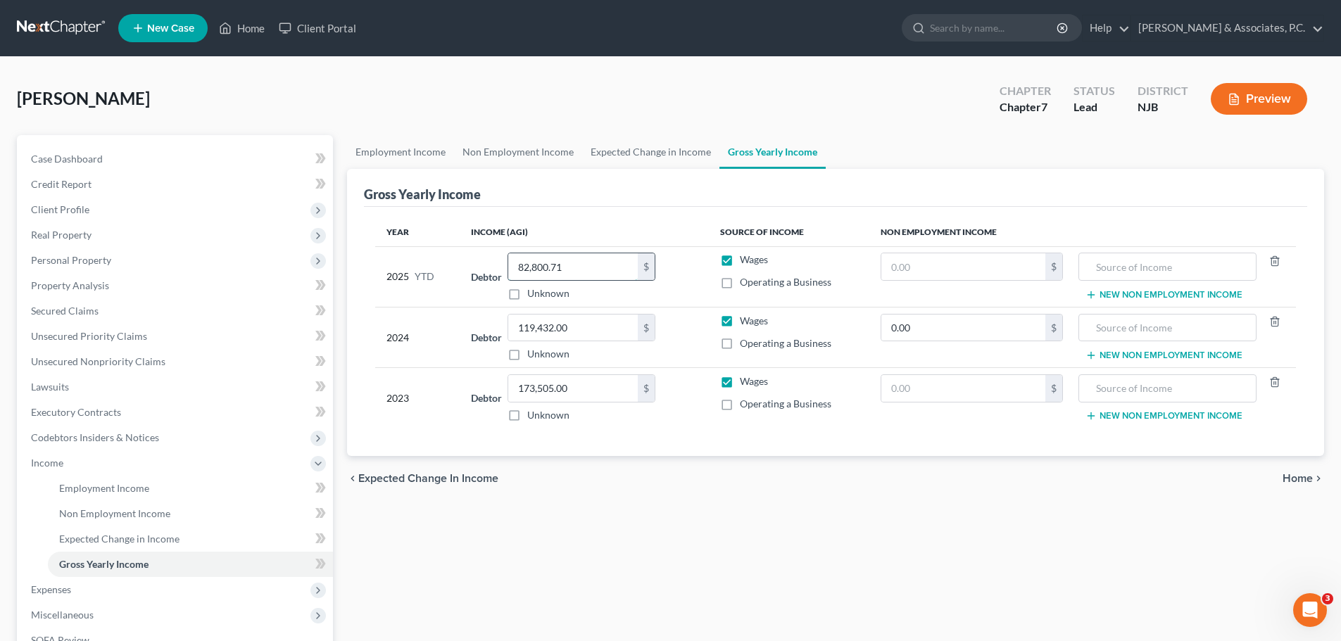
click at [591, 264] on input "82,800.71" at bounding box center [572, 266] width 129 height 27
drag, startPoint x: 616, startPoint y: 325, endPoint x: 634, endPoint y: 317, distance: 20.2
click at [616, 324] on input "119,432.00" at bounding box center [572, 328] width 129 height 27
click at [1303, 476] on span "Home" at bounding box center [1297, 478] width 30 height 11
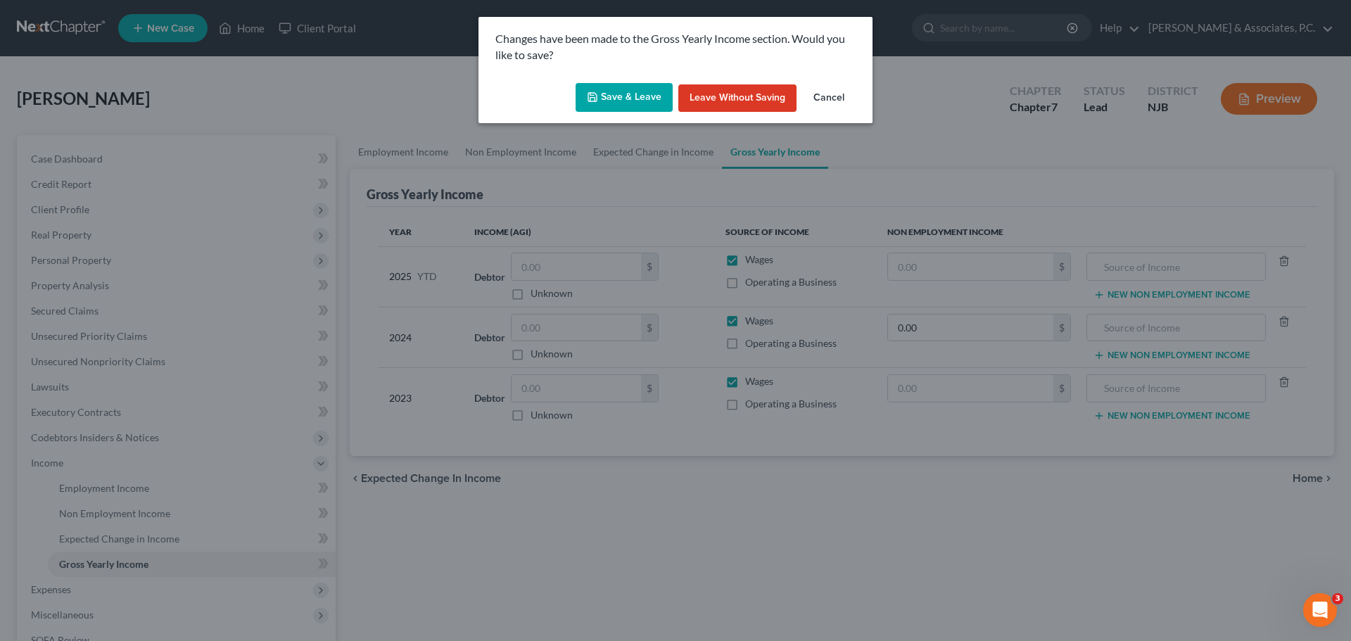
click at [628, 99] on button "Save & Leave" at bounding box center [624, 98] width 97 height 30
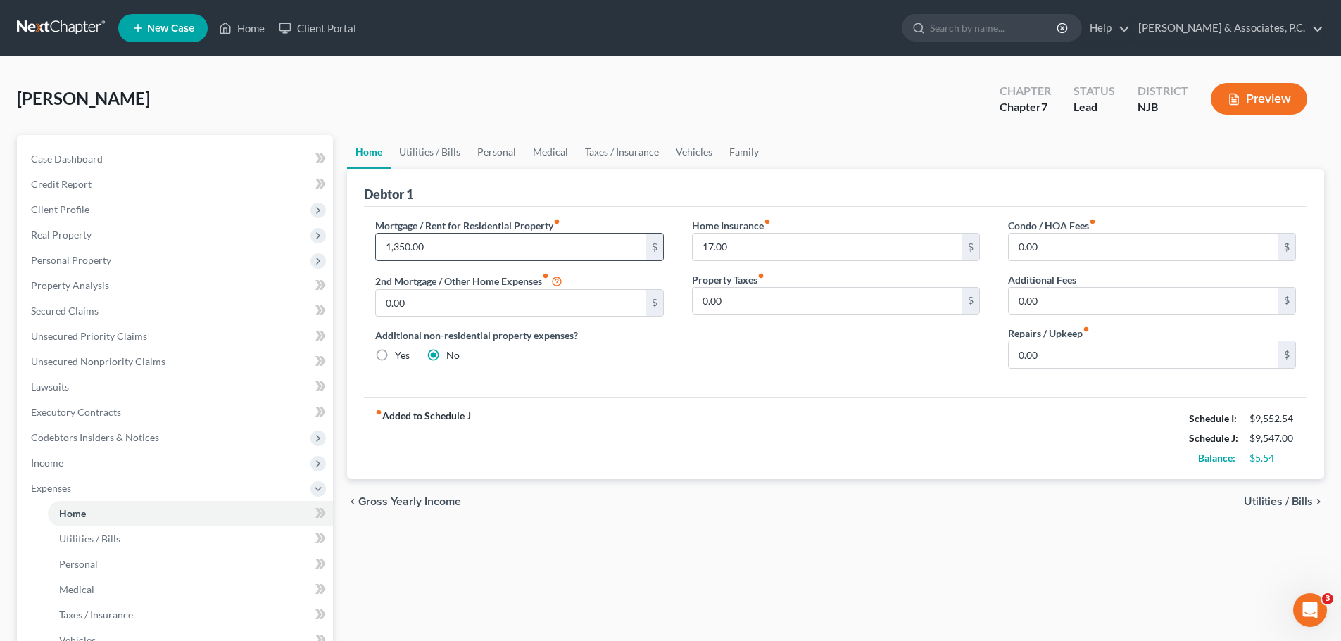
click at [528, 248] on input "1,350.00" at bounding box center [511, 247] width 270 height 27
click at [437, 153] on link "Utilities / Bills" at bounding box center [430, 152] width 78 height 34
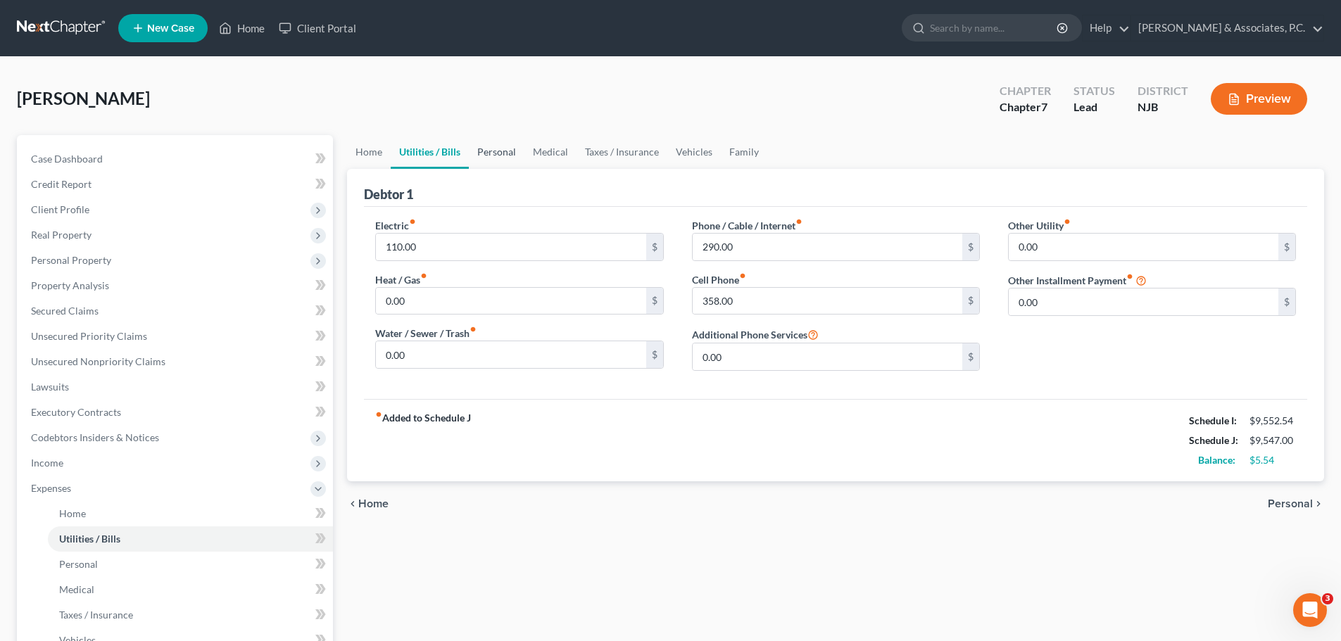
click at [493, 151] on link "Personal" at bounding box center [497, 152] width 56 height 34
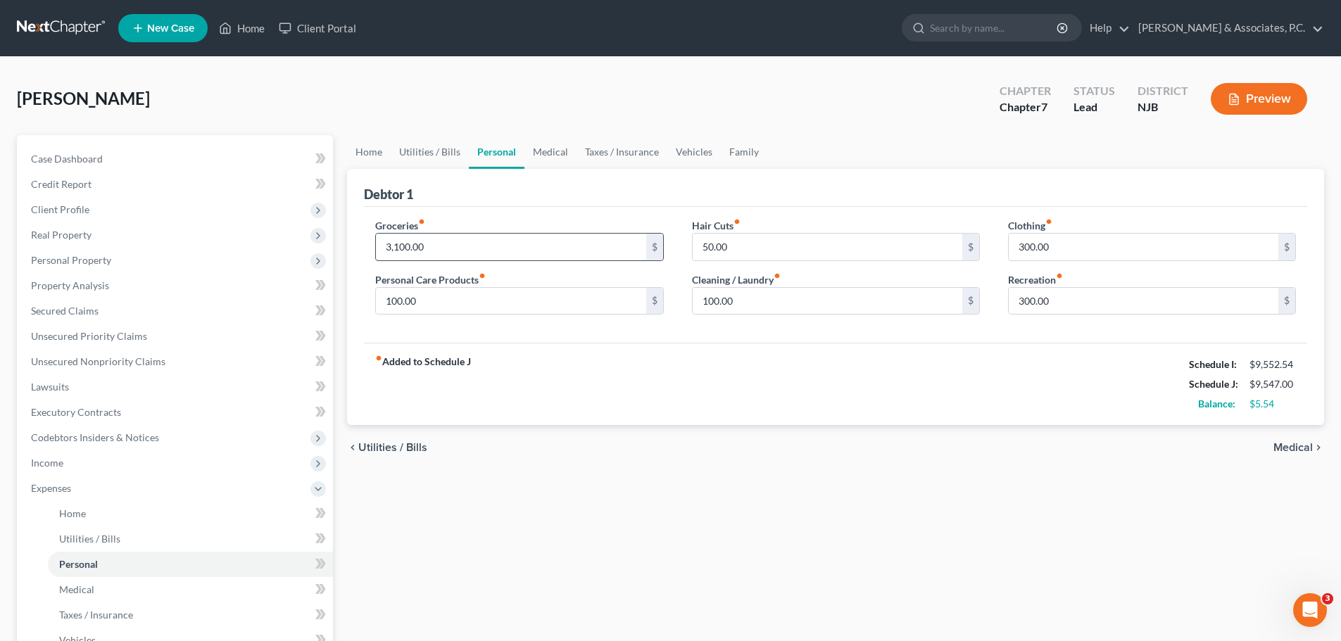
click at [491, 255] on input "3,100.00" at bounding box center [511, 247] width 270 height 27
click at [818, 296] on input "100.00" at bounding box center [827, 301] width 270 height 27
click at [1092, 238] on input "300.00" at bounding box center [1143, 247] width 270 height 27
click at [1091, 305] on input "300.00" at bounding box center [1143, 301] width 270 height 27
click at [540, 143] on link "Medical" at bounding box center [550, 152] width 52 height 34
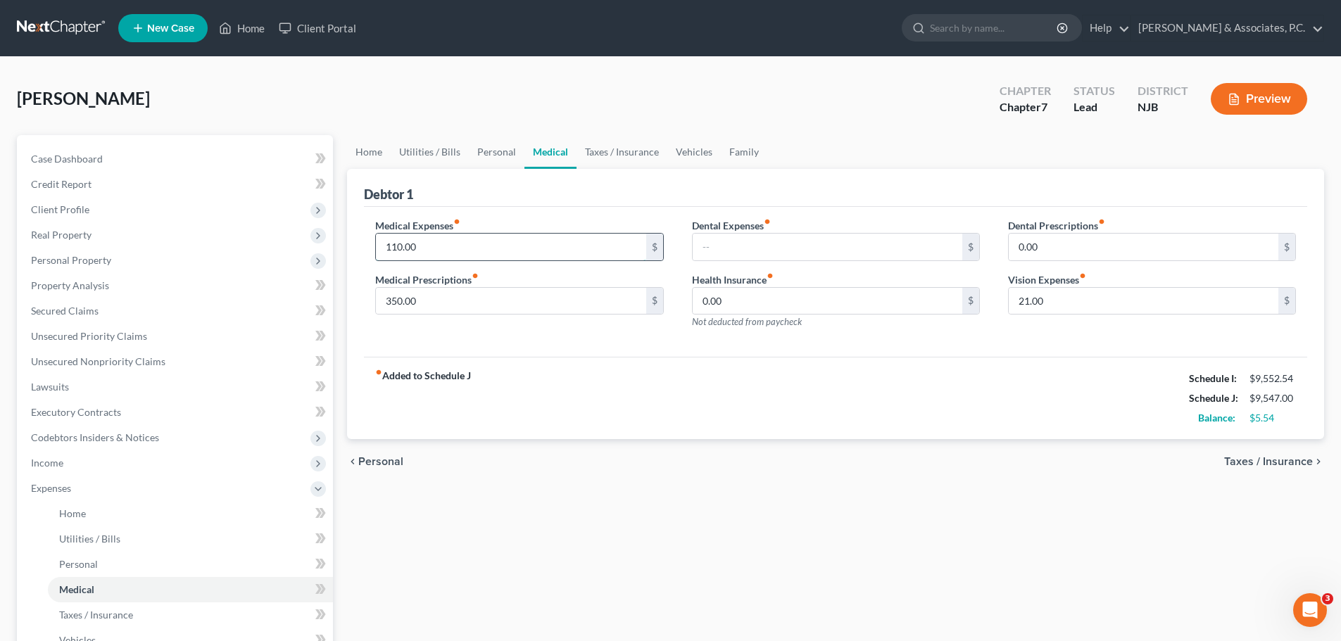
click at [478, 244] on input "110.00" at bounding box center [511, 247] width 270 height 27
click at [510, 293] on input "350.00" at bounding box center [511, 301] width 270 height 27
click at [1105, 308] on input "21.00" at bounding box center [1143, 301] width 270 height 27
click at [617, 153] on link "Taxes / Insurance" at bounding box center [621, 152] width 91 height 34
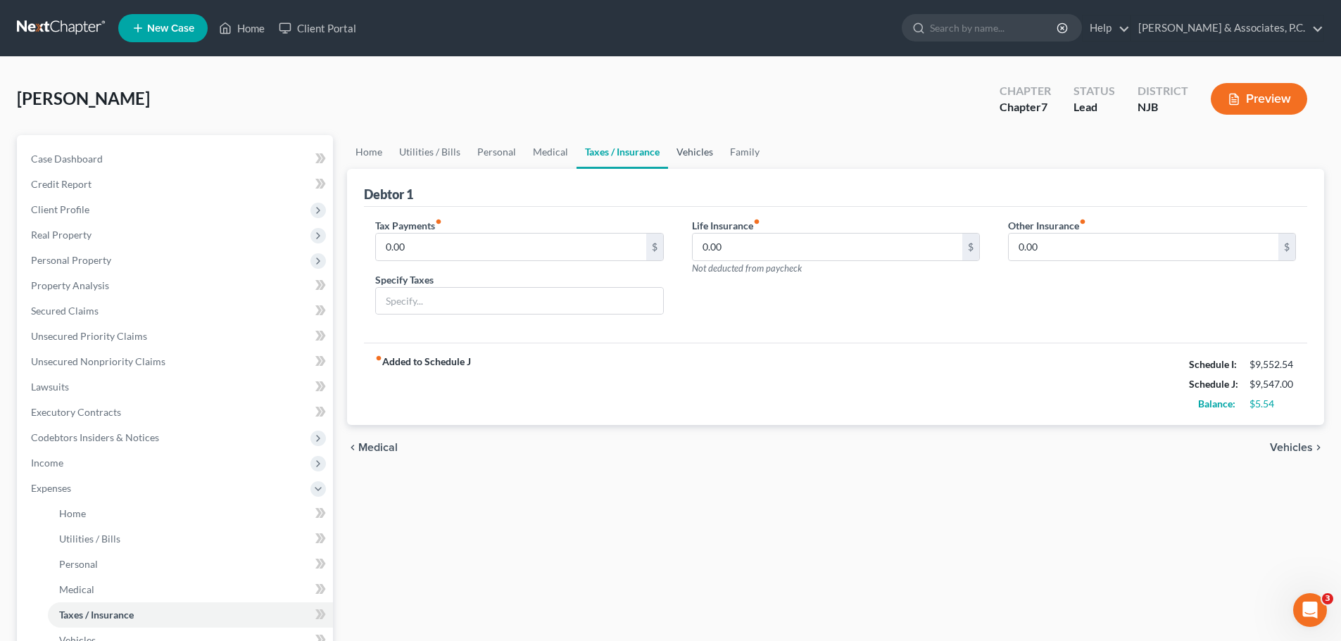
click at [692, 148] on link "Vehicles" at bounding box center [694, 152] width 53 height 34
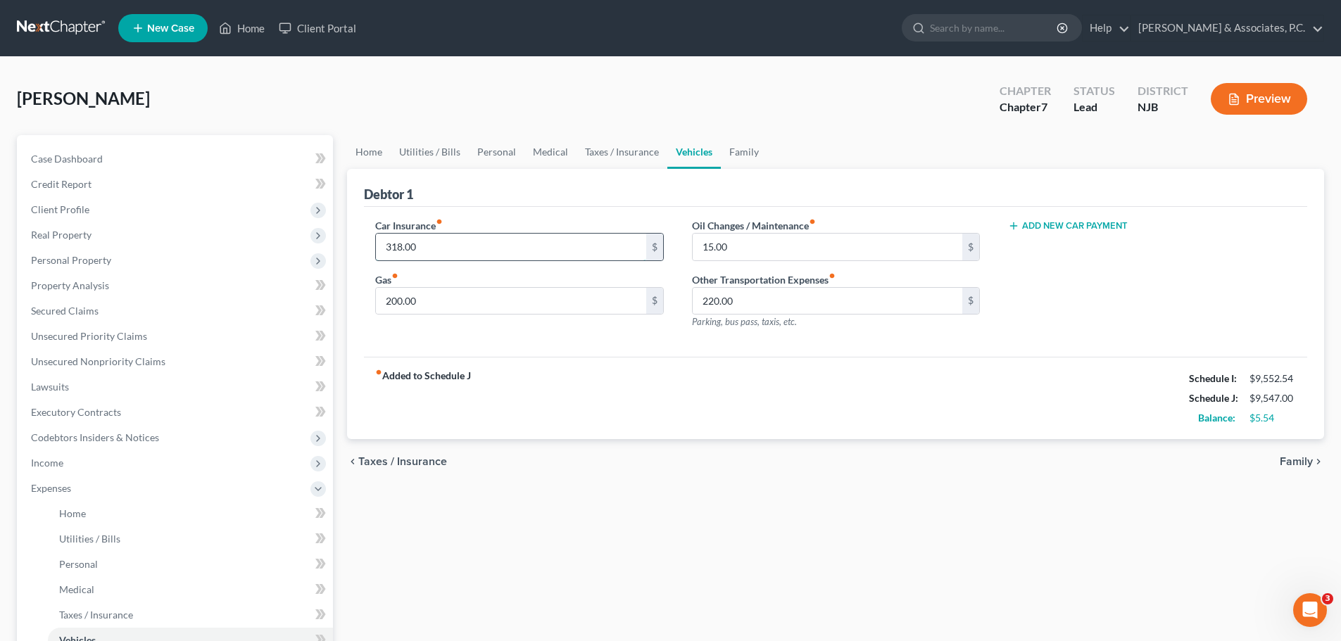
click at [461, 242] on input "318.00" at bounding box center [511, 247] width 270 height 27
click at [521, 306] on input "200.00" at bounding box center [511, 301] width 270 height 27
click at [745, 155] on link "Family" at bounding box center [744, 152] width 46 height 34
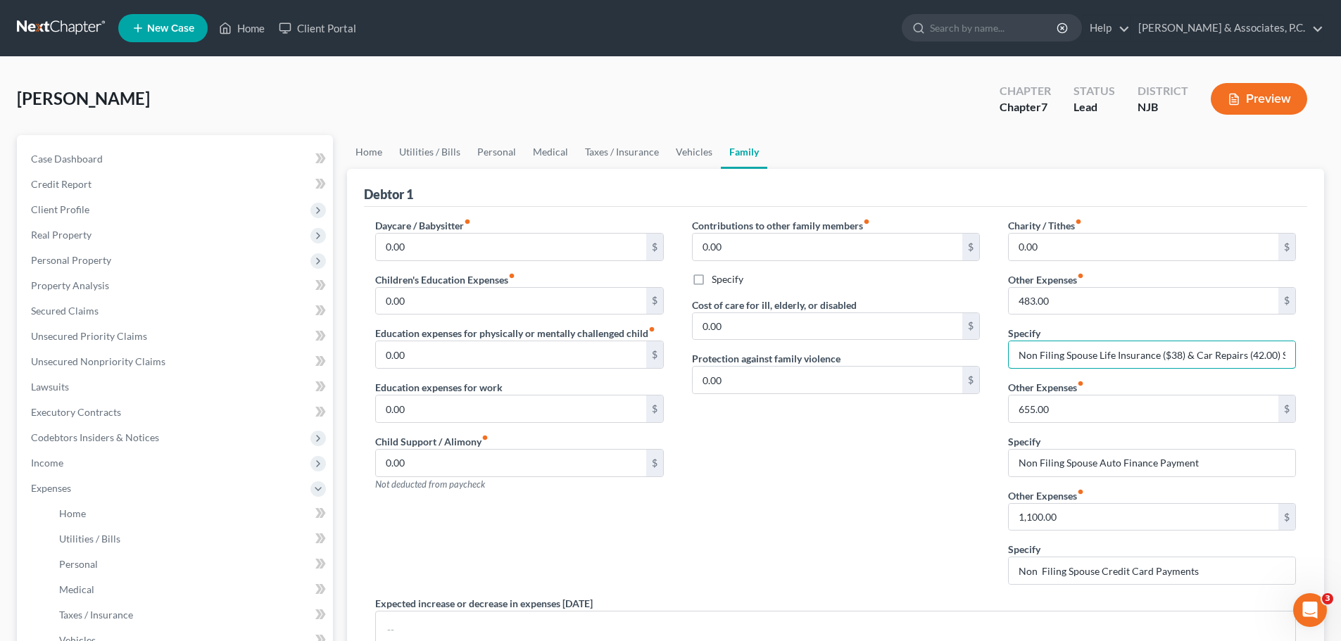
drag, startPoint x: 1225, startPoint y: 354, endPoint x: 1341, endPoint y: 372, distance: 116.7
click at [1230, 358] on input "Non Filing Spouse Life Insurance ($38) & Car Repairs (42.00) Storage ($403)" at bounding box center [1151, 354] width 286 height 27
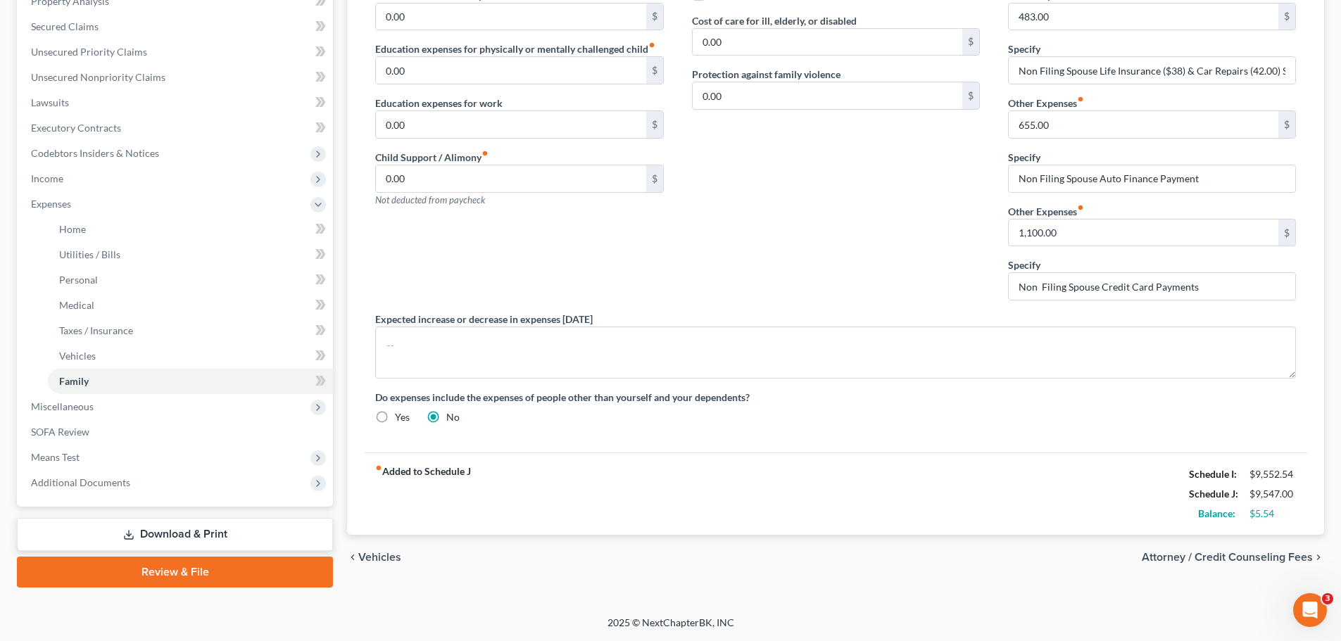
click at [1235, 555] on span "Attorney / Credit Counseling Fees" at bounding box center [1226, 557] width 171 height 11
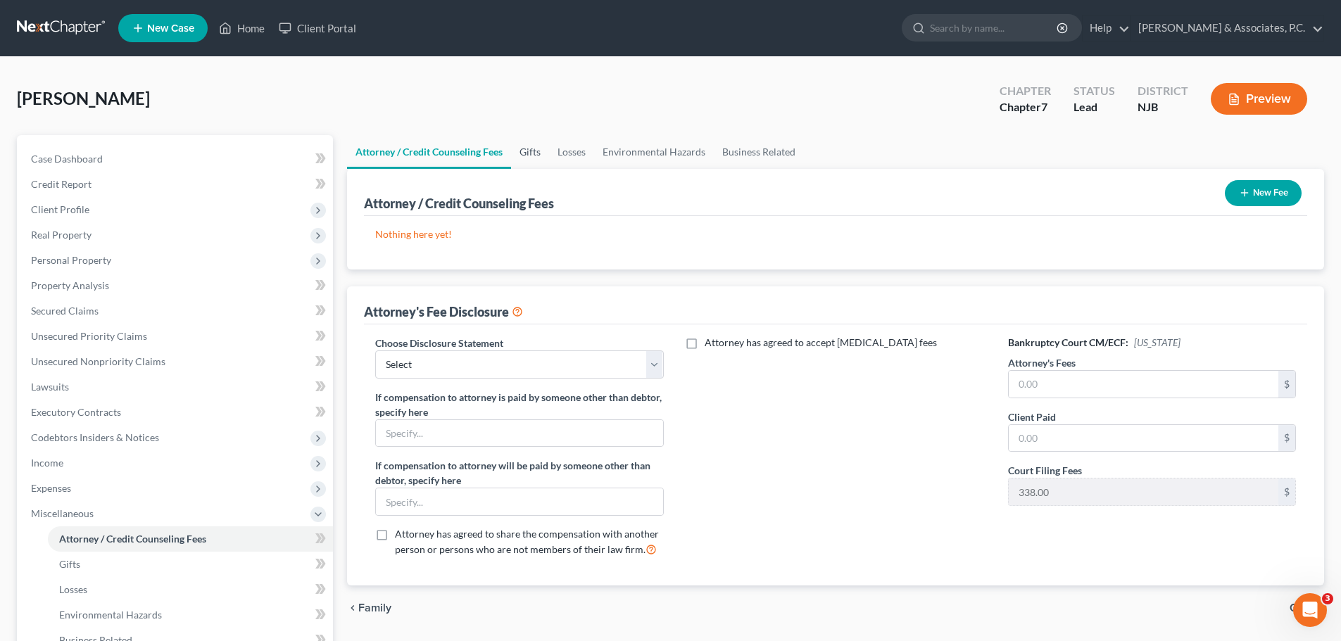
click at [529, 153] on link "Gifts" at bounding box center [530, 152] width 38 height 34
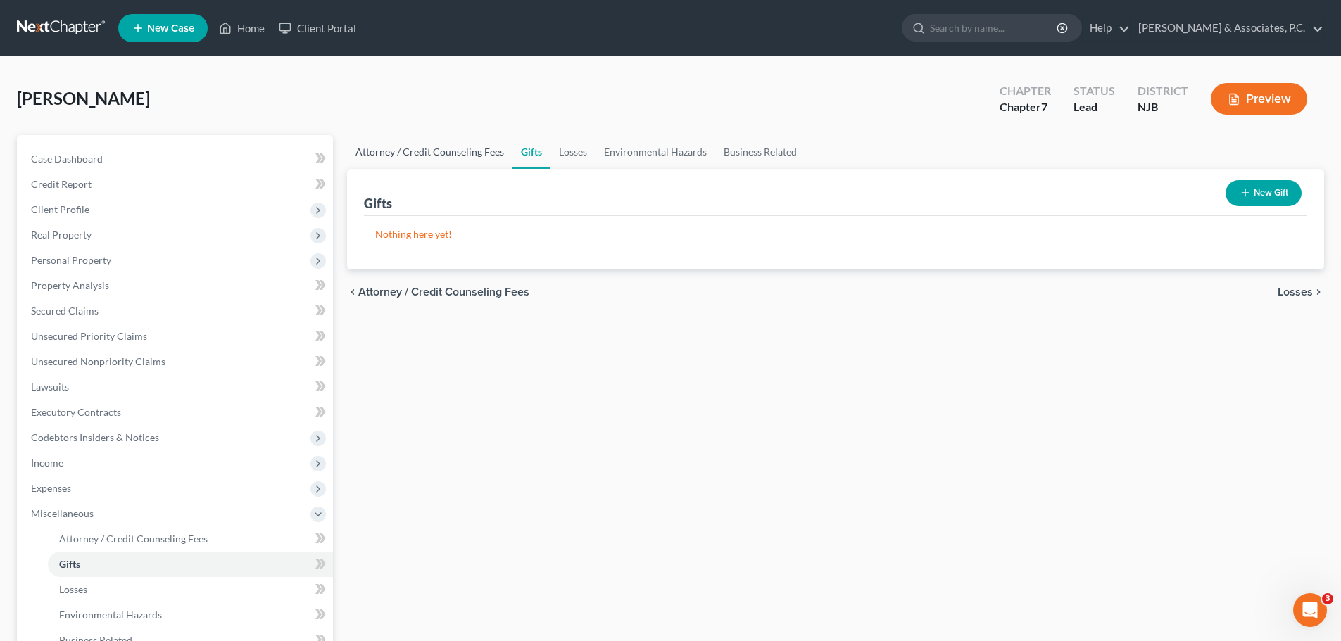
click at [477, 155] on link "Attorney / Credit Counseling Fees" at bounding box center [429, 152] width 165 height 34
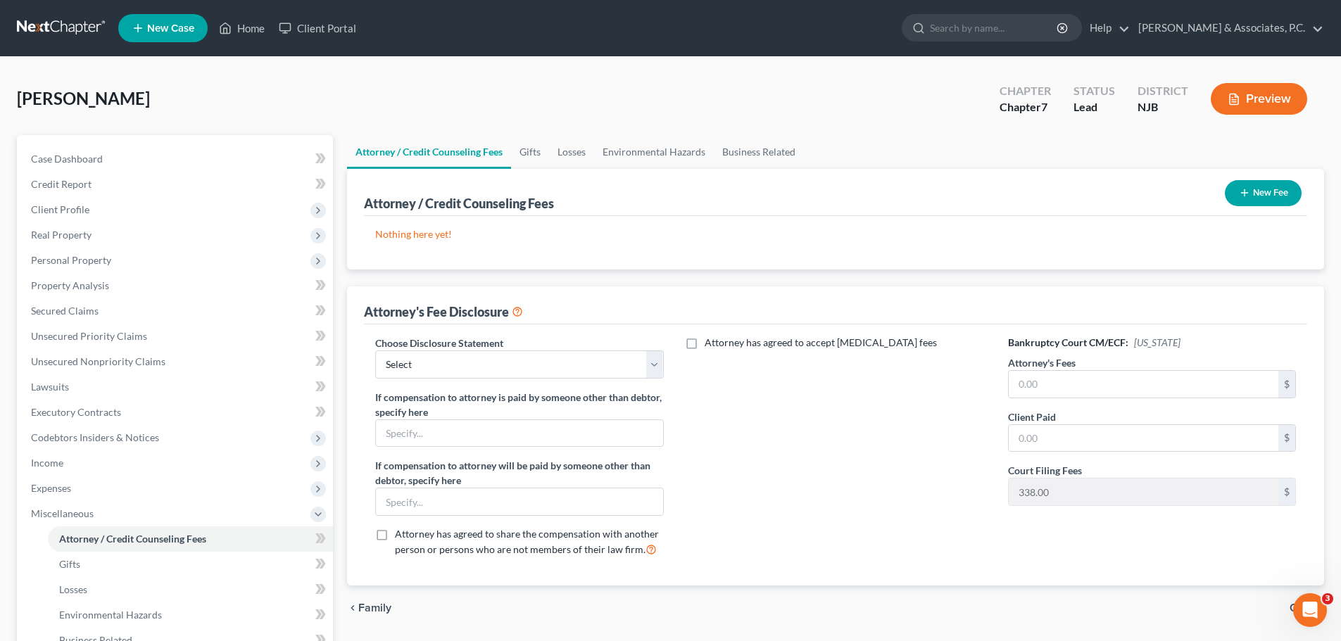
click at [1262, 192] on button "New Fee" at bounding box center [1263, 193] width 77 height 26
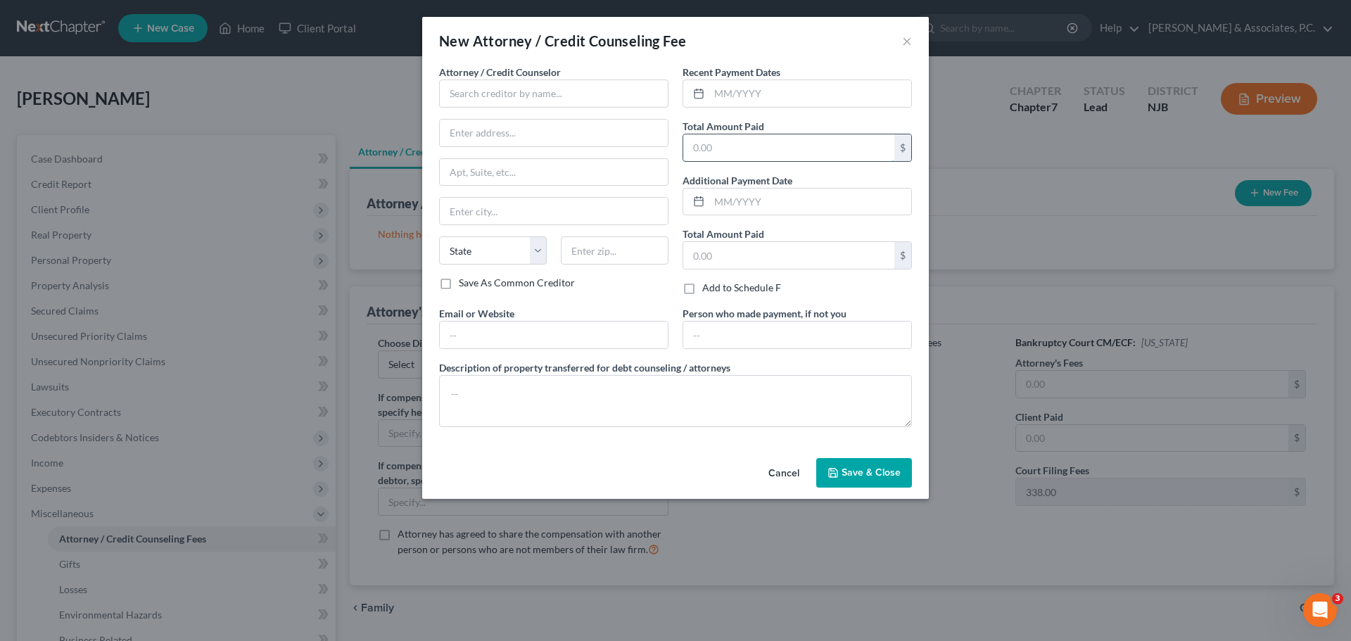
drag, startPoint x: 776, startPoint y: 154, endPoint x: 775, endPoint y: 139, distance: 14.8
click at [776, 153] on input "text" at bounding box center [788, 147] width 211 height 27
type input "1,484.00"
click at [765, 99] on input "text" at bounding box center [810, 93] width 202 height 27
click at [752, 258] on input "text" at bounding box center [788, 255] width 211 height 27
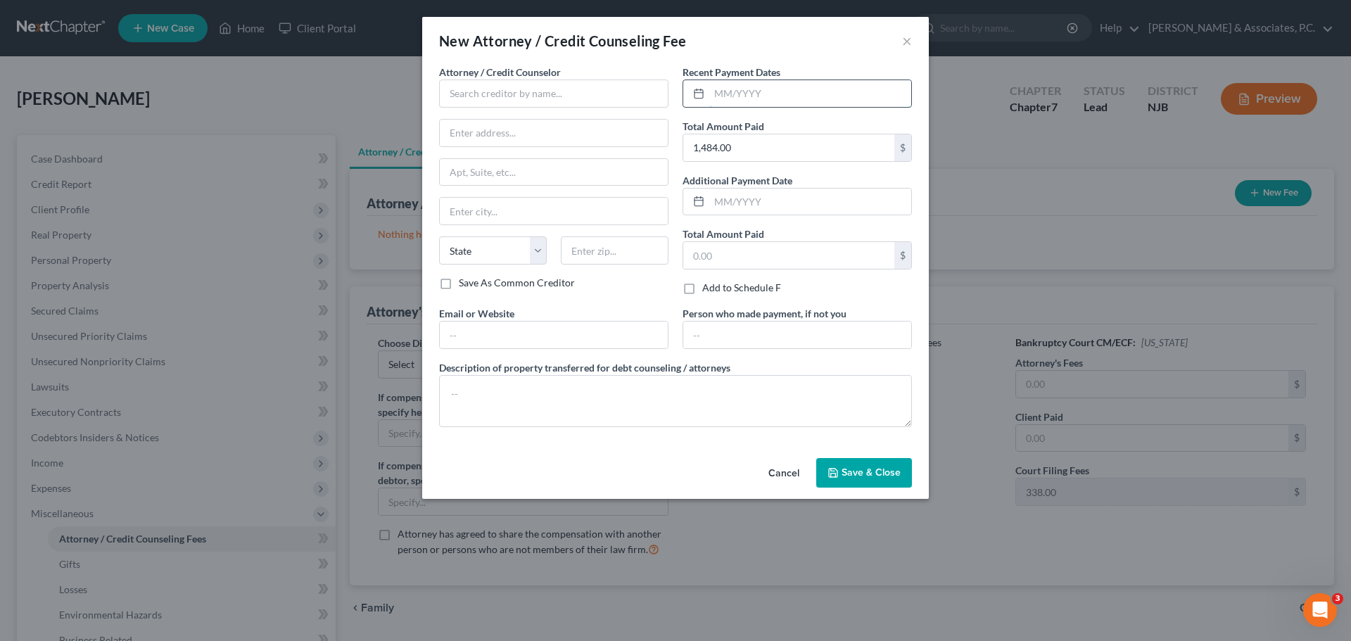
drag, startPoint x: 770, startPoint y: 87, endPoint x: 764, endPoint y: 94, distance: 10.0
click at [770, 88] on input "text" at bounding box center [810, 93] width 202 height 27
type input "07/28/2025"
drag, startPoint x: 559, startPoint y: 94, endPoint x: 552, endPoint y: 99, distance: 9.6
click at [560, 94] on input "text" at bounding box center [553, 94] width 229 height 28
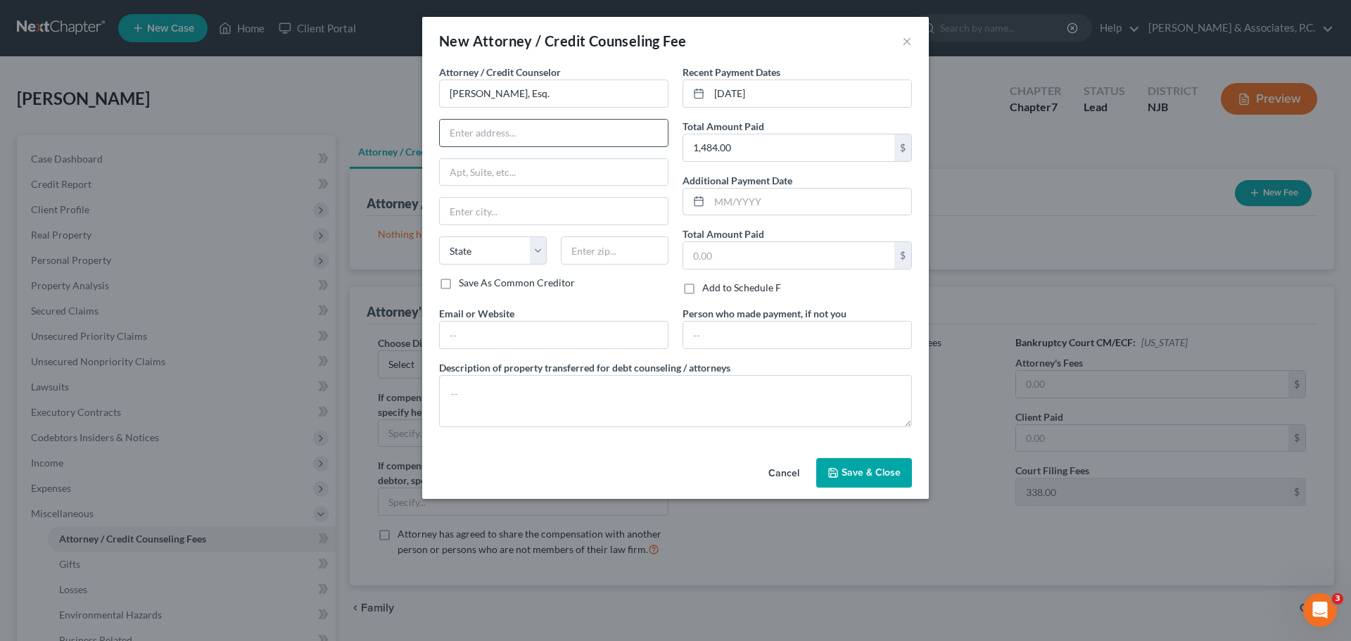
click at [555, 132] on input "text" at bounding box center [554, 133] width 228 height 27
type input "Nicholas Fitzgerald, Esq."
type input "649 Newark Avenue"
drag, startPoint x: 588, startPoint y: 256, endPoint x: 467, endPoint y: 262, distance: 121.9
click at [584, 251] on input "text" at bounding box center [615, 250] width 108 height 28
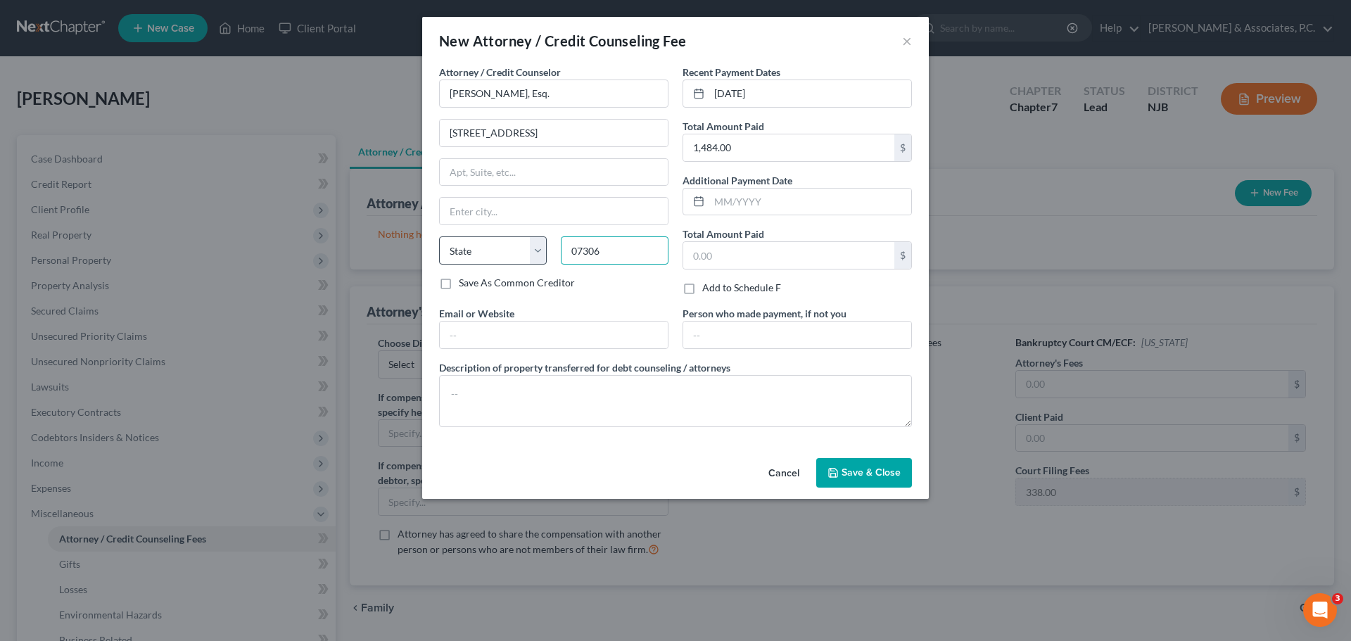
type input "07306"
type input "Jersey City"
select select "33"
click at [494, 336] on input "text" at bounding box center [554, 335] width 228 height 27
type input "NickFitz.Law@gmail.com"
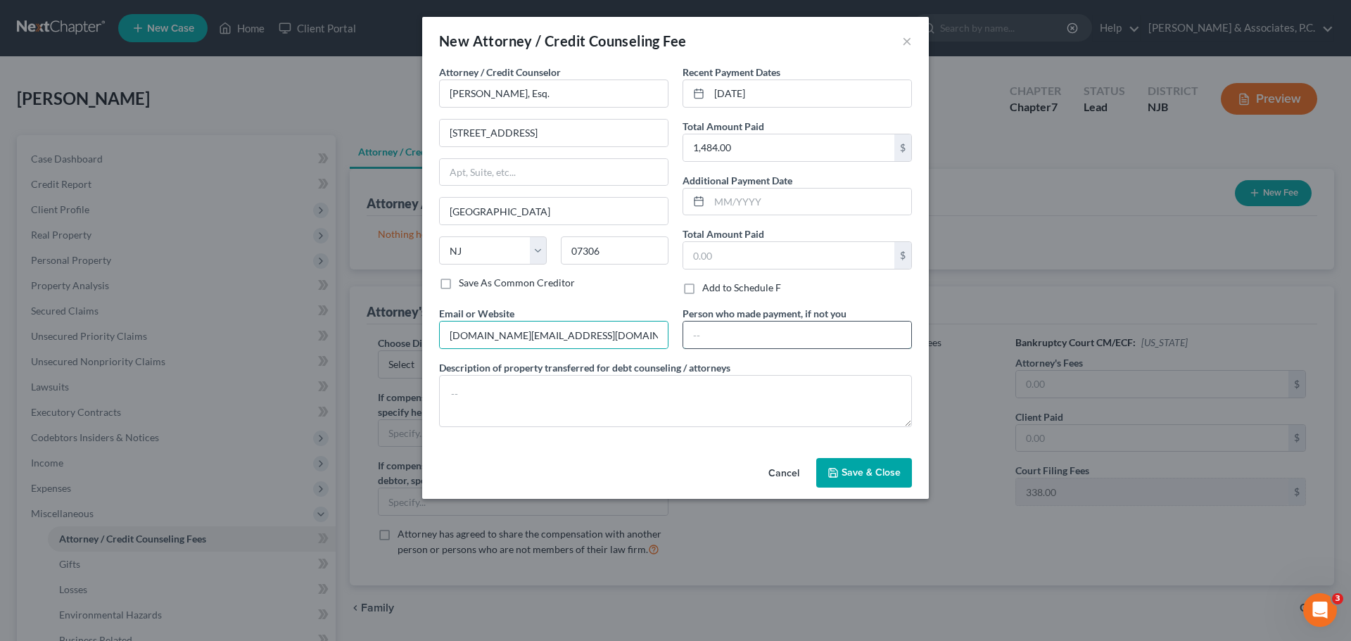
click at [846, 334] on input "text" at bounding box center [797, 335] width 228 height 27
paste input "Clements Tesh"
type input "Clements Tesh"
drag, startPoint x: 699, startPoint y: 407, endPoint x: 728, endPoint y: 406, distance: 29.6
click at [699, 407] on textarea at bounding box center [675, 401] width 473 height 52
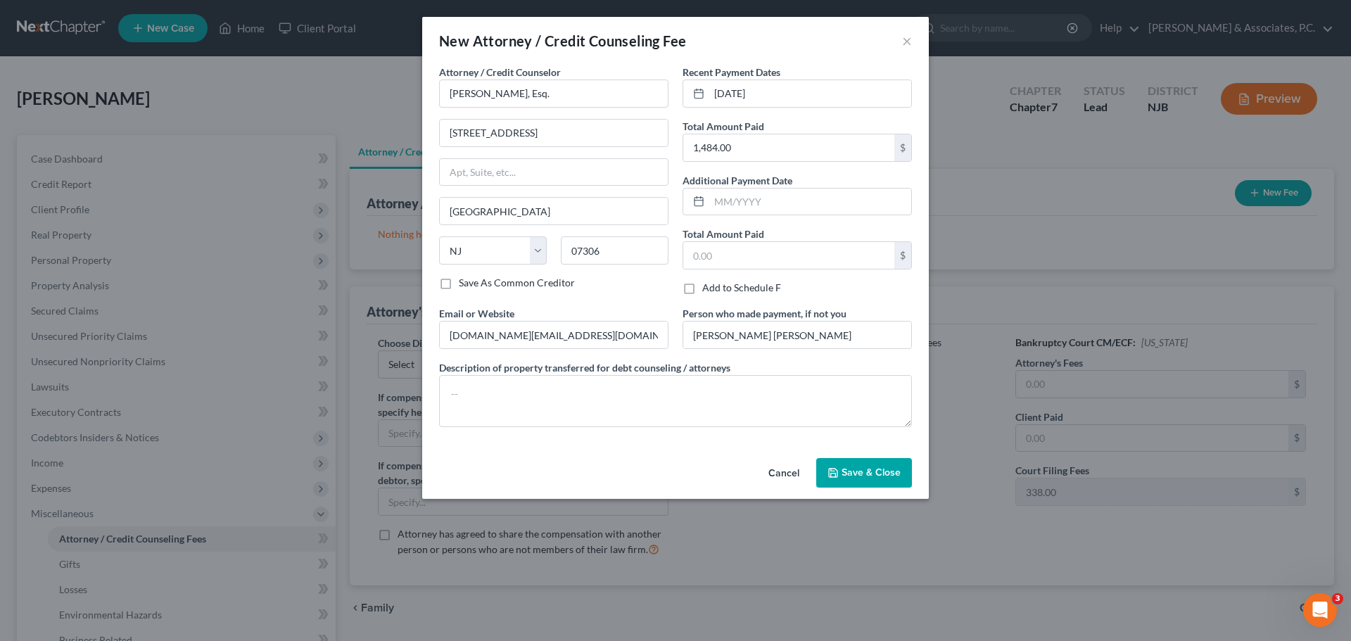
click at [885, 473] on span "Save & Close" at bounding box center [871, 473] width 59 height 12
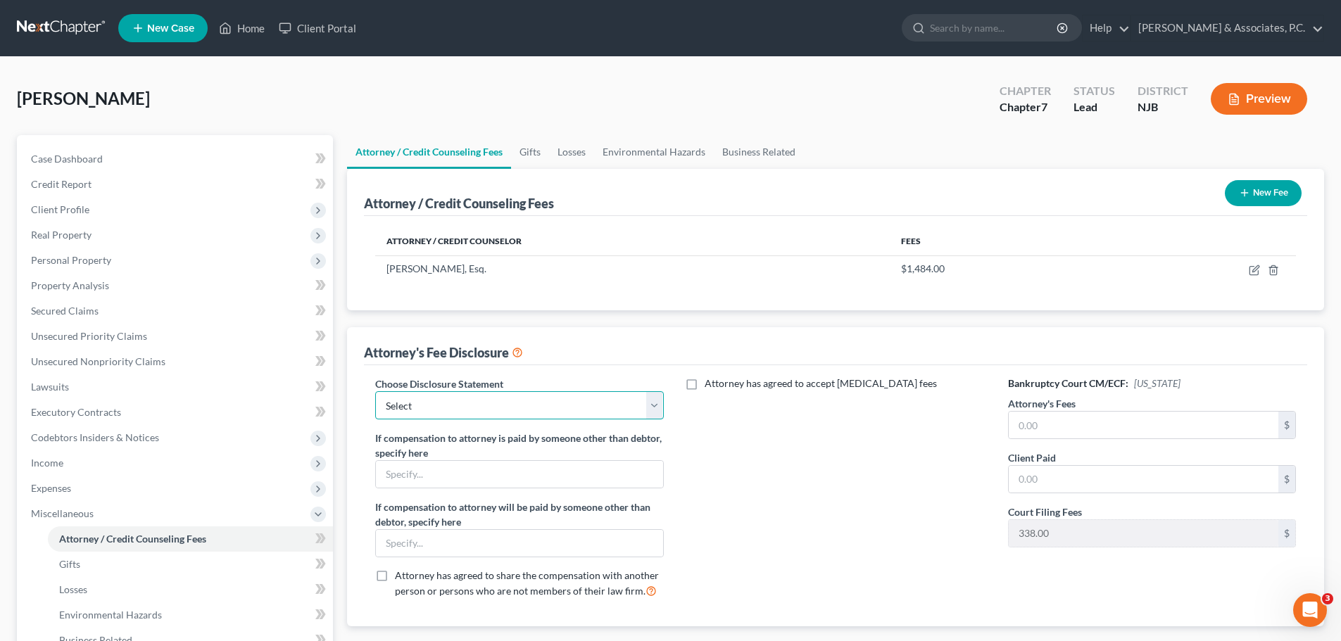
drag, startPoint x: 654, startPoint y: 399, endPoint x: 625, endPoint y: 419, distance: 35.5
click at [652, 404] on select "Select Attorney" at bounding box center [519, 405] width 288 height 28
select select "0"
click at [375, 391] on select "Select Attorney" at bounding box center [519, 405] width 288 height 28
drag, startPoint x: 1115, startPoint y: 417, endPoint x: 1096, endPoint y: 399, distance: 25.4
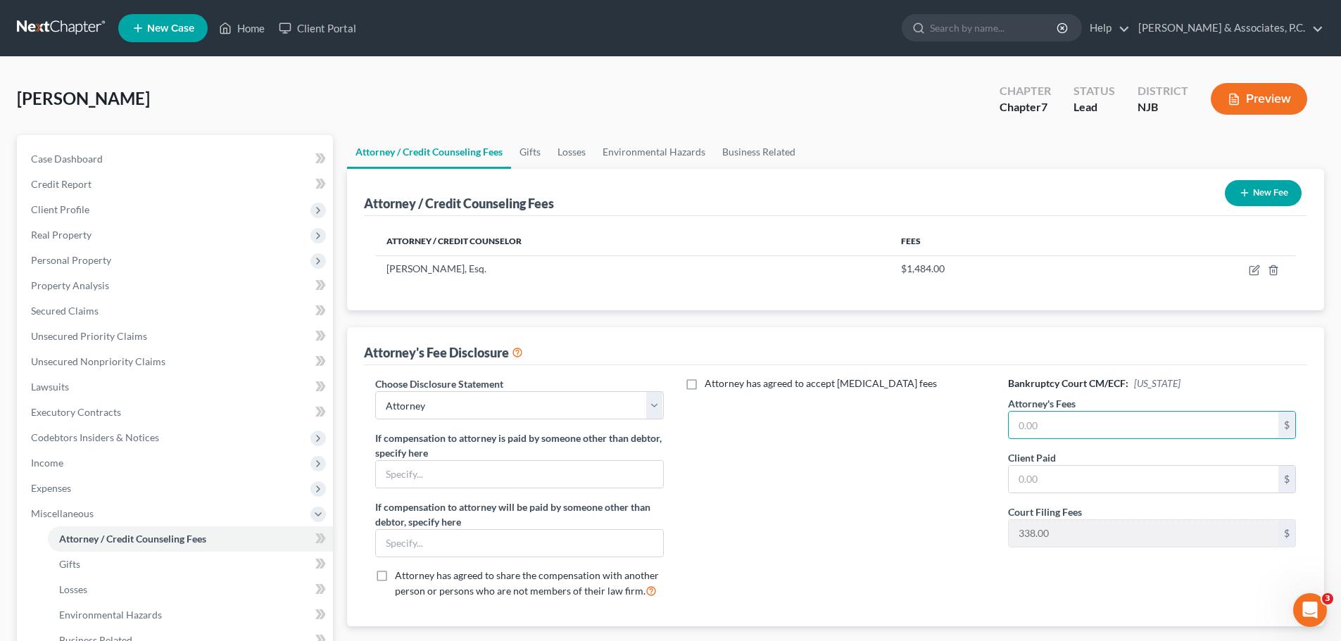
click at [1113, 418] on input "text" at bounding box center [1143, 425] width 270 height 27
type input "1,050.00"
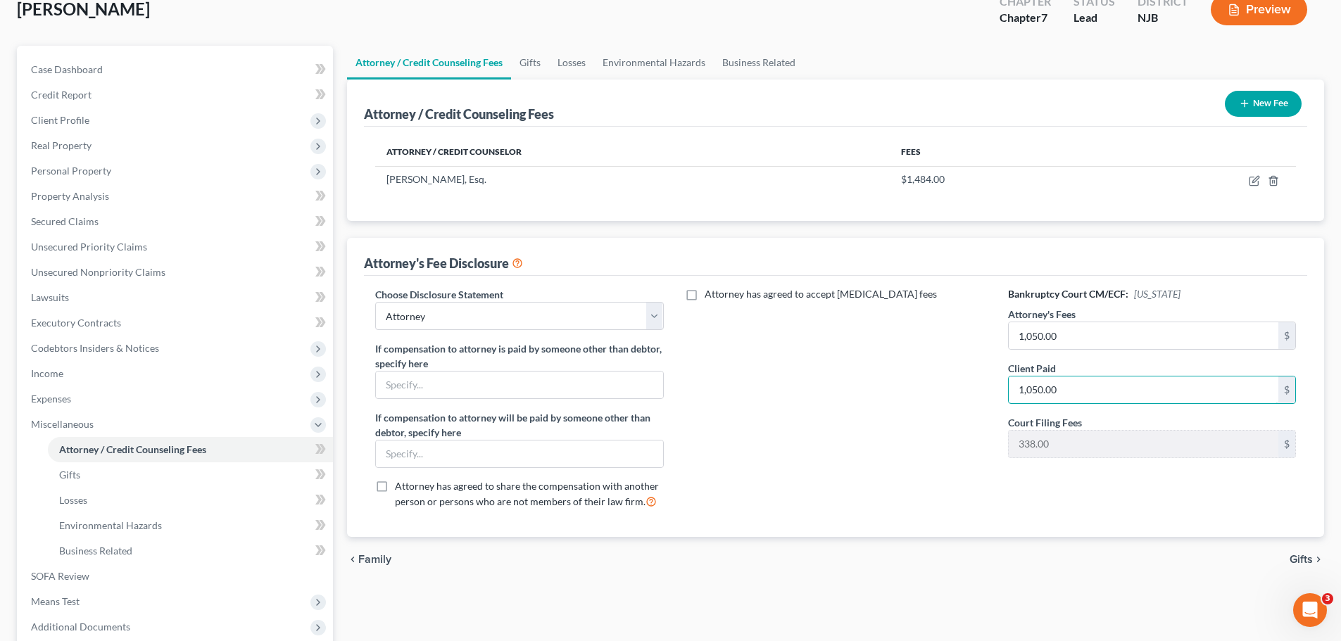
scroll to position [234, 0]
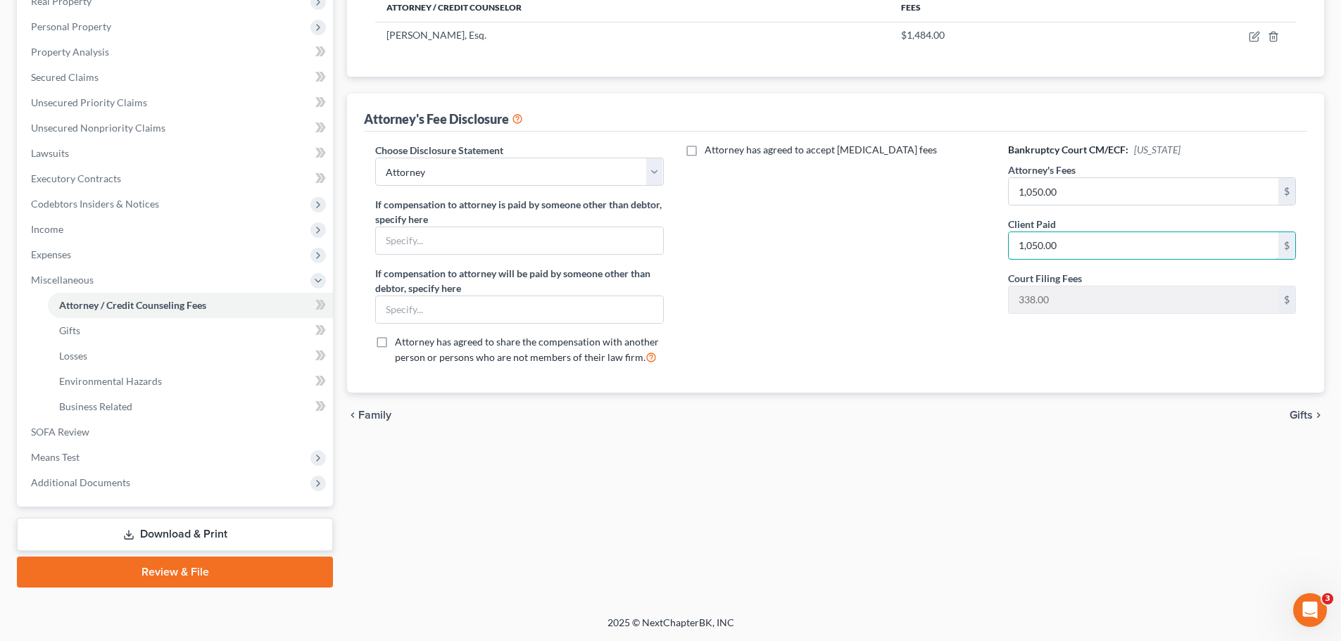
type input "1,050.00"
drag, startPoint x: 1298, startPoint y: 415, endPoint x: 1298, endPoint y: 426, distance: 10.6
click at [1299, 415] on span "Gifts" at bounding box center [1300, 415] width 23 height 11
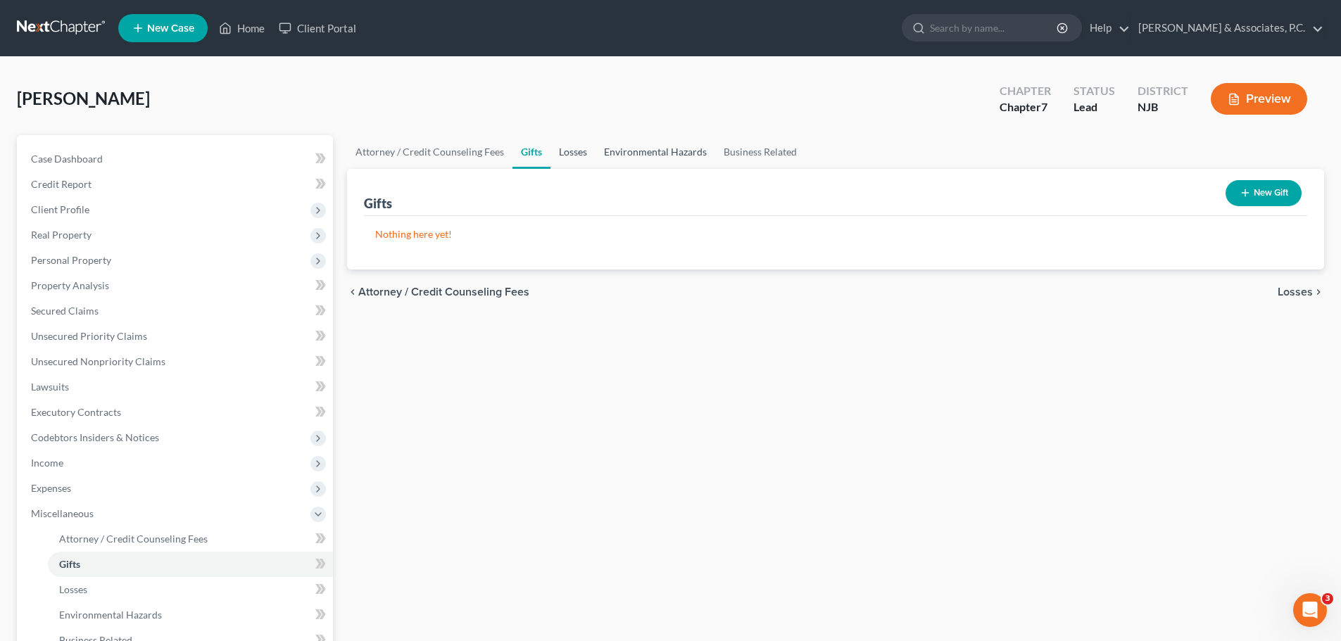
drag, startPoint x: 567, startPoint y: 149, endPoint x: 633, endPoint y: 151, distance: 65.5
click at [569, 148] on link "Losses" at bounding box center [572, 152] width 45 height 34
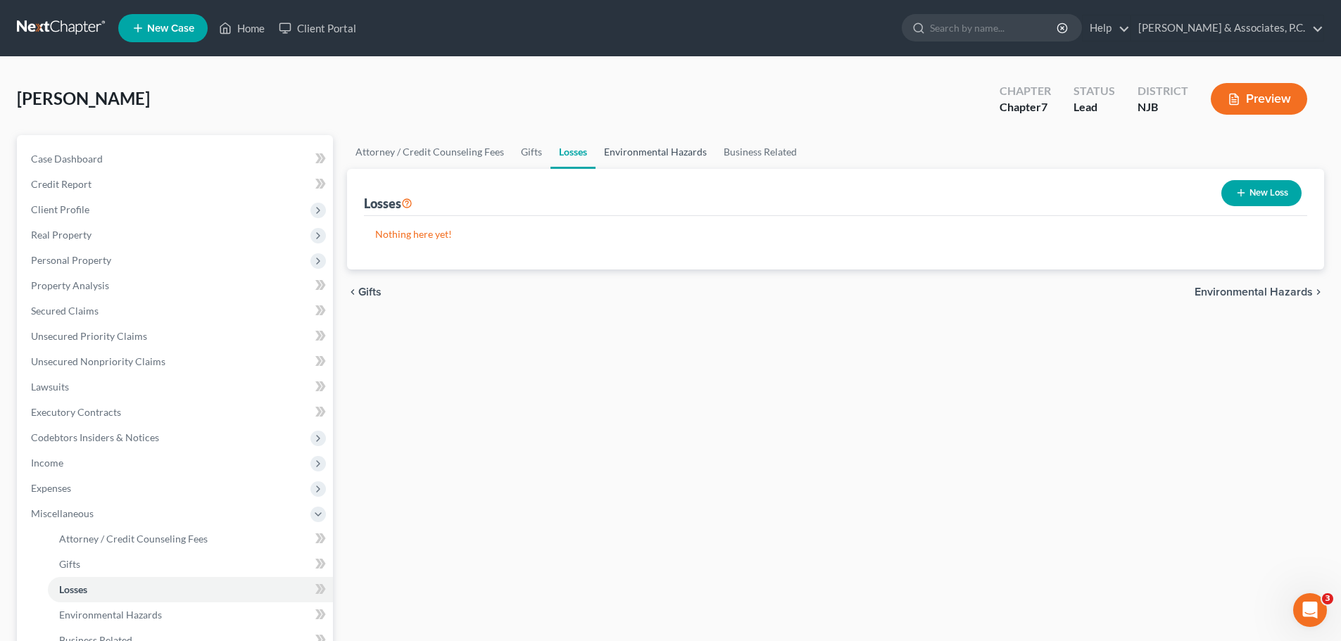
drag, startPoint x: 642, startPoint y: 153, endPoint x: 650, endPoint y: 159, distance: 10.1
click at [643, 152] on link "Environmental Hazards" at bounding box center [655, 152] width 120 height 34
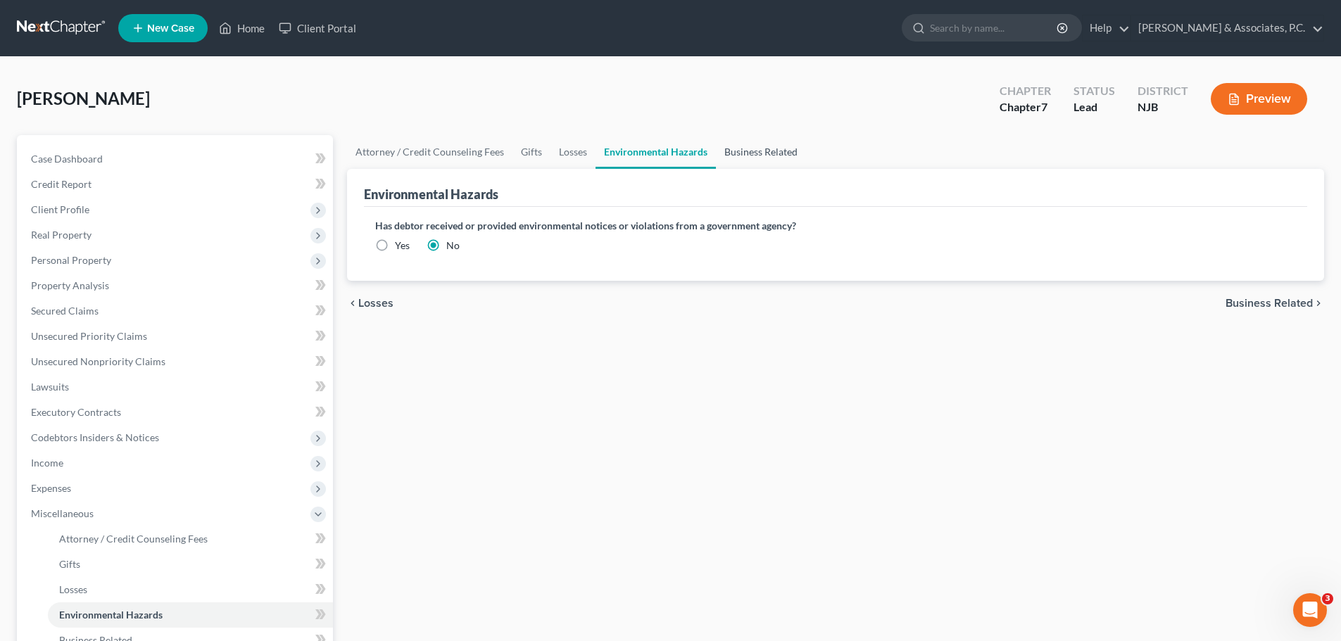
click at [754, 148] on link "Business Related" at bounding box center [761, 152] width 90 height 34
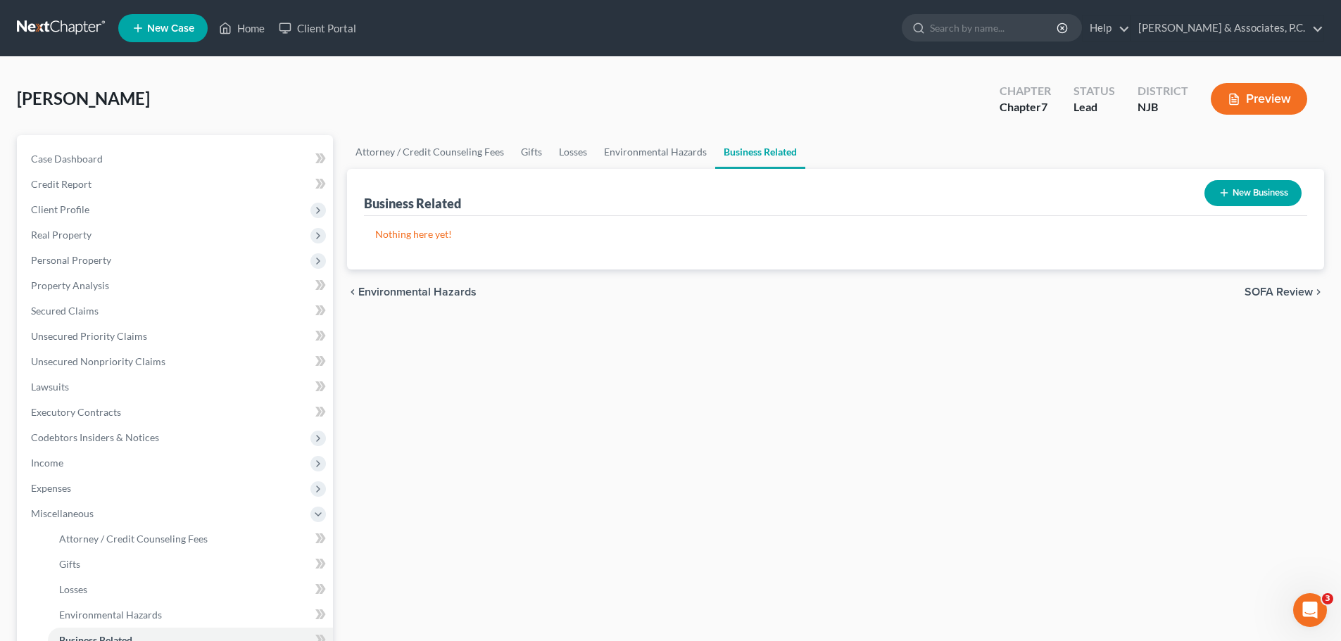
click at [1293, 286] on span "SOFA Review" at bounding box center [1278, 291] width 68 height 11
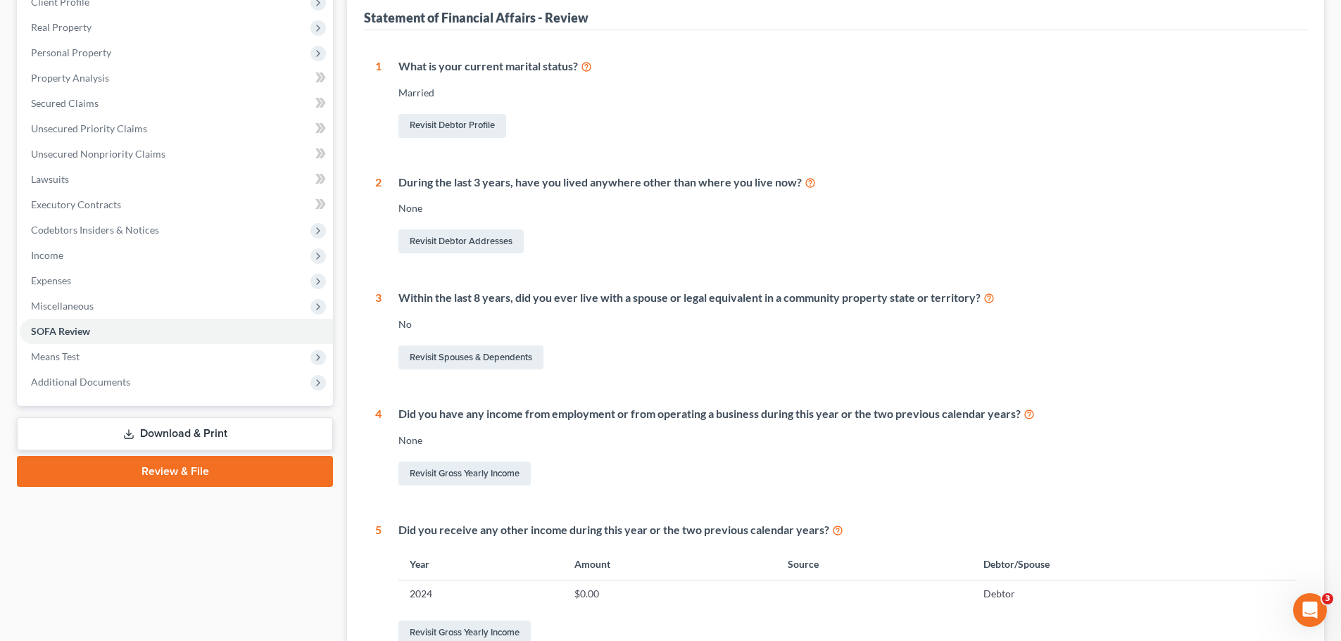
scroll to position [363, 0]
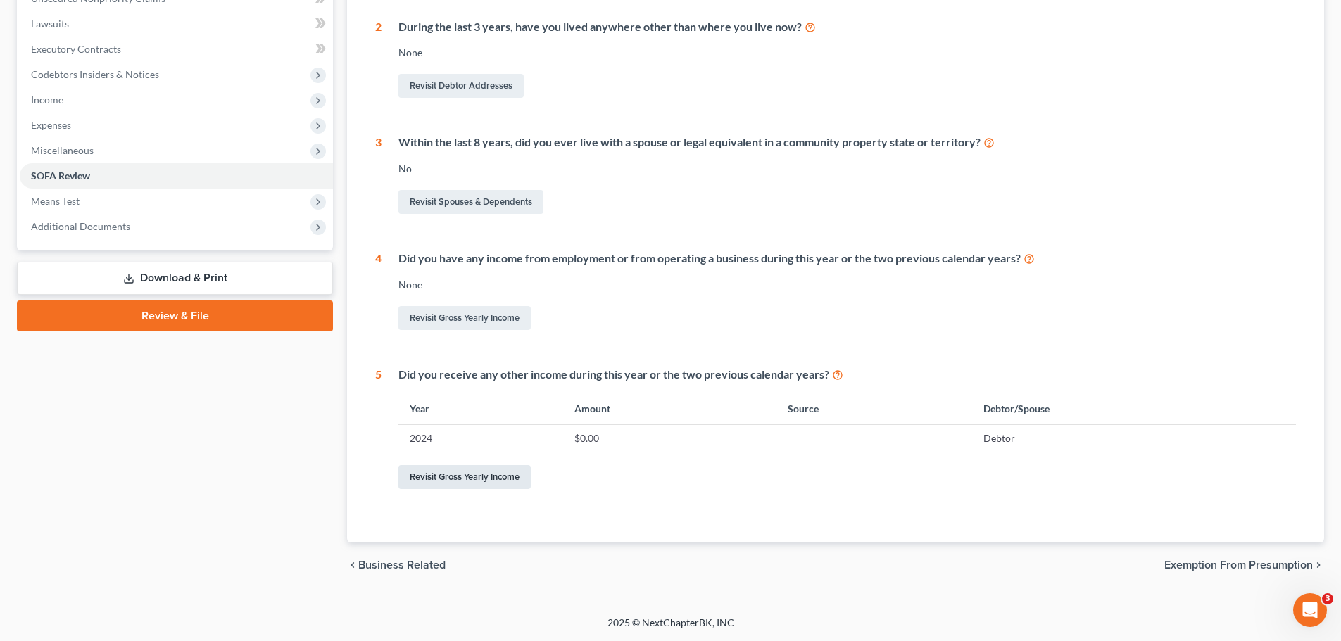
click at [479, 479] on link "Revisit Gross Yearly Income" at bounding box center [464, 477] width 132 height 24
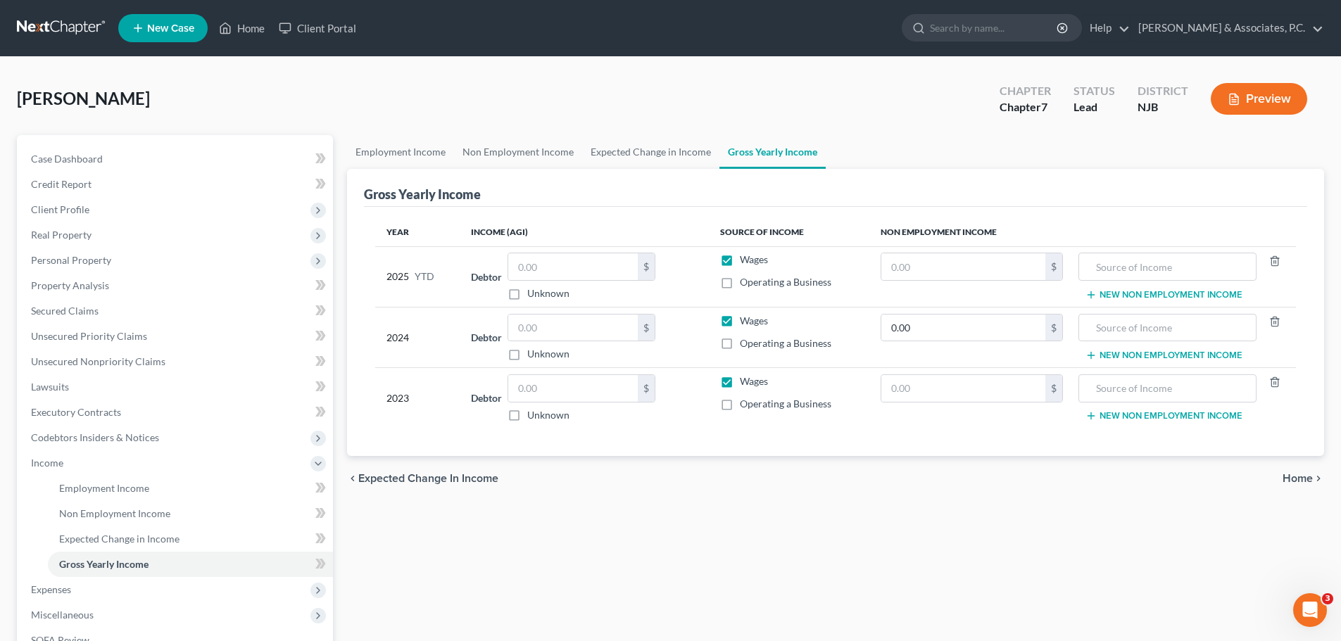
click at [1295, 478] on span "Home" at bounding box center [1297, 478] width 30 height 11
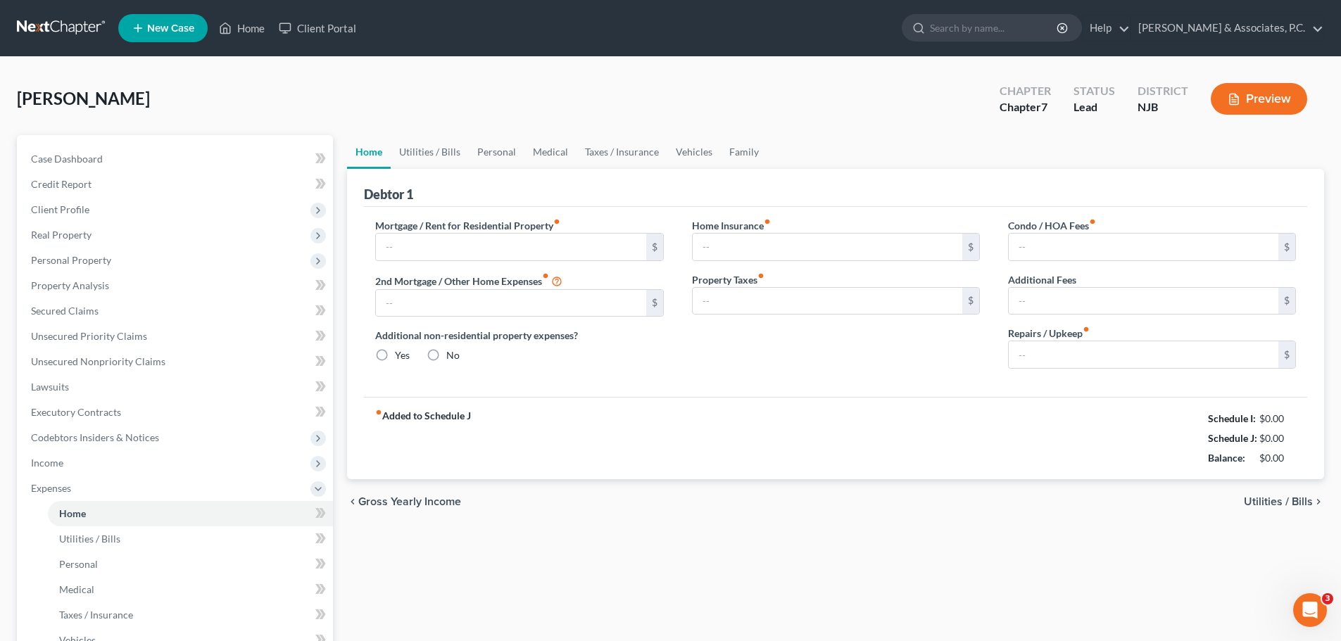
type input "1,350.00"
type input "0.00"
radio input "true"
type input "17.00"
type input "0.00"
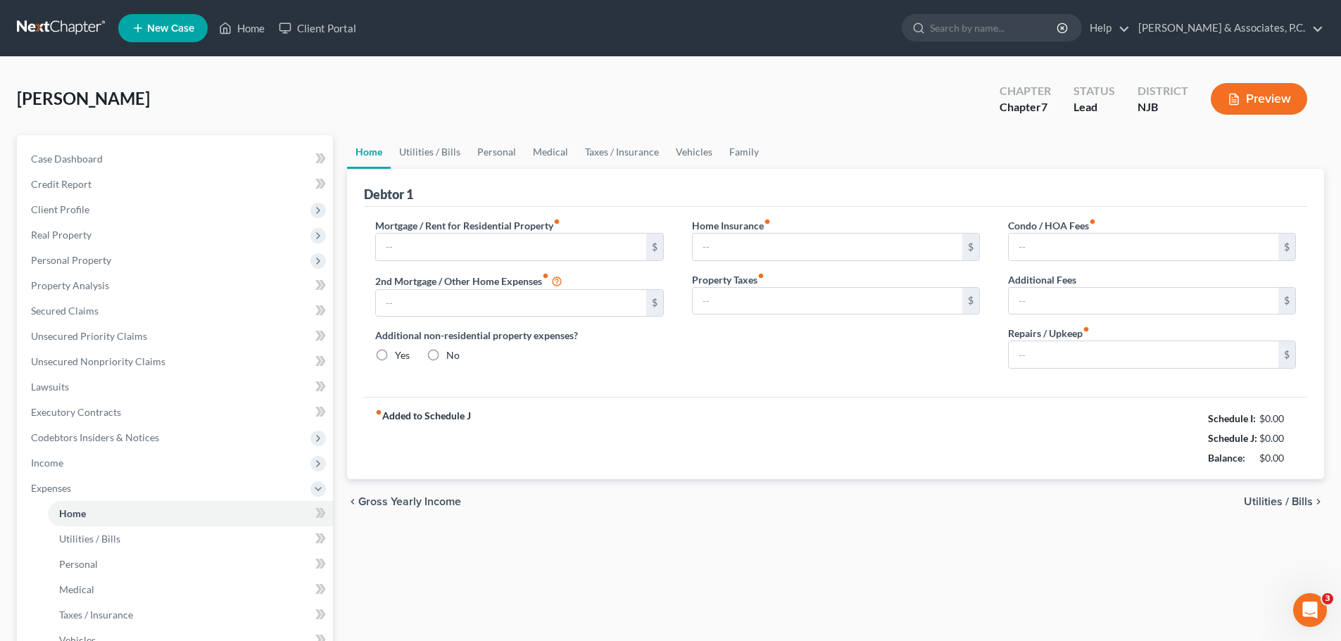
type input "0.00"
click at [1267, 501] on span "Utilities / Bills" at bounding box center [1278, 501] width 69 height 11
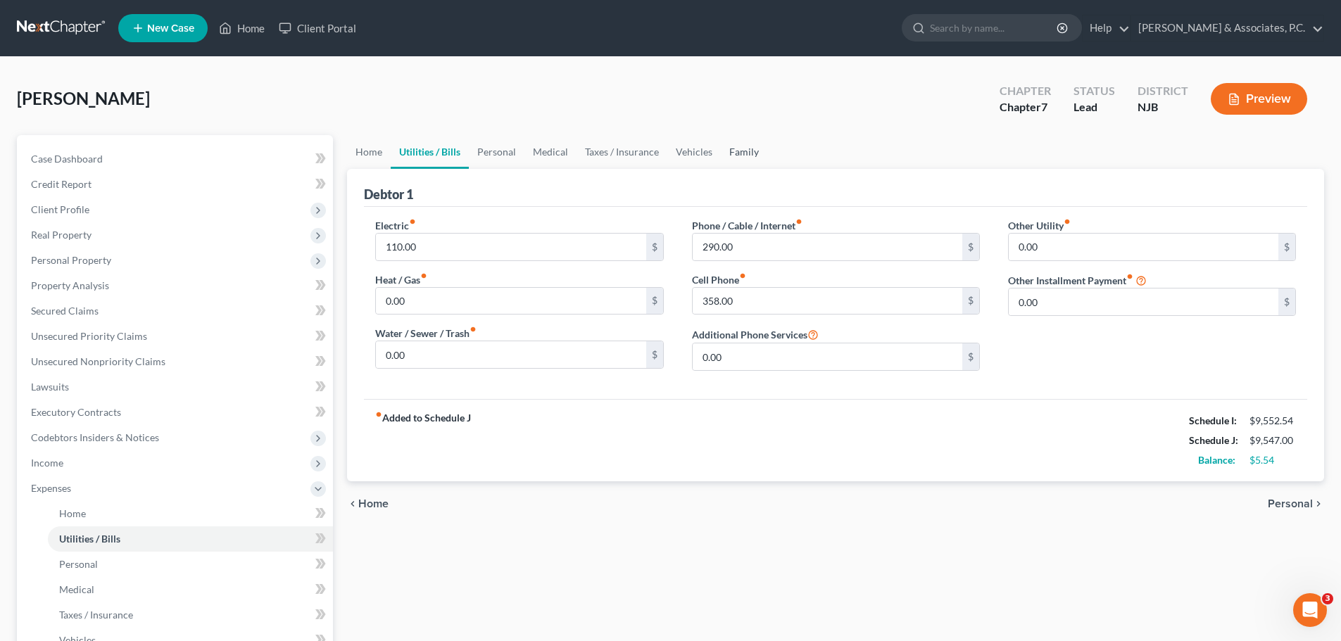
click at [738, 151] on link "Family" at bounding box center [744, 152] width 46 height 34
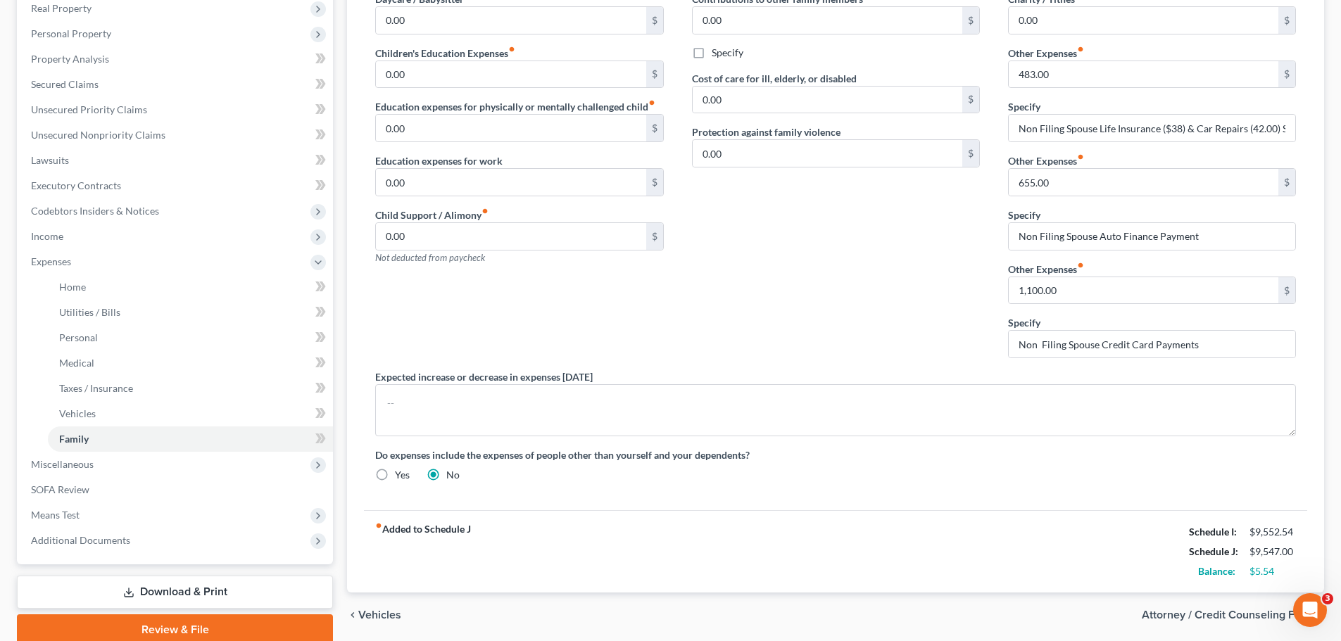
scroll to position [281, 0]
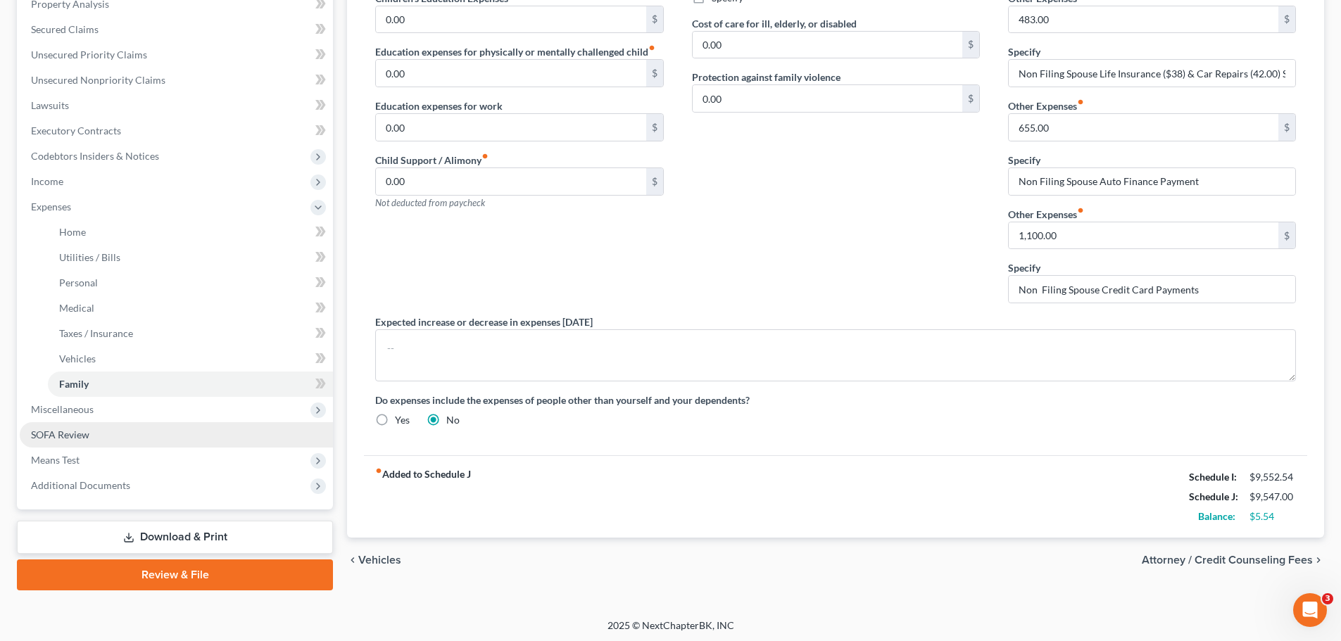
click at [74, 434] on span "SOFA Review" at bounding box center [60, 435] width 58 height 12
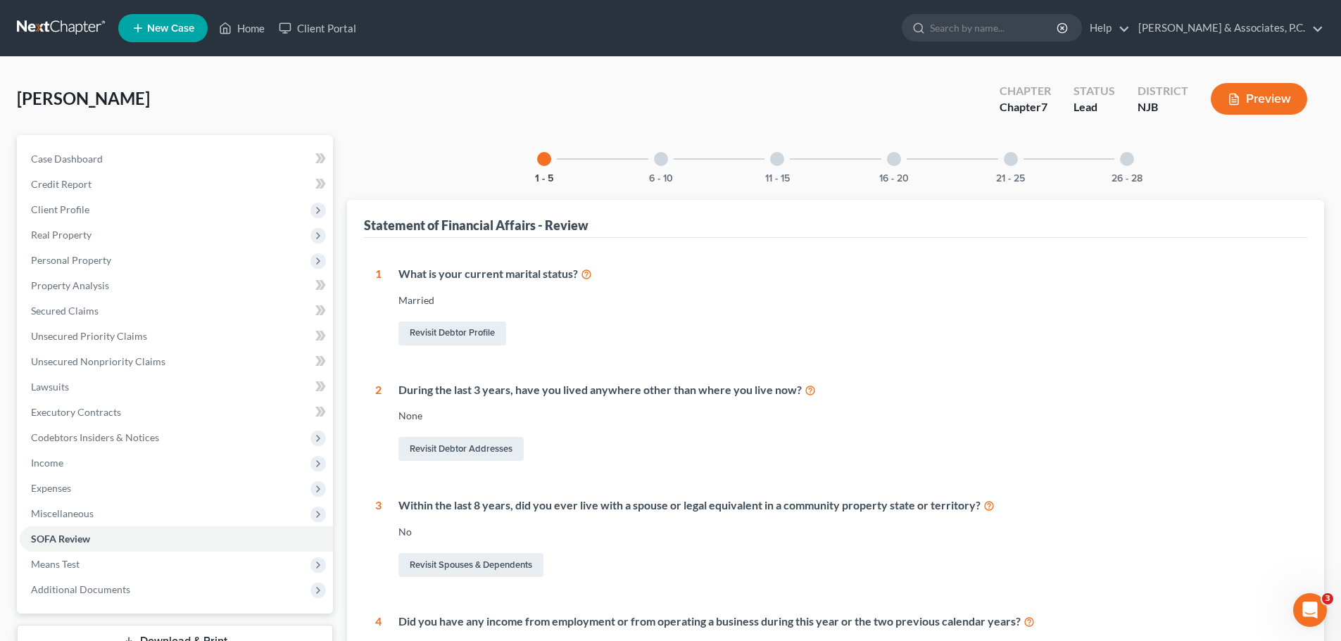
click at [676, 161] on div "6 - 10" at bounding box center [661, 159] width 48 height 48
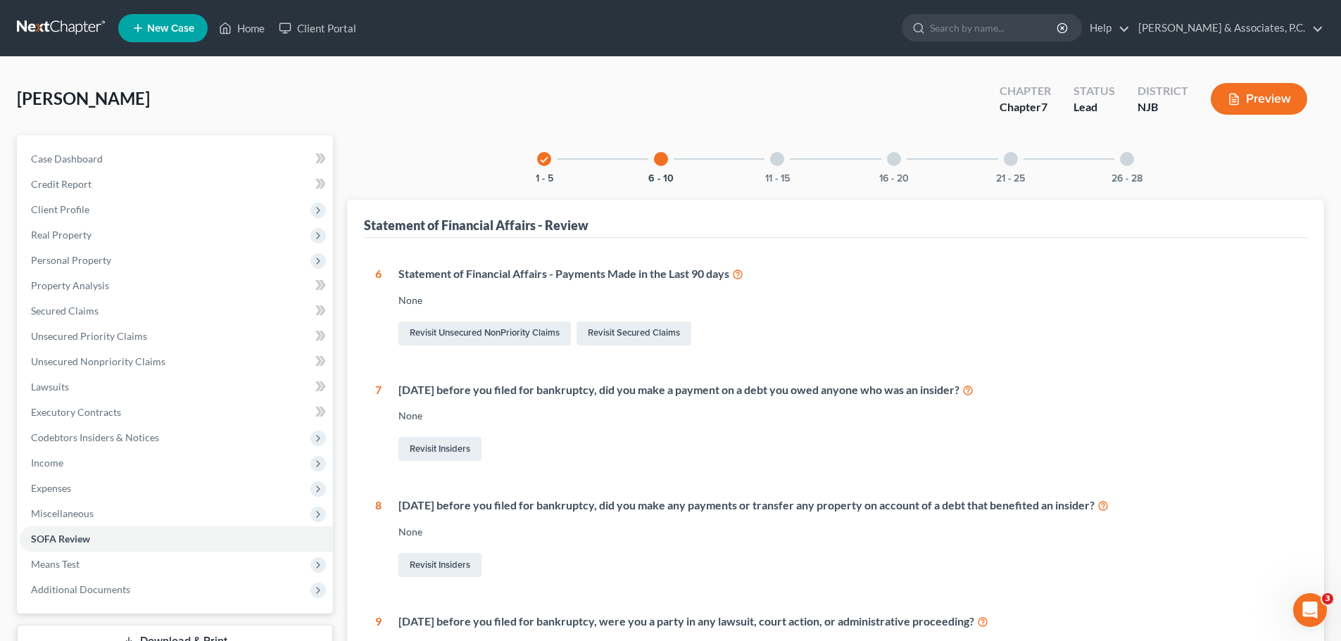
click at [779, 158] on div at bounding box center [777, 159] width 14 height 14
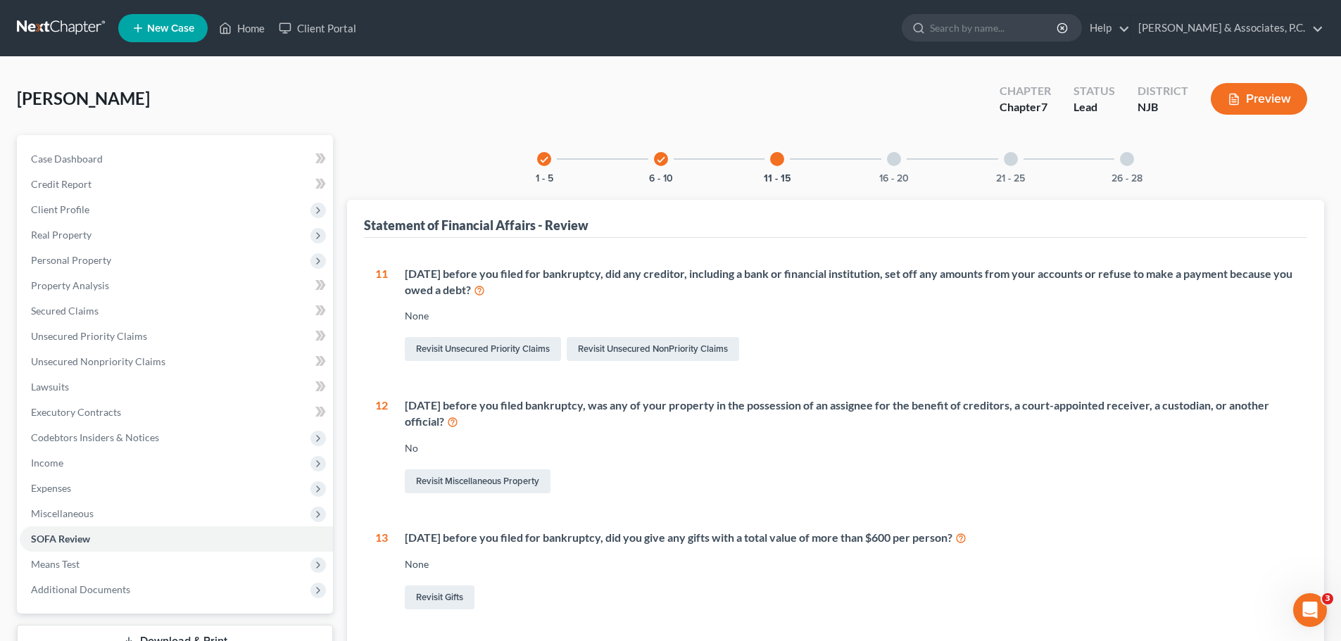
drag, startPoint x: 893, startPoint y: 163, endPoint x: 980, endPoint y: 208, distance: 97.9
click at [893, 163] on div at bounding box center [894, 159] width 14 height 14
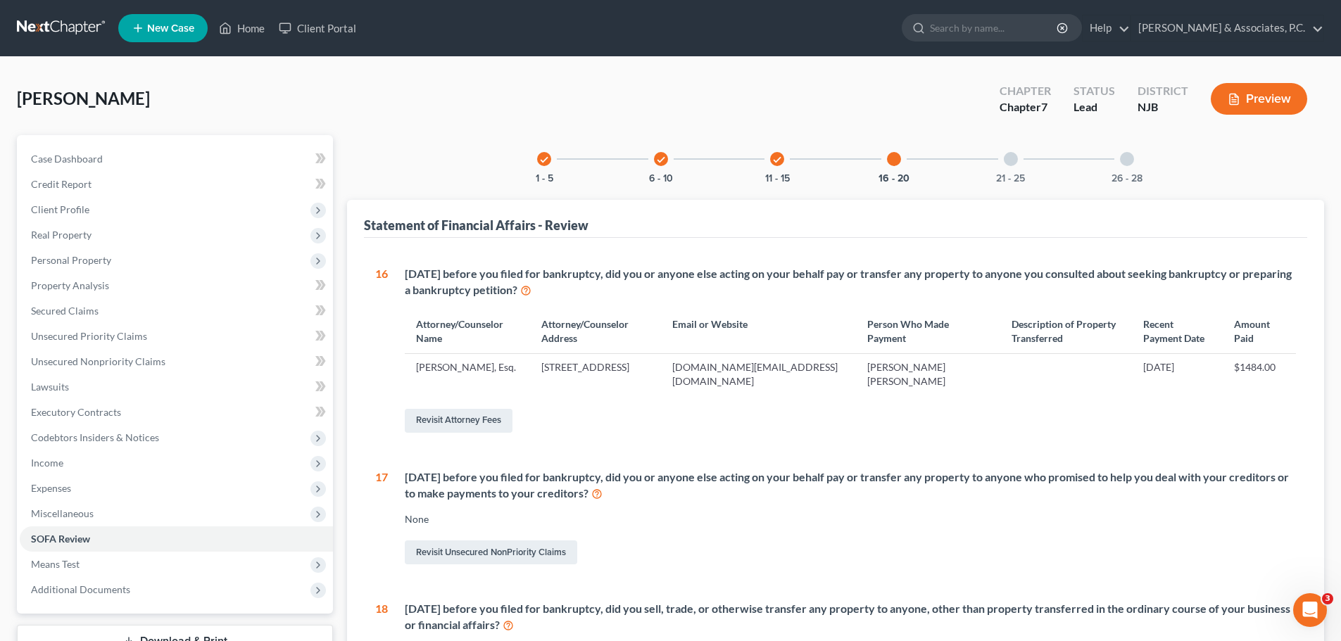
click at [1017, 157] on div at bounding box center [1011, 159] width 14 height 14
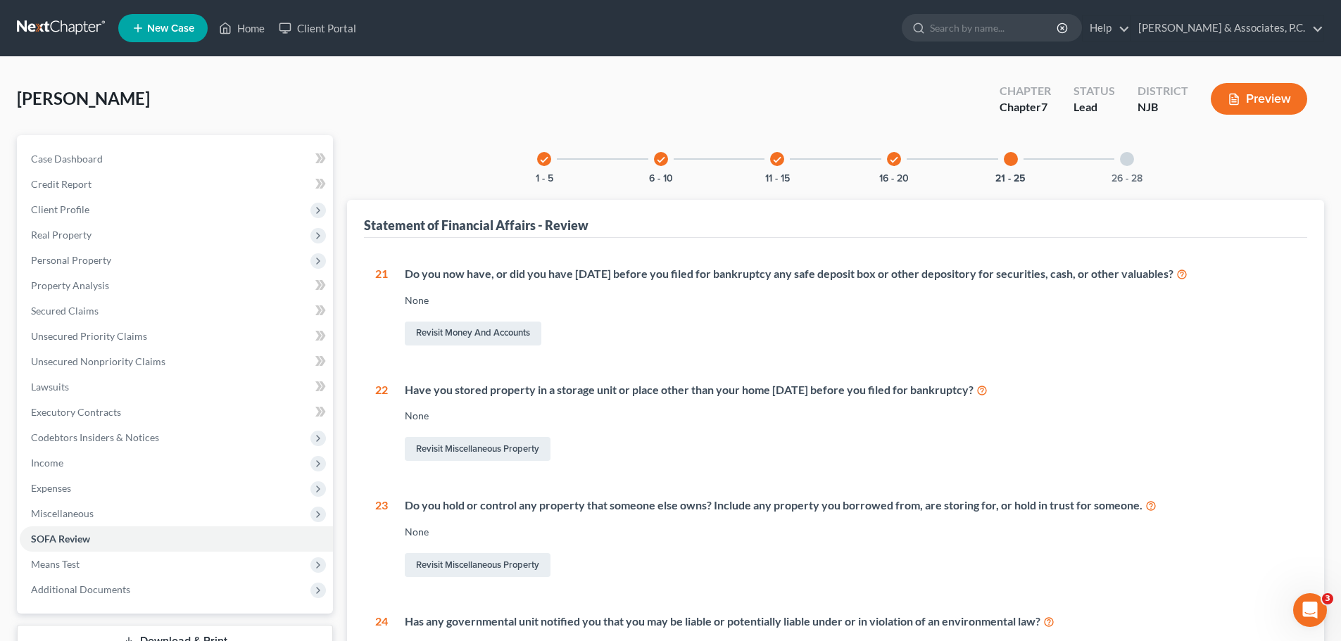
click at [1136, 161] on div "26 - 28" at bounding box center [1127, 159] width 48 height 48
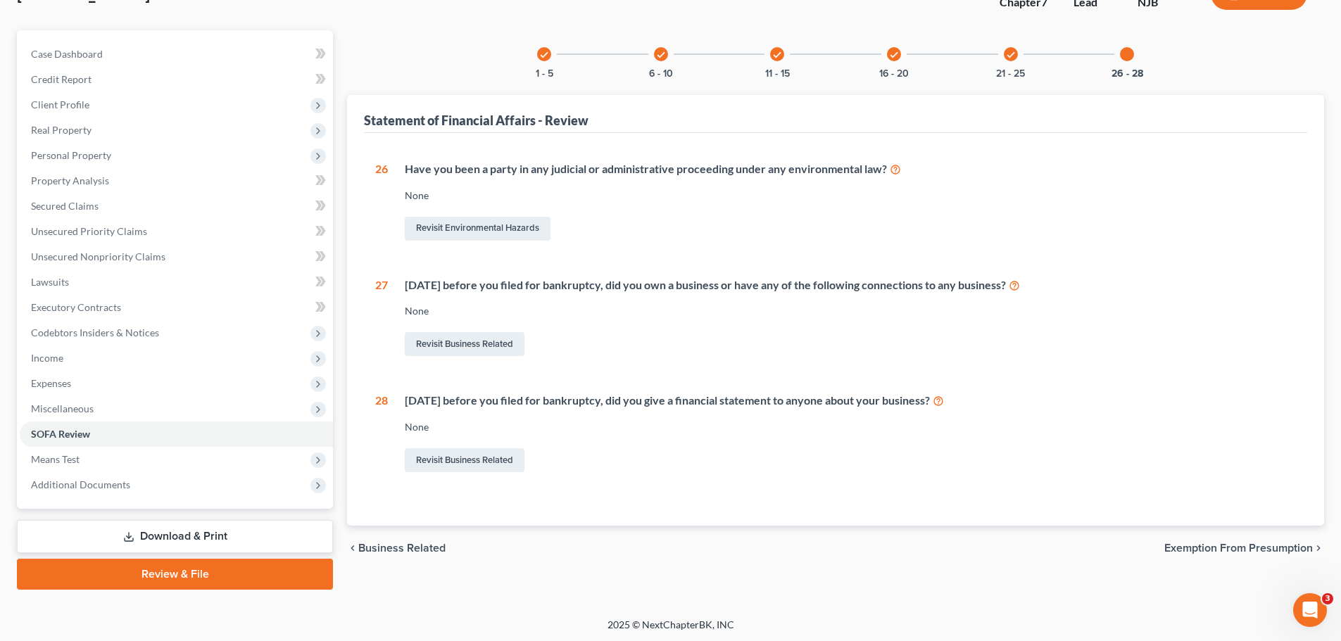
scroll to position [107, 0]
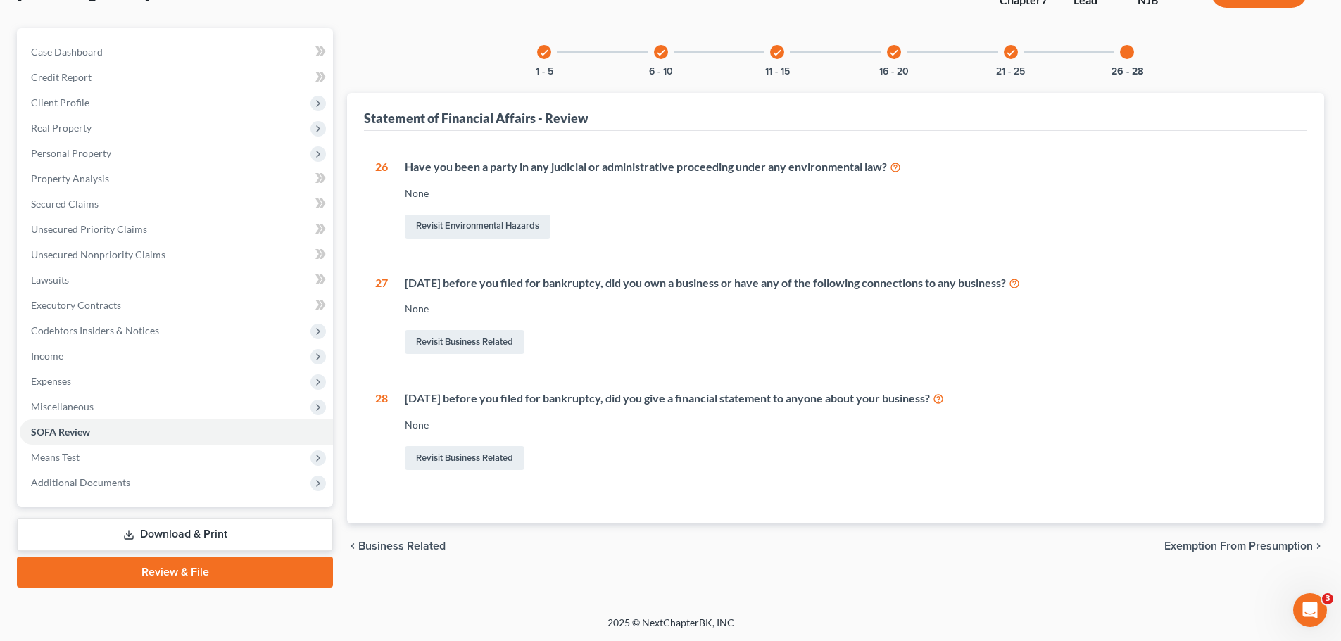
click at [1267, 535] on div "chevron_left Business Related Exemption from Presumption chevron_right" at bounding box center [835, 546] width 977 height 45
click at [1268, 542] on span "Exemption from Presumption" at bounding box center [1238, 545] width 148 height 11
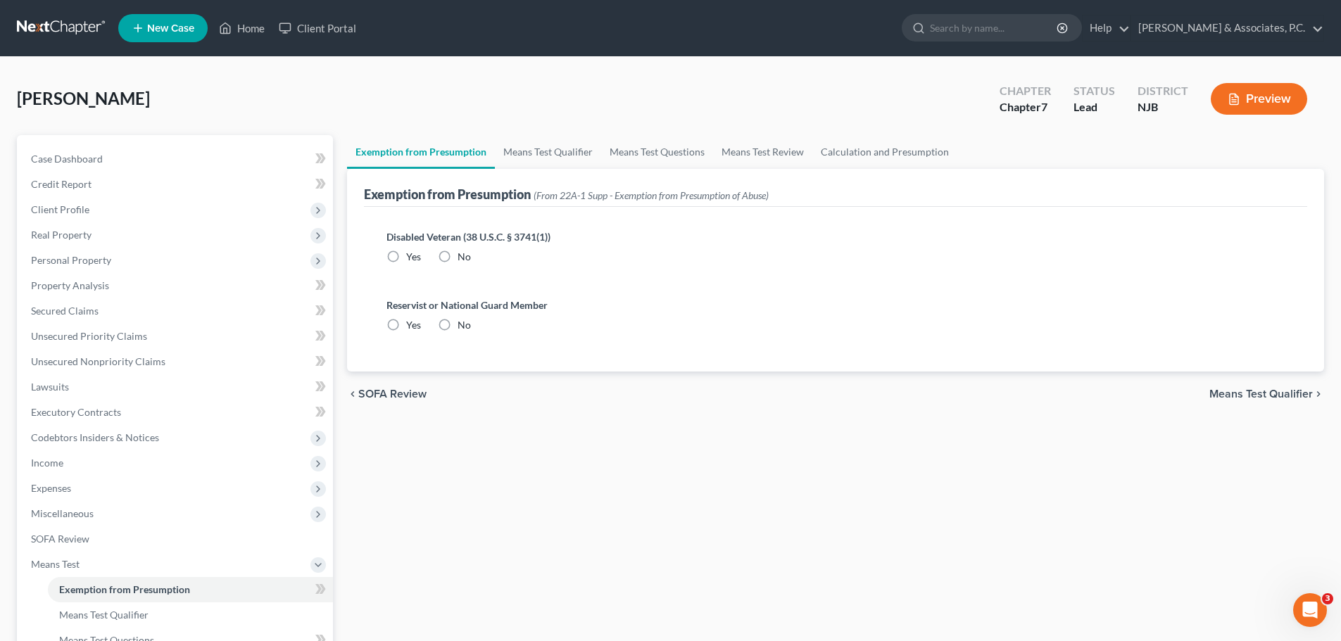
radio input "true"
click at [539, 155] on link "Means Test Qualifier" at bounding box center [548, 152] width 106 height 34
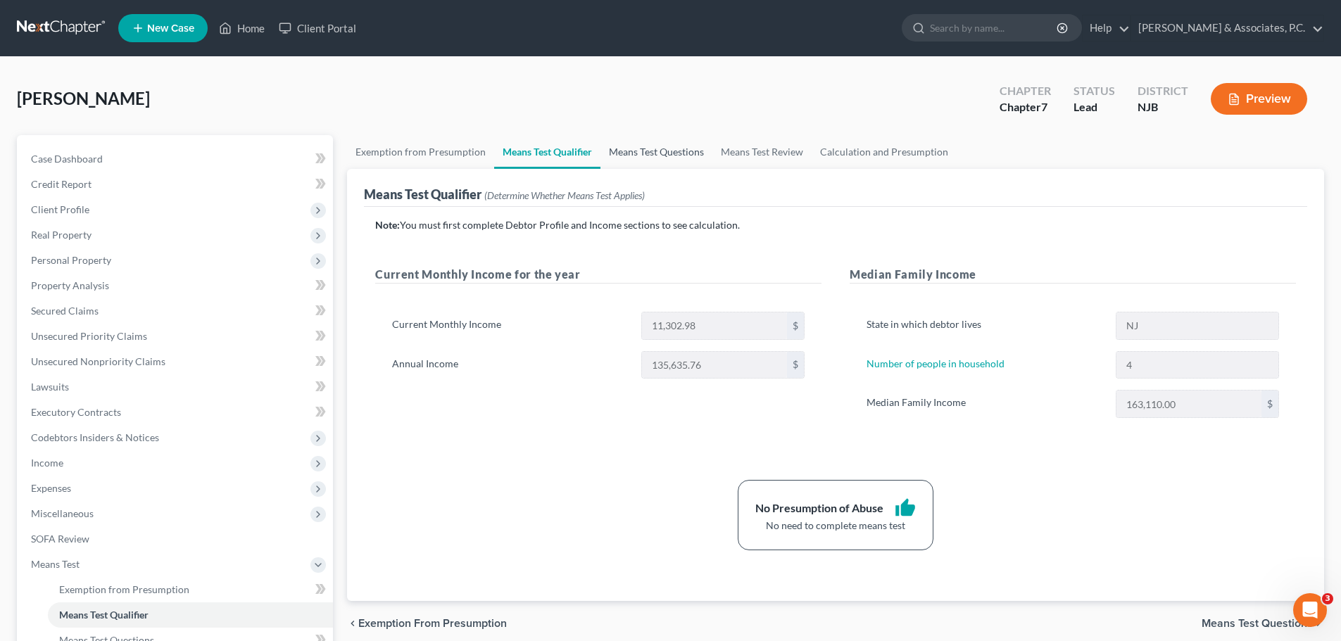
drag, startPoint x: 673, startPoint y: 144, endPoint x: 725, endPoint y: 177, distance: 61.1
click at [673, 144] on link "Means Test Questions" at bounding box center [656, 152] width 112 height 34
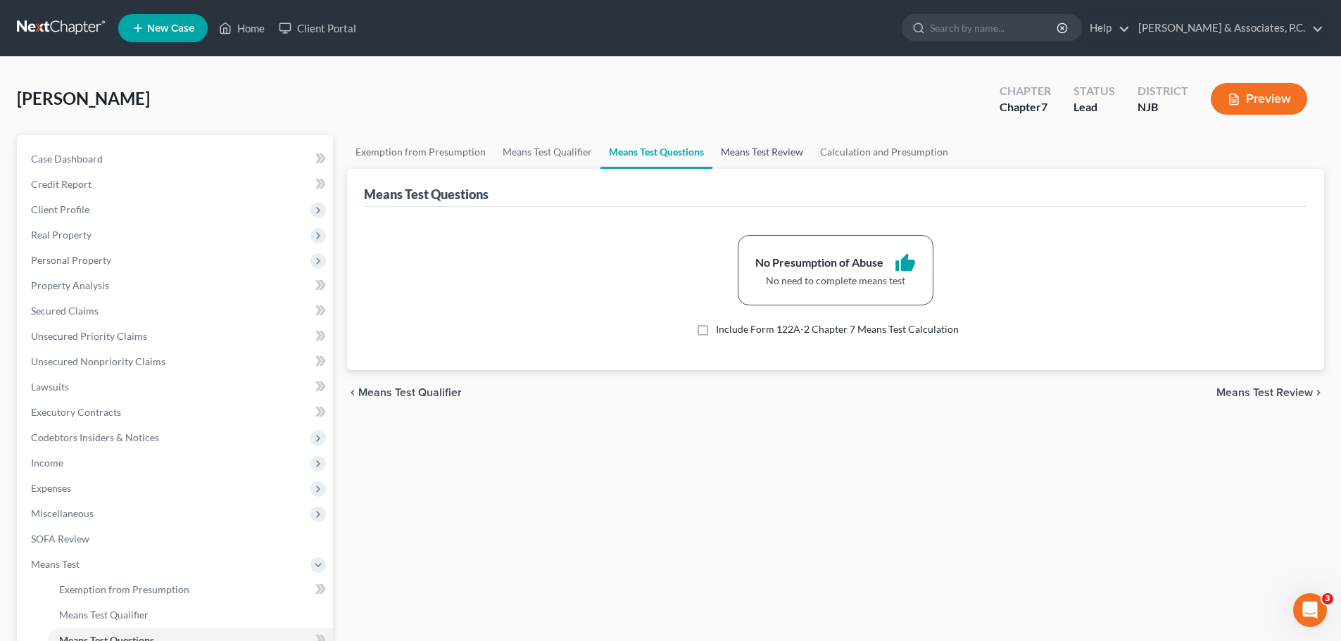
drag, startPoint x: 743, startPoint y: 153, endPoint x: 759, endPoint y: 176, distance: 27.9
click at [744, 153] on link "Means Test Review" at bounding box center [761, 152] width 99 height 34
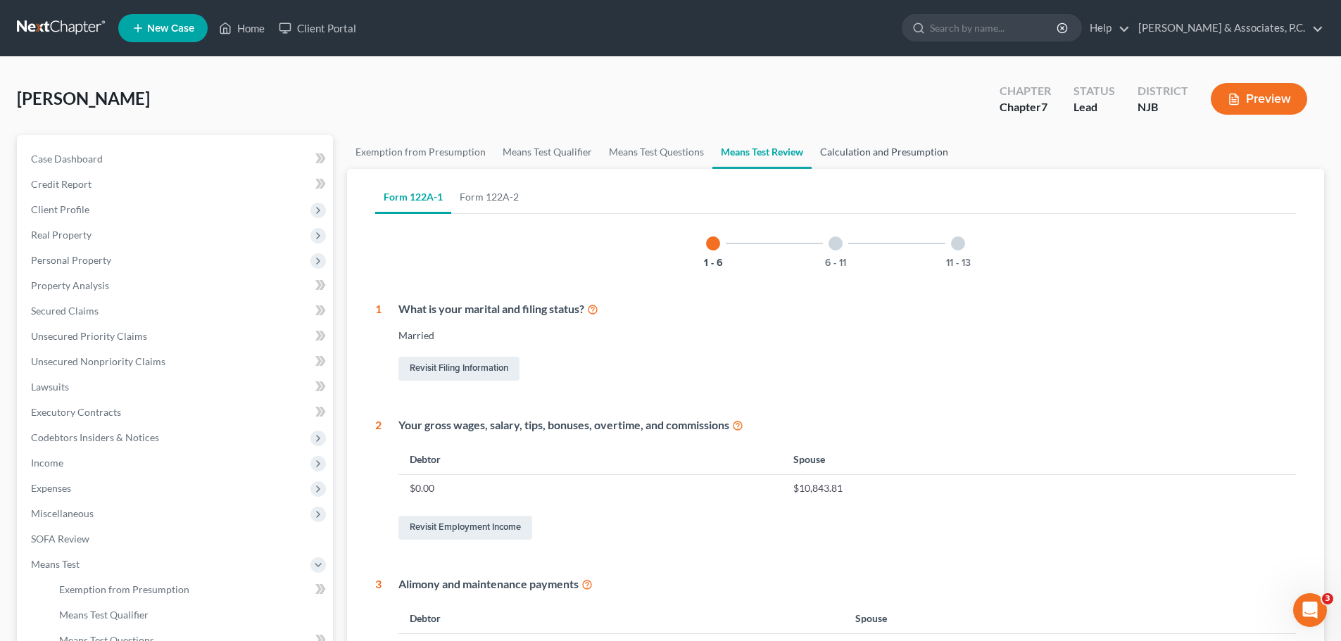
click at [883, 154] on link "Calculation and Presumption" at bounding box center [883, 152] width 145 height 34
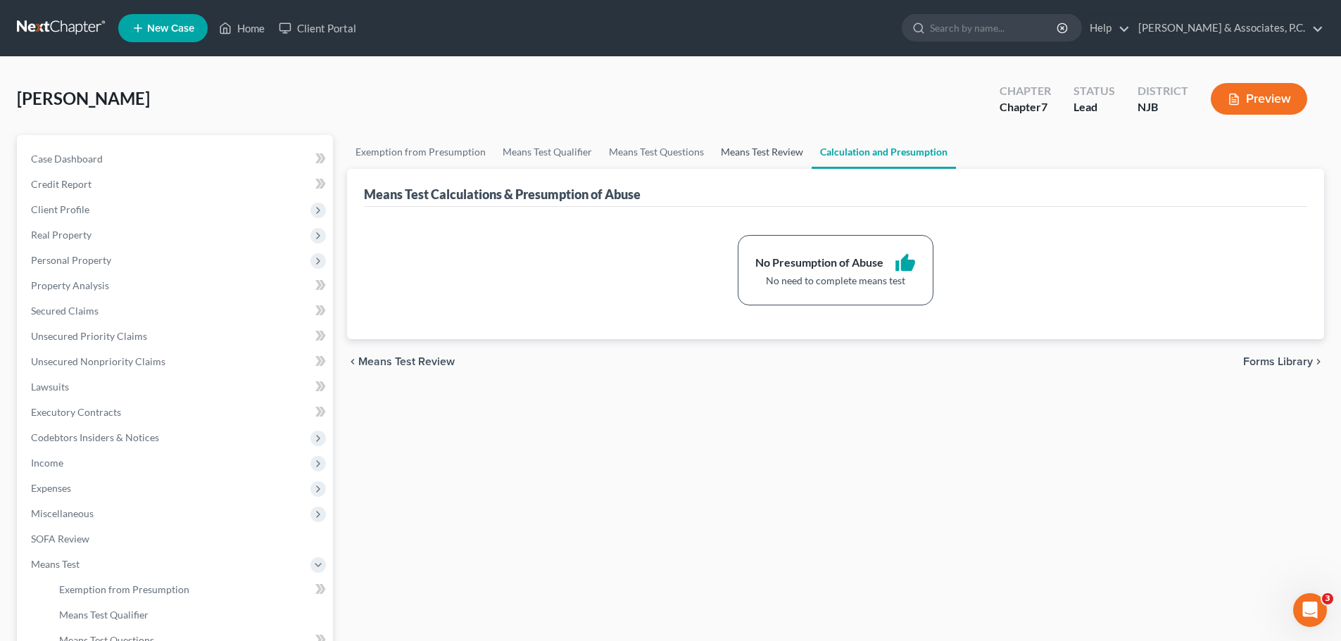
click at [759, 155] on link "Means Test Review" at bounding box center [761, 152] width 99 height 34
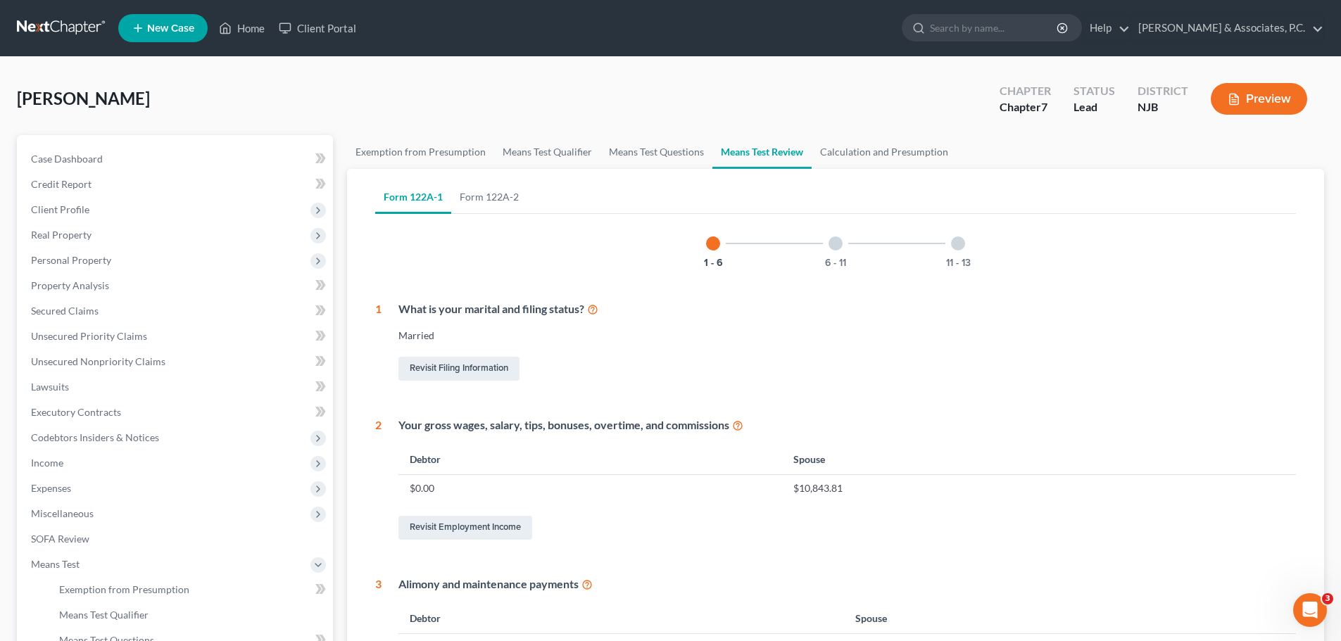
click at [834, 248] on div at bounding box center [835, 243] width 14 height 14
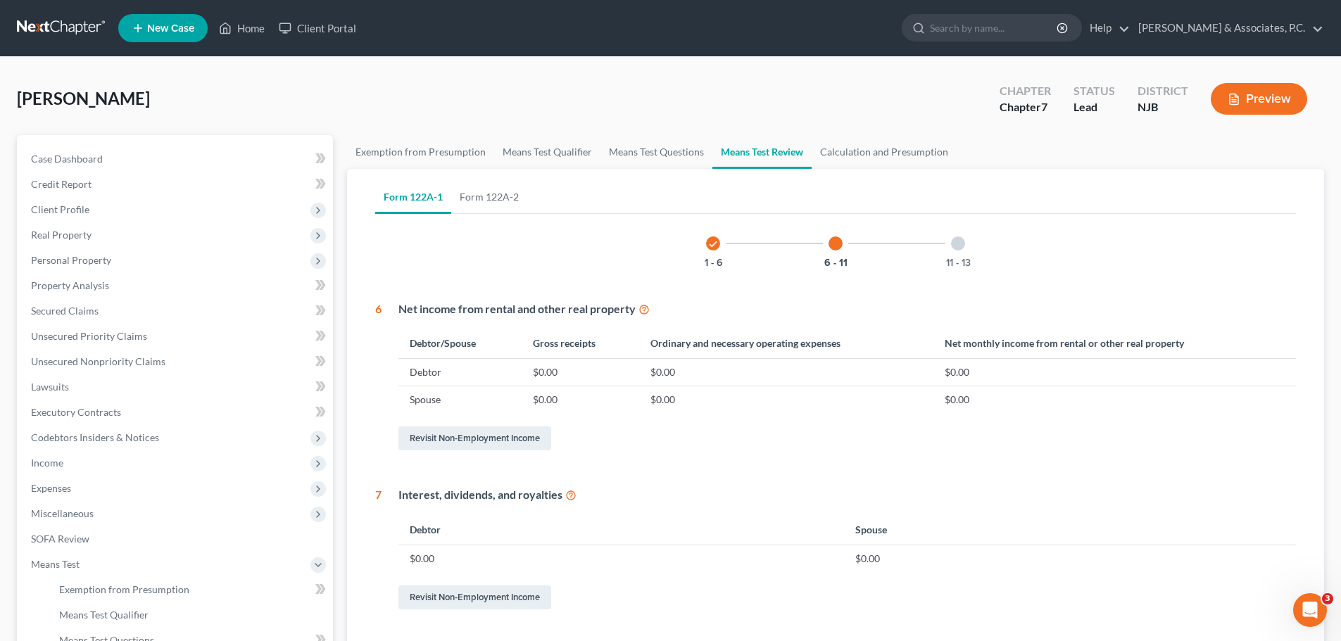
click at [962, 247] on div at bounding box center [958, 243] width 14 height 14
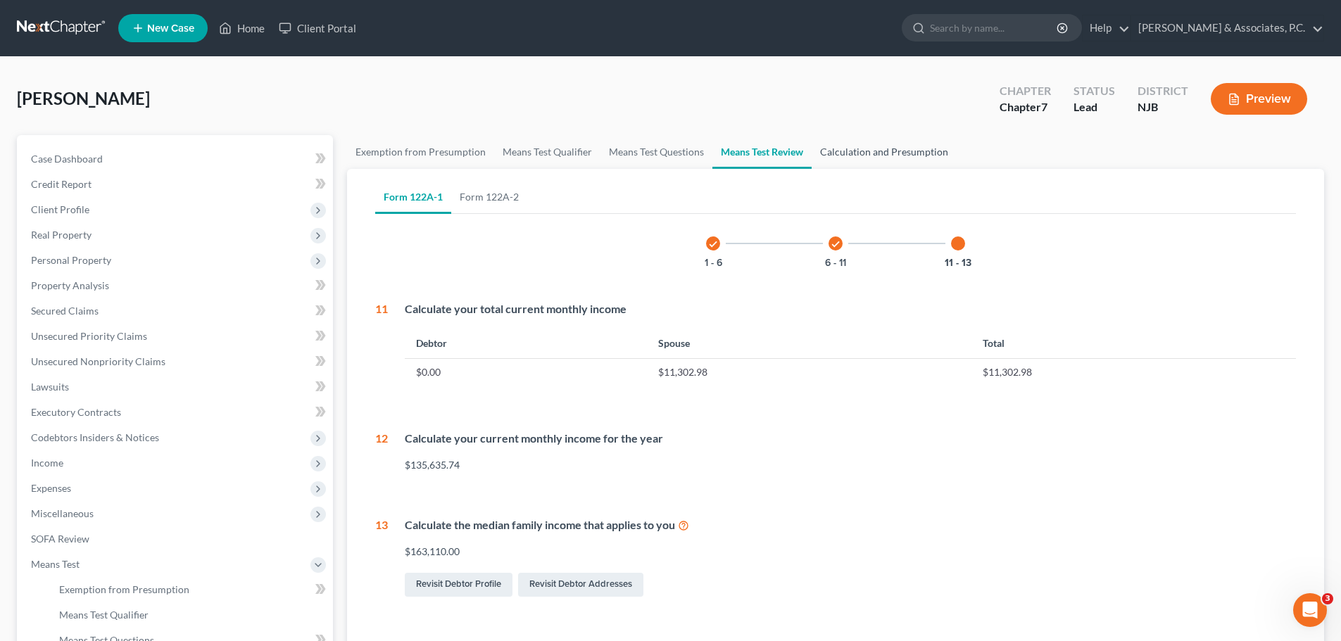
click at [894, 141] on link "Calculation and Presumption" at bounding box center [883, 152] width 145 height 34
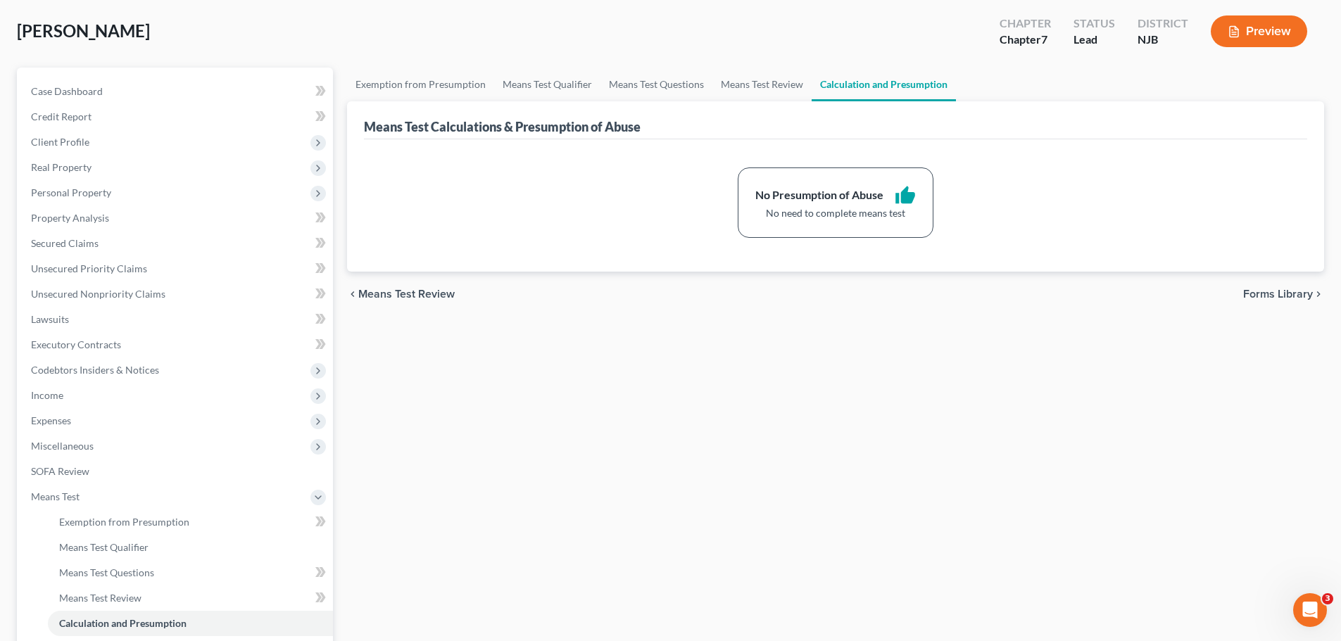
scroll to position [234, 0]
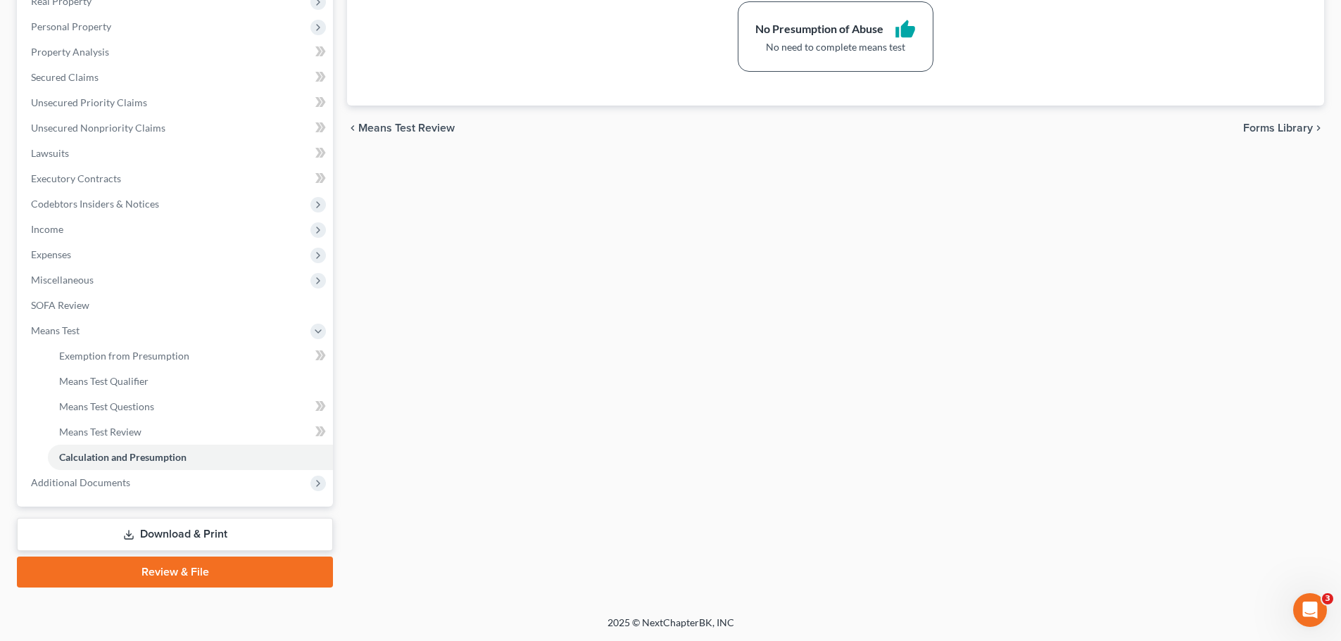
click at [1282, 127] on span "Forms Library" at bounding box center [1278, 127] width 70 height 11
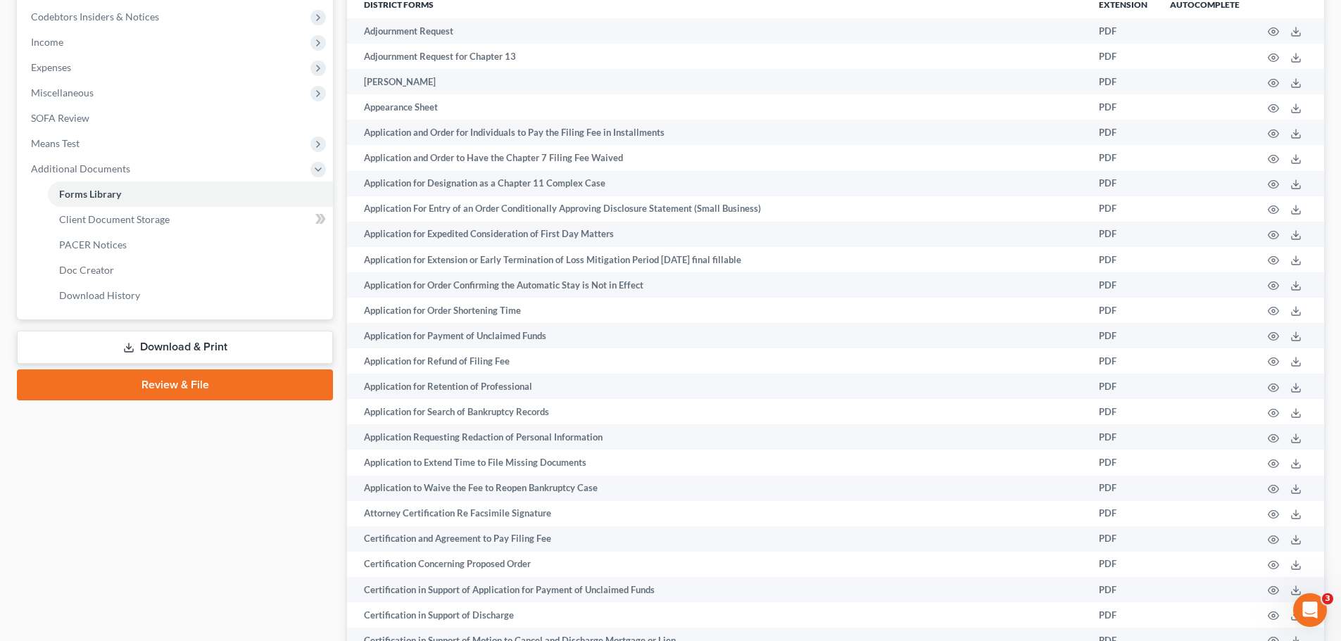
scroll to position [422, 0]
click at [223, 346] on link "Download & Print" at bounding box center [175, 345] width 316 height 33
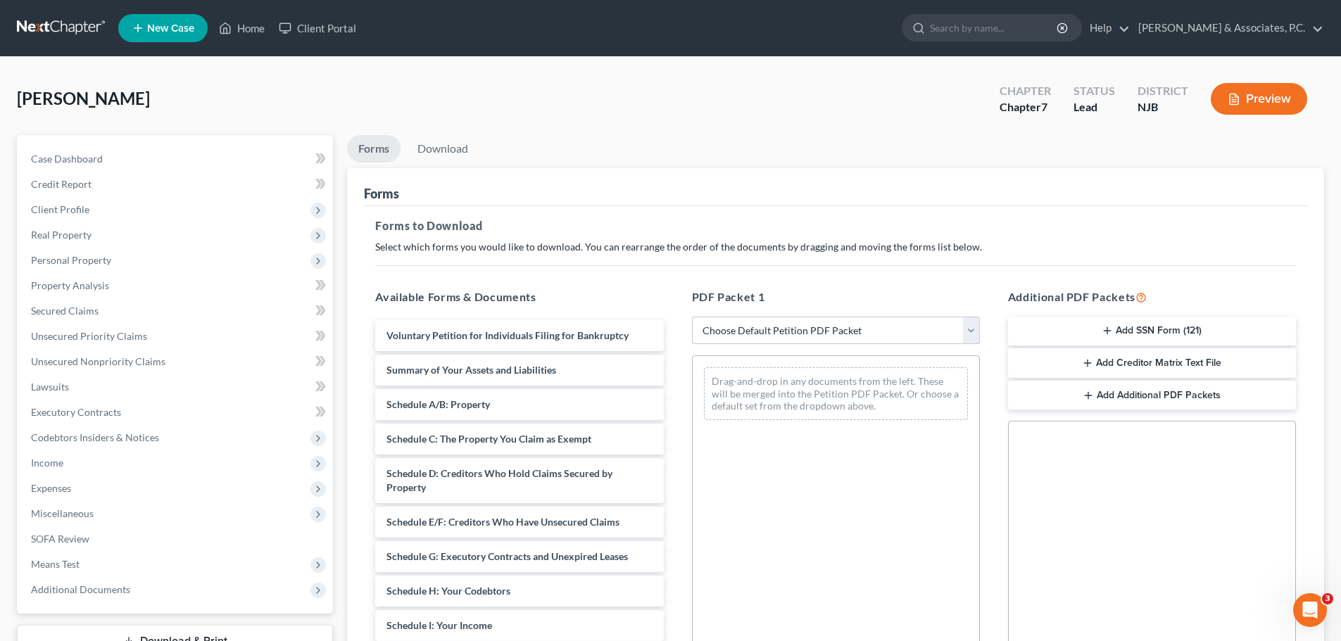
click at [961, 324] on select "Choose Default Petition PDF Packet Complete Bankruptcy Petition (all forms and …" at bounding box center [836, 331] width 288 height 28
select select "0"
click at [692, 317] on select "Choose Default Petition PDF Packet Complete Bankruptcy Petition (all forms and …" at bounding box center [836, 331] width 288 height 28
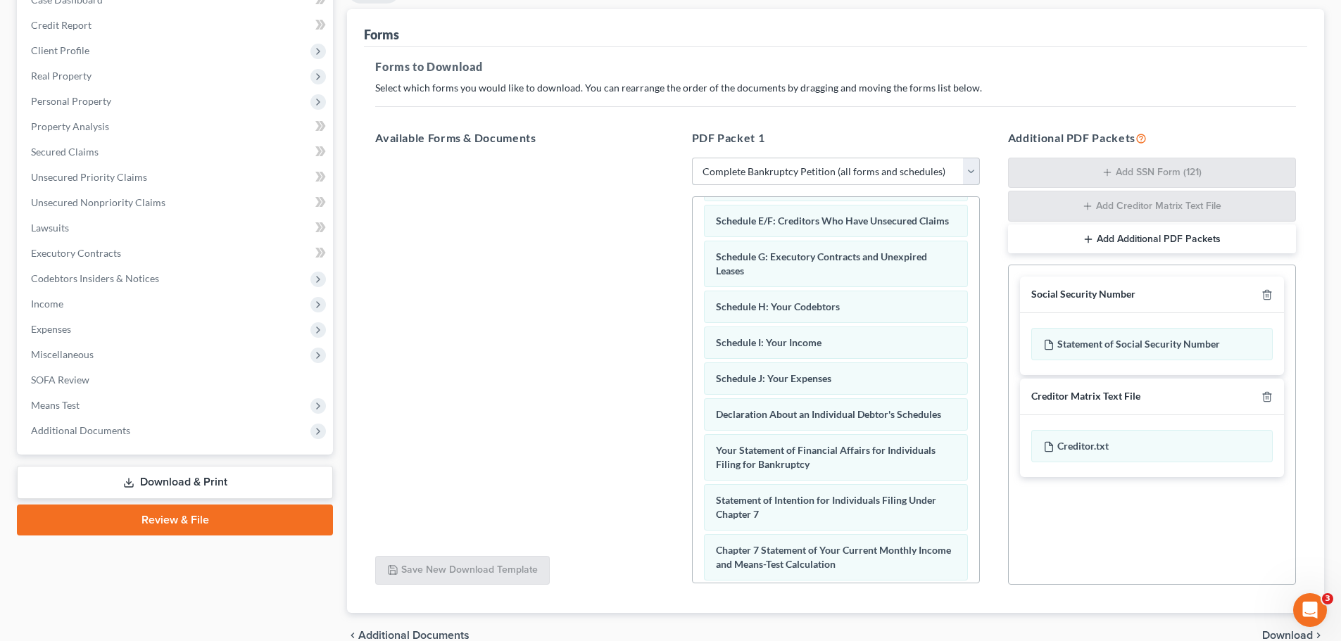
scroll to position [229, 0]
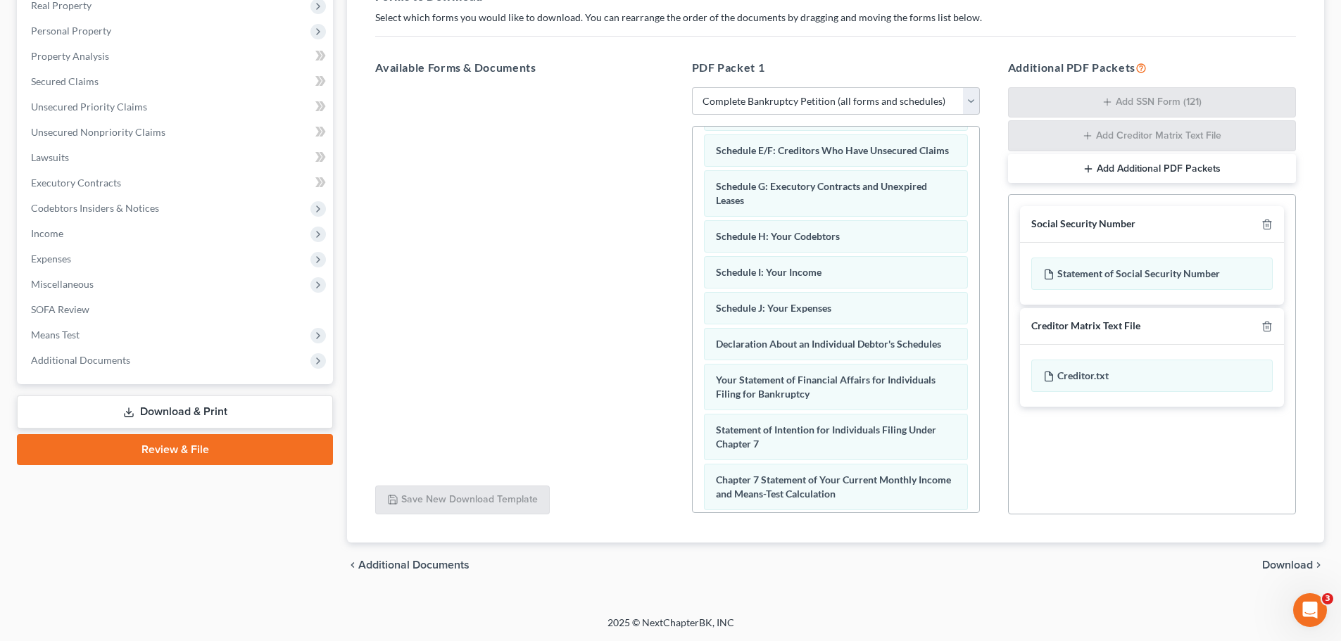
click at [1280, 564] on span "Download" at bounding box center [1287, 564] width 51 height 11
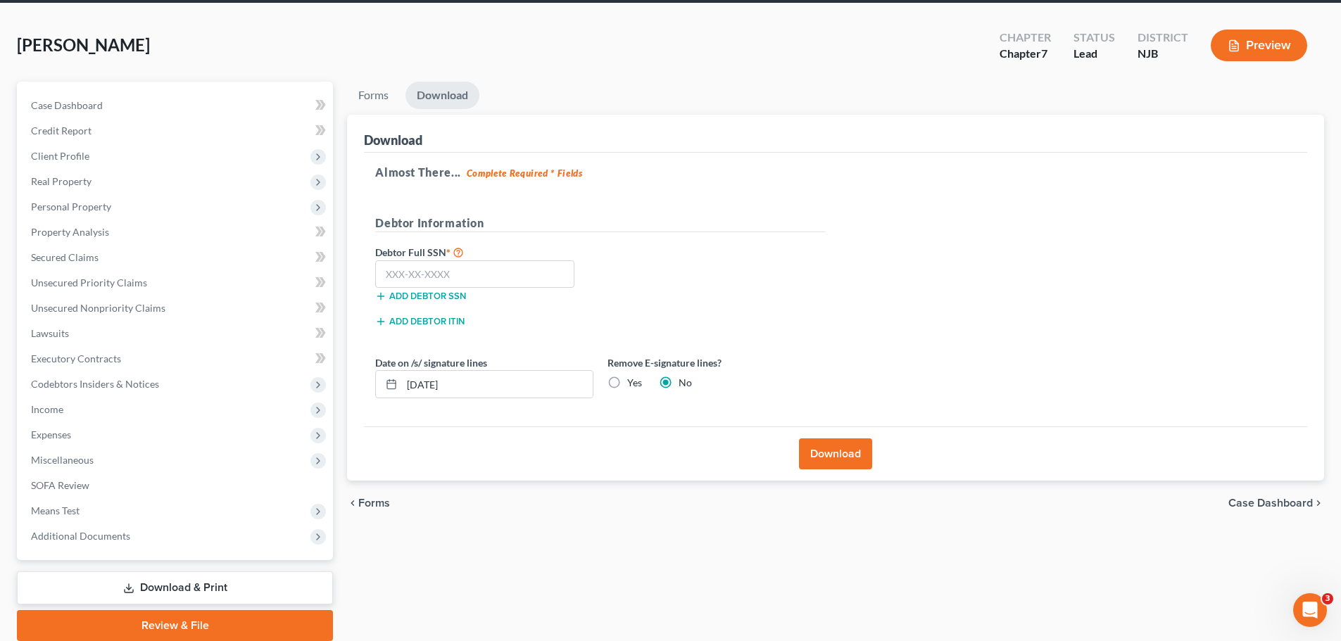
scroll to position [0, 0]
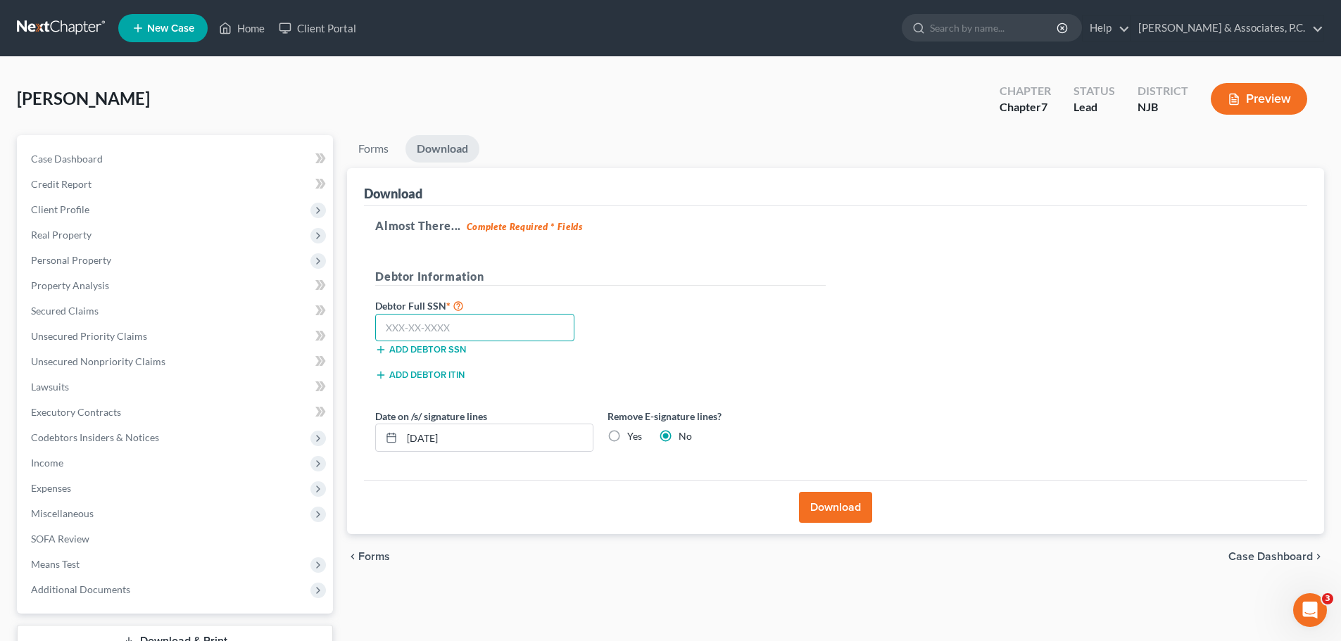
click at [511, 325] on input "text" at bounding box center [474, 328] width 199 height 28
type input "143-84-5312"
click at [627, 438] on label "Yes" at bounding box center [634, 436] width 15 height 14
click at [633, 438] on input "Yes" at bounding box center [637, 433] width 9 height 9
radio input "true"
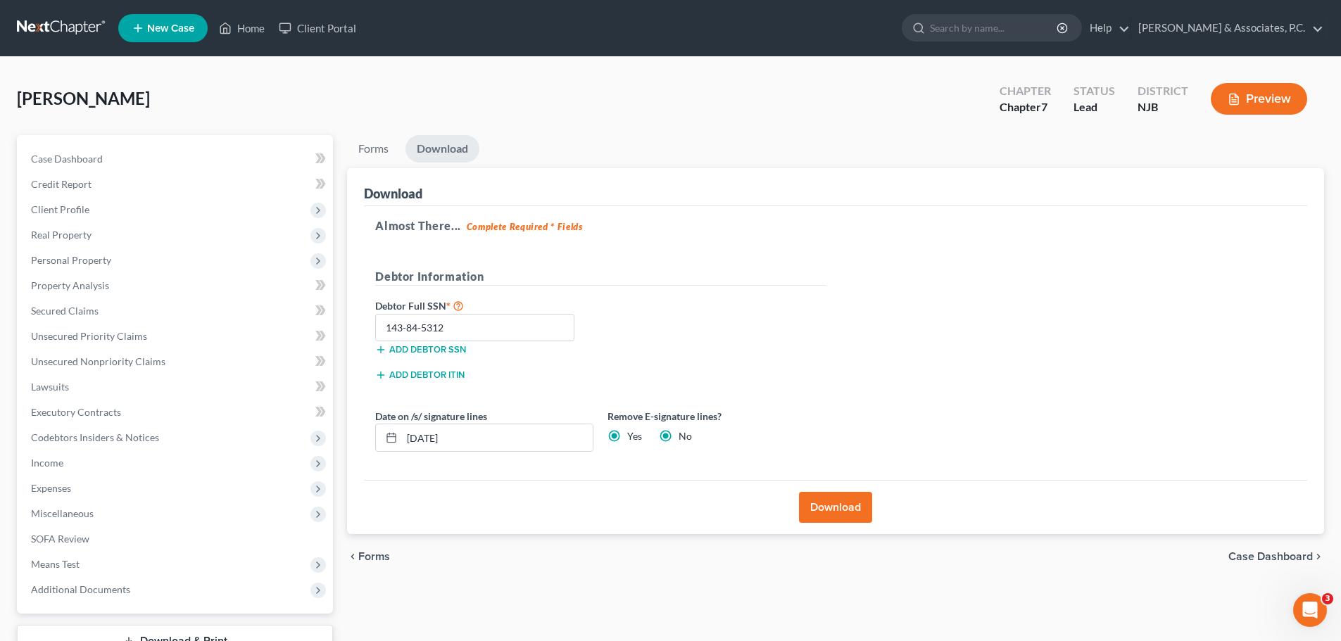
radio input "false"
click at [836, 509] on button "Download" at bounding box center [835, 507] width 73 height 31
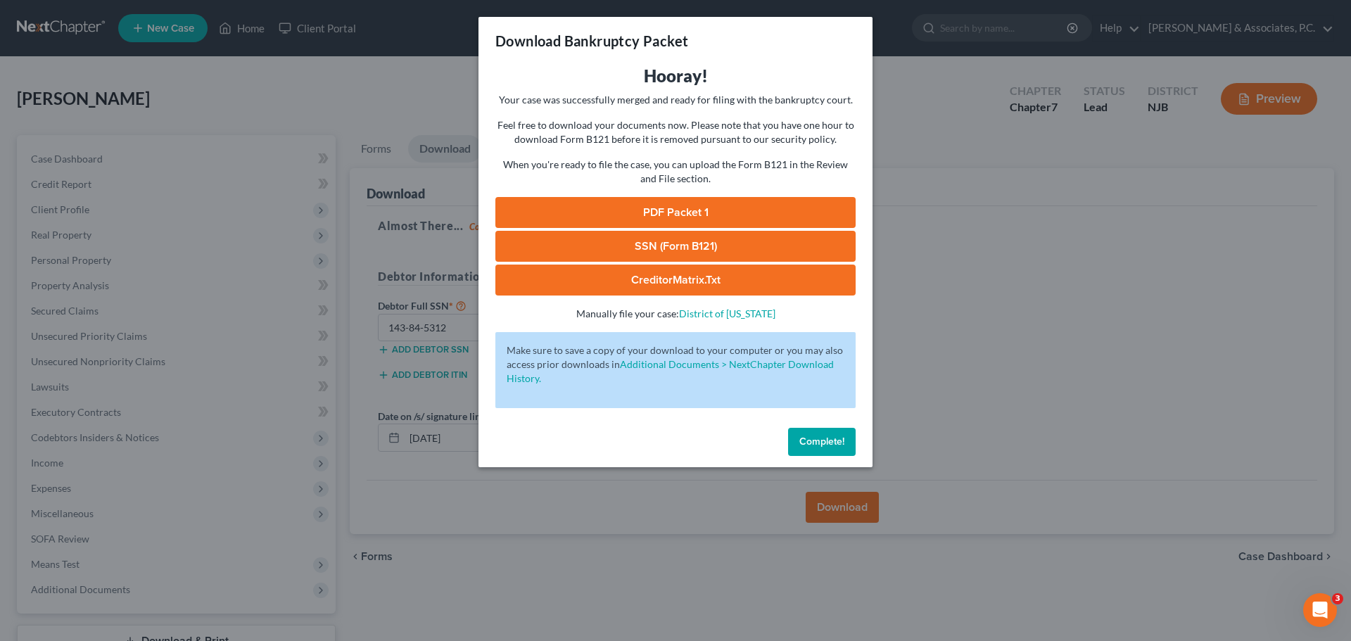
drag, startPoint x: 779, startPoint y: 68, endPoint x: 776, endPoint y: 83, distance: 15.7
click at [779, 68] on h3 "Hooray!" at bounding box center [675, 76] width 360 height 23
drag, startPoint x: 736, startPoint y: 287, endPoint x: 848, endPoint y: 297, distance: 112.3
click at [735, 287] on link "CreditorMatrix.txt" at bounding box center [675, 280] width 360 height 31
drag, startPoint x: 729, startPoint y: 252, endPoint x: 1115, endPoint y: 255, distance: 385.7
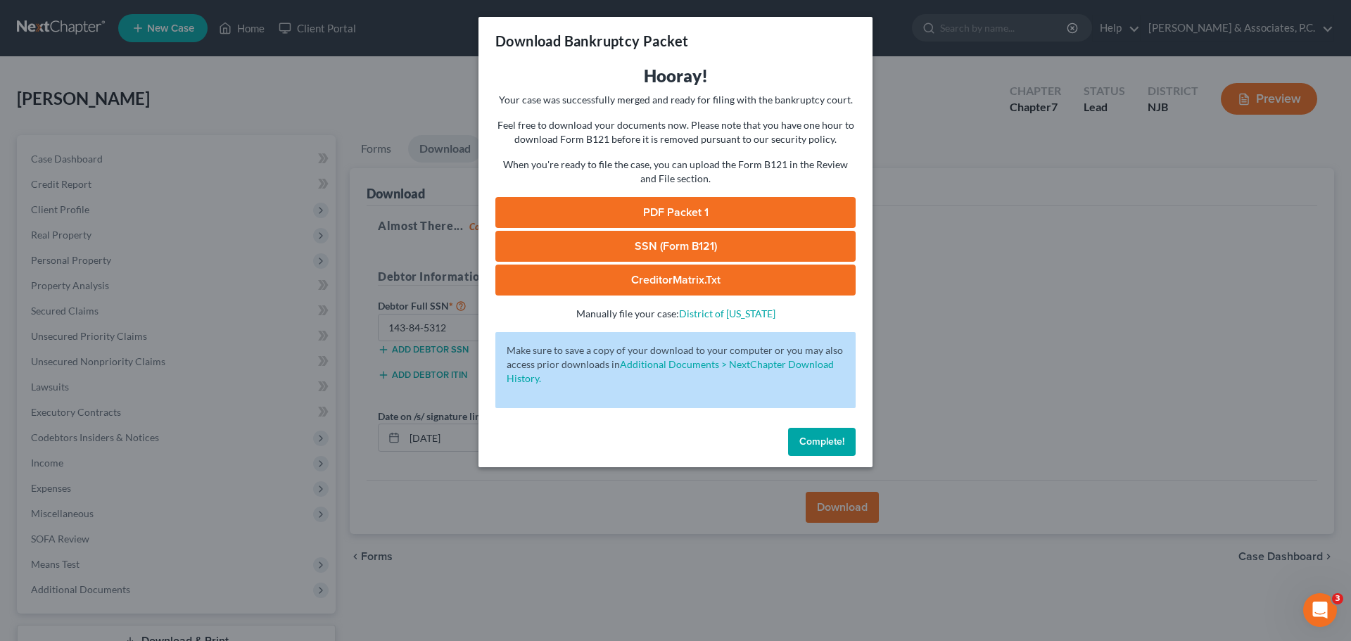
click at [729, 251] on link "SSN (Form B121)" at bounding box center [675, 246] width 360 height 31
click at [682, 205] on link "PDF Packet 1" at bounding box center [675, 212] width 360 height 31
drag, startPoint x: 814, startPoint y: 442, endPoint x: 827, endPoint y: 424, distance: 21.7
click at [816, 442] on span "Complete!" at bounding box center [821, 442] width 45 height 12
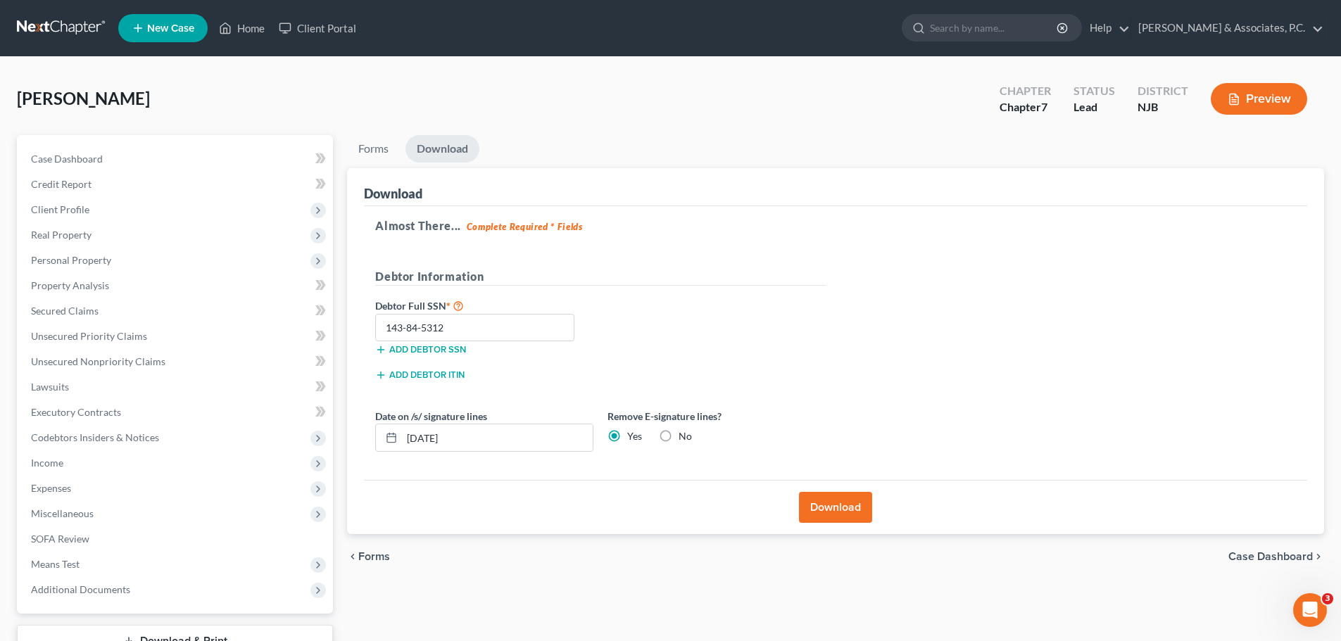
click at [44, 25] on link at bounding box center [62, 27] width 90 height 25
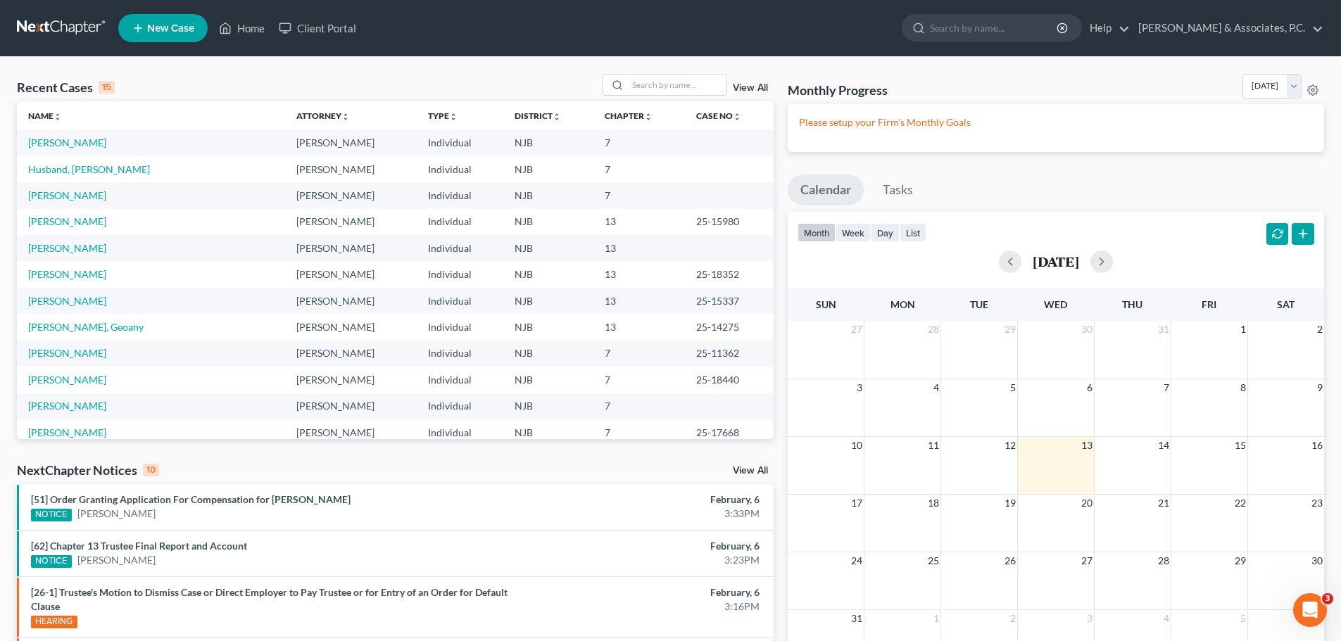
click at [955, 63] on div "Recent Cases 15 View All Name unfold_more expand_more expand_less Attorney unfo…" at bounding box center [670, 529] width 1341 height 944
click at [76, 194] on link "[PERSON_NAME]" at bounding box center [67, 195] width 78 height 12
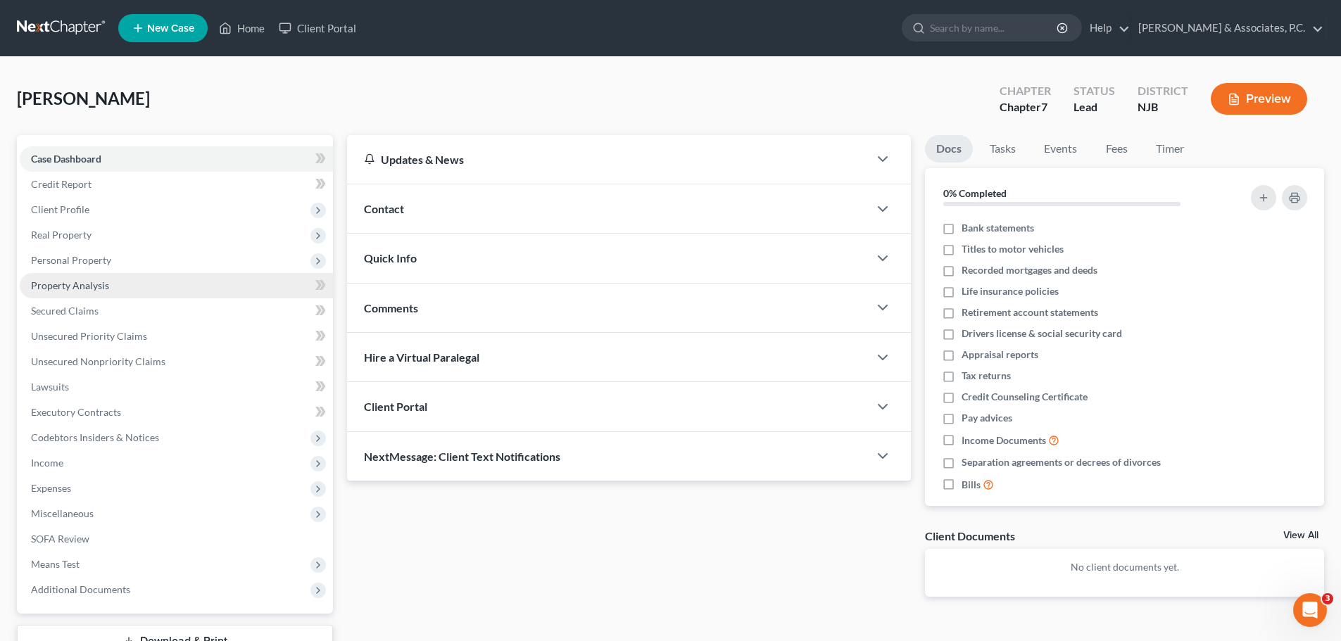
click at [93, 286] on span "Property Analysis" at bounding box center [70, 285] width 78 height 12
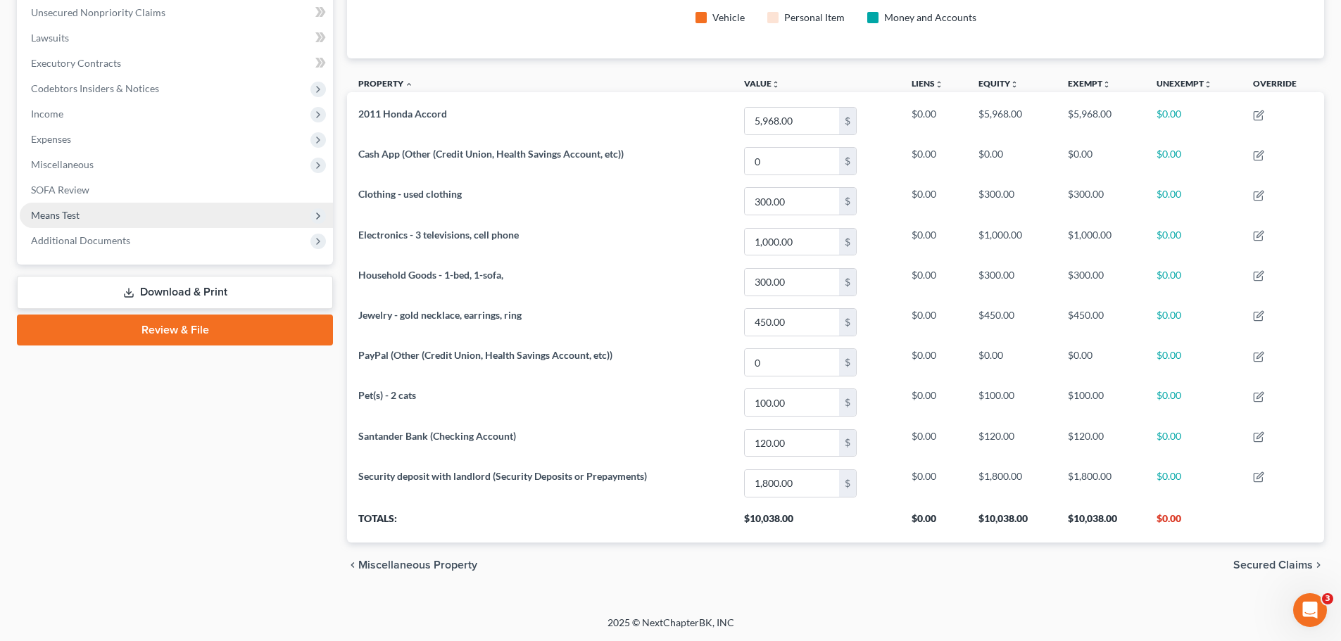
click at [68, 220] on span "Means Test" at bounding box center [55, 215] width 49 height 12
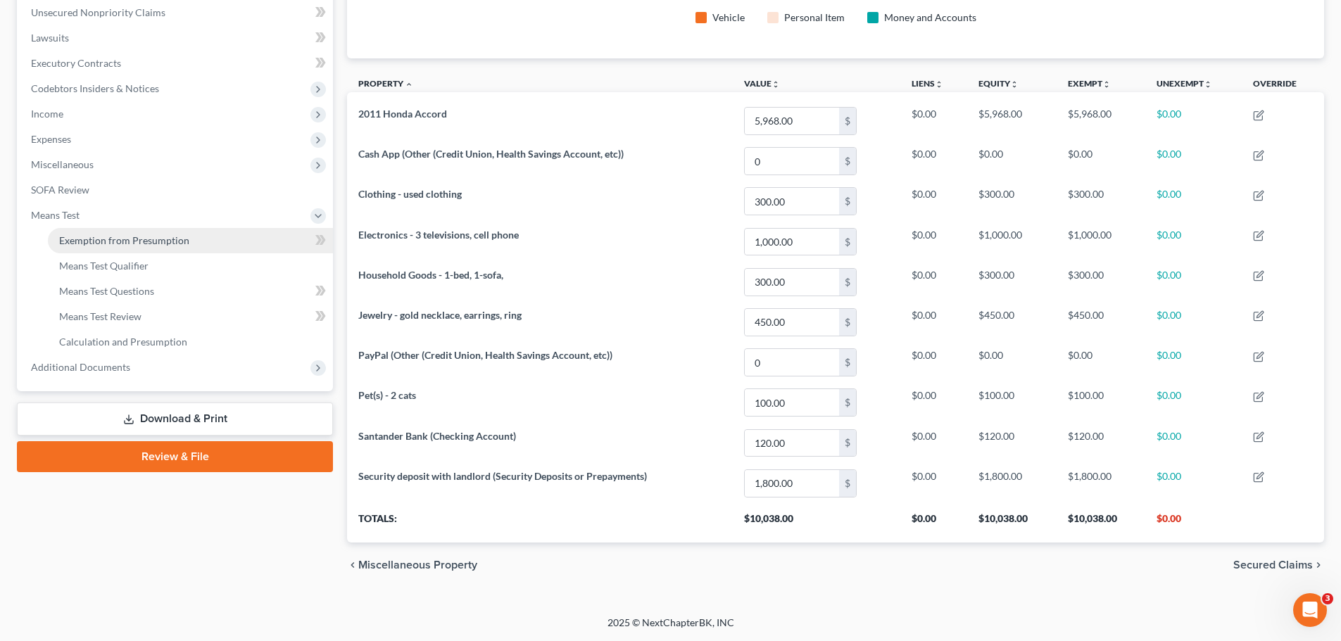
click at [126, 243] on span "Exemption from Presumption" at bounding box center [124, 240] width 130 height 12
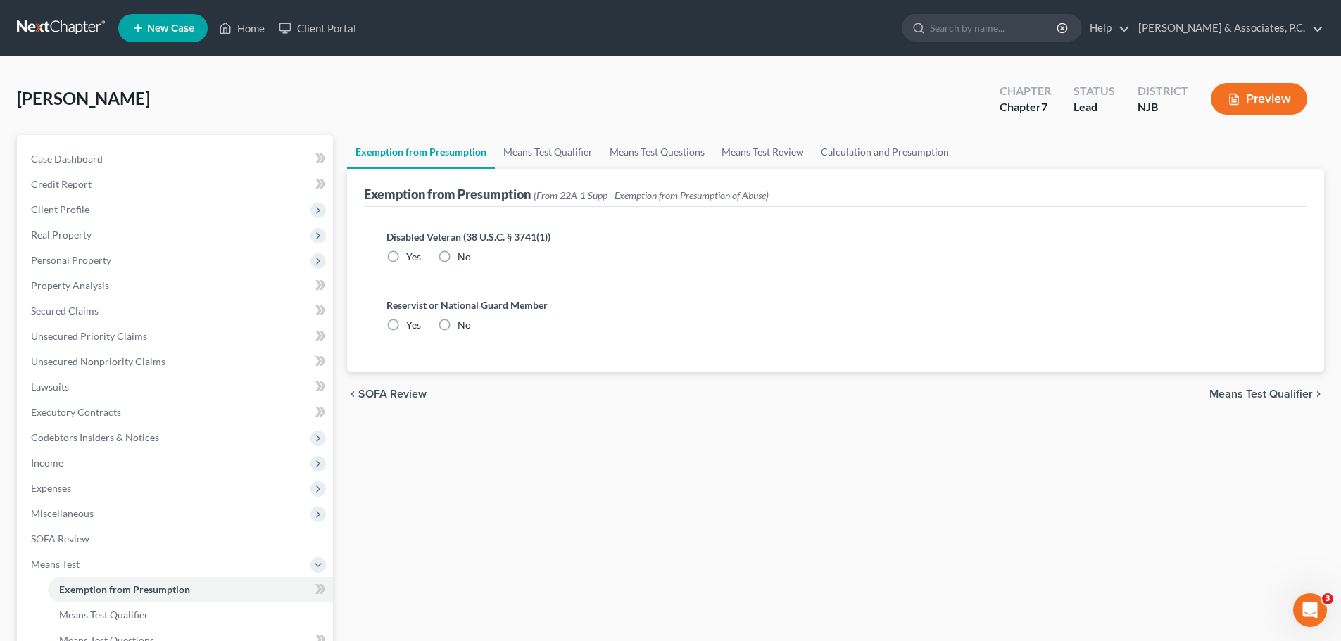
radio input "true"
click at [872, 150] on link "Calculation and Presumption" at bounding box center [884, 152] width 145 height 34
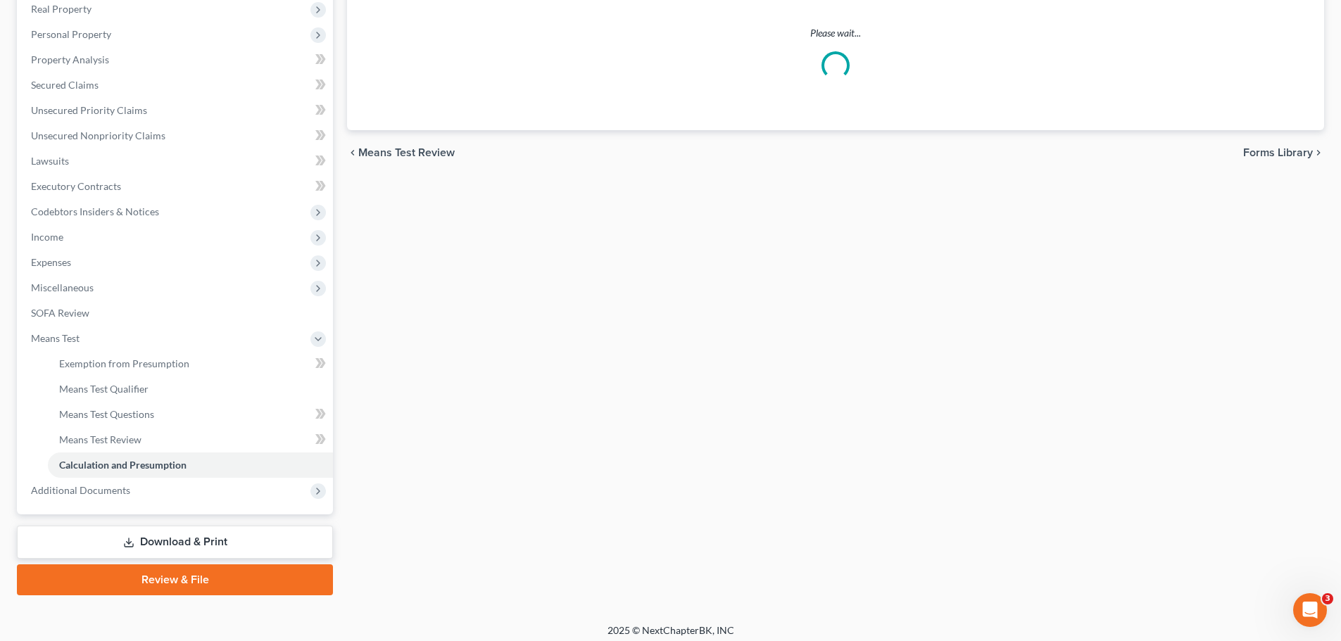
scroll to position [234, 0]
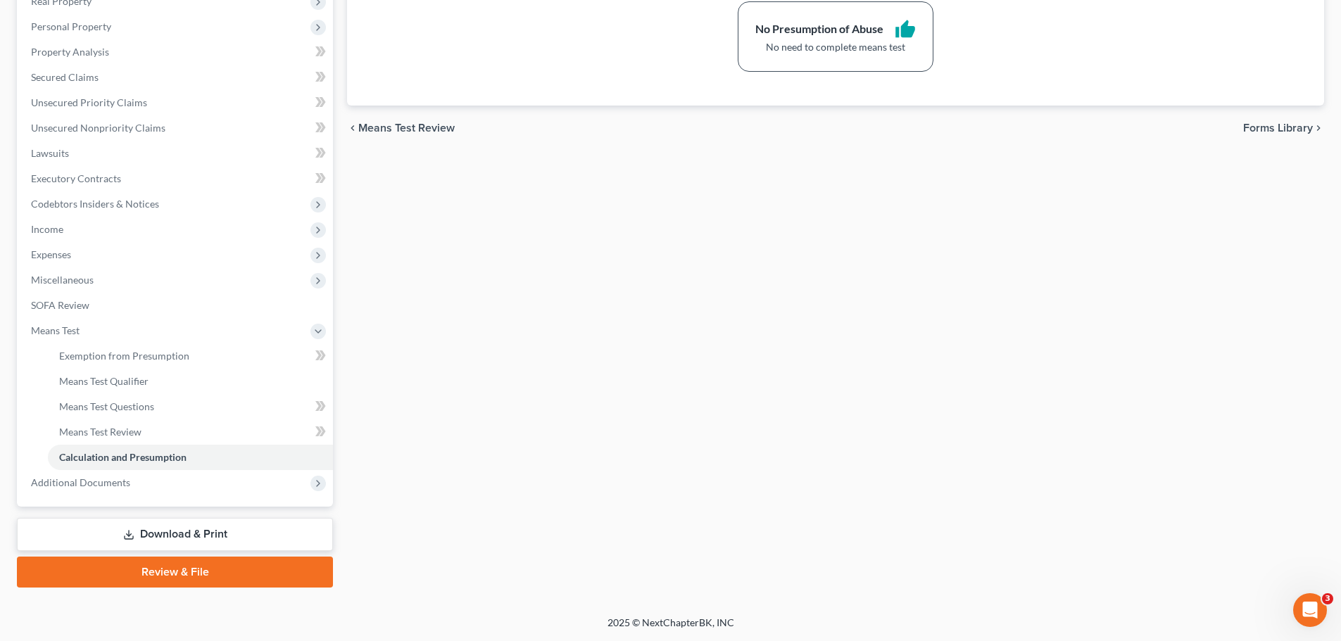
click at [232, 580] on link "Review & File" at bounding box center [175, 572] width 316 height 31
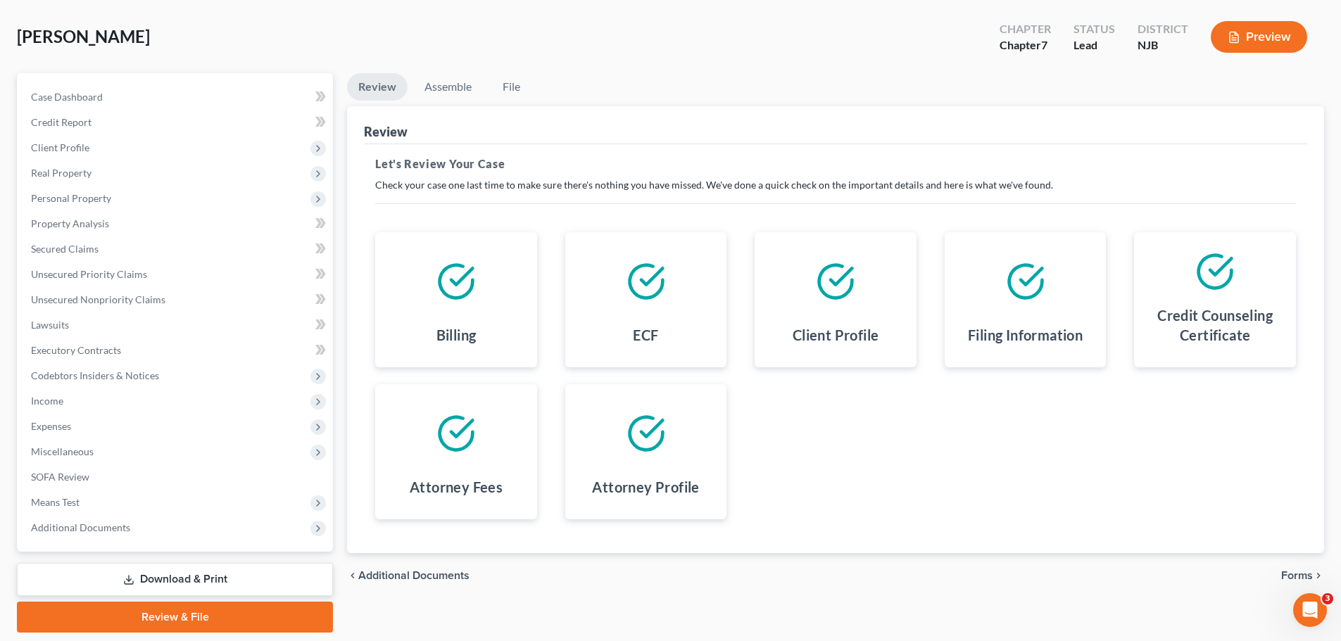
scroll to position [107, 0]
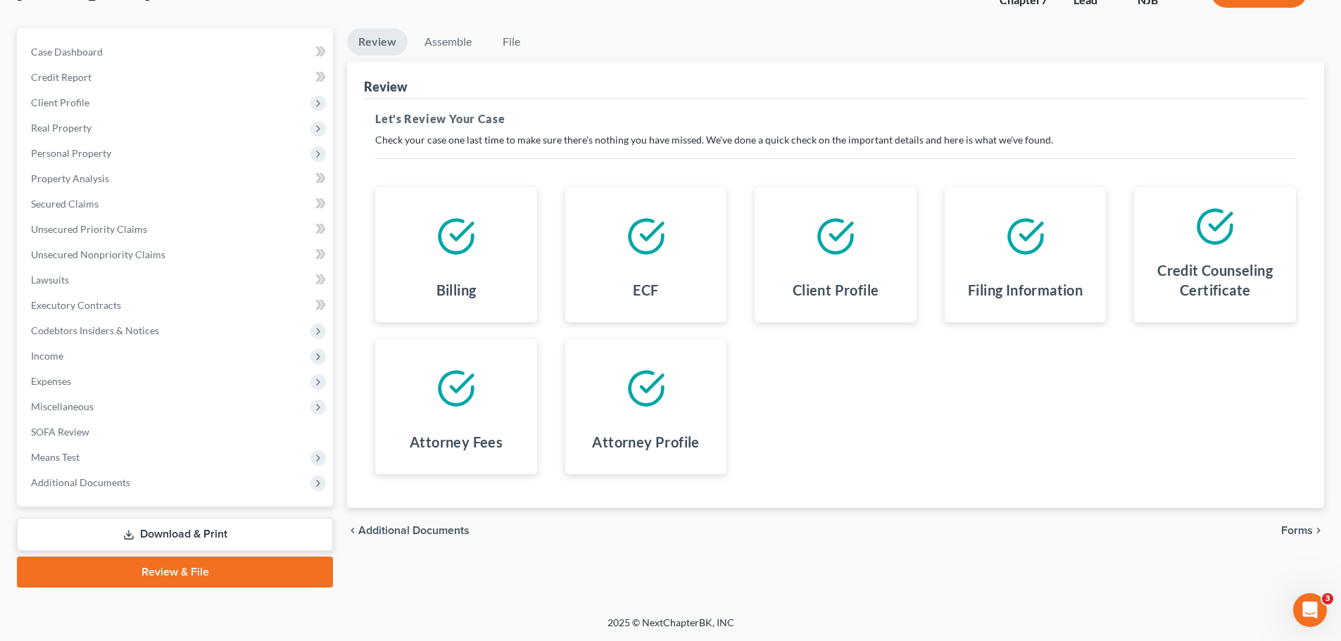
click at [1282, 536] on span "Forms" at bounding box center [1297, 530] width 32 height 11
